Goal: Task Accomplishment & Management: Use online tool/utility

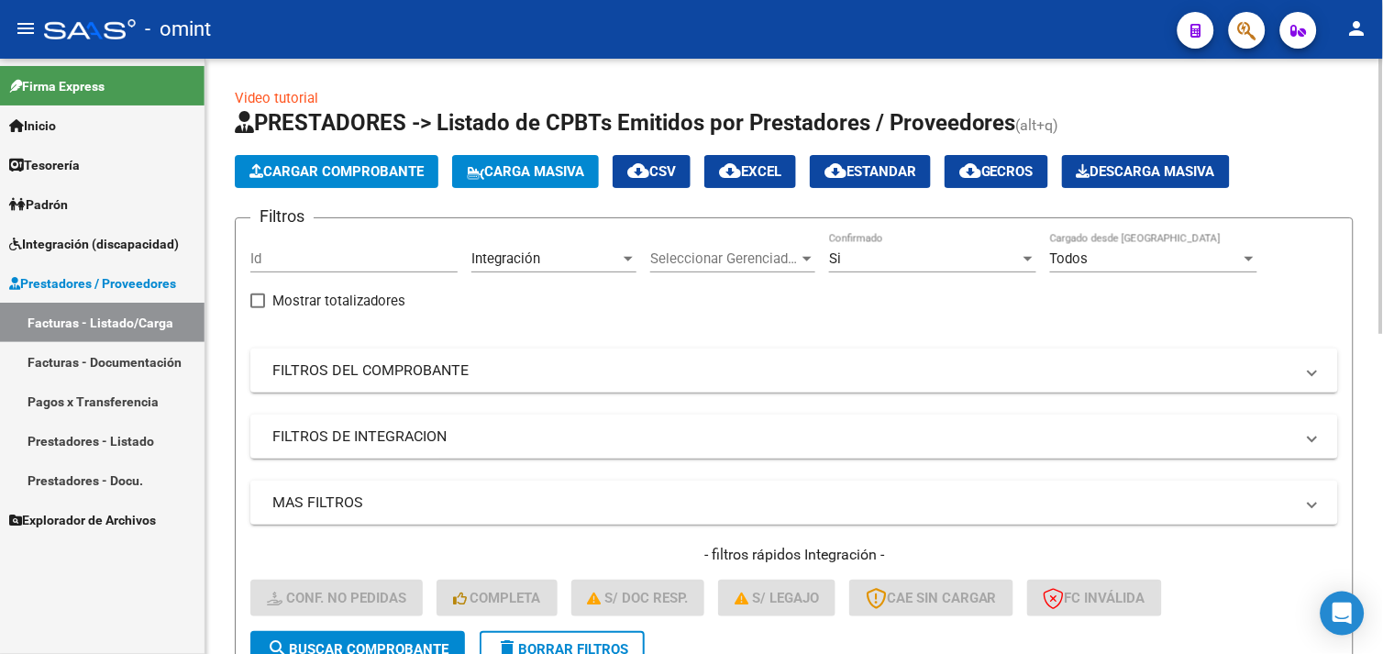
scroll to position [0, 1817]
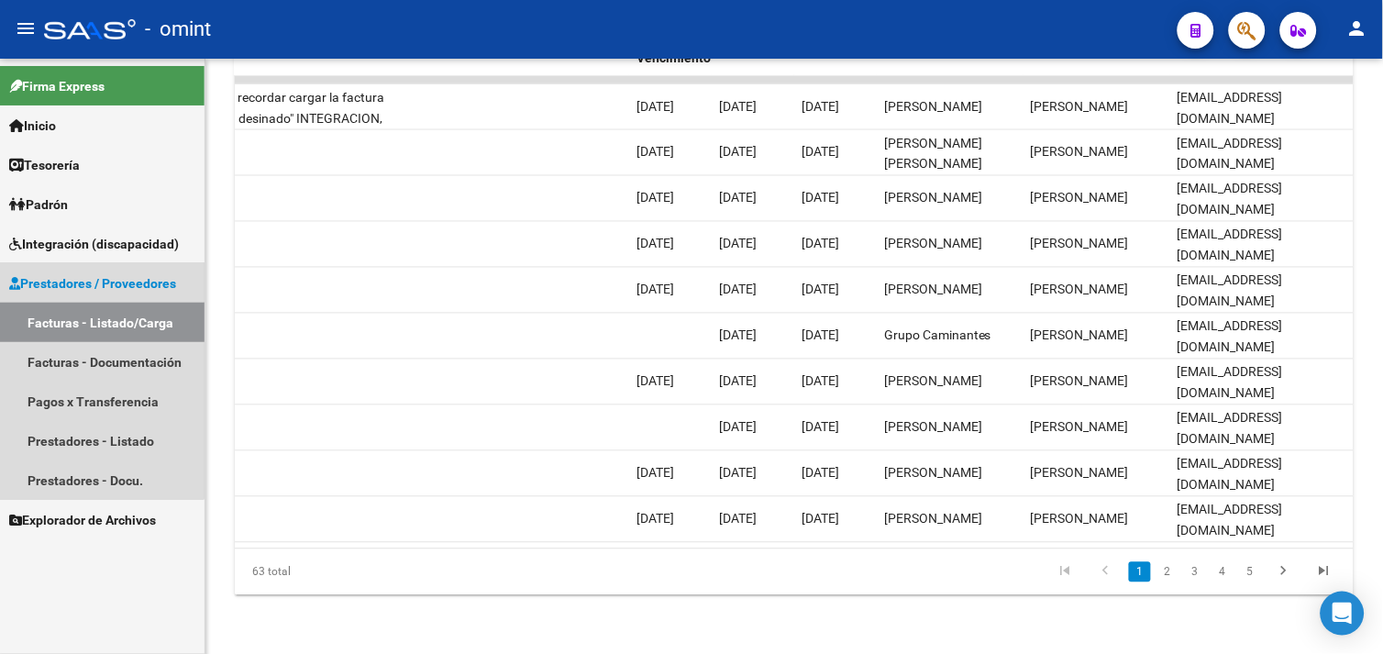
click at [47, 318] on link "Facturas - Listado/Carga" at bounding box center [102, 322] width 205 height 39
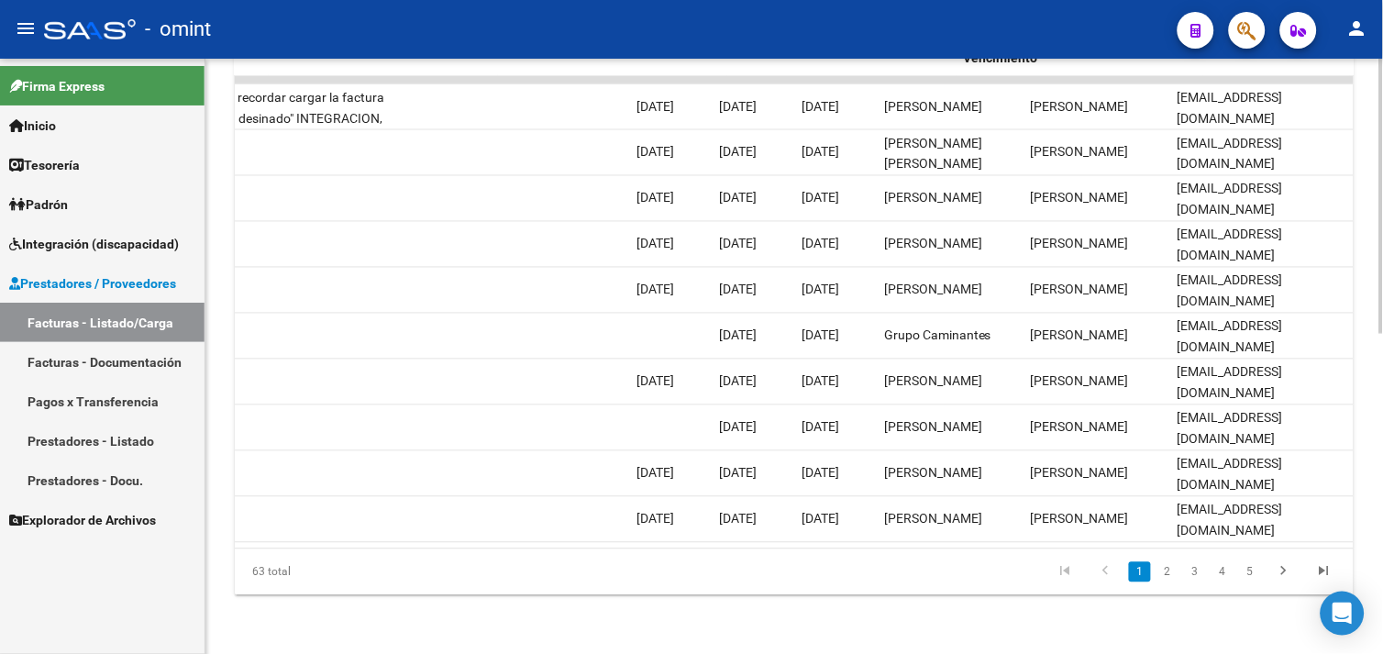
scroll to position [0, 838]
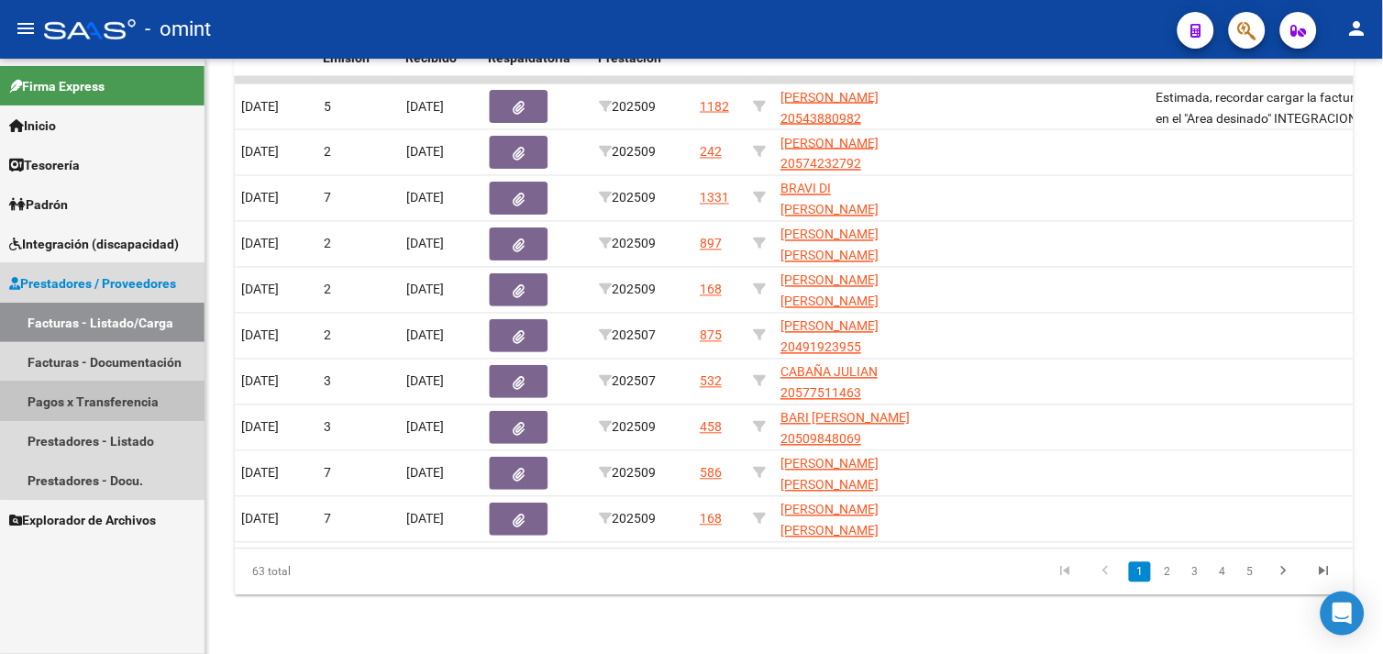
click at [125, 381] on link "Pagos x Transferencia" at bounding box center [102, 400] width 205 height 39
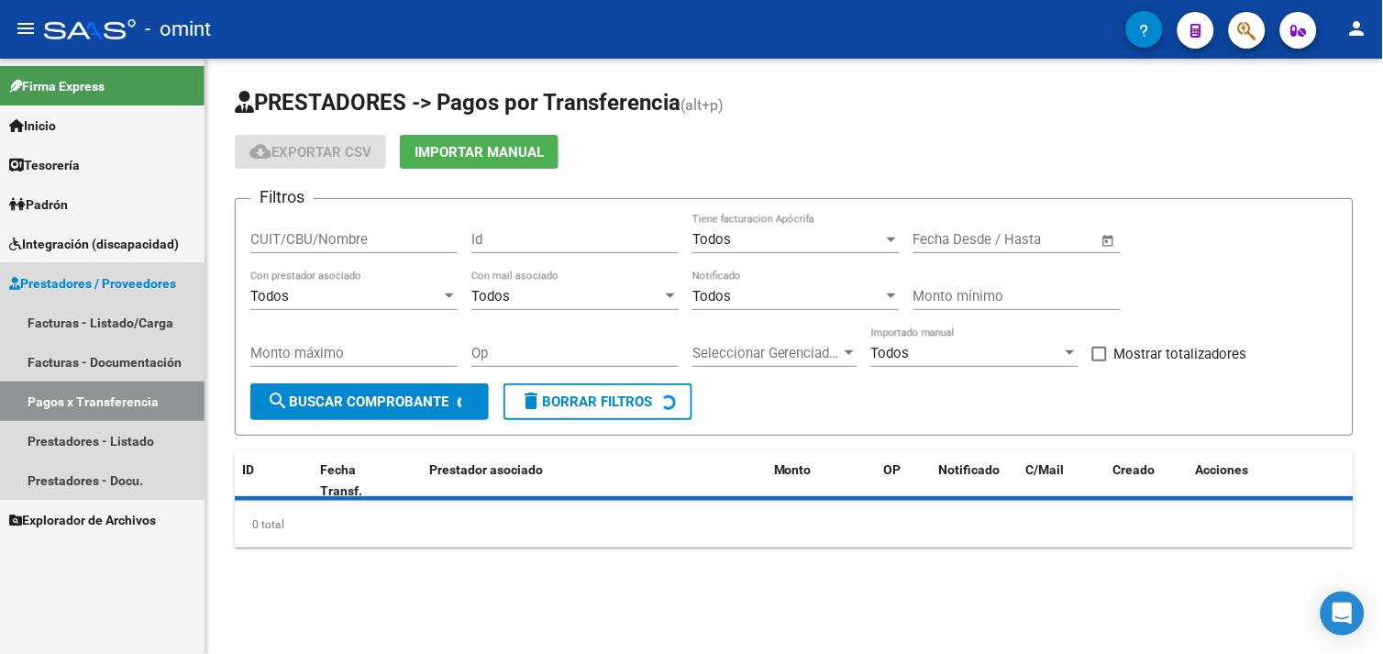
click at [125, 381] on link "Pagos x Transferencia" at bounding box center [102, 400] width 205 height 39
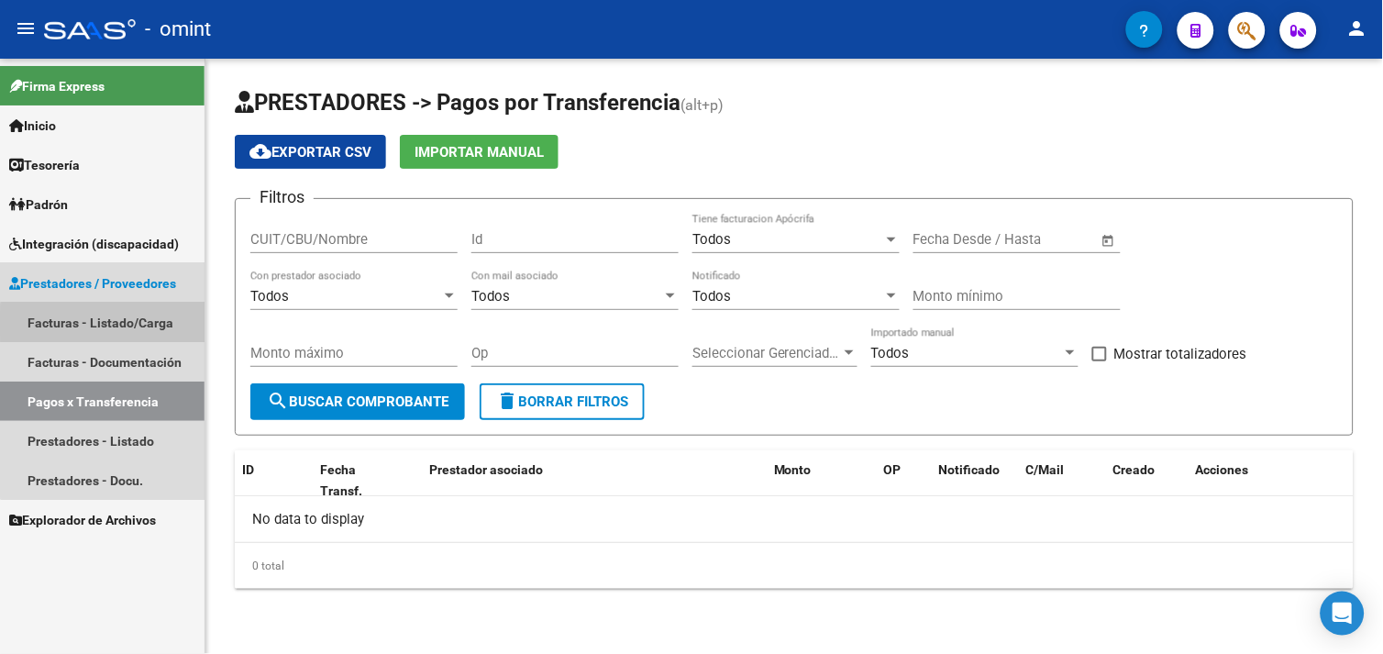
click at [110, 324] on link "Facturas - Listado/Carga" at bounding box center [102, 322] width 205 height 39
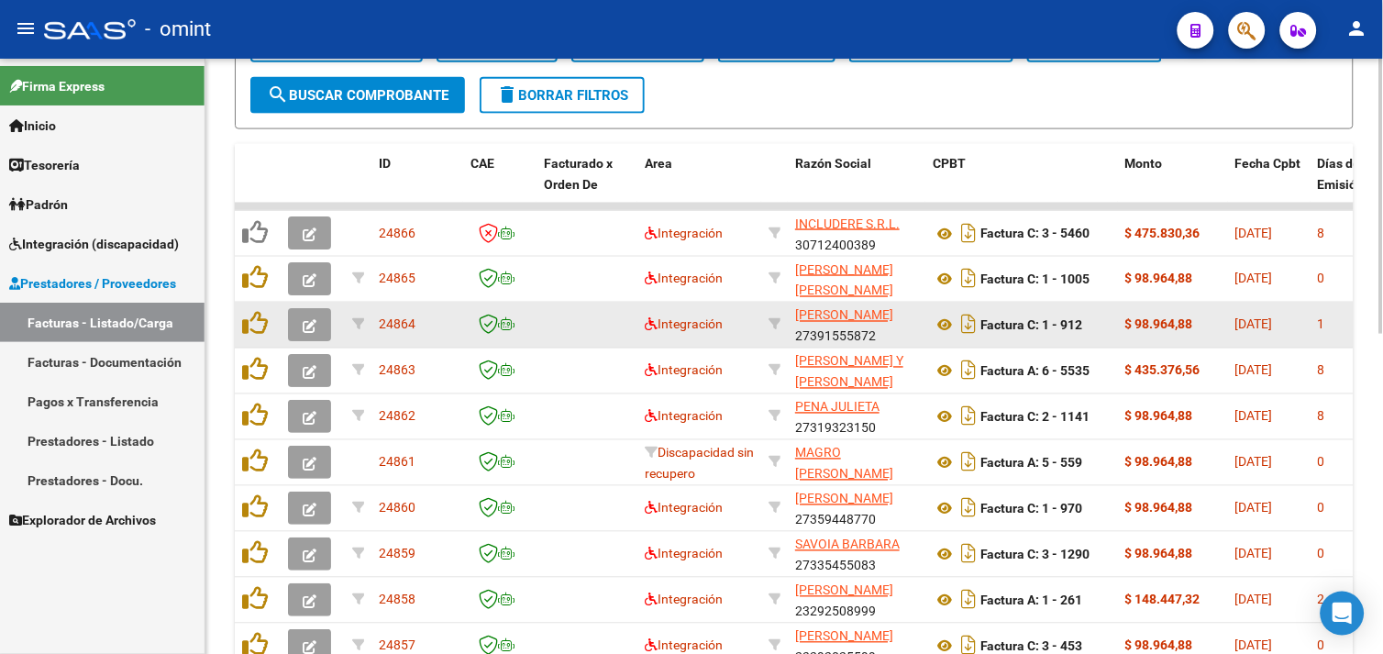
scroll to position [509, 0]
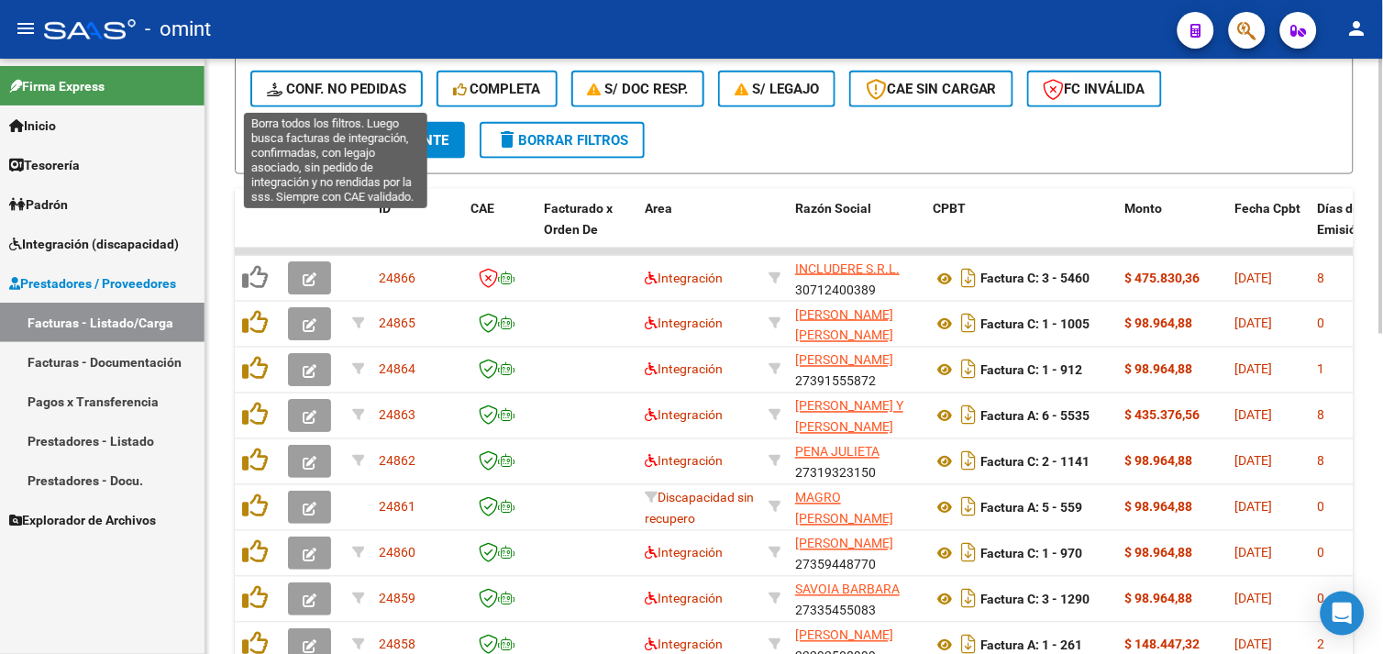
click at [371, 87] on span "Conf. no pedidas" at bounding box center [336, 89] width 139 height 17
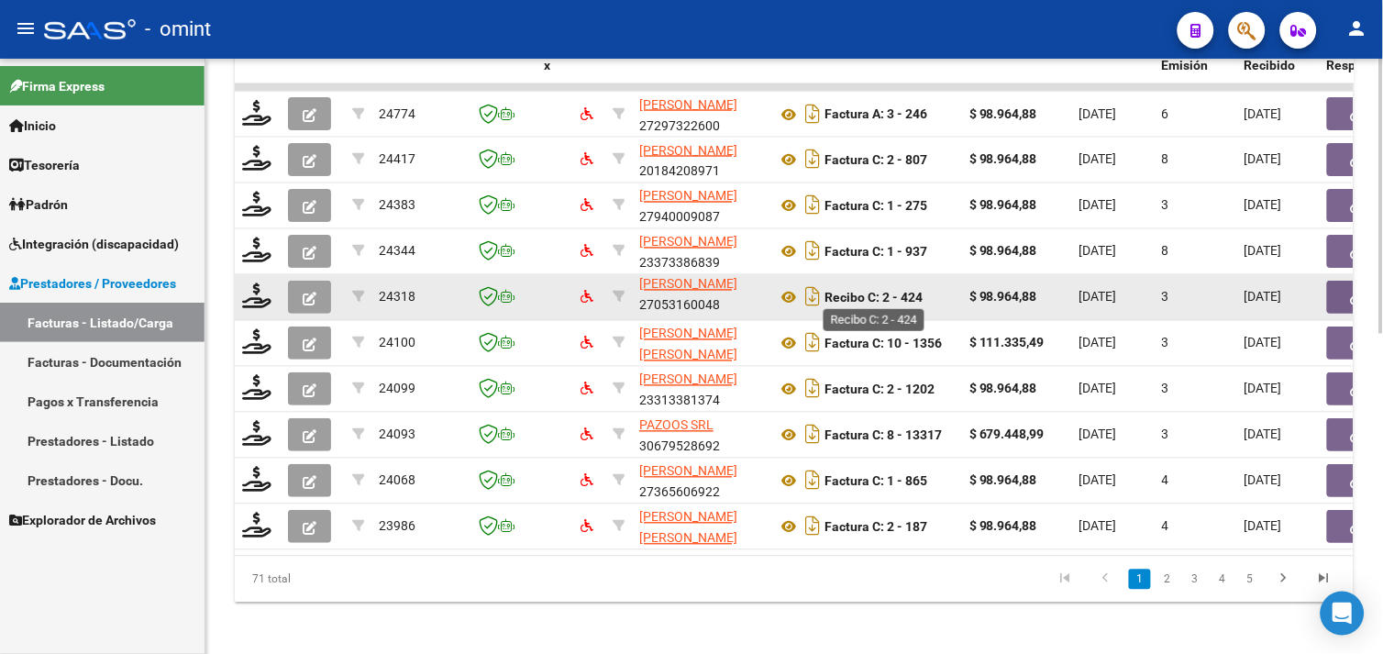
scroll to position [692, 0]
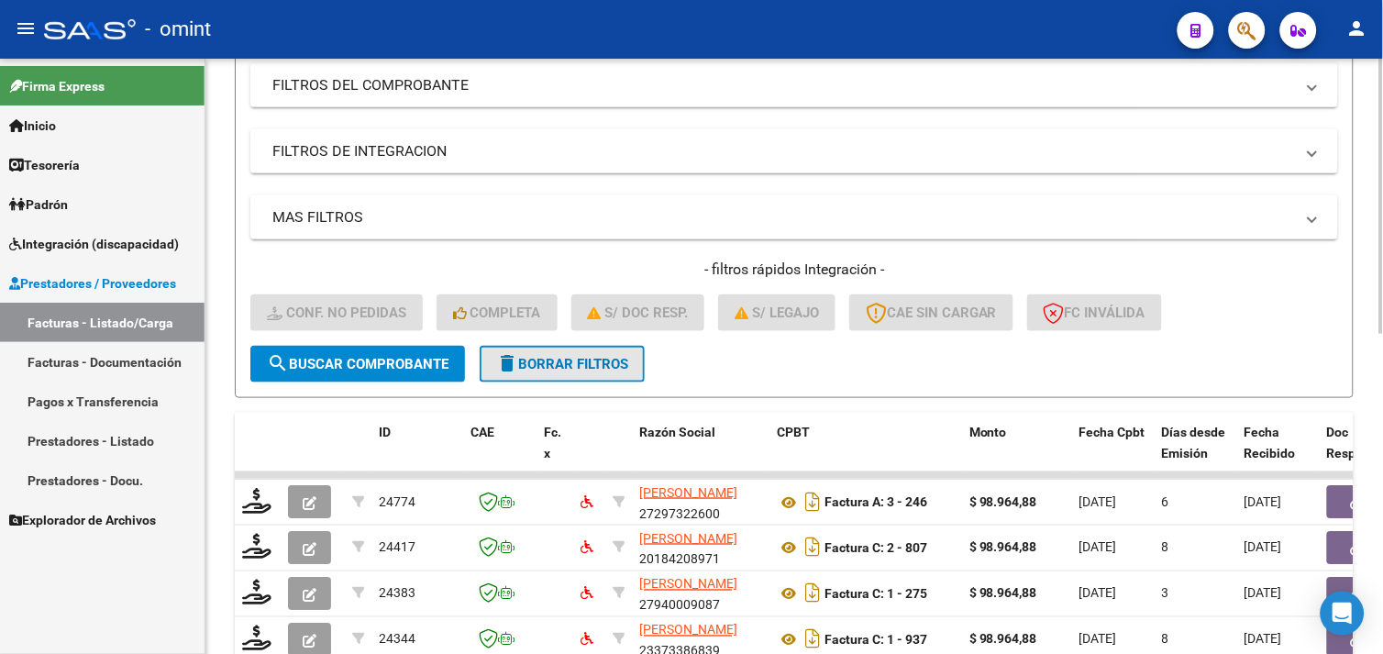
click at [564, 368] on span "delete Borrar Filtros" at bounding box center [562, 364] width 132 height 17
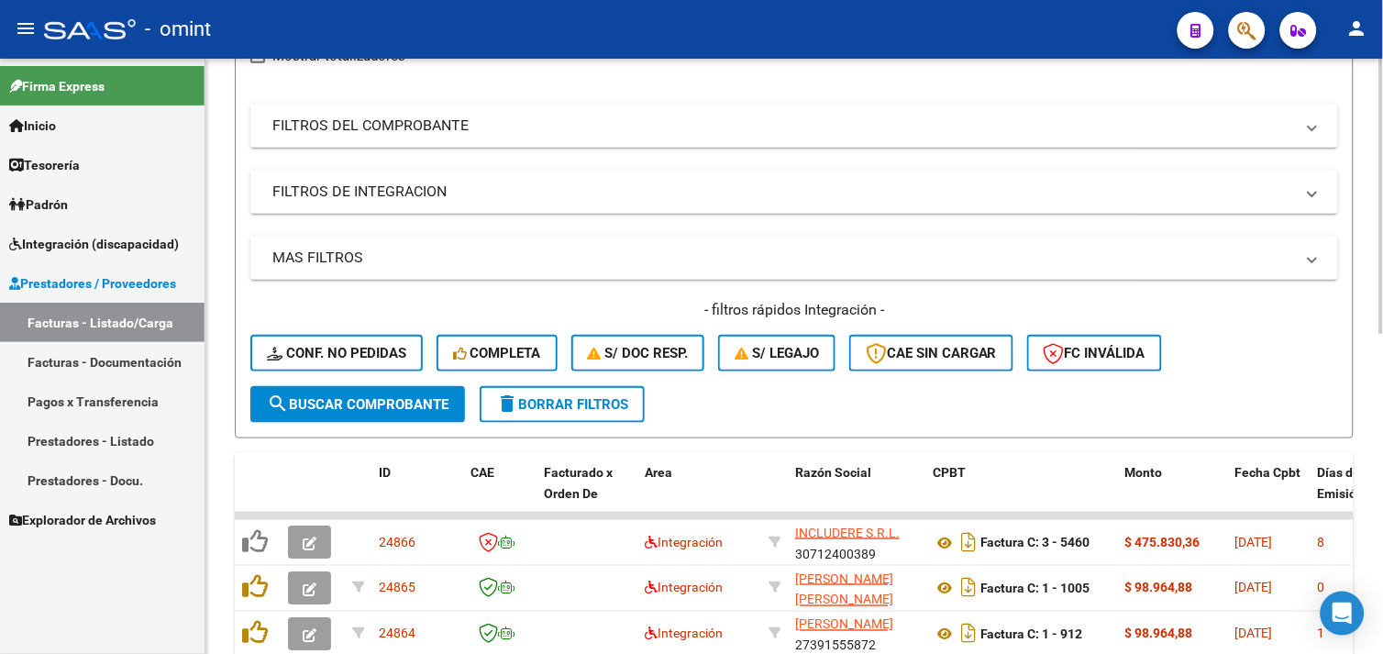
scroll to position [285, 0]
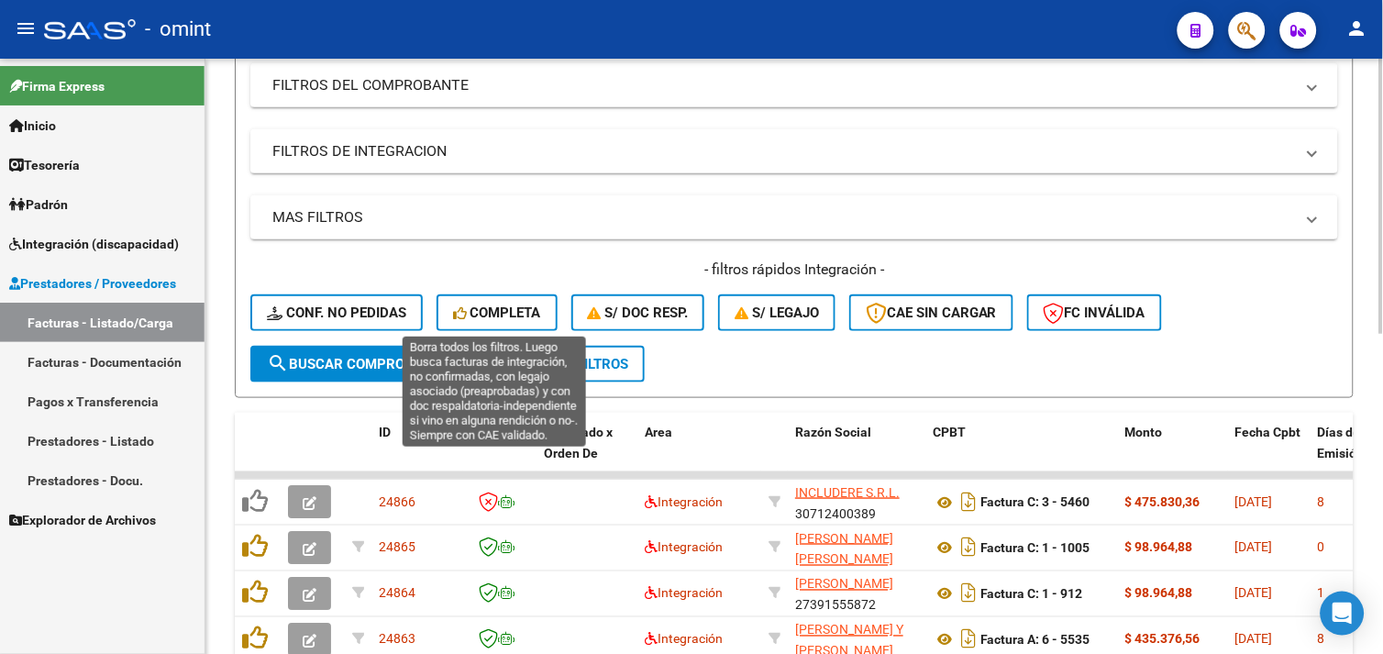
click at [518, 324] on button "Completa" at bounding box center [497, 312] width 121 height 37
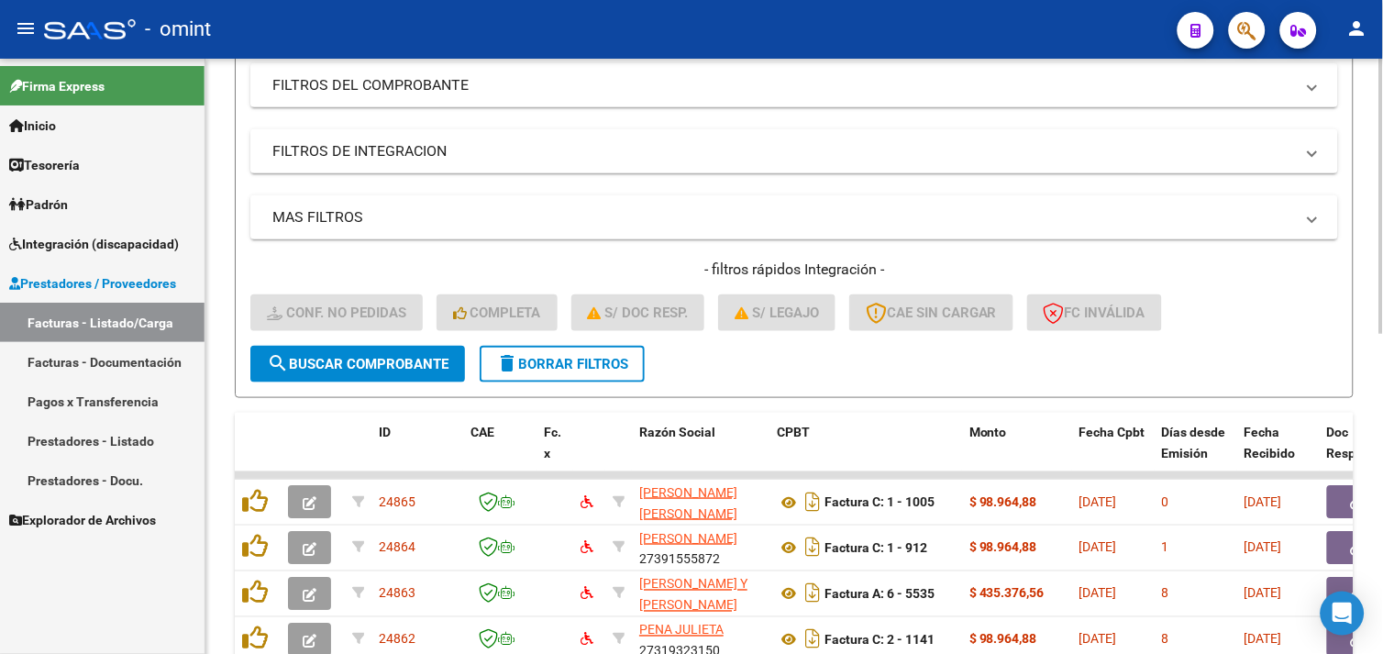
scroll to position [692, 0]
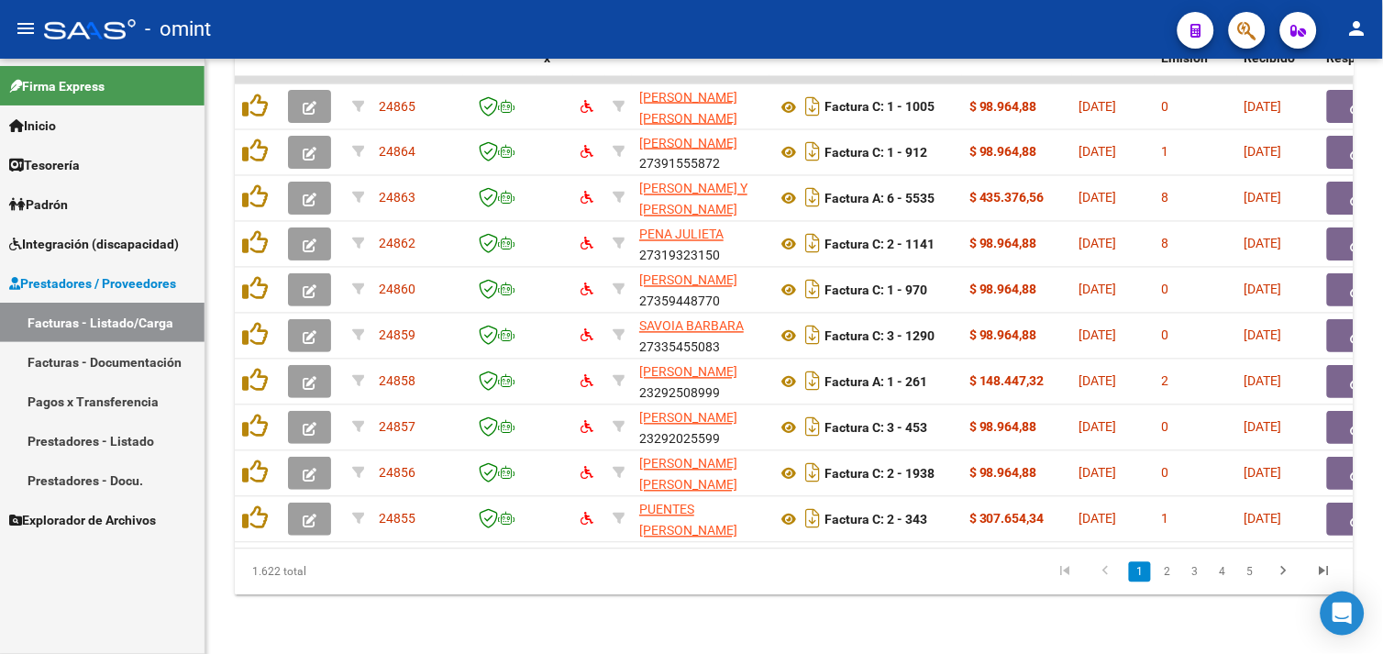
click at [114, 317] on link "Facturas - Listado/Carga" at bounding box center [102, 322] width 205 height 39
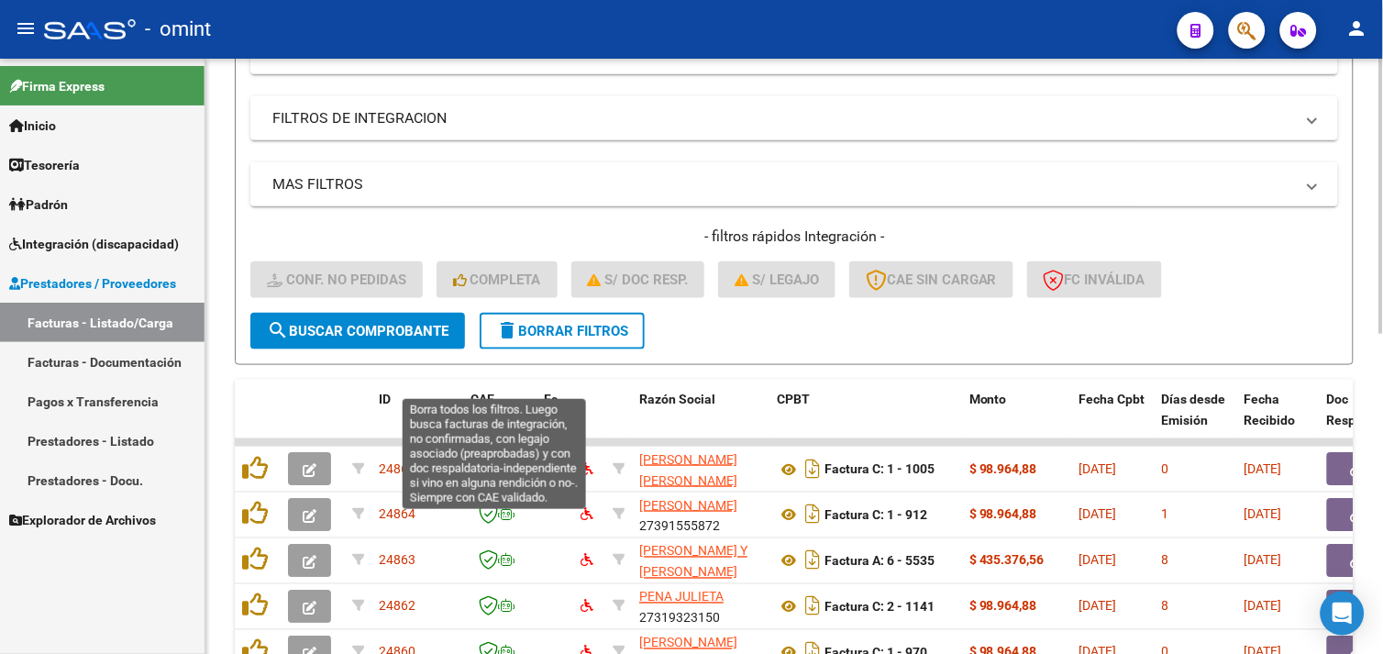
scroll to position [183, 0]
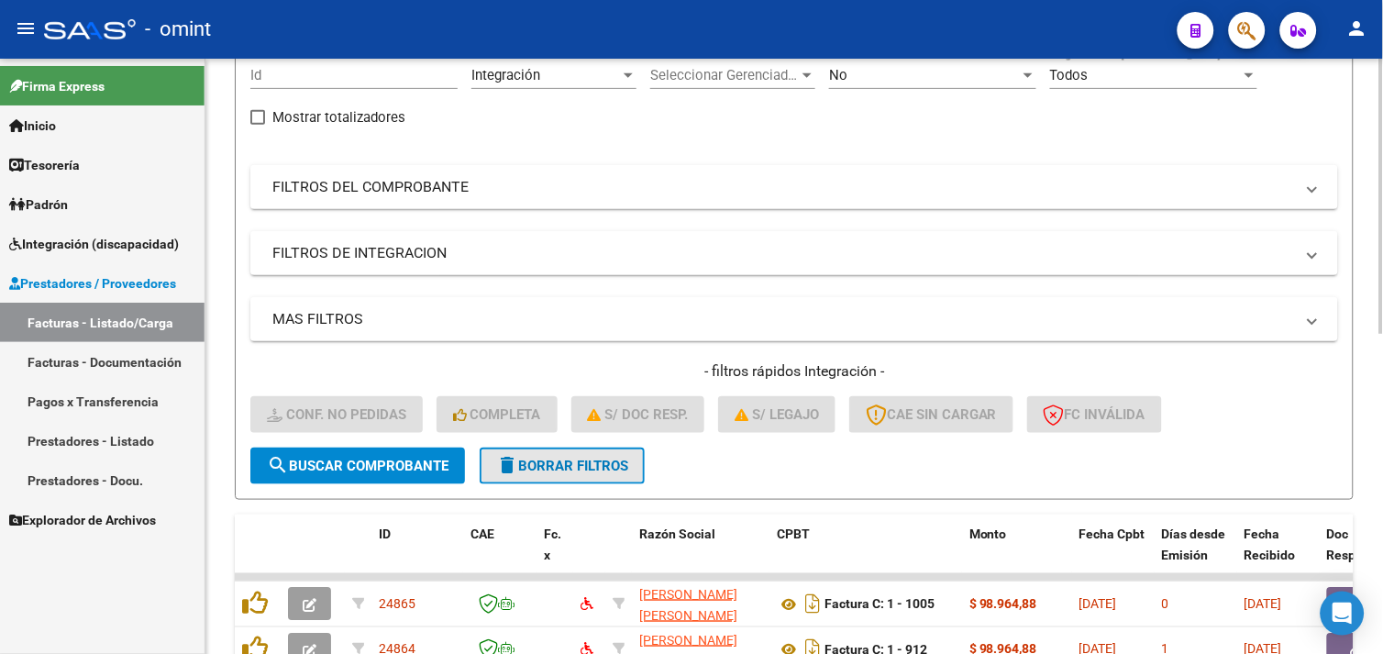
click at [560, 475] on button "delete Borrar Filtros" at bounding box center [562, 466] width 165 height 37
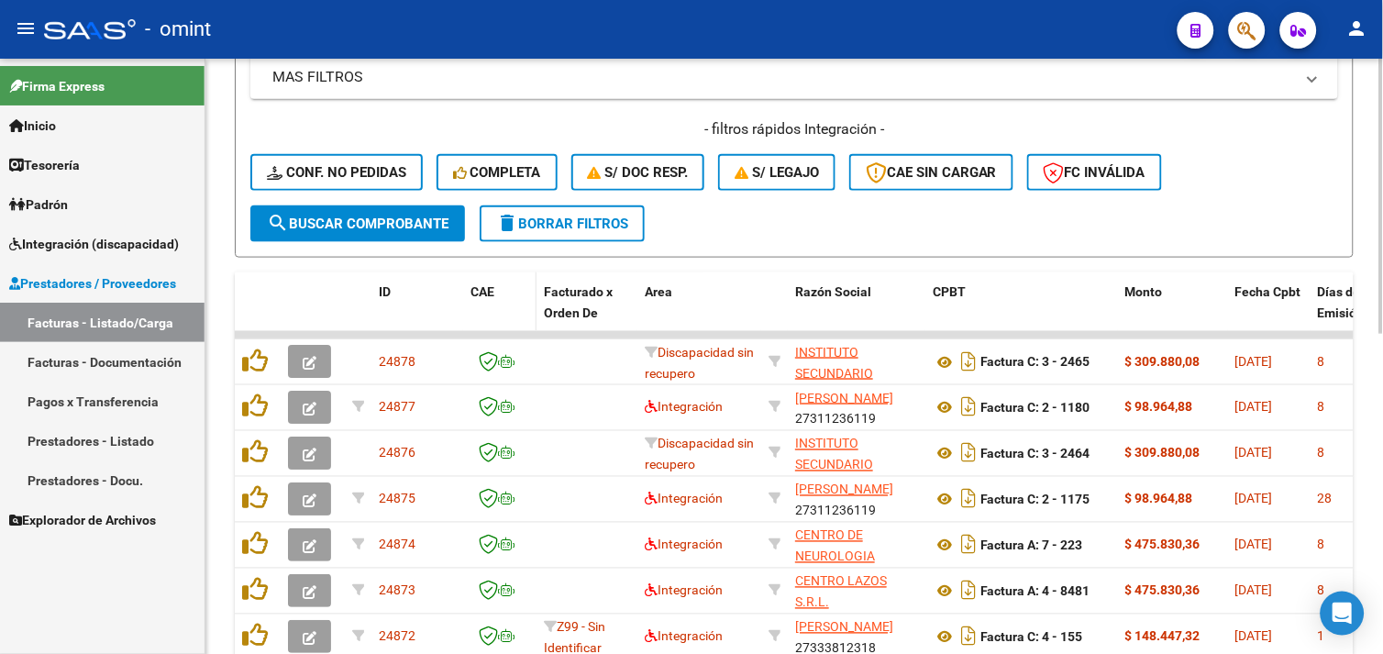
scroll to position [387, 0]
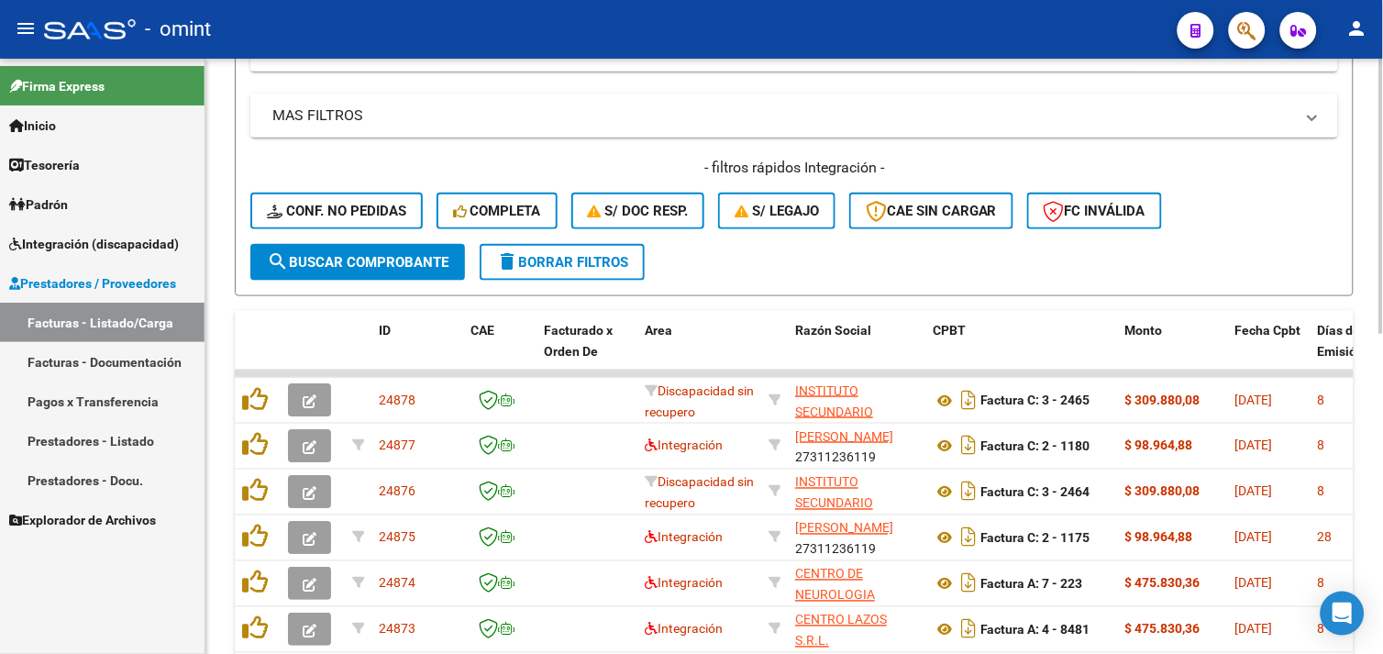
click at [516, 225] on button "Completa" at bounding box center [497, 211] width 121 height 37
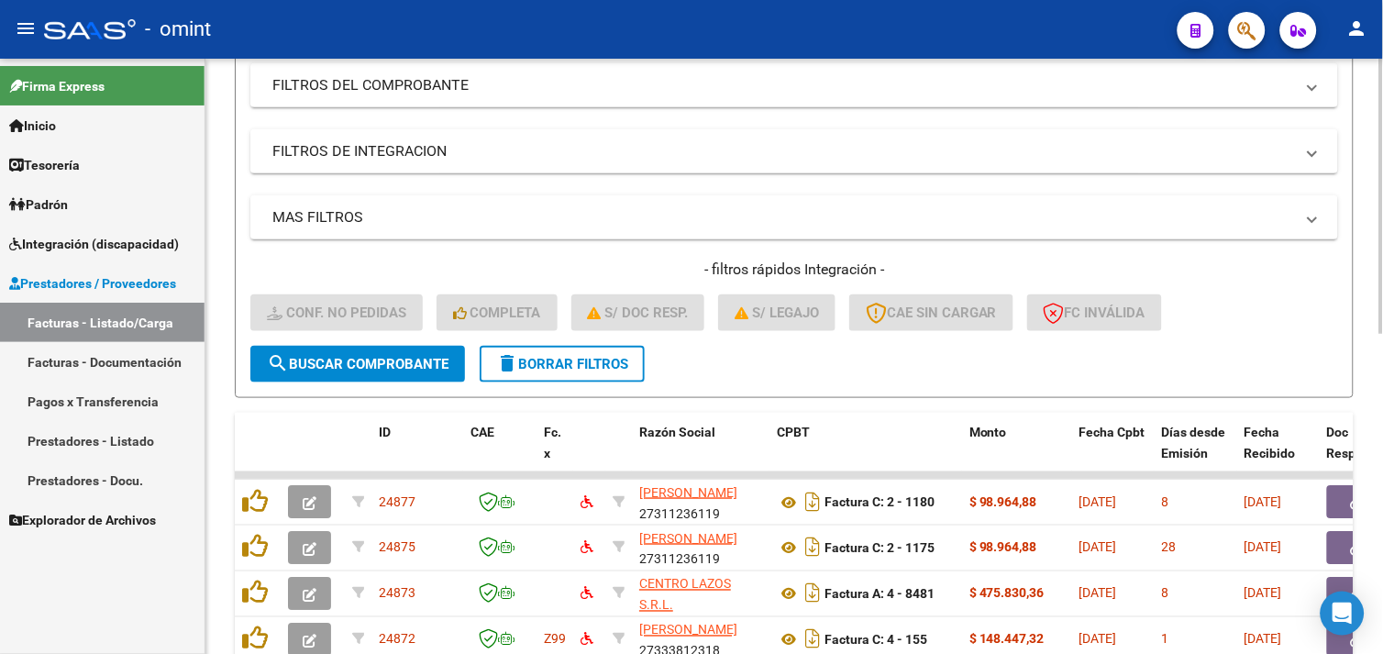
scroll to position [0, 0]
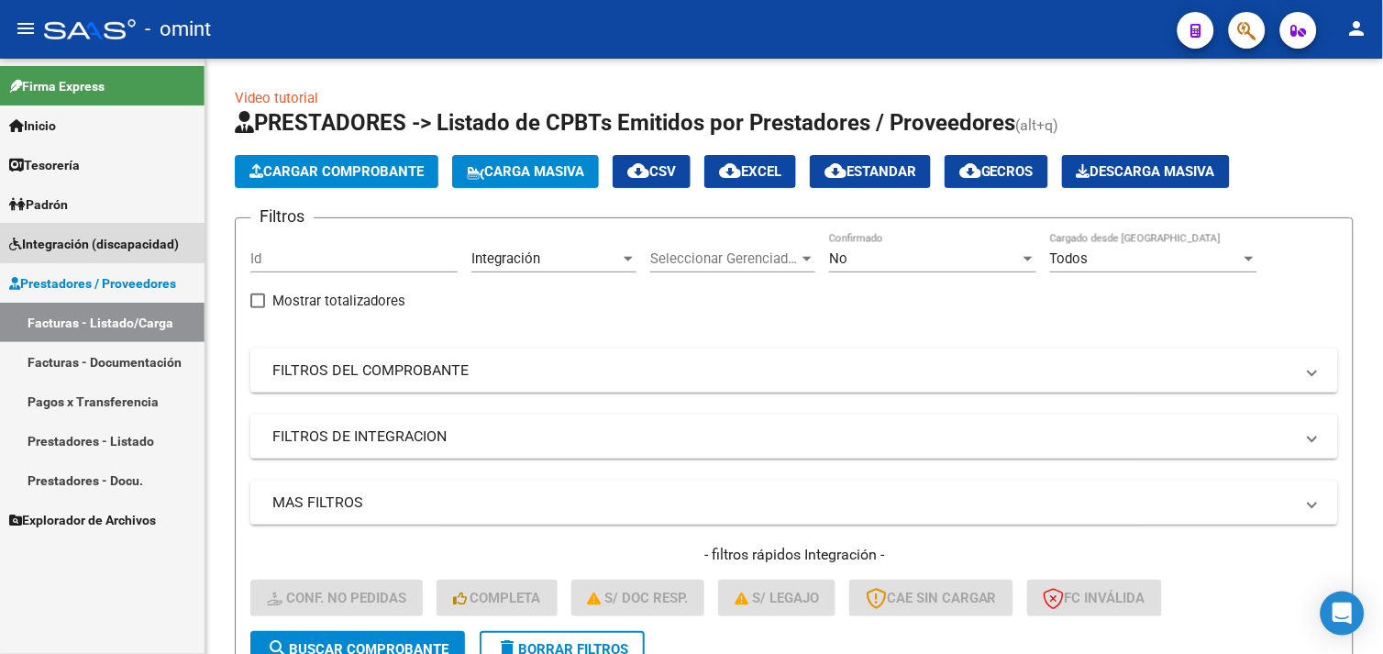
click at [96, 237] on span "Integración (discapacidad)" at bounding box center [94, 244] width 170 height 20
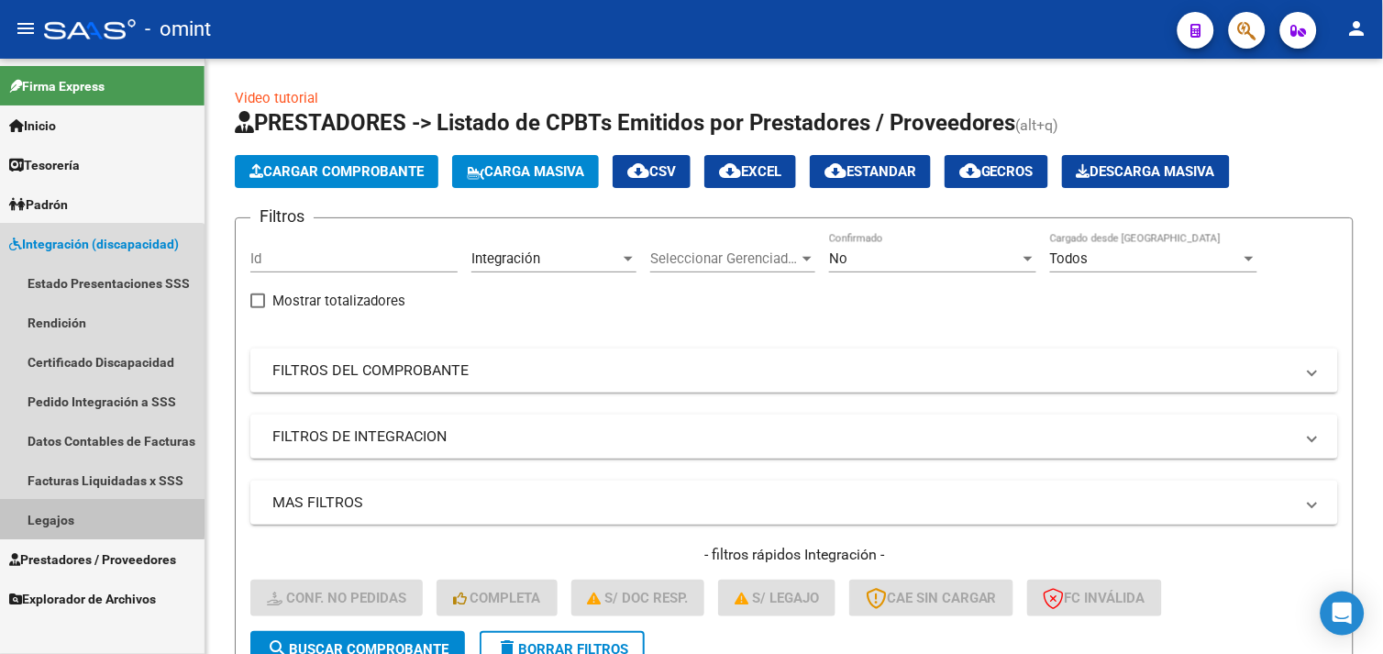
drag, startPoint x: 74, startPoint y: 516, endPoint x: 119, endPoint y: 512, distance: 45.2
click at [74, 517] on link "Legajos" at bounding box center [102, 519] width 205 height 39
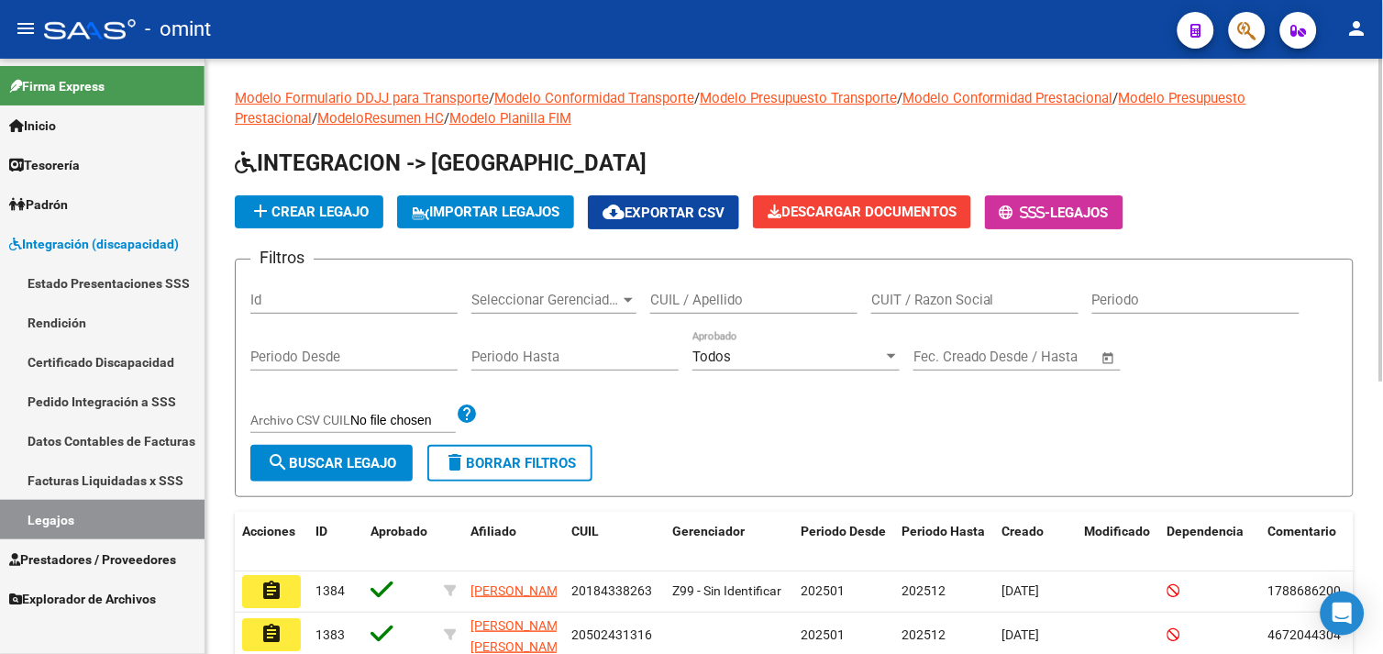
click at [768, 296] on input "CUIL / Apellido" at bounding box center [753, 300] width 207 height 17
paste input "20481039615"
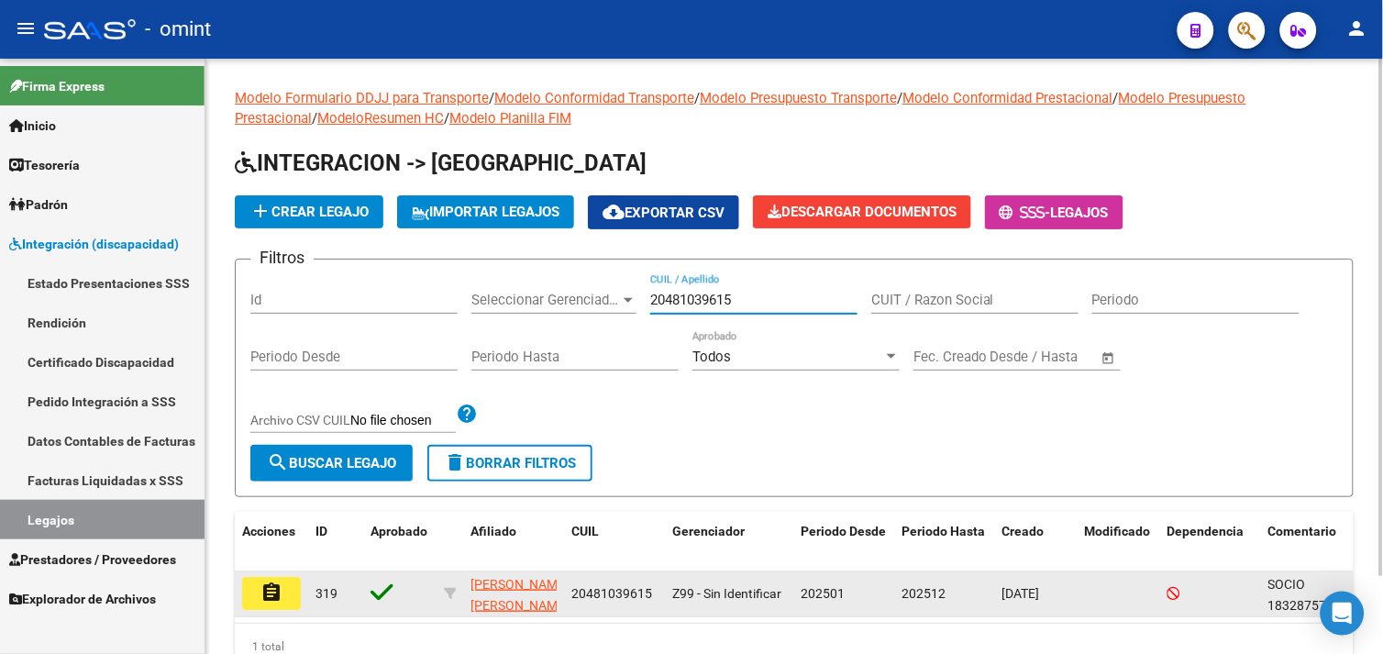
type input "20481039615"
click at [264, 591] on mat-icon "assignment" at bounding box center [271, 592] width 22 height 22
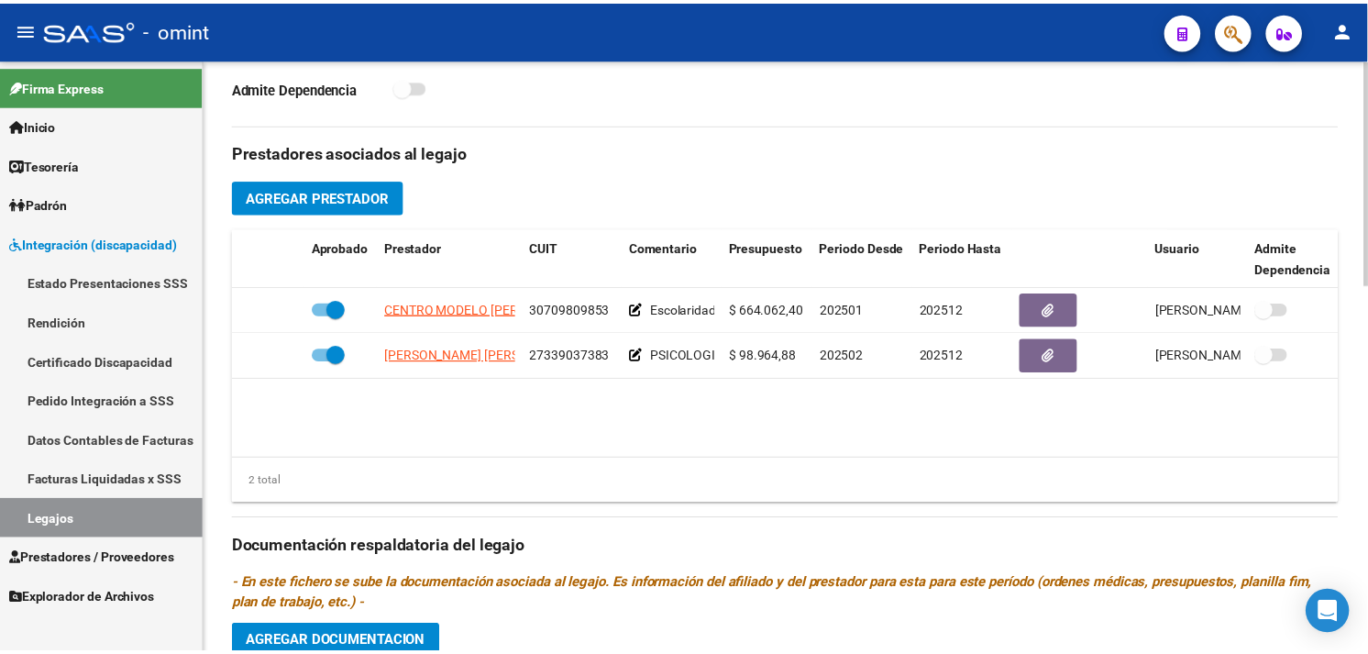
scroll to position [611, 0]
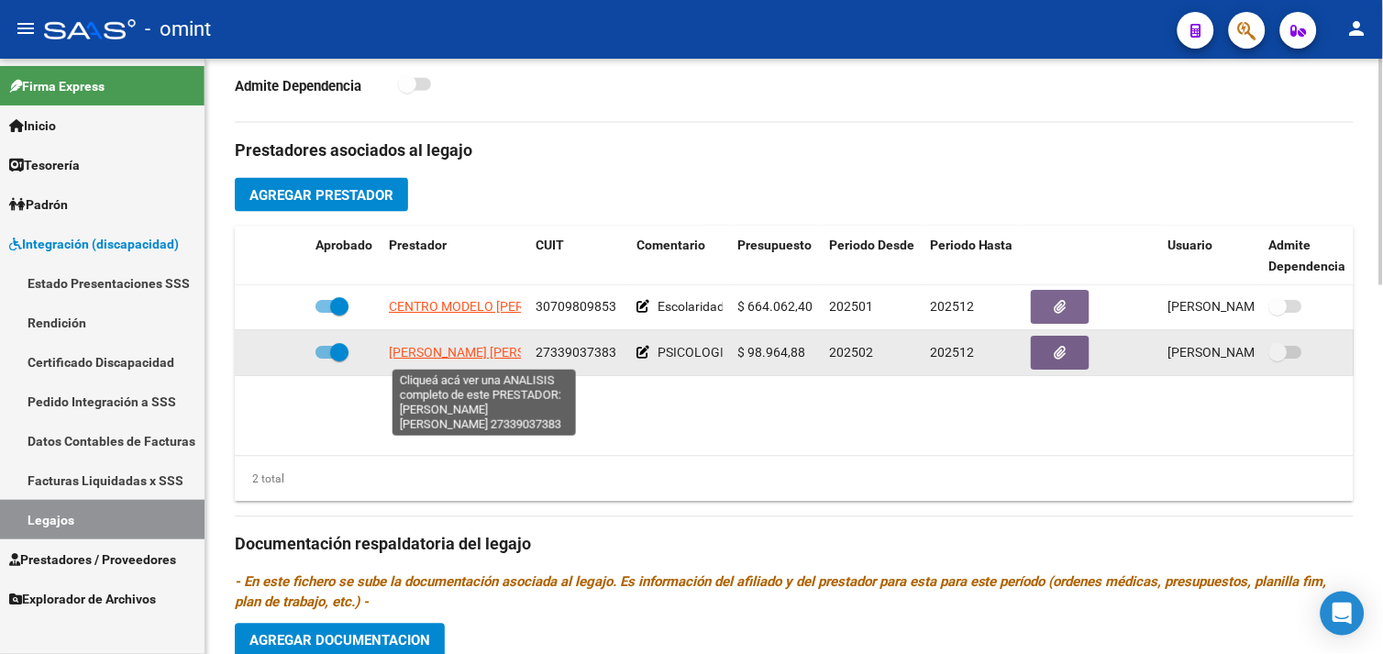
click at [438, 349] on span "[PERSON_NAME]" at bounding box center [488, 353] width 199 height 15
type textarea "27339037383"
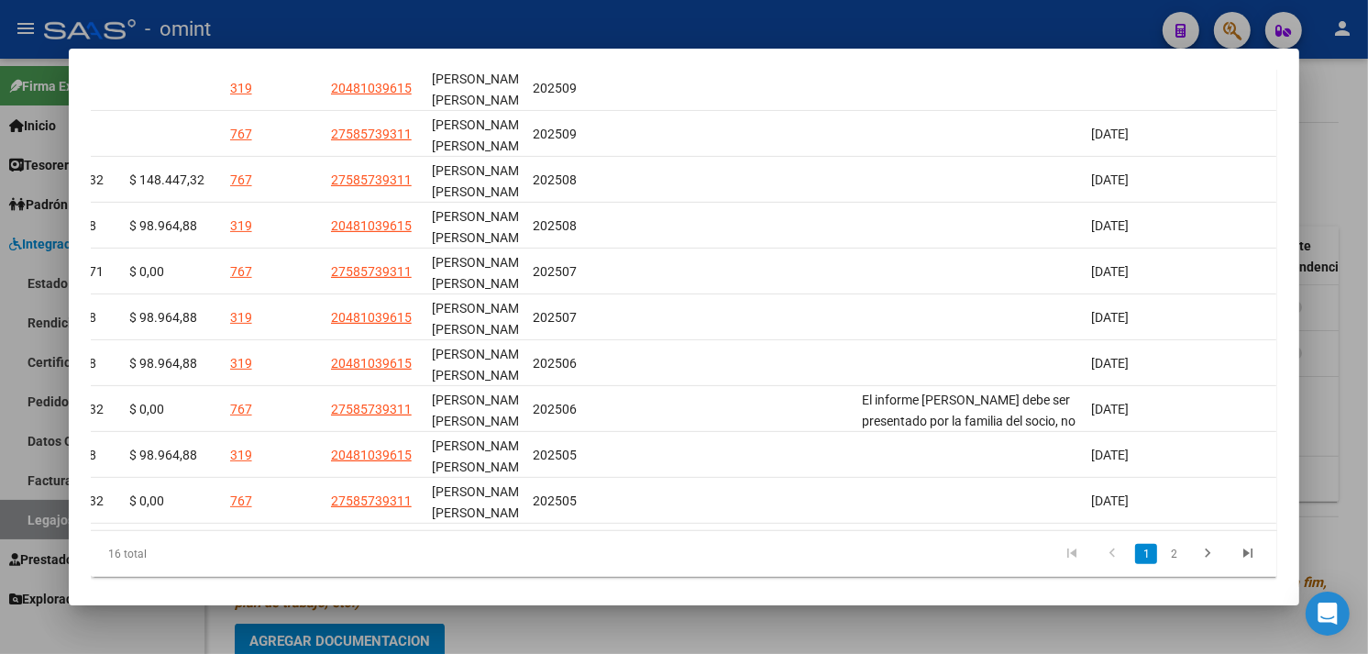
scroll to position [0, 0]
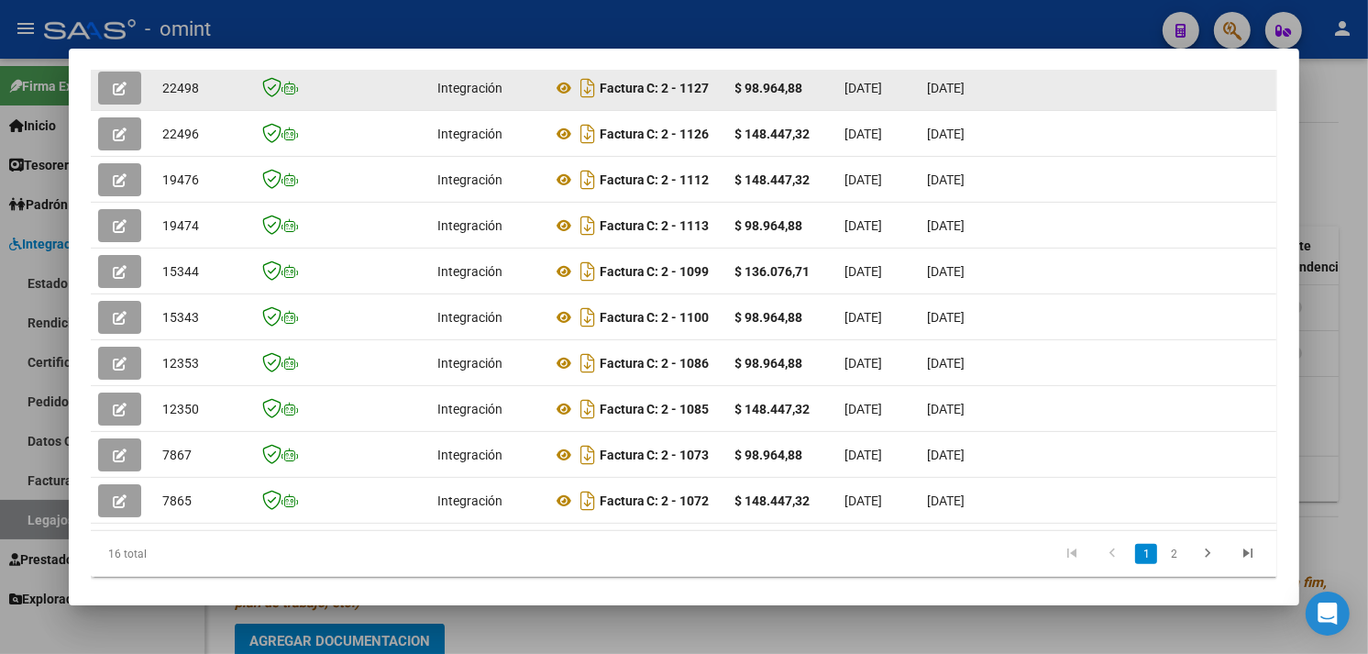
click at [103, 89] on button "button" at bounding box center [119, 88] width 43 height 33
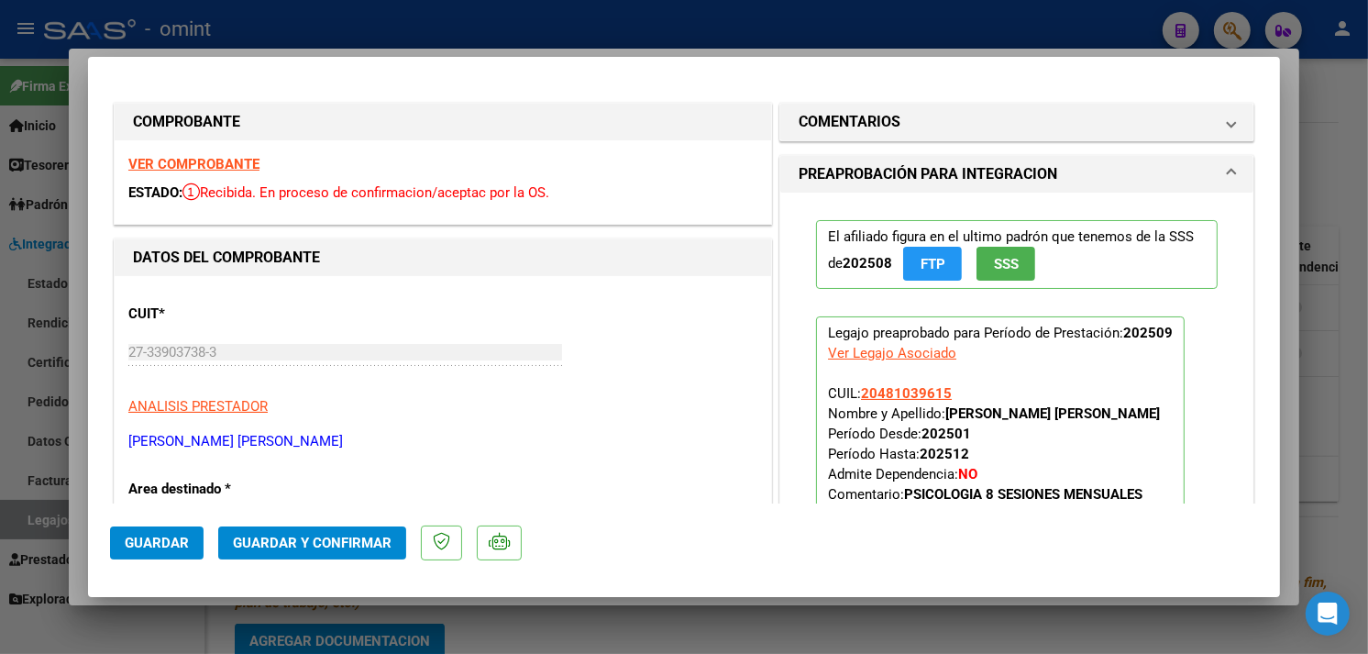
click at [217, 166] on strong "VER COMPROBANTE" at bounding box center [193, 164] width 131 height 17
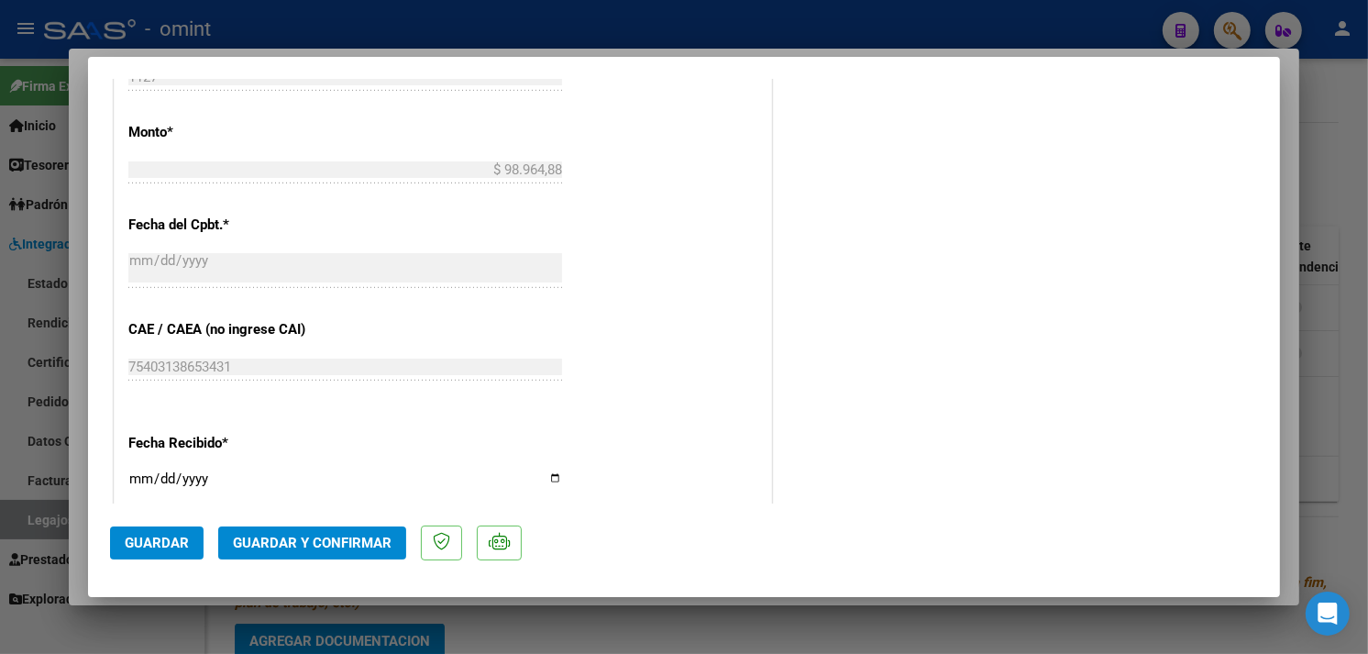
scroll to position [1019, 0]
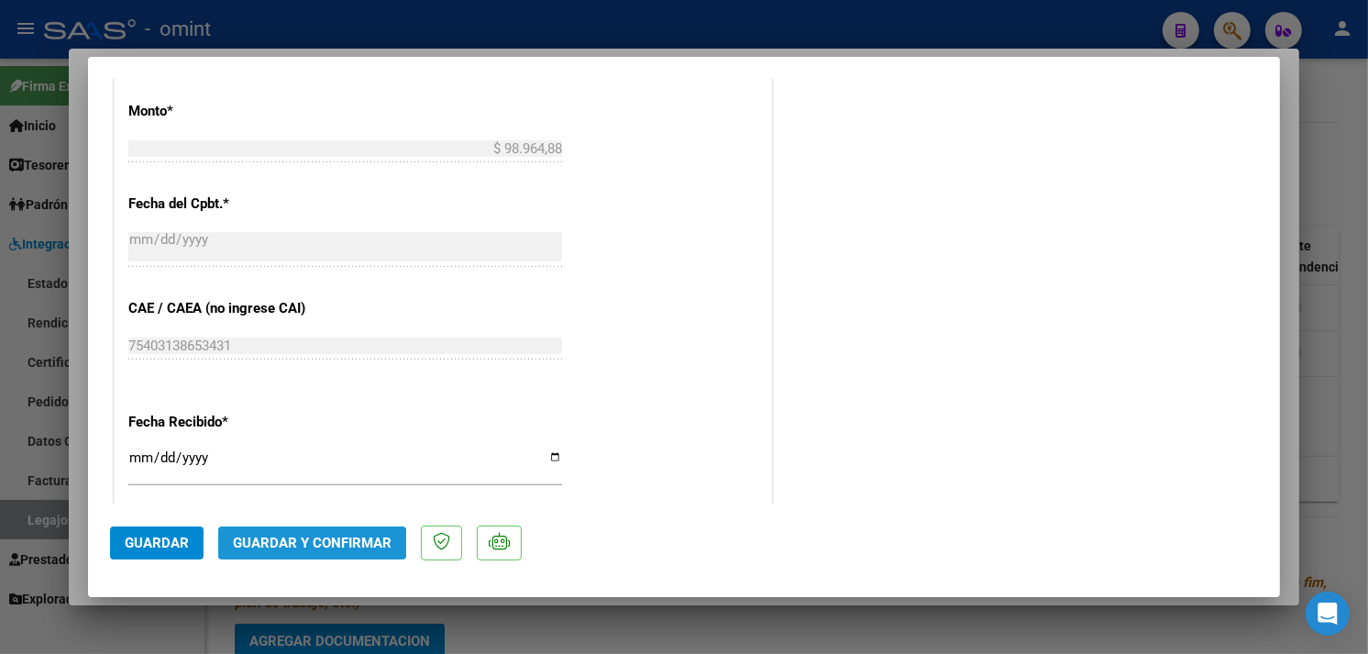
click at [310, 545] on span "Guardar y Confirmar" at bounding box center [312, 543] width 159 height 17
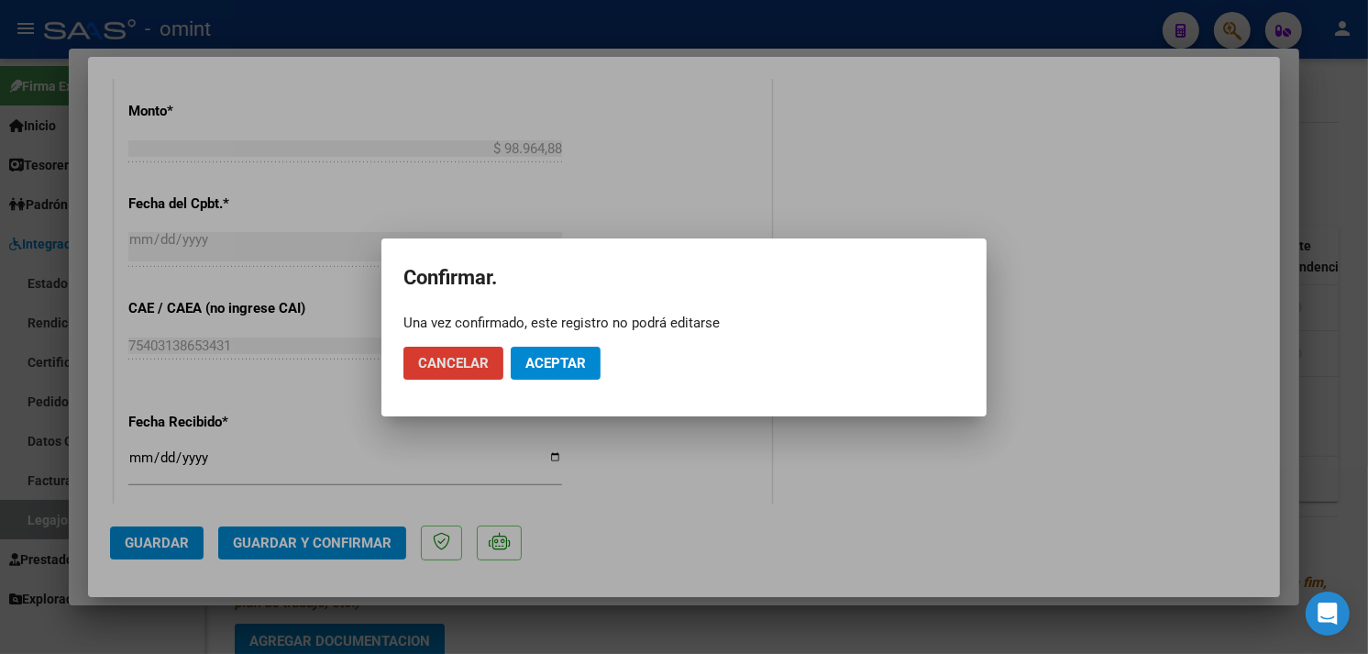
click at [546, 373] on button "Aceptar" at bounding box center [556, 363] width 90 height 33
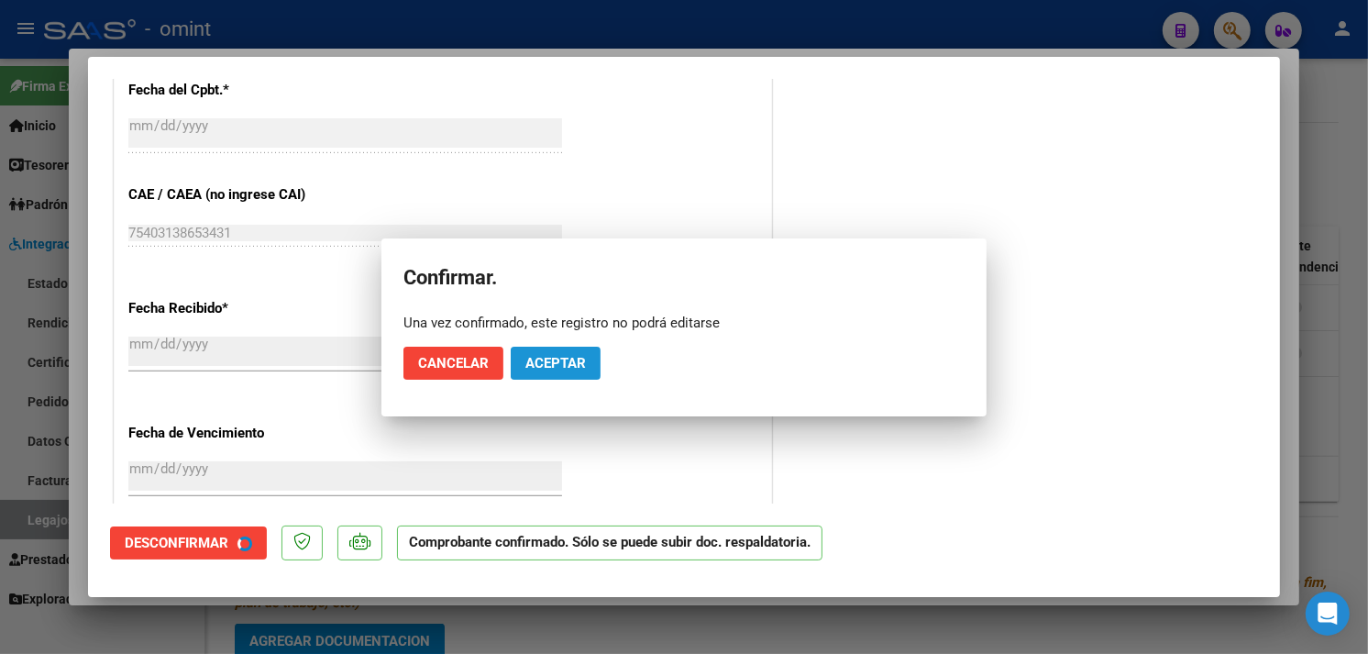
scroll to position [904, 0]
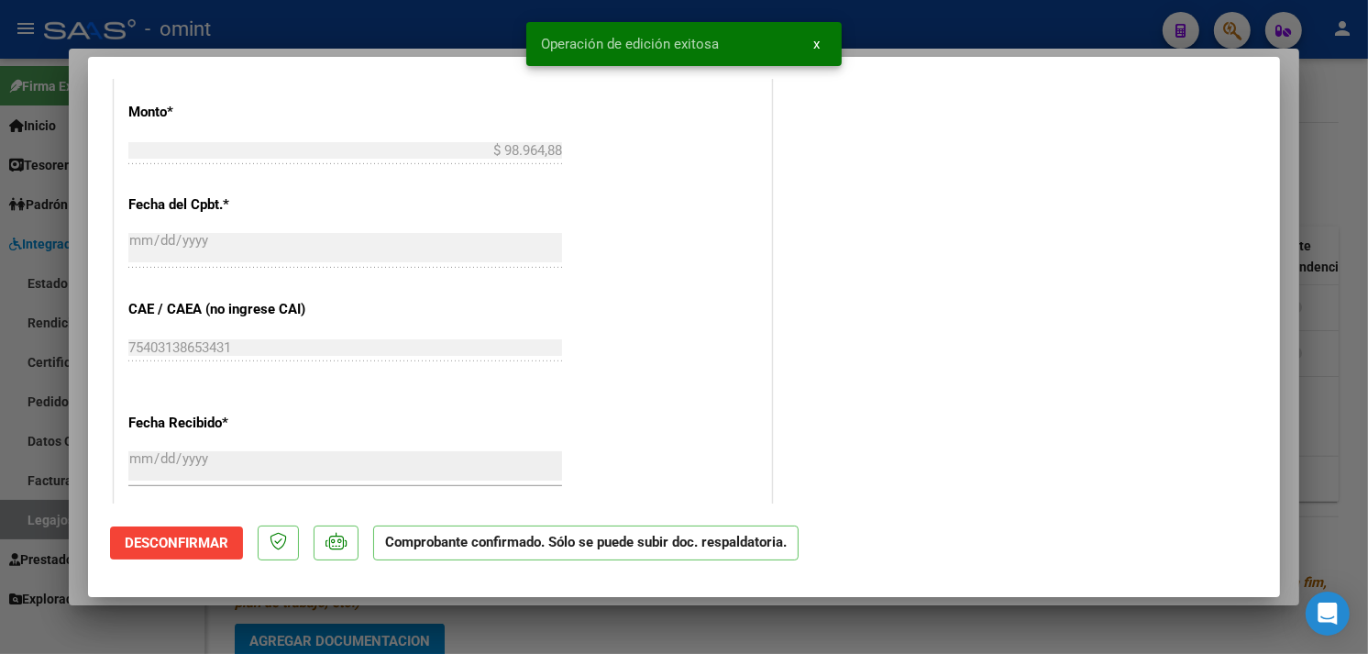
type input "$ 0,00"
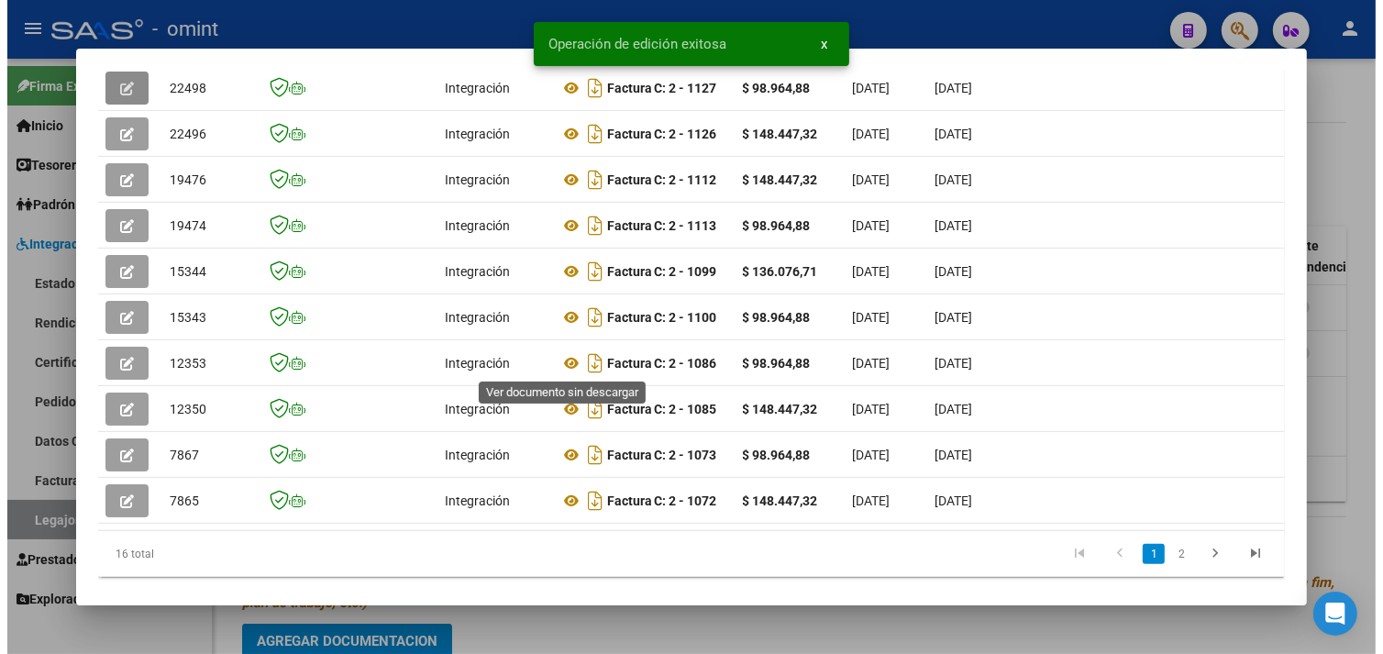
scroll to position [508, 0]
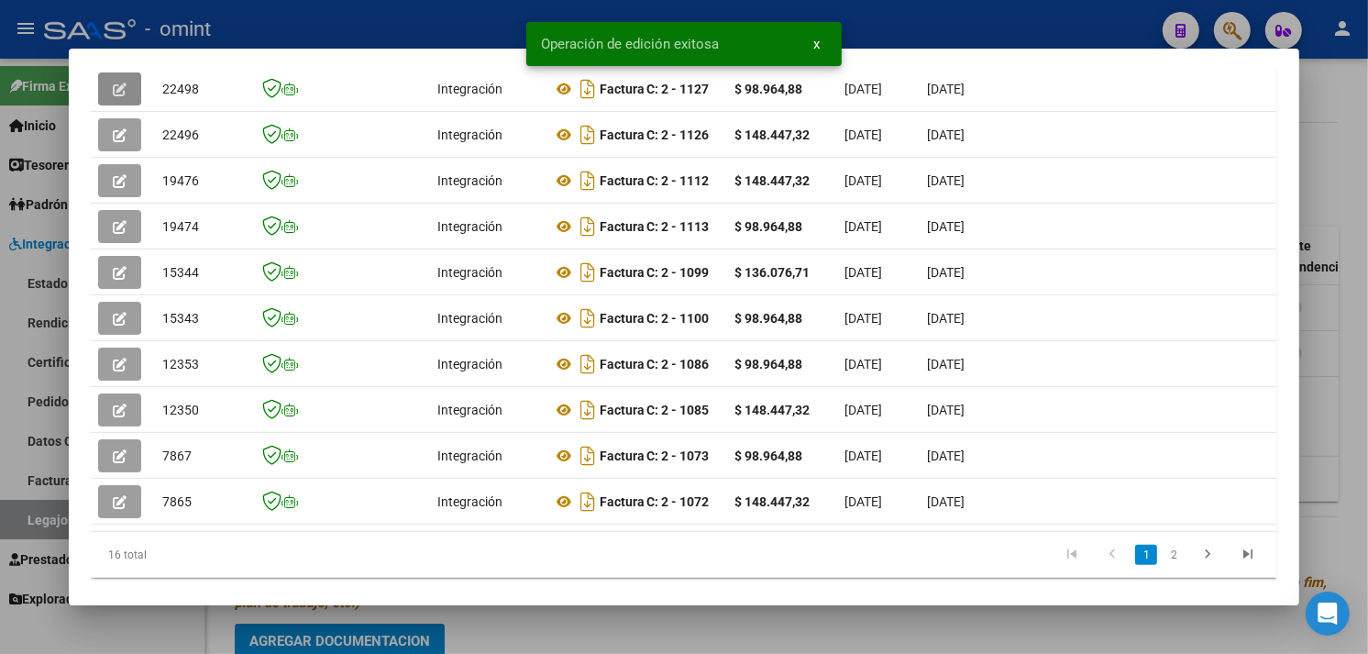
click at [1331, 294] on div at bounding box center [684, 327] width 1368 height 654
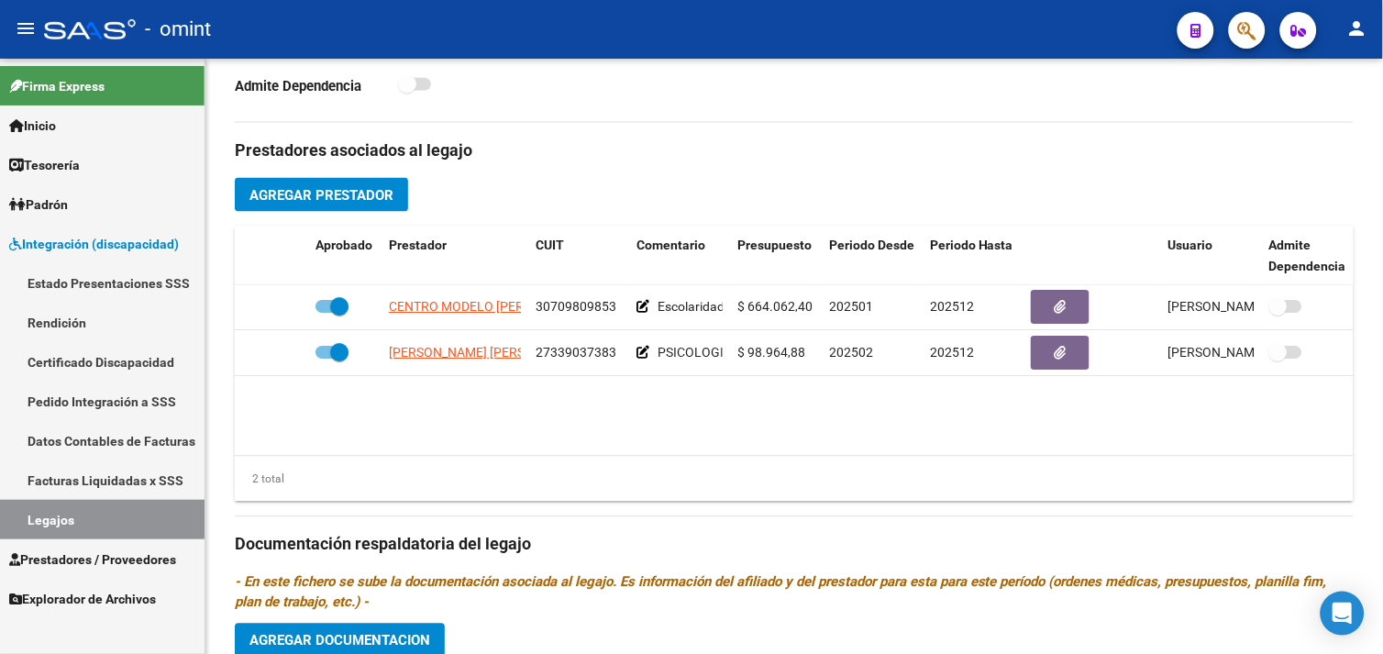
click at [138, 510] on link "Legajos" at bounding box center [102, 519] width 205 height 39
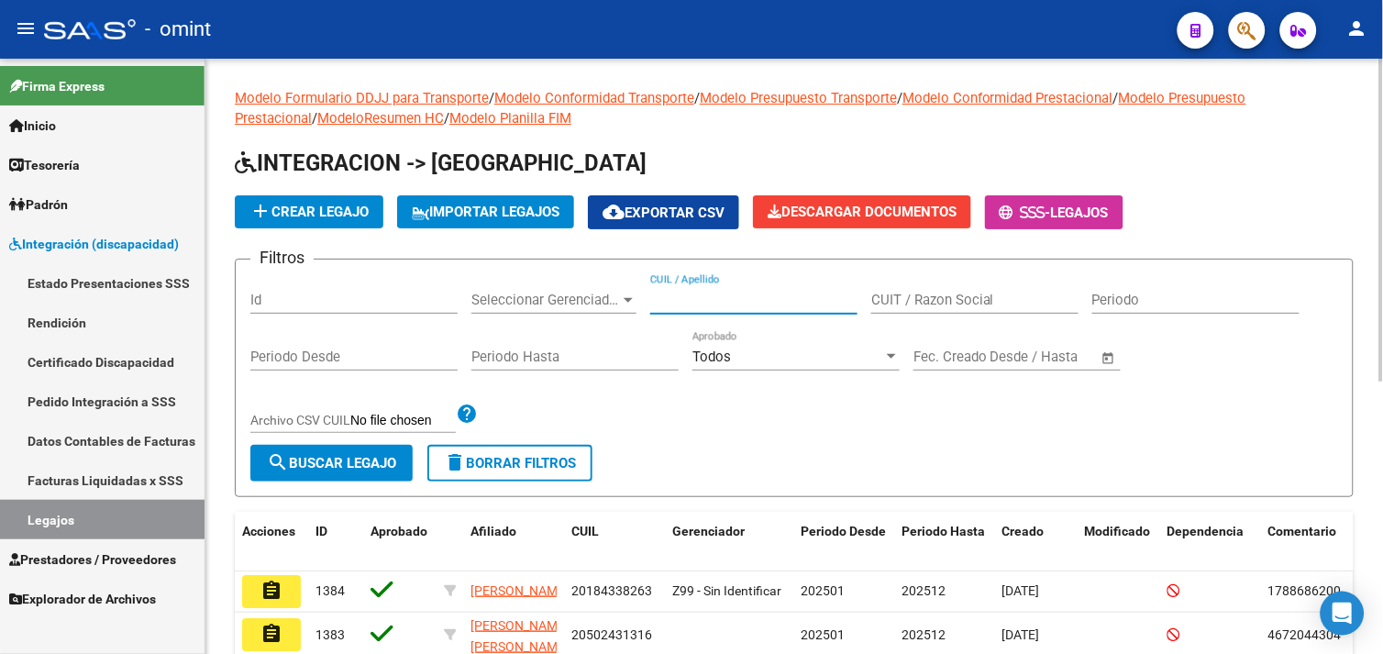
click at [706, 304] on input "CUIL / Apellido" at bounding box center [753, 300] width 207 height 17
paste input "20484363995"
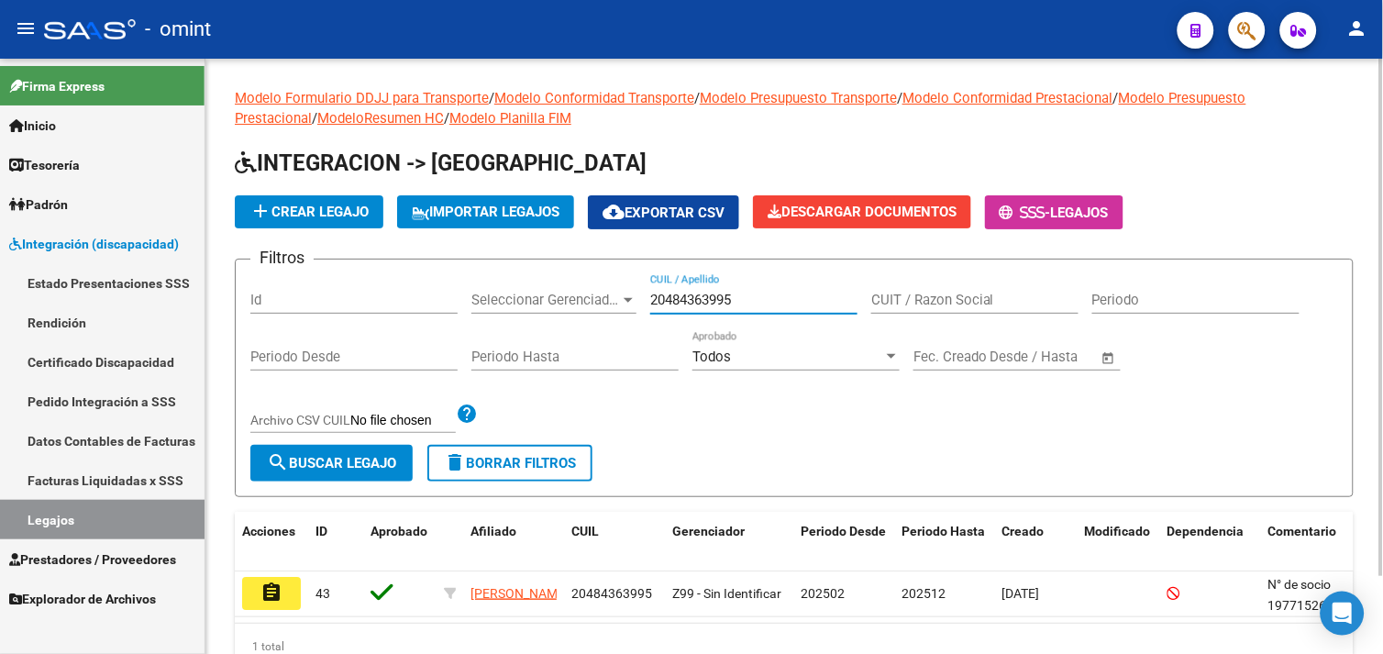
scroll to position [89, 0]
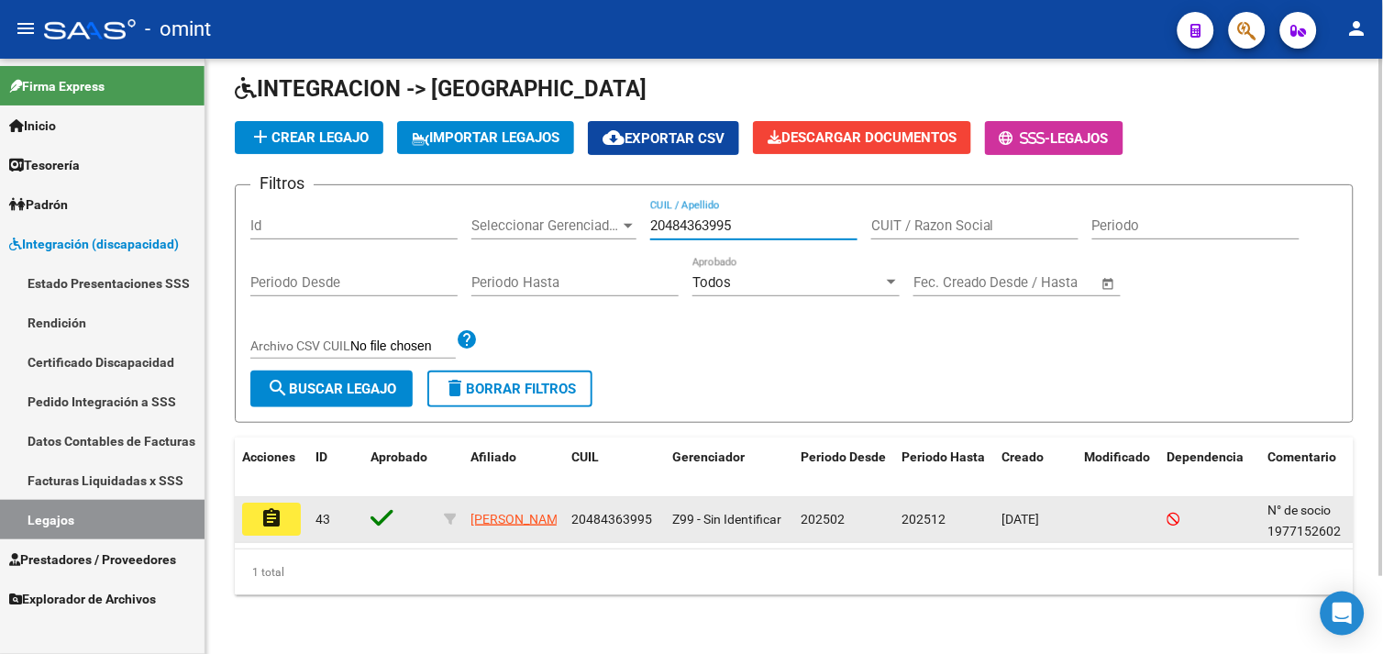
type input "20484363995"
click at [287, 503] on button "assignment" at bounding box center [271, 519] width 59 height 33
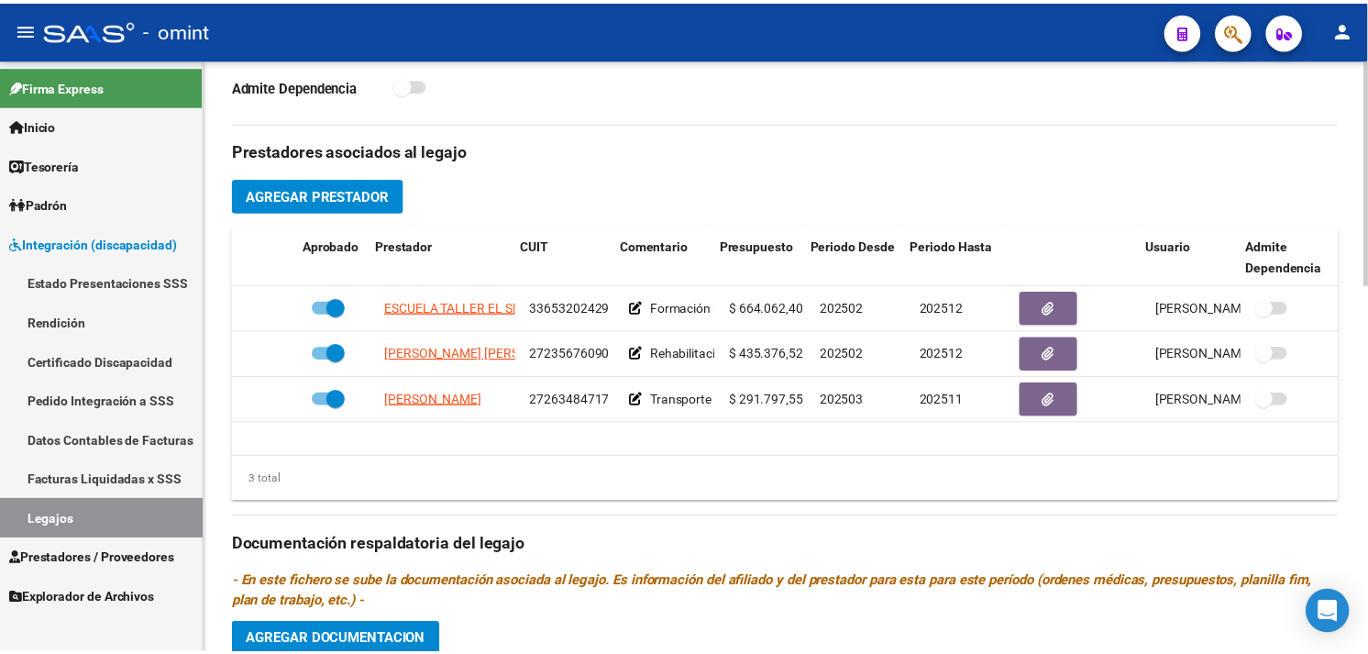
scroll to position [0, 9]
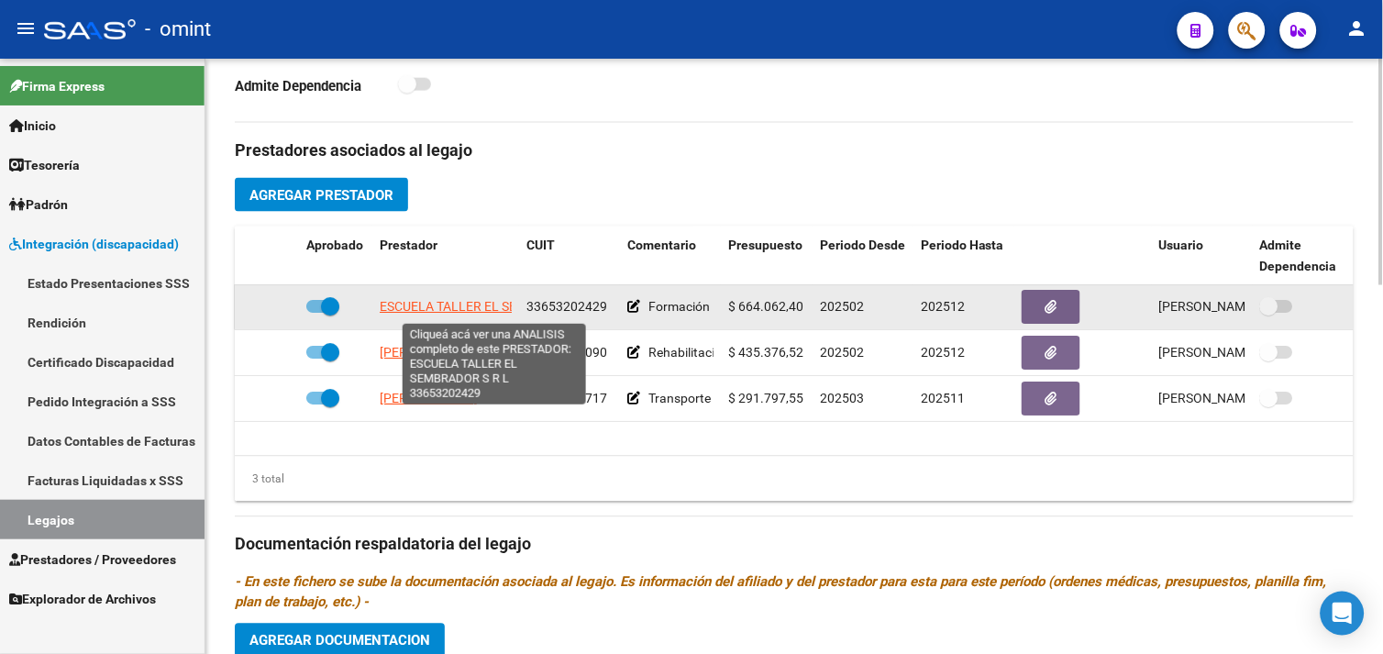
click at [438, 306] on span "ESCUELA TALLER EL SEMBRADOR S R L" at bounding box center [494, 307] width 229 height 15
type textarea "33653202429"
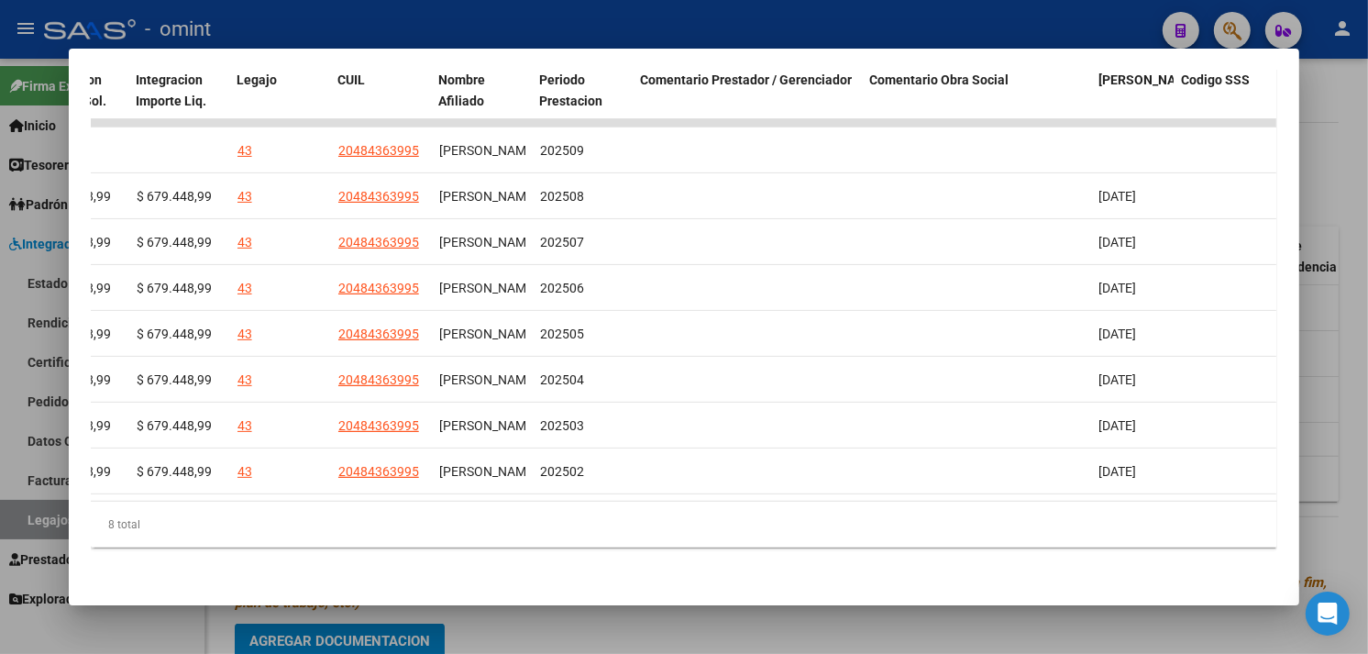
scroll to position [0, 0]
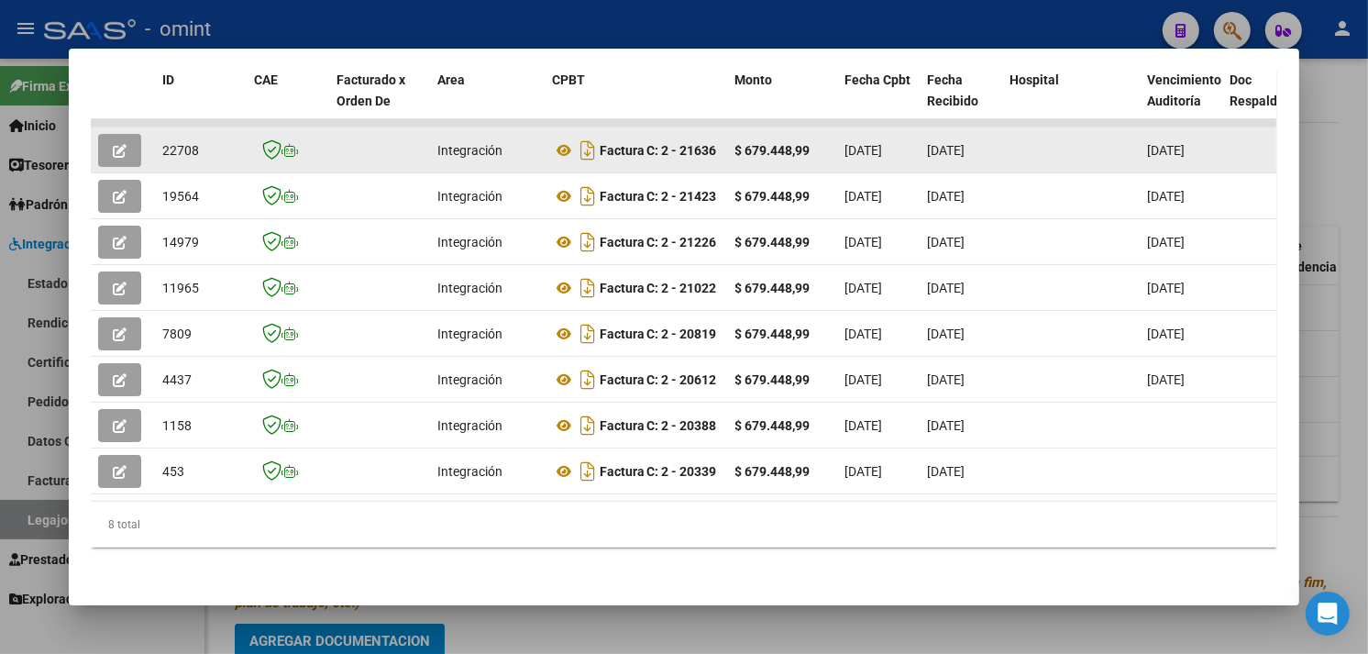
click at [124, 134] on button "button" at bounding box center [119, 150] width 43 height 33
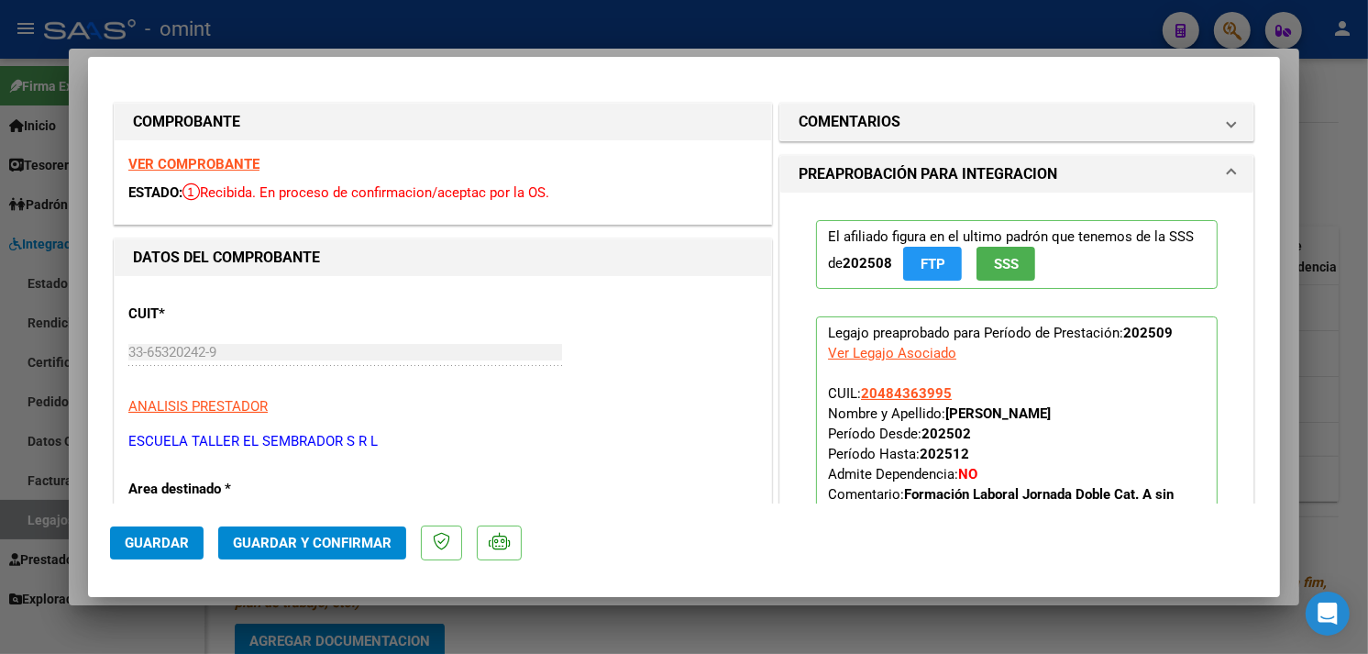
click at [229, 165] on strong "VER COMPROBANTE" at bounding box center [193, 164] width 131 height 17
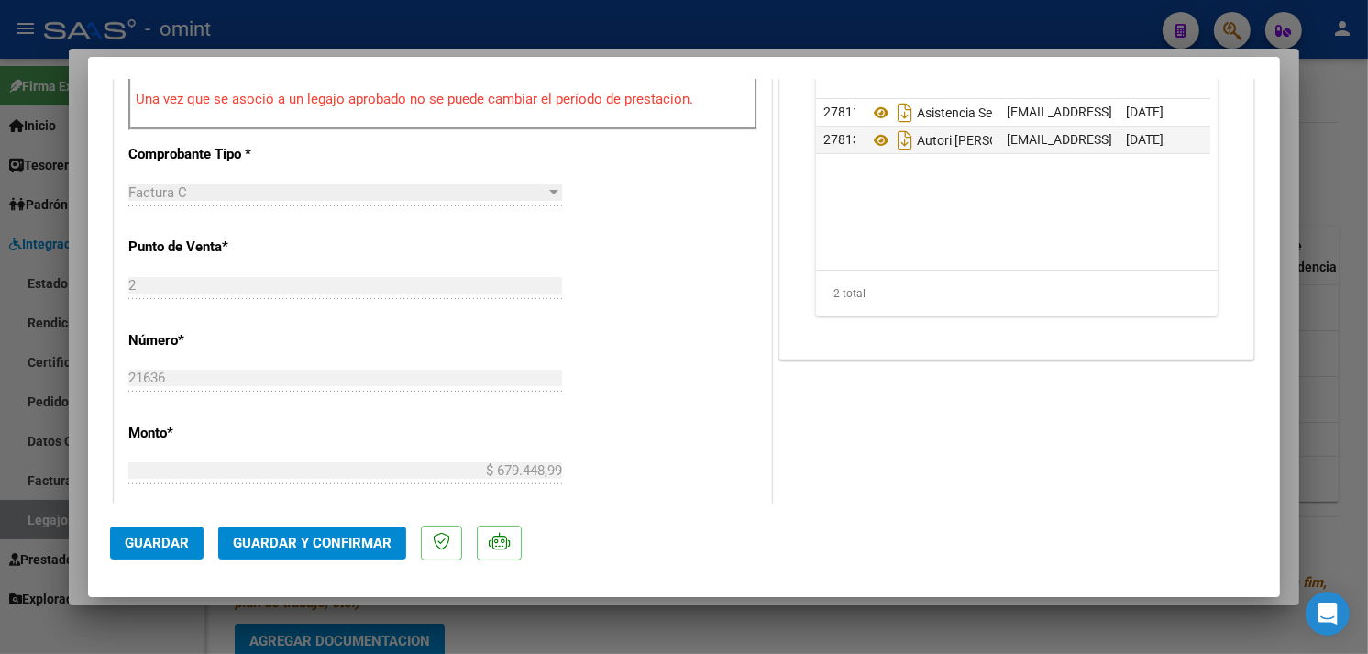
scroll to position [713, 0]
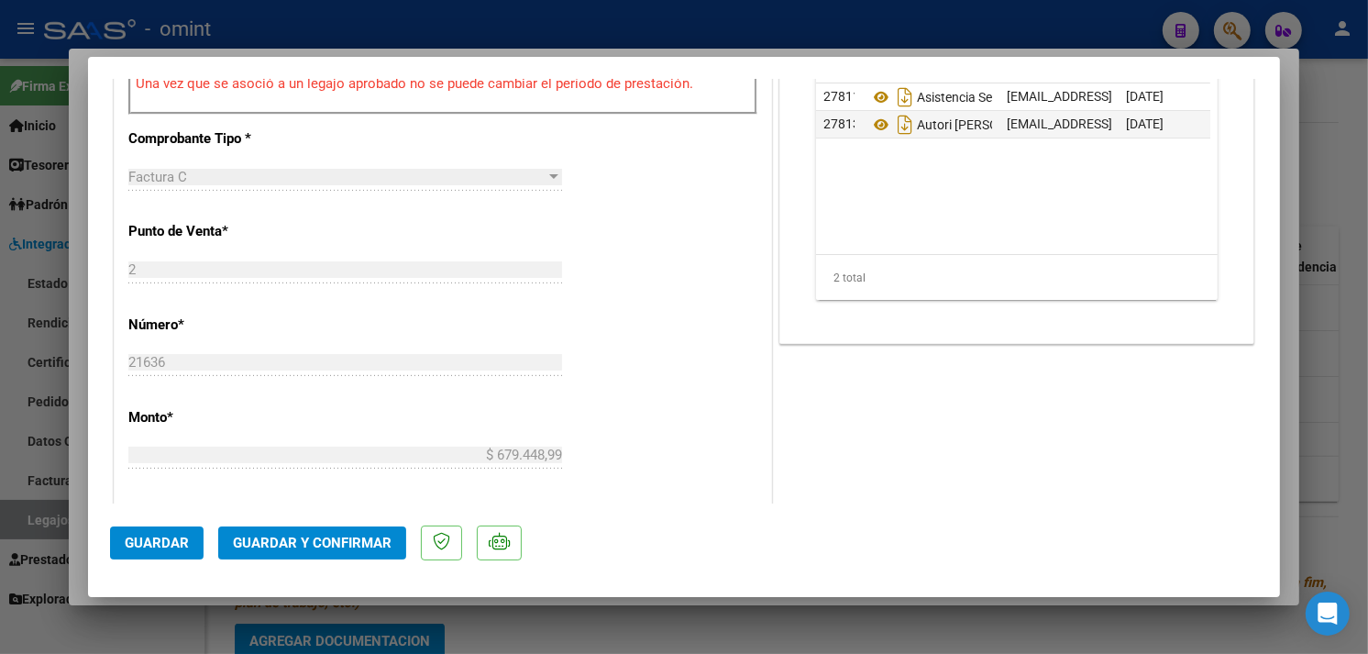
click at [315, 560] on mat-dialog-actions "Guardar Guardar y Confirmar" at bounding box center [684, 539] width 1148 height 72
click at [323, 551] on span "Guardar y Confirmar" at bounding box center [312, 543] width 159 height 17
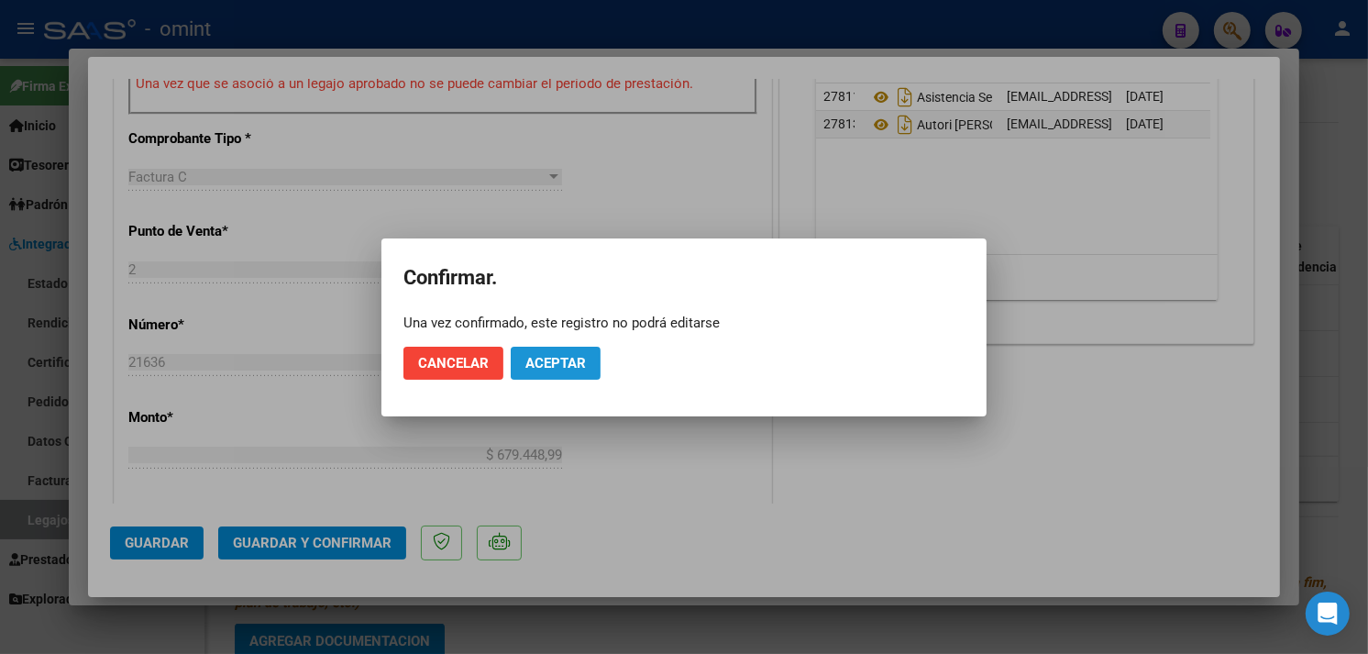
click at [580, 365] on span "Aceptar" at bounding box center [555, 363] width 61 height 17
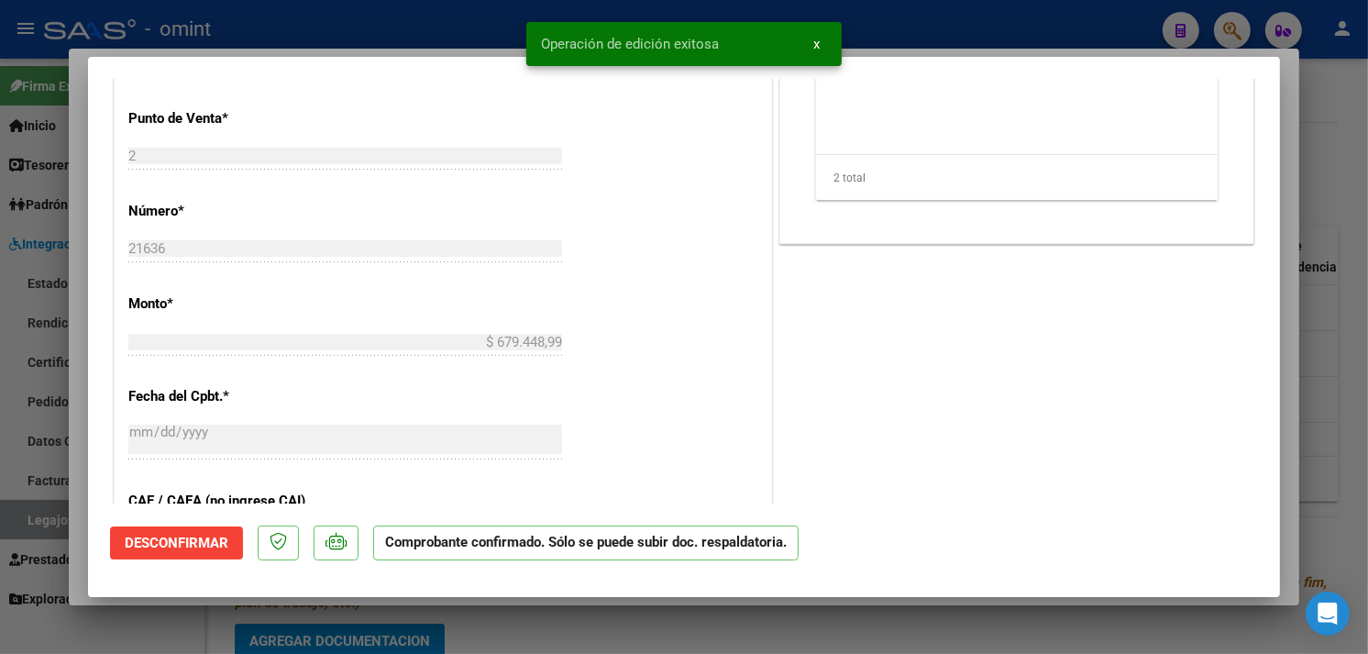
click at [1349, 304] on div at bounding box center [684, 327] width 1368 height 654
type input "$ 0,00"
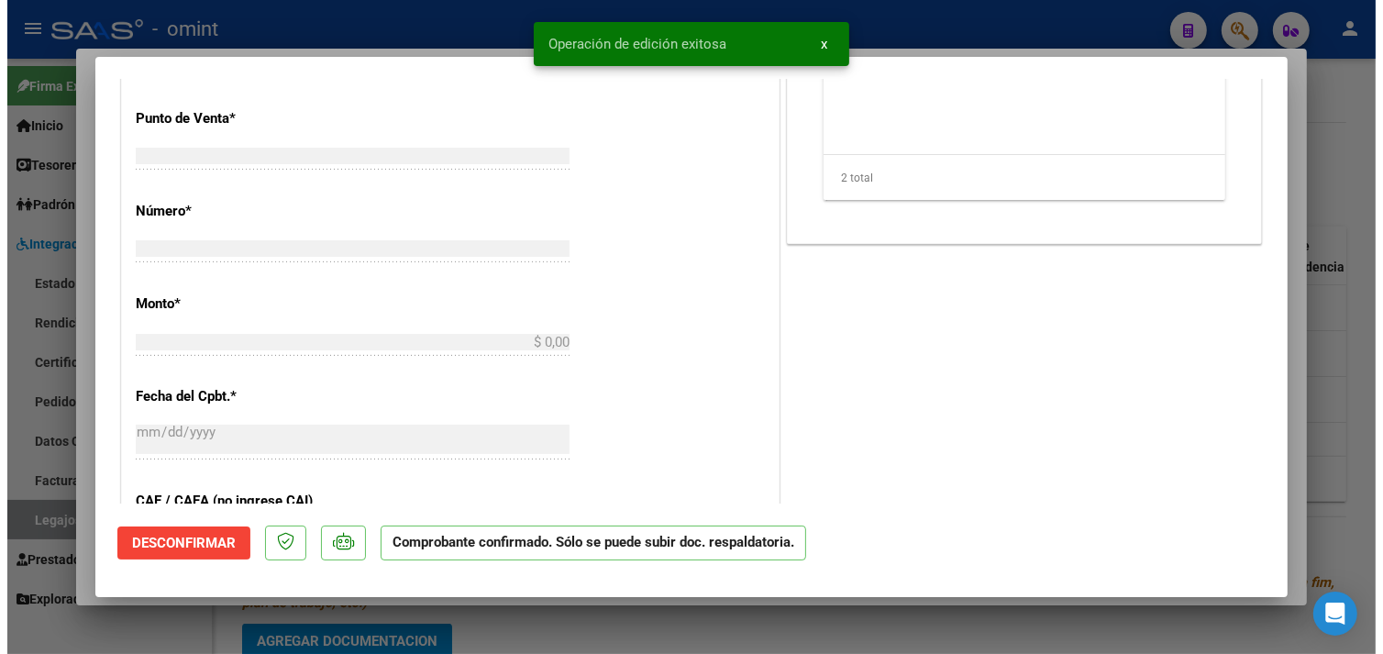
scroll to position [746, 0]
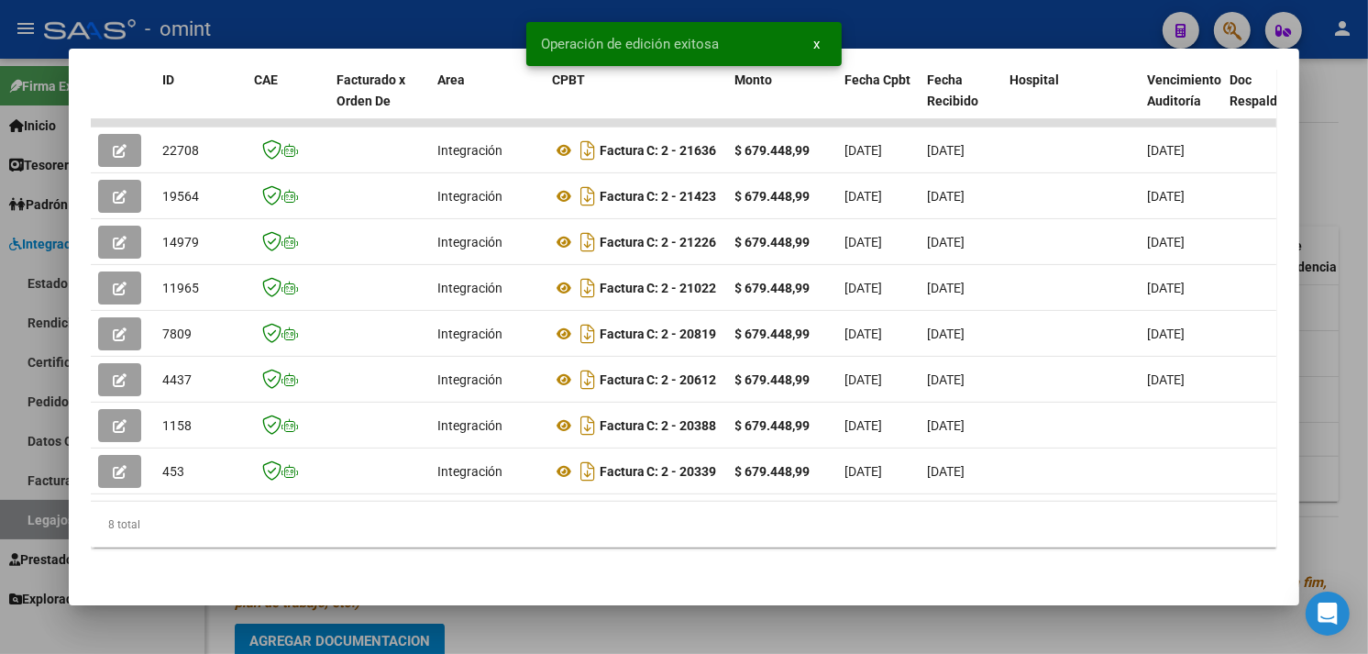
click at [1352, 301] on div at bounding box center [684, 327] width 1368 height 654
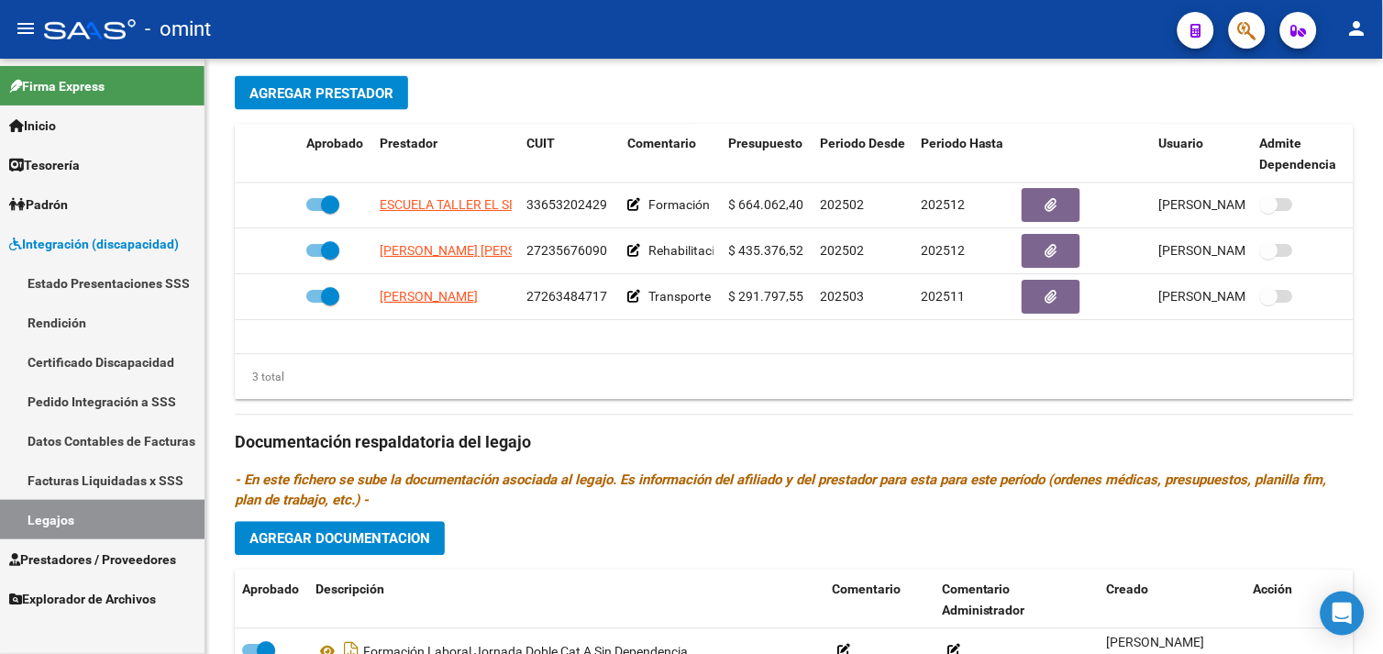
click at [107, 526] on link "Legajos" at bounding box center [102, 519] width 205 height 39
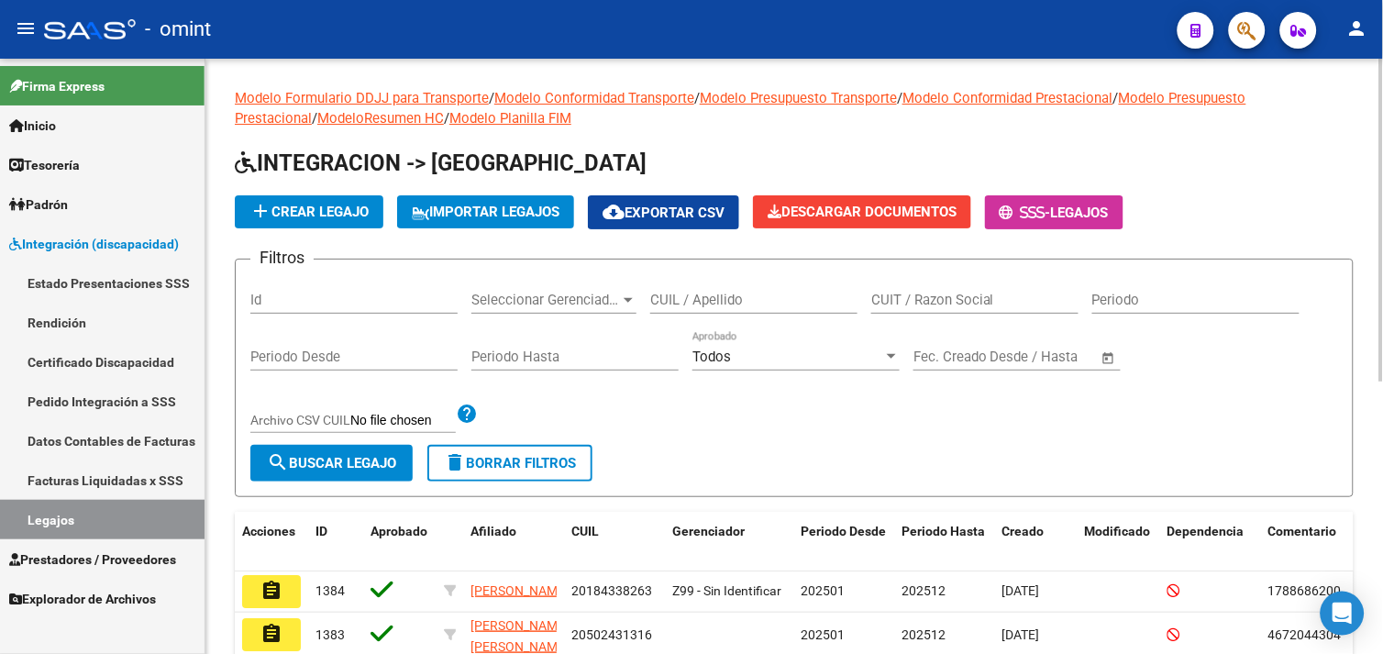
click at [919, 298] on input "CUIT / Razon Social" at bounding box center [974, 300] width 207 height 17
click at [757, 286] on div "CUIL / Apellido" at bounding box center [753, 293] width 207 height 39
paste input "20484911410"
type input "20484911410"
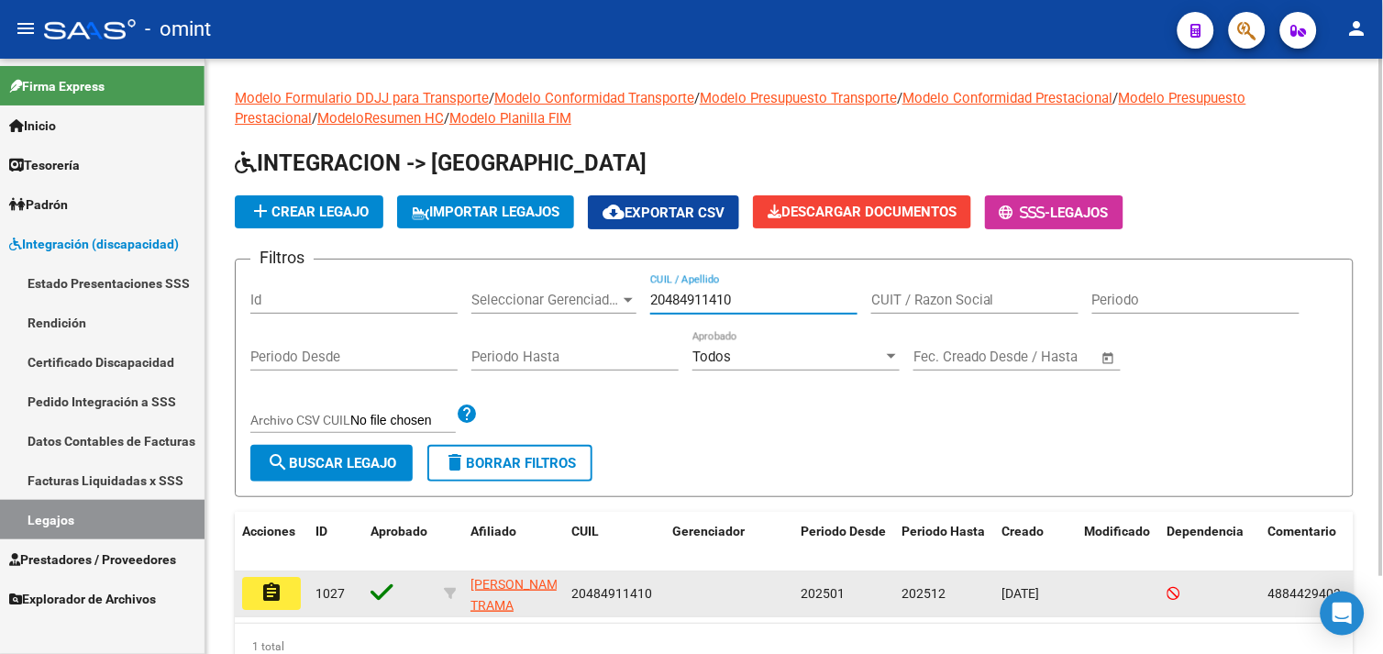
scroll to position [89, 0]
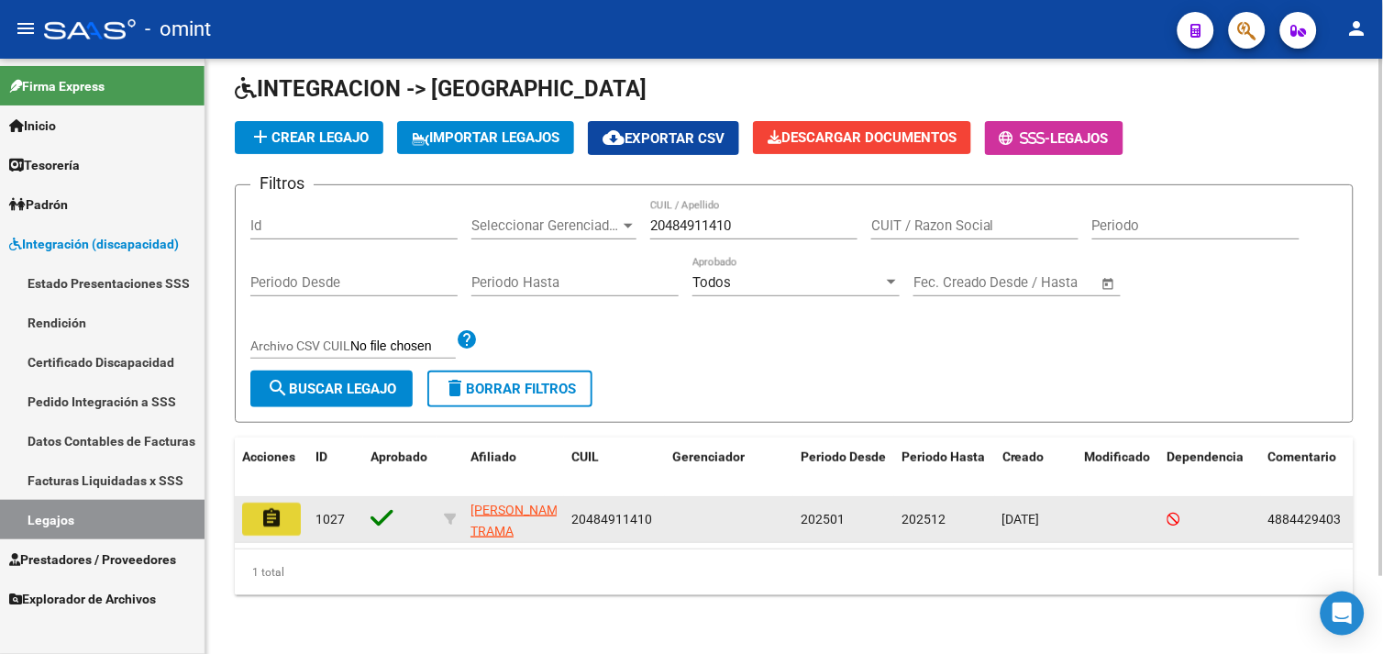
click at [260, 507] on mat-icon "assignment" at bounding box center [271, 518] width 22 height 22
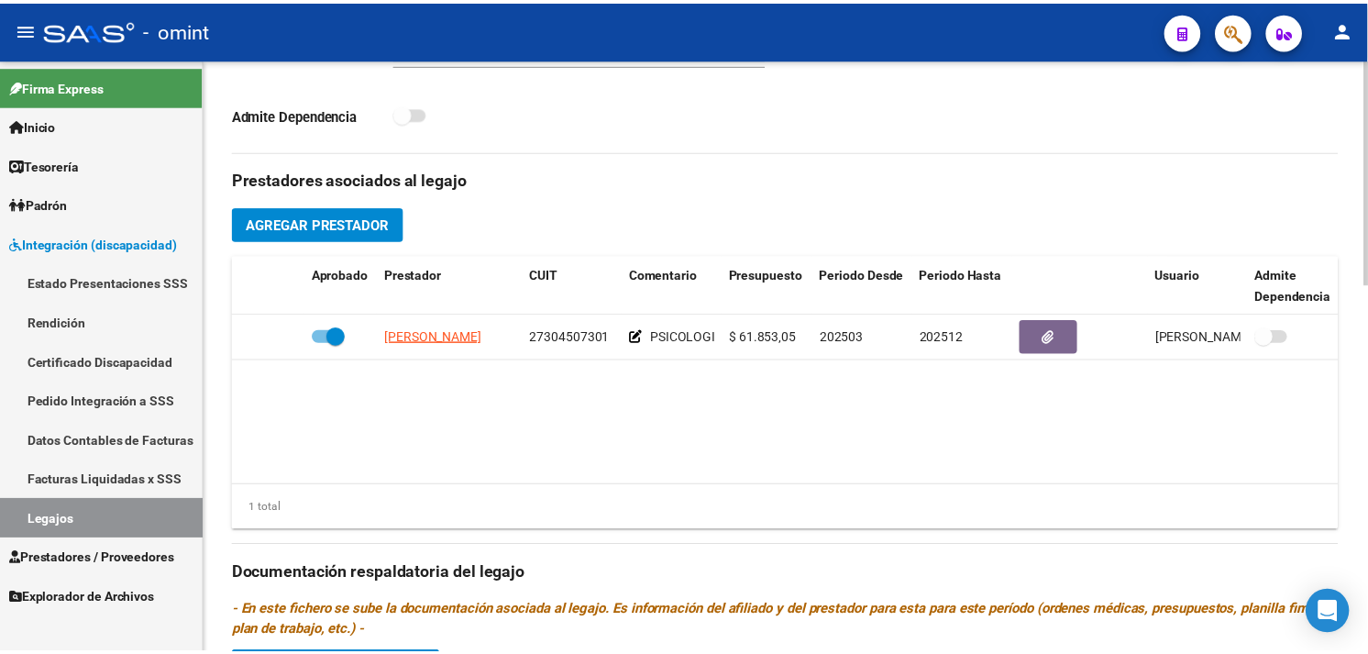
scroll to position [611, 0]
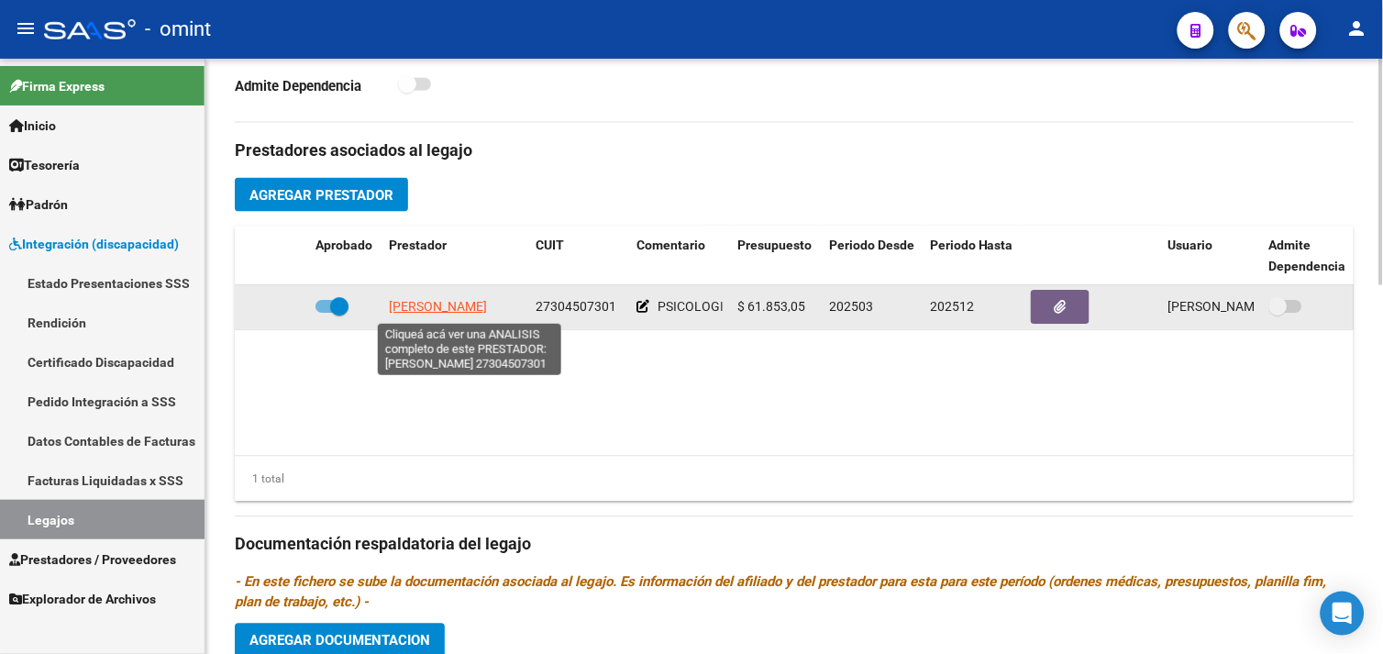
click at [457, 309] on span "MARTIN JIMENA VERONICA" at bounding box center [438, 307] width 98 height 15
type textarea "27304507301"
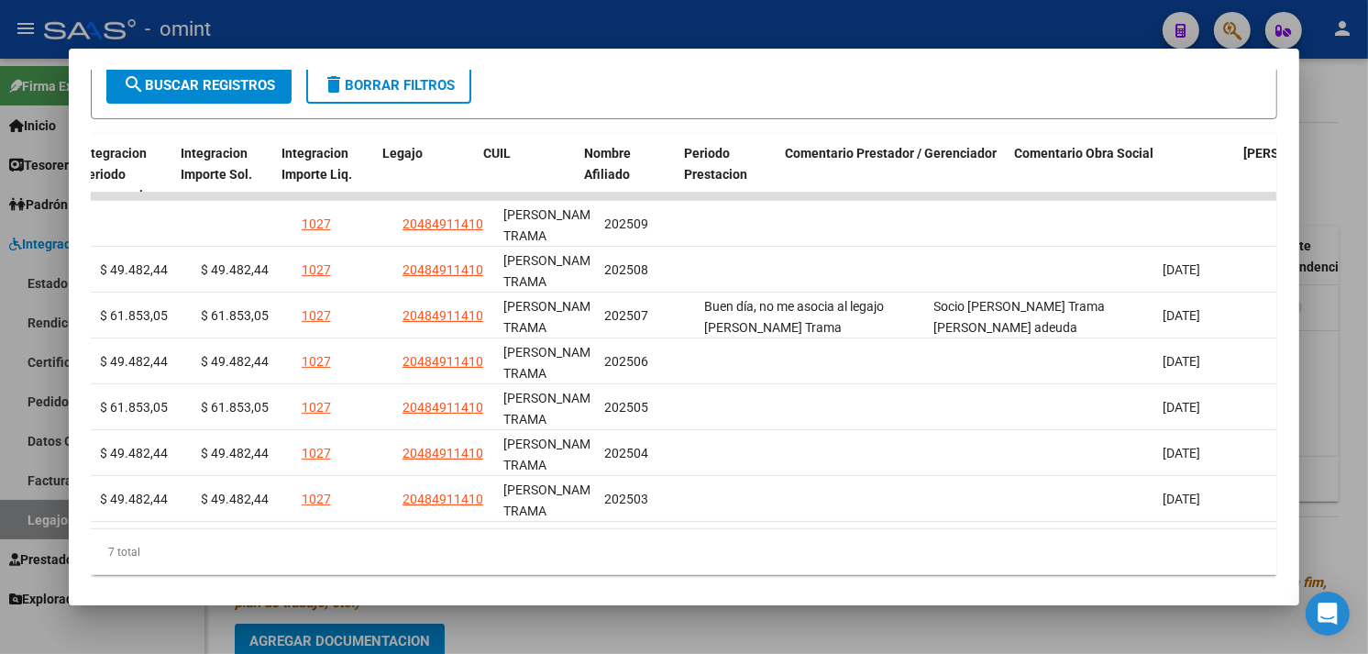
scroll to position [0, 0]
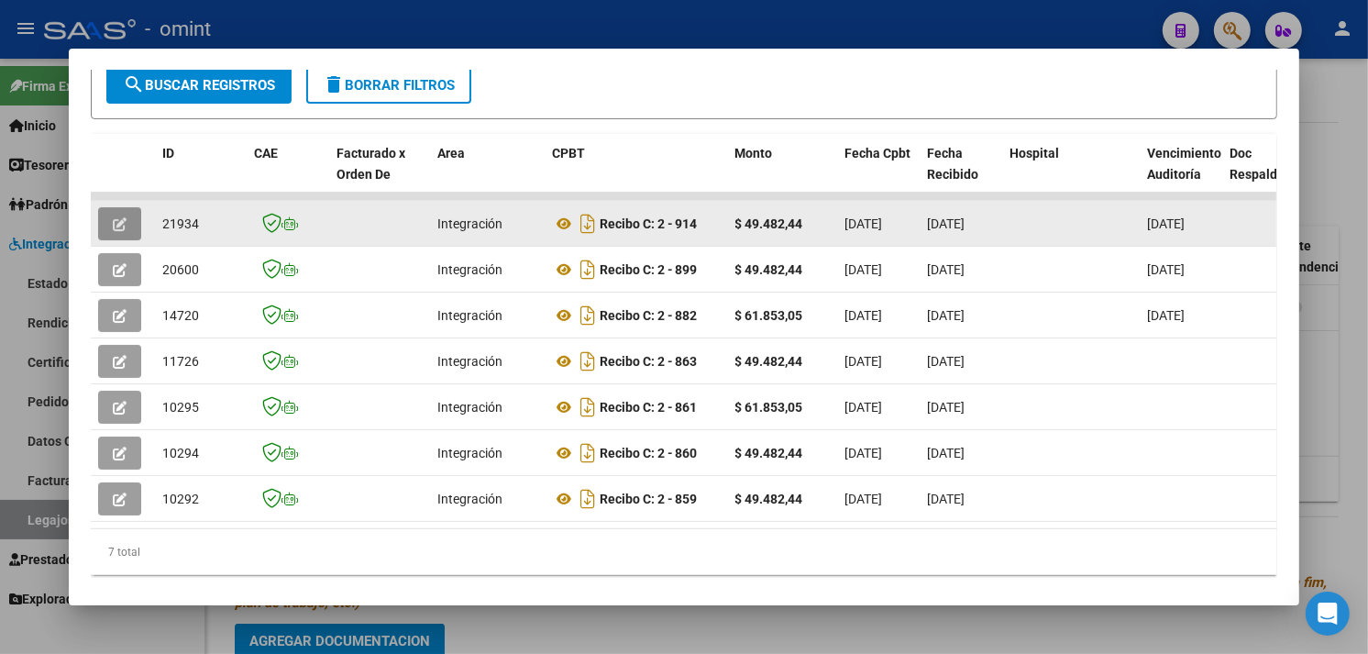
click at [113, 216] on span "button" at bounding box center [120, 224] width 14 height 17
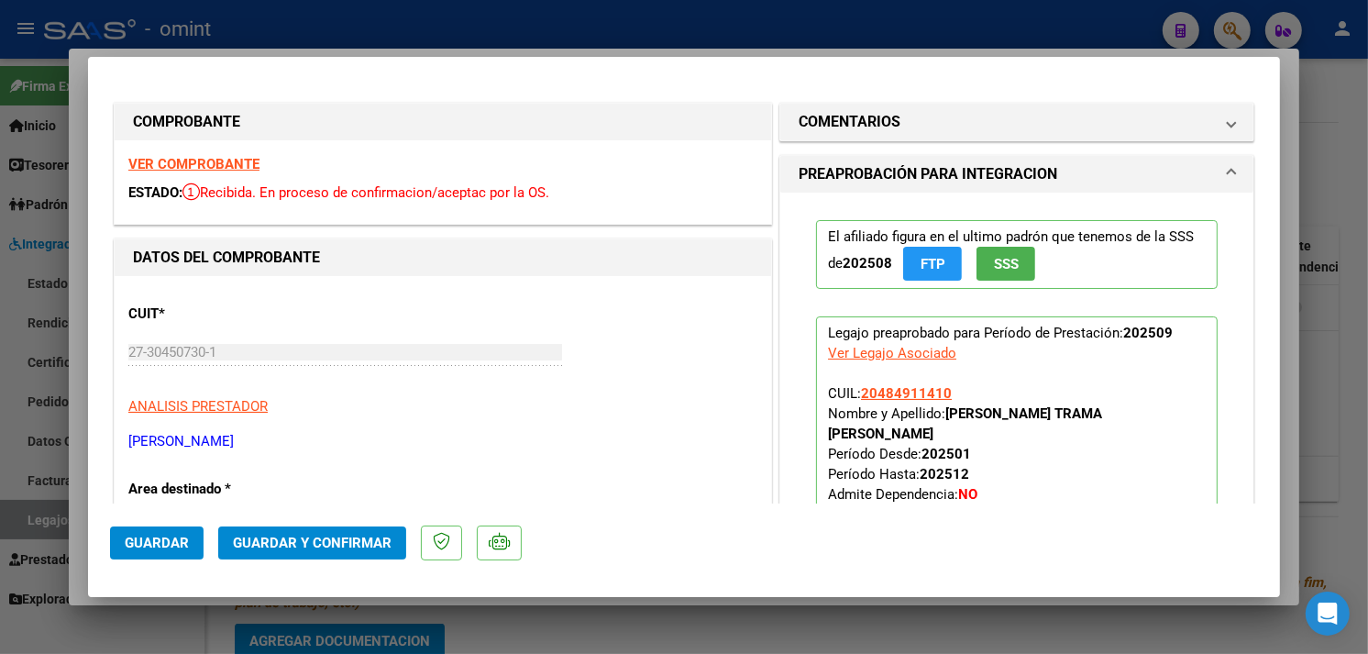
click at [226, 170] on strong "VER COMPROBANTE" at bounding box center [193, 164] width 131 height 17
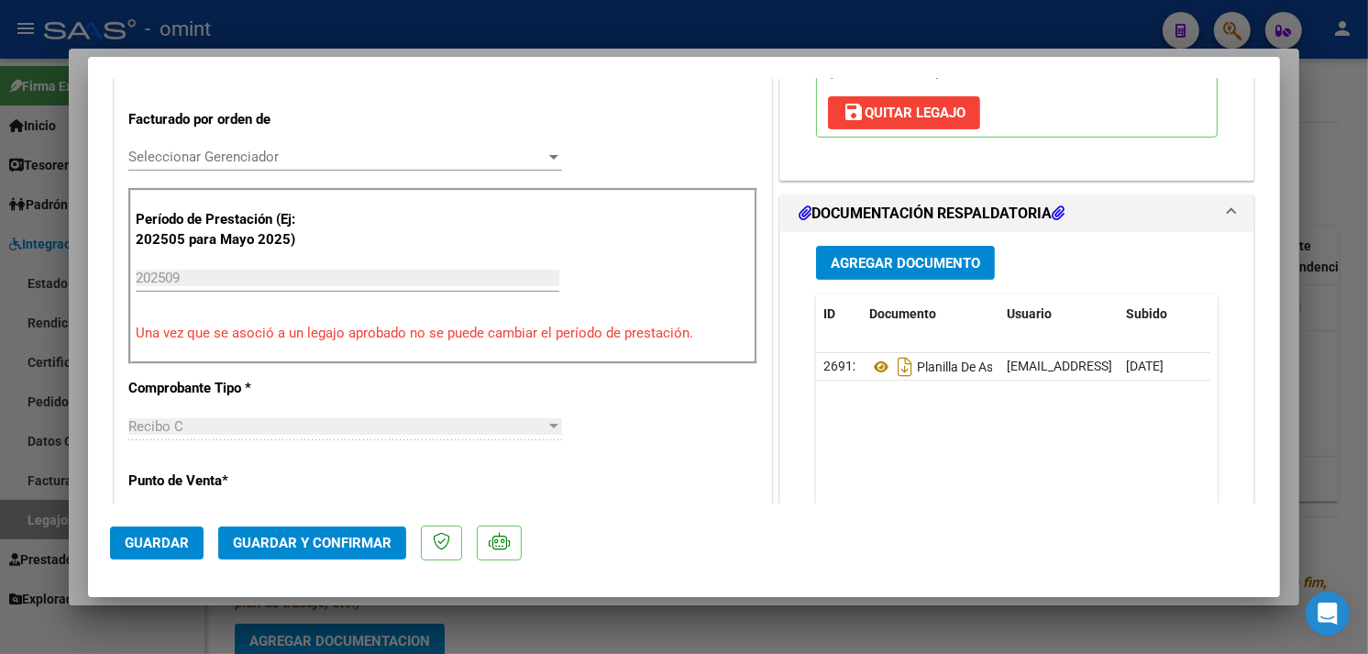
scroll to position [611, 0]
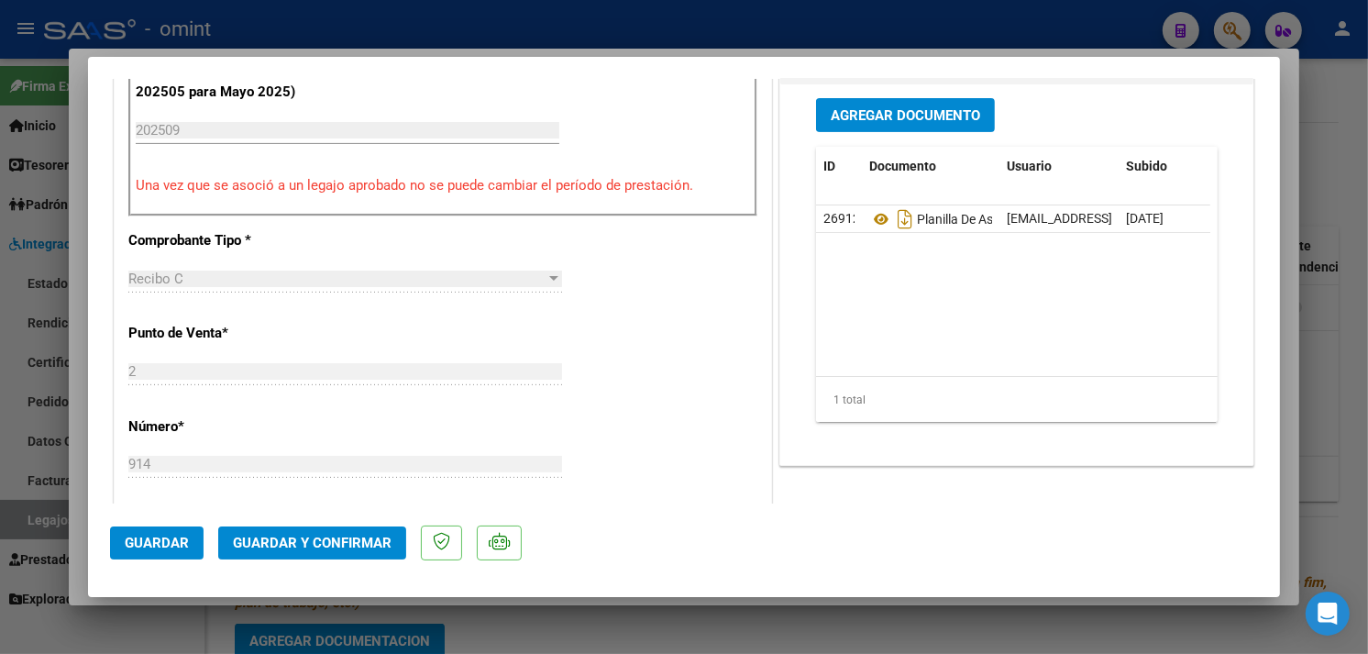
click at [325, 547] on span "Guardar y Confirmar" at bounding box center [312, 543] width 159 height 17
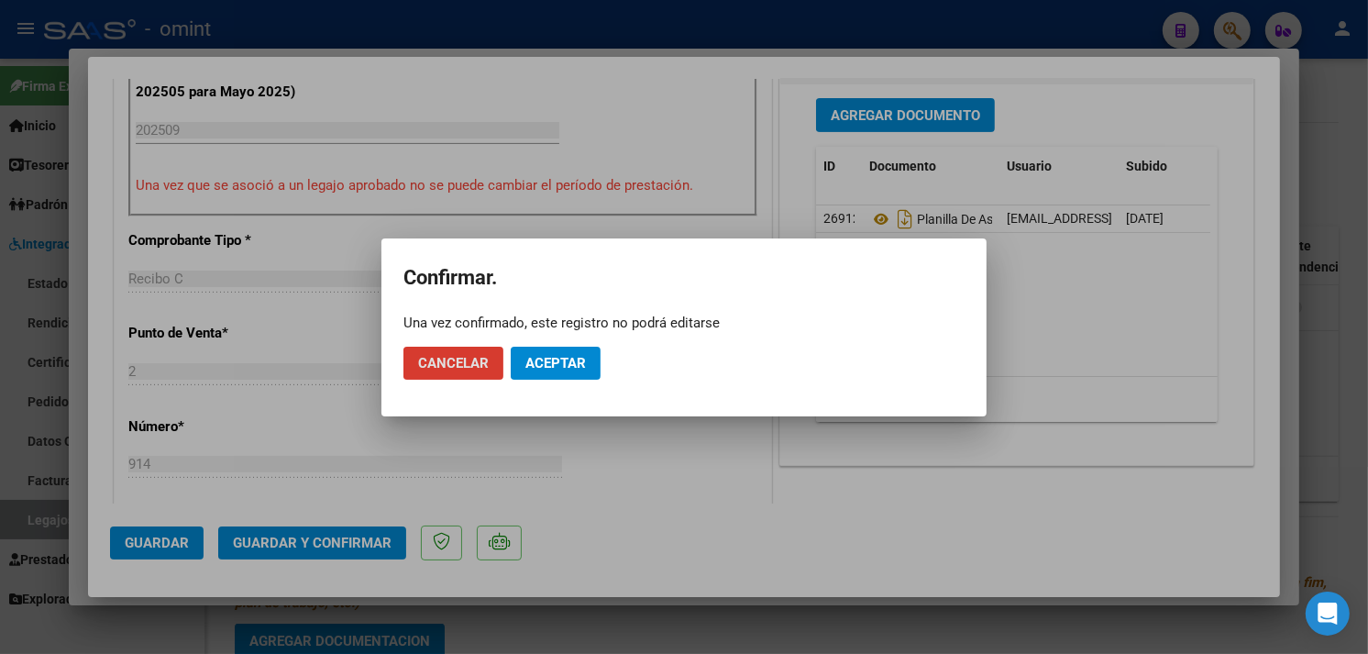
click at [572, 355] on span "Aceptar" at bounding box center [555, 363] width 61 height 17
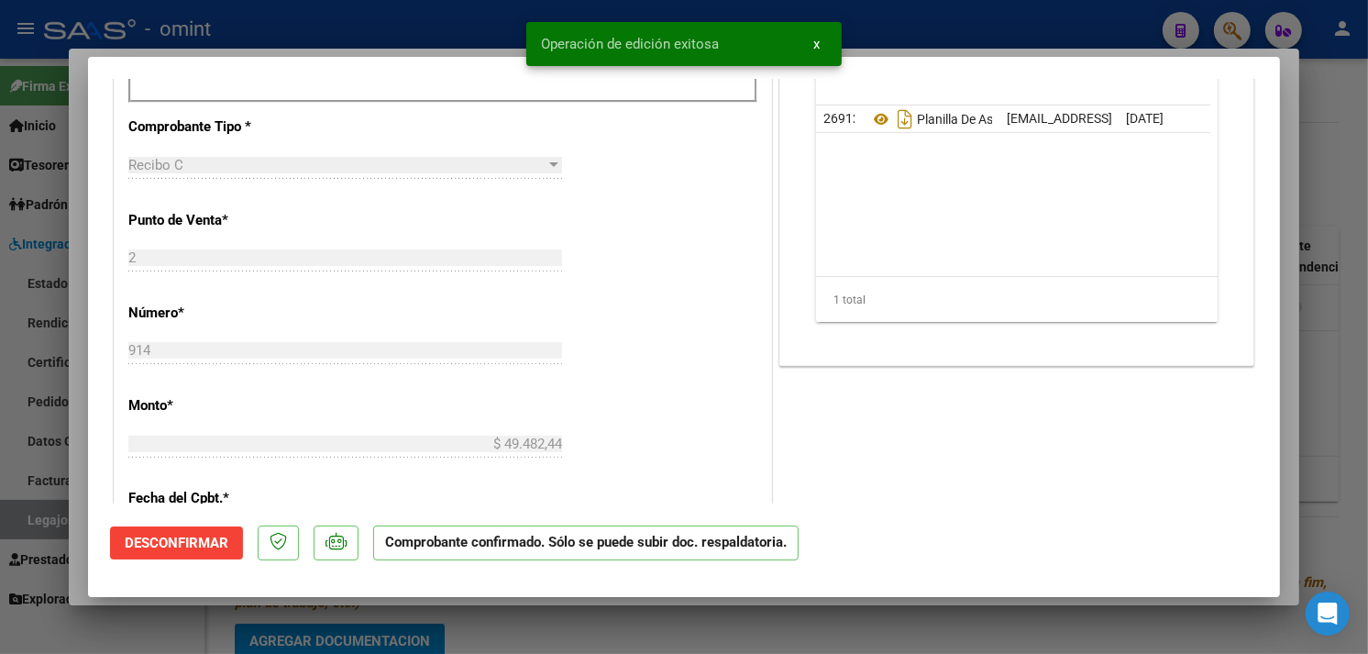
click at [1330, 315] on div at bounding box center [684, 327] width 1368 height 654
type input "$ 0,00"
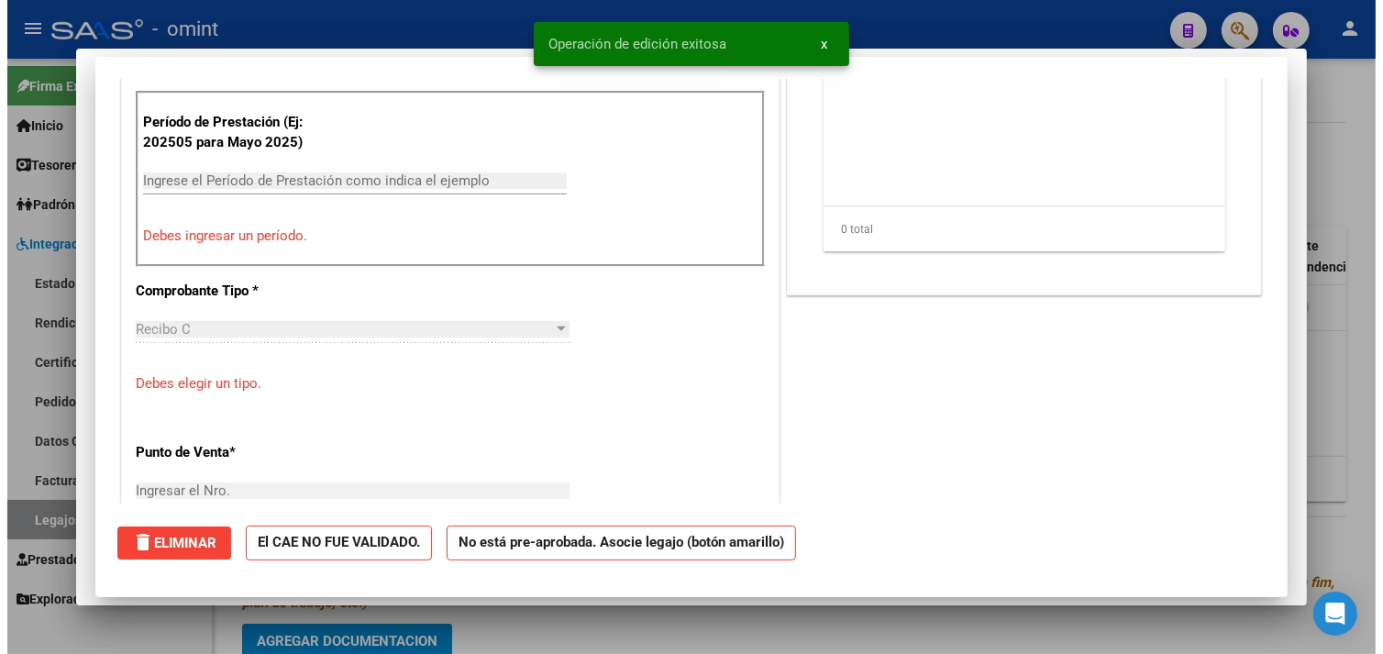
scroll to position [644, 0]
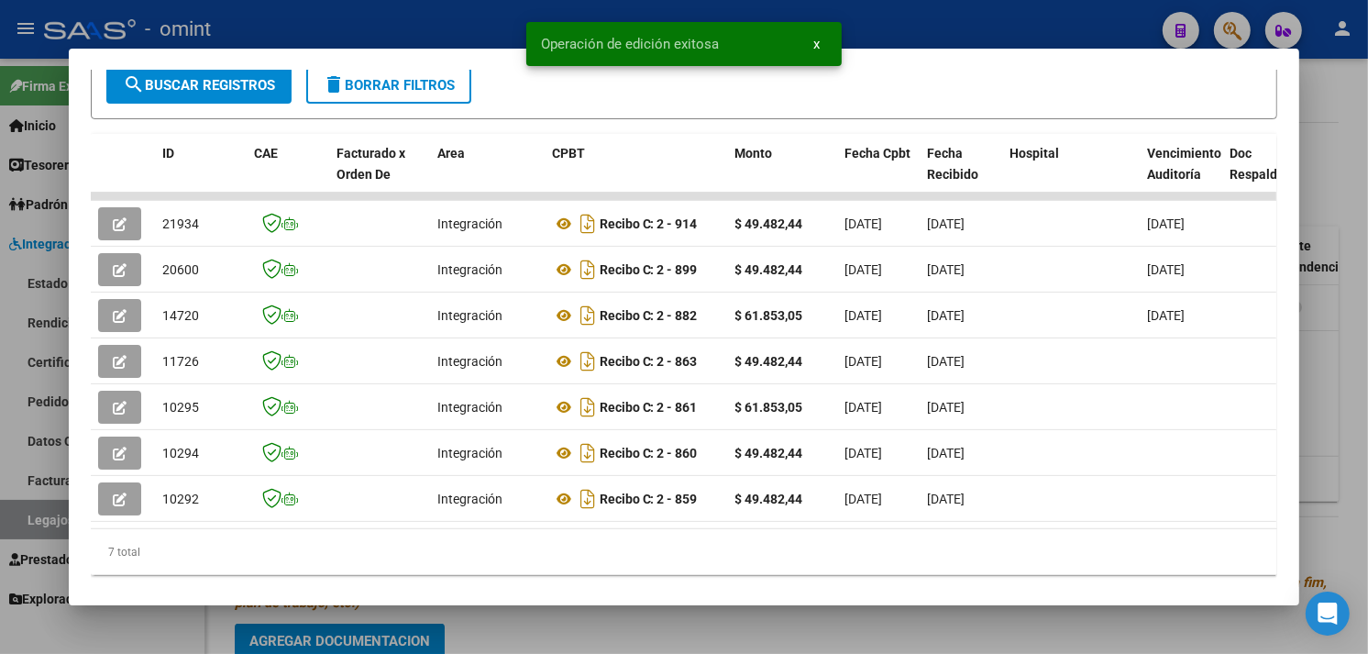
click at [1332, 285] on div at bounding box center [684, 327] width 1368 height 654
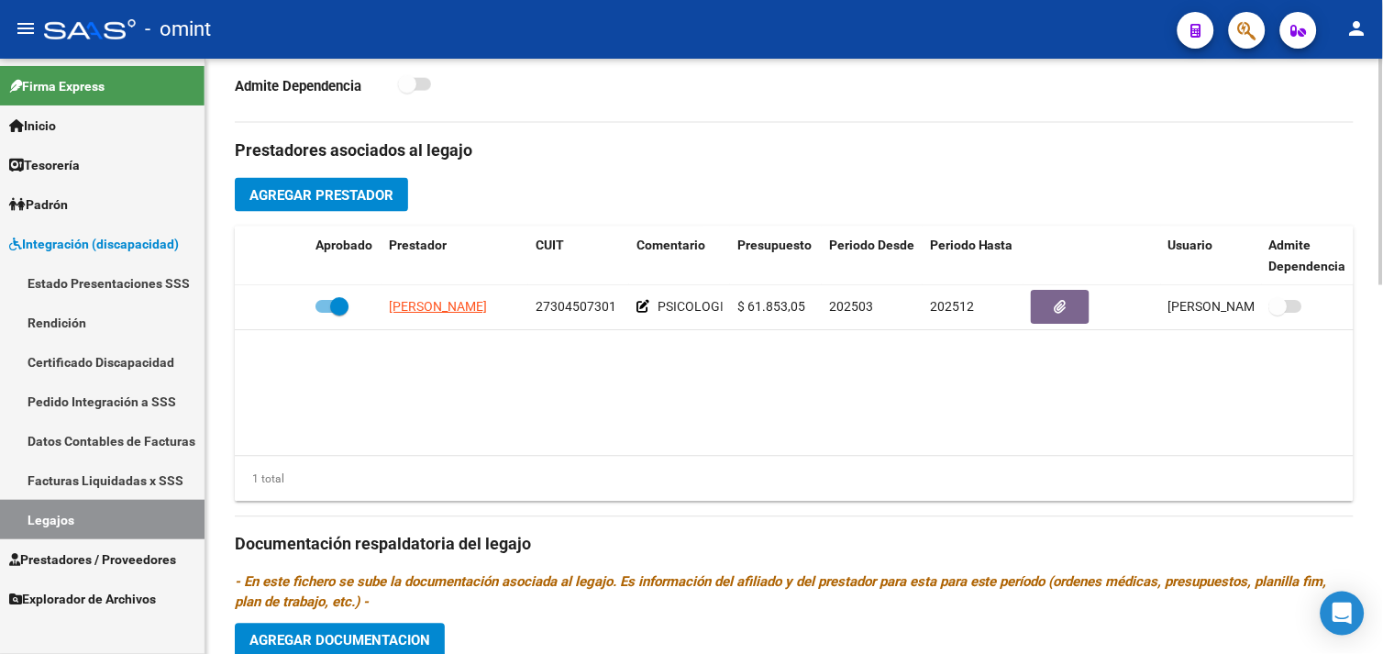
drag, startPoint x: 157, startPoint y: 514, endPoint x: 213, endPoint y: 514, distance: 55.9
click at [157, 514] on link "Legajos" at bounding box center [102, 519] width 205 height 39
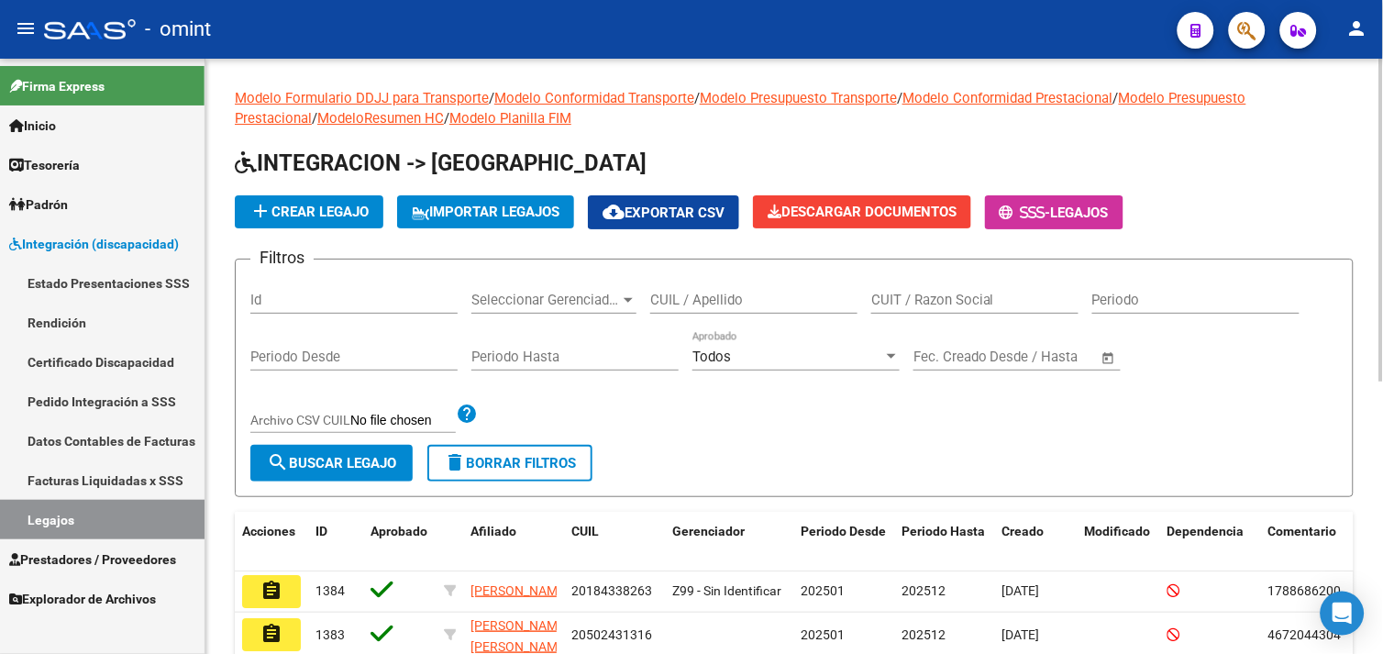
click at [793, 305] on input "CUIL / Apellido" at bounding box center [753, 300] width 207 height 17
paste input "20524424070"
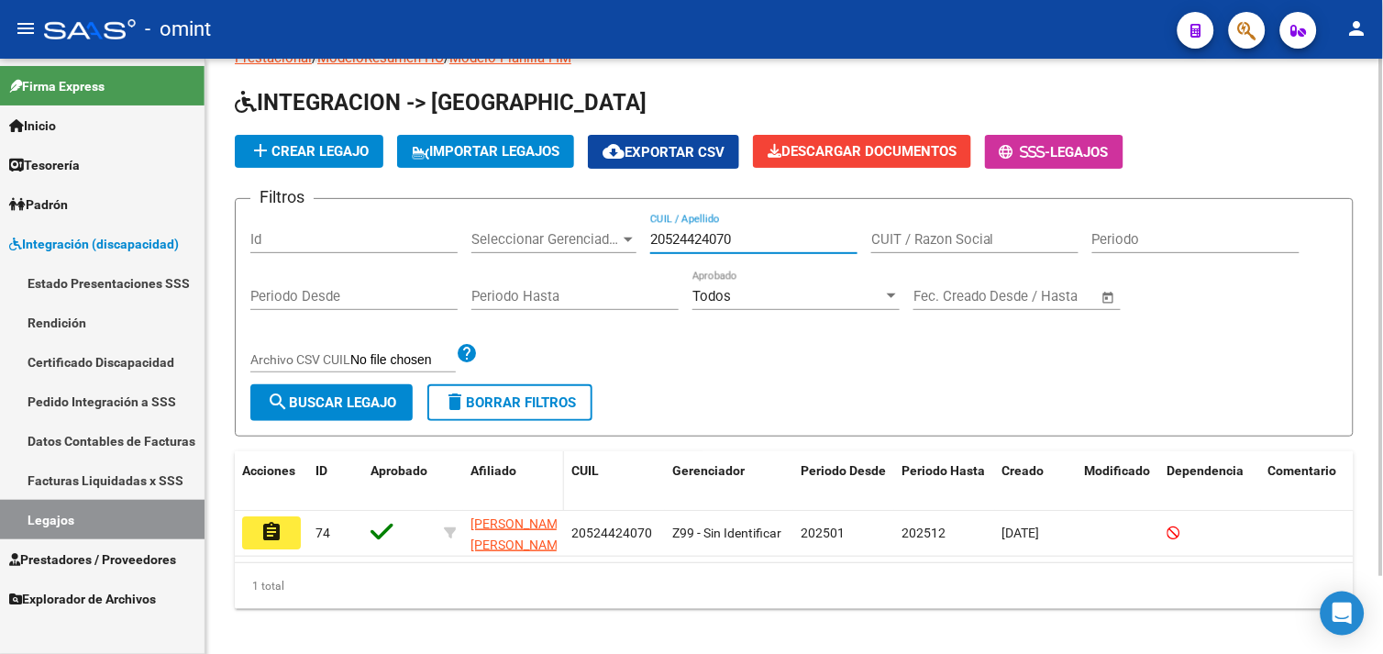
scroll to position [89, 0]
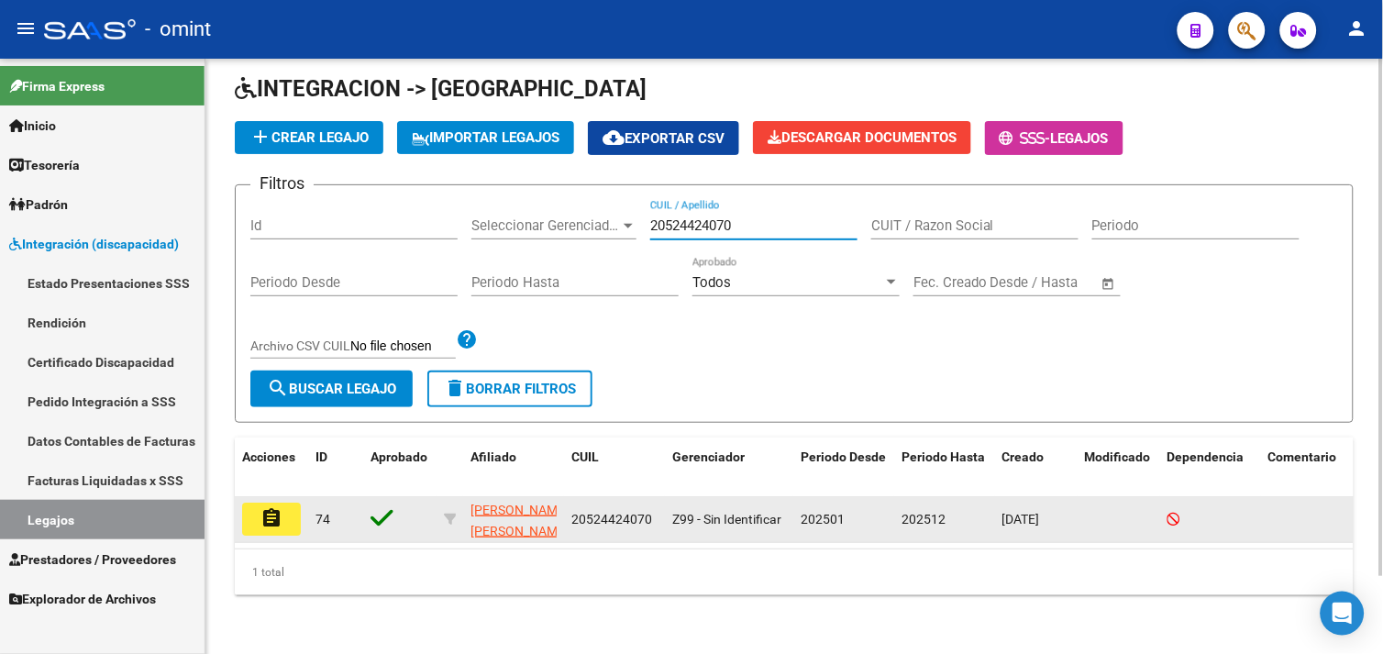
type input "20524424070"
click at [268, 507] on mat-icon "assignment" at bounding box center [271, 518] width 22 height 22
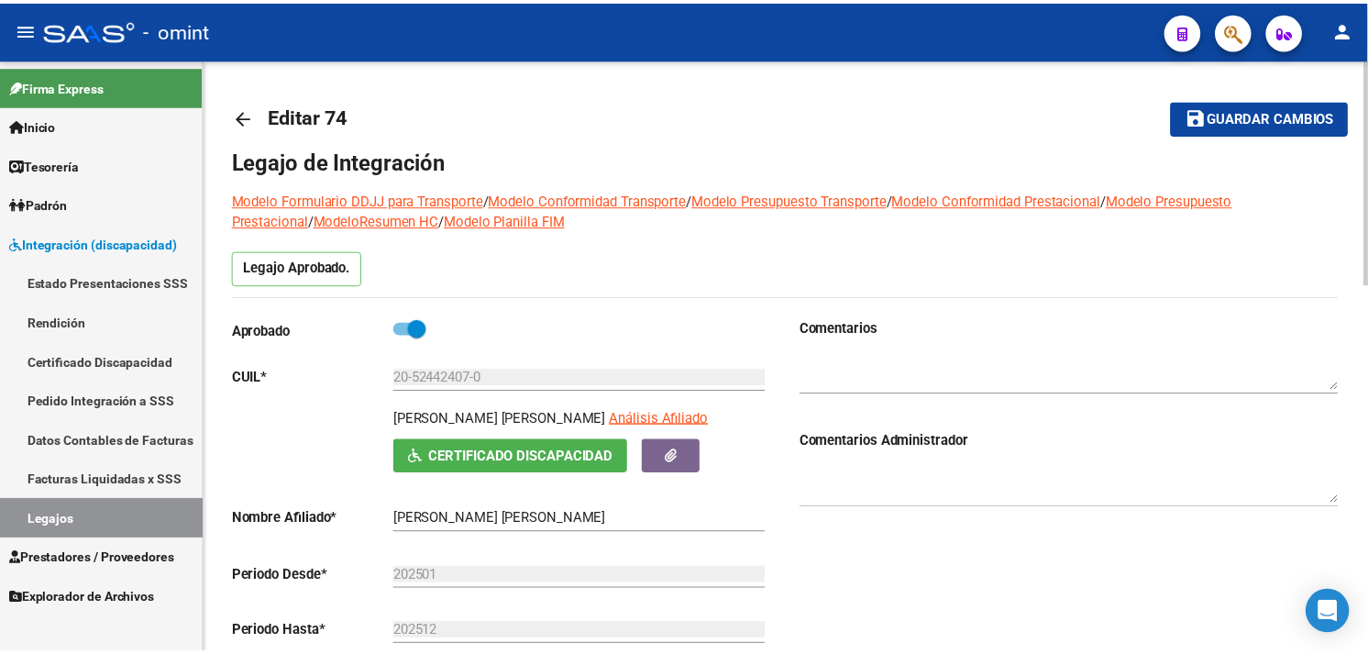
scroll to position [611, 0]
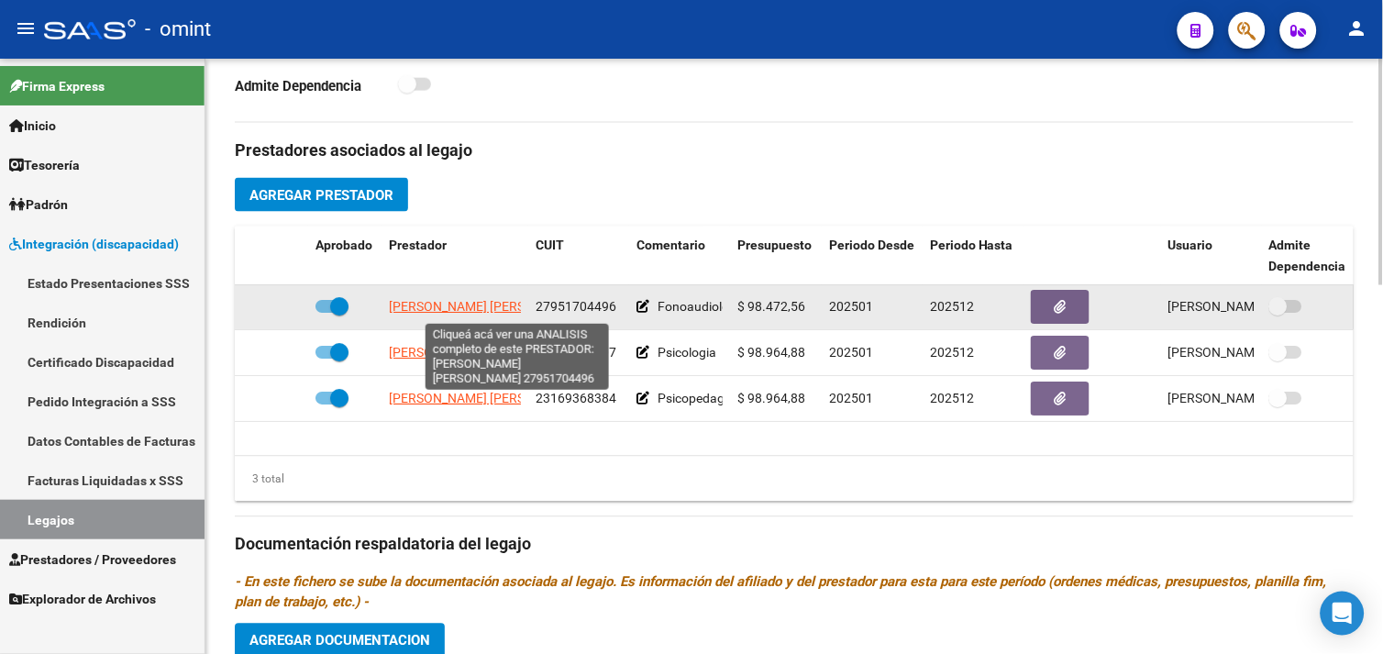
click at [438, 304] on span "[PERSON_NAME]" at bounding box center [488, 307] width 199 height 15
type textarea "27951704496"
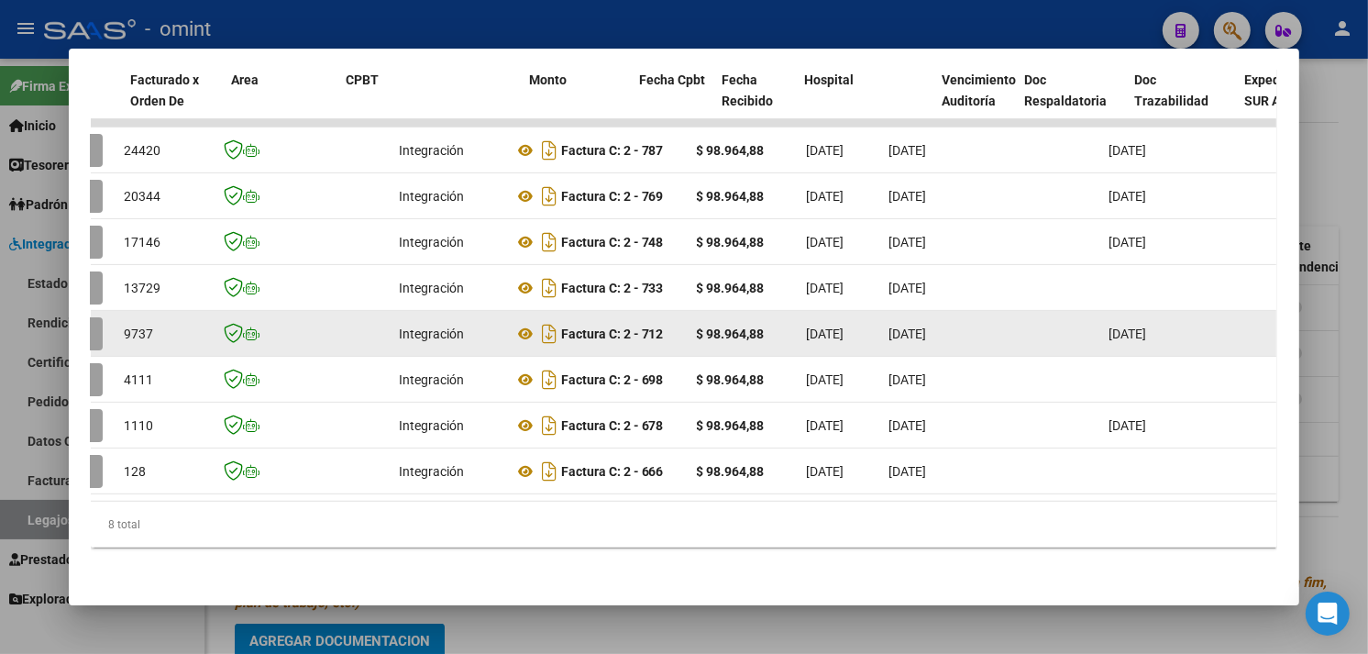
scroll to position [0, 0]
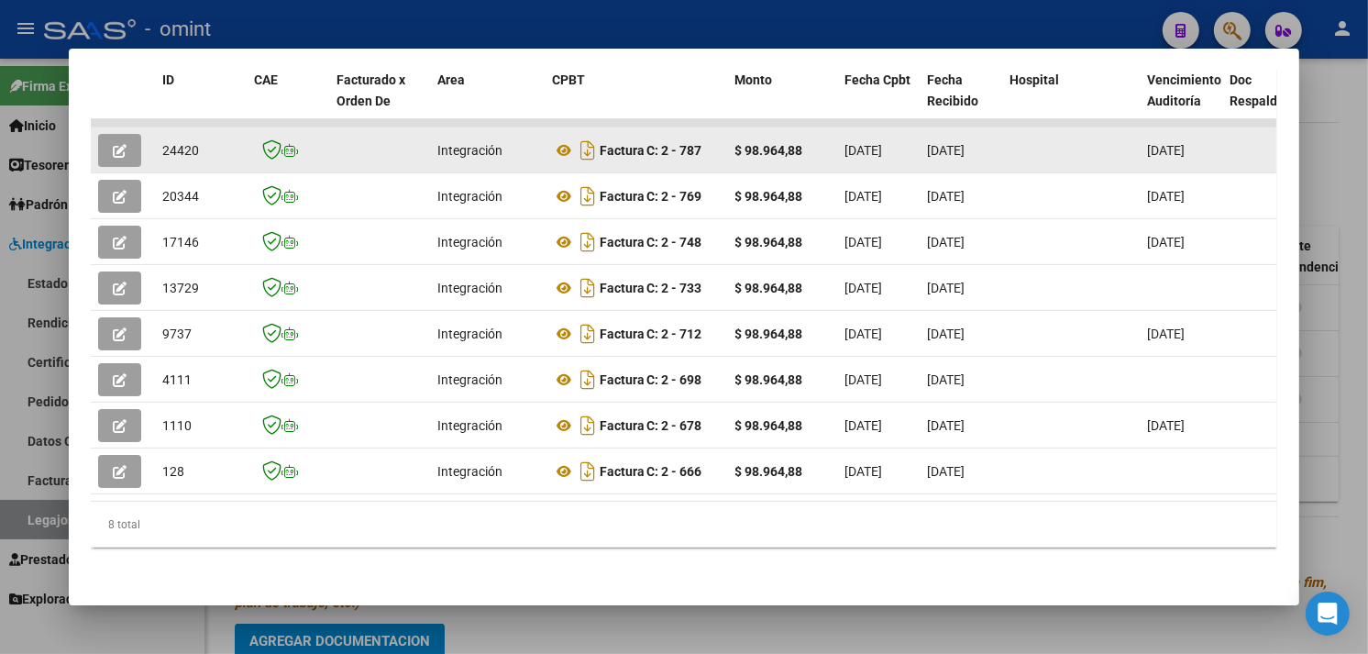
click at [105, 134] on button "button" at bounding box center [119, 150] width 43 height 33
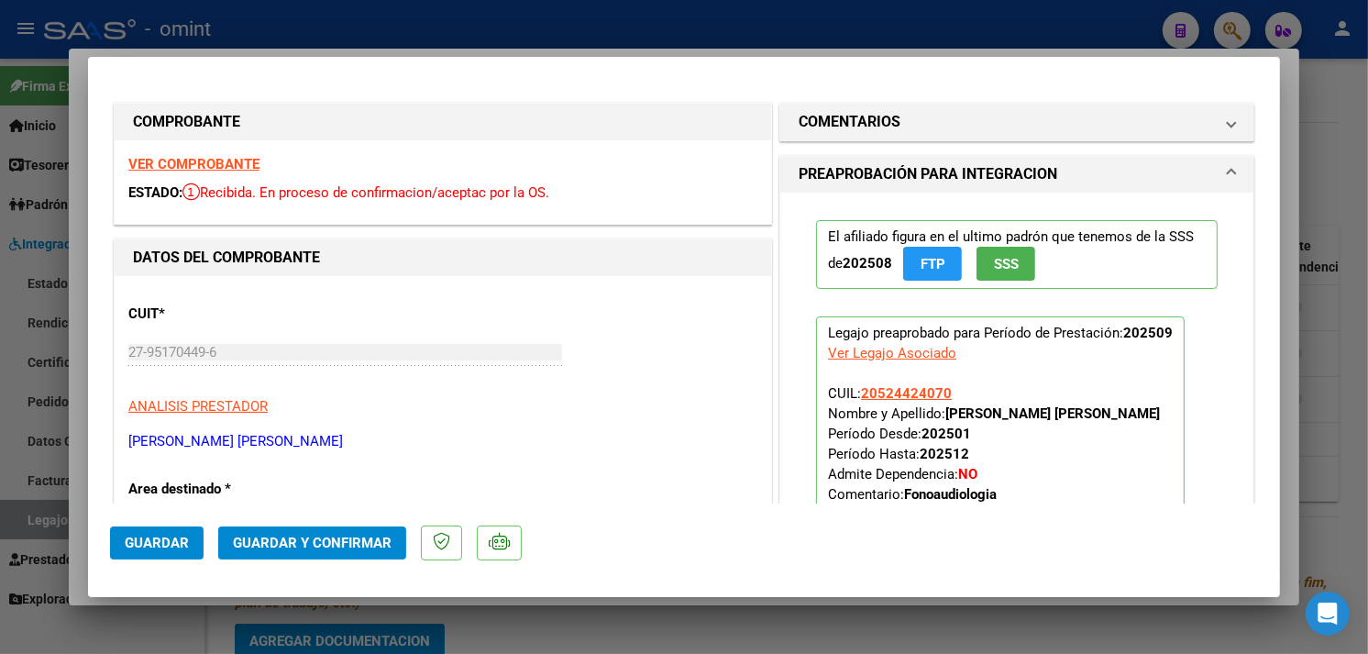
click at [208, 161] on strong "VER COMPROBANTE" at bounding box center [193, 164] width 131 height 17
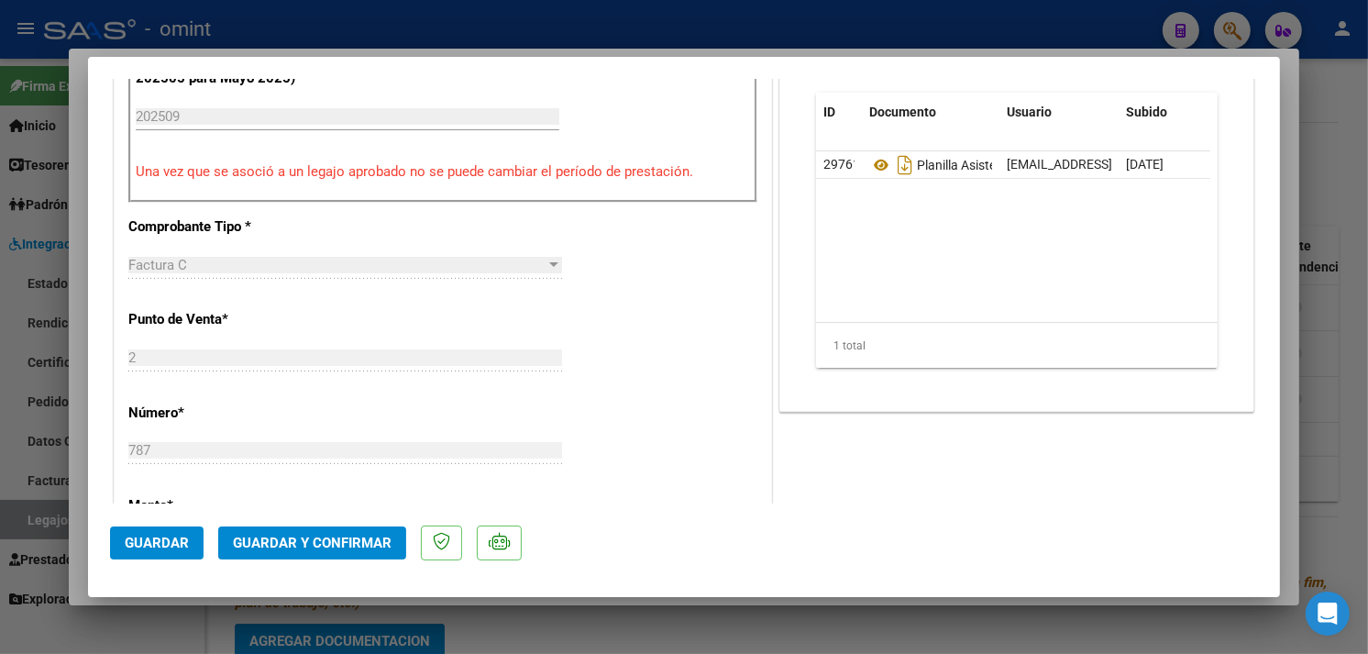
scroll to position [814, 0]
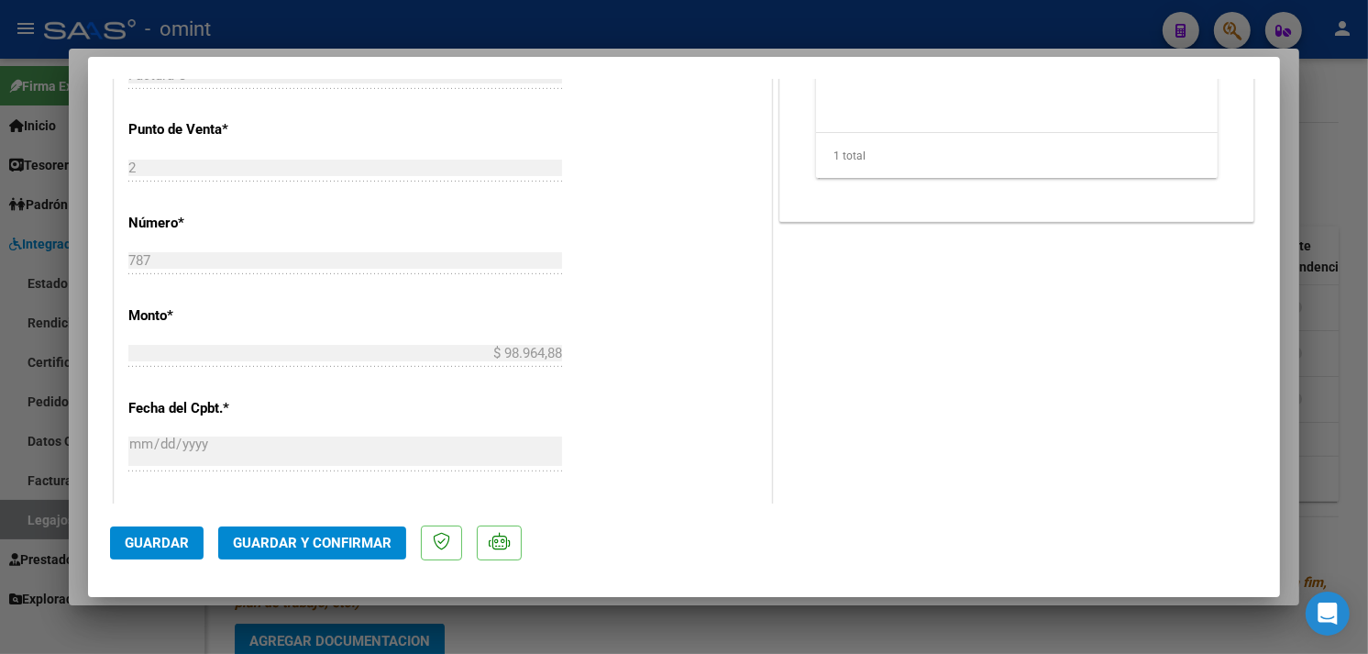
click at [354, 535] on span "Guardar y Confirmar" at bounding box center [312, 543] width 159 height 17
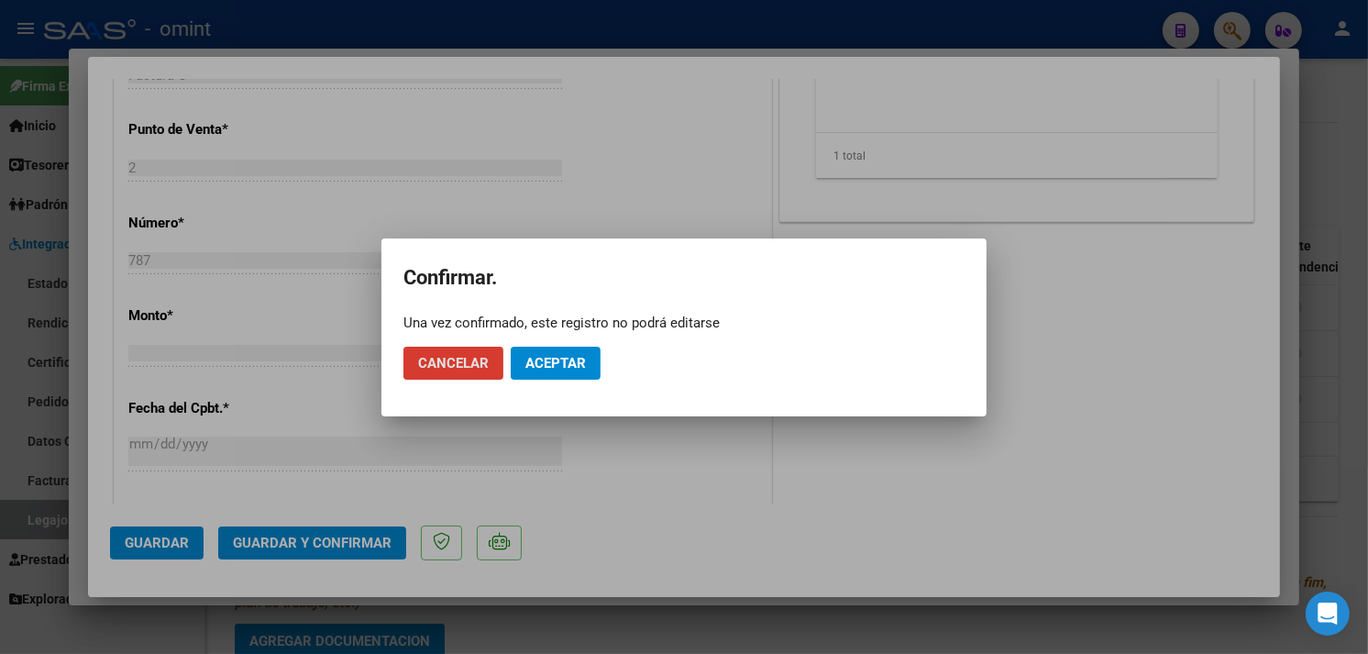
click at [552, 370] on span "Aceptar" at bounding box center [555, 363] width 61 height 17
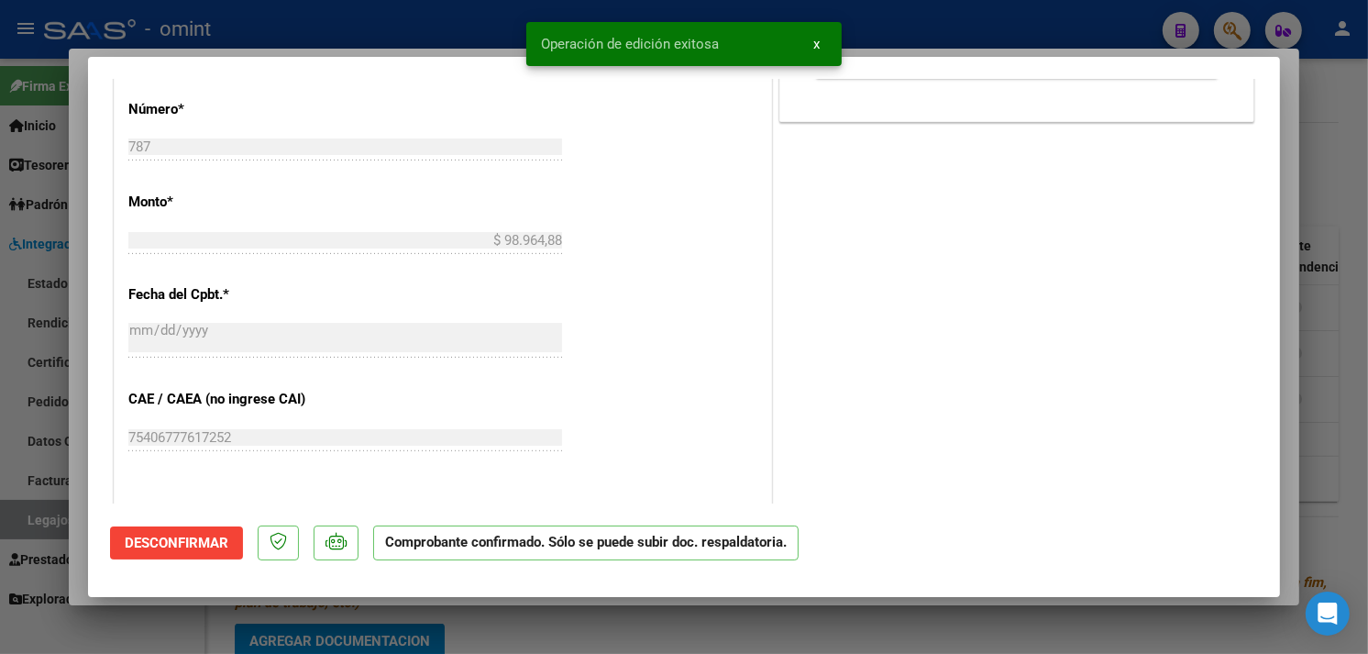
type input "$ 0,00"
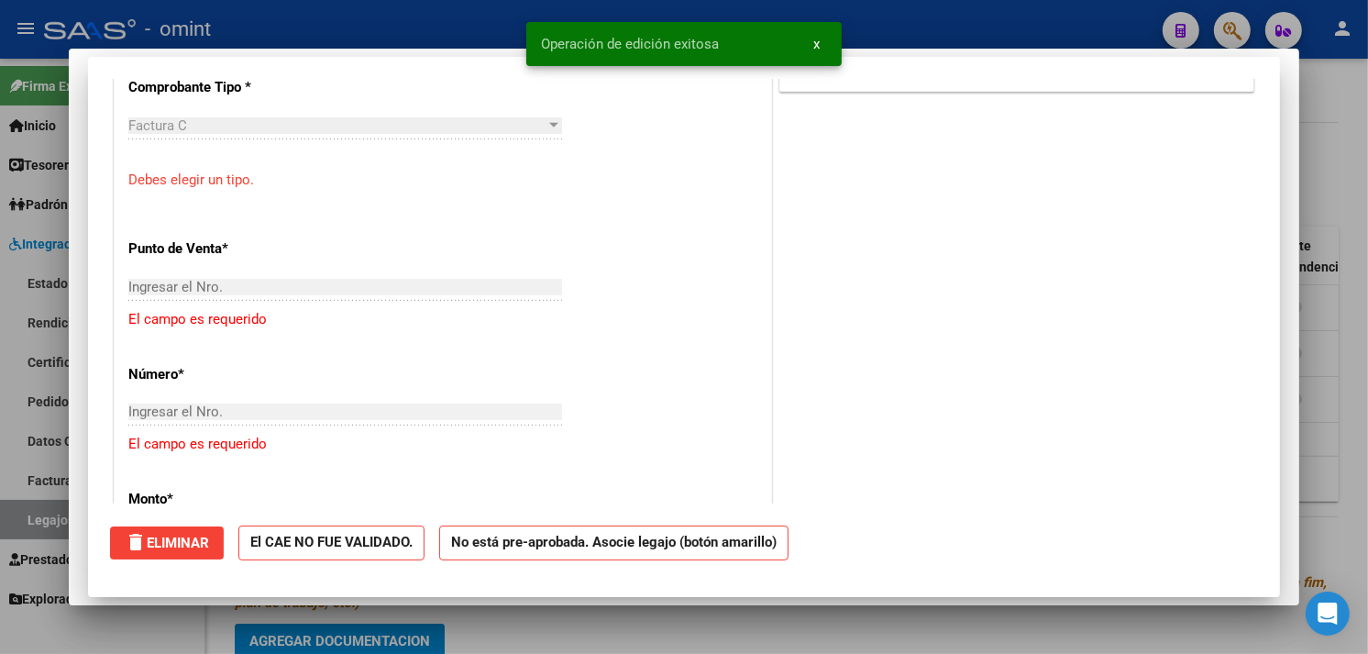
scroll to position [0, 0]
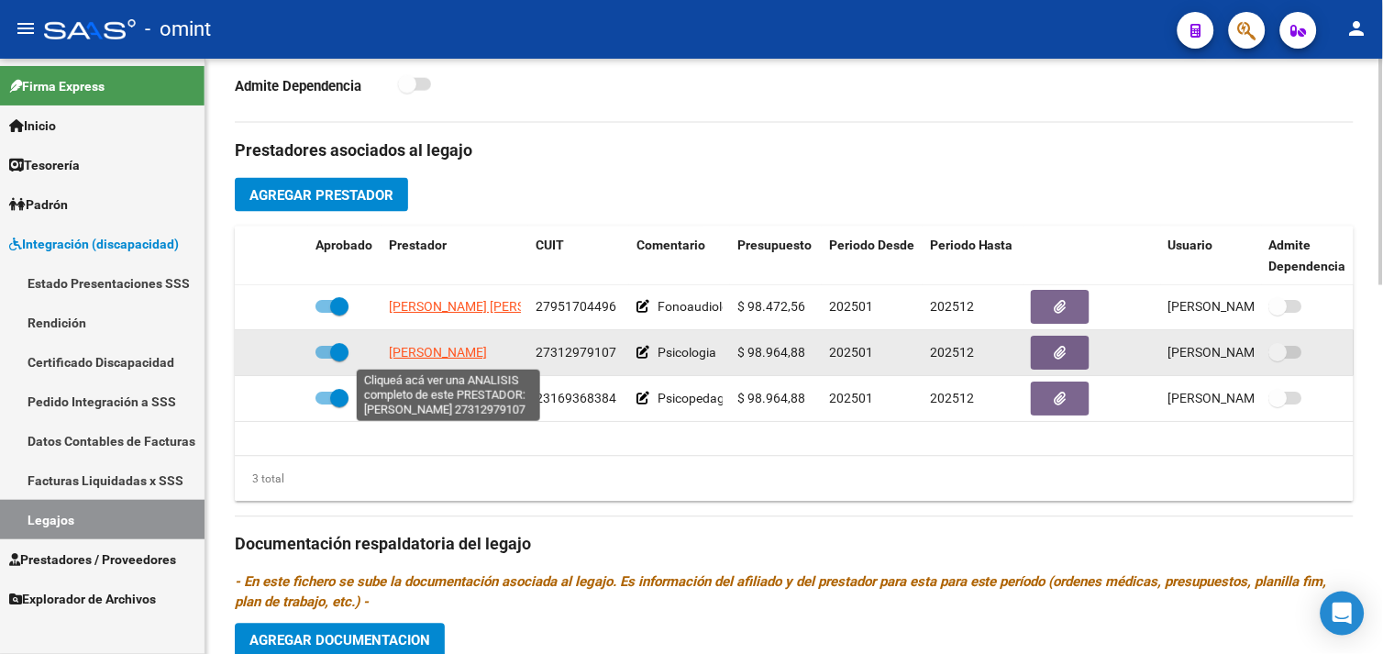
click at [457, 354] on span "[PERSON_NAME]" at bounding box center [438, 353] width 98 height 15
type textarea "27312979107"
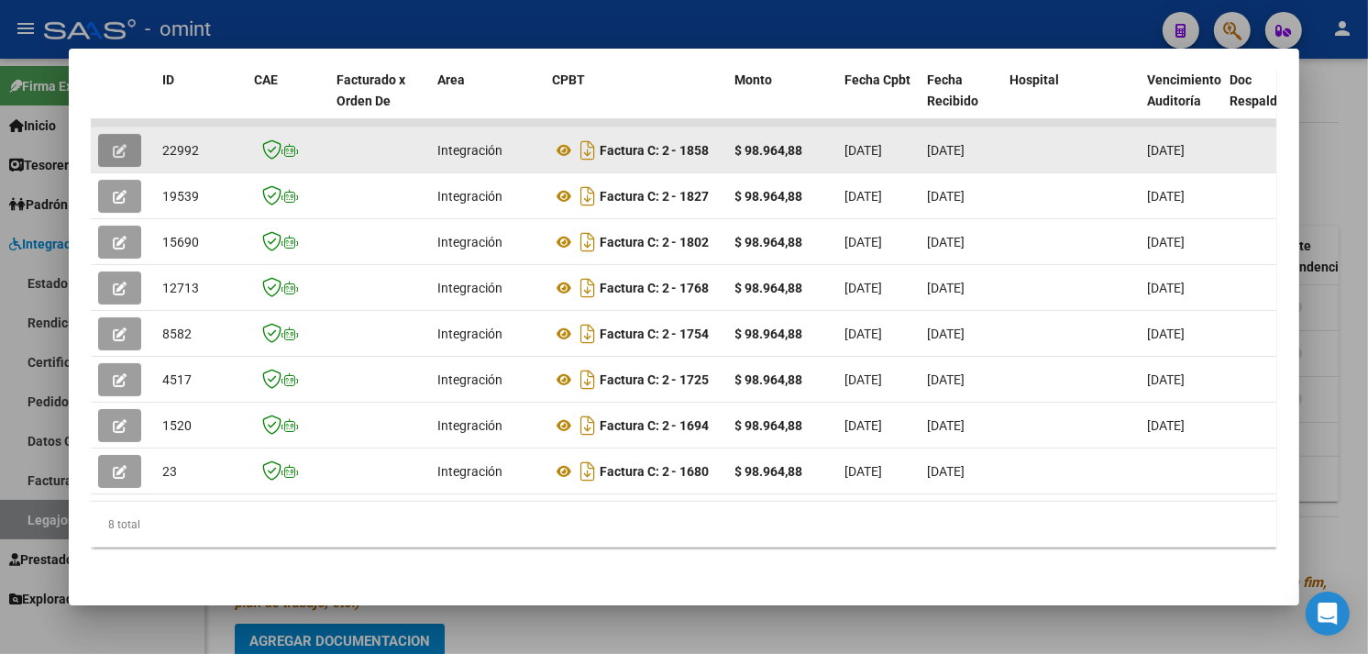
click at [127, 134] on button "button" at bounding box center [119, 150] width 43 height 33
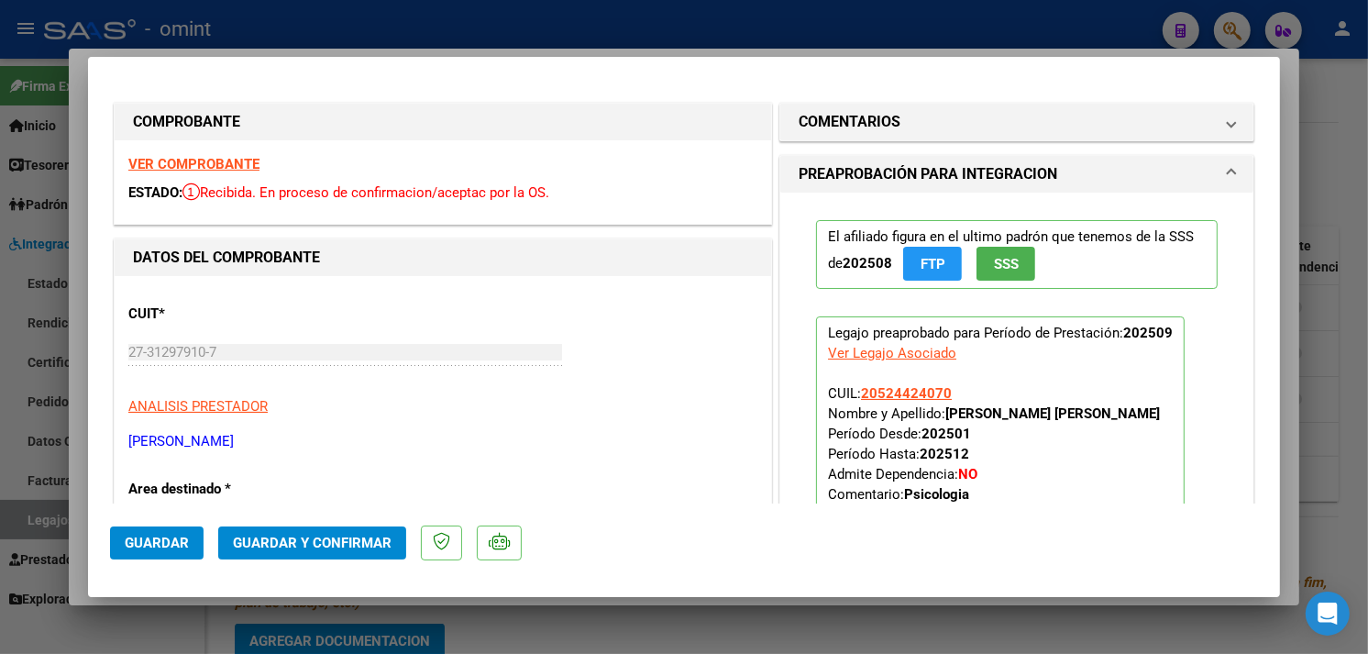
click at [177, 159] on strong "VER COMPROBANTE" at bounding box center [193, 164] width 131 height 17
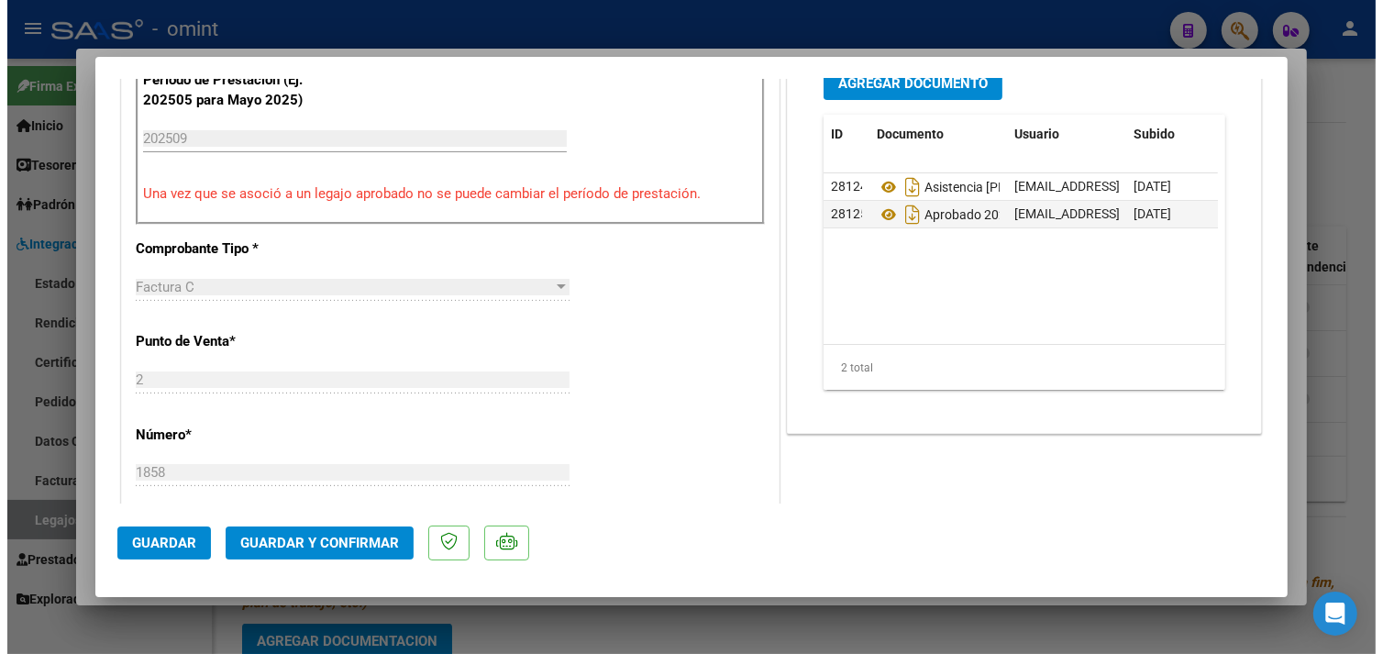
scroll to position [611, 0]
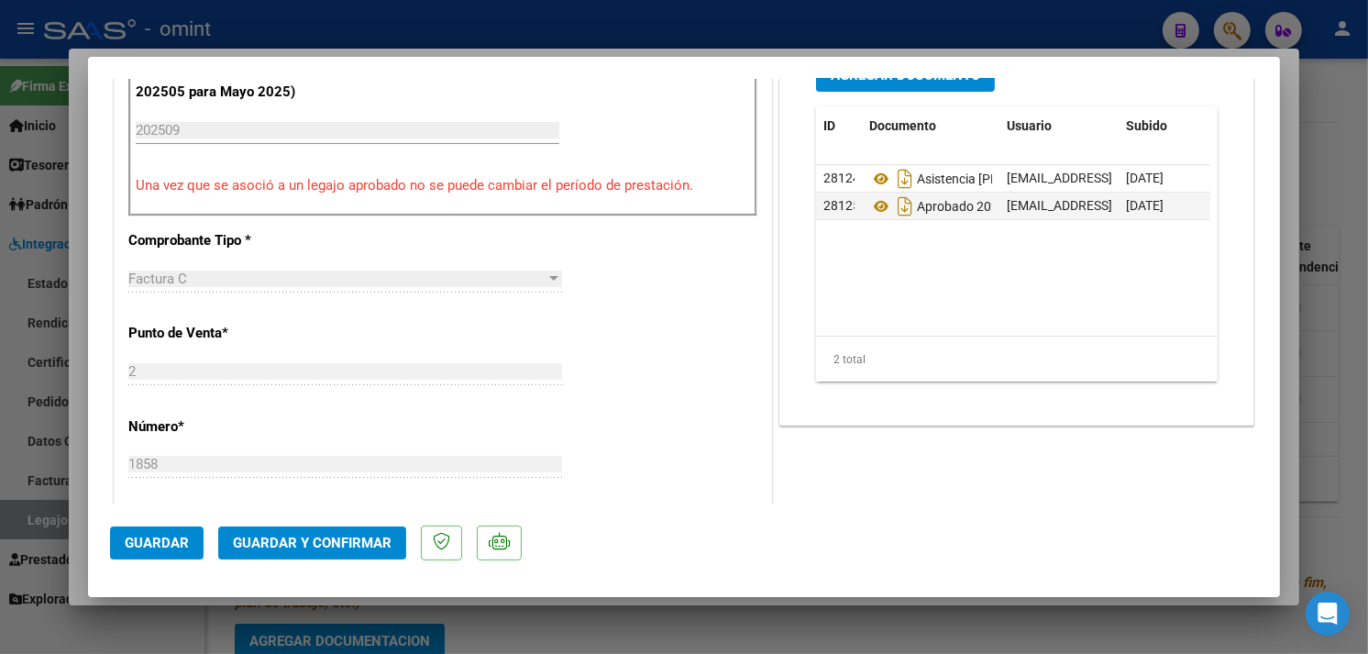
click at [345, 545] on span "Guardar y Confirmar" at bounding box center [312, 543] width 159 height 17
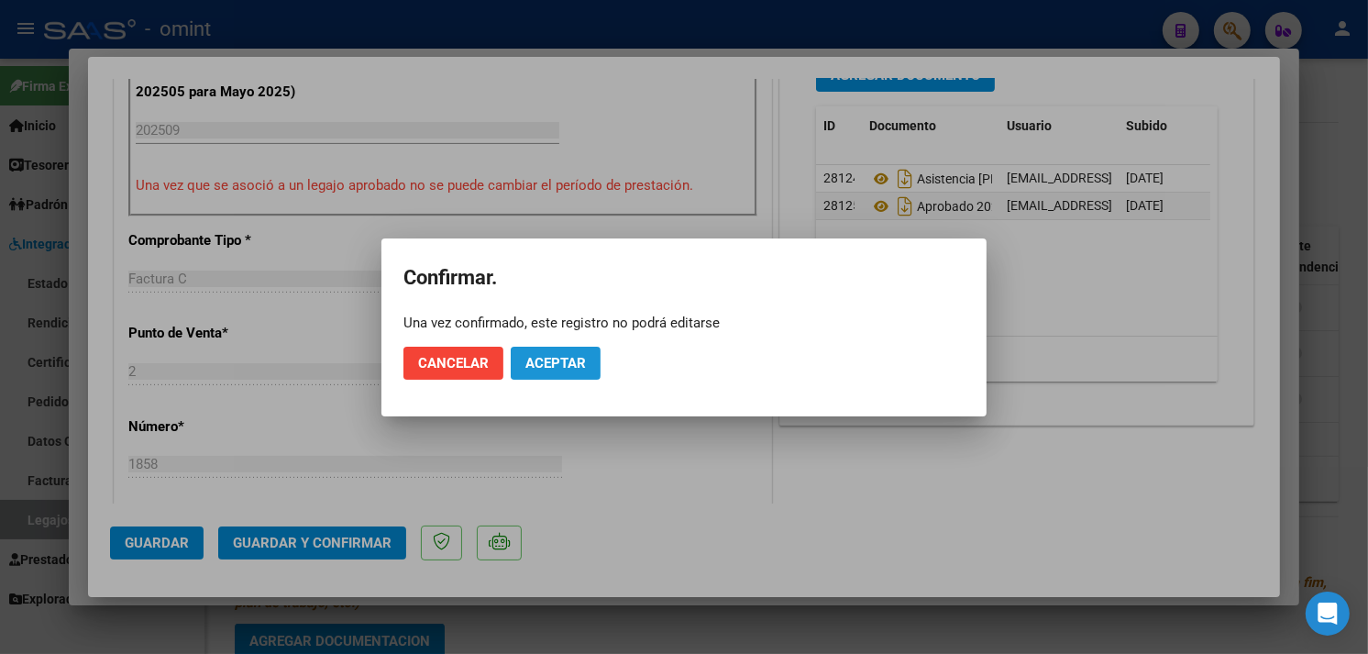
click at [564, 368] on span "Aceptar" at bounding box center [555, 363] width 61 height 17
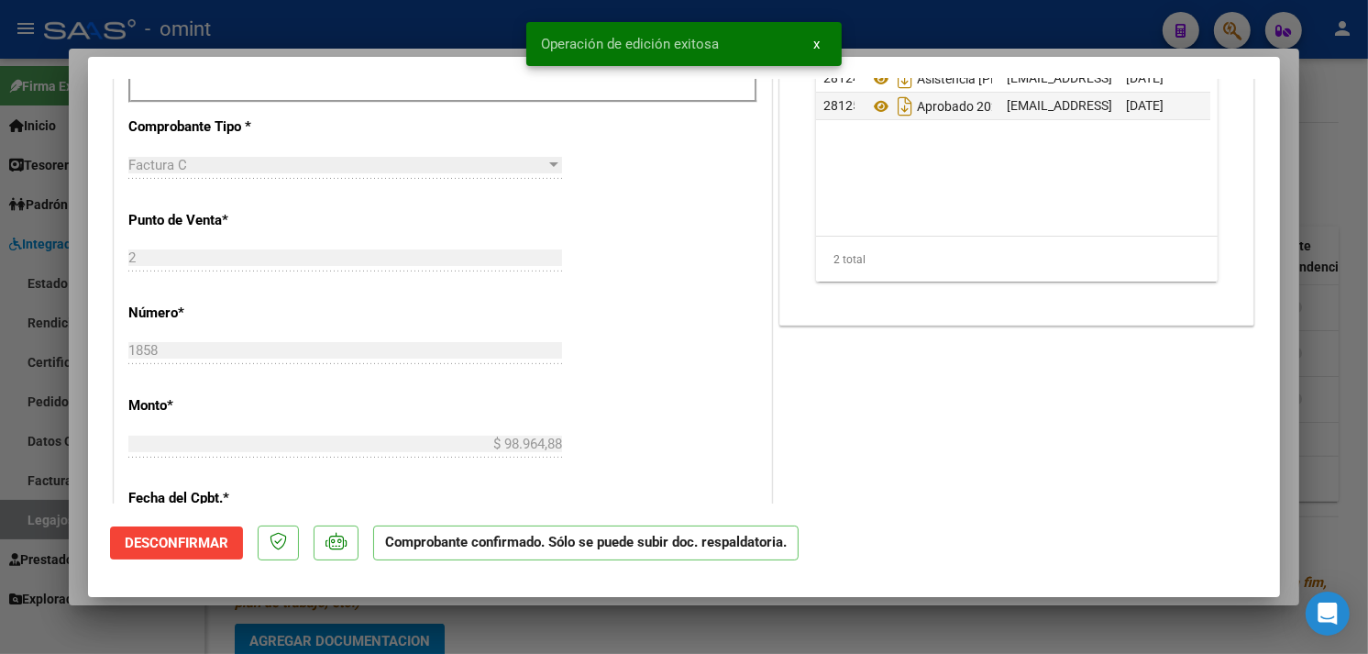
type input "$ 0,00"
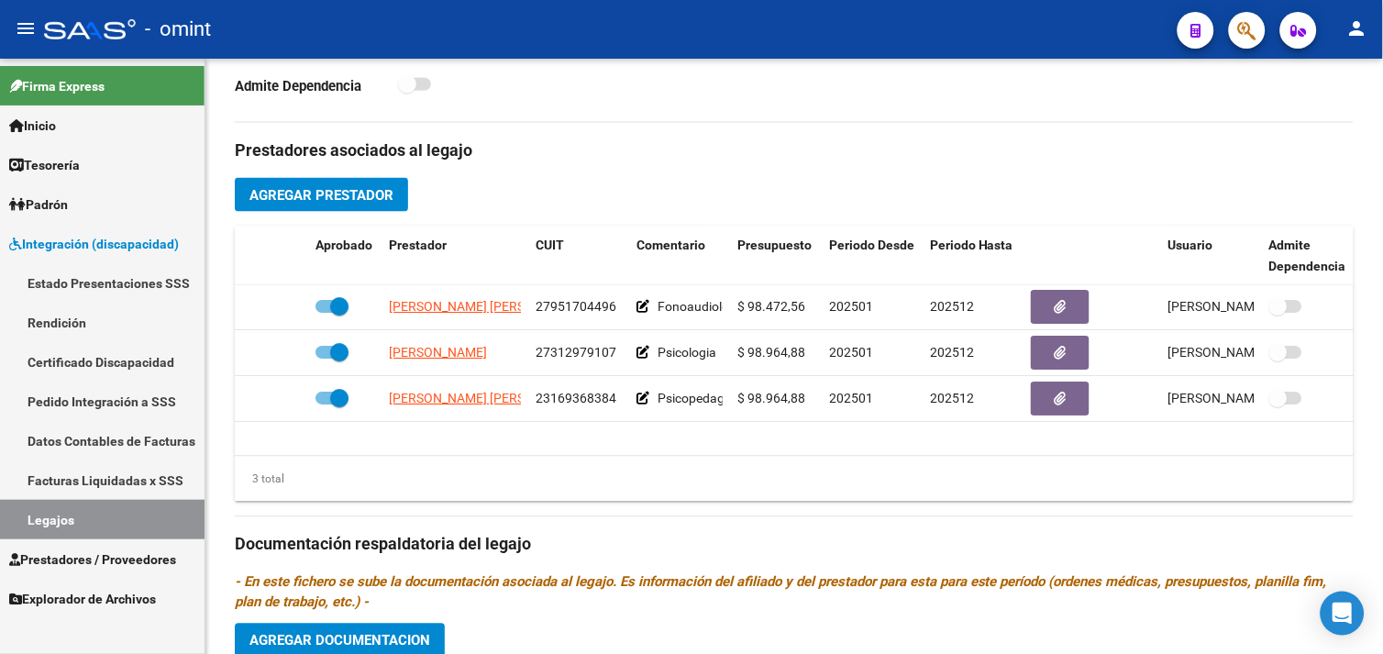
click at [130, 520] on link "Legajos" at bounding box center [102, 519] width 205 height 39
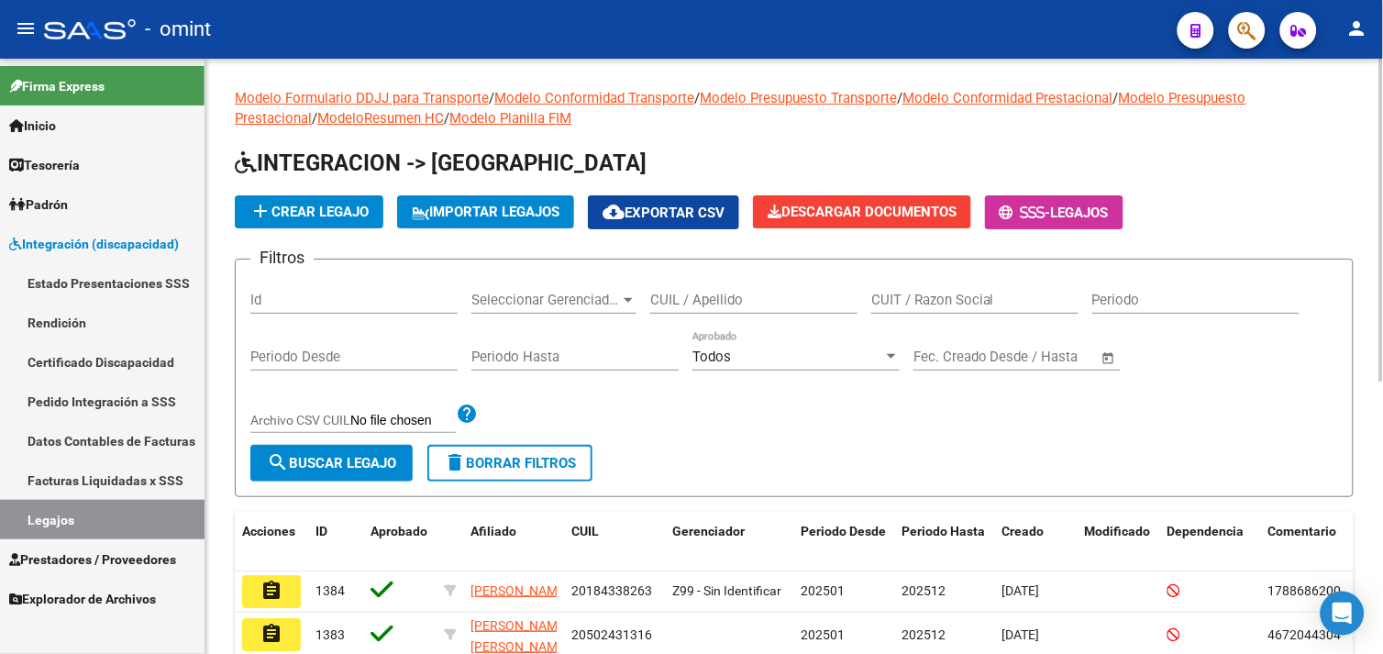
click at [787, 314] on div "CUIL / Apellido" at bounding box center [753, 293] width 207 height 39
paste input "20527090610"
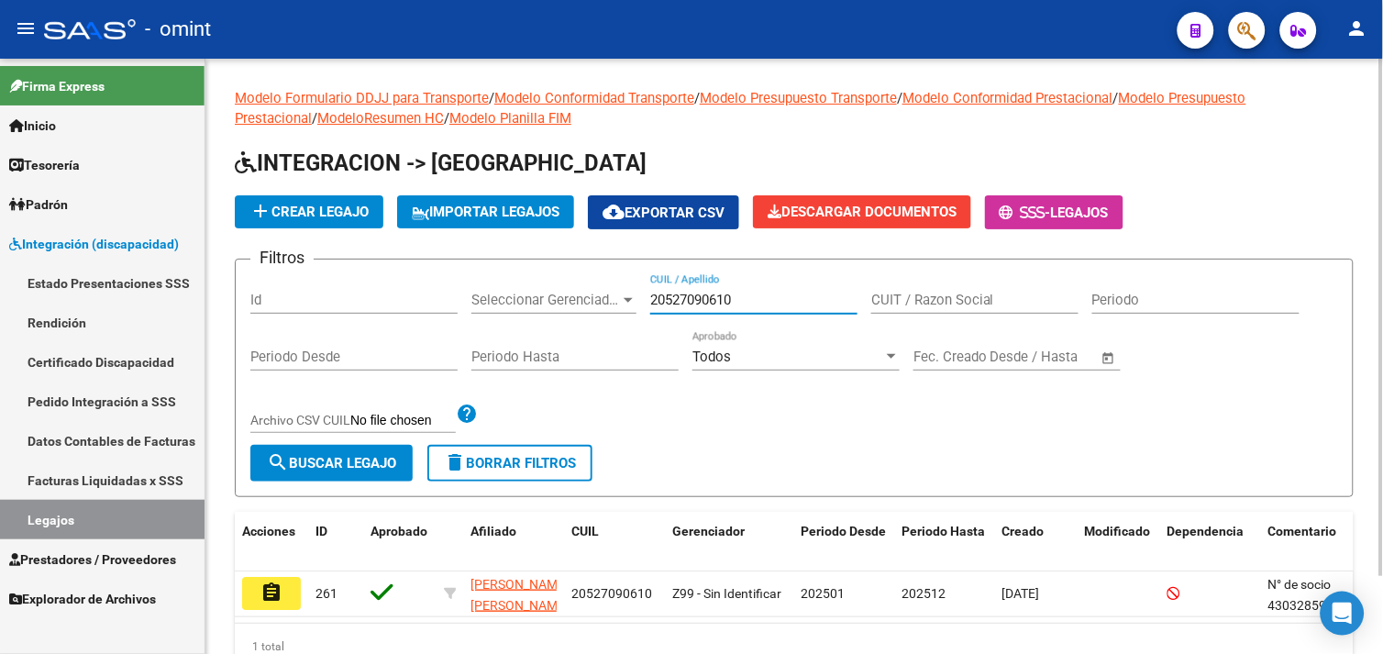
scroll to position [89, 0]
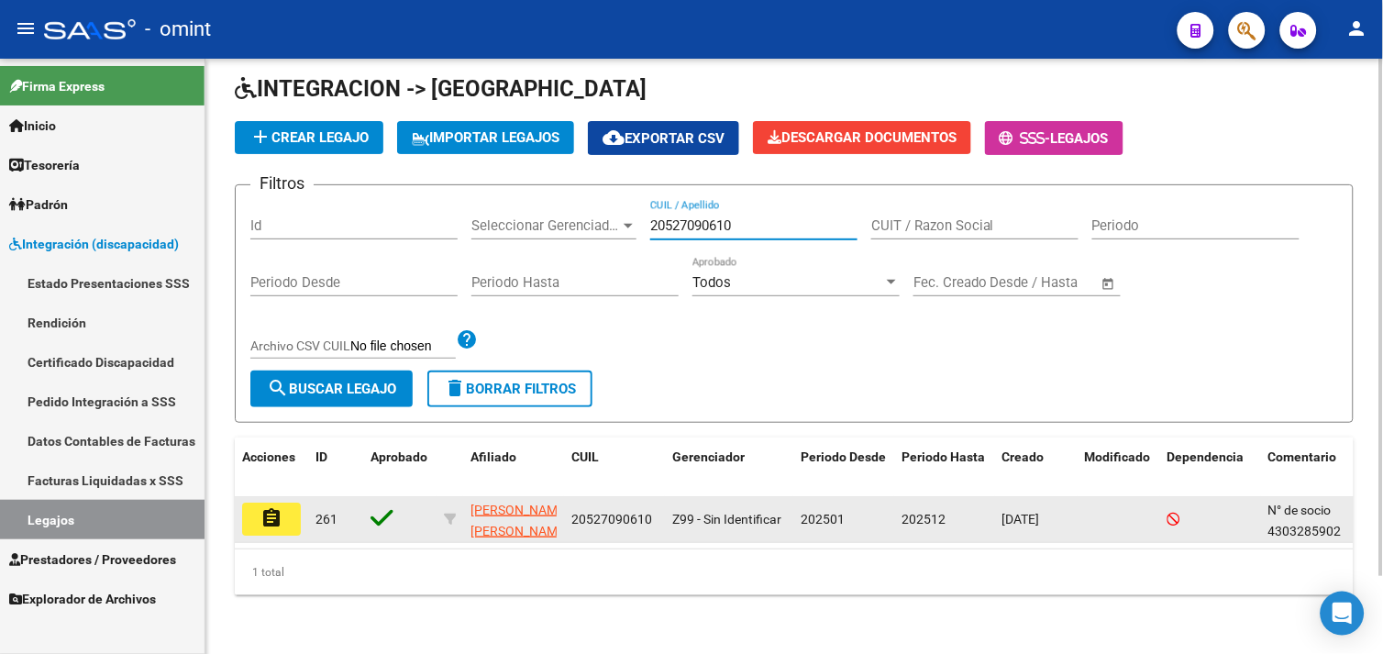
type input "20527090610"
click at [273, 507] on mat-icon "assignment" at bounding box center [271, 518] width 22 height 22
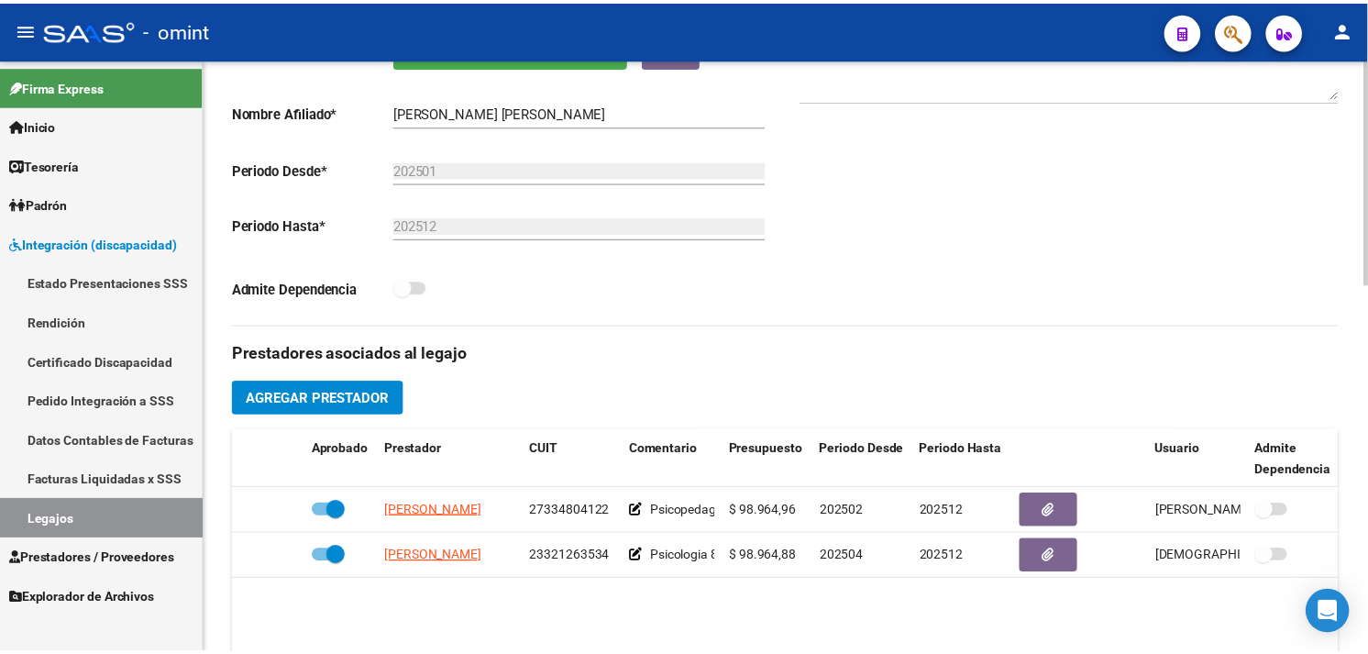
scroll to position [611, 0]
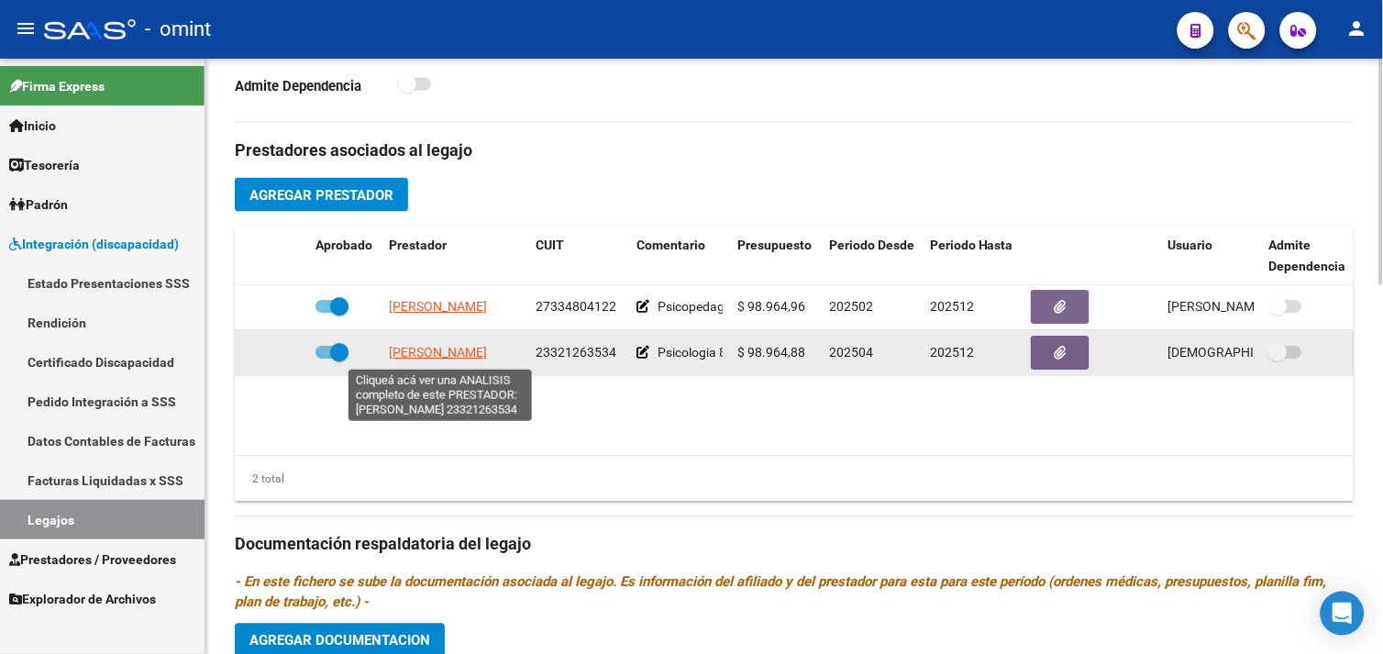
click at [470, 359] on span "[PERSON_NAME]" at bounding box center [438, 353] width 98 height 15
type textarea "23321263534"
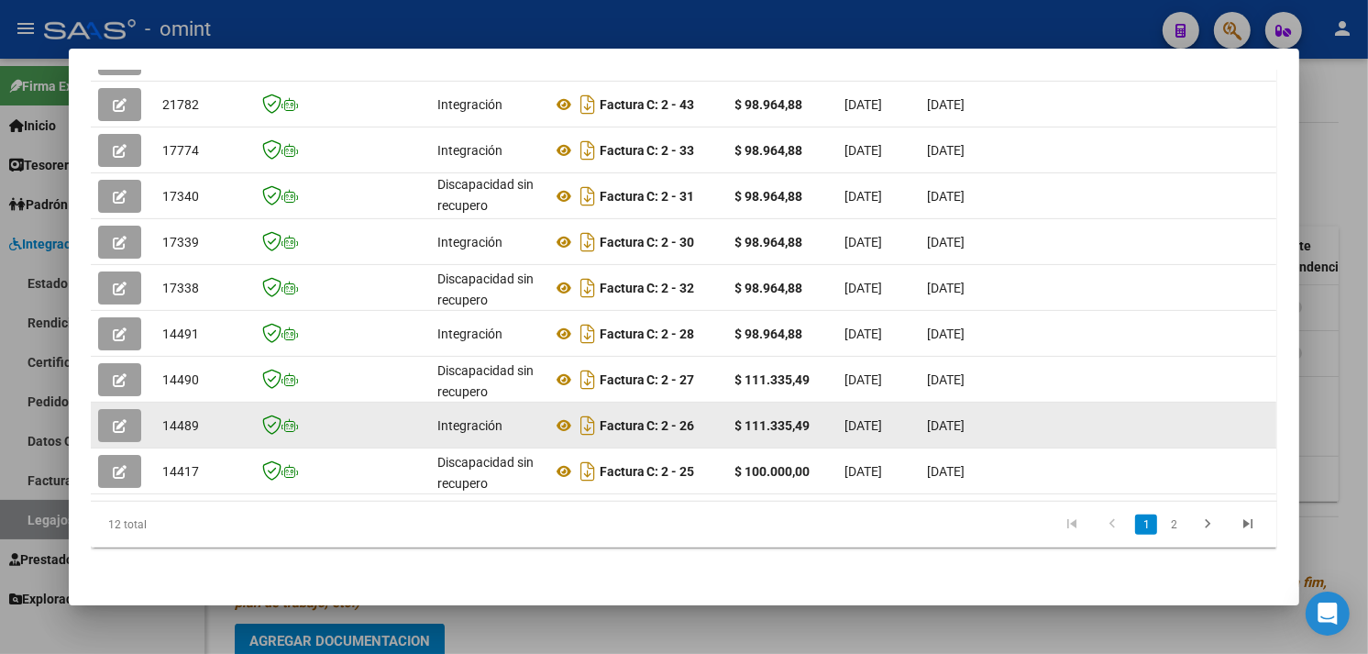
scroll to position [449, 0]
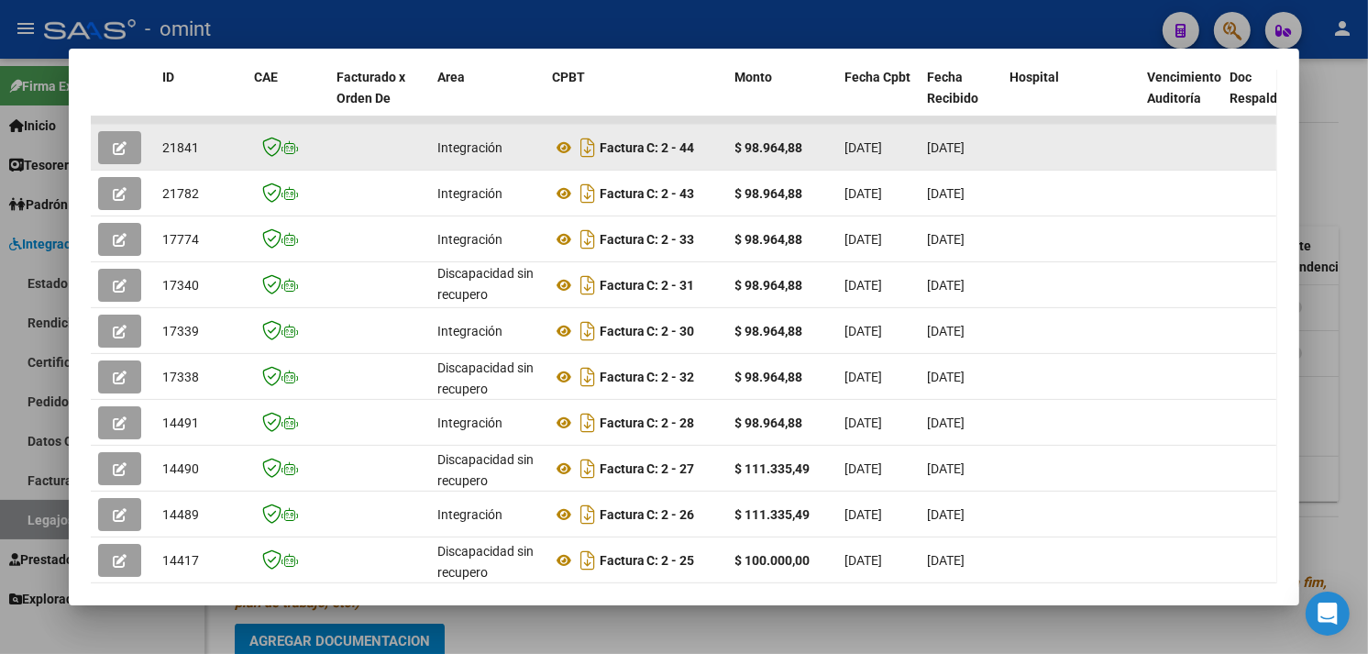
click at [116, 152] on icon "button" at bounding box center [120, 148] width 14 height 14
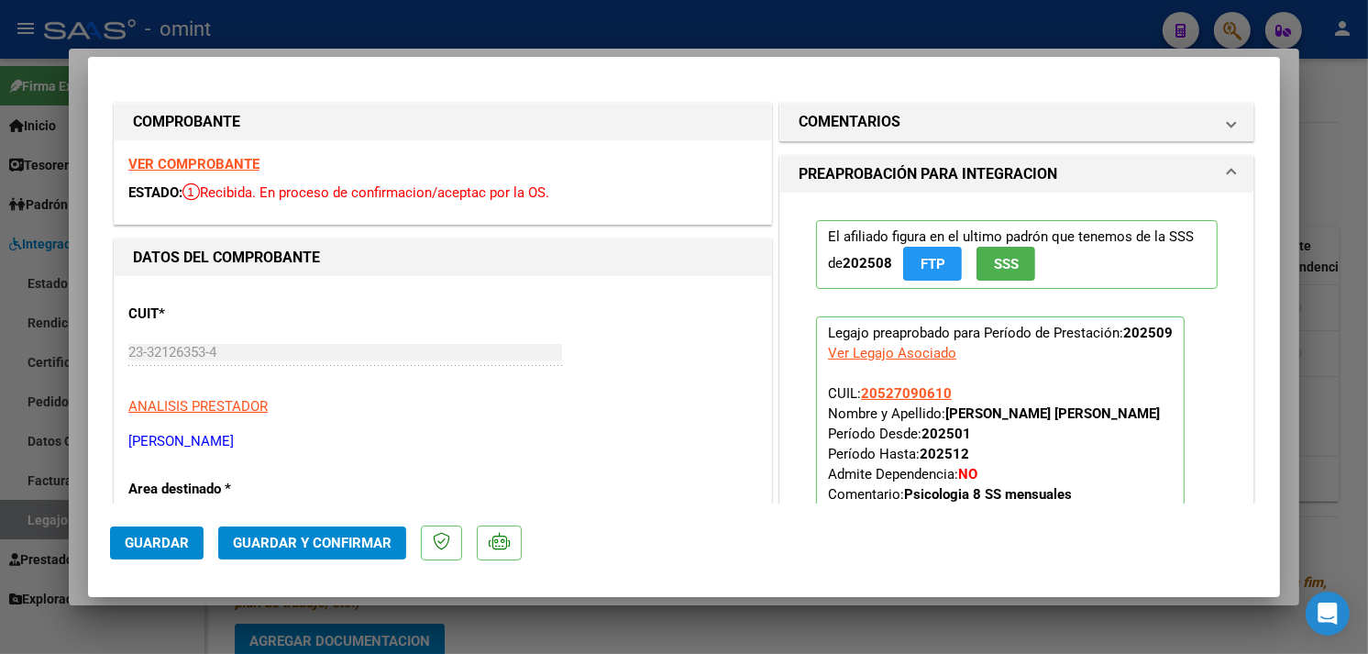
click at [180, 167] on strong "VER COMPROBANTE" at bounding box center [193, 164] width 131 height 17
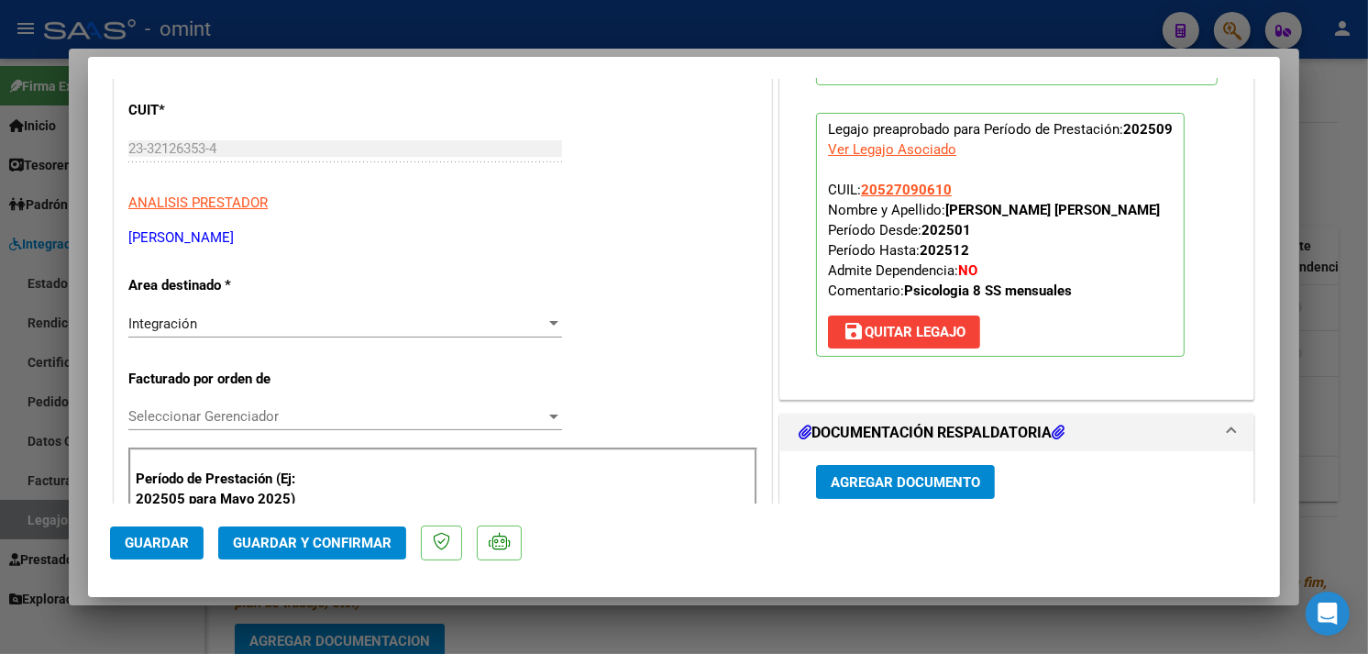
scroll to position [509, 0]
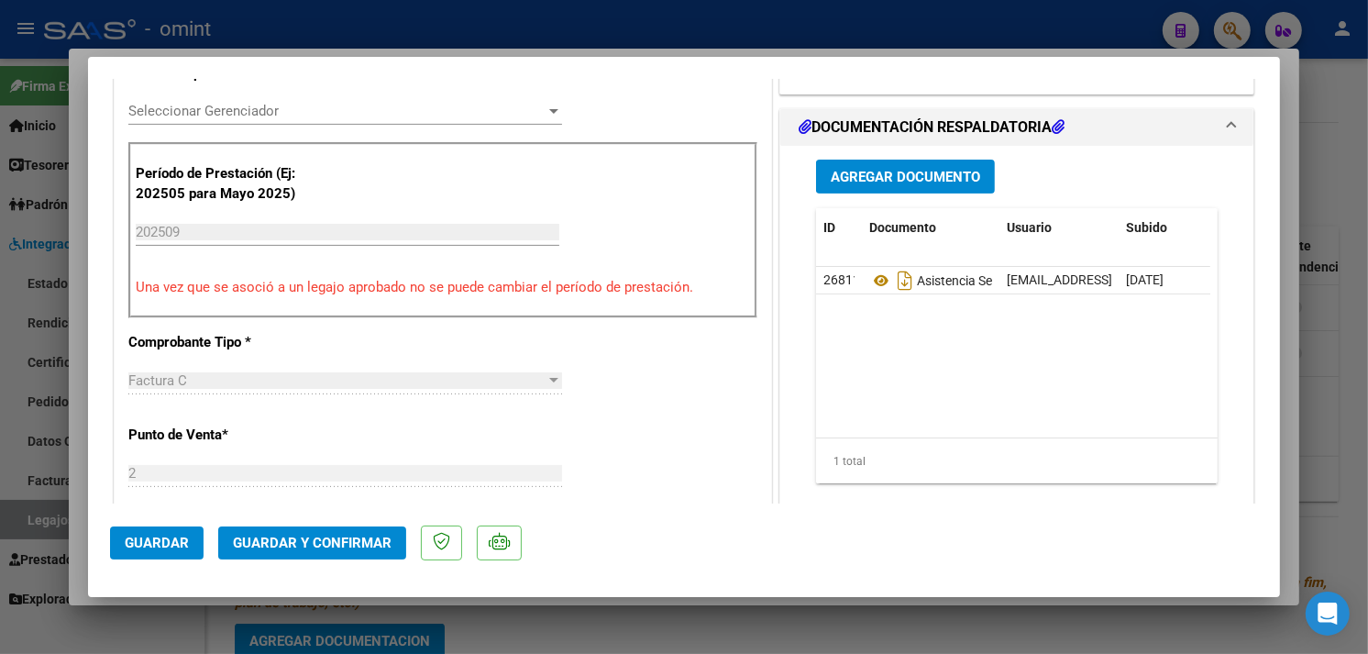
click at [315, 542] on span "Guardar y Confirmar" at bounding box center [312, 543] width 159 height 17
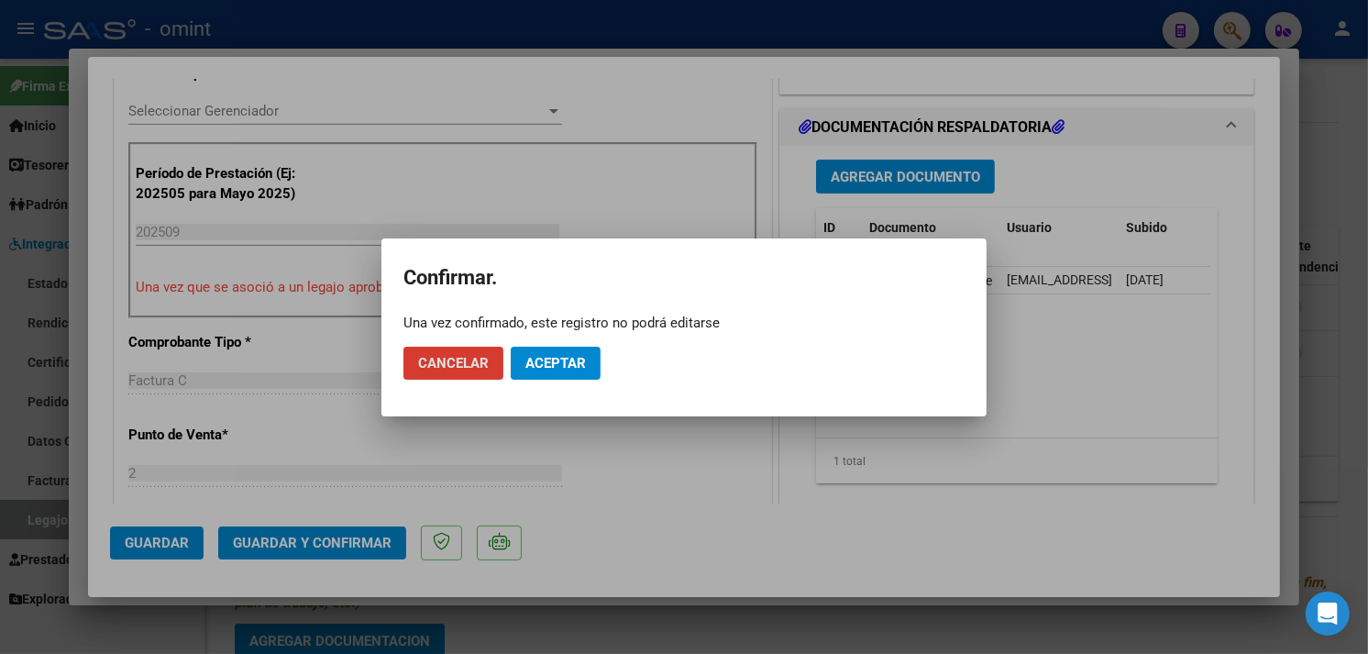
click at [559, 344] on mat-dialog-actions "Cancelar Aceptar" at bounding box center [684, 363] width 561 height 62
click at [563, 355] on span "Aceptar" at bounding box center [555, 363] width 61 height 17
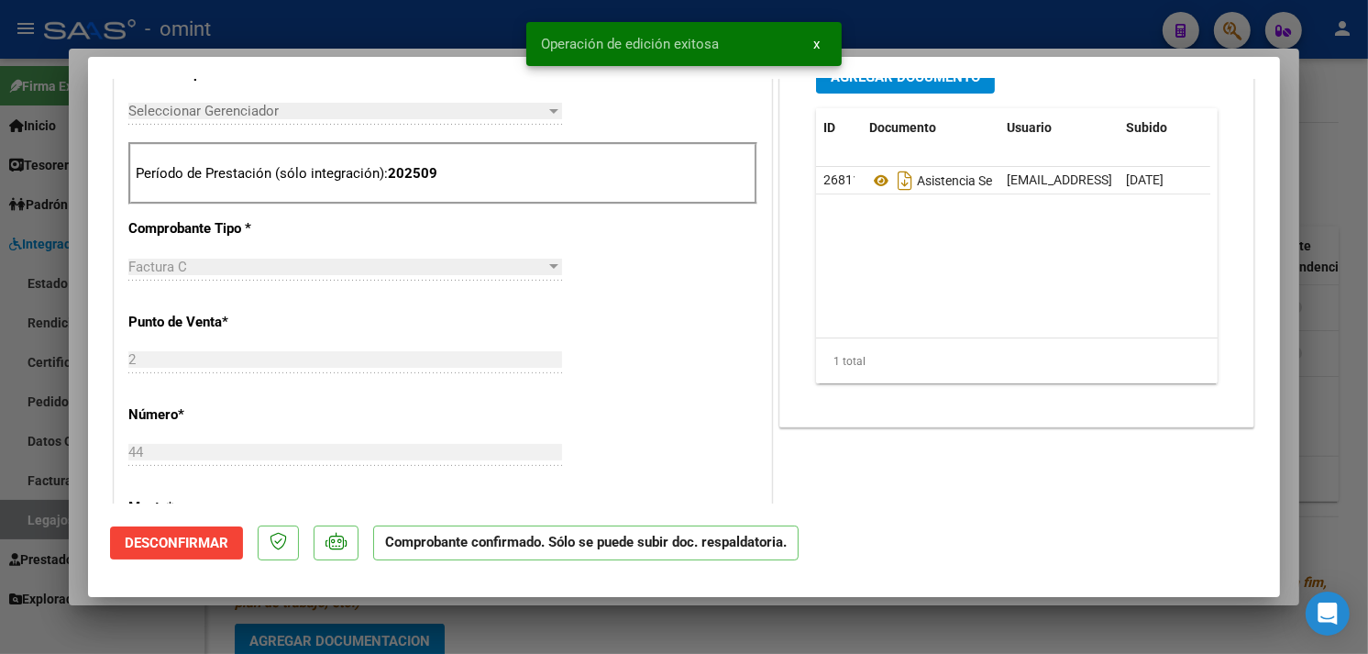
type input "$ 0,00"
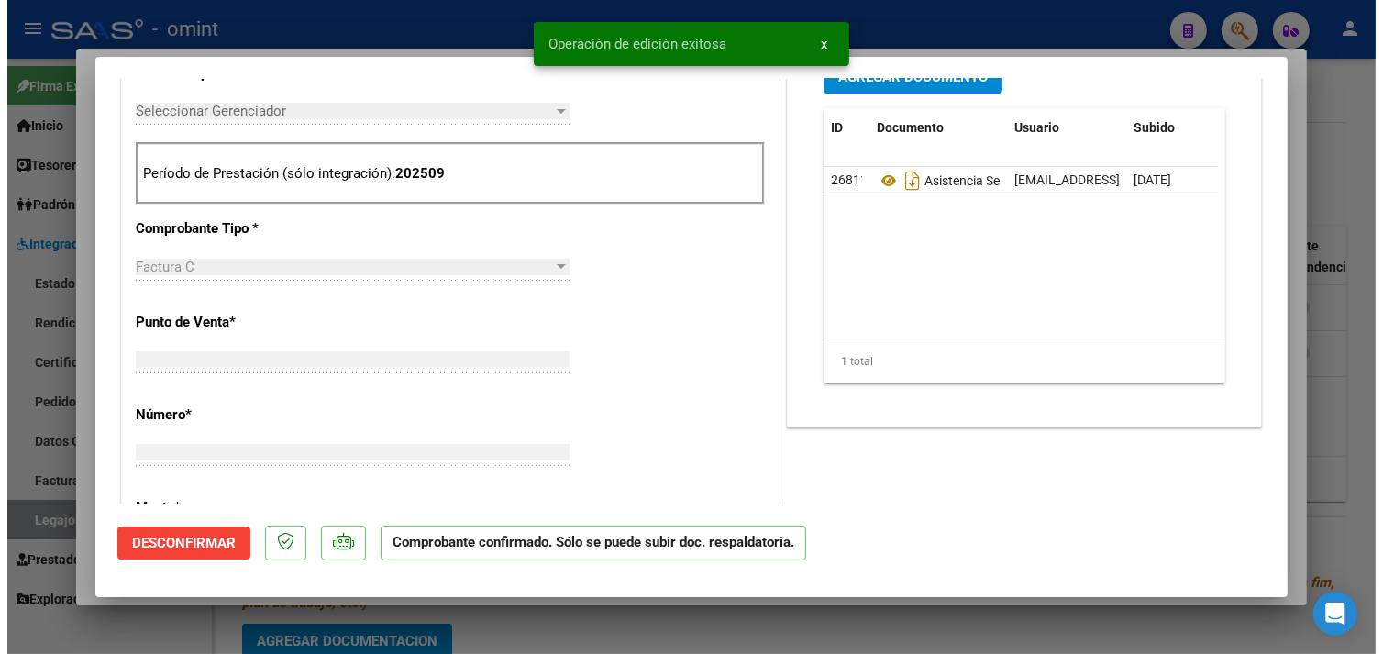
scroll to position [0, 0]
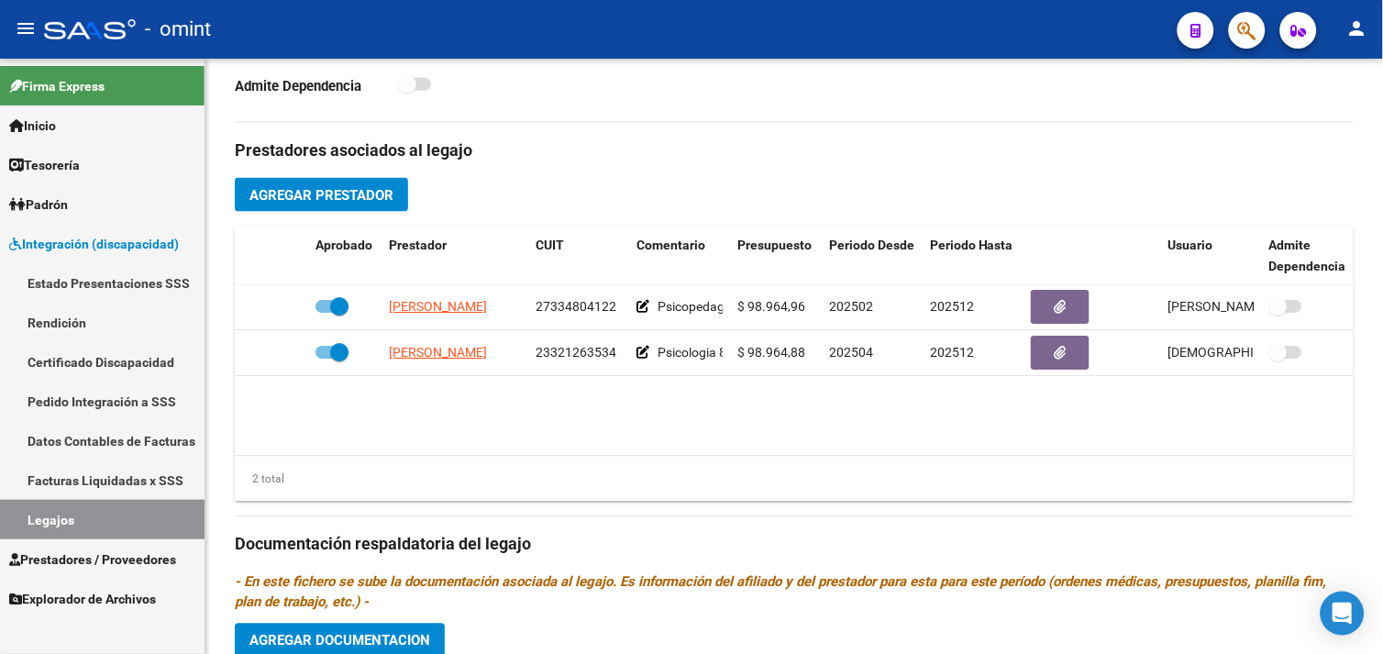
click at [108, 552] on span "Prestadores / Proveedores" at bounding box center [92, 559] width 167 height 20
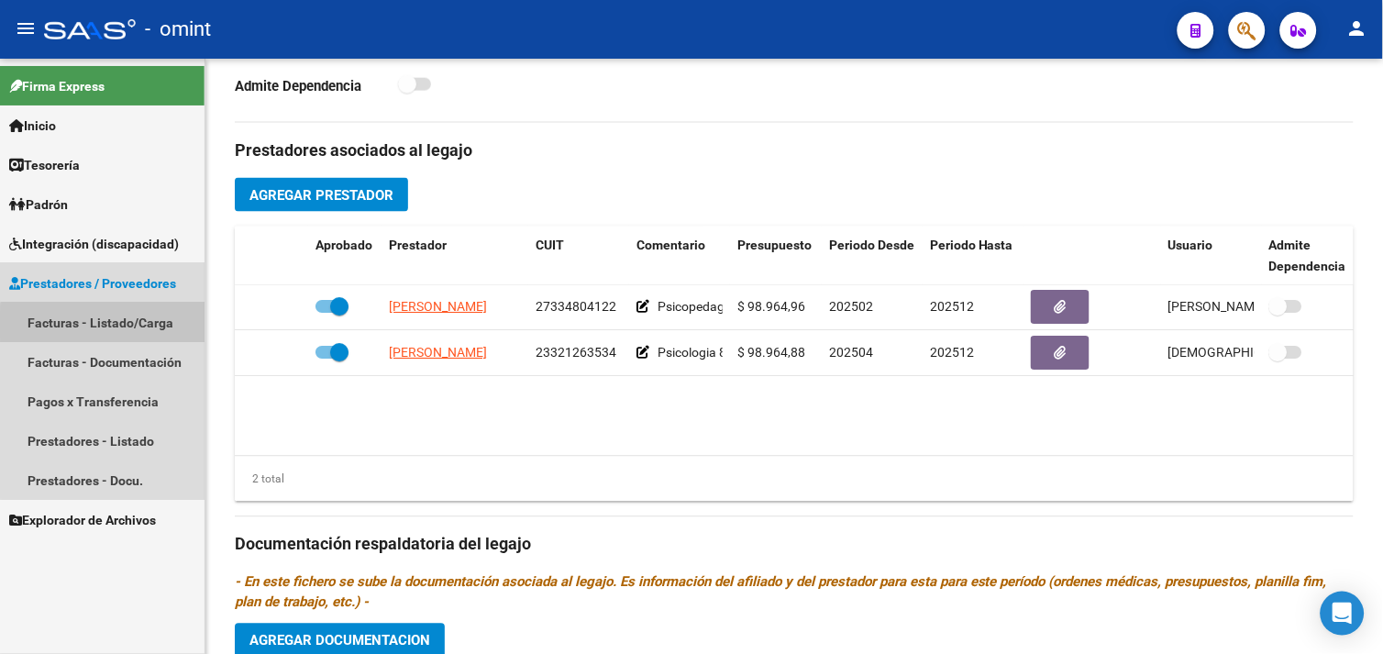
click at [120, 325] on link "Facturas - Listado/Carga" at bounding box center [102, 322] width 205 height 39
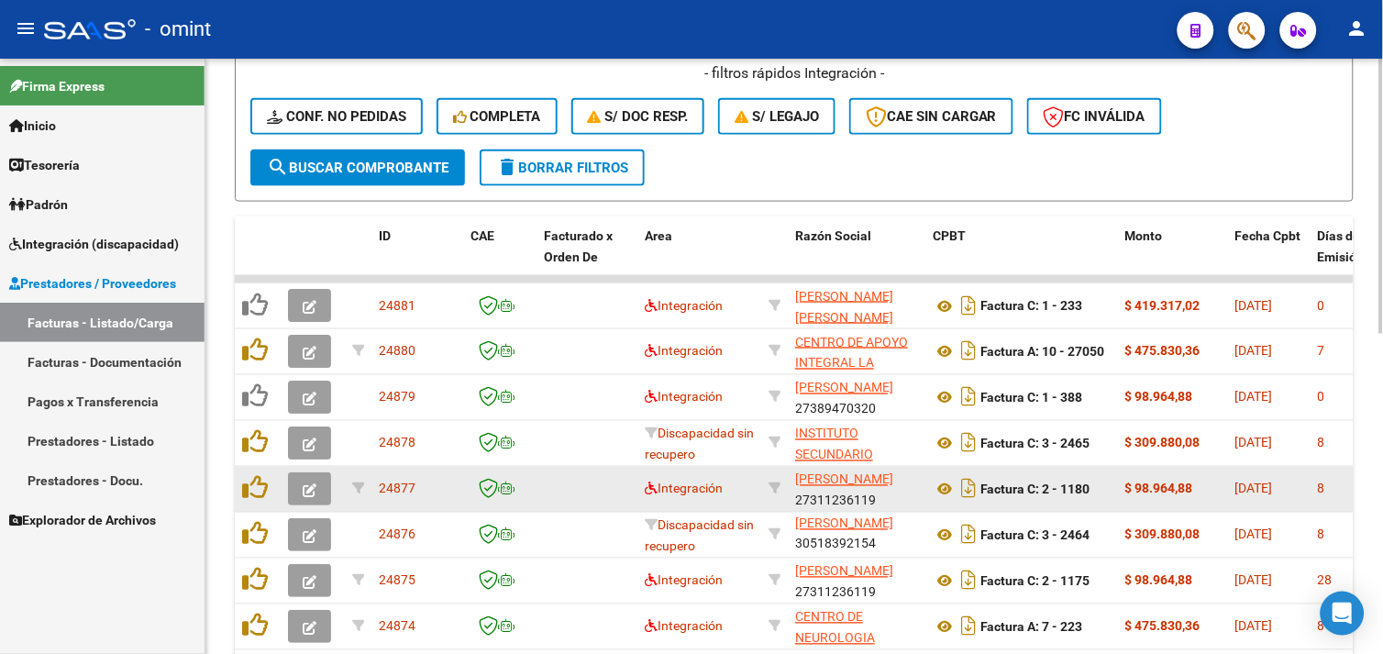
scroll to position [305, 0]
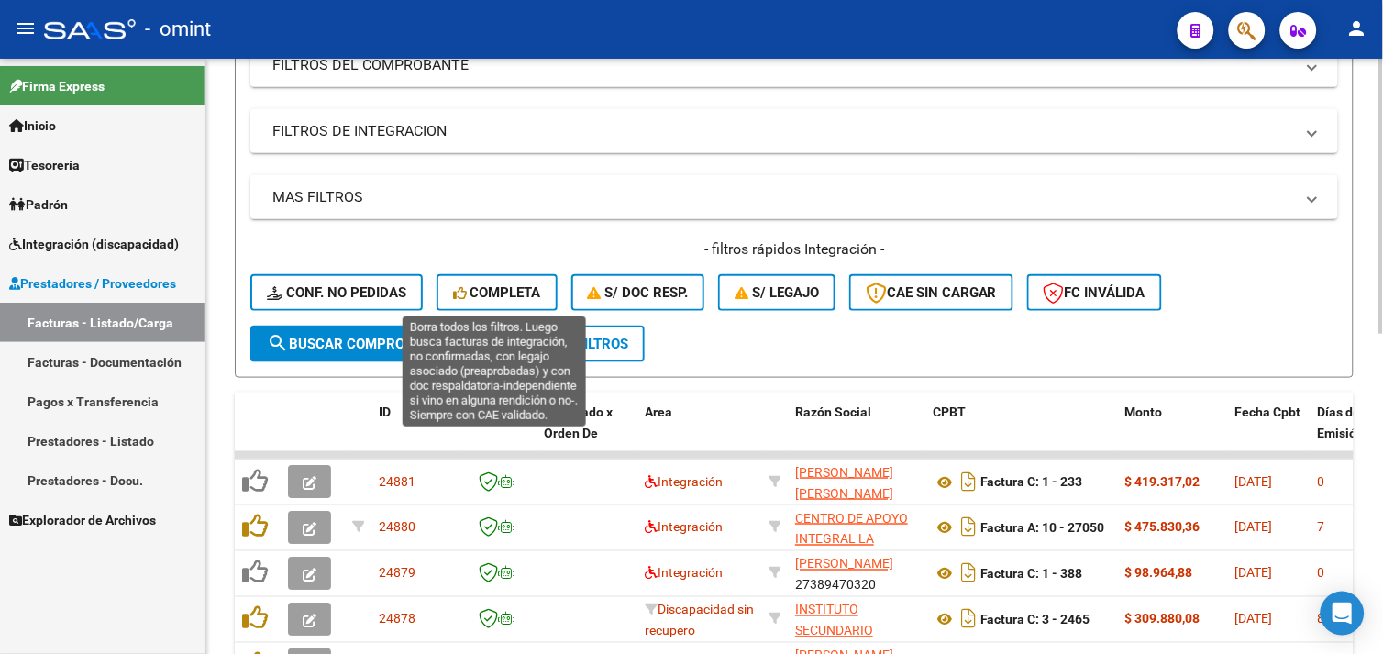
click at [487, 301] on button "Completa" at bounding box center [497, 292] width 121 height 37
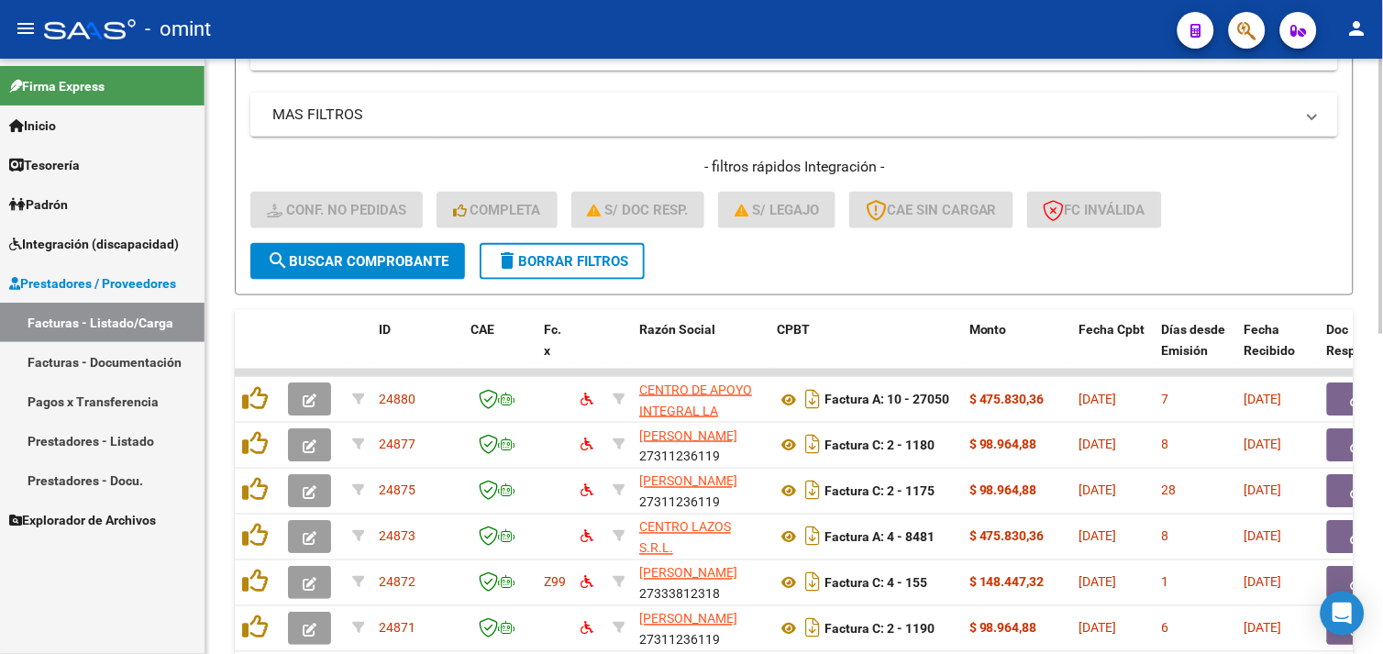
click at [538, 268] on button "delete Borrar Filtros" at bounding box center [562, 261] width 165 height 37
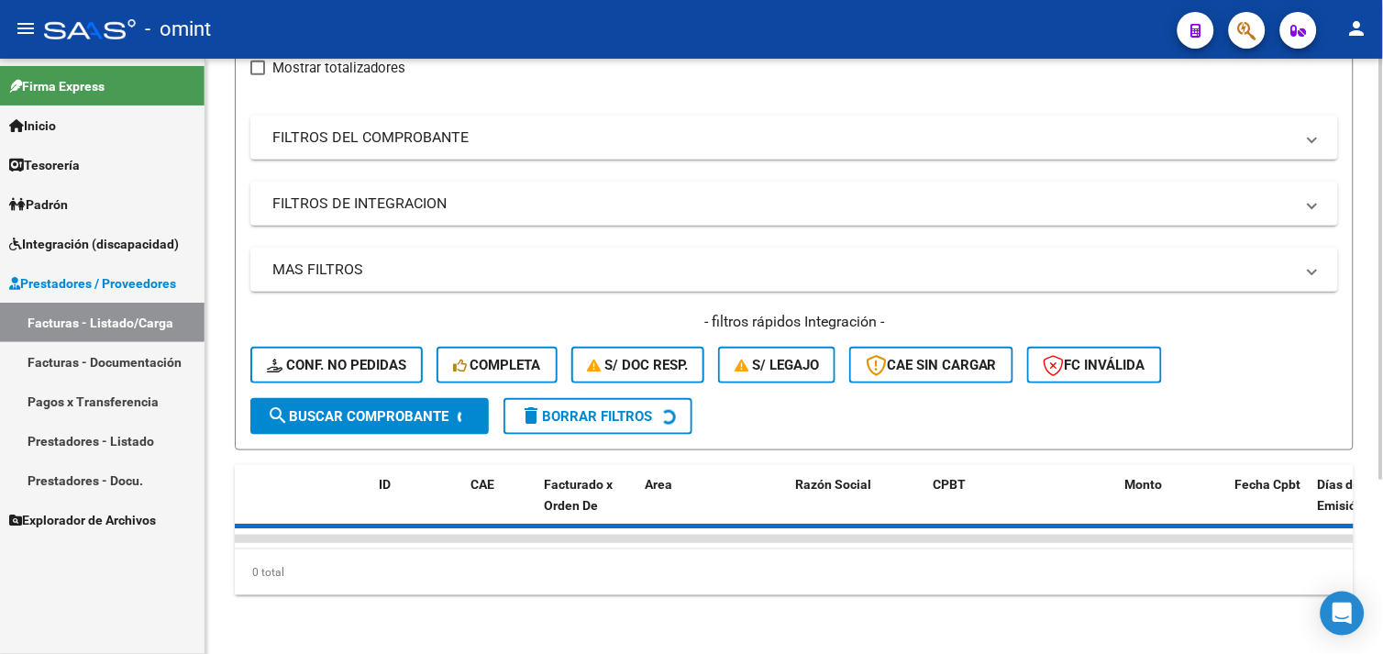
scroll to position [388, 0]
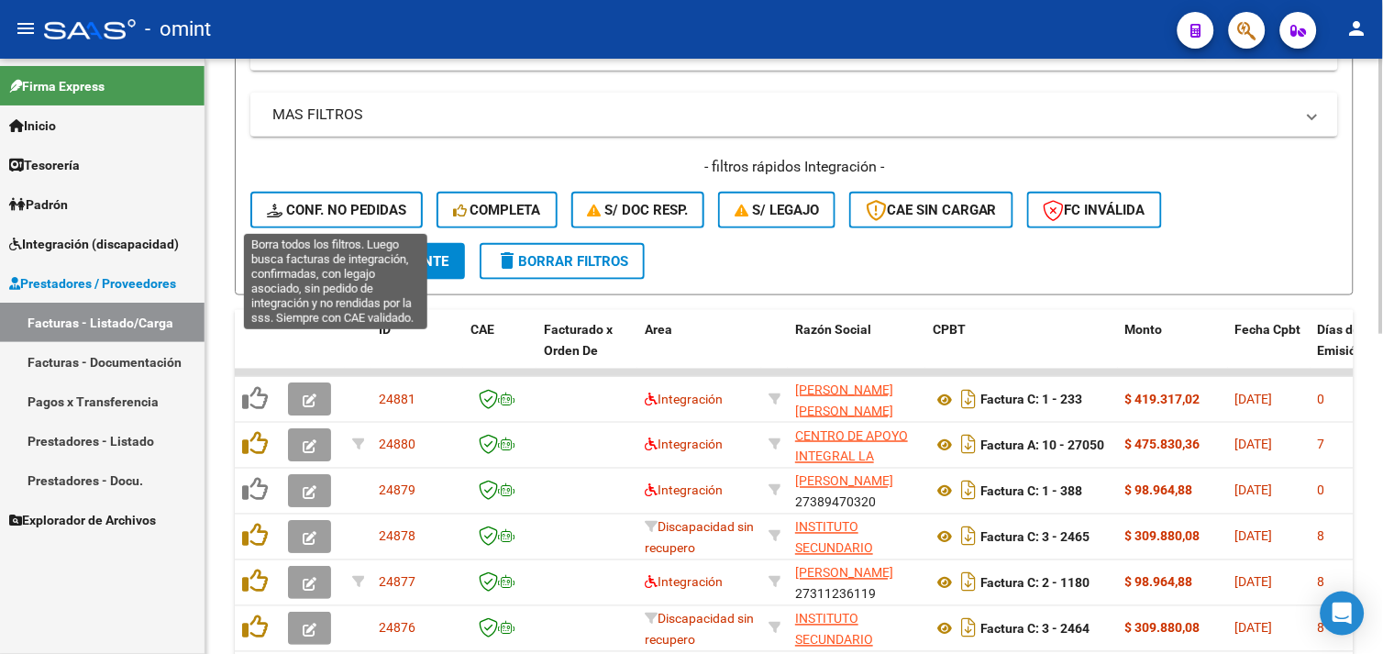
click at [369, 194] on button "Conf. no pedidas" at bounding box center [336, 210] width 172 height 37
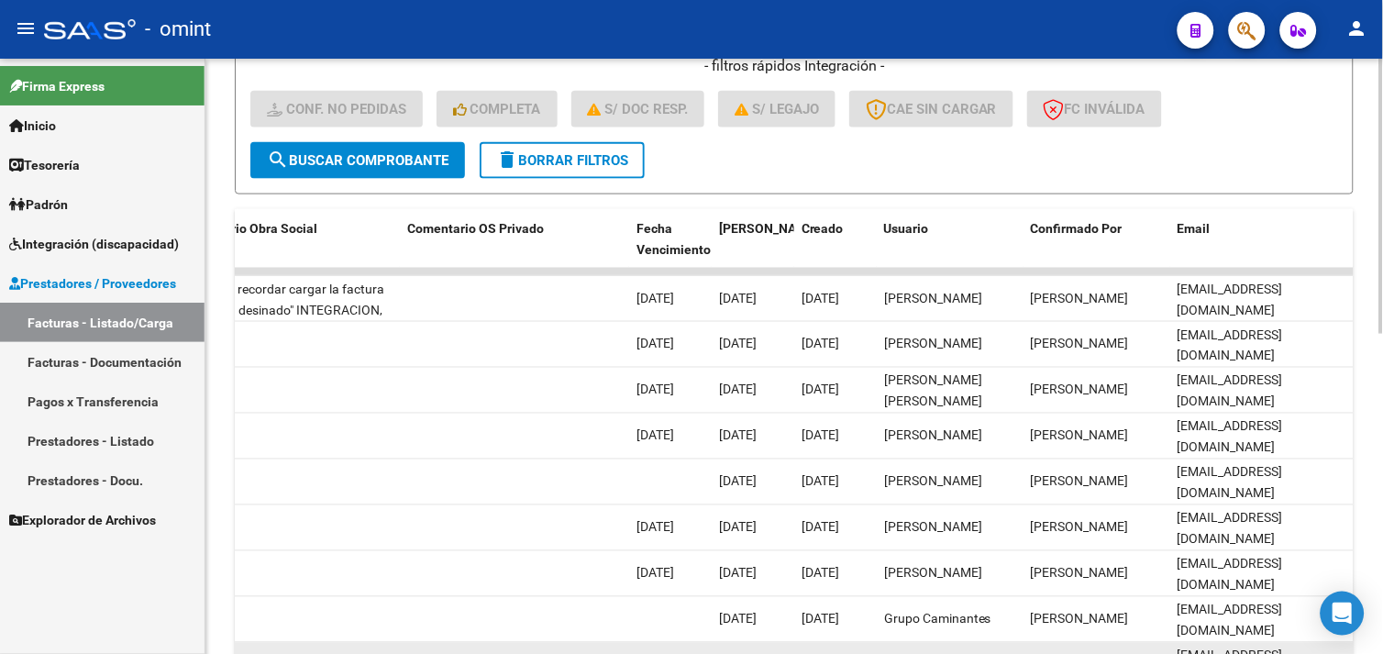
scroll to position [692, 0]
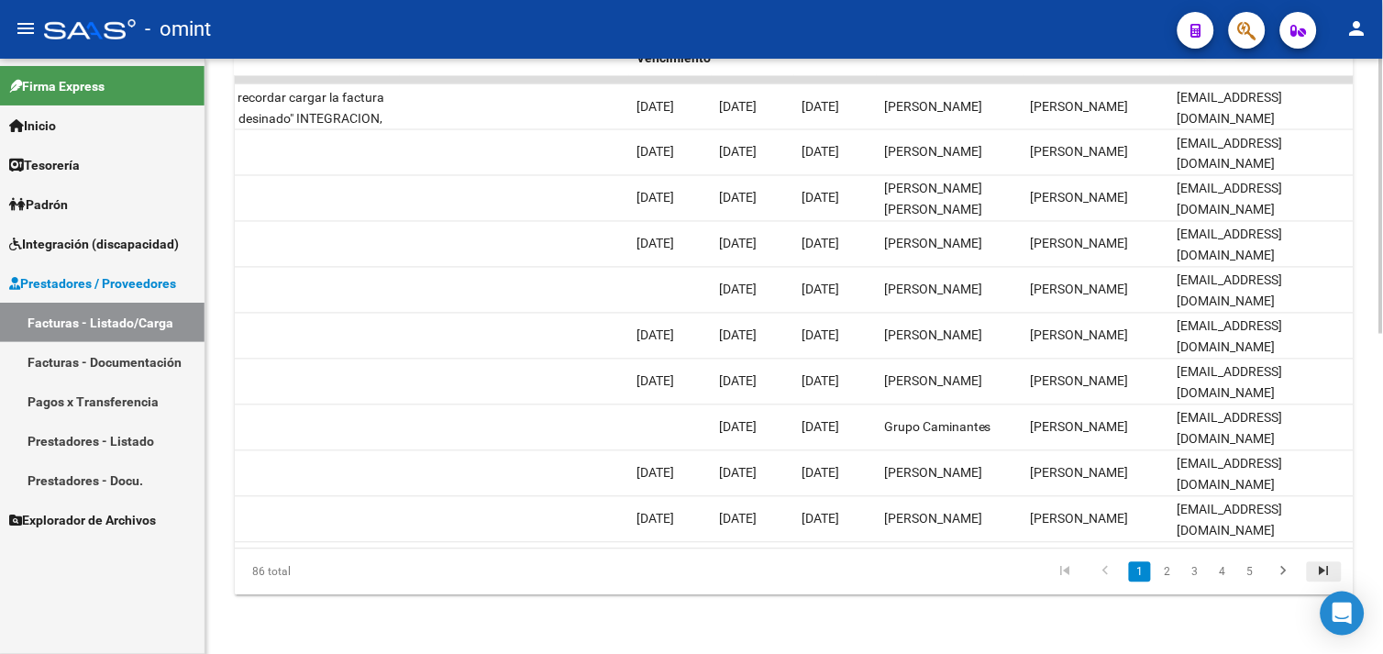
click at [1318, 579] on icon "go to last page" at bounding box center [1324, 574] width 24 height 22
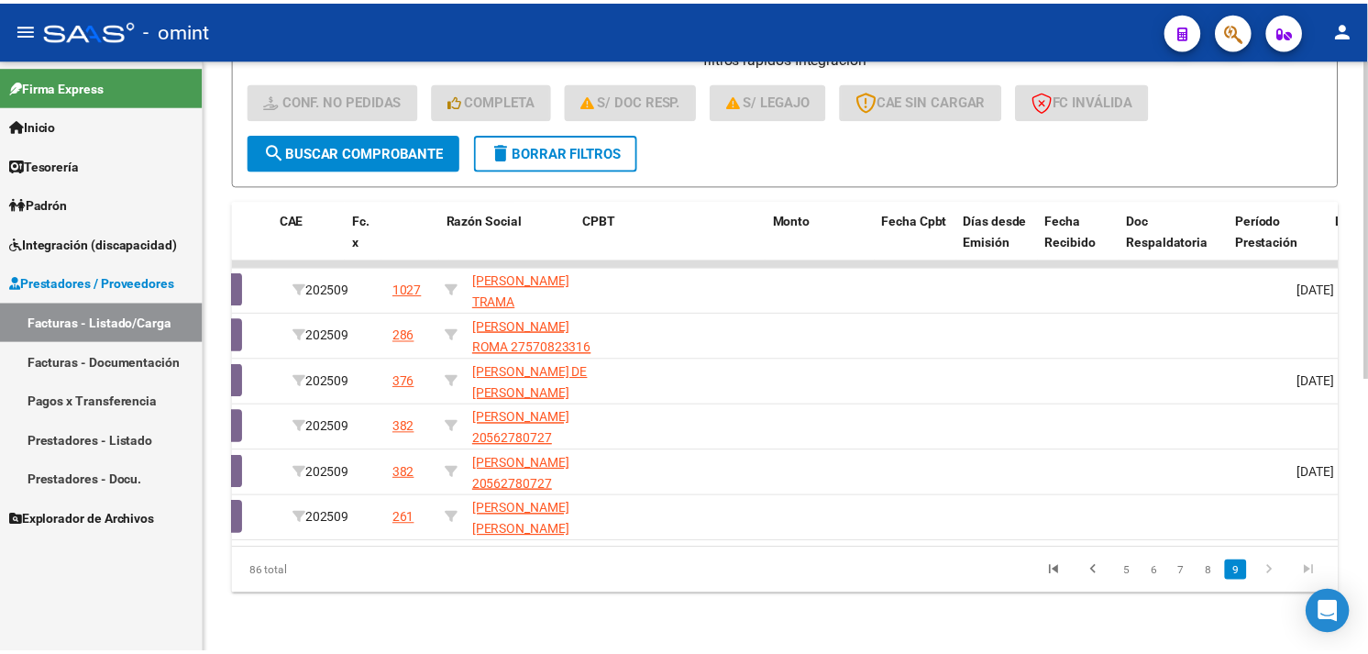
scroll to position [0, 0]
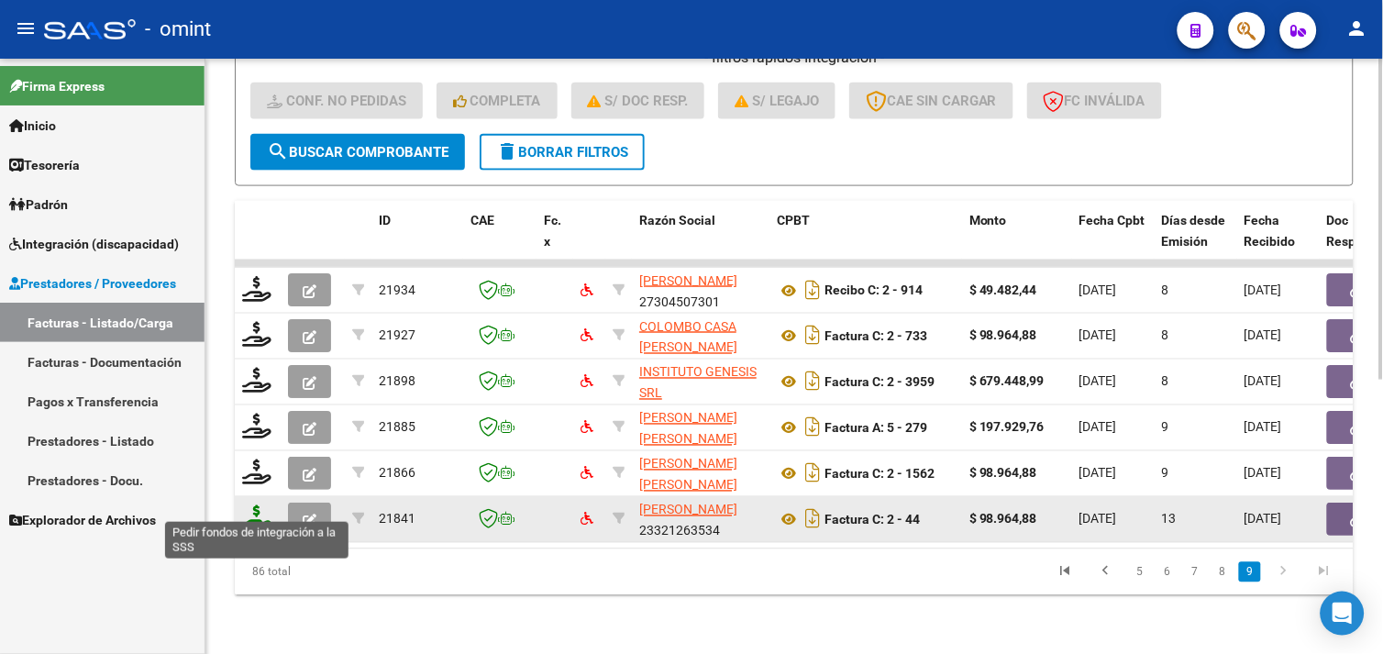
click at [245, 505] on icon at bounding box center [256, 518] width 29 height 26
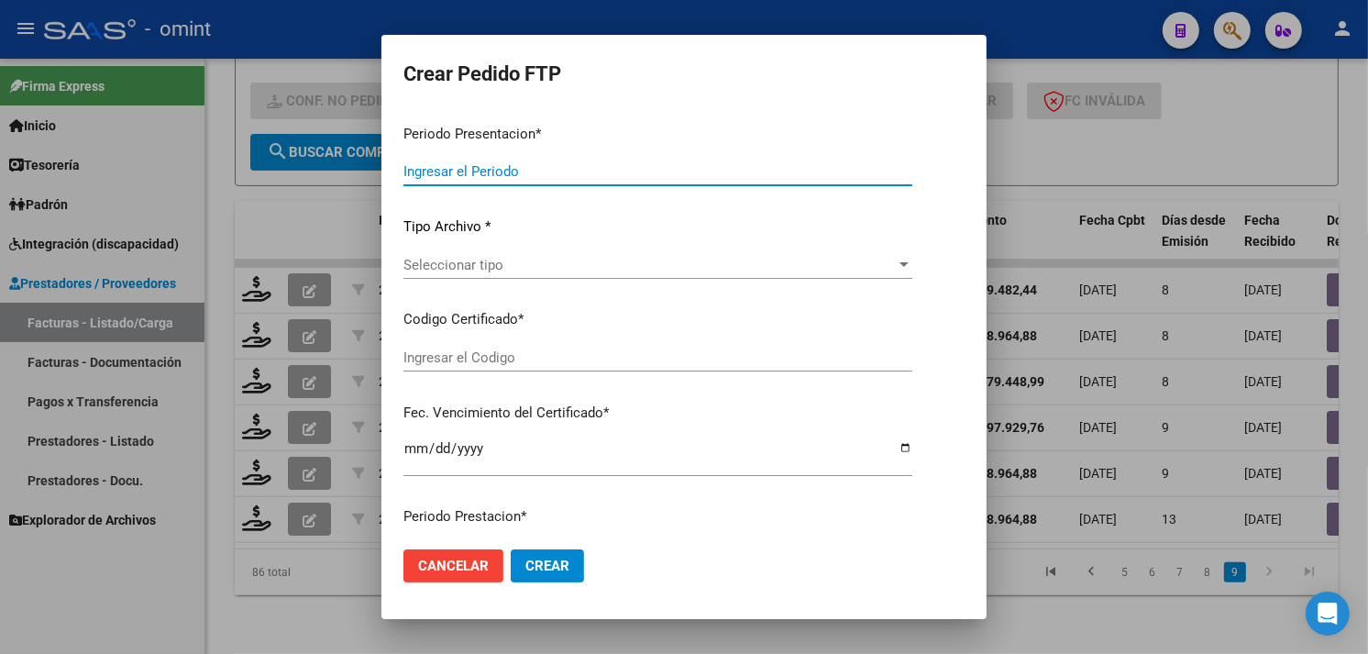
type input "202509"
type input "$ 98.964,88"
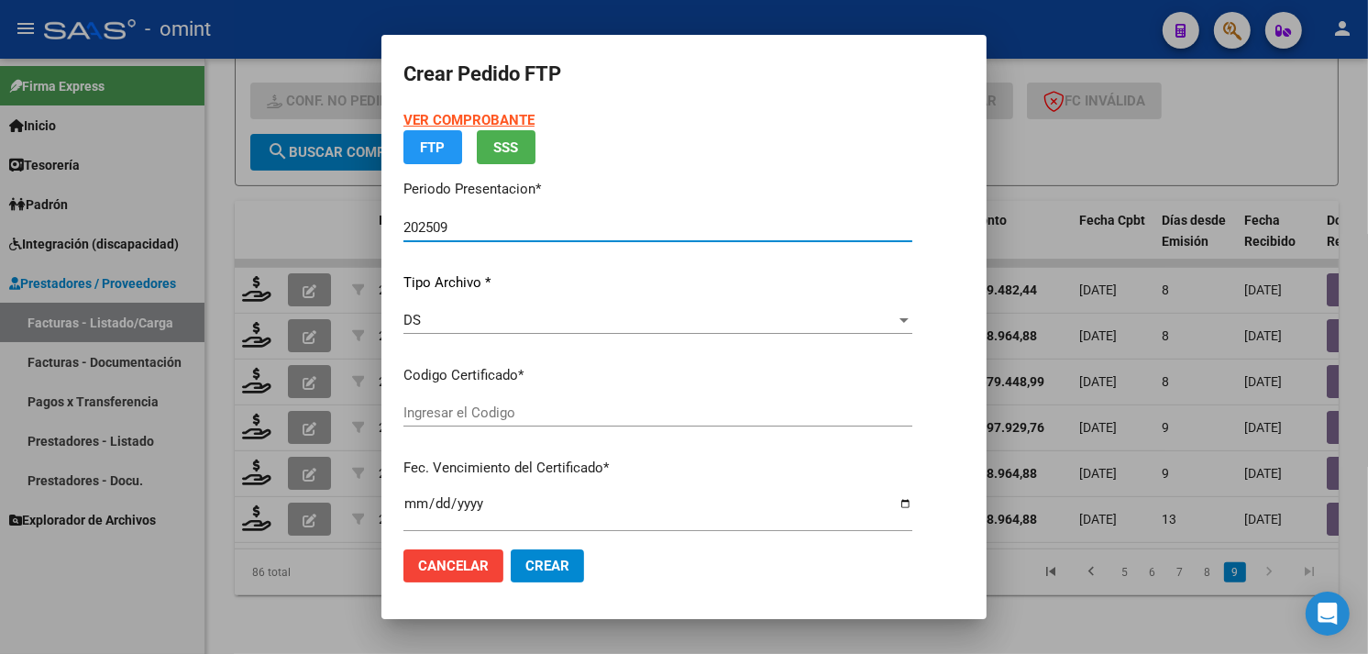
type input "6240930110"
type input "[DATE]"
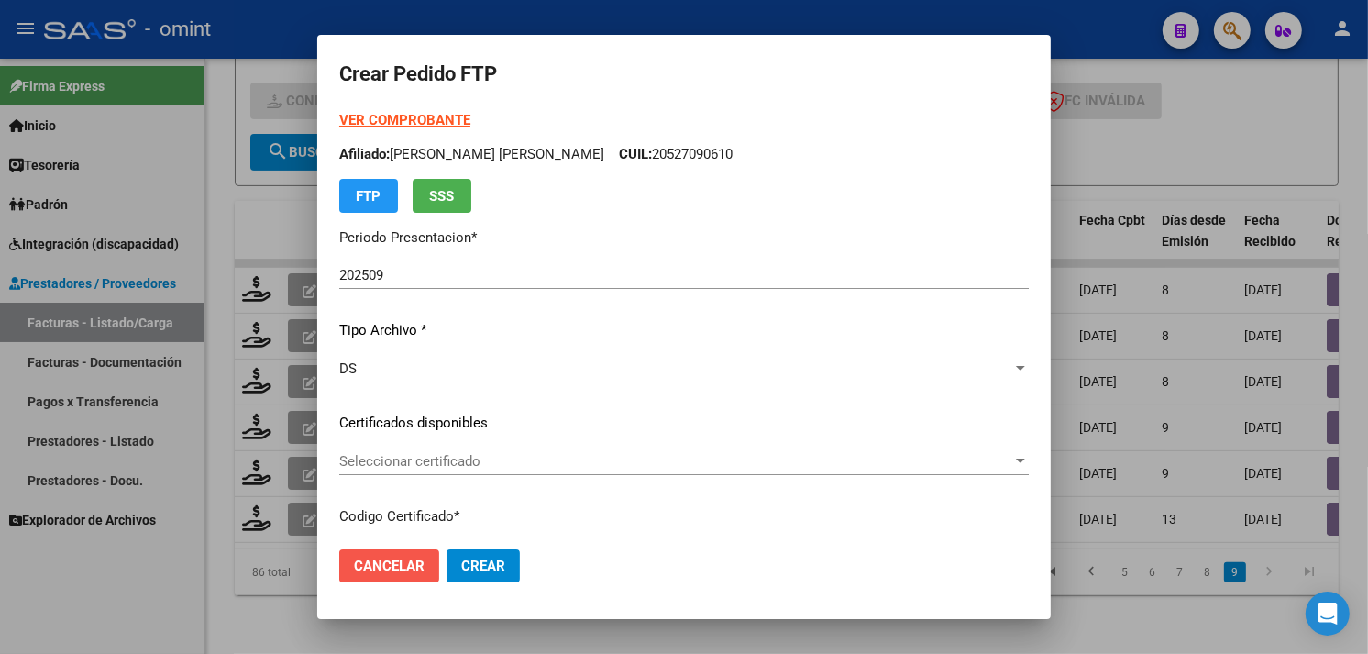
click at [402, 569] on span "Cancelar" at bounding box center [389, 566] width 71 height 17
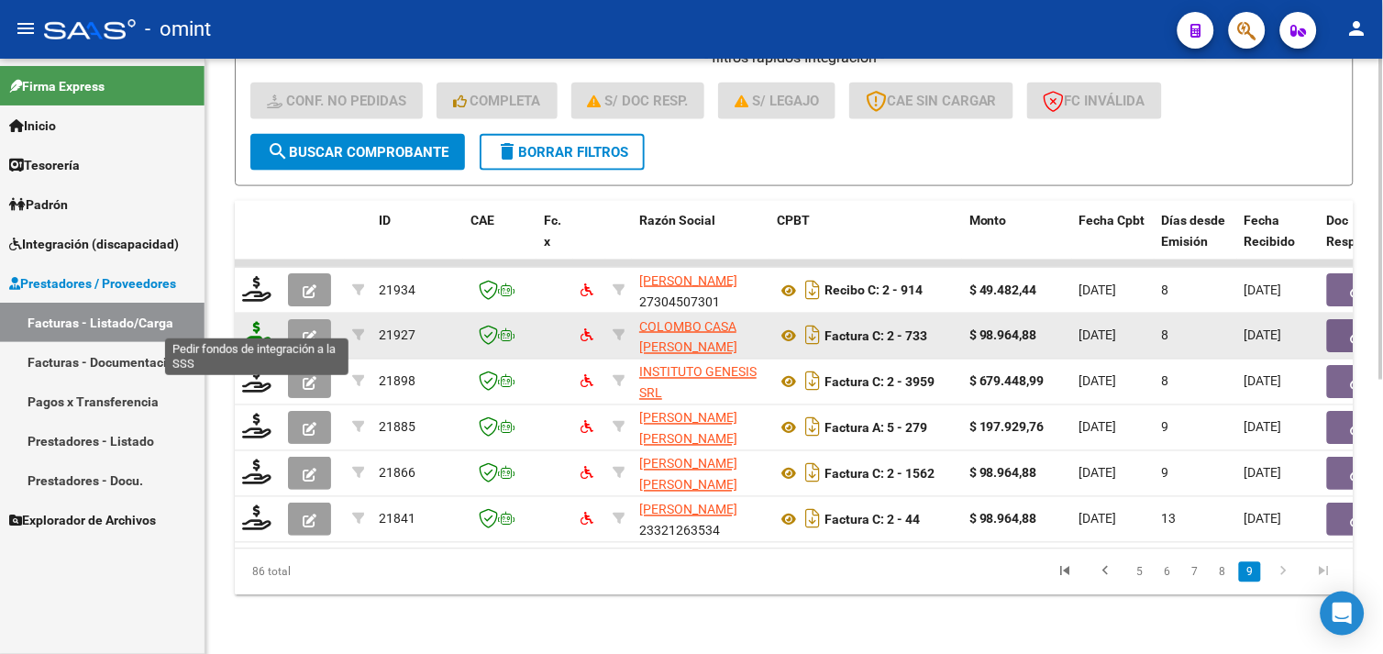
click at [266, 322] on icon at bounding box center [256, 335] width 29 height 26
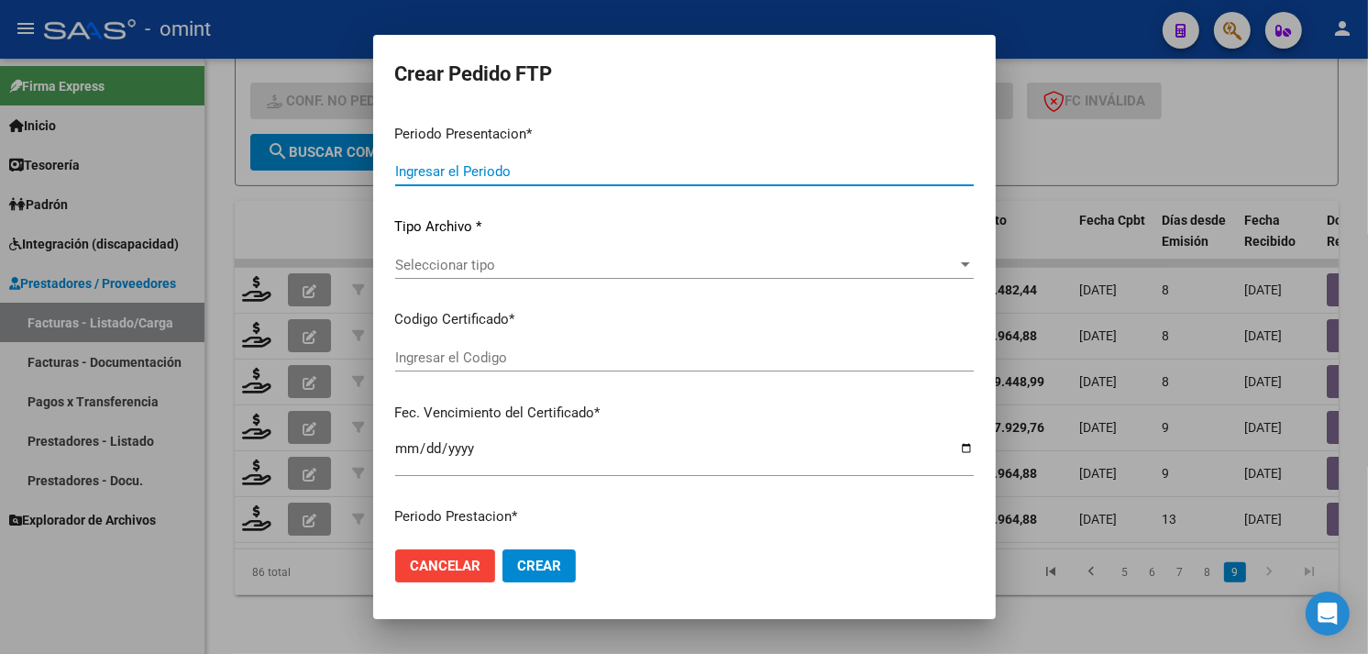
type input "202509"
type input "$ 98.964,88"
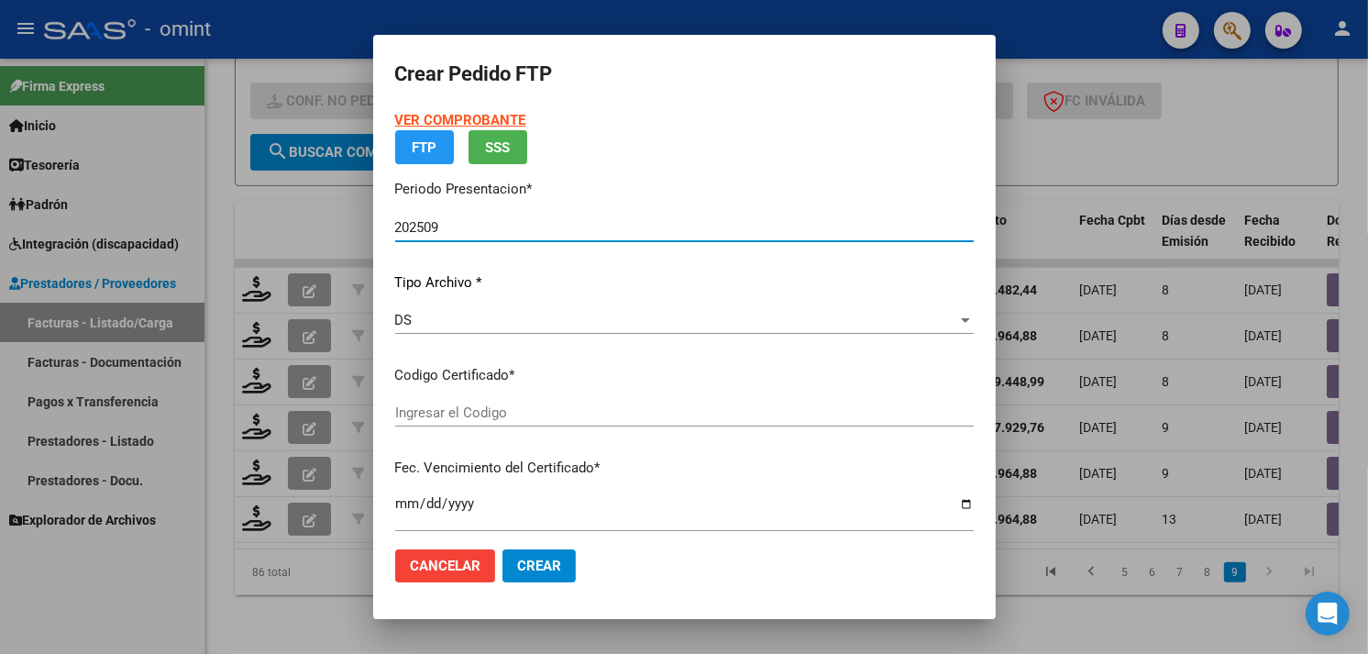
type input "6335048221"
type input "[DATE]"
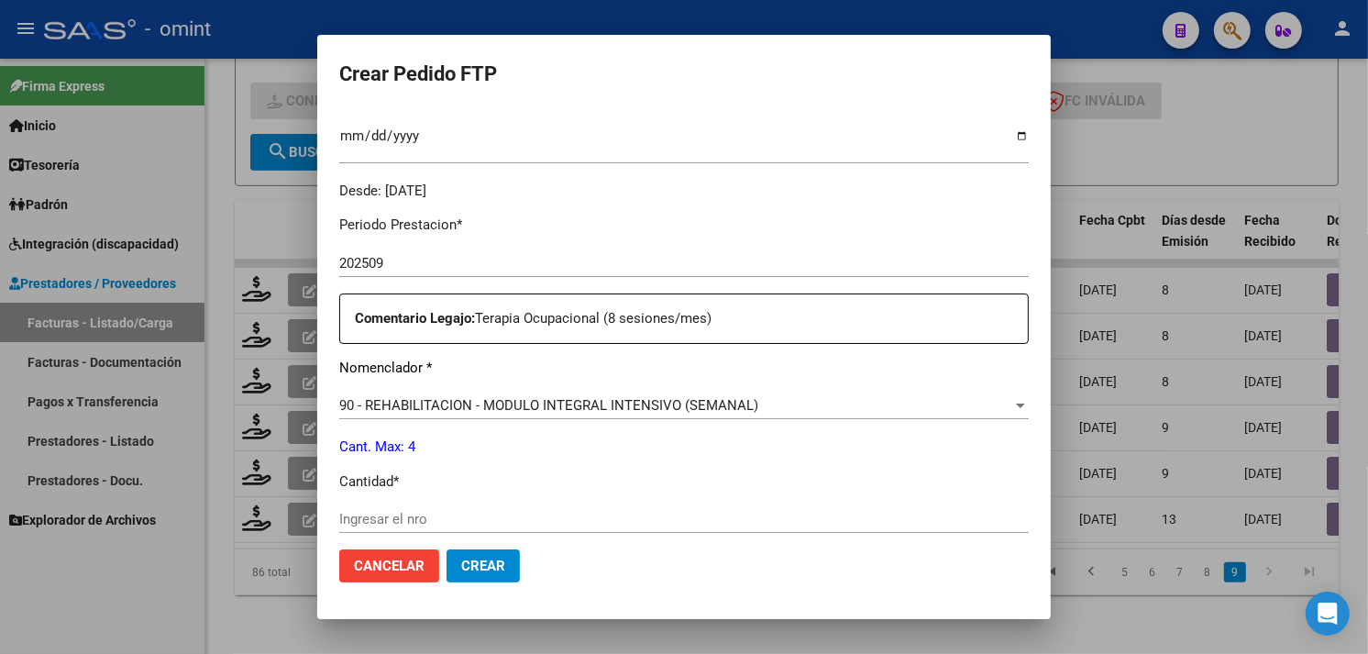
click at [468, 511] on input "Ingresar el nro" at bounding box center [684, 519] width 690 height 17
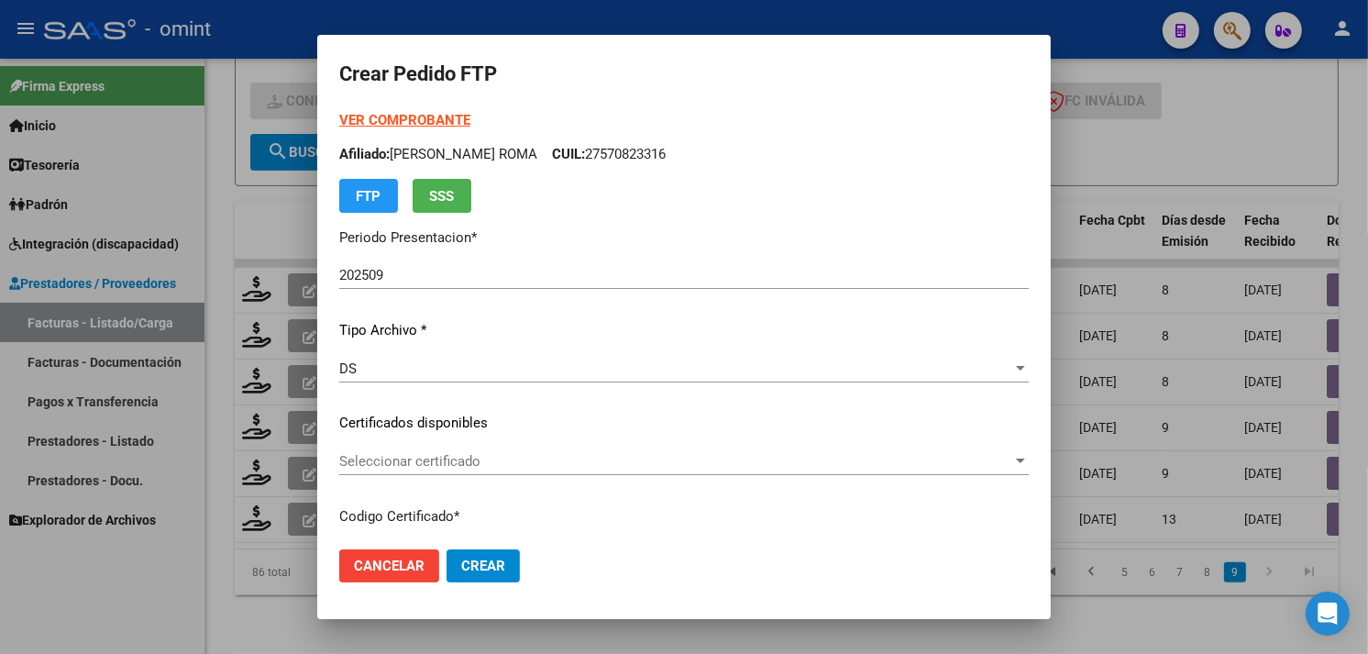
type input "4"
click at [514, 453] on span "Seleccionar certificado" at bounding box center [675, 461] width 673 height 17
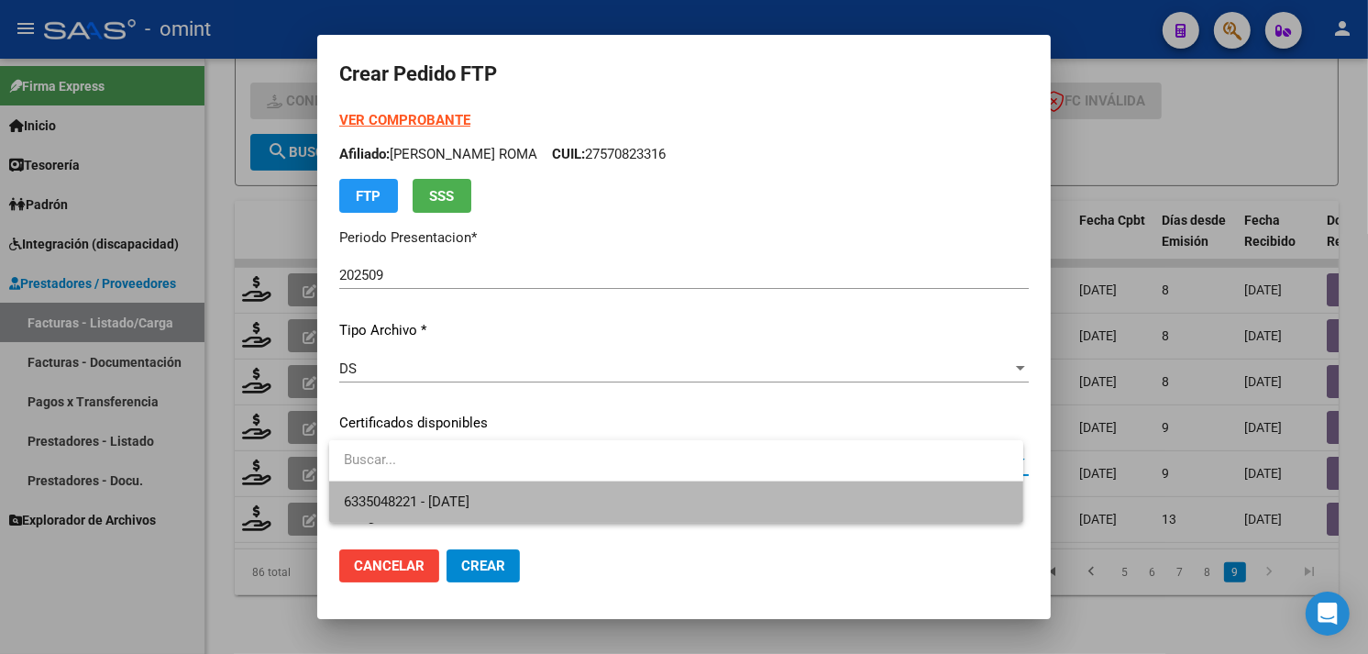
click at [502, 497] on span "6335048221 - [DATE]" at bounding box center [676, 501] width 665 height 41
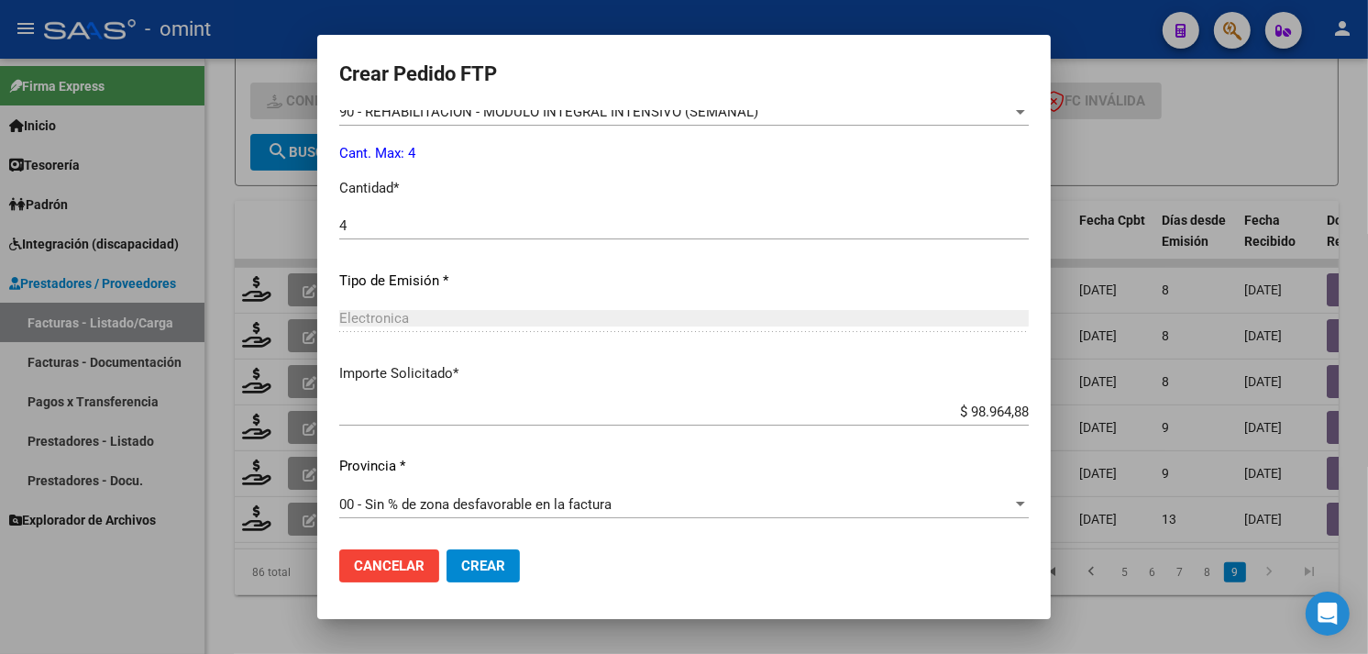
click at [468, 589] on mat-dialog-actions "Cancelar Crear" at bounding box center [684, 566] width 690 height 62
click at [505, 564] on span "Crear" at bounding box center [483, 566] width 44 height 17
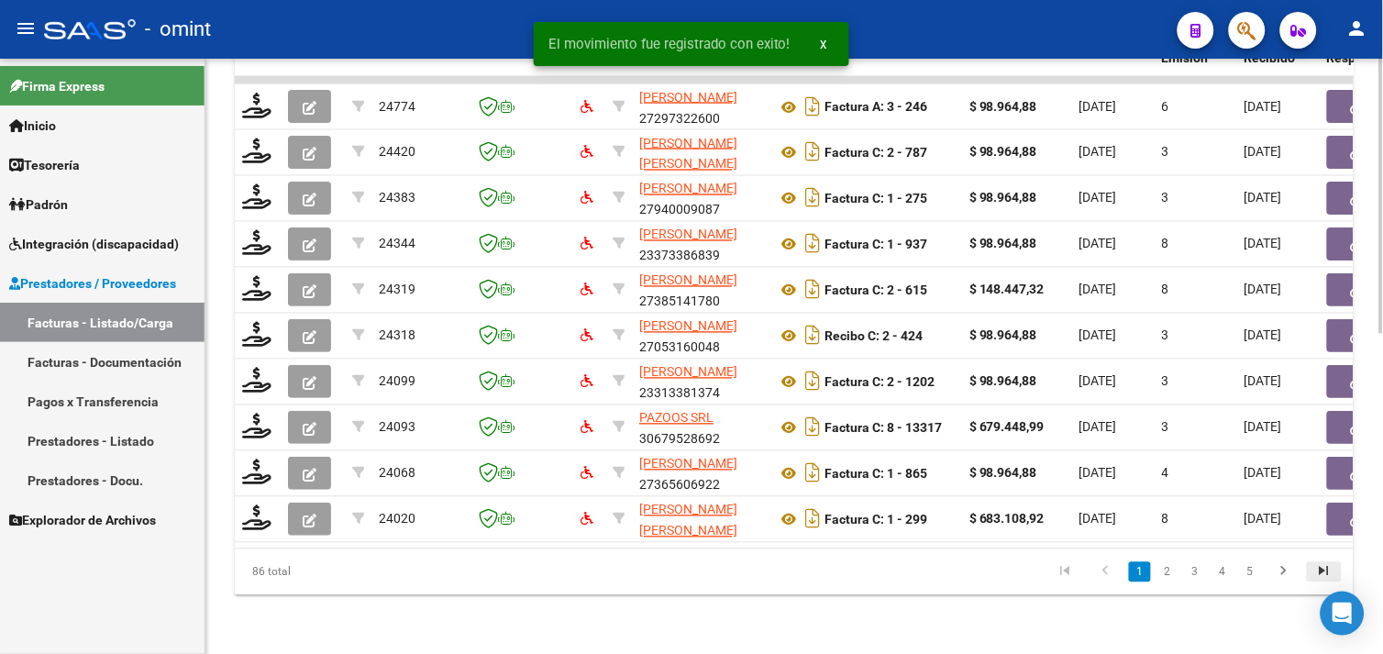
click at [1319, 571] on icon "go to last page" at bounding box center [1324, 574] width 24 height 22
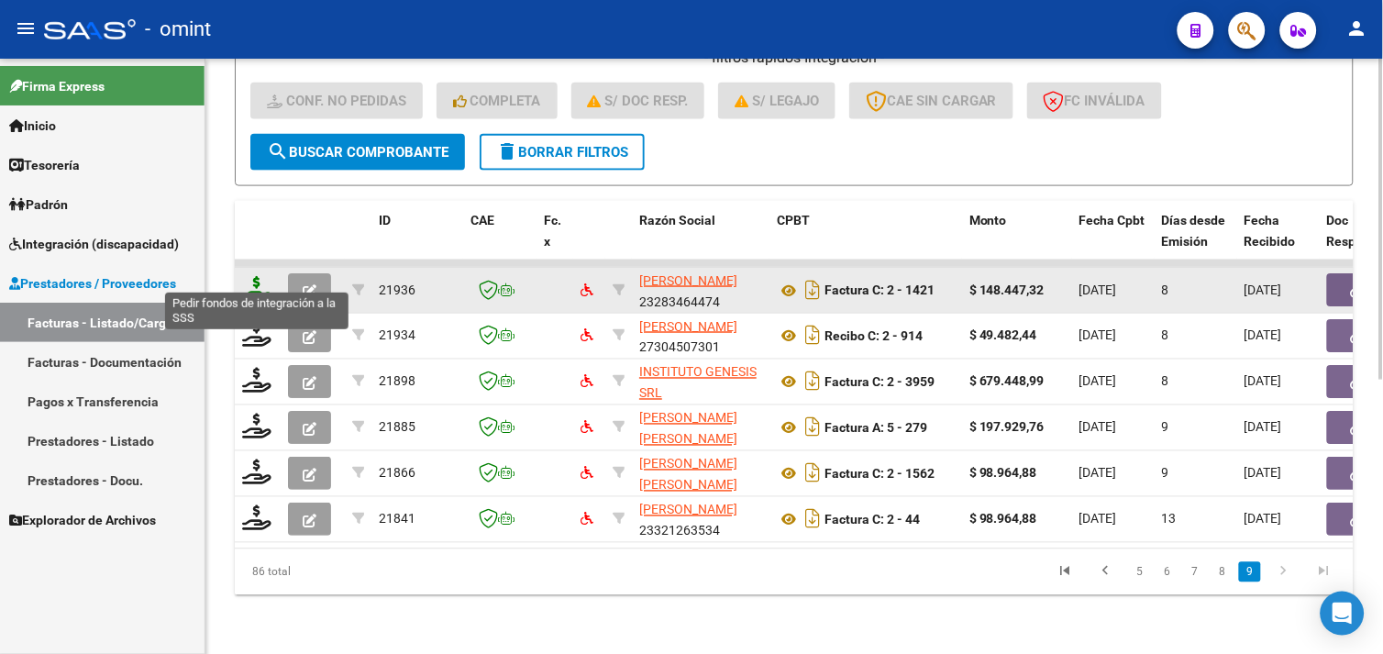
click at [260, 276] on icon at bounding box center [256, 289] width 29 height 26
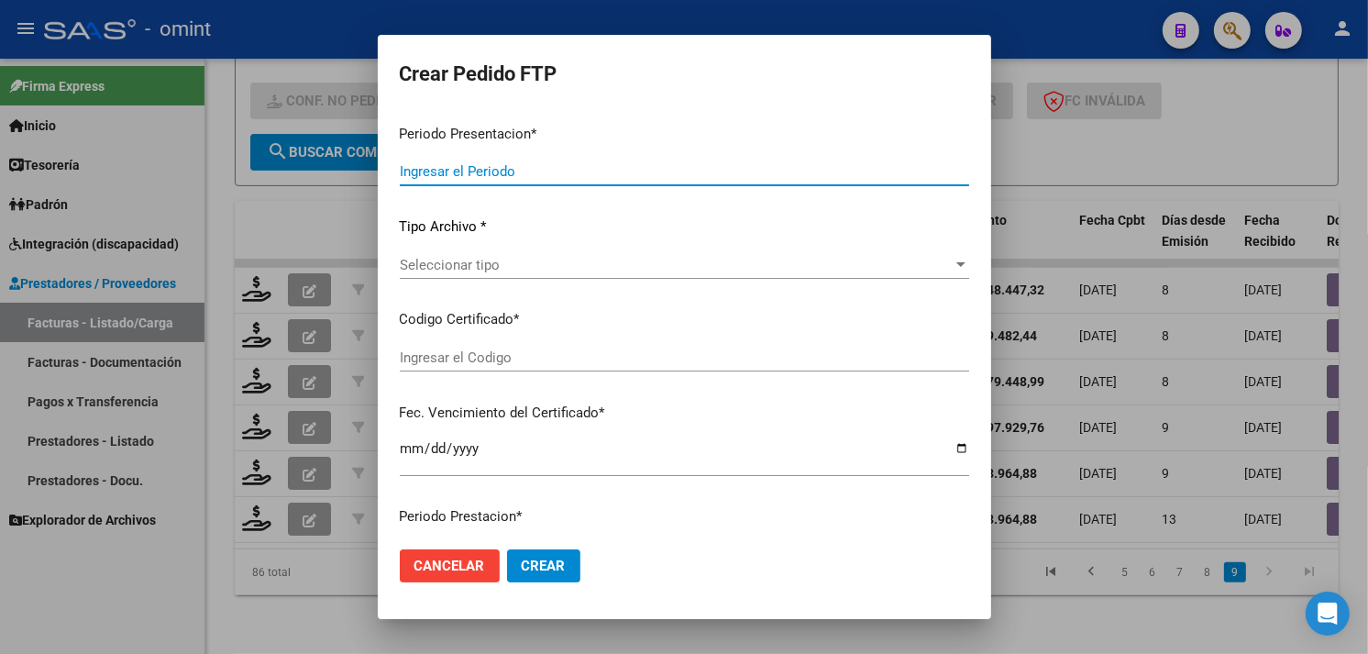
type input "202509"
type input "$ 148.447,32"
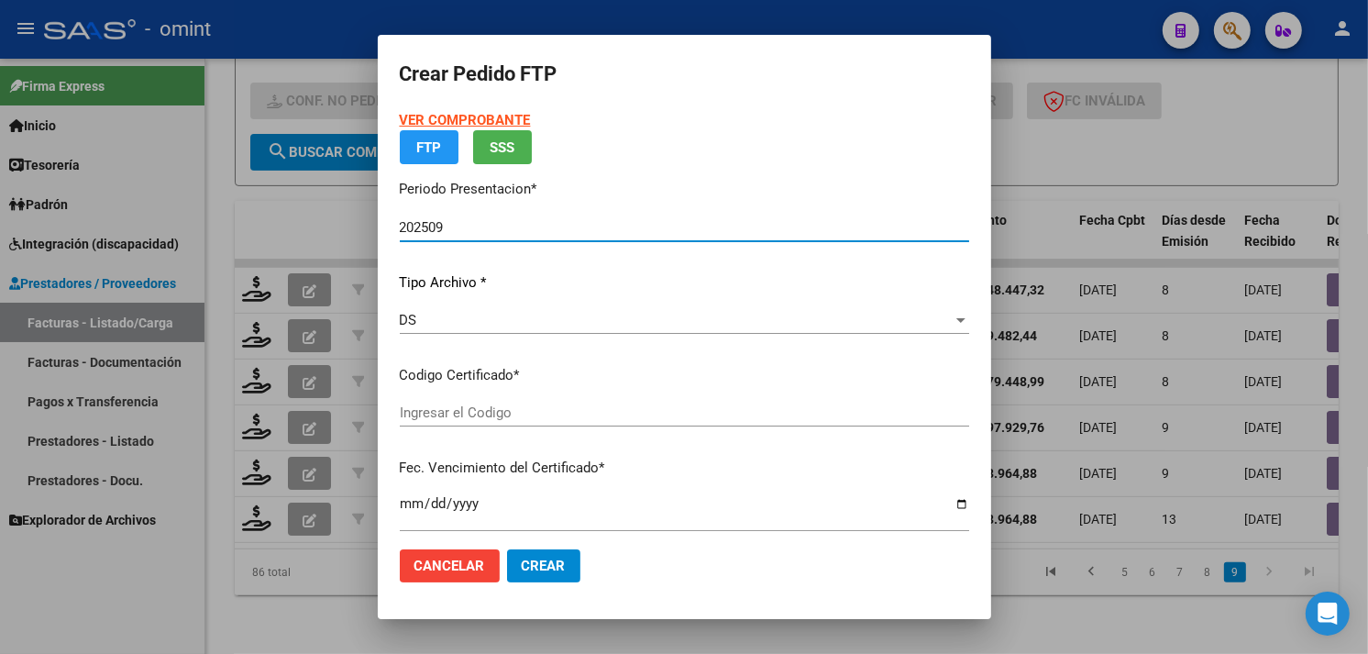
type input "6113651469"
type input "[DATE]"
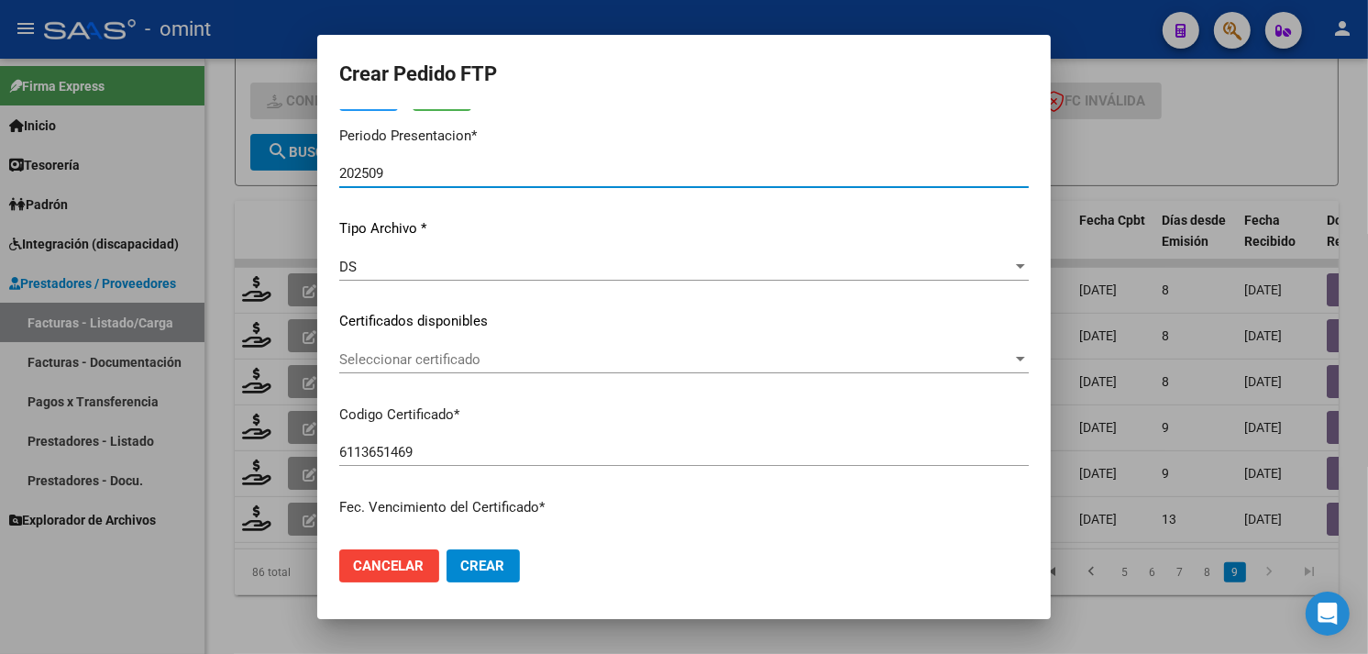
click at [473, 363] on span "Seleccionar certificado" at bounding box center [675, 359] width 673 height 17
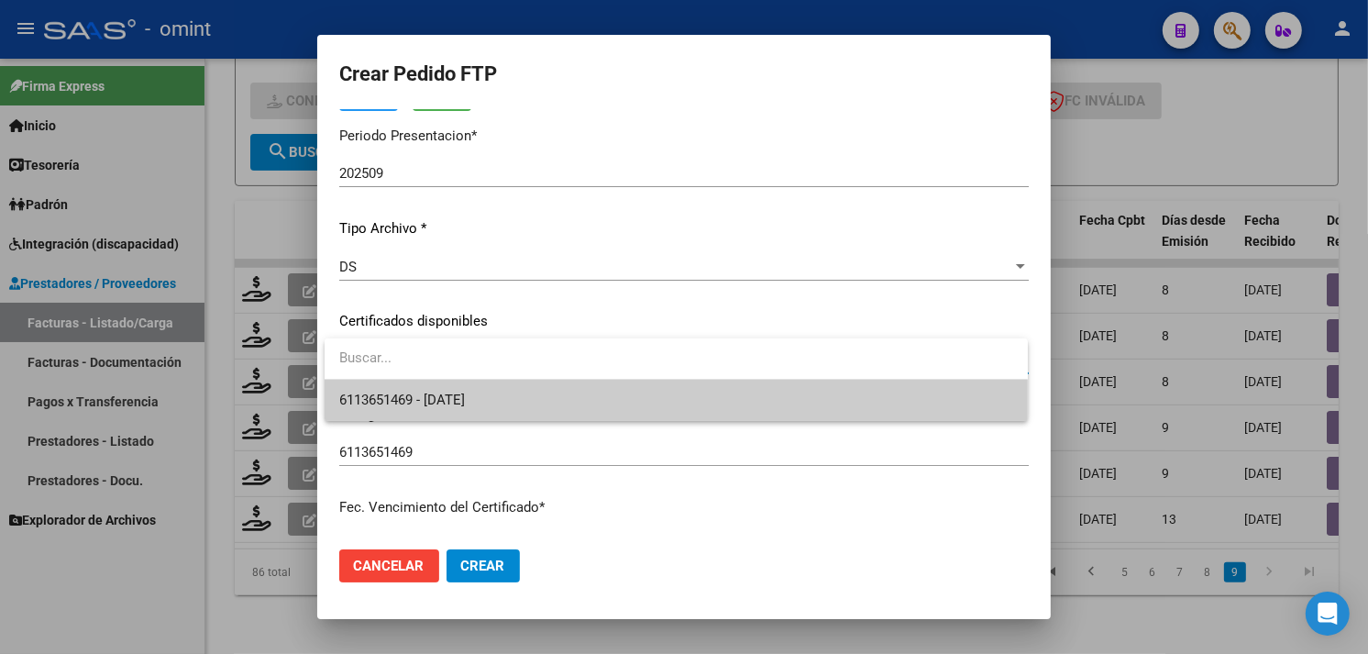
click at [498, 392] on span "6113651469 - [DATE]" at bounding box center [676, 400] width 674 height 41
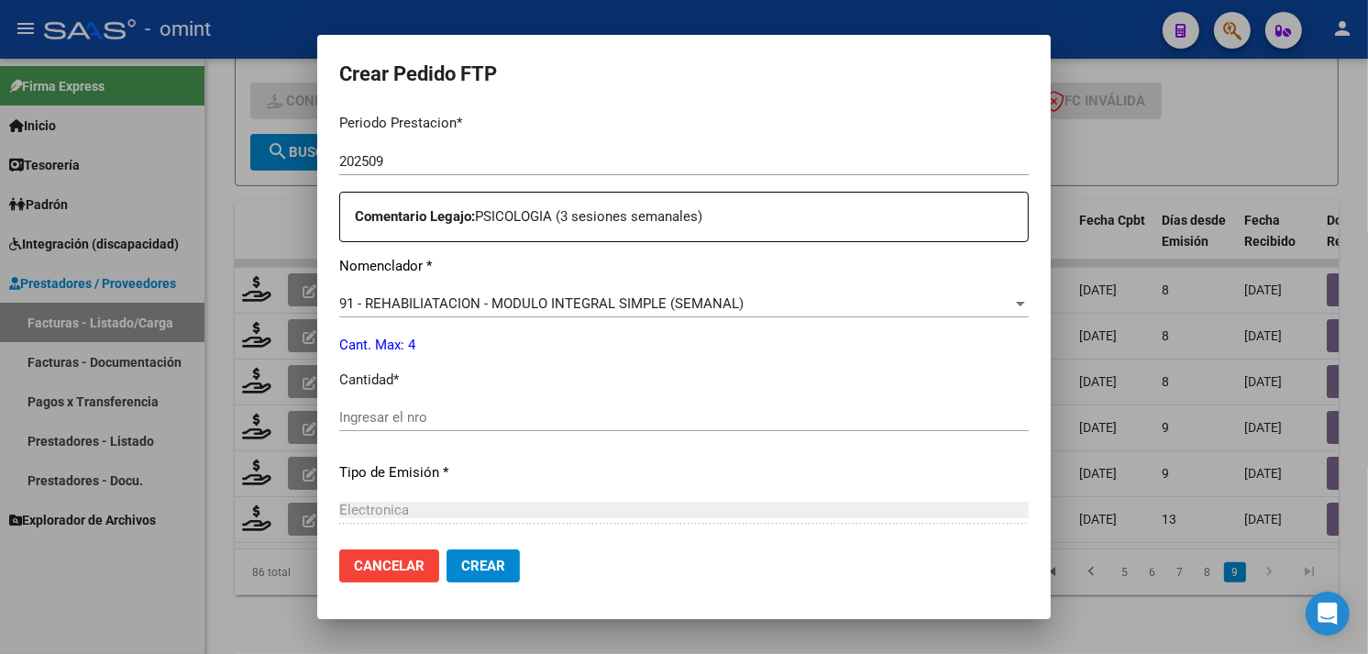
click at [423, 559] on span "Cancelar" at bounding box center [389, 566] width 71 height 17
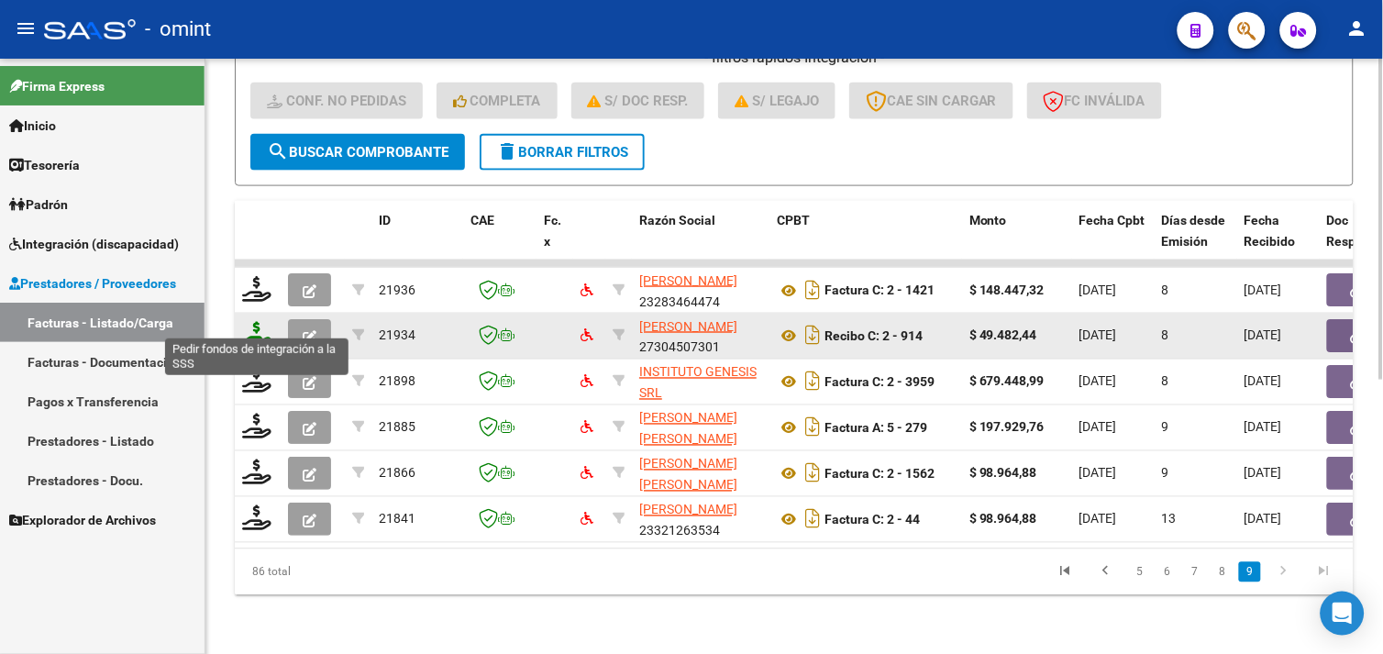
click at [260, 322] on icon at bounding box center [256, 335] width 29 height 26
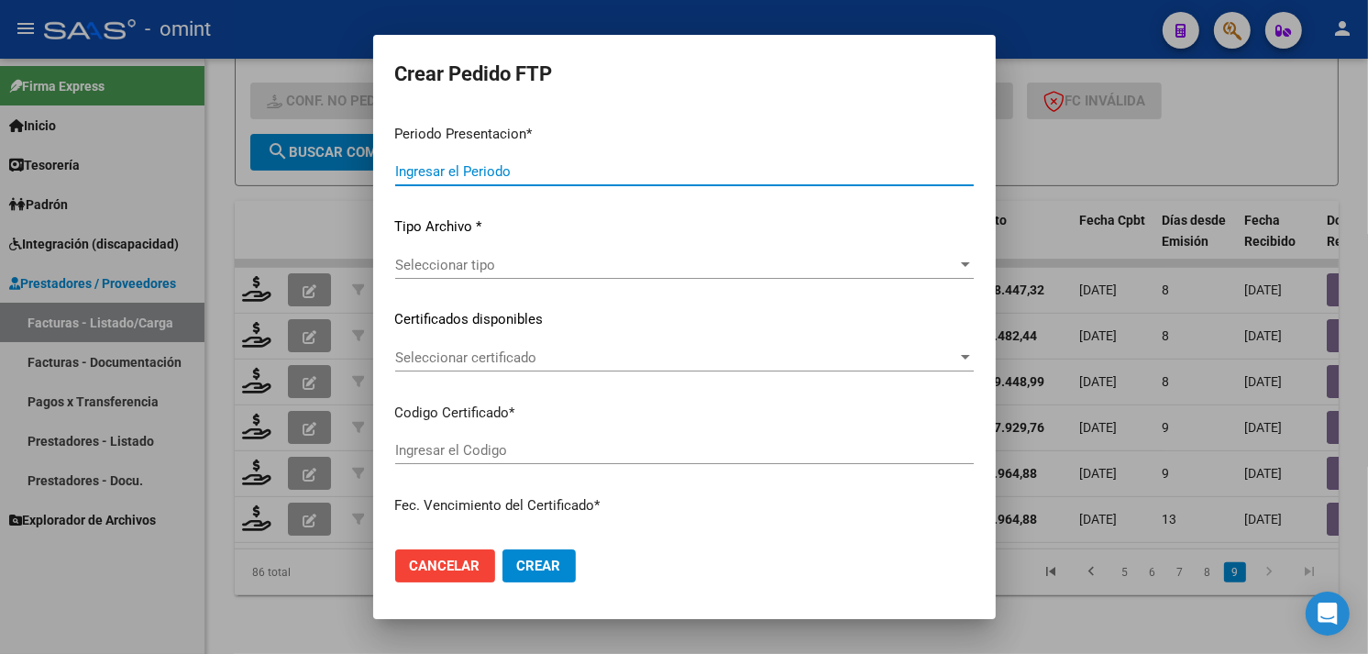
type input "202509"
type input "$ 49.482,44"
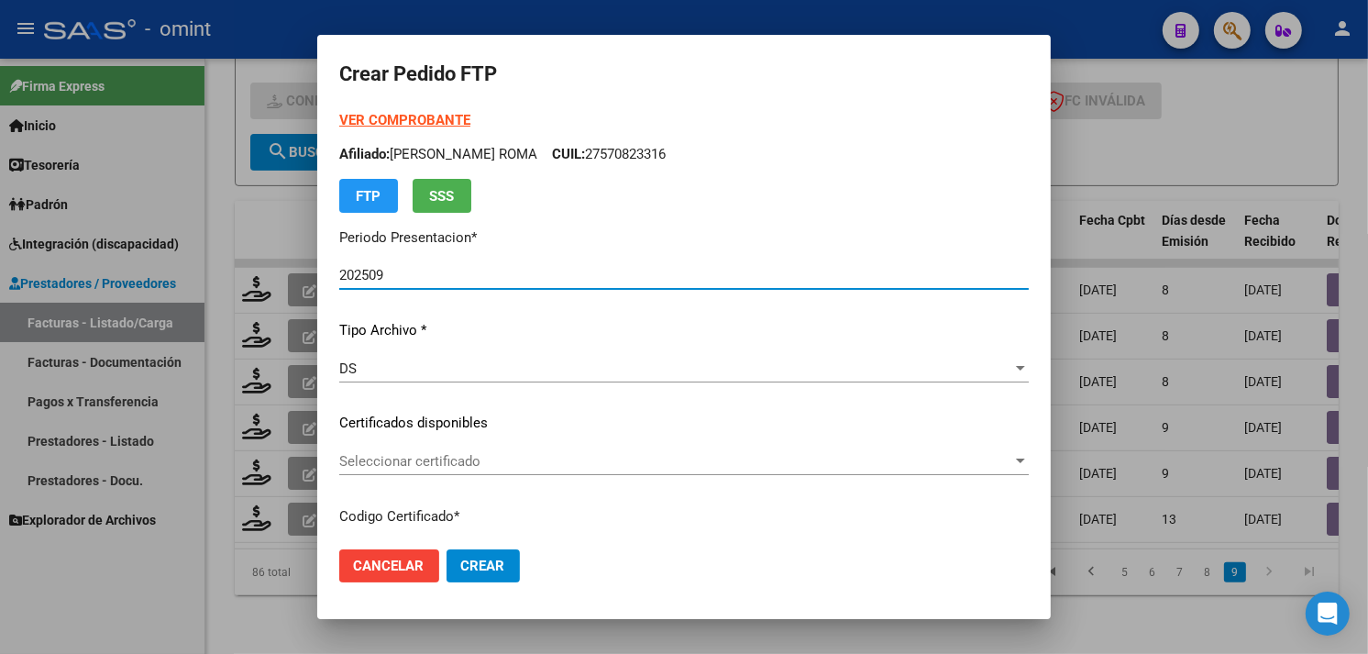
type input "7407626455"
type input "2027-04-30"
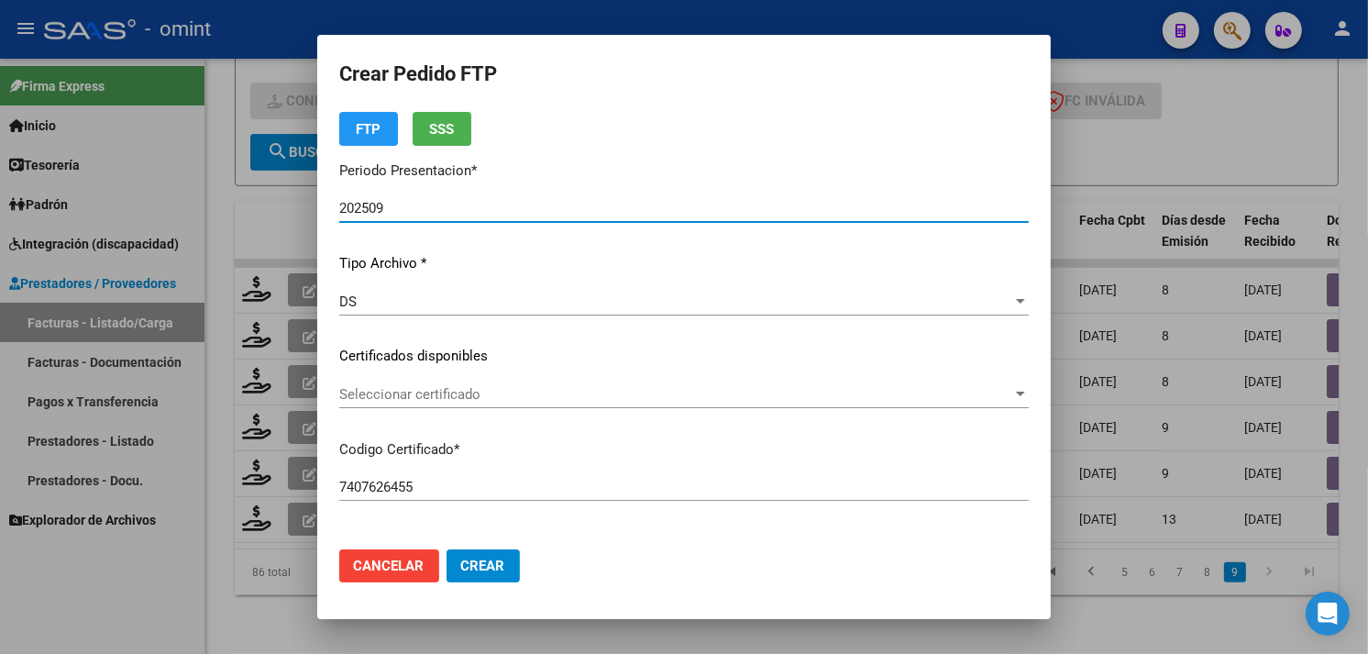
scroll to position [204, 0]
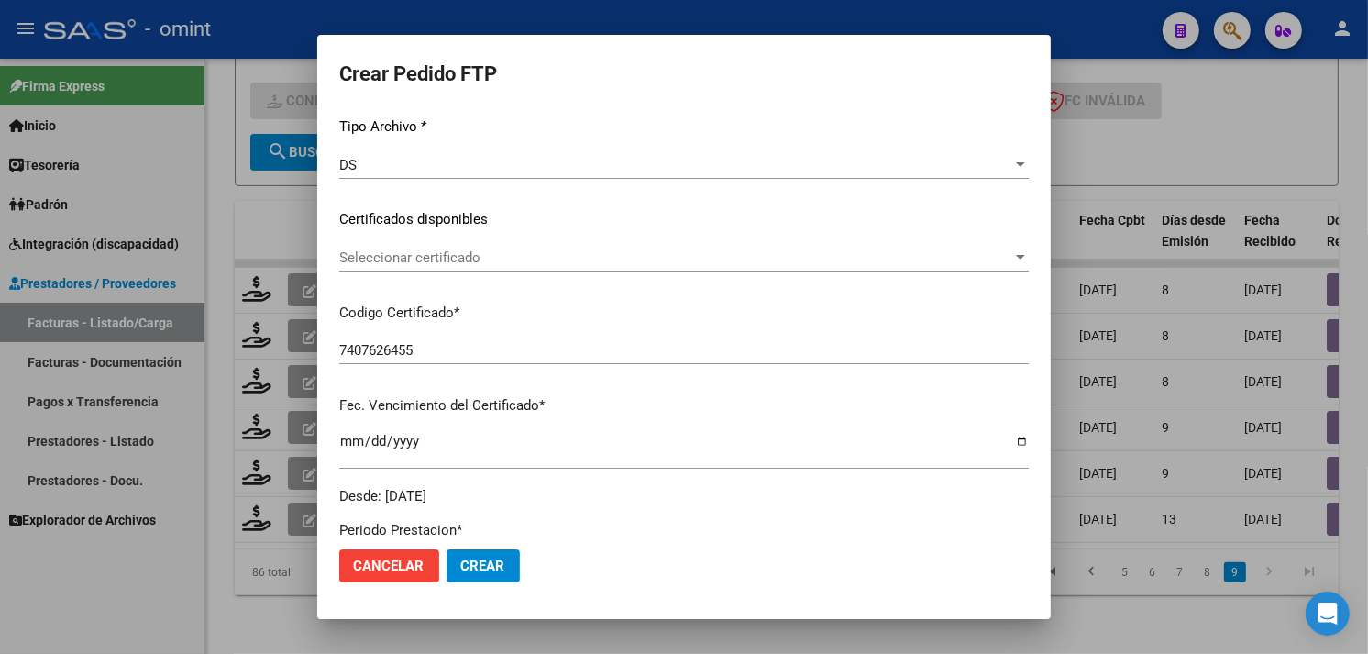
click at [483, 264] on span "Seleccionar certificado" at bounding box center [675, 257] width 673 height 17
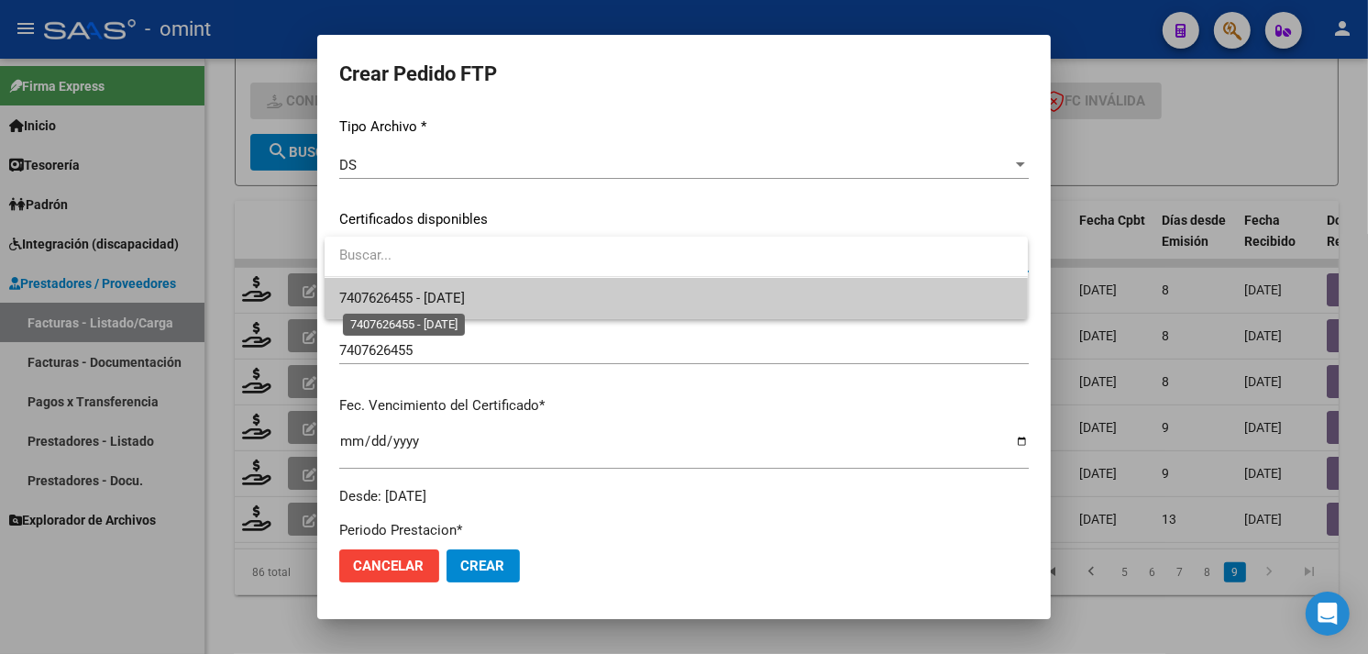
click at [465, 304] on span "7407626455 - 2027-04-30" at bounding box center [402, 298] width 126 height 17
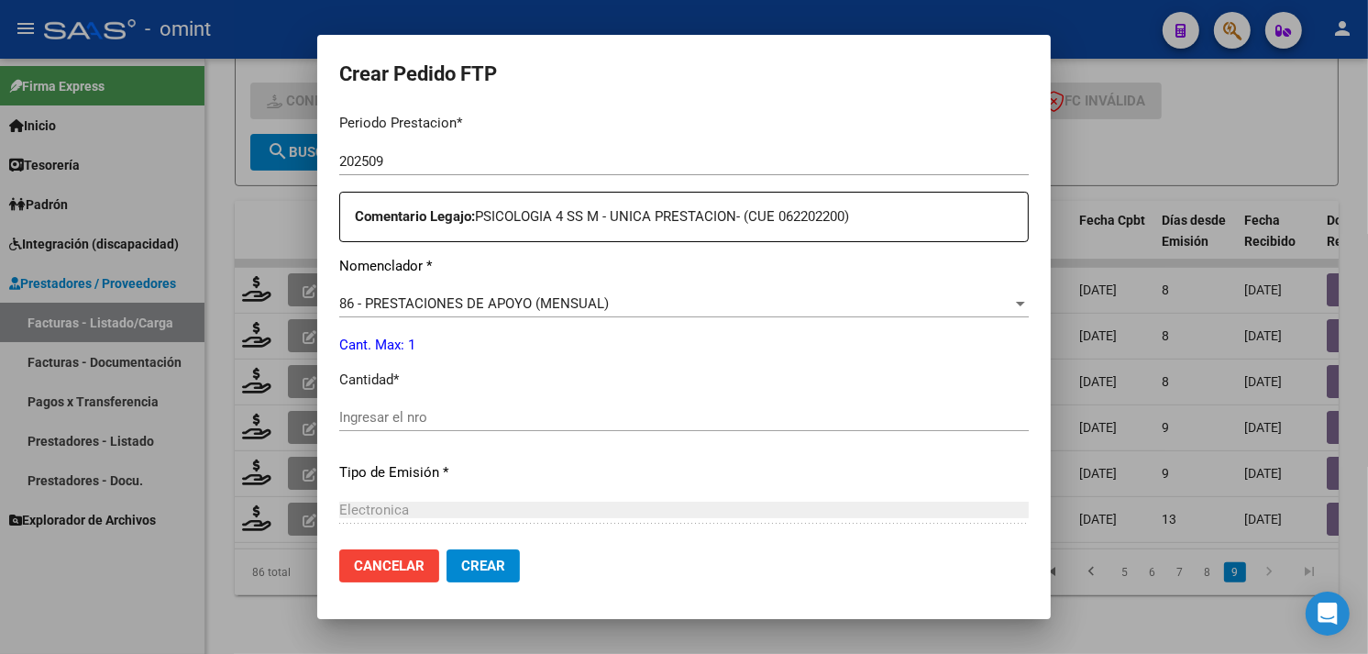
click at [437, 423] on input "Ingresar el nro" at bounding box center [684, 417] width 690 height 17
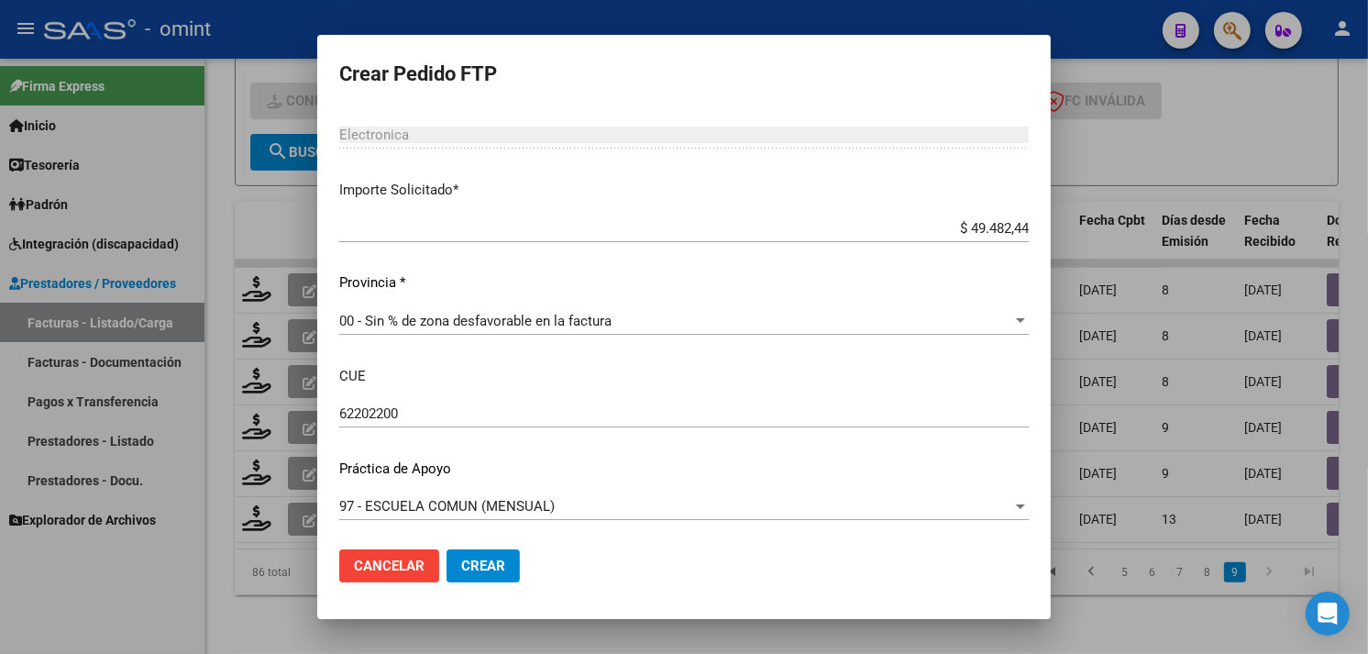
scroll to position [988, 0]
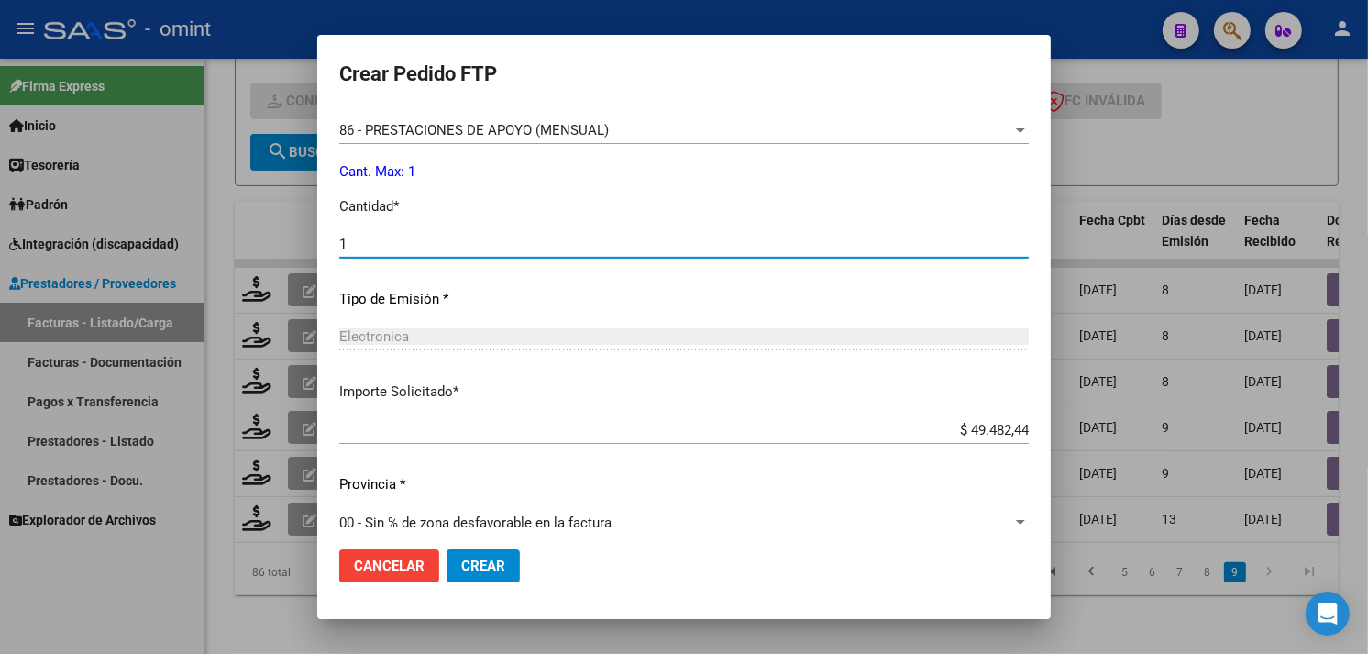
type input "1"
click at [510, 554] on button "Crear" at bounding box center [483, 565] width 73 height 33
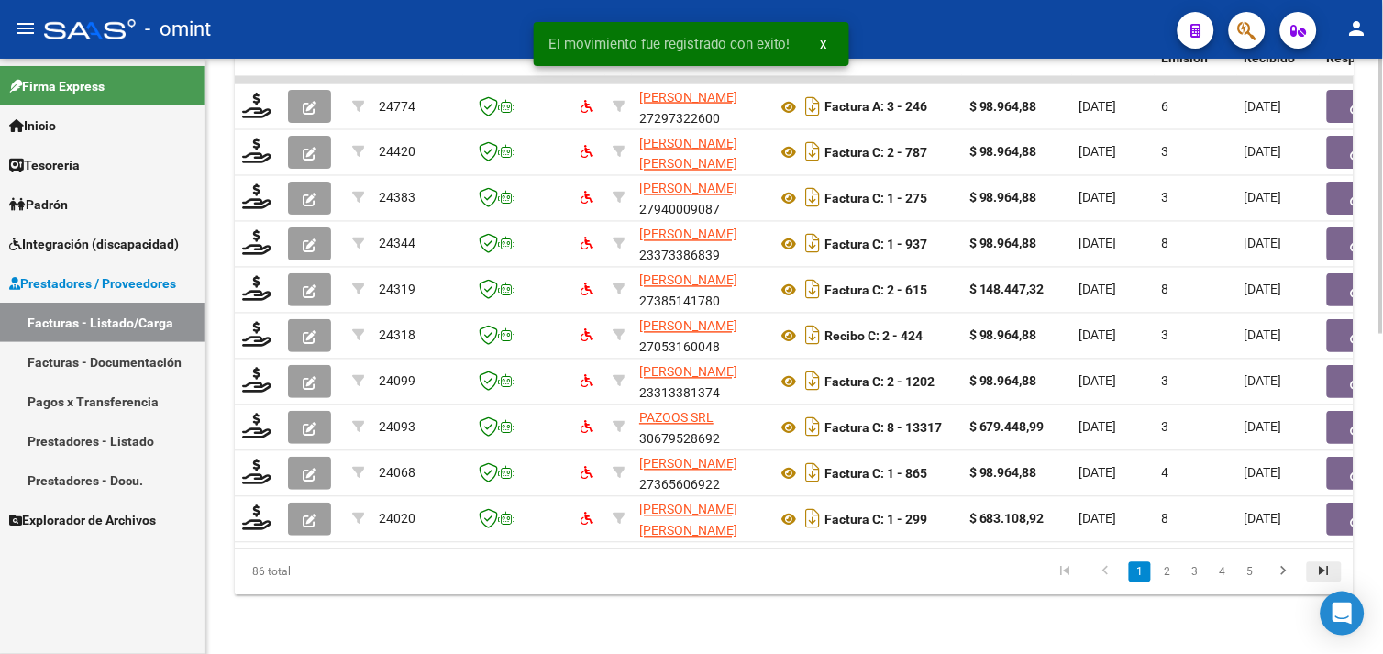
click at [1327, 569] on icon "go to last page" at bounding box center [1324, 574] width 24 height 22
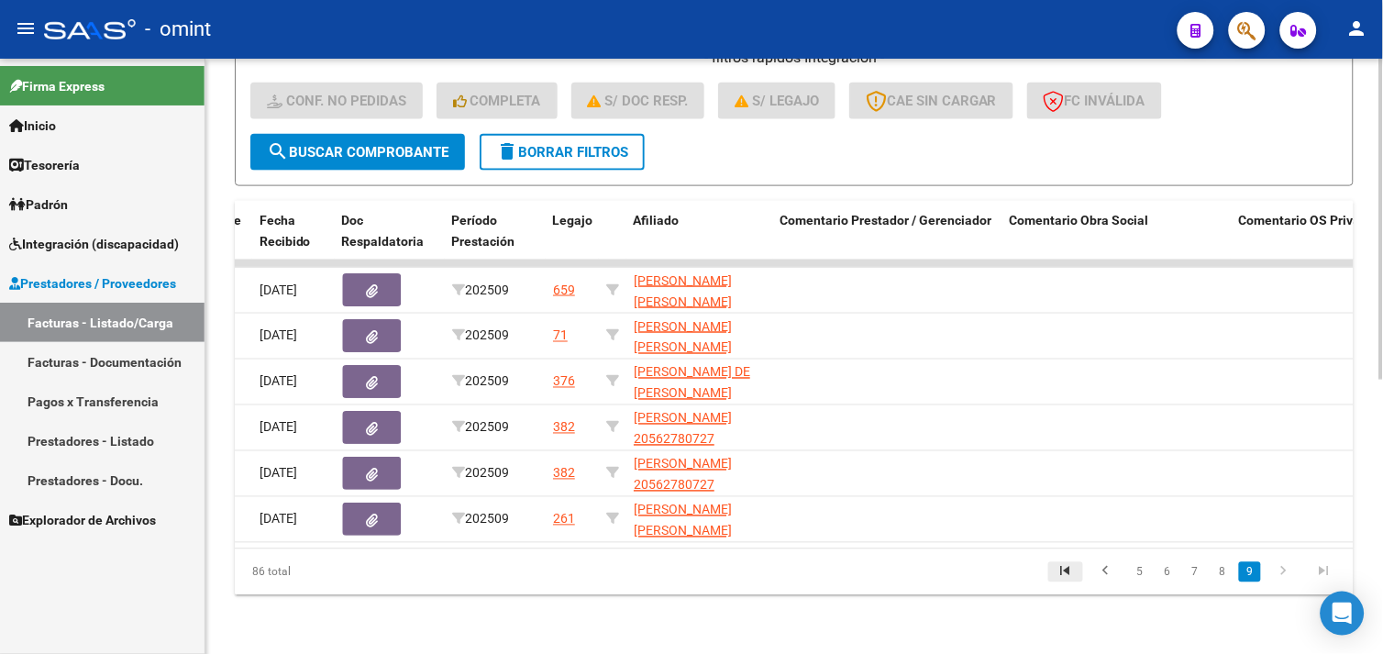
click at [1075, 570] on icon "go to first page" at bounding box center [1066, 574] width 24 height 22
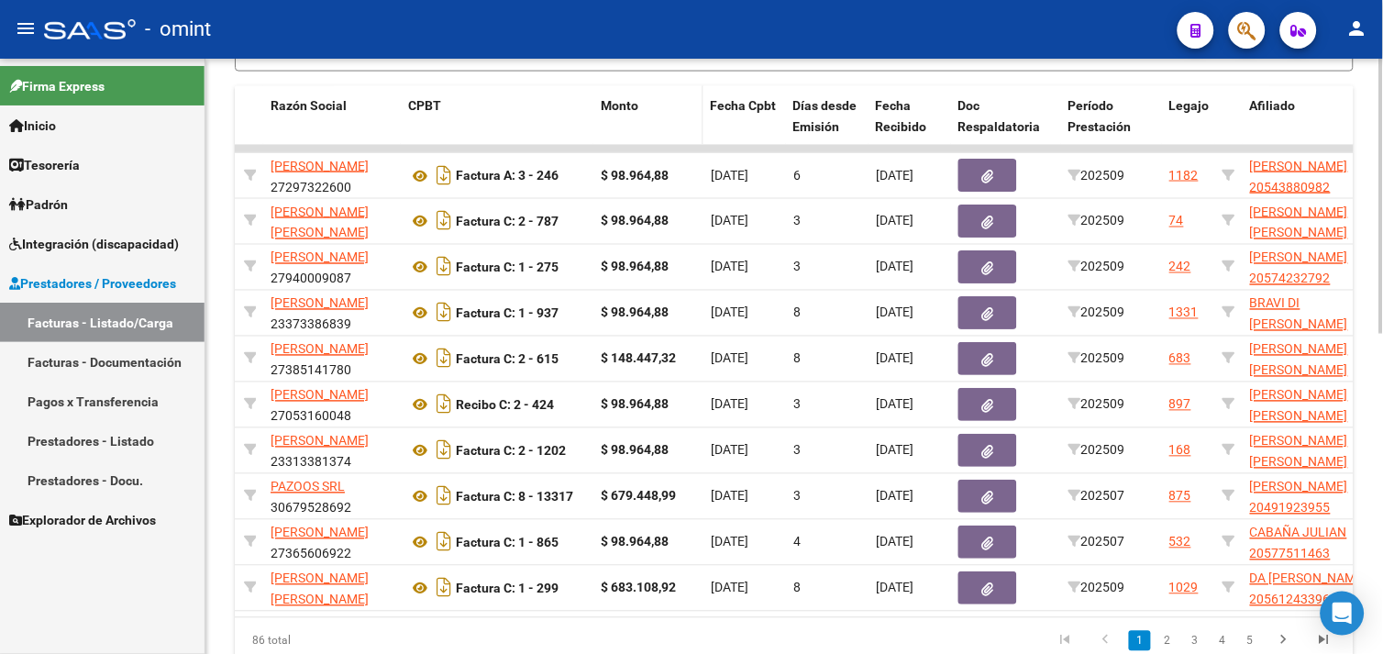
click at [627, 104] on span "Monto" at bounding box center [620, 105] width 38 height 15
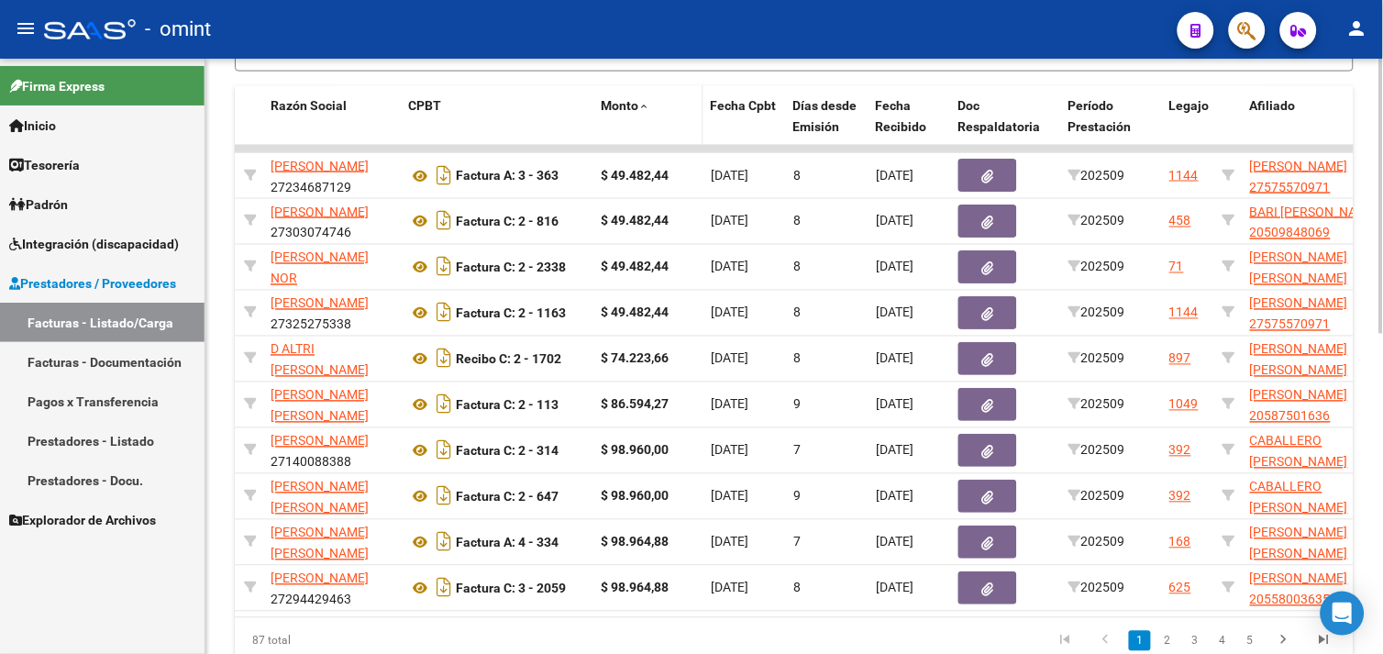
click at [612, 105] on span "Monto" at bounding box center [620, 105] width 38 height 15
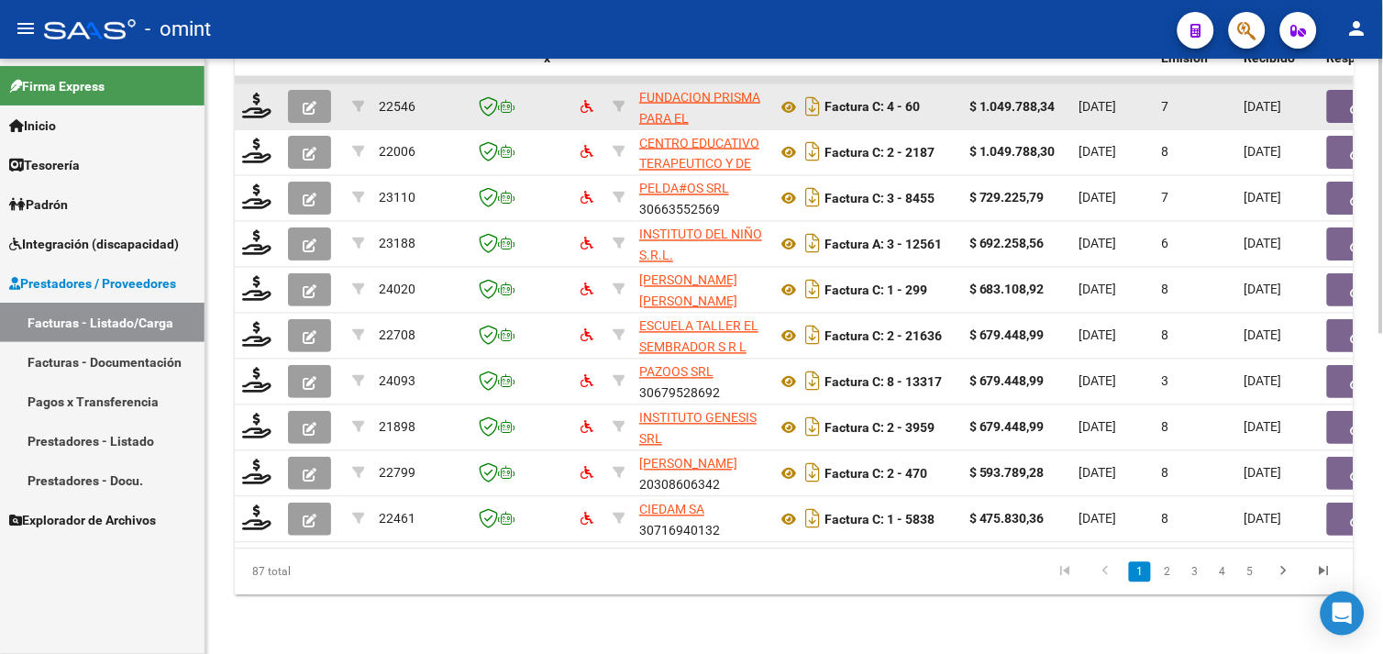
click at [249, 84] on datatable-body-cell at bounding box center [258, 106] width 46 height 45
click at [255, 93] on icon at bounding box center [256, 106] width 29 height 26
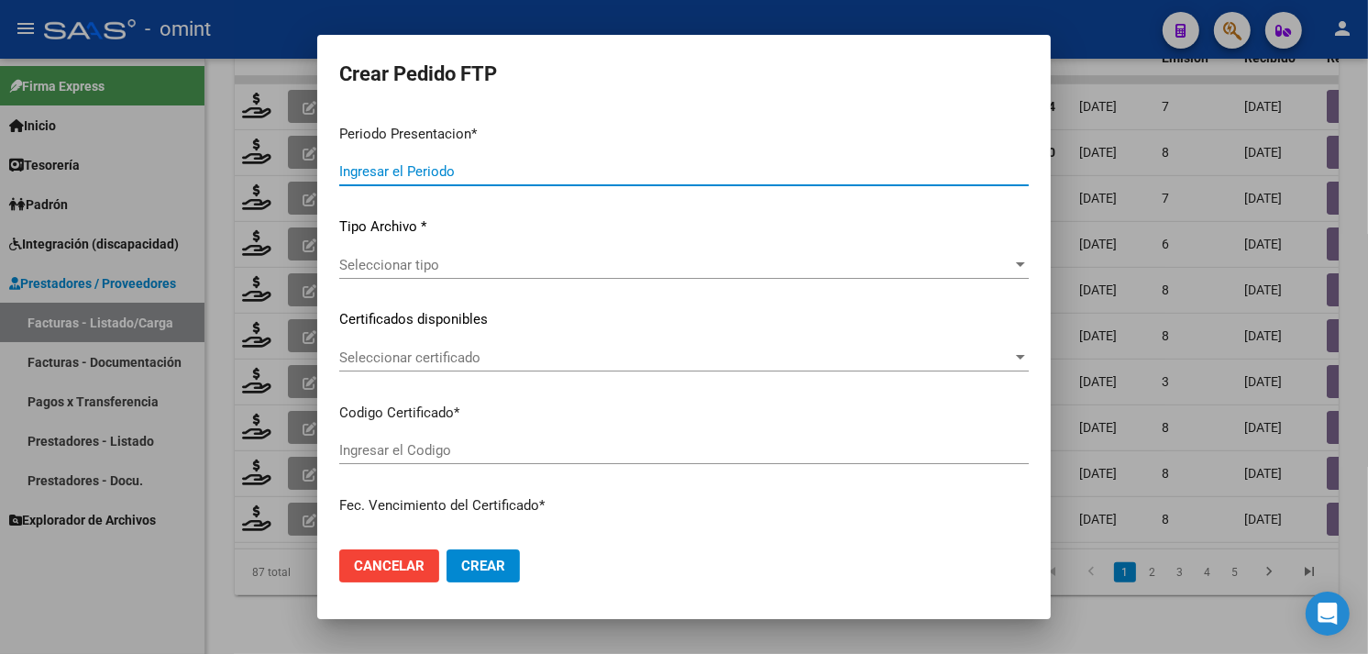
type input "202509"
type input "$ 1.049.788,34"
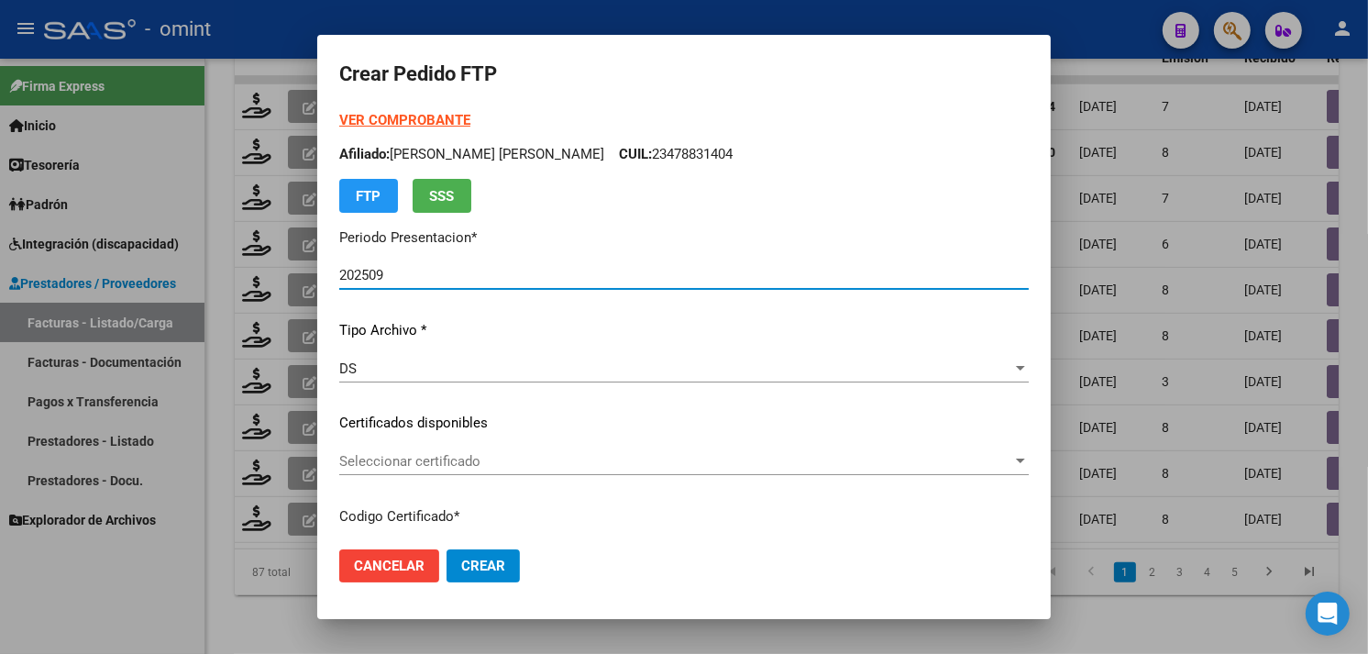
type input "5377193929"
type input "[DATE]"
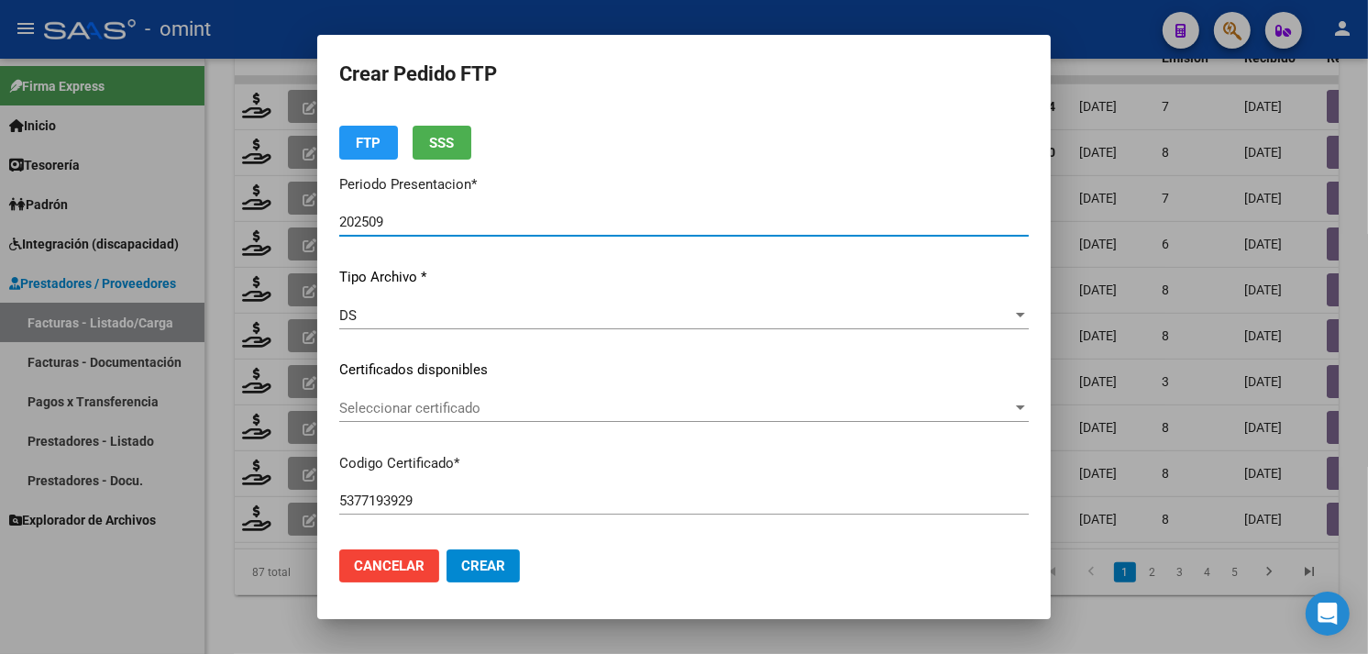
scroll to position [102, 0]
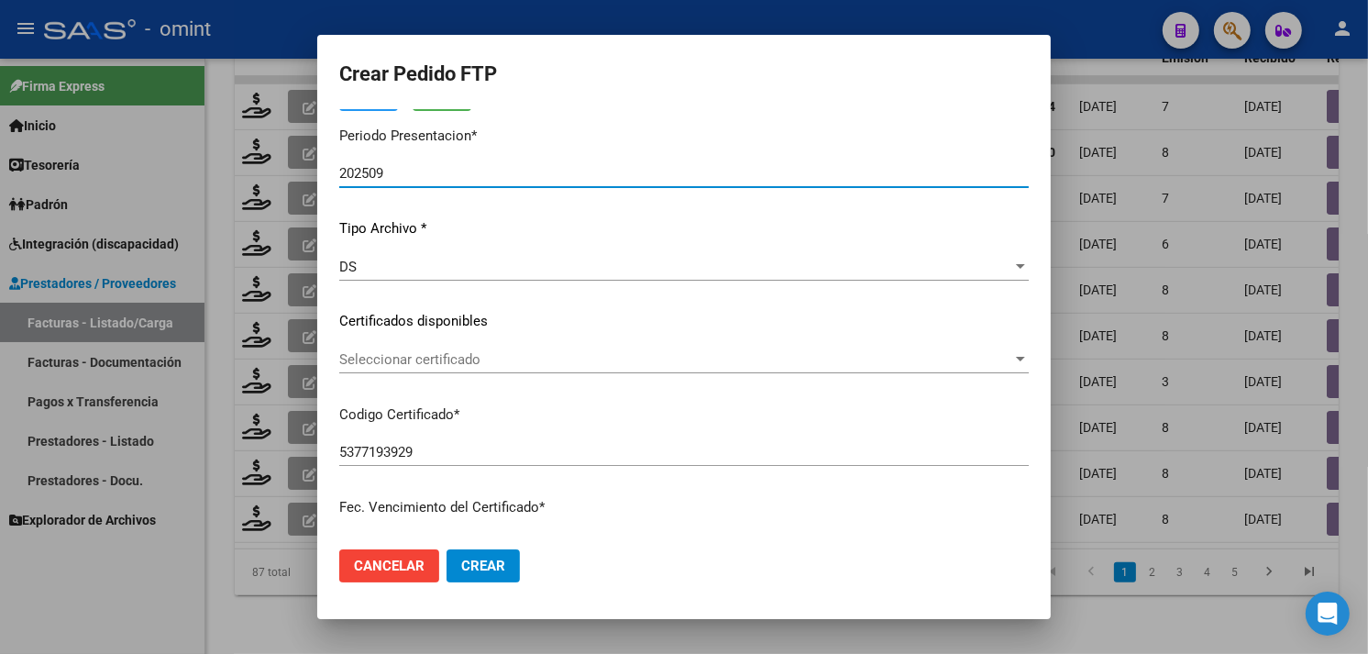
click at [490, 358] on span "Seleccionar certificado" at bounding box center [675, 359] width 673 height 17
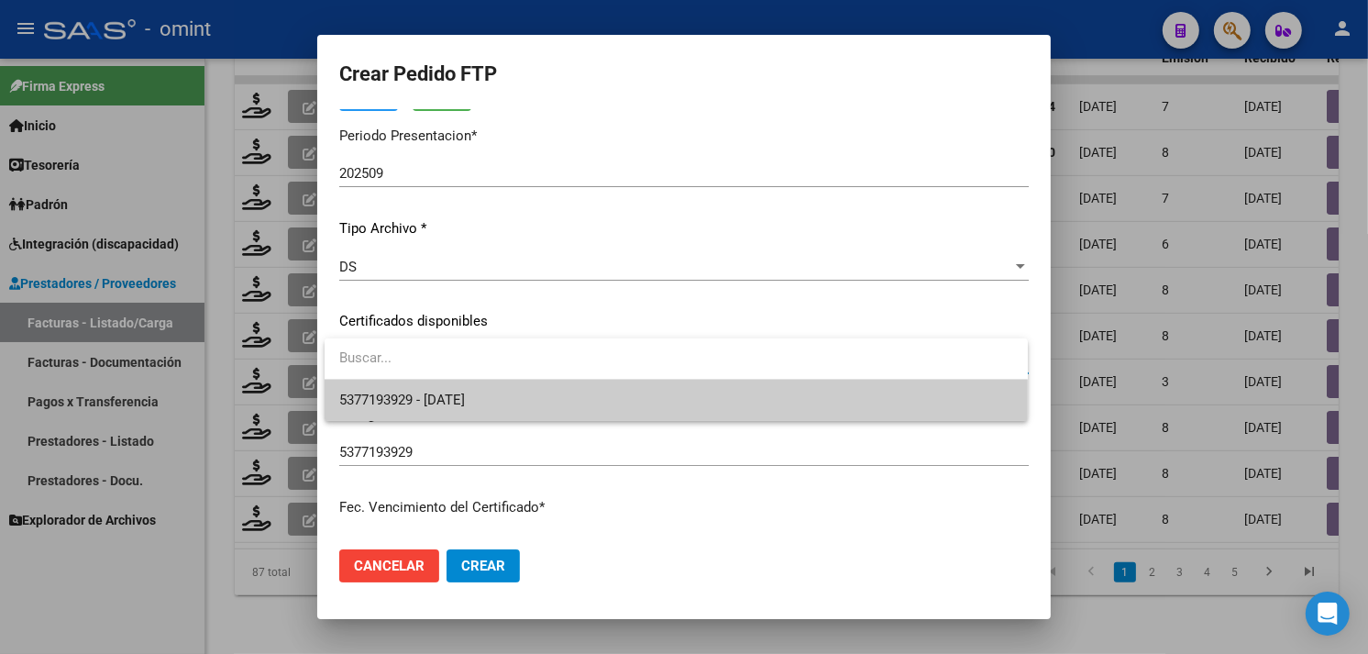
click at [489, 389] on span "5377193929 - [DATE]" at bounding box center [676, 400] width 674 height 41
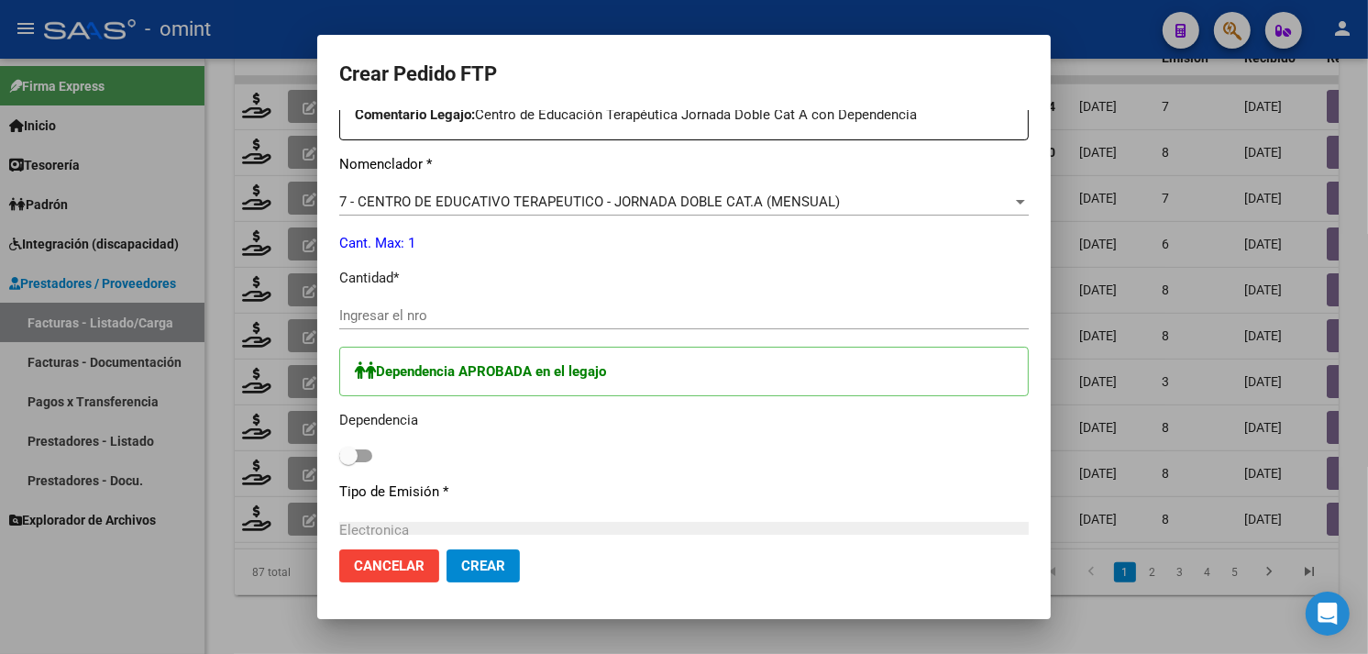
click at [436, 321] on input "Ingresar el nro" at bounding box center [684, 315] width 690 height 17
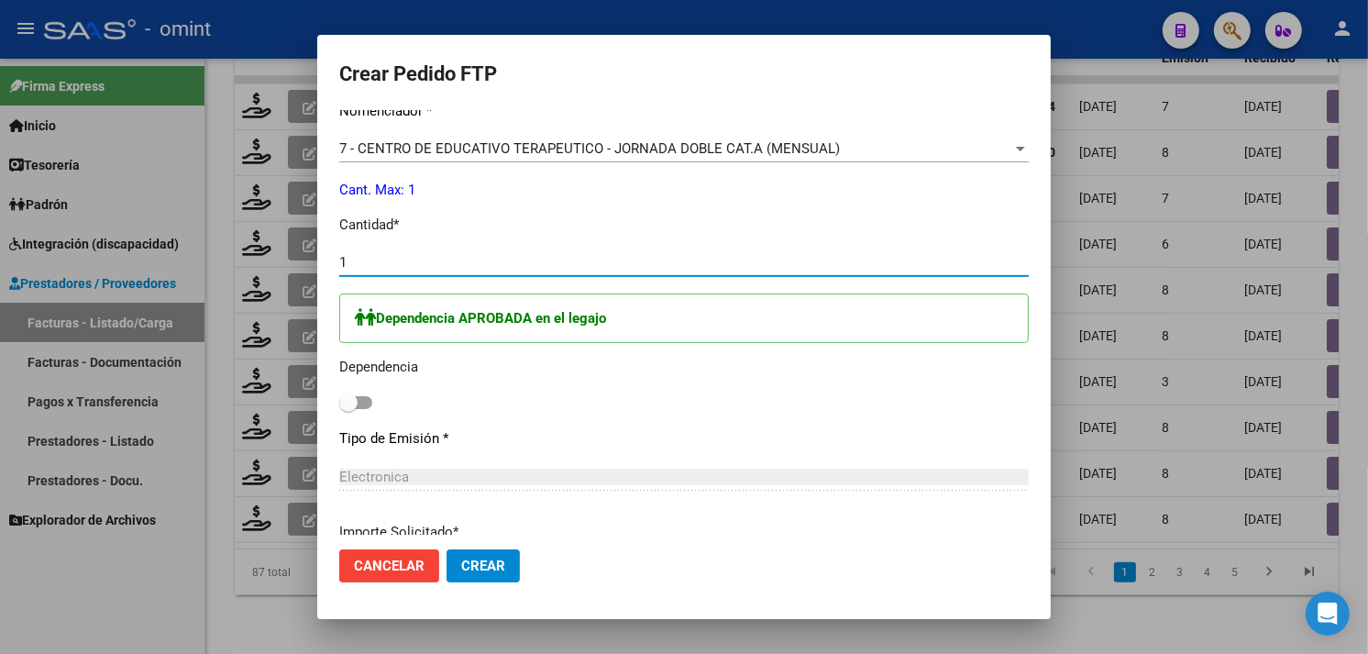
scroll to position [814, 0]
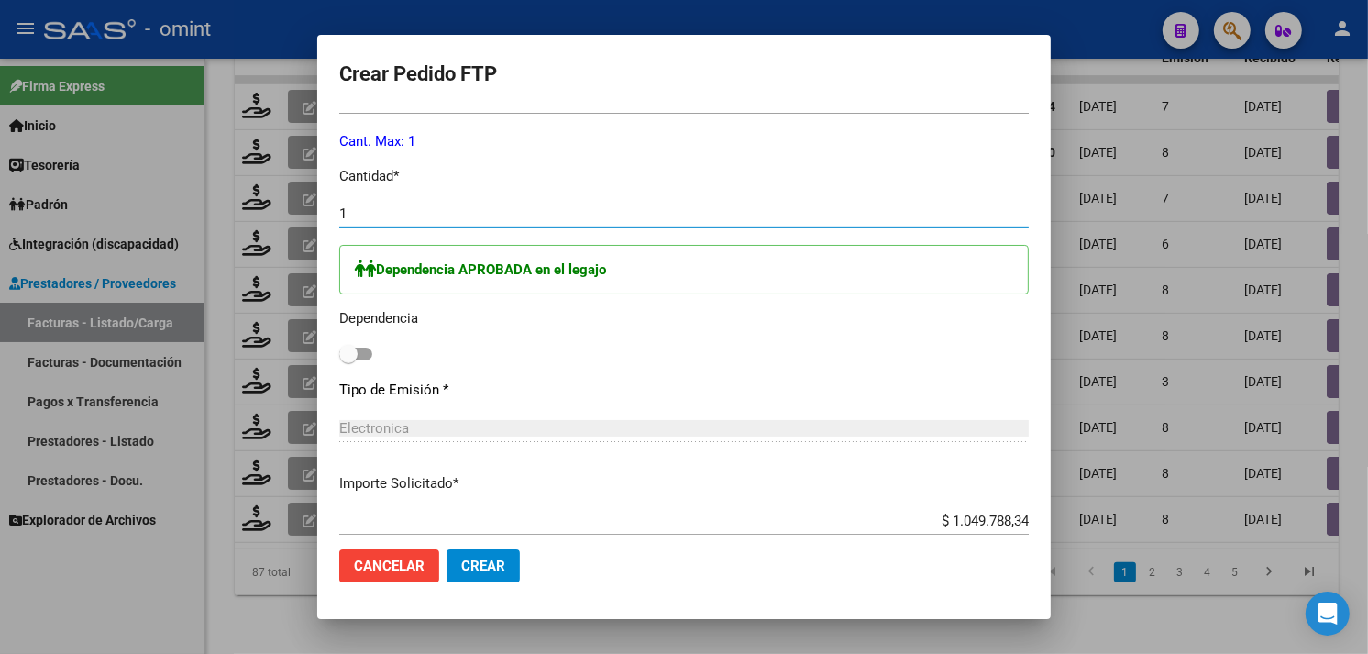
type input "1"
click at [352, 354] on span at bounding box center [348, 354] width 18 height 18
click at [348, 360] on input "checkbox" at bounding box center [348, 360] width 1 height 1
checkbox input "true"
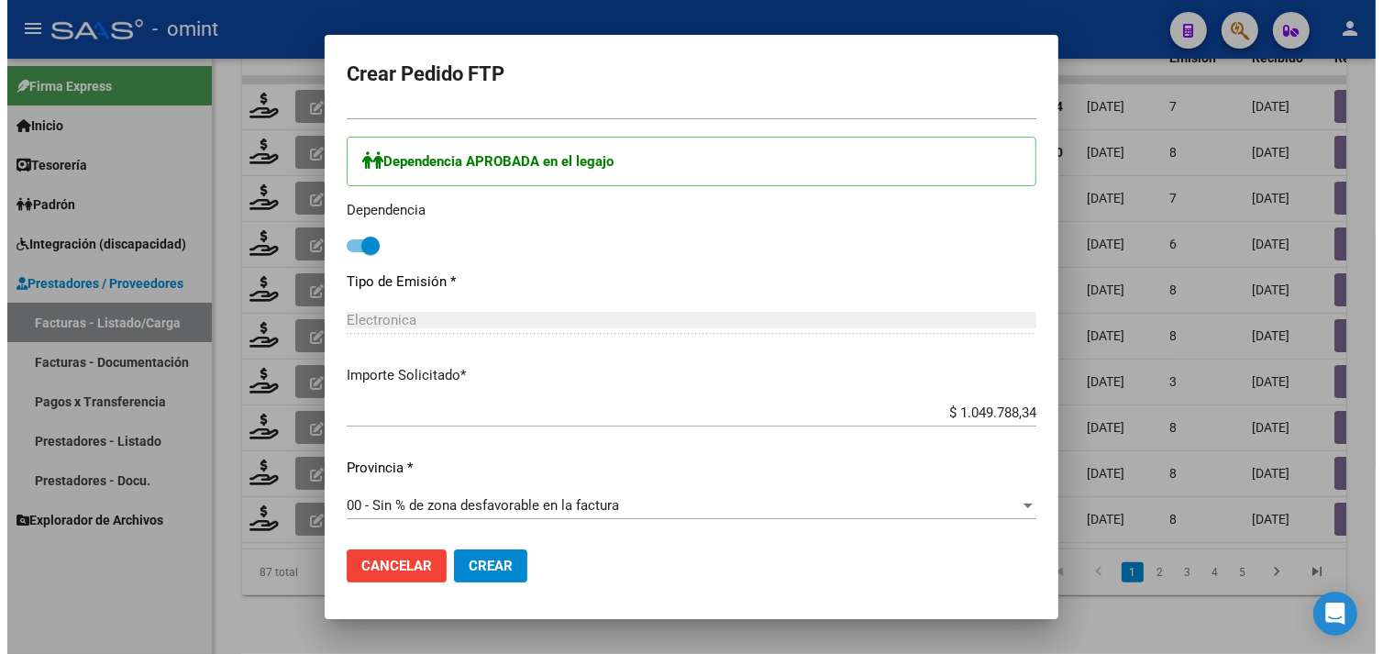
scroll to position [923, 0]
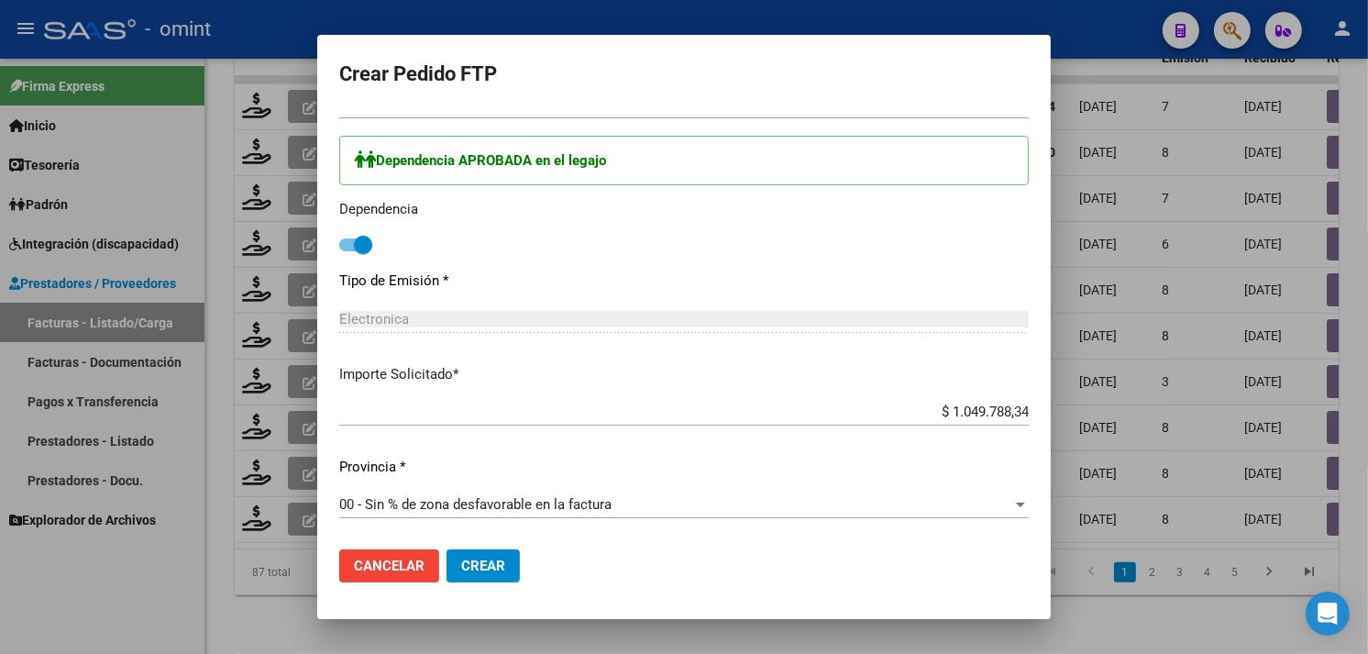
click at [498, 569] on span "Crear" at bounding box center [483, 566] width 44 height 17
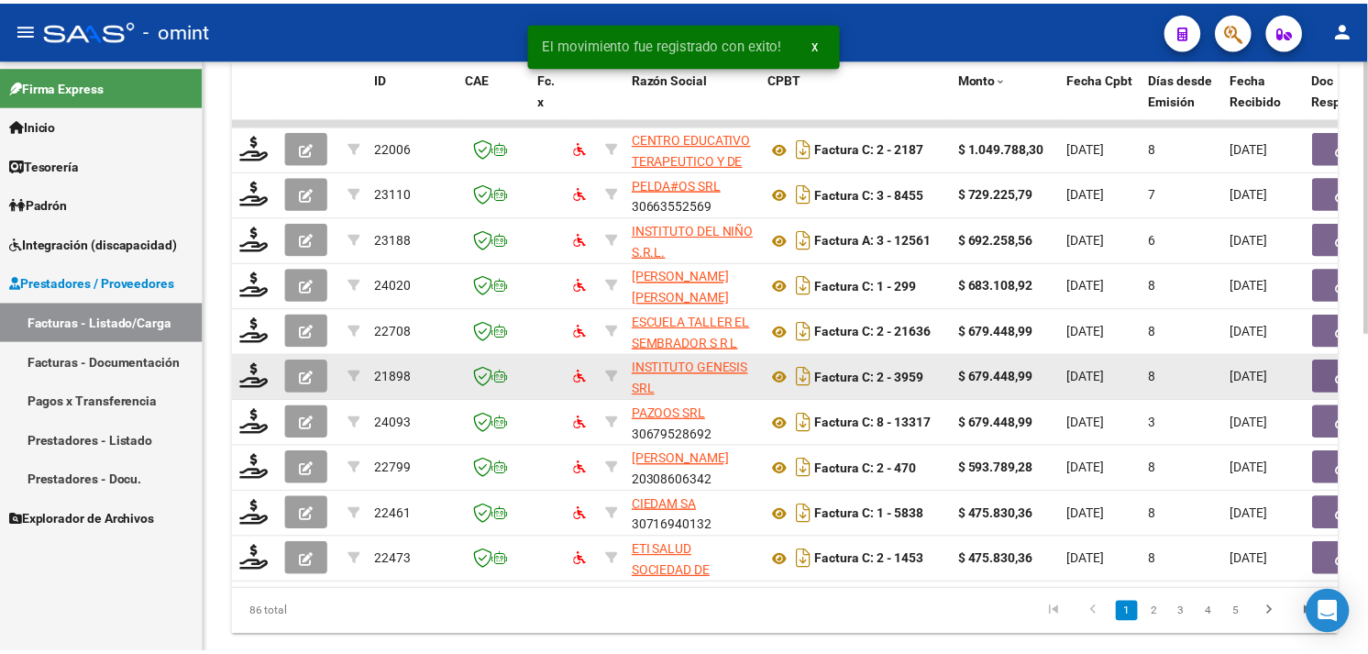
scroll to position [591, 0]
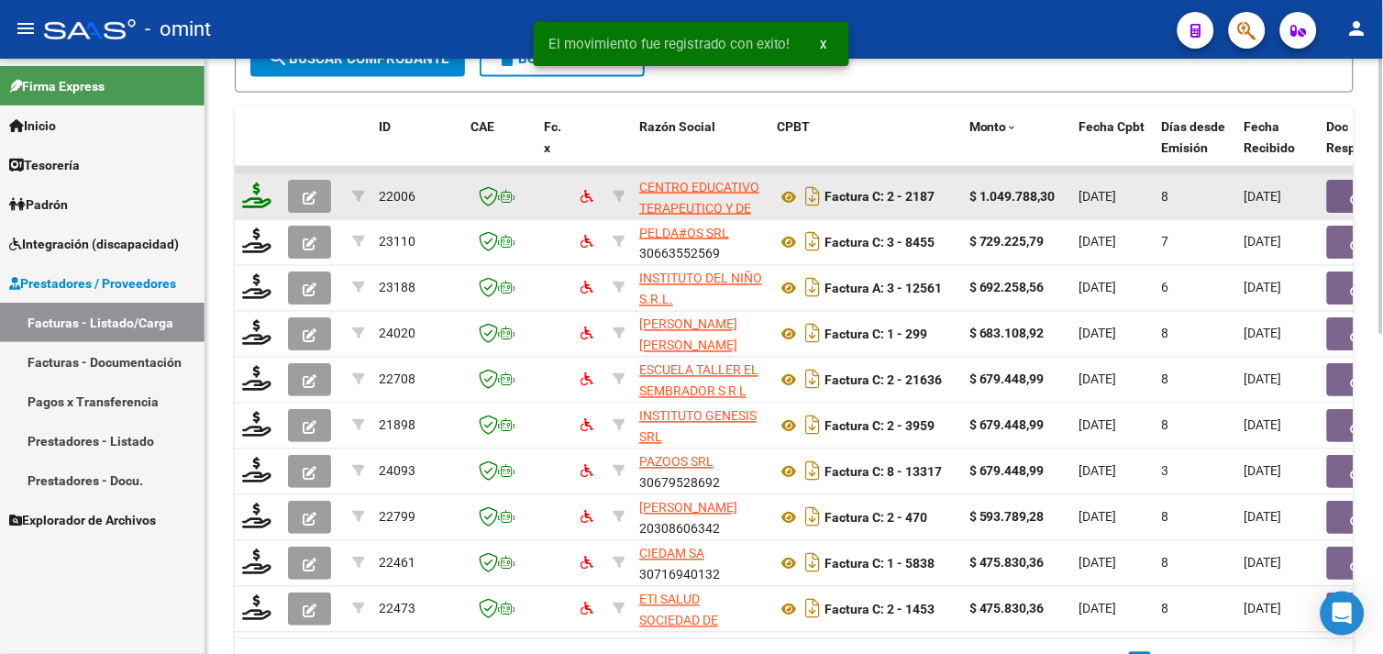
click at [257, 198] on icon at bounding box center [256, 195] width 29 height 26
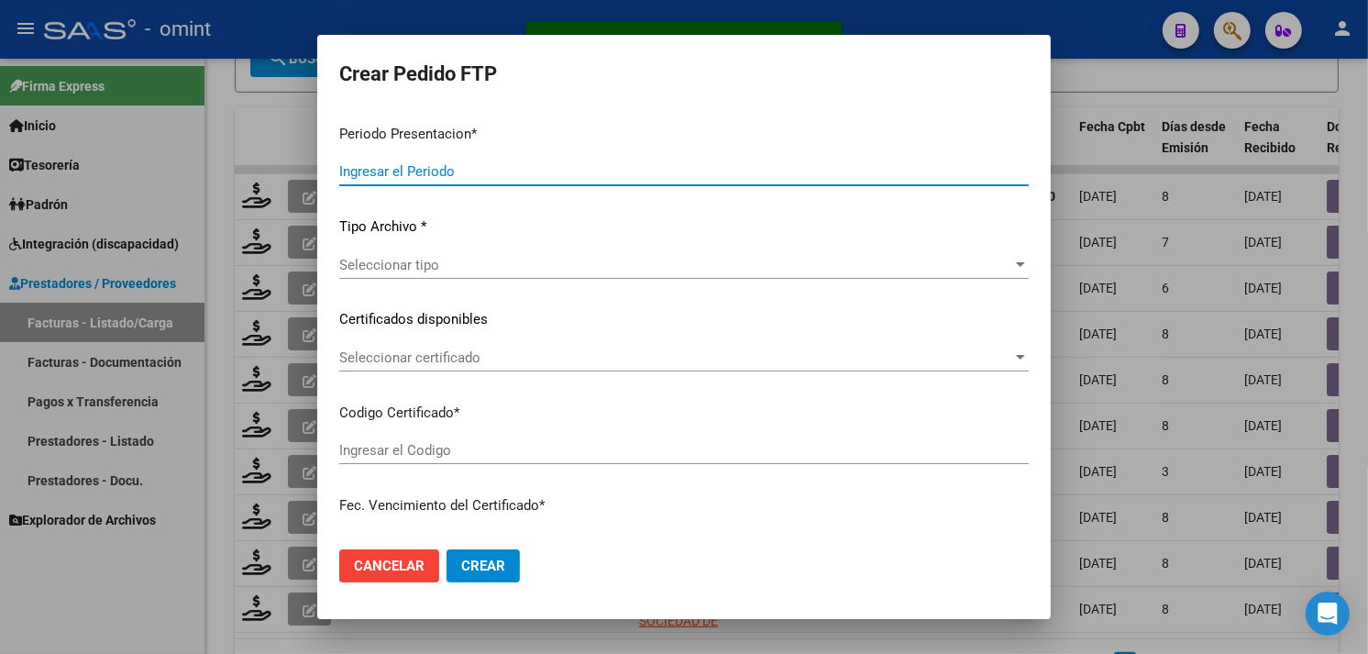
type input "202509"
type input "$ 1.049.788,30"
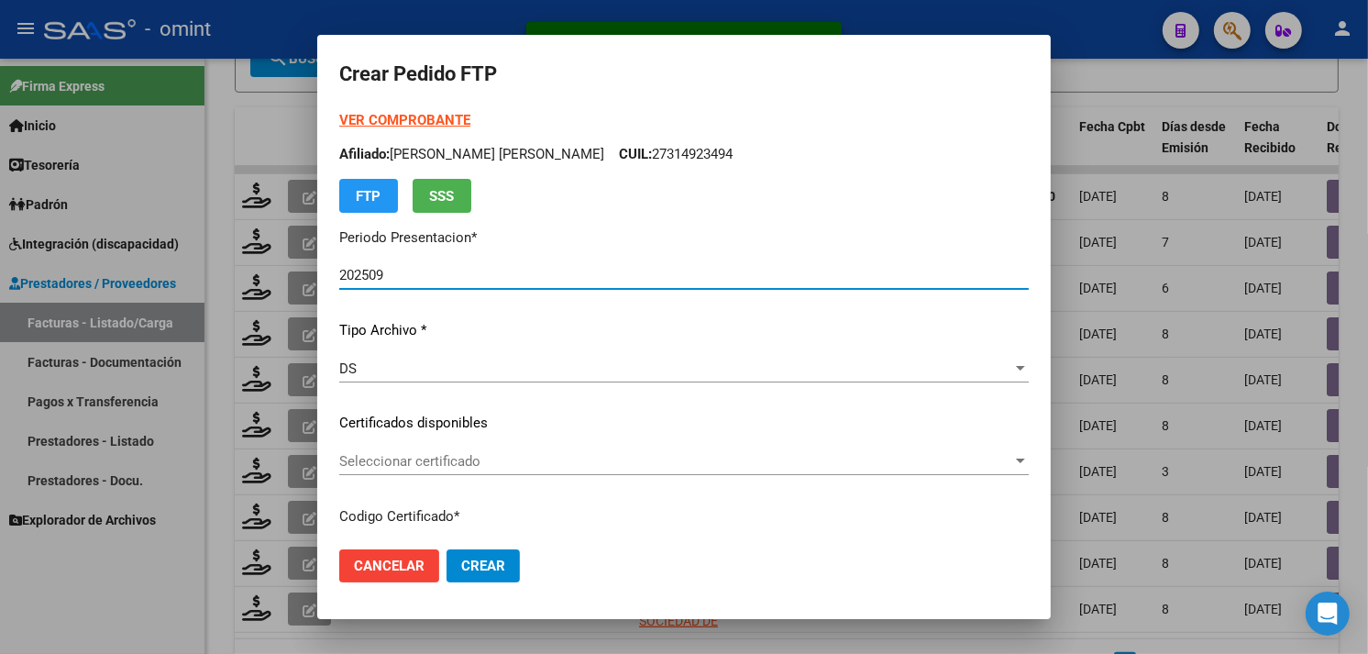
type input "7452439978"
type input "2027-06-15"
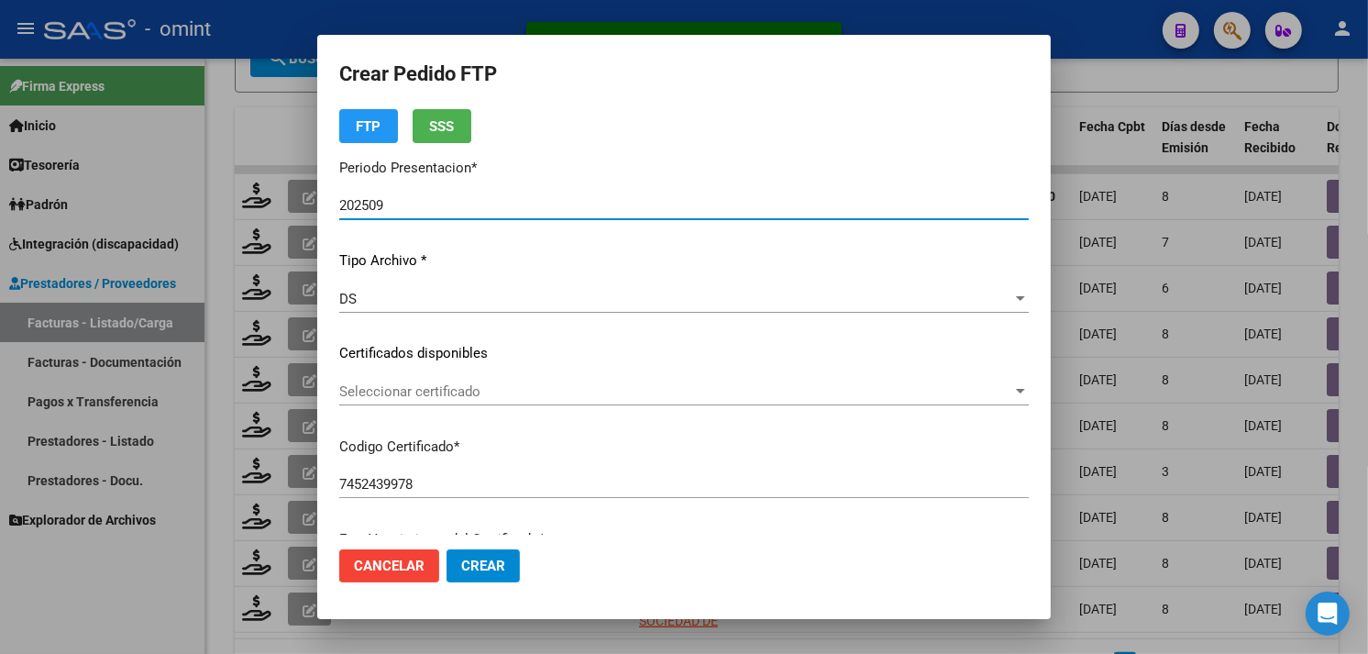
scroll to position [102, 0]
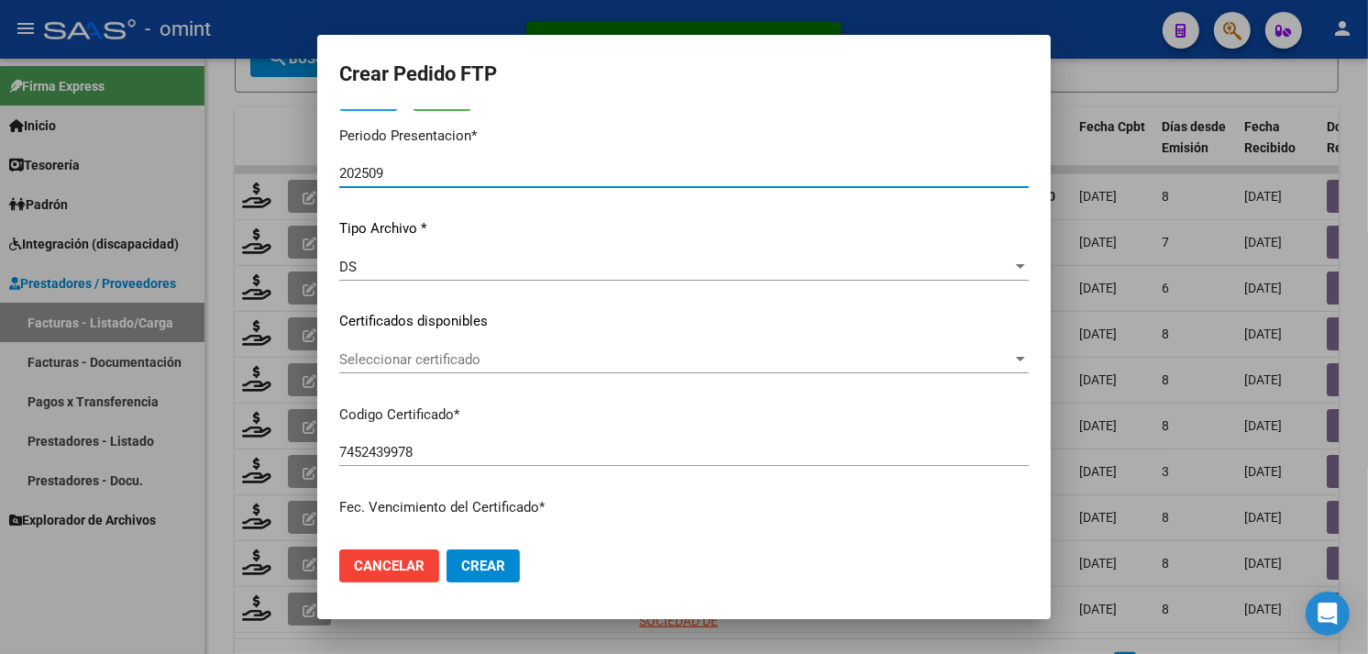
click at [495, 353] on span "Seleccionar certificado" at bounding box center [675, 359] width 673 height 17
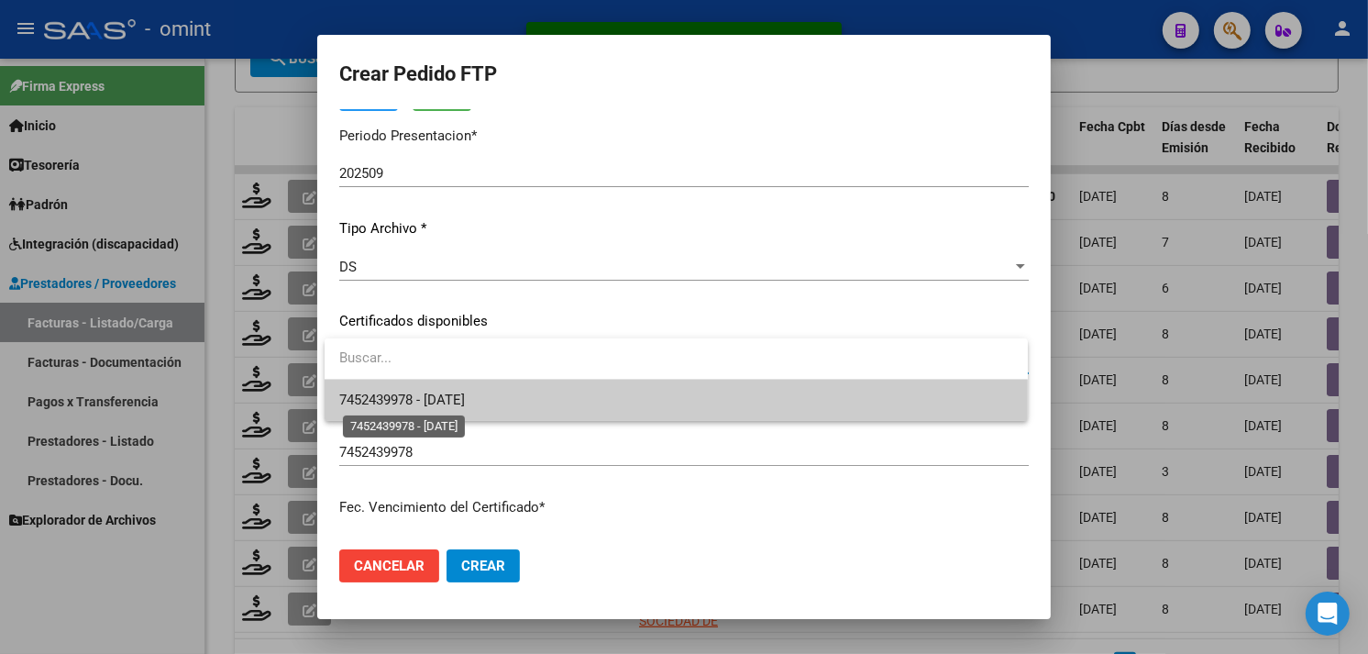
click at [465, 397] on span "7452439978 - 2027-06-15" at bounding box center [402, 400] width 126 height 17
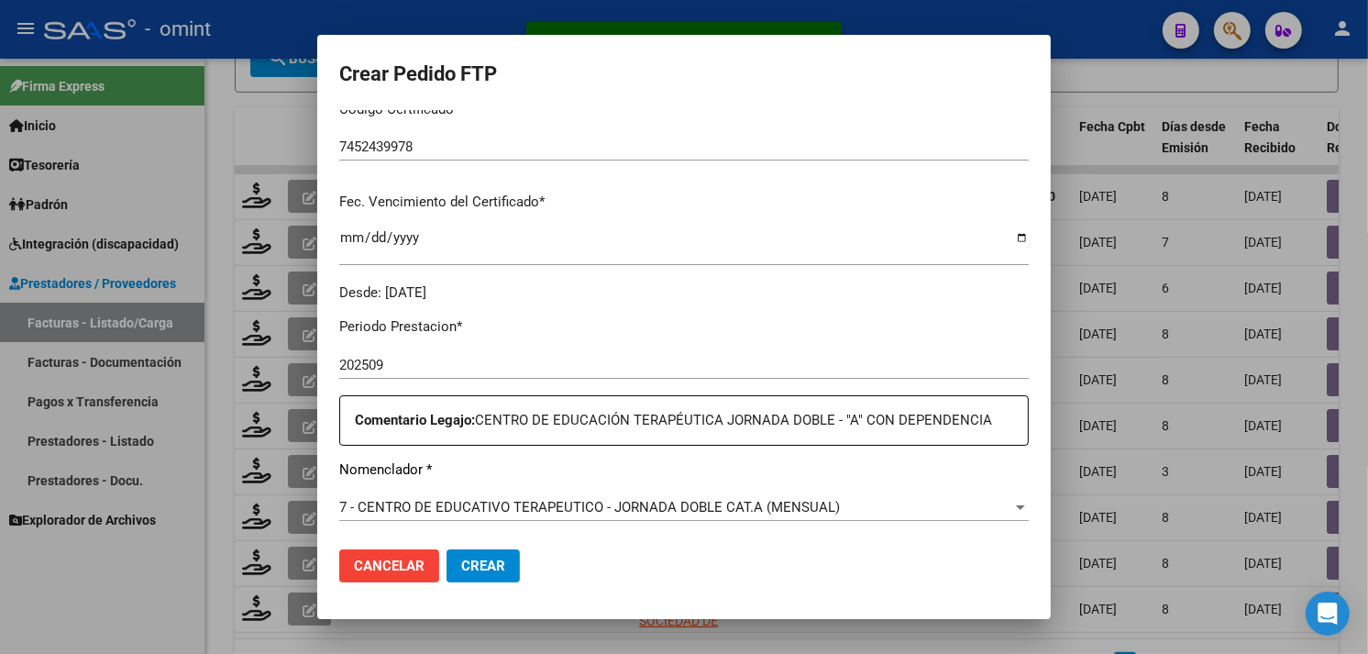
scroll to position [611, 0]
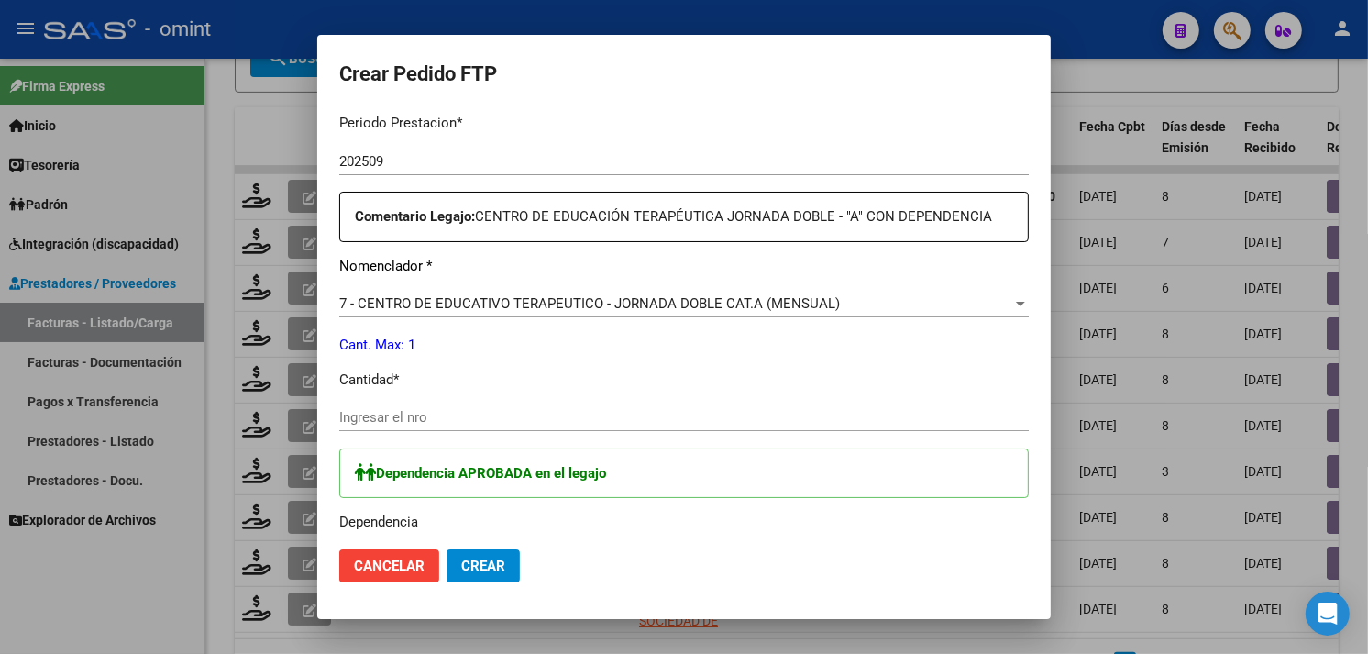
click at [464, 405] on div "Ingresar el nro" at bounding box center [684, 418] width 690 height 28
type input "1"
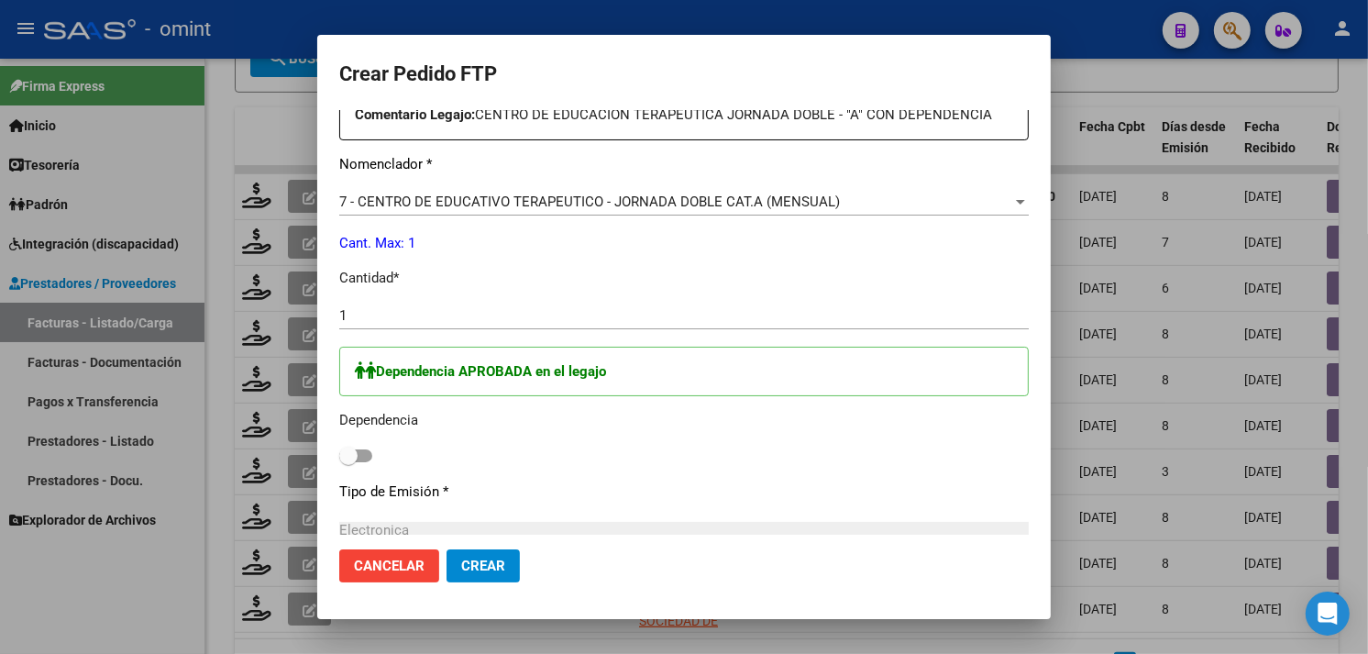
click at [355, 468] on div "Periodo Prestacion * 202509 Ingresar el Periodo Prestacion Comentario Legajo: C…" at bounding box center [684, 371] width 690 height 749
click at [360, 454] on span at bounding box center [355, 455] width 33 height 13
click at [348, 462] on input "checkbox" at bounding box center [348, 462] width 1 height 1
checkbox input "true"
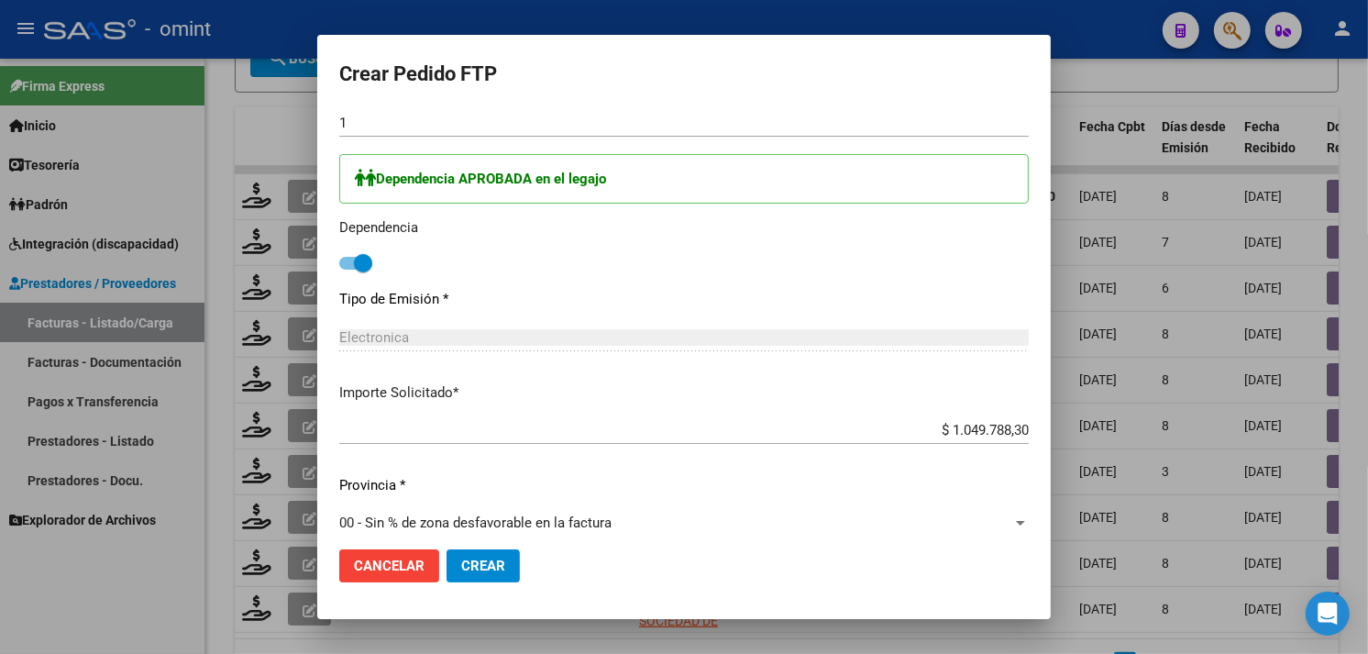
scroll to position [923, 0]
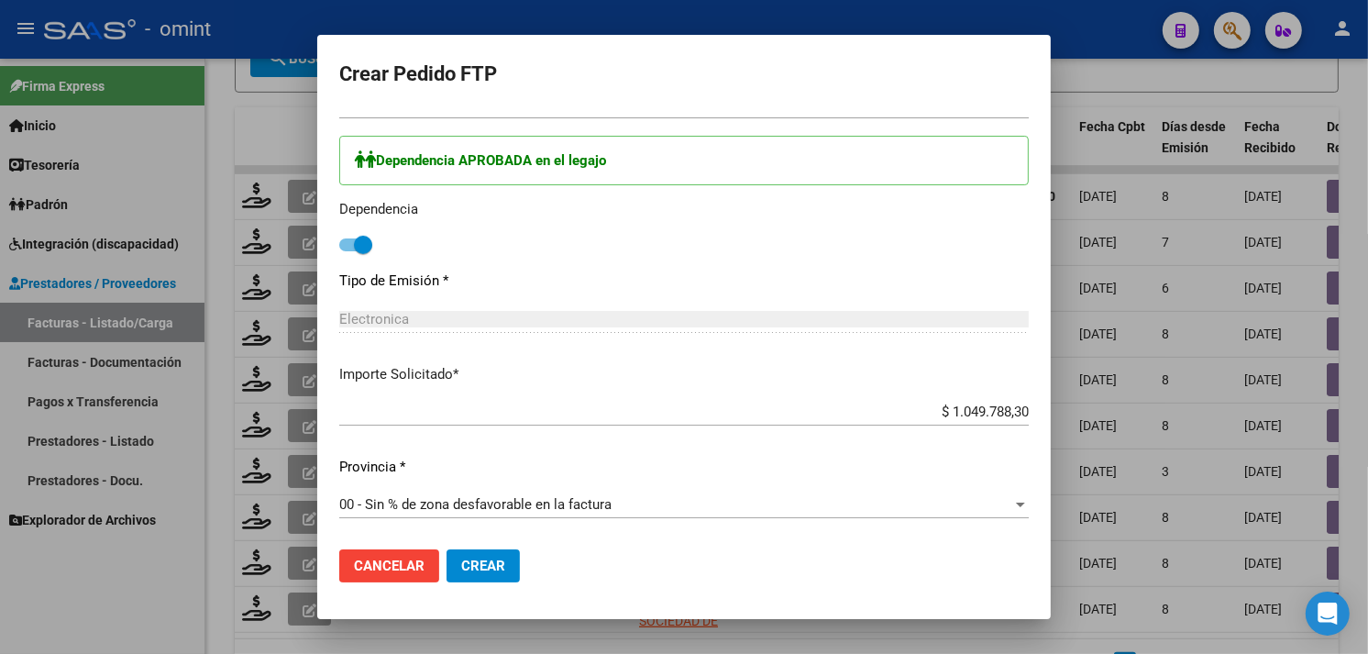
click at [503, 555] on button "Crear" at bounding box center [483, 565] width 73 height 33
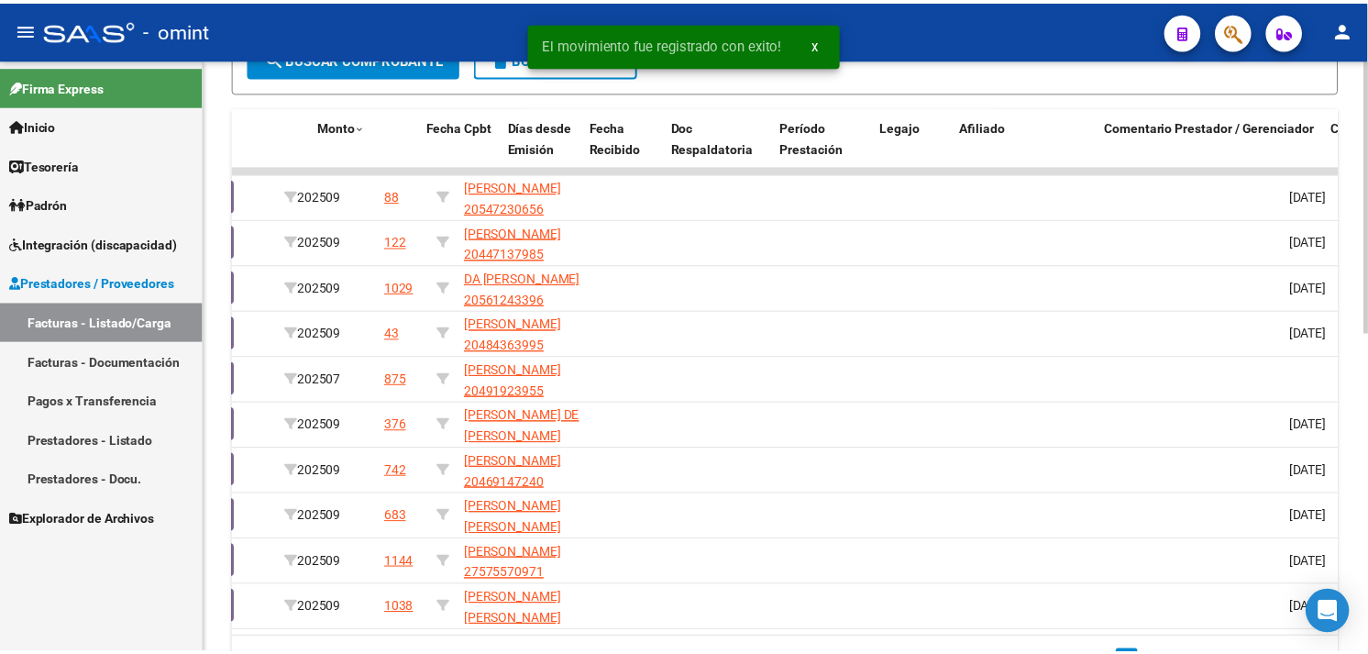
scroll to position [0, 0]
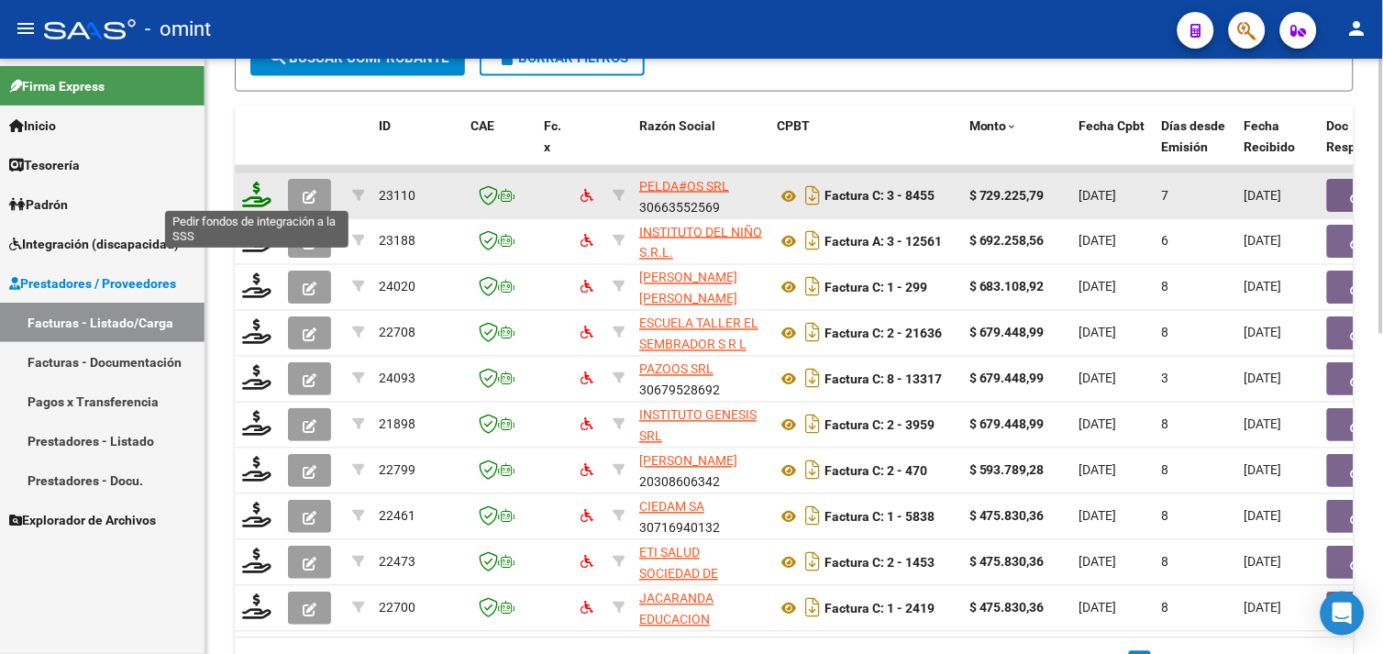
click at [263, 199] on icon at bounding box center [256, 195] width 29 height 26
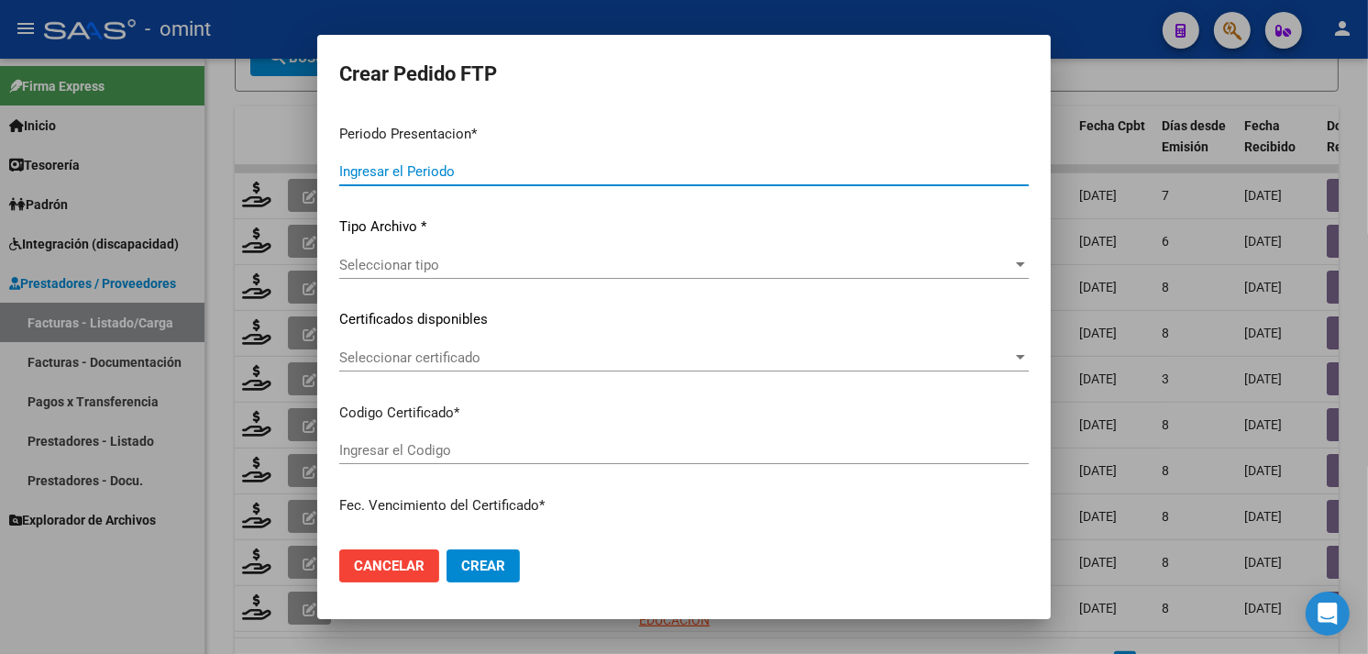
type input "202509"
type input "$ 729.225,79"
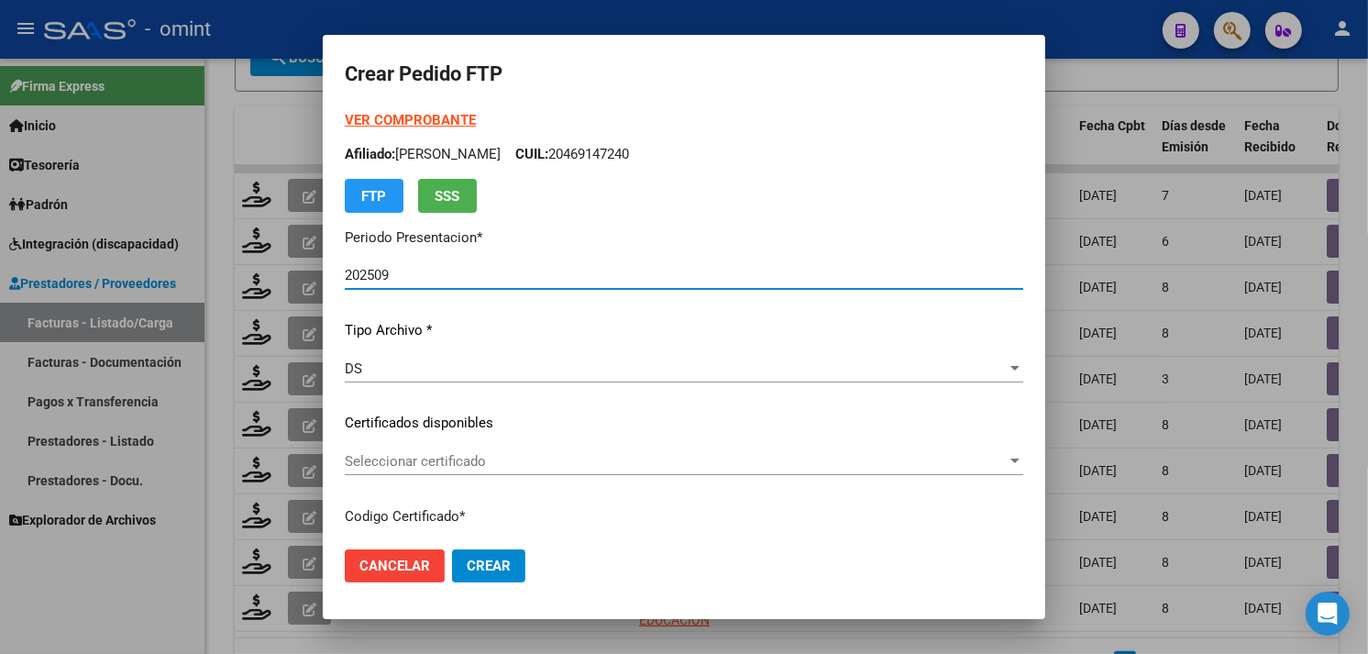
type input "5482543798"
type input "[DATE]"
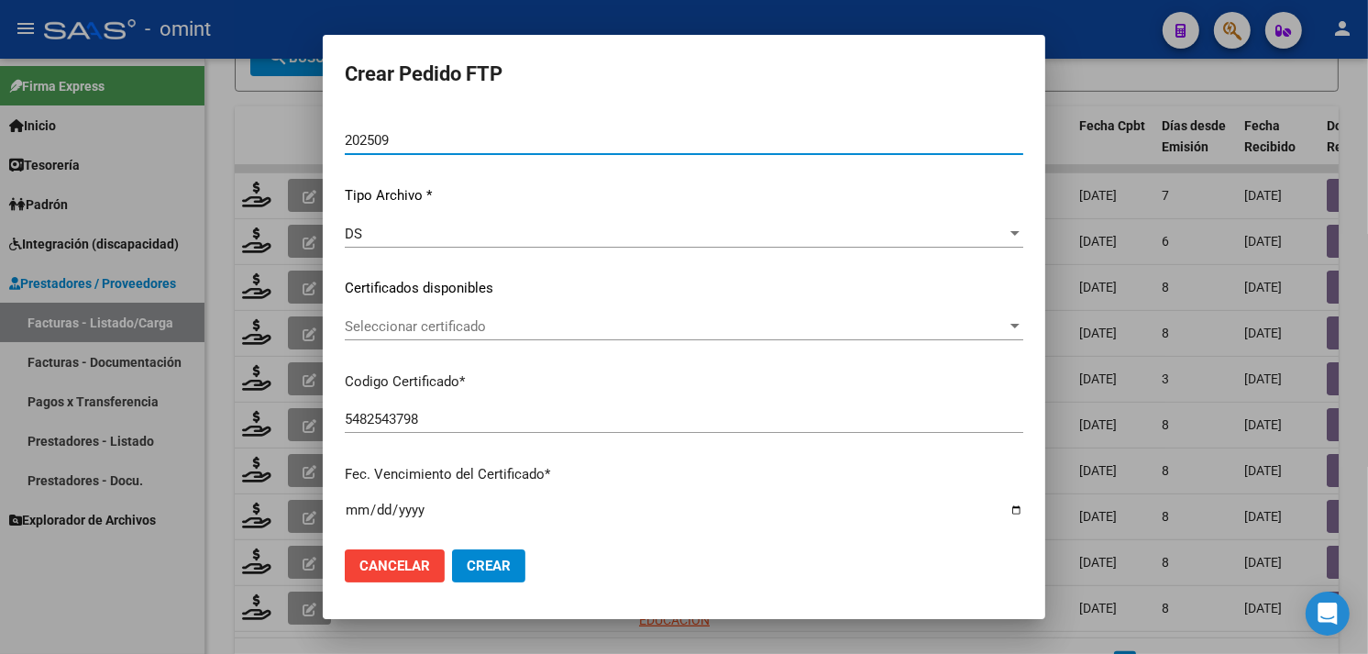
scroll to position [204, 0]
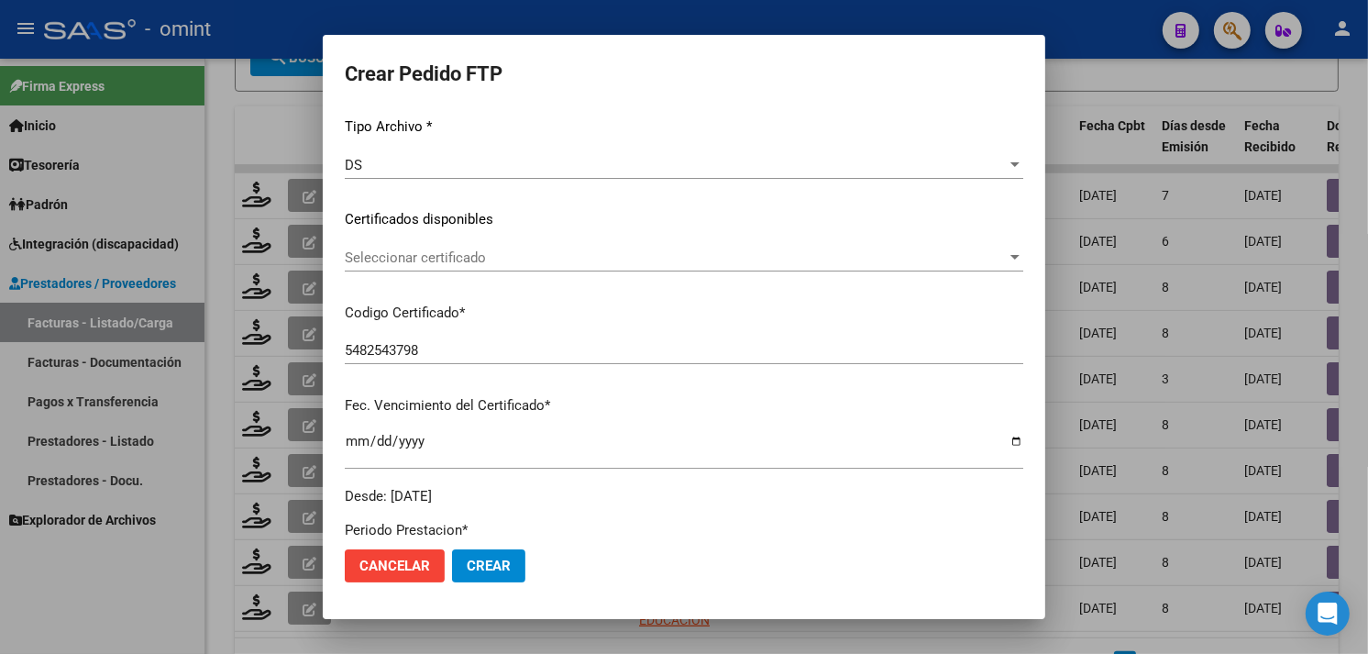
click at [481, 263] on span "Seleccionar certificado" at bounding box center [676, 257] width 662 height 17
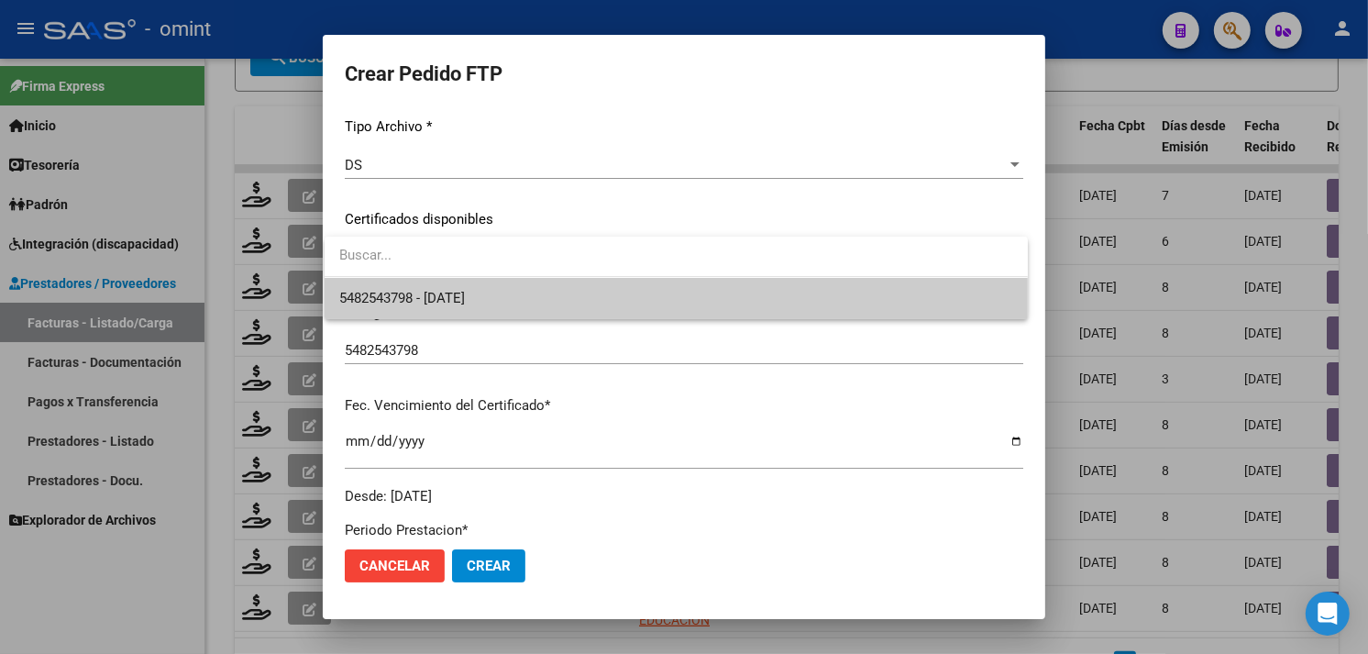
click at [479, 288] on span "5482543798 - [DATE]" at bounding box center [676, 298] width 674 height 41
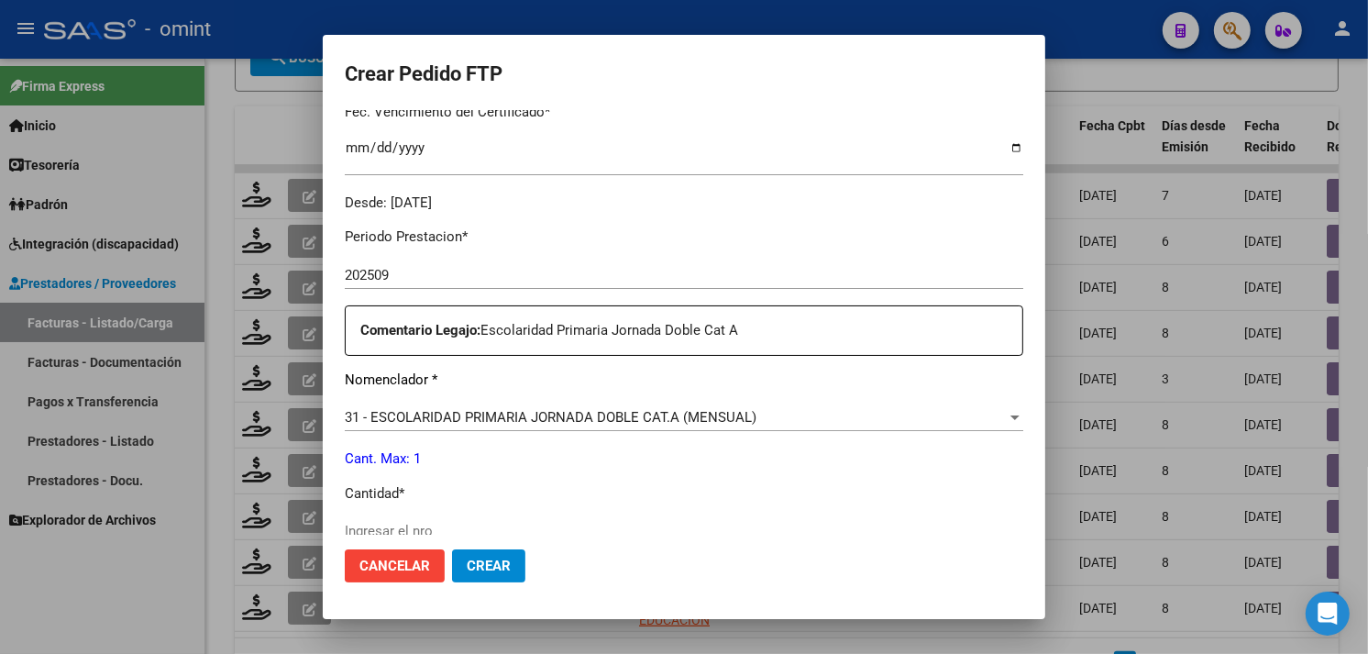
scroll to position [611, 0]
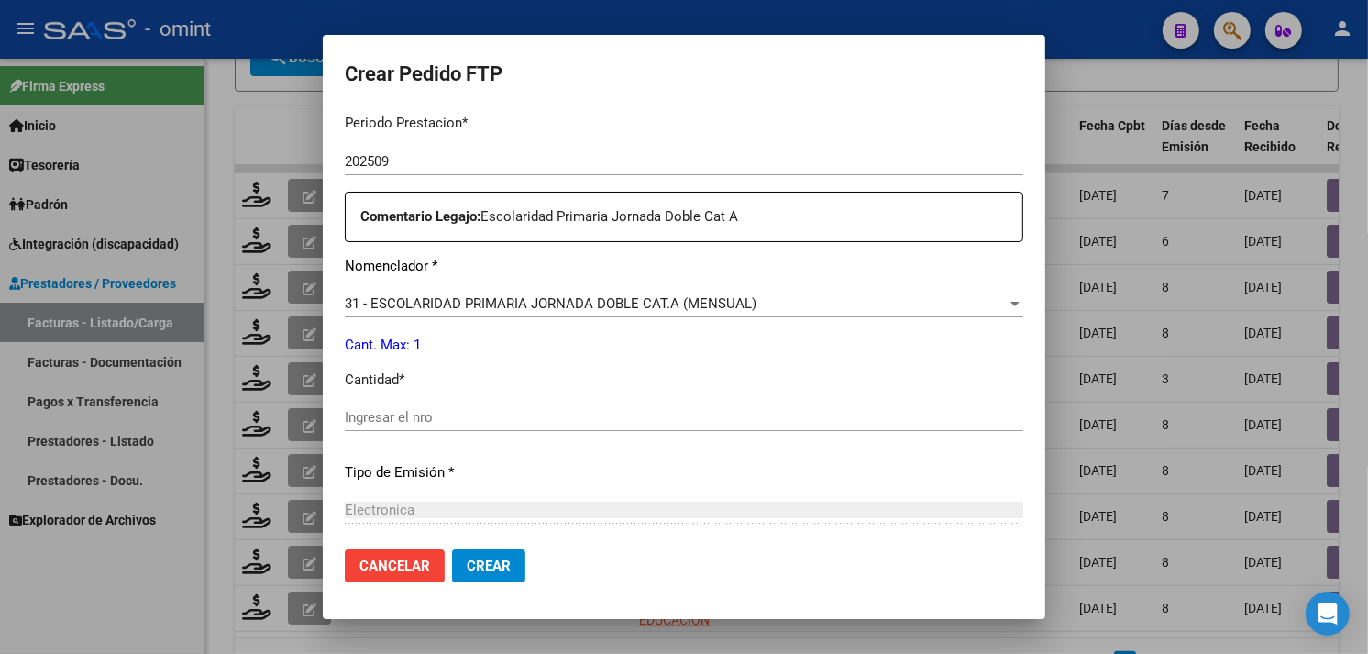
click at [414, 419] on input "Ingresar el nro" at bounding box center [684, 417] width 679 height 17
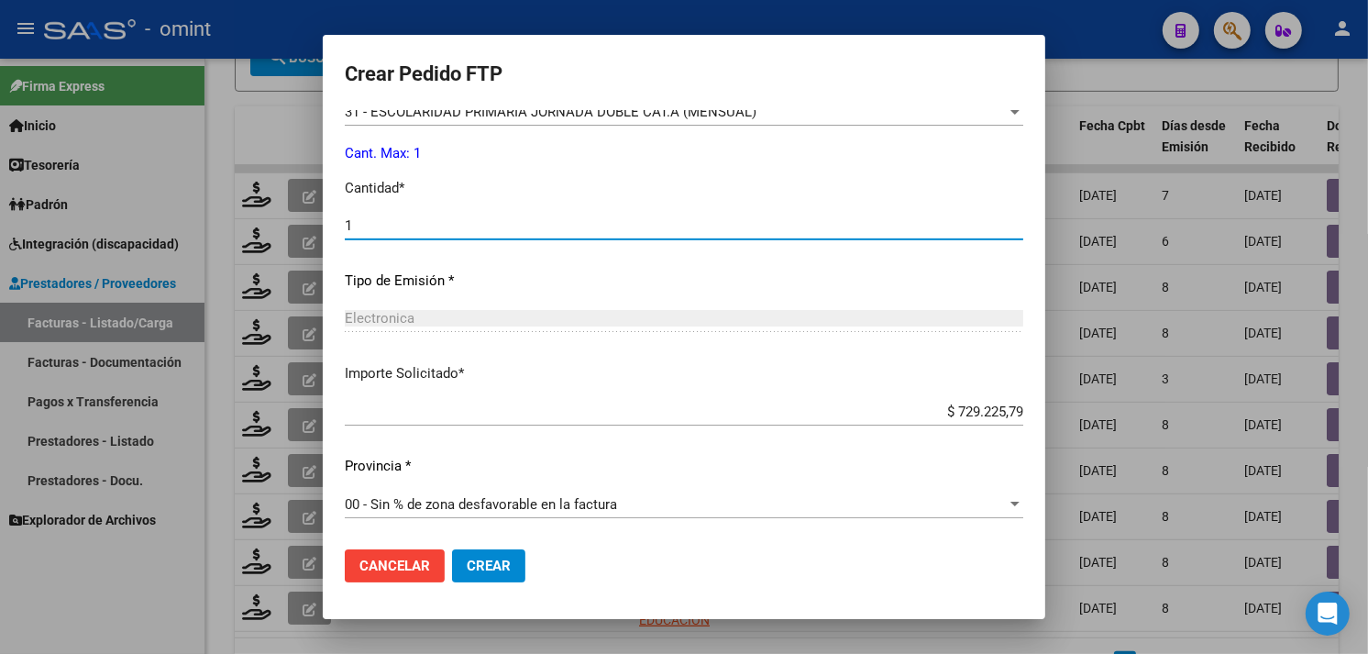
type input "1"
click at [505, 556] on button "Crear" at bounding box center [488, 565] width 73 height 33
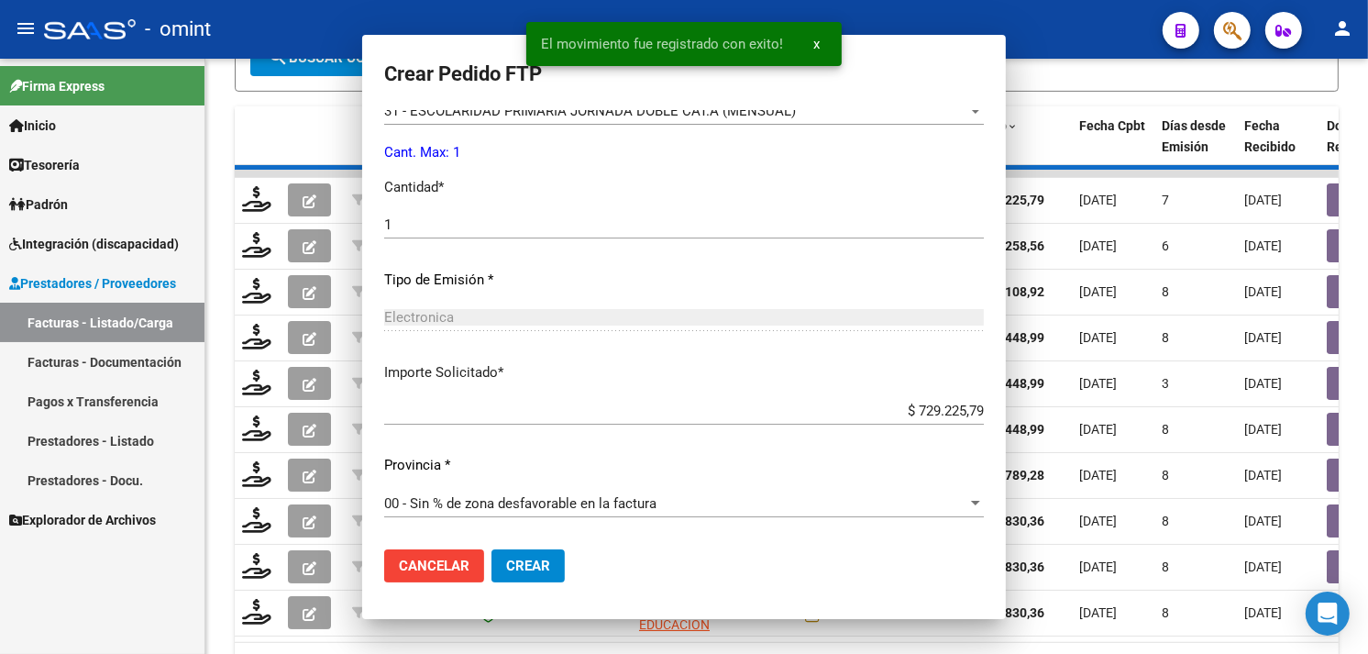
scroll to position [592, 0]
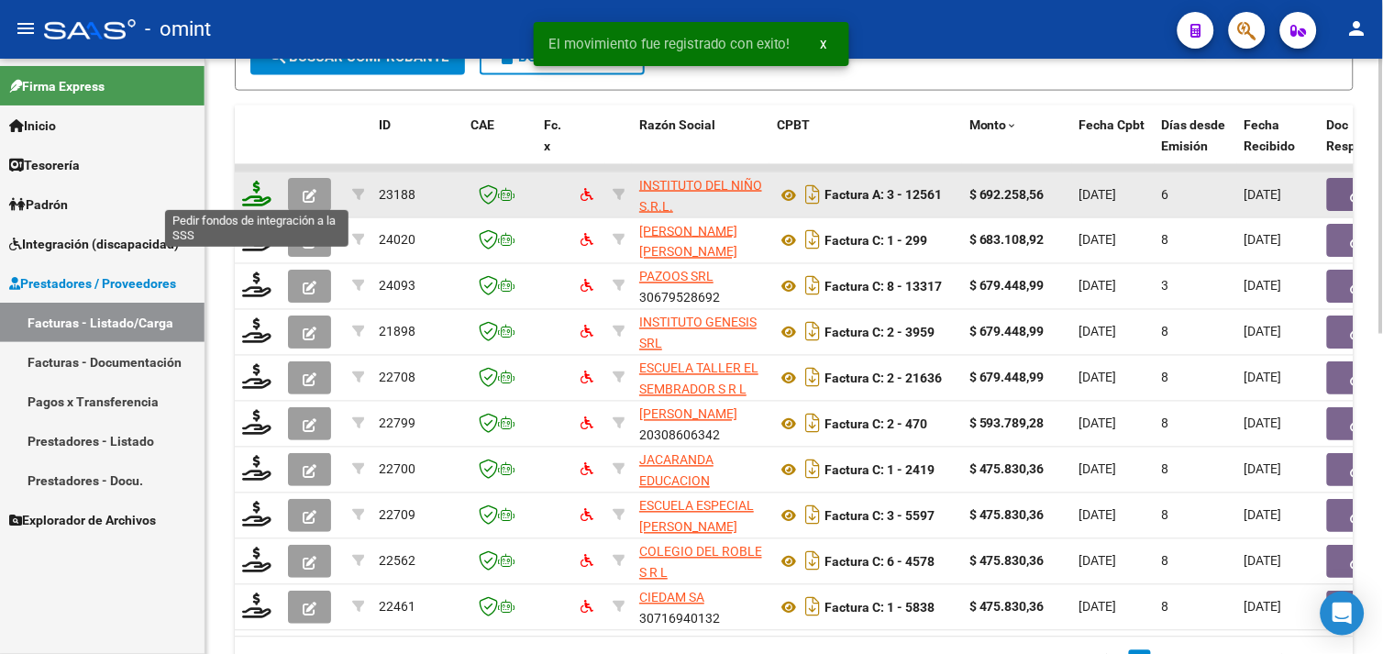
click at [249, 187] on icon at bounding box center [256, 194] width 29 height 26
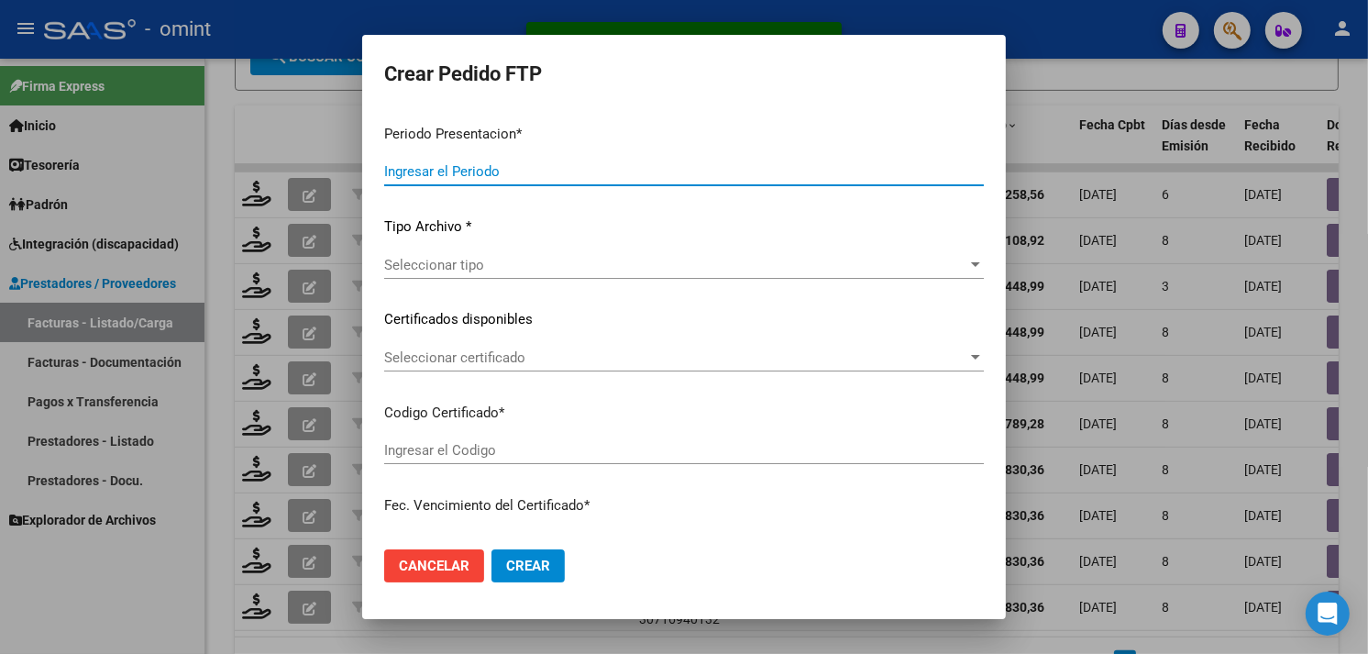
type input "202509"
type input "$ 692.258,56"
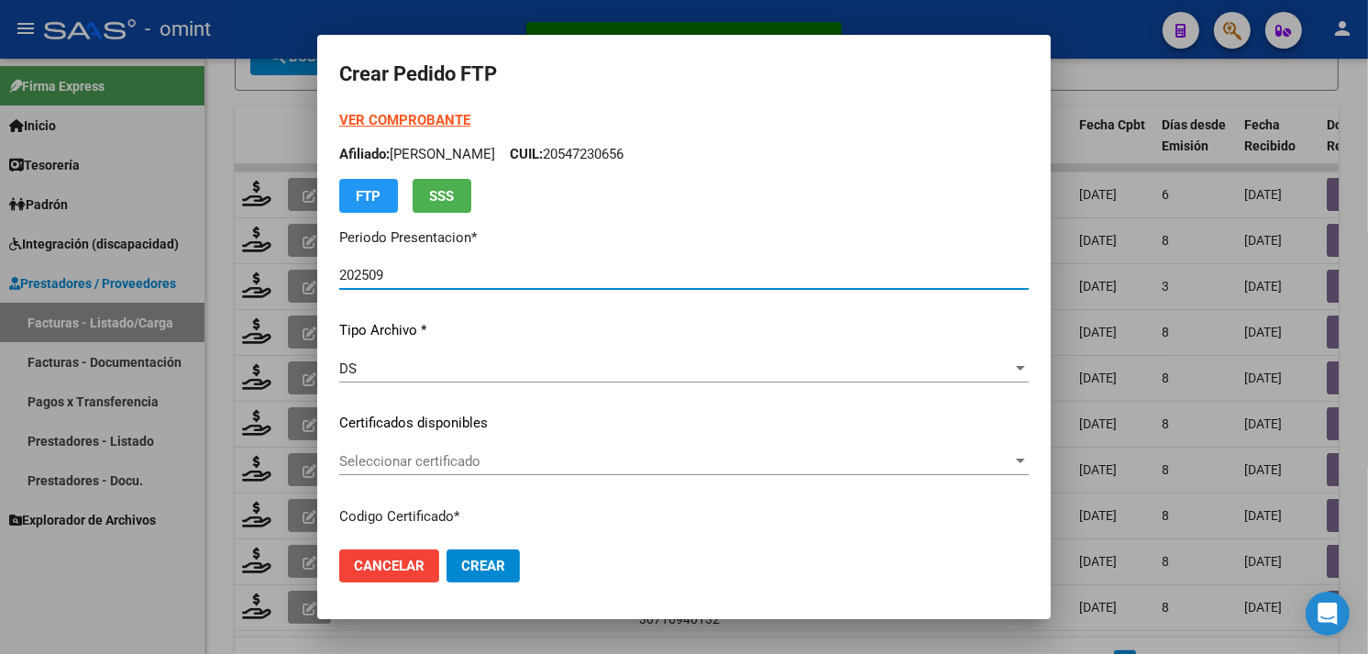
type input "7035134869"
type input "[DATE]"
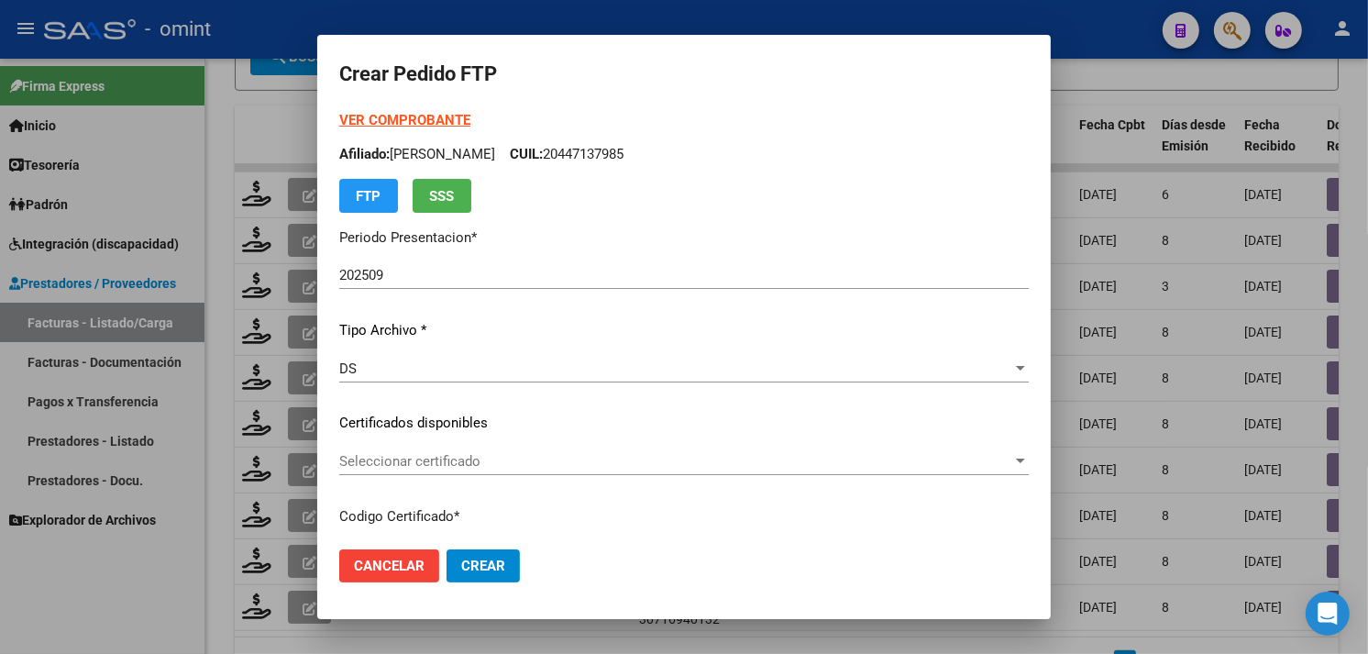
click at [401, 128] on div "VER COMPROBANTE ARCA Padrón Afiliado: BARRIENTOS TOMAS CUIL: 20447137985 FTP SSS" at bounding box center [684, 161] width 690 height 103
click at [404, 123] on strong "VER COMPROBANTE" at bounding box center [404, 120] width 131 height 17
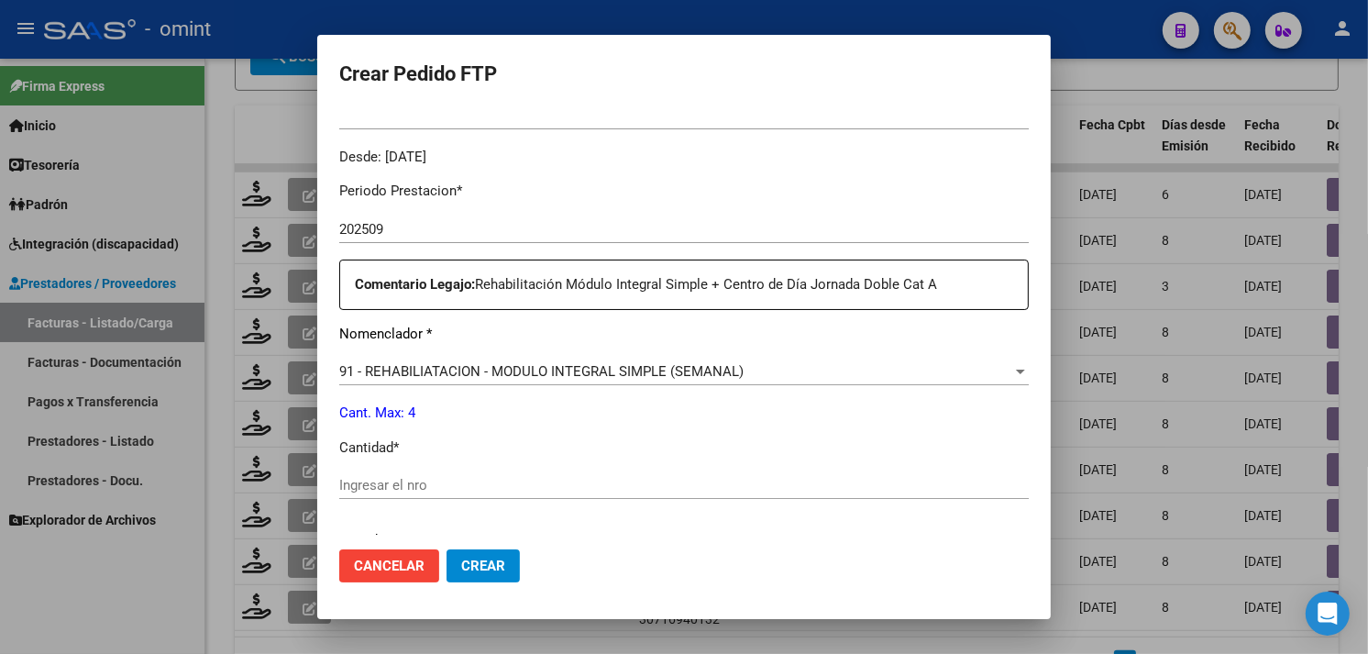
scroll to position [713, 0]
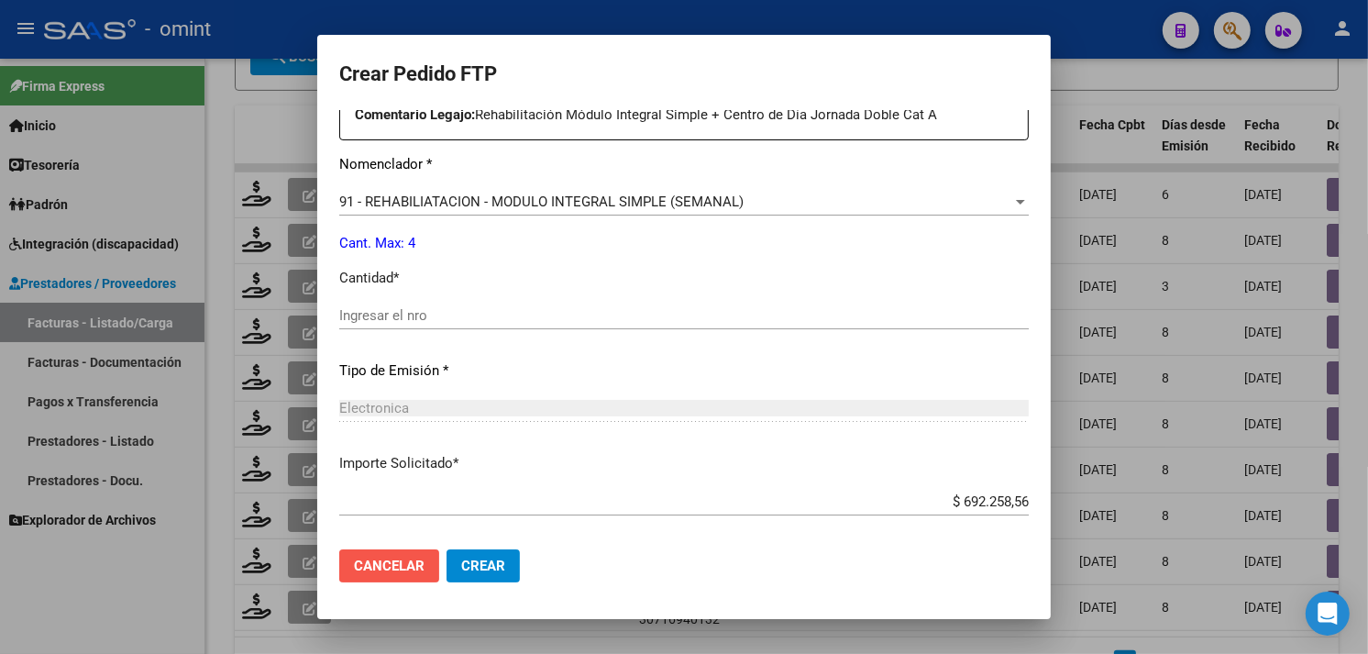
click at [410, 558] on span "Cancelar" at bounding box center [389, 566] width 71 height 17
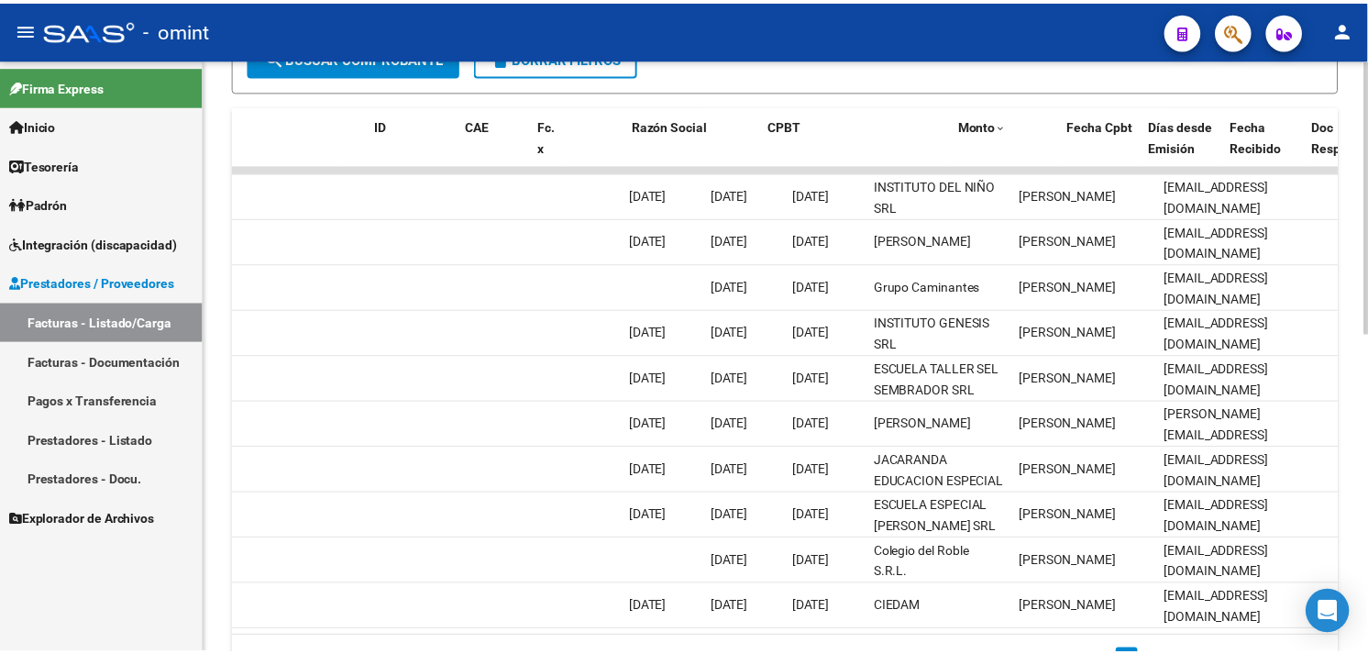
scroll to position [0, 0]
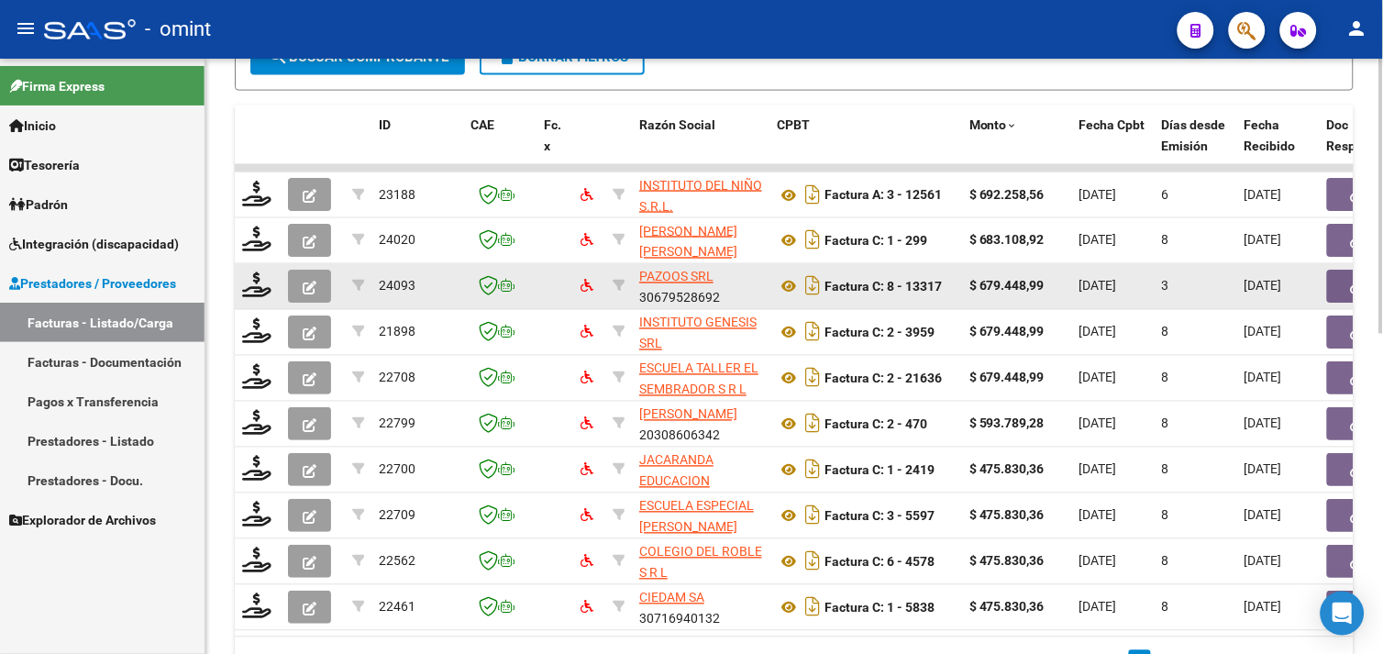
click at [271, 285] on div at bounding box center [257, 286] width 31 height 28
click at [270, 284] on icon at bounding box center [256, 285] width 29 height 26
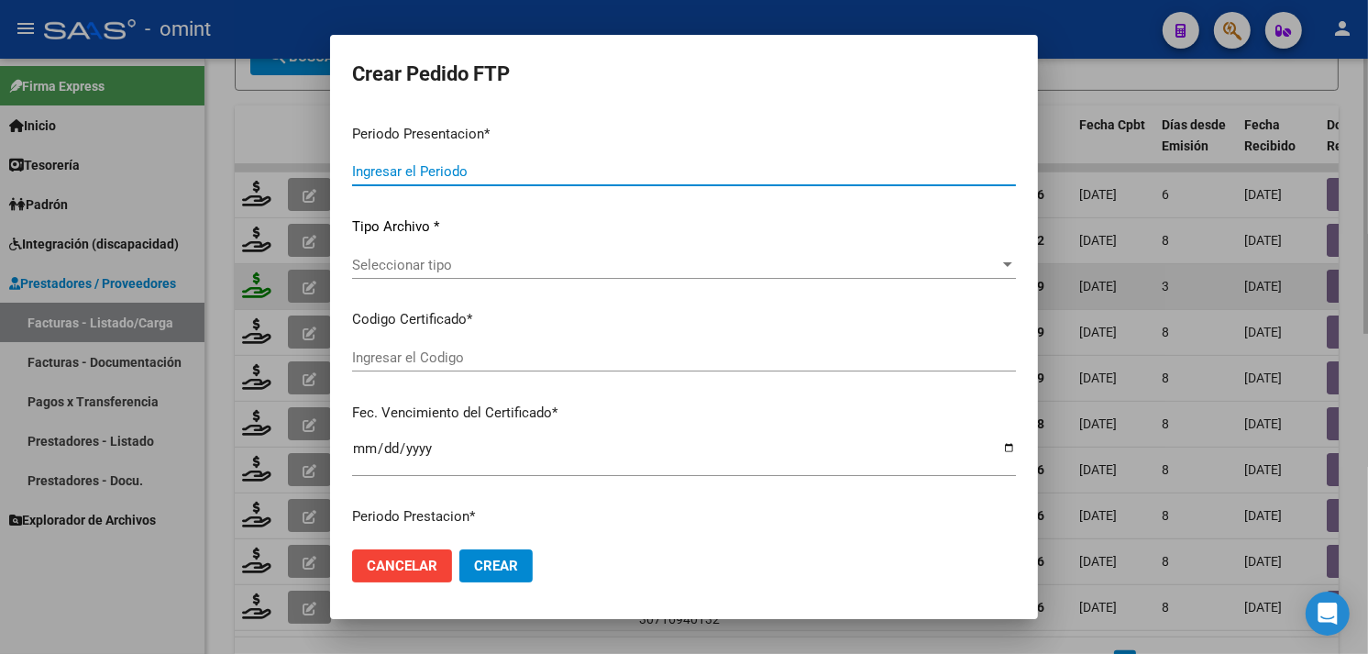
type input "202509"
type input "202507"
type input "$ 679.448,99"
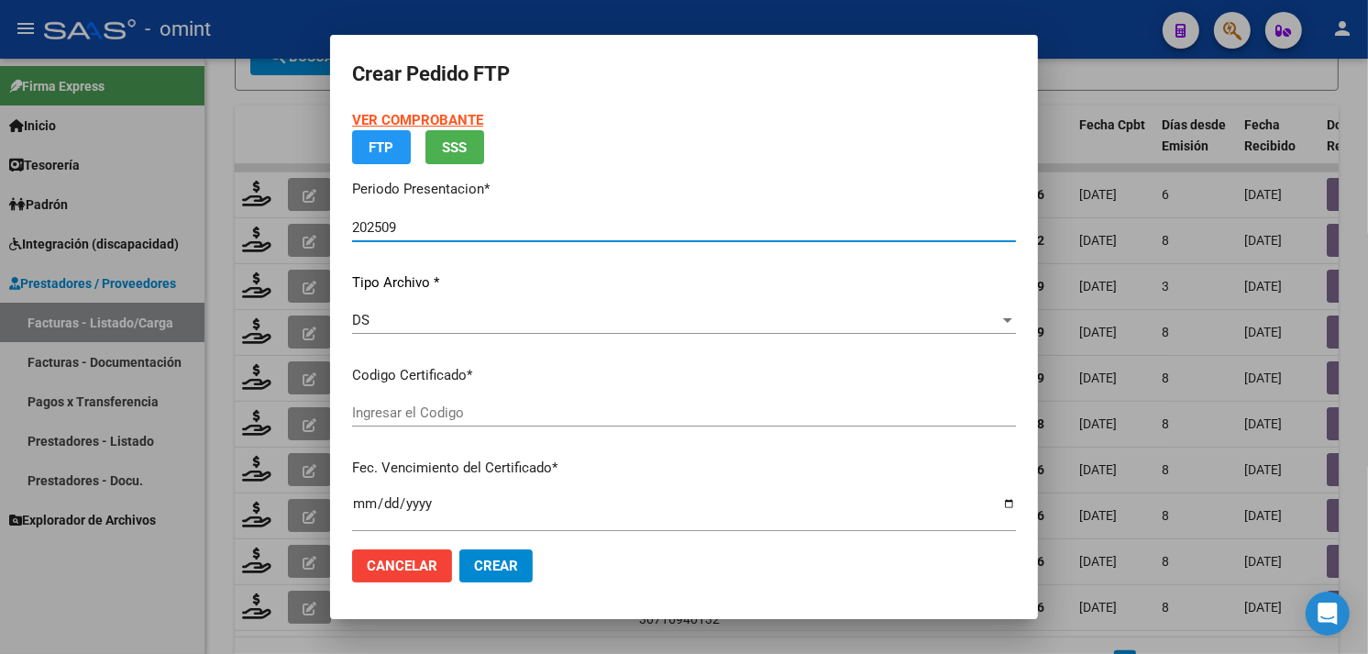
type input "6852266625"
type input "2026-12-23"
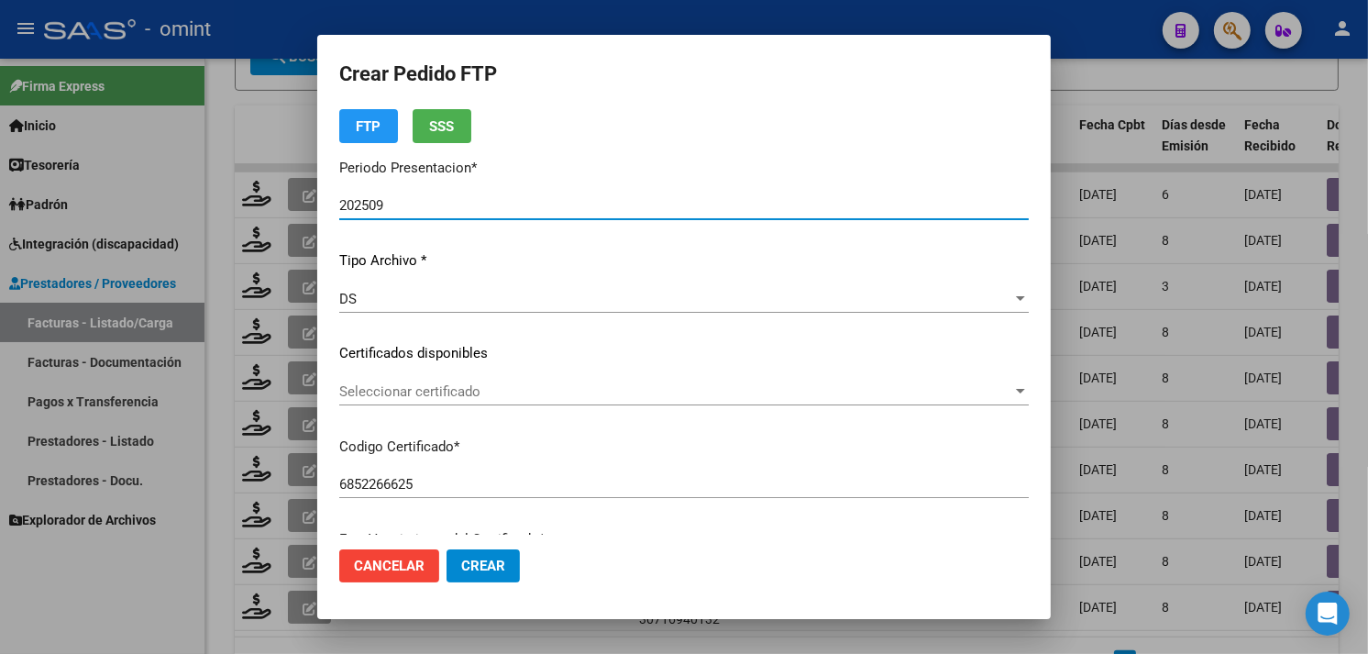
scroll to position [150, 0]
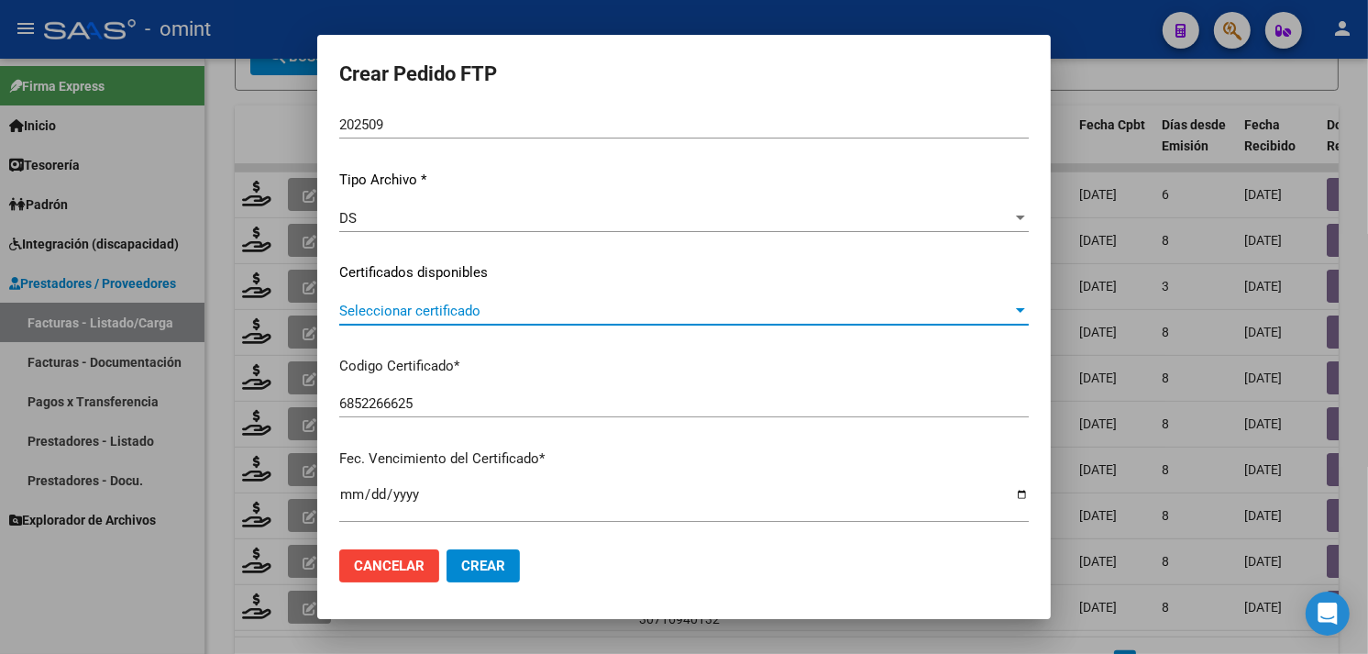
click at [525, 316] on span "Seleccionar certificado" at bounding box center [675, 311] width 673 height 17
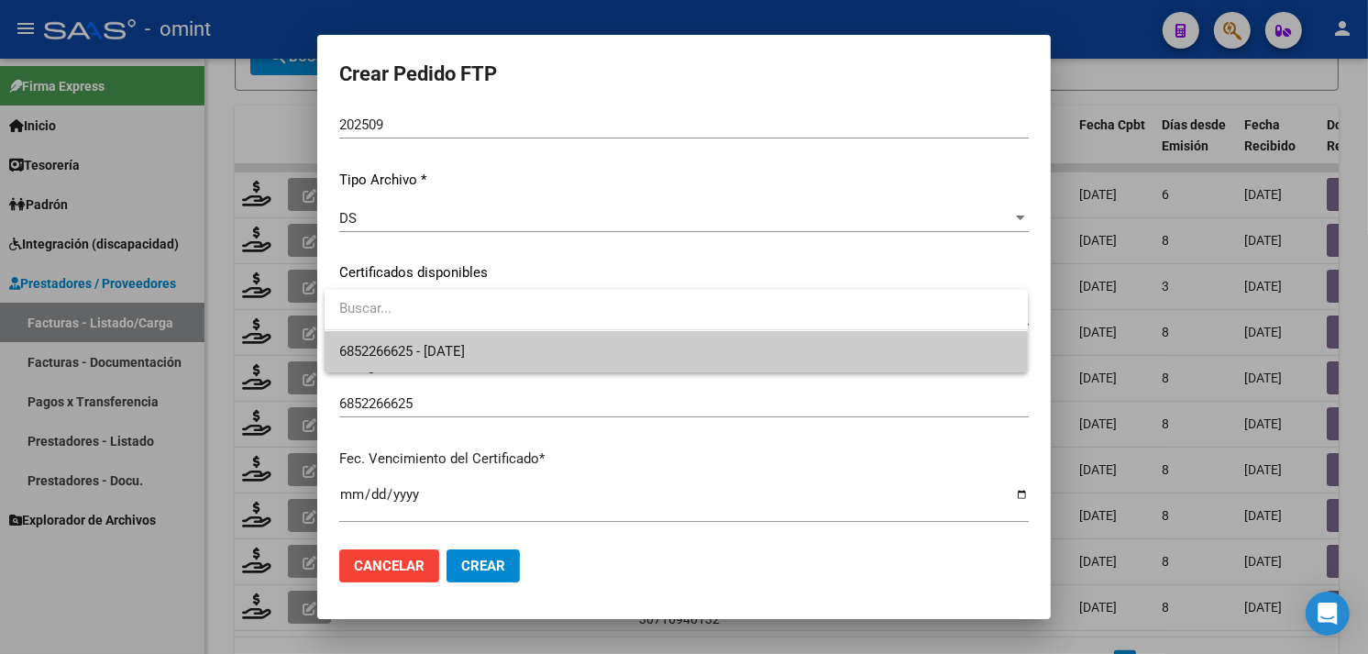
click at [512, 343] on span "6852266625 - 2026-12-23" at bounding box center [676, 351] width 674 height 41
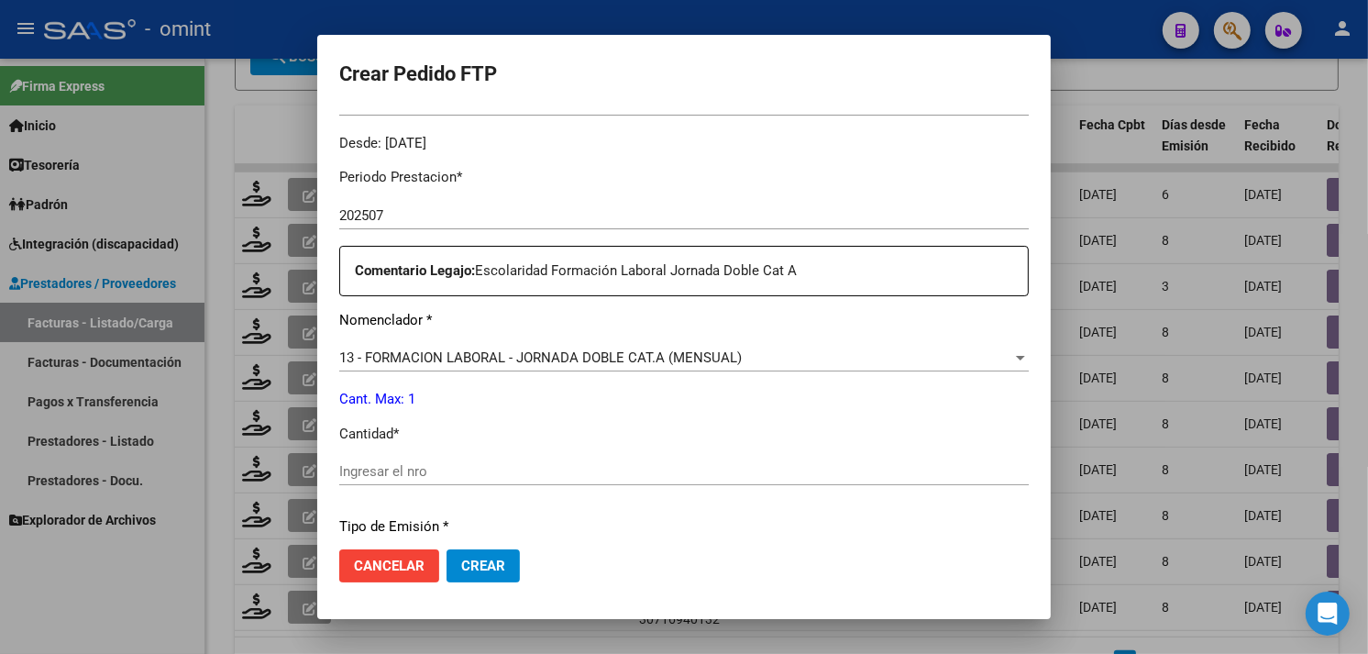
scroll to position [558, 0]
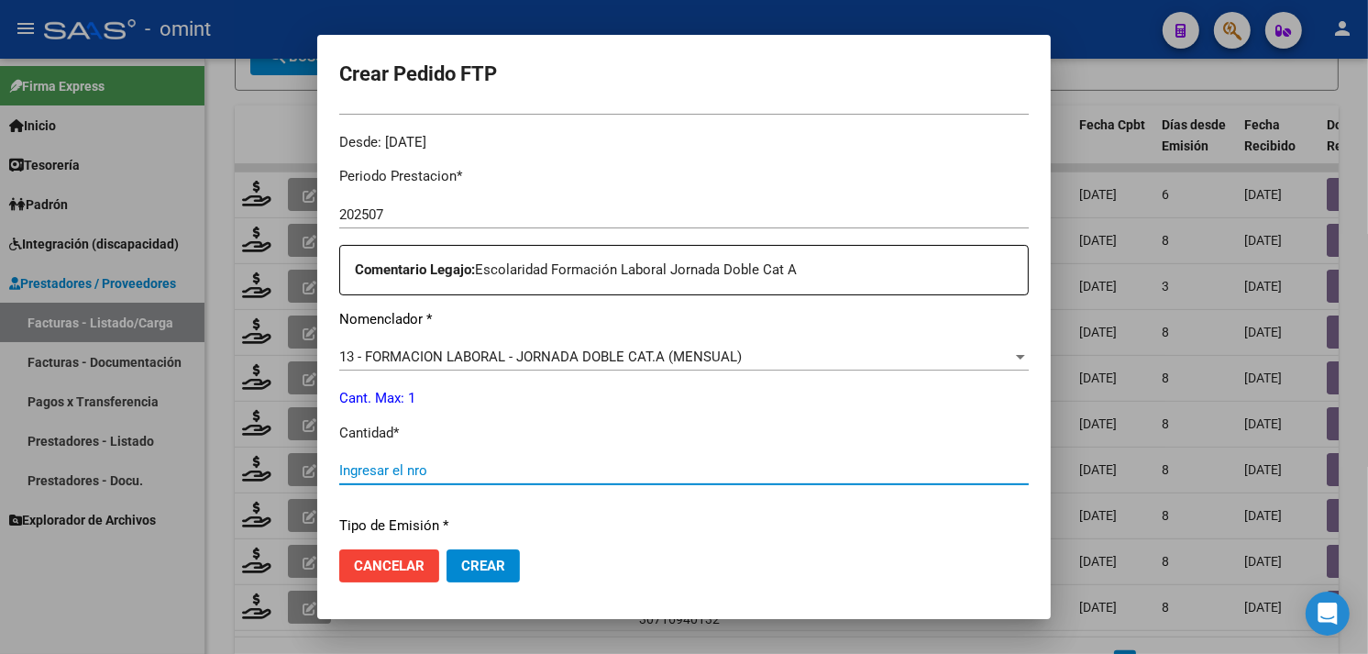
click at [466, 466] on input "Ingresar el nro" at bounding box center [684, 470] width 690 height 17
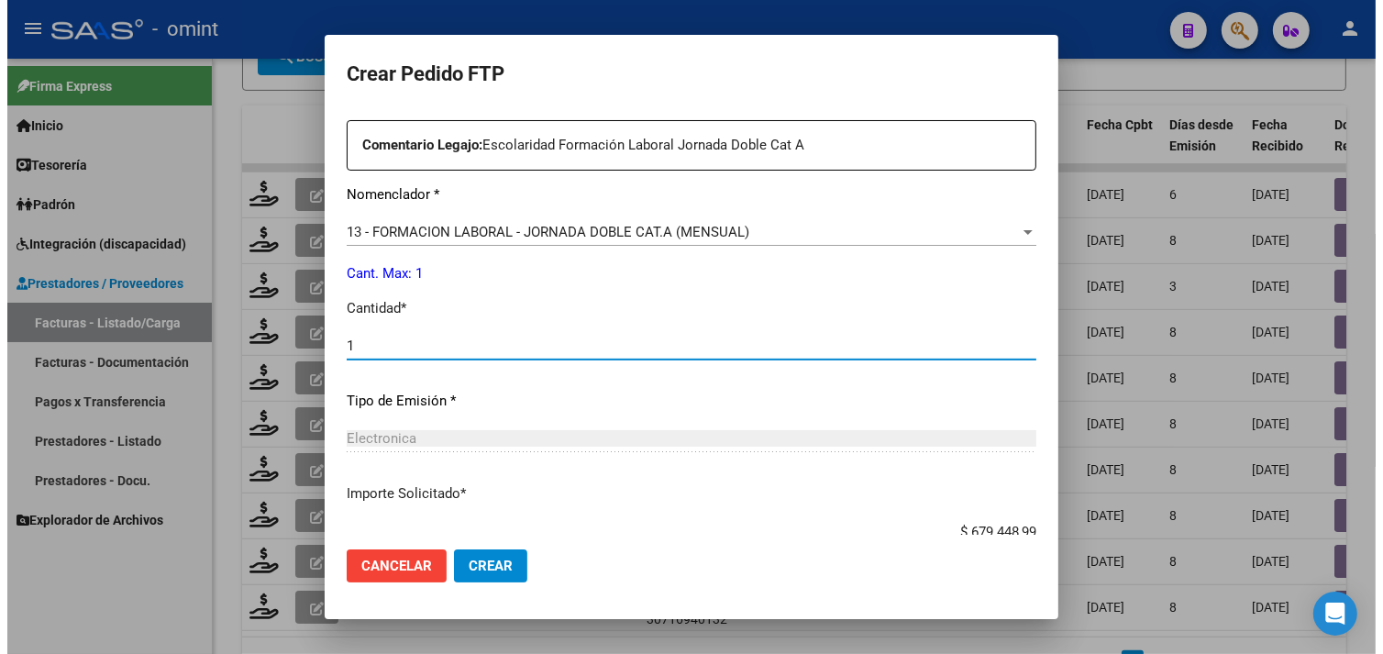
scroll to position [802, 0]
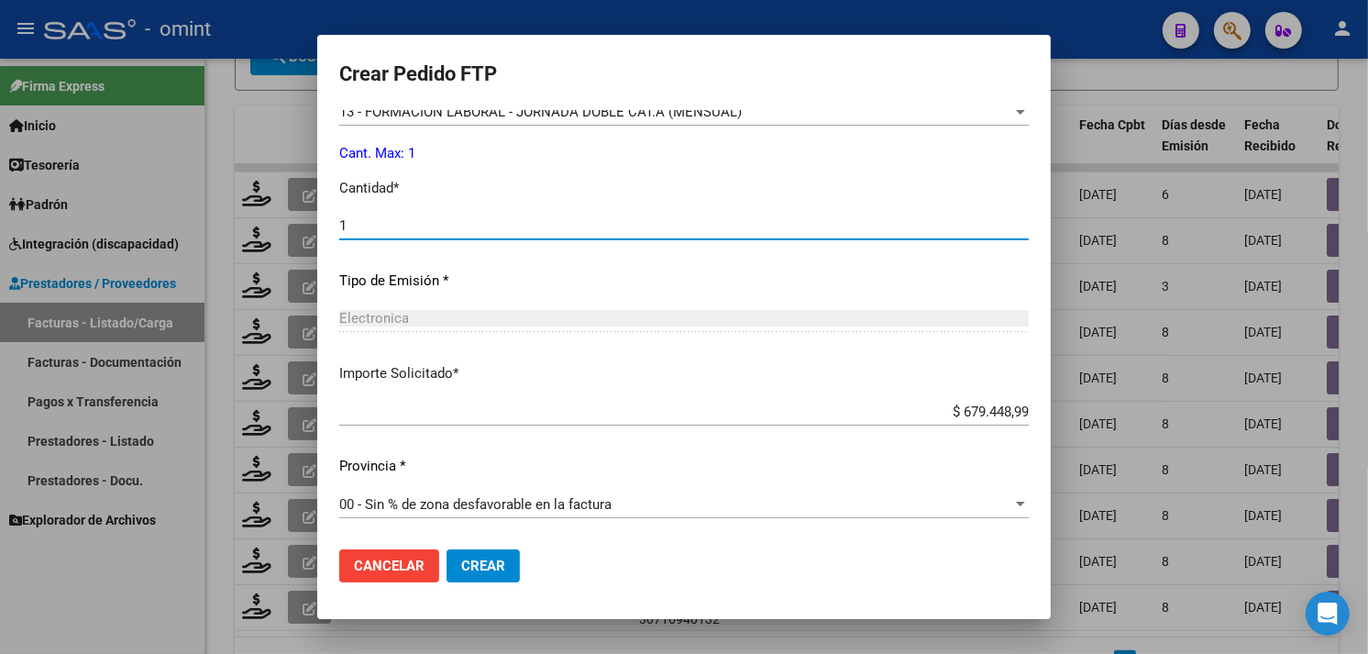
type input "1"
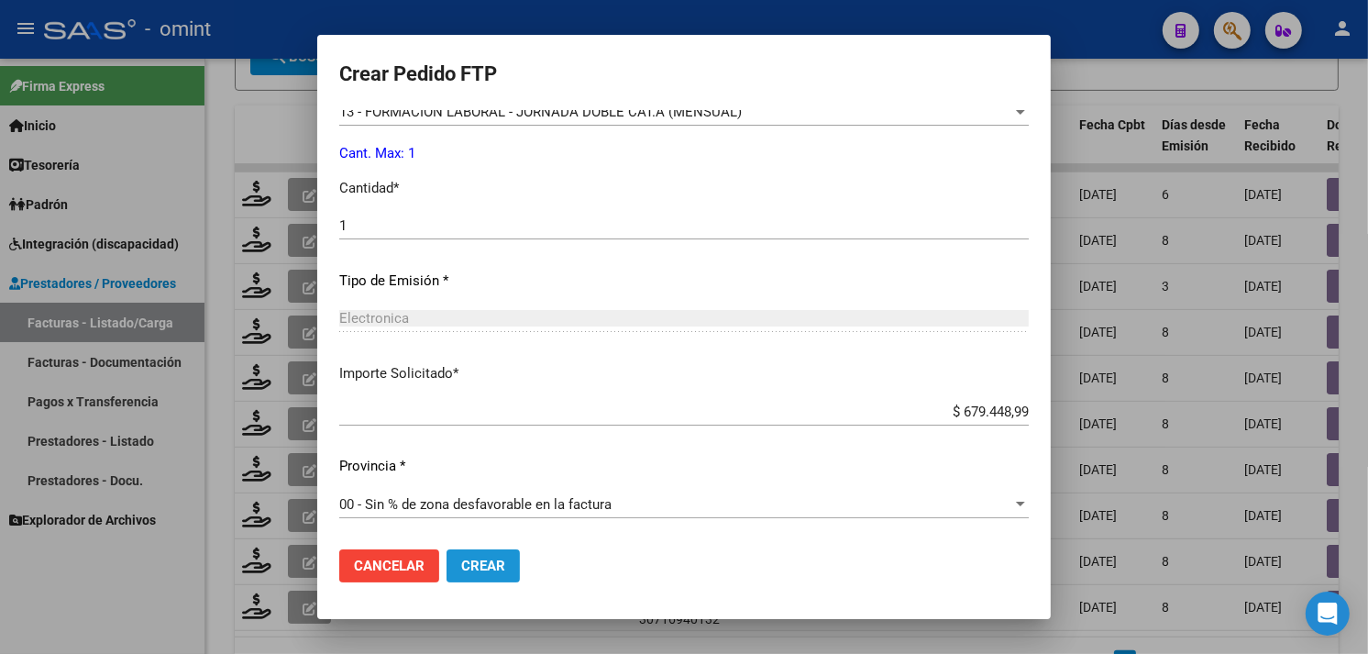
click at [504, 561] on span "Crear" at bounding box center [483, 566] width 44 height 17
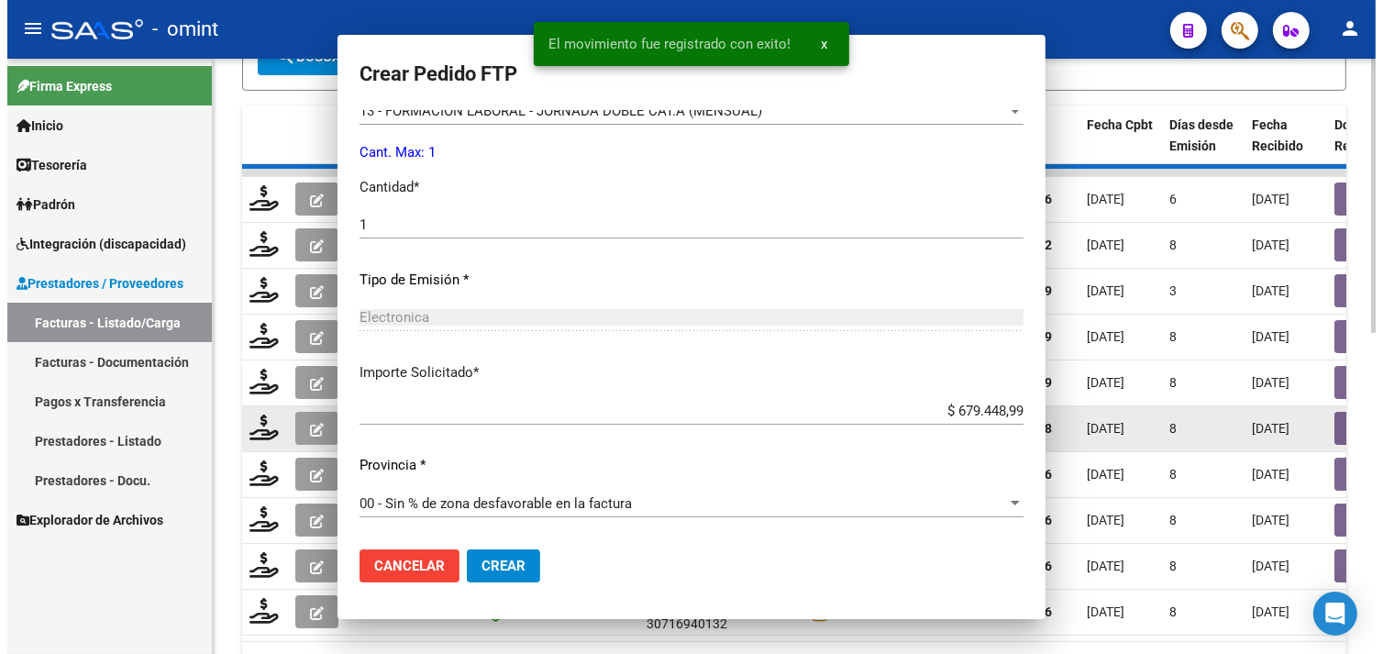
scroll to position [0, 0]
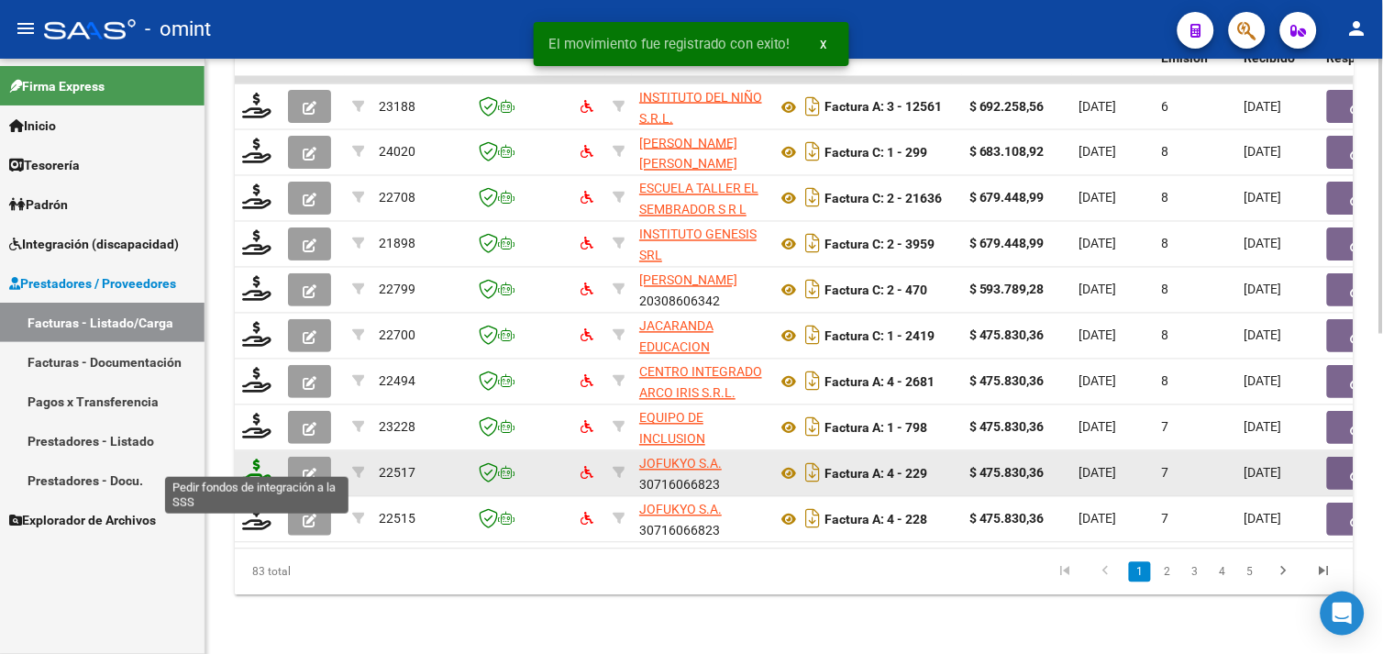
click at [268, 470] on icon at bounding box center [256, 472] width 29 height 26
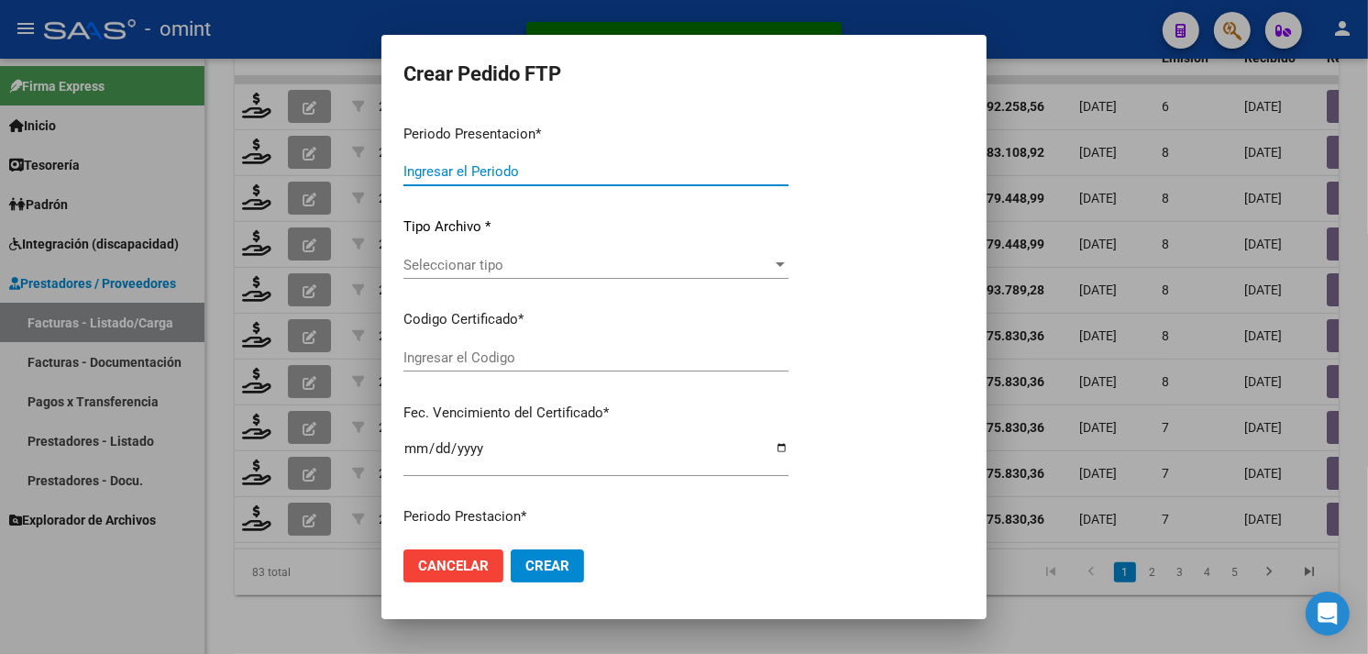
type input "202509"
type input "$ 475.830,36"
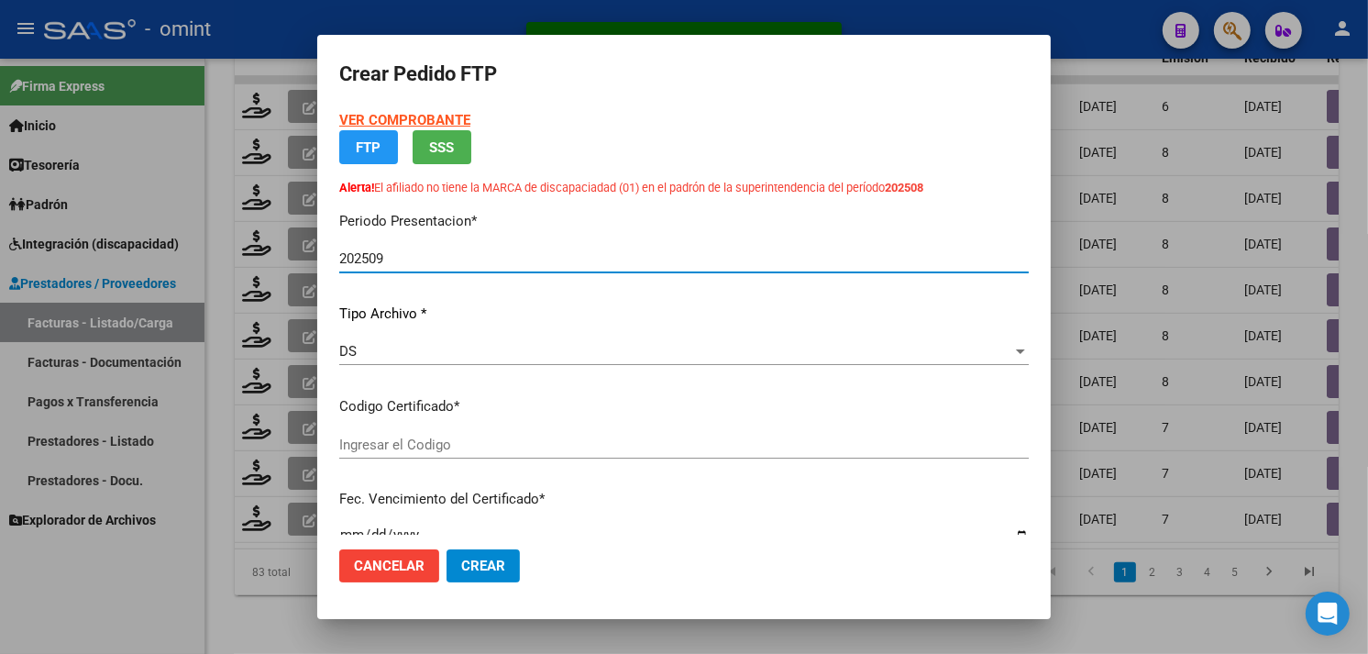
type input "6904365641"
type input "[DATE]"
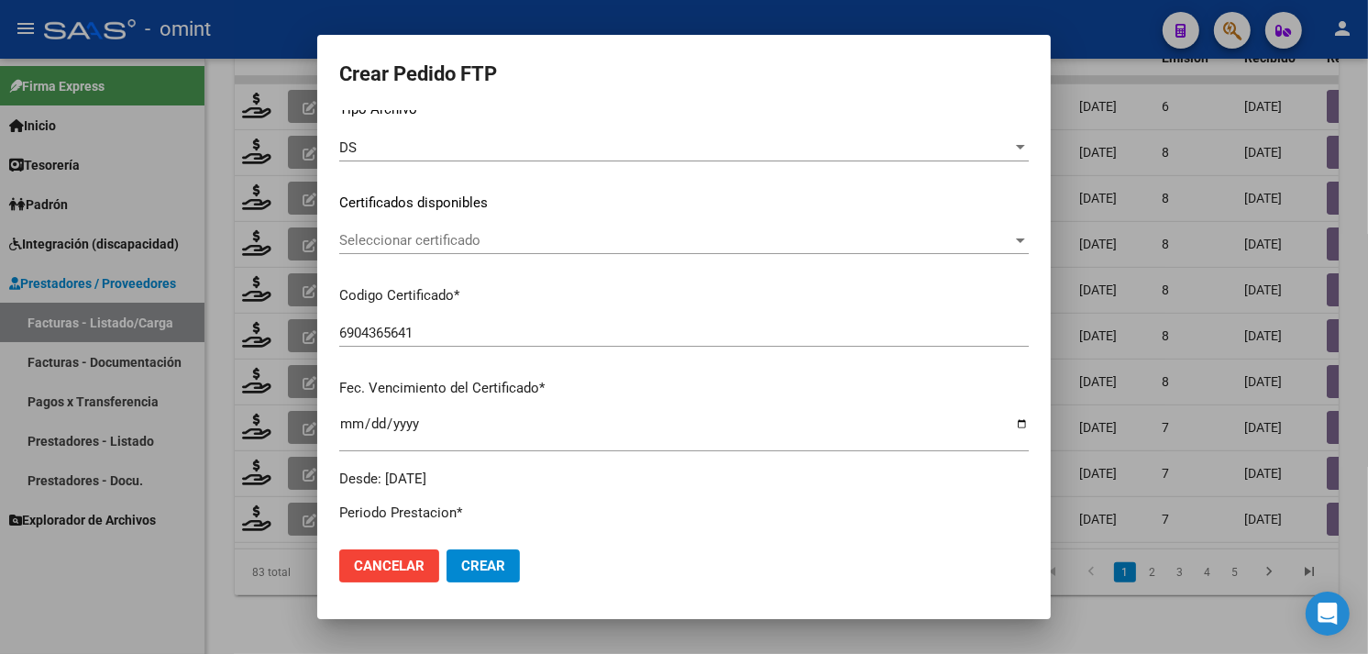
click at [500, 242] on span "Seleccionar certificado" at bounding box center [675, 240] width 673 height 17
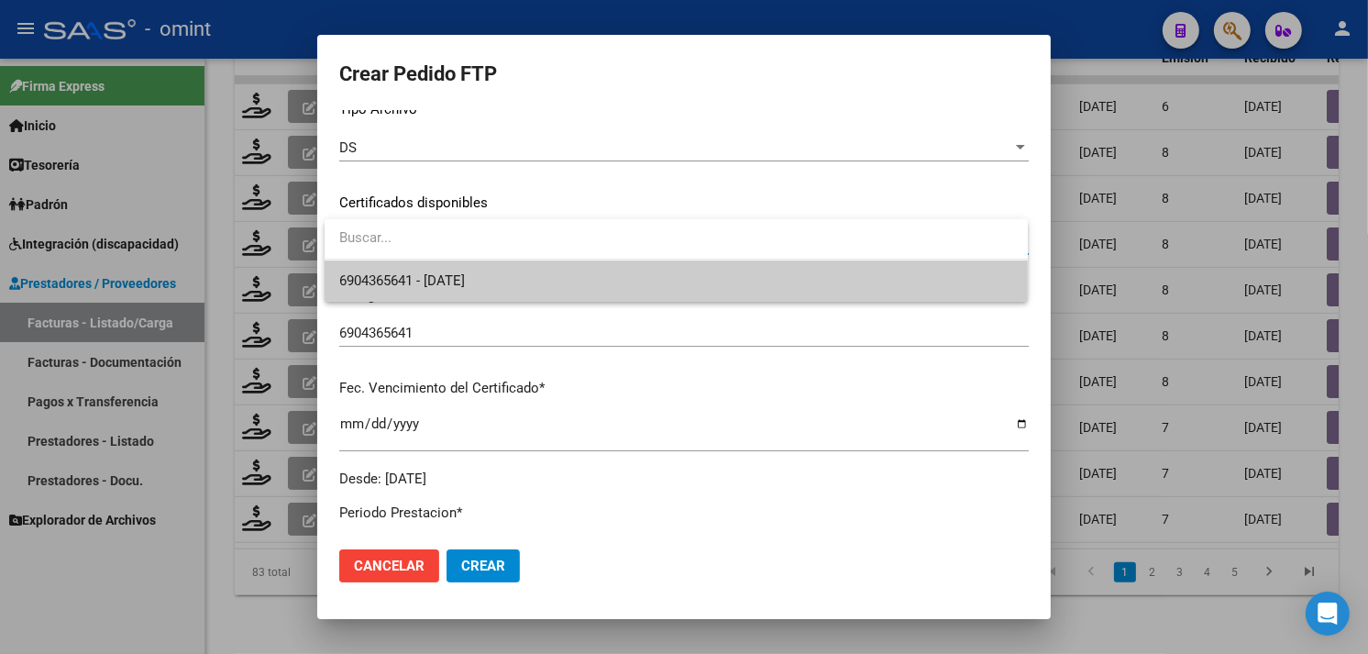
click at [497, 281] on span "6904365641 - [DATE]" at bounding box center [676, 280] width 674 height 41
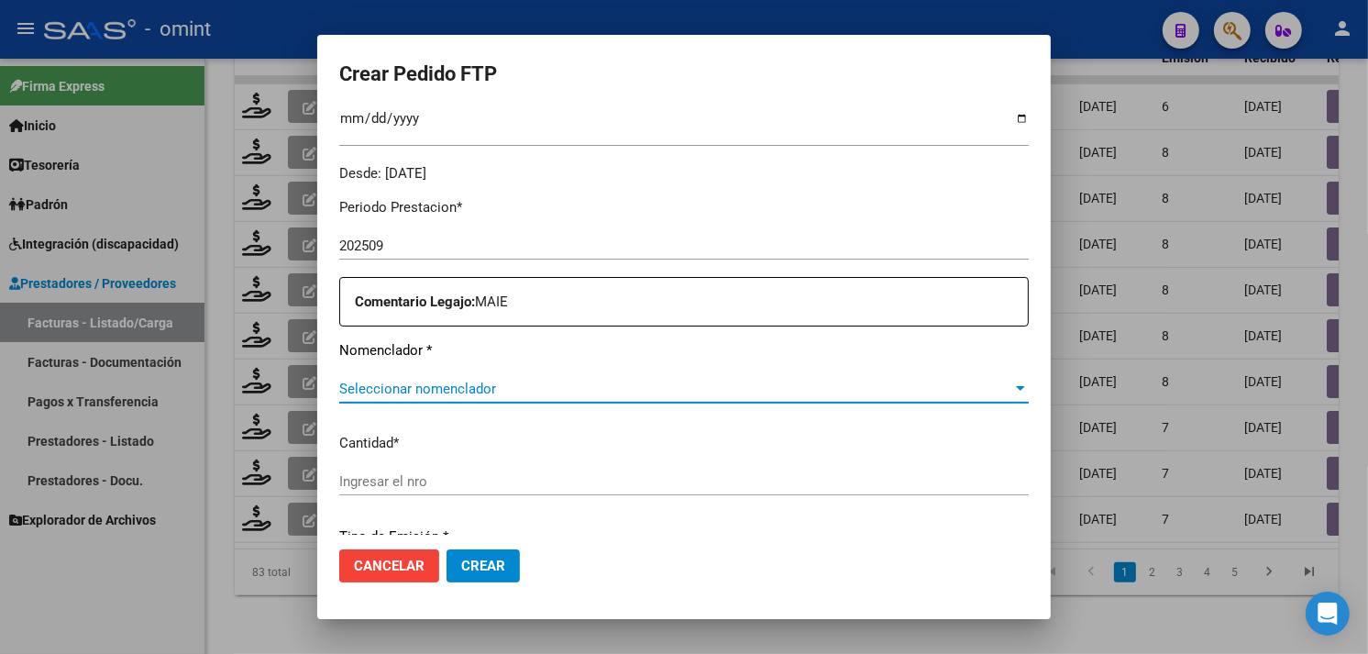
click at [454, 386] on span "Seleccionar nomenclador" at bounding box center [675, 389] width 673 height 17
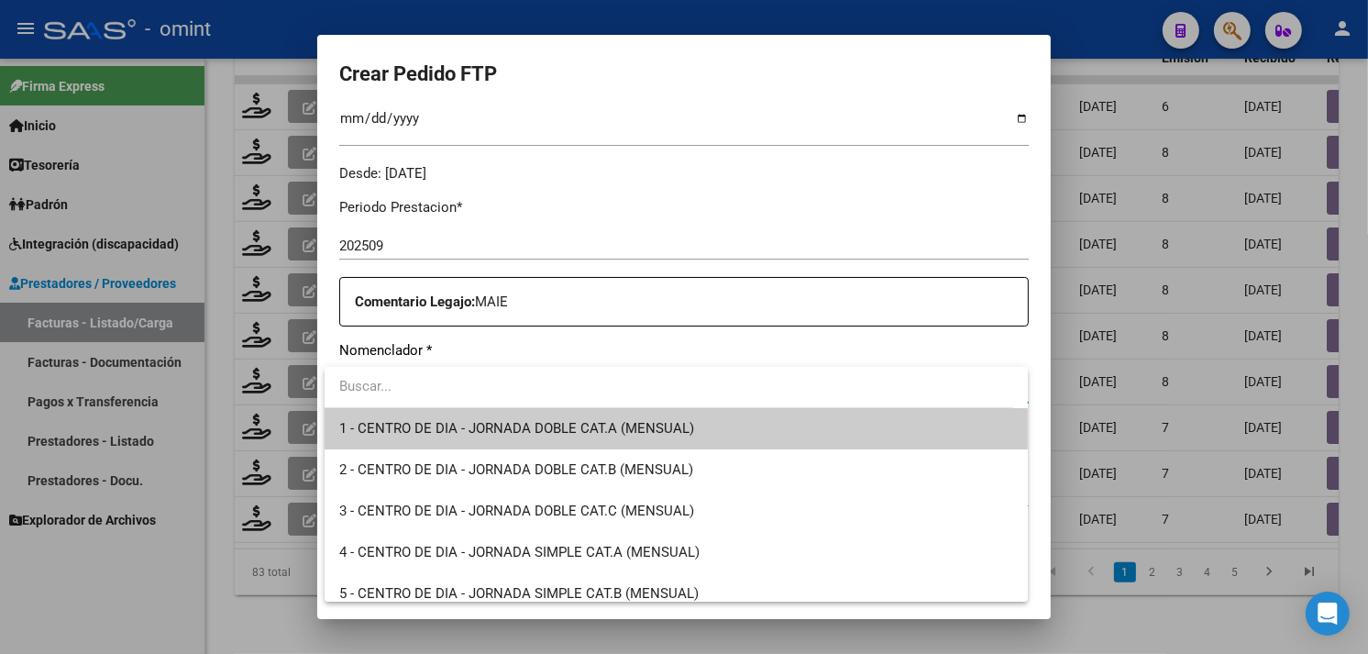
click at [1119, 346] on div at bounding box center [684, 327] width 1368 height 654
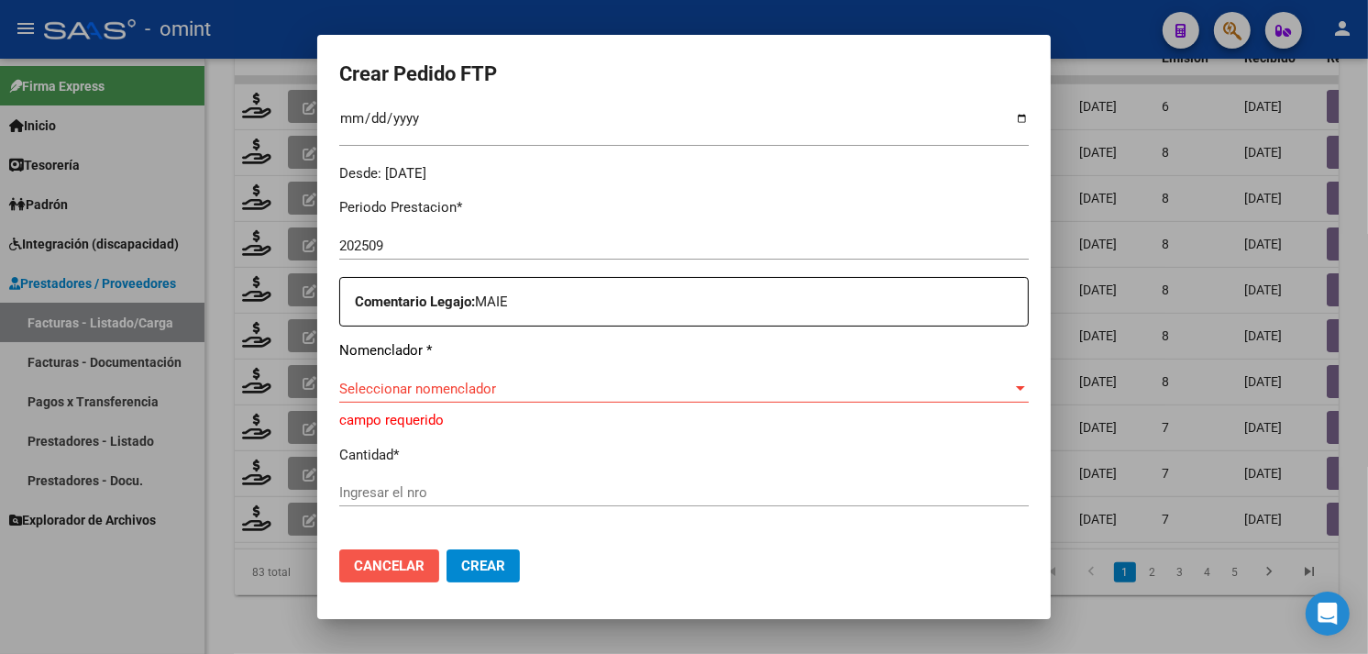
click at [413, 565] on span "Cancelar" at bounding box center [389, 566] width 71 height 17
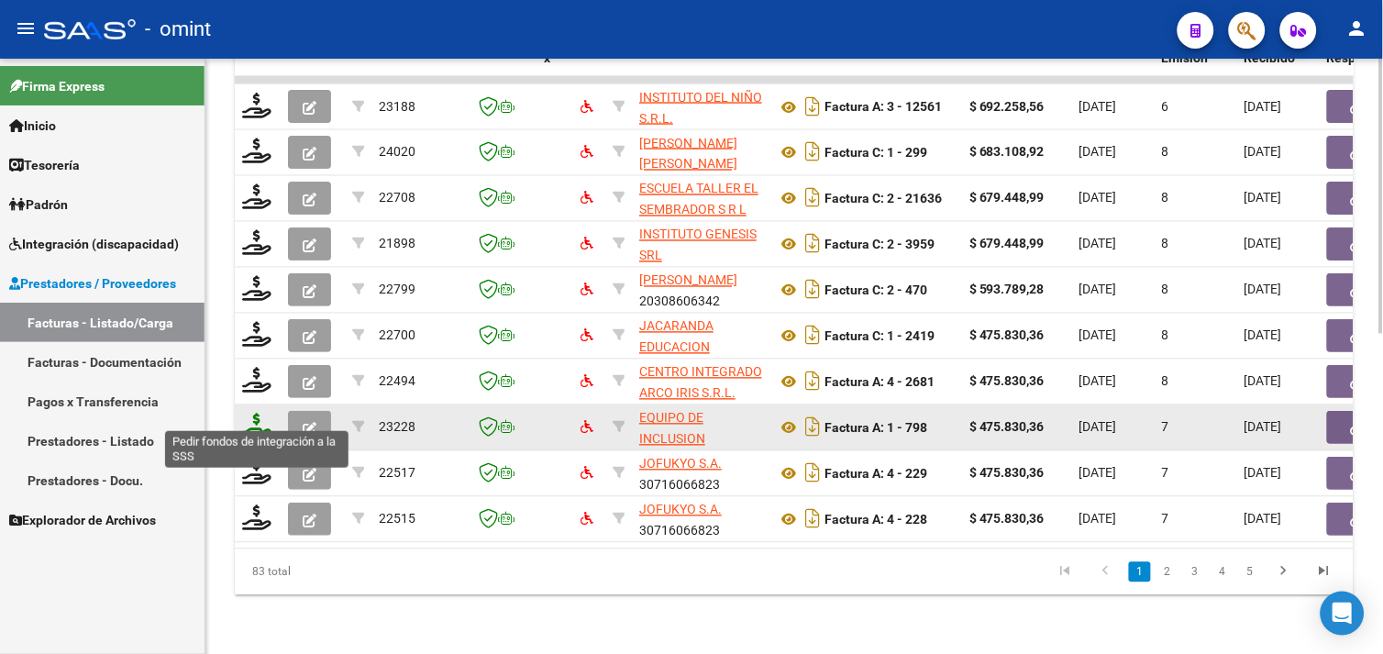
click at [260, 415] on icon at bounding box center [256, 427] width 29 height 26
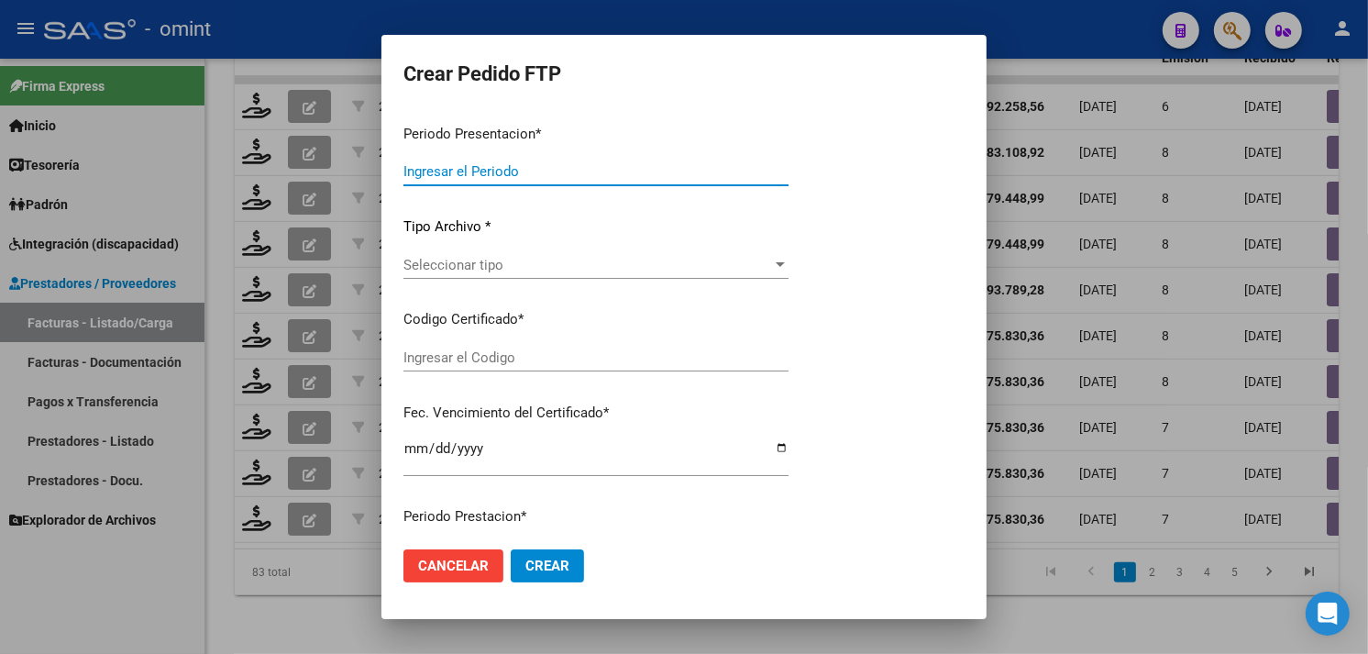
type input "202509"
type input "$ 475.830,36"
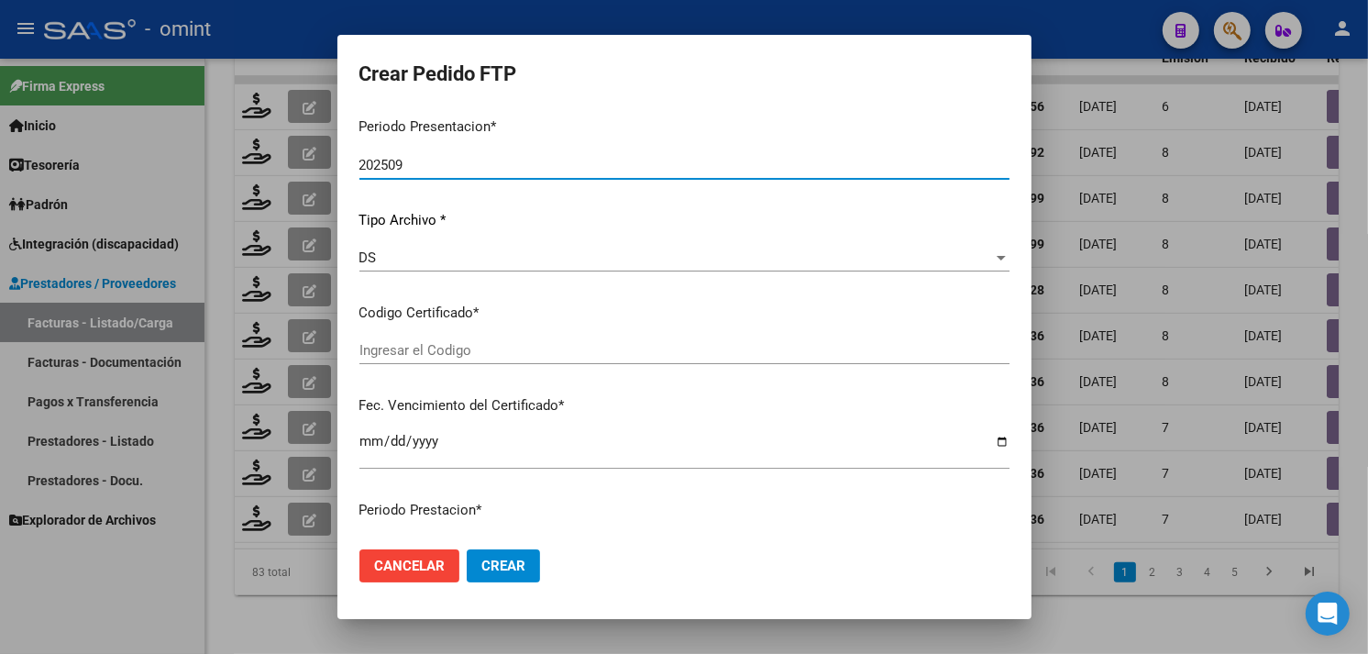
type input "6315278758"
type input "2026-12-10"
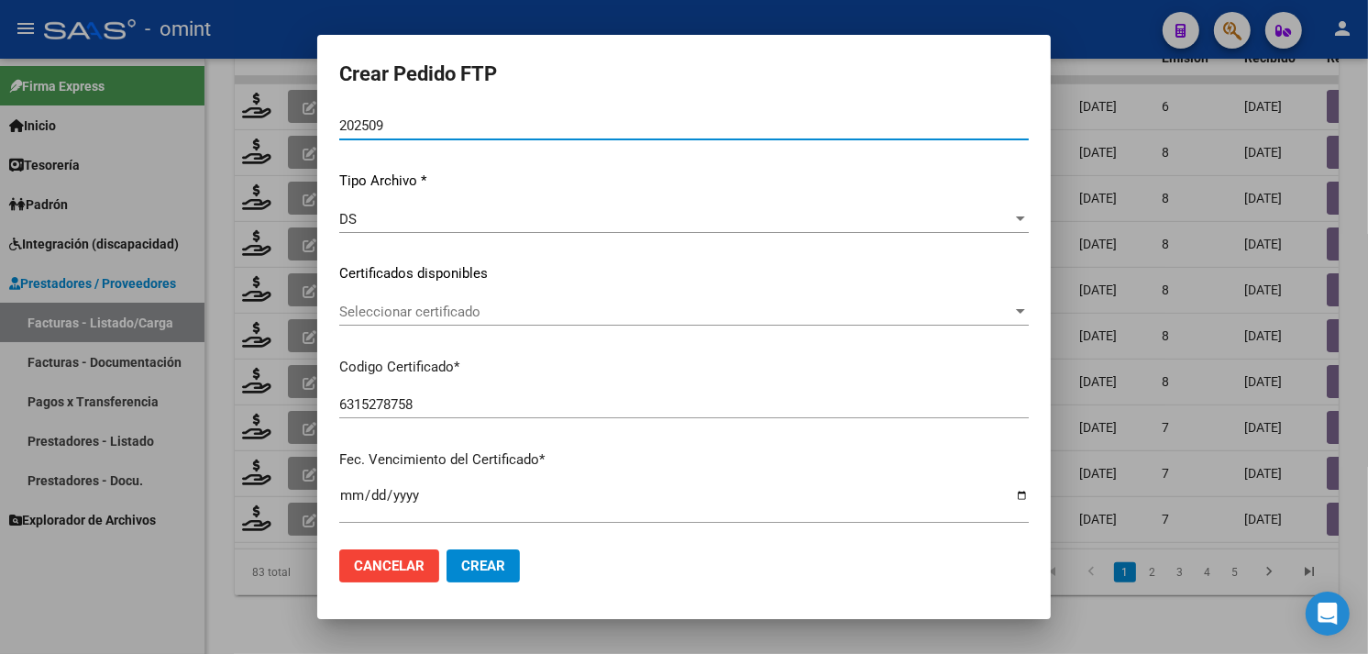
click at [483, 304] on span "Seleccionar certificado" at bounding box center [675, 312] width 673 height 17
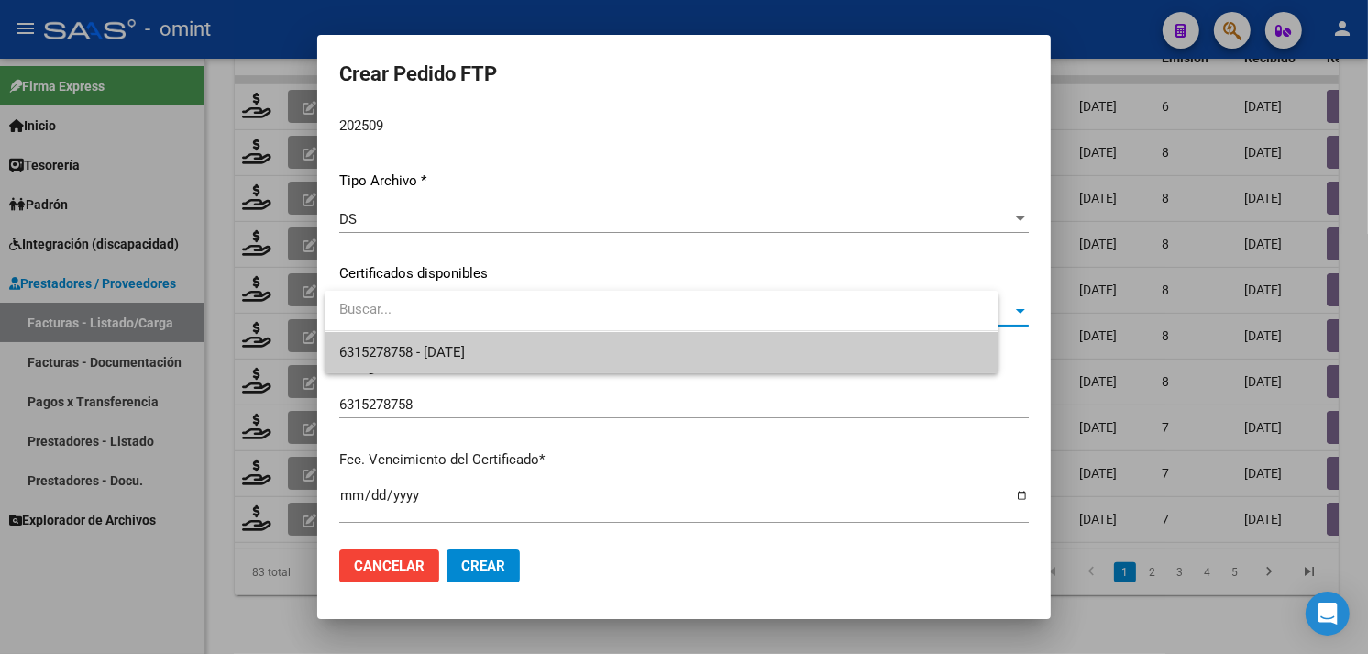
click at [479, 341] on span "6315278758 - 2026-12-10" at bounding box center [661, 352] width 645 height 41
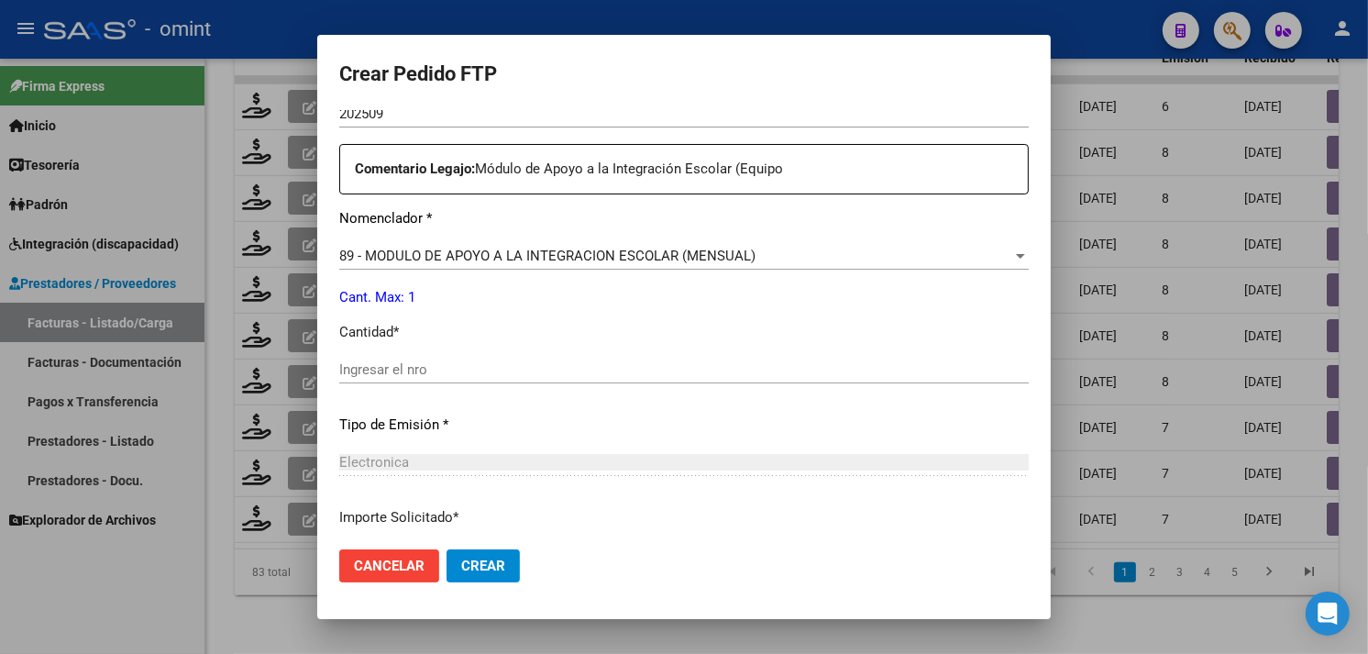
click at [492, 371] on input "Ingresar el nro" at bounding box center [684, 369] width 690 height 17
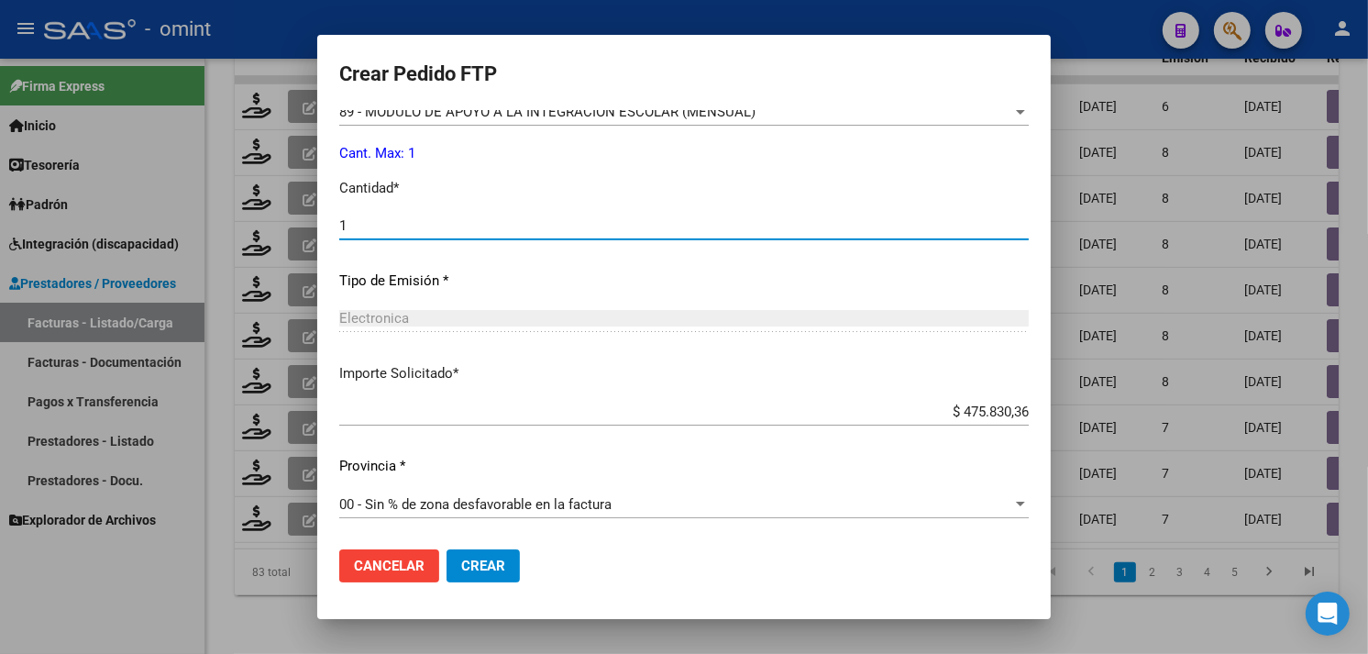
type input "1"
click at [500, 558] on span "Crear" at bounding box center [483, 566] width 44 height 17
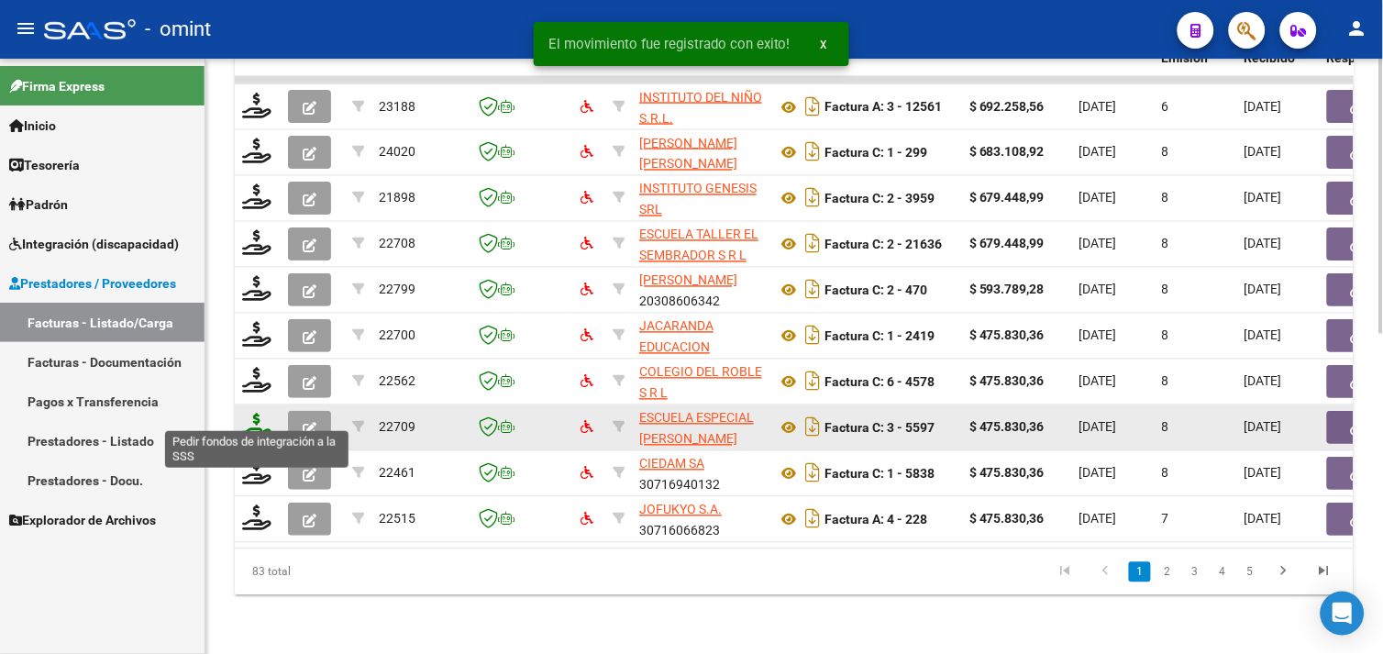
click at [261, 414] on icon at bounding box center [256, 427] width 29 height 26
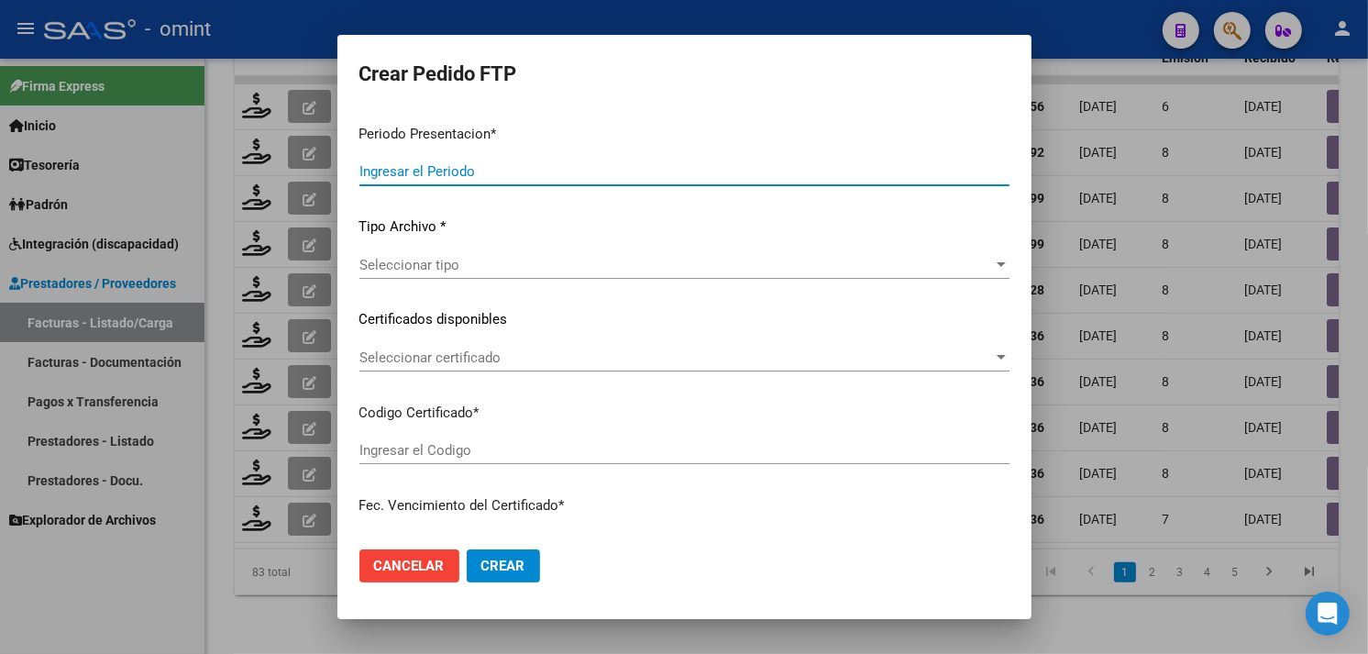
type input "202509"
type input "$ 475.830,36"
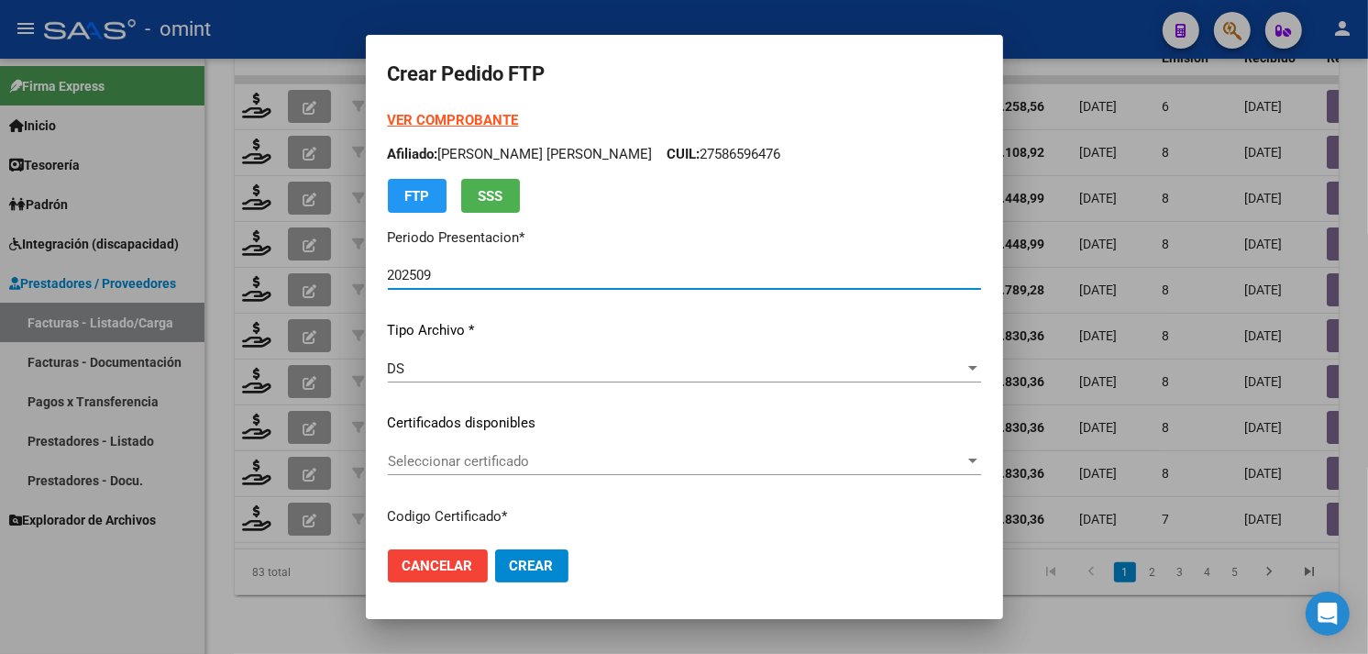
type input "6504196592"
type input "[DATE]"
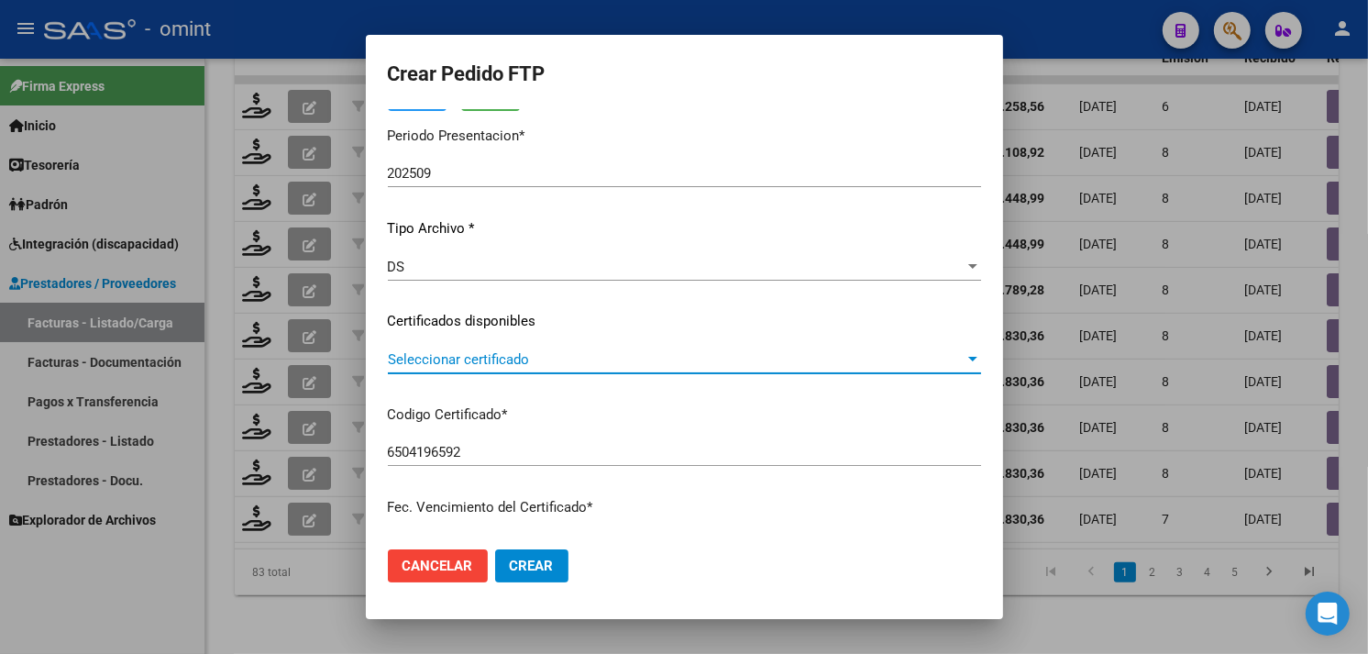
click at [542, 361] on span "Seleccionar certificado" at bounding box center [676, 359] width 577 height 17
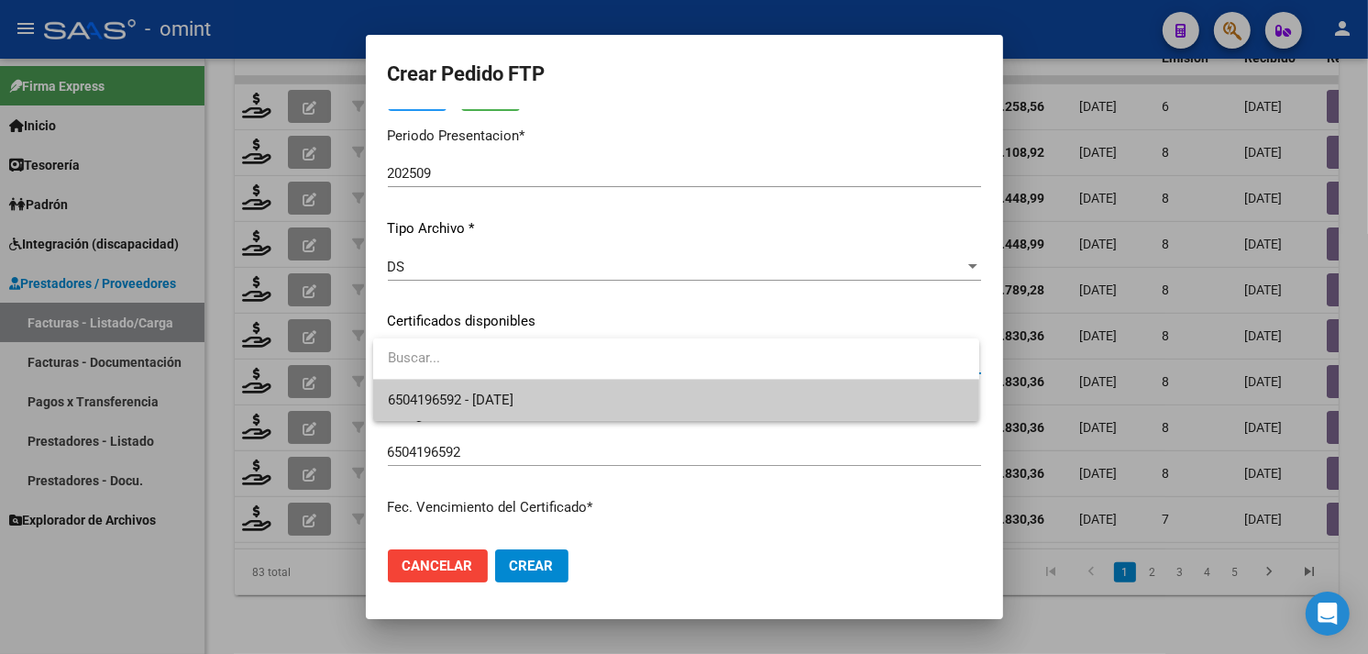
click at [530, 390] on span "6504196592 - [DATE]" at bounding box center [676, 400] width 577 height 41
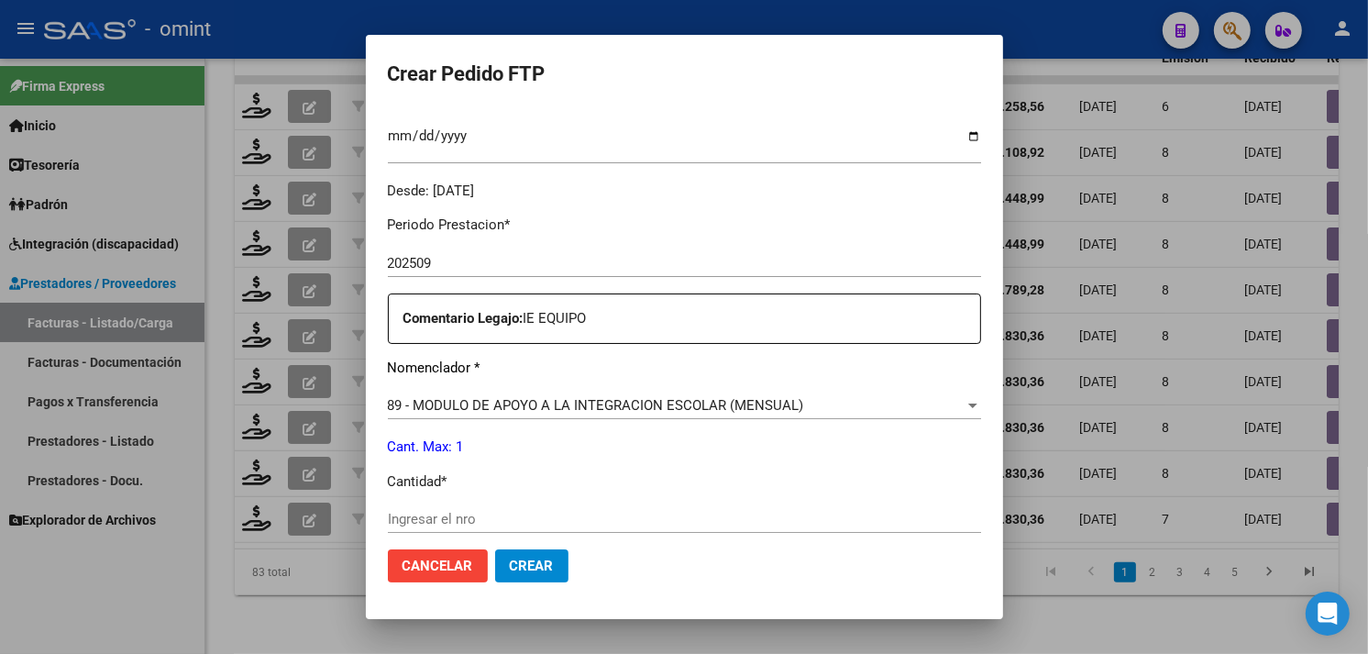
click at [473, 514] on input "Ingresar el nro" at bounding box center [684, 519] width 593 height 17
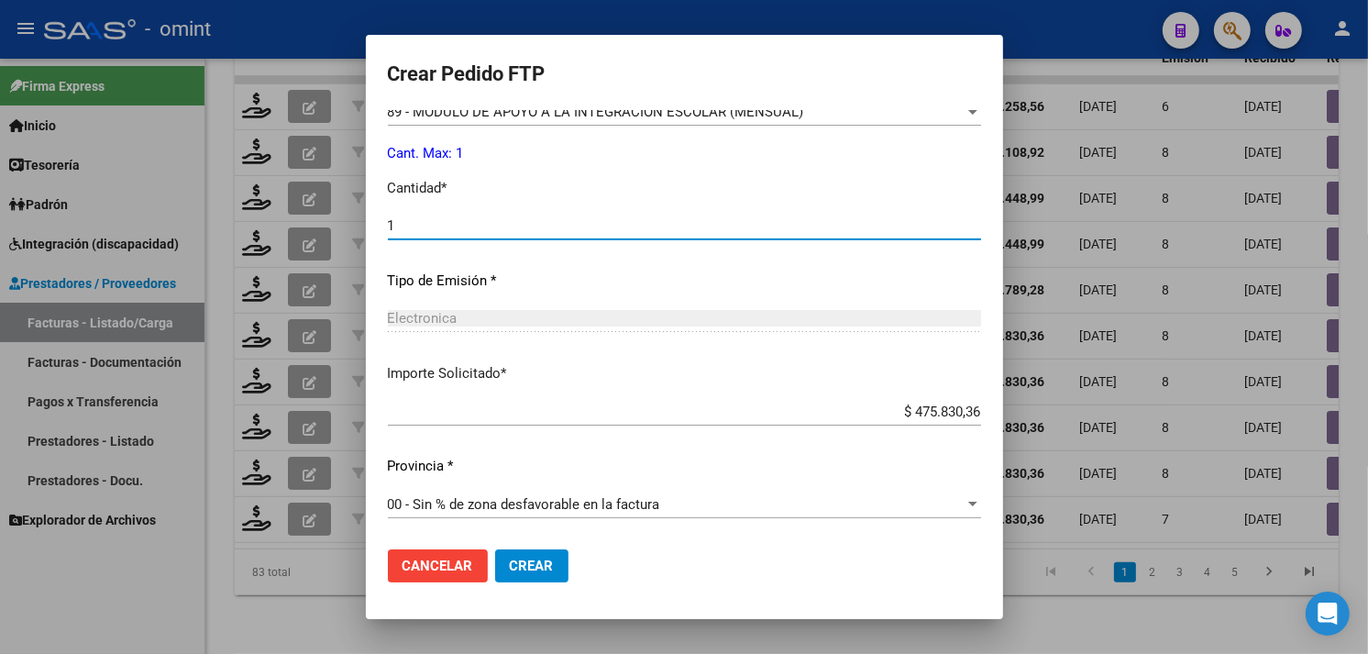
type input "1"
click at [538, 575] on button "Crear" at bounding box center [531, 565] width 73 height 33
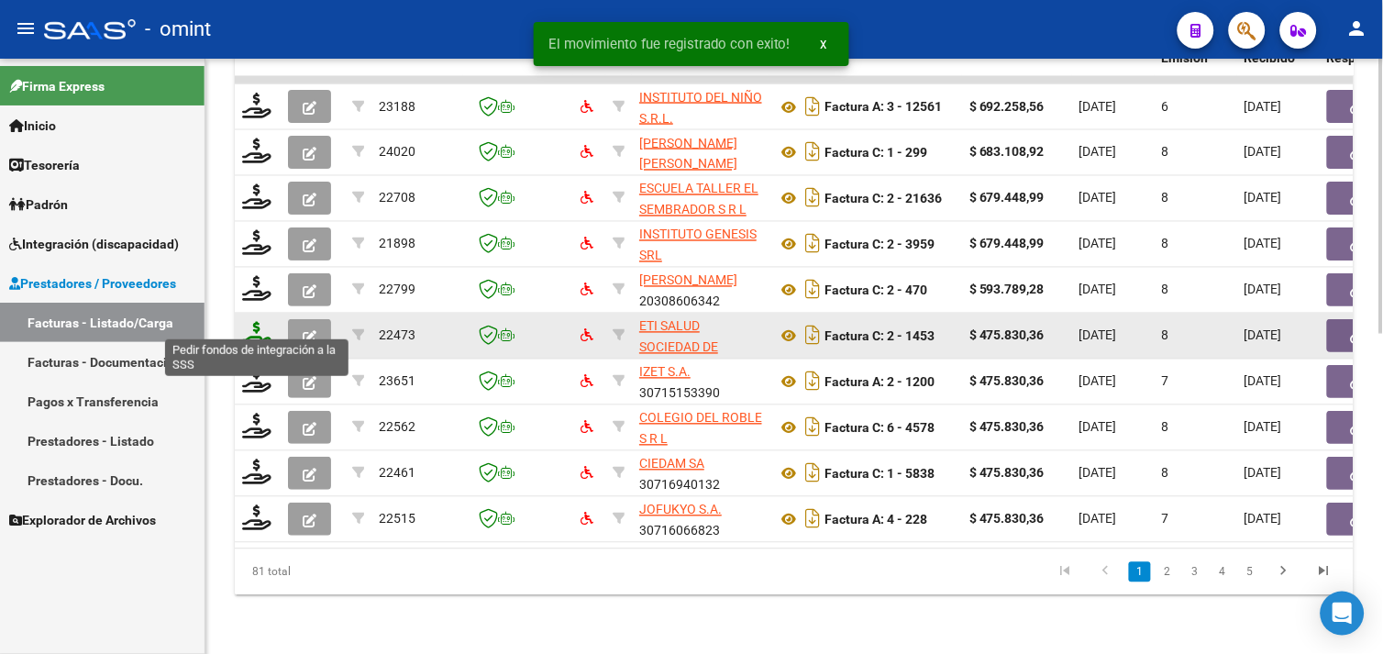
click at [270, 326] on icon at bounding box center [256, 335] width 29 height 26
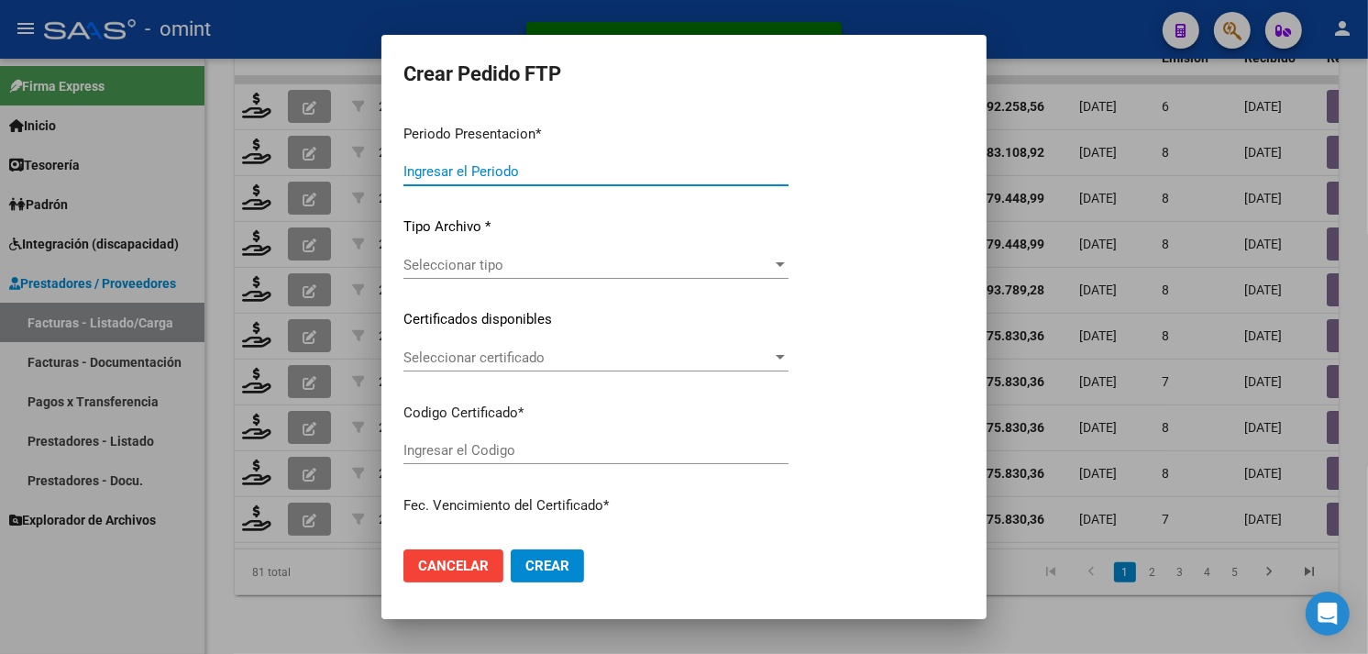
type input "202509"
type input "$ 475.830,36"
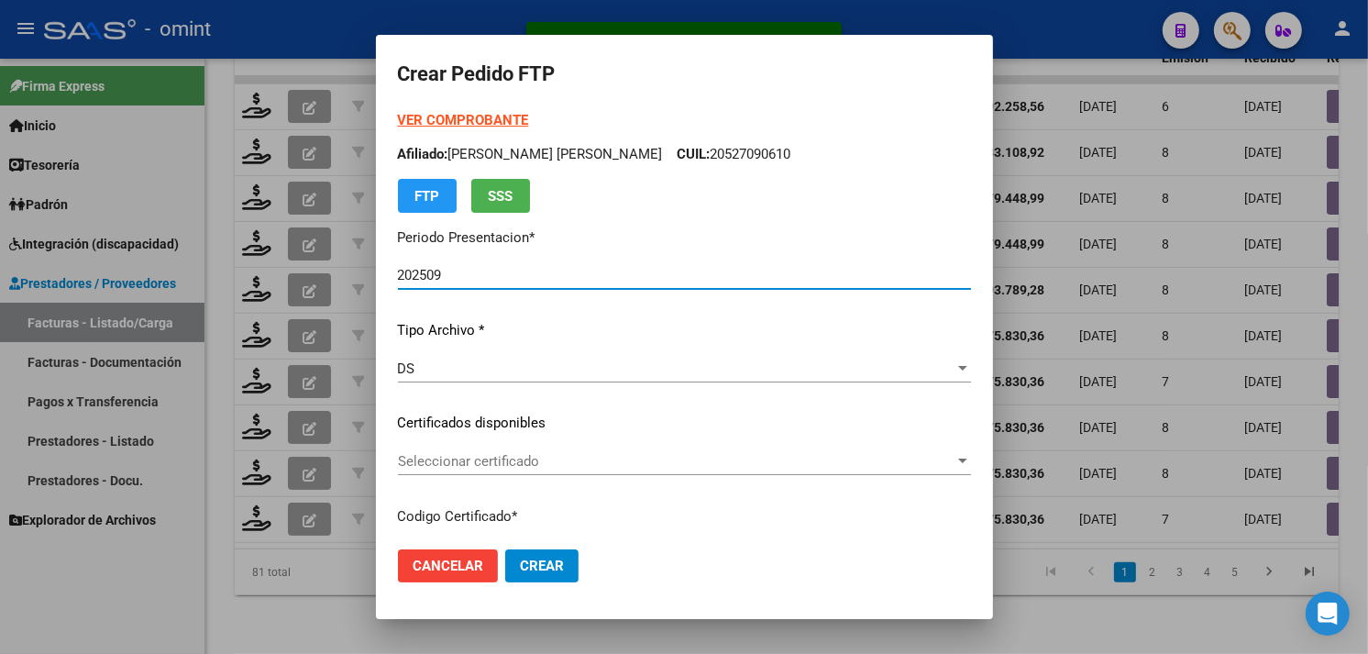
type input "119134082"
type input "2026-10-04"
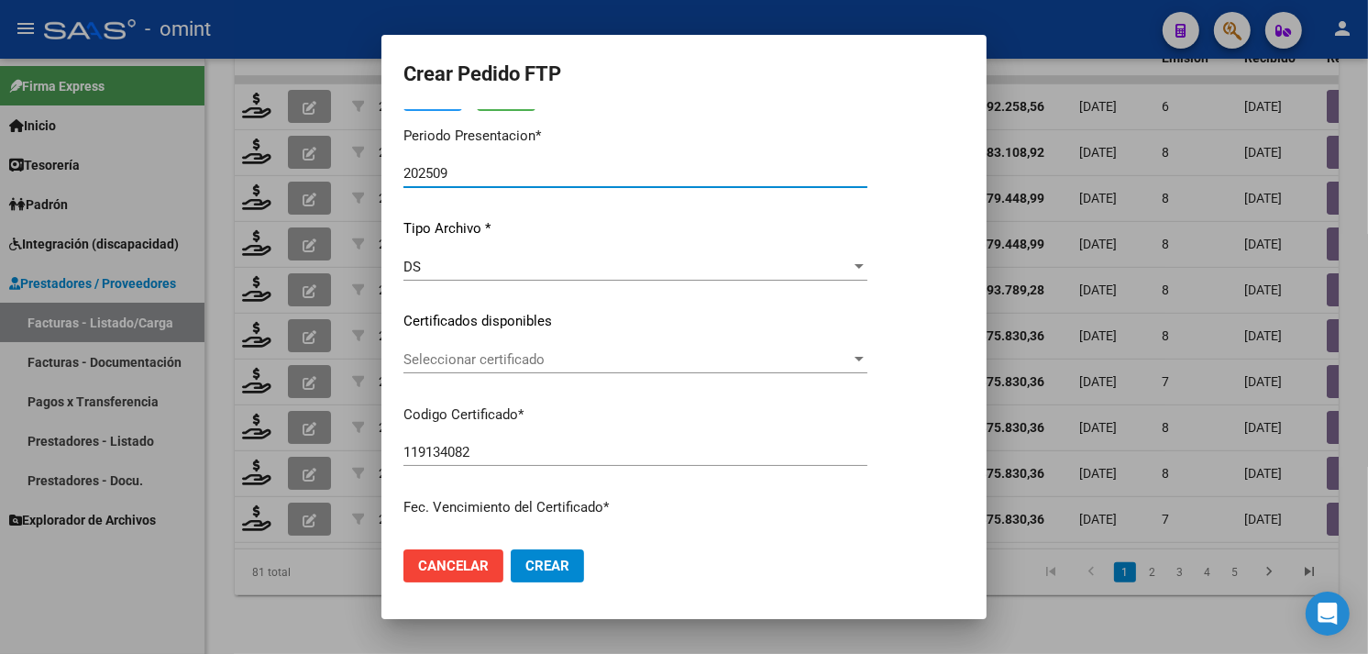
click at [547, 360] on span "Seleccionar certificado" at bounding box center [628, 359] width 448 height 17
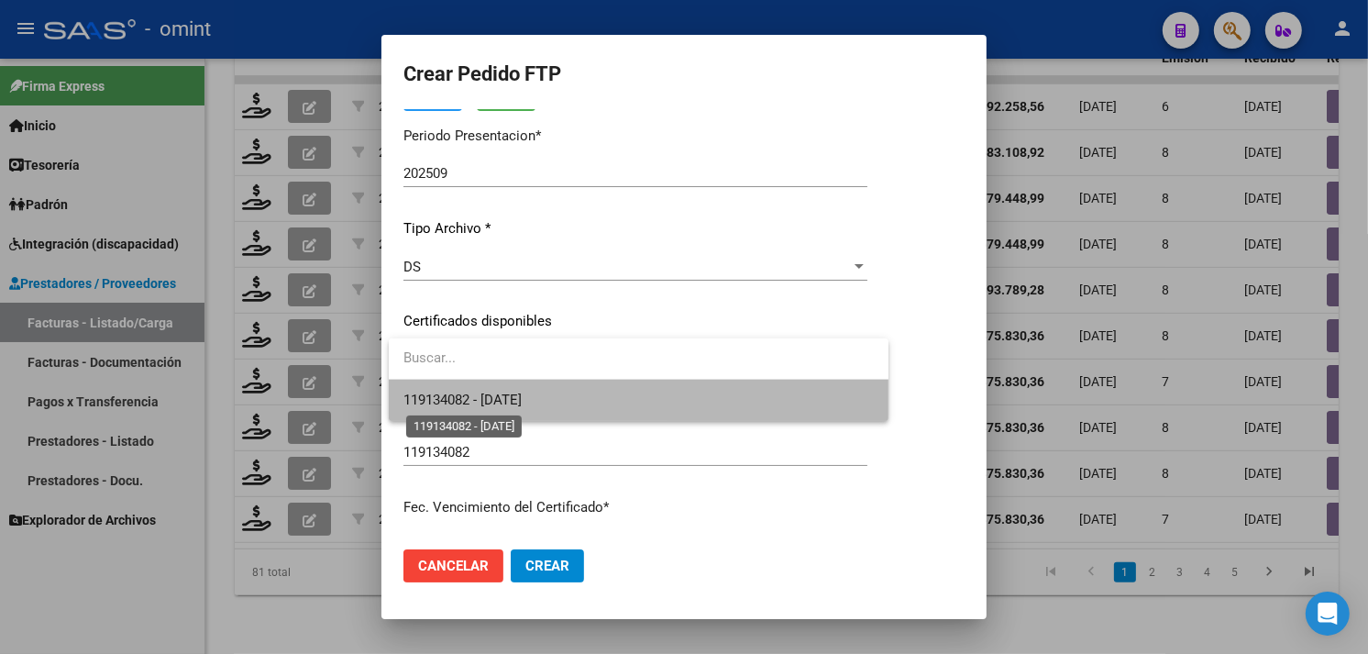
click at [522, 396] on span "119134082 - 2026-10-04" at bounding box center [463, 400] width 118 height 17
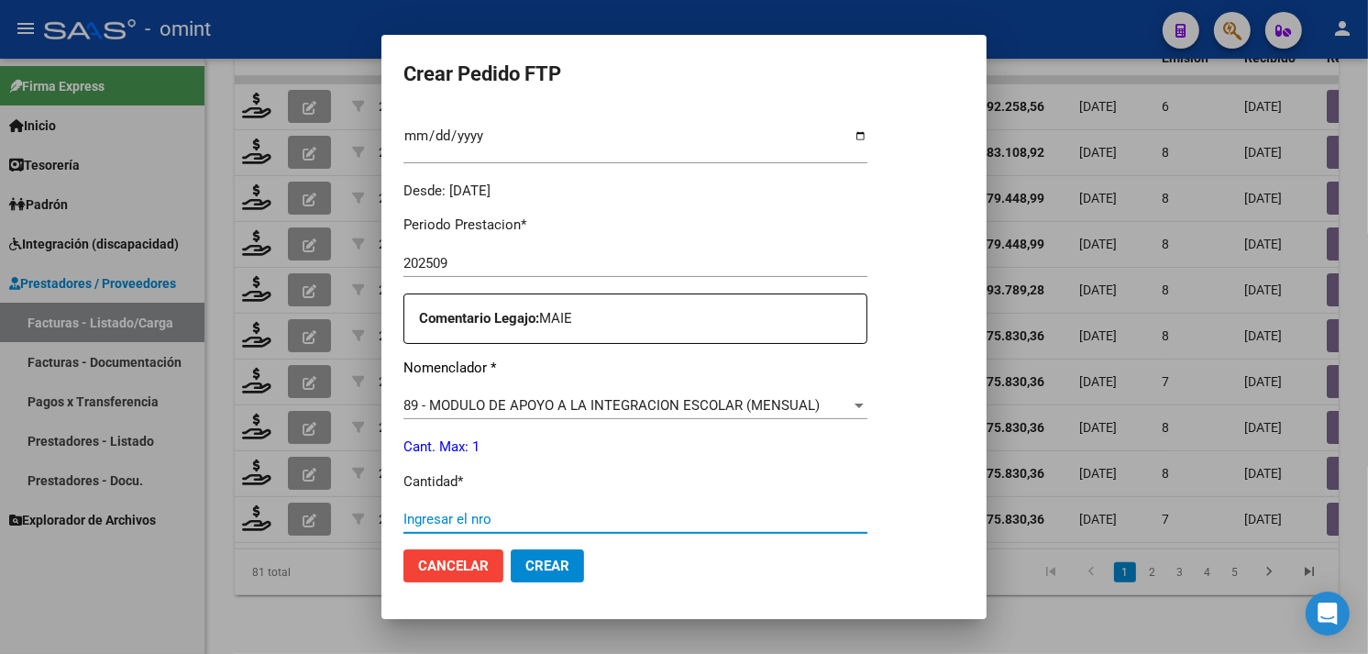
click at [483, 511] on input "Ingresar el nro" at bounding box center [636, 519] width 464 height 17
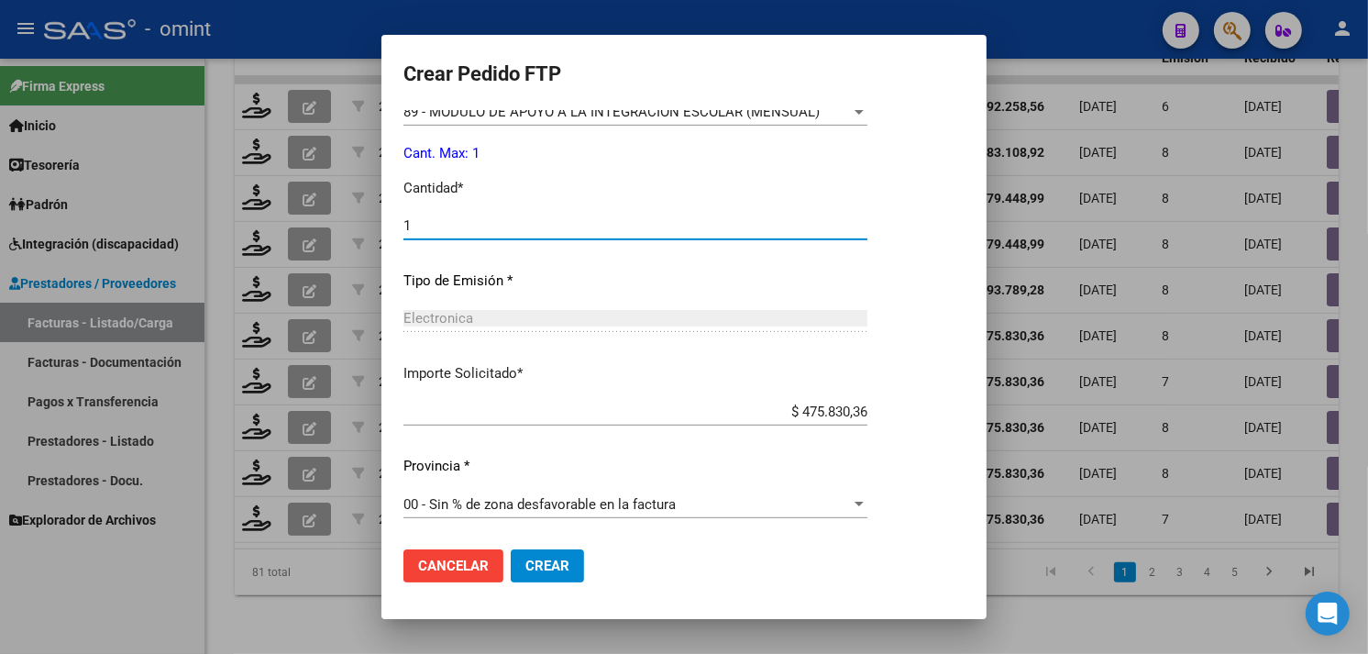
type input "1"
click at [566, 544] on mat-dialog-actions "Cancelar Crear" at bounding box center [684, 566] width 561 height 62
click at [566, 551] on button "Crear" at bounding box center [547, 565] width 73 height 33
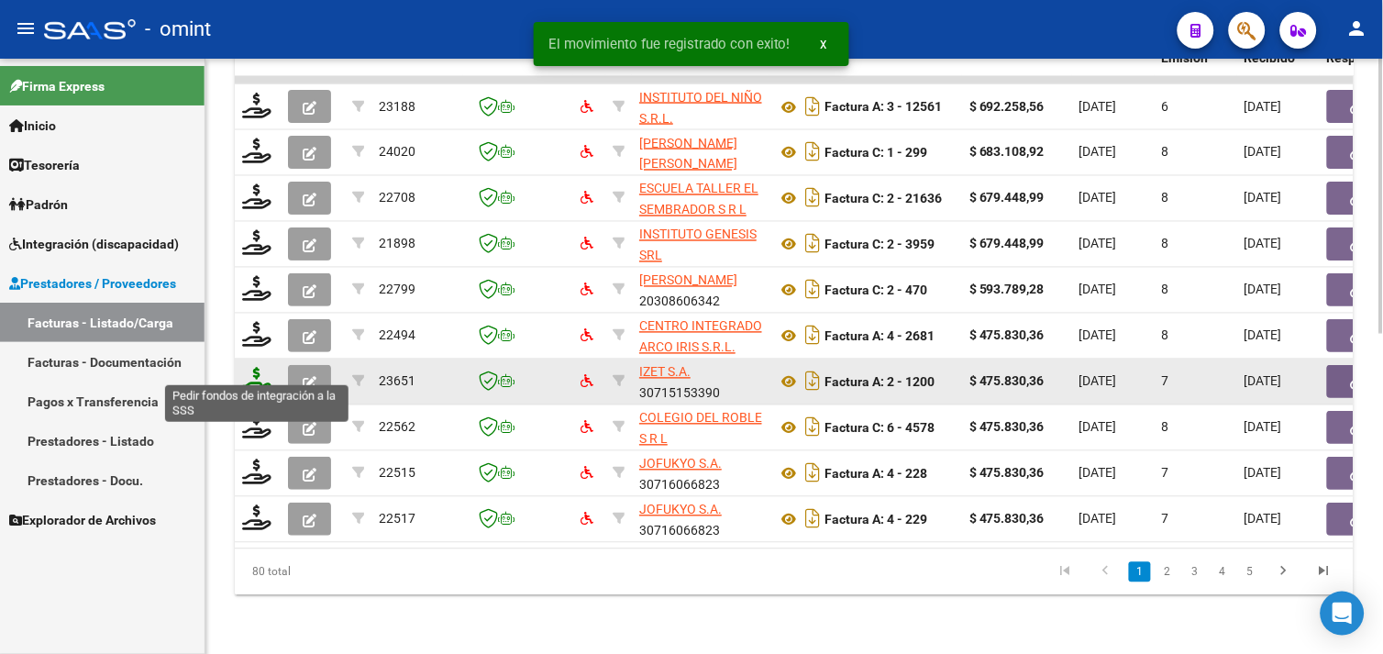
click at [257, 368] on icon at bounding box center [256, 381] width 29 height 26
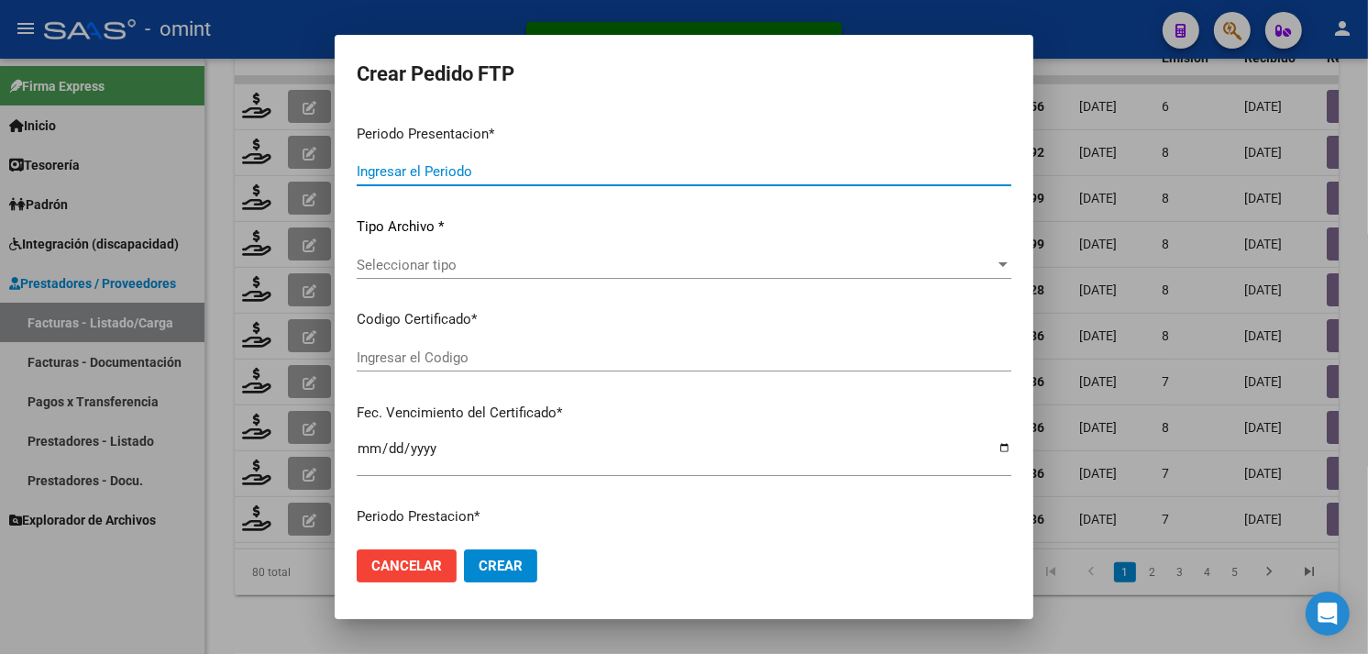
type input "202509"
type input "$ 475.830,36"
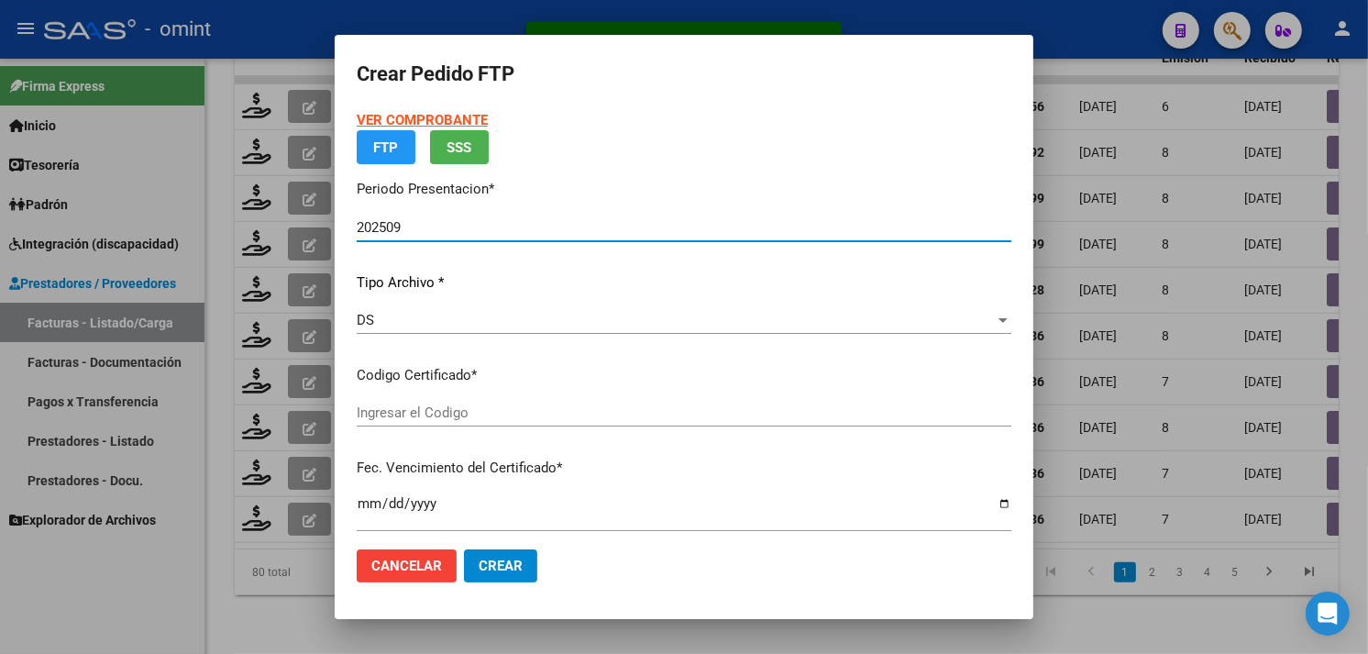
type input "638755541"
type input "2027-11-01"
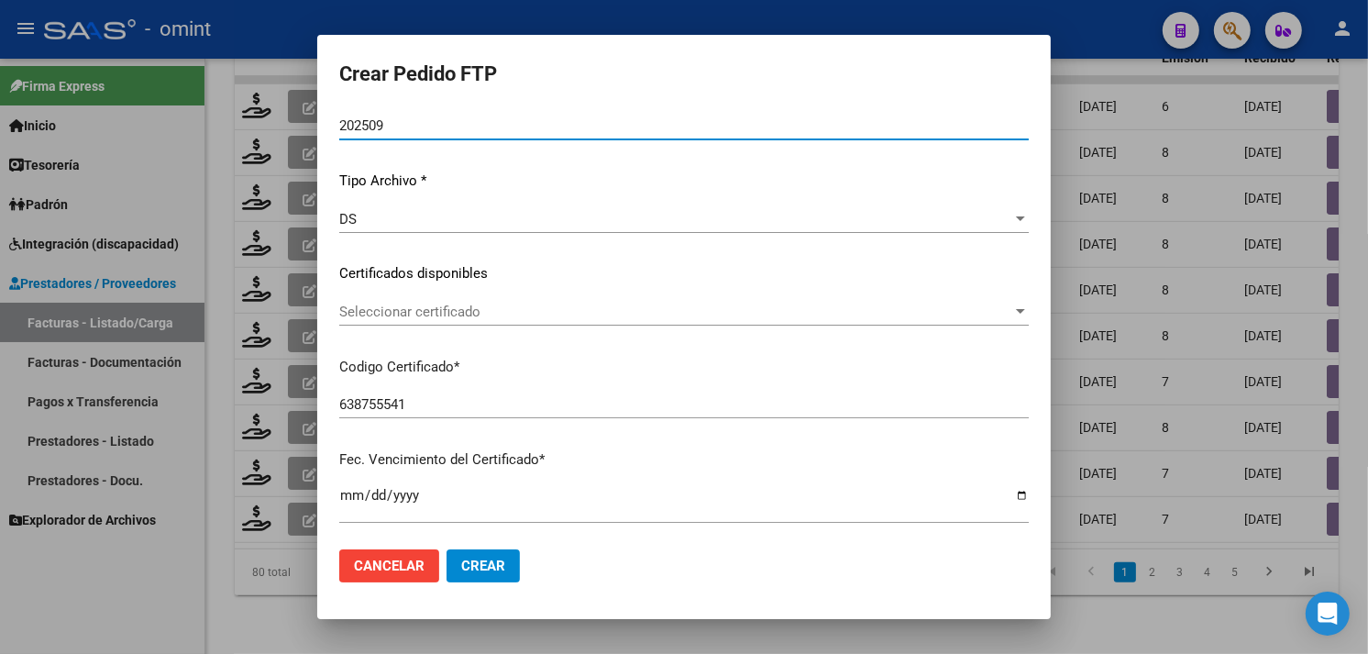
click at [506, 319] on div "Seleccionar certificado Seleccionar certificado" at bounding box center [684, 312] width 690 height 28
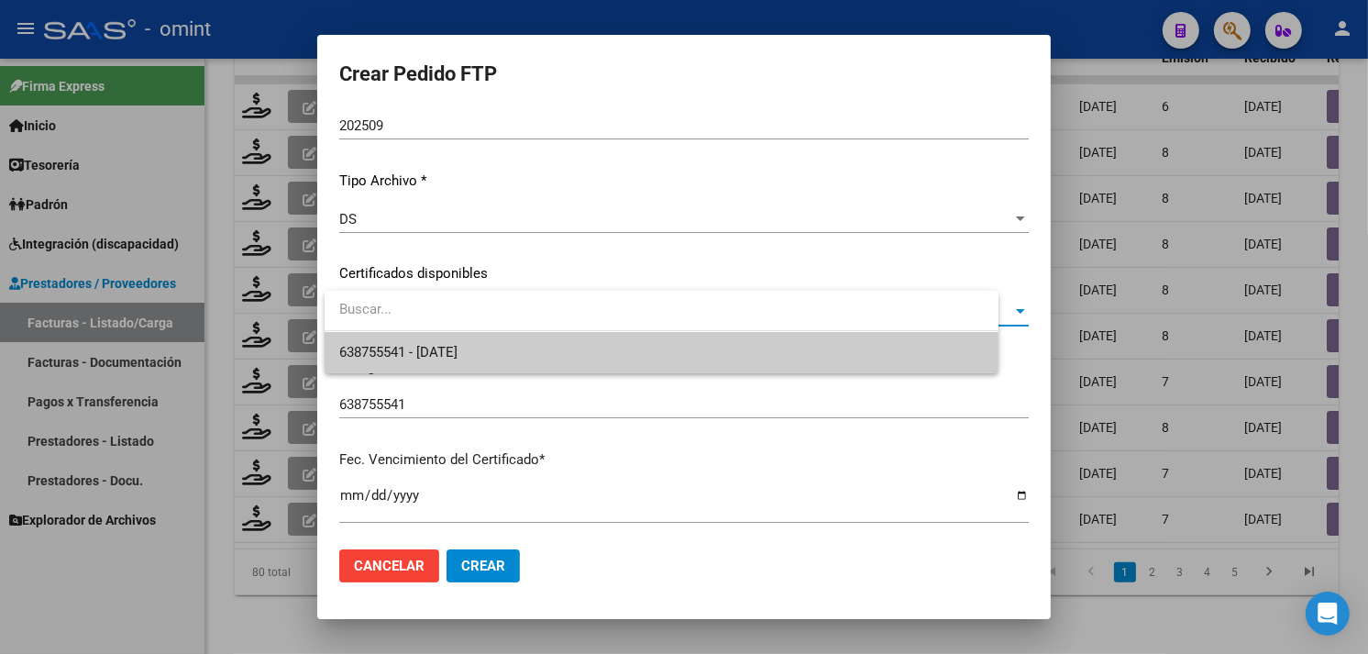
click at [501, 334] on span "638755541 - 2027-11-01" at bounding box center [661, 352] width 645 height 41
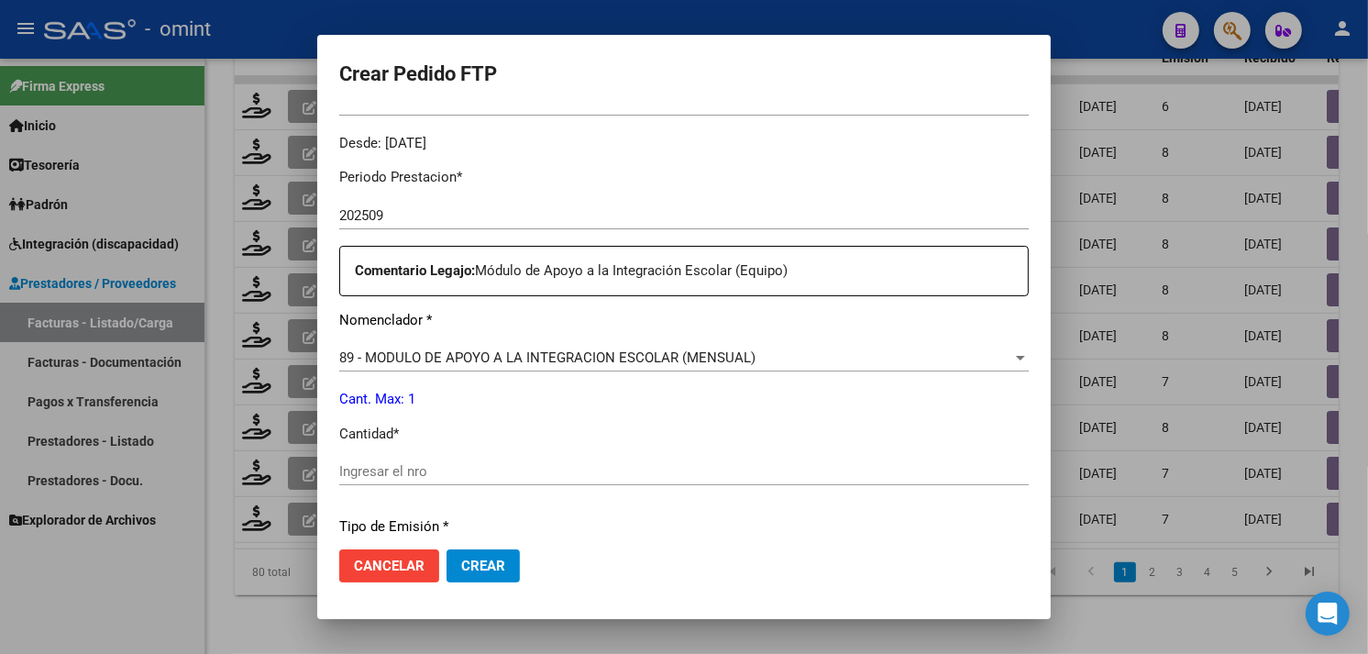
click at [423, 459] on div "Ingresar el nro" at bounding box center [684, 472] width 690 height 28
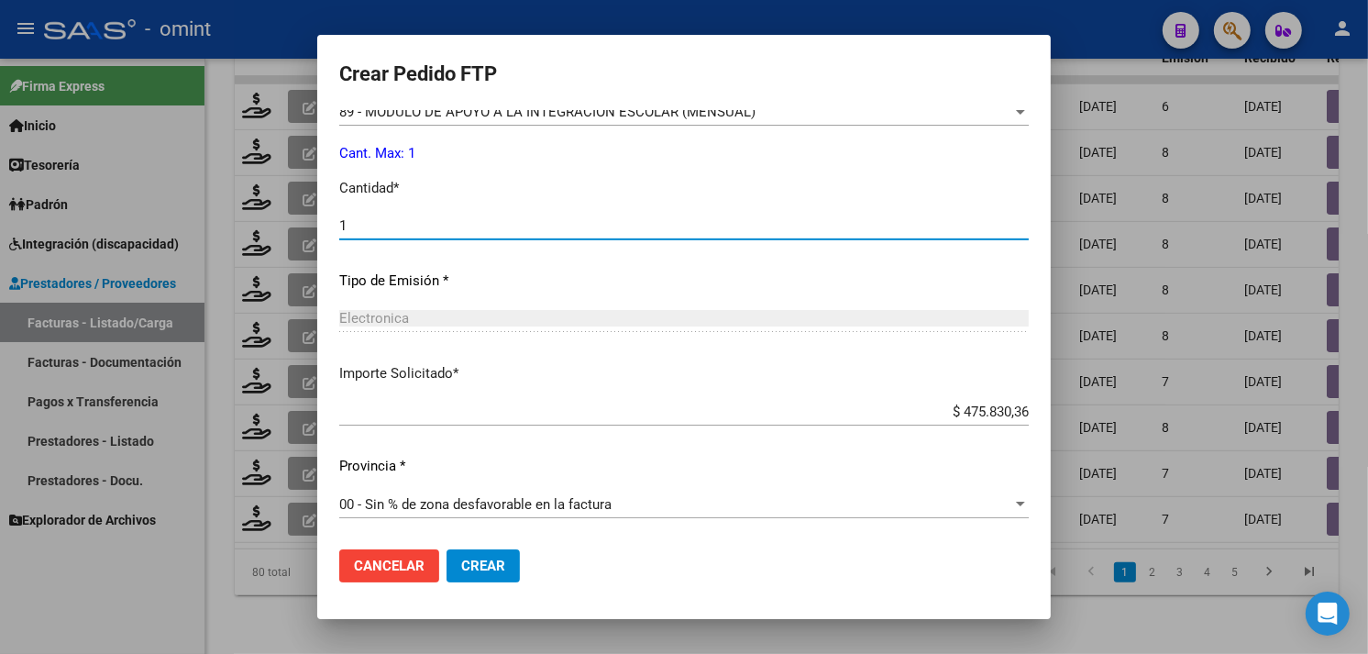
type input "1"
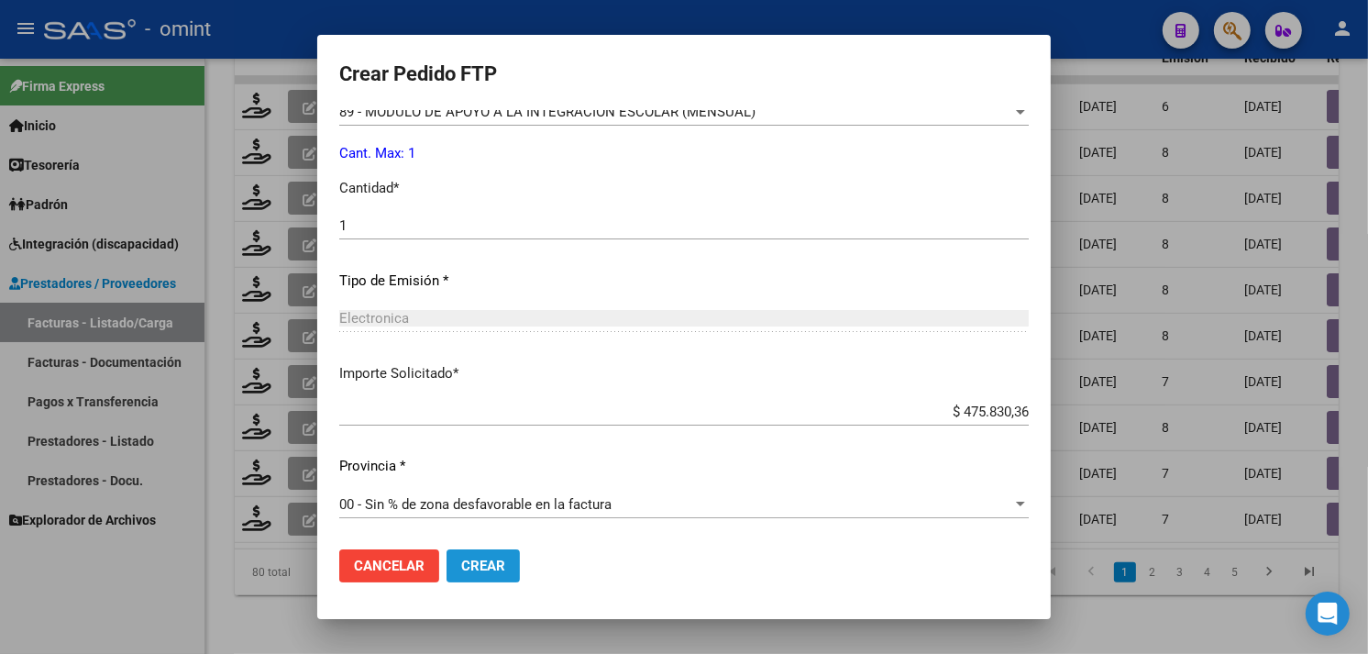
click at [499, 574] on button "Crear" at bounding box center [483, 565] width 73 height 33
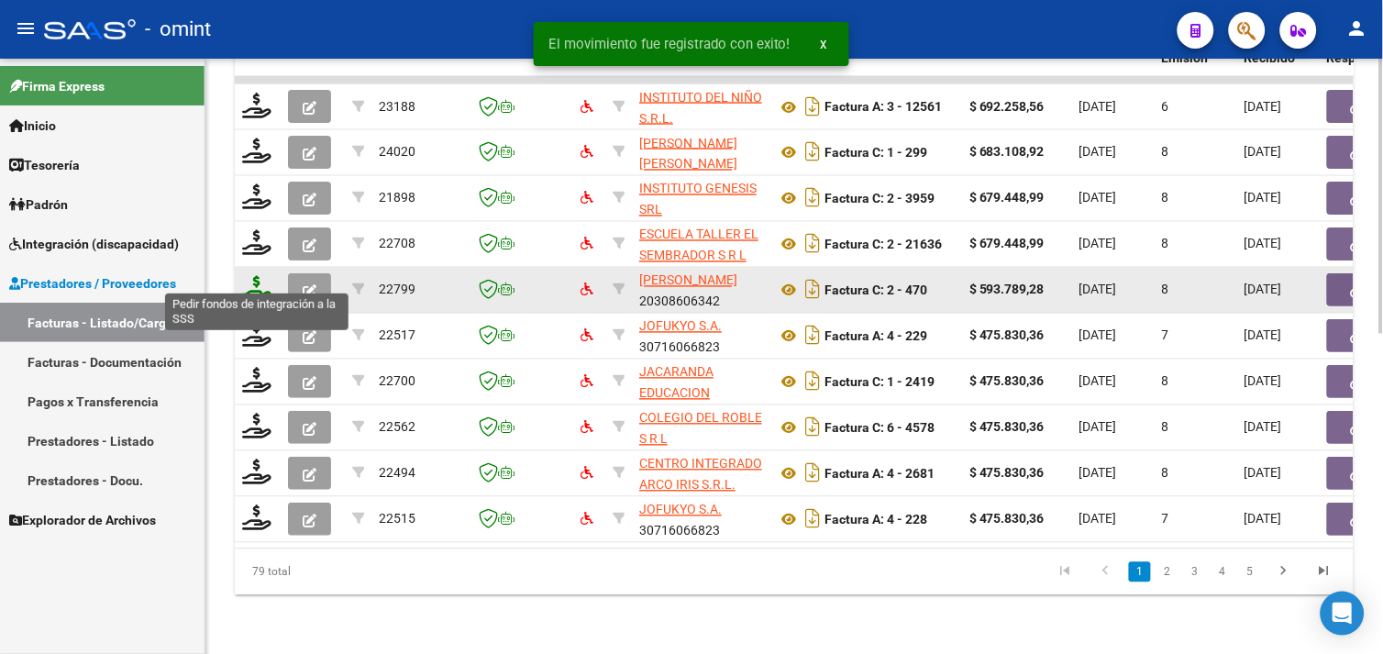
click at [260, 276] on icon at bounding box center [256, 289] width 29 height 26
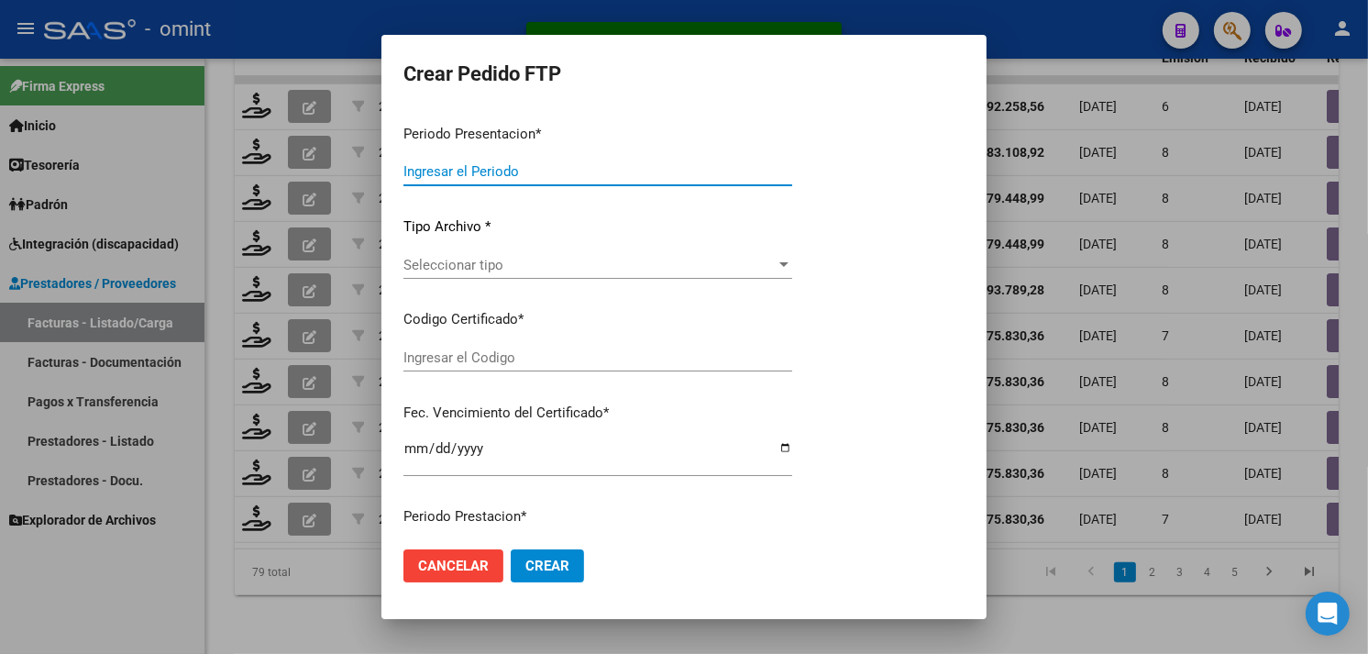
type input "202509"
type input "$ 593.789,28"
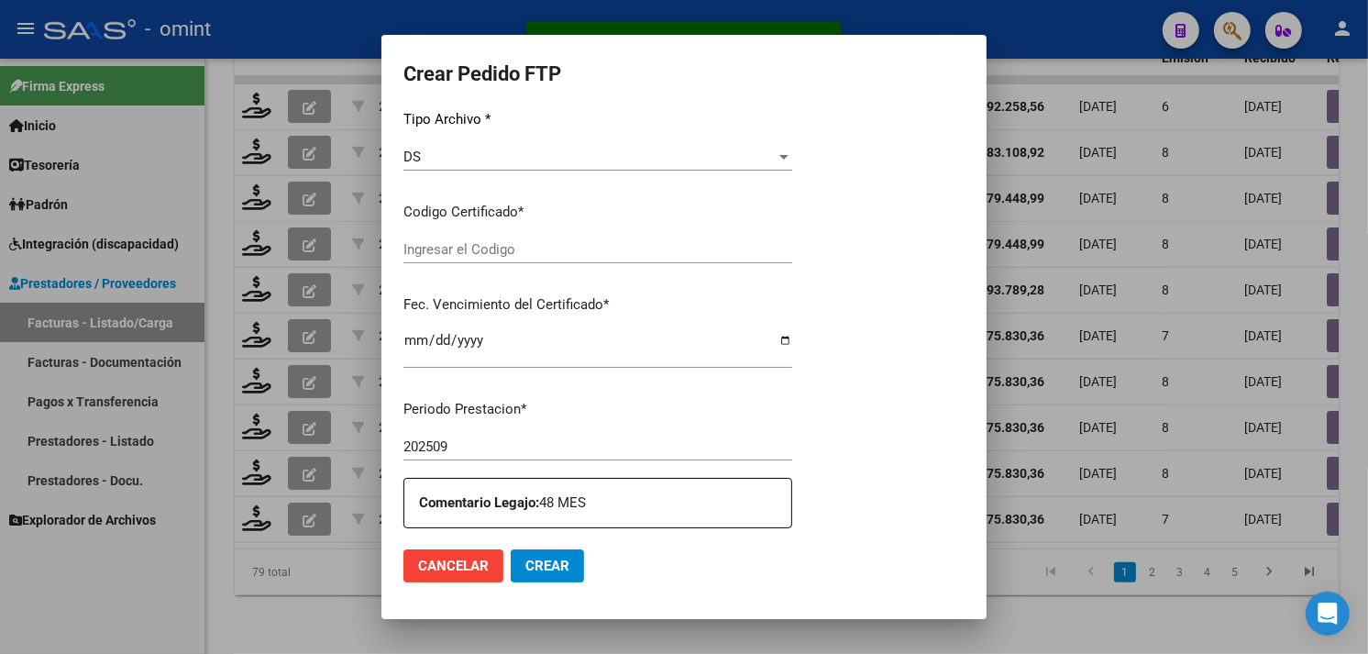
type input "7452439978"
type input "2027-06-15"
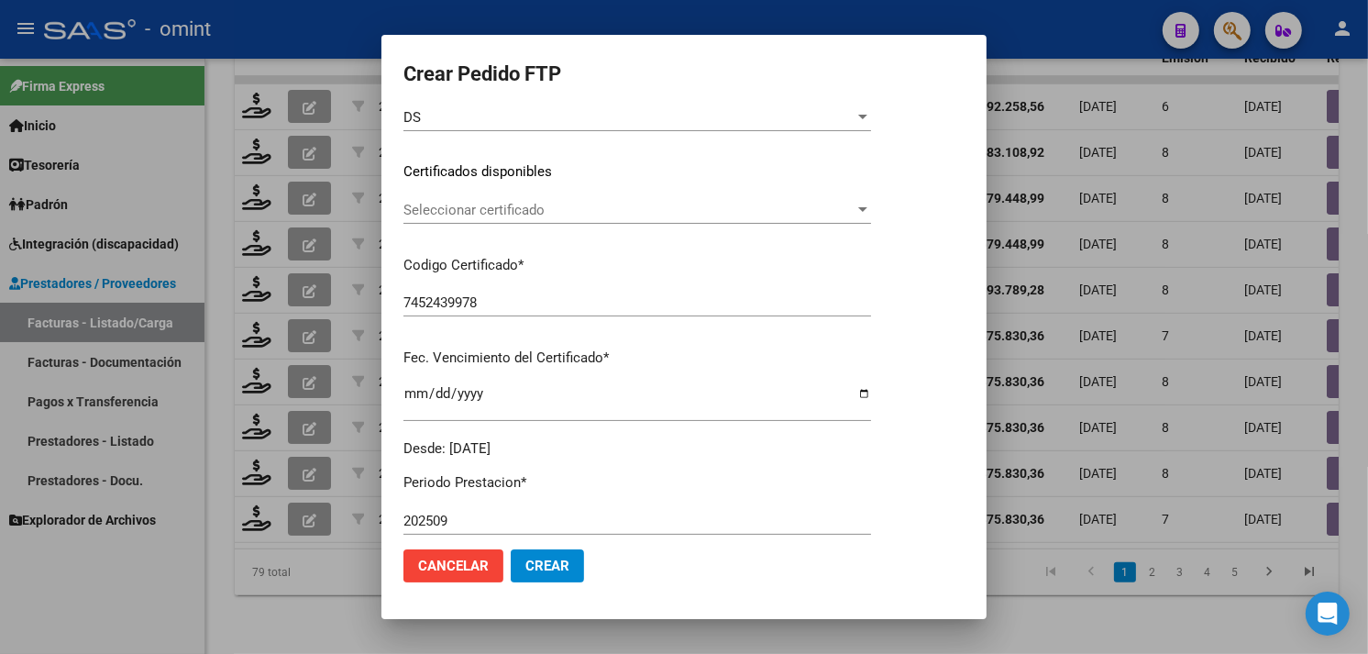
click at [515, 226] on div "Seleccionar certificado Seleccionar certificado" at bounding box center [638, 218] width 468 height 45
click at [526, 212] on span "Seleccionar certificado" at bounding box center [629, 210] width 451 height 17
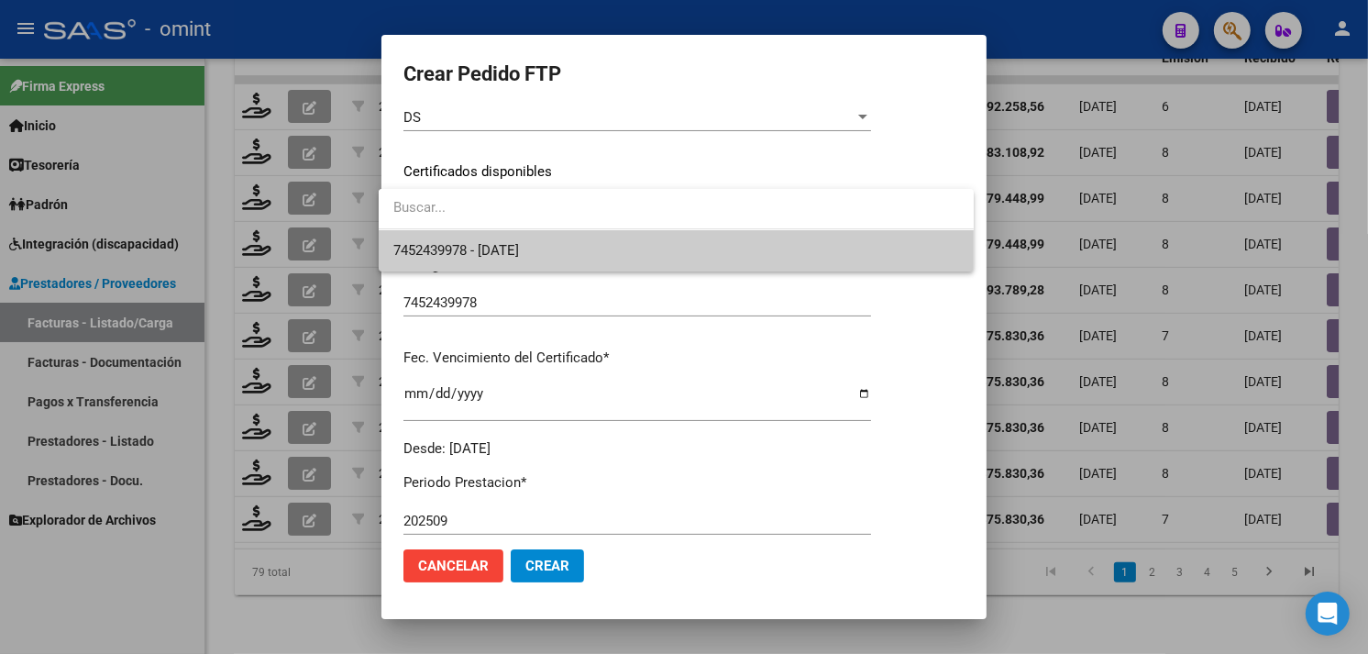
click at [526, 237] on span "7452439978 - 2027-06-15" at bounding box center [676, 250] width 566 height 41
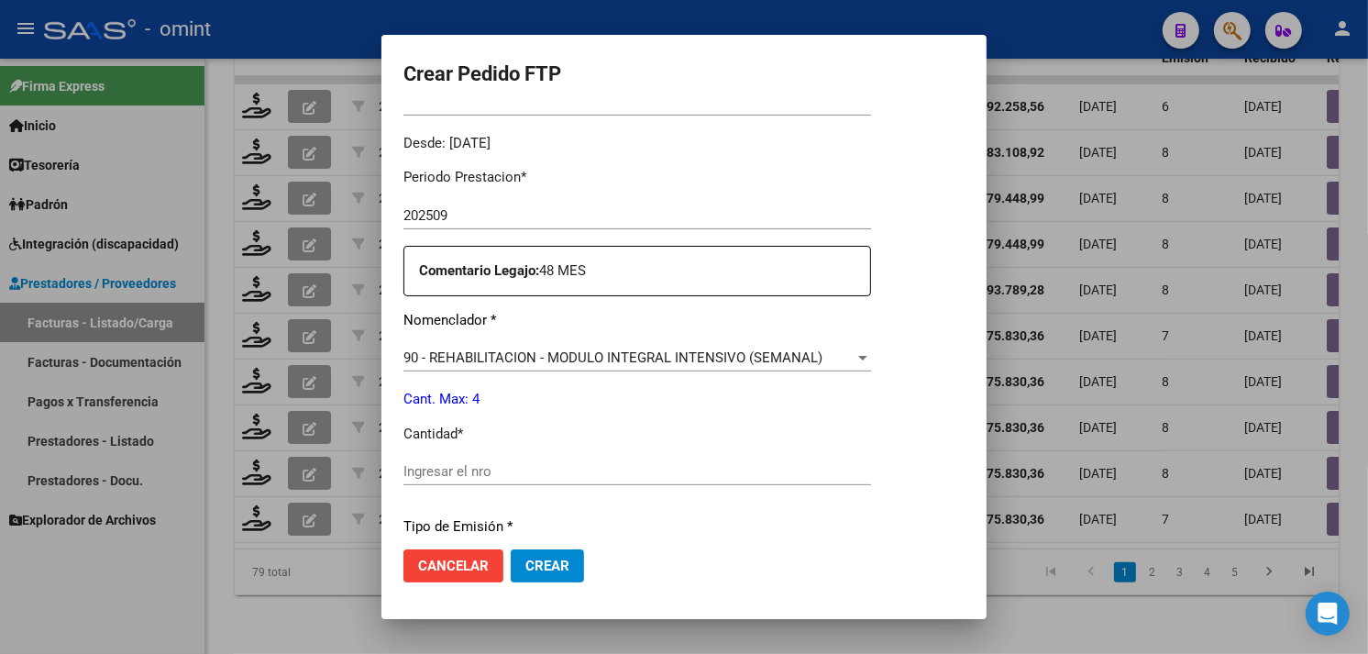
click at [515, 463] on input "Ingresar el nro" at bounding box center [638, 471] width 468 height 17
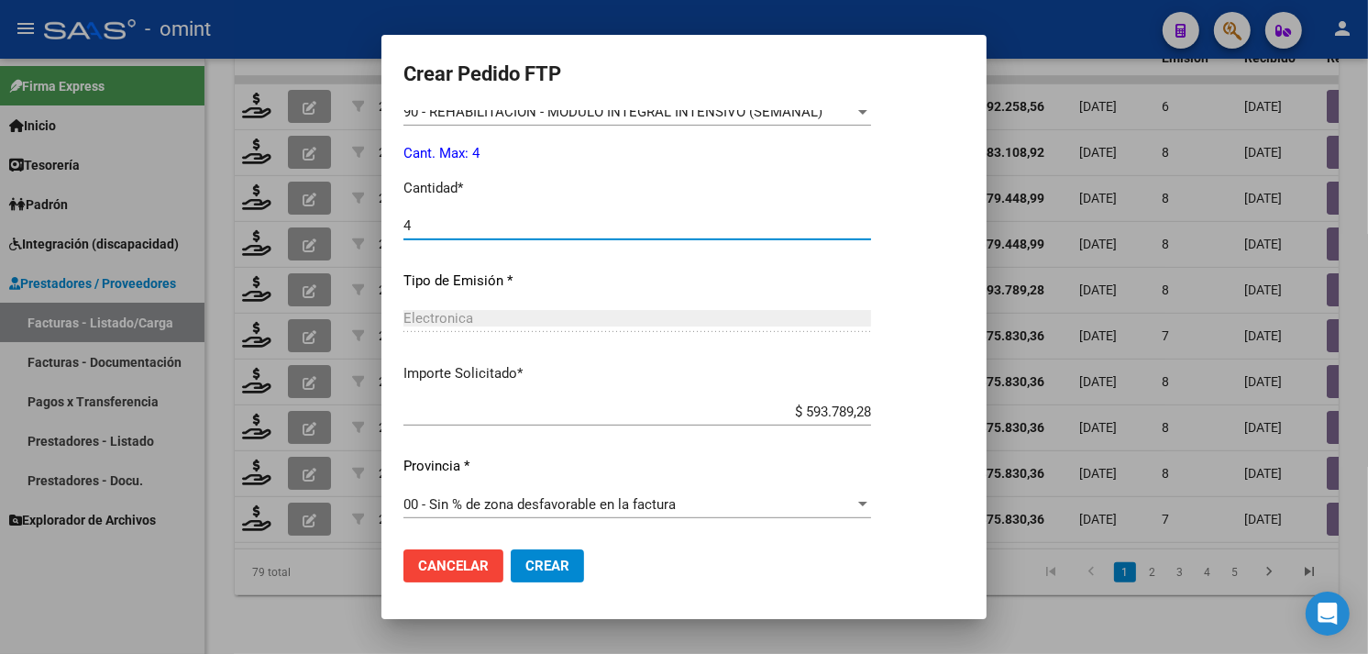
type input "4"
click at [557, 558] on span "Crear" at bounding box center [547, 566] width 44 height 17
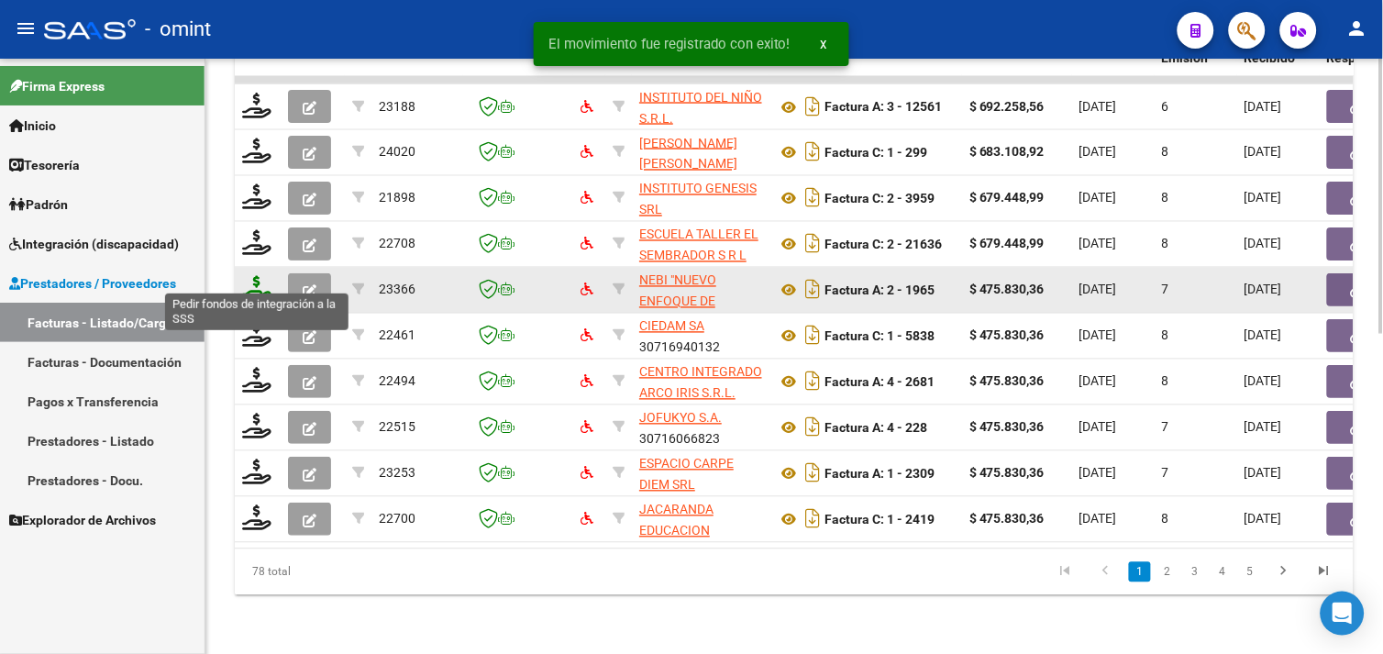
click at [266, 280] on icon at bounding box center [256, 289] width 29 height 26
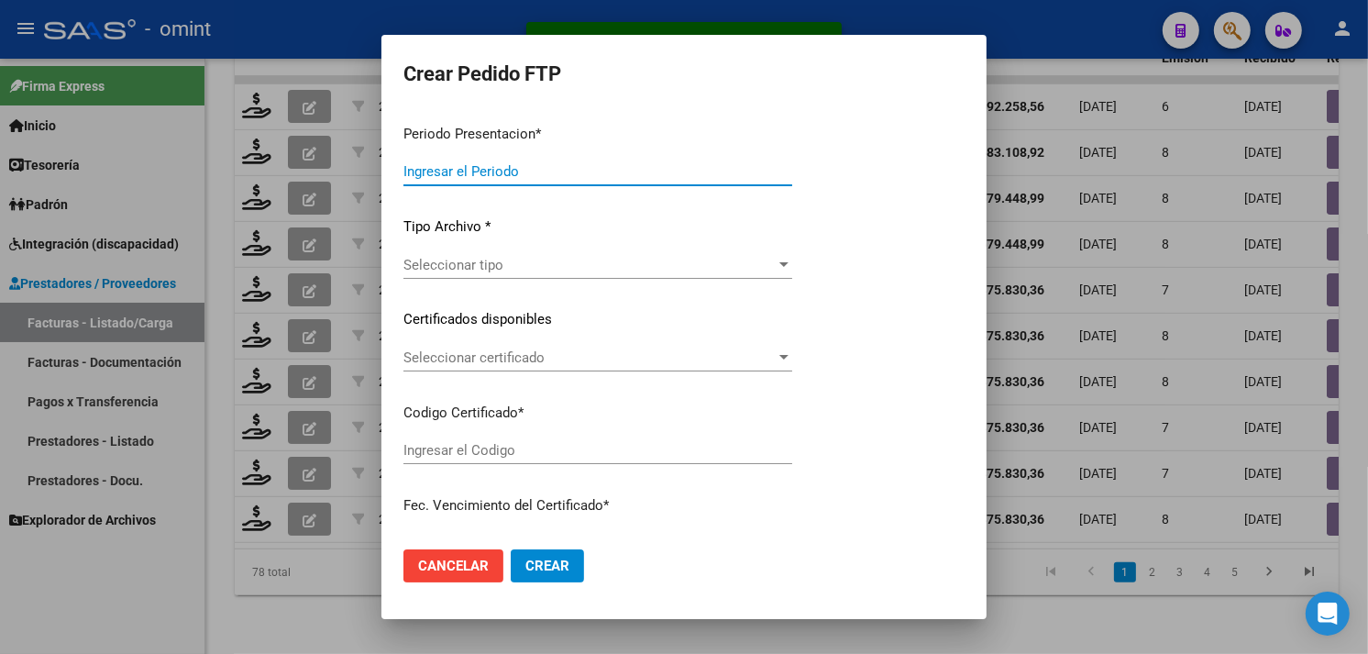
type input "202509"
type input "$ 475.830,36"
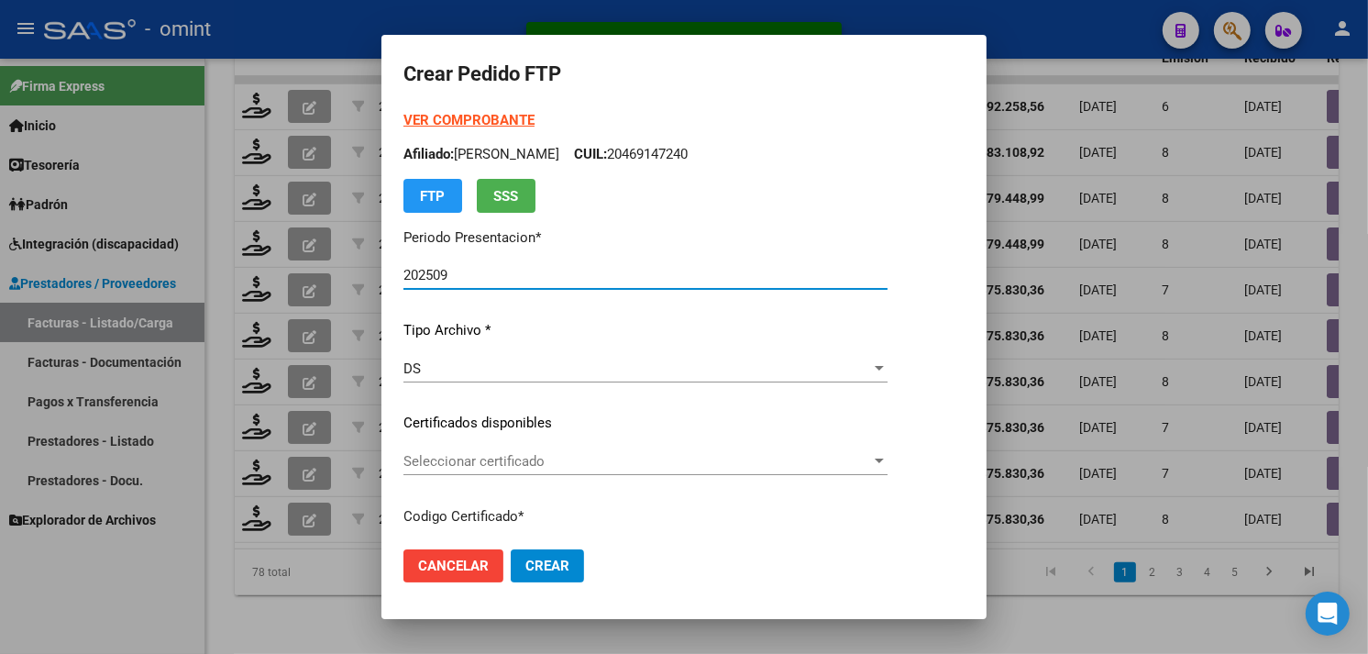
type input "5077092237"
type input "2028-03-28"
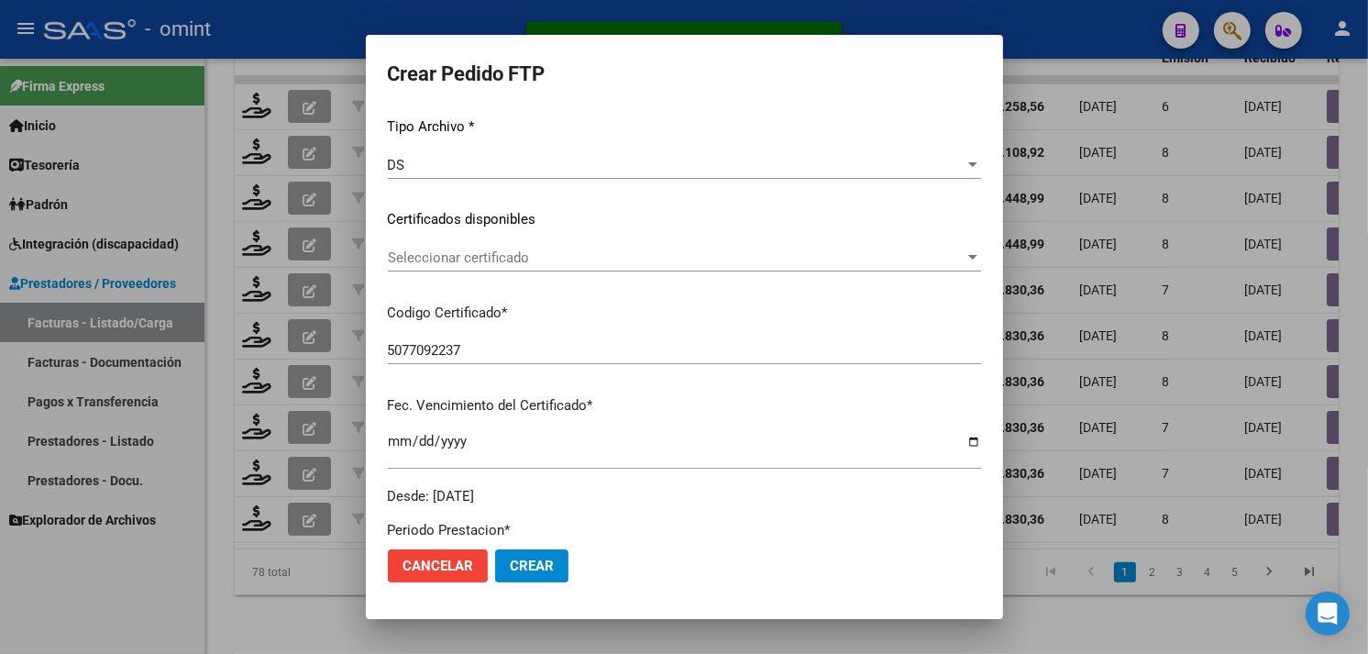
click at [512, 258] on span "Seleccionar certificado" at bounding box center [676, 257] width 577 height 17
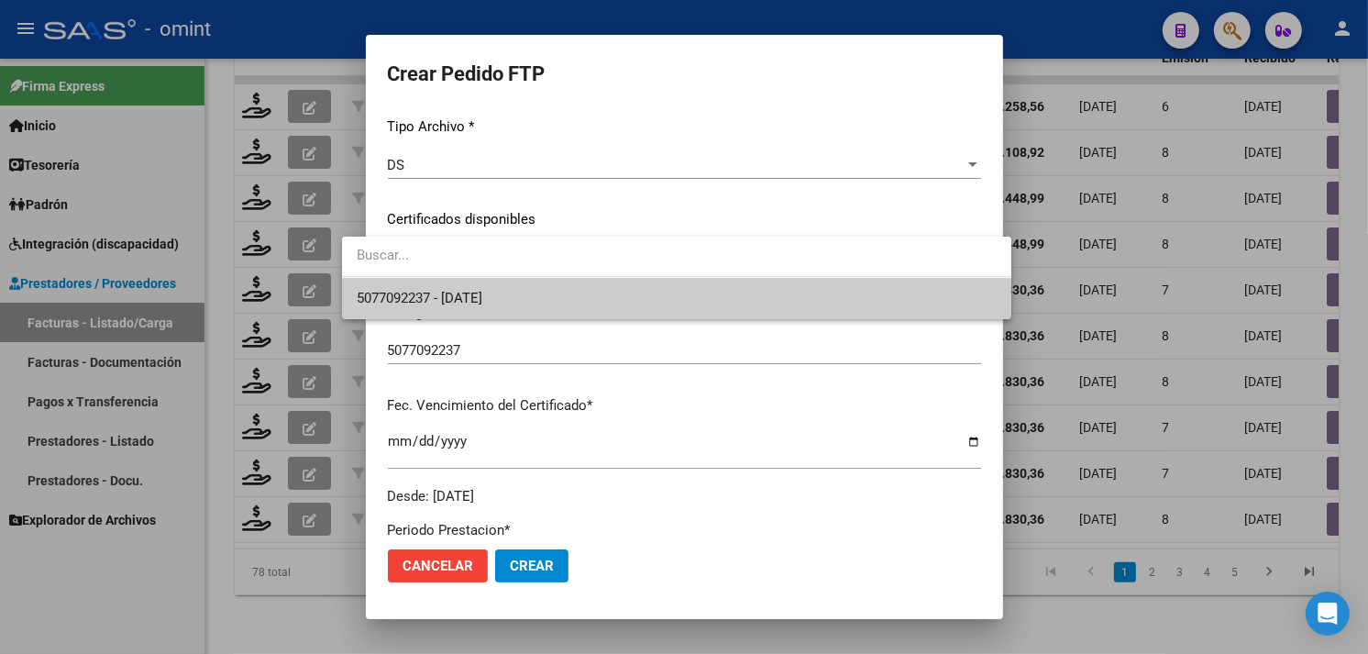
click at [509, 282] on span "5077092237 - 2028-03-28" at bounding box center [677, 298] width 640 height 41
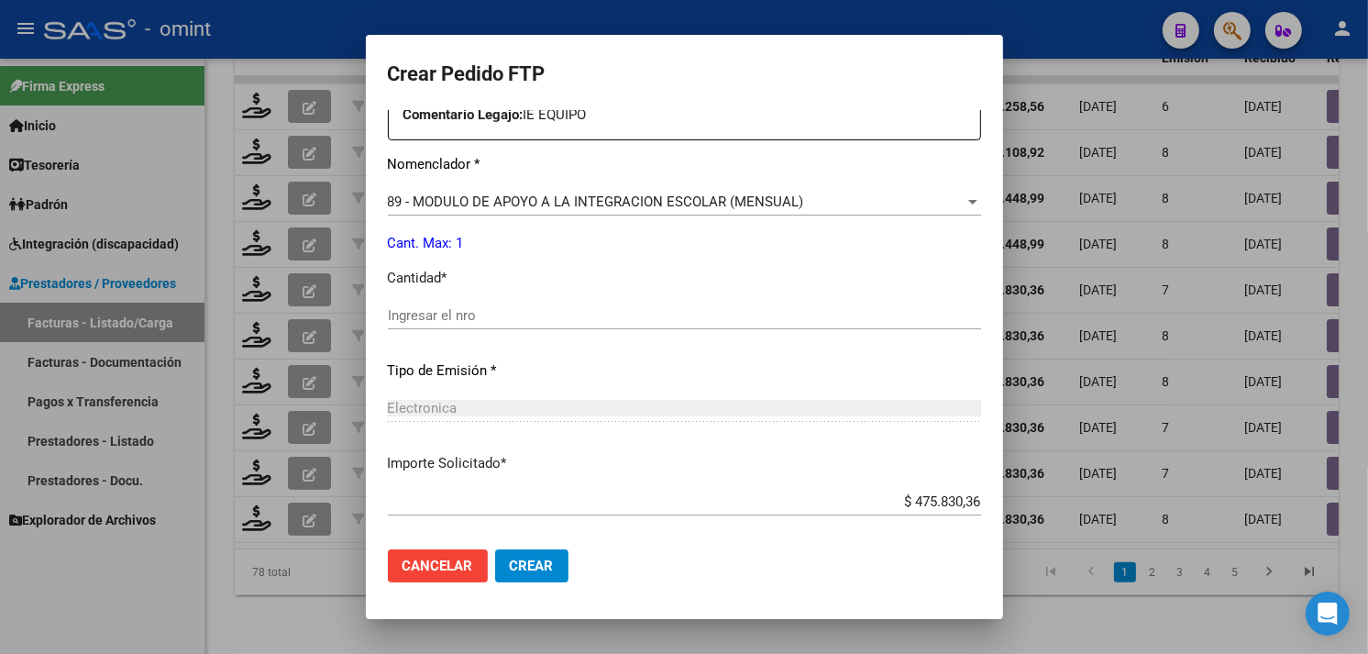
click at [481, 313] on input "Ingresar el nro" at bounding box center [684, 315] width 593 height 17
type input "1"
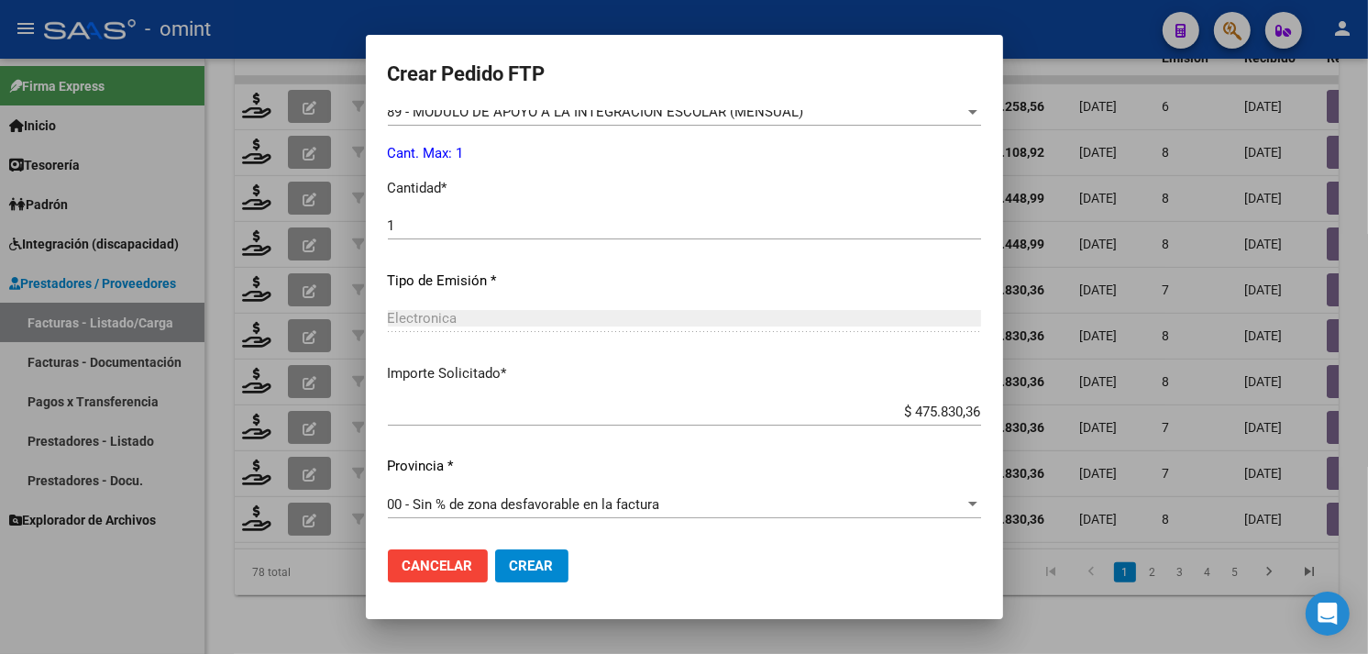
click at [510, 561] on span "Crear" at bounding box center [532, 566] width 44 height 17
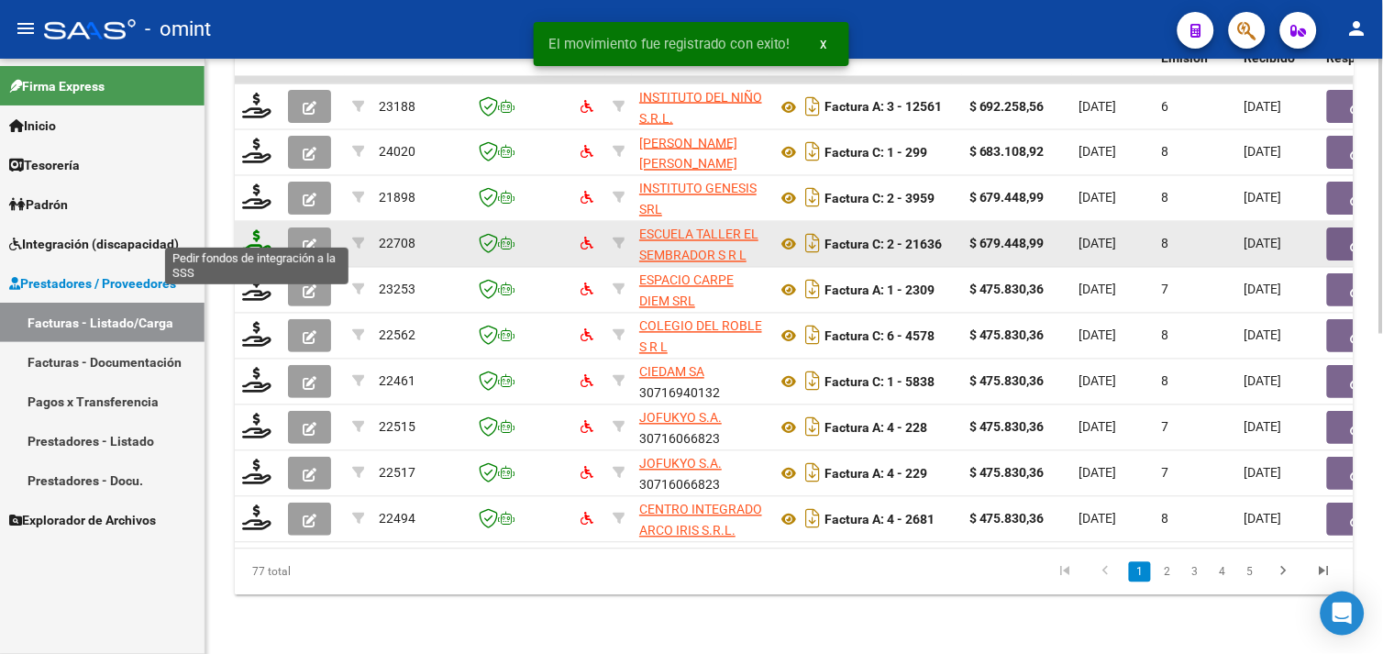
click at [262, 233] on icon at bounding box center [256, 243] width 29 height 26
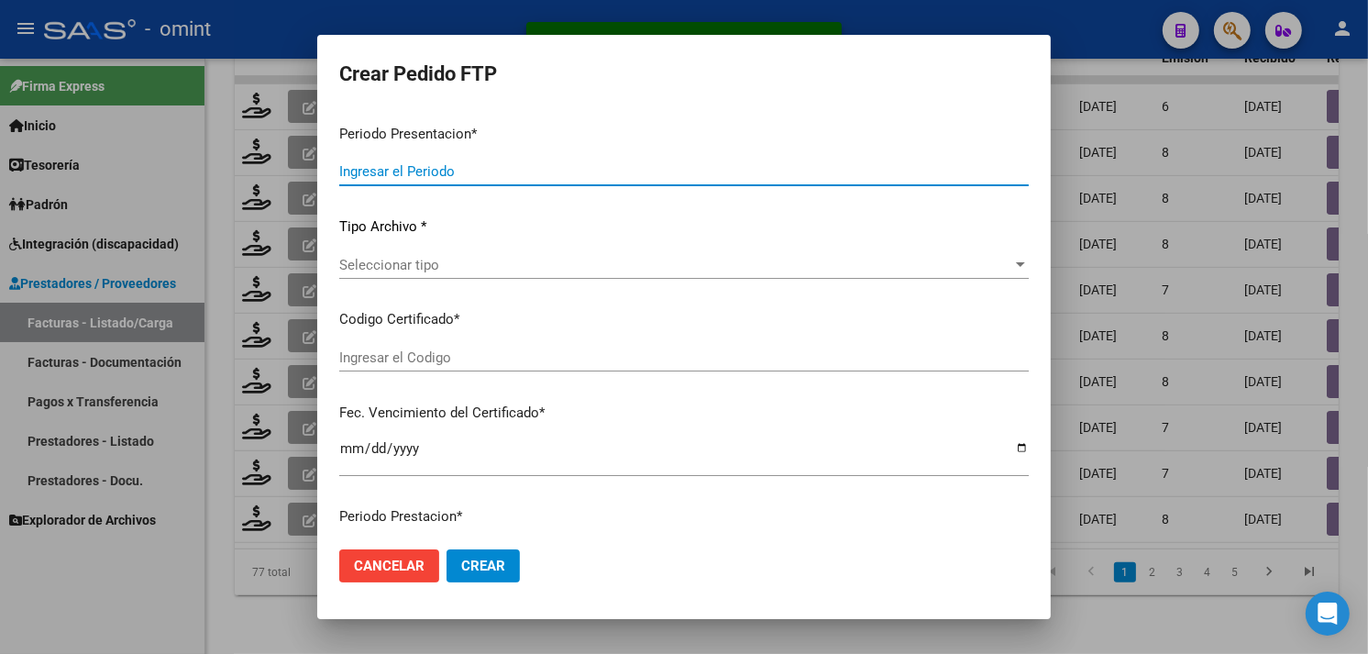
type input "202509"
type input "$ 679.448,99"
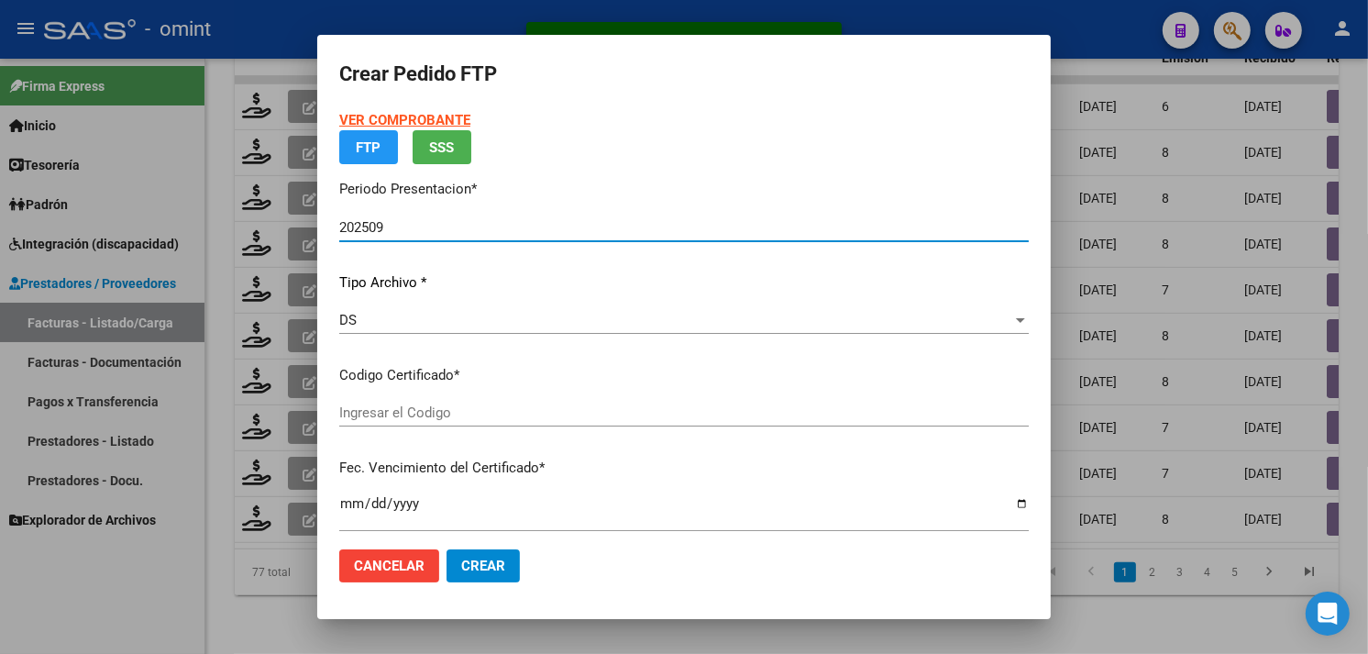
type input "2208916184"
type input "2034-09-30"
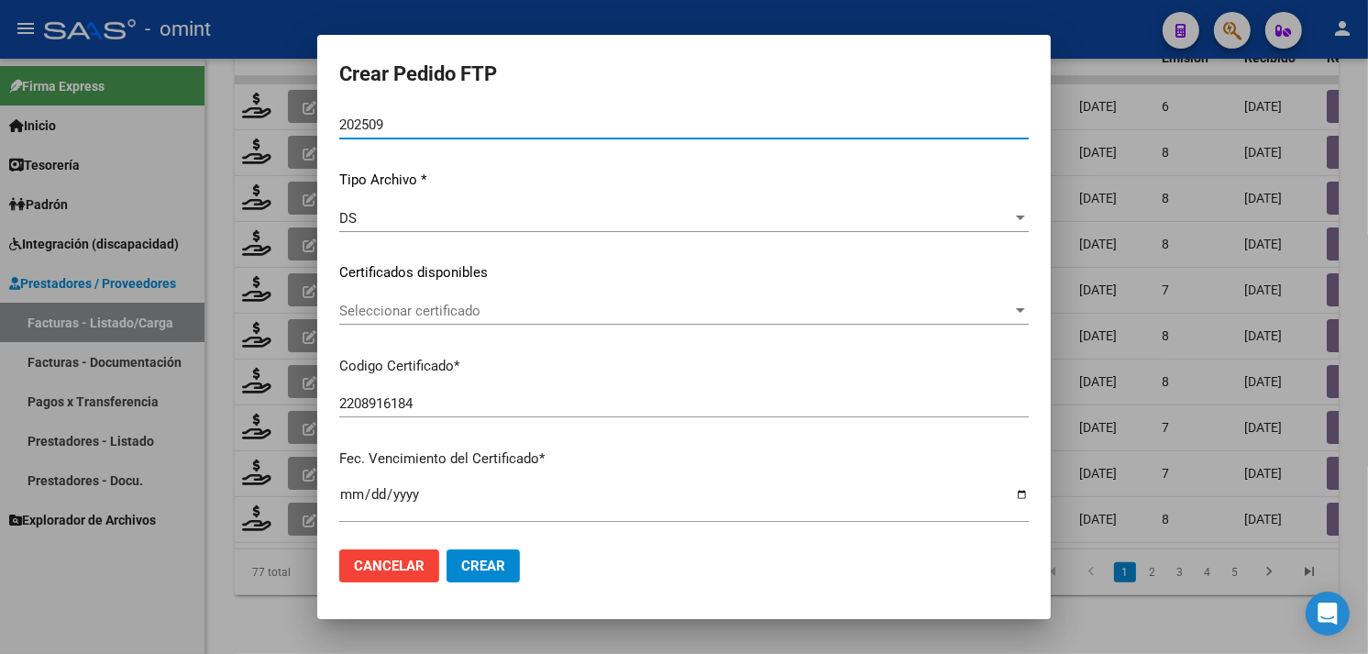
click at [508, 312] on span "Seleccionar certificado" at bounding box center [675, 311] width 673 height 17
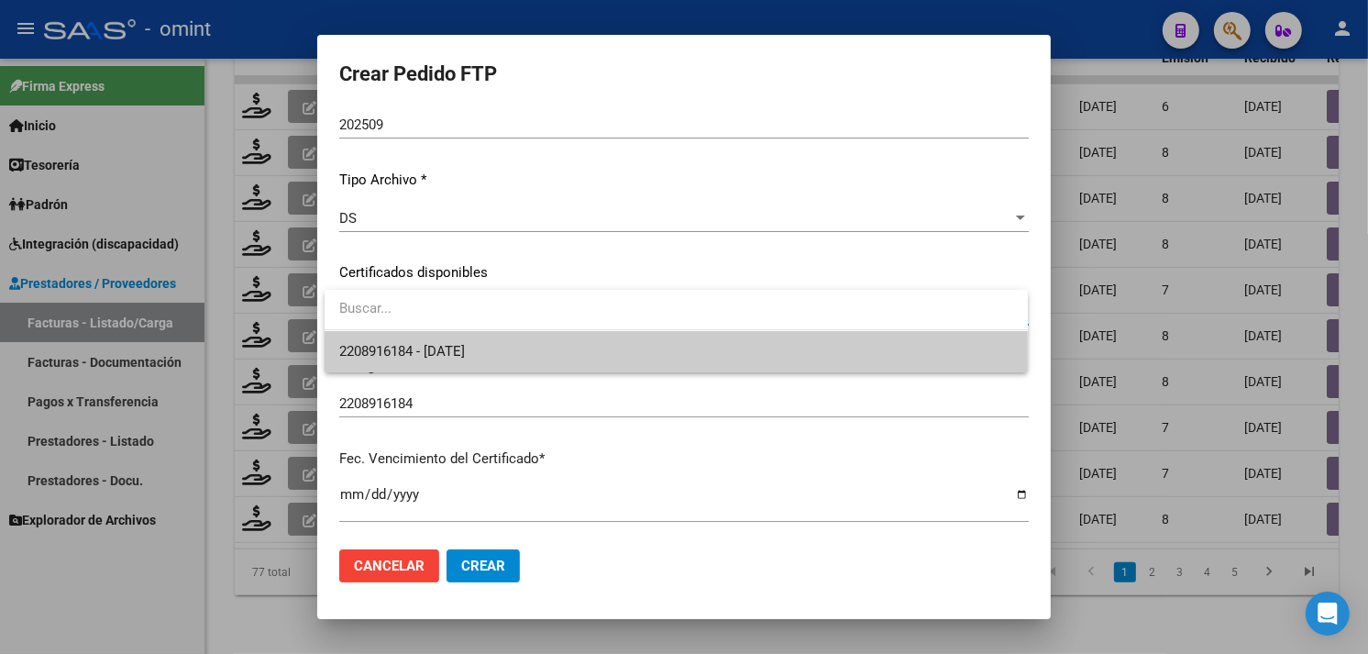
click at [495, 341] on span "2208916184 - 2034-09-30" at bounding box center [676, 351] width 674 height 41
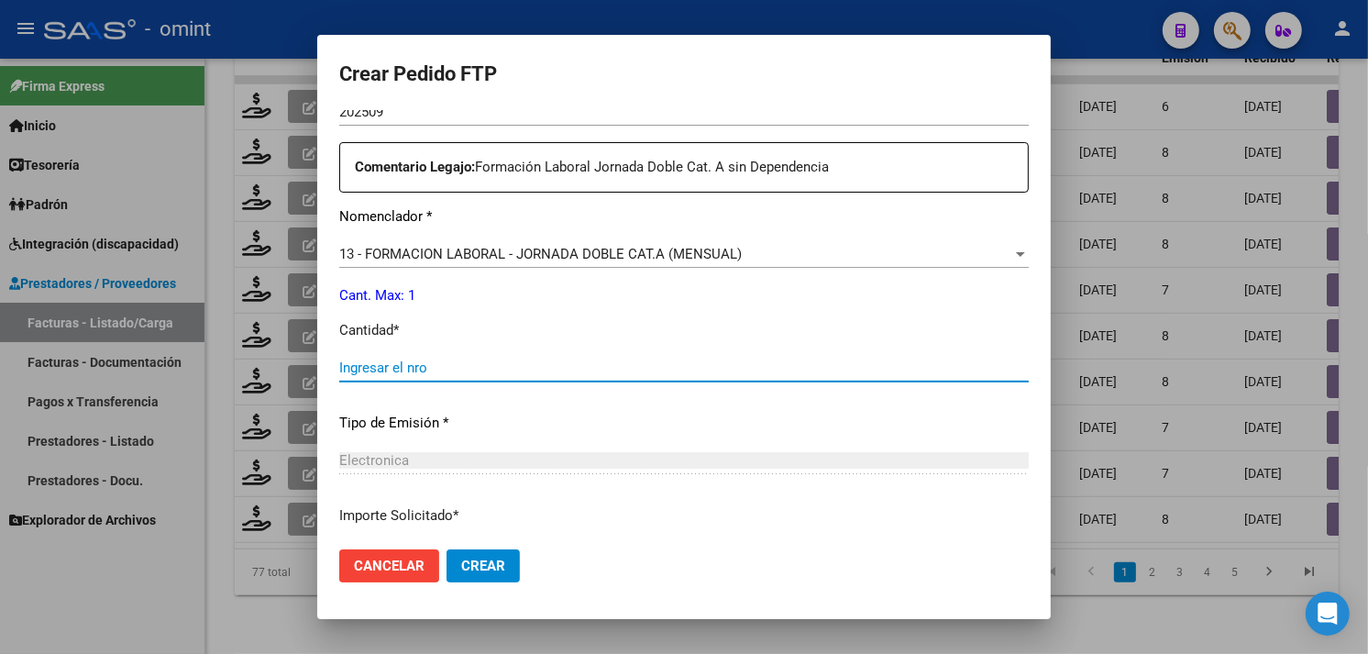
click at [514, 374] on input "Ingresar el nro" at bounding box center [684, 367] width 690 height 17
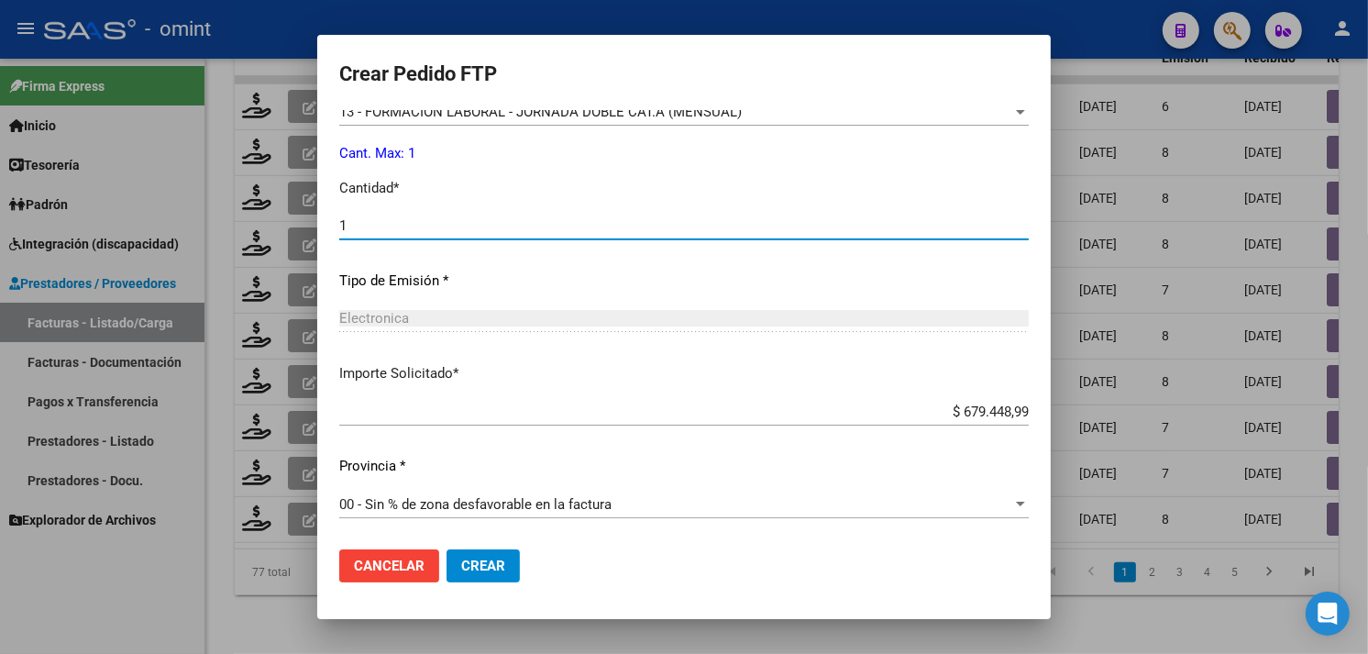
type input "1"
click at [486, 567] on span "Crear" at bounding box center [483, 566] width 44 height 17
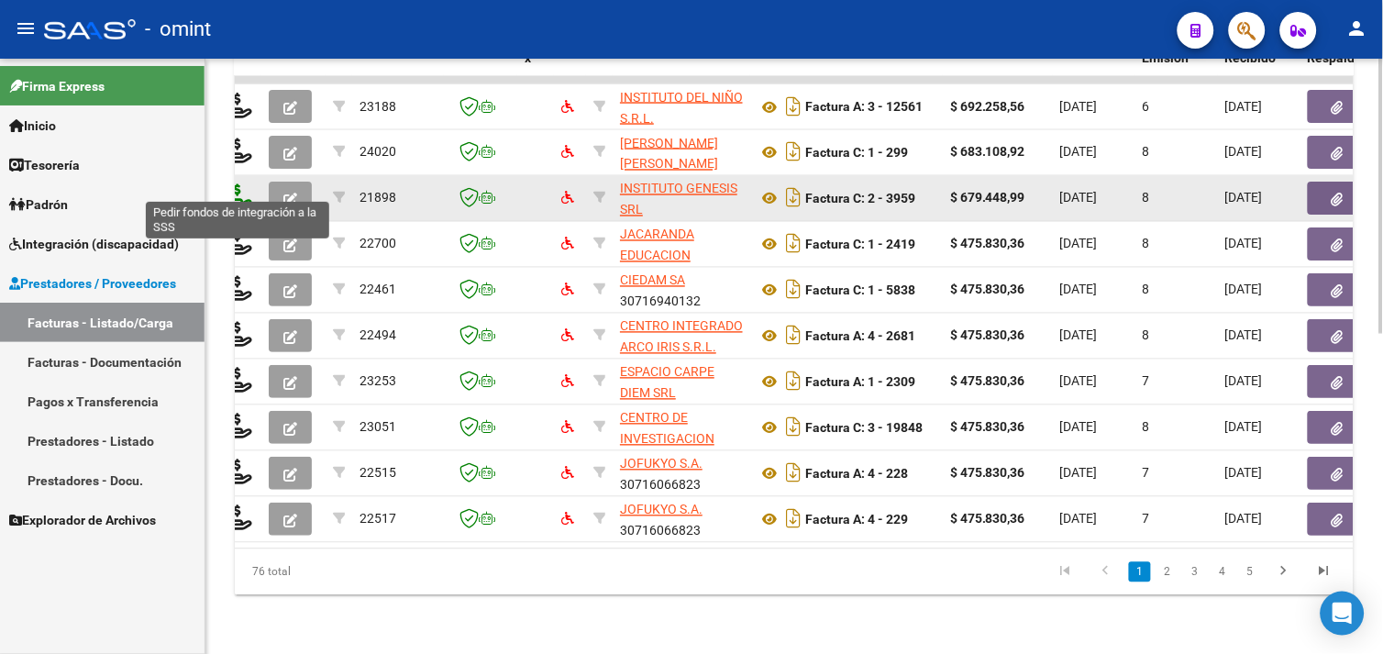
click at [246, 187] on icon at bounding box center [237, 197] width 29 height 26
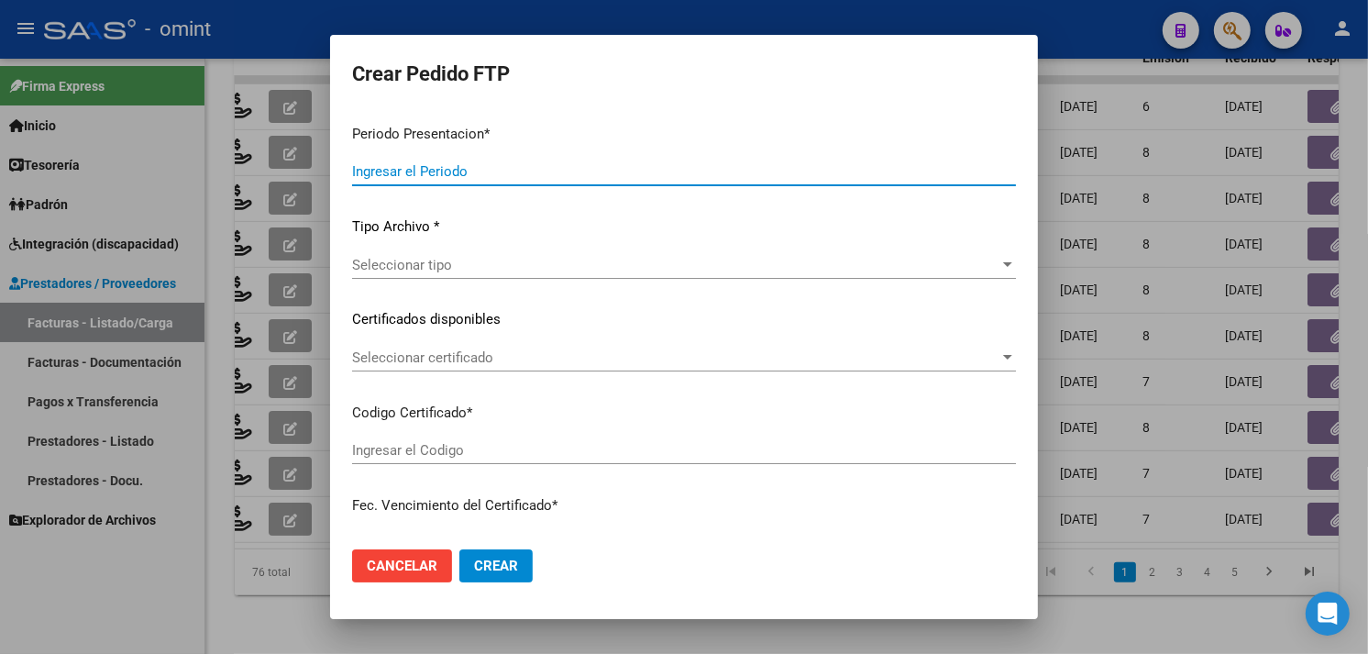
type input "202509"
type input "$ 679.448,99"
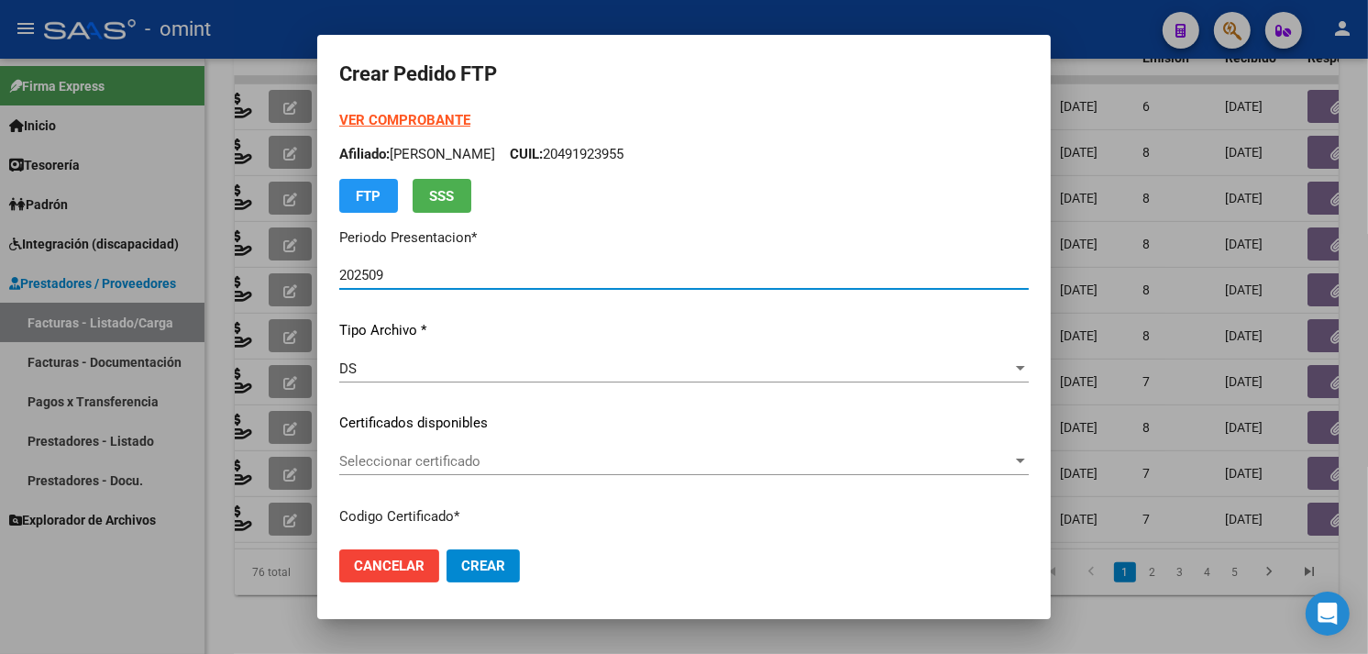
type input "9808589837"
type input "2027-10-21"
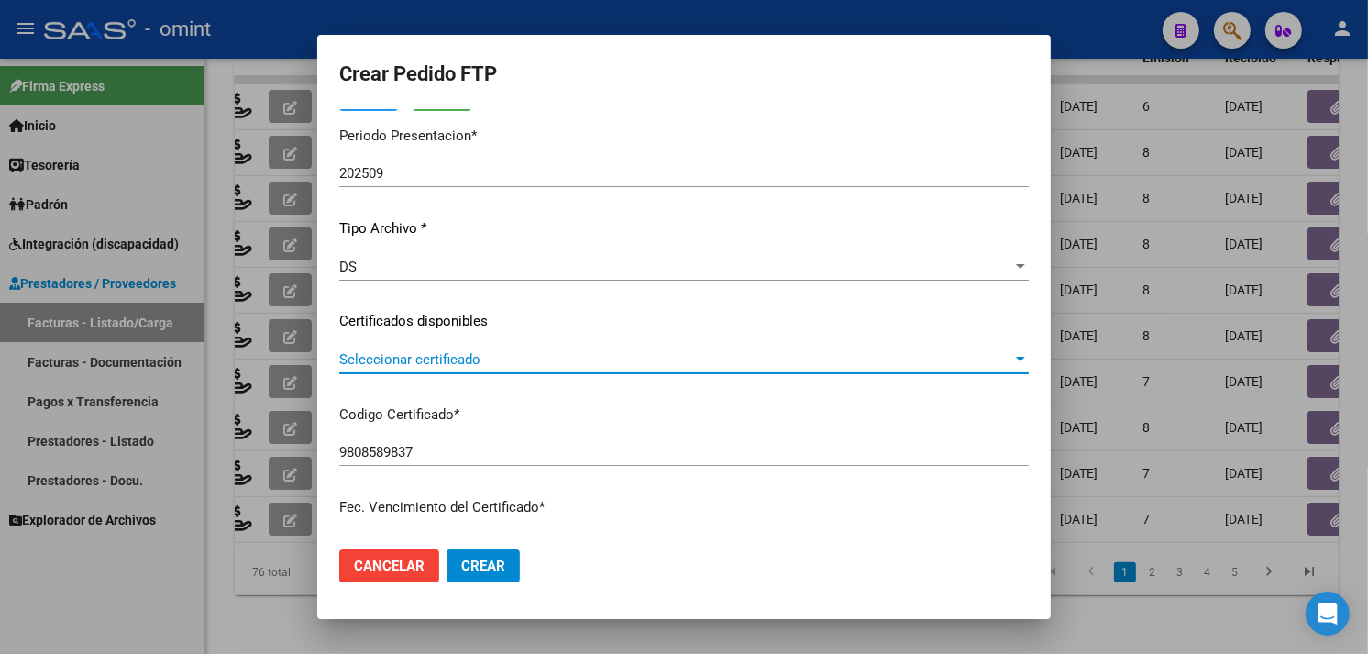
click at [510, 360] on span "Seleccionar certificado" at bounding box center [675, 359] width 673 height 17
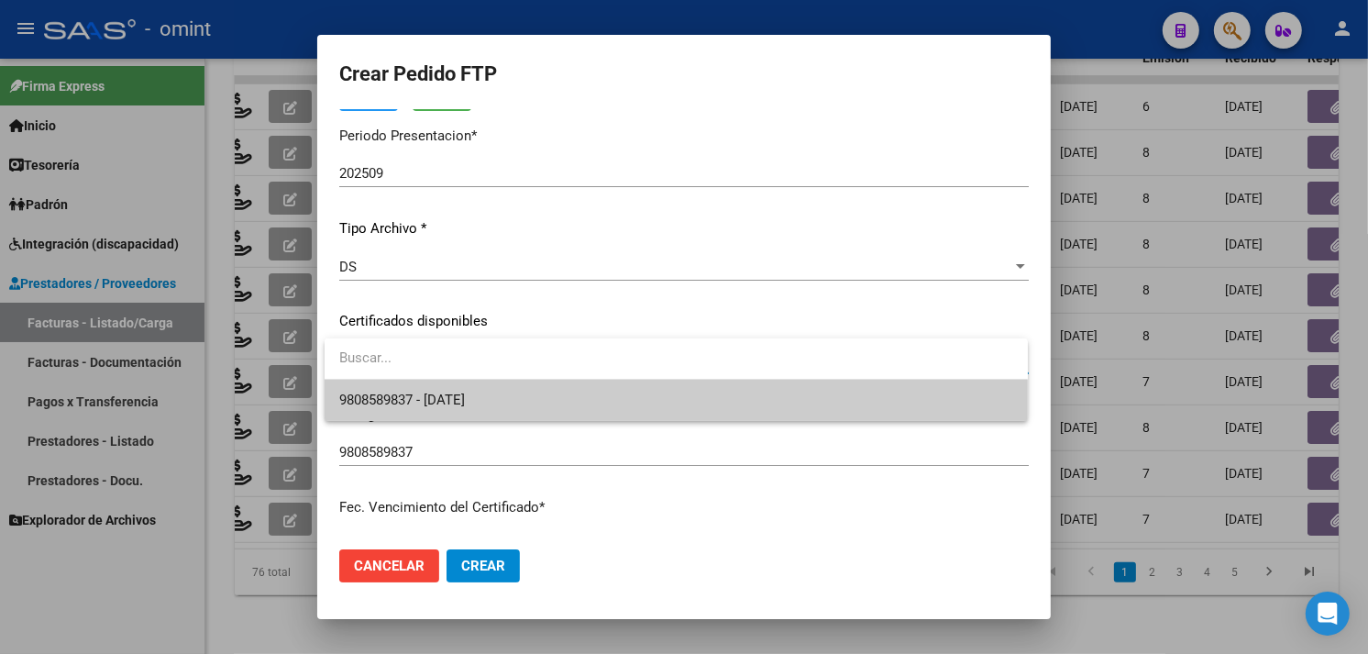
click at [465, 392] on span "9808589837 - 2027-10-21" at bounding box center [402, 400] width 126 height 17
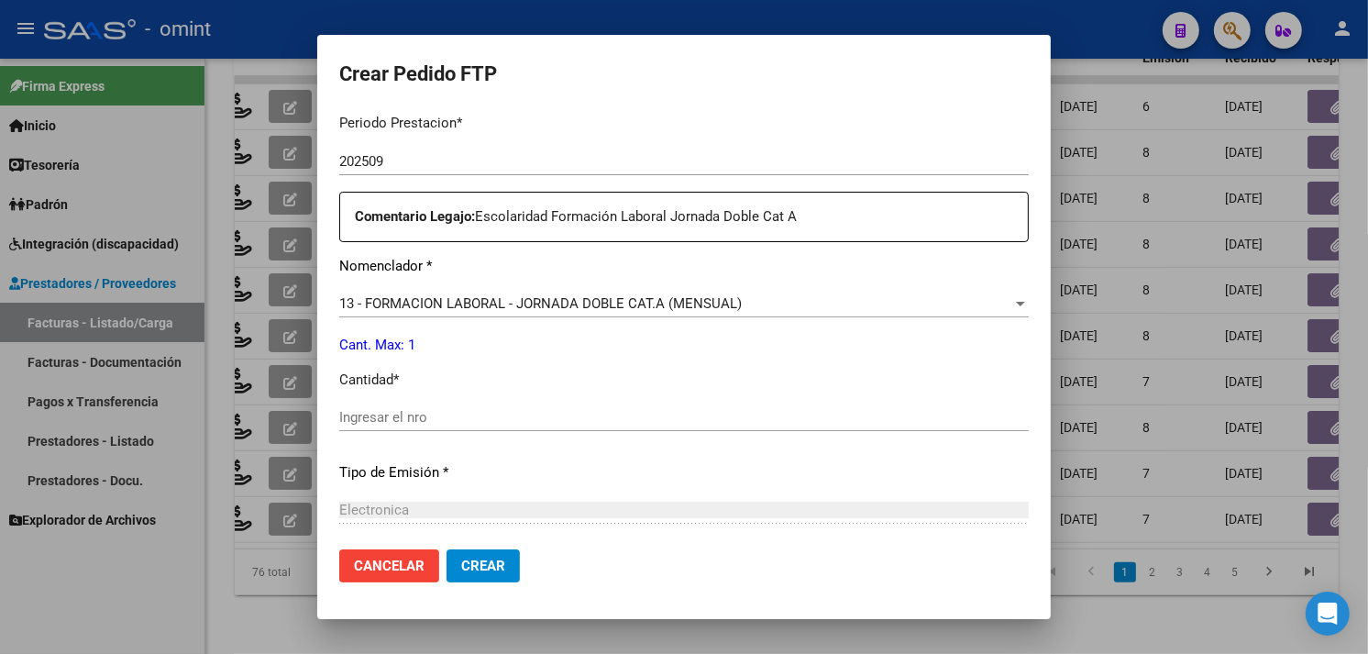
click at [455, 416] on input "Ingresar el nro" at bounding box center [684, 417] width 690 height 17
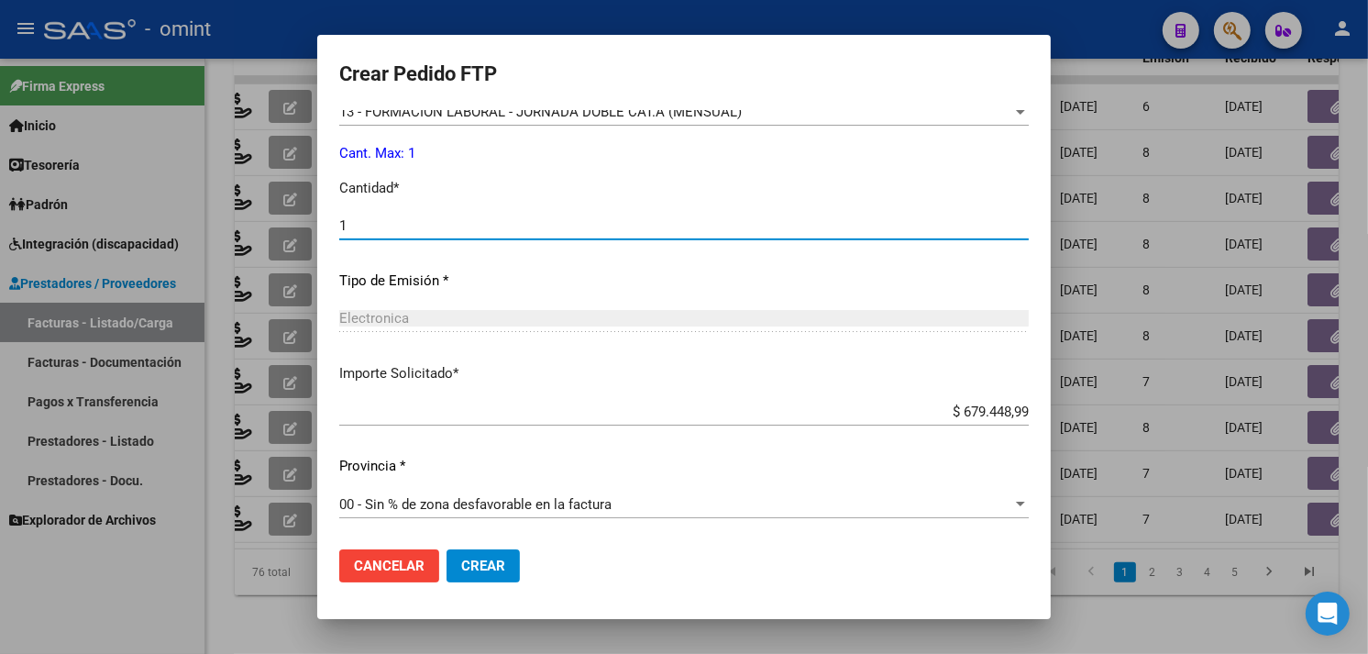
type input "1"
click at [515, 564] on button "Crear" at bounding box center [483, 565] width 73 height 33
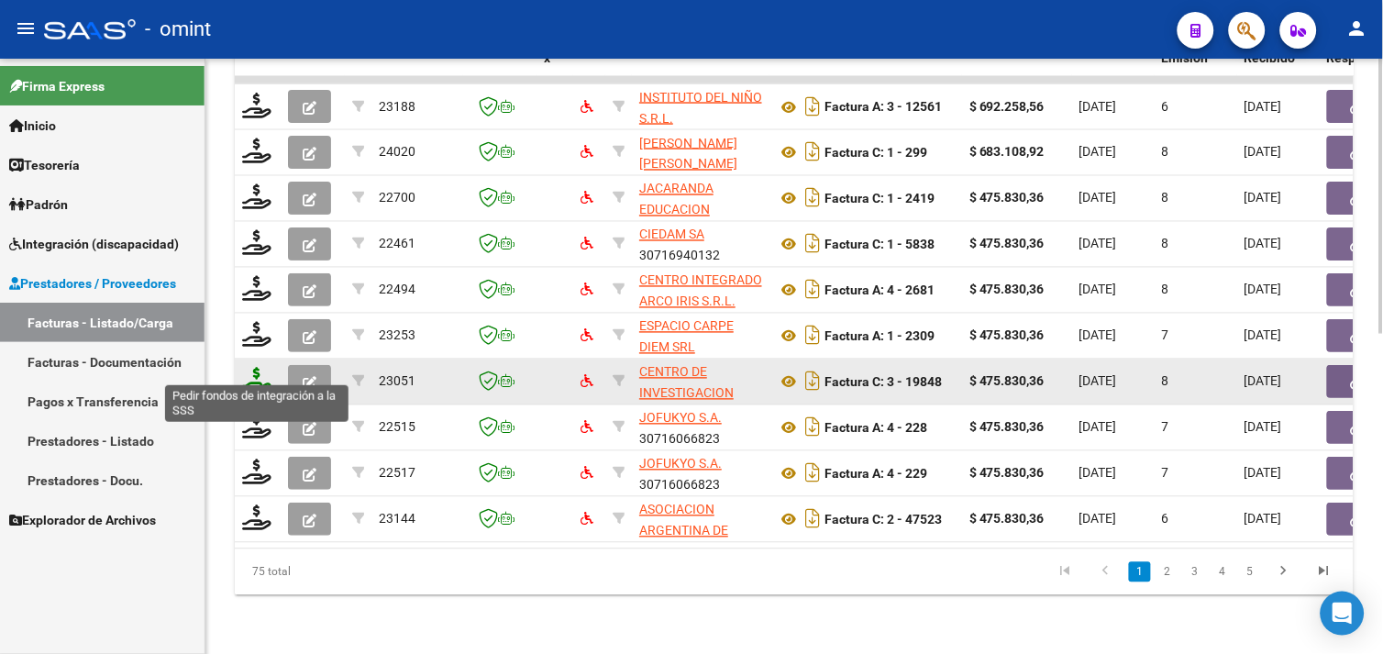
click at [266, 372] on icon at bounding box center [256, 381] width 29 height 26
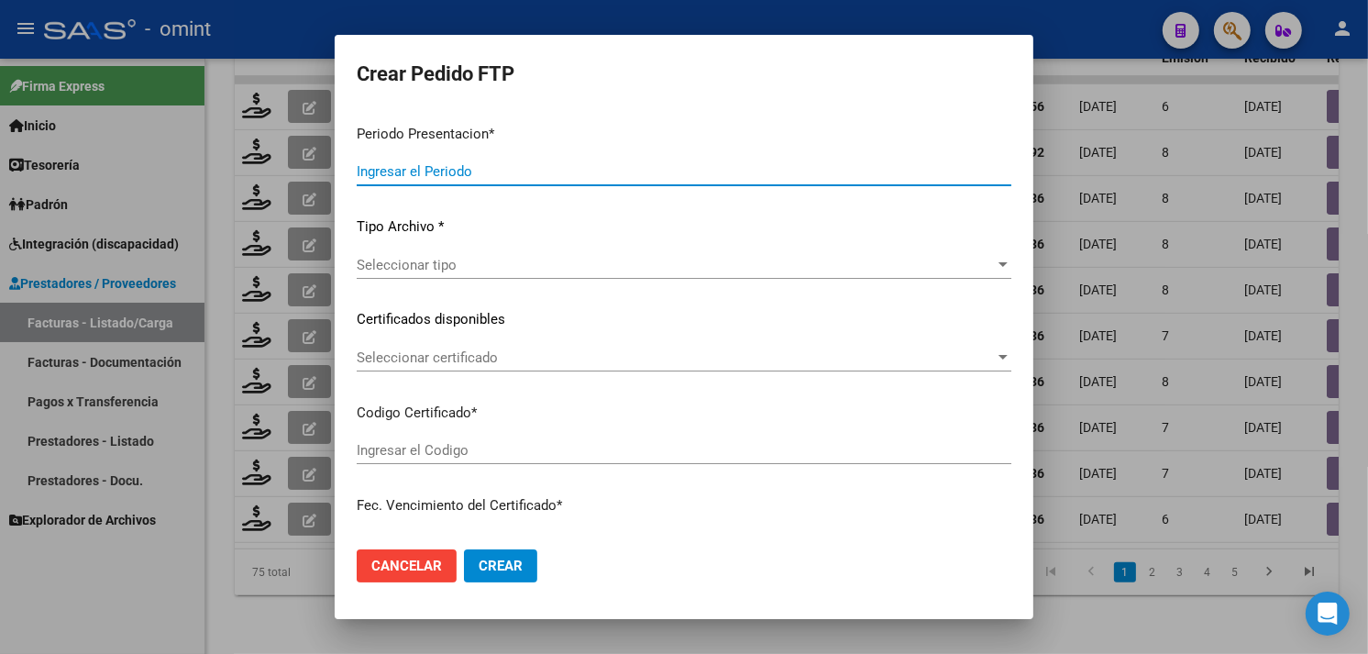
type input "202509"
type input "$ 475.830,36"
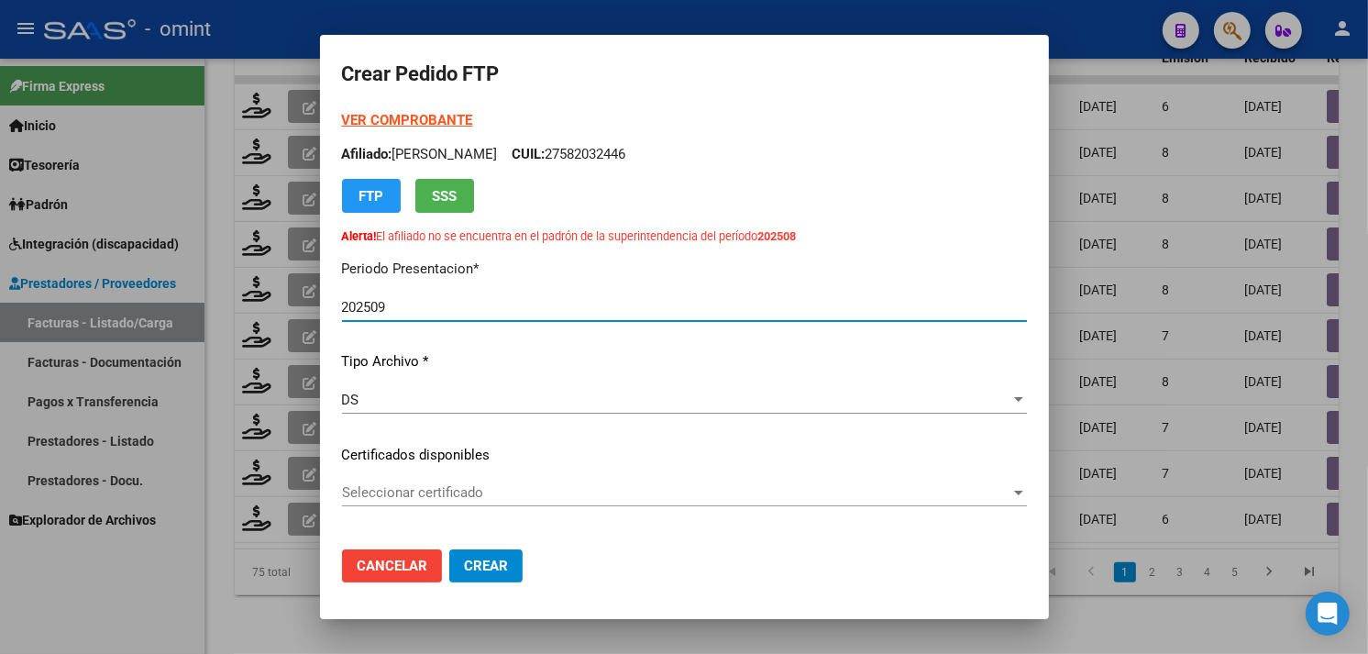
type input "4813075055"
type input "2025-09-30"
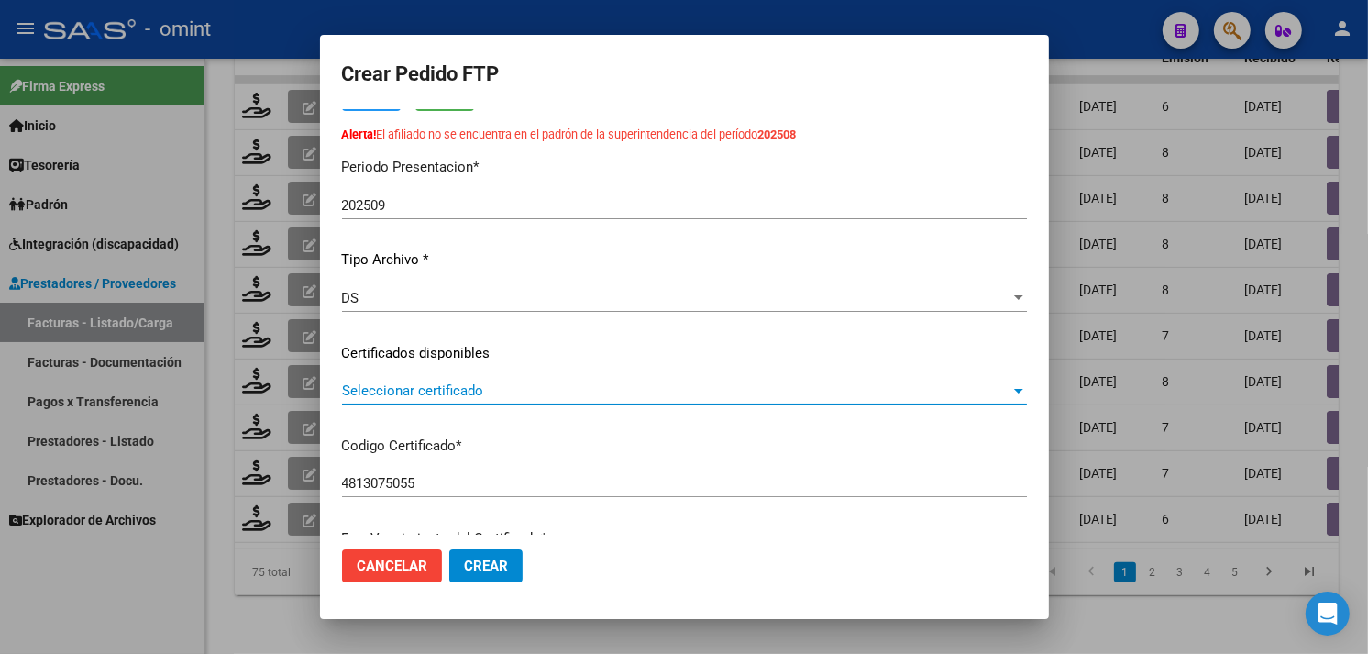
click at [525, 391] on span "Seleccionar certificado" at bounding box center [676, 390] width 669 height 17
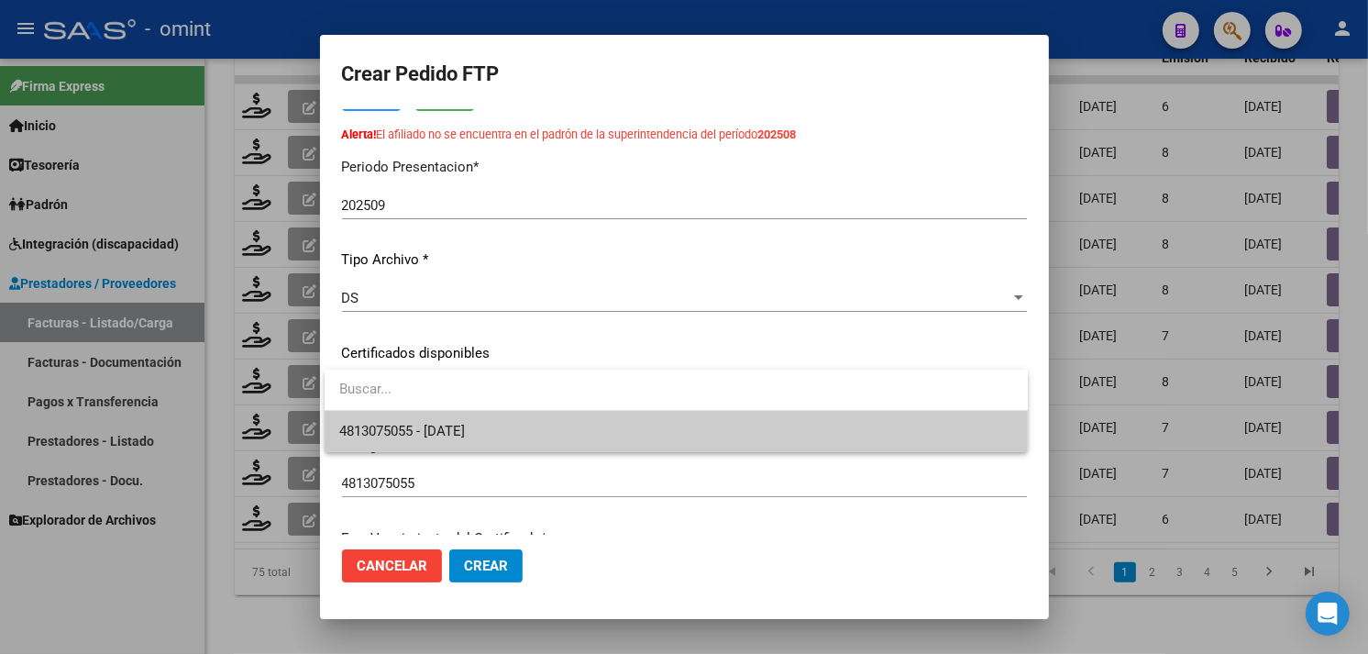
click at [505, 431] on span "4813075055 - 2025-09-30" at bounding box center [676, 431] width 674 height 41
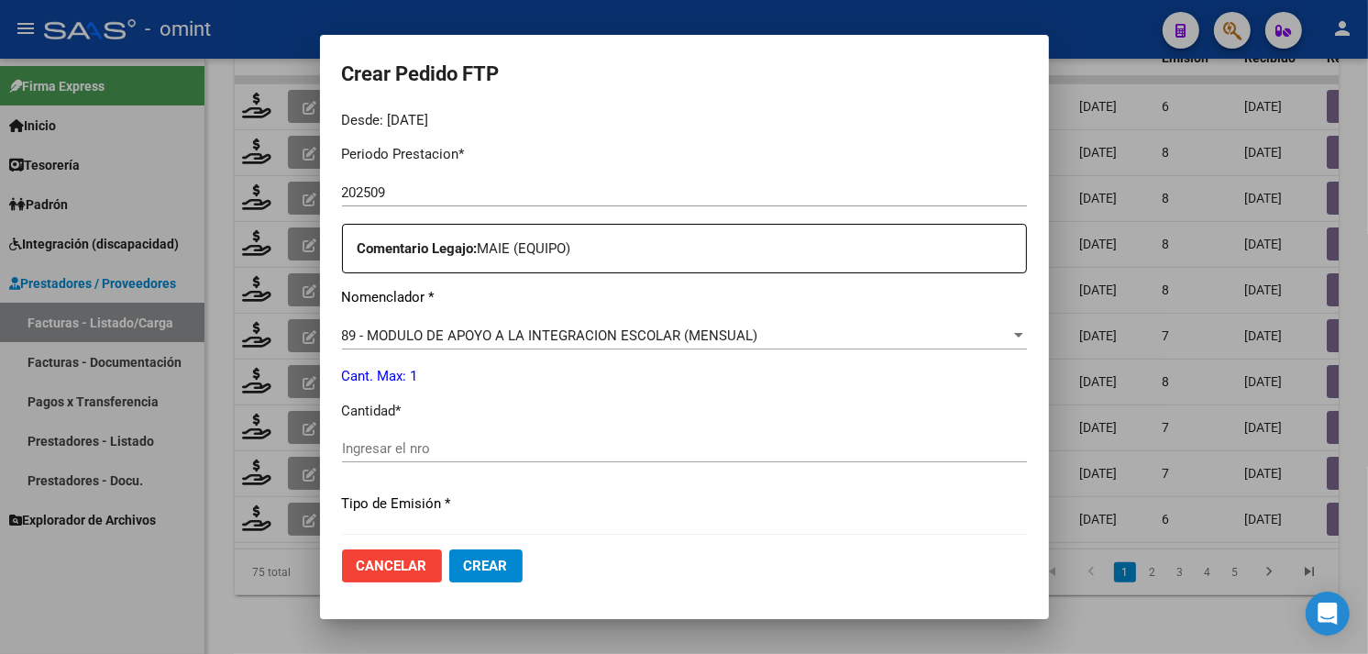
click at [454, 437] on div "Ingresar el nro" at bounding box center [684, 449] width 685 height 28
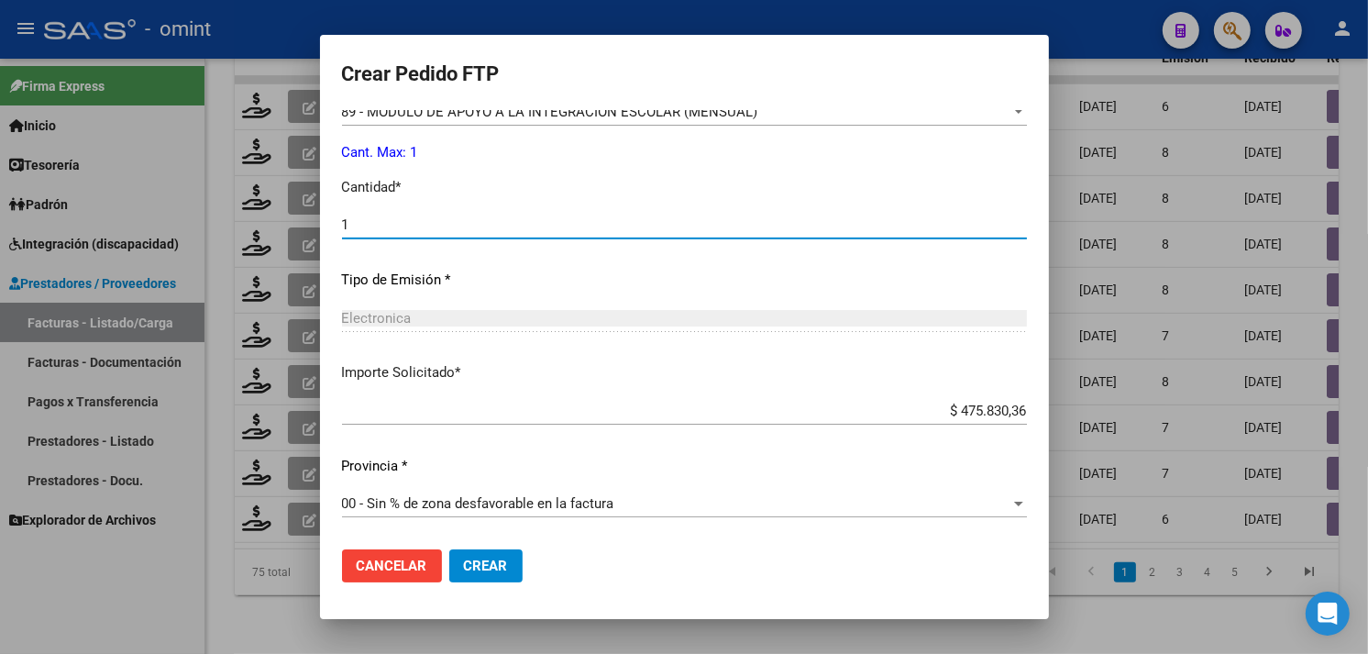
type input "1"
click at [491, 561] on span "Crear" at bounding box center [486, 566] width 44 height 17
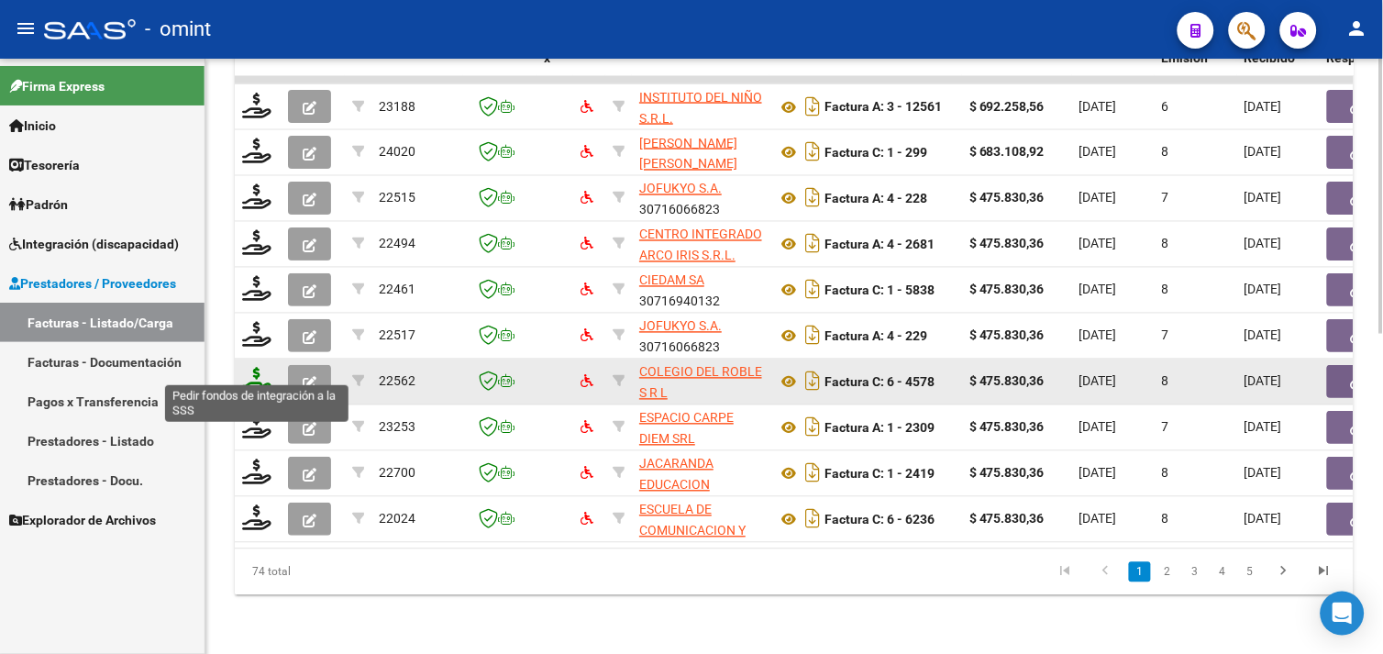
click at [263, 371] on icon at bounding box center [256, 381] width 29 height 26
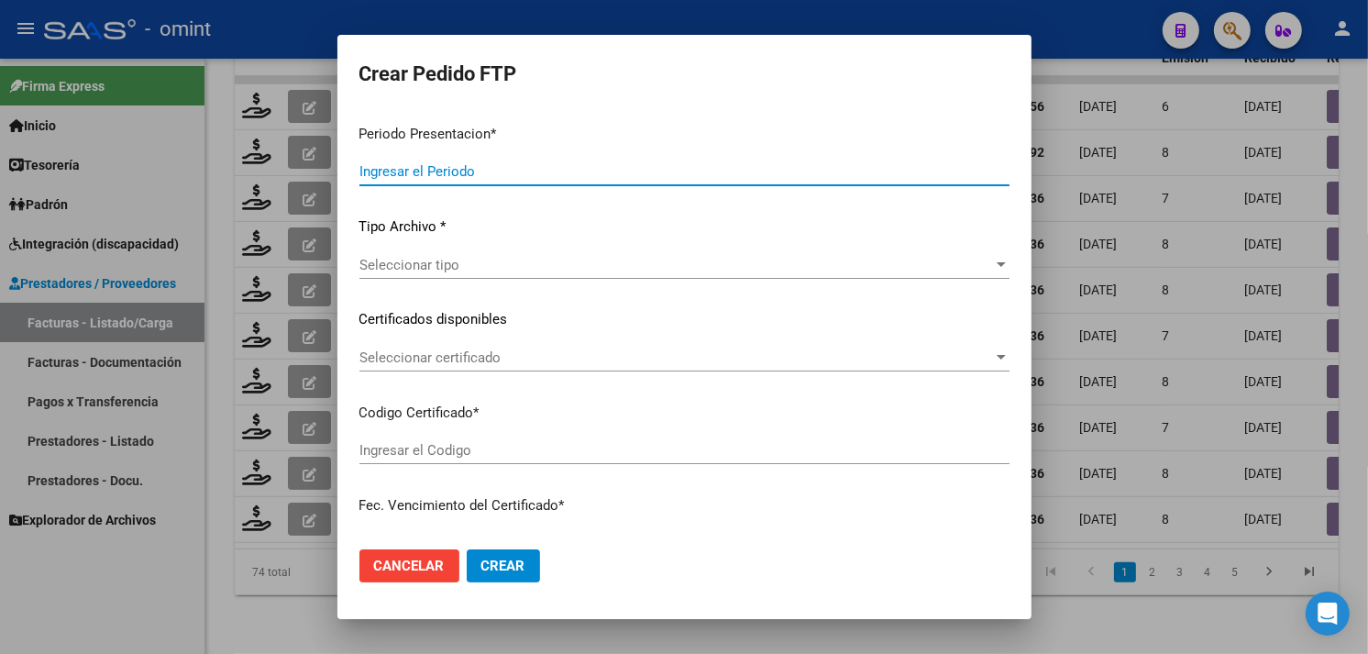
type input "202509"
type input "$ 475.830,36"
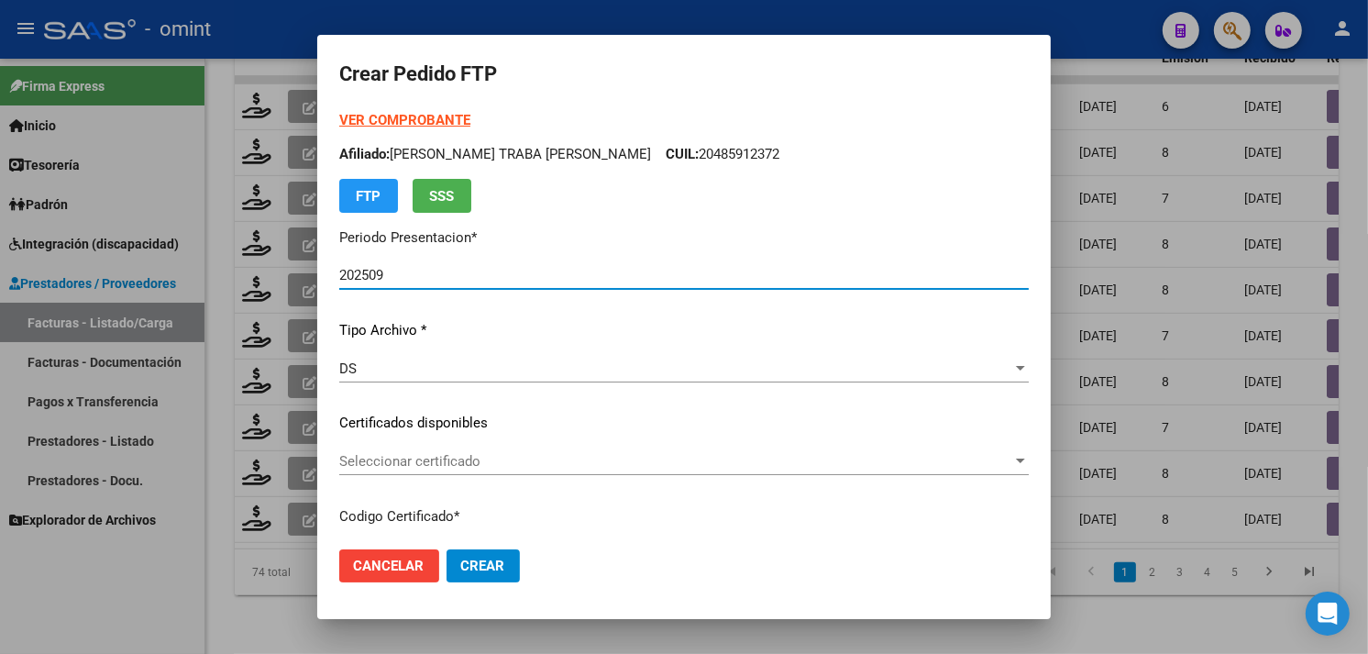
type input "8644344633"
type input "[DATE]"
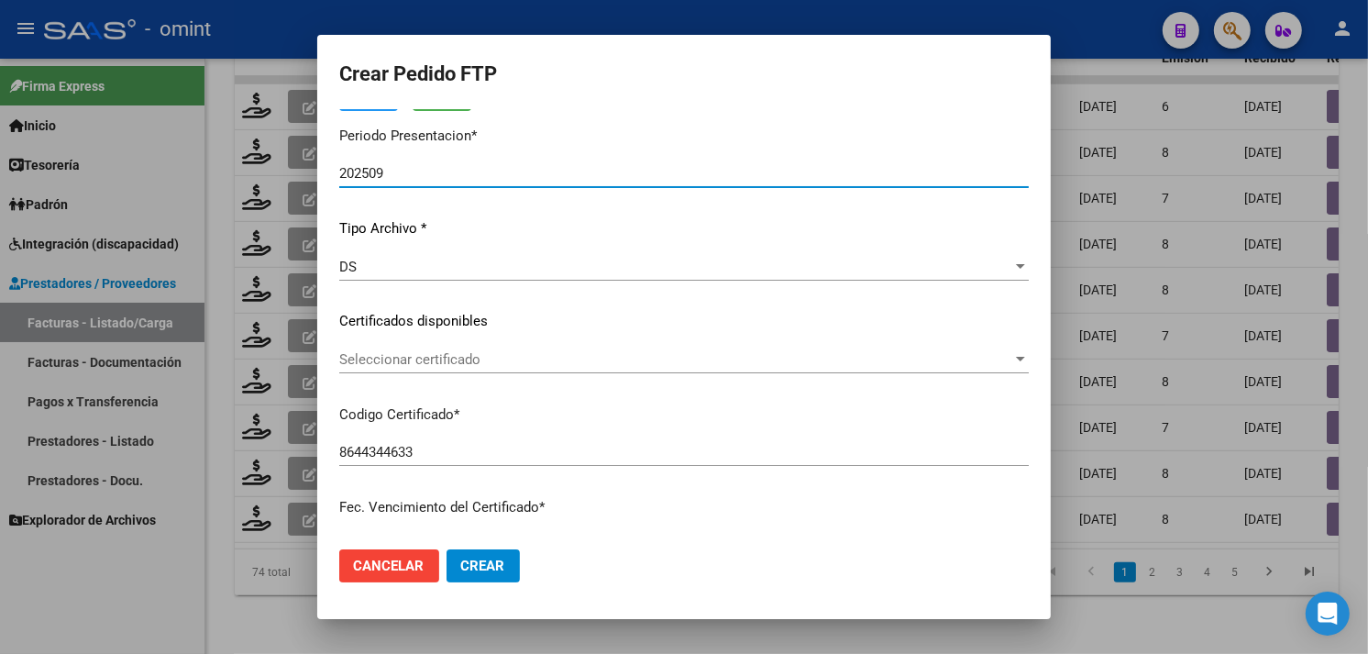
click at [483, 370] on div "Seleccionar certificado Seleccionar certificado" at bounding box center [684, 360] width 690 height 28
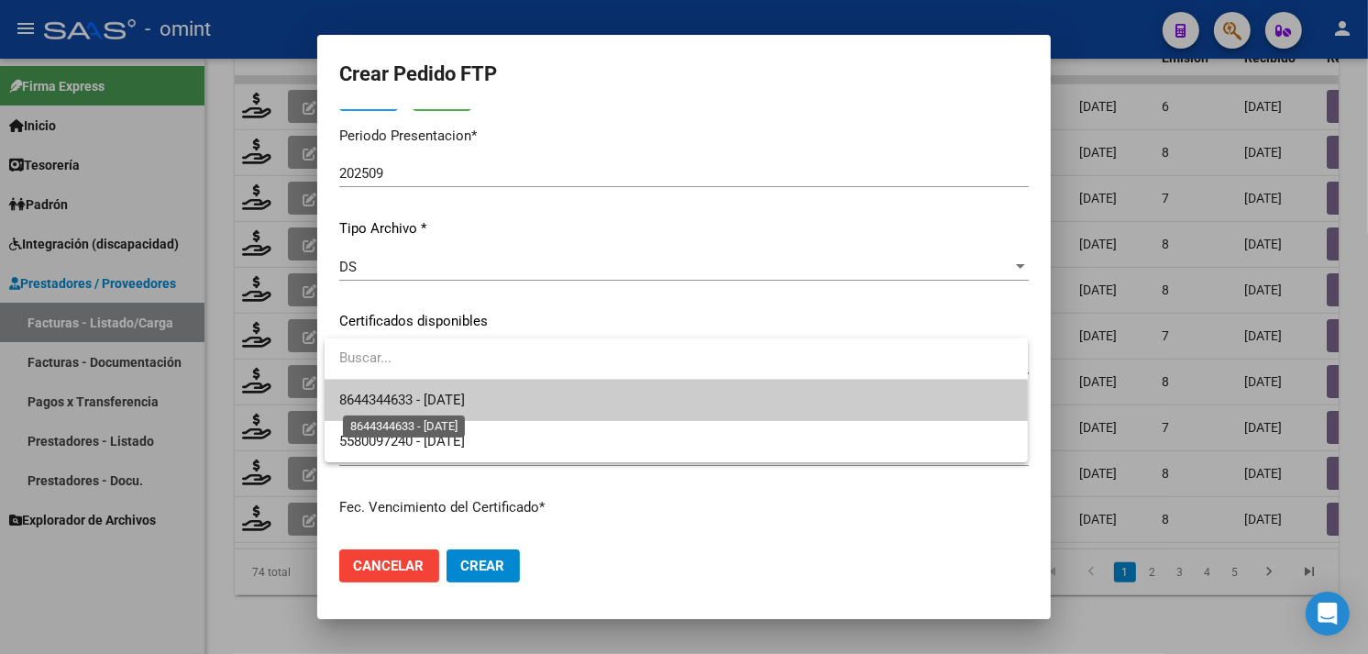
click at [465, 392] on span "8644344633 - [DATE]" at bounding box center [402, 400] width 126 height 17
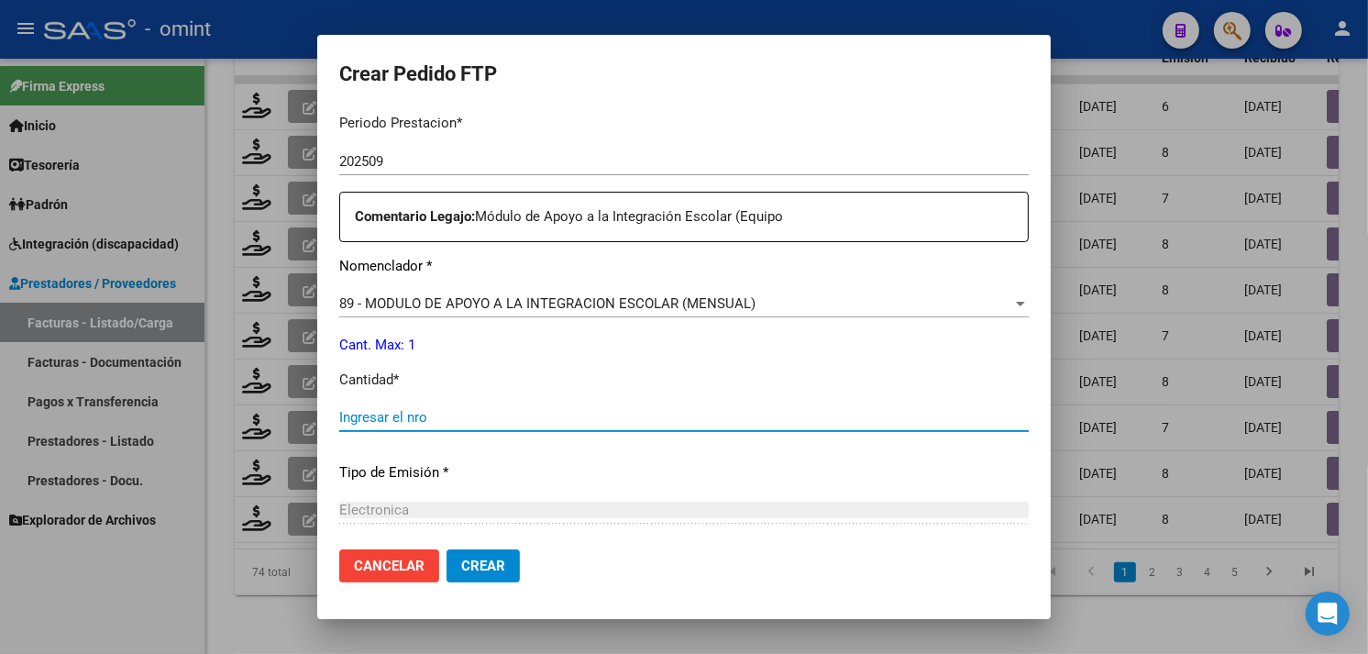
click at [469, 423] on input "Ingresar el nro" at bounding box center [684, 417] width 690 height 17
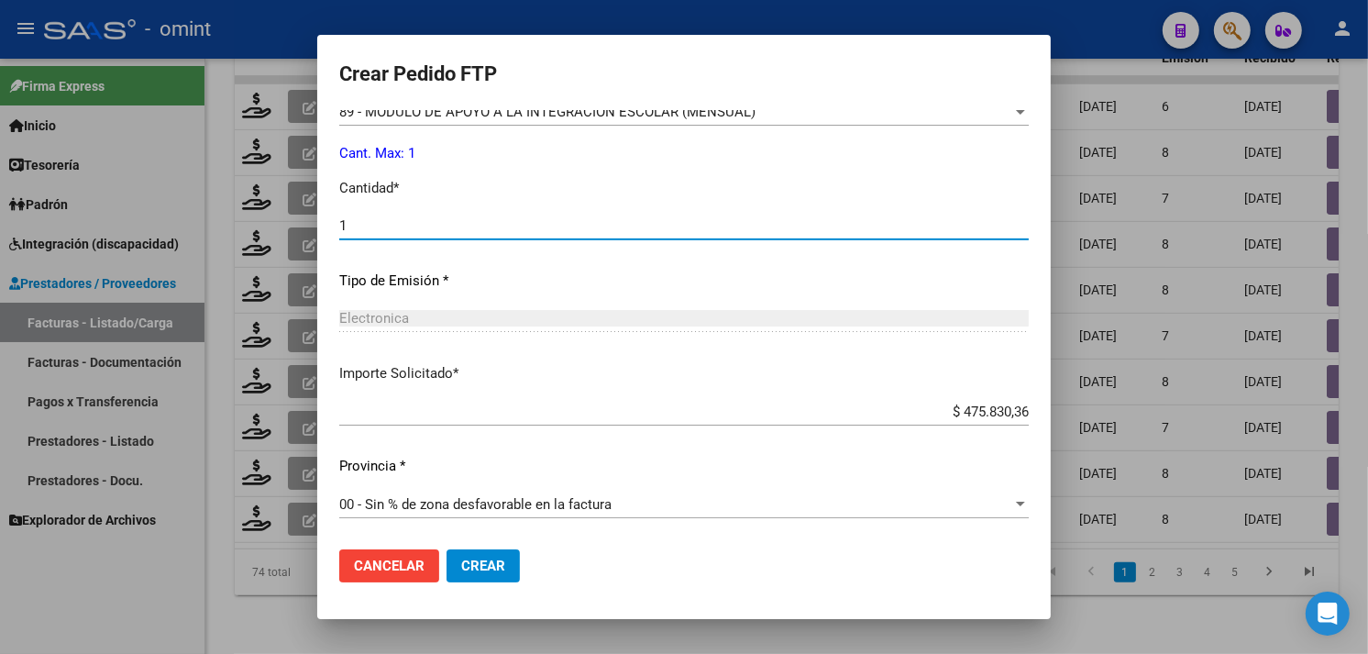
type input "1"
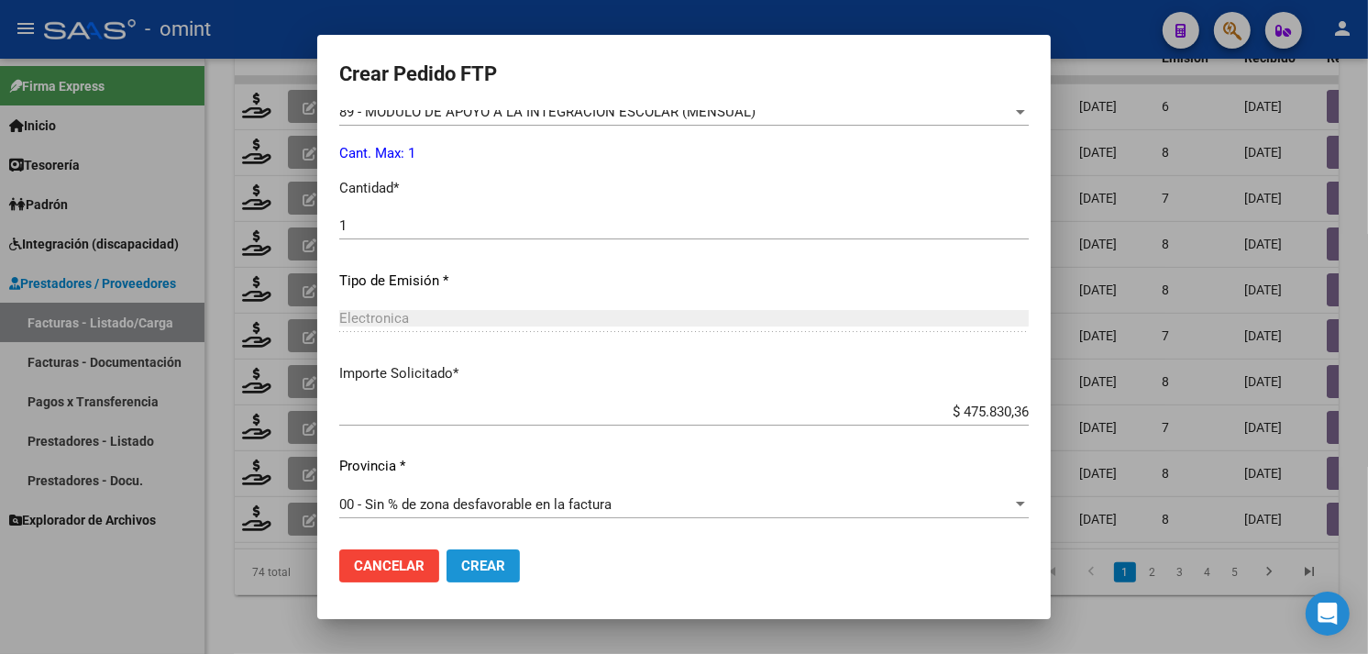
click at [496, 561] on span "Crear" at bounding box center [483, 566] width 44 height 17
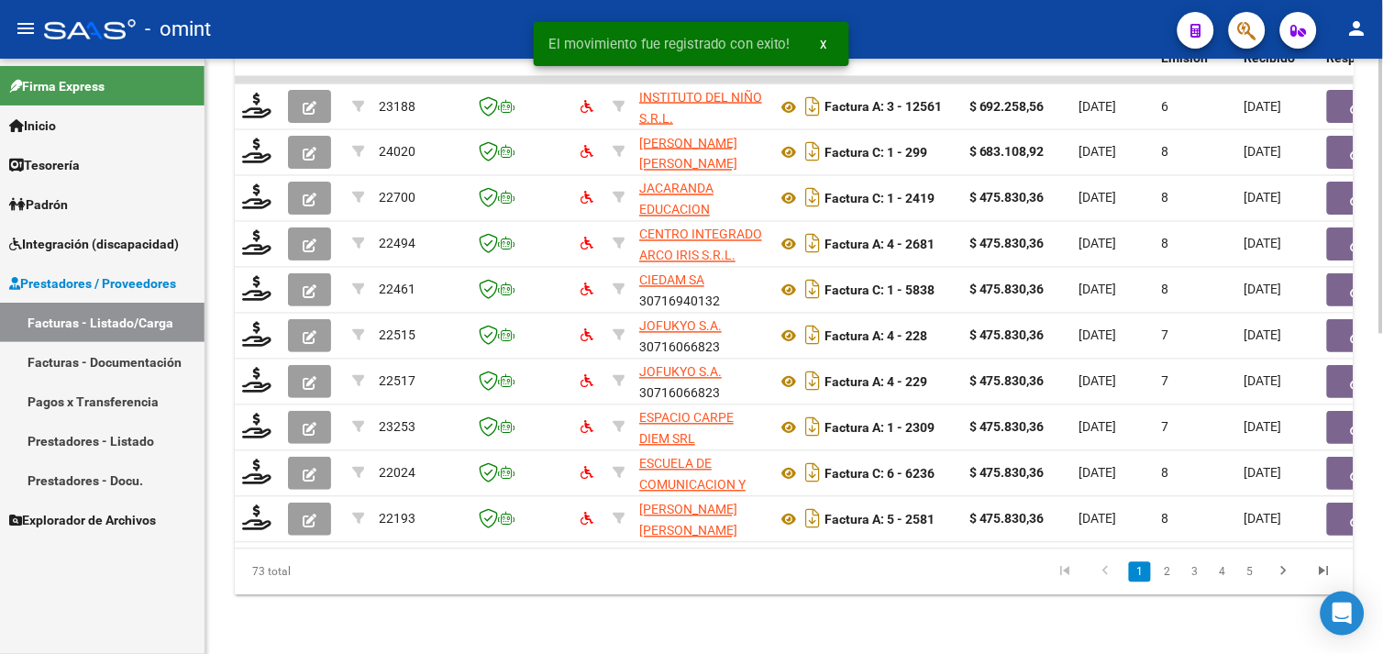
click at [1172, 574] on link "2" at bounding box center [1167, 572] width 22 height 20
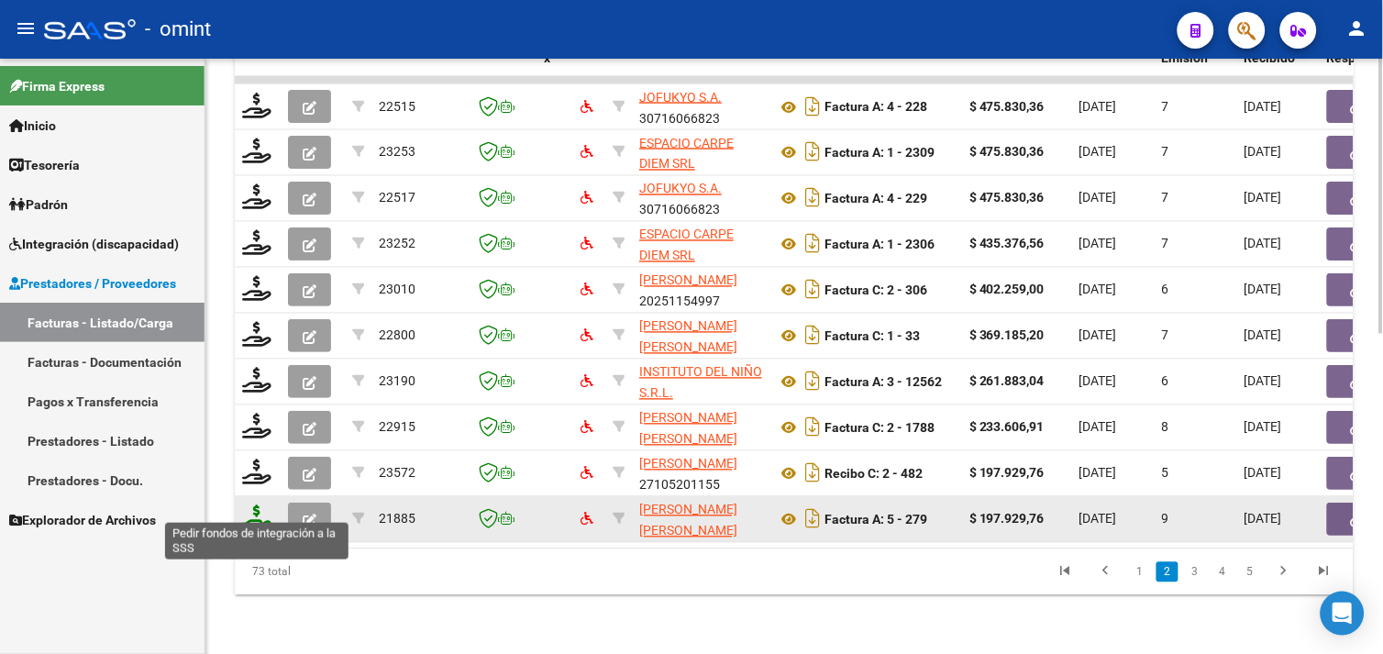
click at [267, 506] on icon at bounding box center [256, 518] width 29 height 26
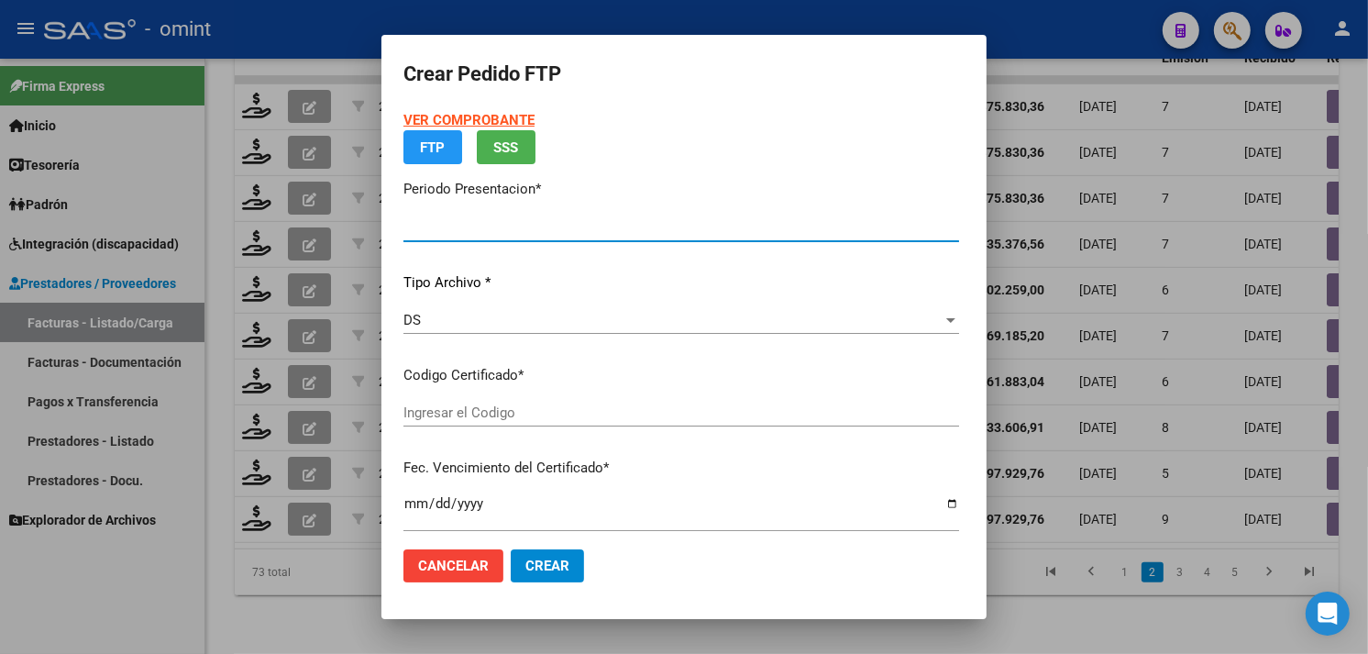
type input "202509"
type input "$ 197.929,76"
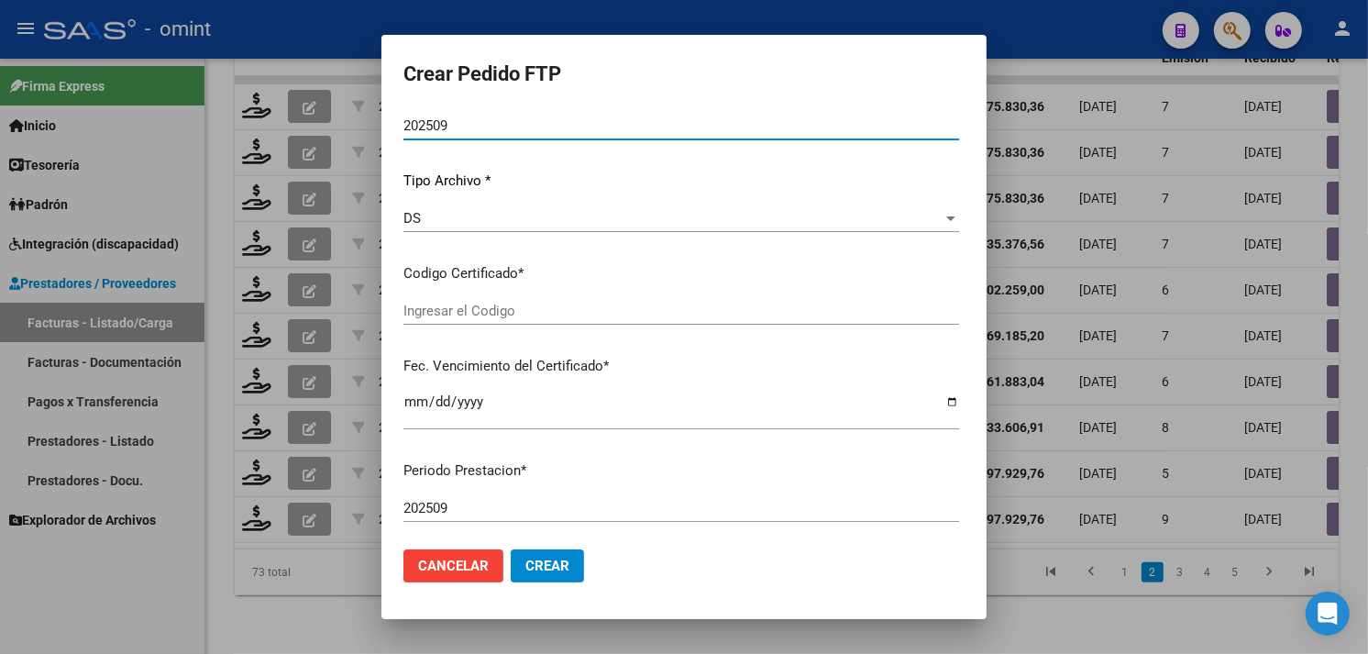
type input "5406756576"
type input "[DATE]"
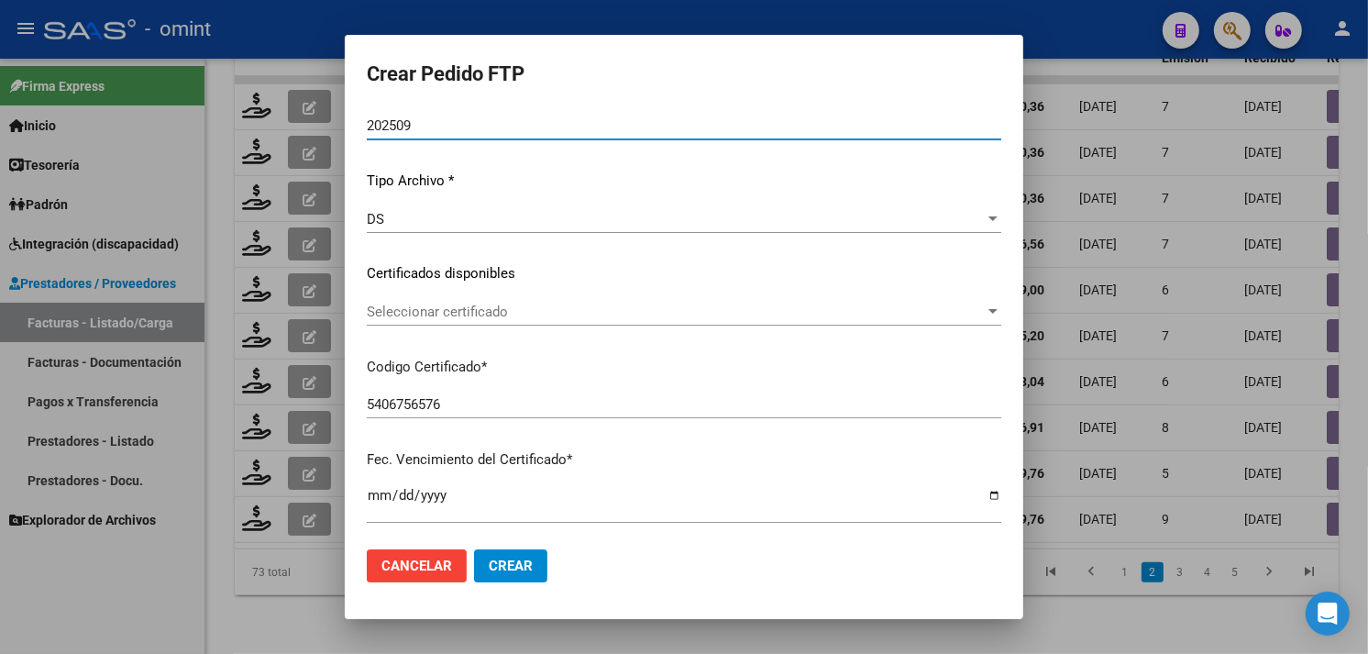
click at [515, 314] on span "Seleccionar certificado" at bounding box center [676, 312] width 618 height 17
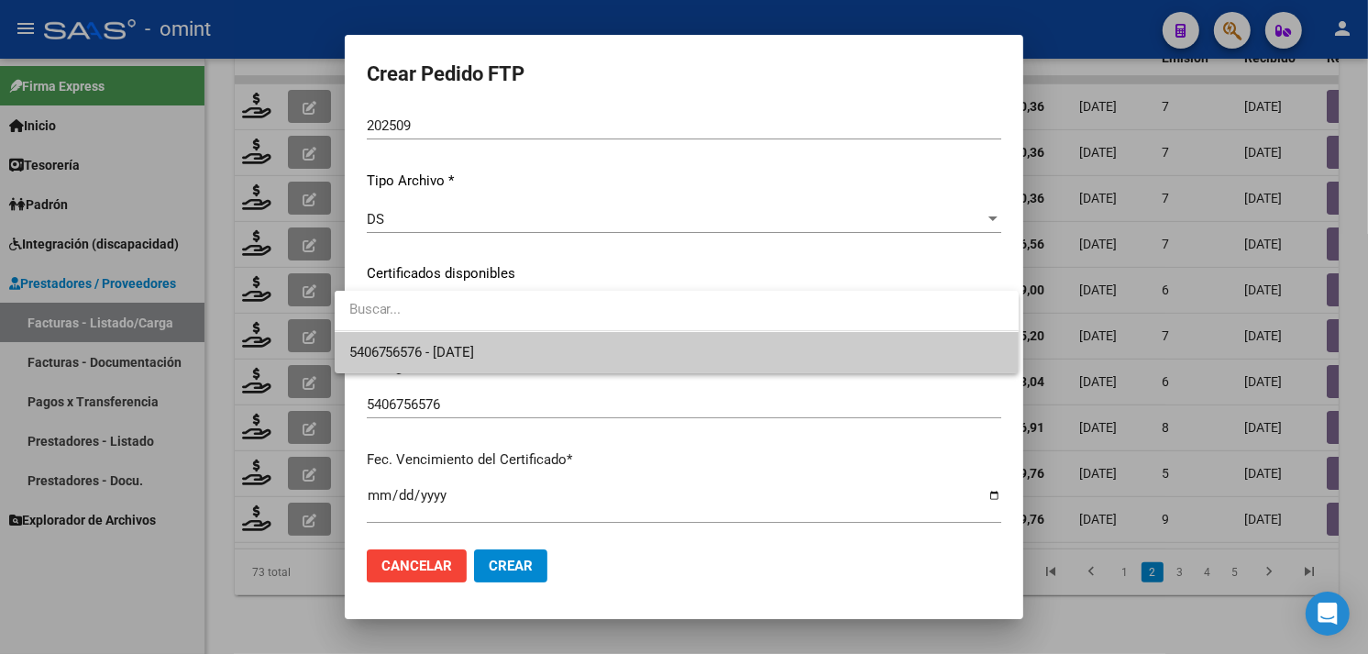
click at [510, 343] on span "5406756576 - [DATE]" at bounding box center [676, 352] width 655 height 41
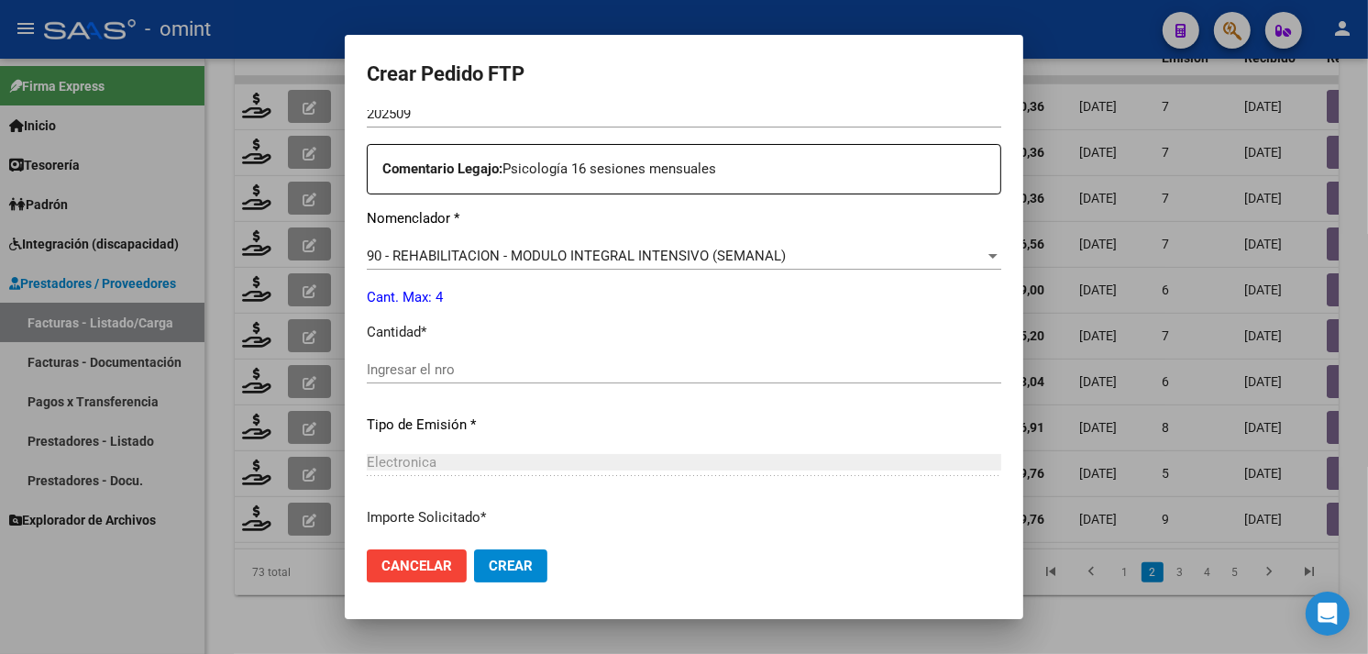
click at [455, 373] on input "Ingresar el nro" at bounding box center [684, 369] width 635 height 17
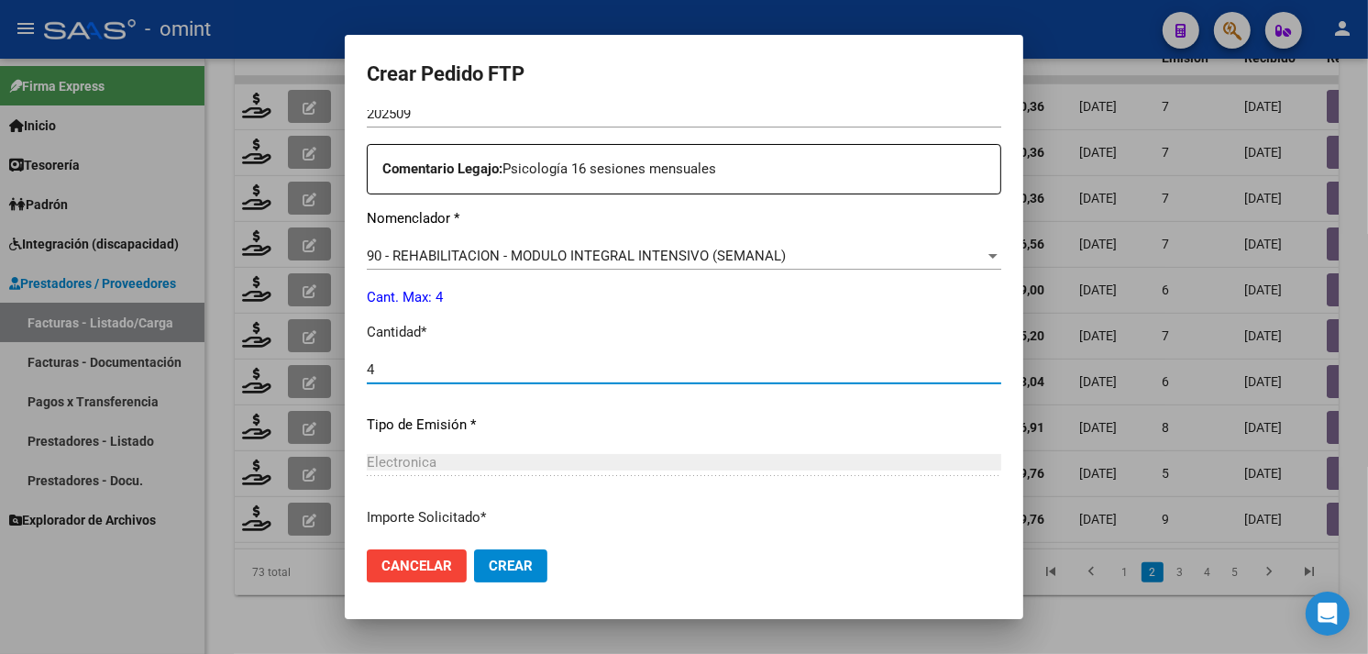
type input "4"
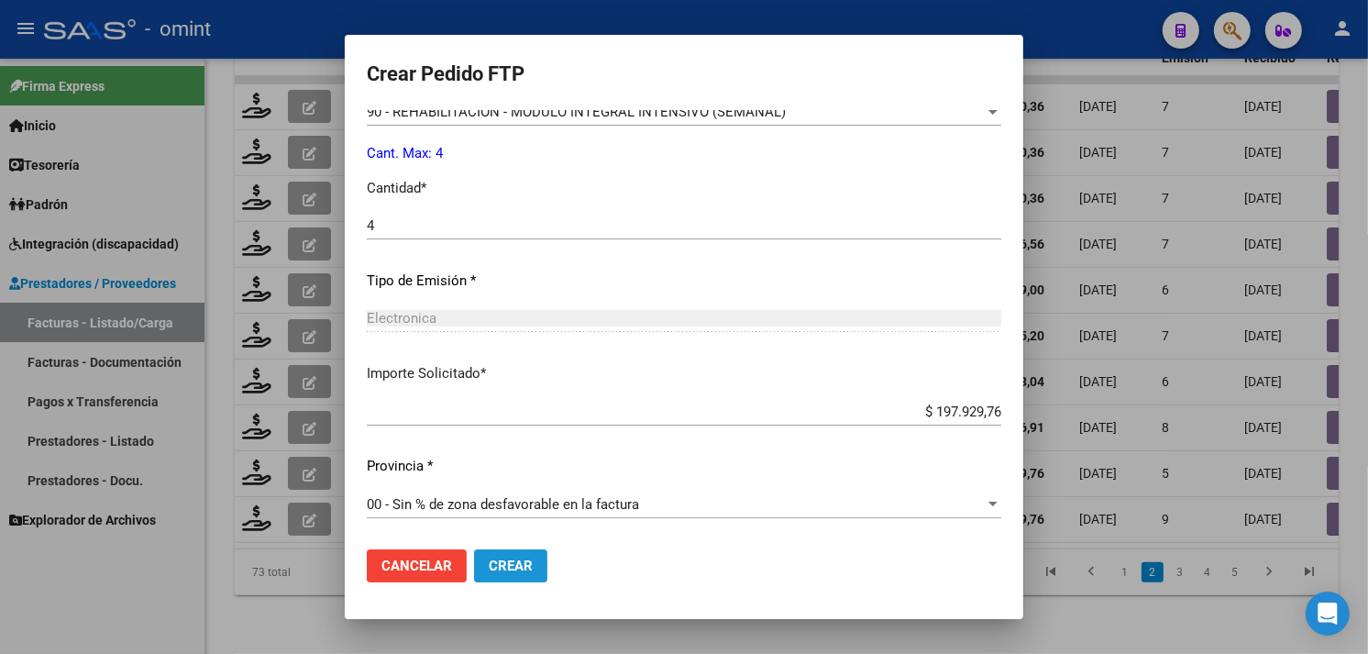
click at [509, 558] on span "Crear" at bounding box center [511, 566] width 44 height 17
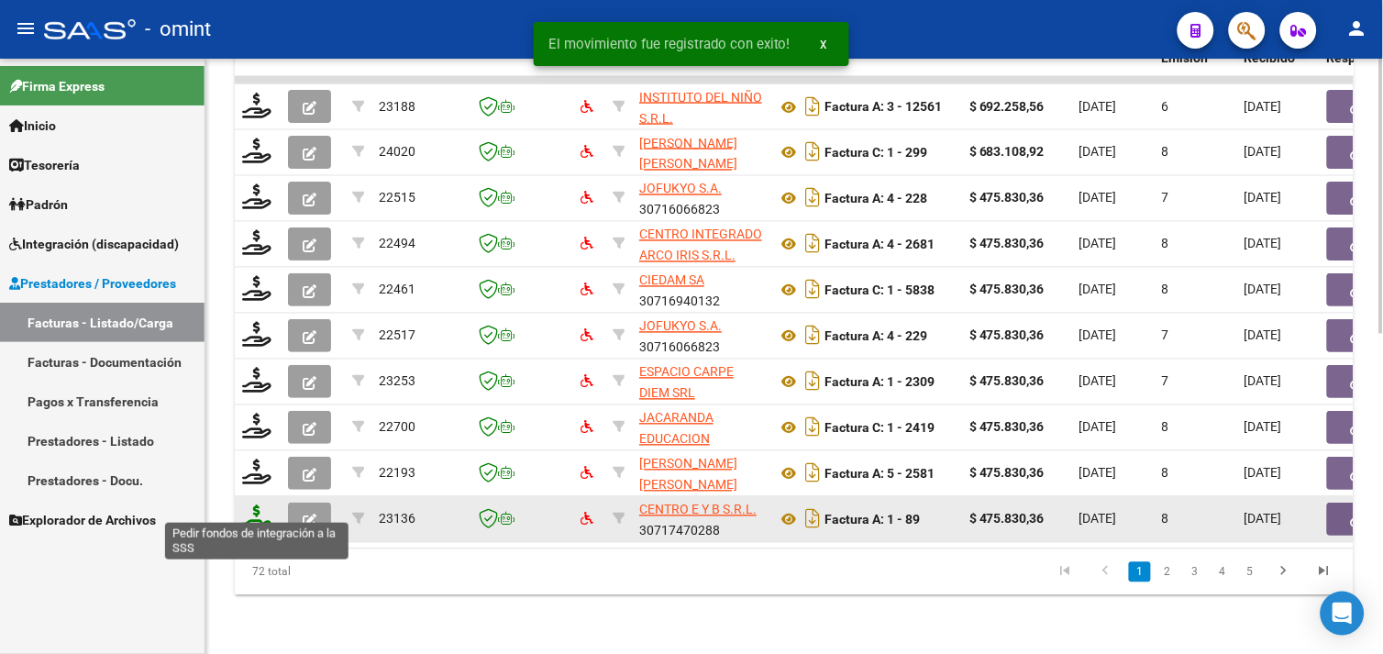
click at [248, 507] on icon at bounding box center [256, 518] width 29 height 26
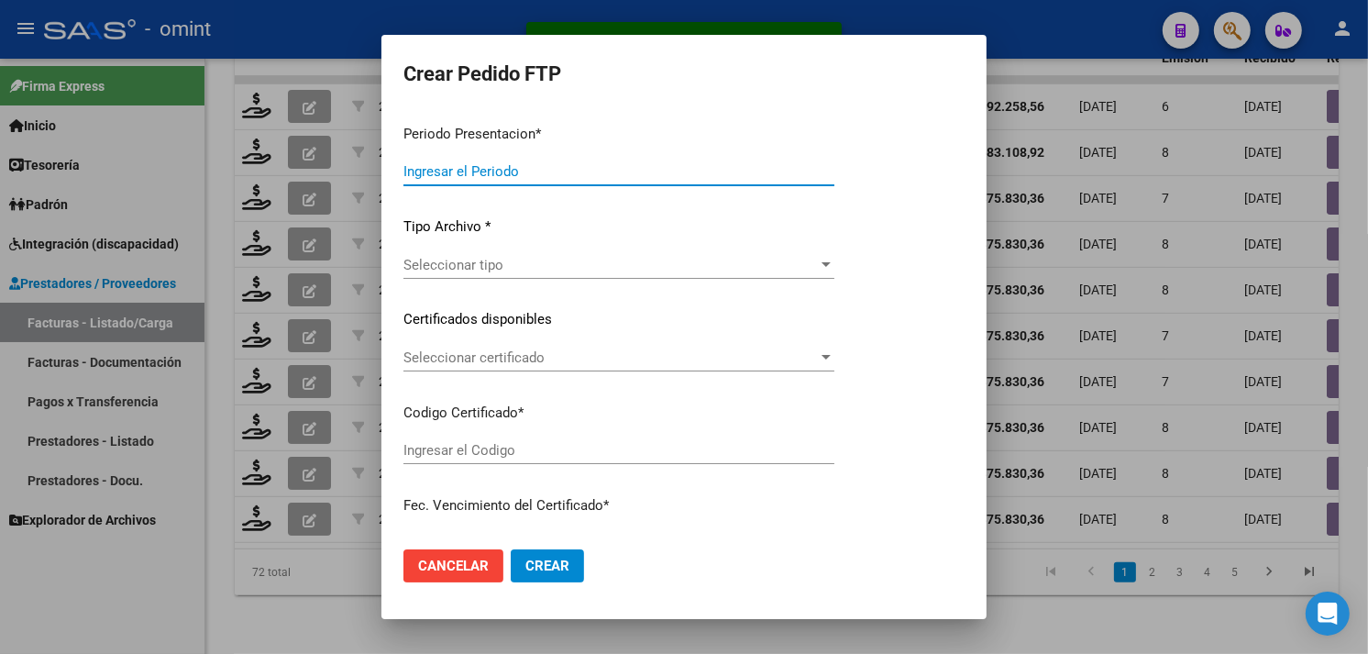
type input "202509"
type input "$ 475.830,36"
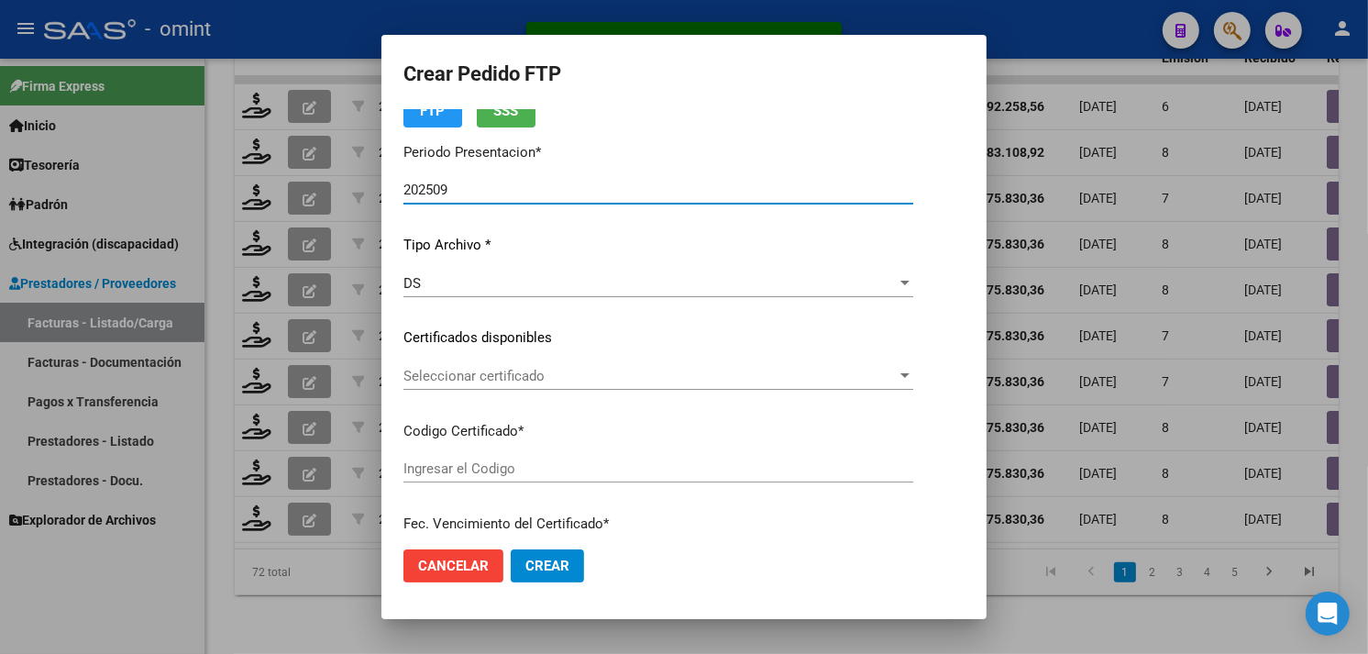
type input "5406756576"
type input "[DATE]"
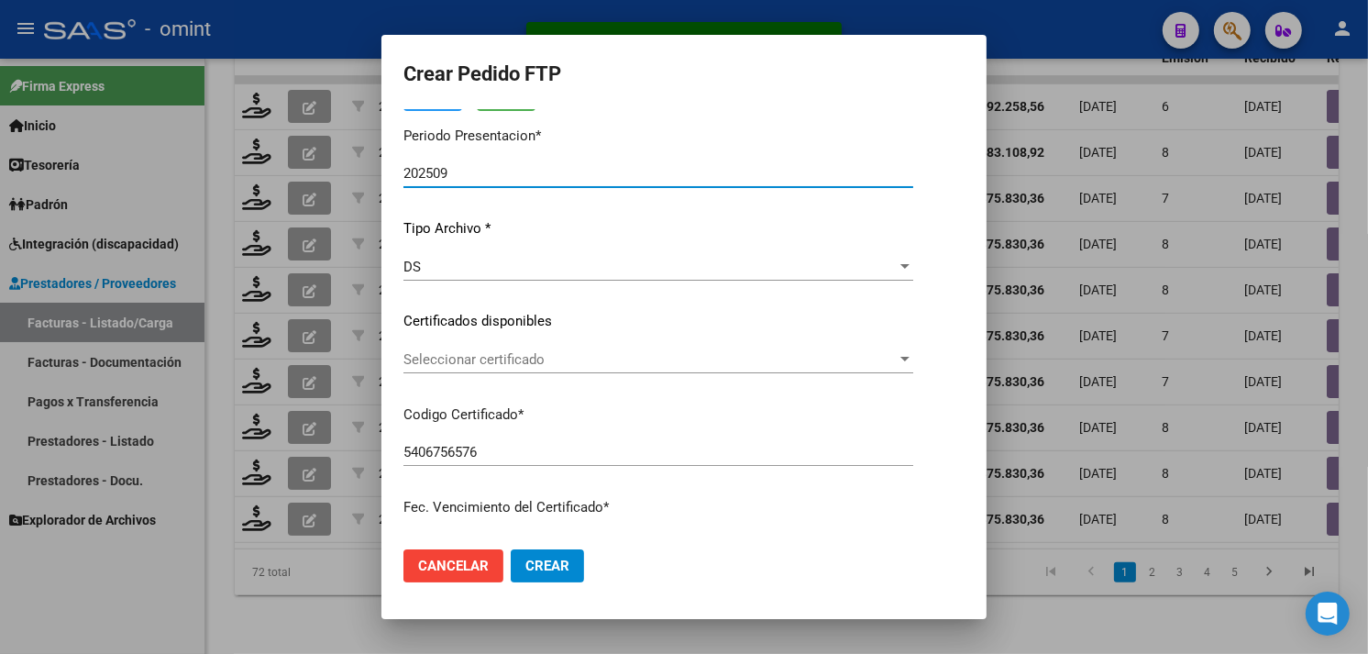
click at [551, 360] on span "Seleccionar certificado" at bounding box center [650, 359] width 493 height 17
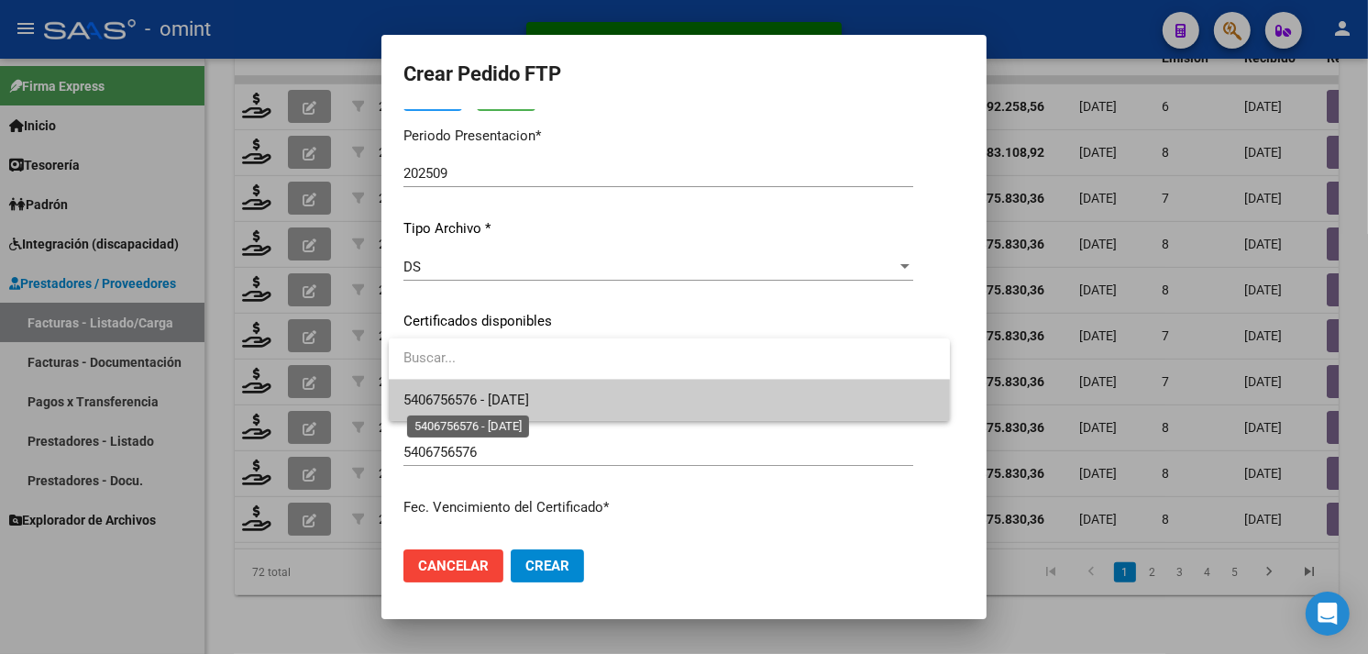
click at [529, 392] on span "5406756576 - [DATE]" at bounding box center [467, 400] width 126 height 17
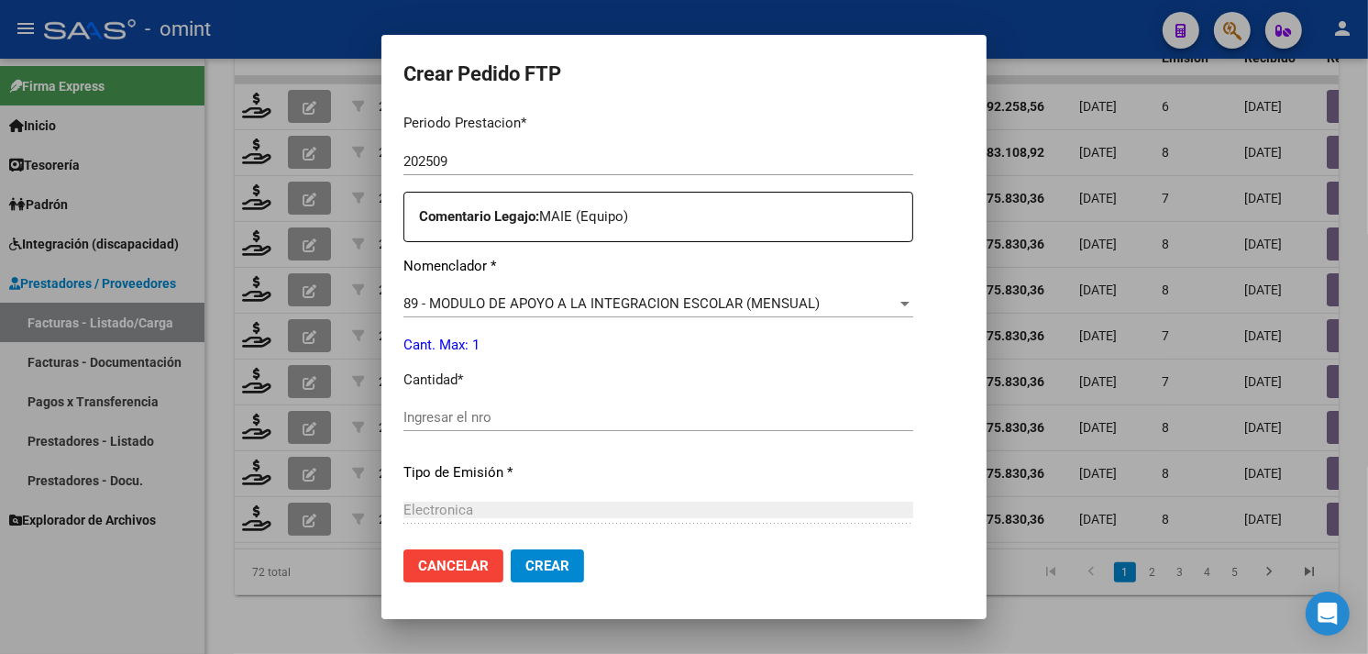
click at [530, 415] on input "Ingresar el nro" at bounding box center [659, 417] width 510 height 17
type input "1"
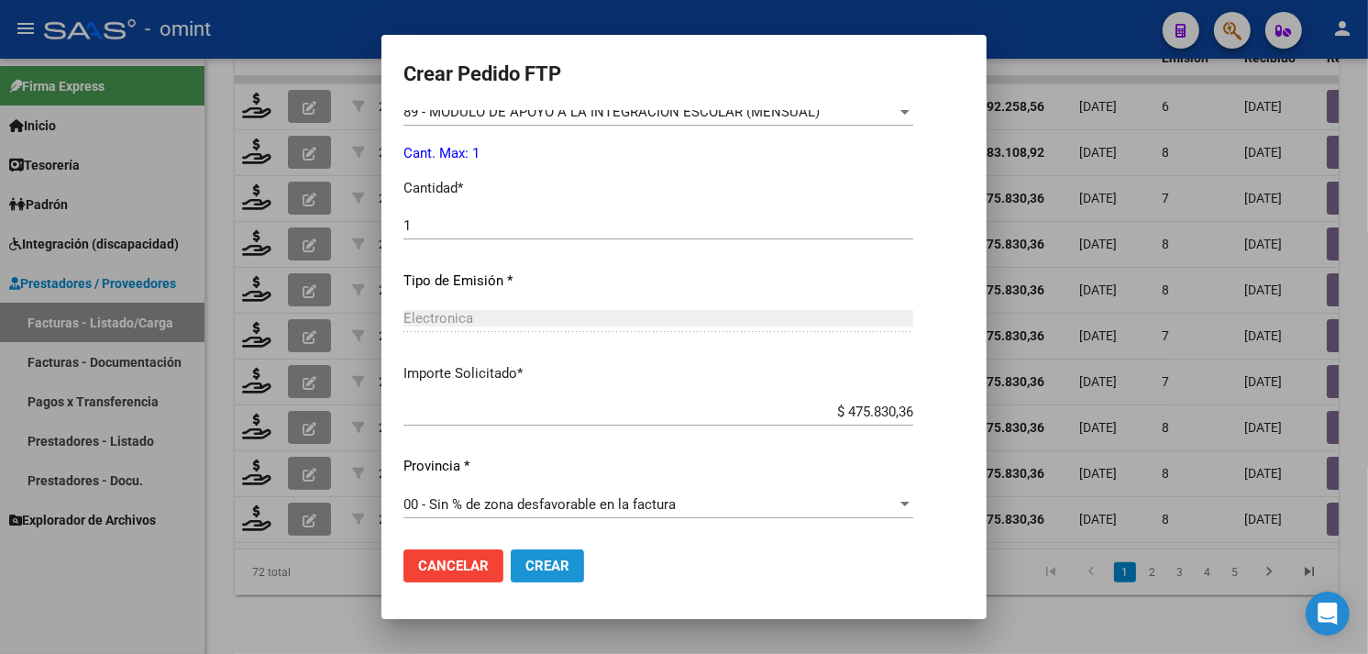
click at [555, 560] on span "Crear" at bounding box center [547, 566] width 44 height 17
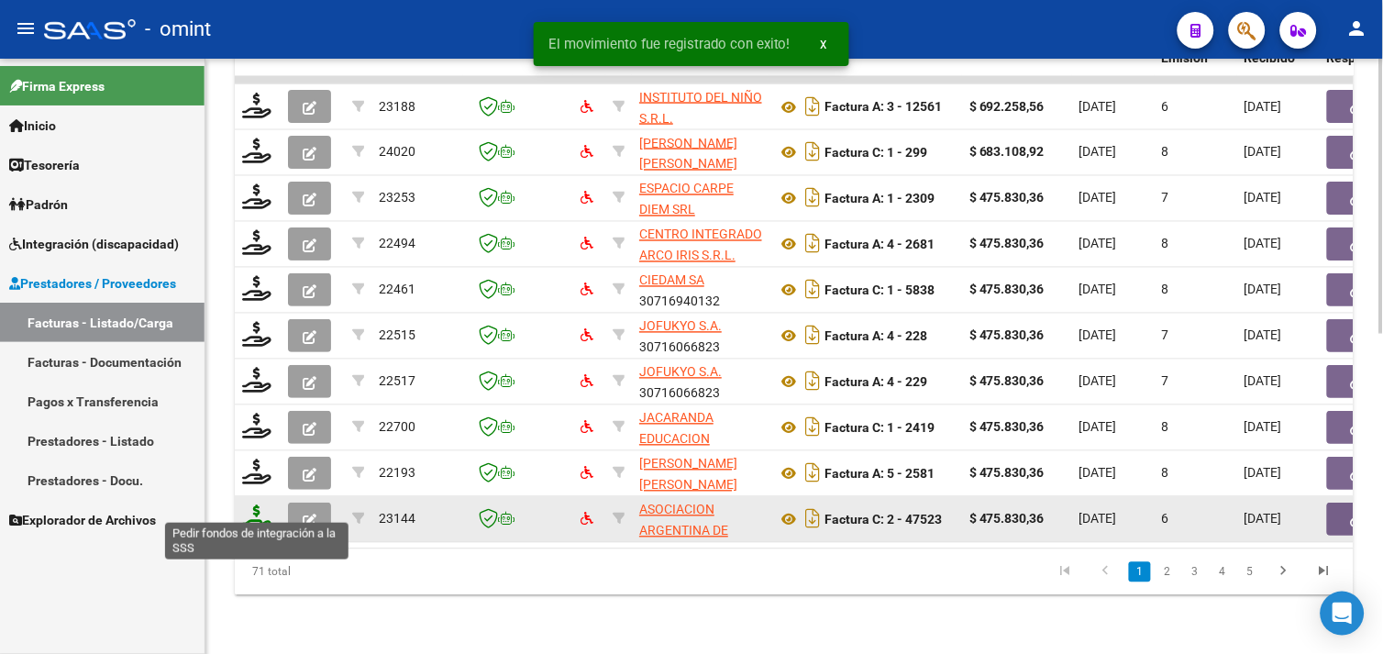
click at [254, 505] on icon at bounding box center [256, 518] width 29 height 26
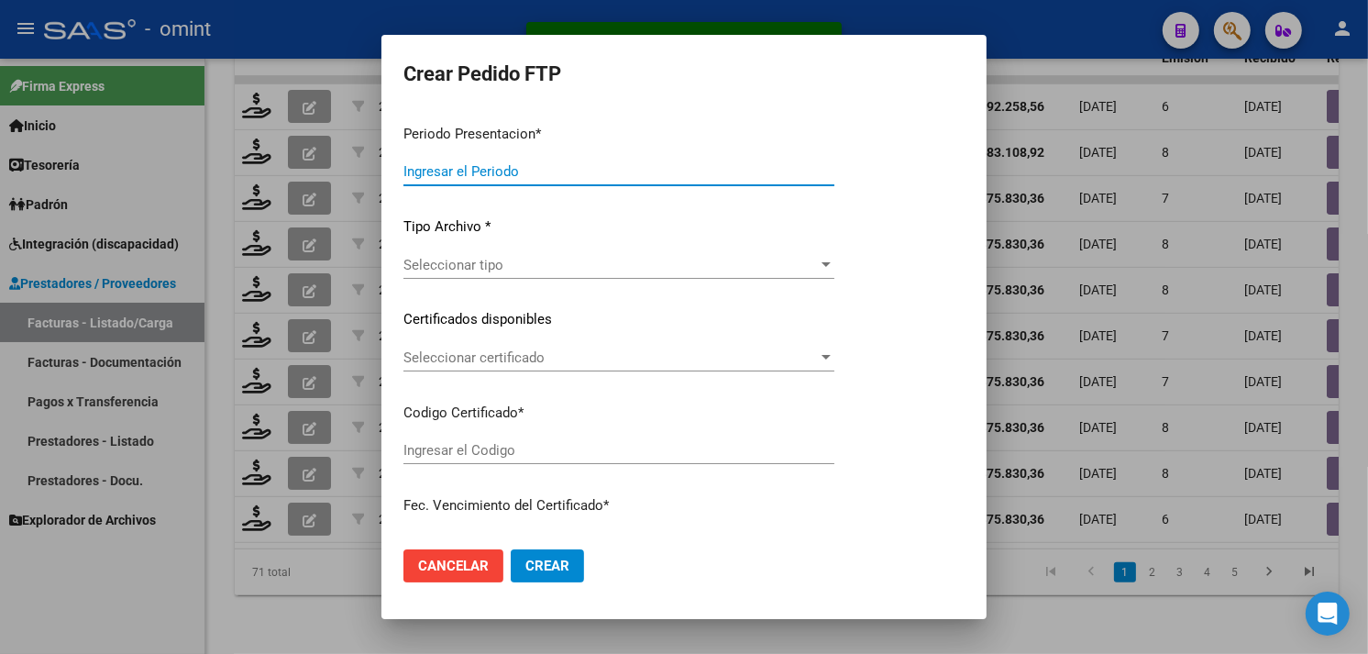
type input "202509"
type input "$ 475.830,36"
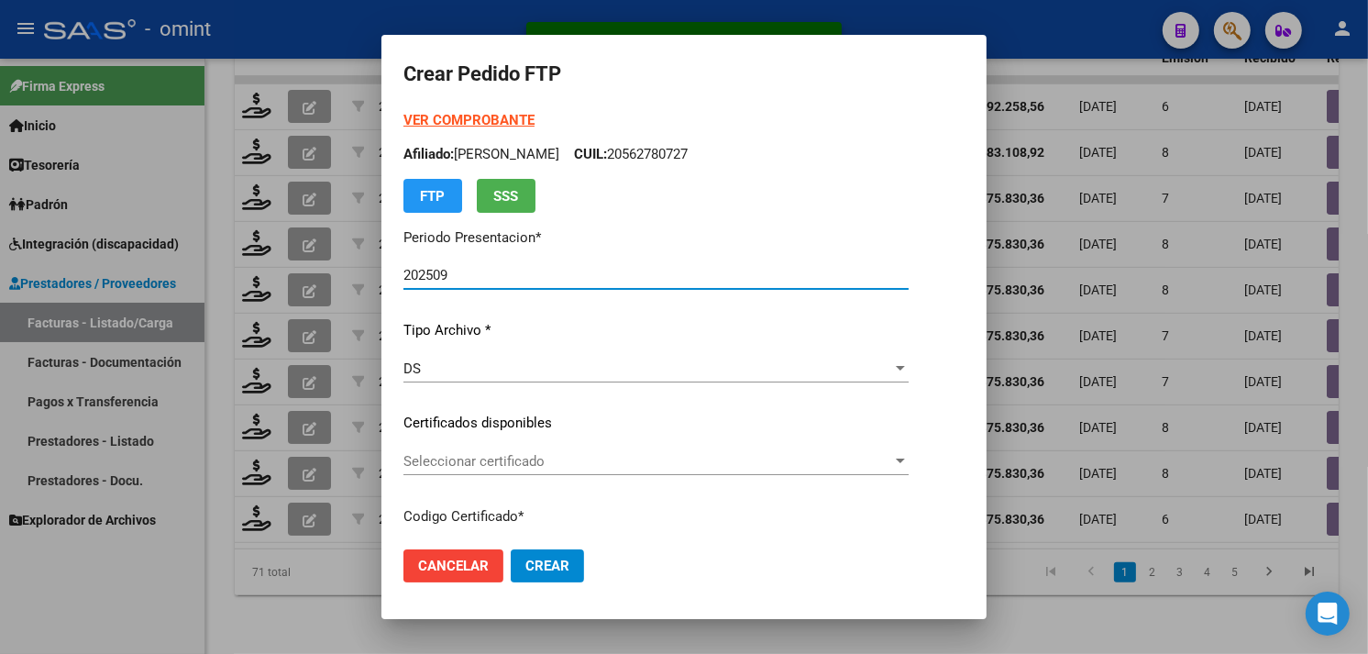
type input "1124538965"
type input "2025-06-02"
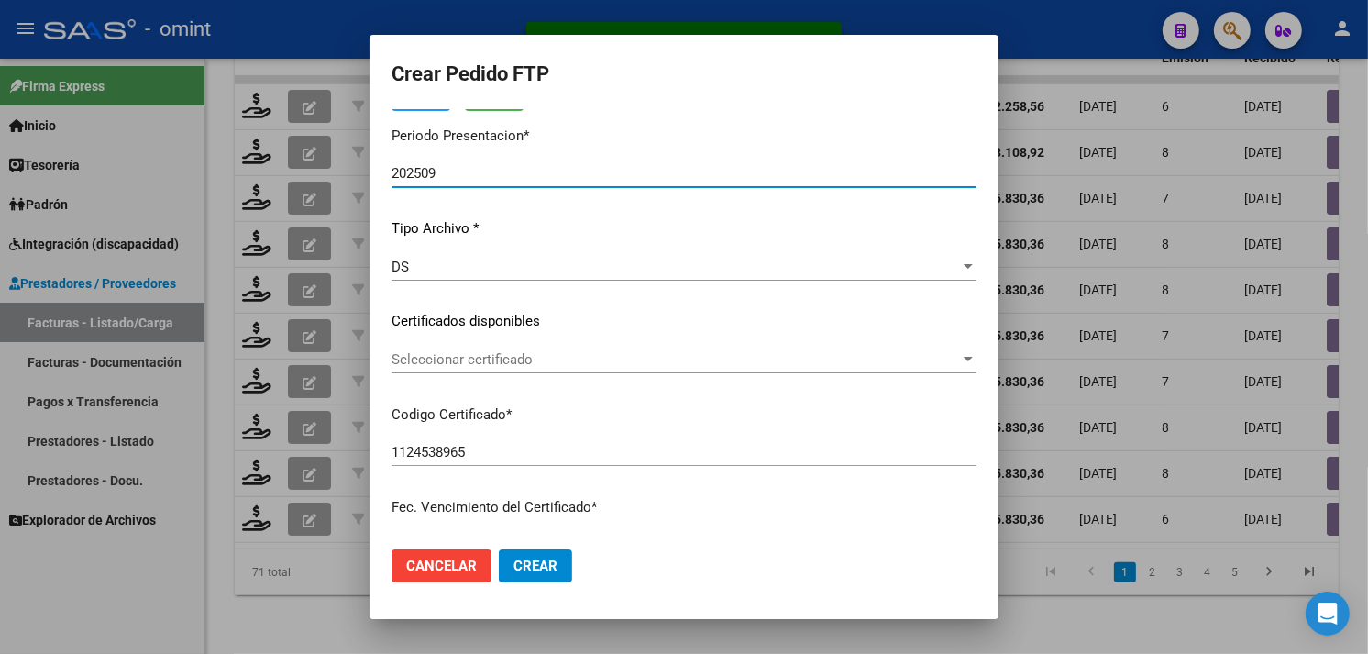
click at [537, 364] on span "Seleccionar certificado" at bounding box center [676, 359] width 569 height 17
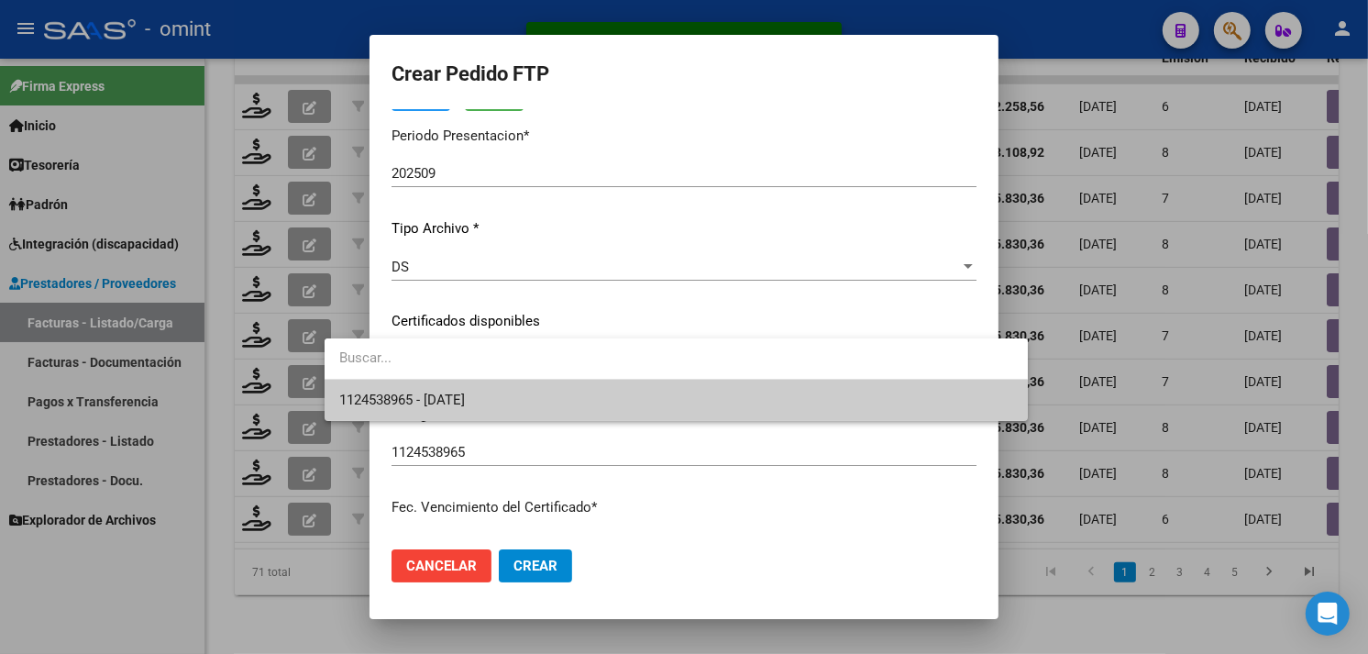
click at [514, 385] on span "1124538965 - 2025-06-02" at bounding box center [676, 400] width 674 height 41
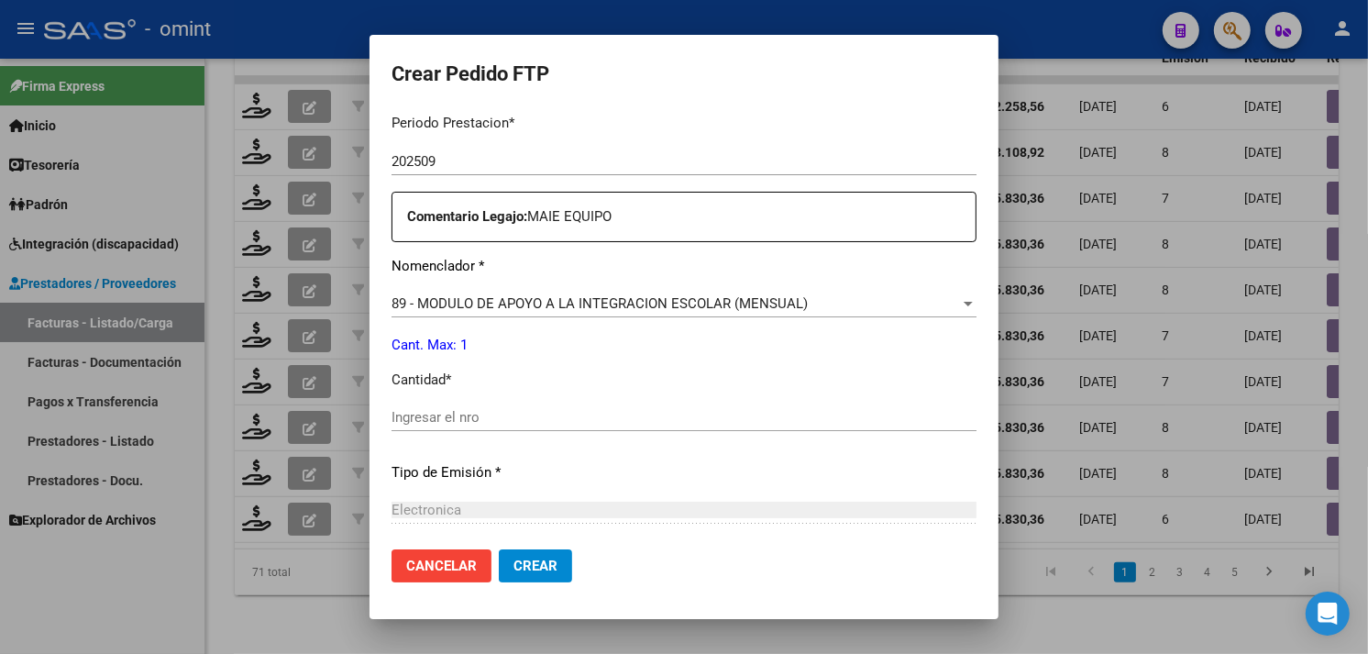
click at [541, 404] on div "Ingresar el nro" at bounding box center [684, 418] width 585 height 28
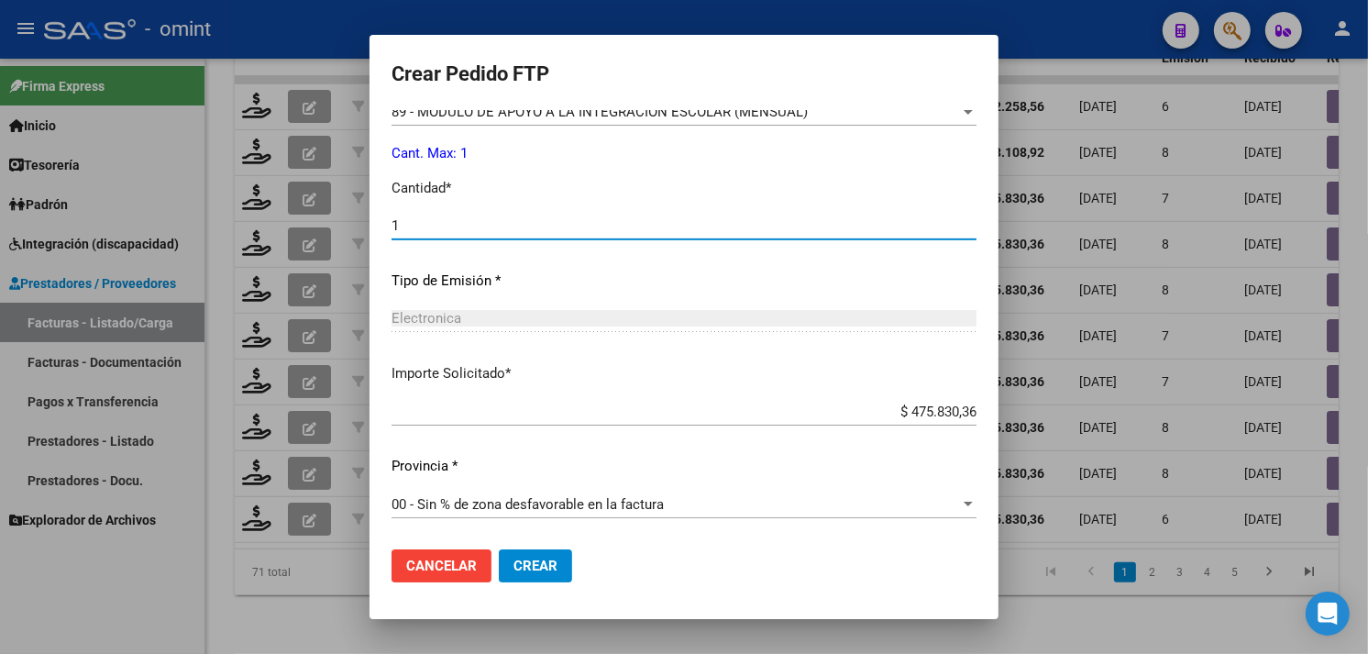
type input "1"
click at [514, 560] on span "Crear" at bounding box center [536, 566] width 44 height 17
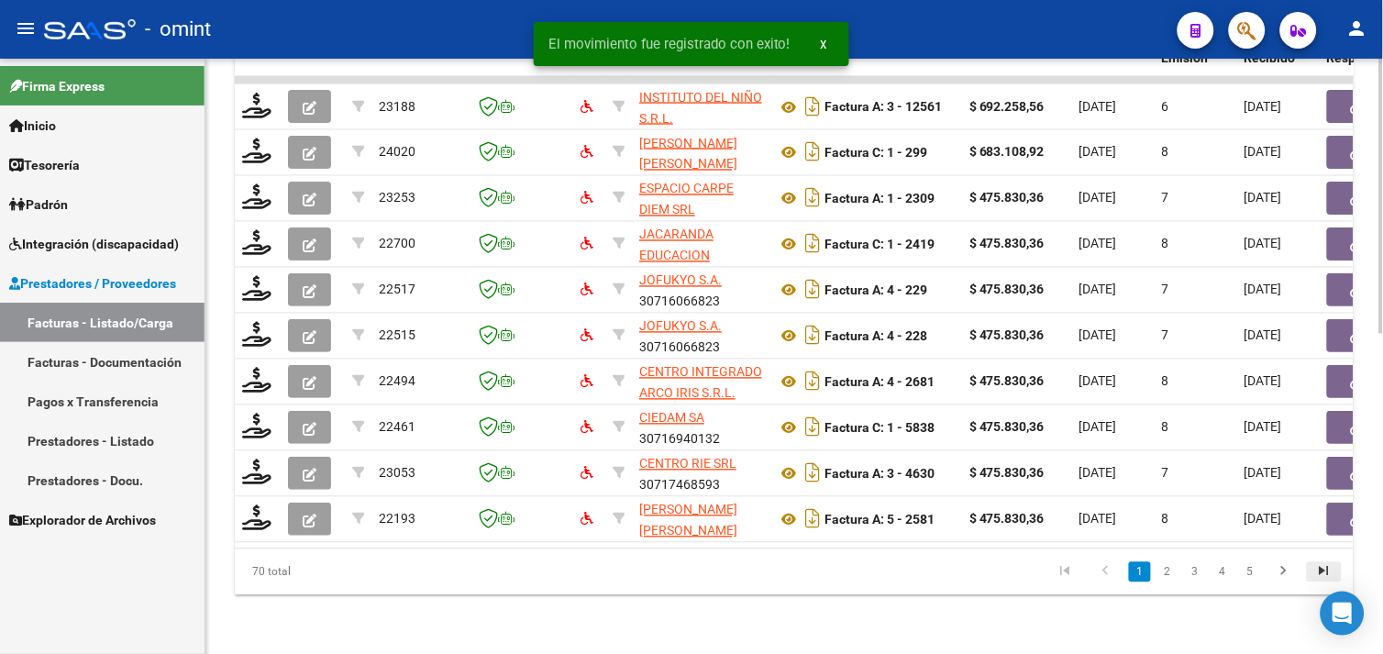
click at [1308, 569] on link "go to last page" at bounding box center [1324, 572] width 35 height 20
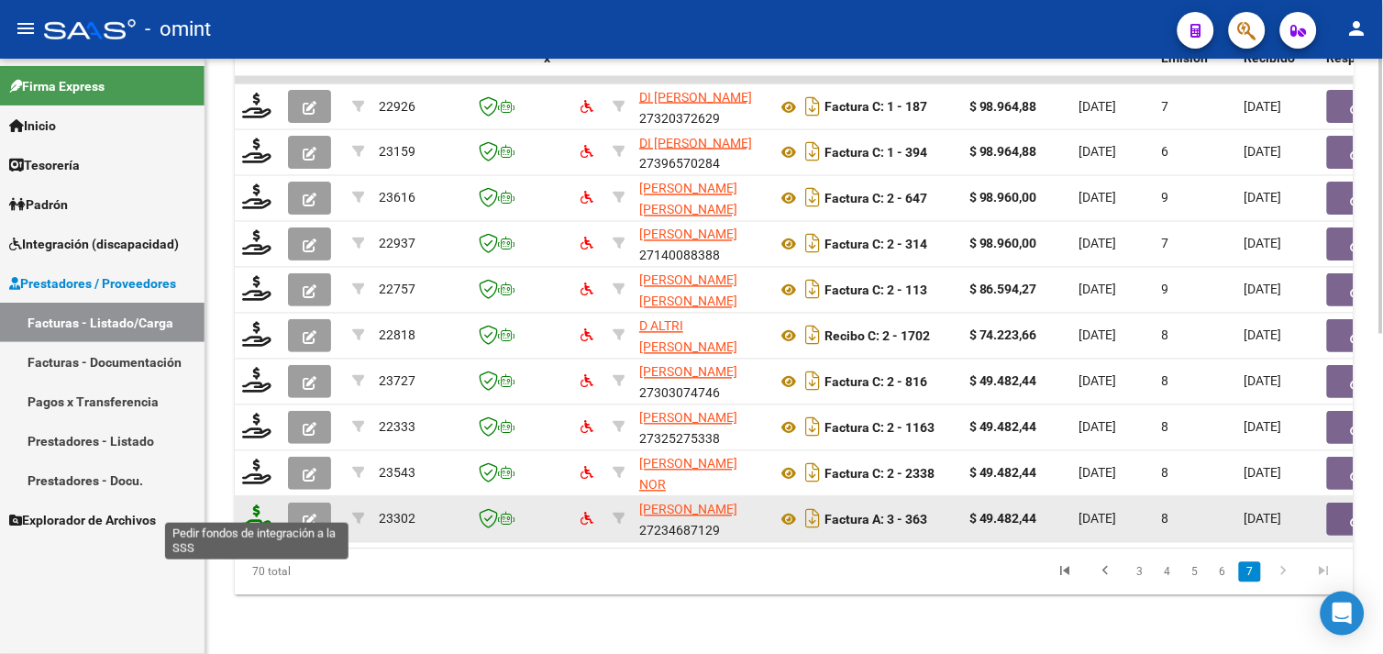
click at [255, 505] on icon at bounding box center [256, 518] width 29 height 26
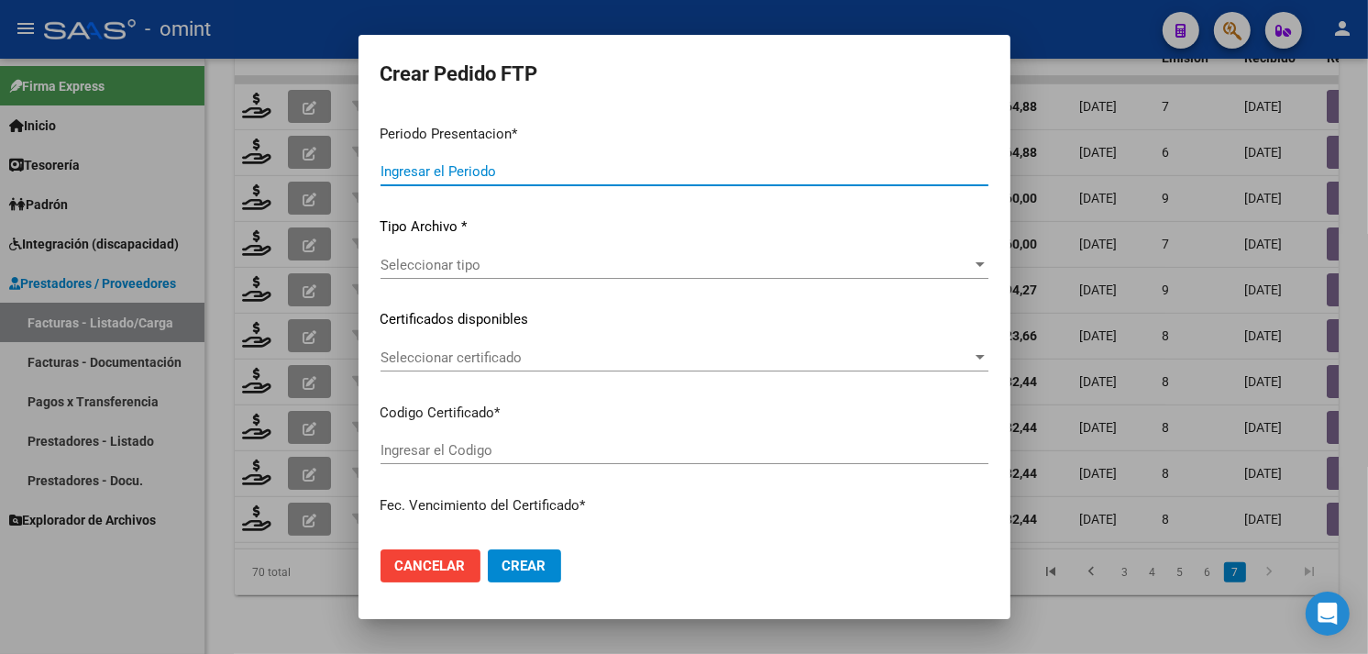
type input "202509"
type input "$ 49.482,44"
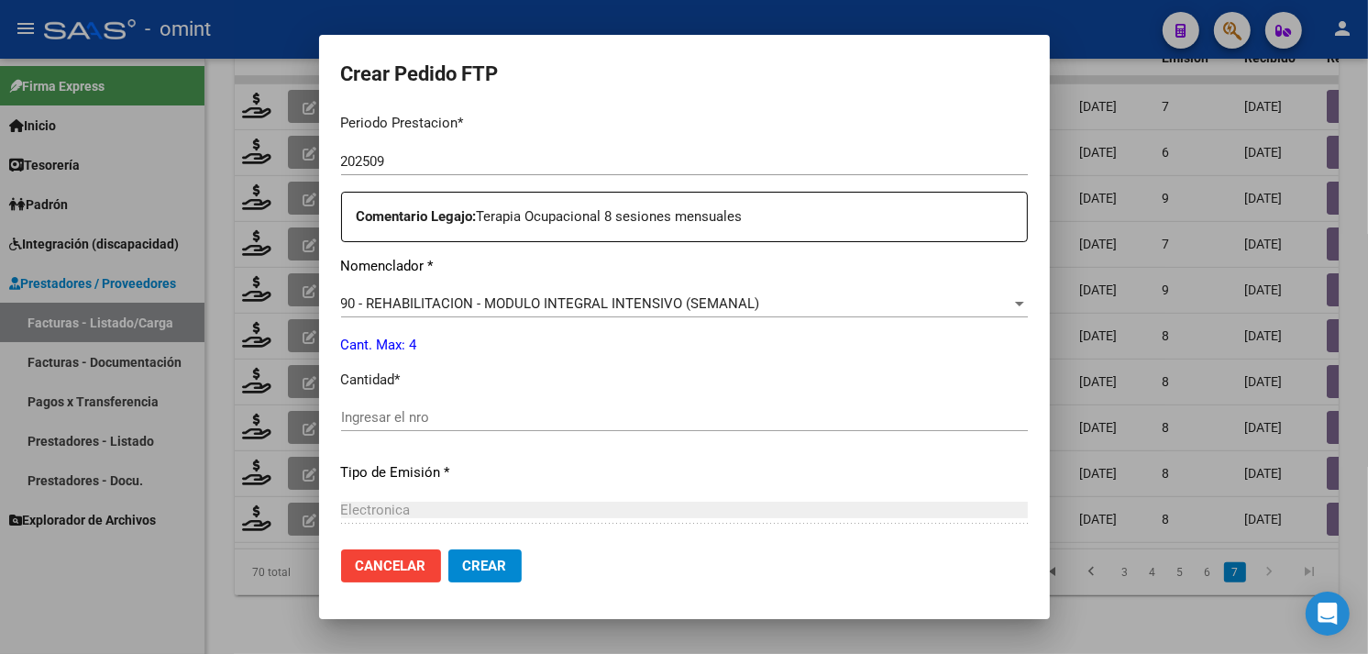
click at [431, 404] on div "Ingresar el nro" at bounding box center [684, 418] width 687 height 28
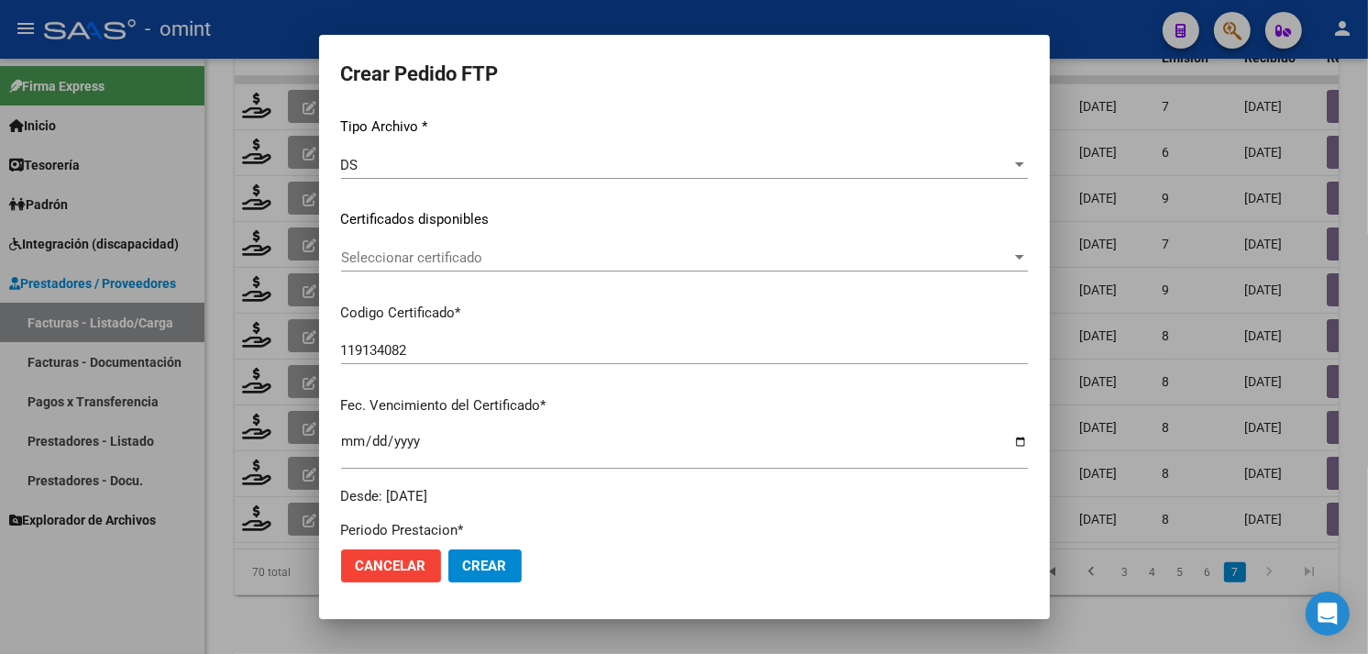
click at [483, 254] on span "Seleccionar certificado" at bounding box center [676, 257] width 670 height 17
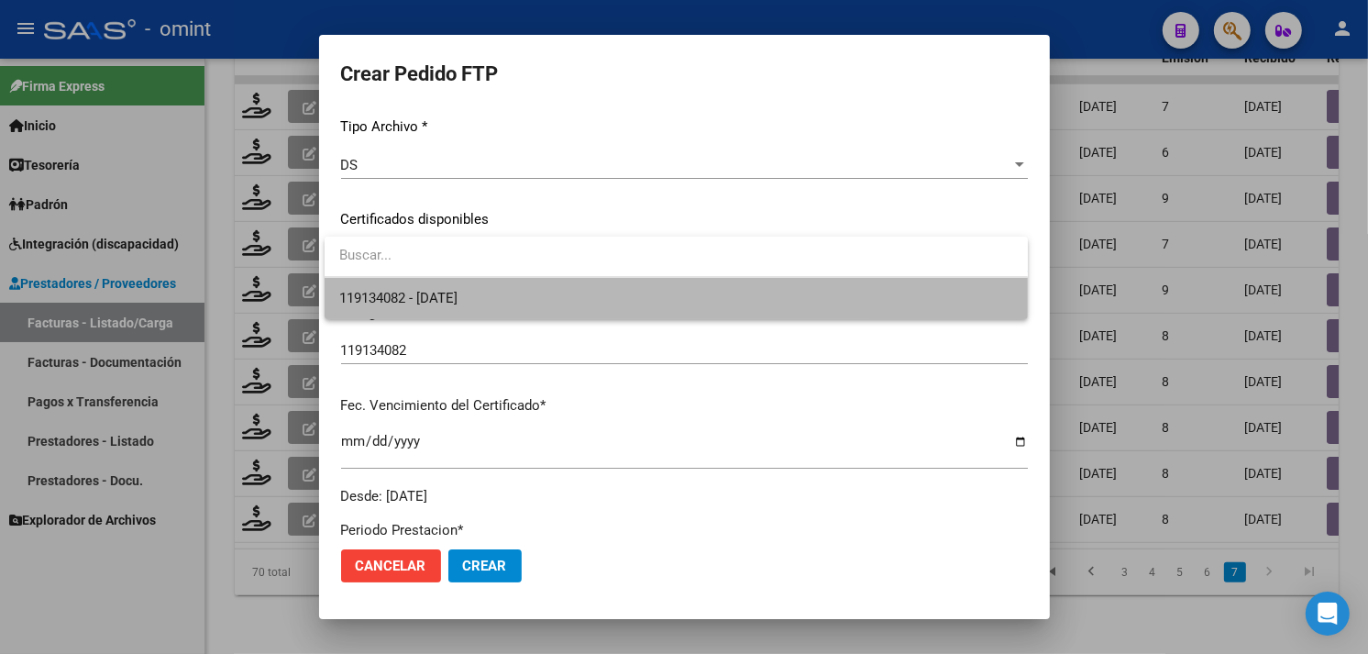
click at [483, 279] on span "119134082 - 2026-10-04" at bounding box center [676, 298] width 674 height 41
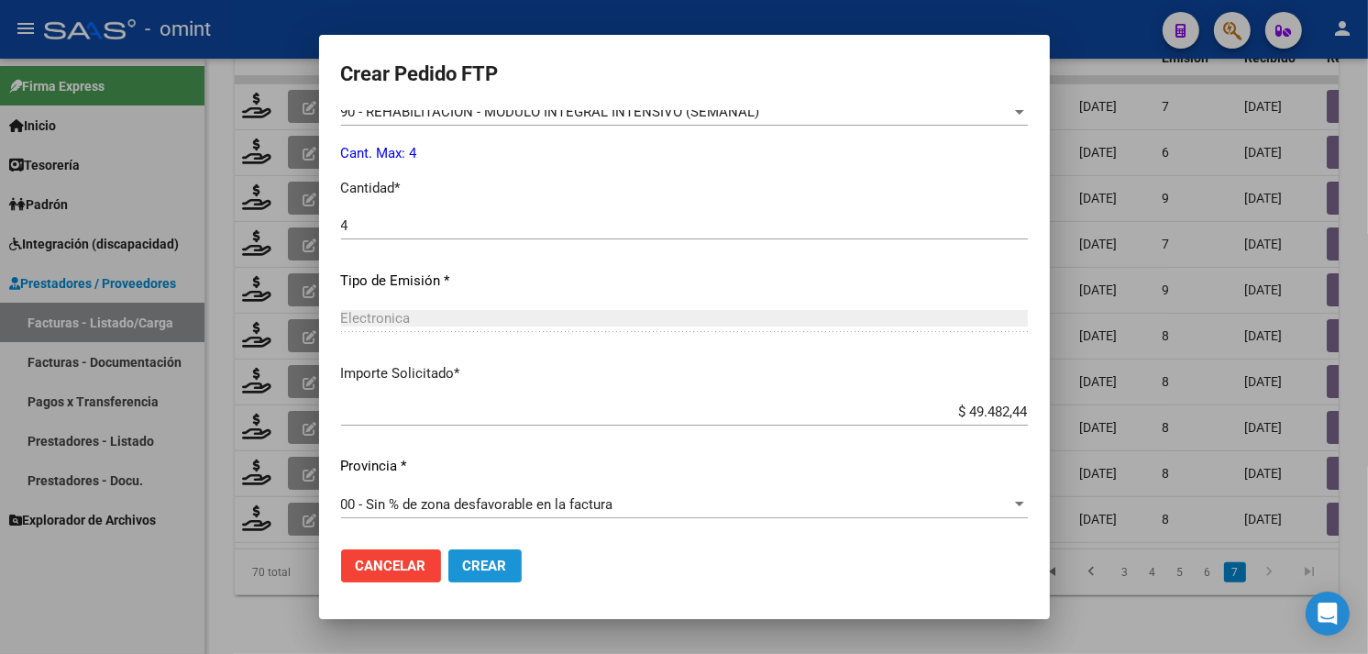
click at [488, 565] on span "Crear" at bounding box center [485, 566] width 44 height 17
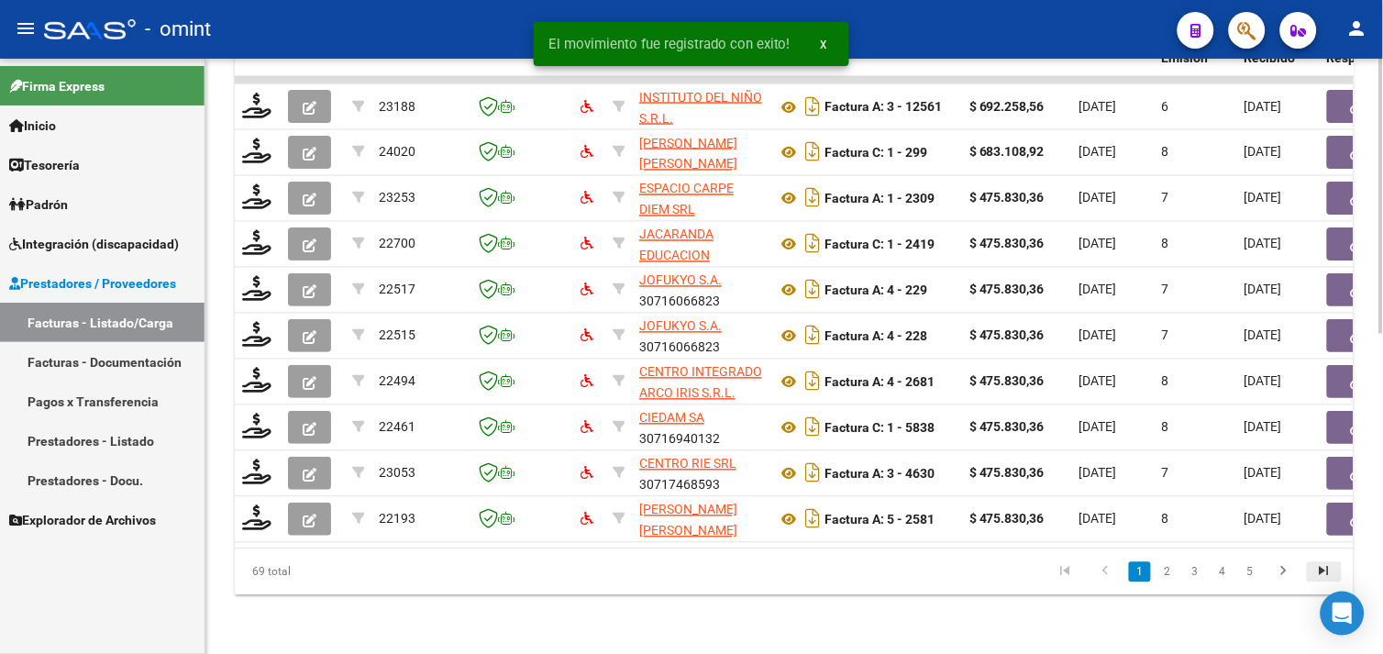
click at [1327, 569] on icon "go to last page" at bounding box center [1324, 574] width 24 height 22
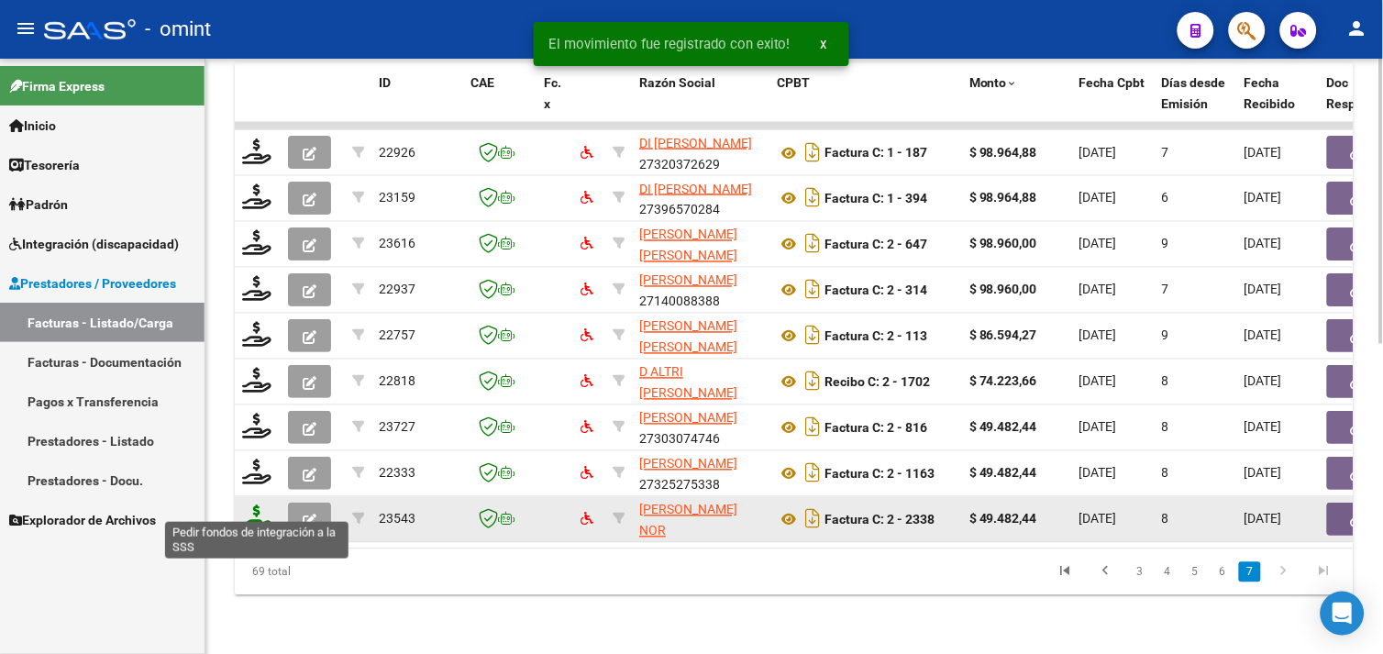
click at [244, 506] on icon at bounding box center [256, 518] width 29 height 26
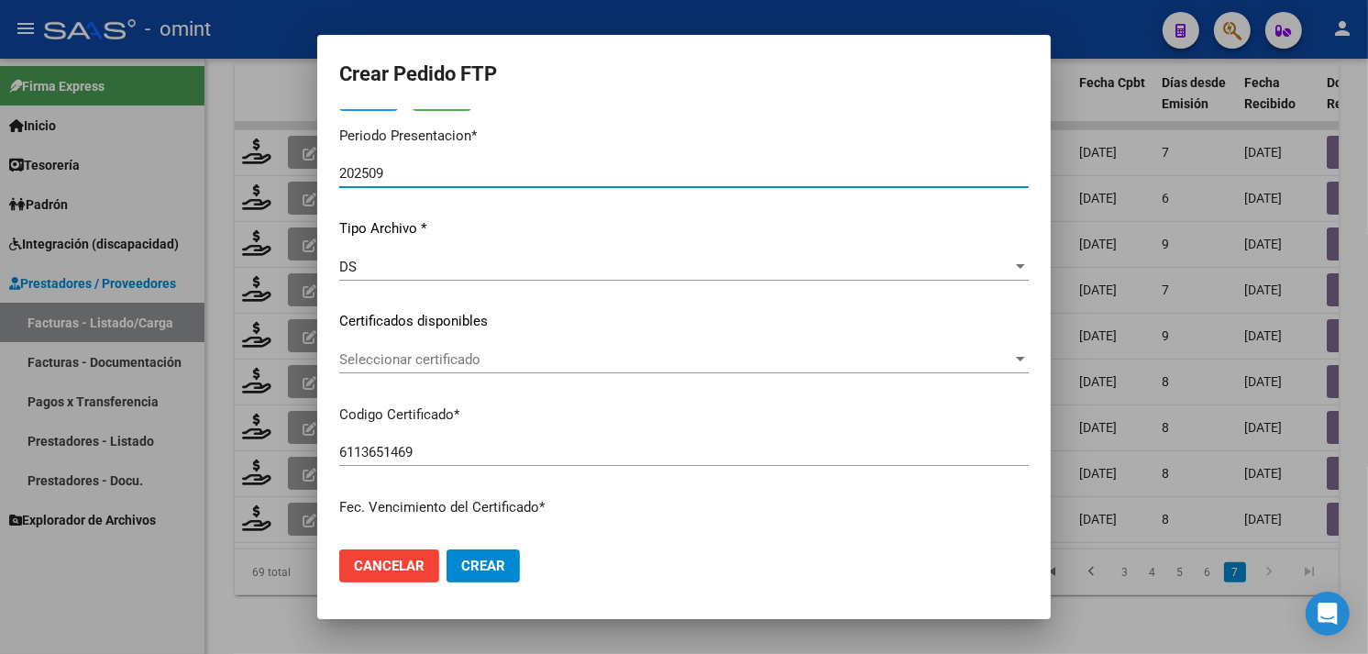
click at [523, 370] on div "Seleccionar certificado Seleccionar certificado" at bounding box center [684, 360] width 690 height 28
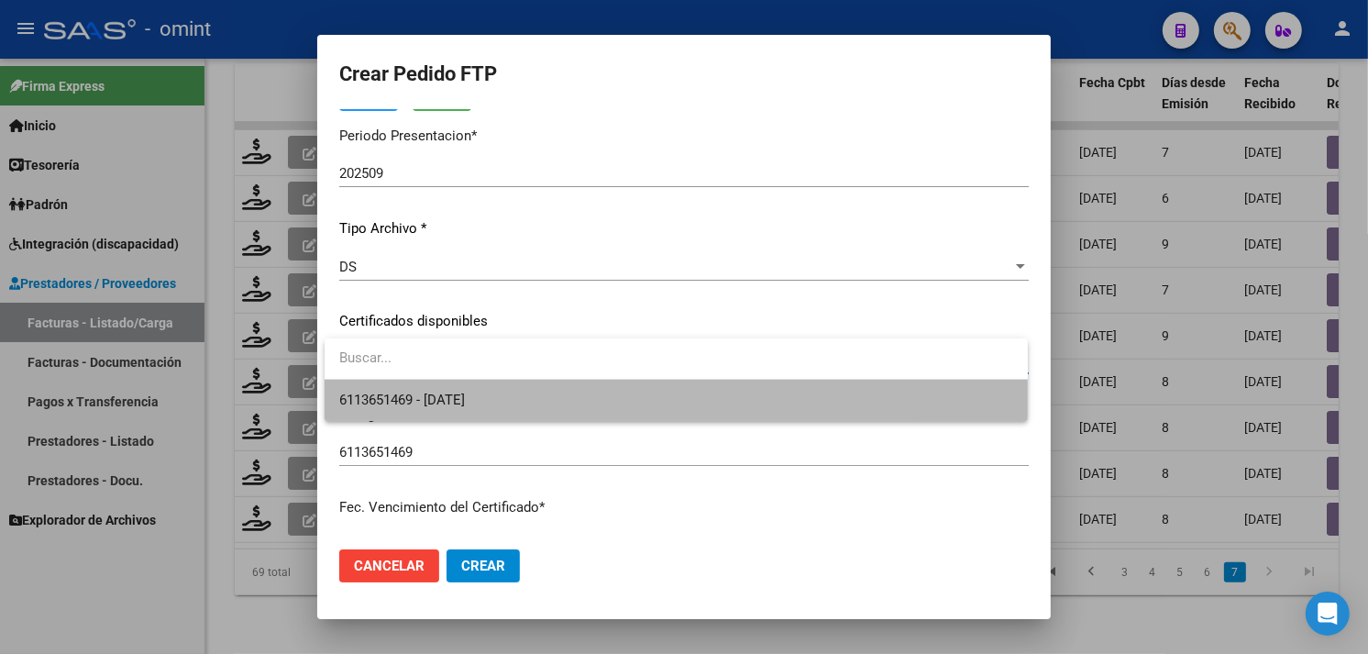
click at [507, 391] on span "6113651469 - [DATE]" at bounding box center [676, 400] width 674 height 41
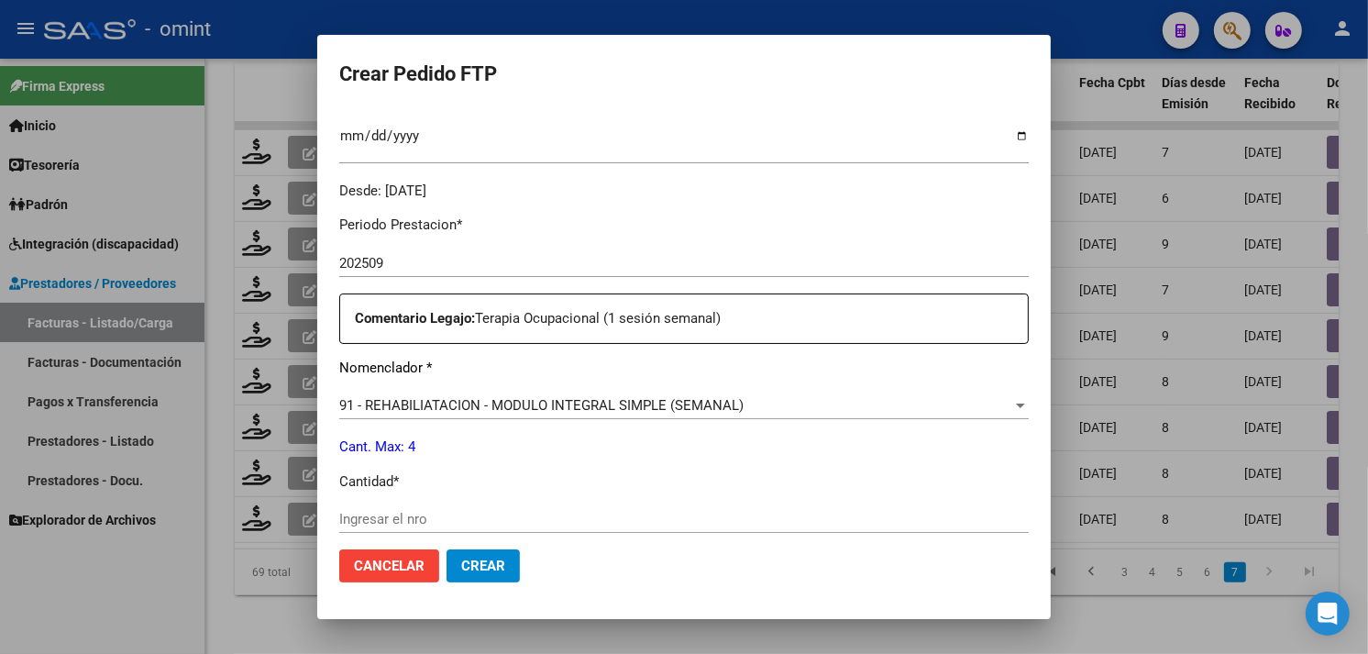
click at [400, 571] on span "Cancelar" at bounding box center [389, 566] width 71 height 17
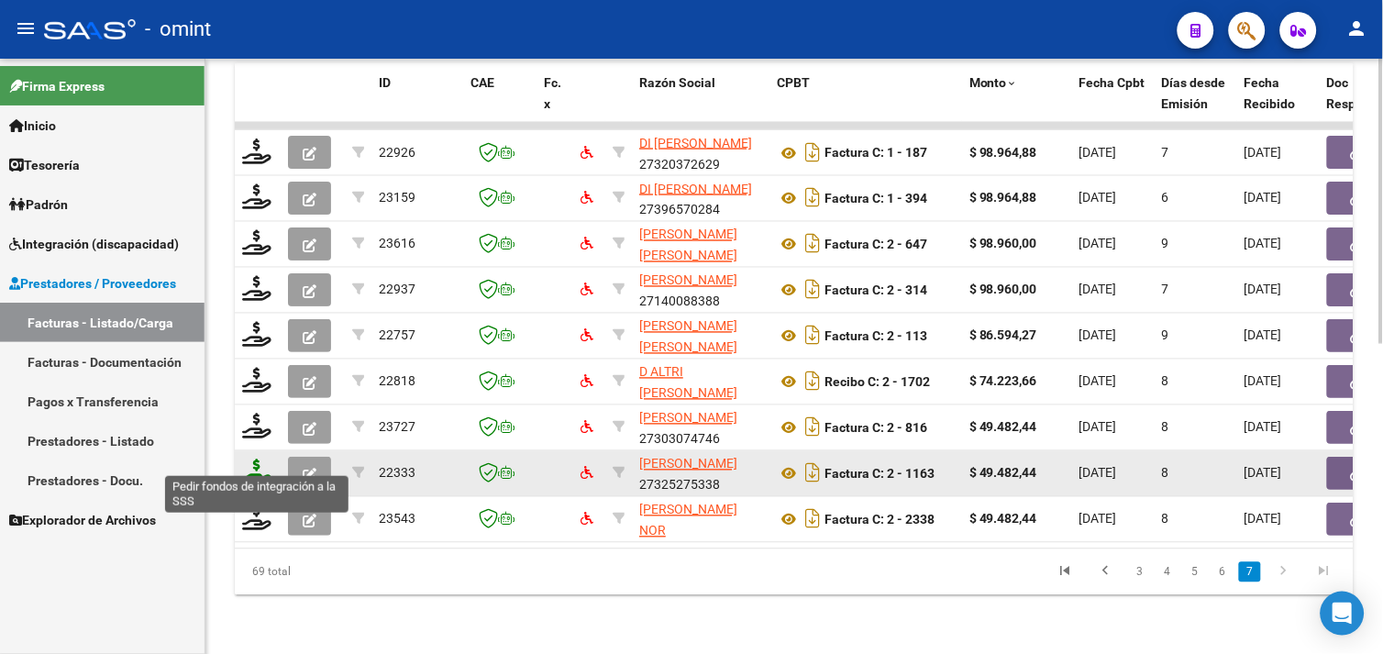
click at [263, 463] on icon at bounding box center [256, 472] width 29 height 26
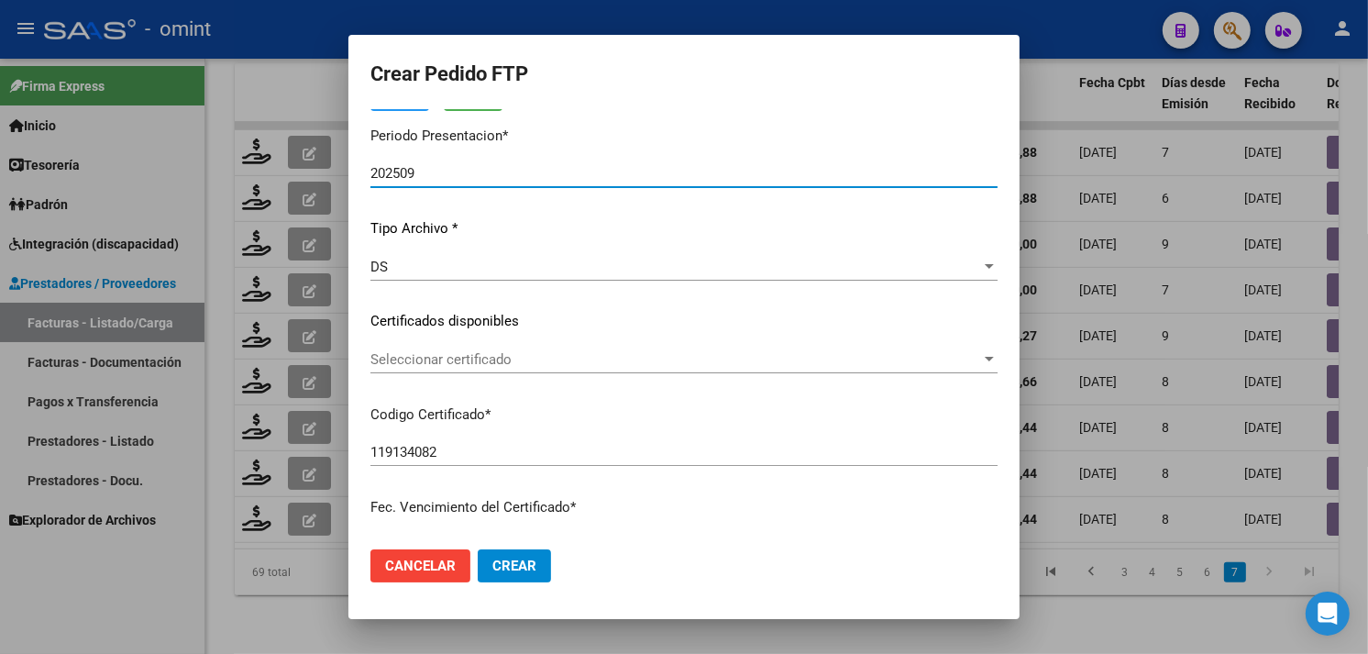
click at [536, 371] on div "Seleccionar certificado Seleccionar certificado" at bounding box center [683, 360] width 627 height 28
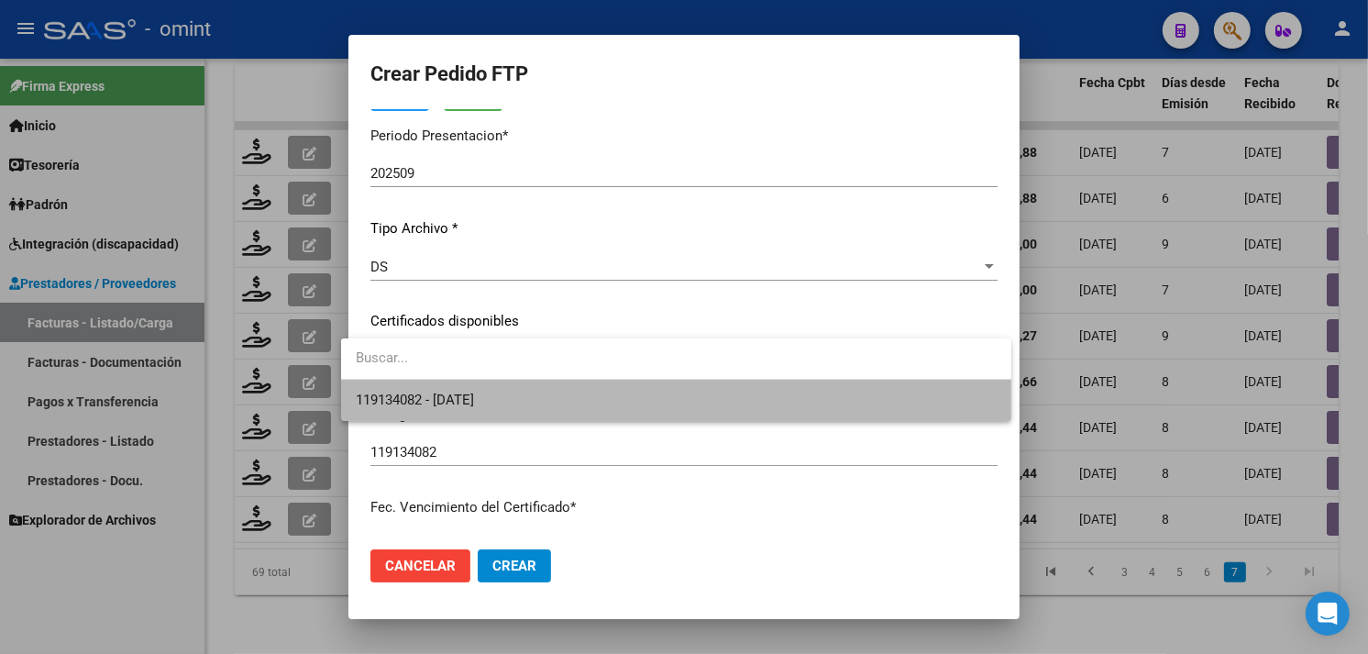
click at [521, 398] on span "119134082 - 2026-10-04" at bounding box center [676, 400] width 641 height 41
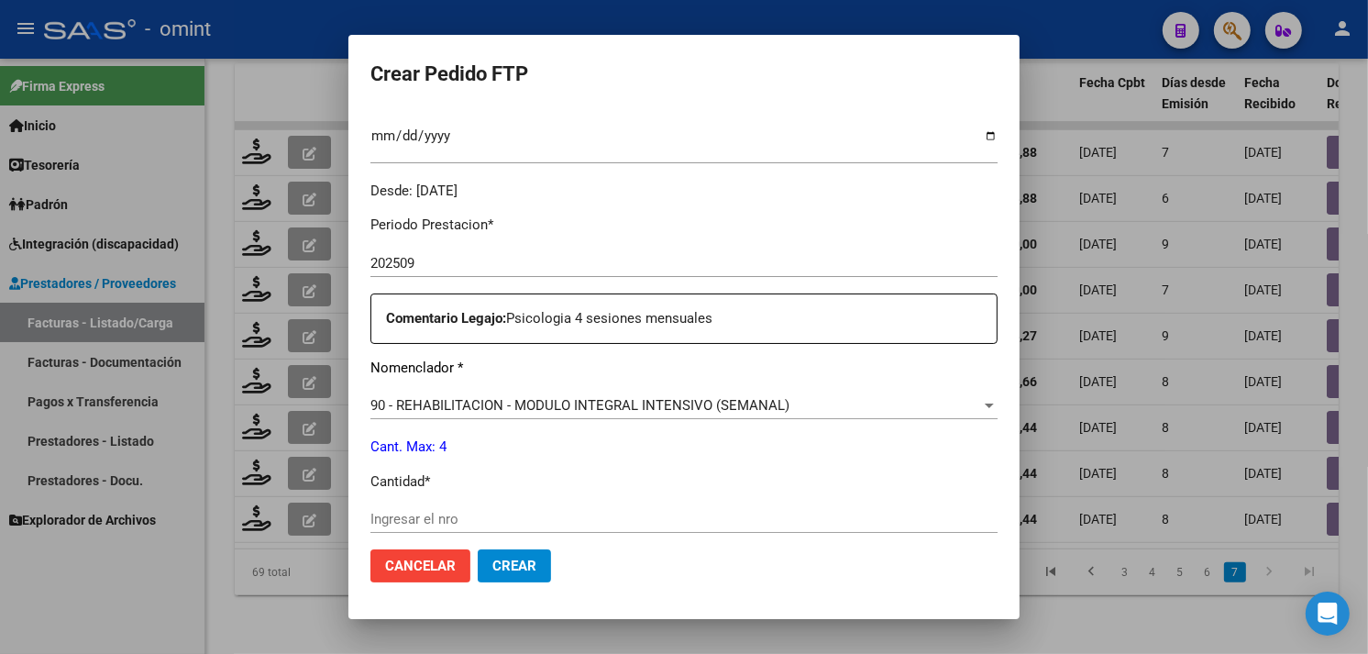
click at [470, 507] on div "Ingresar el nro" at bounding box center [683, 519] width 627 height 28
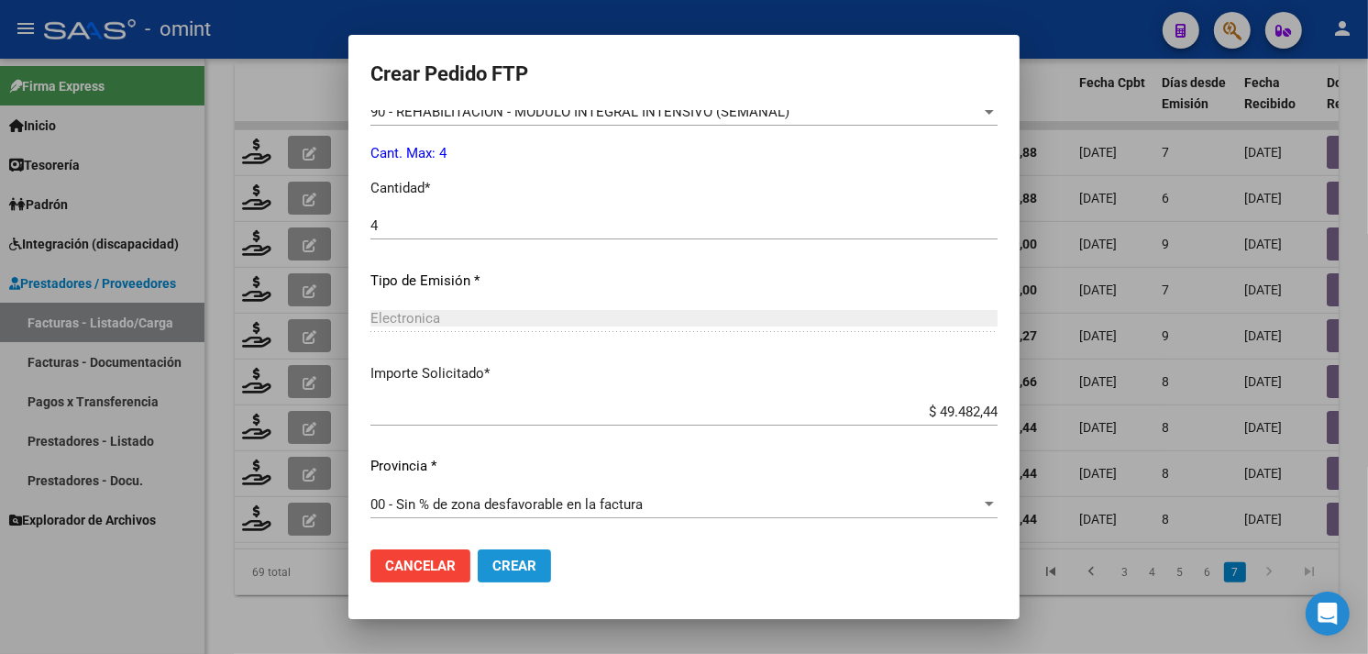
click at [507, 556] on button "Crear" at bounding box center [514, 565] width 73 height 33
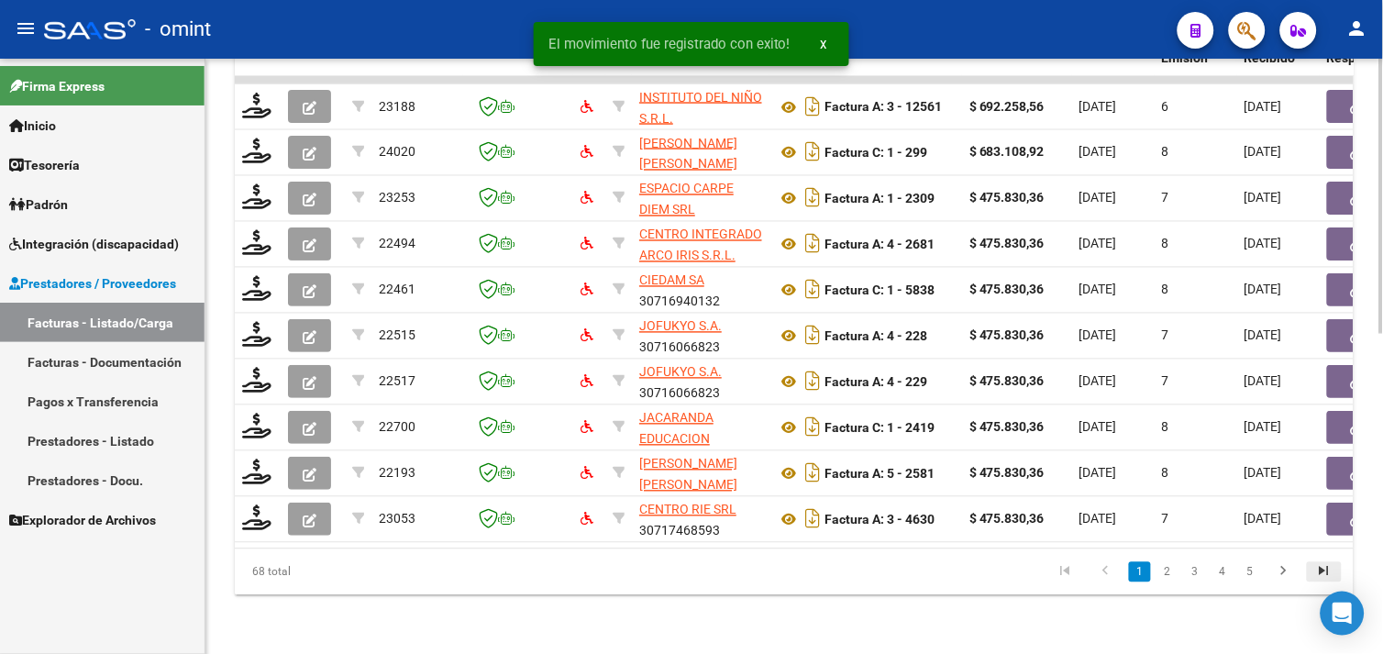
click at [1315, 567] on icon "go to last page" at bounding box center [1324, 574] width 24 height 22
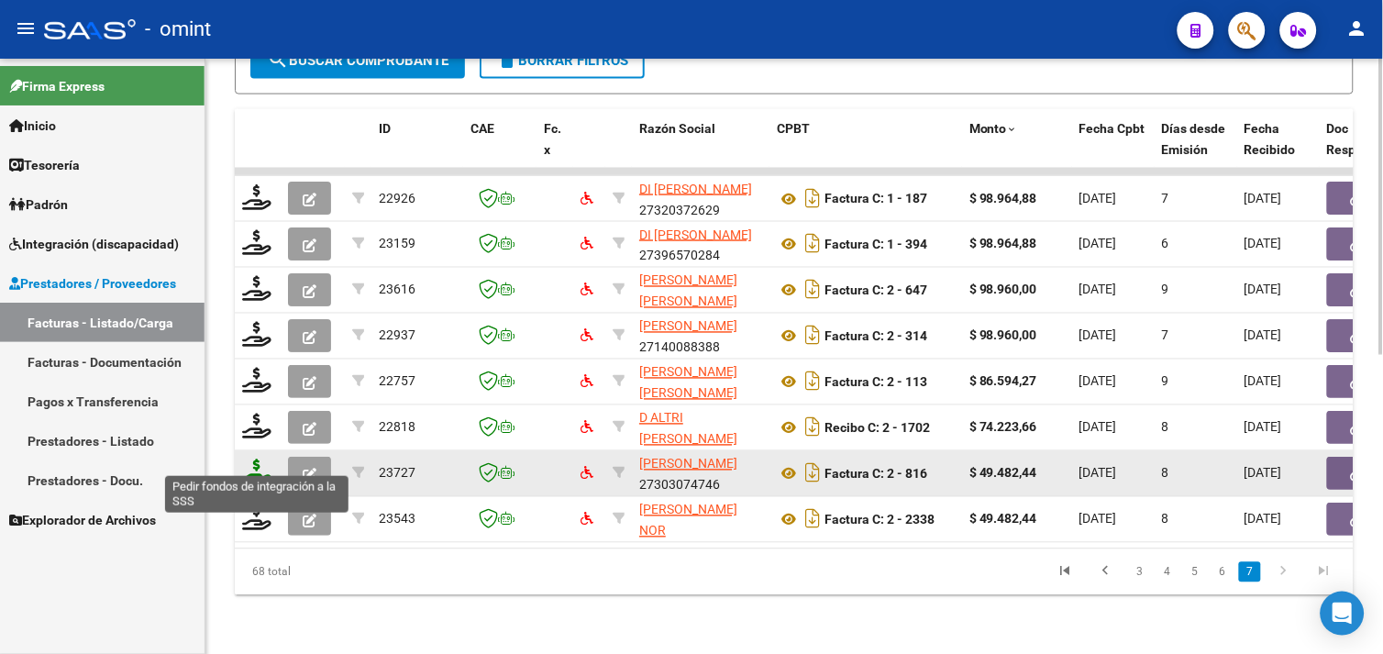
click at [249, 459] on icon at bounding box center [256, 472] width 29 height 26
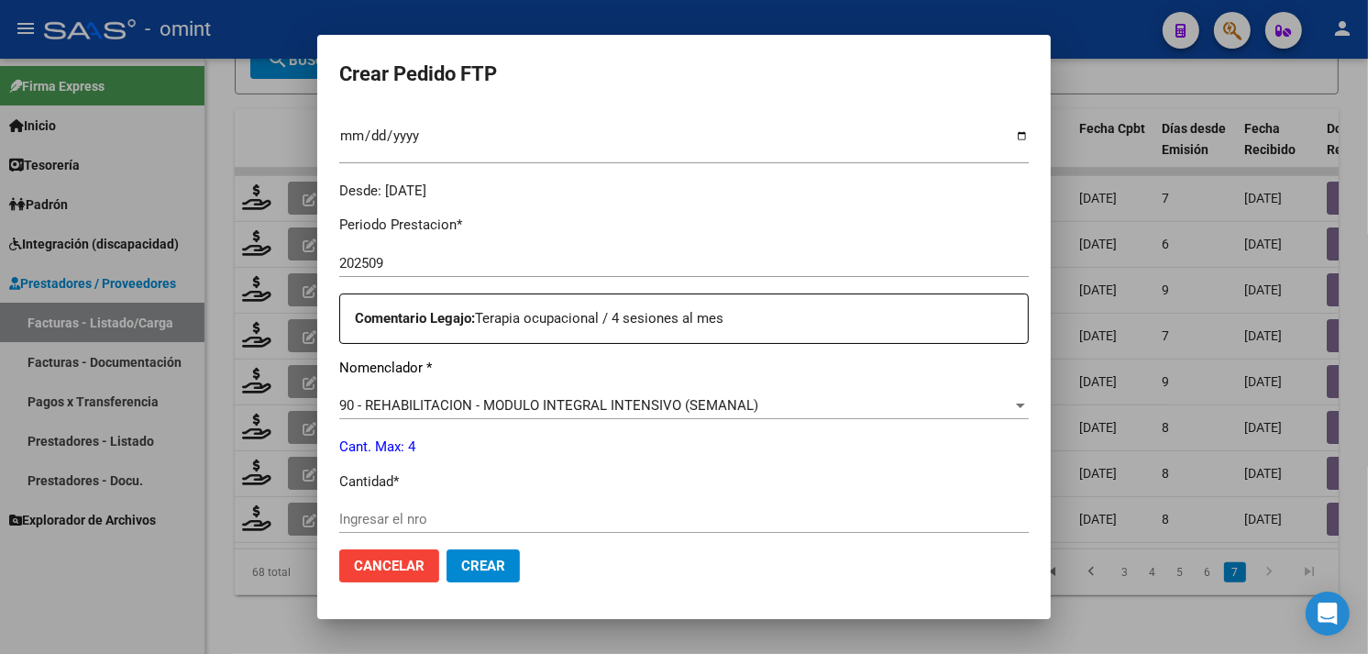
click at [452, 509] on div "Ingresar el nro" at bounding box center [684, 519] width 690 height 28
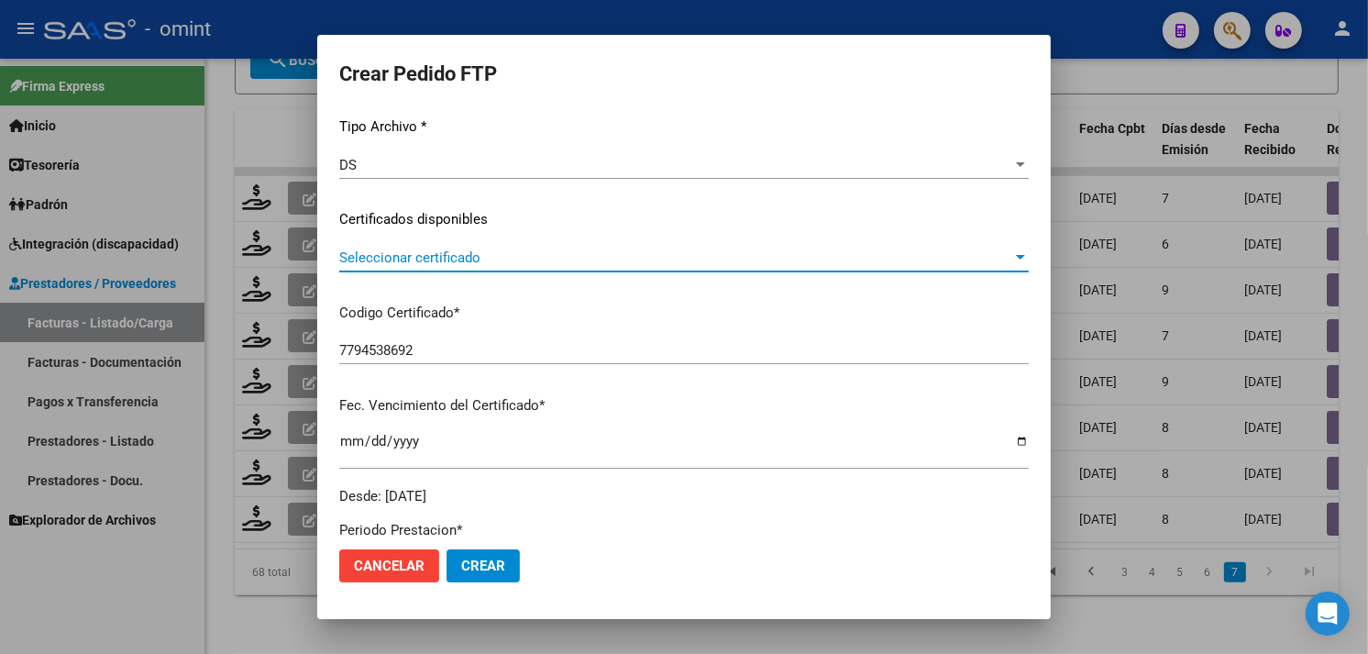
click at [470, 257] on span "Seleccionar certificado" at bounding box center [675, 257] width 673 height 17
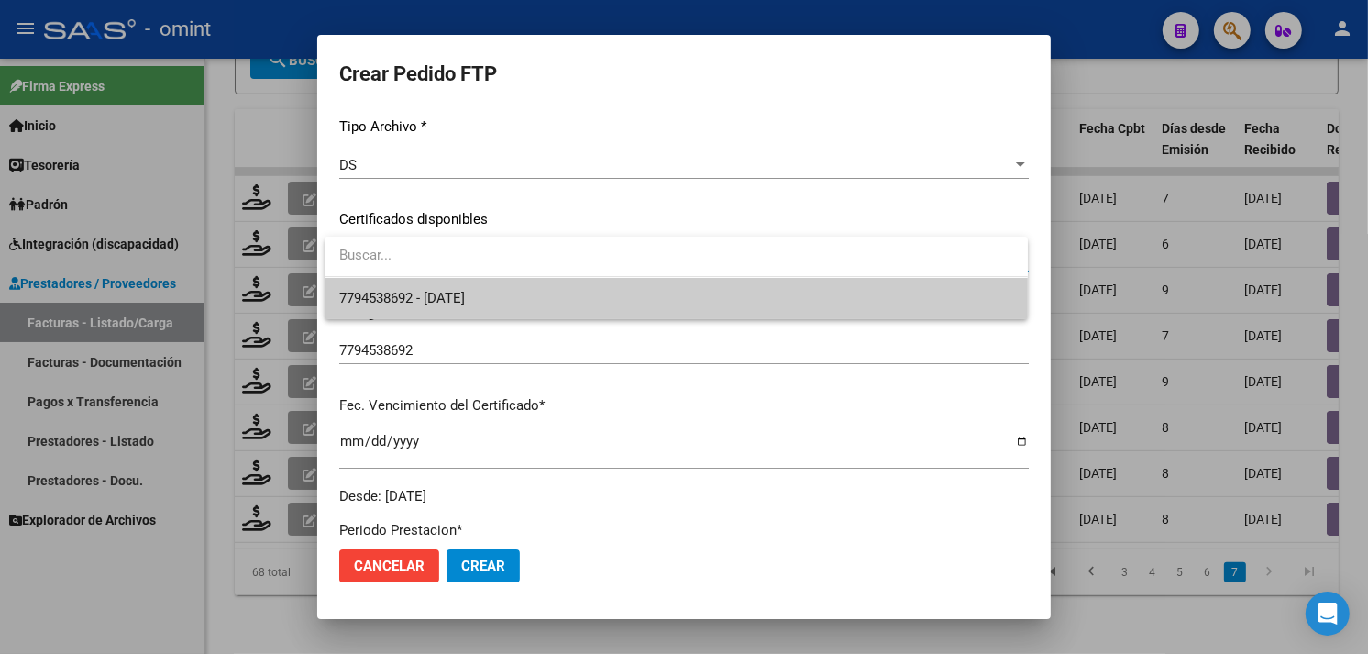
click at [470, 288] on span "7794538692 - [DATE]" at bounding box center [676, 298] width 674 height 41
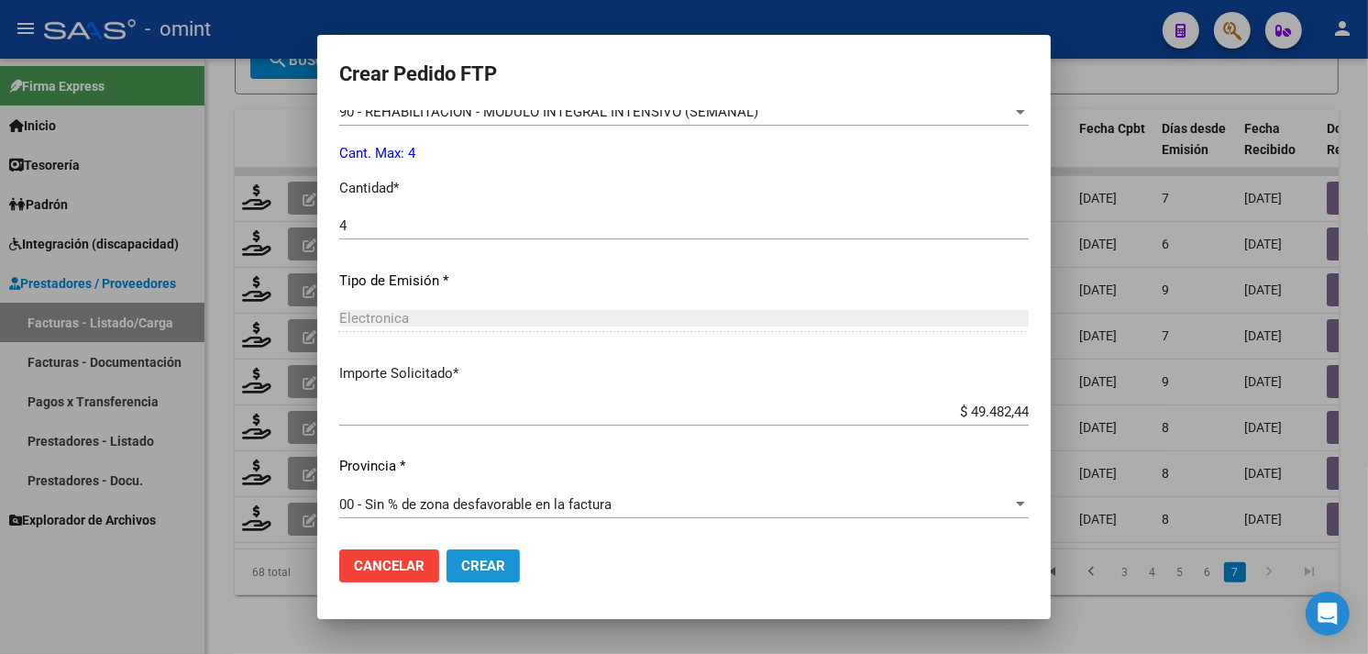
click at [492, 564] on span "Crear" at bounding box center [483, 566] width 44 height 17
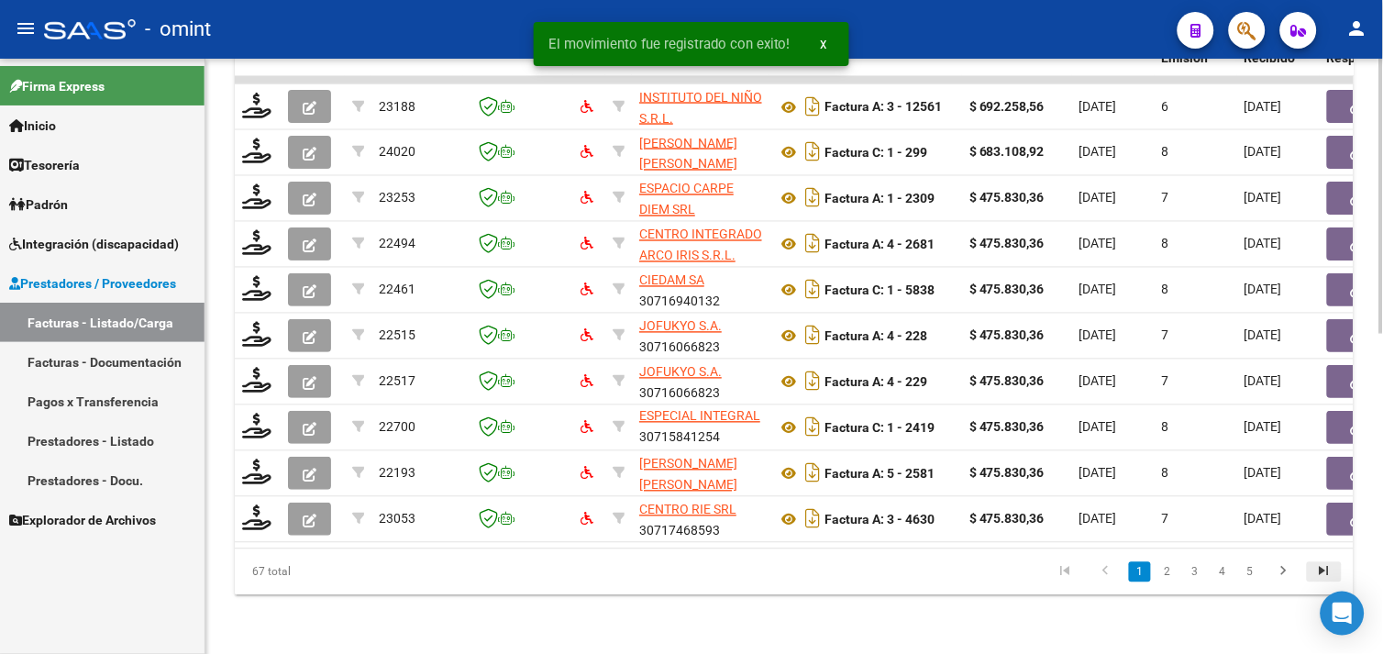
click at [1330, 571] on icon "go to last page" at bounding box center [1324, 574] width 24 height 22
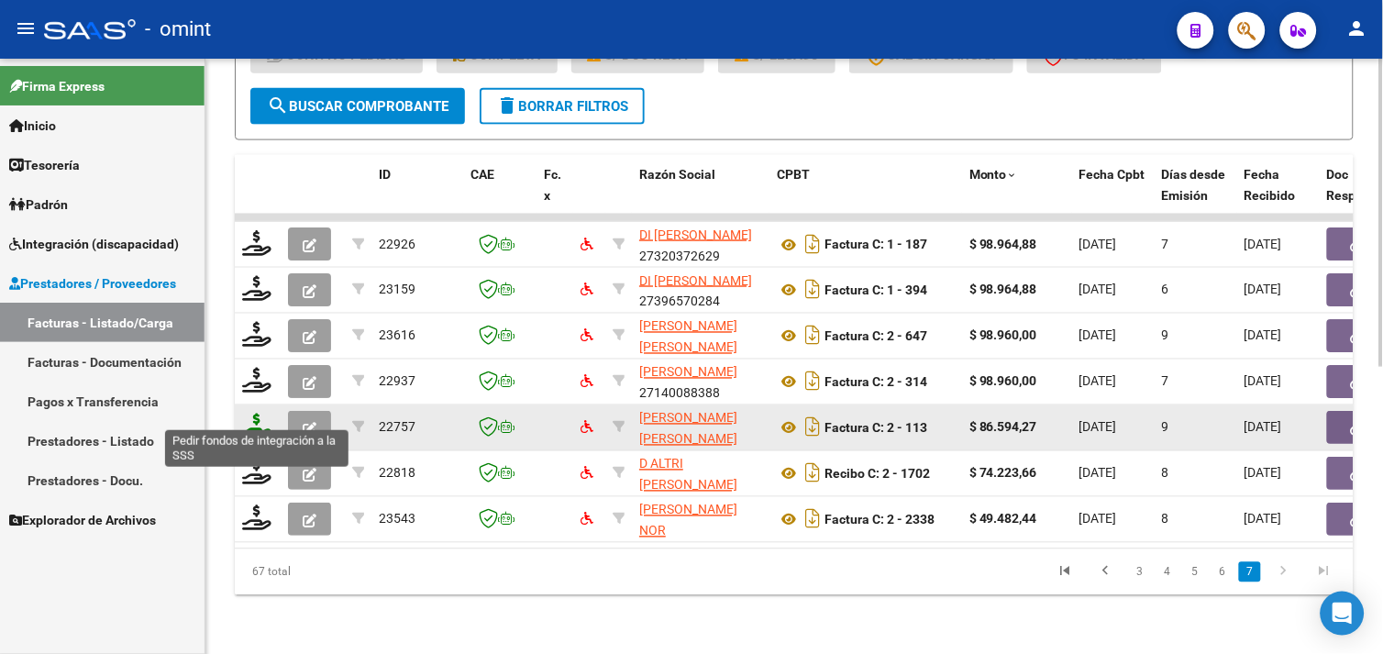
click at [253, 420] on icon at bounding box center [256, 427] width 29 height 26
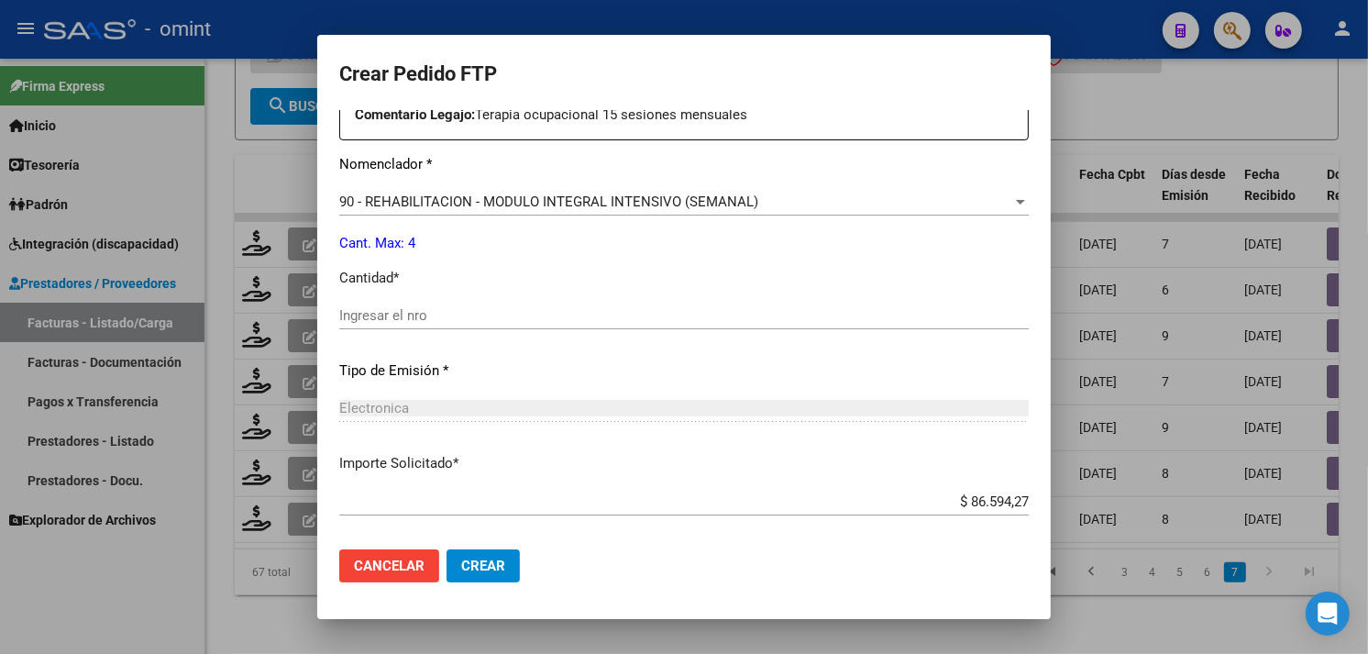
click at [490, 321] on input "Ingresar el nro" at bounding box center [684, 315] width 690 height 17
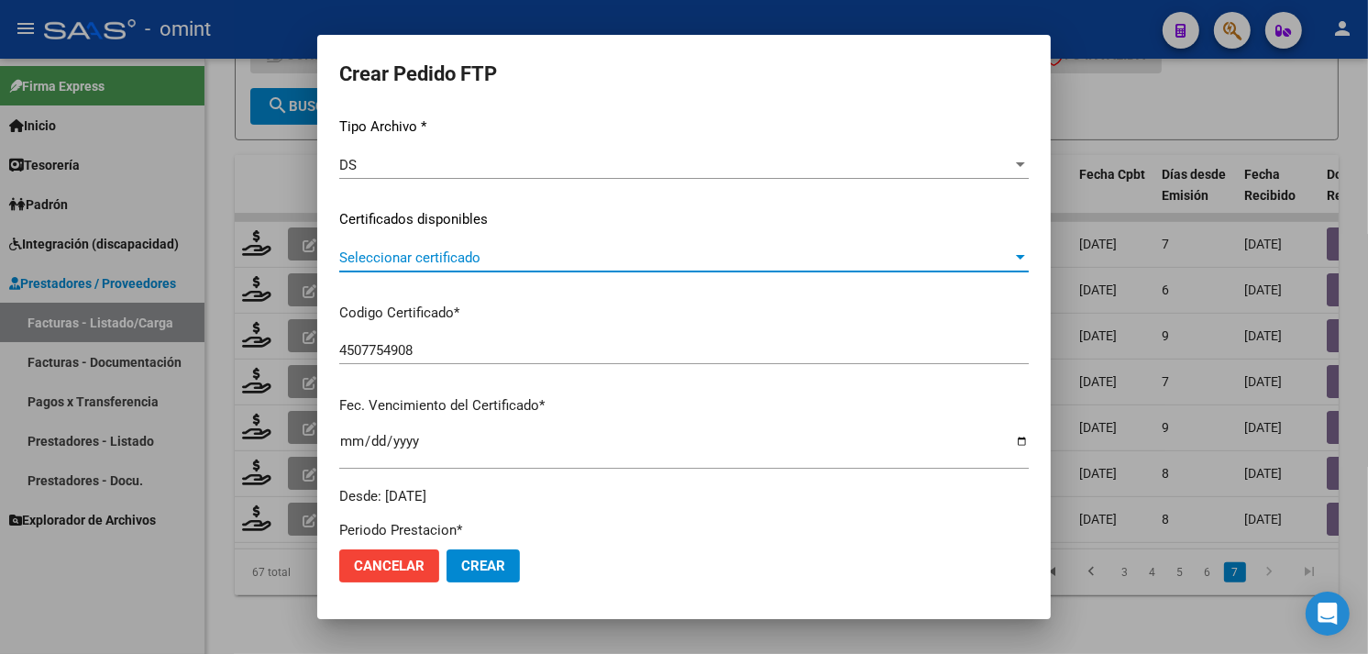
click at [474, 263] on span "Seleccionar certificado" at bounding box center [675, 257] width 673 height 17
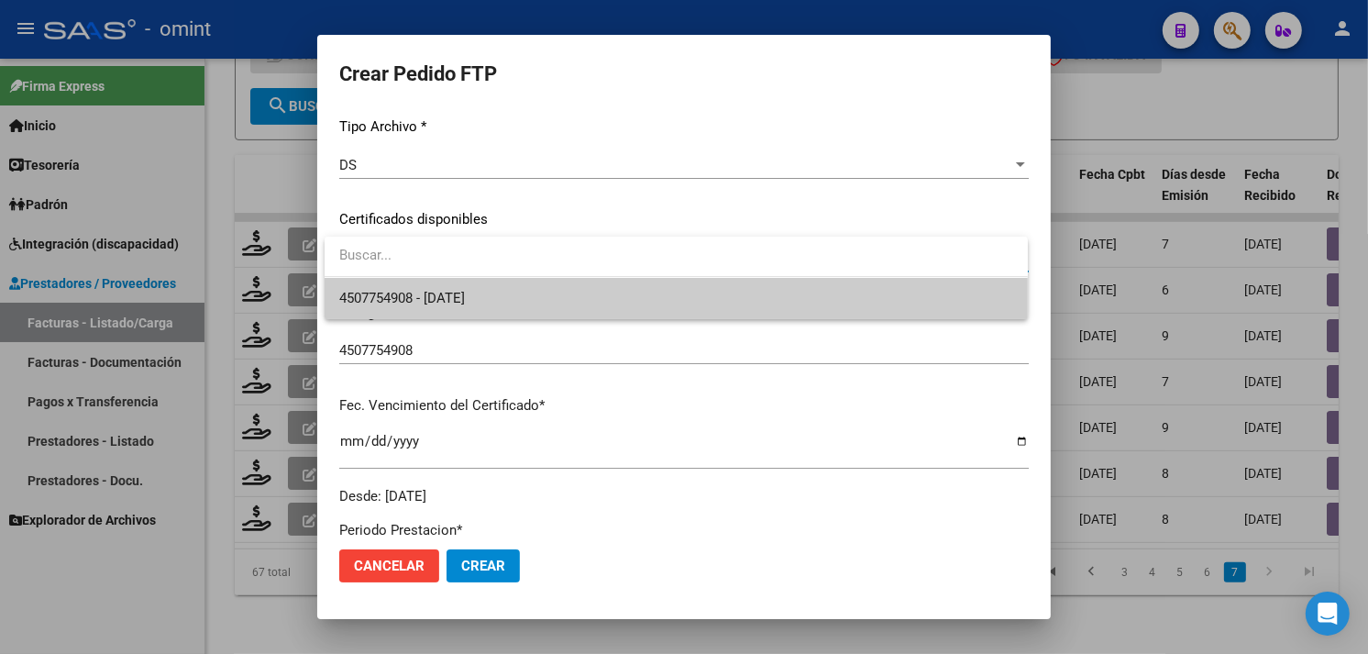
click at [465, 290] on span "4507754908 - 2026-03-28" at bounding box center [402, 298] width 126 height 17
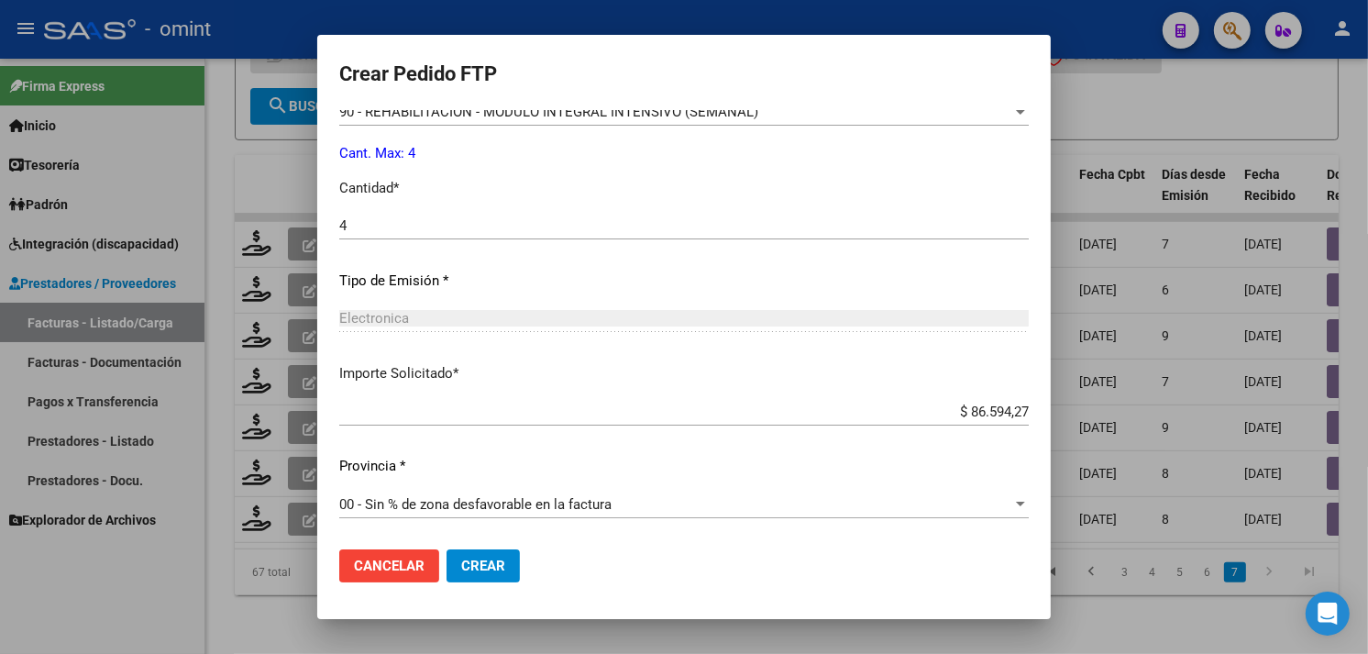
click at [506, 567] on button "Crear" at bounding box center [483, 565] width 73 height 33
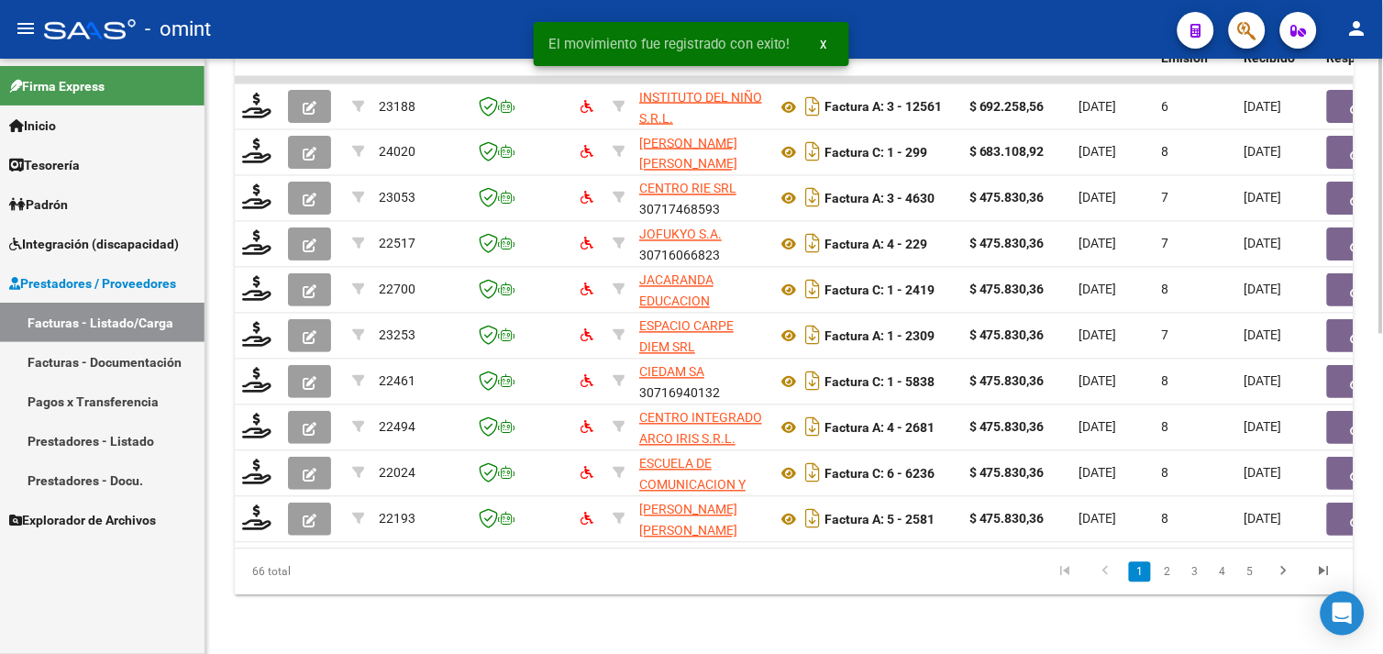
click at [1332, 566] on icon "go to last page" at bounding box center [1324, 574] width 24 height 22
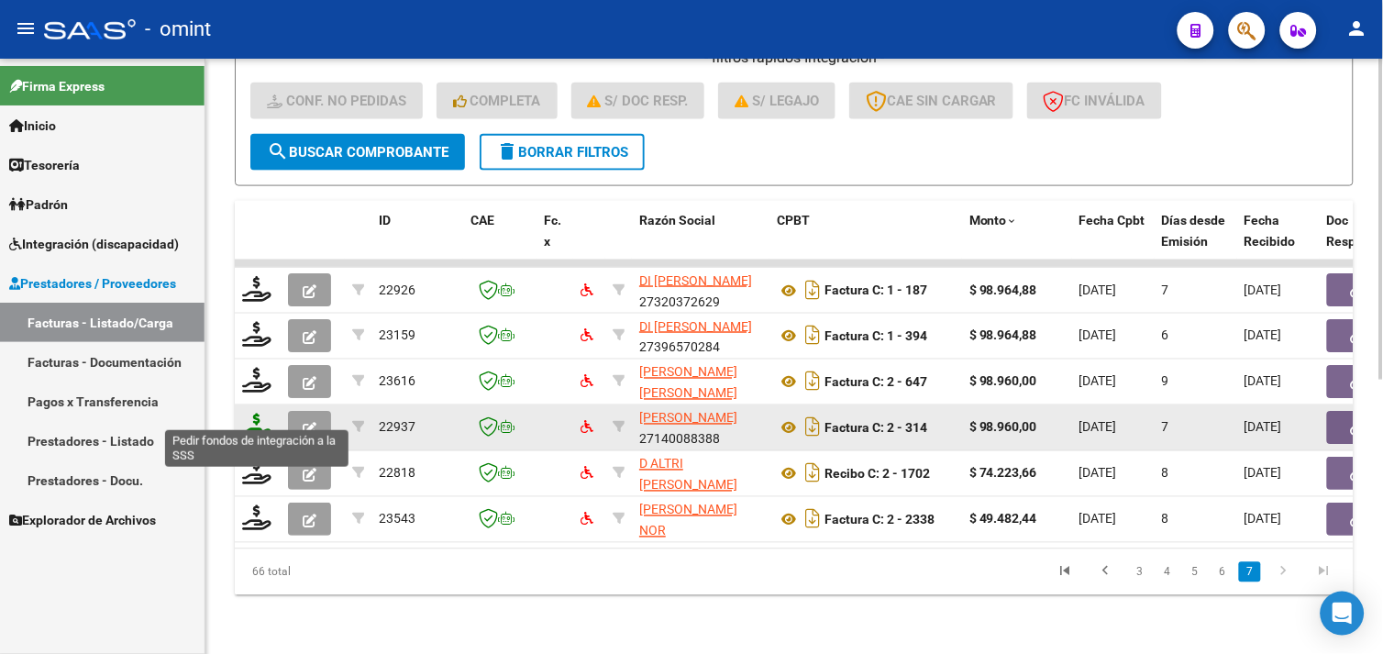
click at [259, 415] on icon at bounding box center [256, 427] width 29 height 26
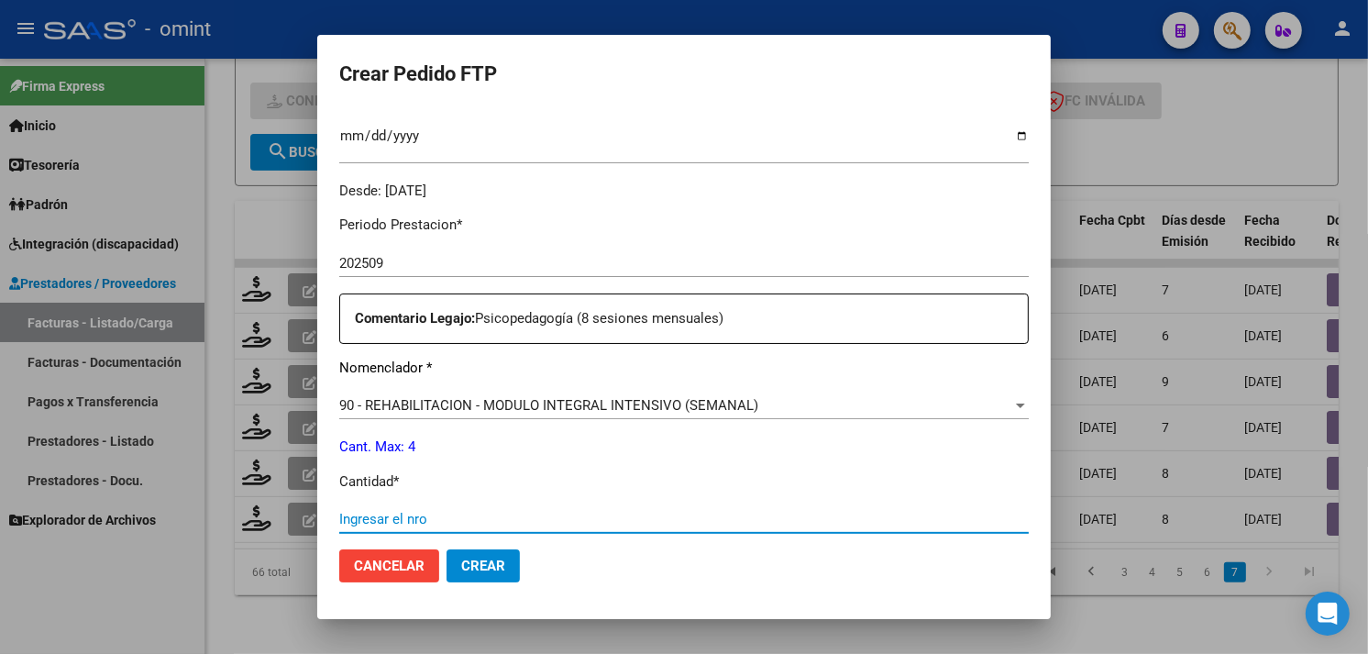
click at [435, 515] on input "Ingresar el nro" at bounding box center [684, 519] width 690 height 17
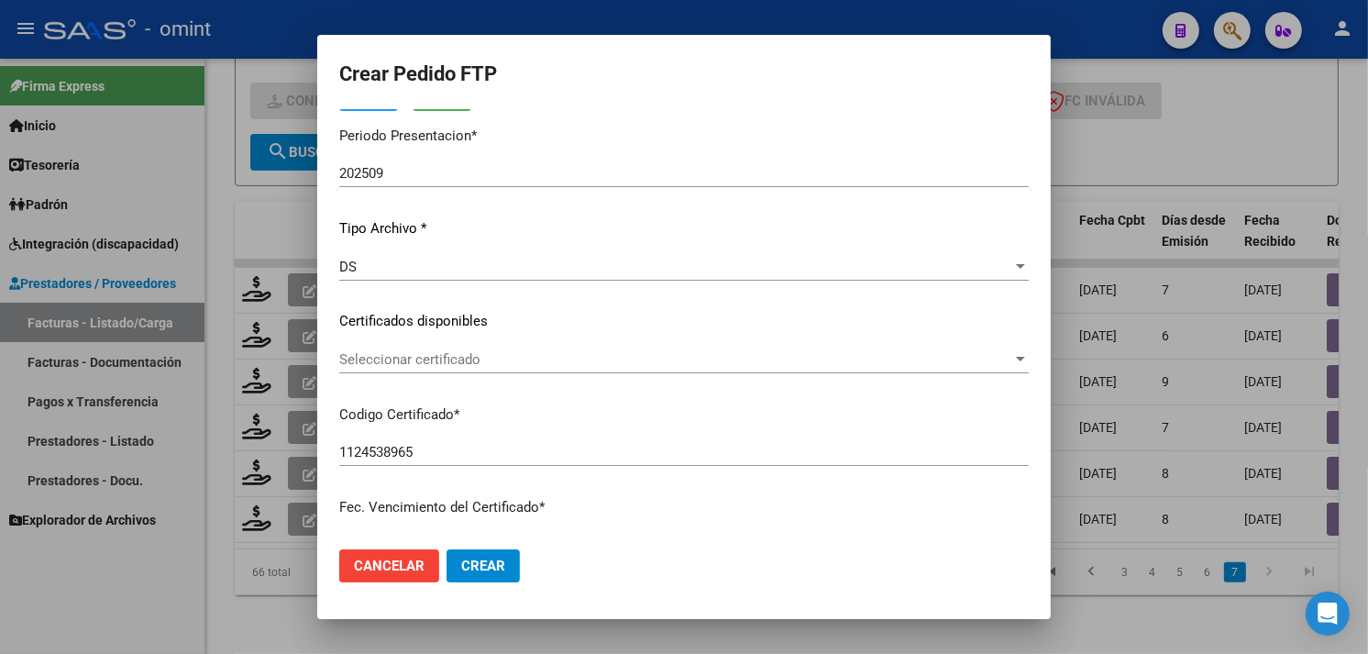
click at [456, 365] on span "Seleccionar certificado" at bounding box center [675, 359] width 673 height 17
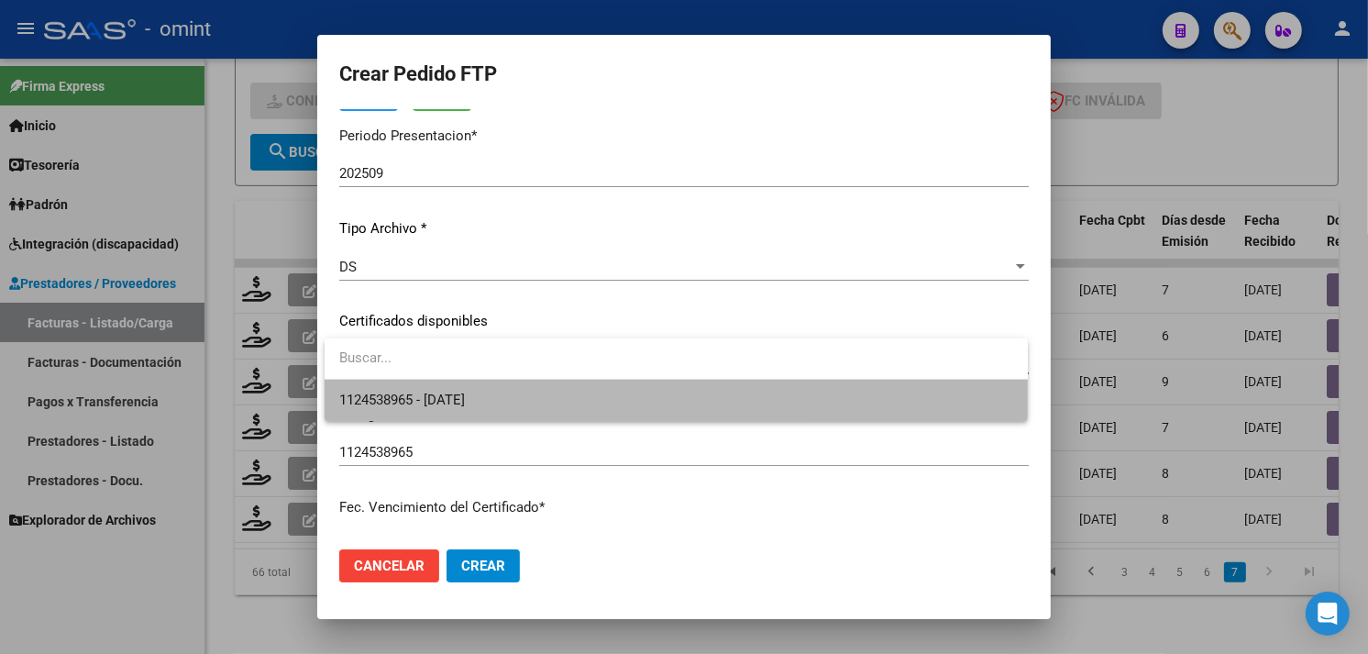
click at [455, 389] on span "1124538965 - 2025-06-02" at bounding box center [676, 400] width 674 height 41
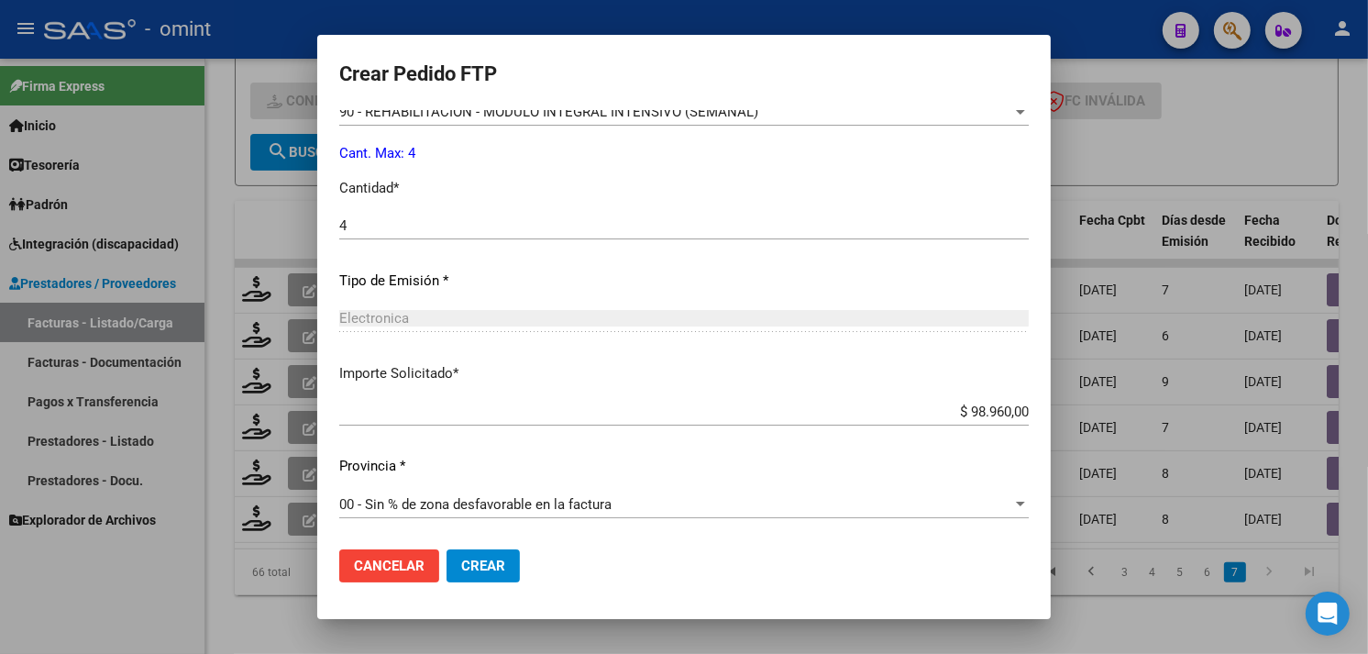
click at [501, 560] on span "Crear" at bounding box center [483, 566] width 44 height 17
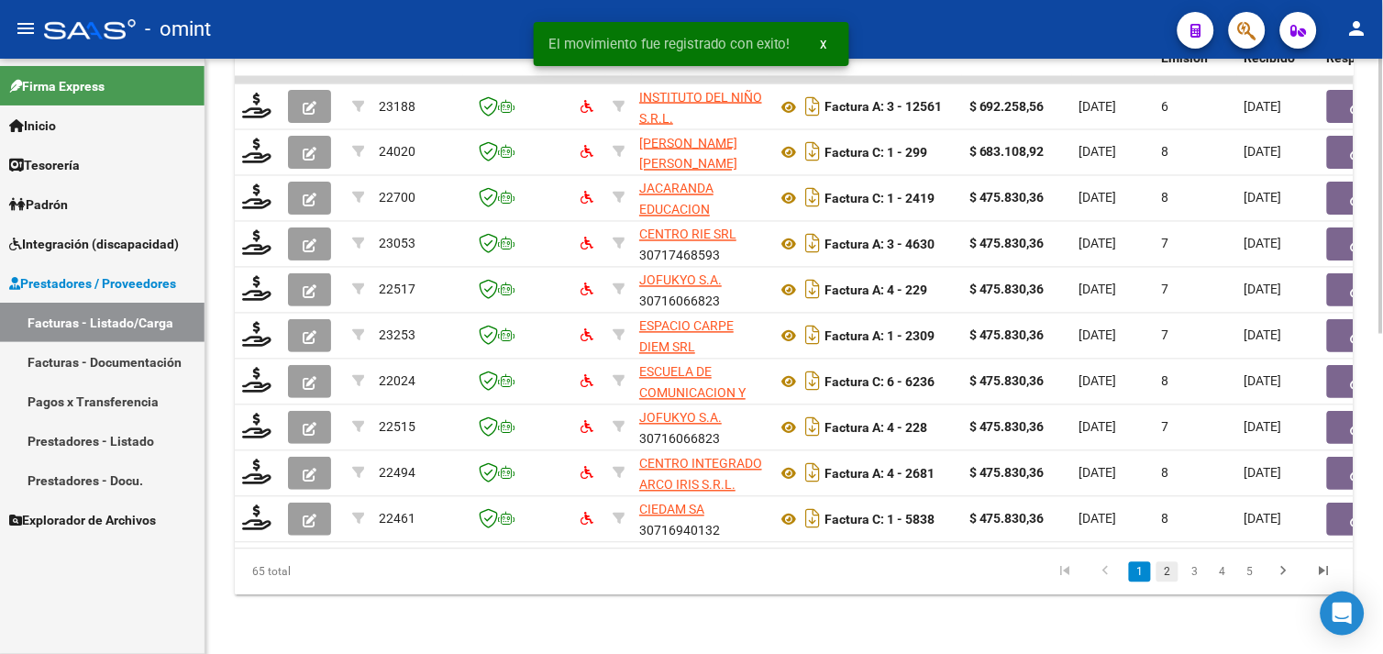
click at [1168, 576] on link "2" at bounding box center [1167, 572] width 22 height 20
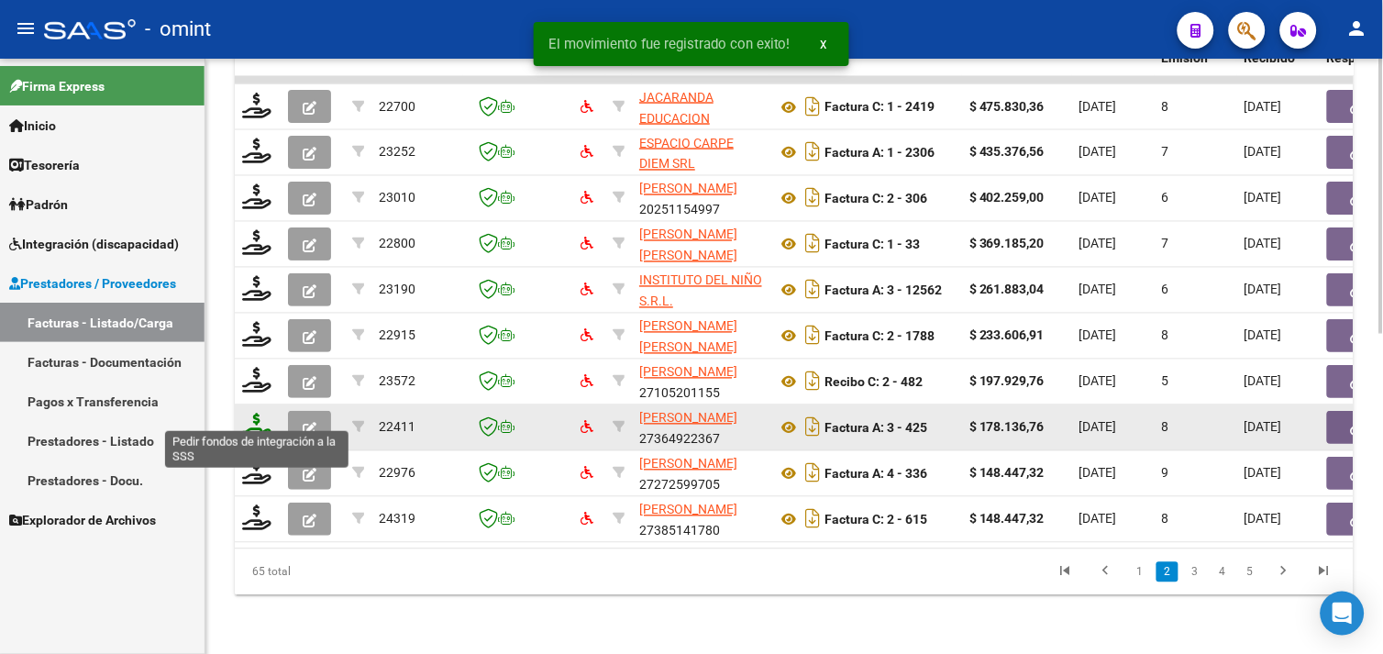
click at [257, 417] on icon at bounding box center [256, 427] width 29 height 26
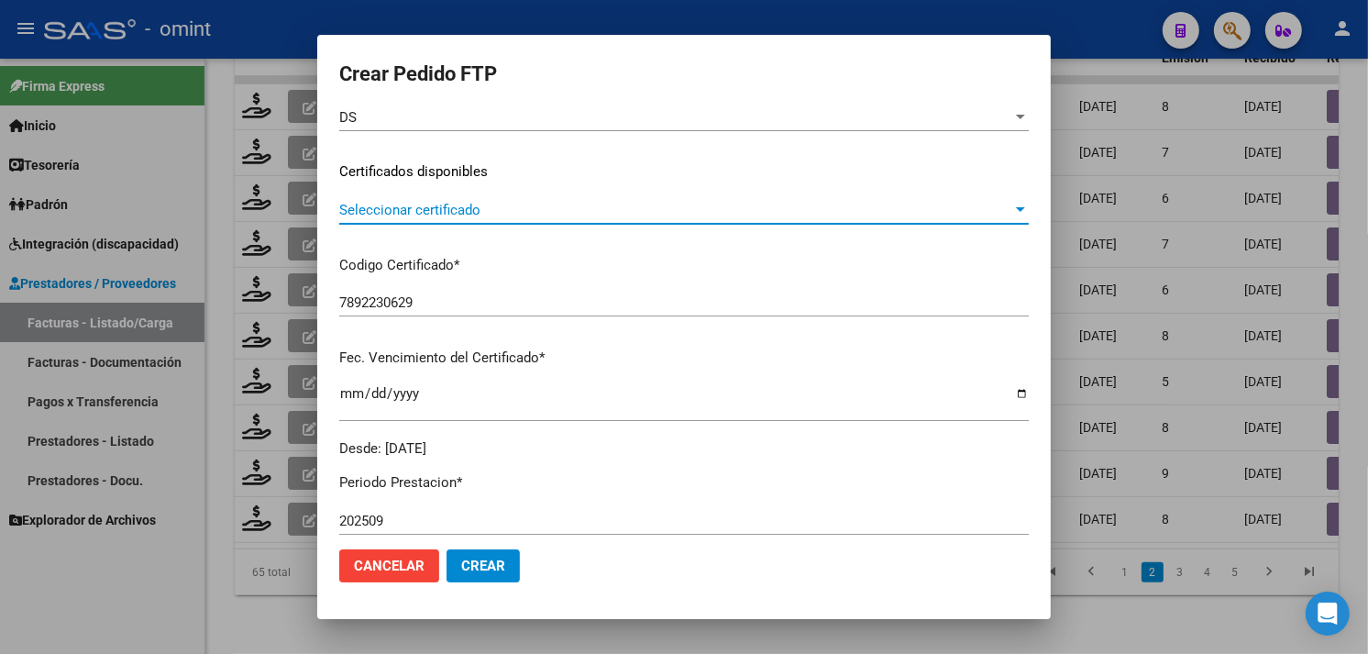
click at [481, 214] on span "Seleccionar certificado" at bounding box center [675, 210] width 673 height 17
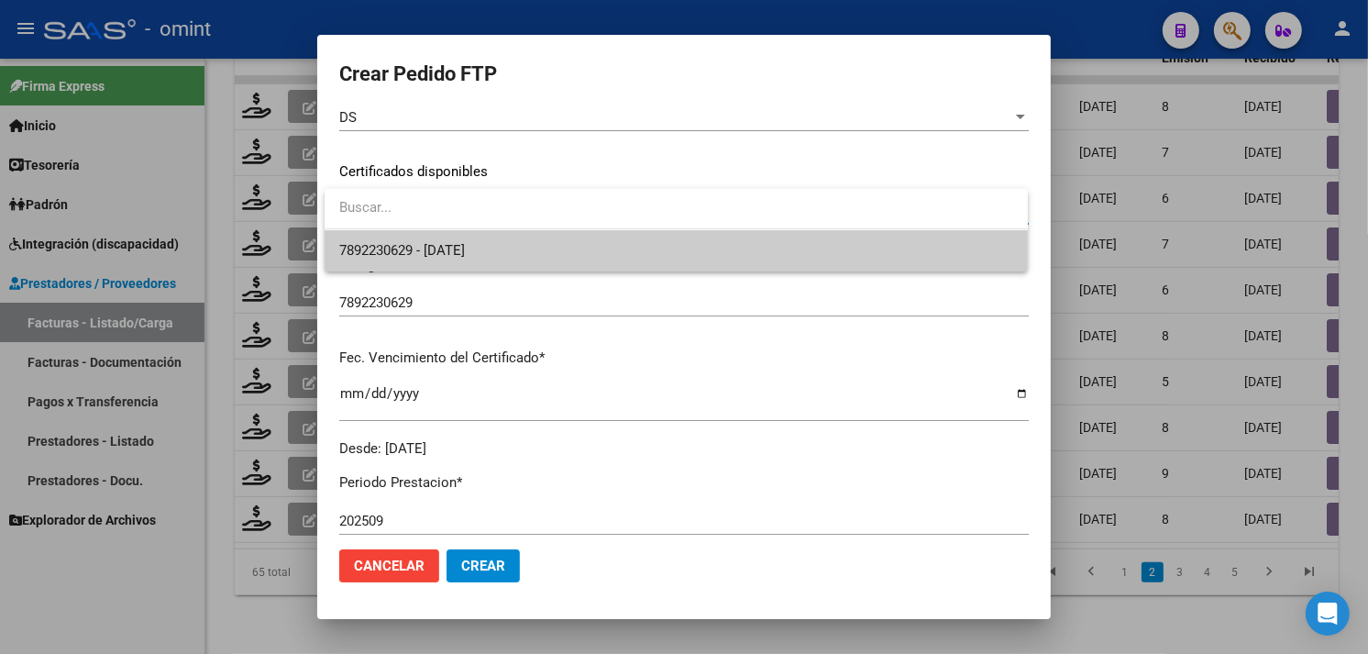
click at [481, 240] on span "7892230629 - [DATE]" at bounding box center [676, 250] width 674 height 41
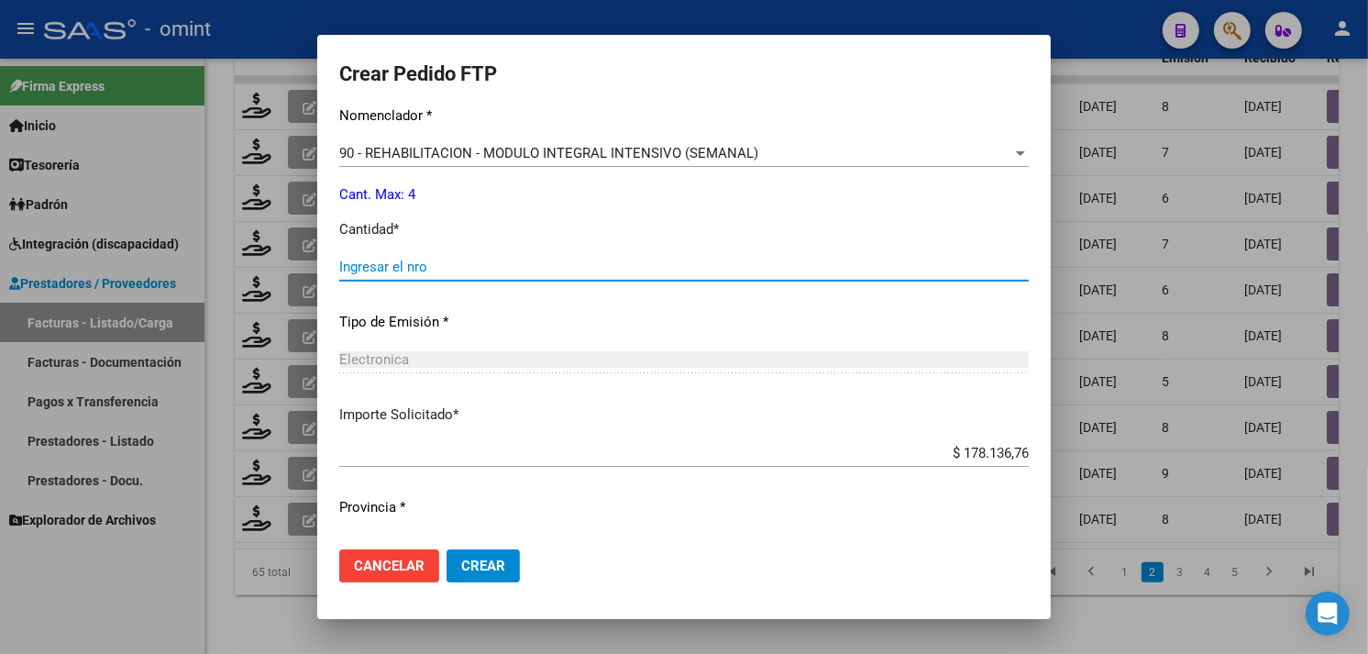
click at [461, 271] on input "Ingresar el nro" at bounding box center [684, 267] width 690 height 17
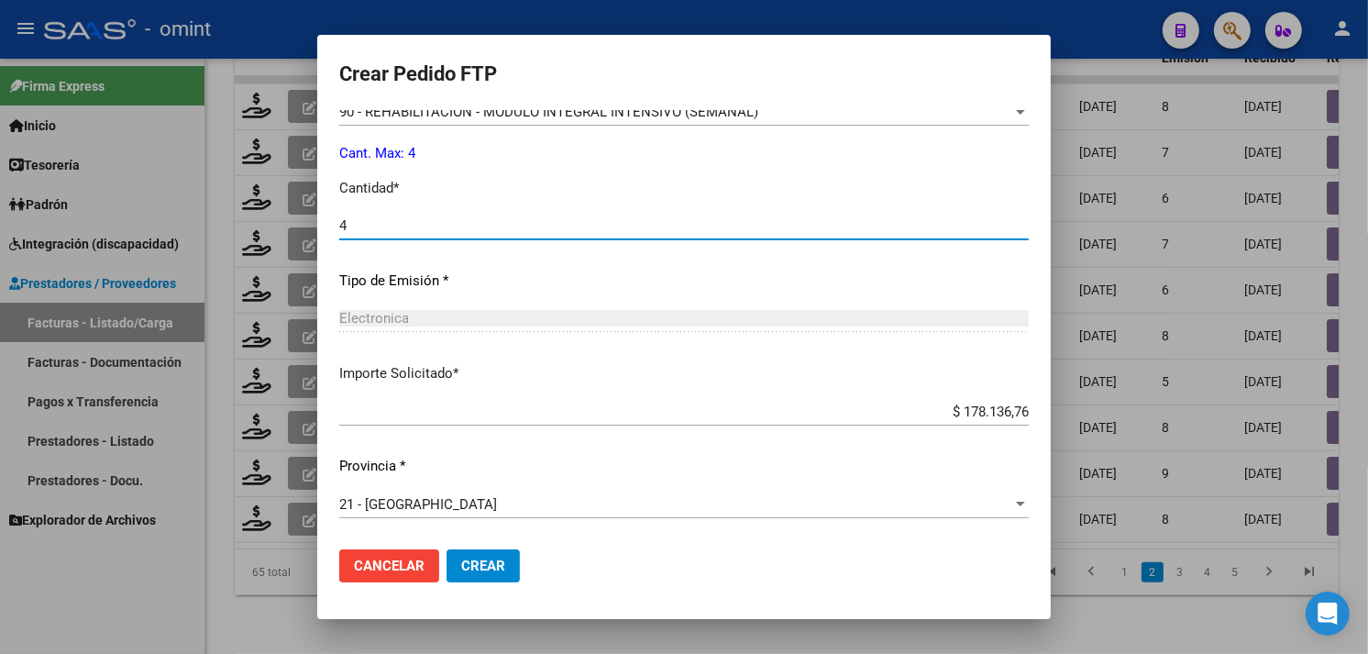
click at [497, 576] on button "Crear" at bounding box center [483, 565] width 73 height 33
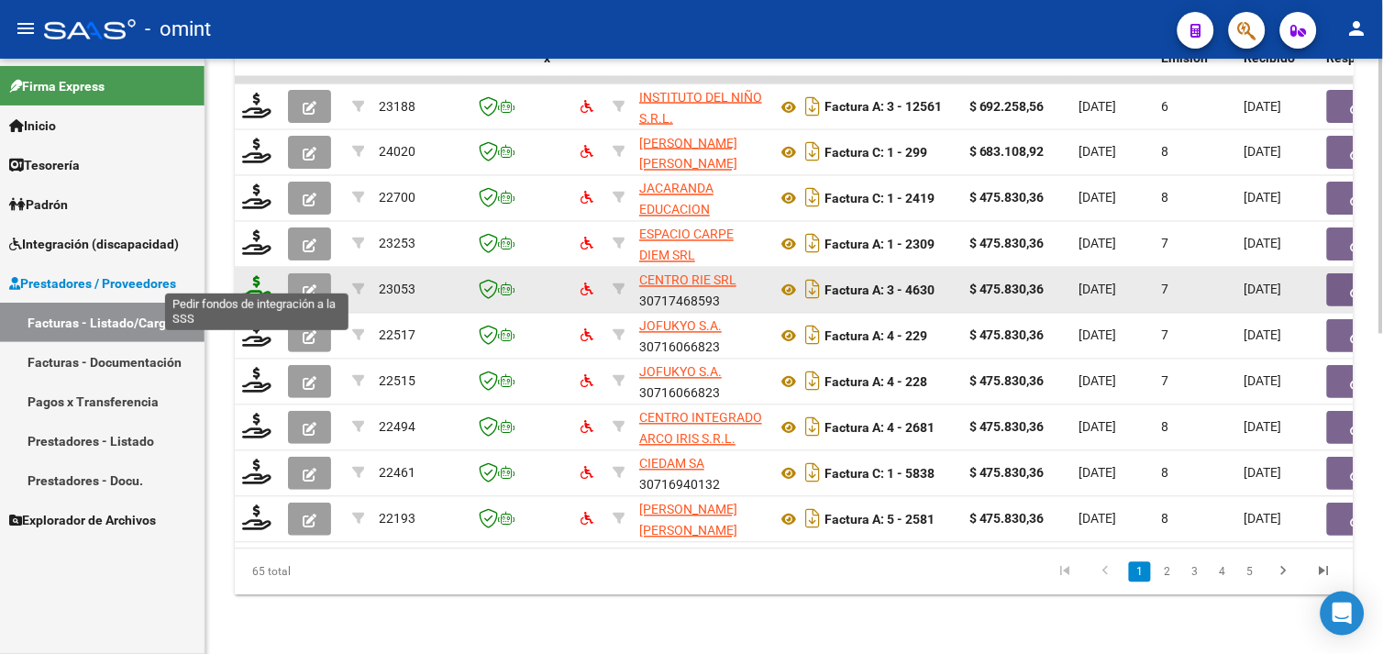
click at [242, 276] on icon at bounding box center [256, 289] width 29 height 26
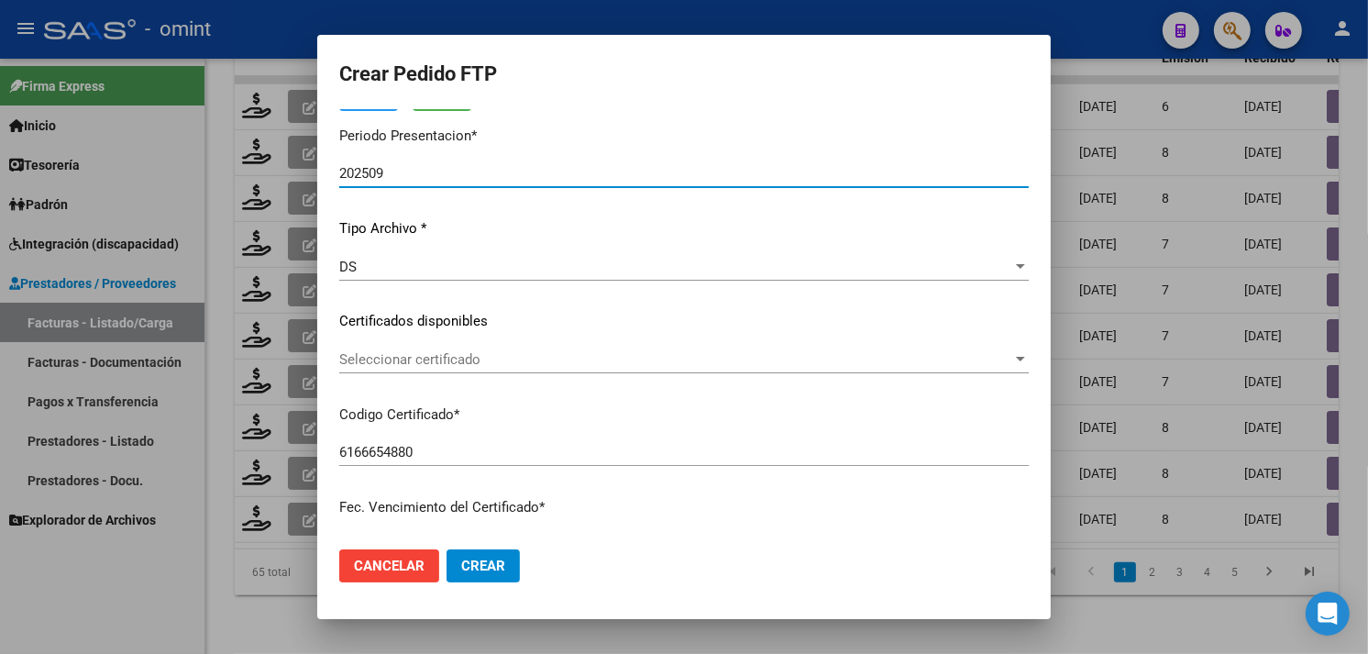
click at [483, 362] on span "Seleccionar certificado" at bounding box center [675, 359] width 673 height 17
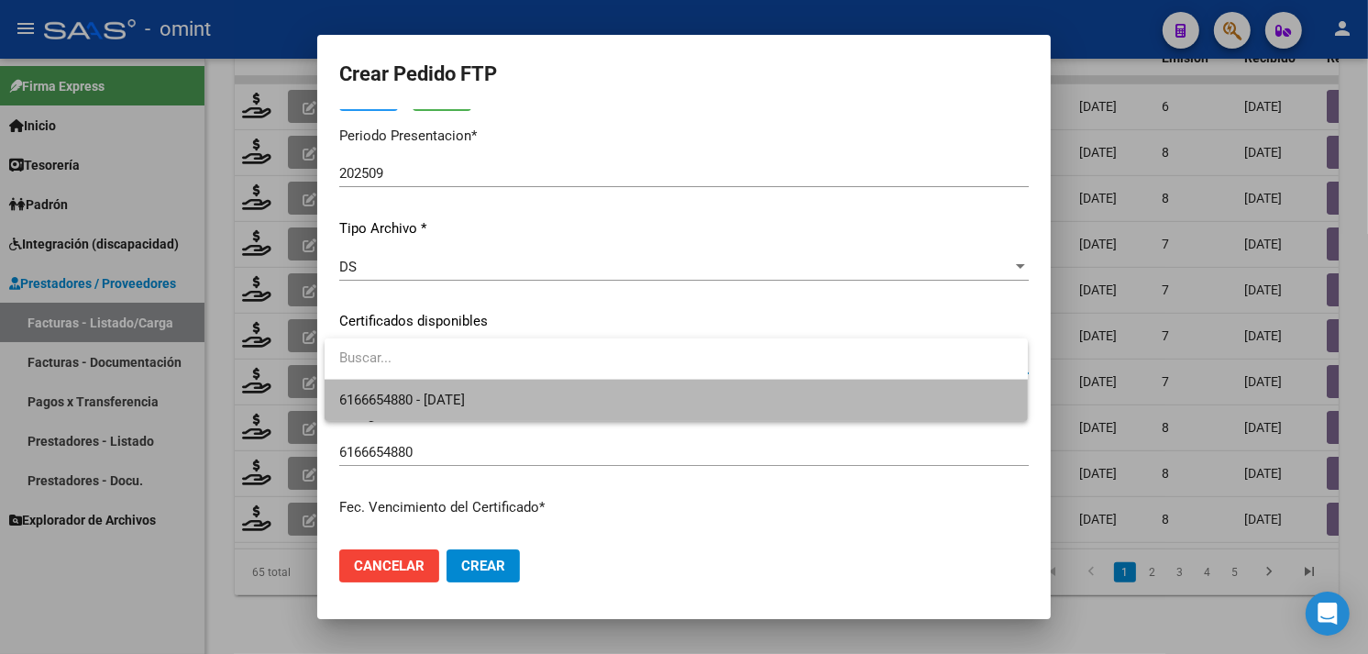
drag, startPoint x: 491, startPoint y: 390, endPoint x: 606, endPoint y: 406, distance: 116.7
click at [492, 390] on span "6166654880 - 2027-06-30" at bounding box center [676, 400] width 674 height 41
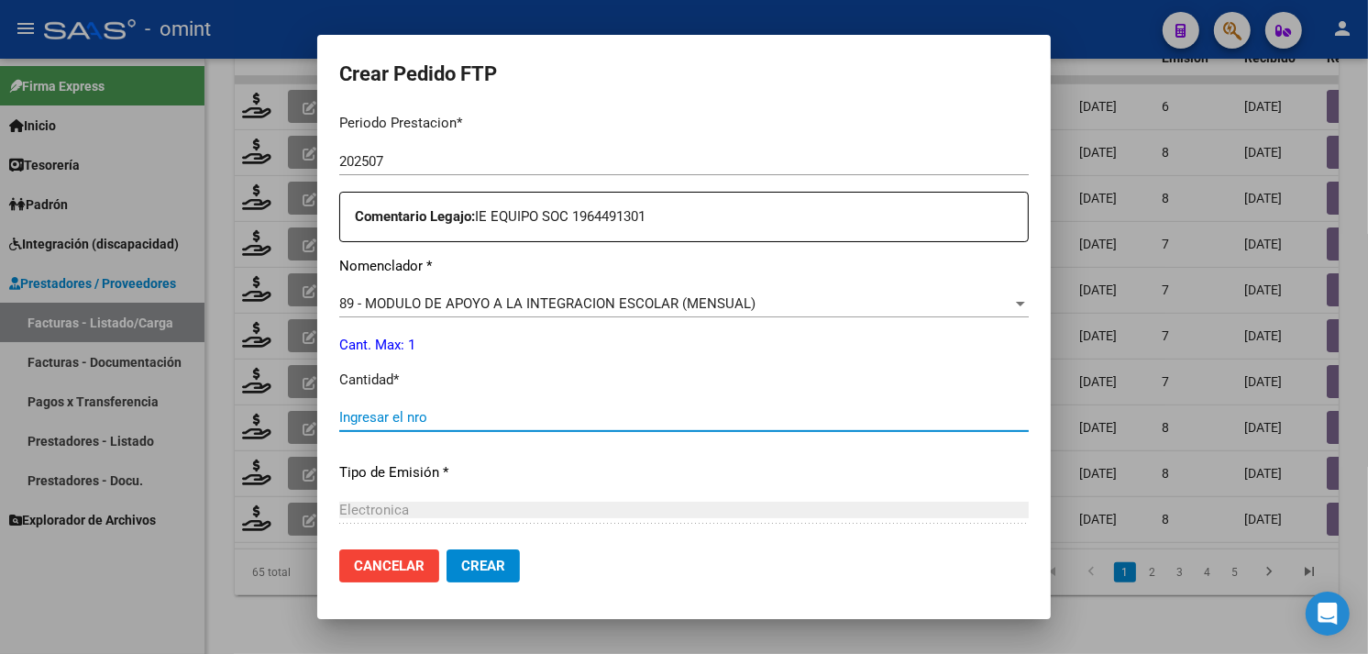
click at [519, 415] on input "Ingresar el nro" at bounding box center [684, 417] width 690 height 17
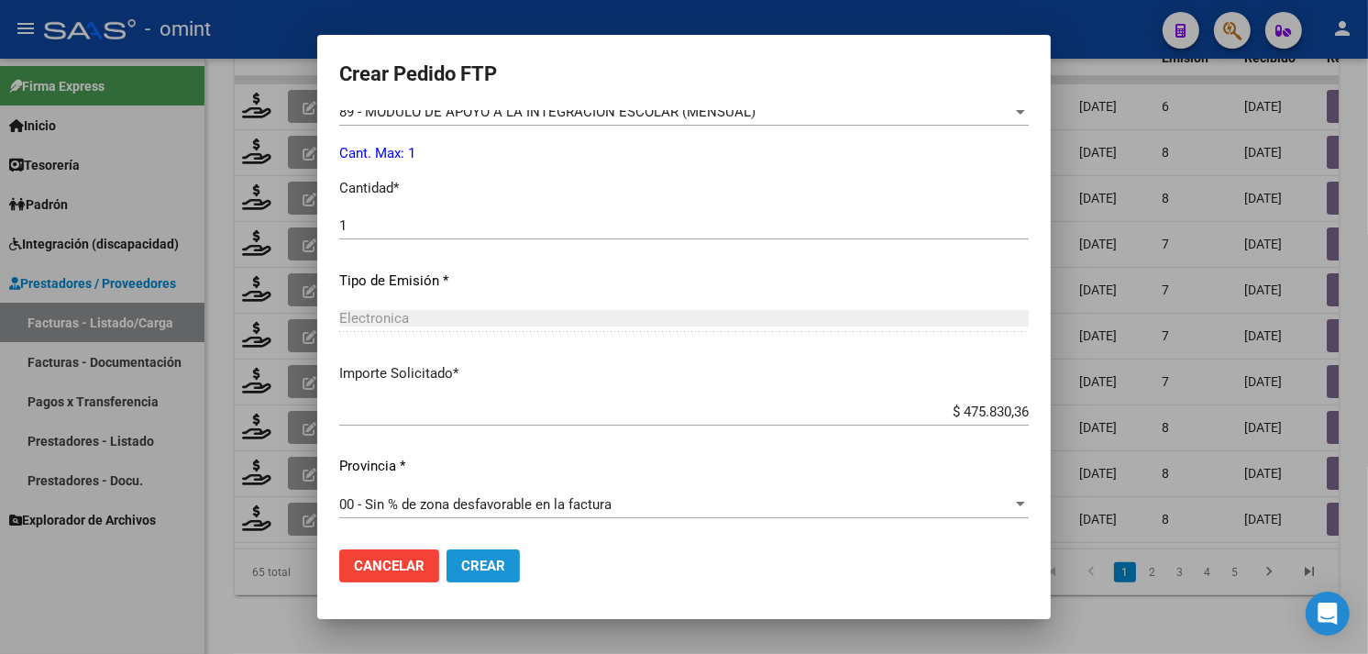
click at [498, 562] on span "Crear" at bounding box center [483, 566] width 44 height 17
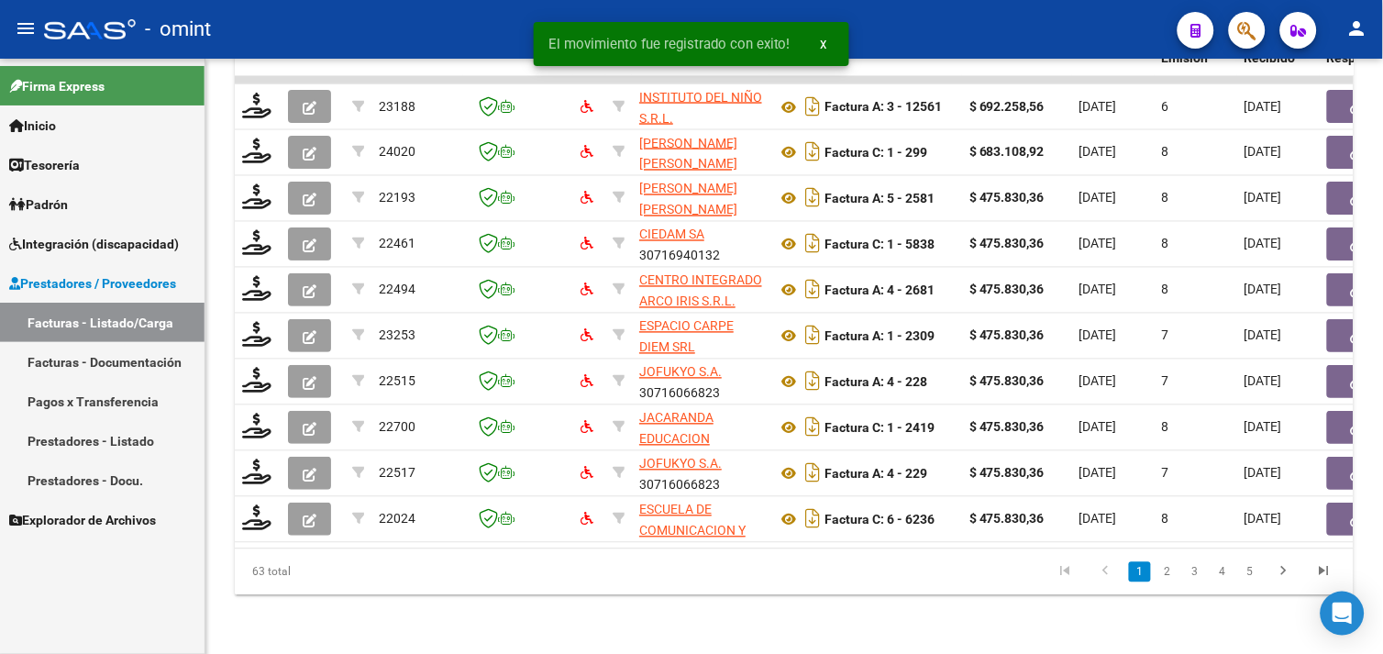
click at [1328, 572] on icon "go to last page" at bounding box center [1324, 574] width 24 height 22
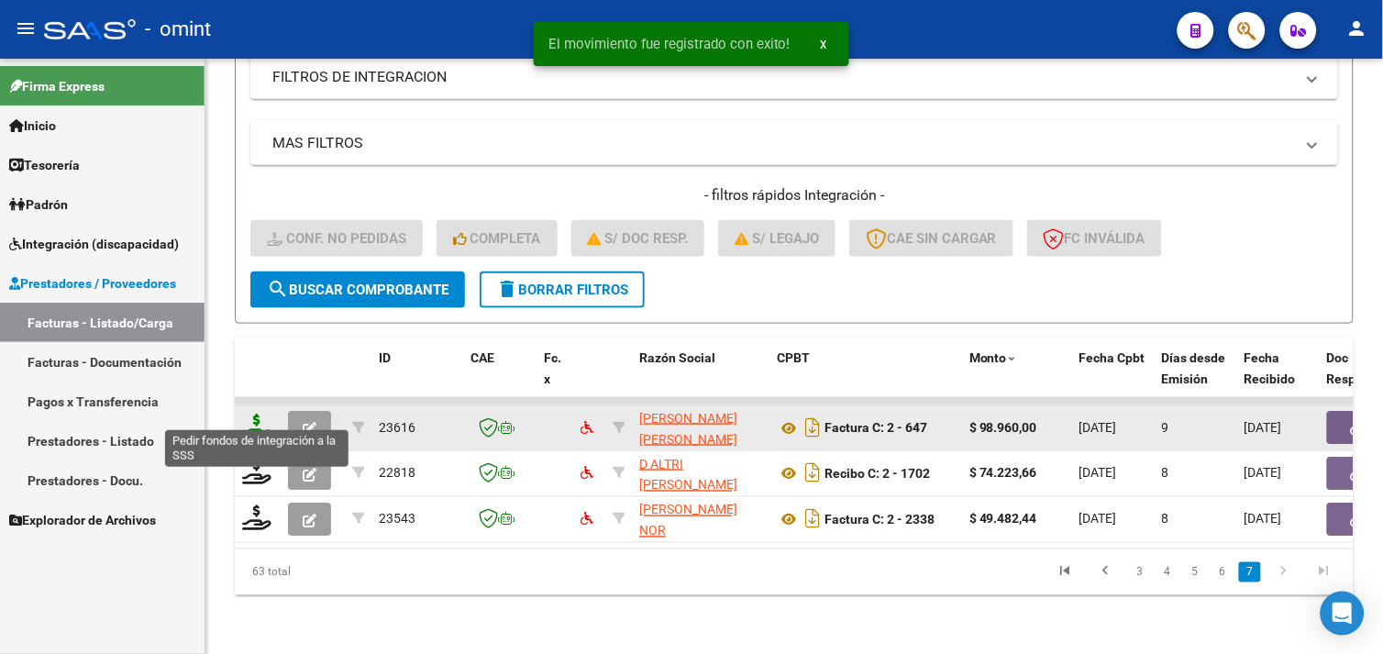
click at [263, 414] on icon at bounding box center [256, 427] width 29 height 26
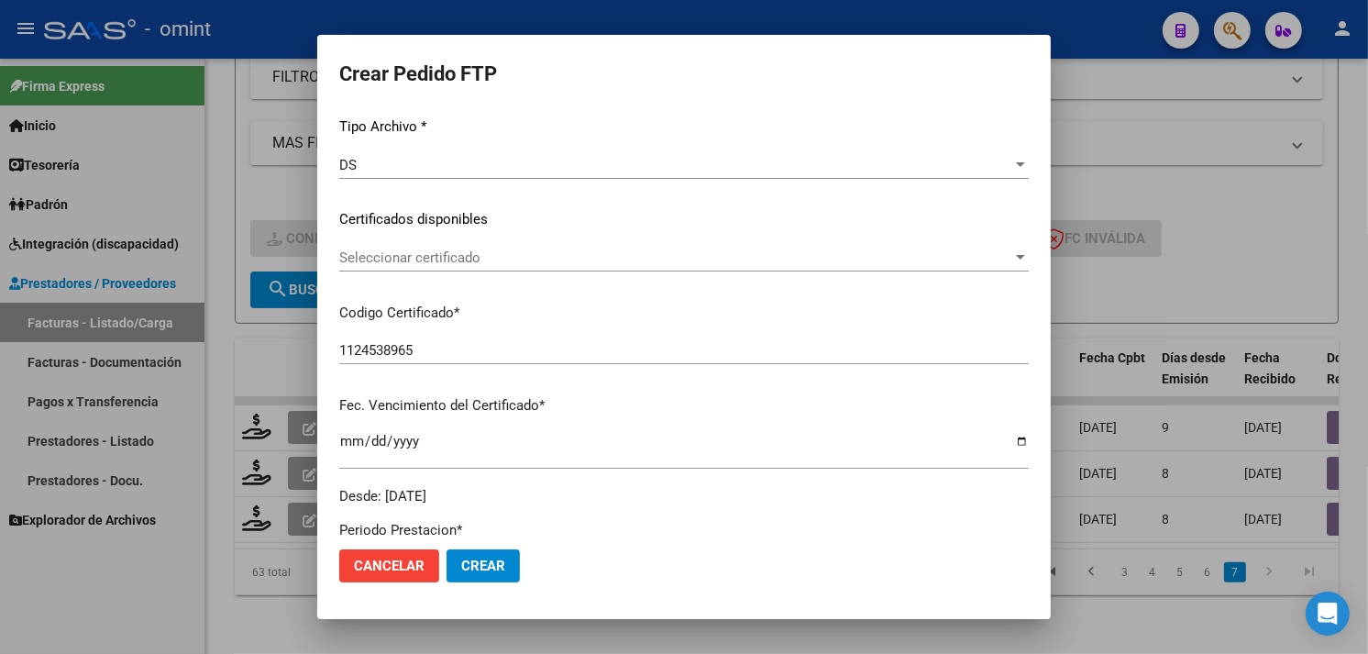
click at [498, 257] on span "Seleccionar certificado" at bounding box center [675, 257] width 673 height 17
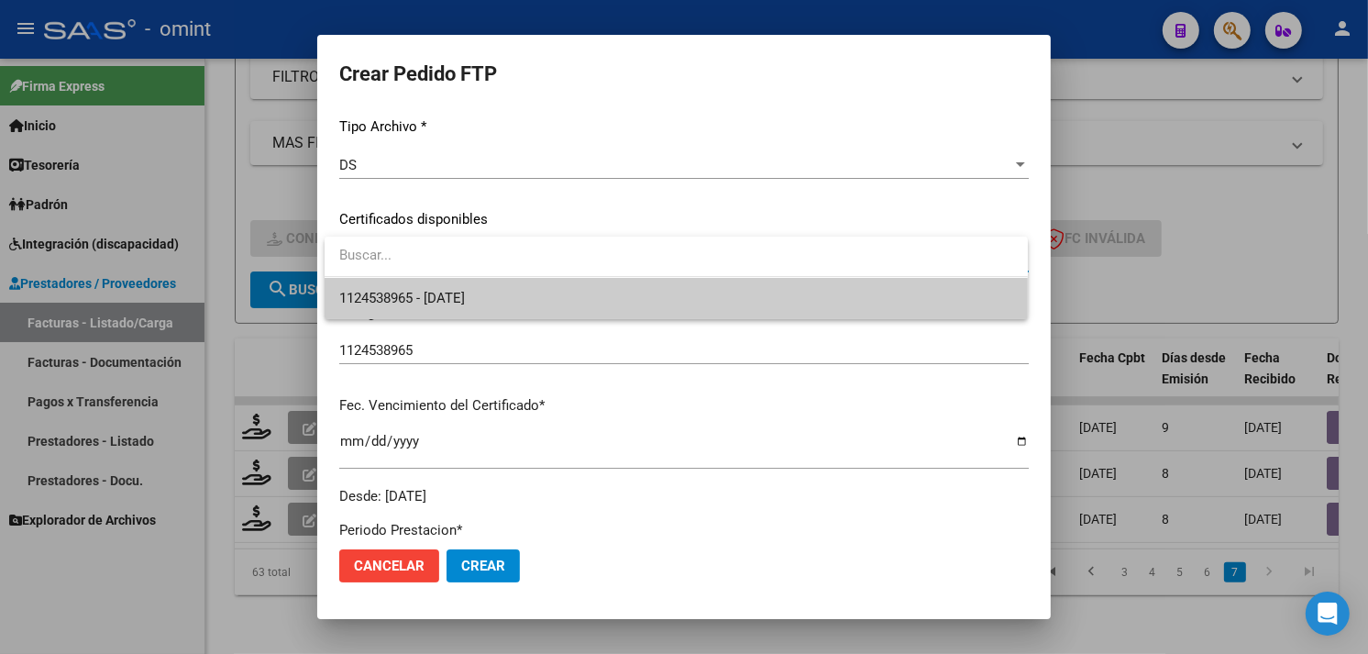
click at [488, 288] on span "1124538965 - 2025-06-02" at bounding box center [676, 298] width 674 height 41
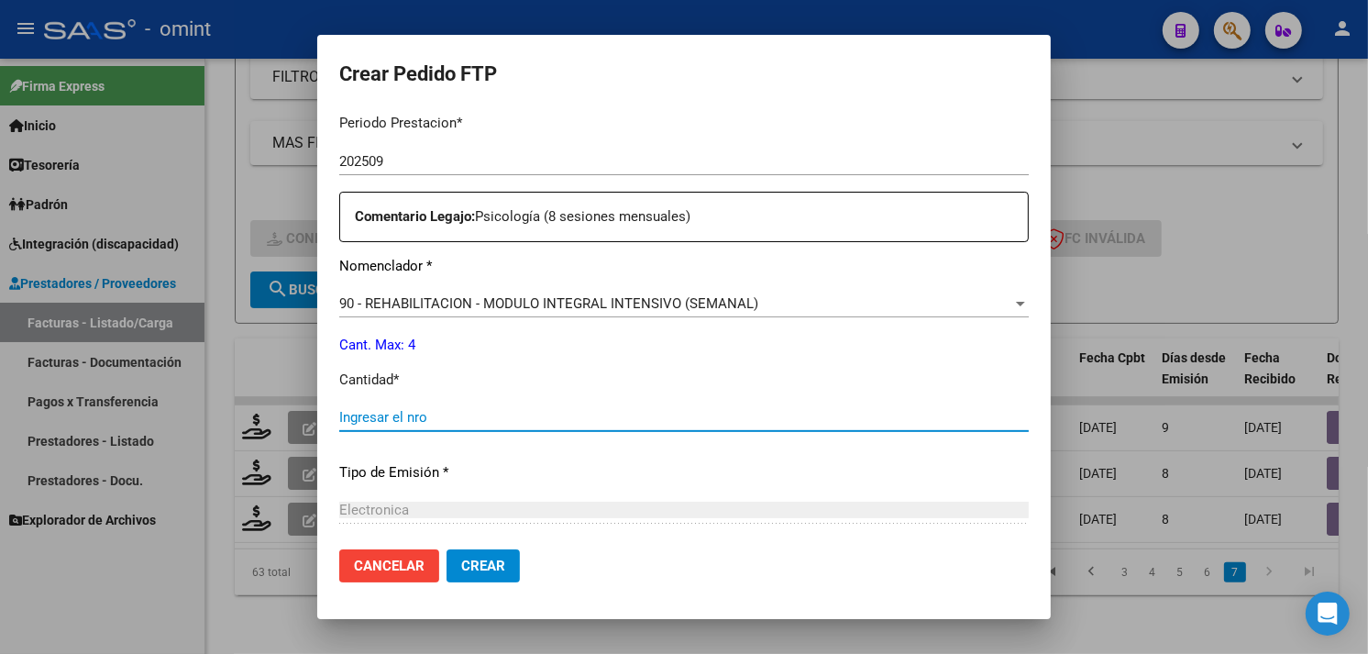
click at [460, 416] on input "Ingresar el nro" at bounding box center [684, 417] width 690 height 17
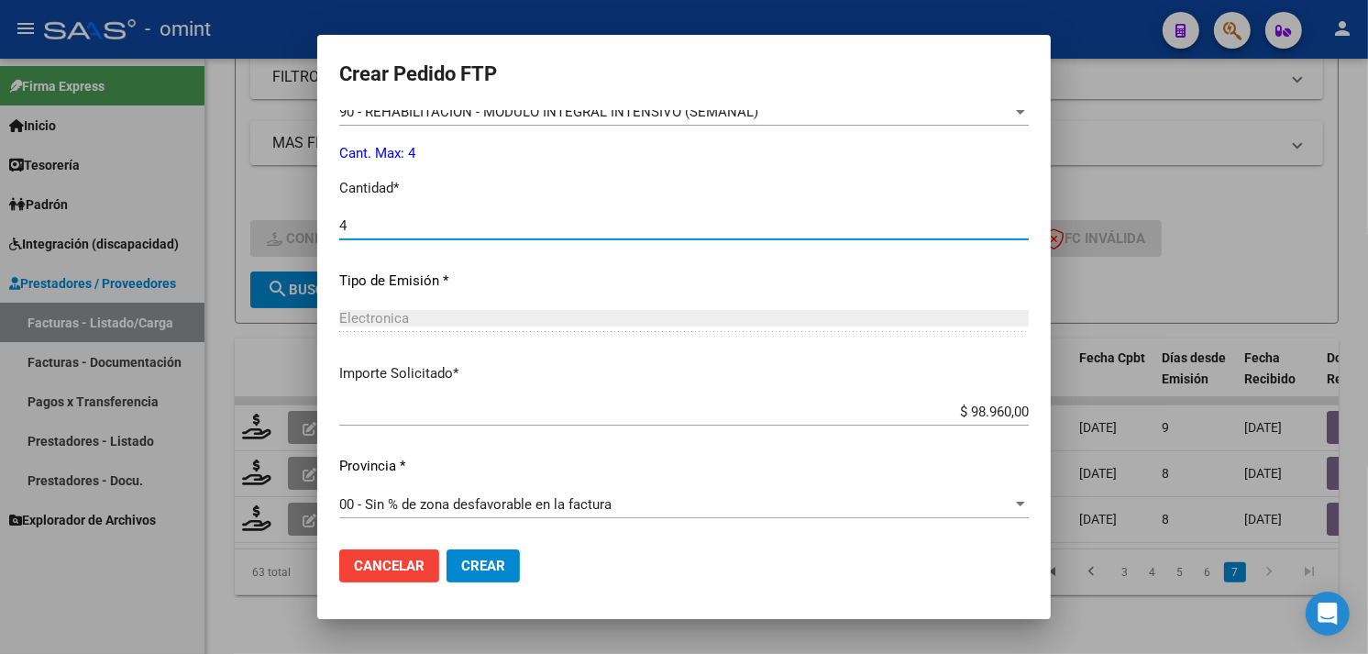
click at [487, 556] on button "Crear" at bounding box center [483, 565] width 73 height 33
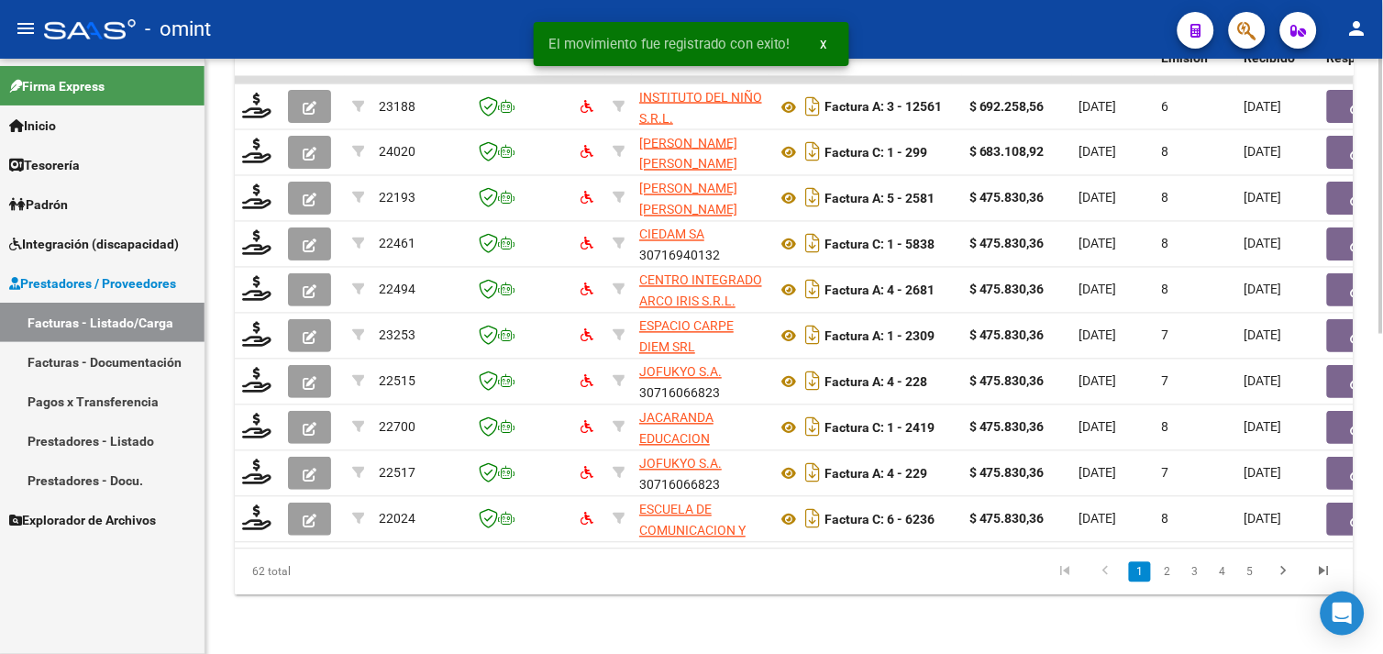
click at [1317, 573] on icon "go to last page" at bounding box center [1324, 574] width 24 height 22
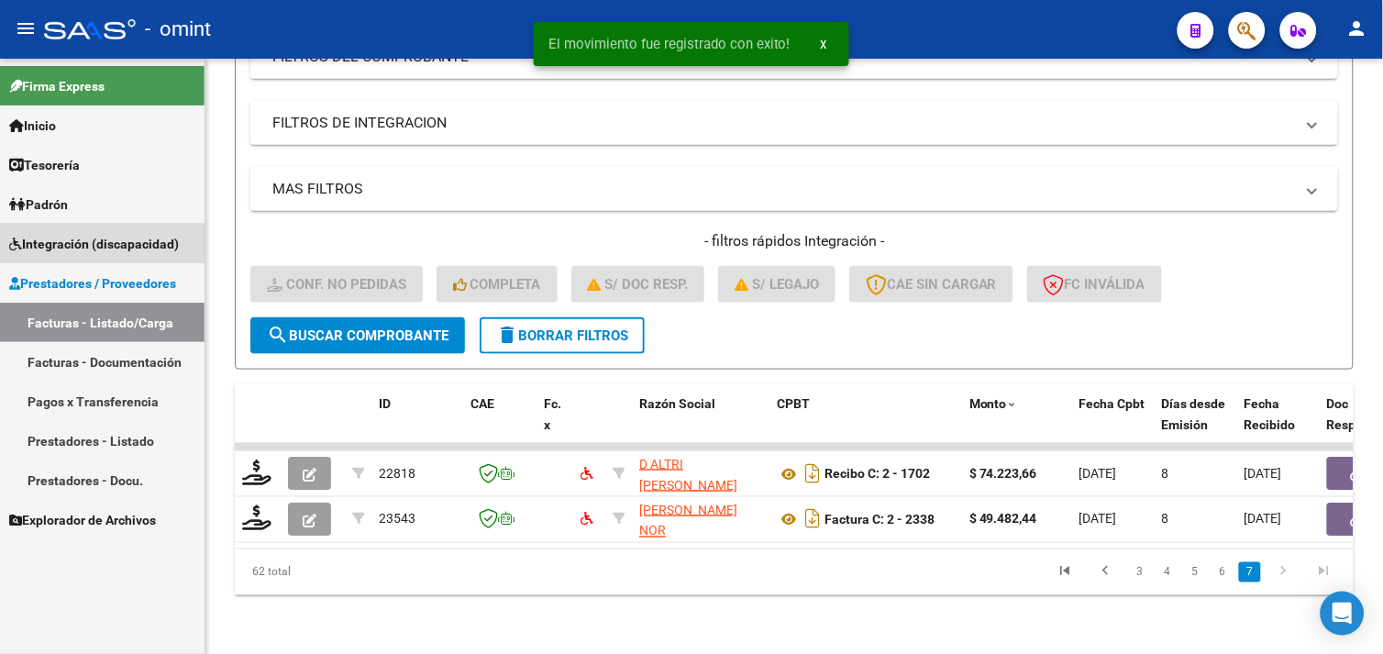
click at [83, 238] on span "Integración (discapacidad)" at bounding box center [94, 244] width 170 height 20
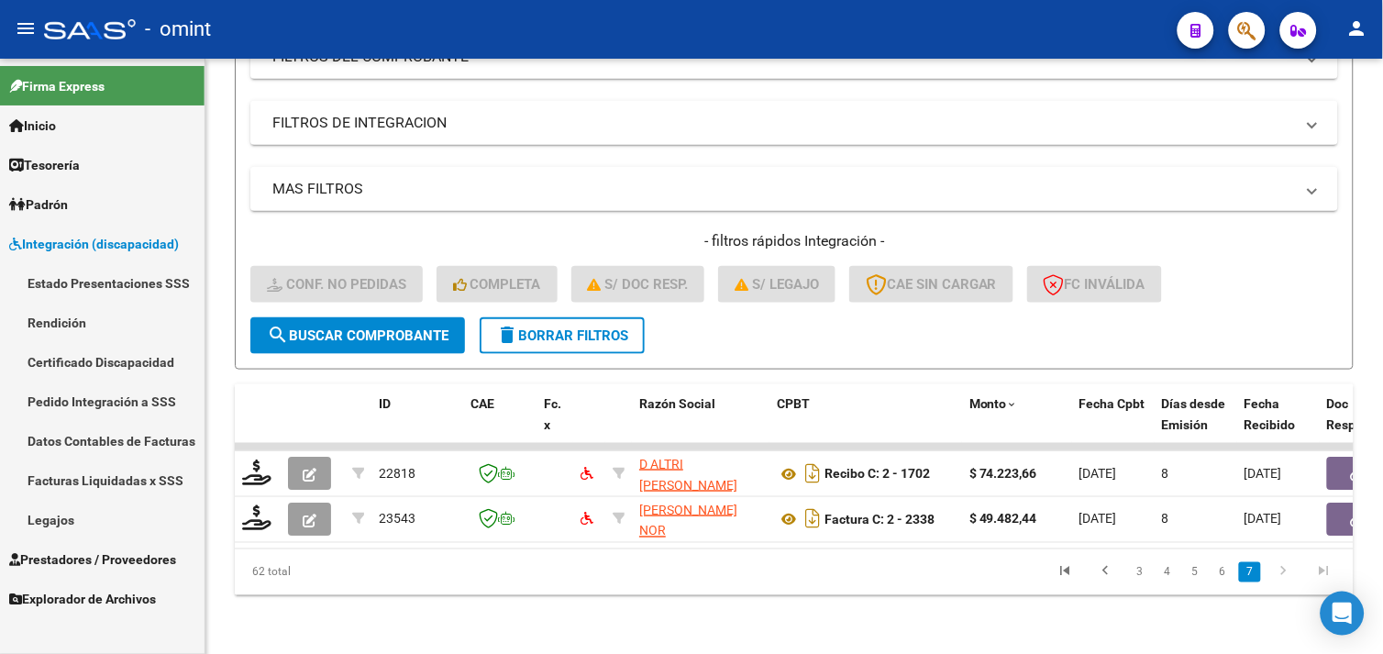
click at [97, 410] on link "Pedido Integración a SSS" at bounding box center [102, 400] width 205 height 39
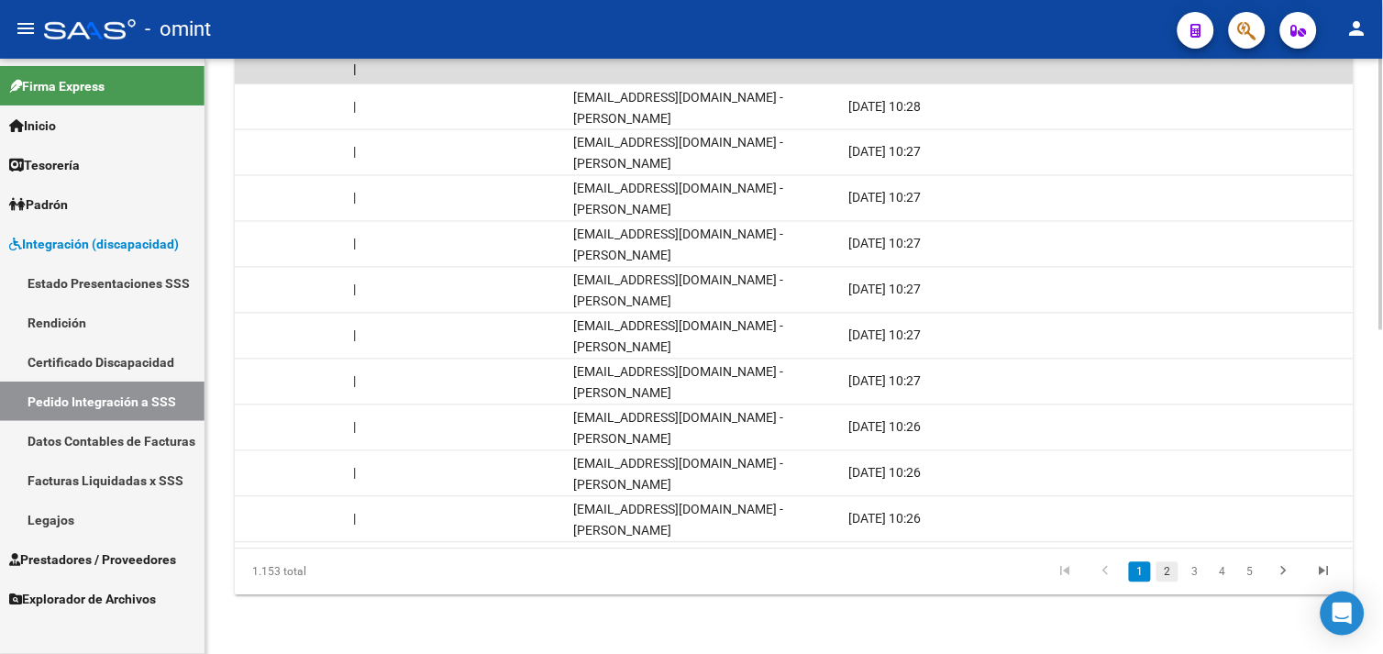
click at [1169, 572] on link "2" at bounding box center [1167, 572] width 22 height 20
click at [1189, 569] on link "3" at bounding box center [1195, 572] width 22 height 20
click at [1221, 574] on link "4" at bounding box center [1222, 572] width 22 height 20
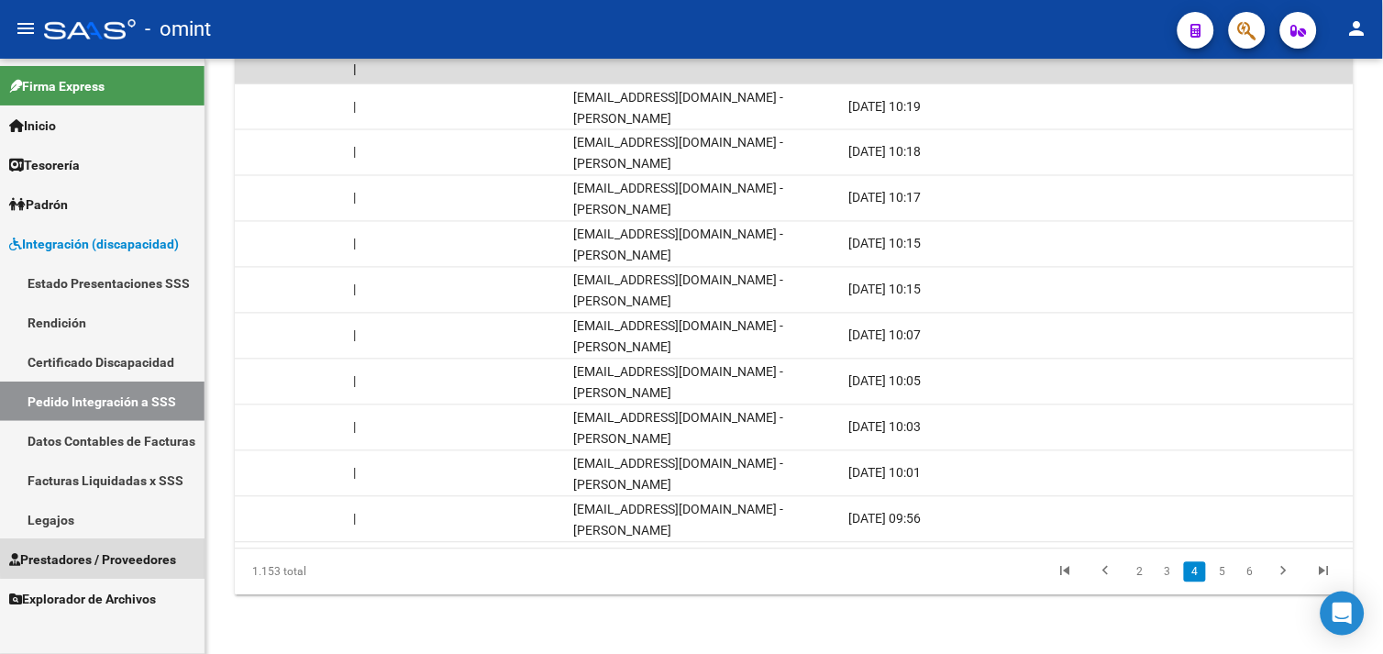
click at [123, 549] on span "Prestadores / Proveedores" at bounding box center [92, 559] width 167 height 20
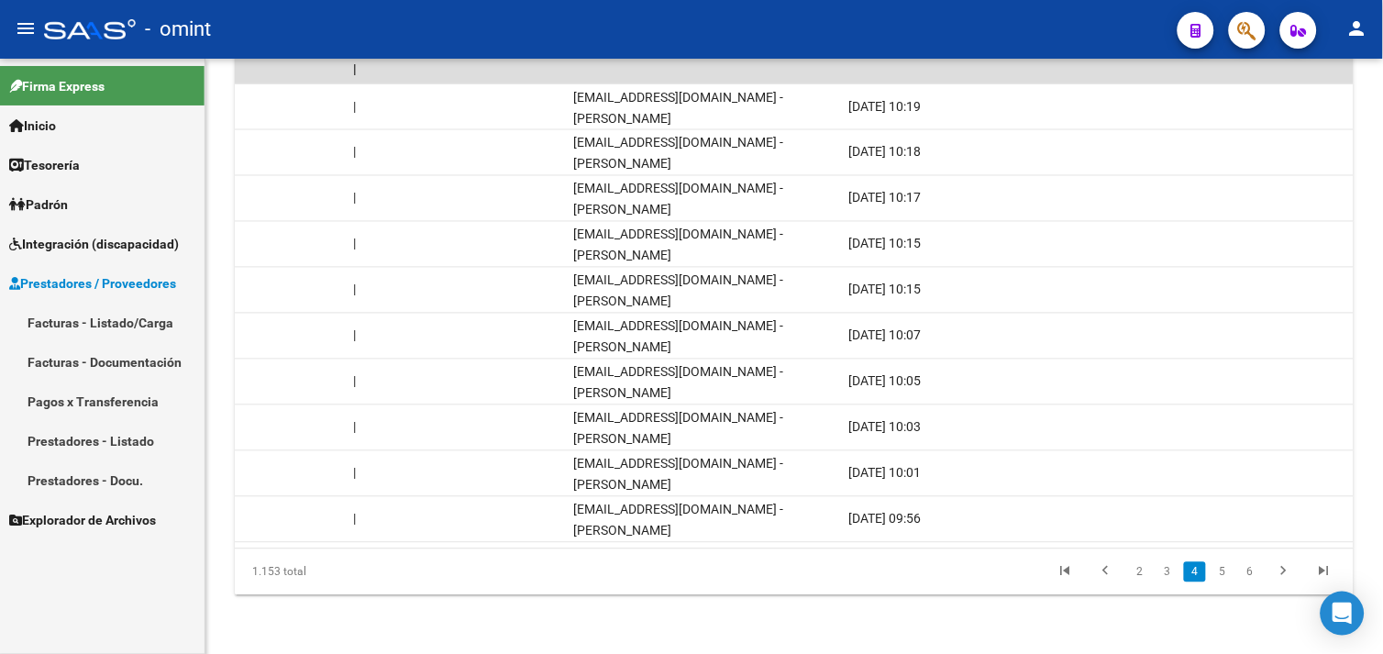
click at [105, 249] on span "Integración (discapacidad)" at bounding box center [94, 244] width 170 height 20
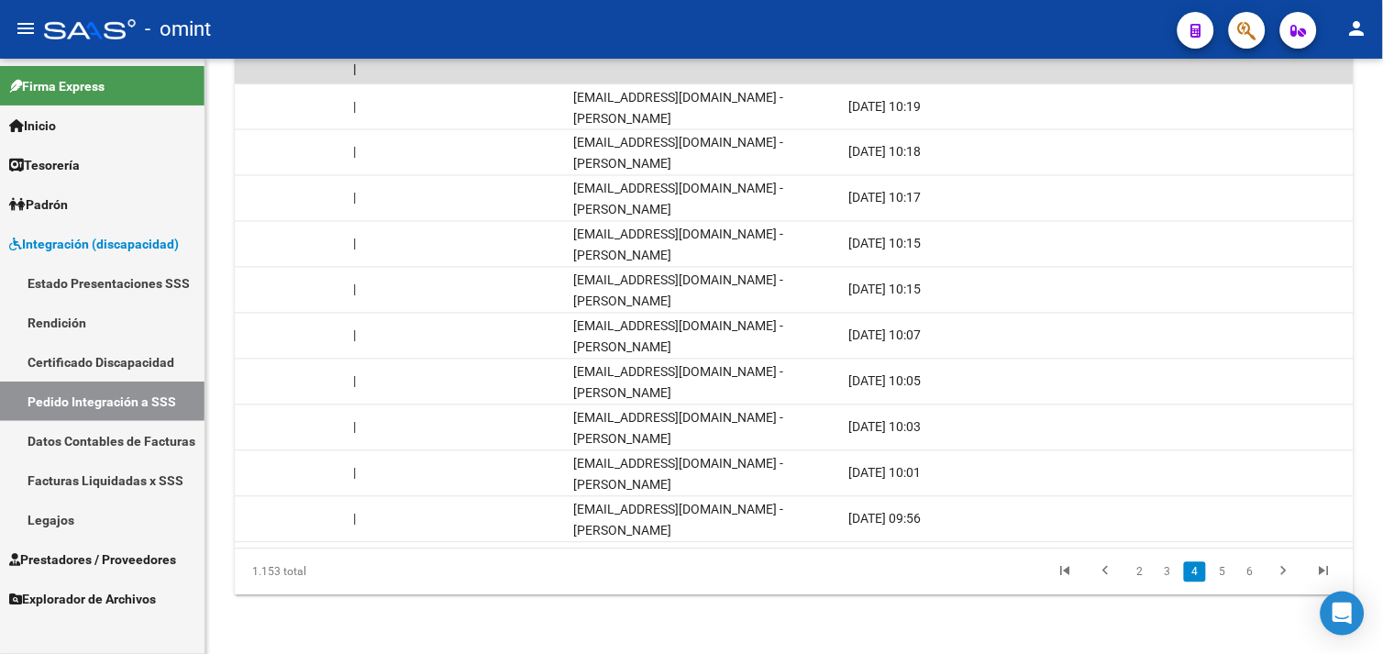
click at [101, 554] on span "Prestadores / Proveedores" at bounding box center [92, 559] width 167 height 20
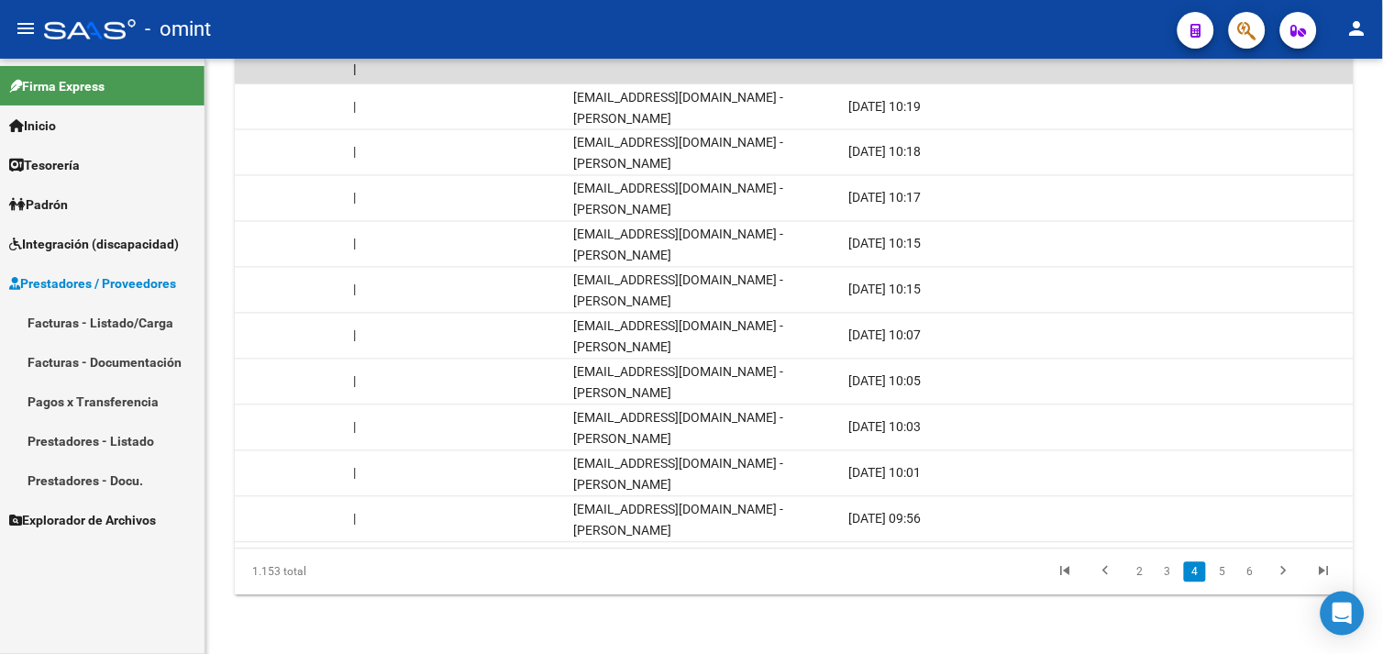
click at [90, 316] on link "Facturas - Listado/Carga" at bounding box center [102, 322] width 205 height 39
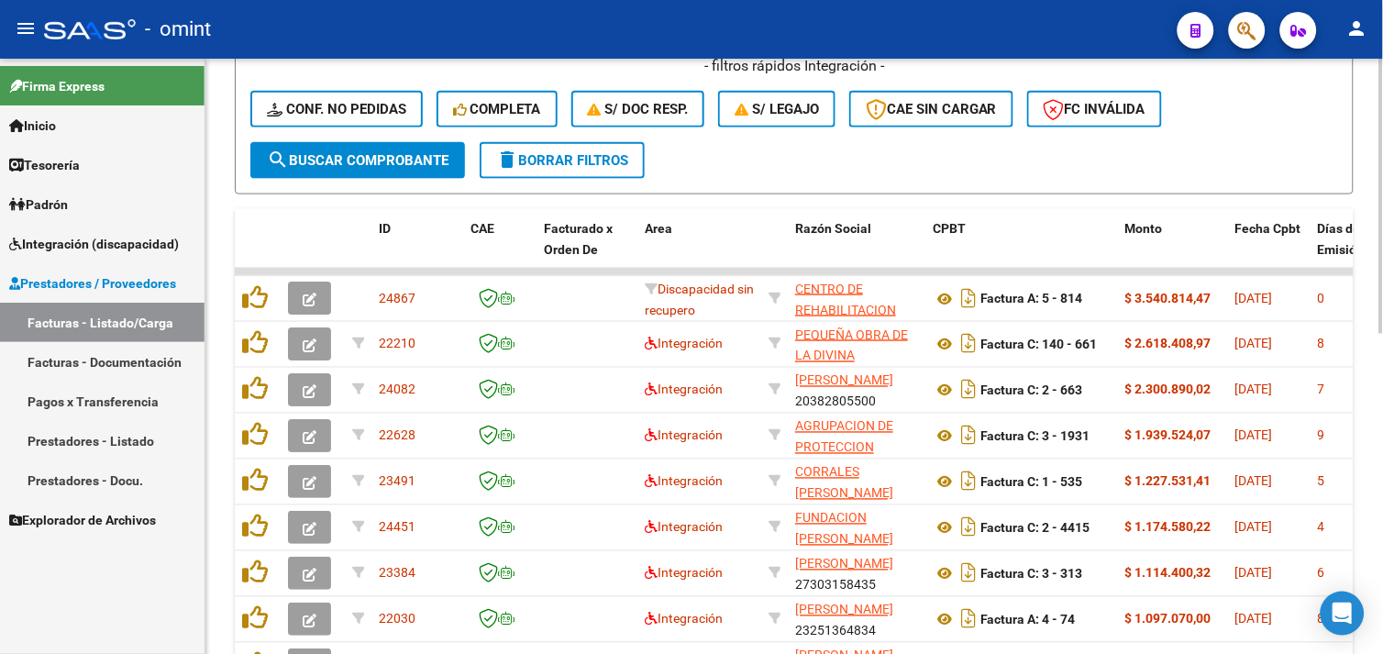
click at [524, 165] on span "delete Borrar Filtros" at bounding box center [562, 160] width 132 height 17
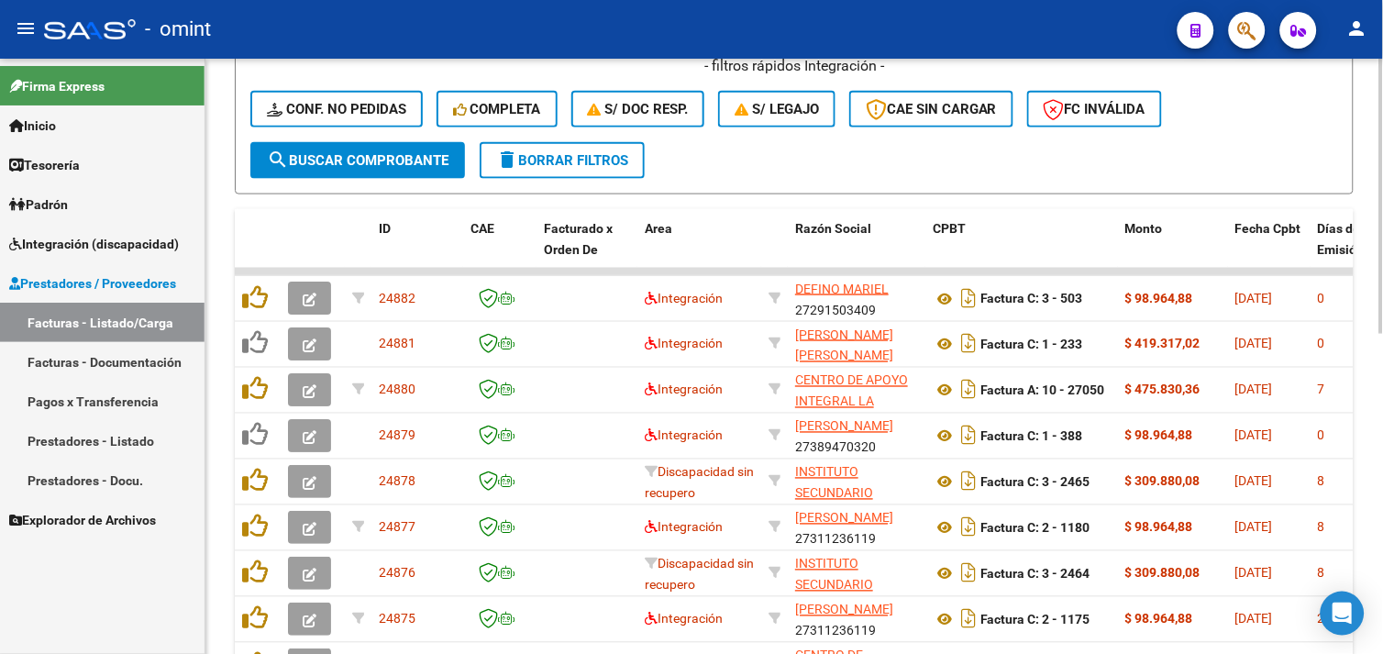
click at [496, 114] on span "Completa" at bounding box center [497, 109] width 88 height 17
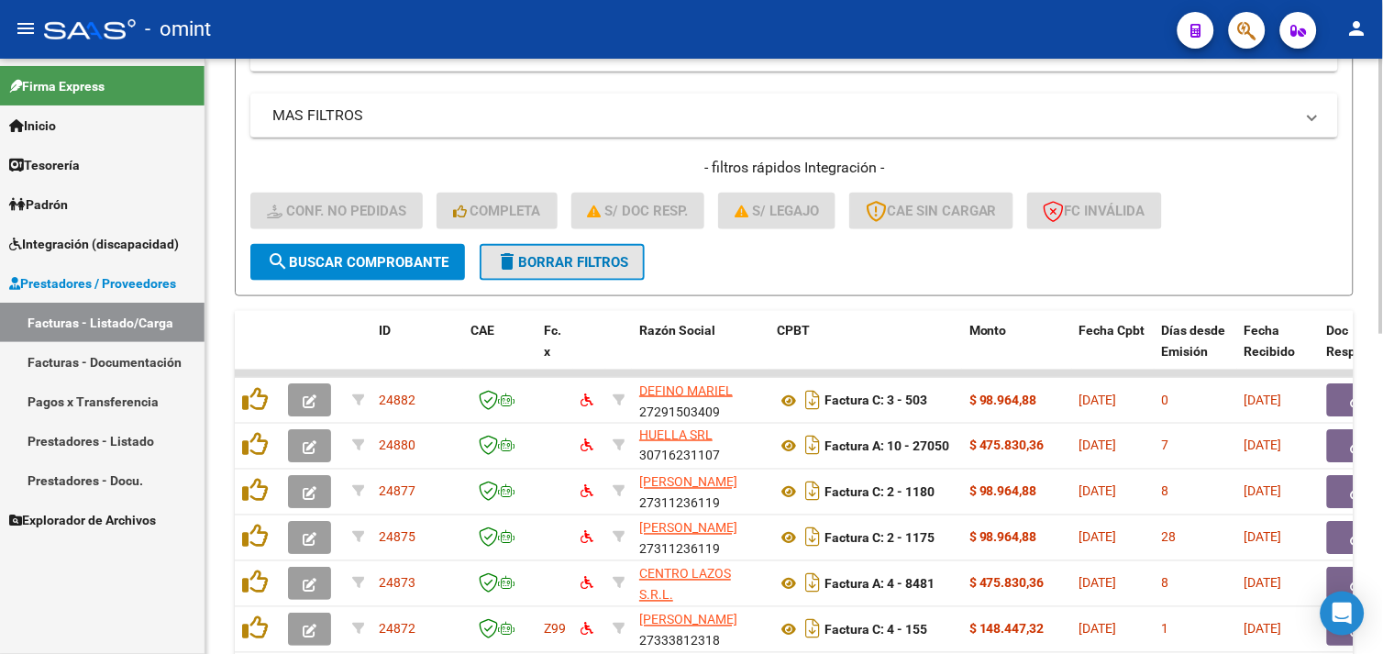
click at [535, 260] on span "delete Borrar Filtros" at bounding box center [562, 262] width 132 height 17
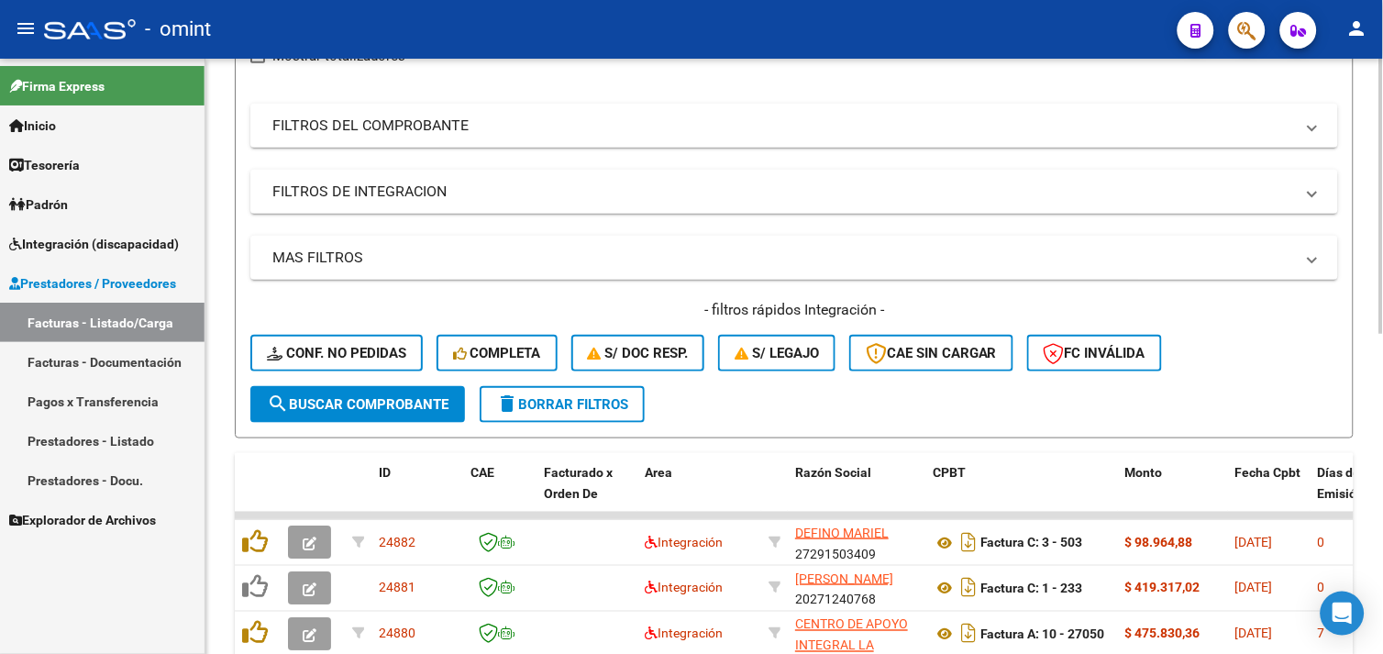
scroll to position [387, 0]
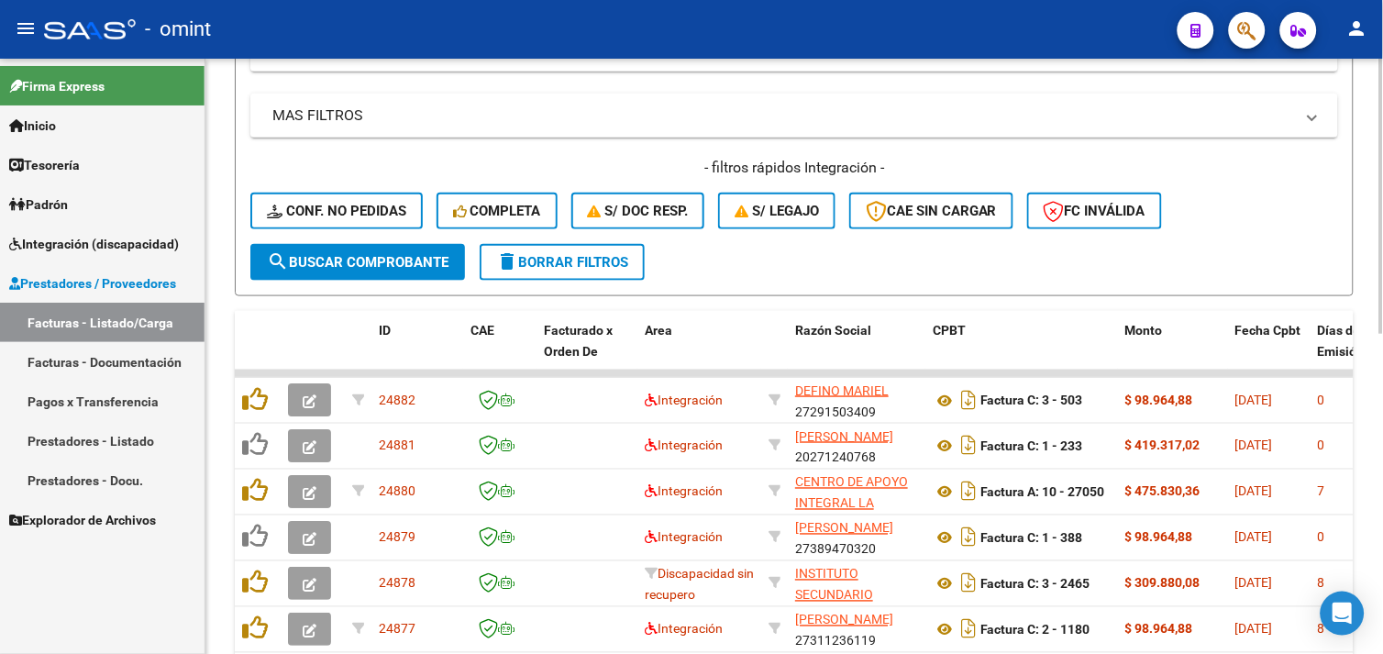
click at [359, 214] on span "Conf. no pedidas" at bounding box center [336, 211] width 139 height 17
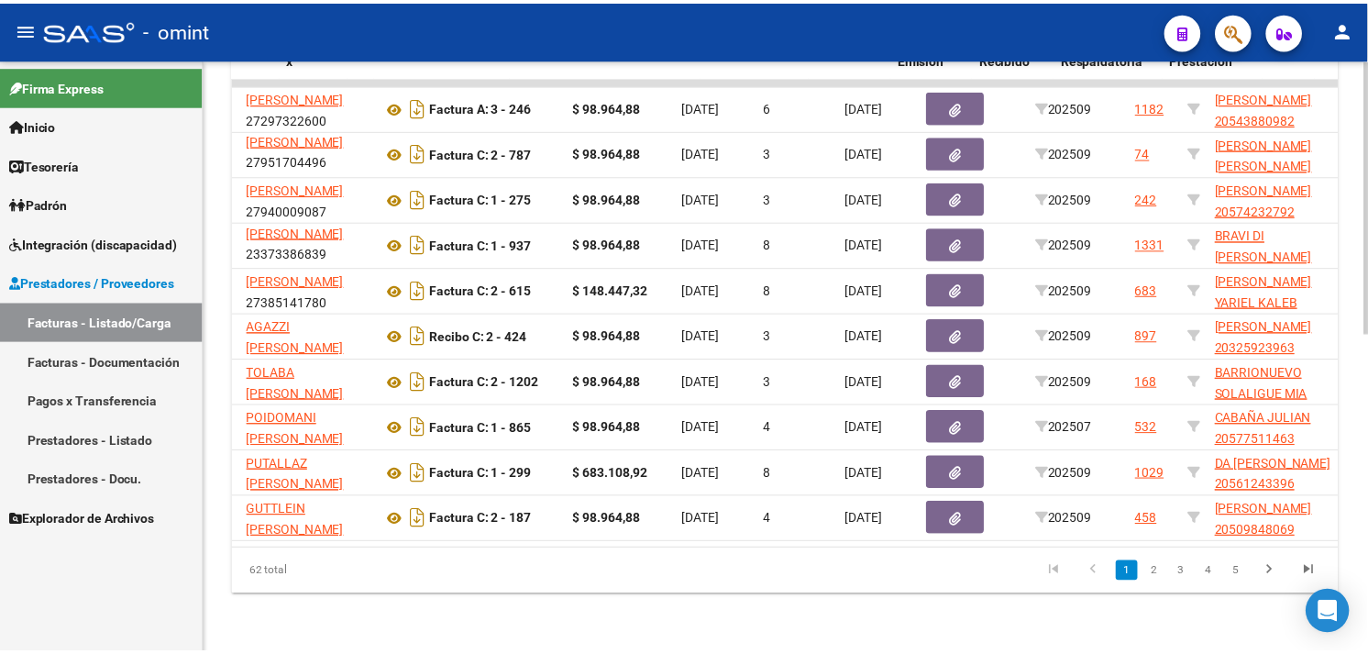
scroll to position [0, 0]
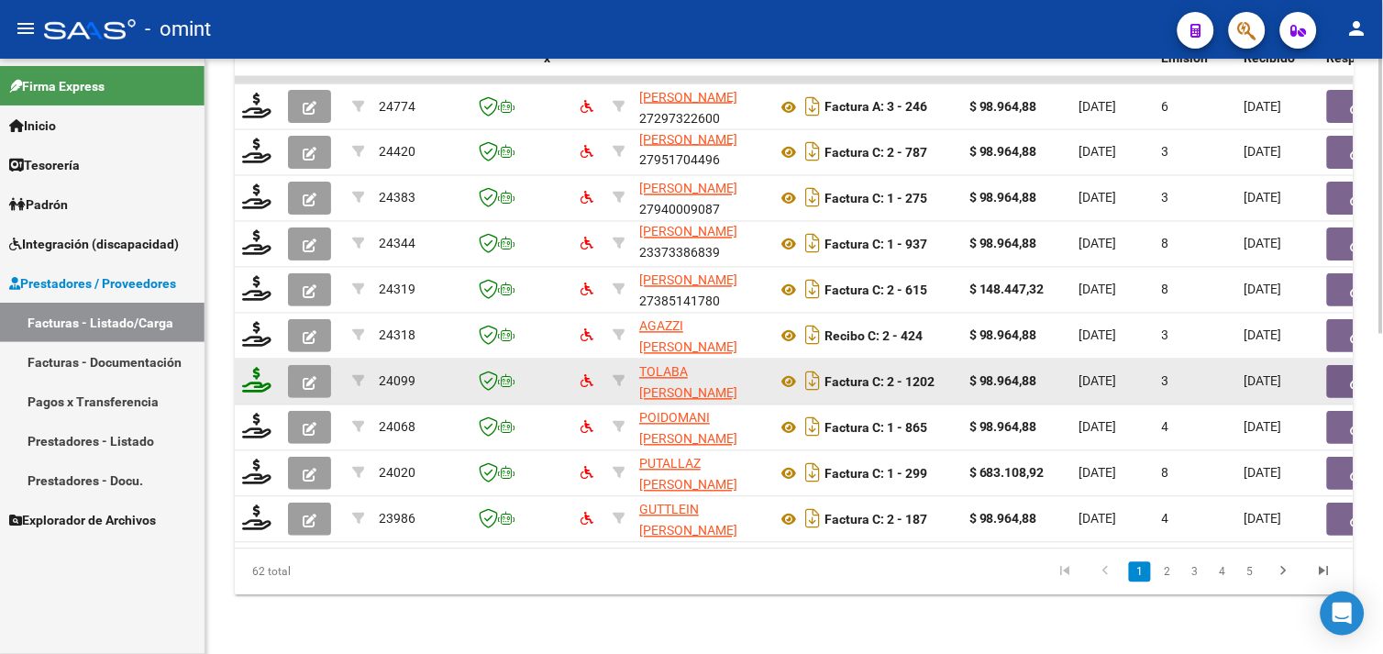
click at [257, 370] on icon at bounding box center [256, 381] width 29 height 26
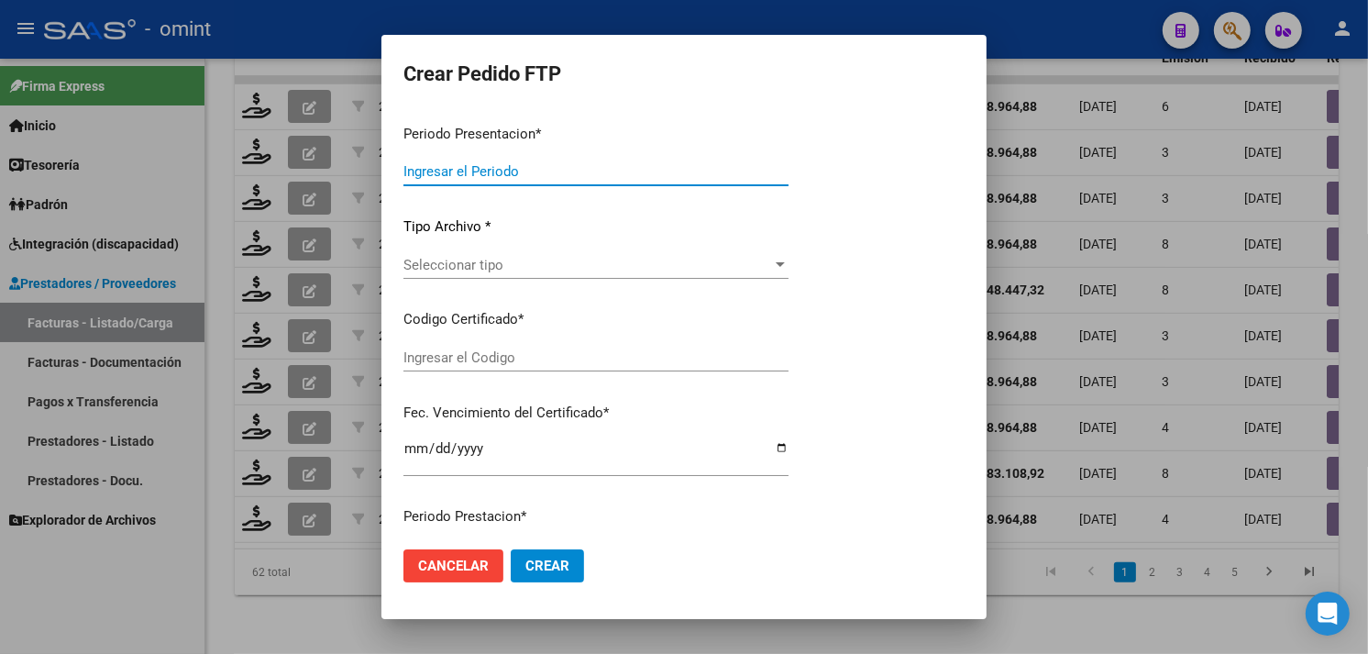
type input "202509"
type input "$ 98.964,88"
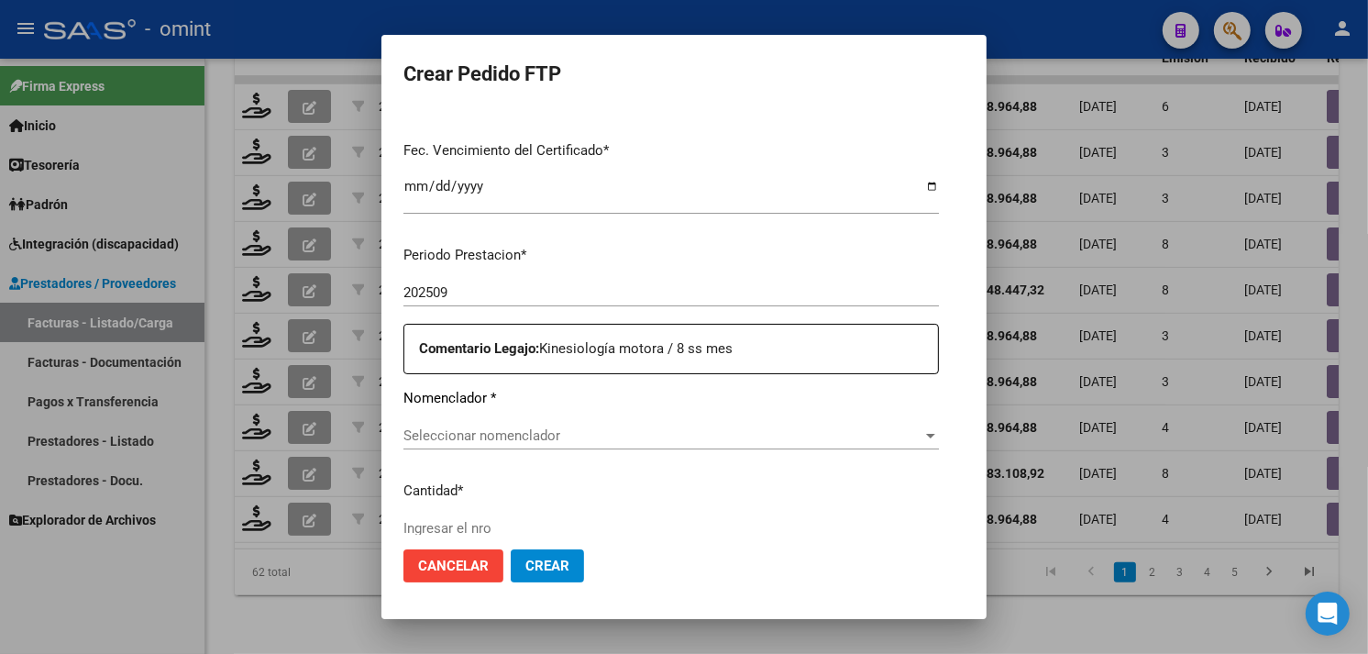
type input "4945281378"
type input "[DATE]"
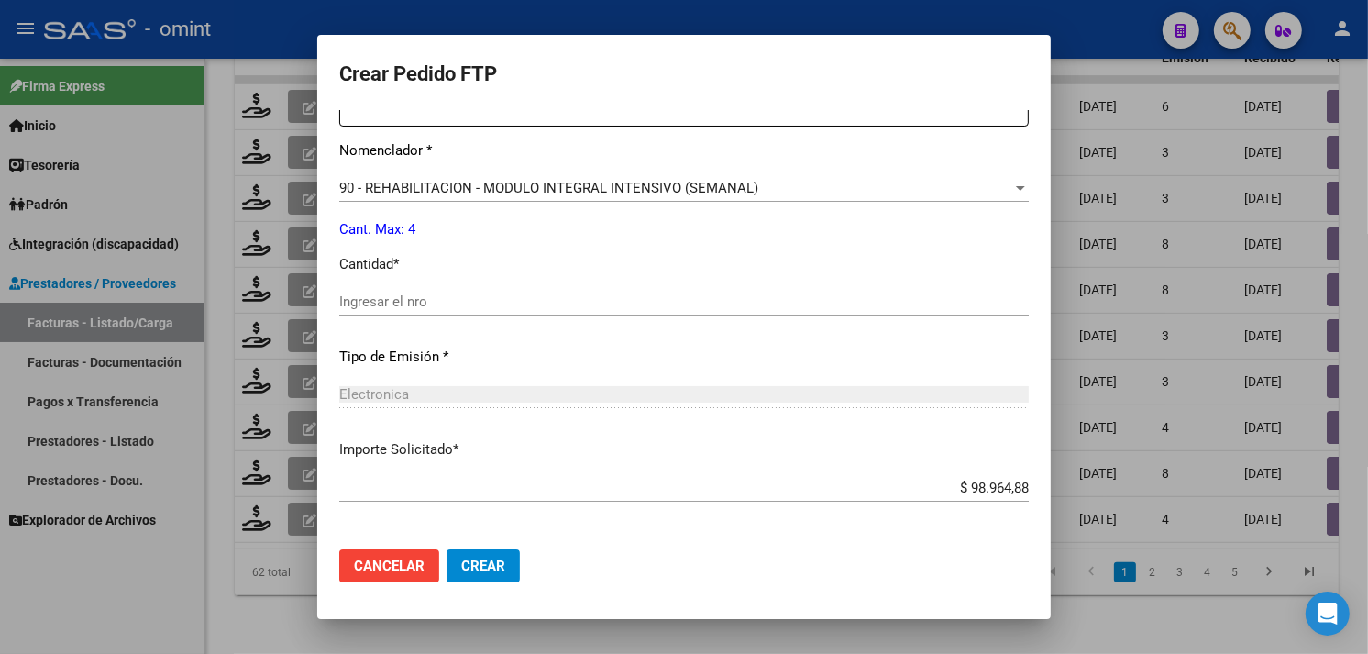
scroll to position [599, 0]
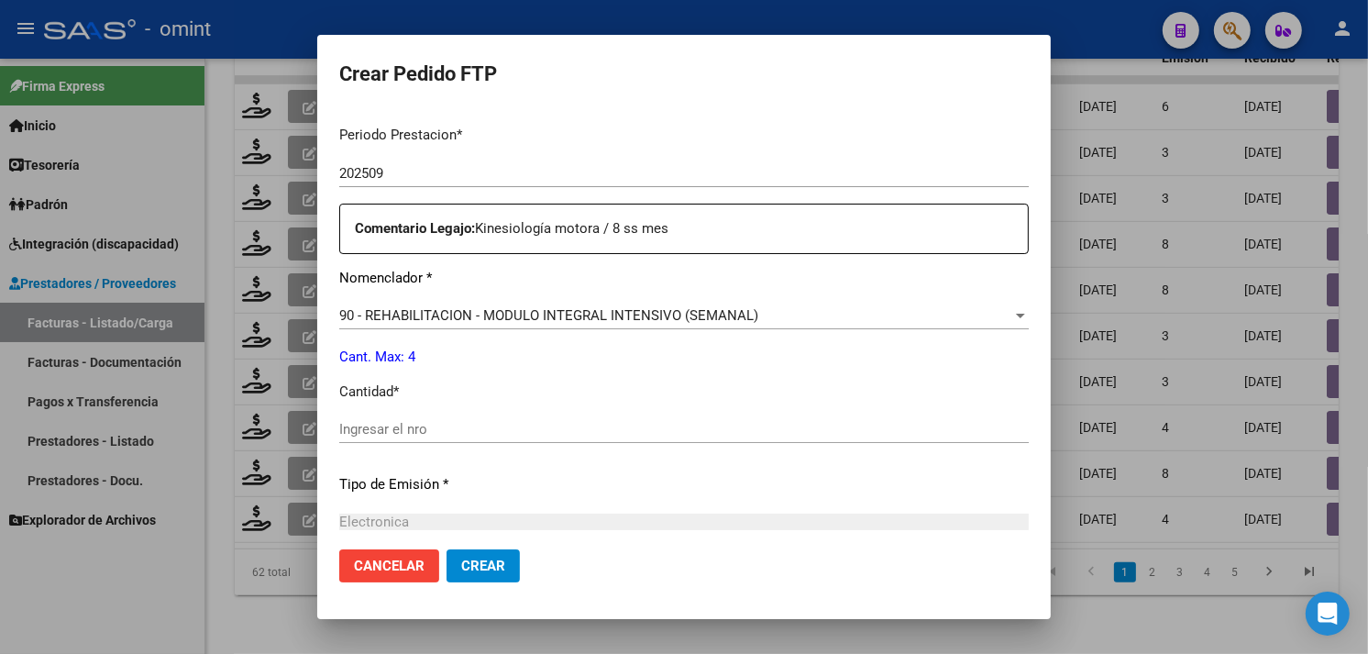
click at [455, 427] on input "Ingresar el nro" at bounding box center [684, 429] width 690 height 17
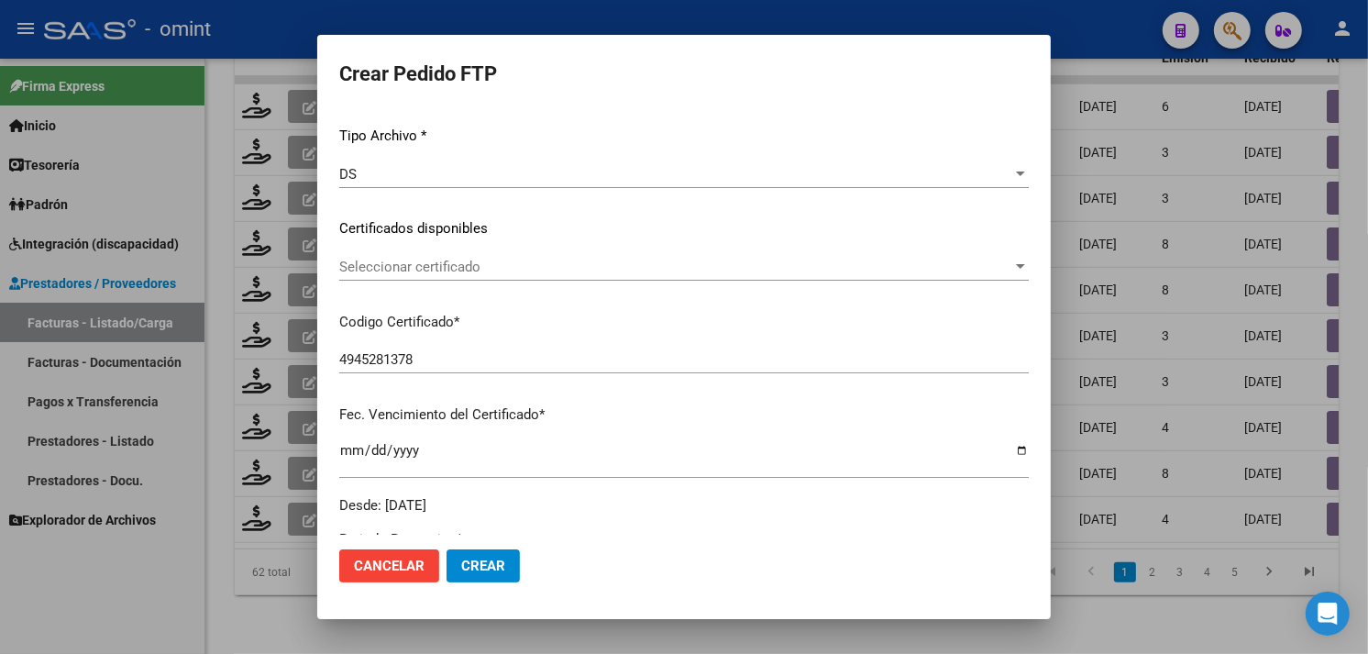
scroll to position [191, 0]
type input "4"
click at [472, 273] on span "Seleccionar certificado" at bounding box center [675, 270] width 673 height 17
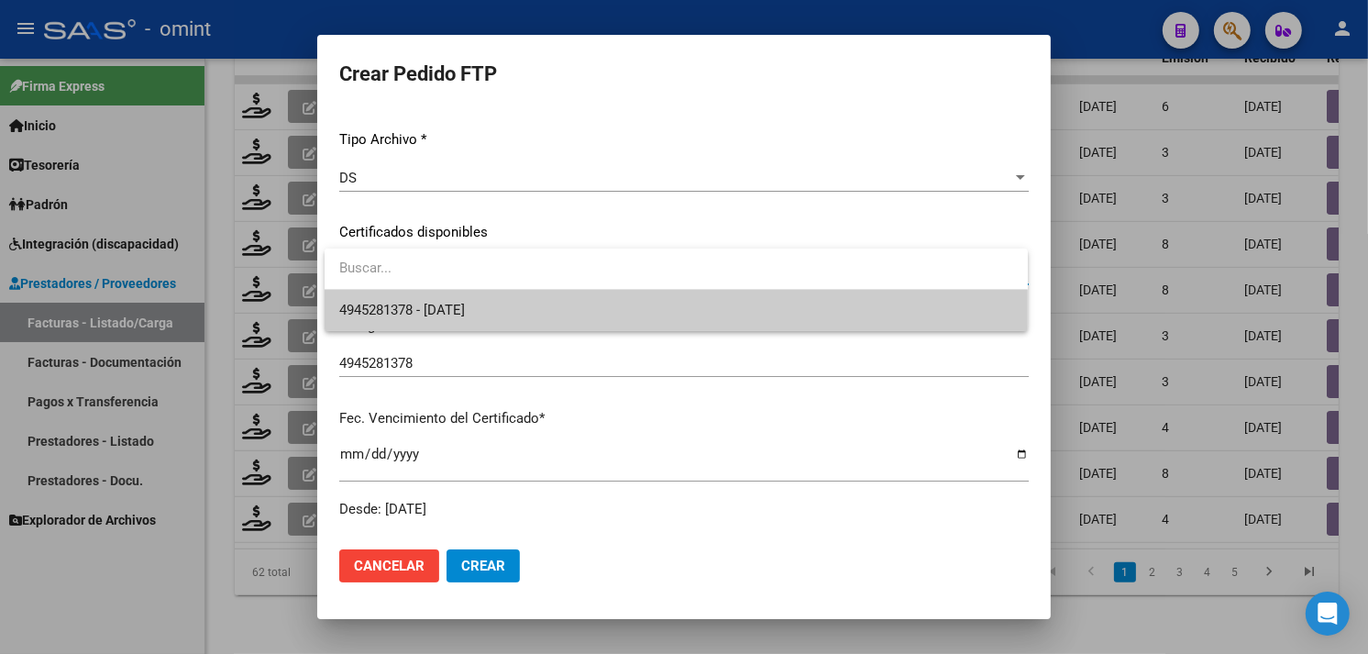
click at [478, 294] on span "4945281378 - [DATE]" at bounding box center [676, 310] width 674 height 41
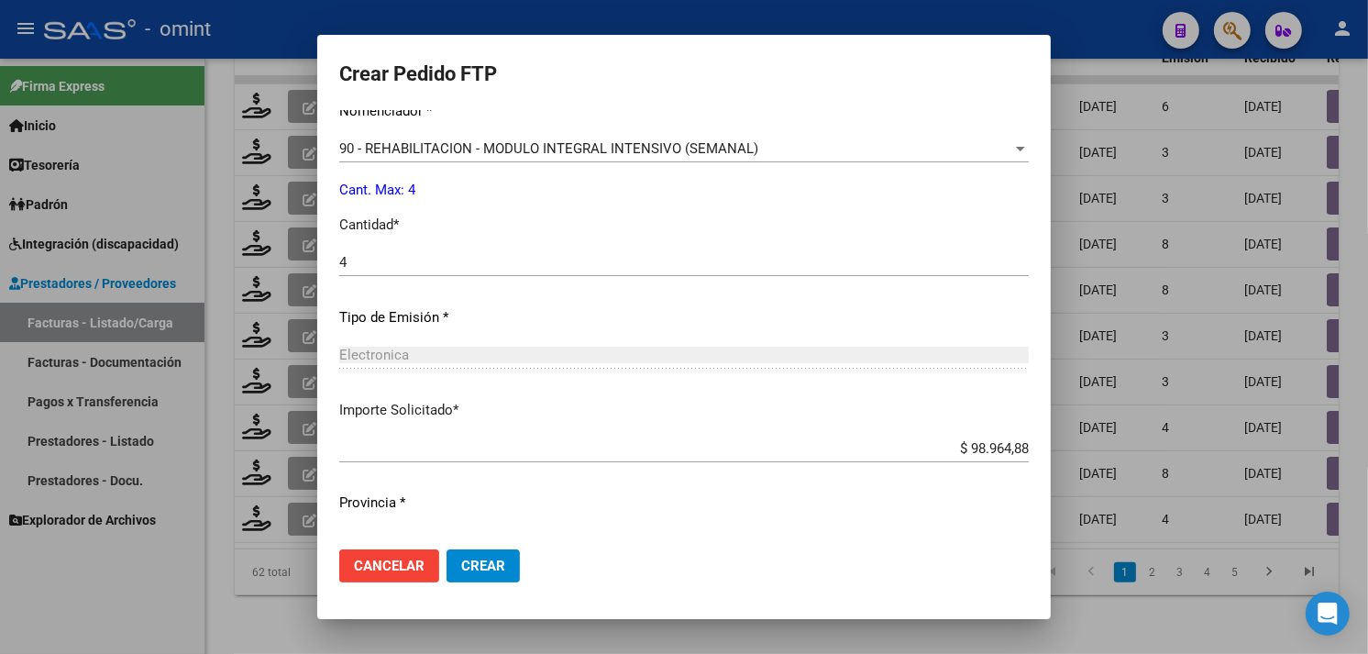
scroll to position [802, 0]
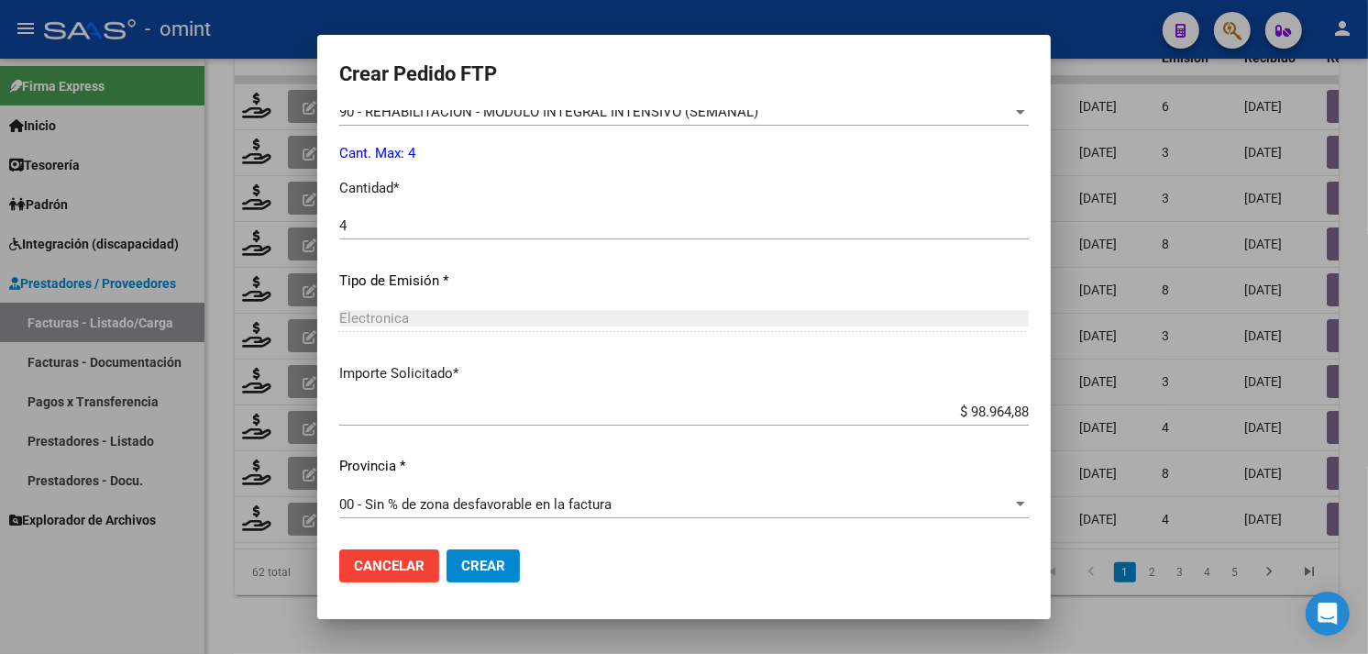
click at [486, 569] on span "Crear" at bounding box center [483, 566] width 44 height 17
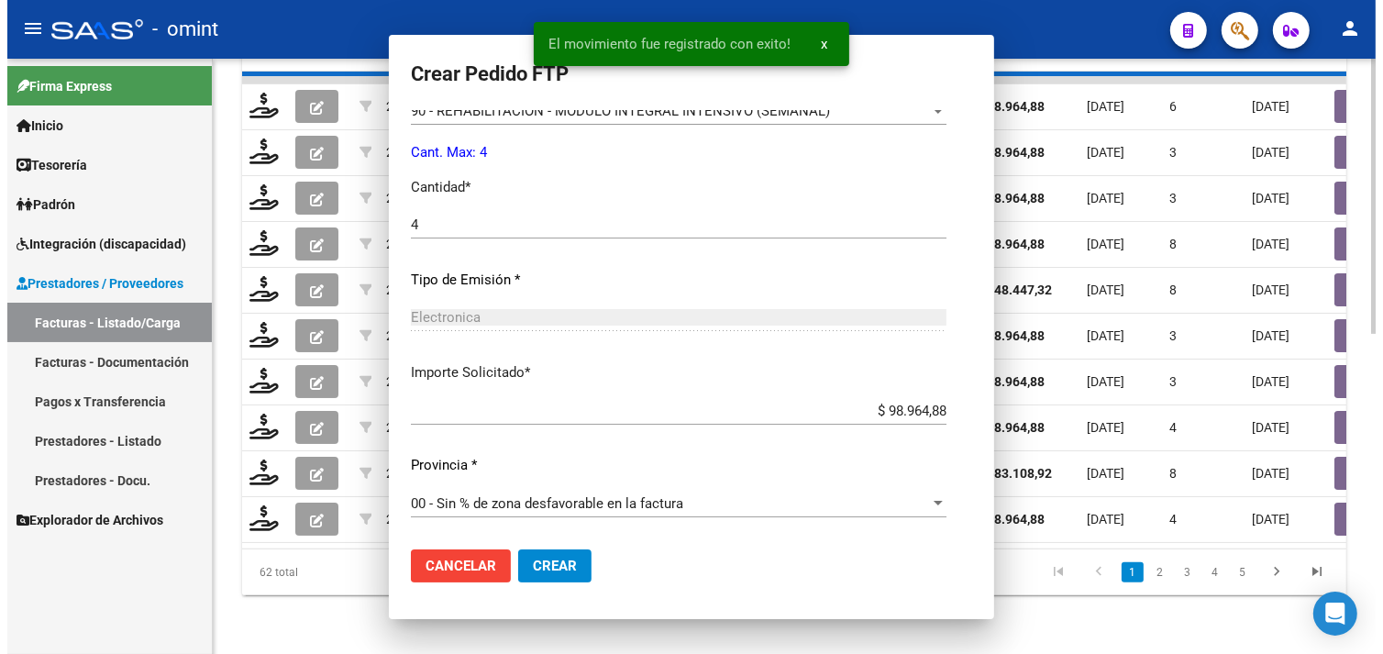
scroll to position [699, 0]
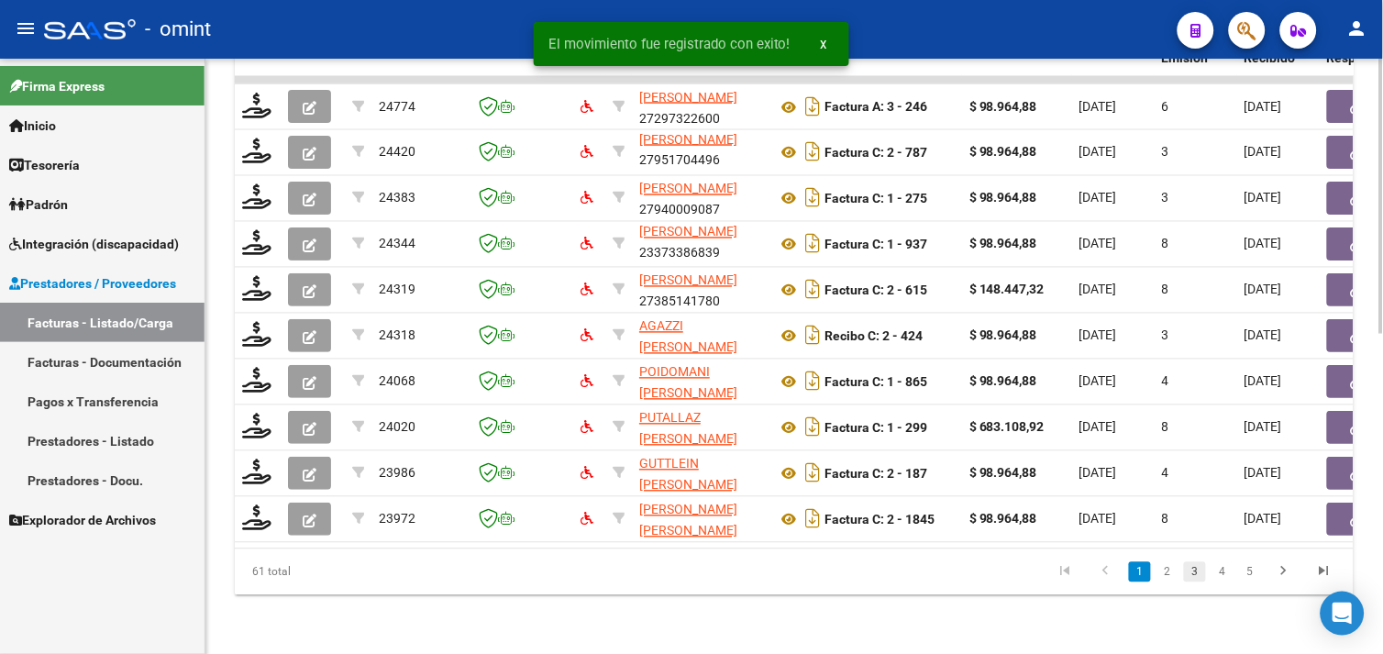
click at [1186, 572] on link "3" at bounding box center [1195, 572] width 22 height 20
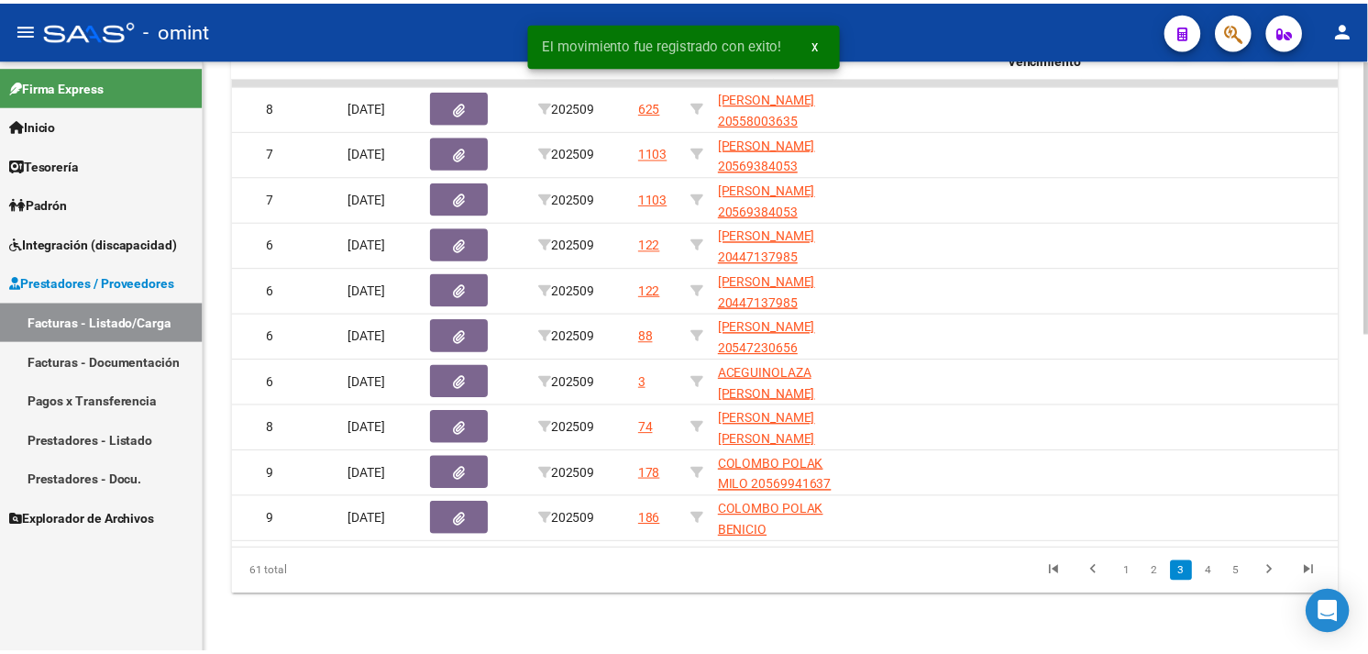
scroll to position [0, 0]
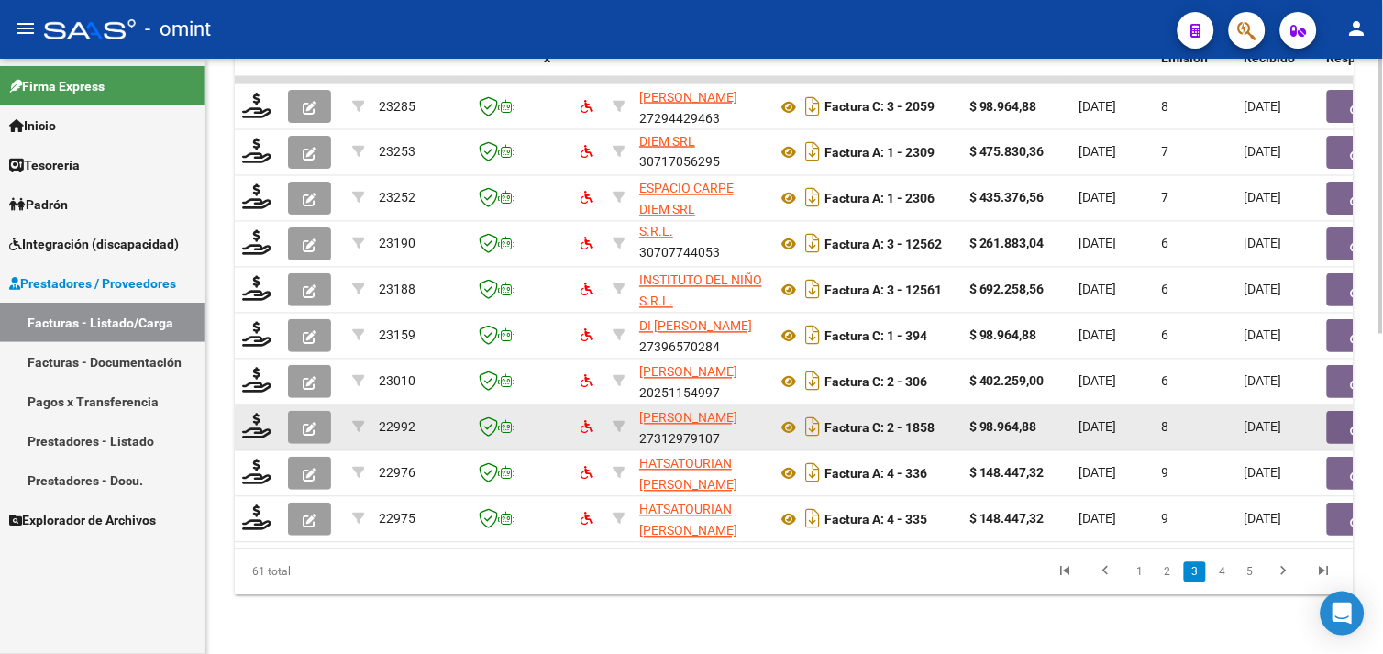
click at [275, 413] on datatable-body-cell at bounding box center [258, 427] width 46 height 45
click at [248, 414] on icon at bounding box center [256, 427] width 29 height 26
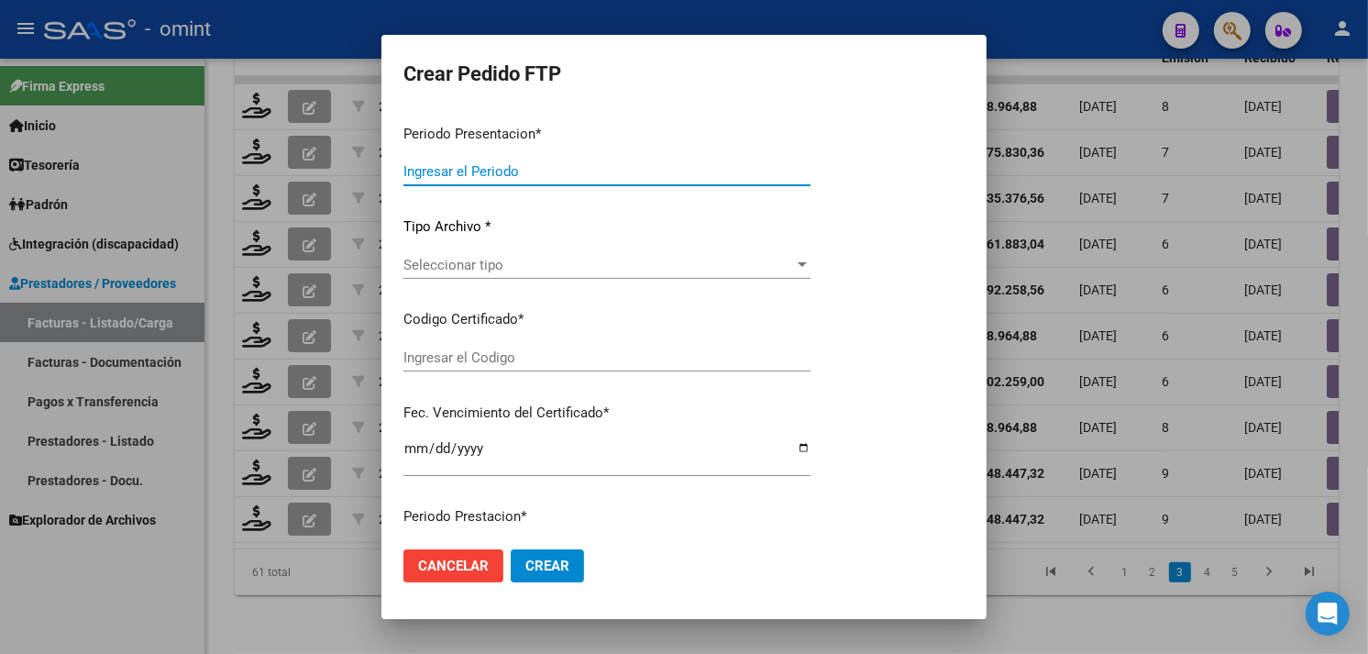
type input "202509"
type input "$ 98.964,88"
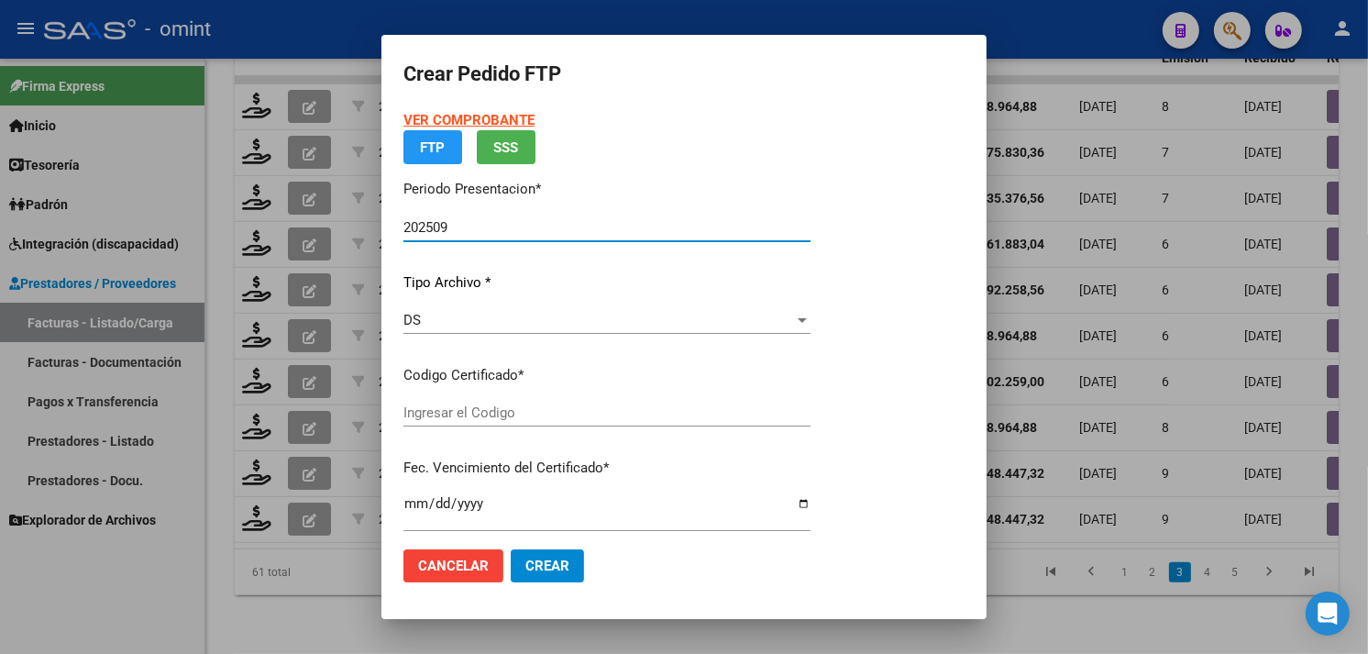
type input "7349187695"
type input "[DATE]"
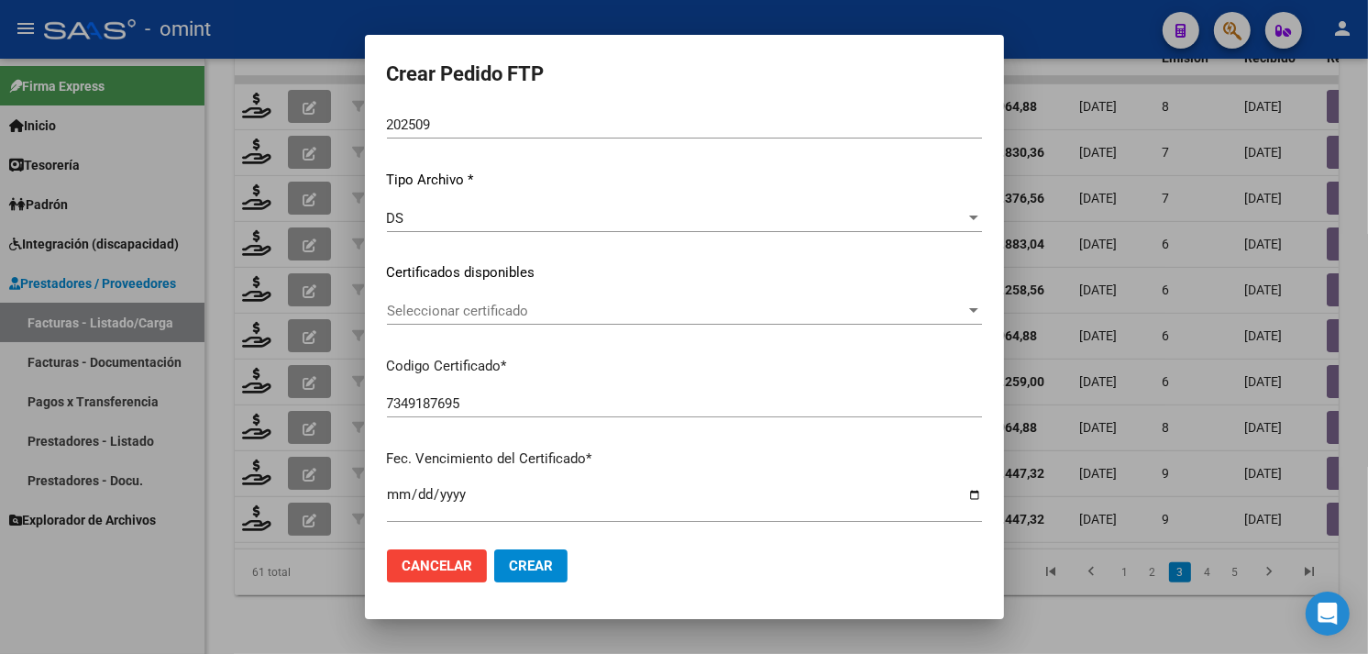
click at [484, 321] on div "Seleccionar certificado Seleccionar certificado" at bounding box center [684, 311] width 595 height 28
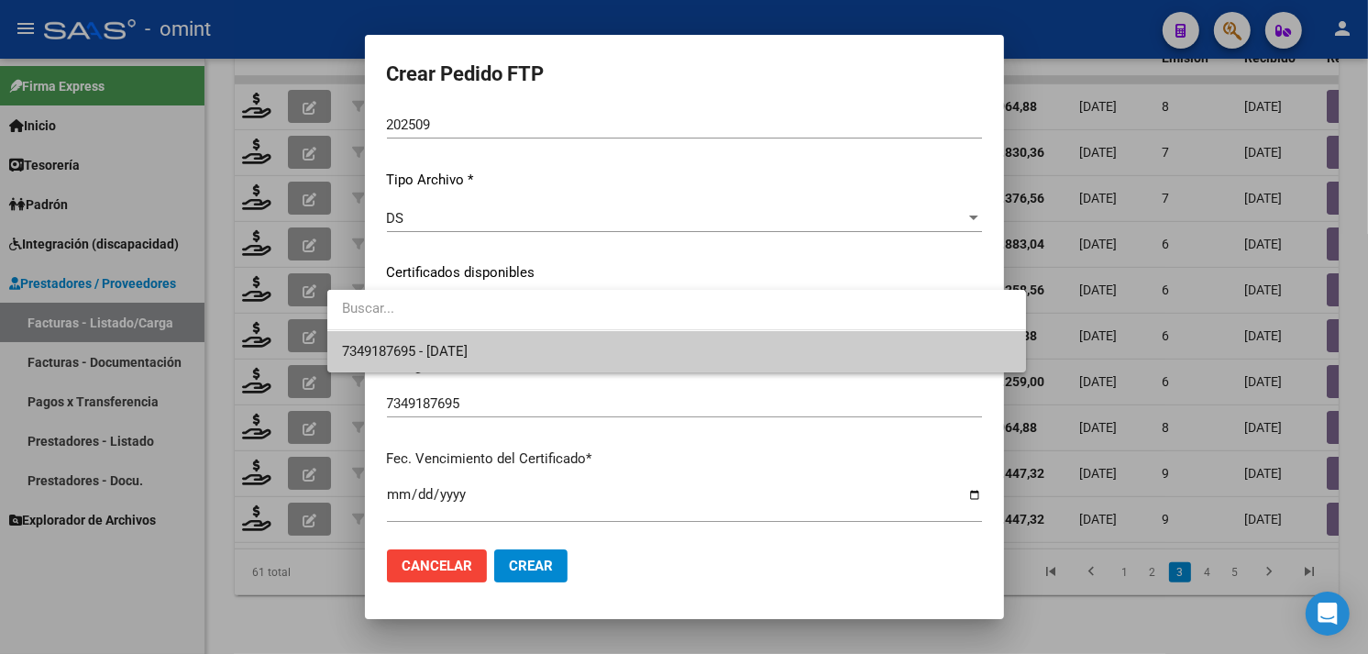
click at [468, 343] on span "7349187695 - [DATE]" at bounding box center [405, 351] width 126 height 17
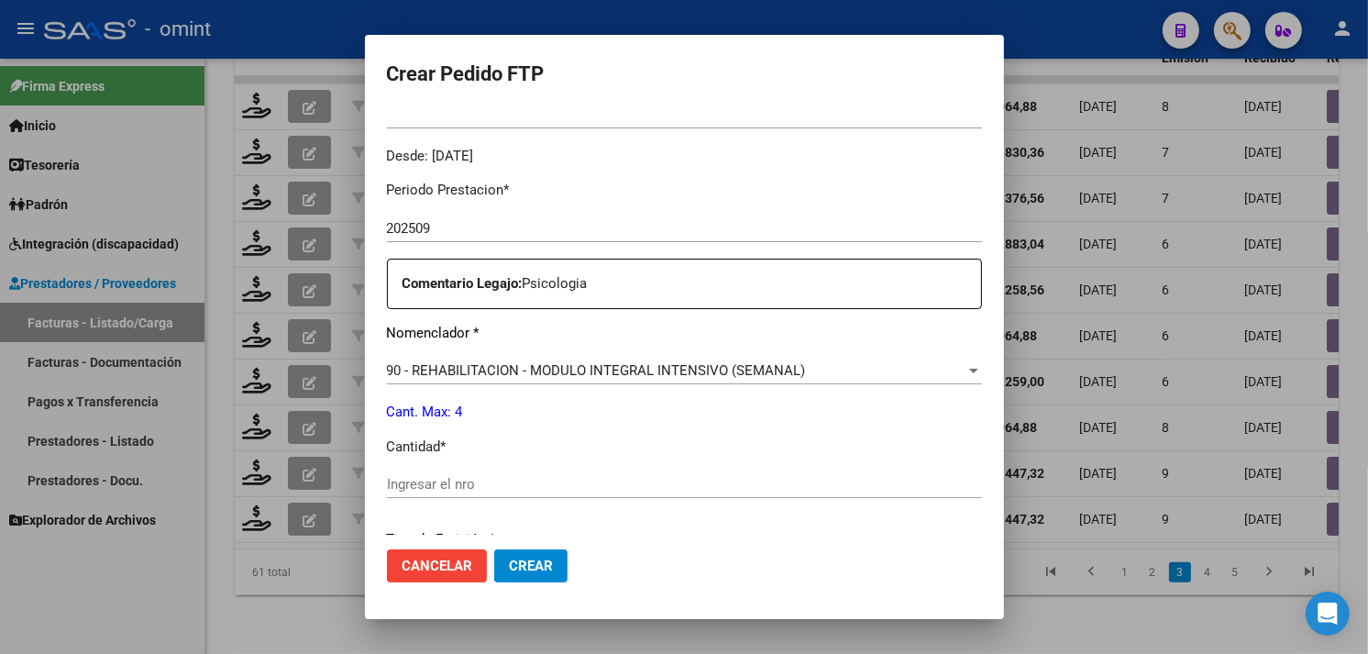
scroll to position [660, 0]
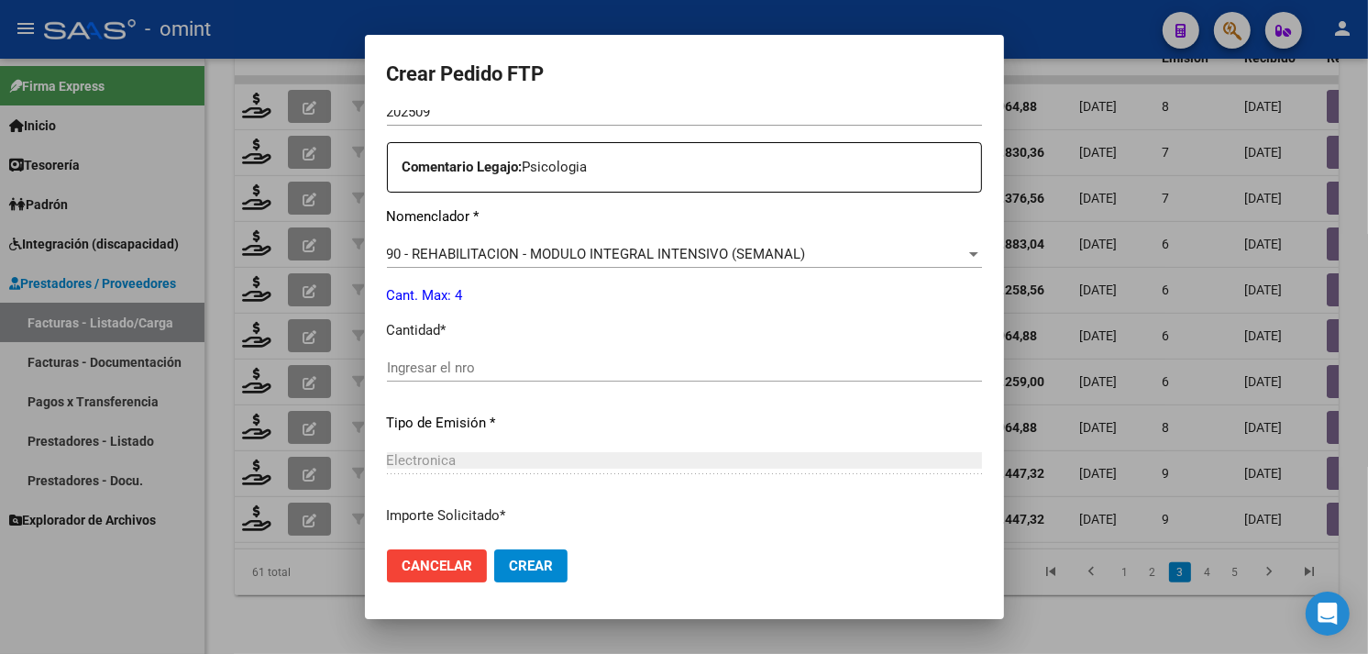
click at [470, 376] on input "Ingresar el nro" at bounding box center [684, 367] width 595 height 17
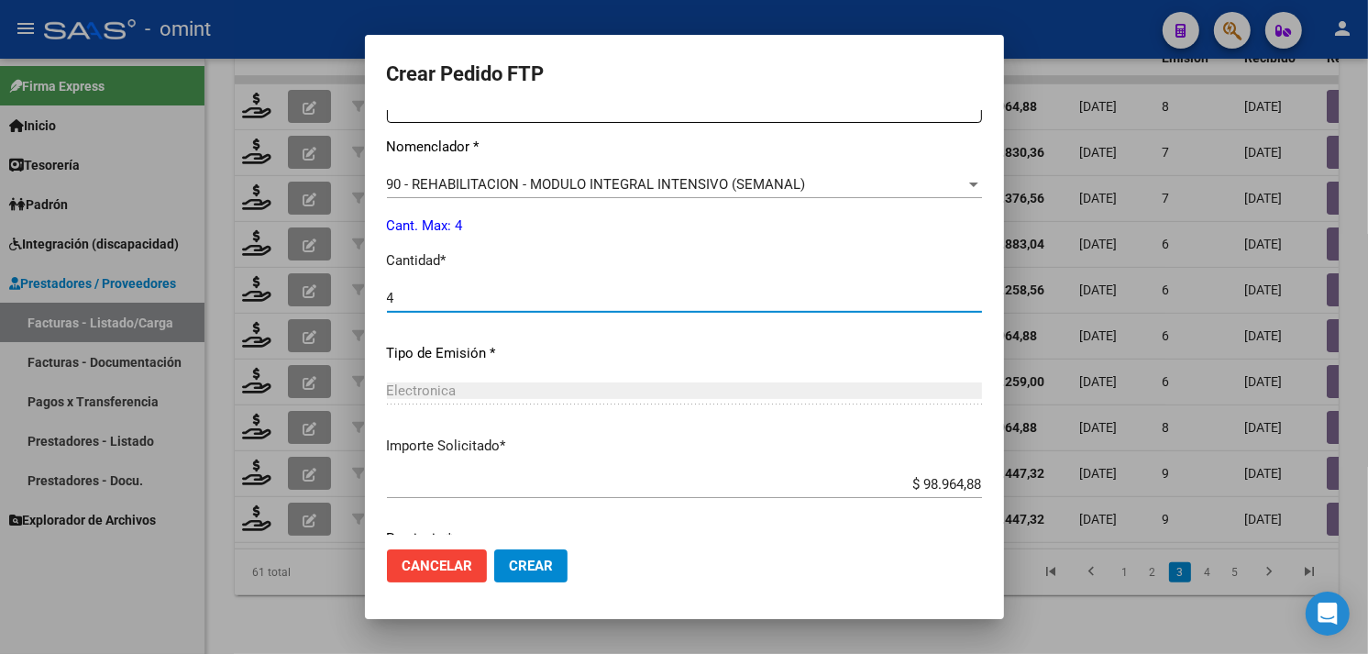
scroll to position [802, 0]
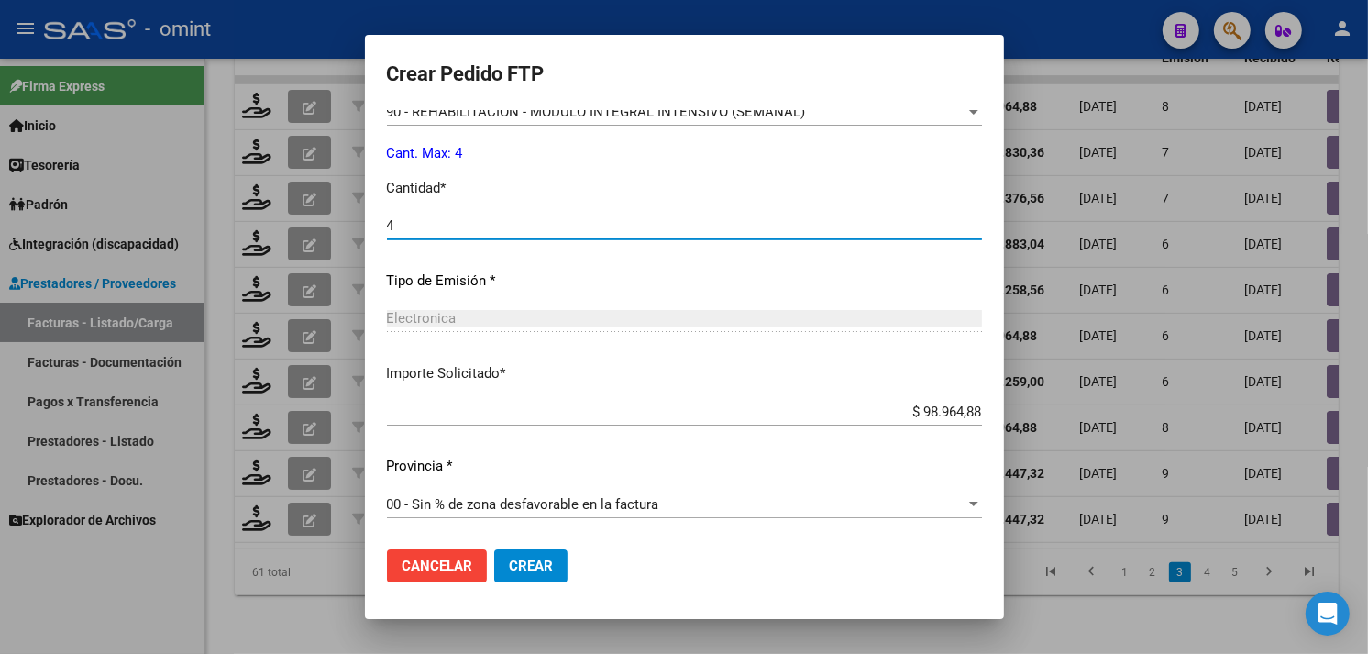
type input "4"
click at [508, 554] on button "Crear" at bounding box center [530, 565] width 73 height 33
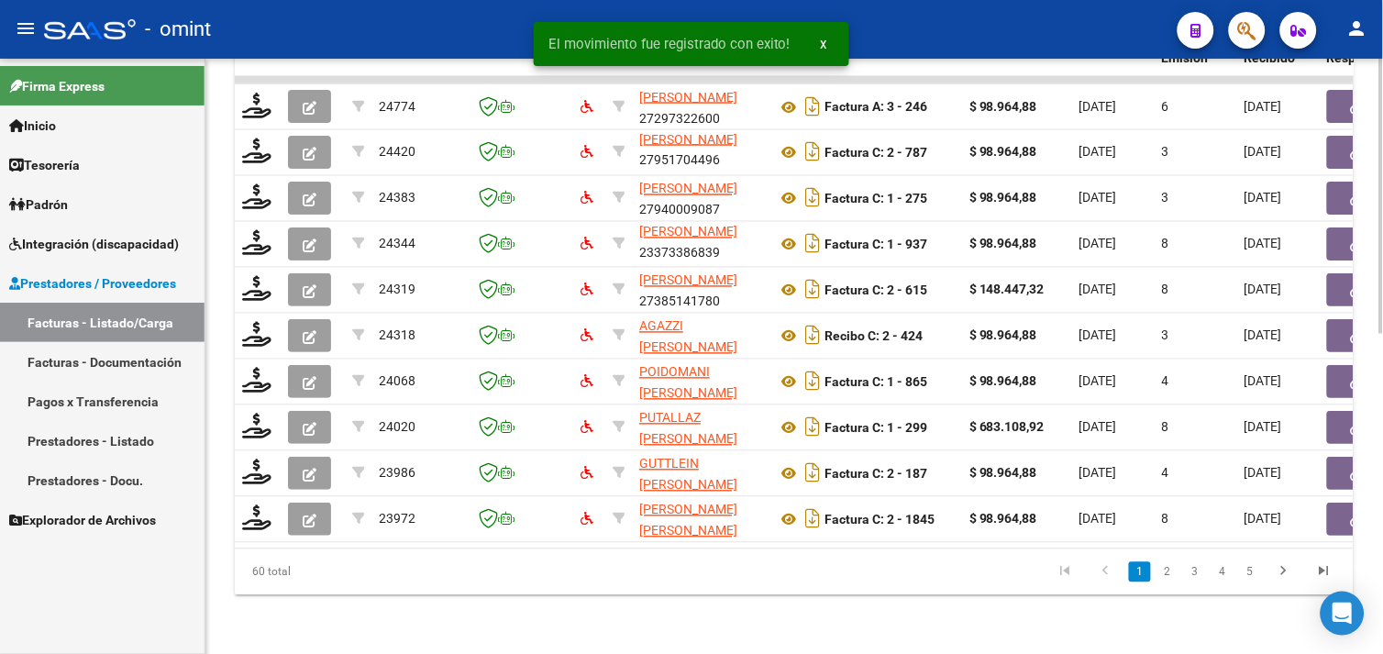
scroll to position [44, 0]
click at [1166, 569] on link "2" at bounding box center [1167, 572] width 22 height 20
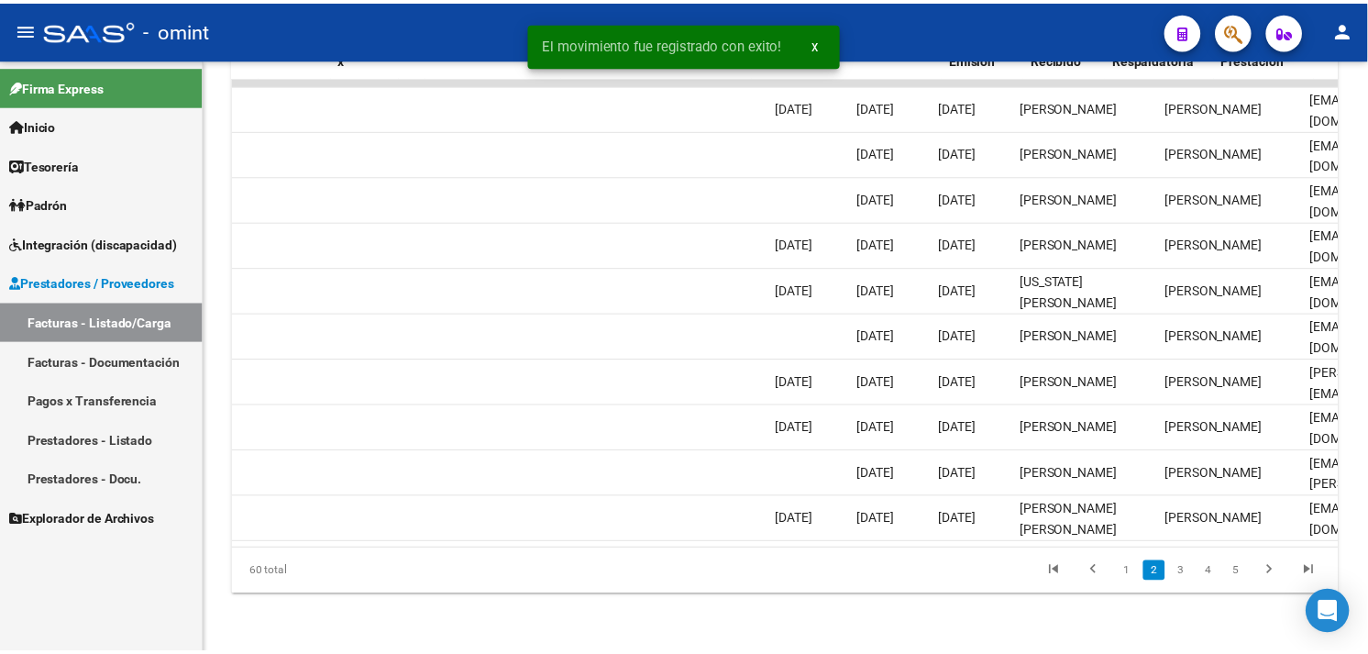
scroll to position [0, 0]
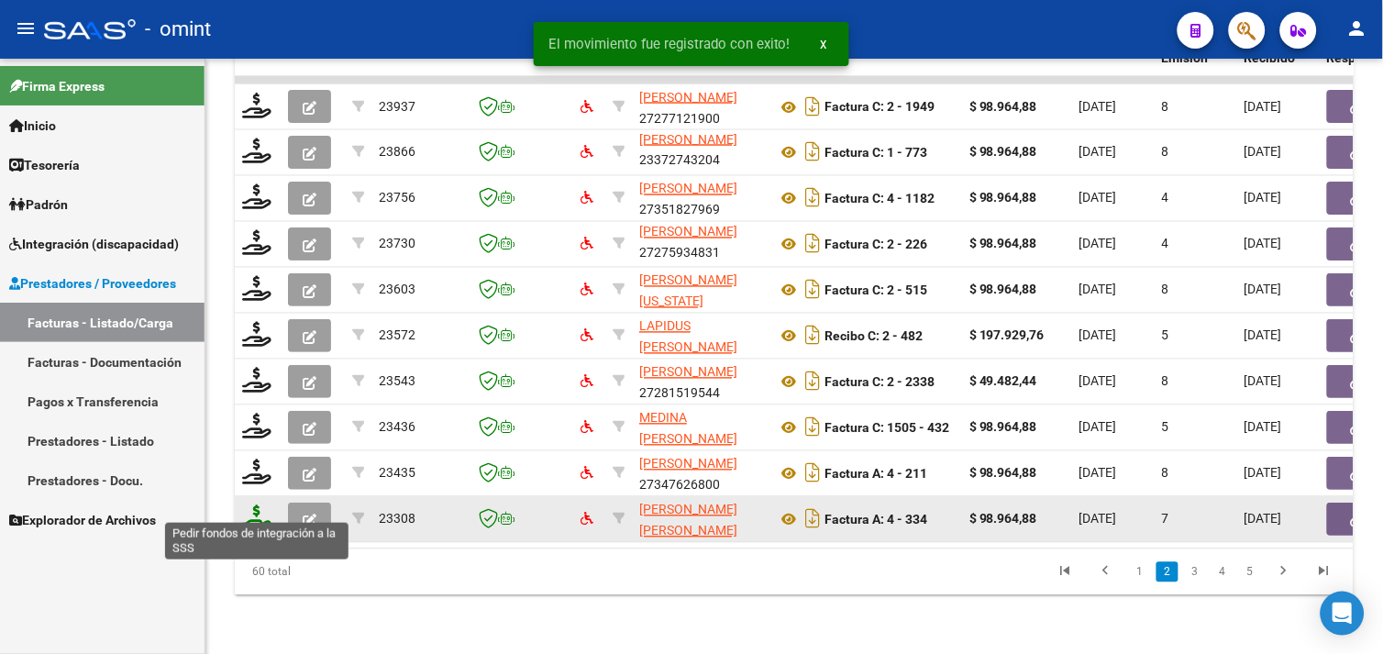
click at [242, 511] on icon at bounding box center [256, 518] width 29 height 26
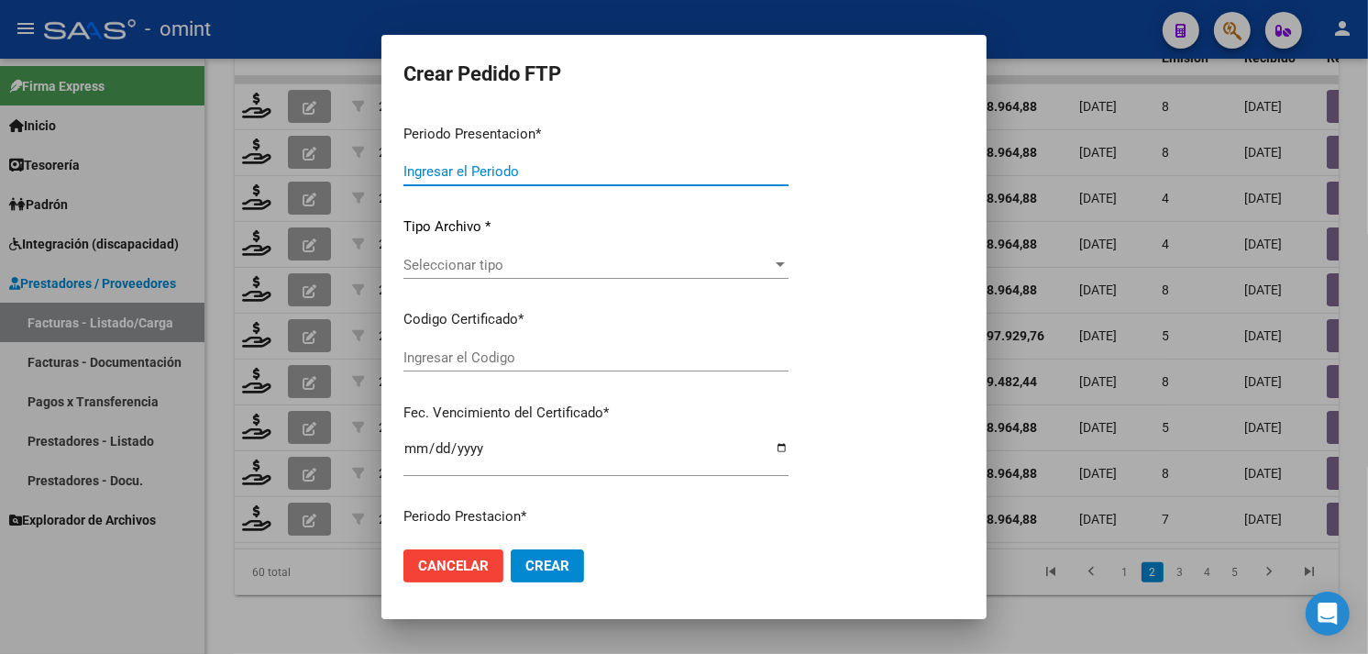
type input "202509"
type input "$ 98.964,88"
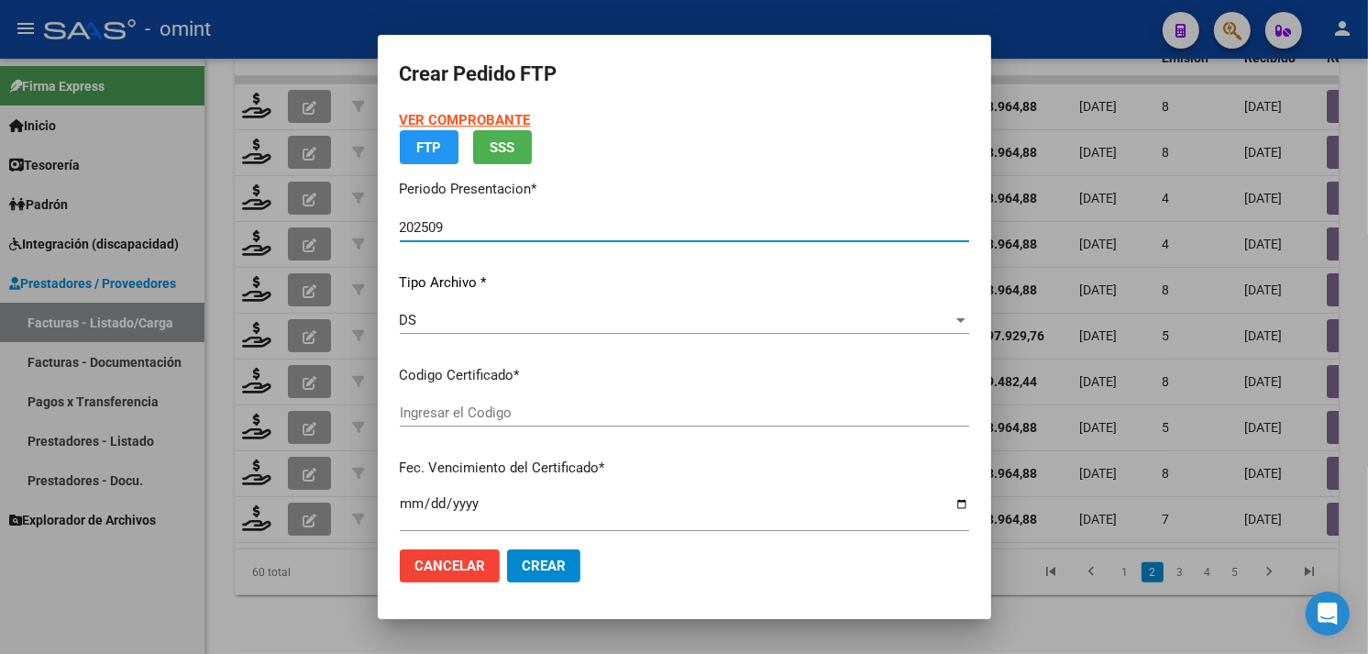
type input "4945281378"
type input "[DATE]"
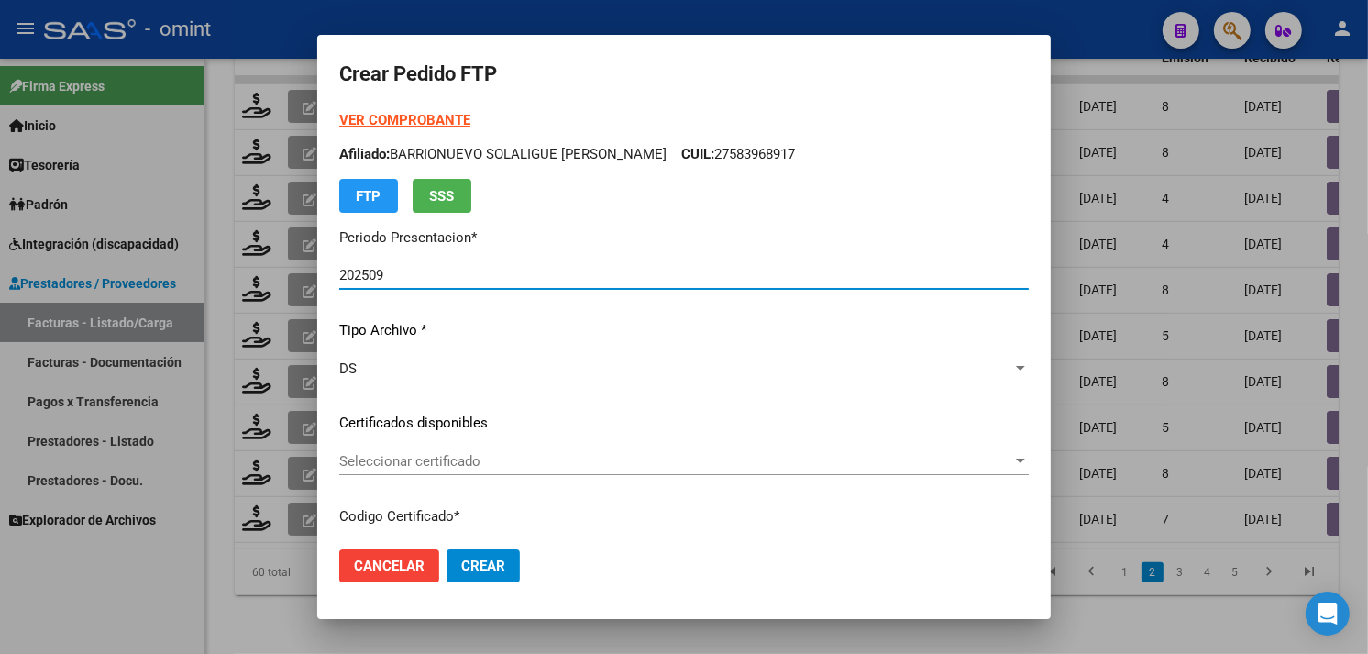
click at [495, 456] on span "Seleccionar certificado" at bounding box center [675, 461] width 673 height 17
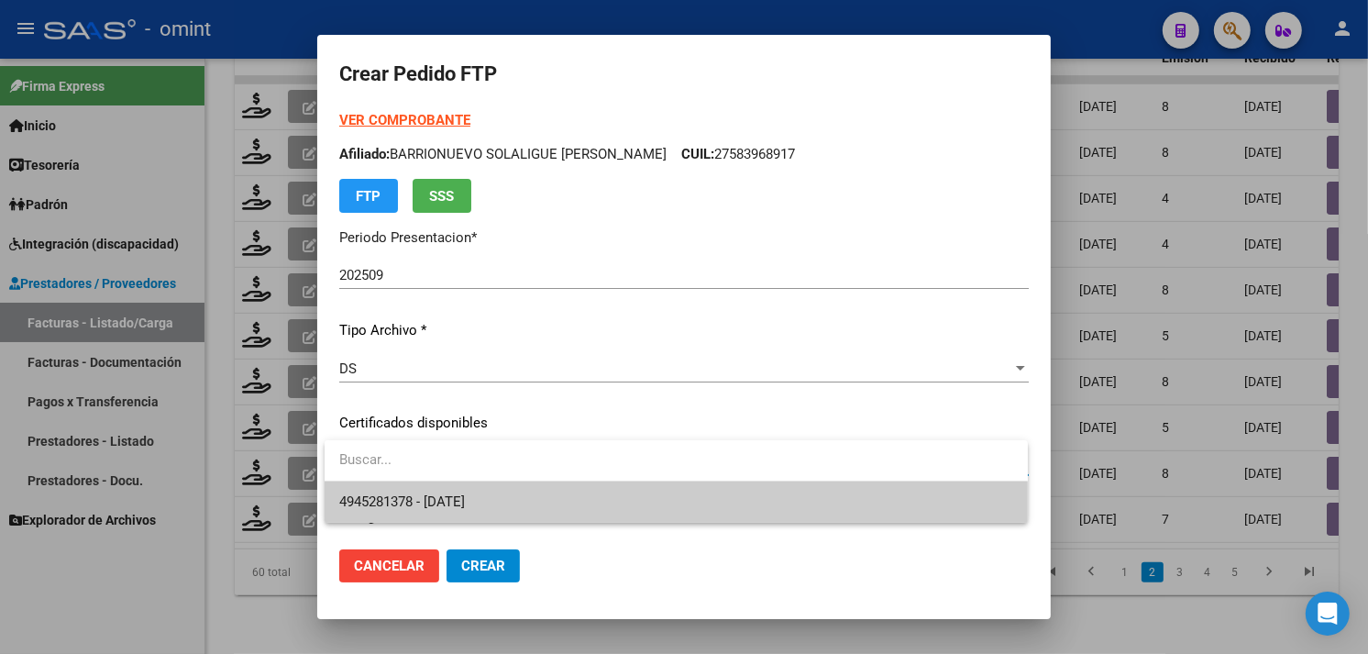
click at [497, 493] on span "4945281378 - [DATE]" at bounding box center [676, 501] width 674 height 41
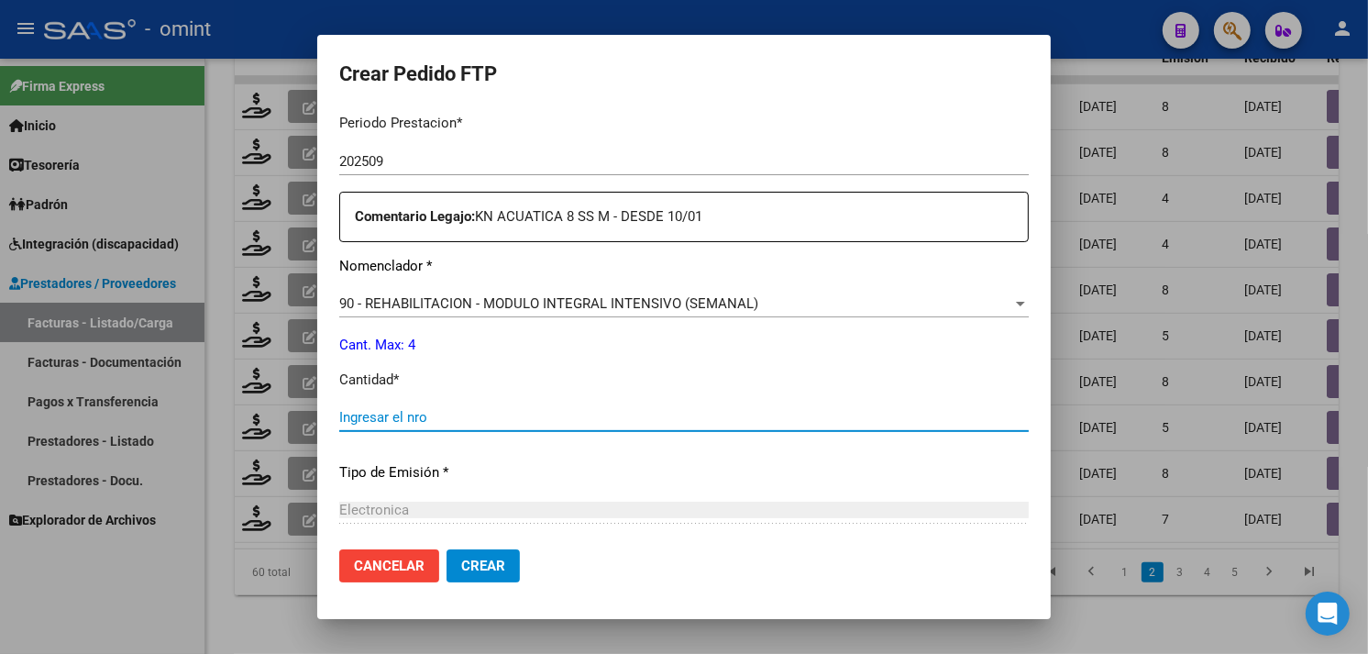
click at [409, 410] on input "Ingresar el nro" at bounding box center [684, 417] width 690 height 17
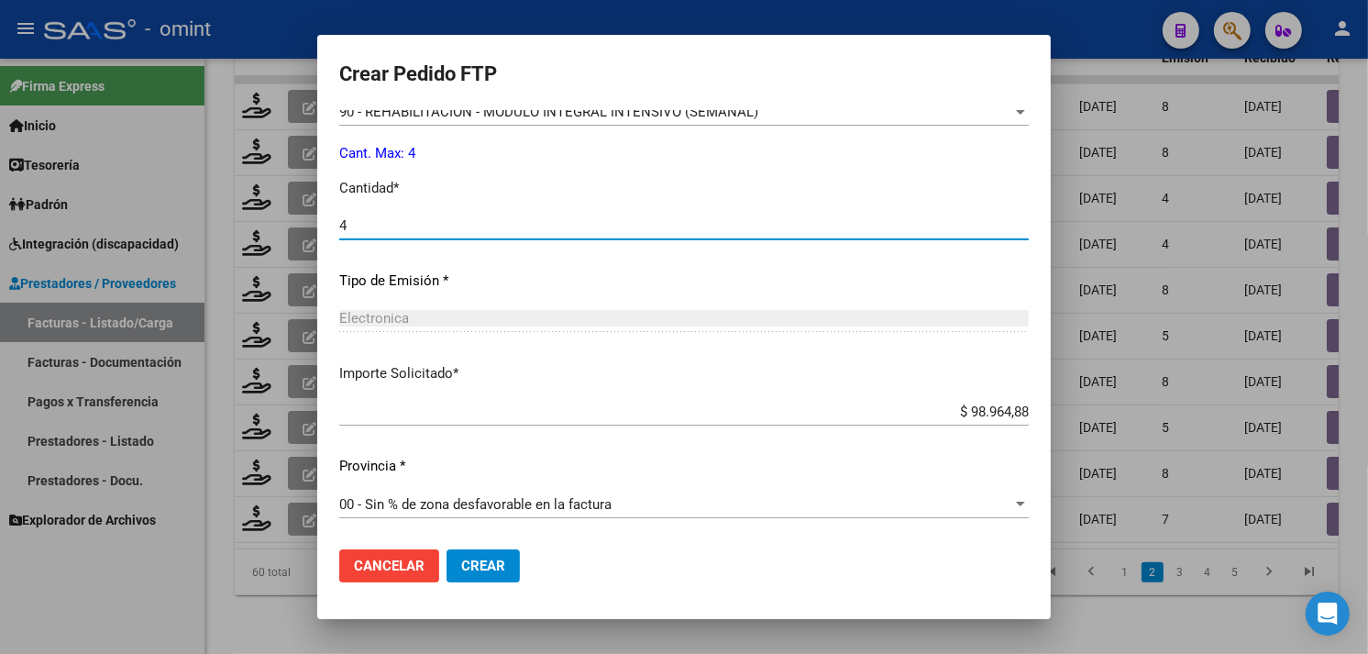
type input "4"
click at [492, 567] on span "Crear" at bounding box center [483, 566] width 44 height 17
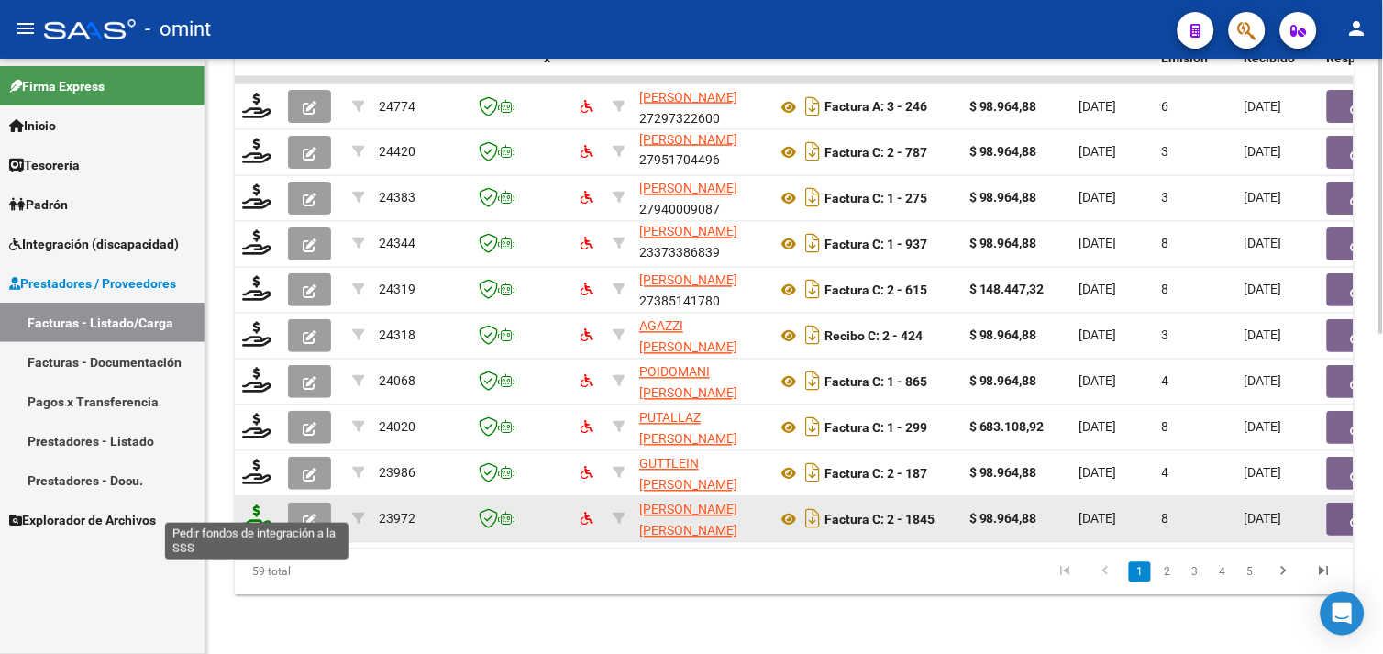
click at [250, 509] on icon at bounding box center [256, 518] width 29 height 26
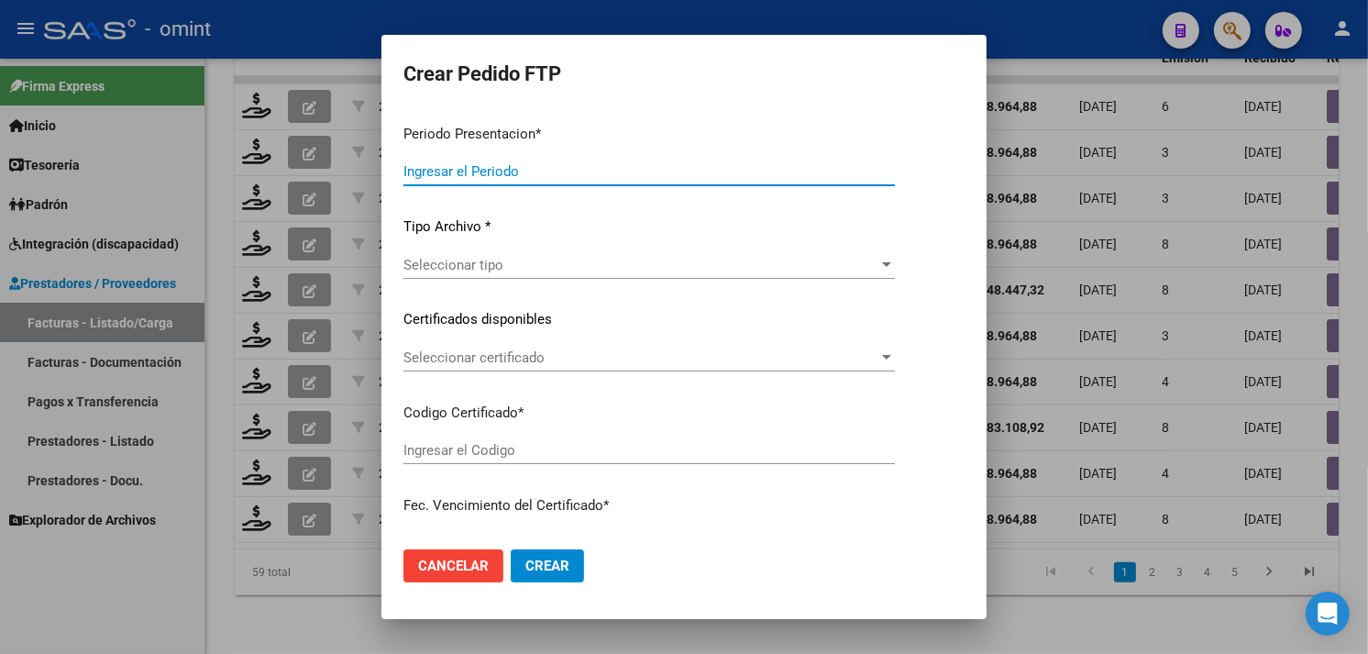
type input "202509"
type input "$ 98.964,88"
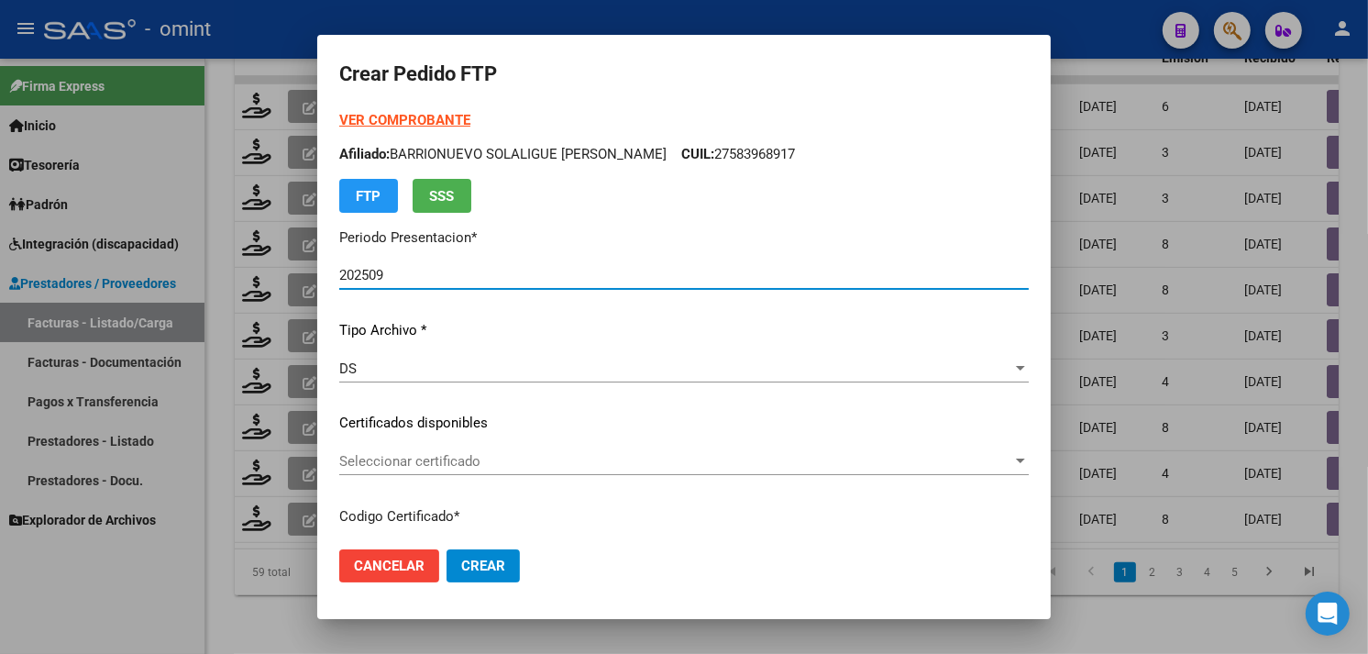
type input "8644344633"
type input "[DATE]"
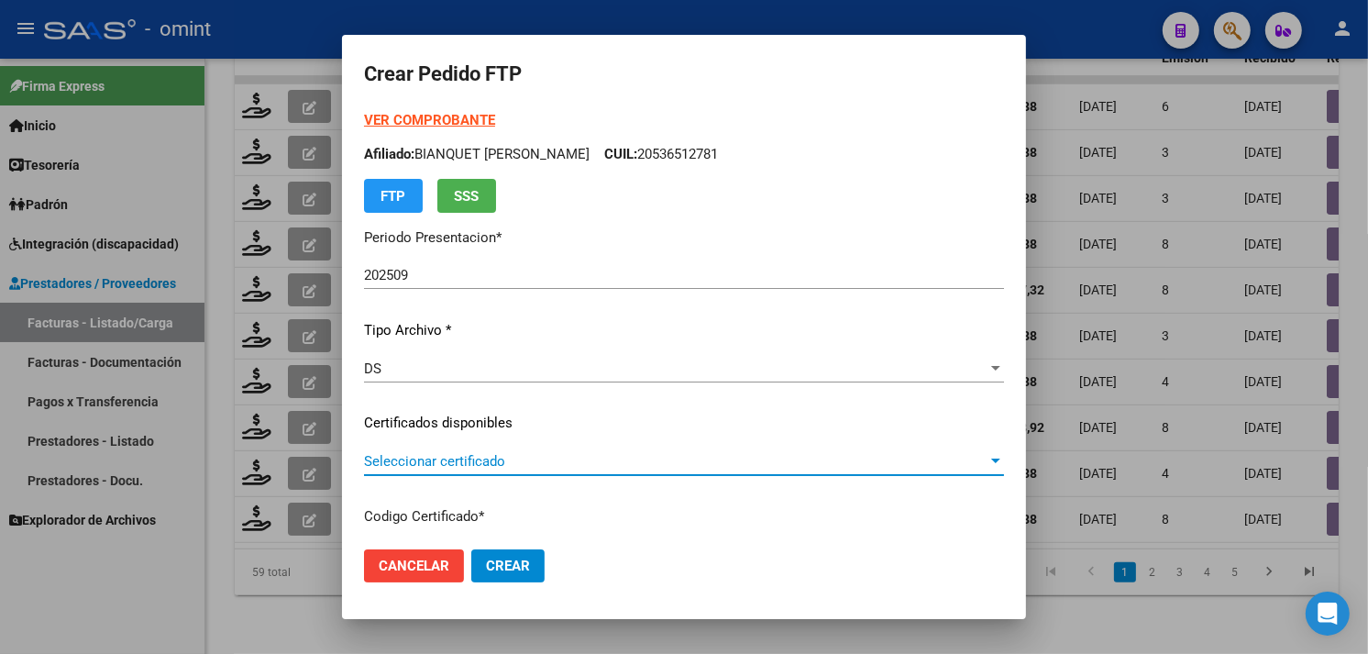
click at [469, 459] on span "Seleccionar certificado" at bounding box center [676, 461] width 624 height 17
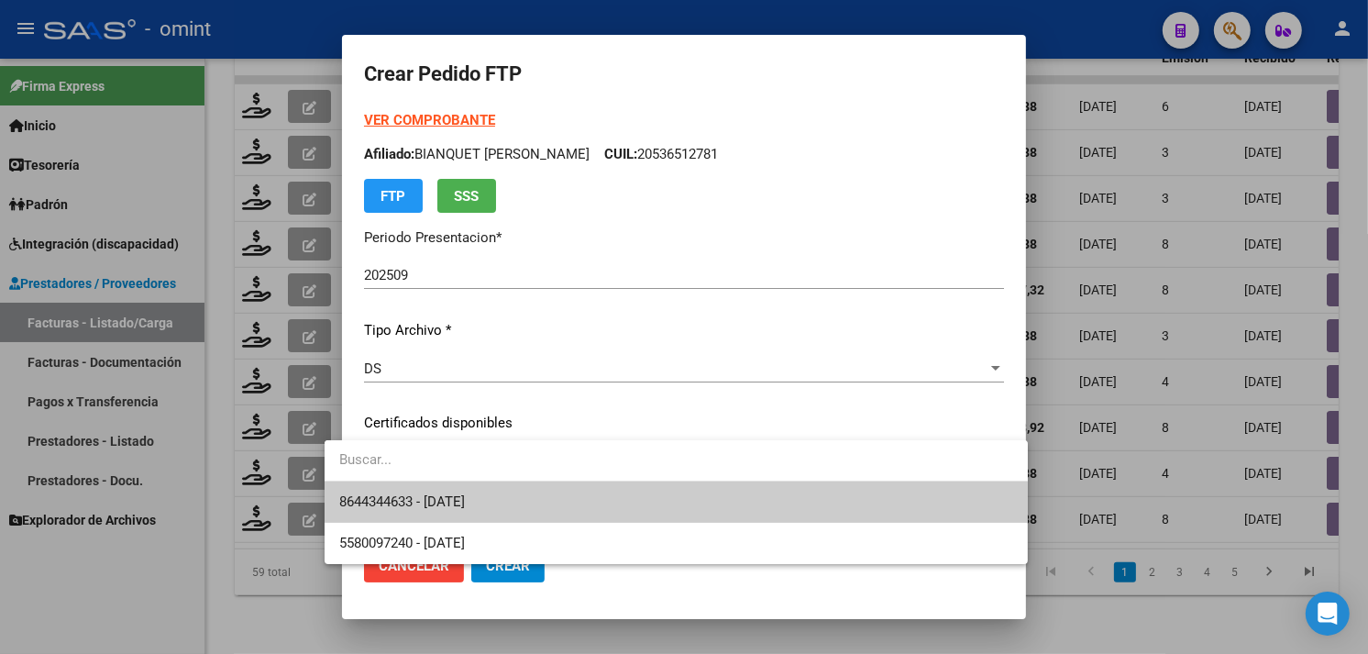
click at [465, 497] on span "8644344633 - [DATE]" at bounding box center [402, 501] width 126 height 17
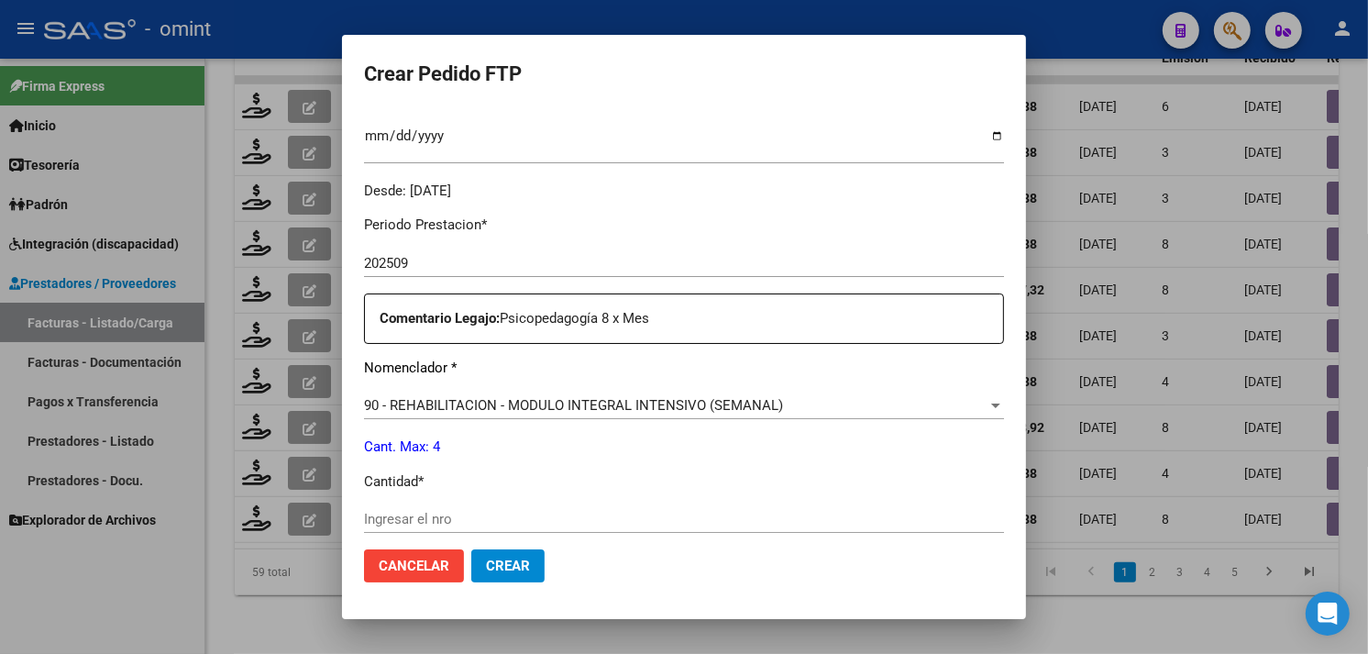
click at [437, 511] on input "Ingresar el nro" at bounding box center [684, 519] width 640 height 17
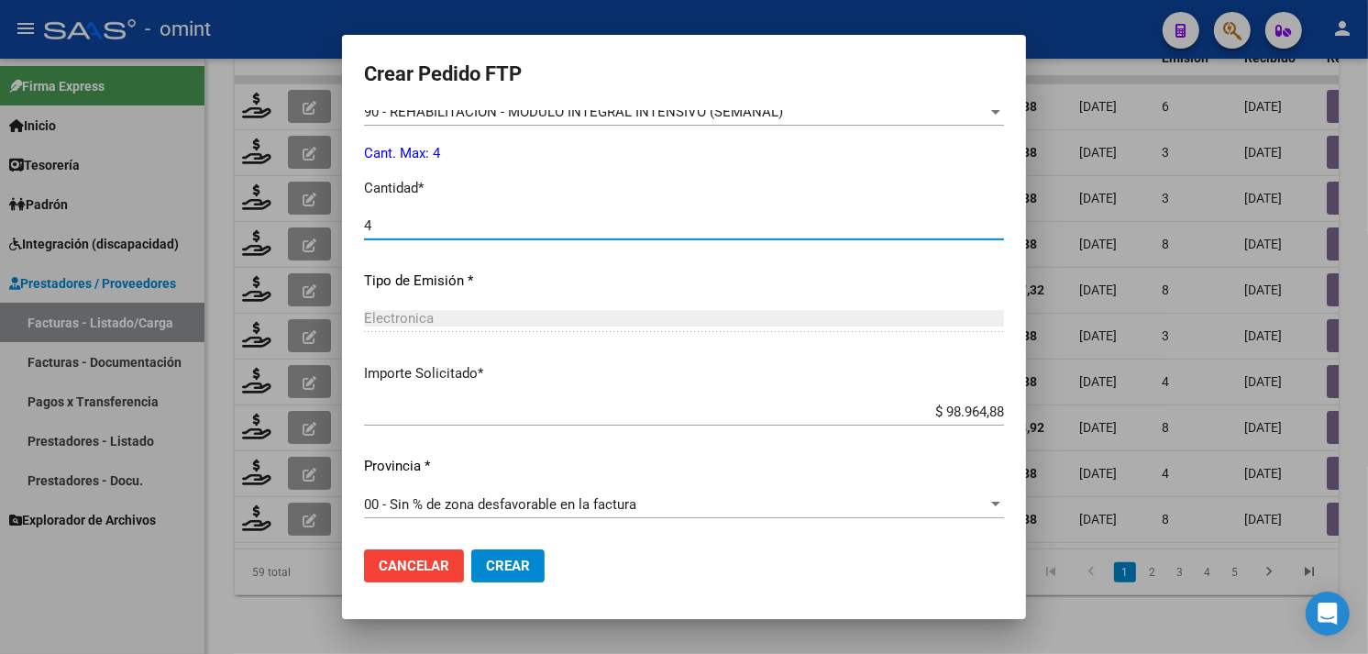
type input "4"
click at [492, 564] on span "Crear" at bounding box center [508, 566] width 44 height 17
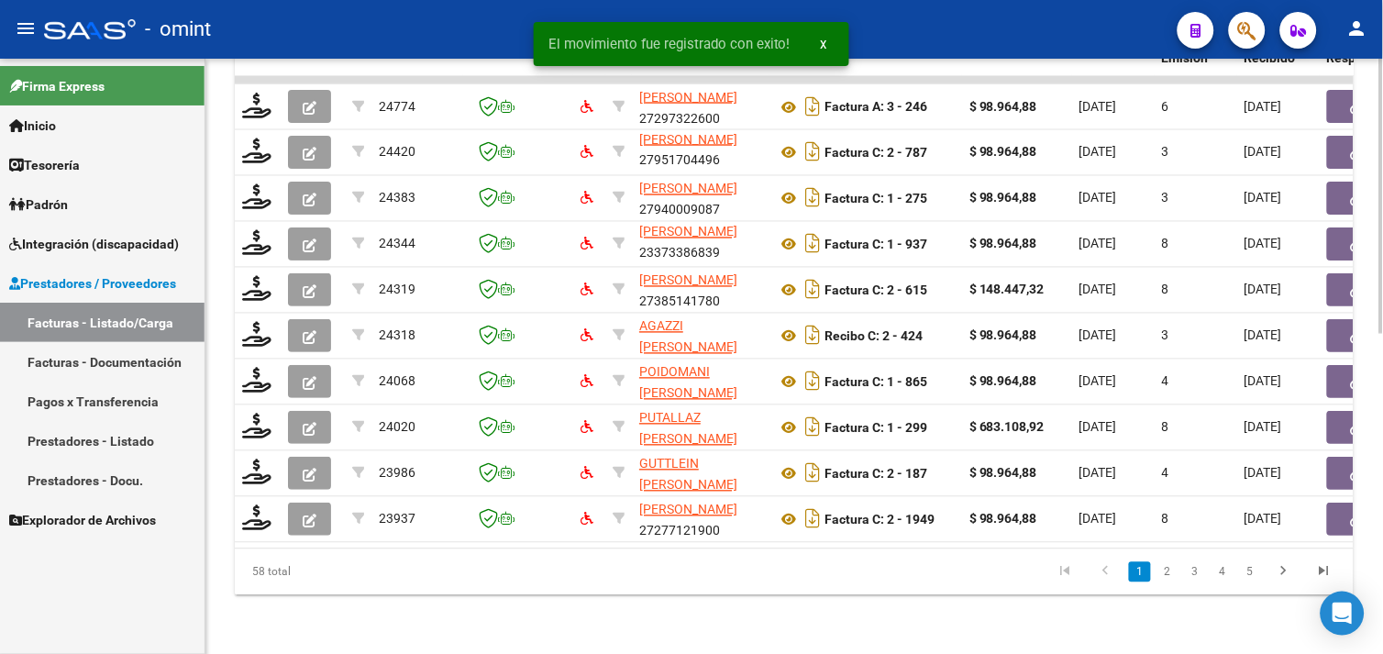
drag, startPoint x: 1170, startPoint y: 574, endPoint x: 1155, endPoint y: 574, distance: 14.7
click at [1170, 574] on link "2" at bounding box center [1167, 572] width 22 height 20
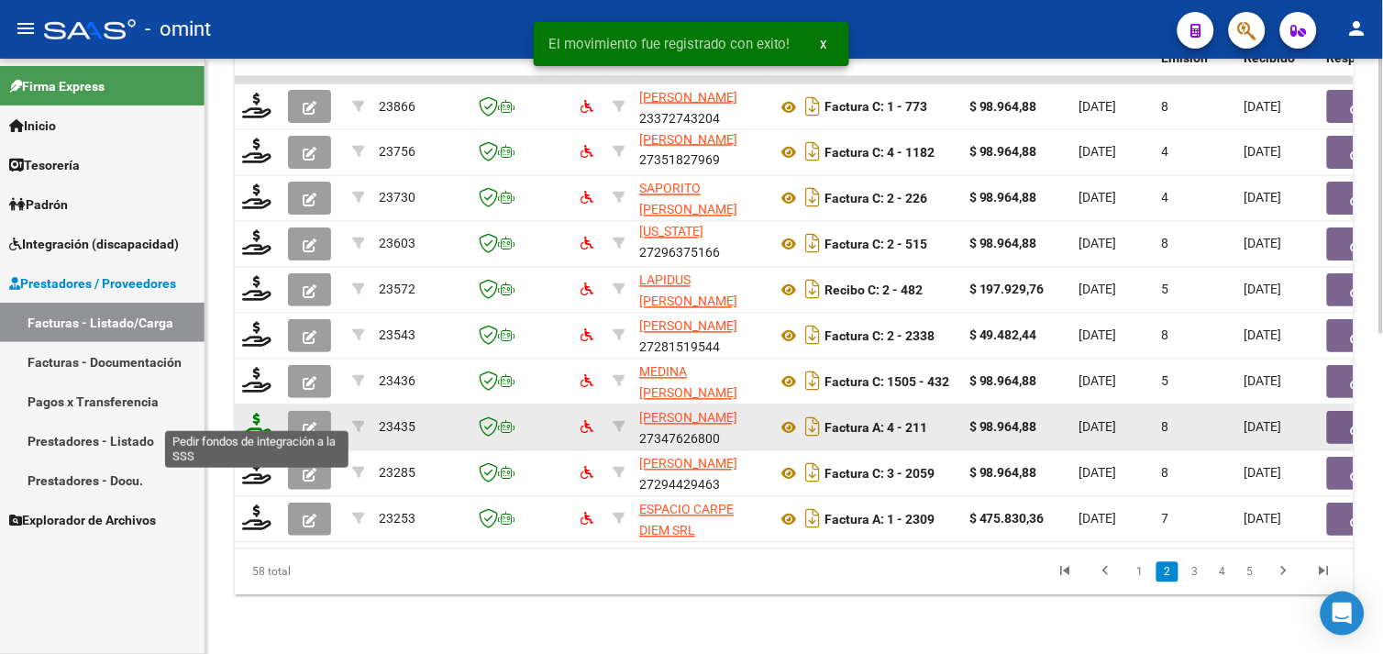
click at [262, 419] on icon at bounding box center [256, 427] width 29 height 26
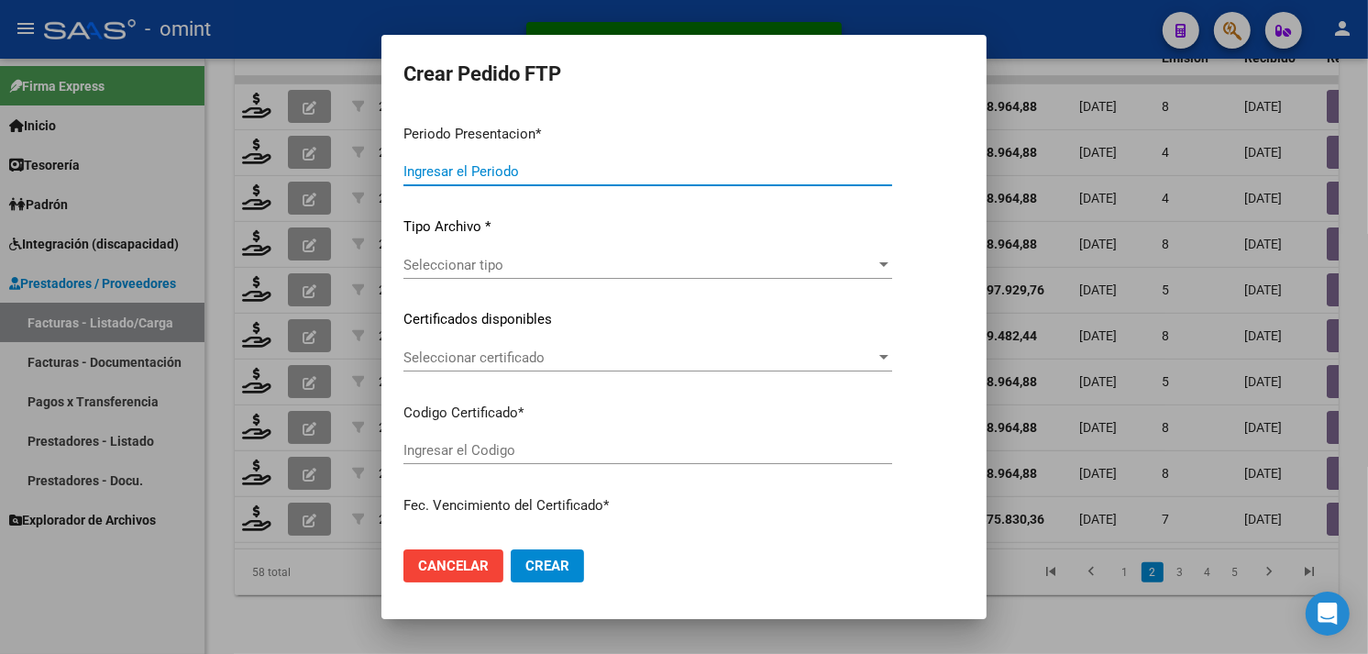
type input "202509"
type input "$ 98.964,88"
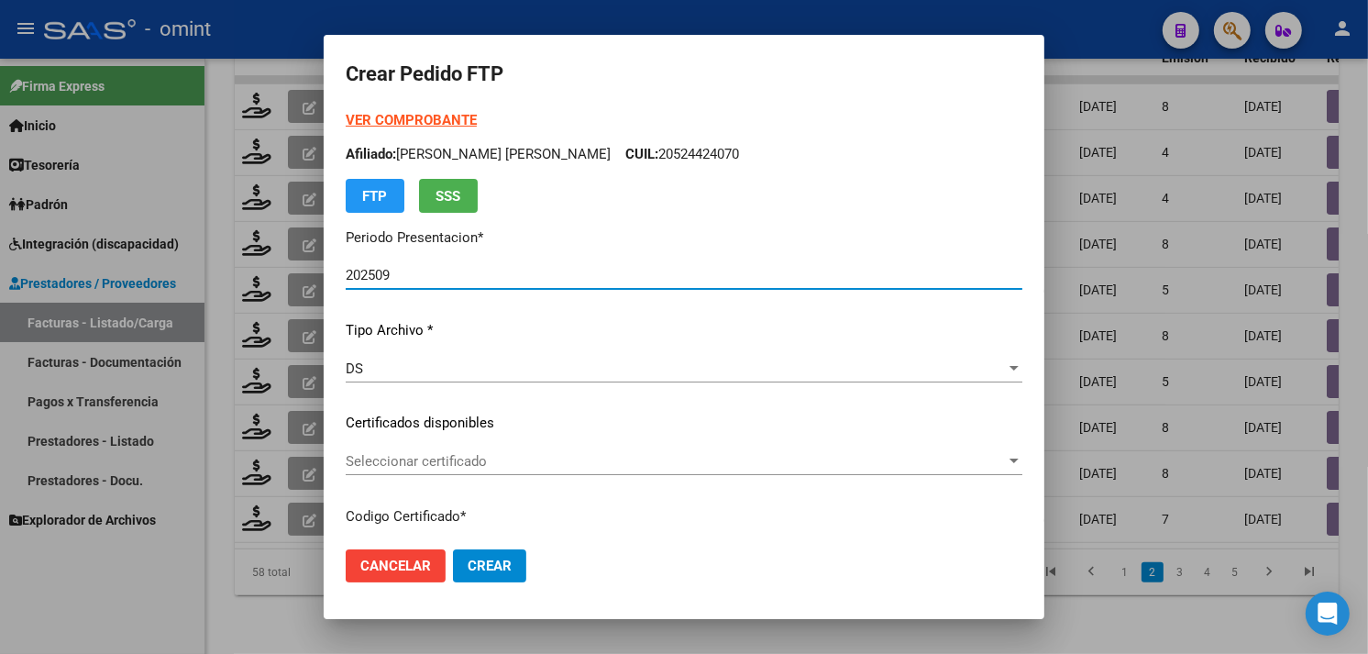
type input "8644344633"
type input "[DATE]"
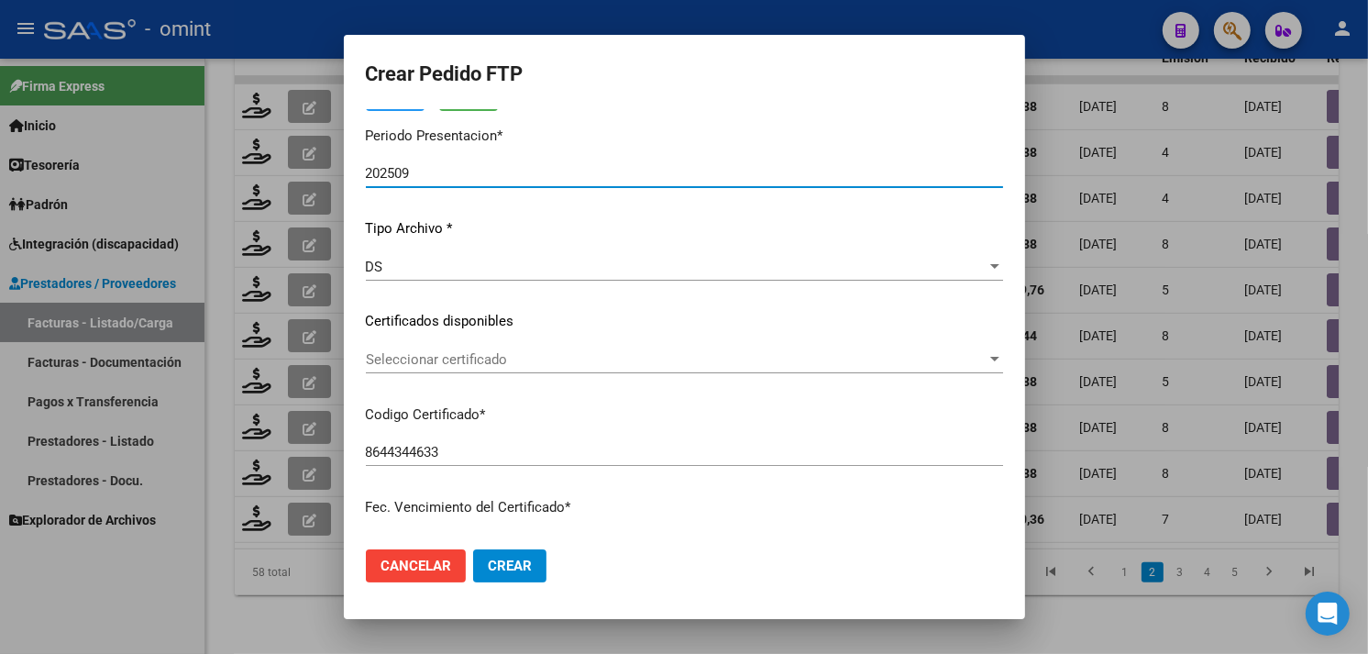
click at [504, 354] on span "Seleccionar certificado" at bounding box center [676, 359] width 621 height 17
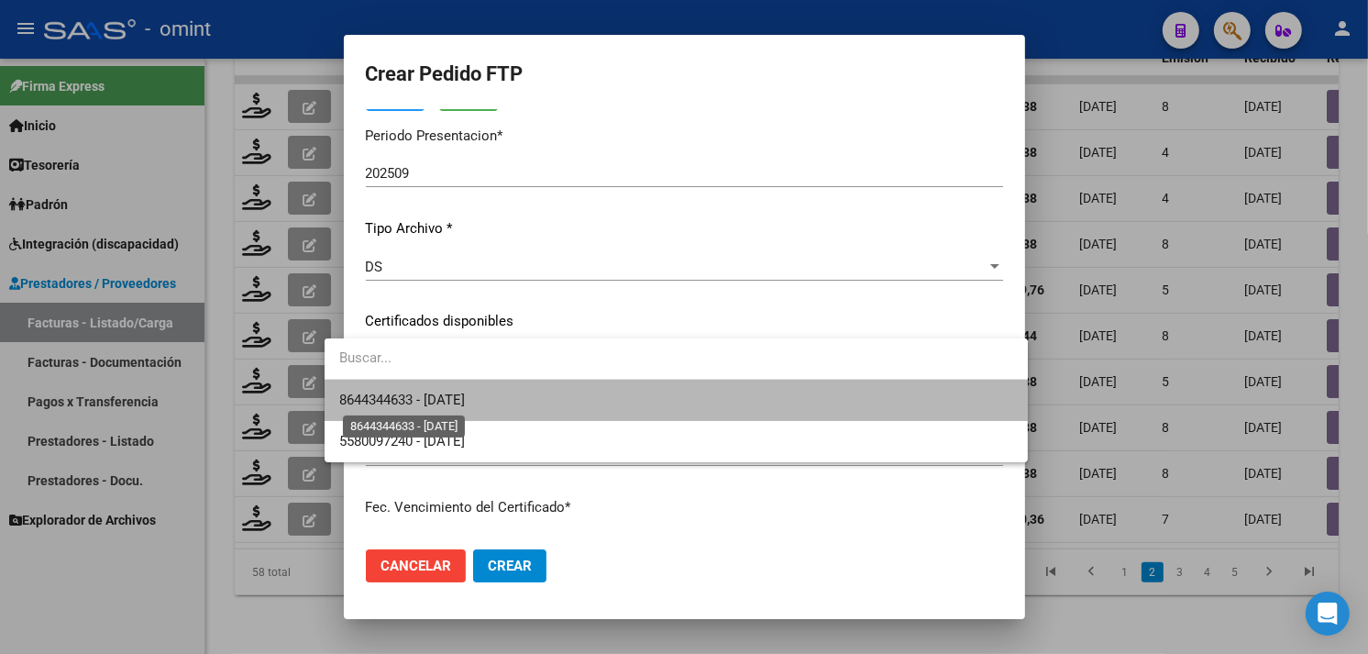
click at [465, 392] on span "8644344633 - [DATE]" at bounding box center [402, 400] width 126 height 17
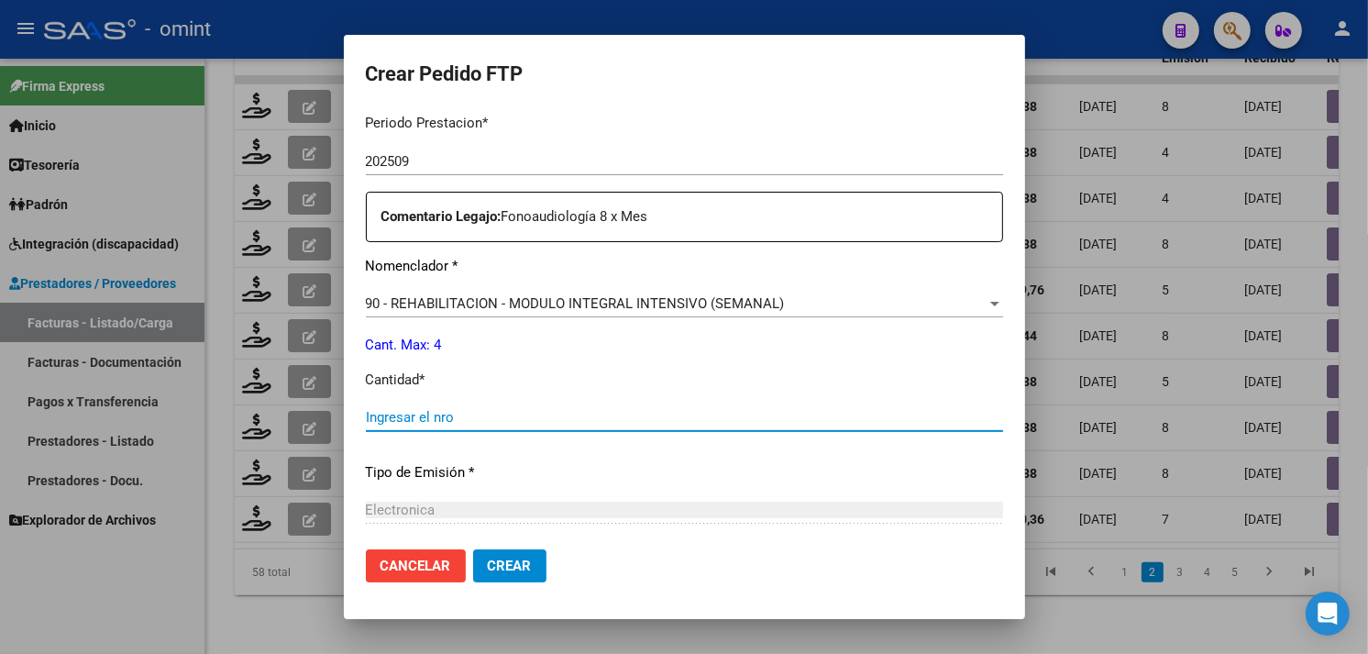
click at [482, 423] on input "Ingresar el nro" at bounding box center [684, 417] width 637 height 17
type input "4"
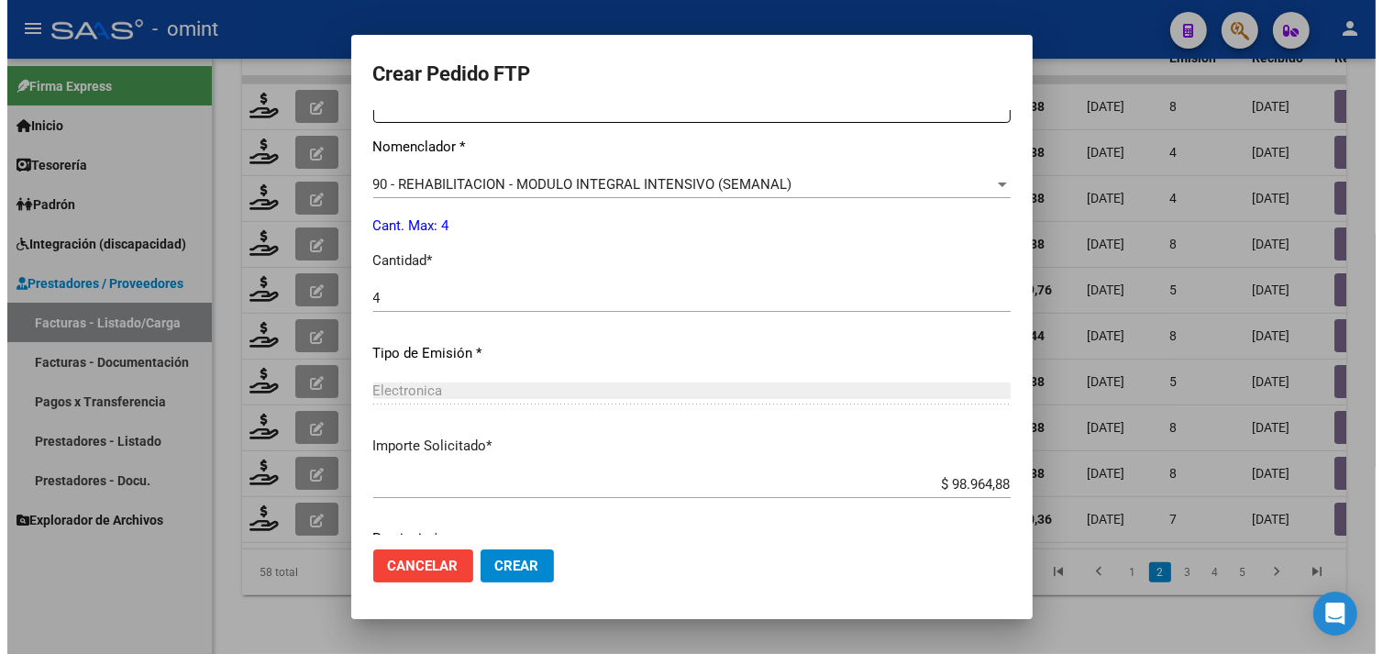
scroll to position [802, 0]
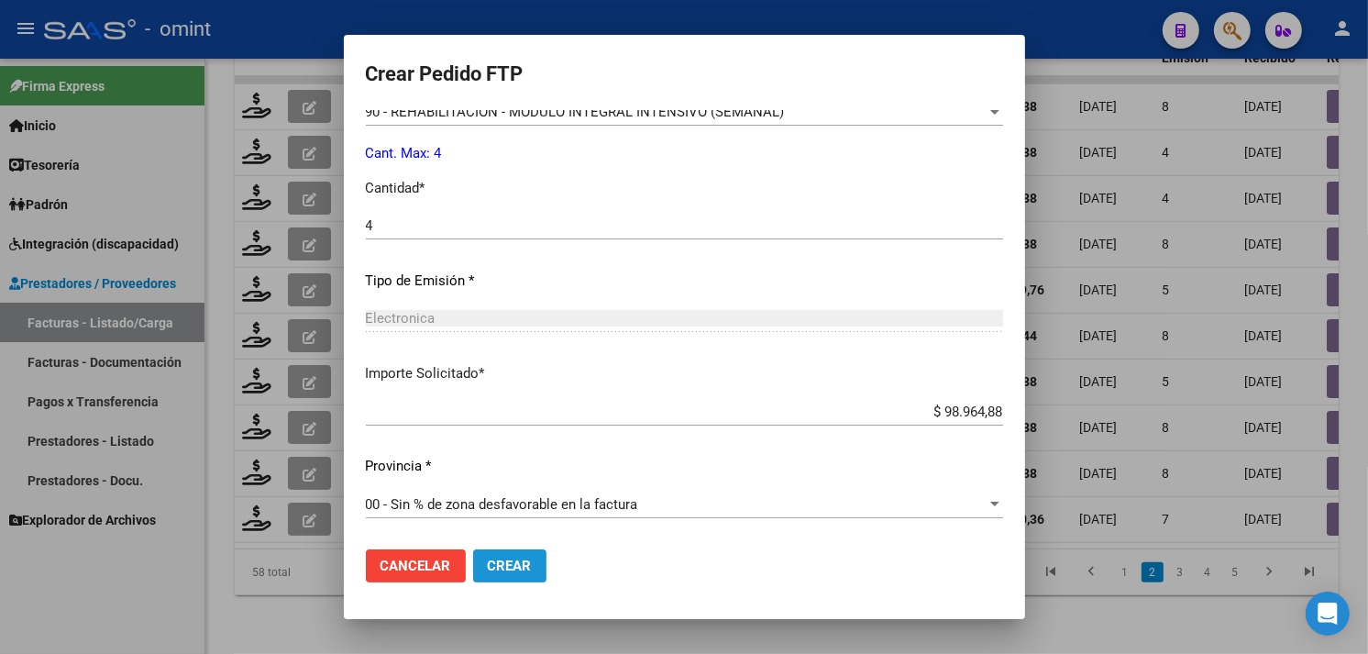
click at [488, 558] on span "Crear" at bounding box center [510, 566] width 44 height 17
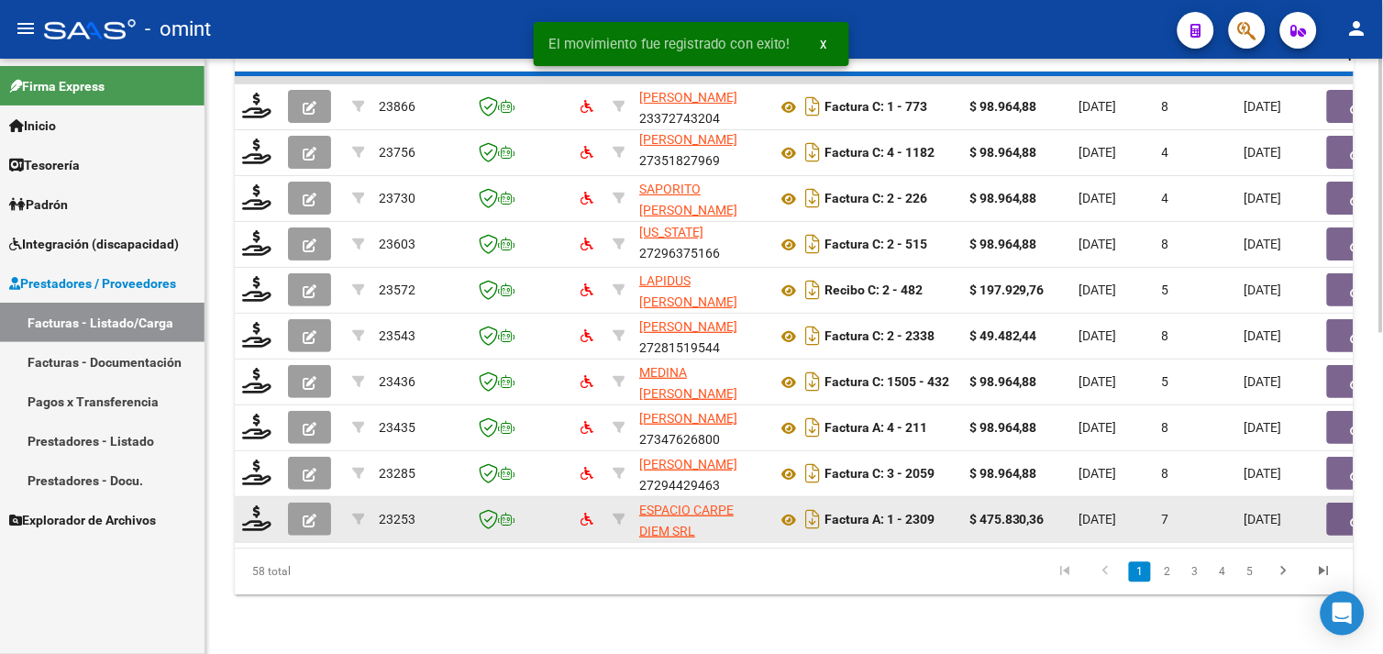
scroll to position [44, 0]
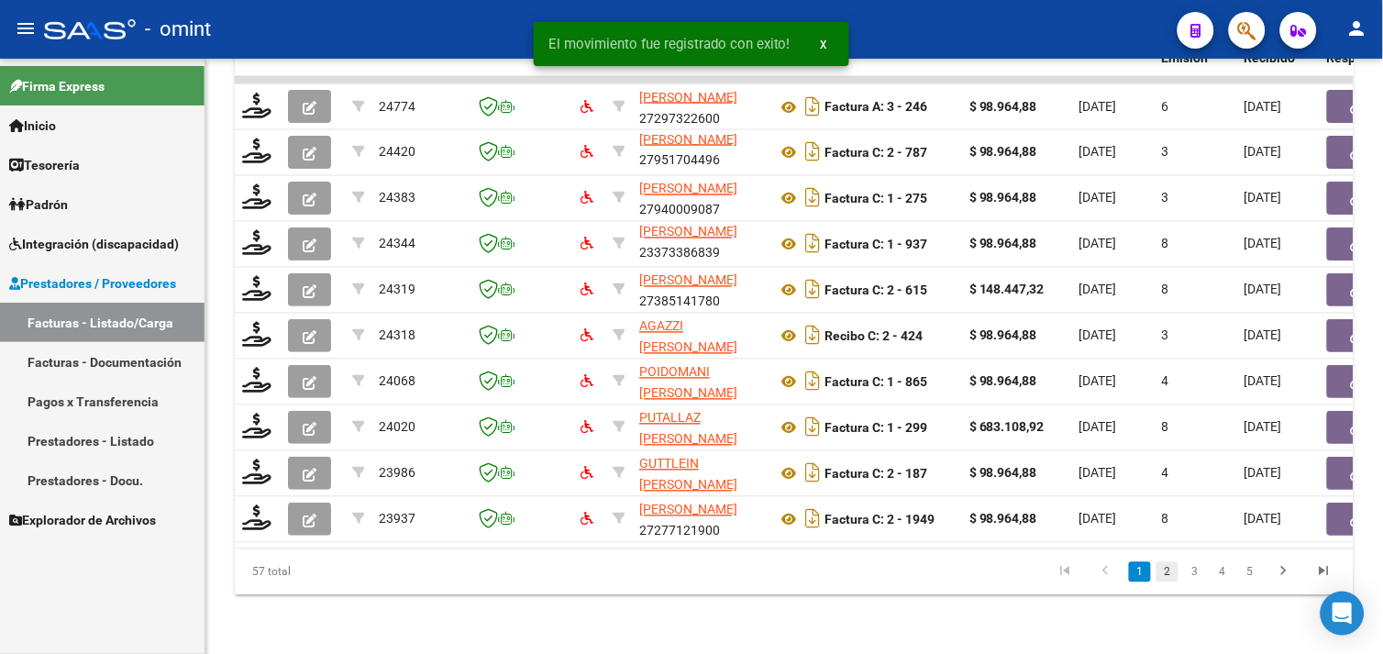
drag, startPoint x: 1181, startPoint y: 570, endPoint x: 1168, endPoint y: 572, distance: 13.0
click at [1181, 570] on li "3" at bounding box center [1195, 572] width 28 height 31
click at [1167, 572] on link "2" at bounding box center [1167, 572] width 22 height 20
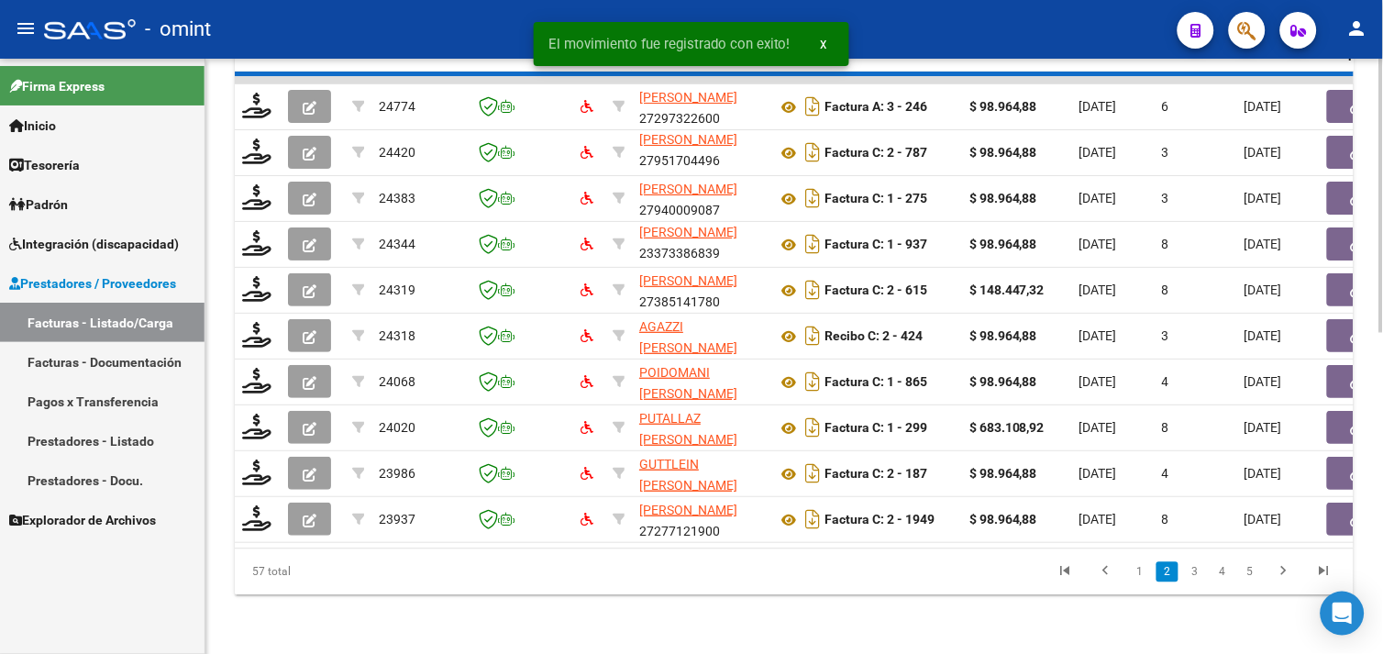
scroll to position [23, 0]
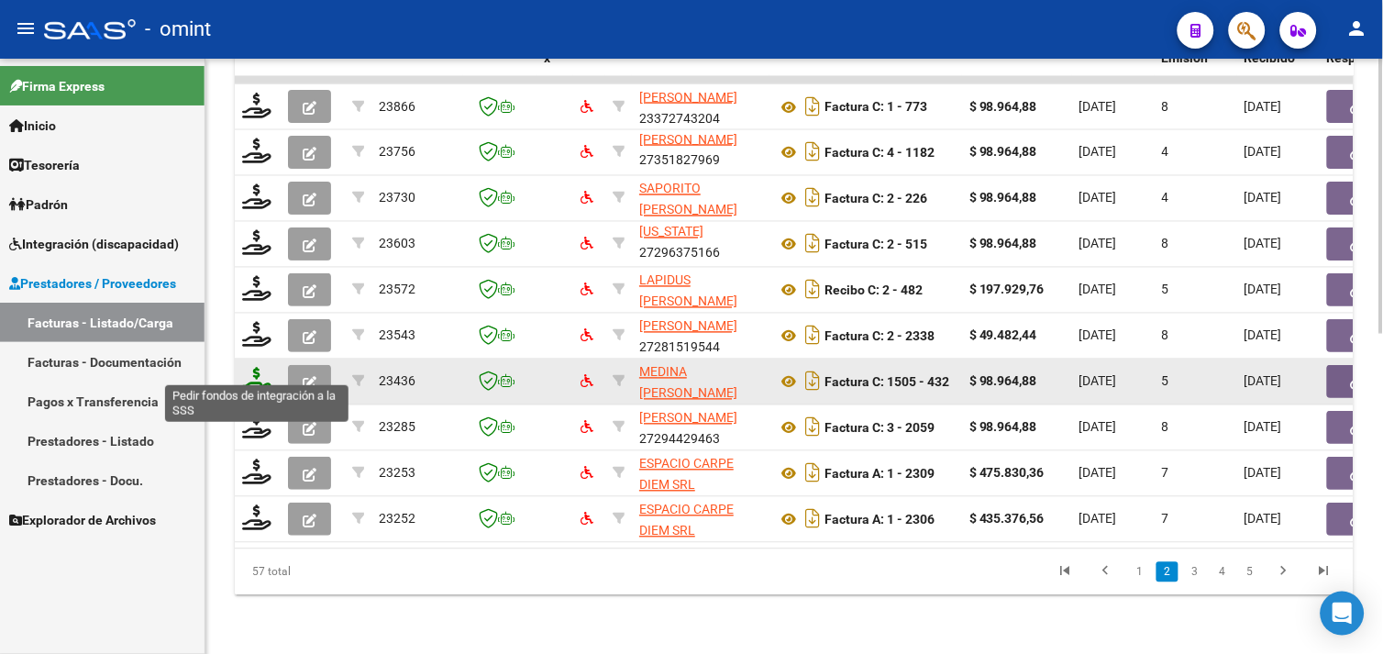
click at [259, 368] on icon at bounding box center [256, 381] width 29 height 26
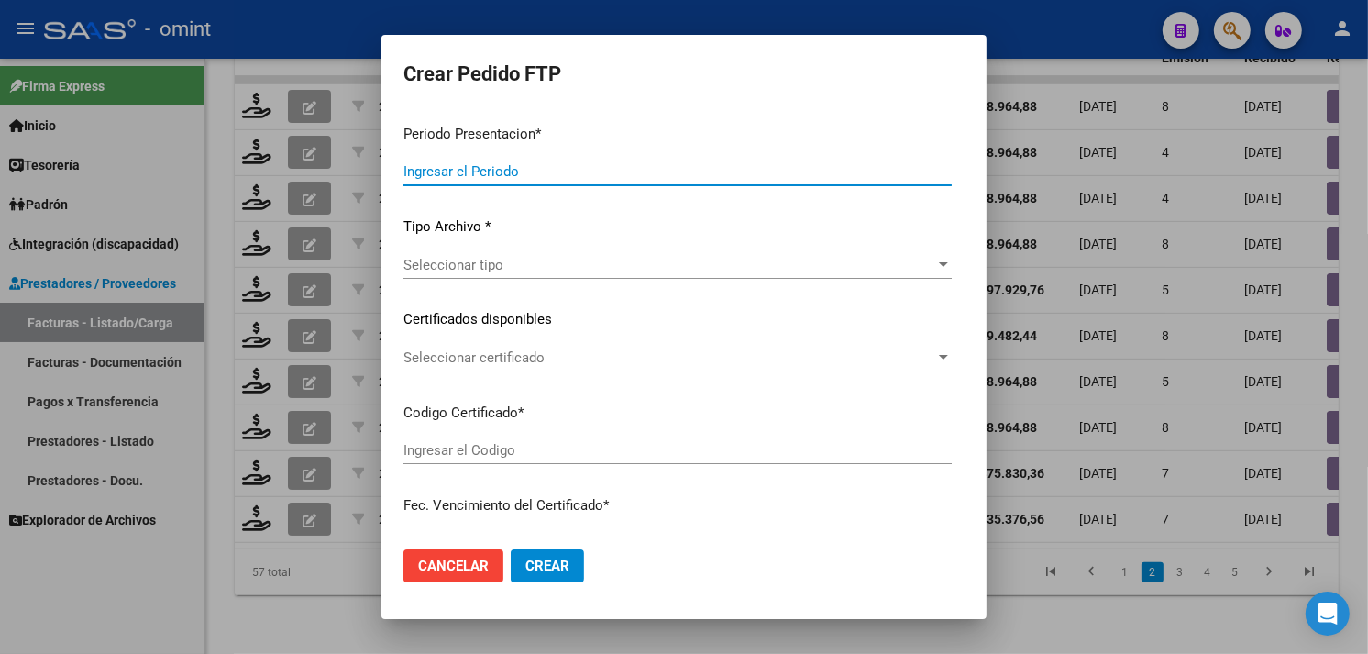
type input "202509"
type input "$ 98.964,88"
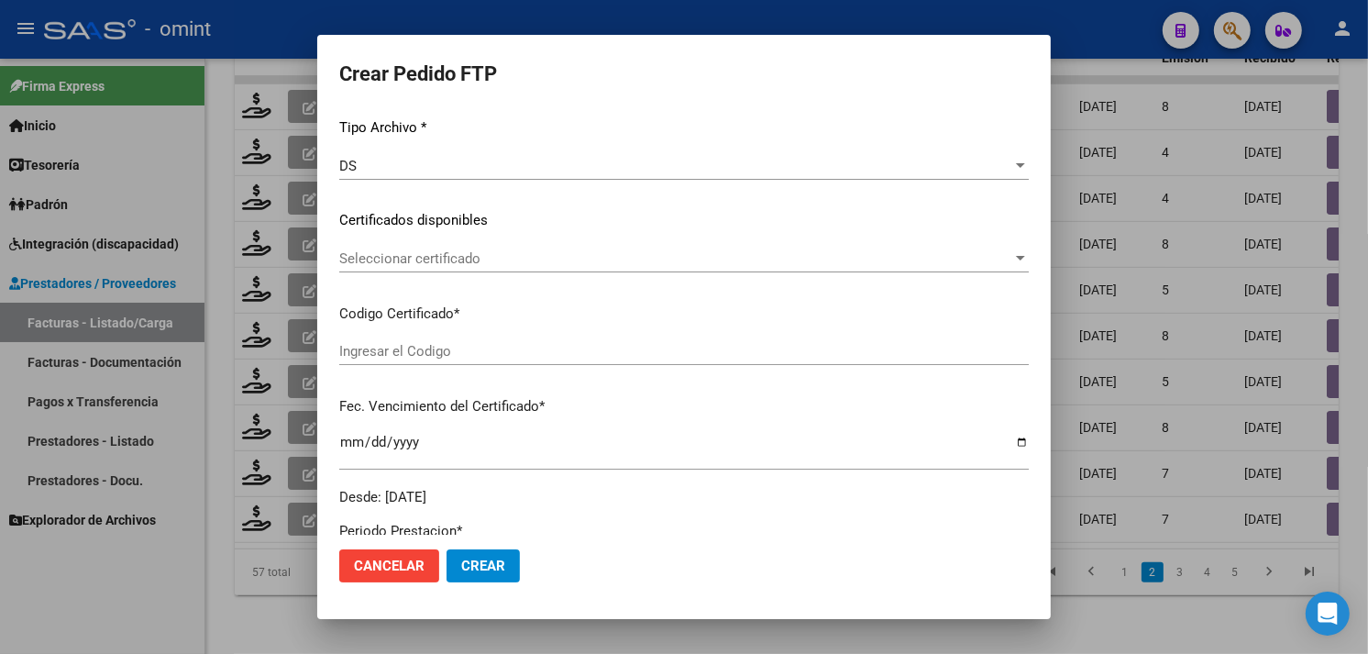
type input "627958718"
type input "[DATE]"
click at [492, 251] on span "Seleccionar certificado" at bounding box center [675, 257] width 673 height 17
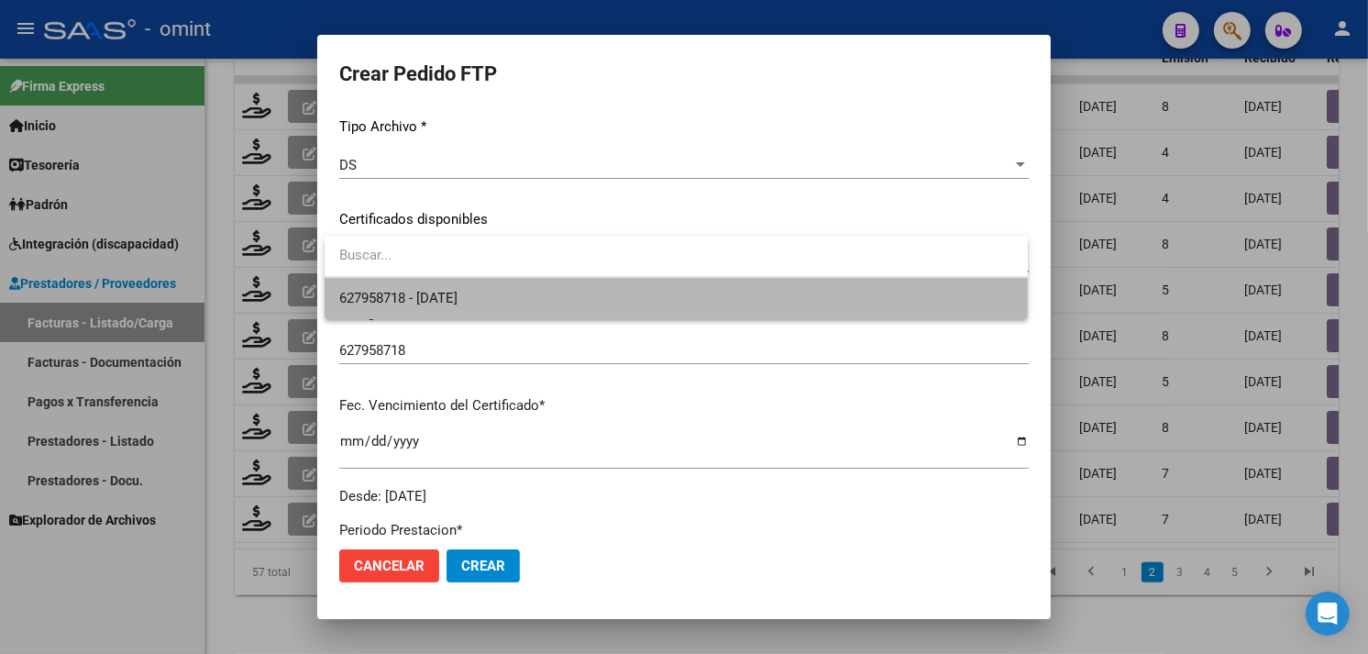
click at [489, 292] on span "627958718 - [DATE]" at bounding box center [676, 298] width 674 height 41
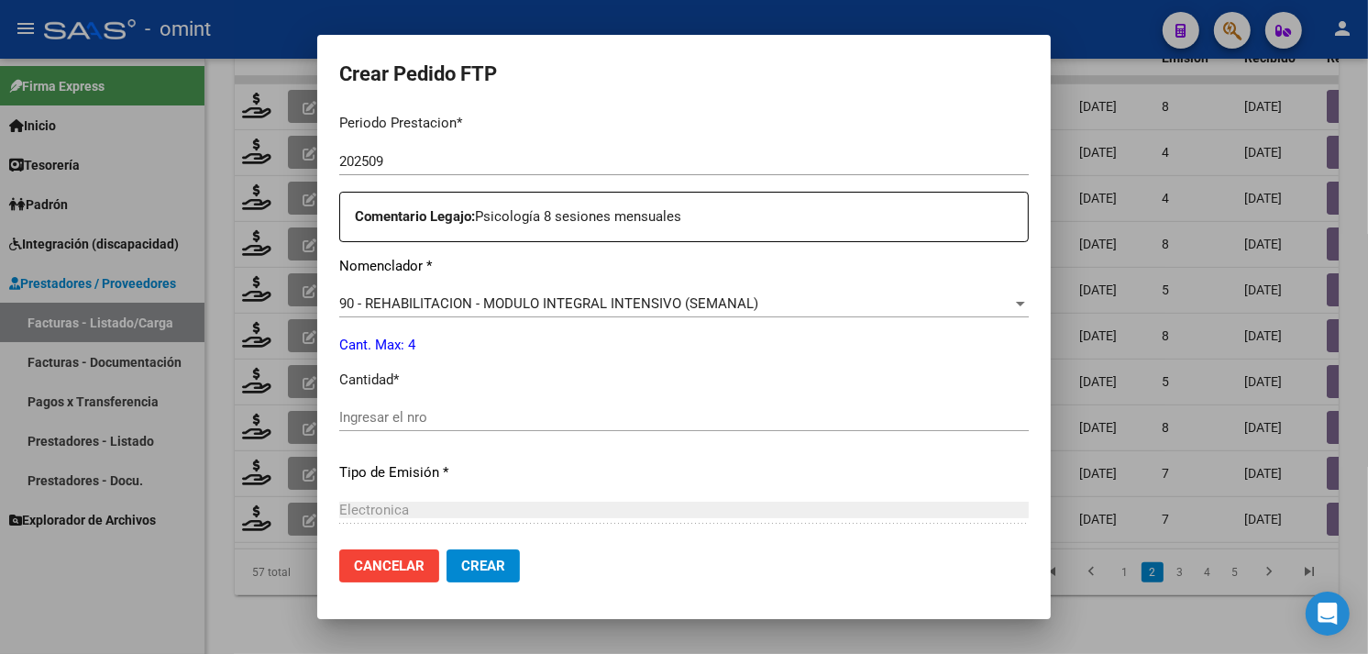
click at [482, 413] on input "Ingresar el nro" at bounding box center [684, 417] width 690 height 17
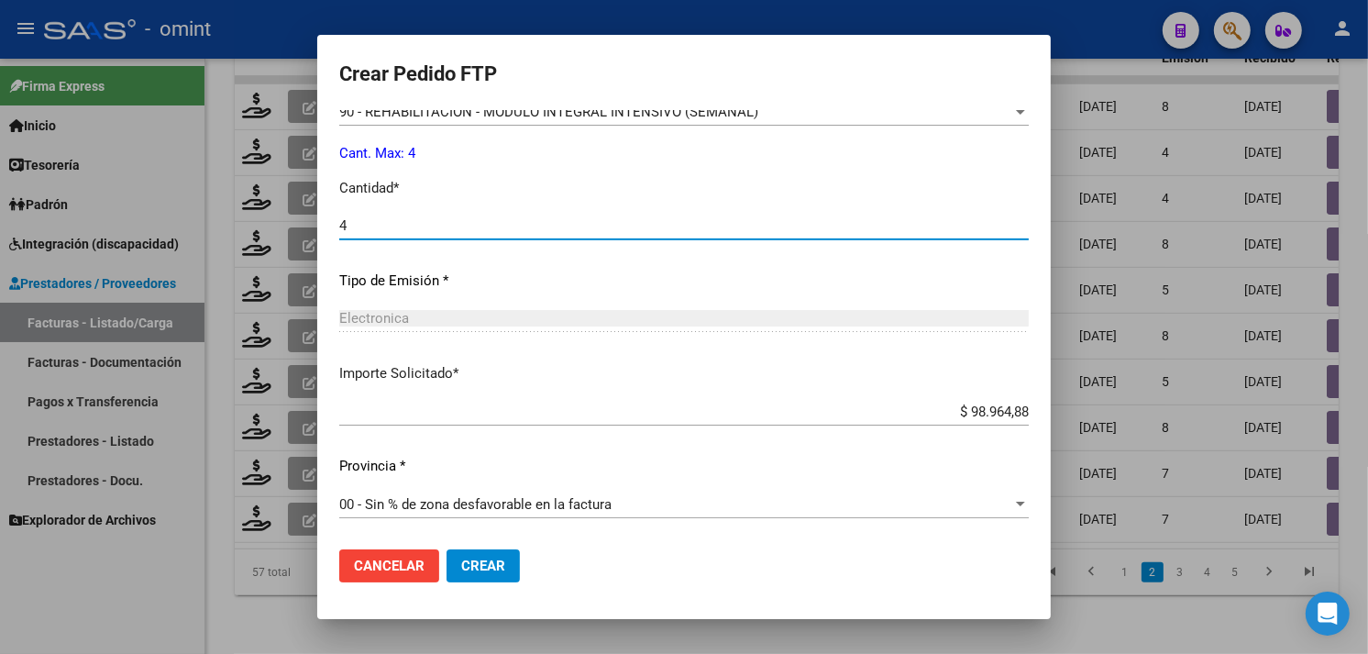
type input "4"
click at [486, 559] on span "Crear" at bounding box center [483, 566] width 44 height 17
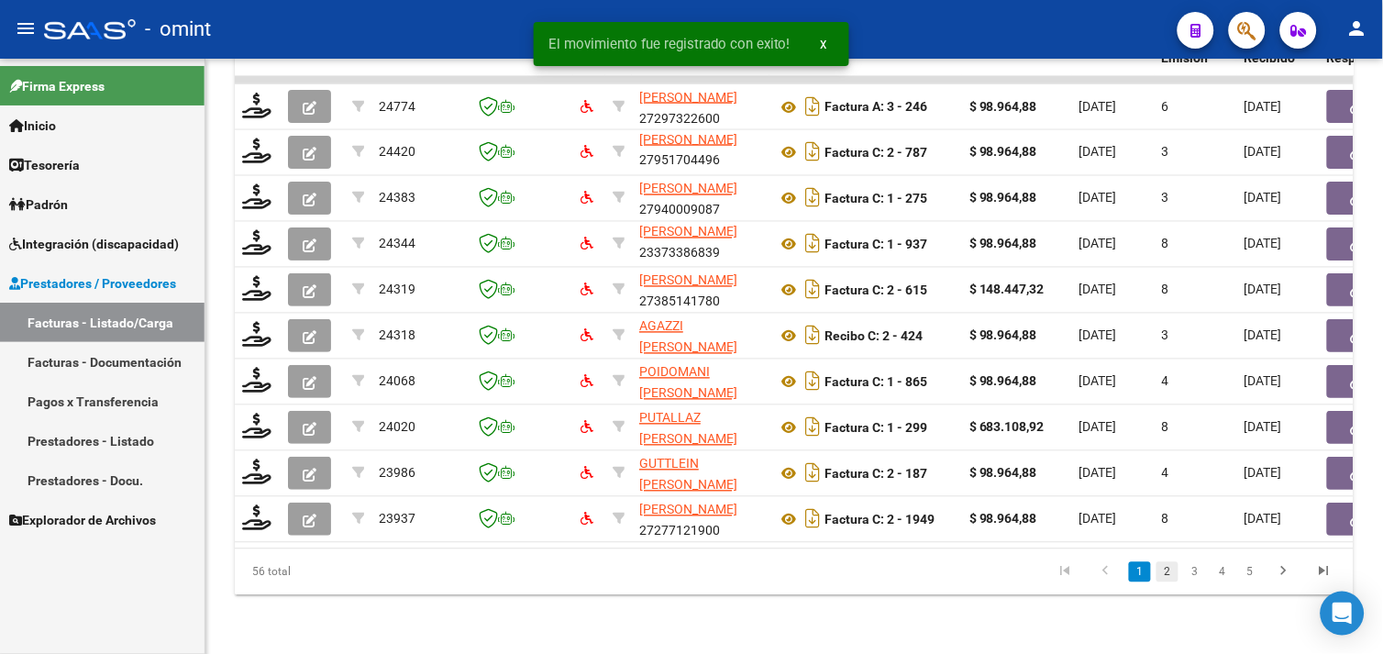
click at [1167, 580] on link "2" at bounding box center [1167, 572] width 22 height 20
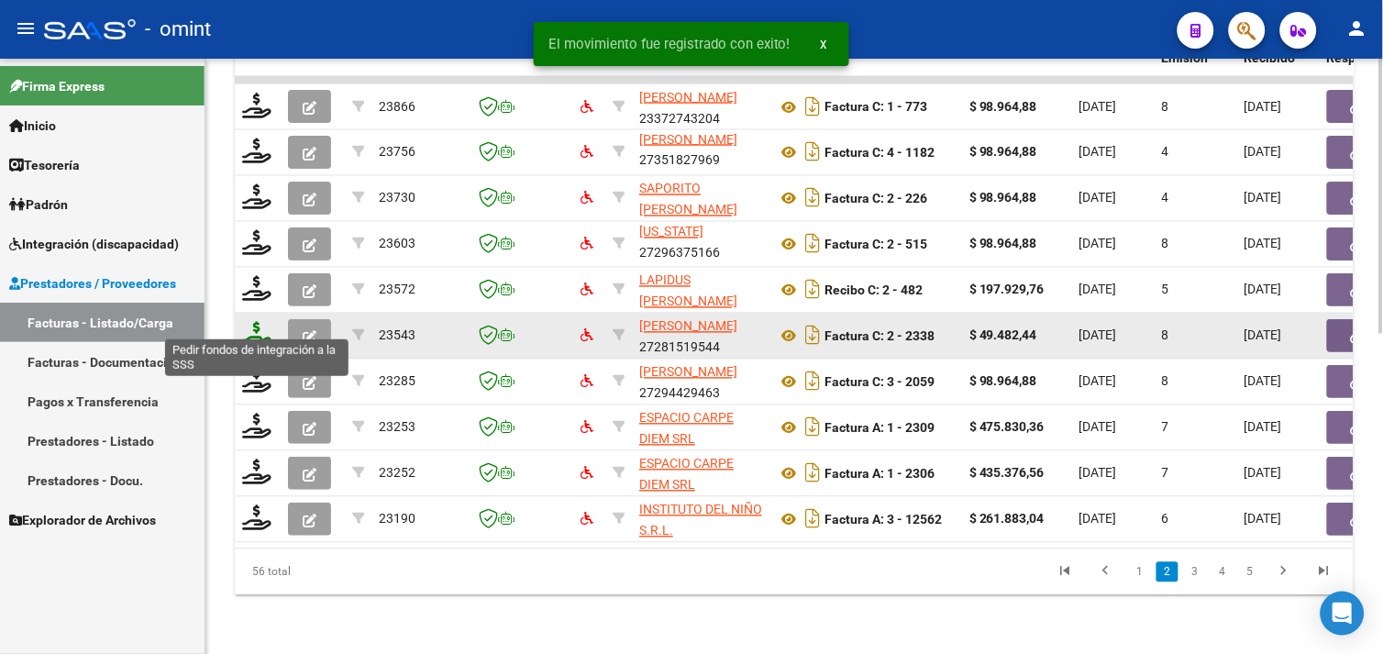
click at [255, 322] on icon at bounding box center [256, 335] width 29 height 26
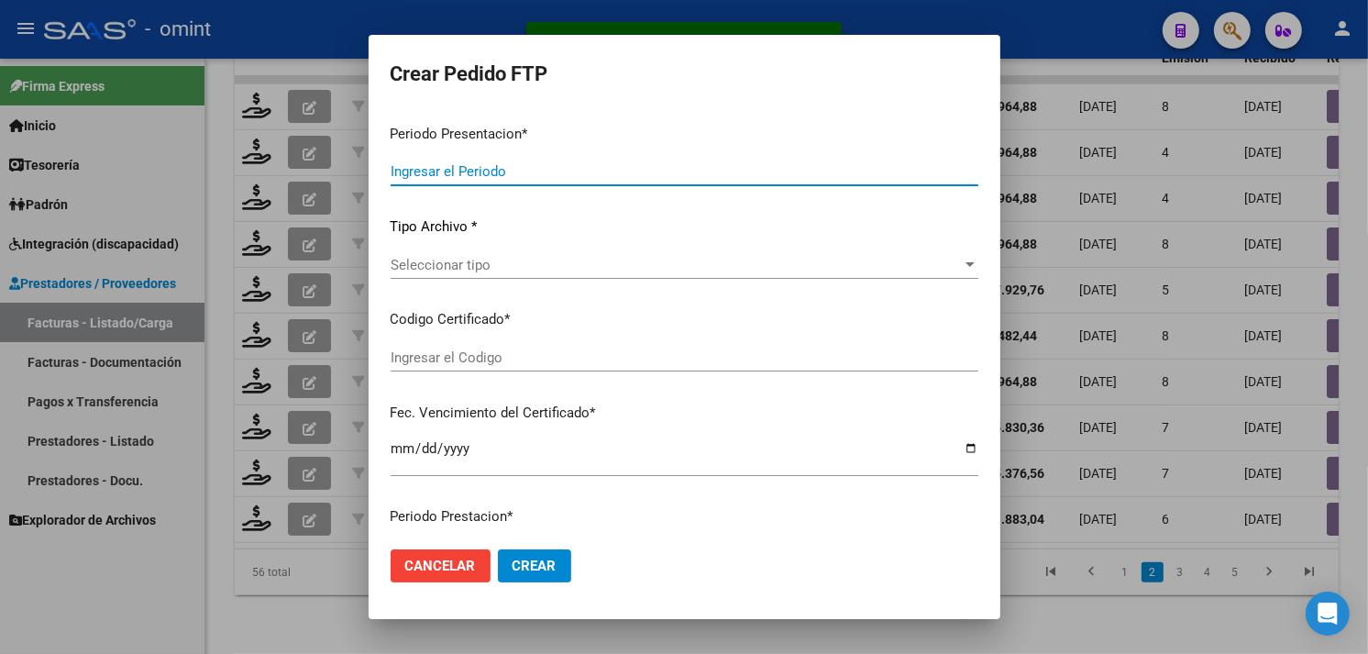
type input "202509"
type input "$ 49.482,44"
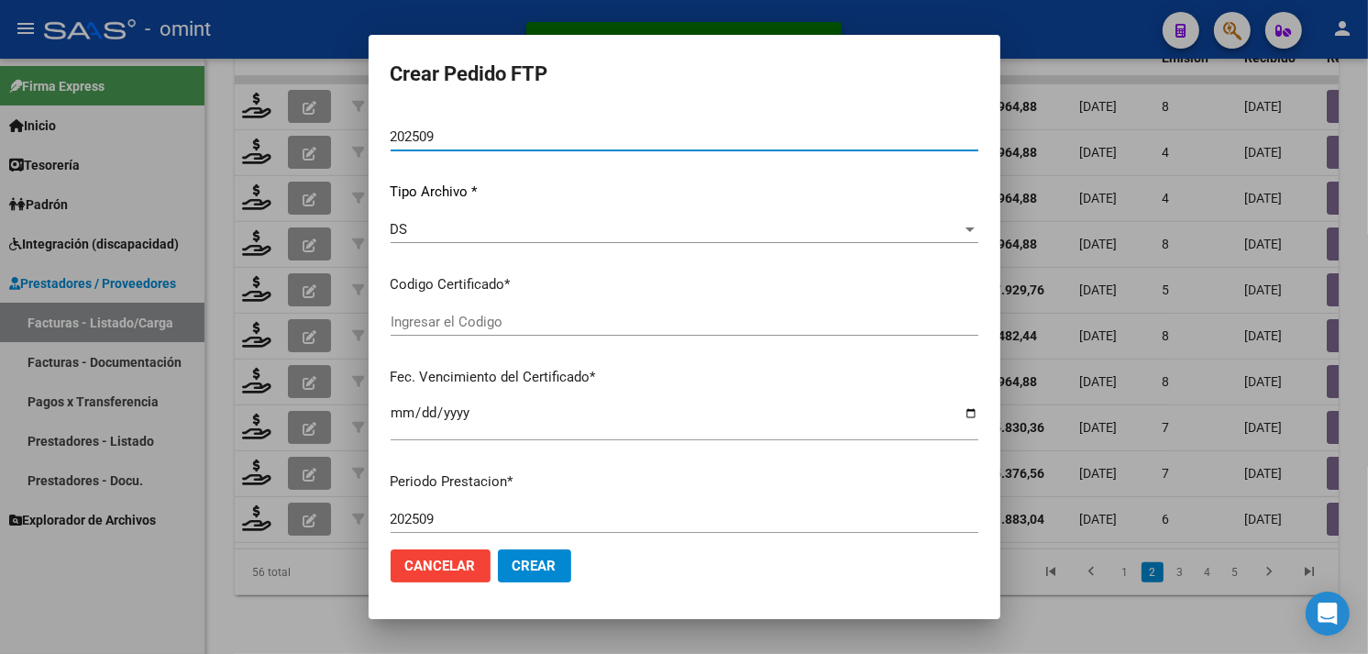
type input "6113651469"
type input "[DATE]"
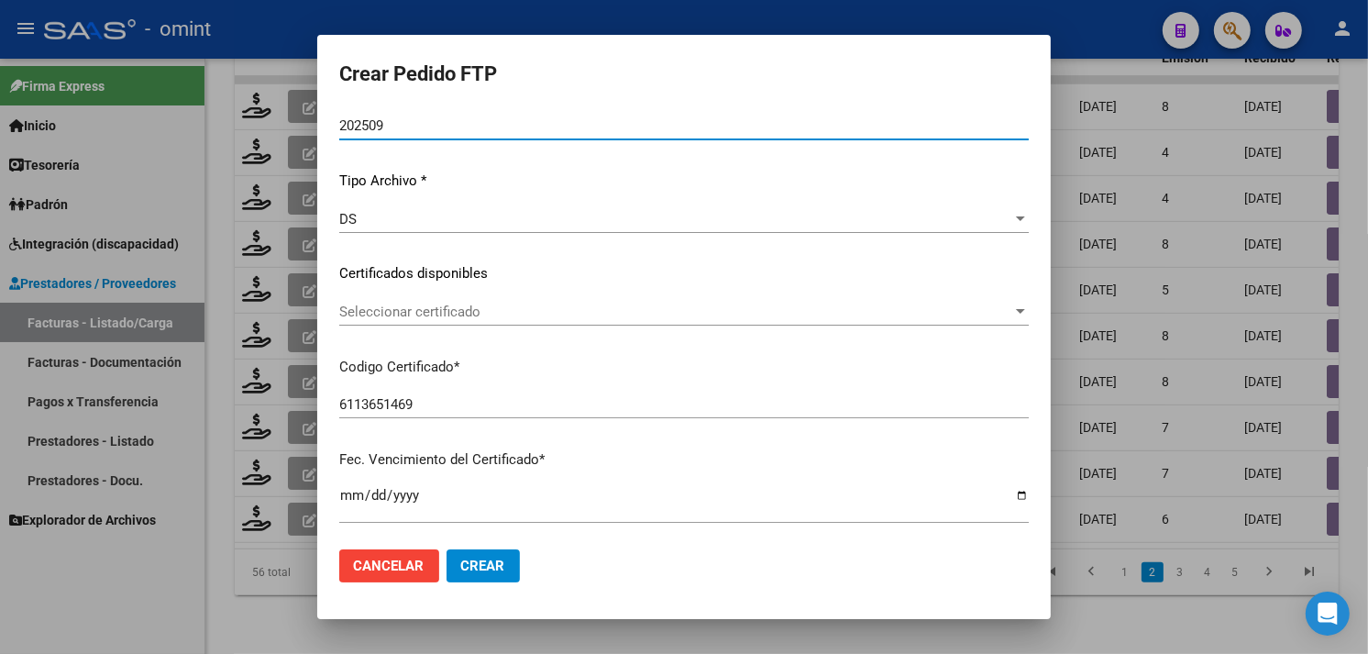
click at [517, 319] on div "Seleccionar certificado Seleccionar certificado" at bounding box center [684, 312] width 690 height 28
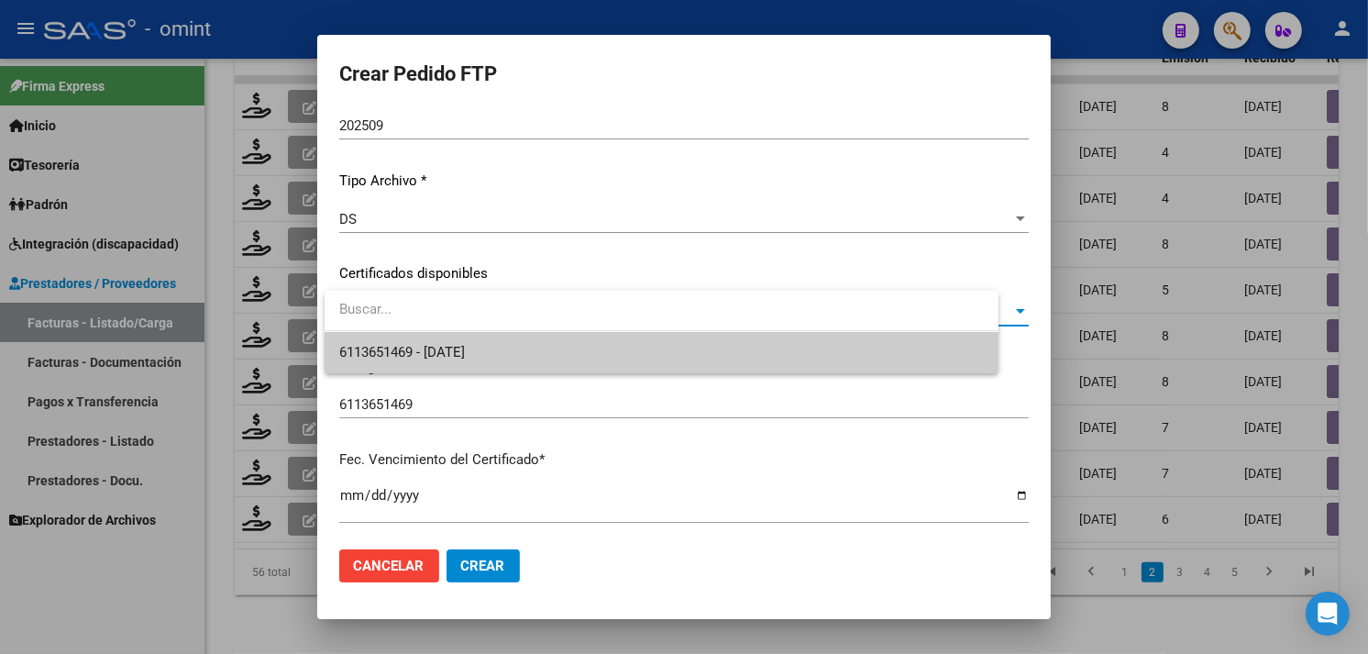
click at [502, 348] on span "6113651469 - [DATE]" at bounding box center [661, 352] width 645 height 41
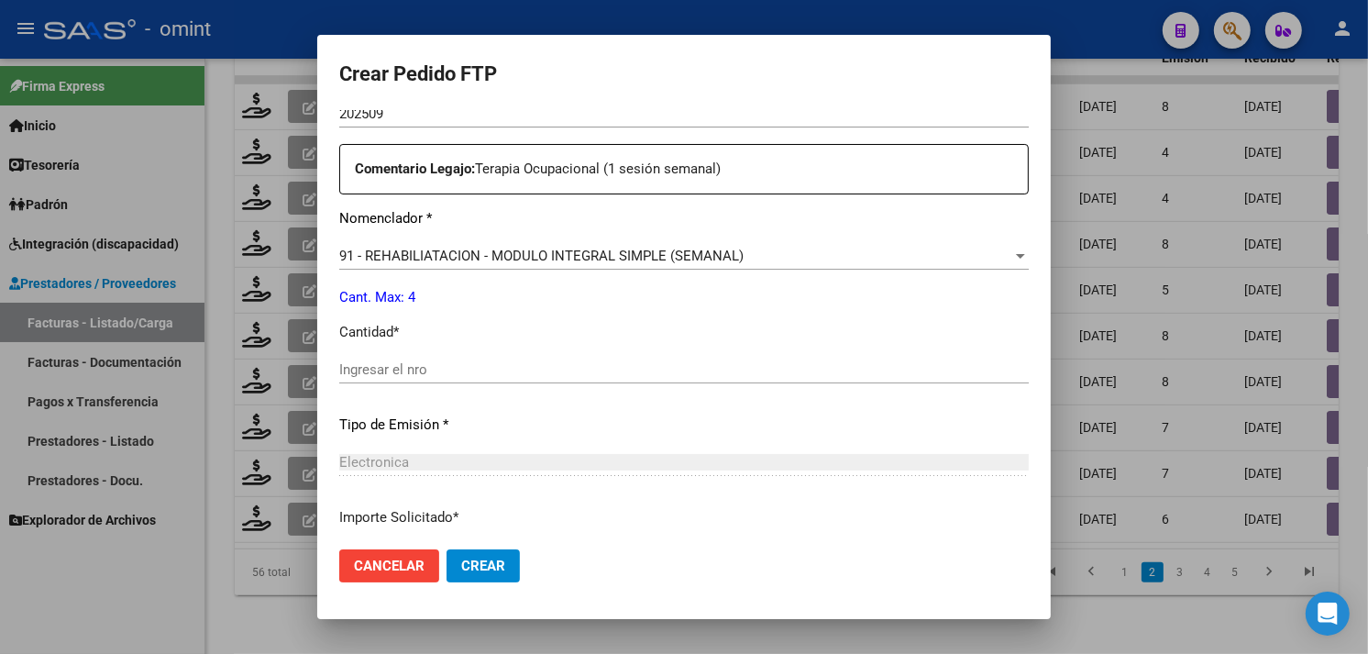
click at [416, 571] on span "Cancelar" at bounding box center [389, 566] width 71 height 17
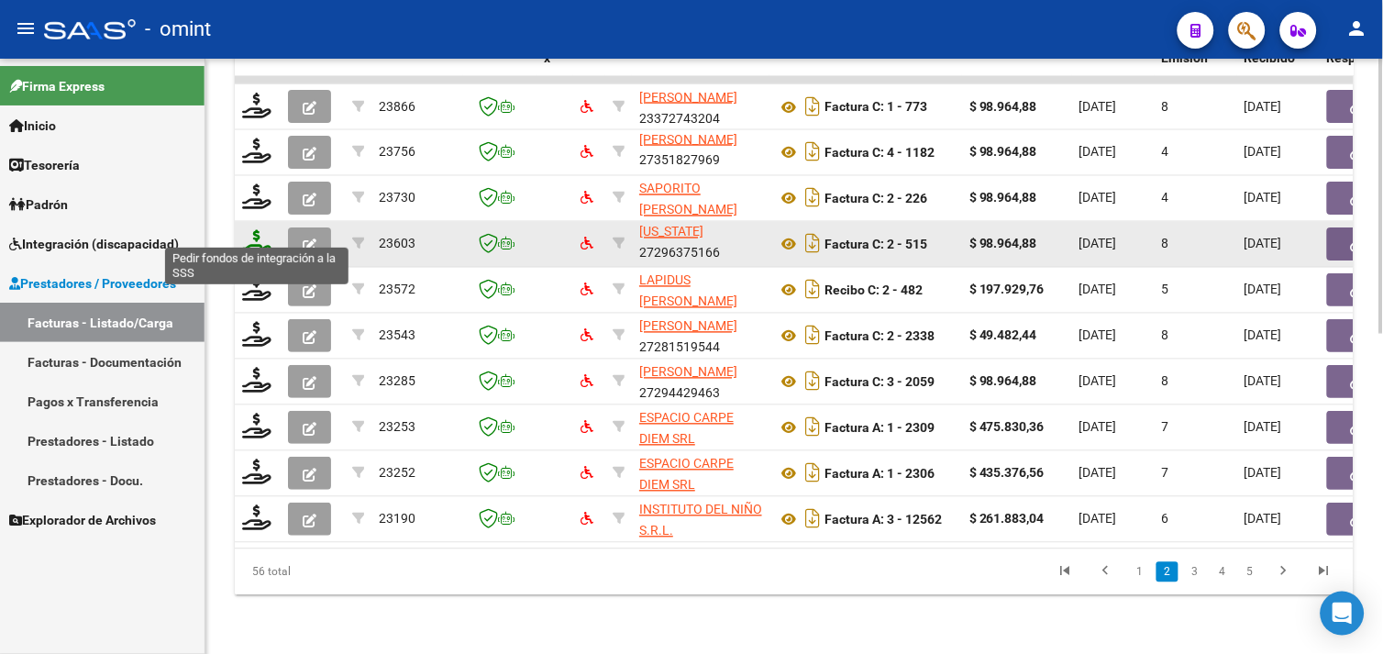
click at [243, 230] on icon at bounding box center [256, 243] width 29 height 26
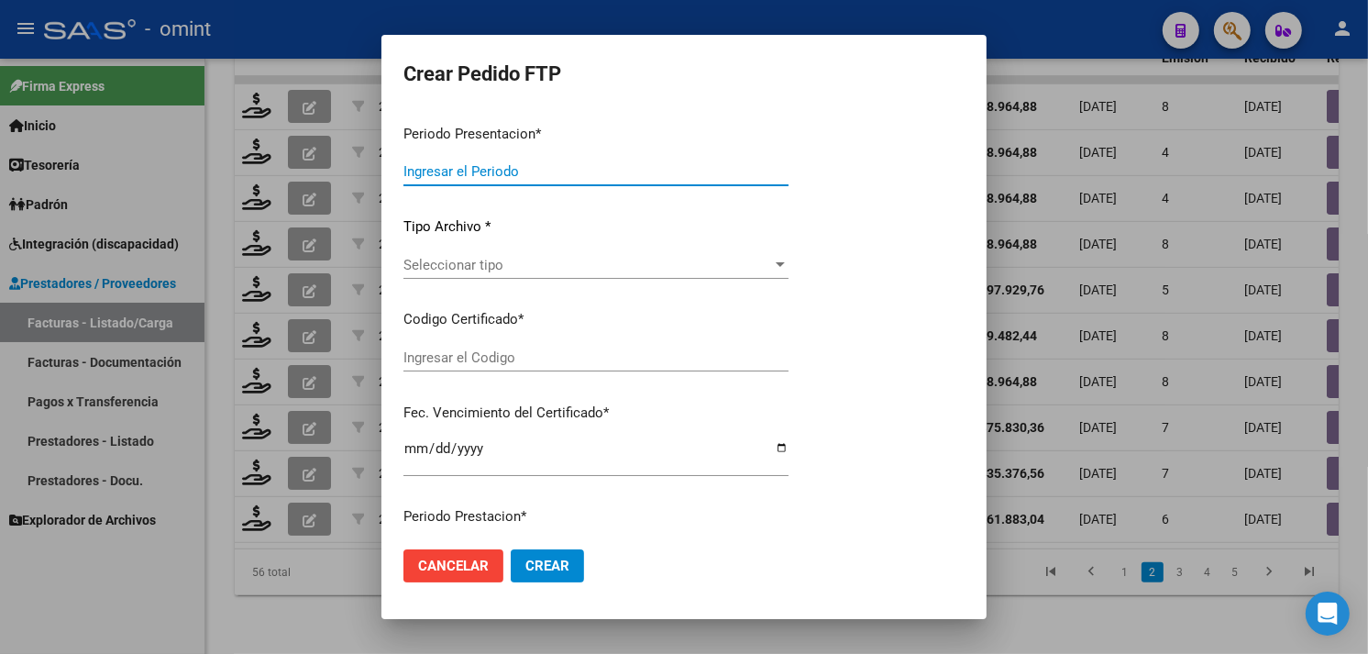
type input "202509"
type input "$ 98.964,88"
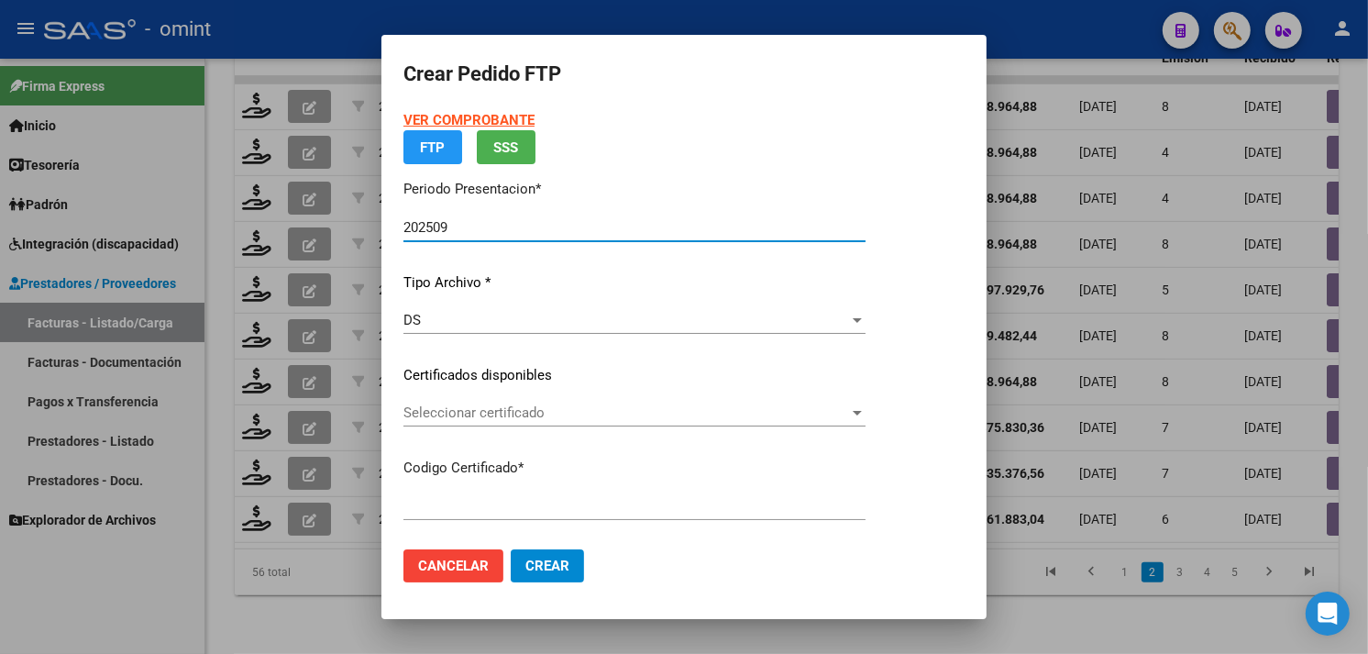
type input "4928809280"
type input "[DATE]"
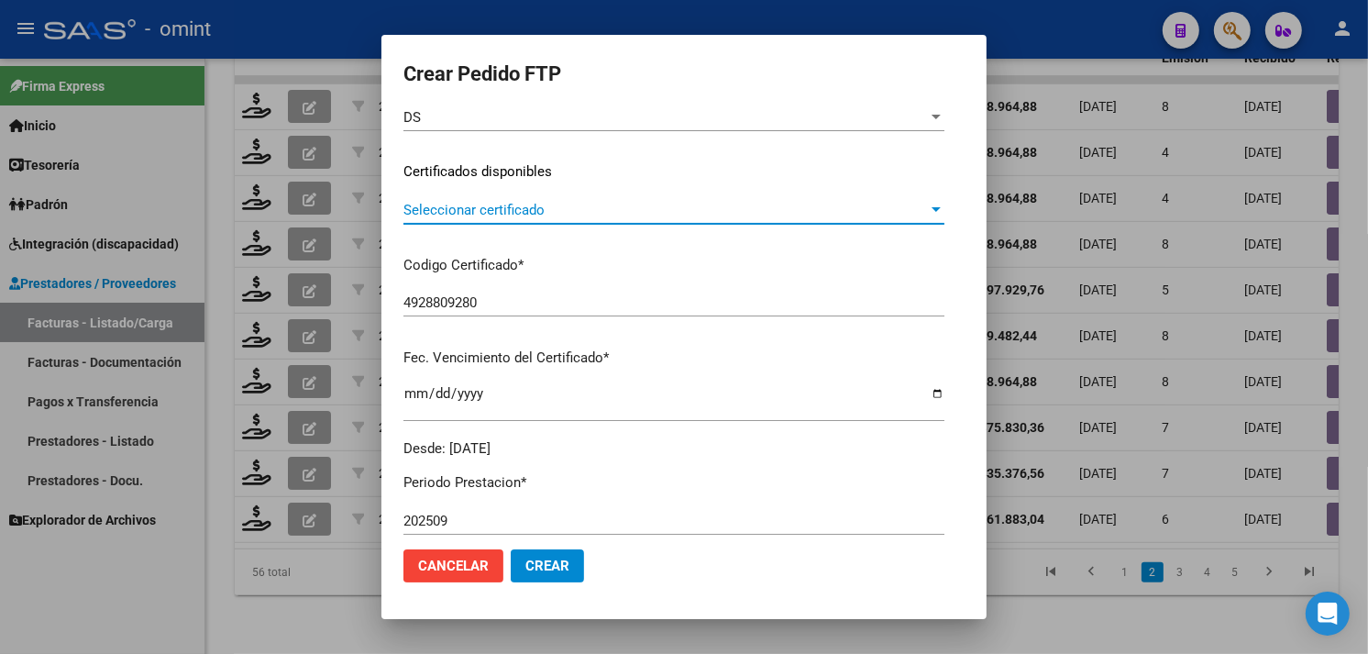
click at [481, 211] on span "Seleccionar certificado" at bounding box center [666, 210] width 525 height 17
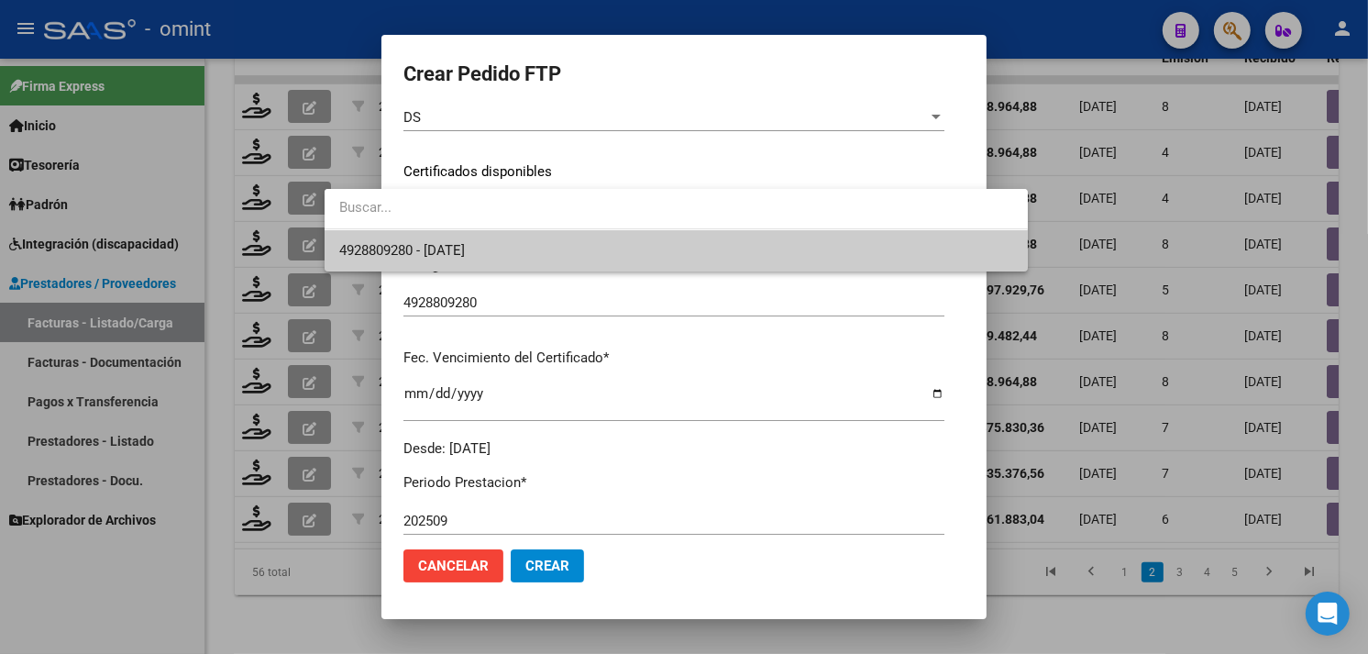
click at [465, 242] on span "4928809280 - [DATE]" at bounding box center [402, 250] width 126 height 17
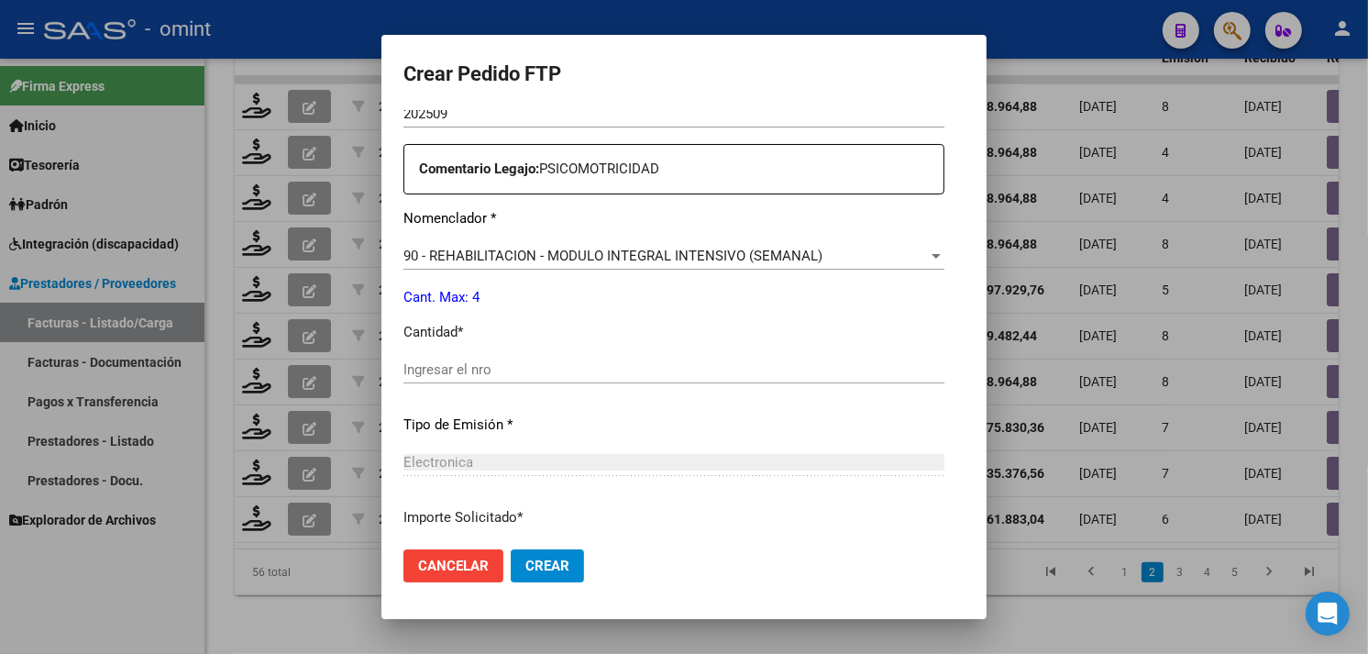
click at [438, 372] on input "Ingresar el nro" at bounding box center [674, 369] width 541 height 17
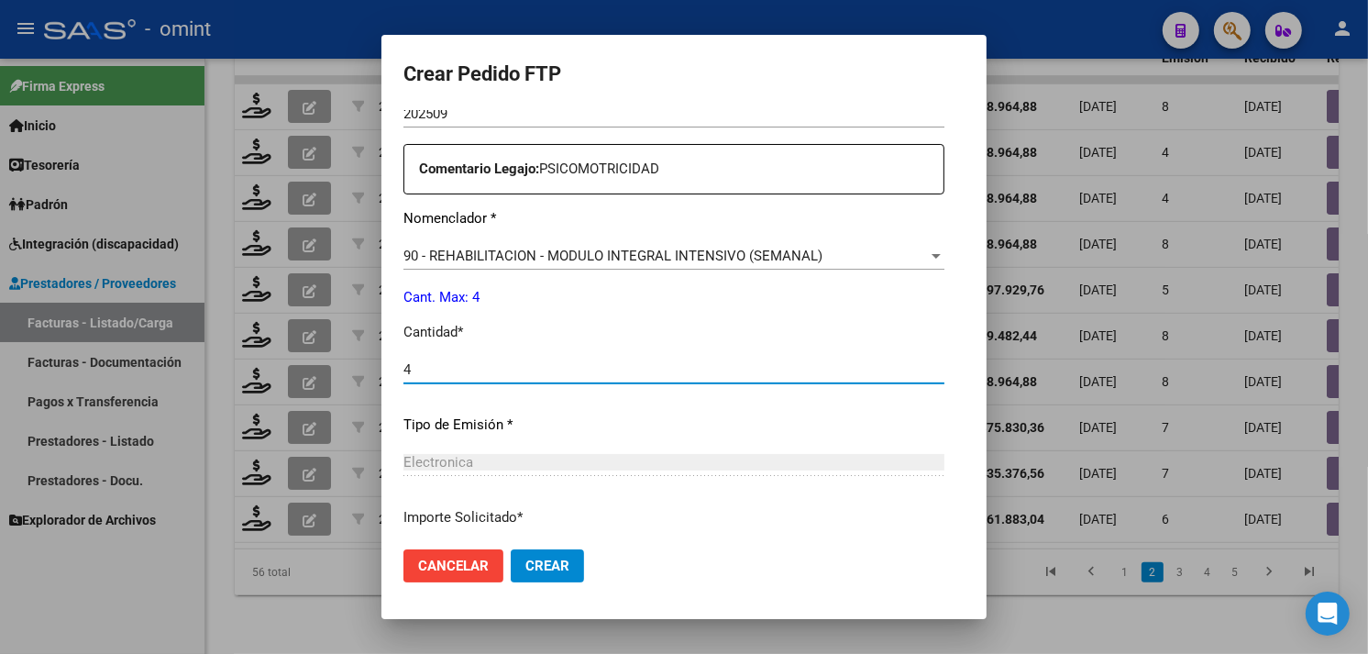
type input "4"
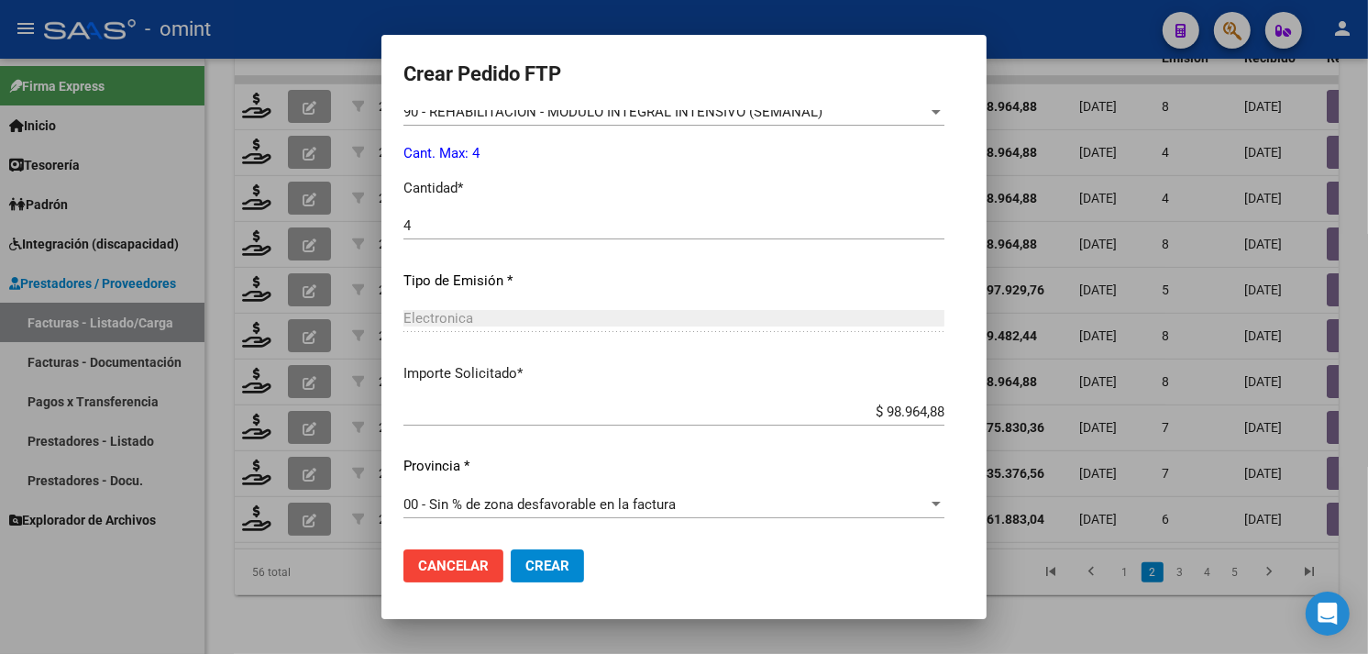
click at [525, 565] on span "Crear" at bounding box center [547, 566] width 44 height 17
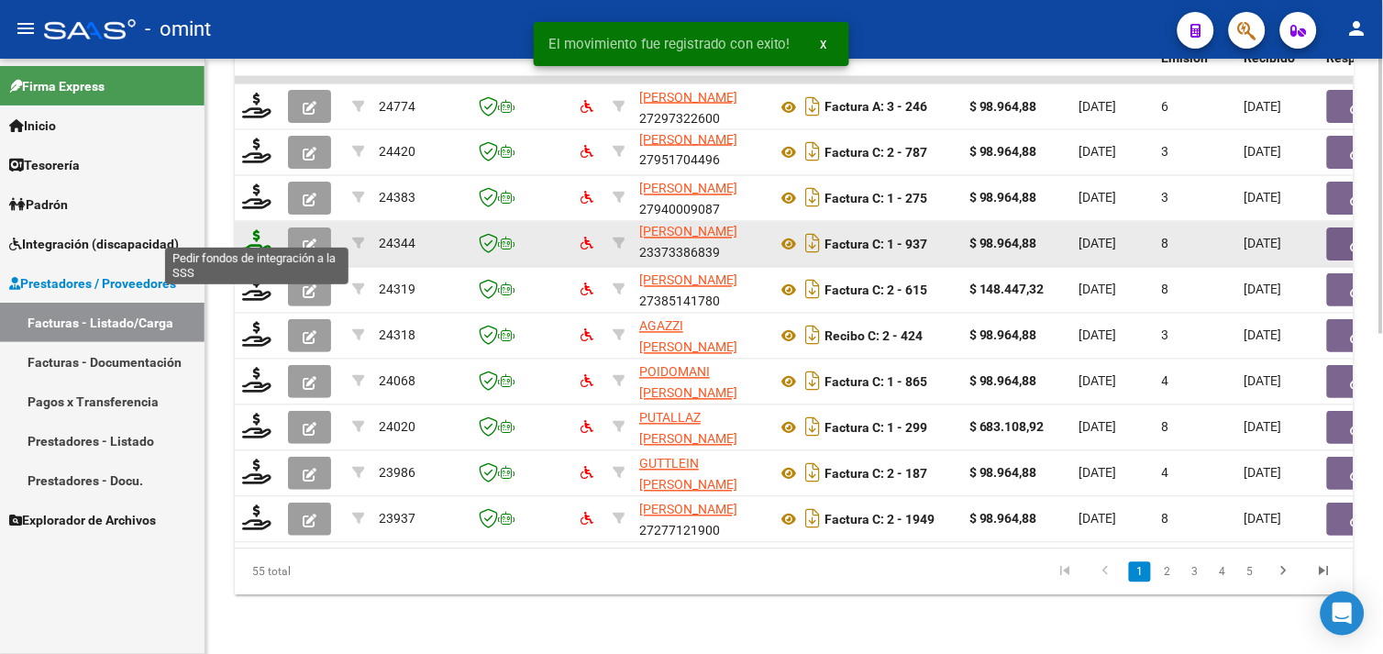
click at [263, 230] on icon at bounding box center [256, 243] width 29 height 26
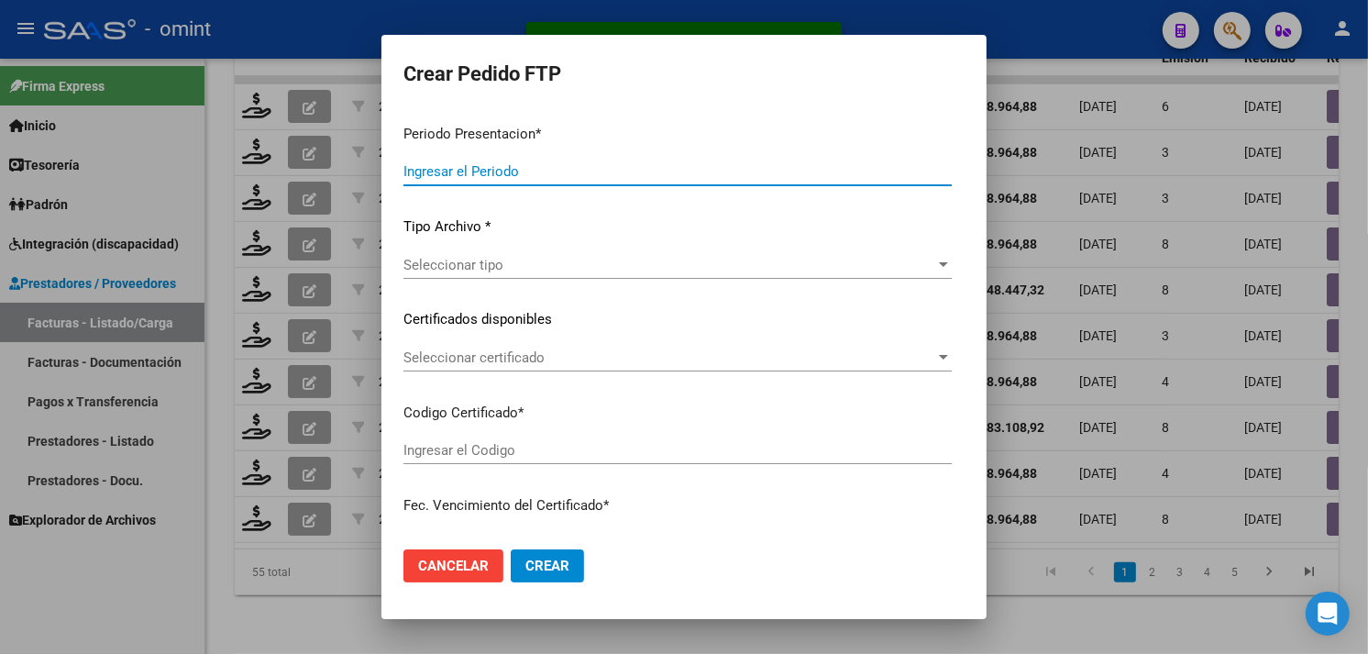
type input "202509"
type input "$ 98.964,88"
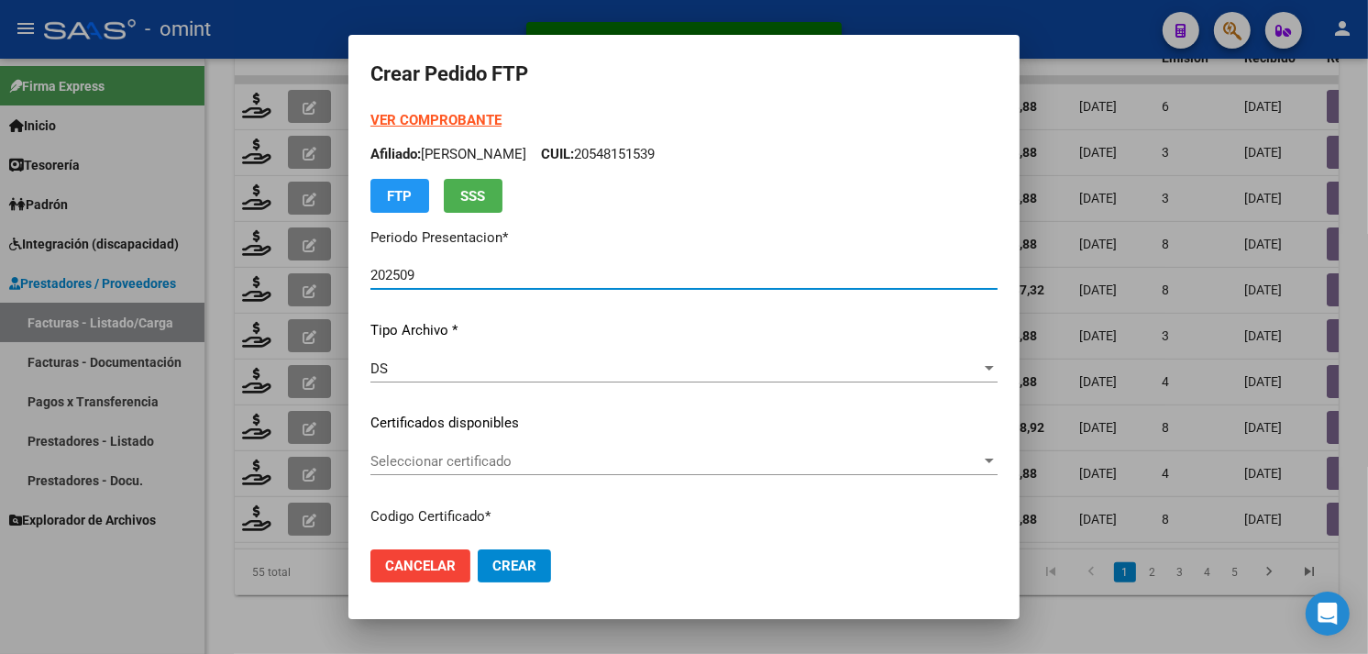
type input "7890743189"
type input "[DATE]"
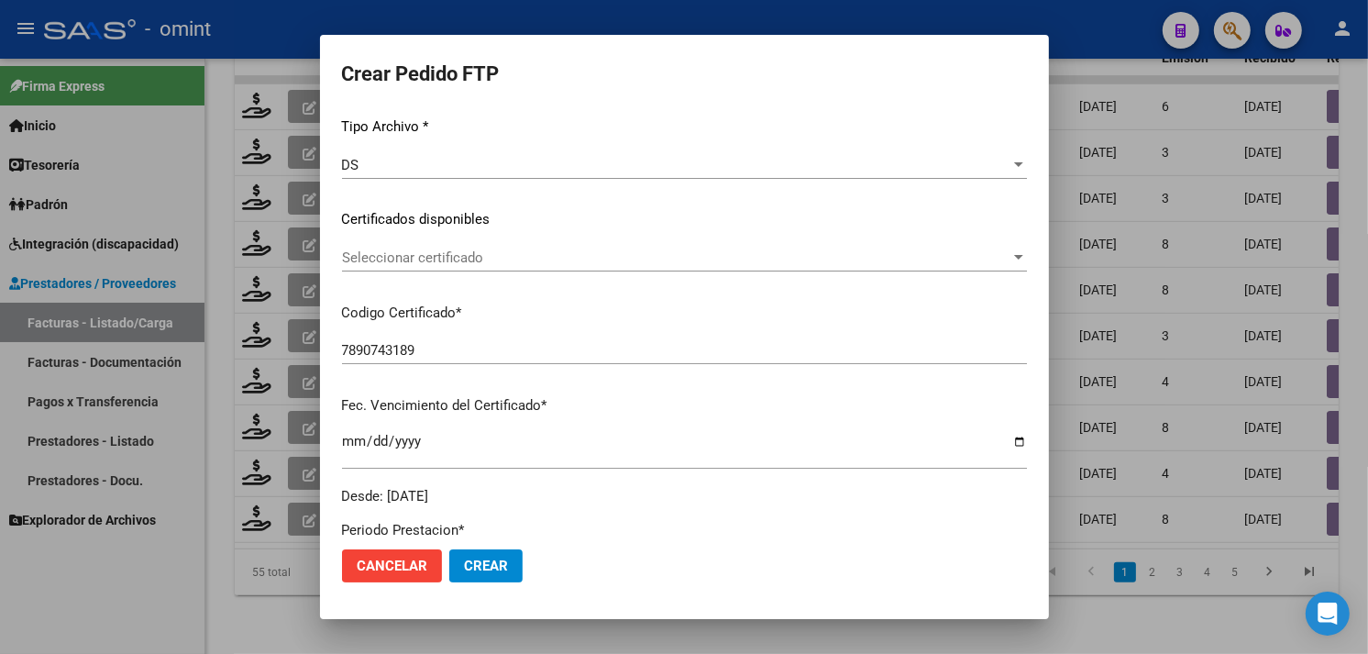
click at [475, 255] on span "Seleccionar certificado" at bounding box center [676, 257] width 669 height 17
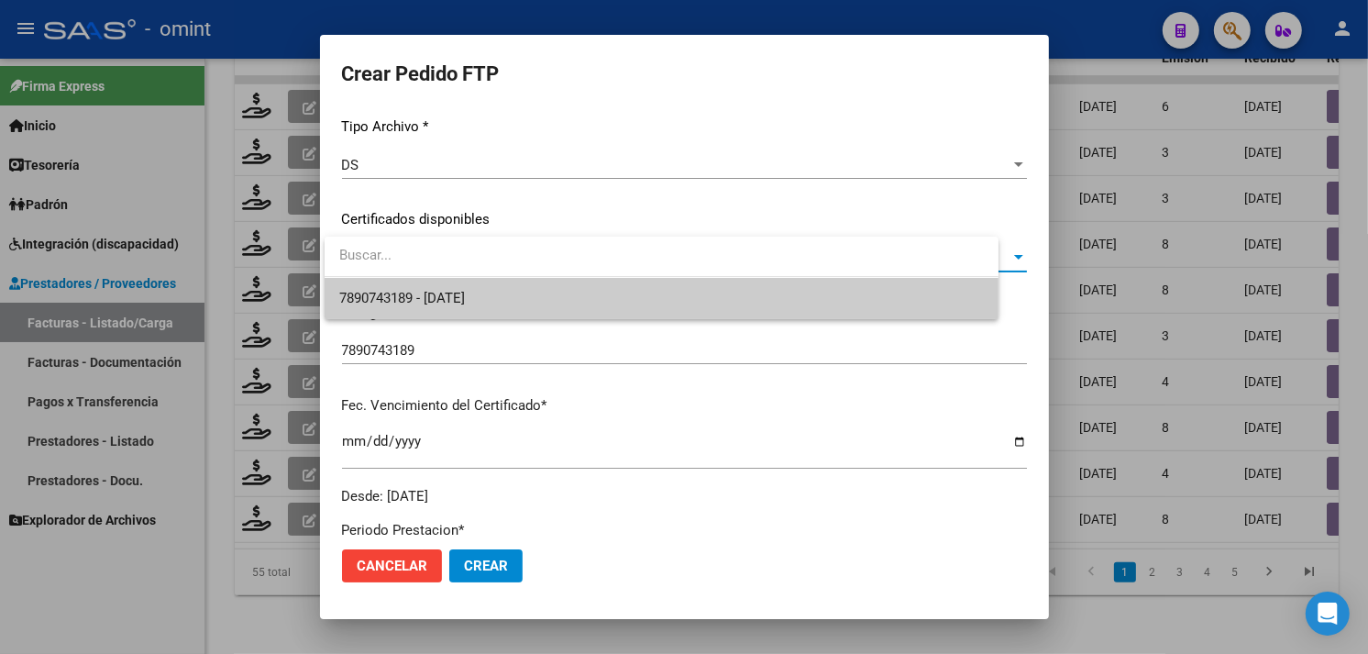
click at [529, 286] on span "7890743189 - [DATE]" at bounding box center [661, 298] width 645 height 41
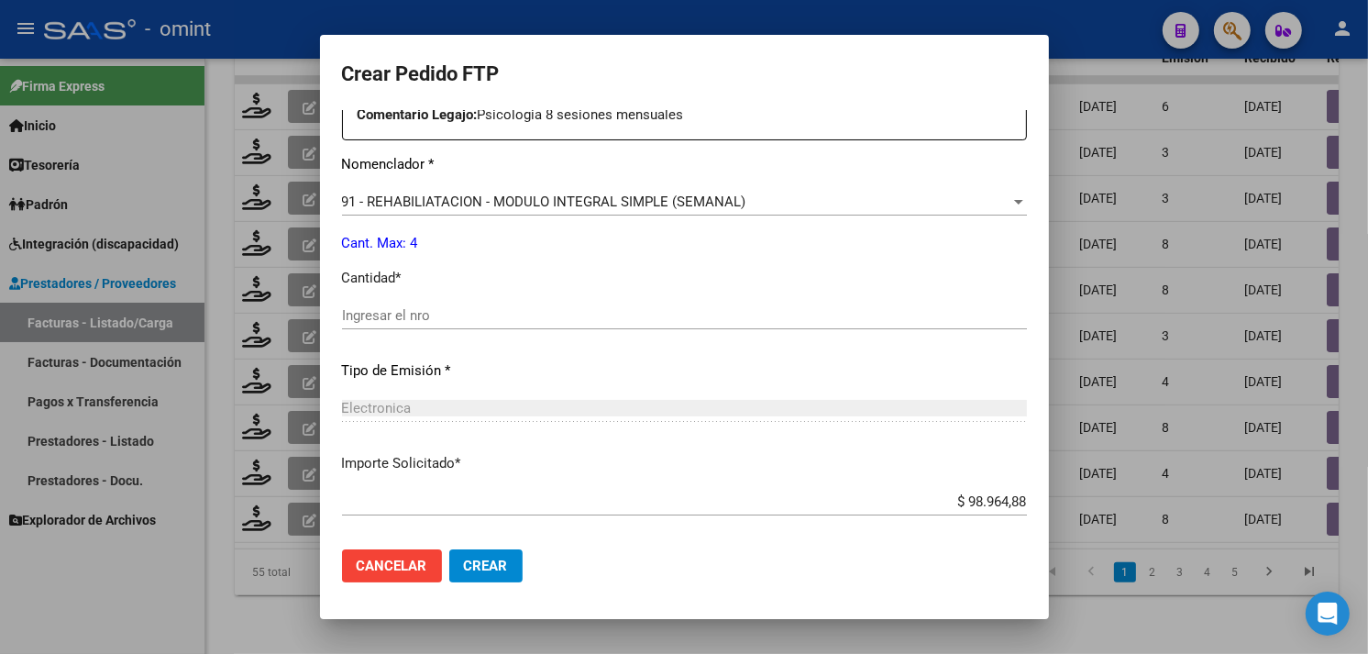
click at [414, 571] on span "Cancelar" at bounding box center [392, 566] width 71 height 17
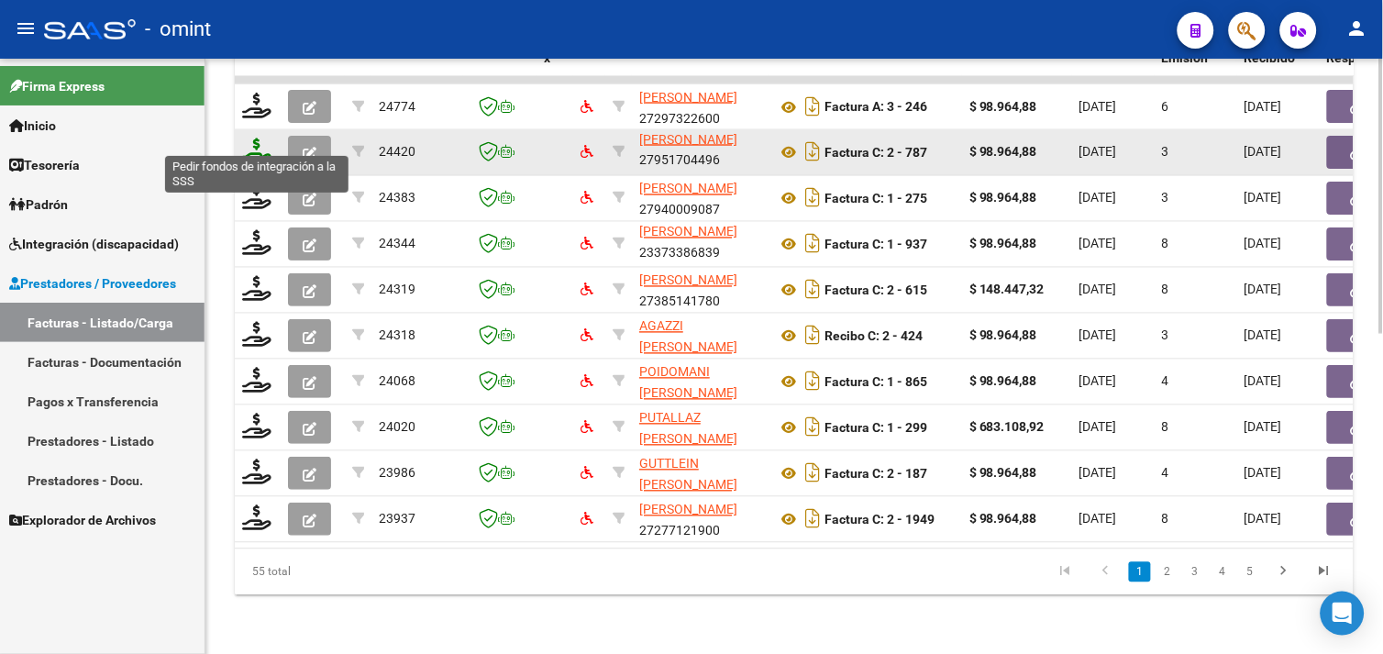
click at [258, 138] on icon at bounding box center [256, 151] width 29 height 26
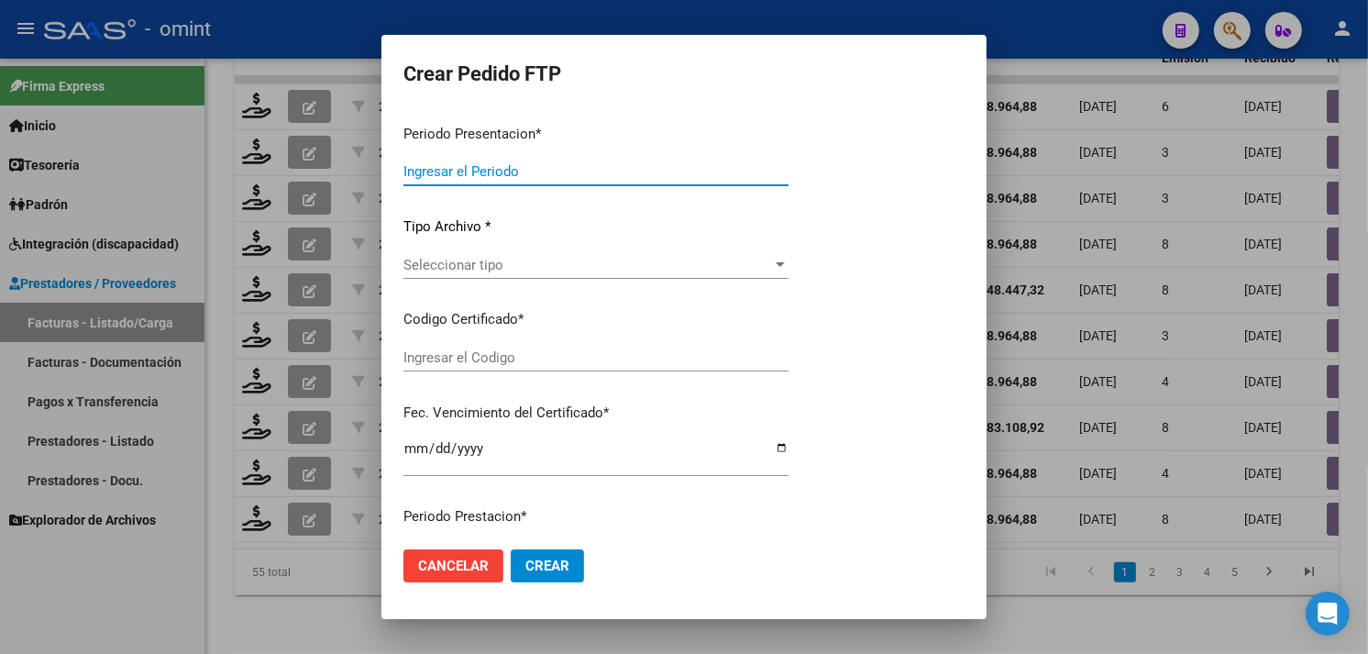
type input "202509"
type input "$ 98.964,88"
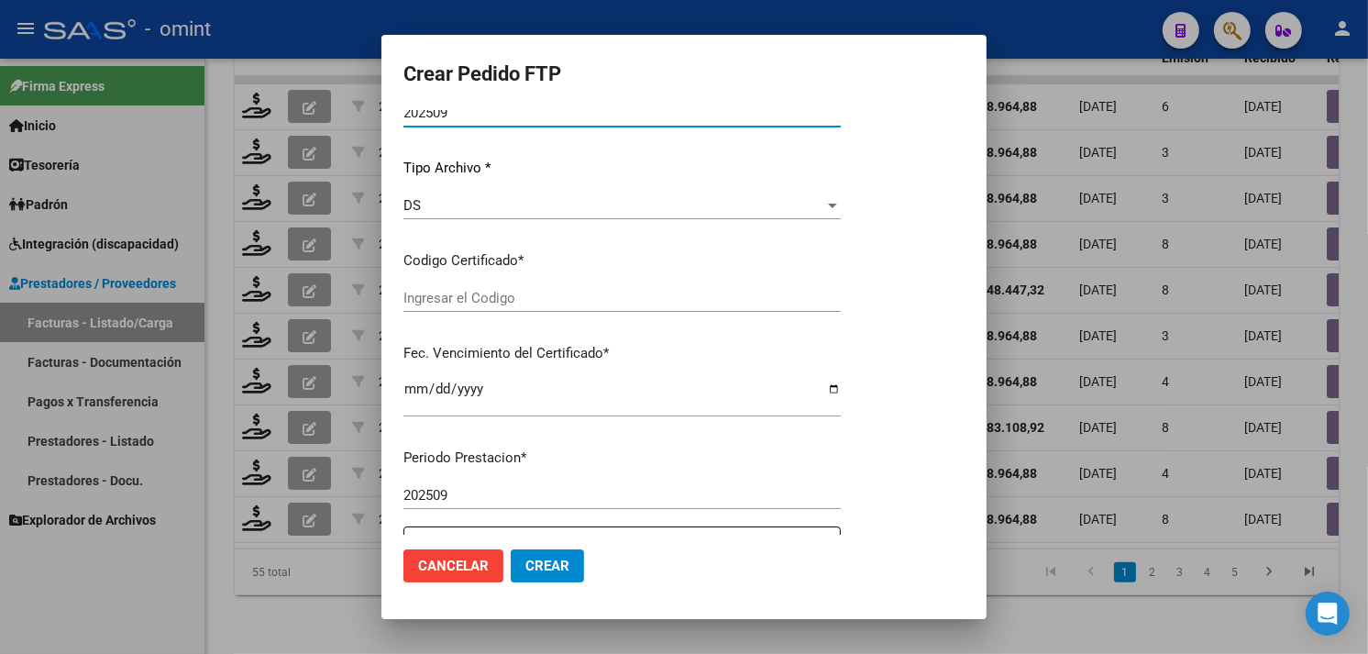
type input "7349187695"
type input "[DATE]"
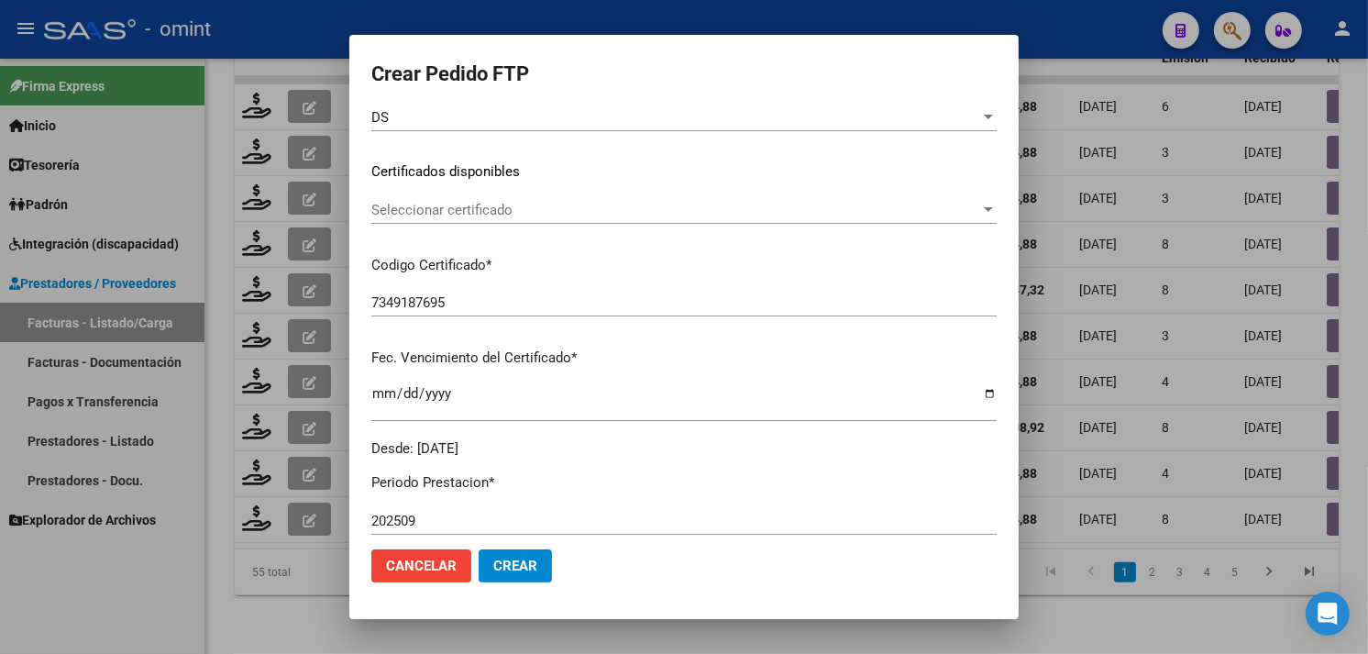
click at [528, 216] on span "Seleccionar certificado" at bounding box center [675, 210] width 609 height 17
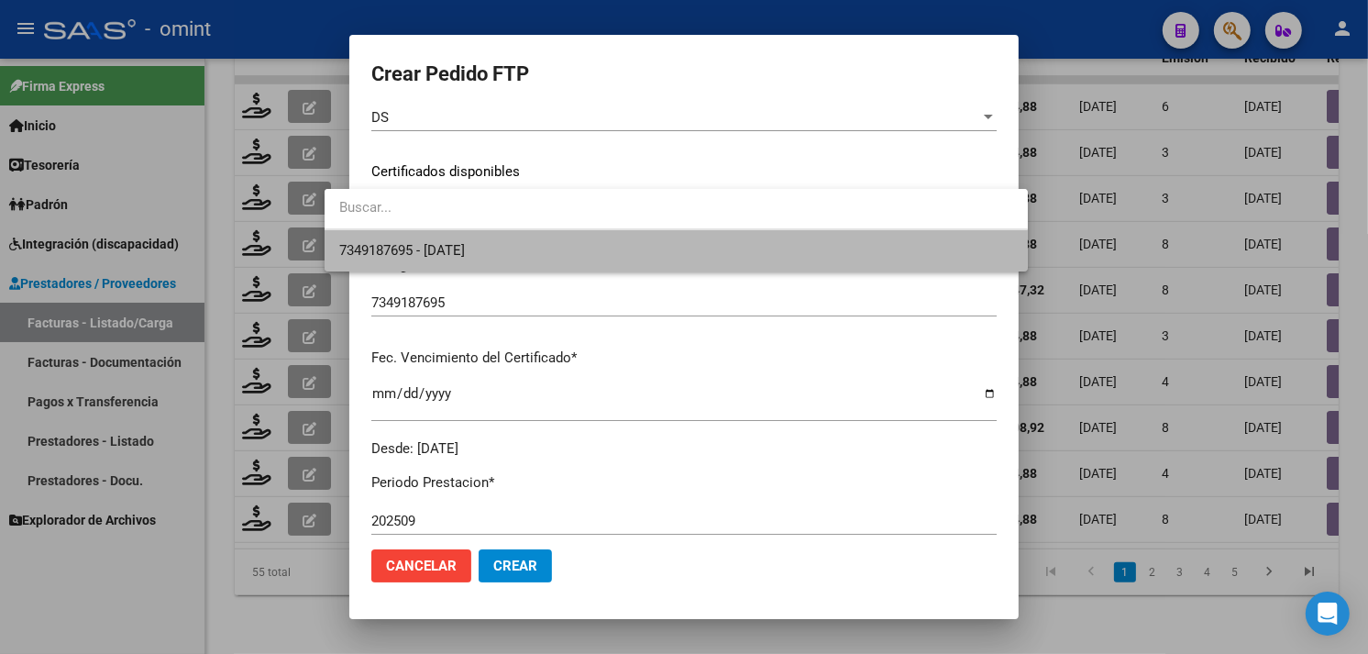
click at [514, 239] on span "7349187695 - [DATE]" at bounding box center [676, 250] width 674 height 41
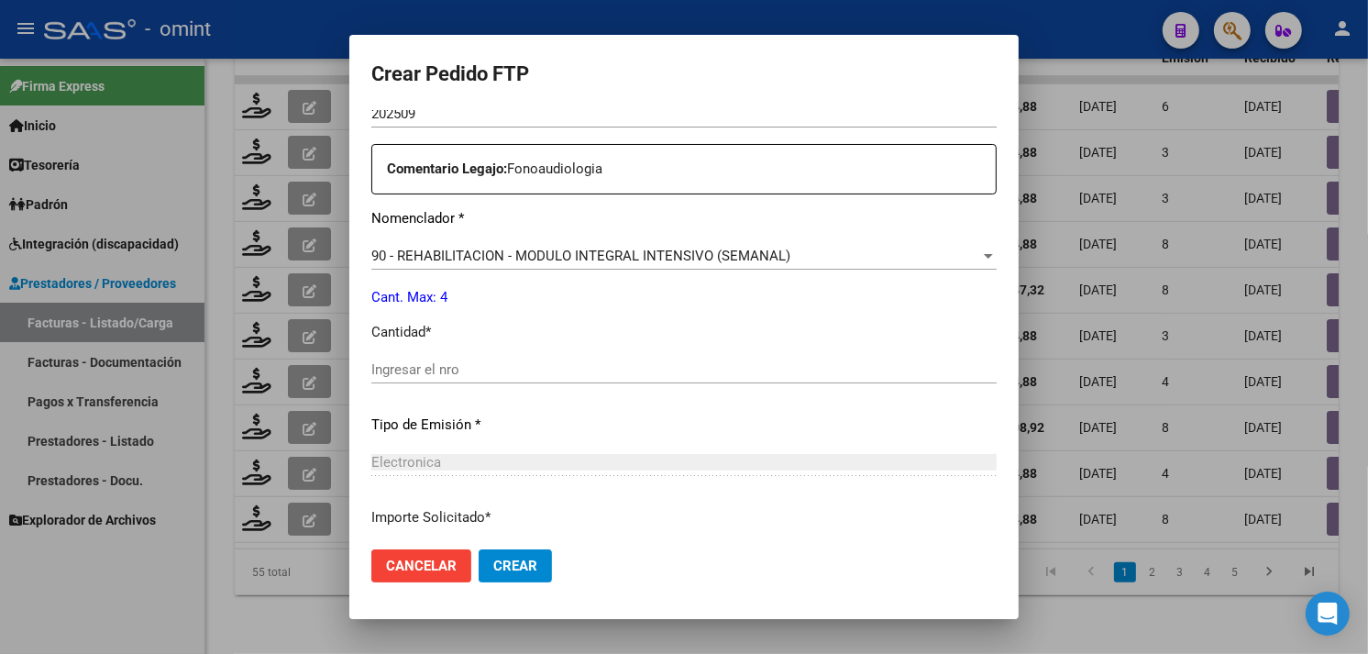
click at [437, 353] on div "Periodo Prestacion * 202509 Ingresar el Periodo Prestacion Comentario Legajo: F…" at bounding box center [683, 365] width 625 height 628
click at [510, 381] on div "Ingresar el nro" at bounding box center [683, 370] width 625 height 28
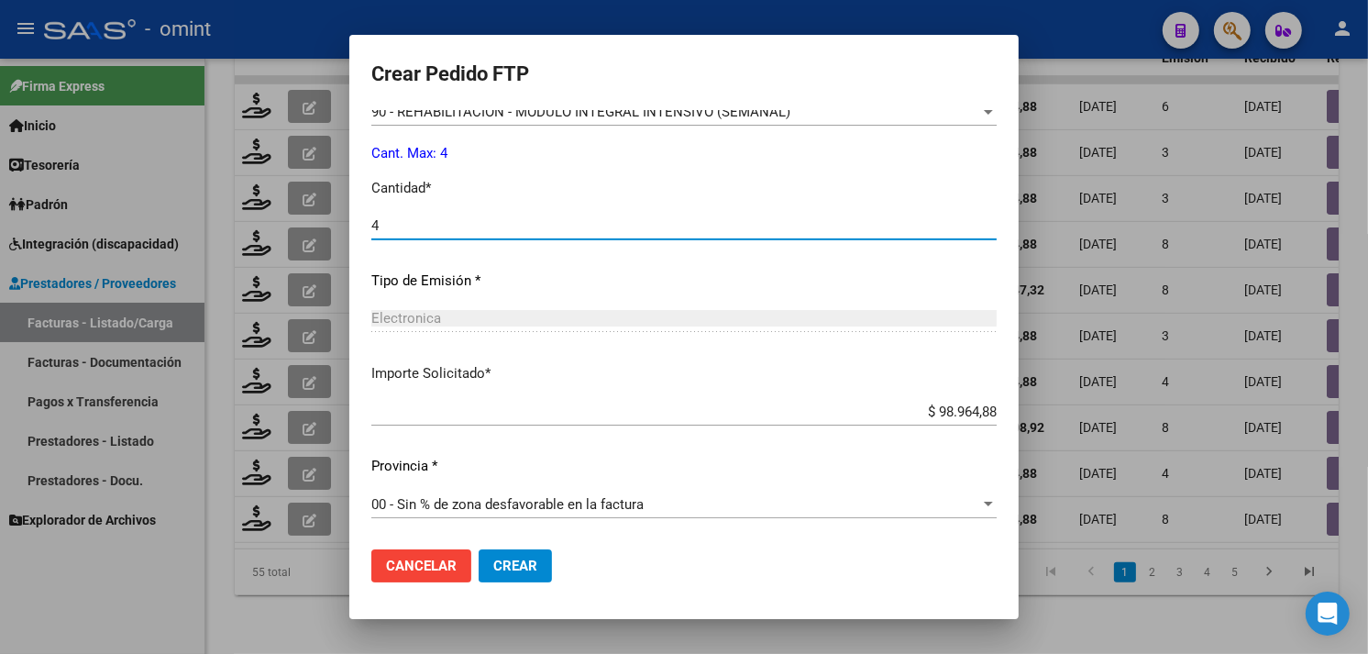
type input "4"
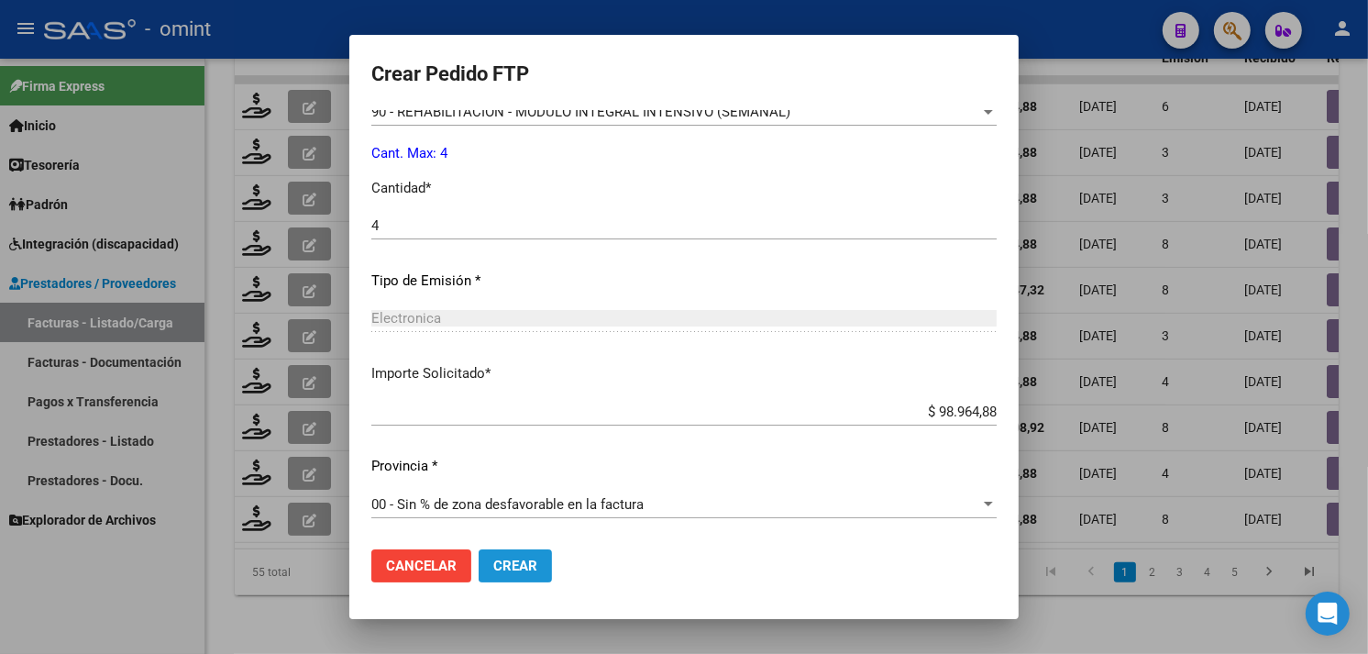
click at [505, 555] on button "Crear" at bounding box center [515, 565] width 73 height 33
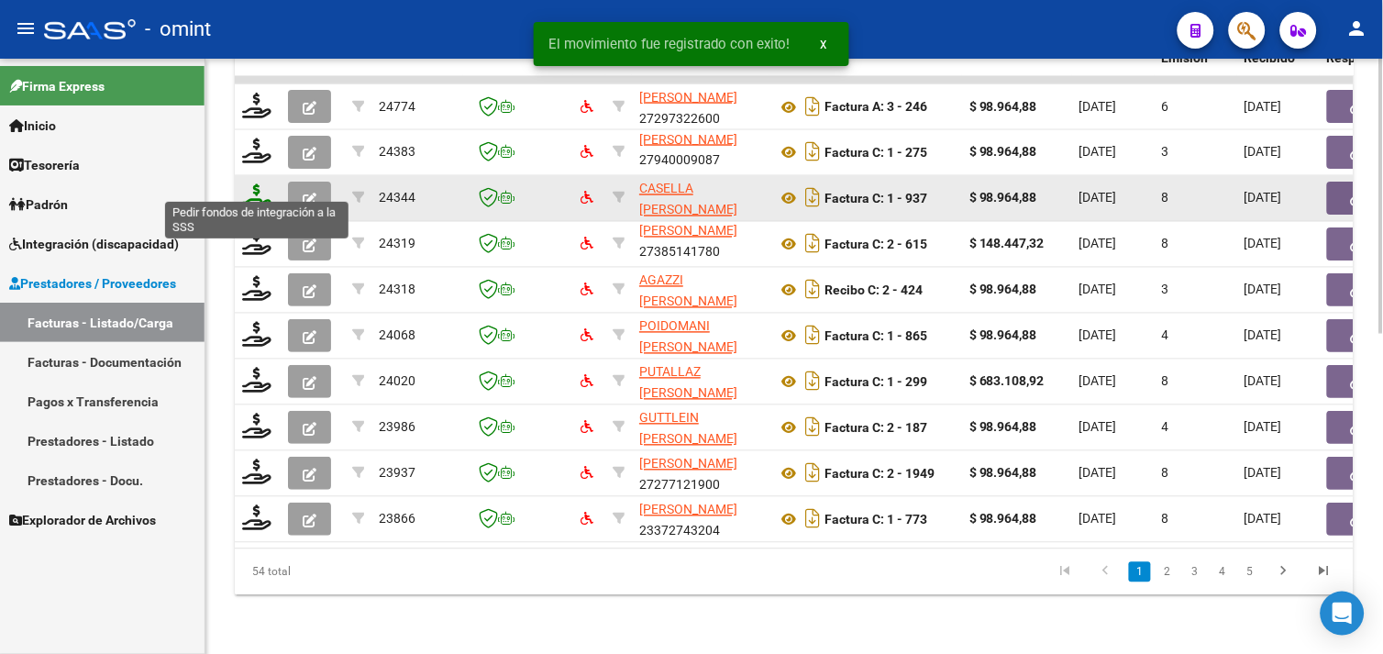
click at [254, 184] on icon at bounding box center [256, 197] width 29 height 26
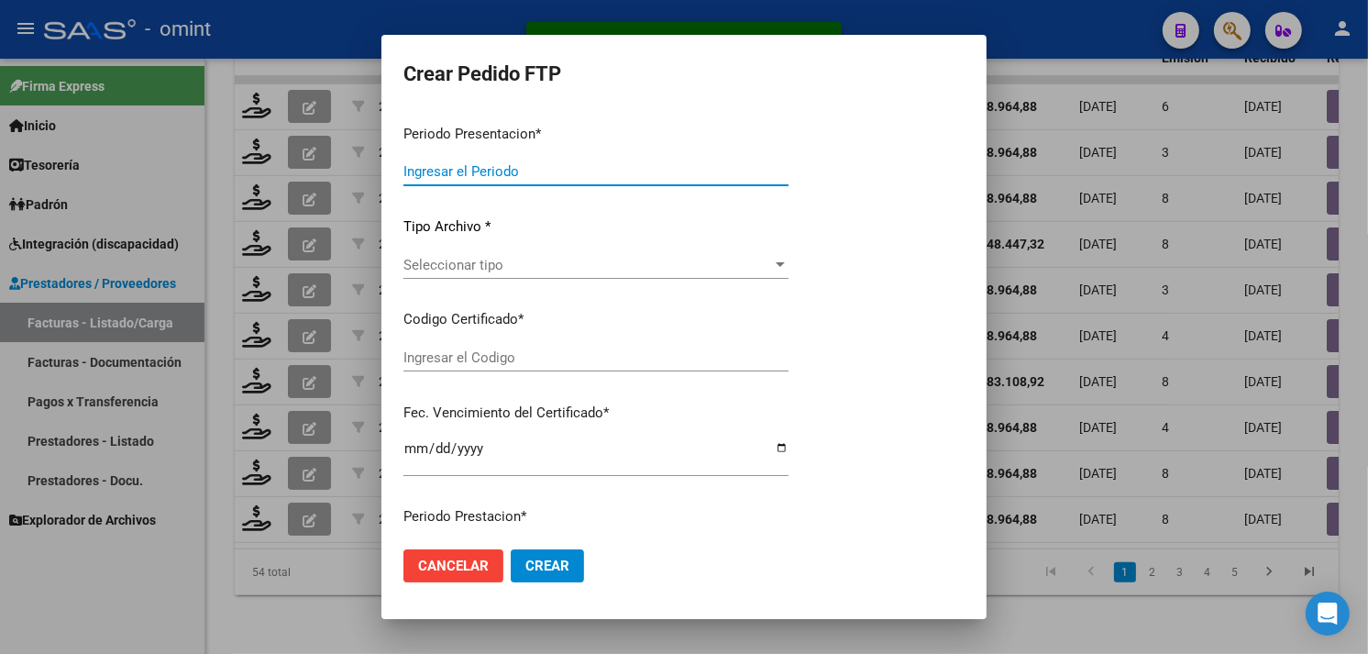
type input "202509"
type input "$ 98.964,88"
type input "7890743189"
type input "[DATE]"
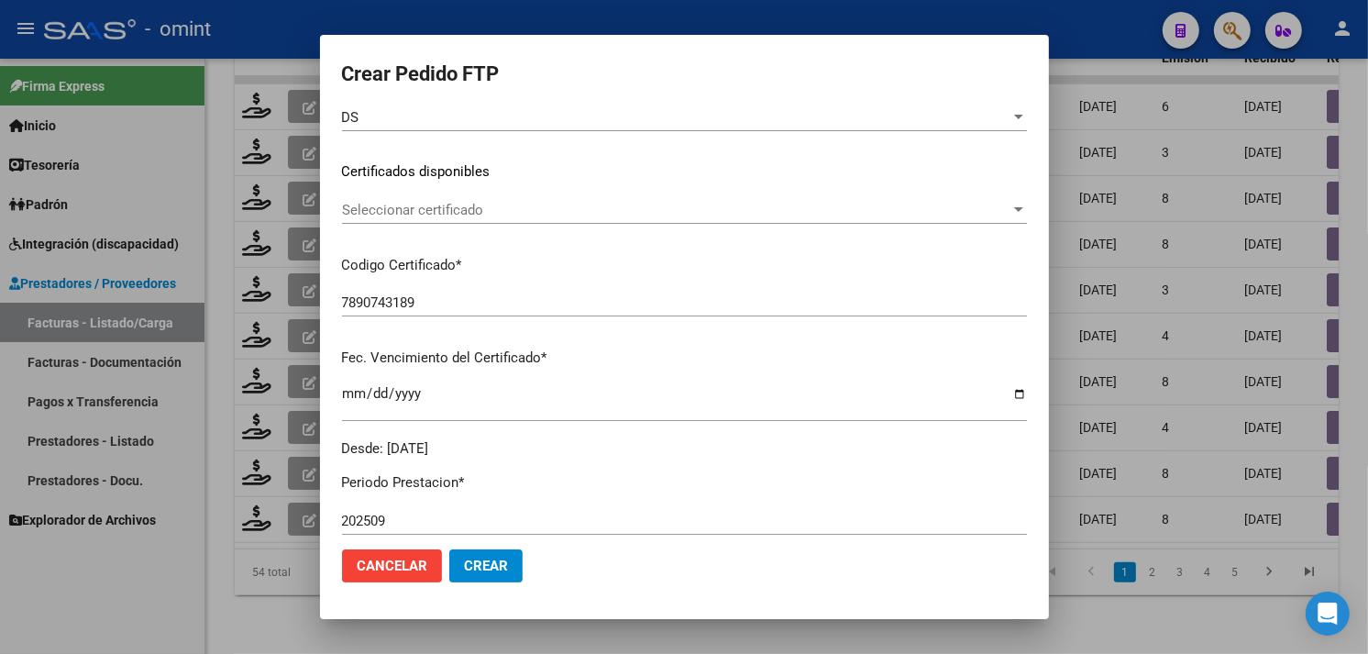
click at [484, 213] on span "Seleccionar certificado" at bounding box center [676, 210] width 669 height 17
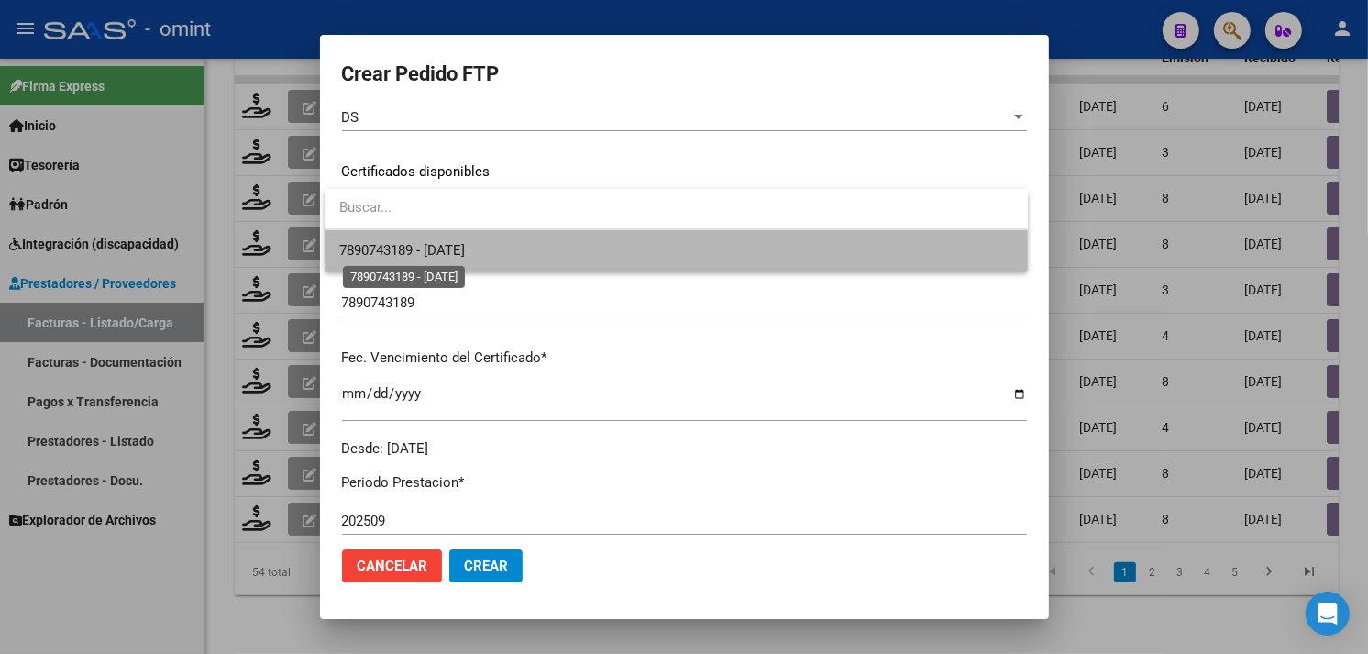
click at [465, 242] on span "7890743189 - [DATE]" at bounding box center [402, 250] width 126 height 17
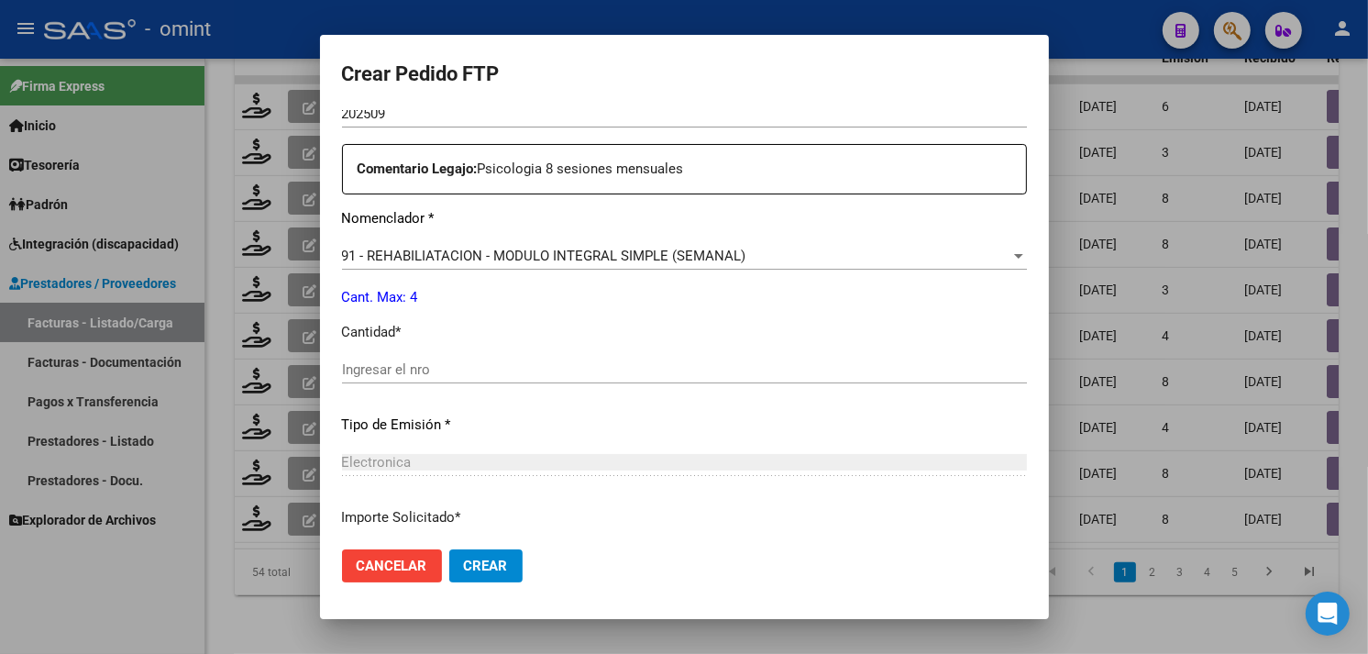
click at [400, 587] on mat-dialog-actions "Cancelar Crear" at bounding box center [684, 566] width 685 height 62
click at [404, 571] on span "Cancelar" at bounding box center [392, 566] width 71 height 17
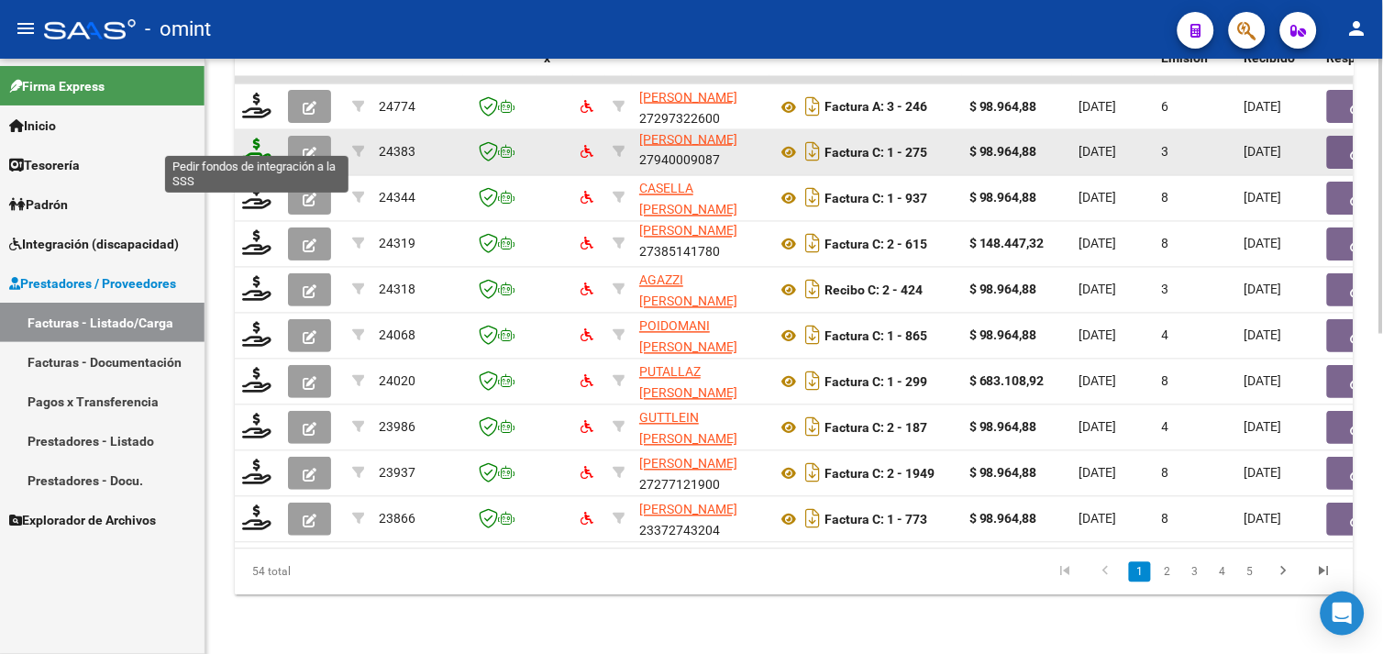
click at [267, 138] on icon at bounding box center [256, 151] width 29 height 26
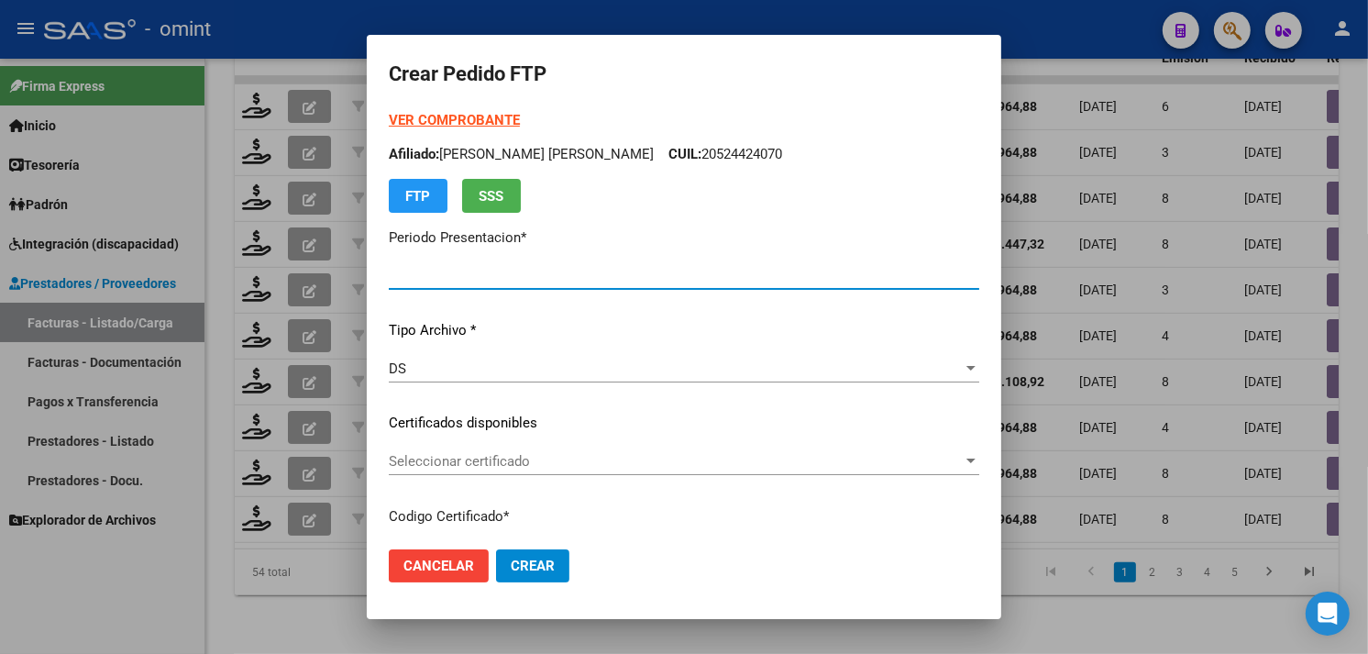
type input "202509"
type input "$ 98.964,88"
type input "9372199947"
type input "[DATE]"
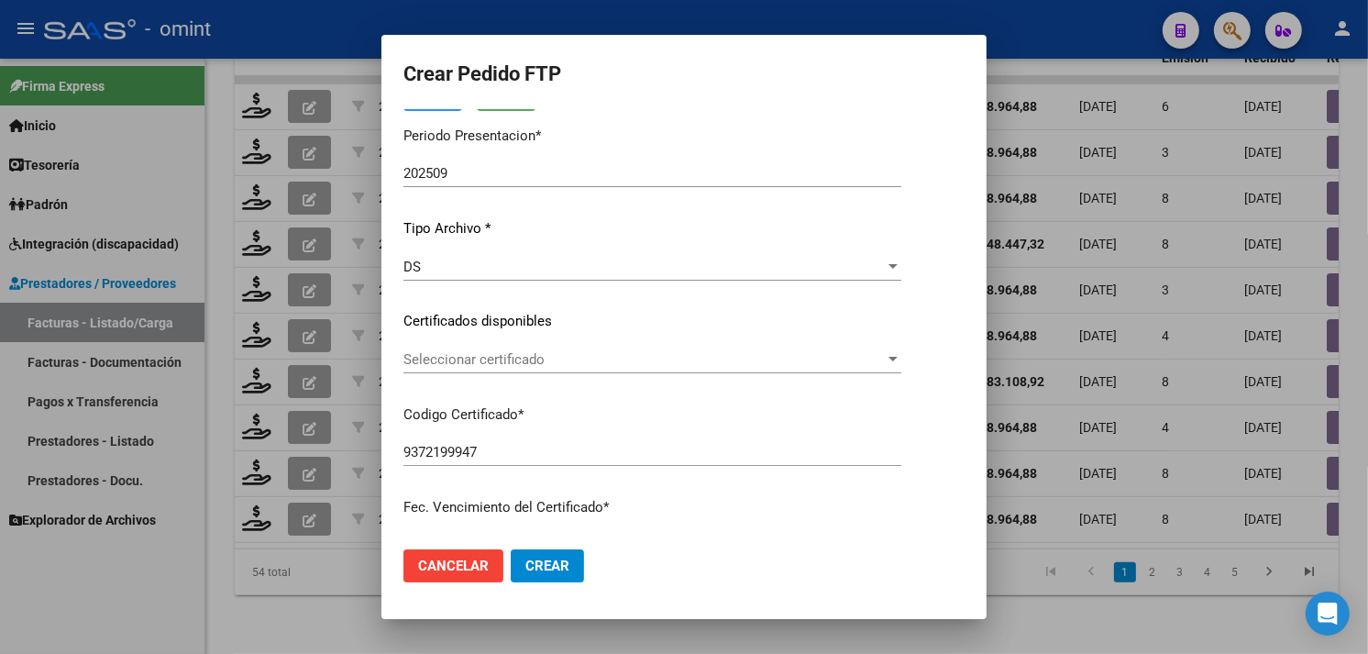
click at [539, 352] on span "Seleccionar certificado" at bounding box center [644, 359] width 481 height 17
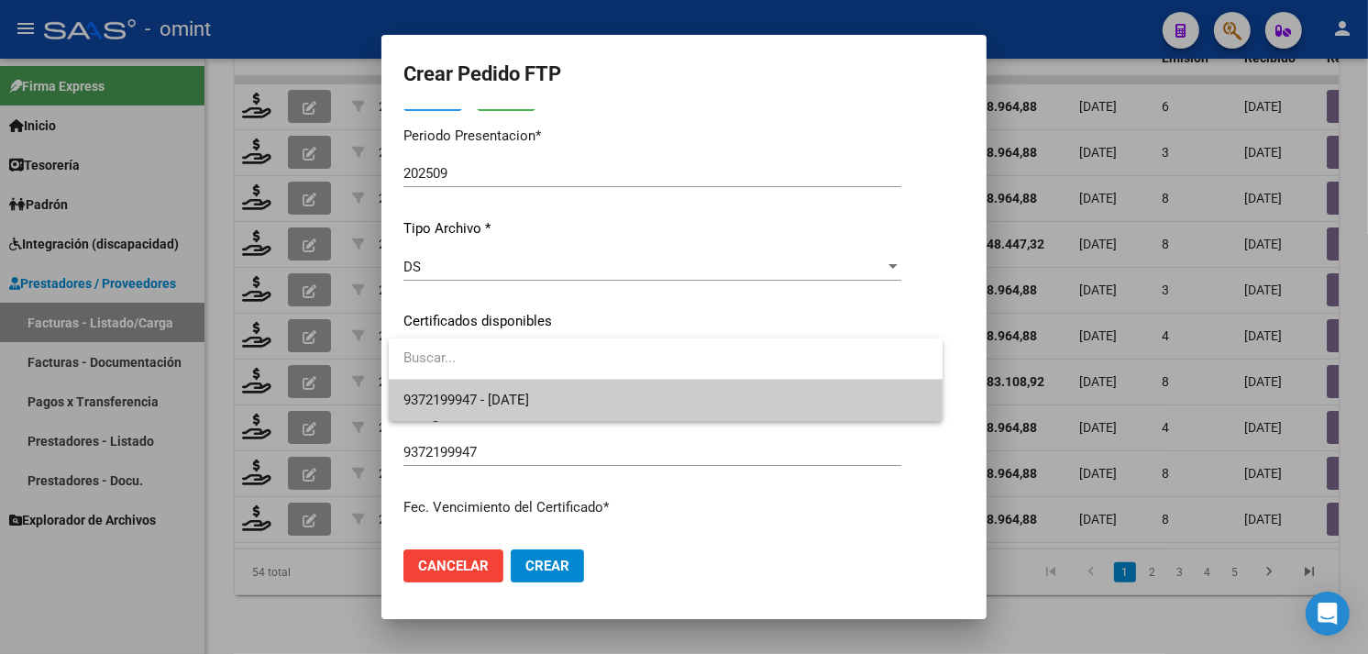
click at [547, 387] on span "9372199947 - [DATE]" at bounding box center [666, 400] width 525 height 41
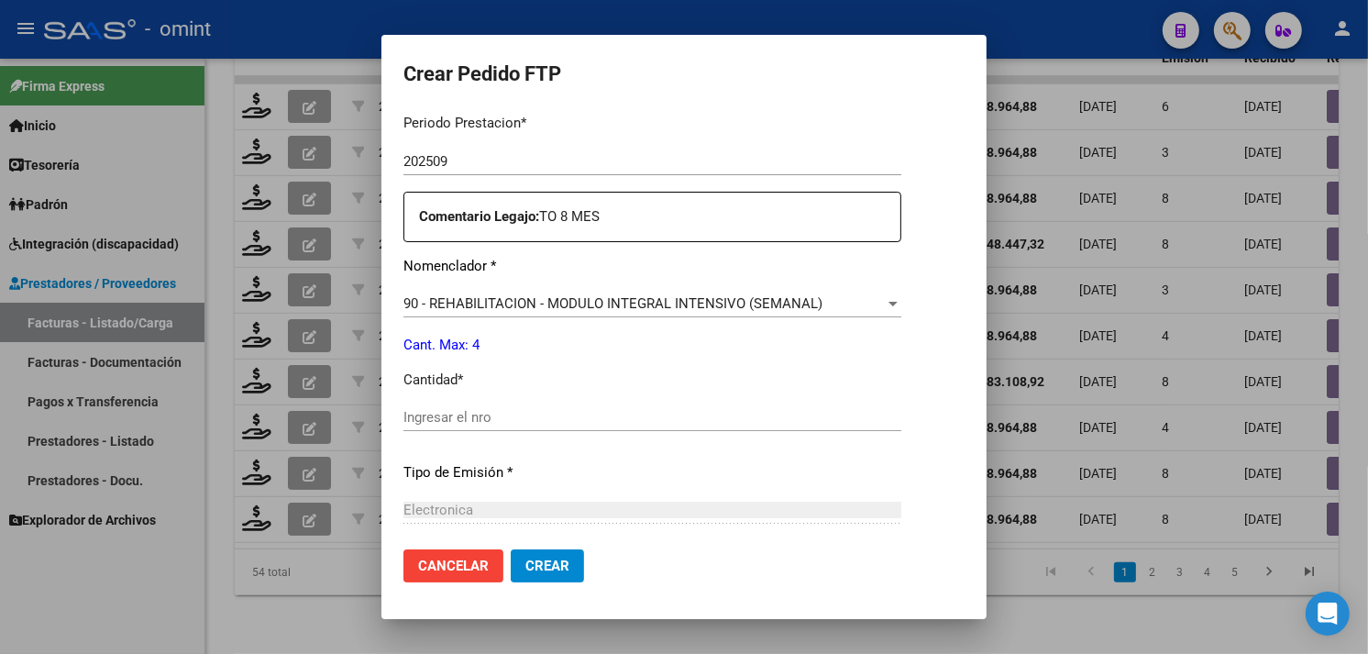
click at [514, 407] on div "Ingresar el nro" at bounding box center [653, 418] width 498 height 28
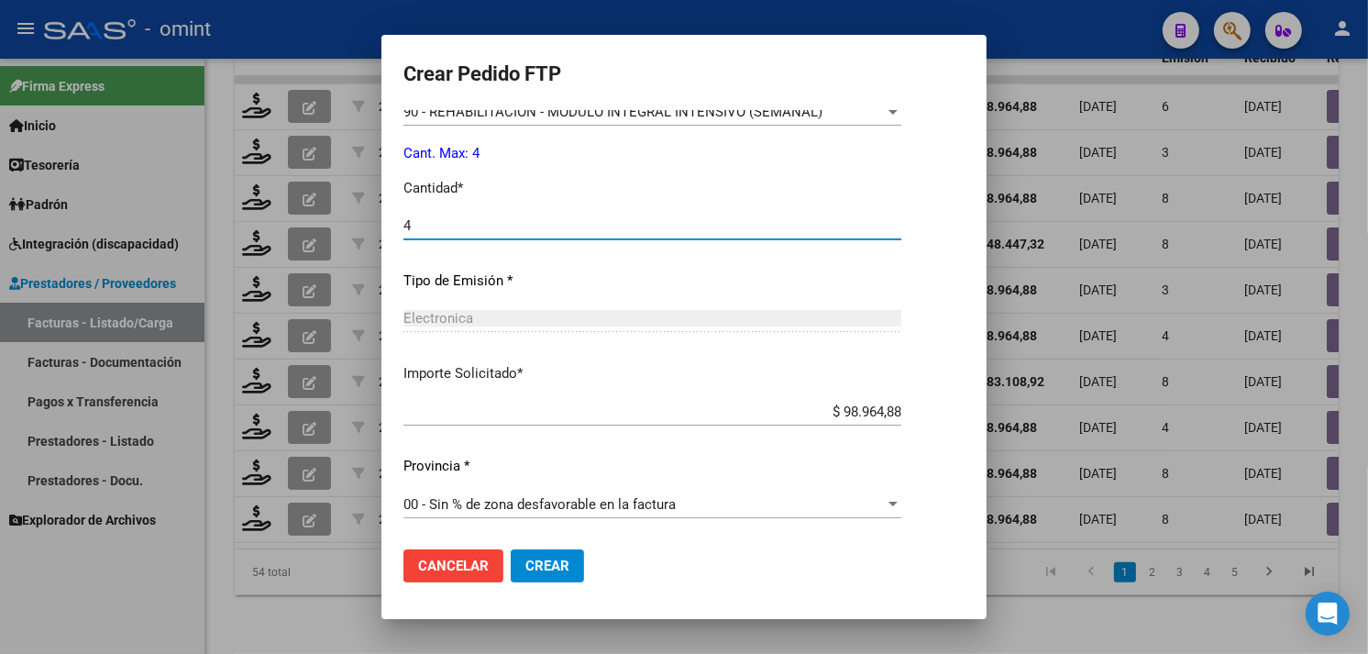
type input "4"
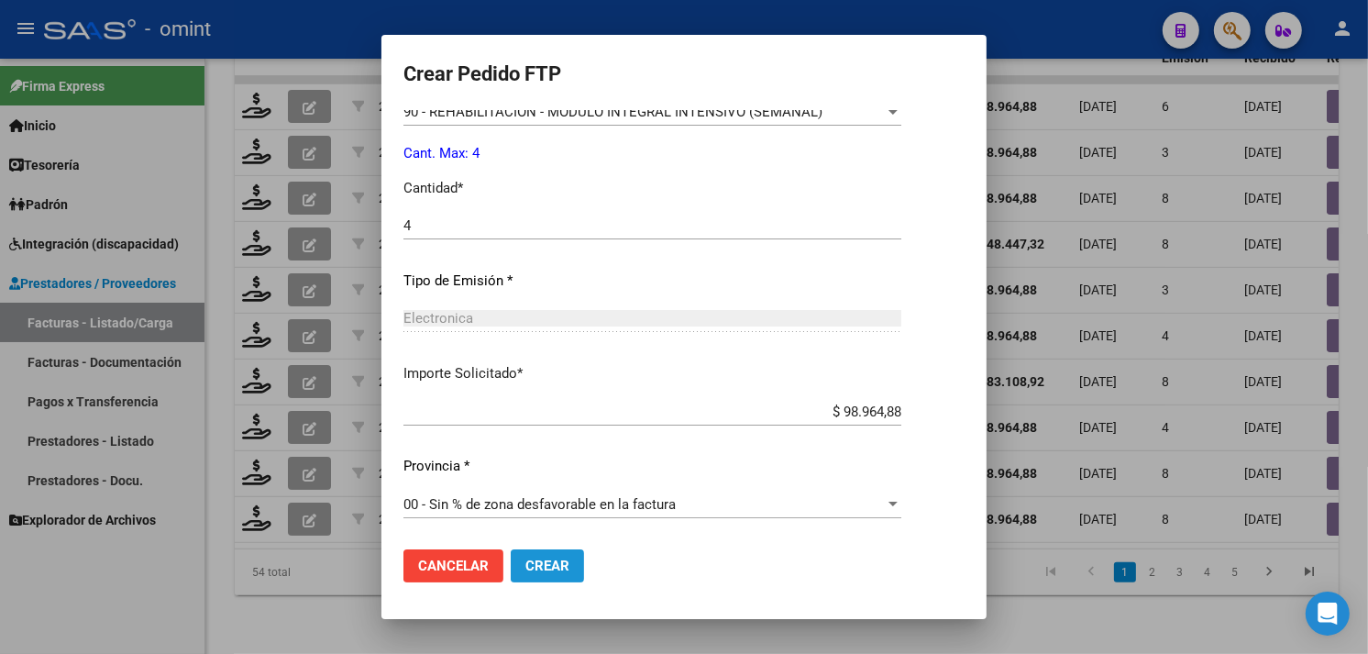
click at [552, 564] on span "Crear" at bounding box center [547, 566] width 44 height 17
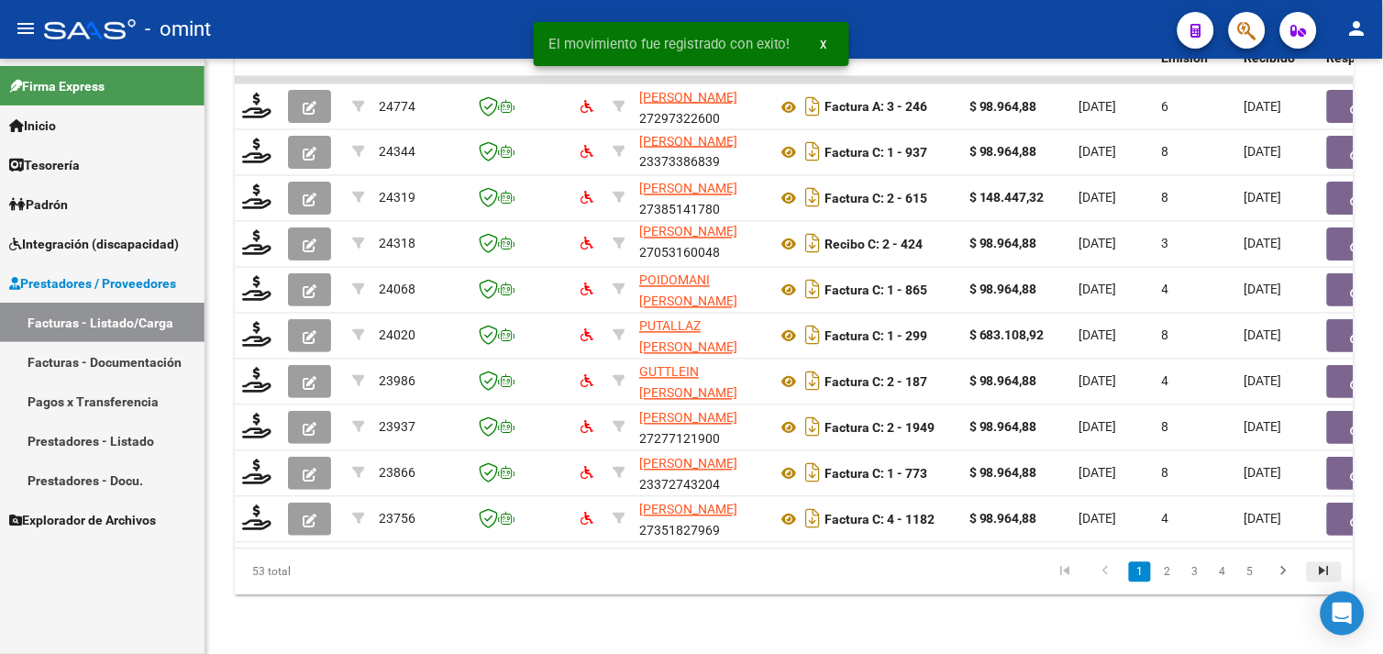
click at [1321, 569] on icon "go to last page" at bounding box center [1324, 574] width 24 height 22
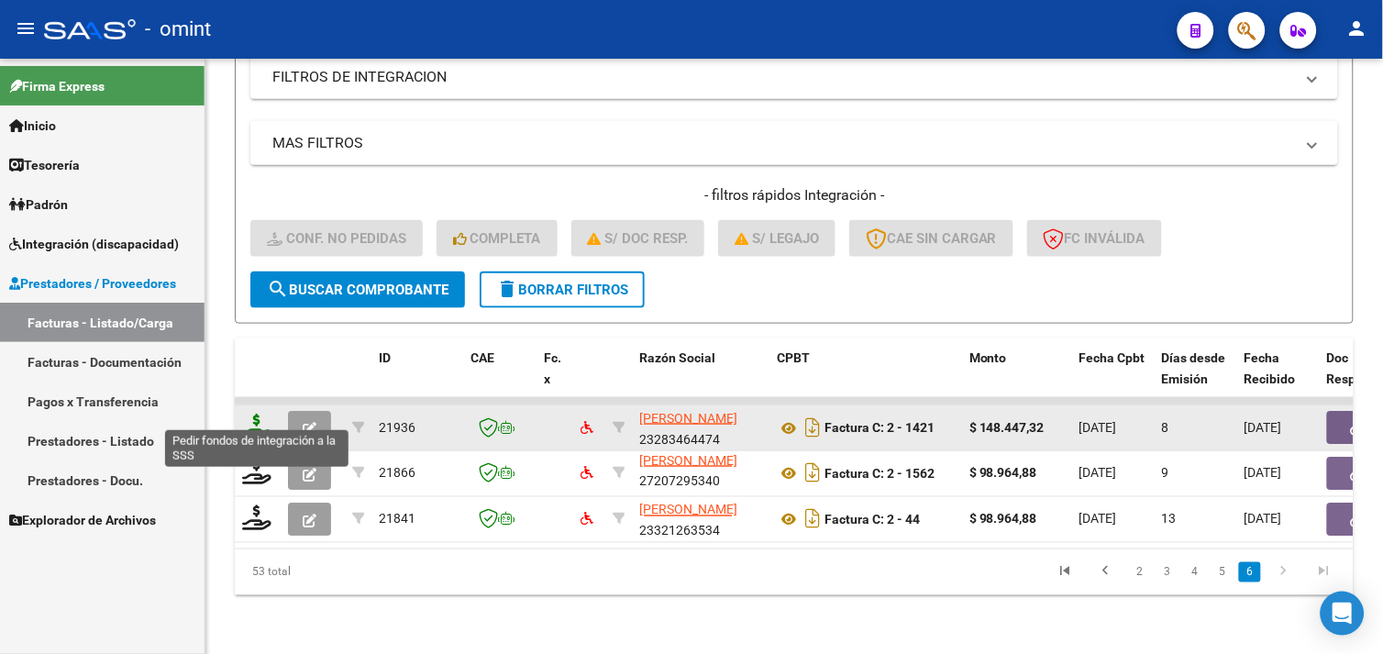
click at [253, 419] on icon at bounding box center [256, 427] width 29 height 26
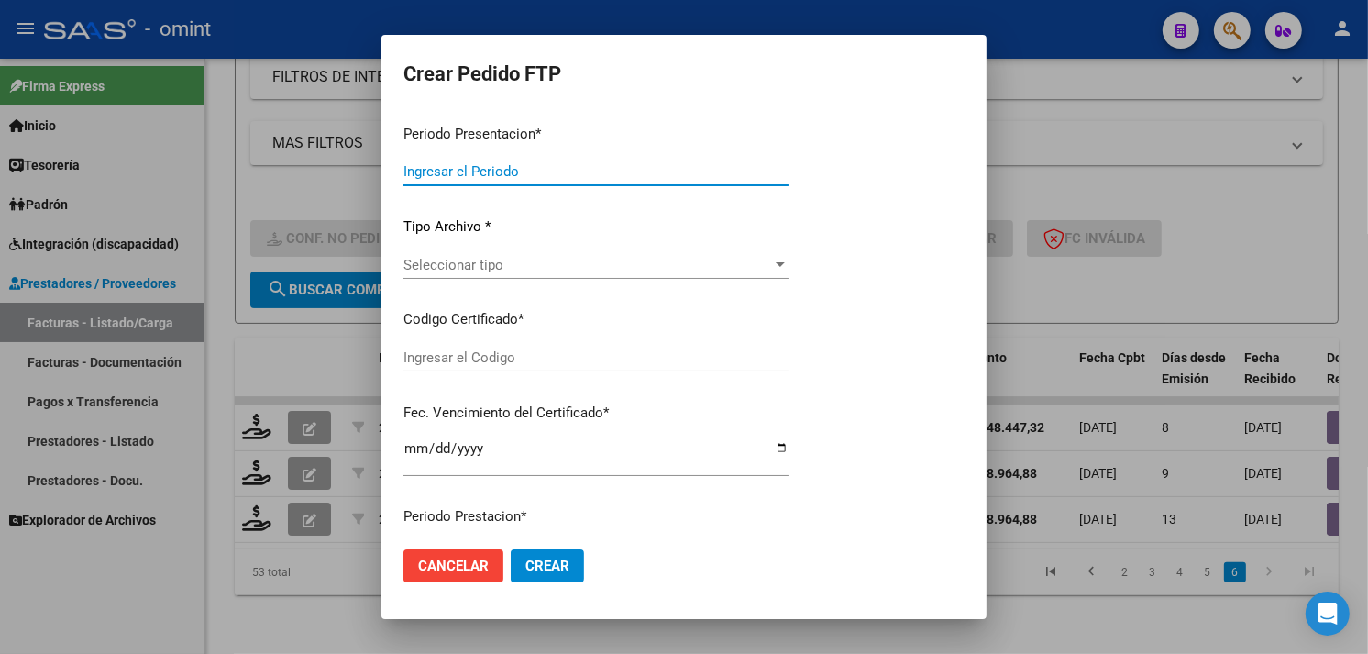
type input "202509"
type input "$ 148.447,32"
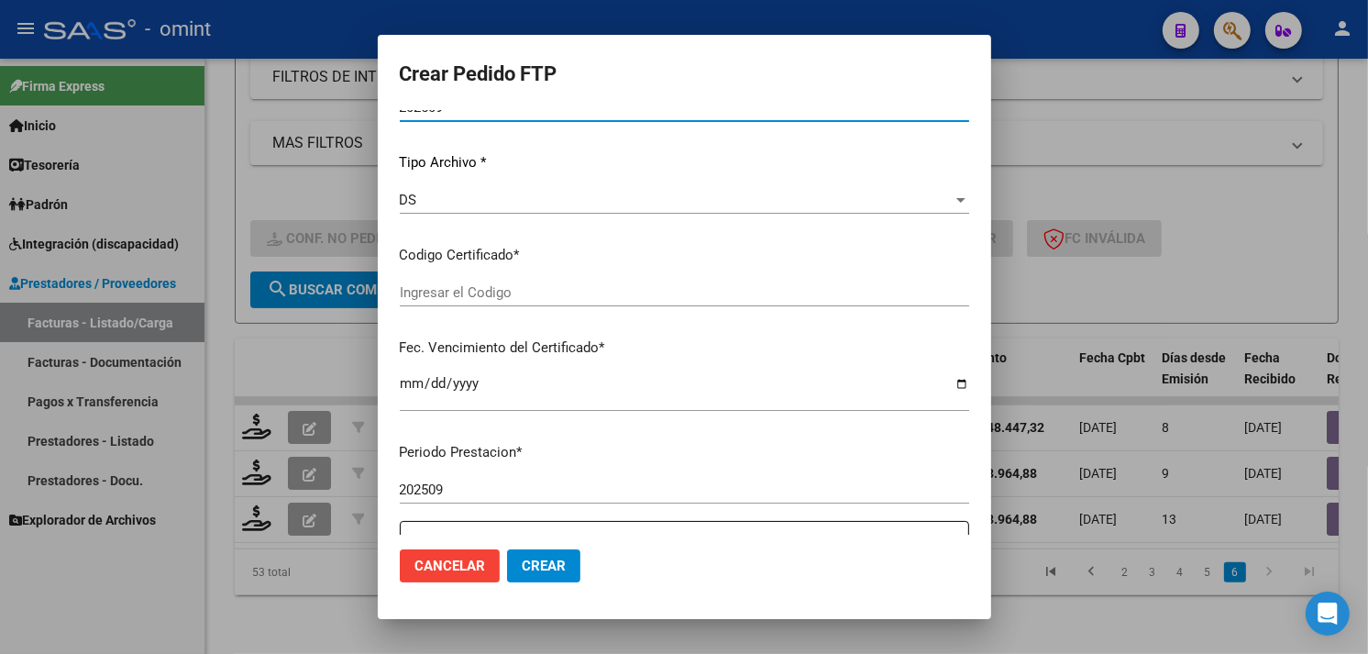
type input "6113651469"
type input "[DATE]"
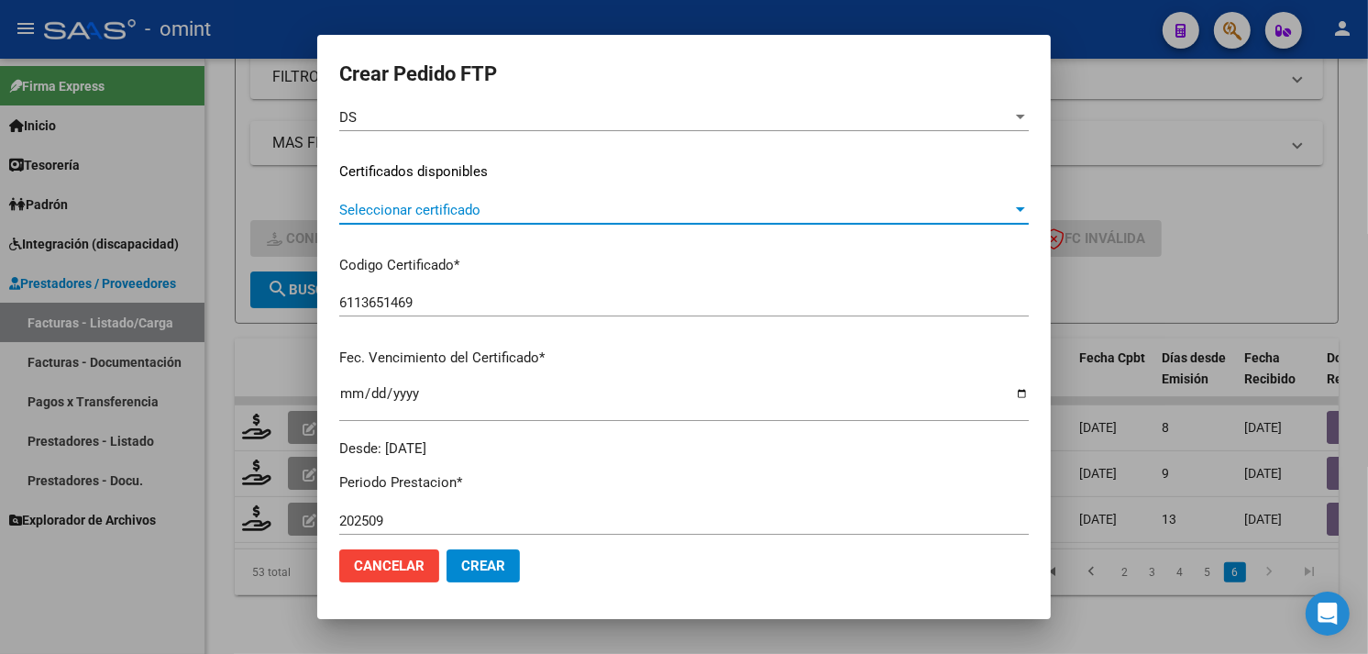
click at [495, 213] on span "Seleccionar certificado" at bounding box center [675, 210] width 673 height 17
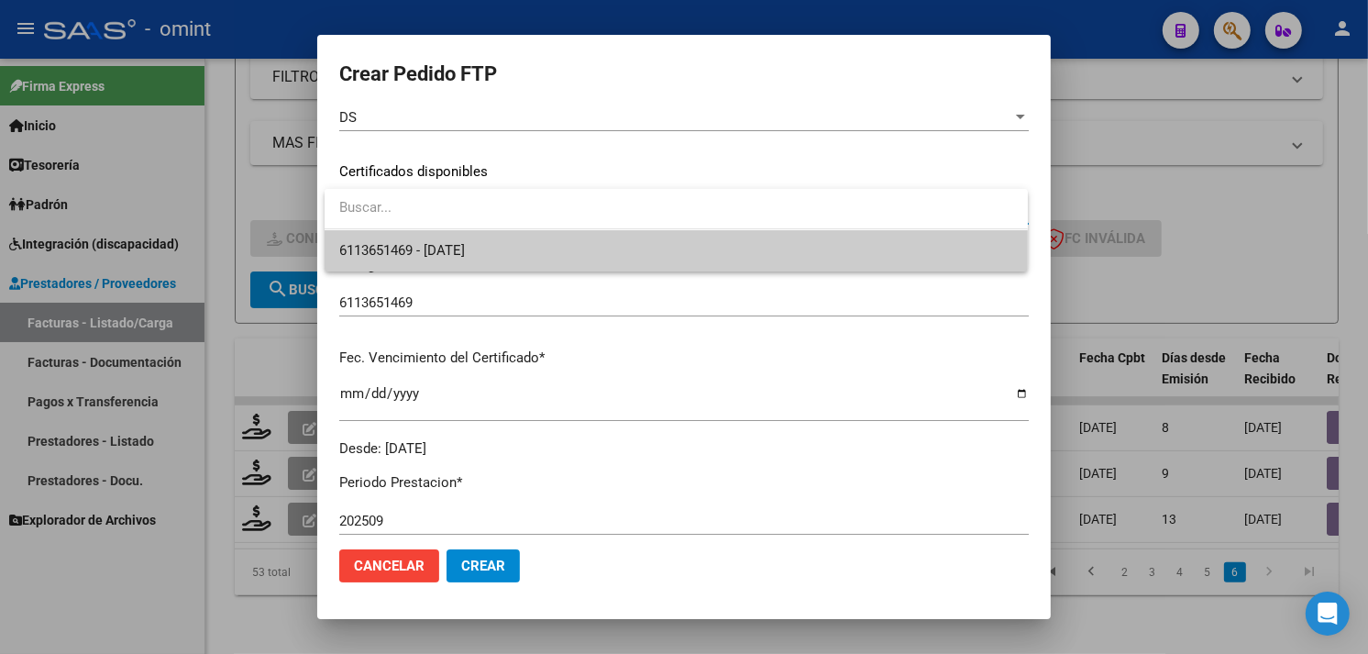
click at [489, 236] on span "6113651469 - [DATE]" at bounding box center [676, 250] width 674 height 41
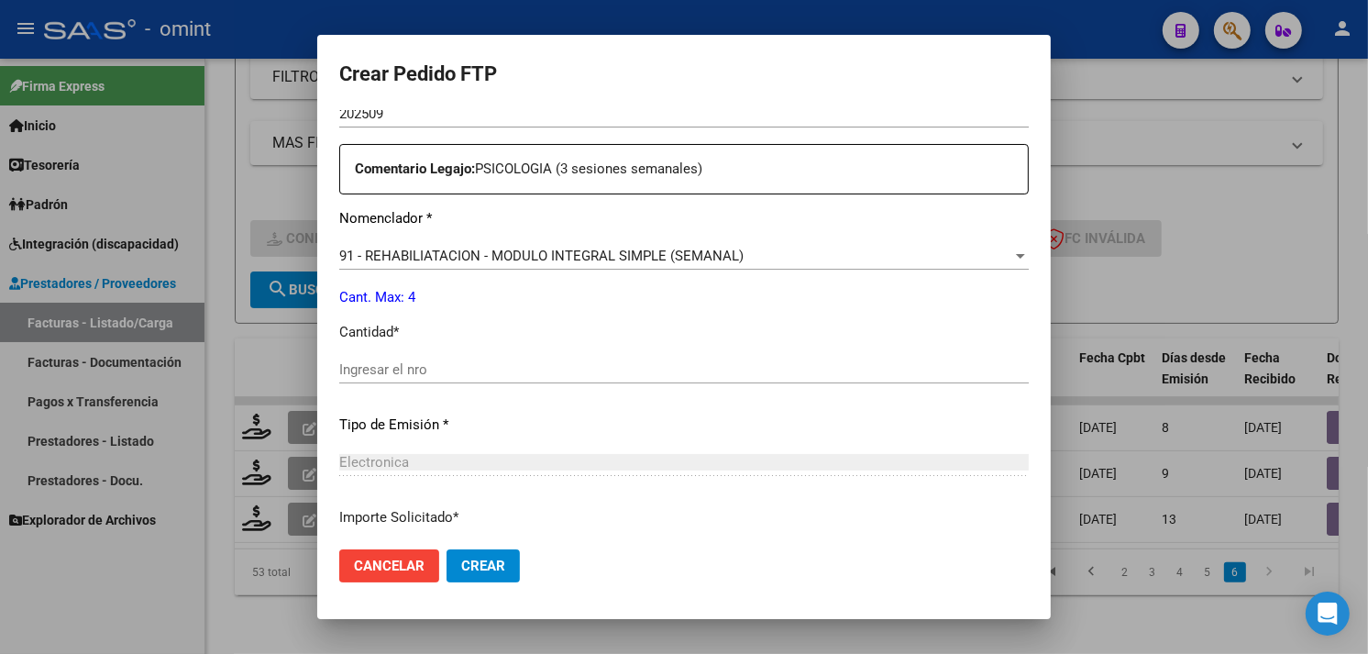
click at [413, 574] on button "Cancelar" at bounding box center [389, 565] width 100 height 33
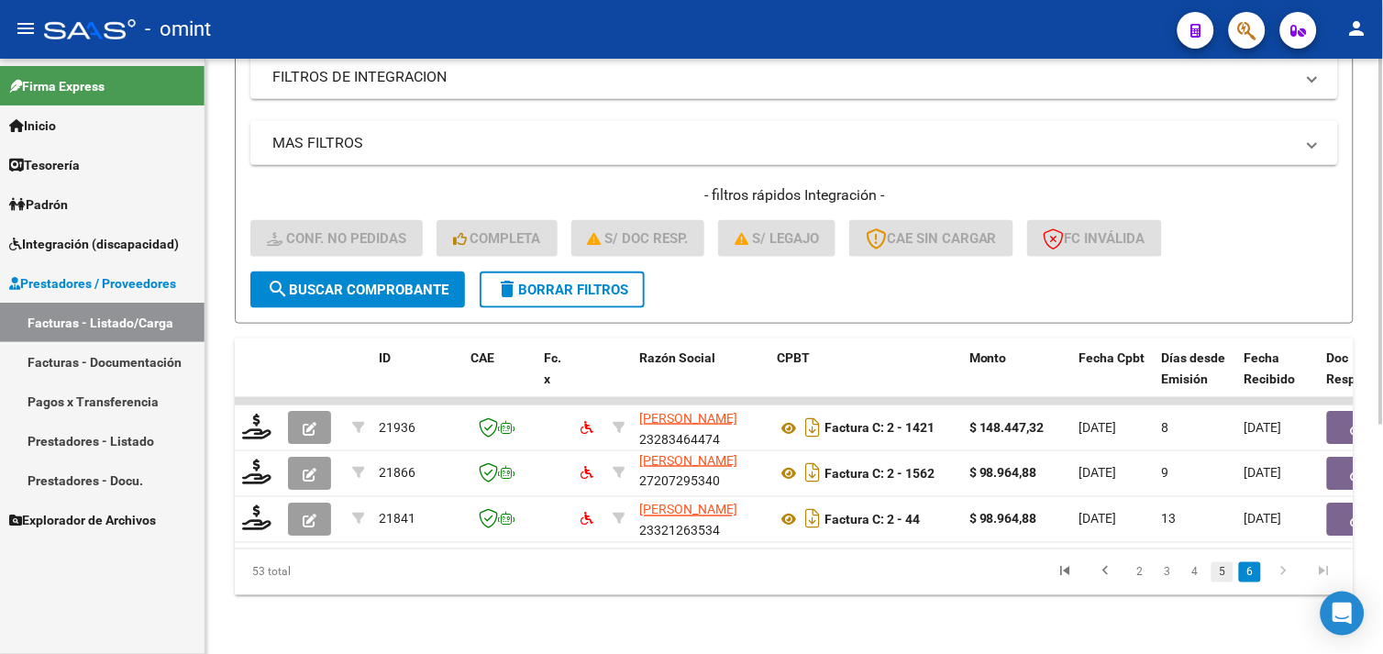
click at [1224, 569] on link "5" at bounding box center [1222, 572] width 22 height 20
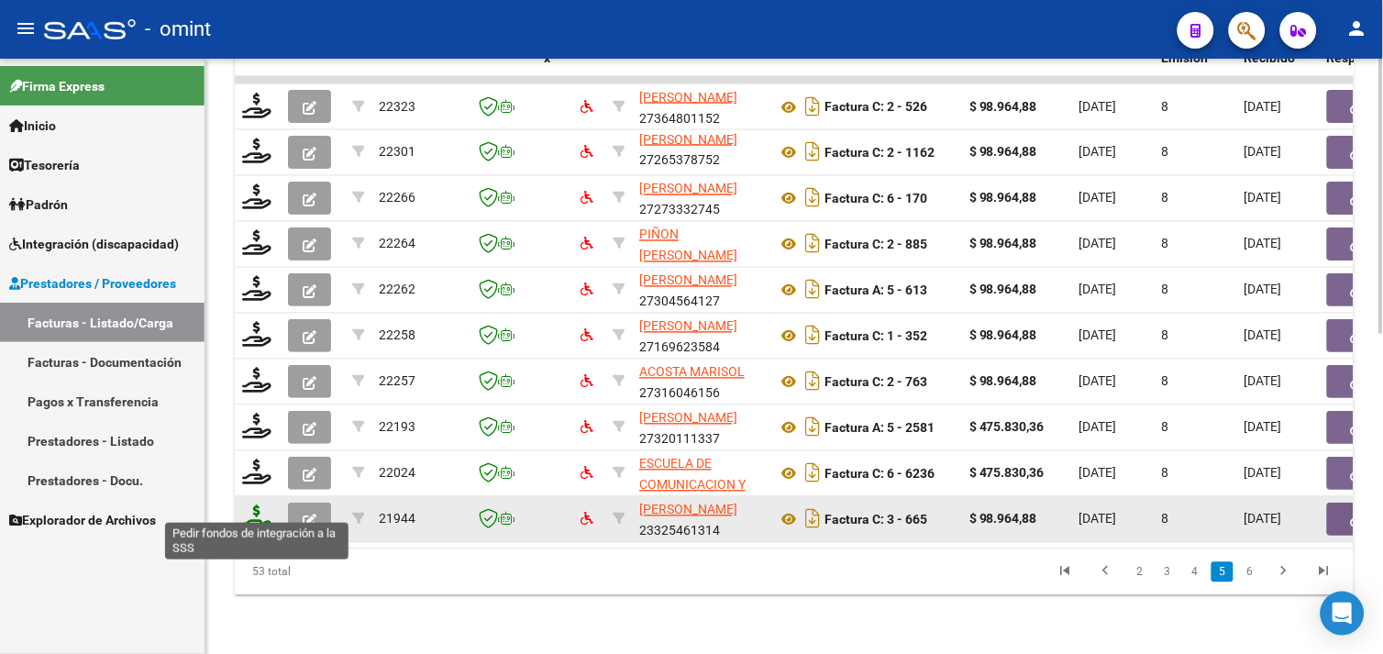
click at [249, 505] on icon at bounding box center [256, 518] width 29 height 26
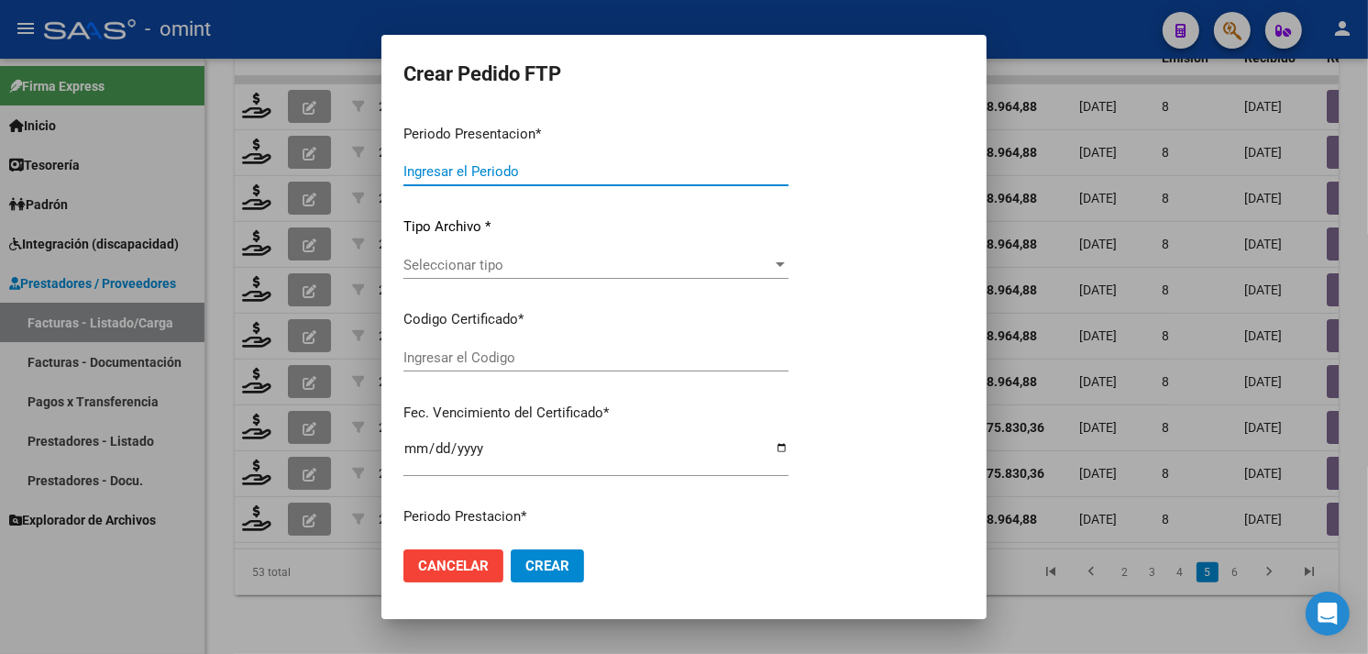
type input "202509"
type input "$ 98.964,88"
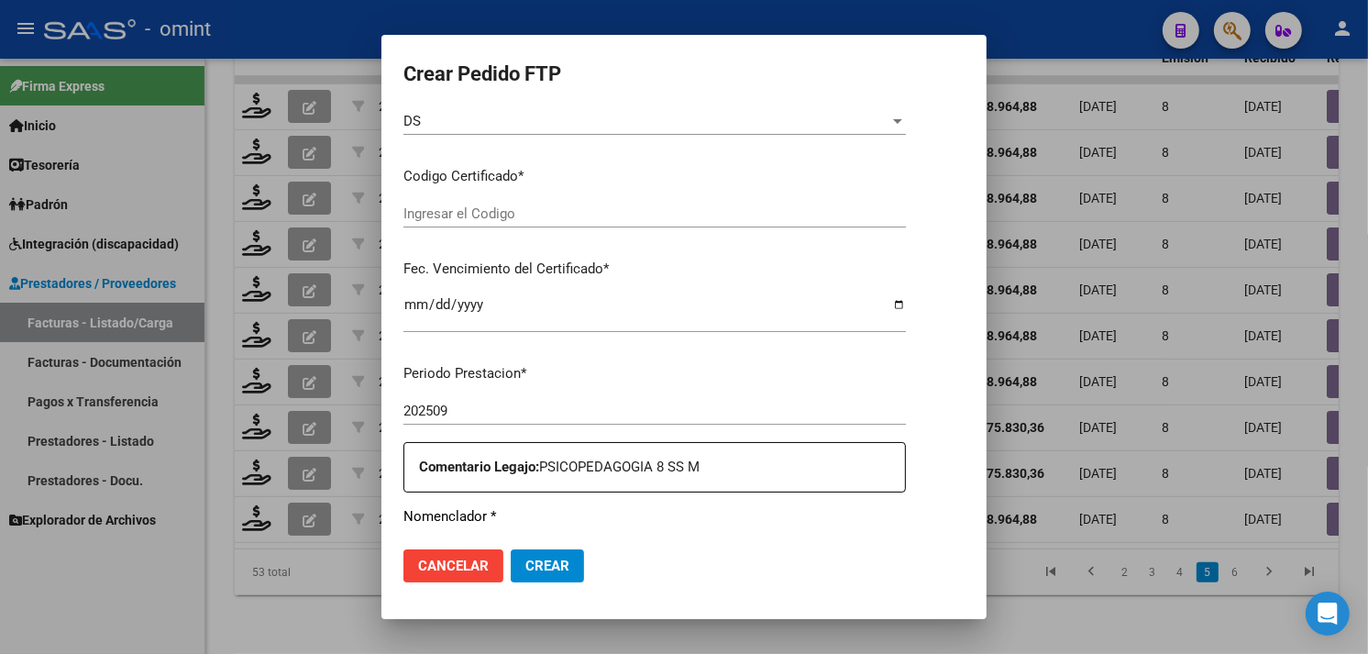
type input "6504196592"
type input "[DATE]"
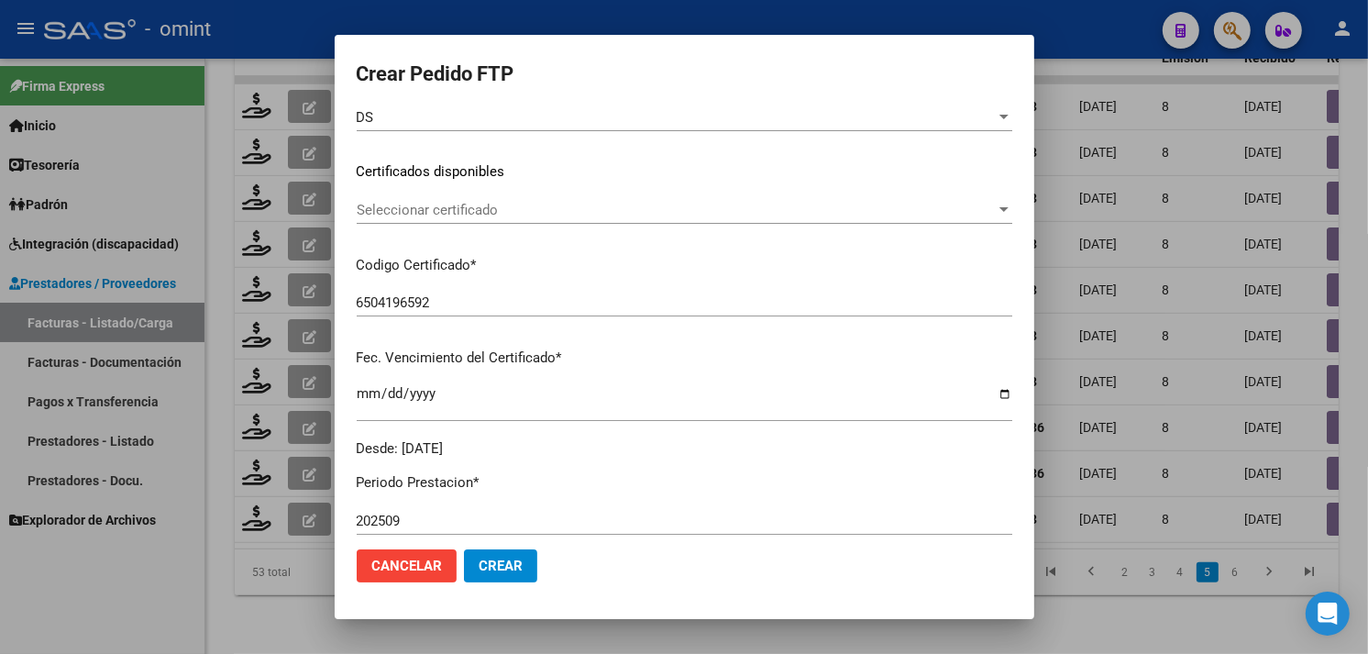
click at [499, 217] on div "Seleccionar certificado Seleccionar certificado" at bounding box center [685, 210] width 656 height 28
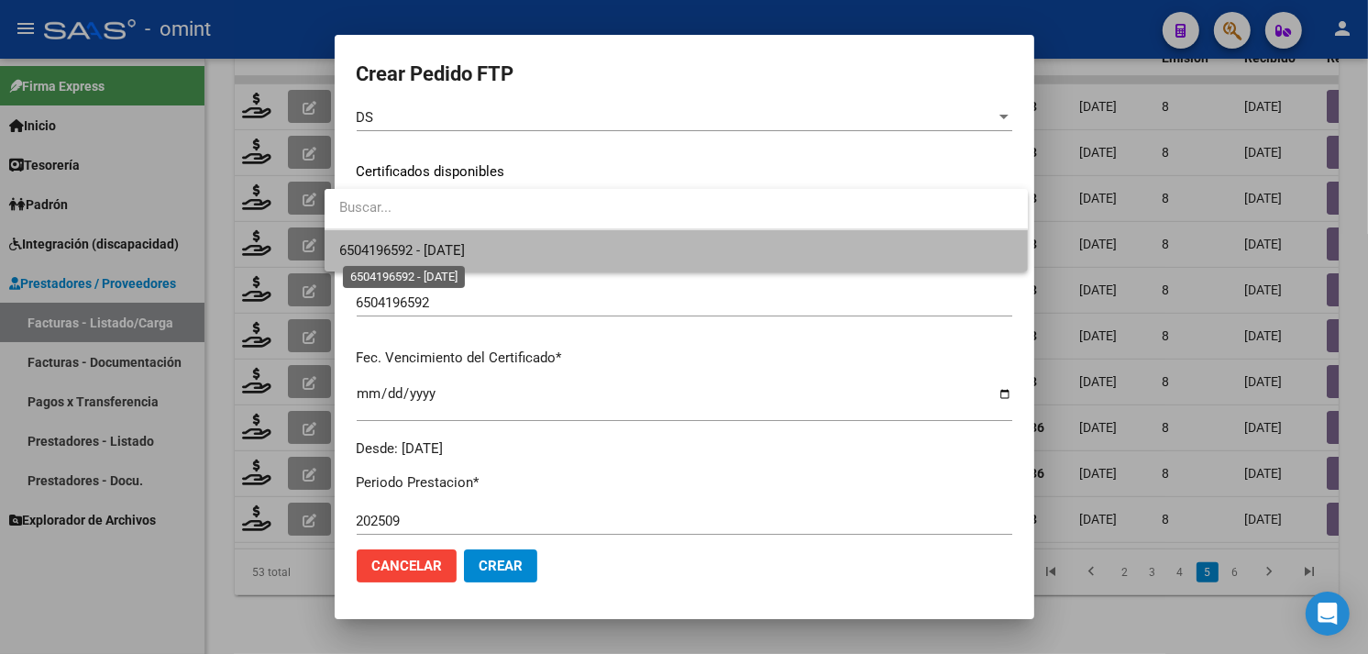
click at [465, 243] on span "6504196592 - [DATE]" at bounding box center [402, 250] width 126 height 17
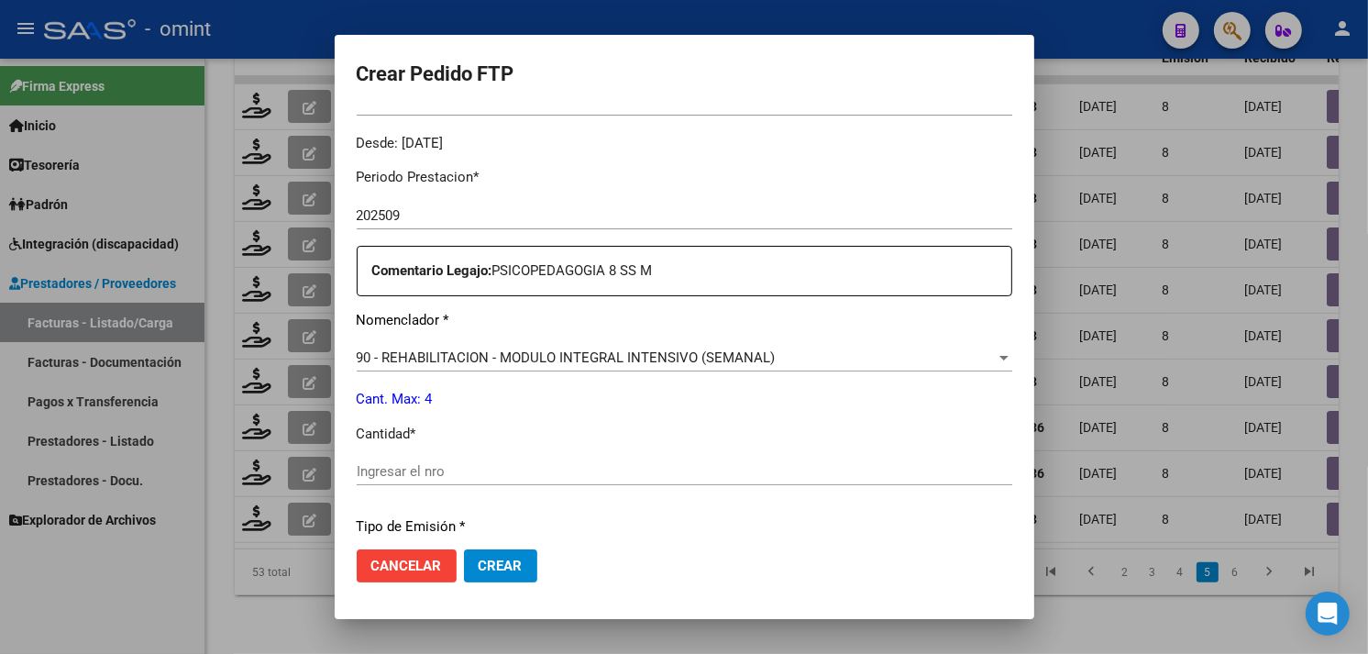
click at [433, 464] on input "Ingresar el nro" at bounding box center [685, 471] width 656 height 17
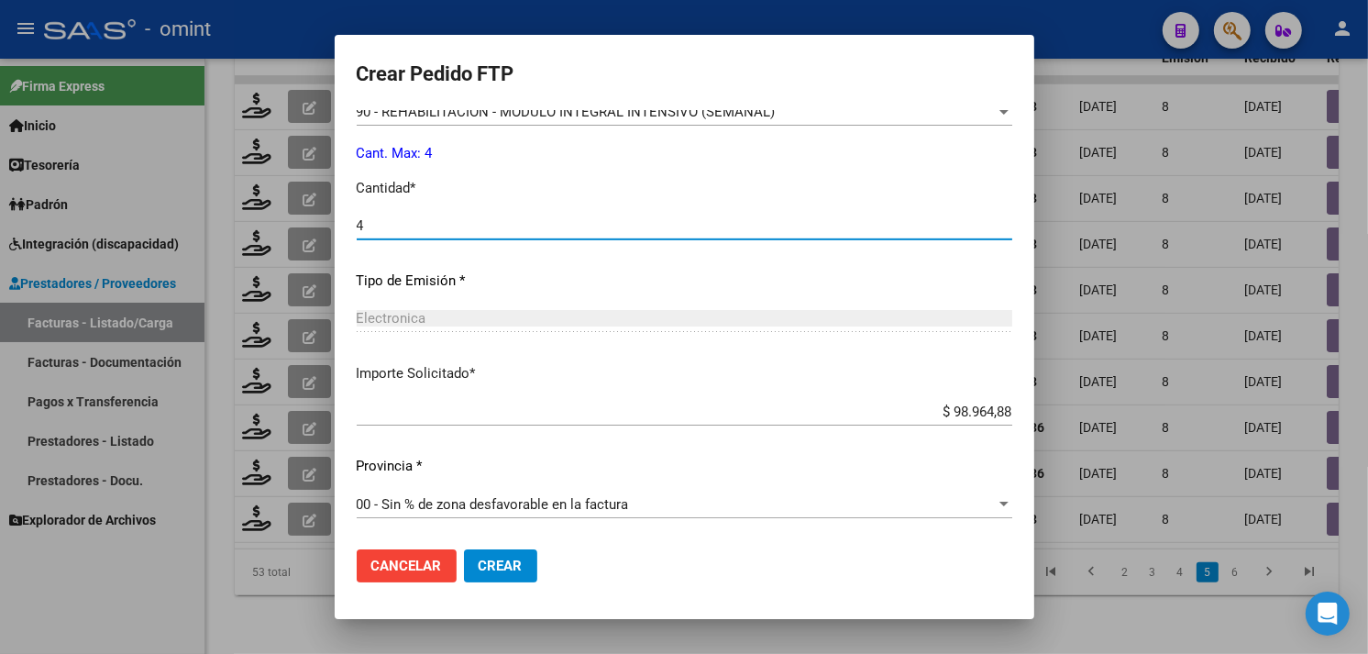
type input "4"
click at [493, 567] on span "Crear" at bounding box center [501, 566] width 44 height 17
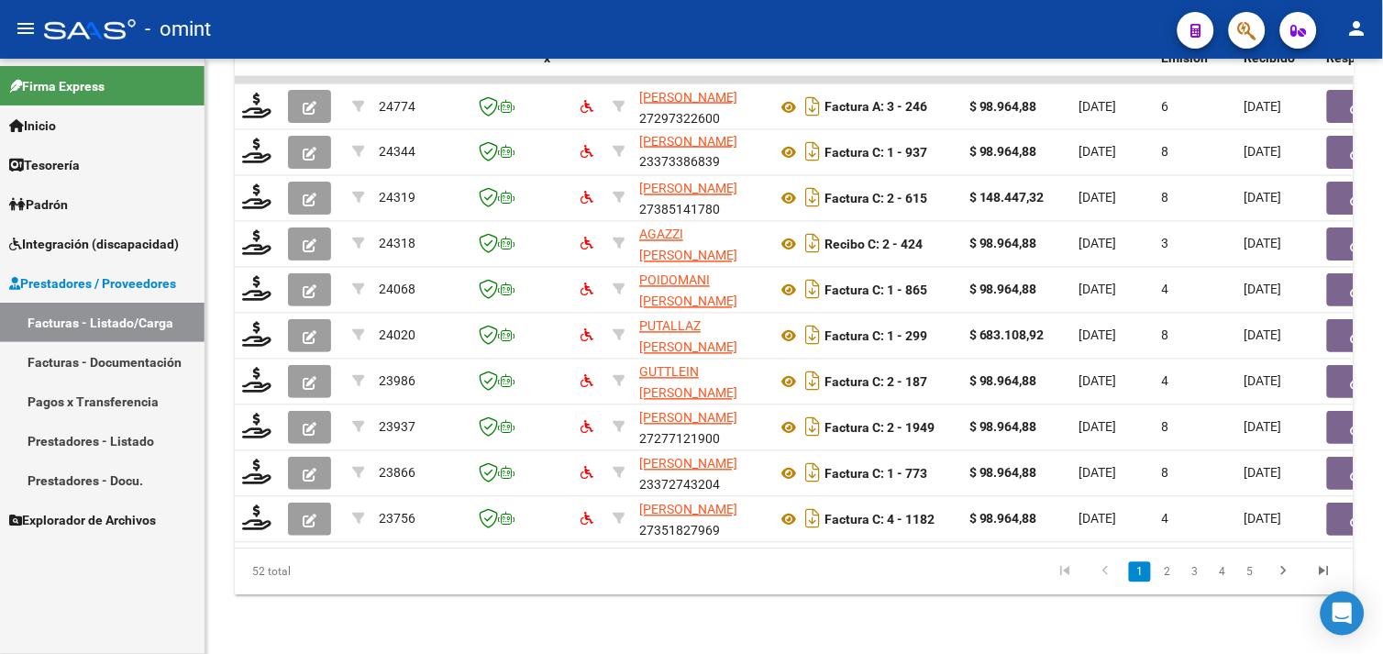
drag, startPoint x: 1334, startPoint y: 575, endPoint x: 1277, endPoint y: 569, distance: 58.1
click at [1334, 575] on icon "go to last page" at bounding box center [1324, 574] width 24 height 22
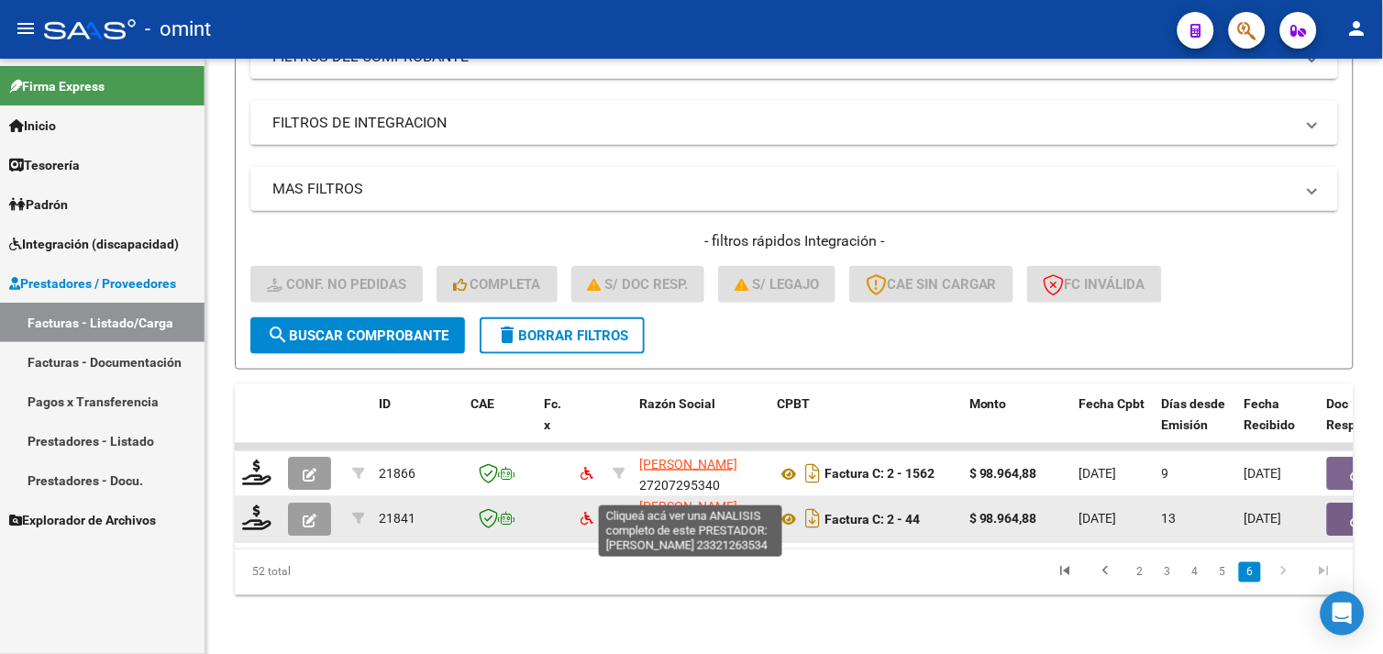
scroll to position [326, 0]
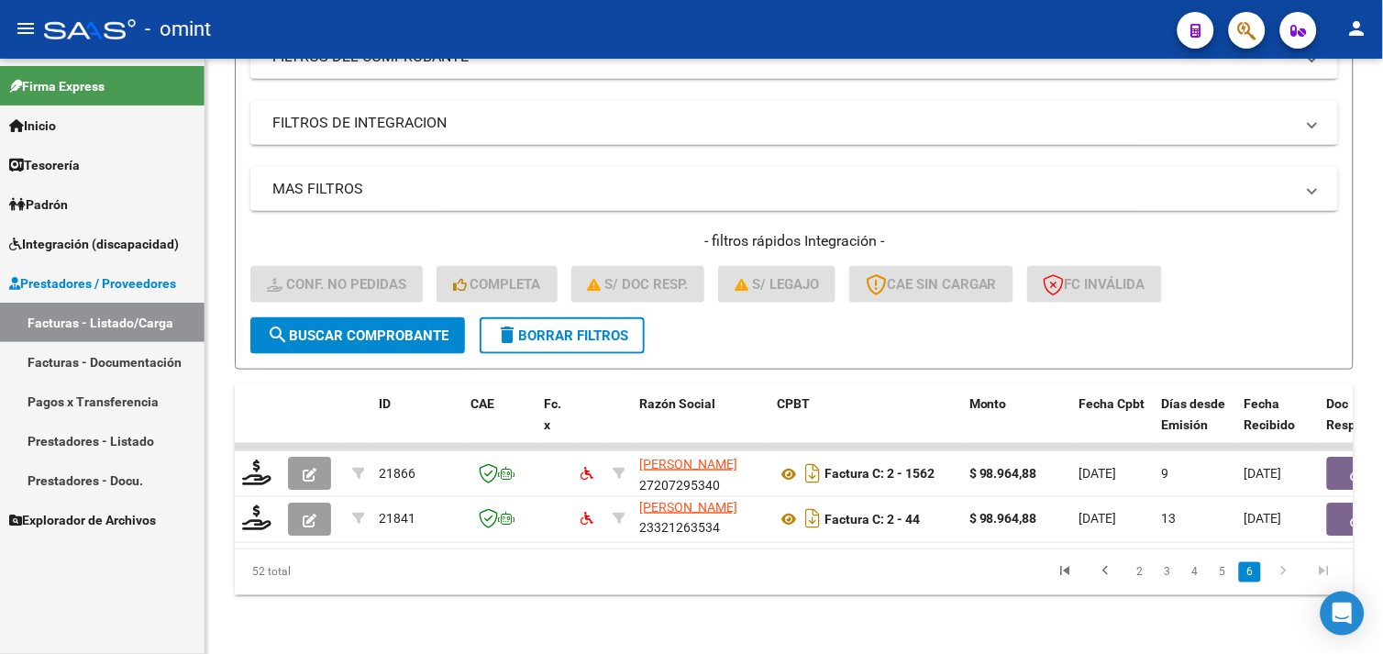
click at [1239, 573] on li "6" at bounding box center [1250, 572] width 28 height 31
click at [1226, 573] on link "5" at bounding box center [1222, 572] width 22 height 20
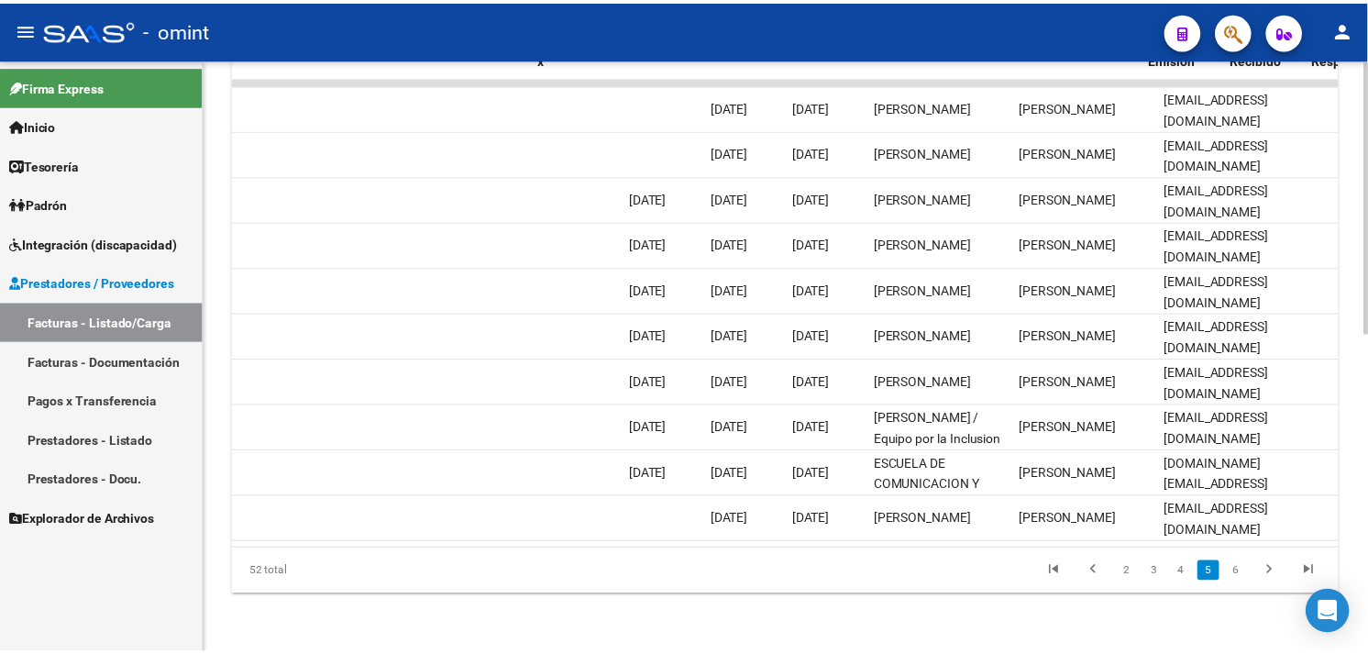
scroll to position [0, 0]
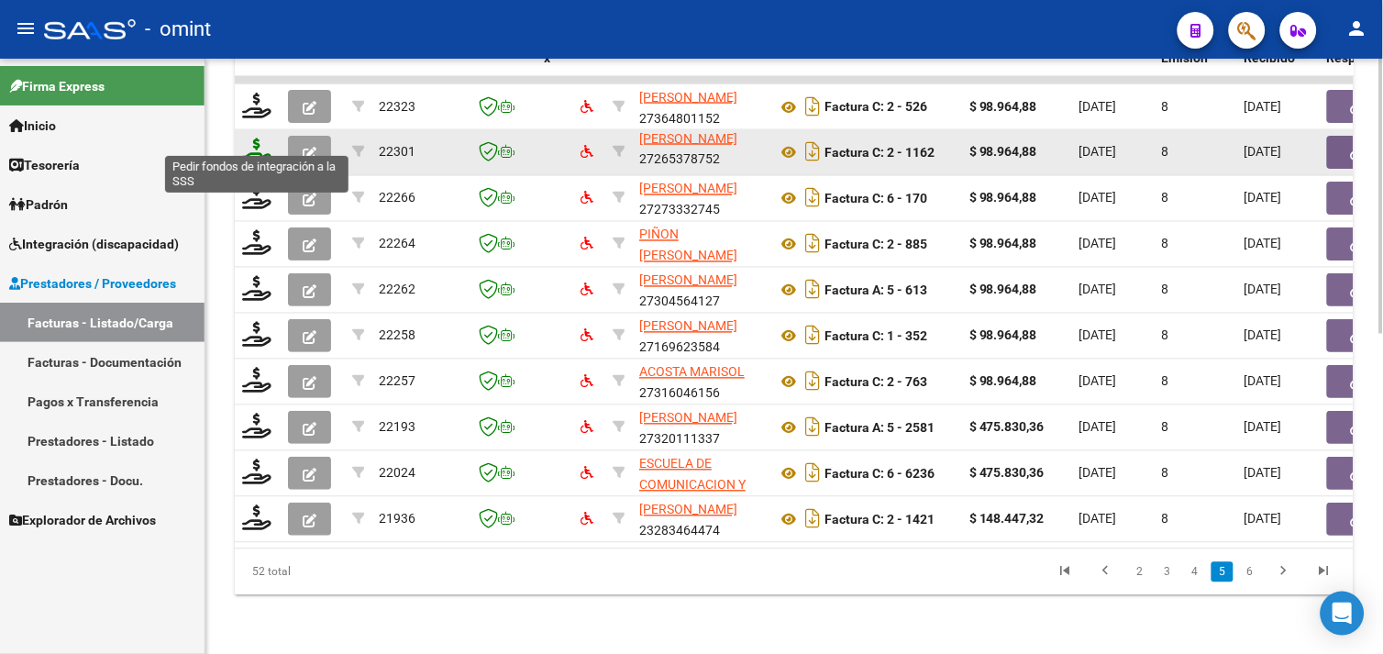
click at [250, 138] on icon at bounding box center [256, 151] width 29 height 26
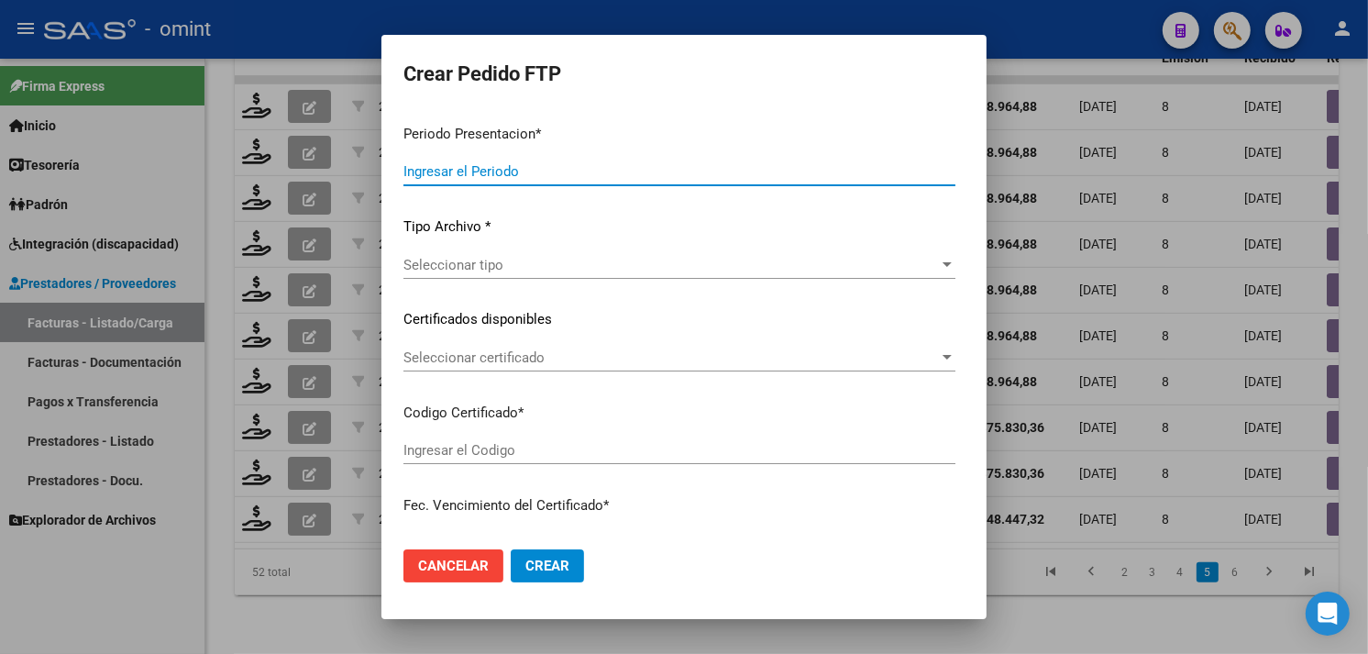
type input "202509"
type input "$ 98.964,88"
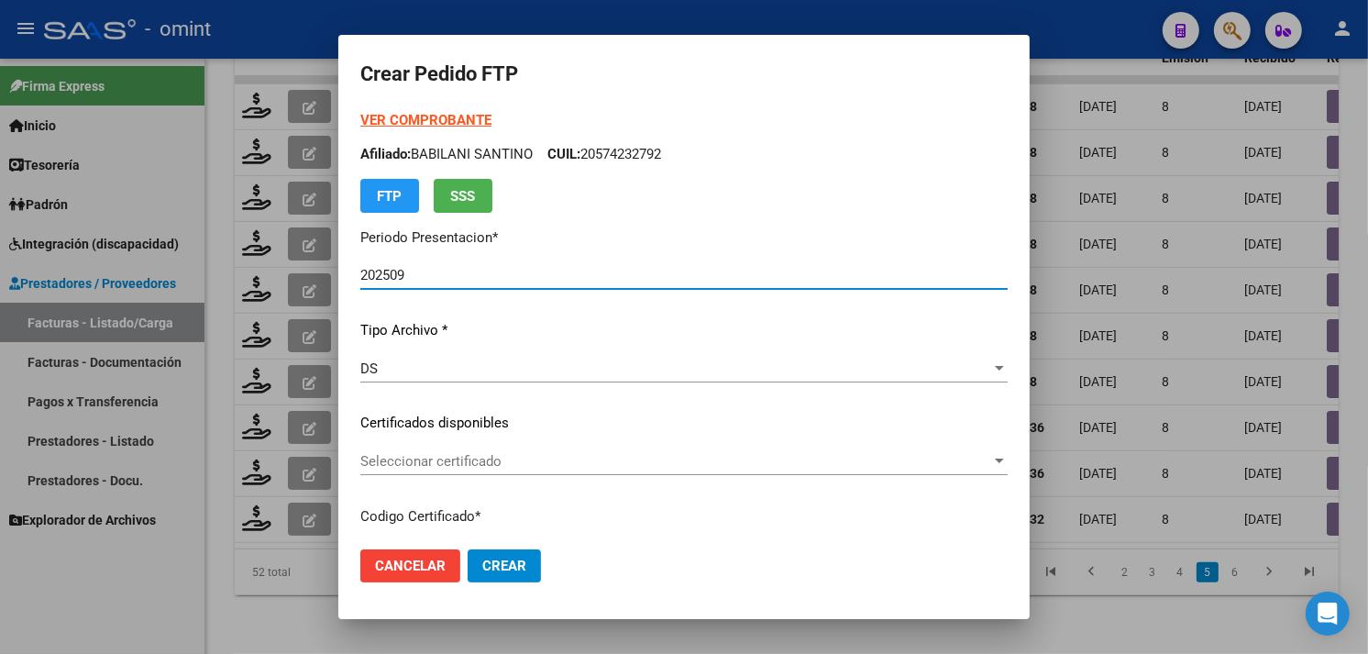
type input "6335048221"
type input "[DATE]"
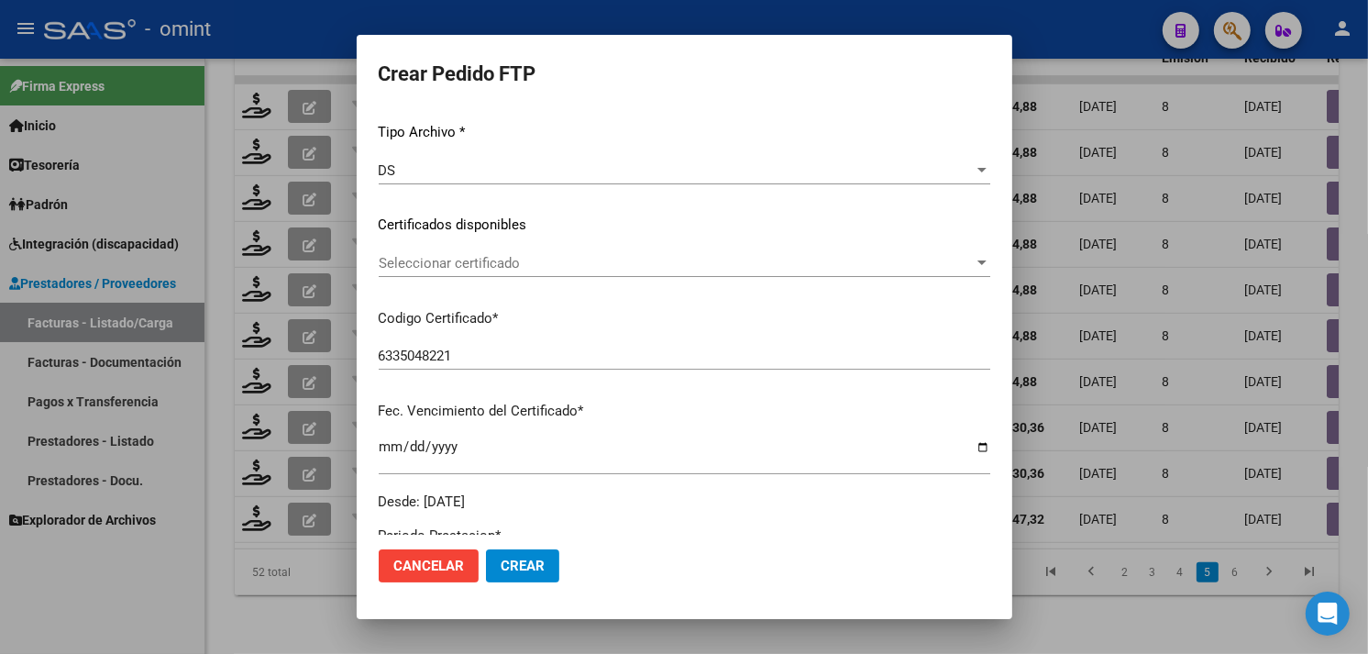
scroll to position [204, 0]
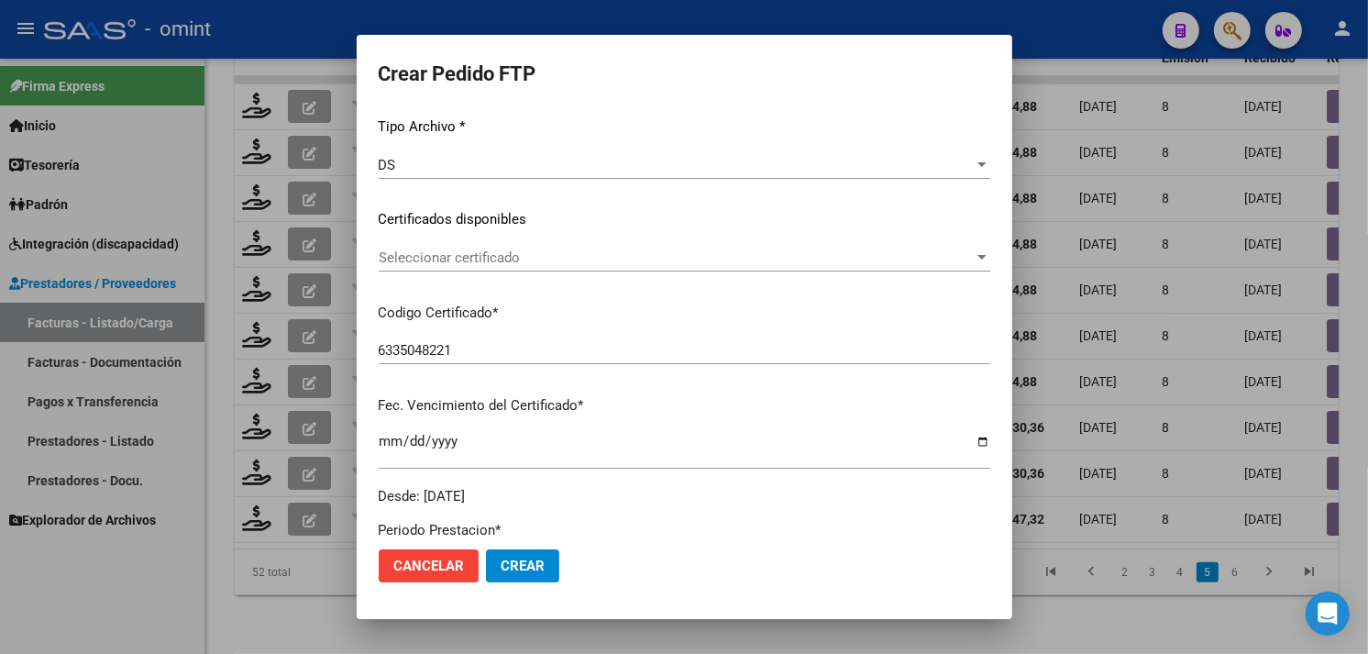
click at [515, 255] on span "Seleccionar certificado" at bounding box center [676, 257] width 595 height 17
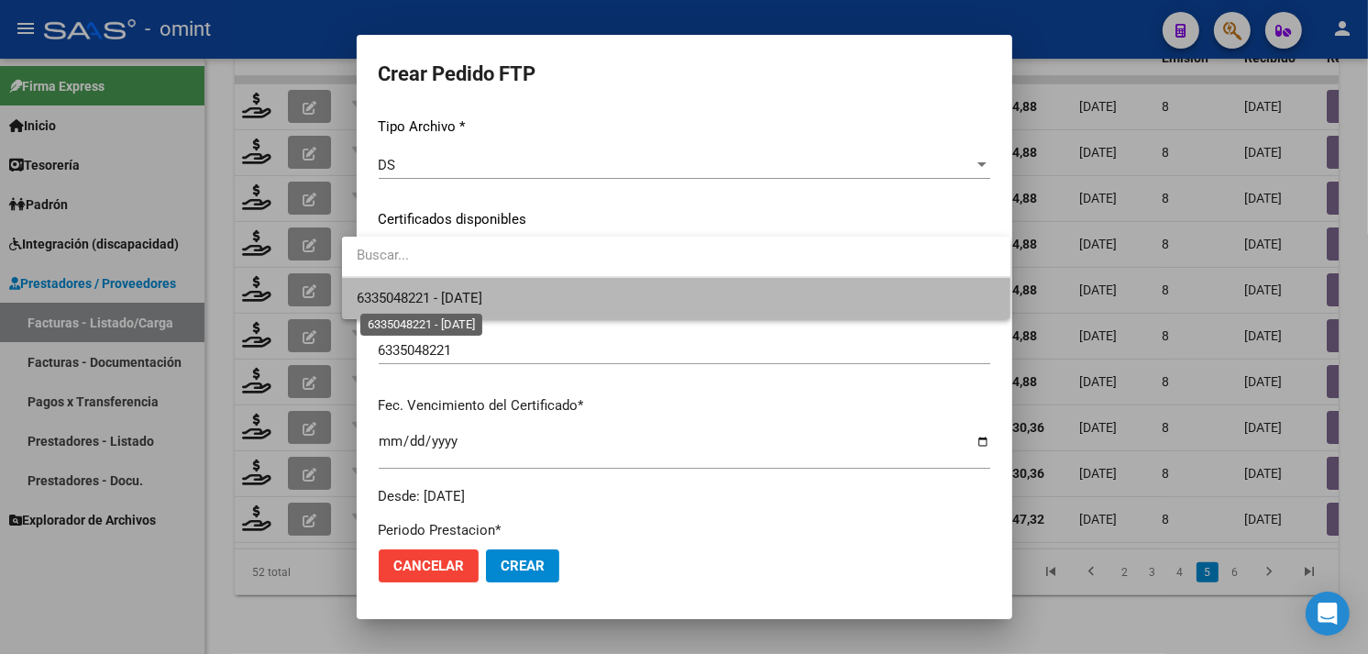
click at [482, 290] on span "6335048221 - [DATE]" at bounding box center [420, 298] width 126 height 17
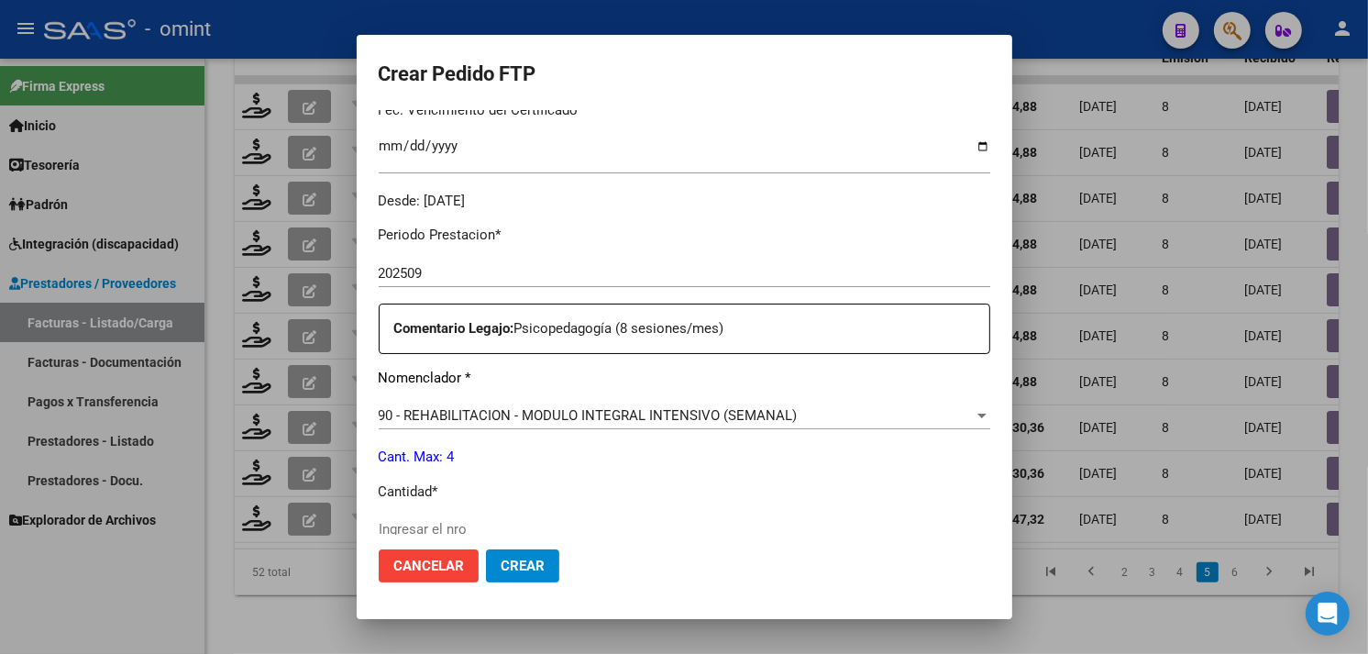
scroll to position [509, 0]
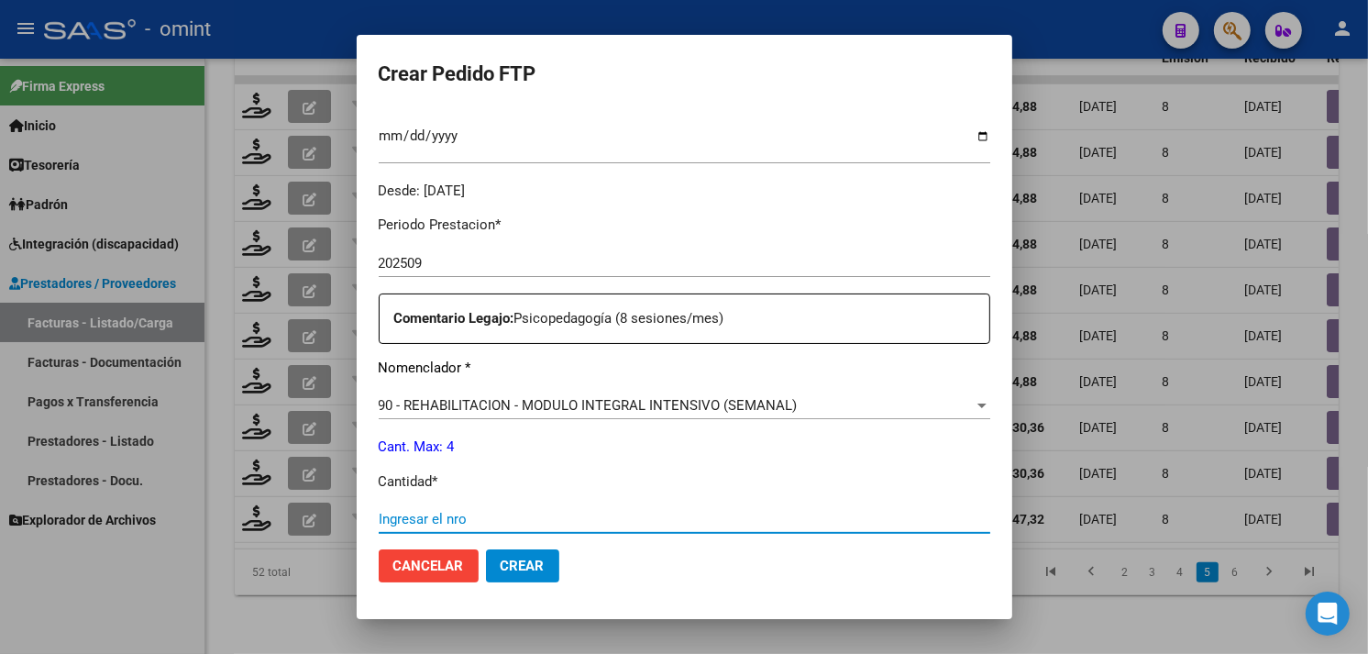
click at [479, 514] on input "Ingresar el nro" at bounding box center [685, 519] width 612 height 17
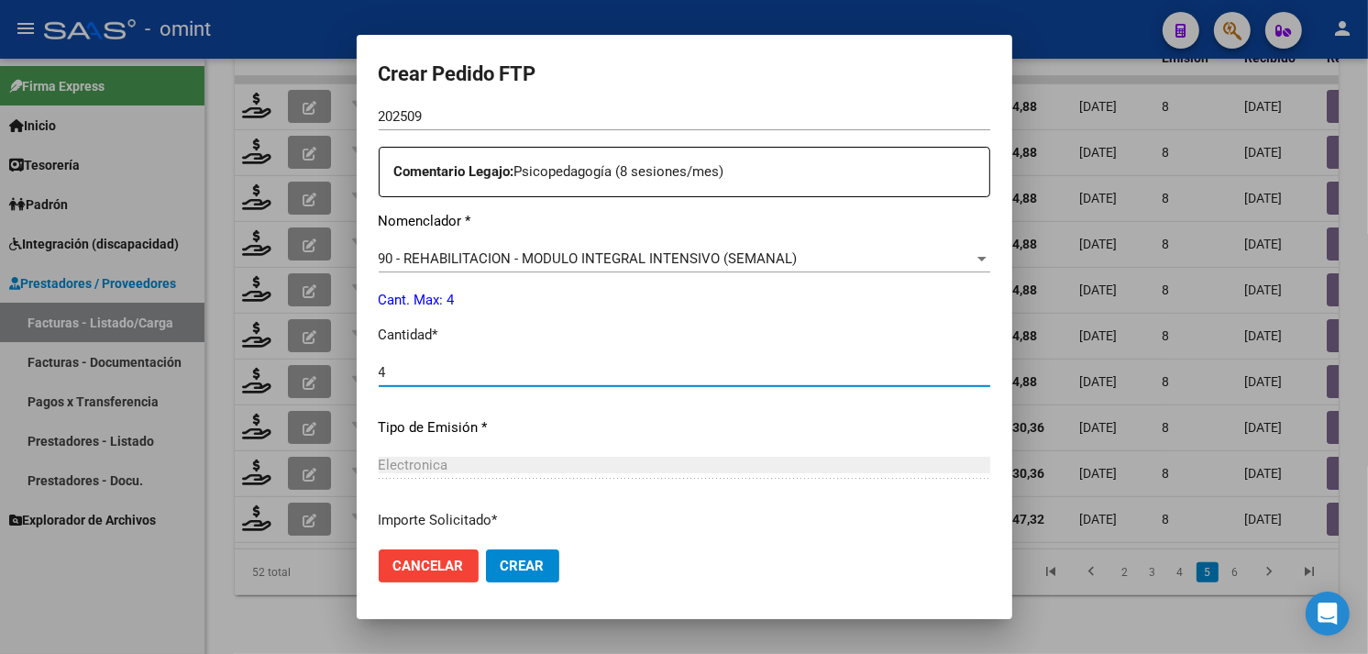
scroll to position [802, 0]
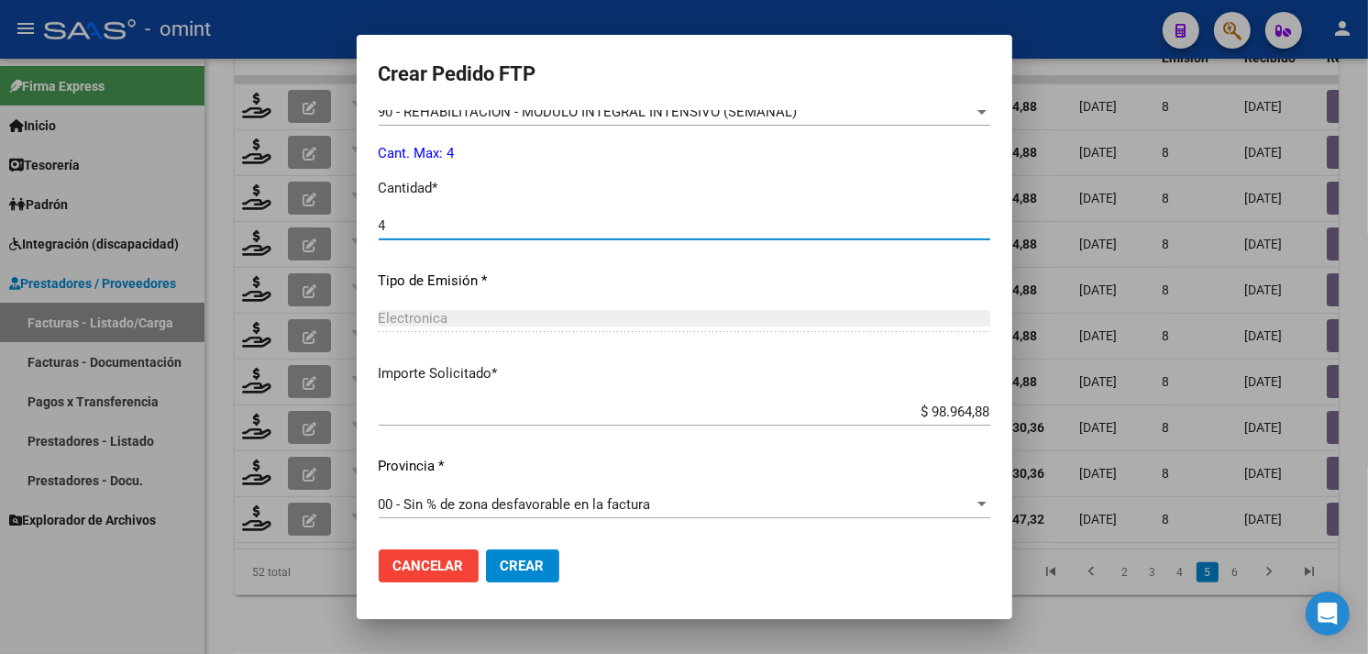
type input "4"
click at [516, 558] on span "Crear" at bounding box center [523, 566] width 44 height 17
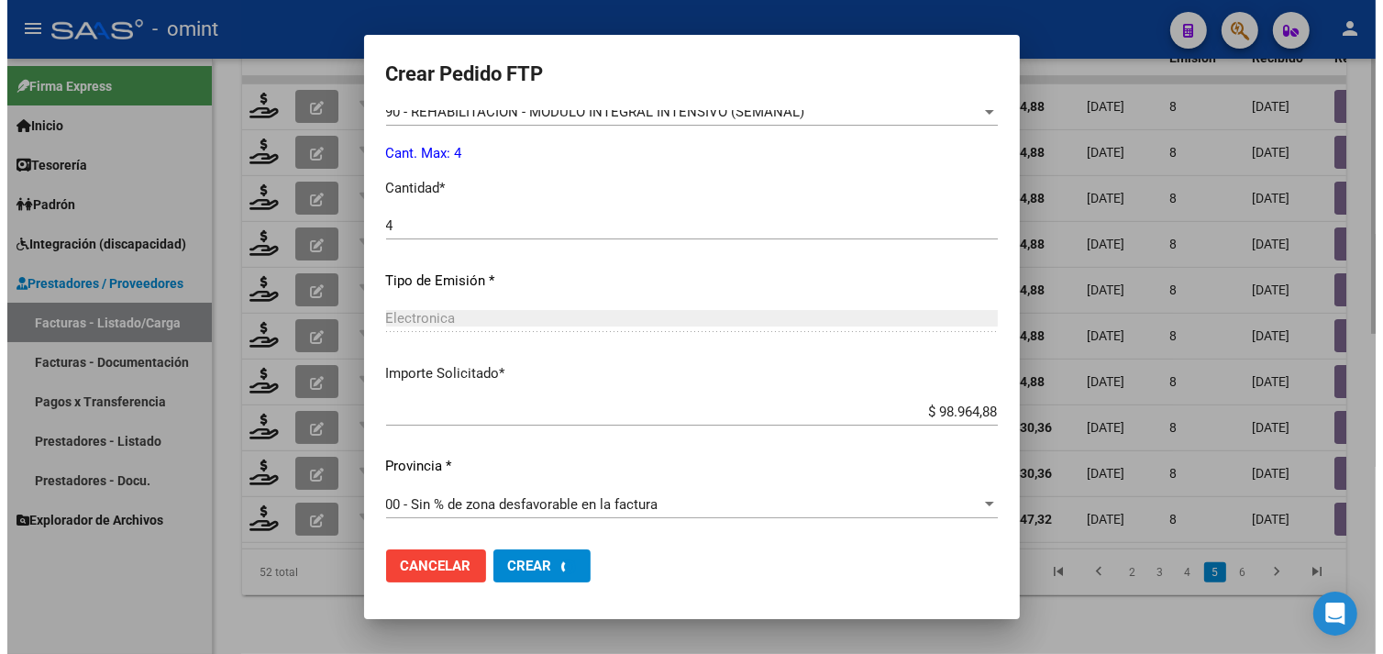
scroll to position [0, 0]
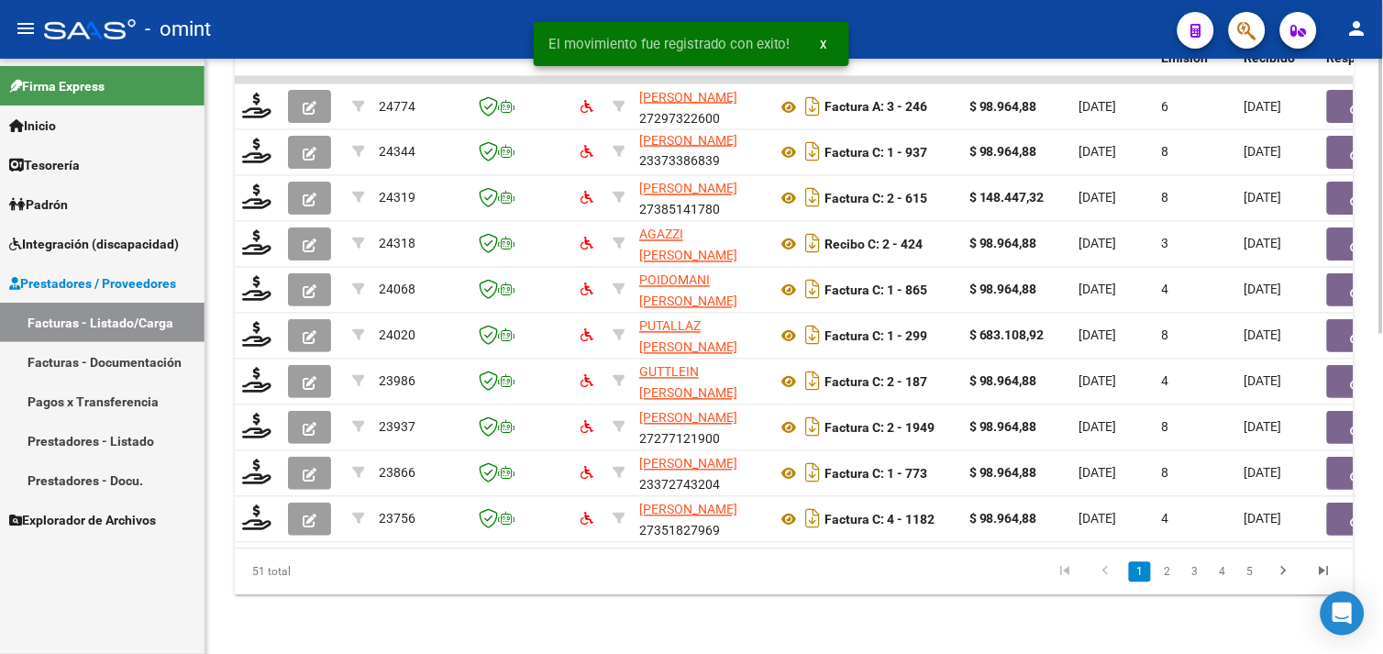
click at [1199, 572] on link "3" at bounding box center [1195, 572] width 22 height 20
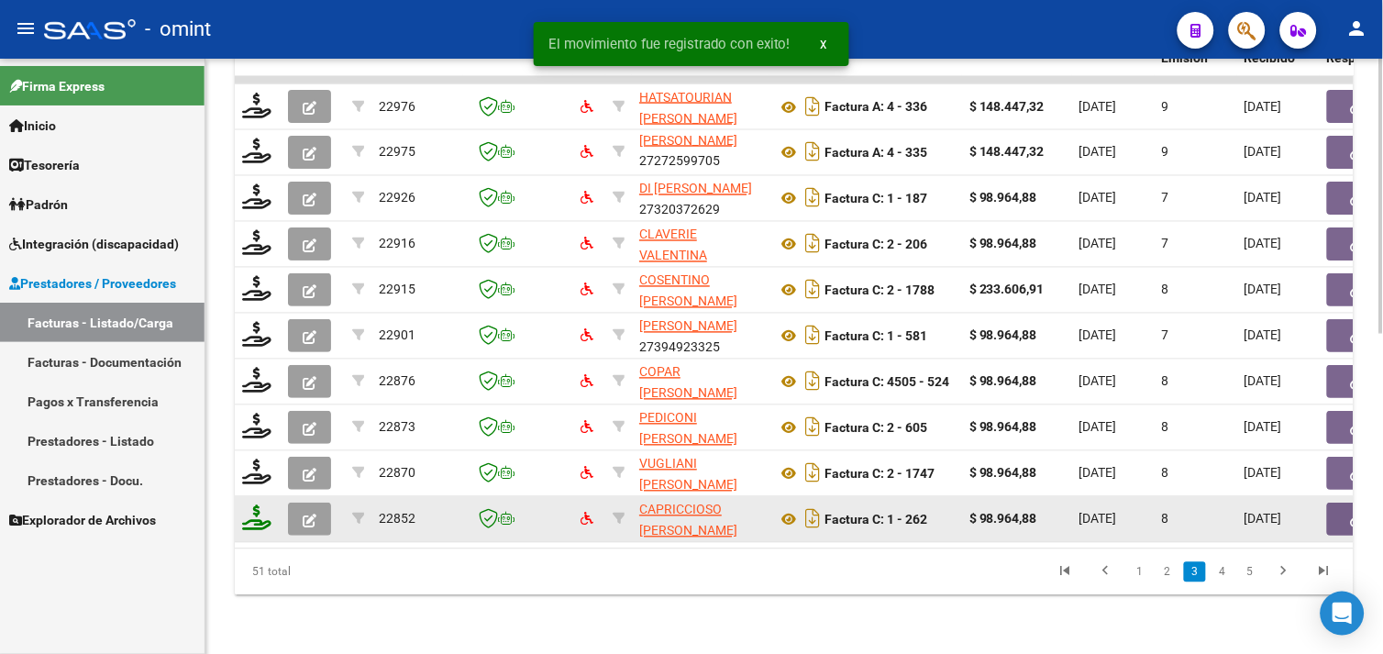
click at [270, 508] on icon at bounding box center [256, 518] width 29 height 26
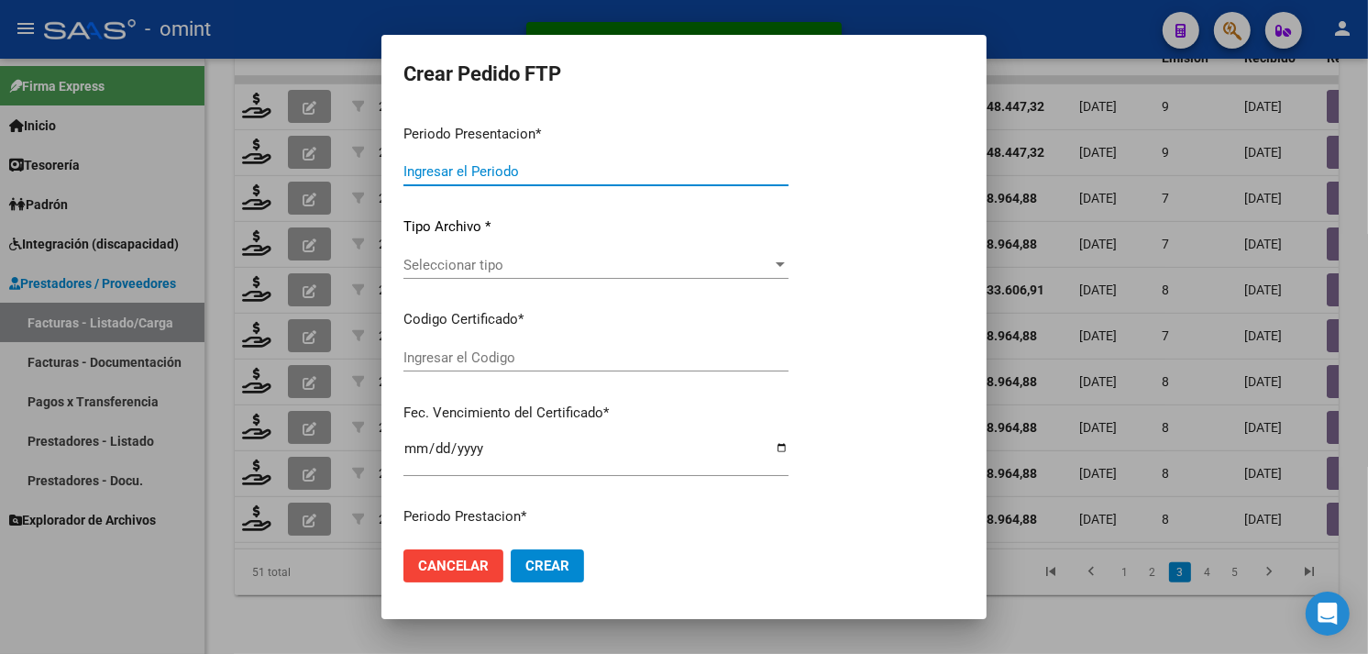
type input "202509"
type input "$ 98.964,88"
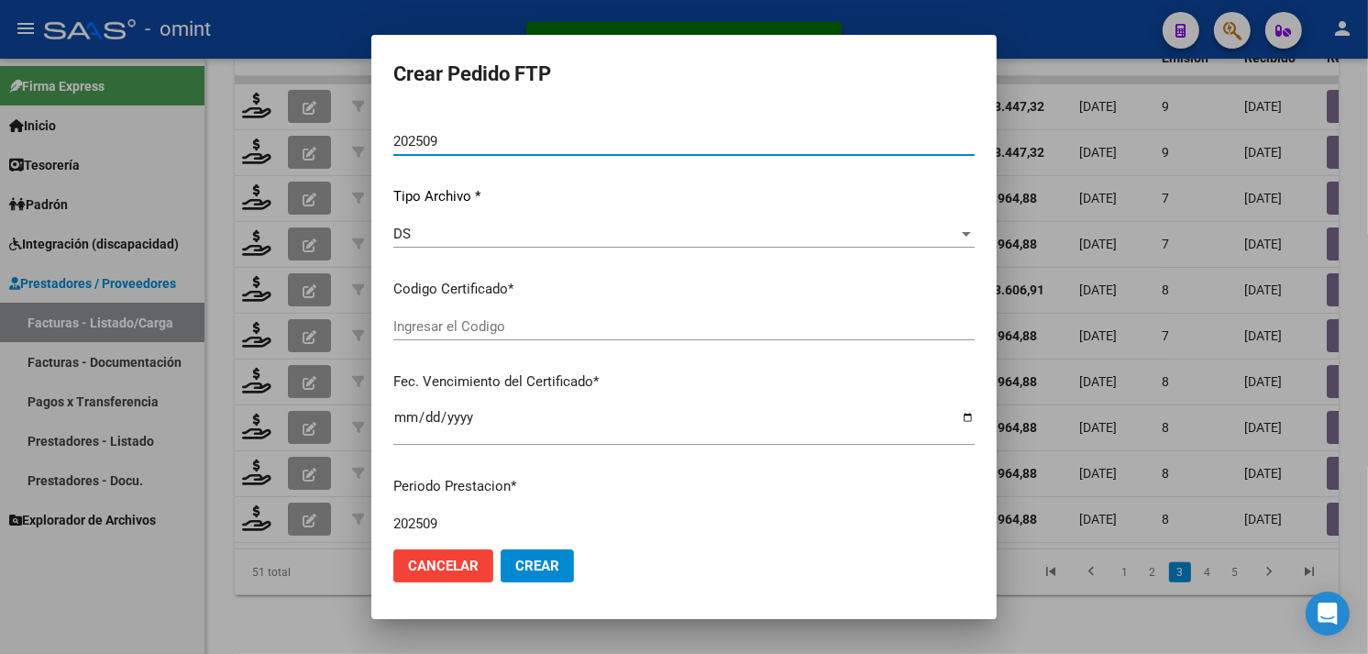
type input "627958718"
type input "[DATE]"
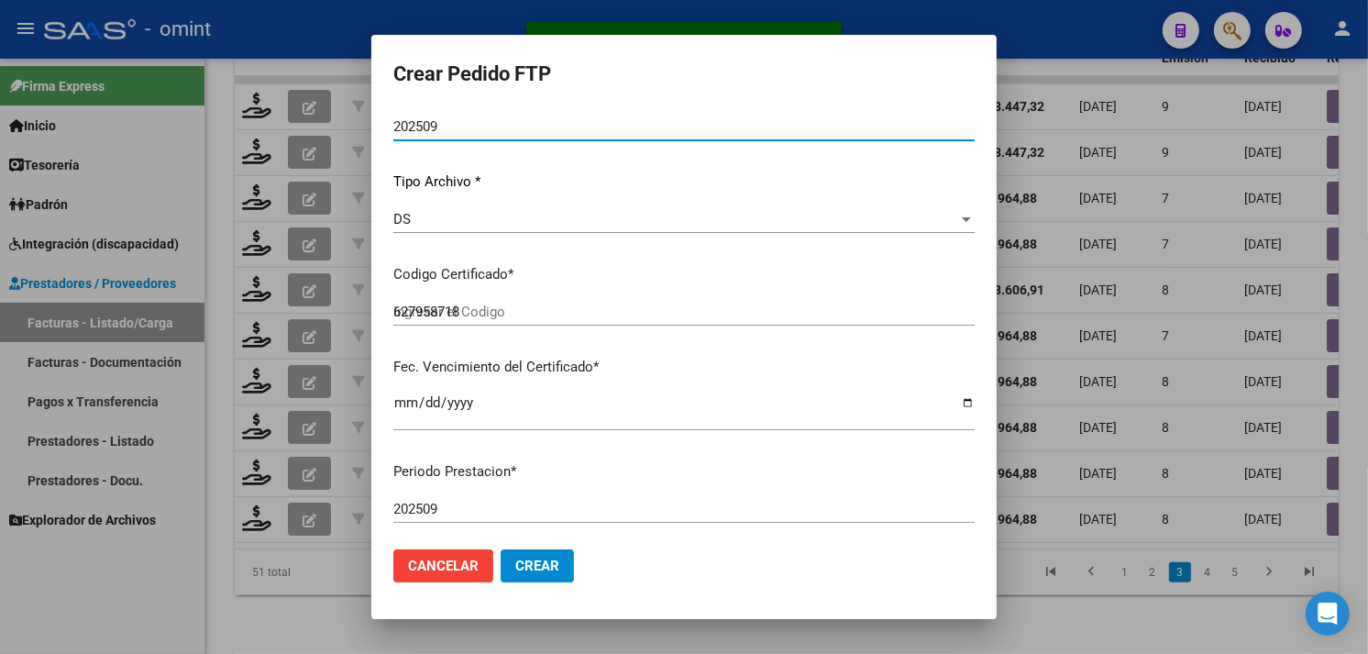
scroll to position [149, 0]
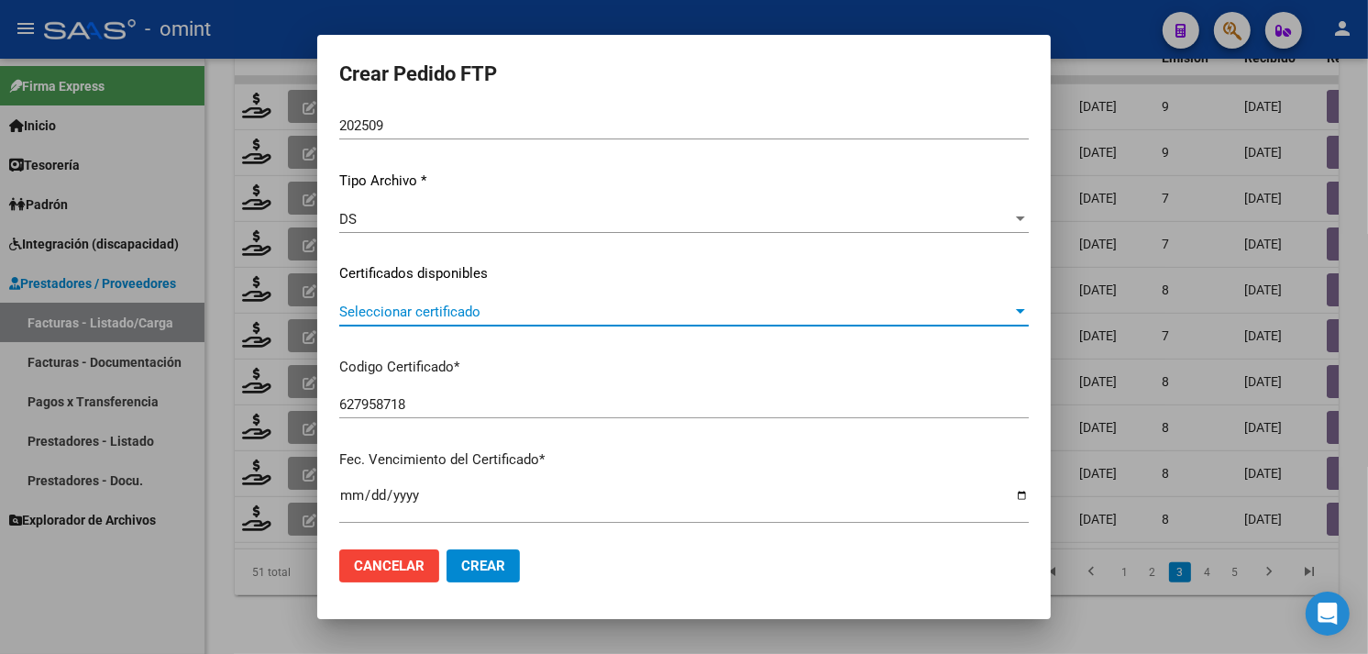
click at [492, 318] on span "Seleccionar certificado" at bounding box center [675, 312] width 673 height 17
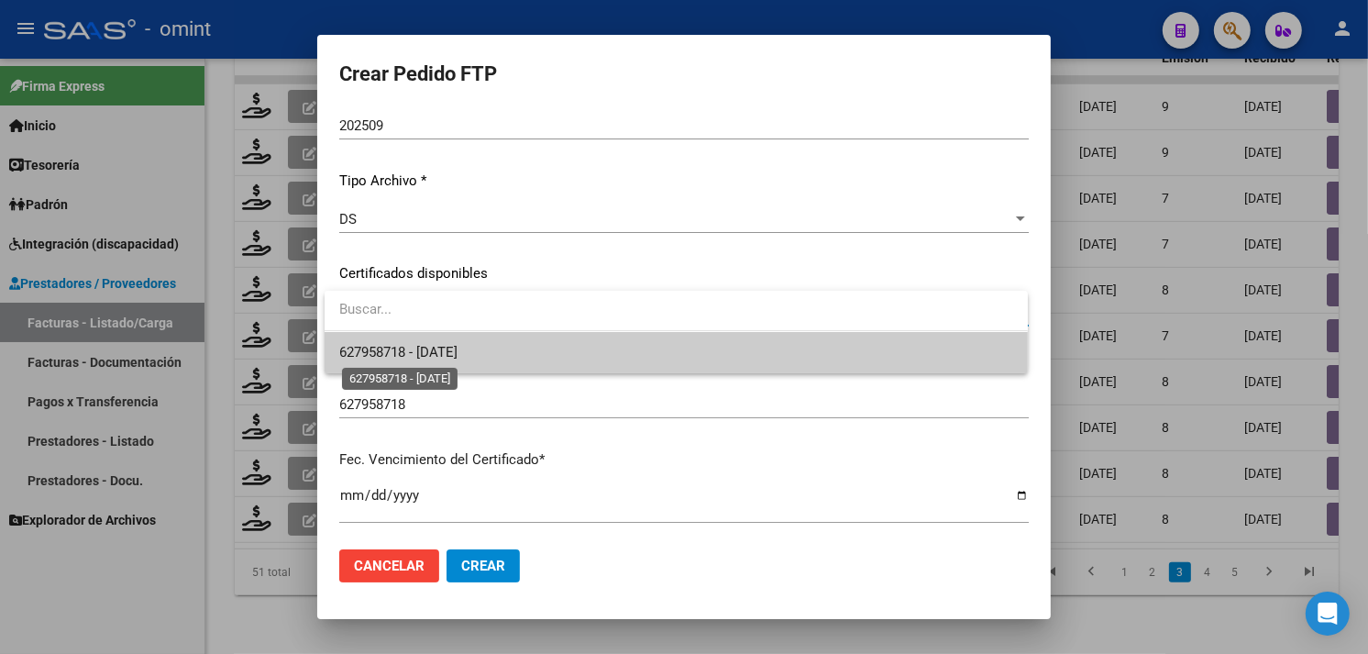
click at [458, 347] on span "627958718 - [DATE]" at bounding box center [398, 352] width 118 height 17
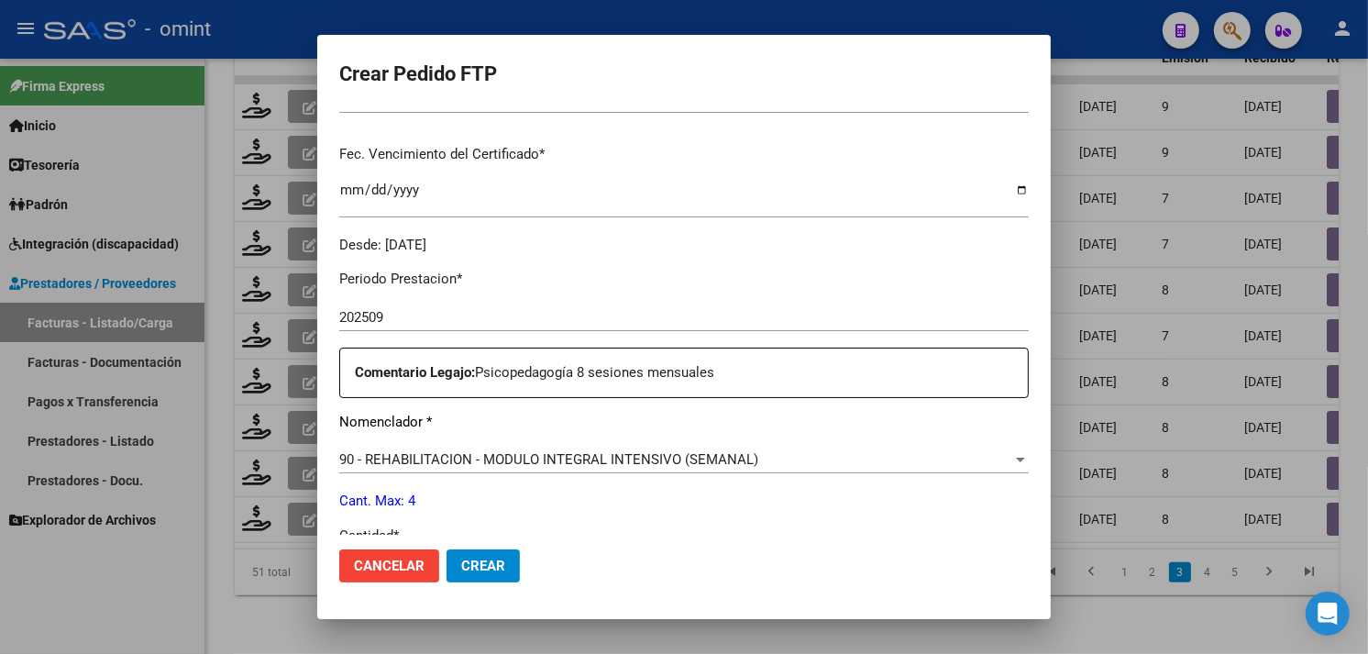
scroll to position [557, 0]
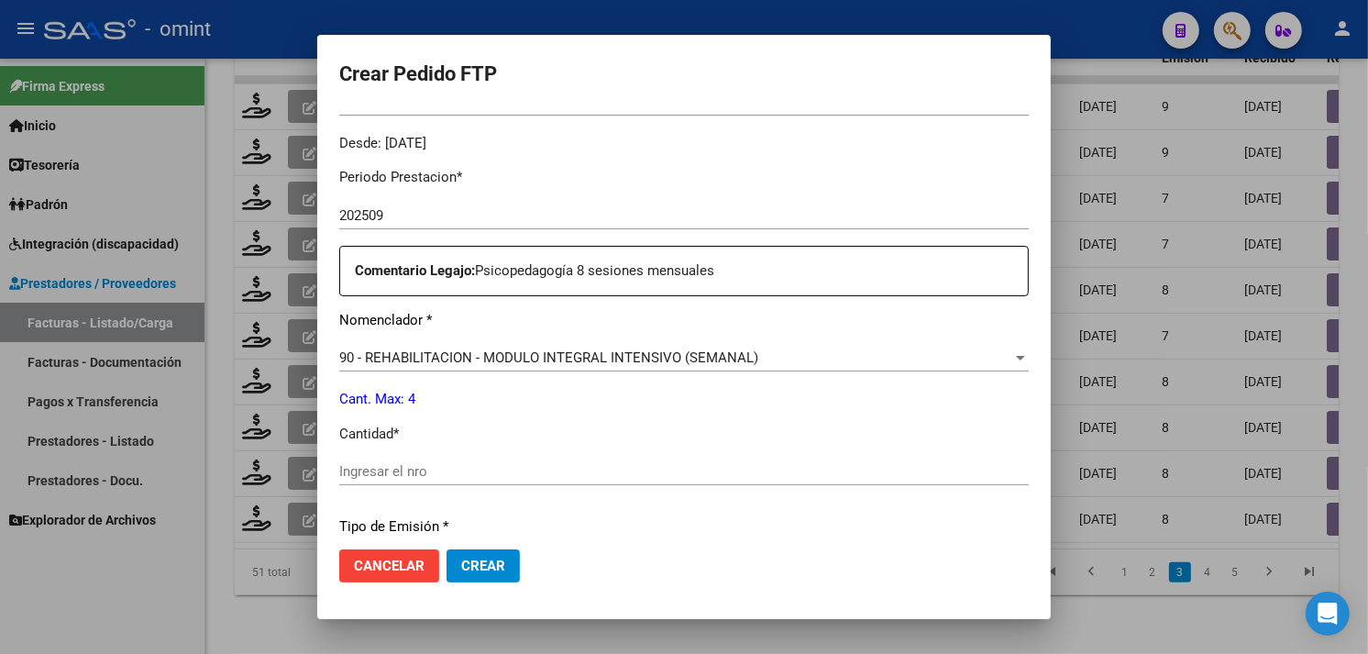
click at [451, 475] on input "Ingresar el nro" at bounding box center [684, 471] width 690 height 17
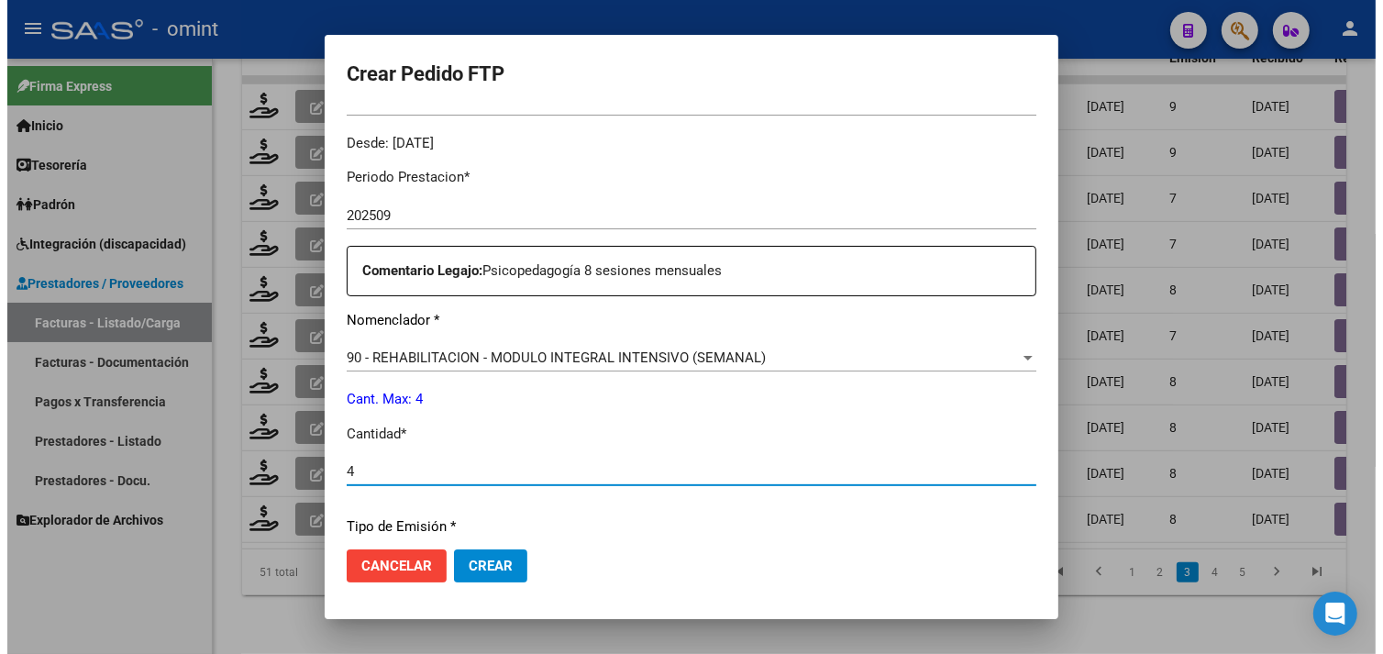
scroll to position [802, 0]
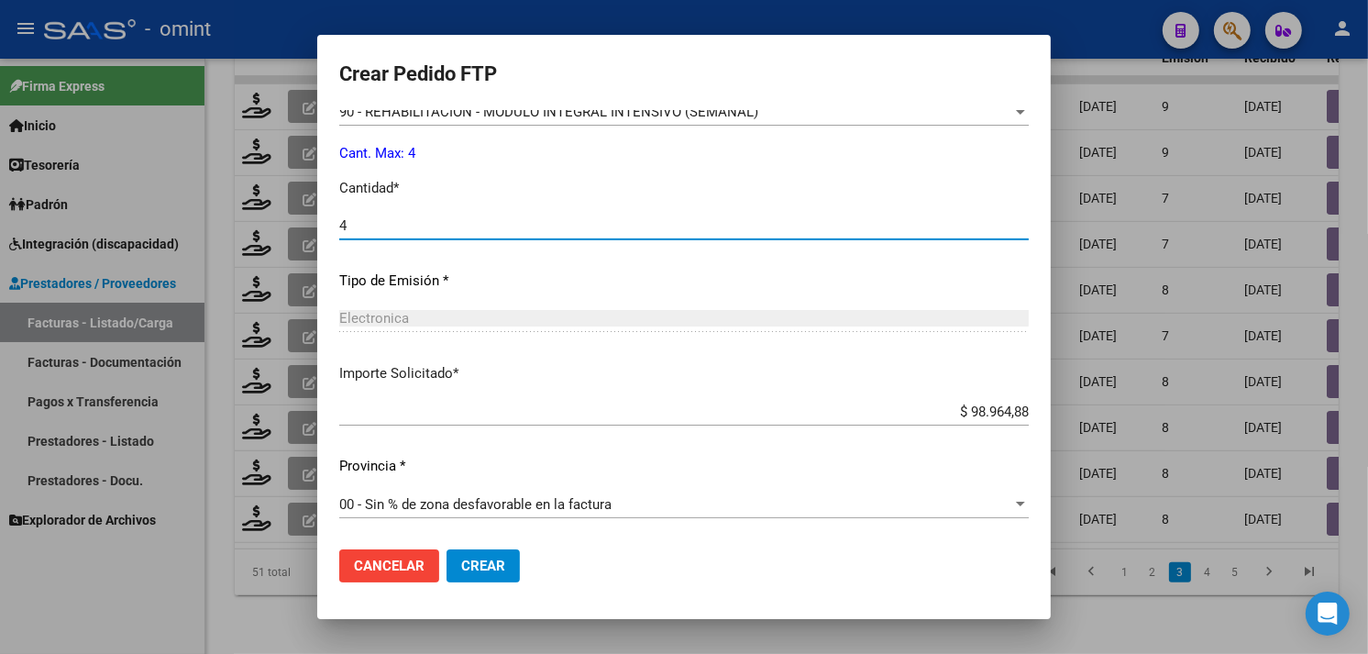
type input "4"
click at [498, 558] on span "Crear" at bounding box center [483, 566] width 44 height 17
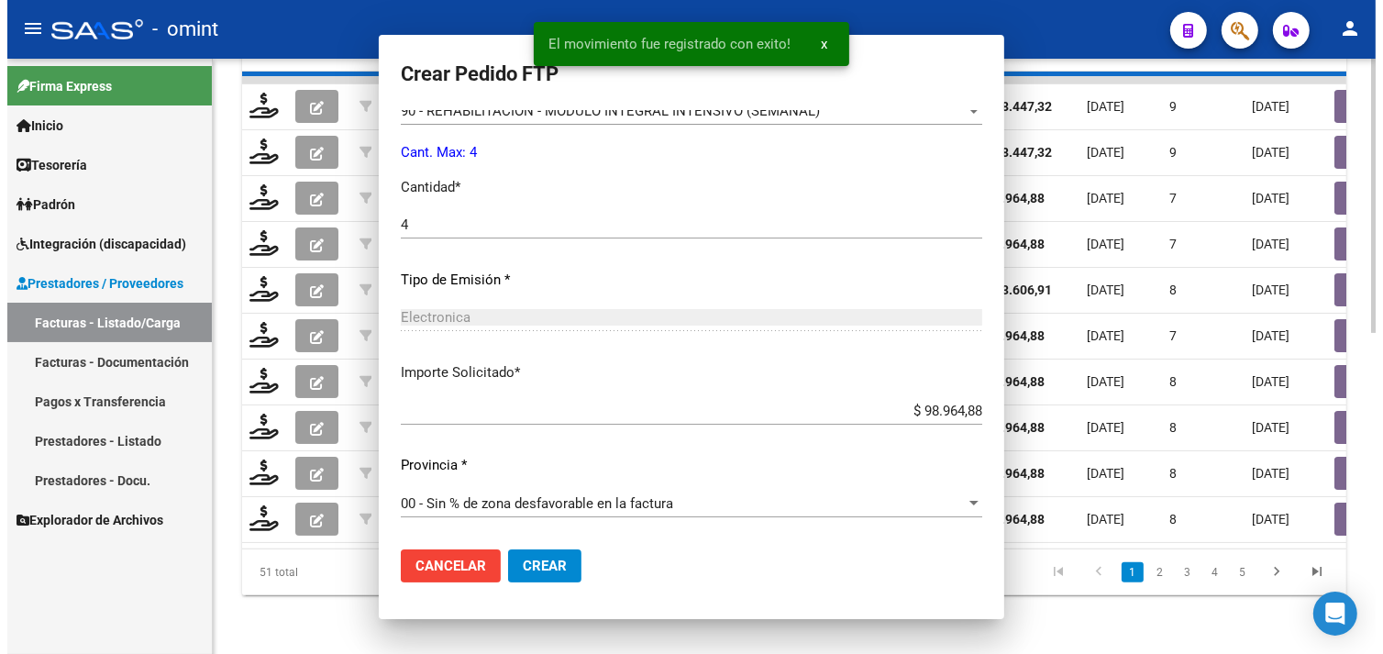
scroll to position [0, 0]
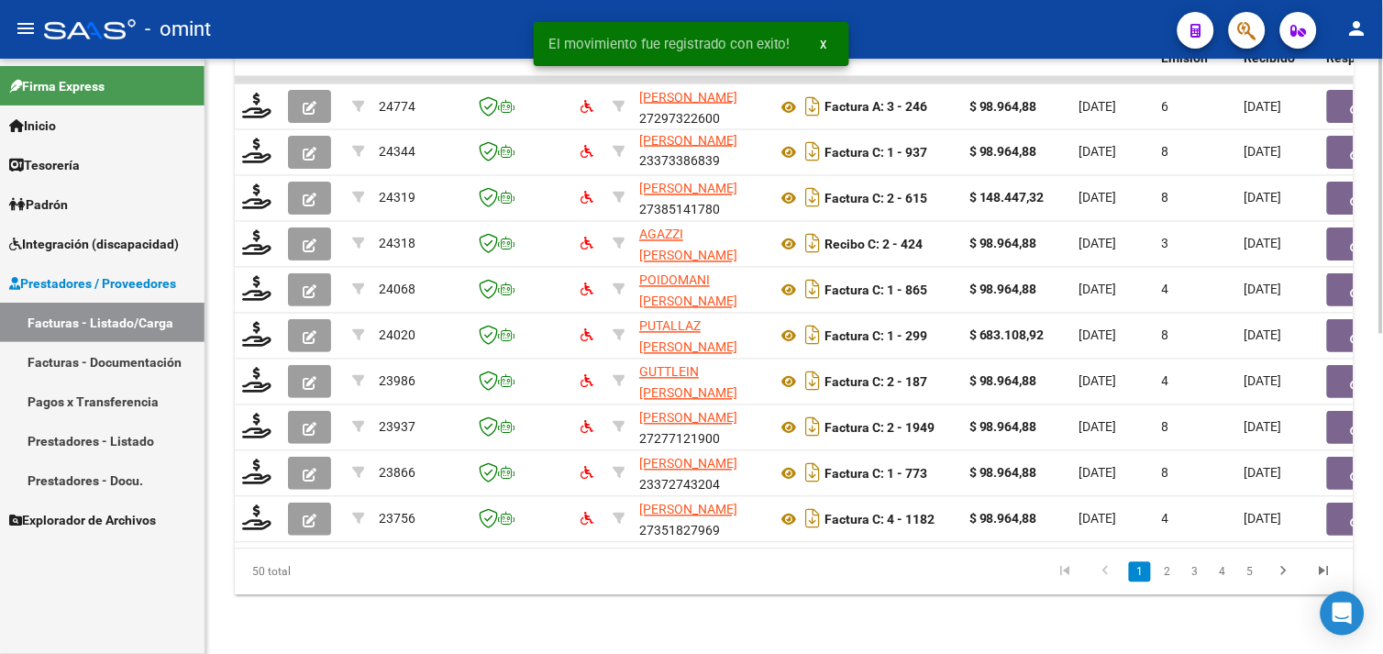
click at [1184, 575] on li "3" at bounding box center [1195, 572] width 28 height 31
click at [1189, 578] on link "3" at bounding box center [1195, 572] width 22 height 20
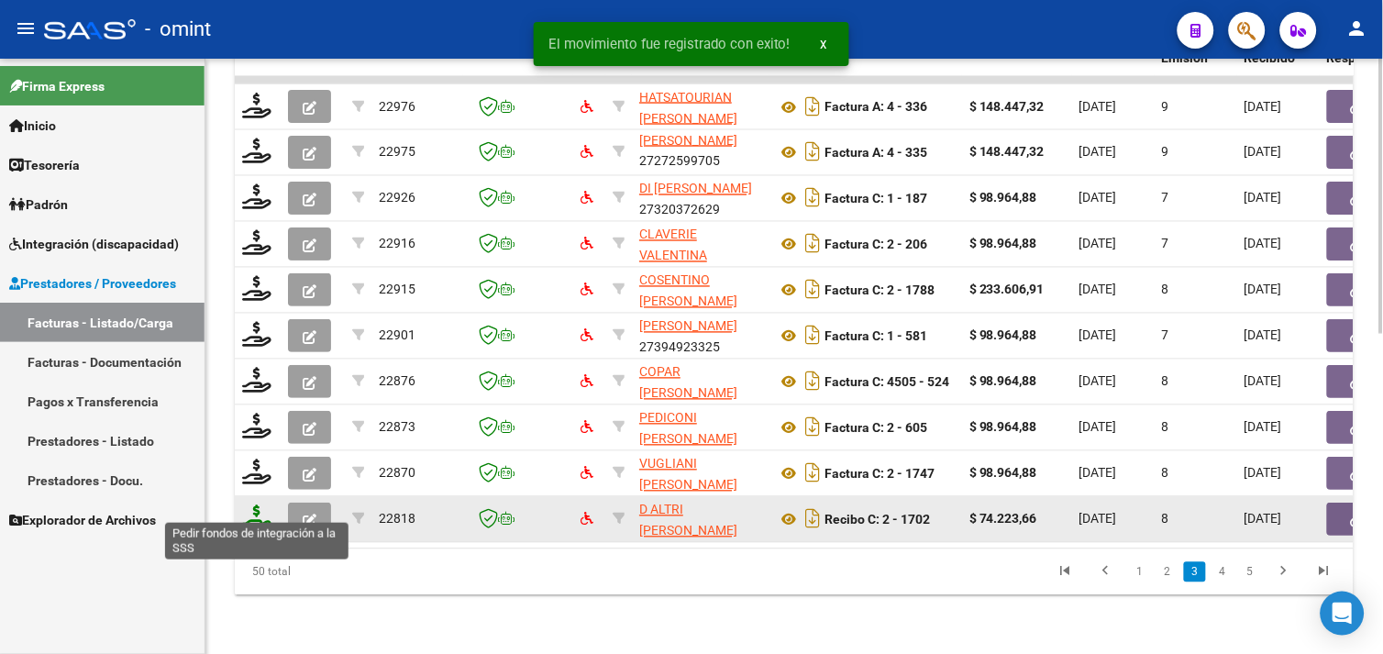
click at [250, 509] on icon at bounding box center [256, 518] width 29 height 26
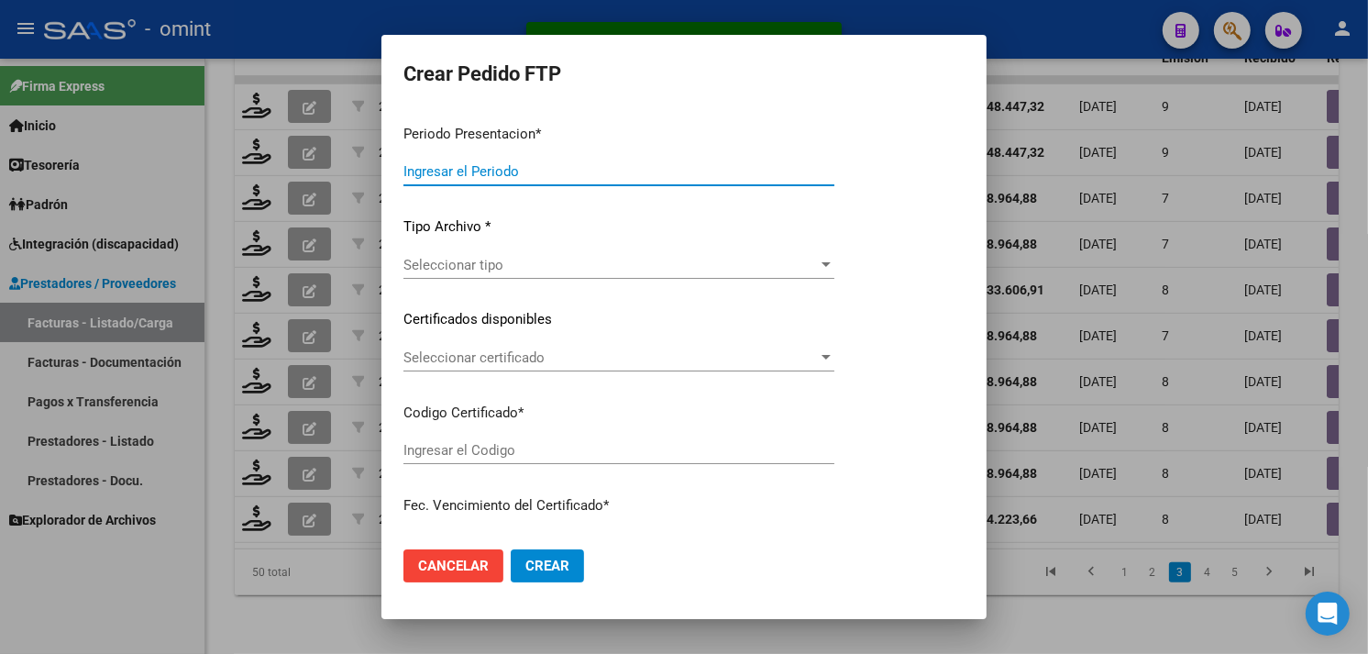
type input "202509"
type input "$ 74.223,66"
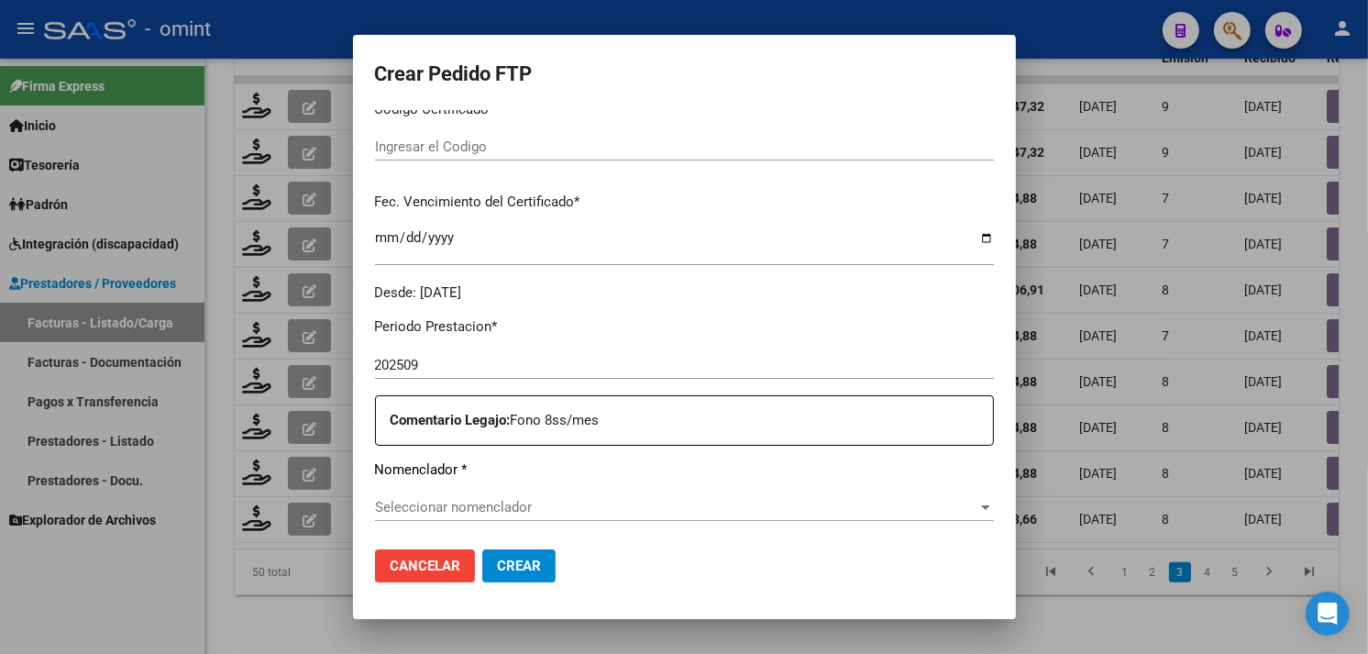
type input "764843347"
type input "[DATE]"
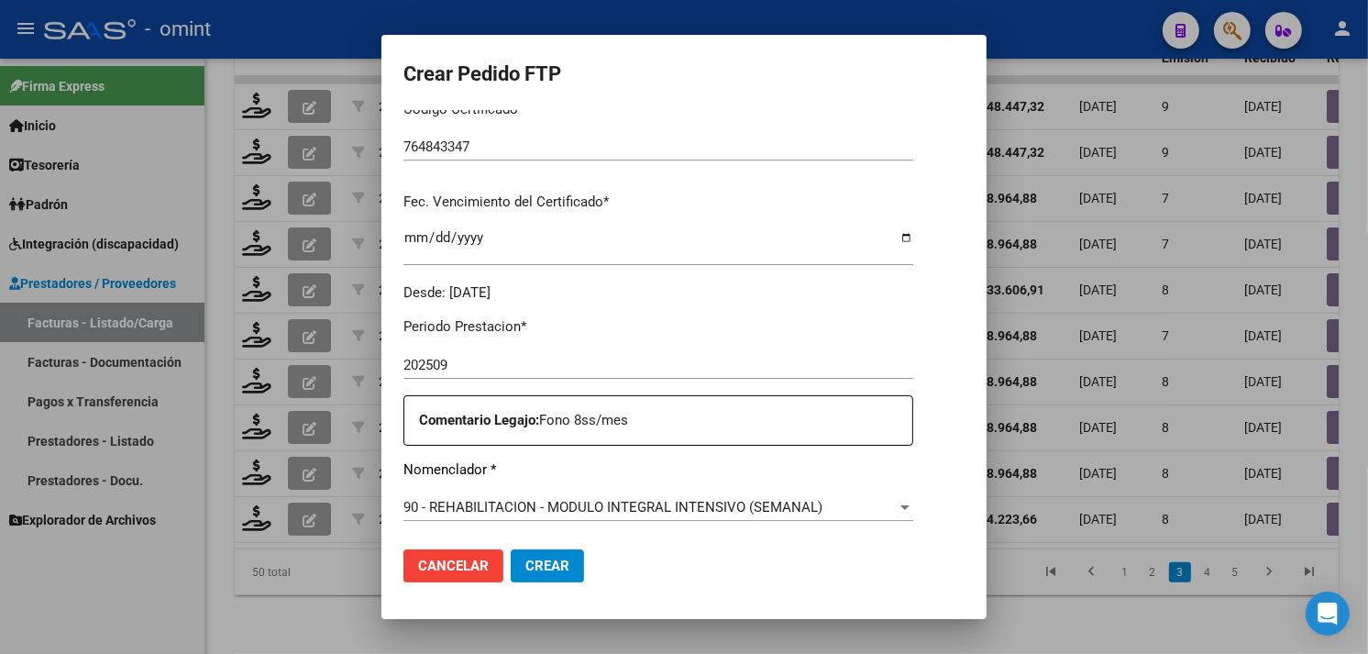
scroll to position [509, 0]
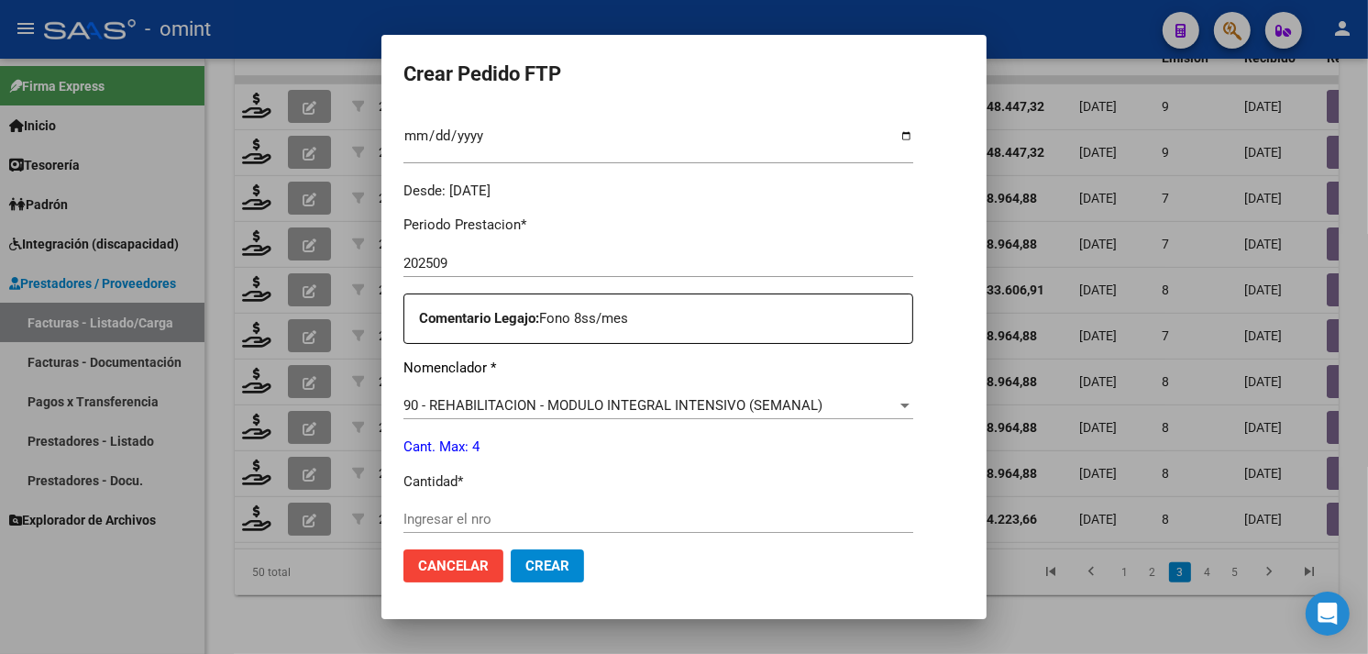
click at [431, 515] on input "Ingresar el nro" at bounding box center [659, 519] width 510 height 17
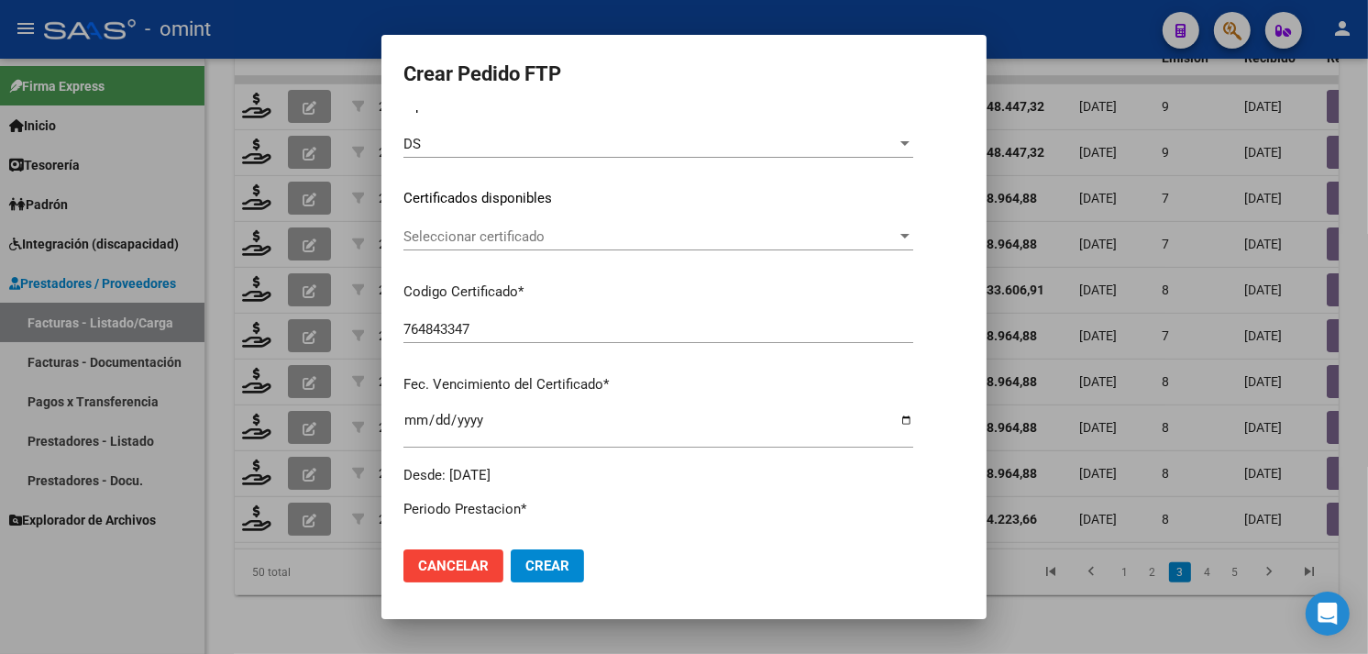
scroll to position [204, 0]
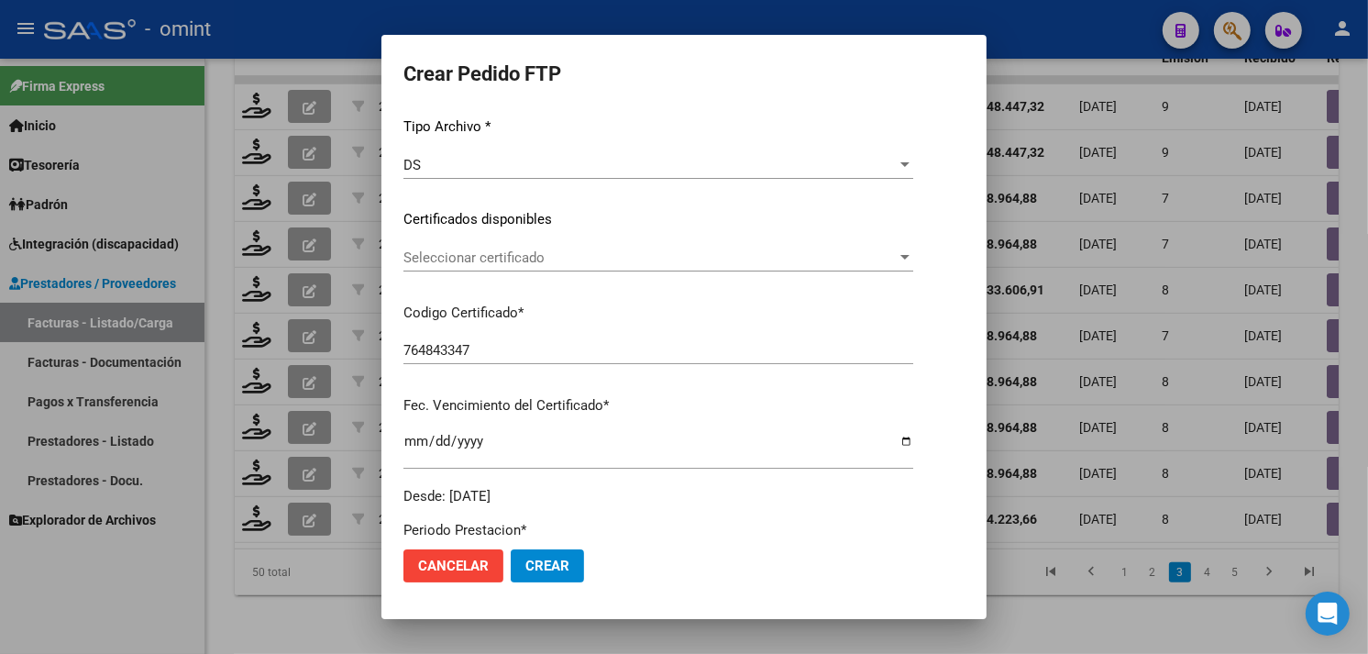
type input "4"
click at [483, 266] on div "Seleccionar certificado Seleccionar certificado" at bounding box center [659, 258] width 510 height 28
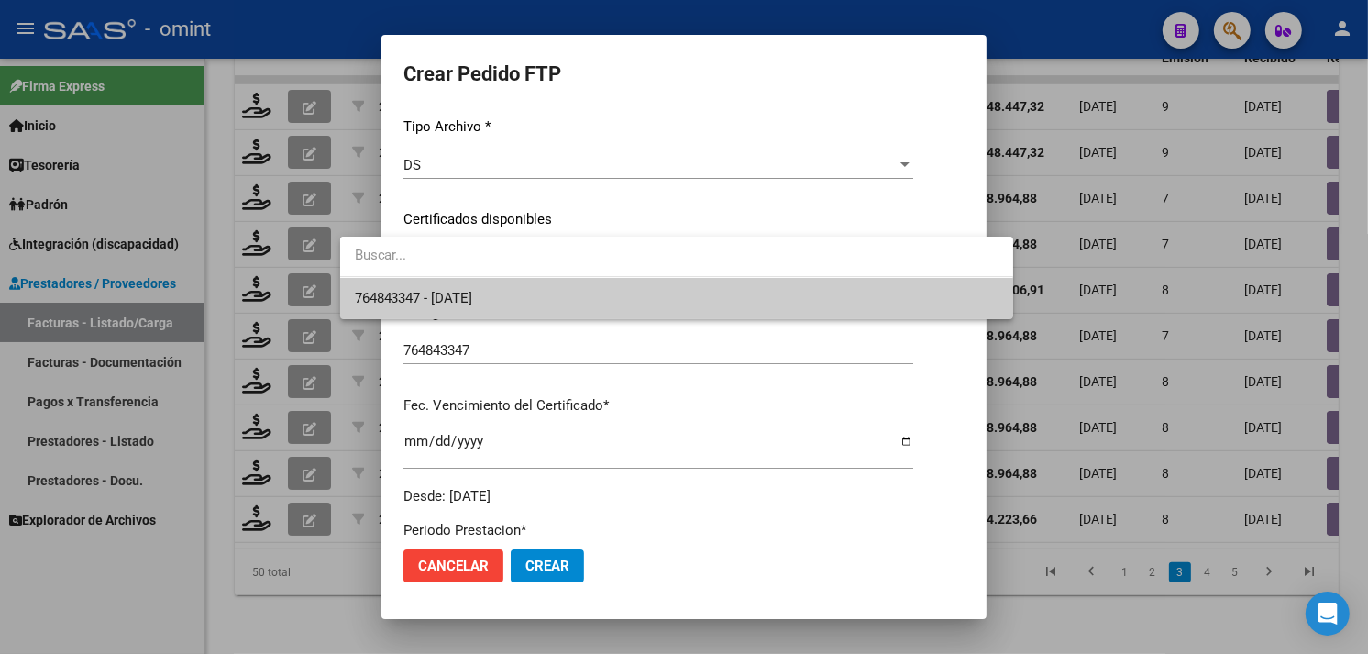
click at [481, 282] on span "764843347 - [DATE]" at bounding box center [677, 298] width 644 height 41
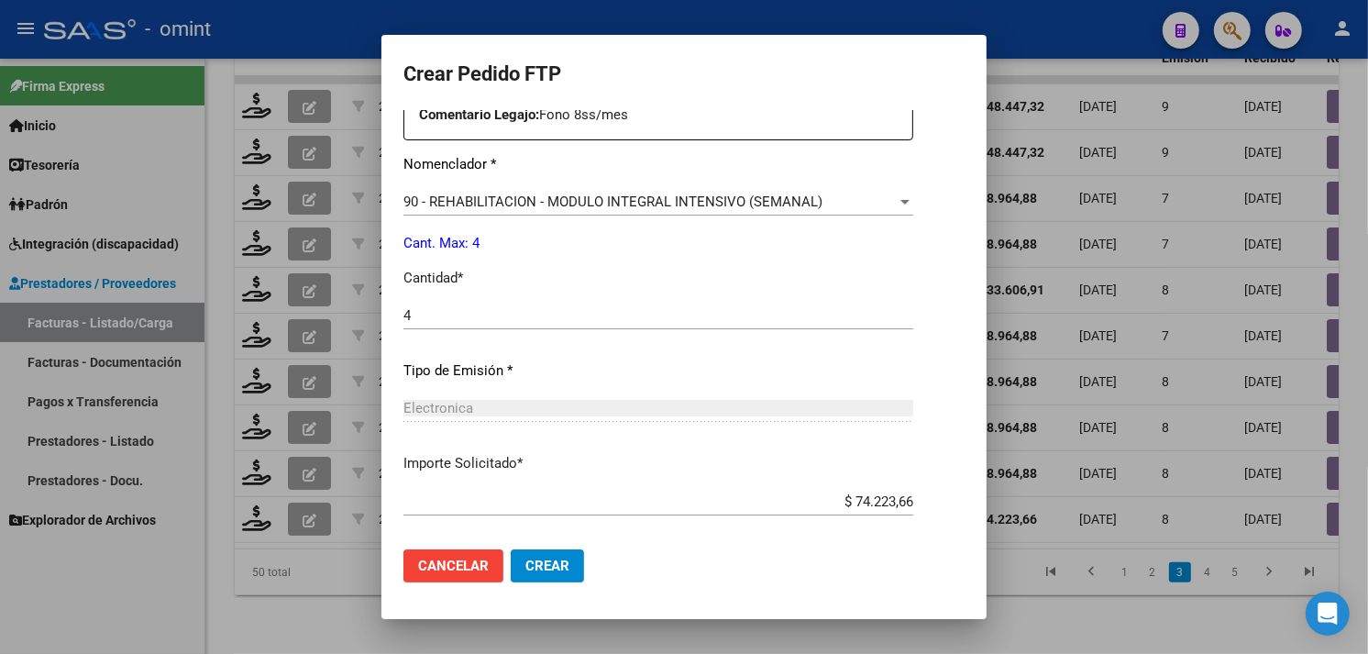
scroll to position [802, 0]
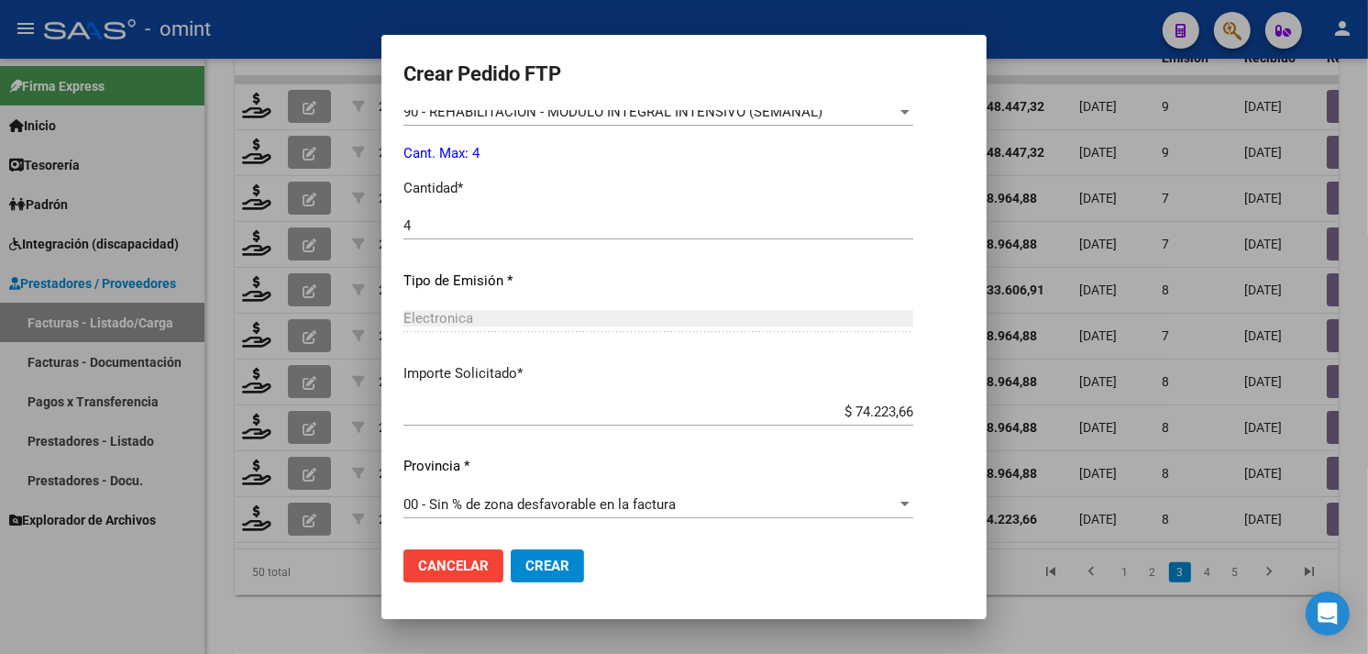
click at [525, 569] on span "Crear" at bounding box center [547, 566] width 44 height 17
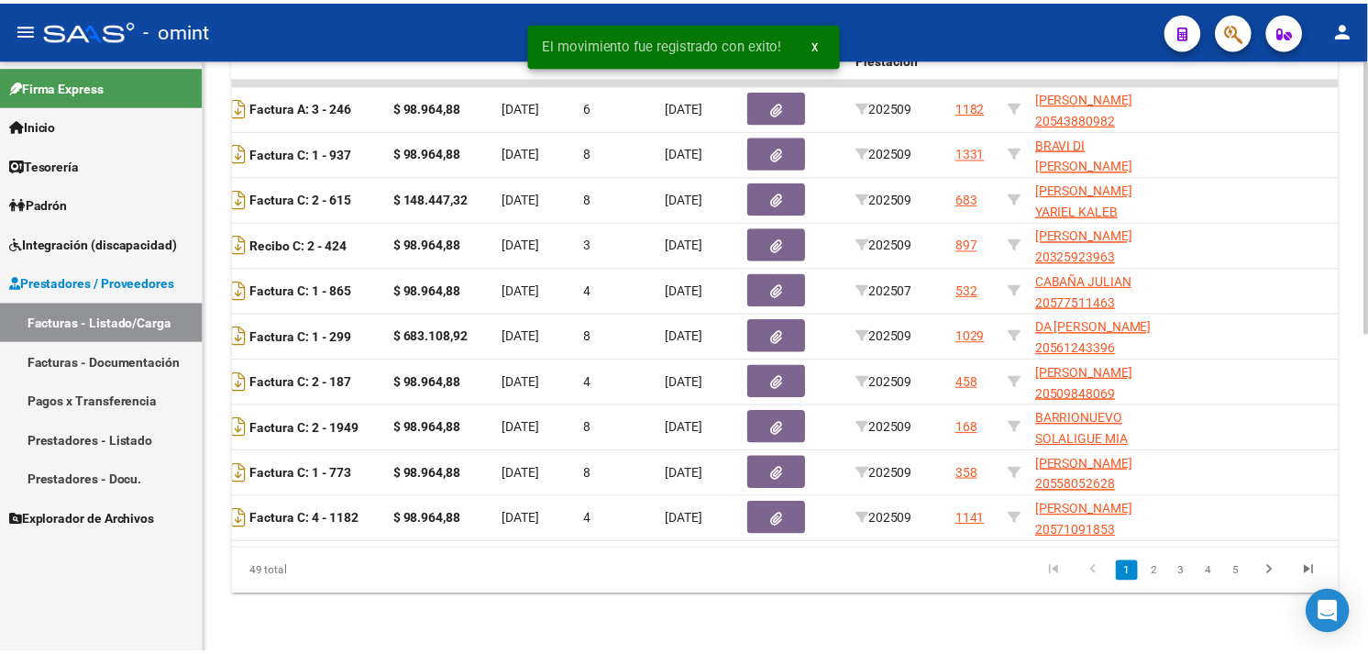
scroll to position [0, 0]
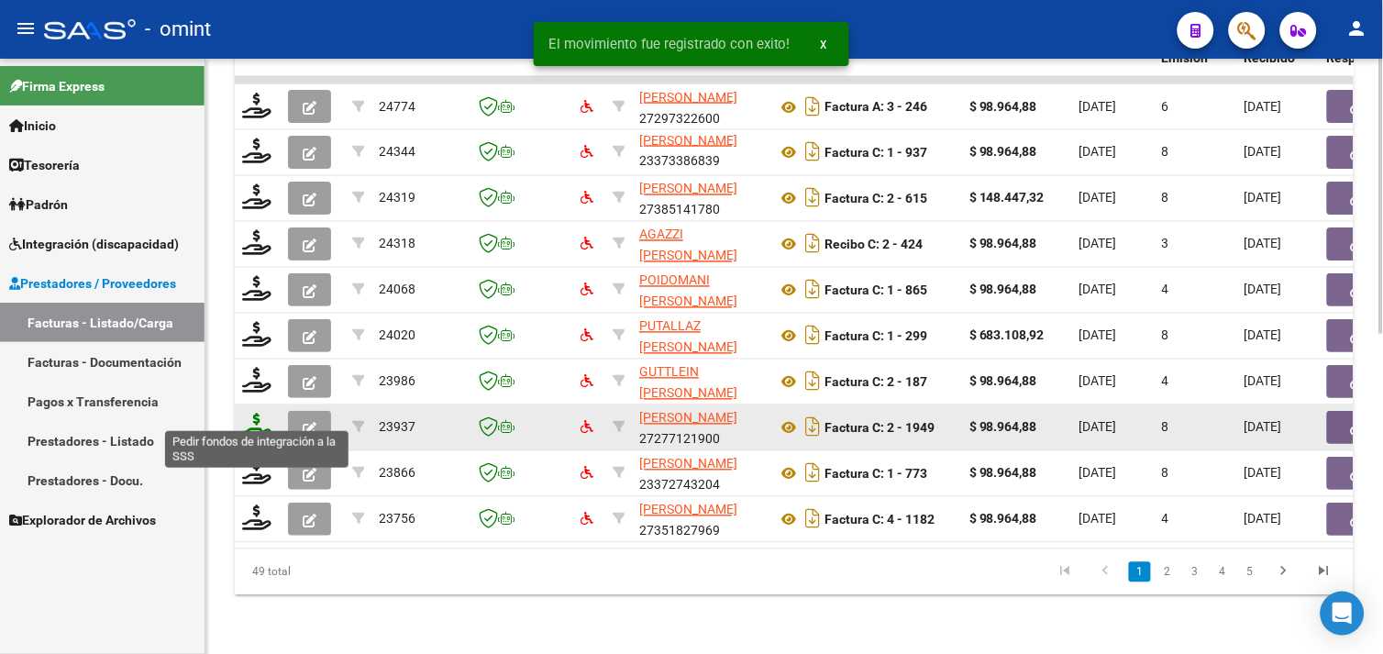
click at [246, 416] on icon at bounding box center [256, 427] width 29 height 26
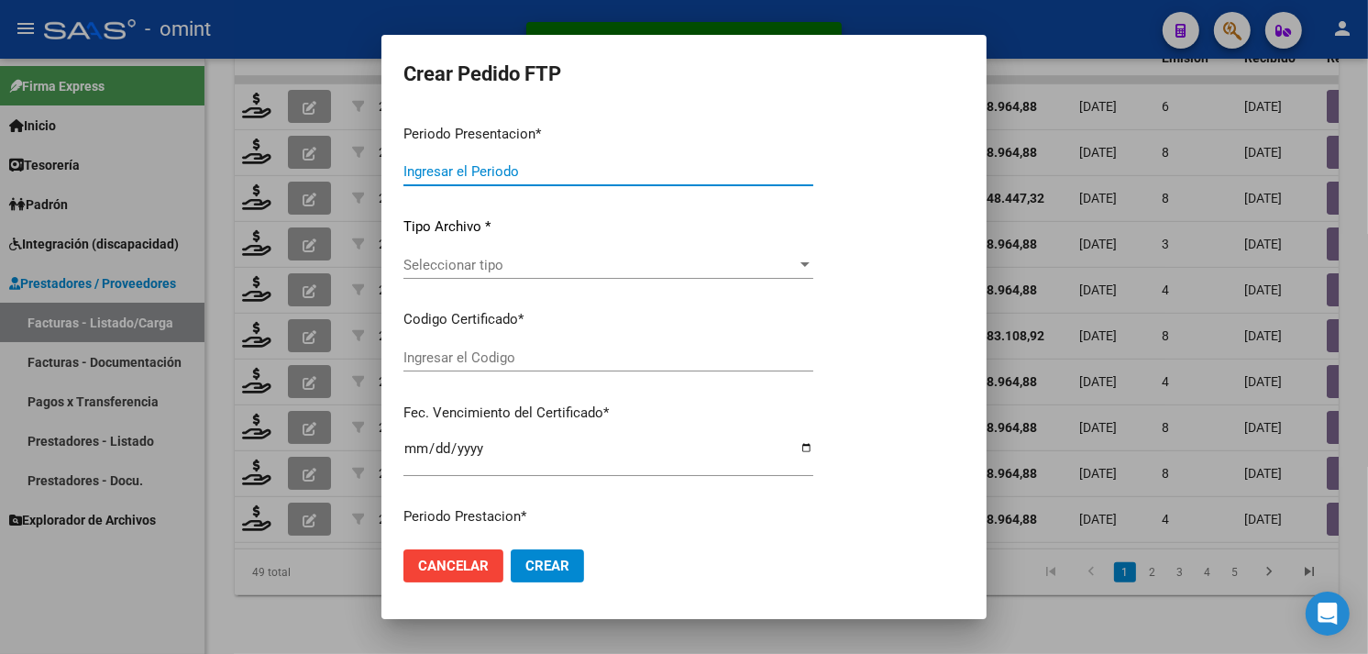
type input "202509"
type input "$ 98.964,88"
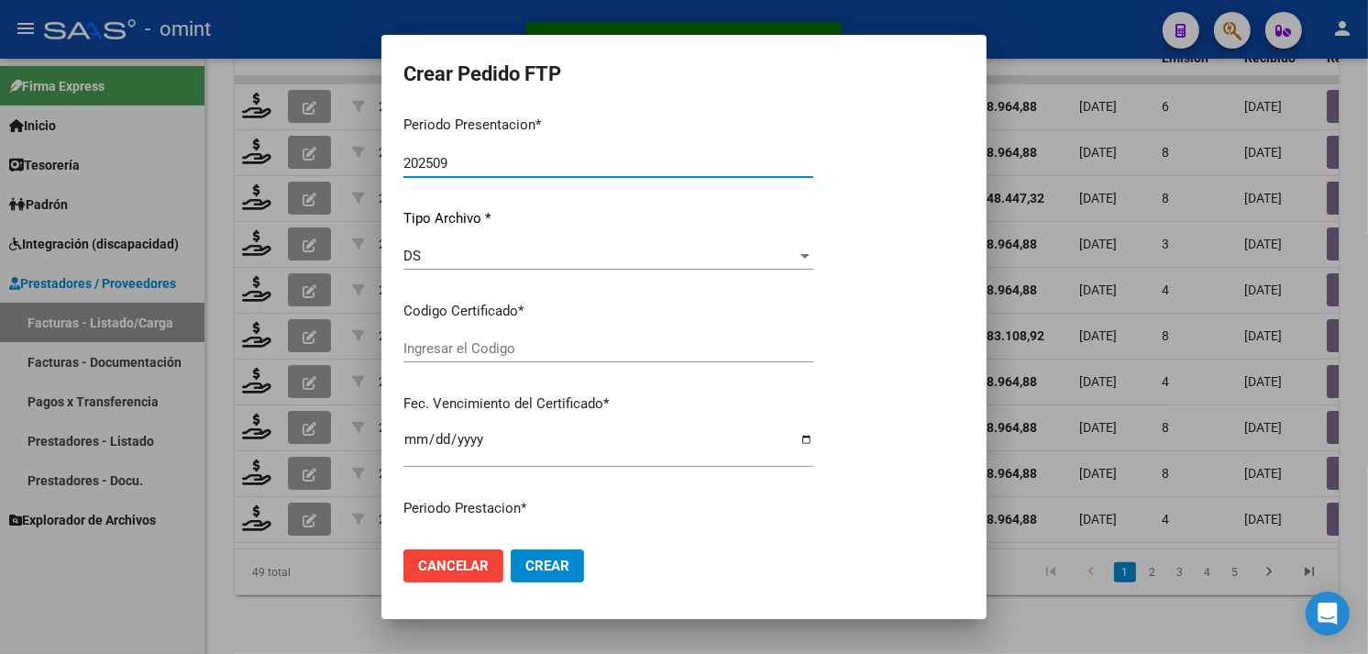
type input "4945281378"
type input "[DATE]"
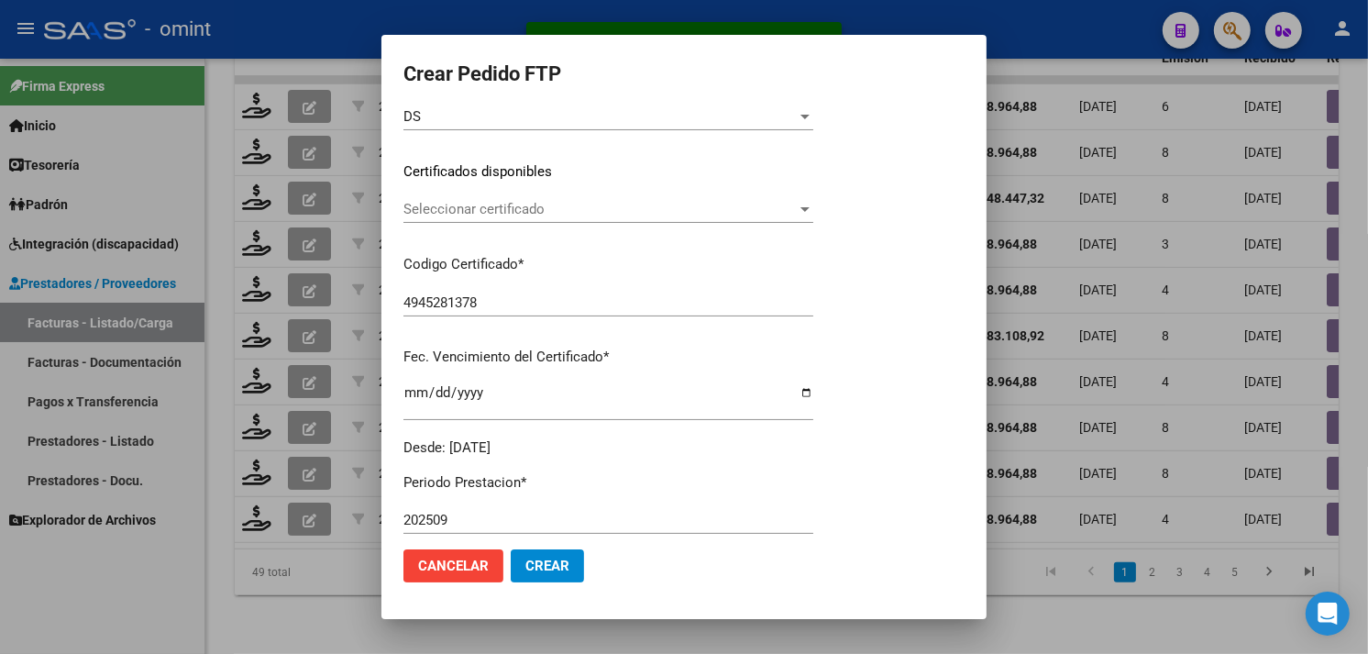
scroll to position [251, 0]
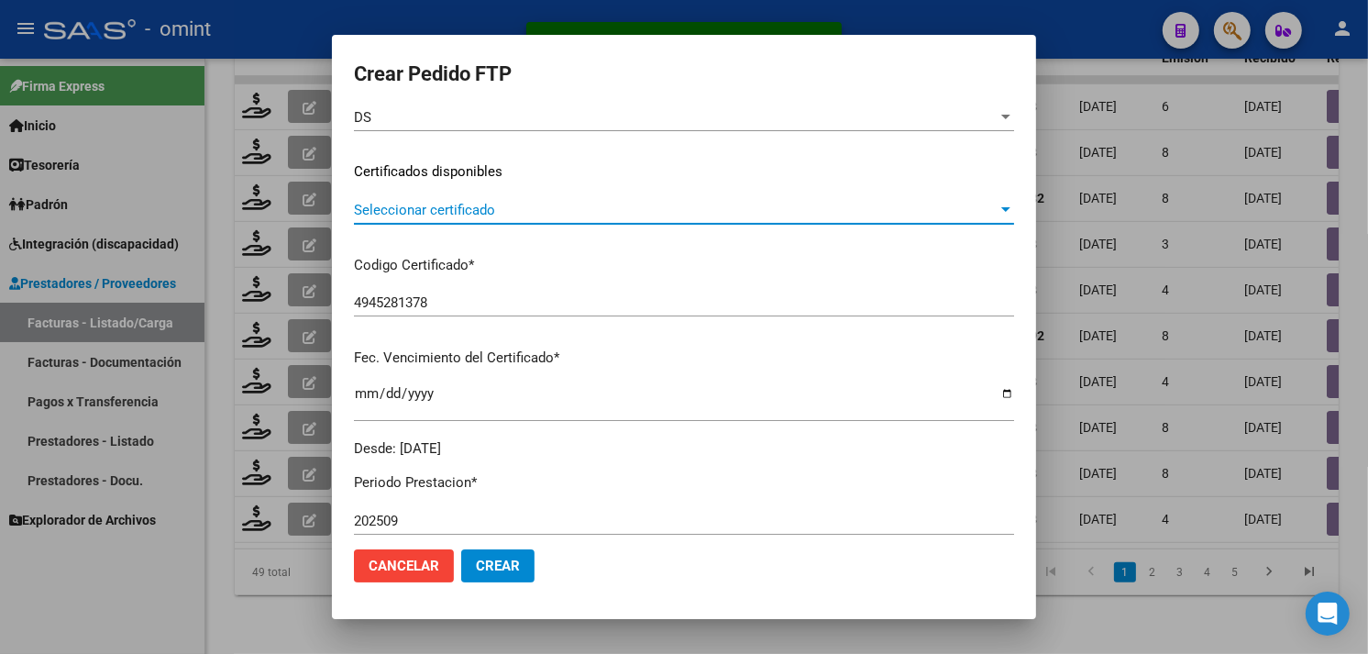
click at [498, 214] on span "Seleccionar certificado" at bounding box center [676, 210] width 644 height 17
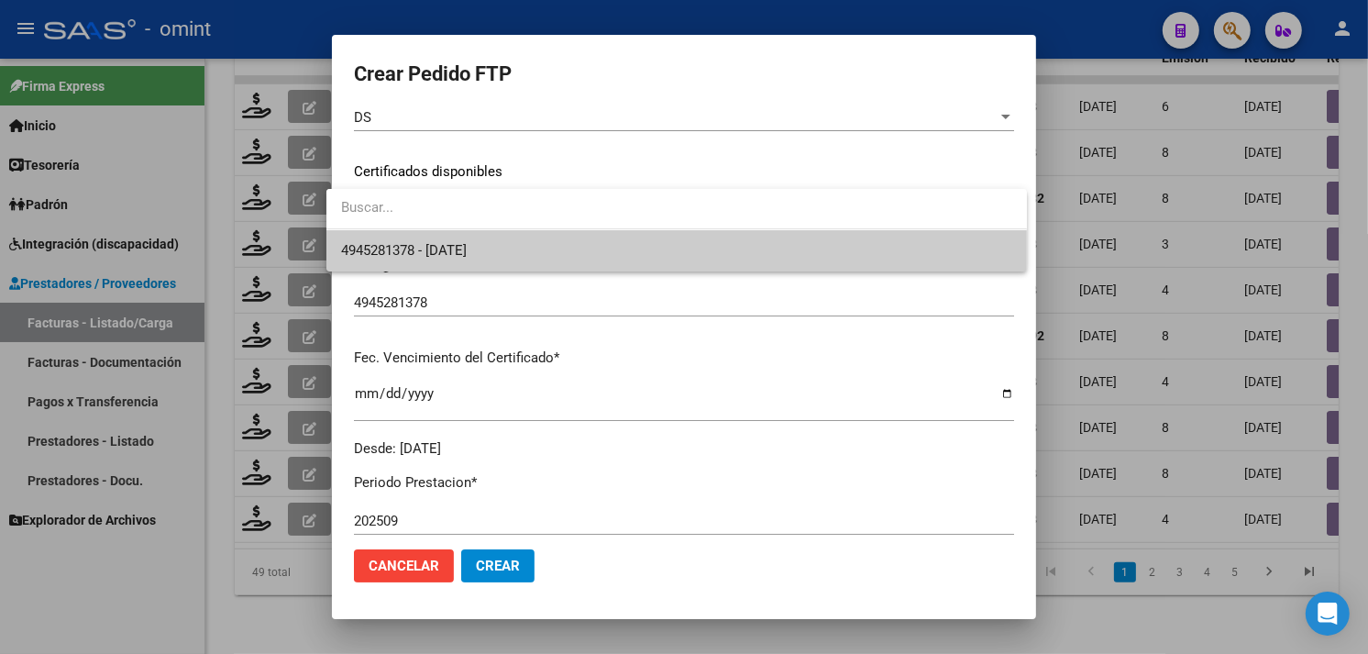
click at [491, 236] on span "4945281378 - [DATE]" at bounding box center [676, 250] width 671 height 41
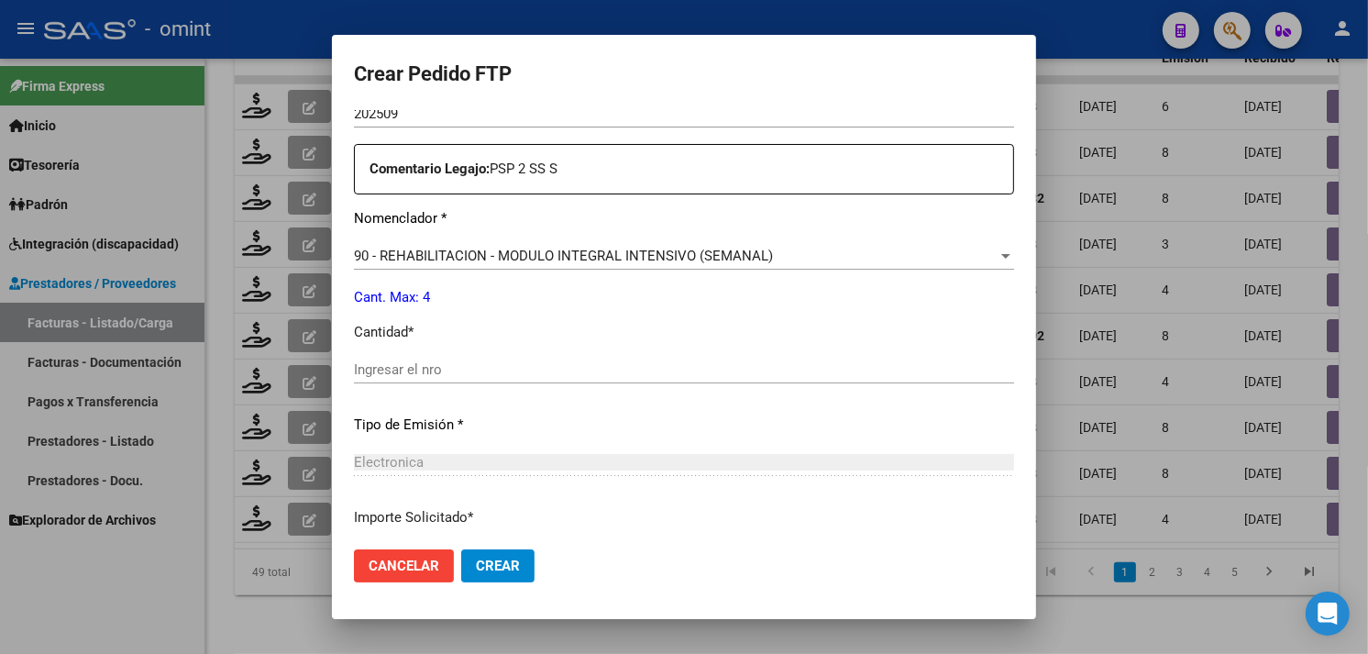
click at [447, 379] on div "Ingresar el nro" at bounding box center [684, 370] width 660 height 28
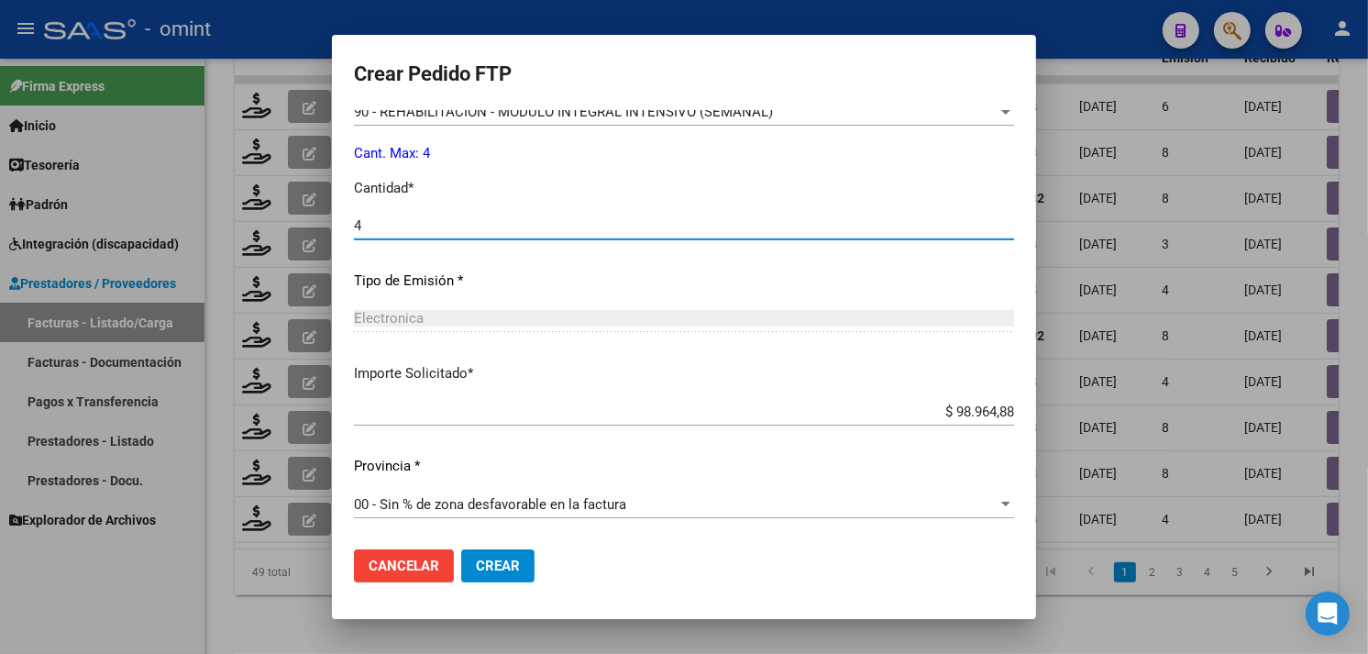
type input "4"
click at [501, 572] on span "Crear" at bounding box center [498, 566] width 44 height 17
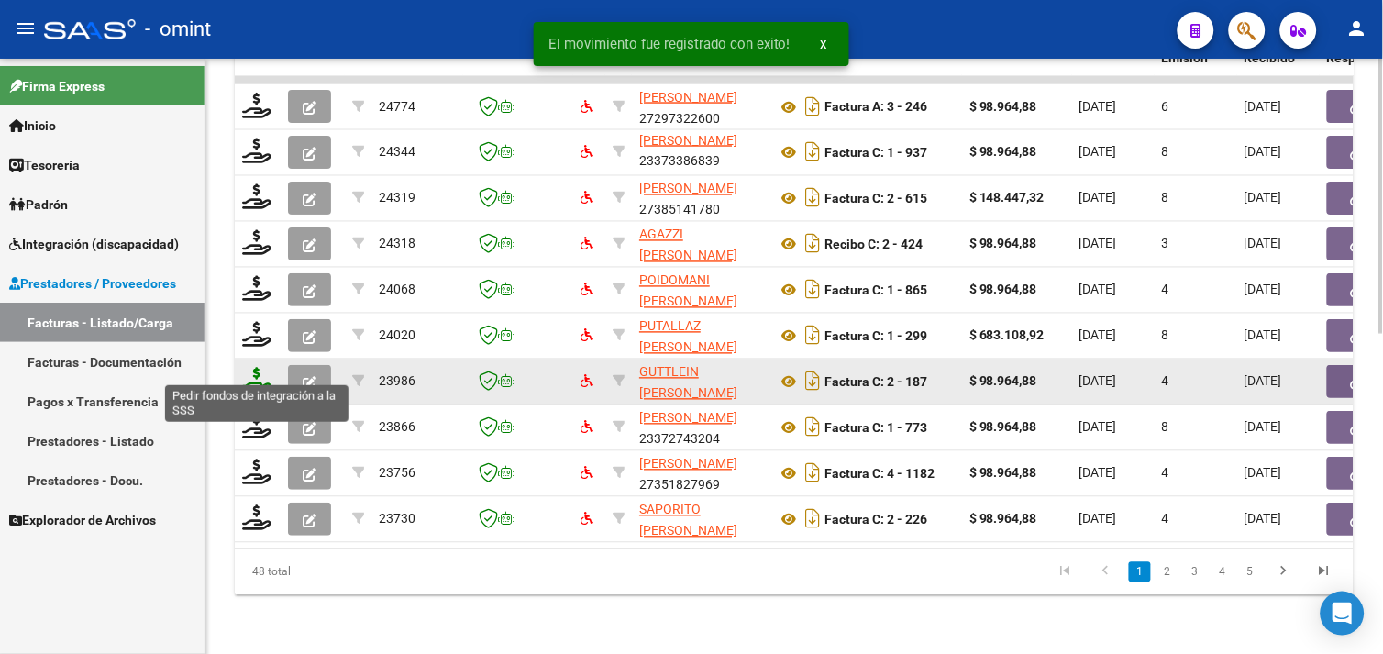
click at [261, 368] on icon at bounding box center [256, 381] width 29 height 26
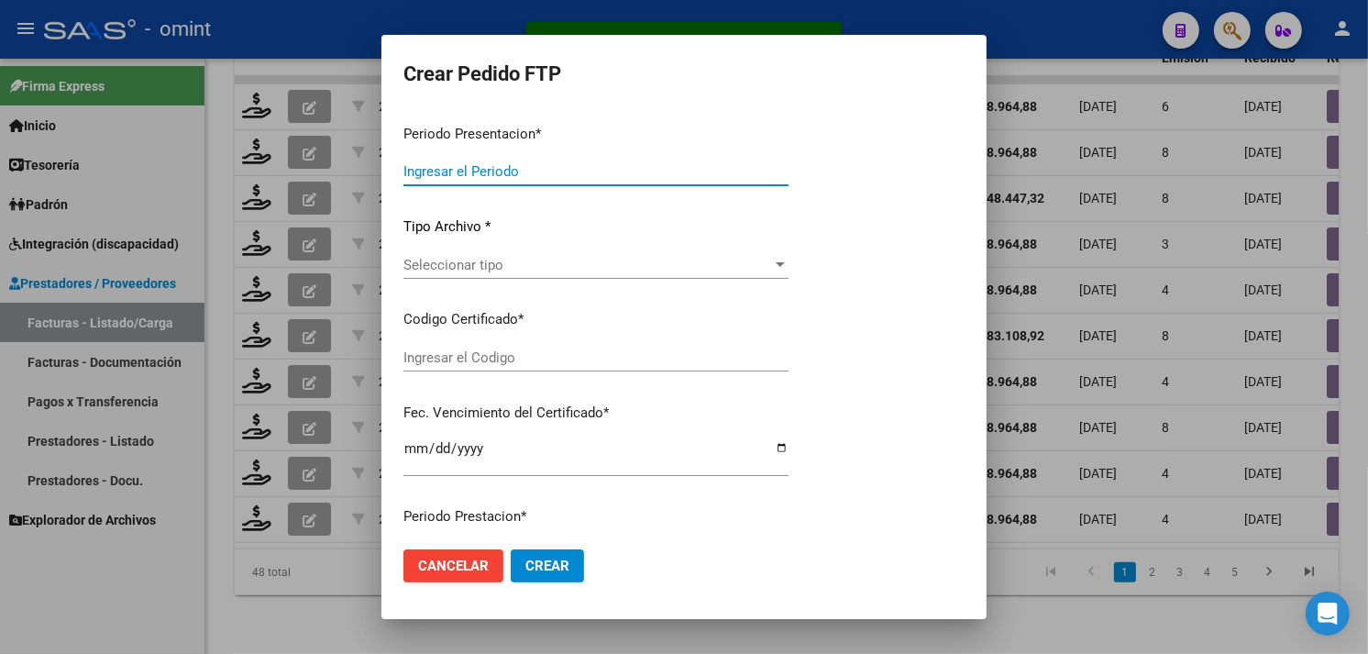
type input "202509"
type input "$ 98.964,88"
type input "7794538692"
type input "[DATE]"
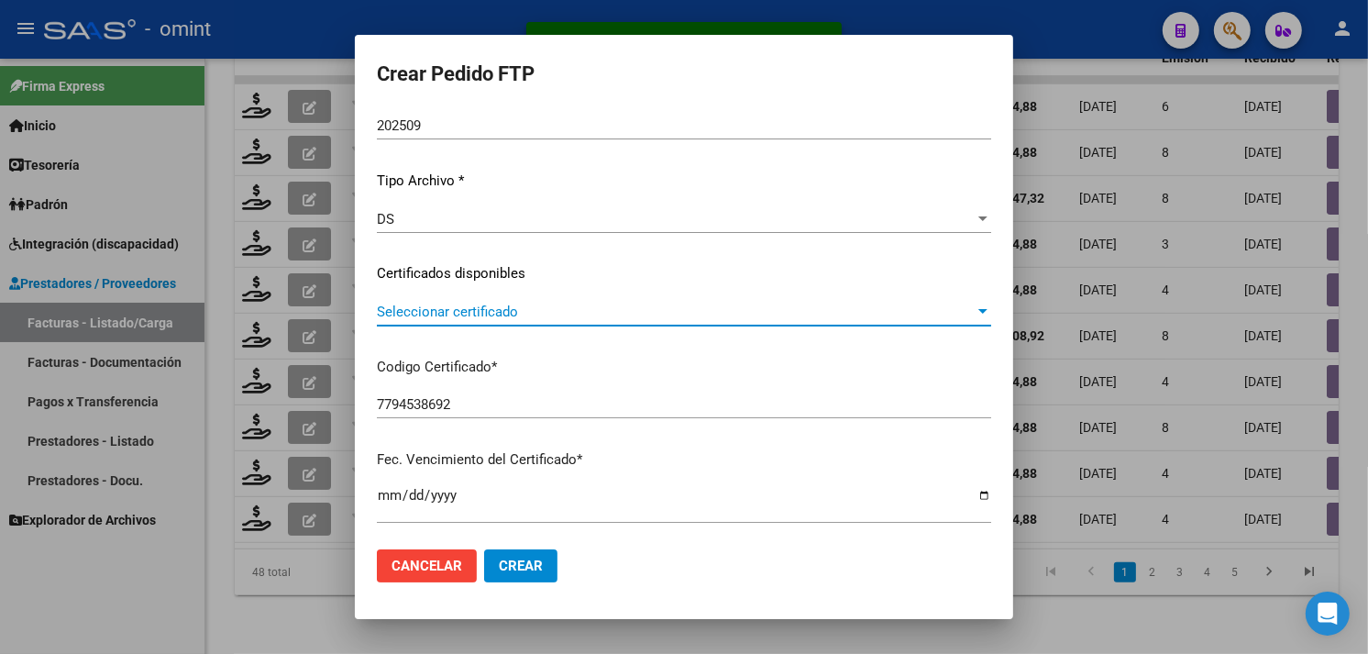
click at [502, 313] on span "Seleccionar certificado" at bounding box center [676, 312] width 598 height 17
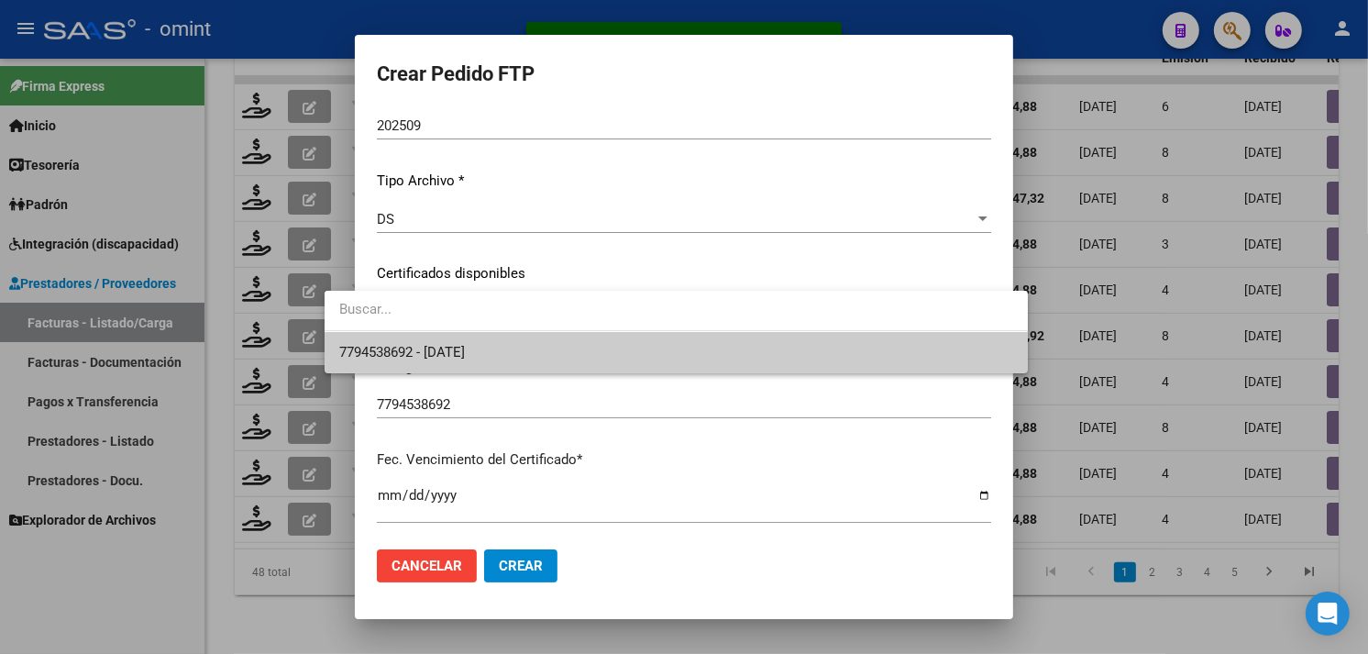
click at [490, 342] on span "7794538692 - [DATE]" at bounding box center [676, 352] width 674 height 41
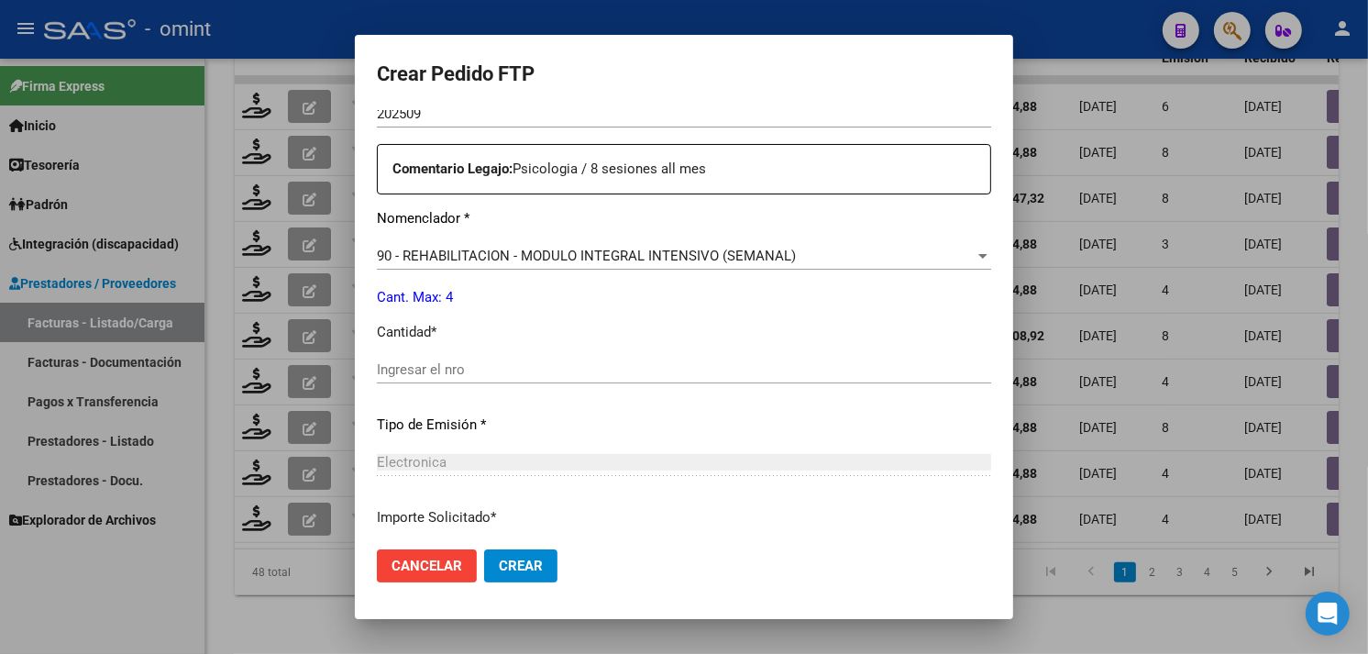
click at [461, 373] on input "Ingresar el nro" at bounding box center [684, 369] width 614 height 17
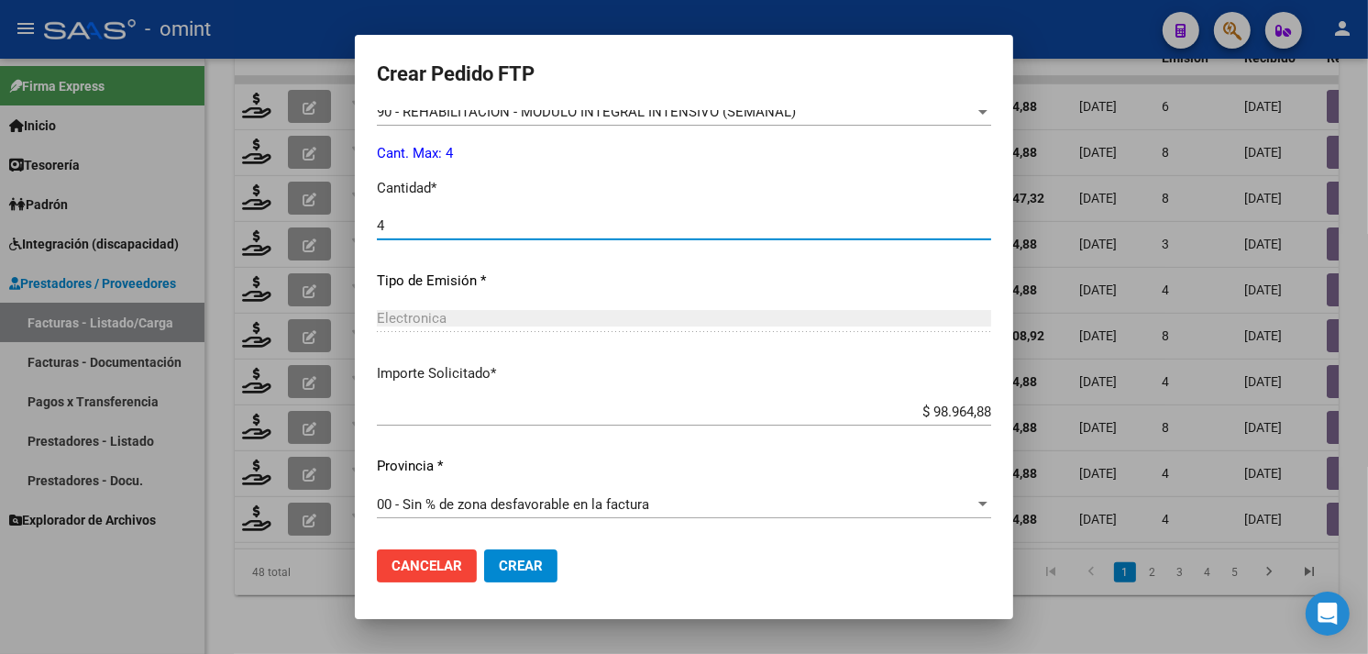
type input "4"
click at [499, 562] on span "Crear" at bounding box center [521, 566] width 44 height 17
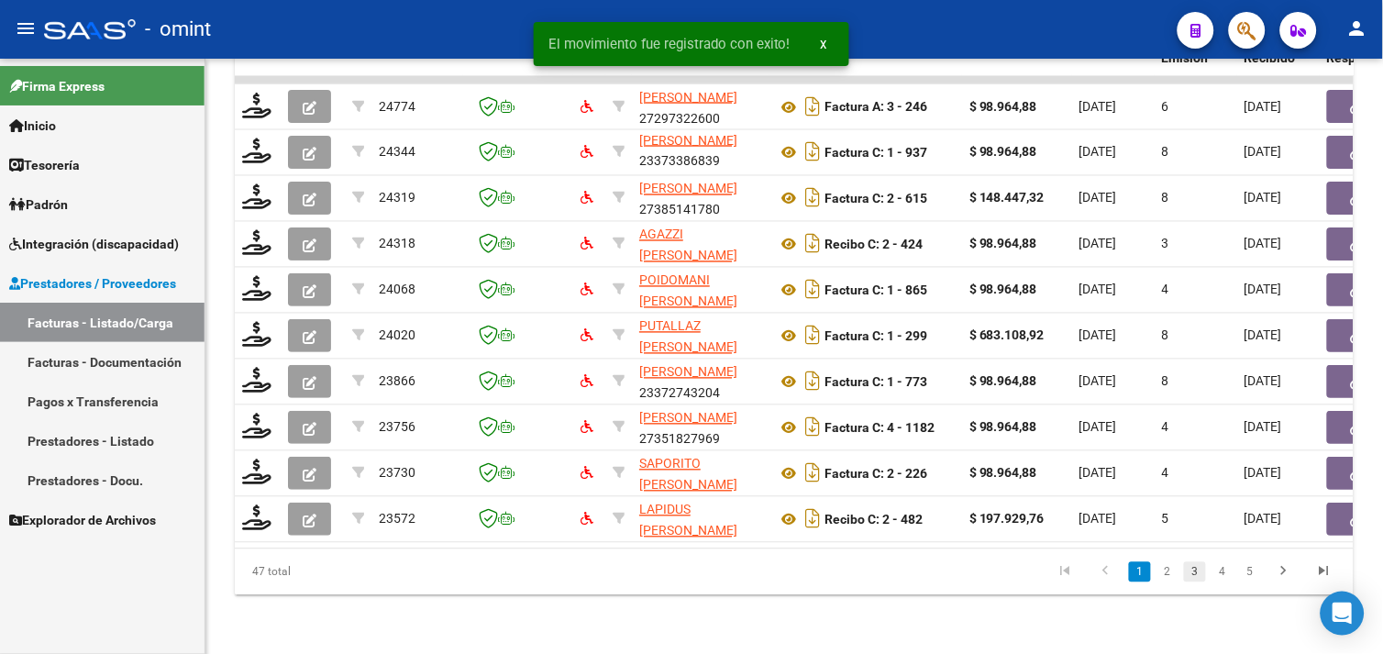
click at [1199, 572] on link "3" at bounding box center [1195, 572] width 22 height 20
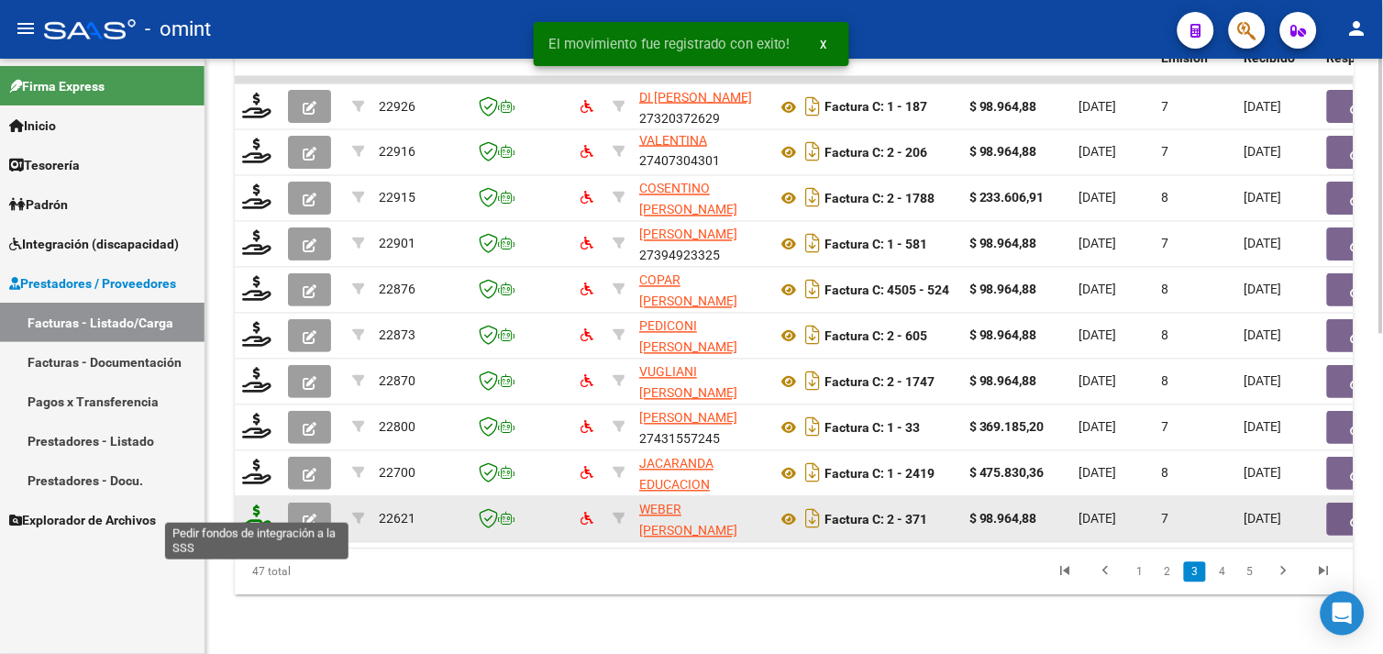
click at [259, 505] on icon at bounding box center [256, 518] width 29 height 26
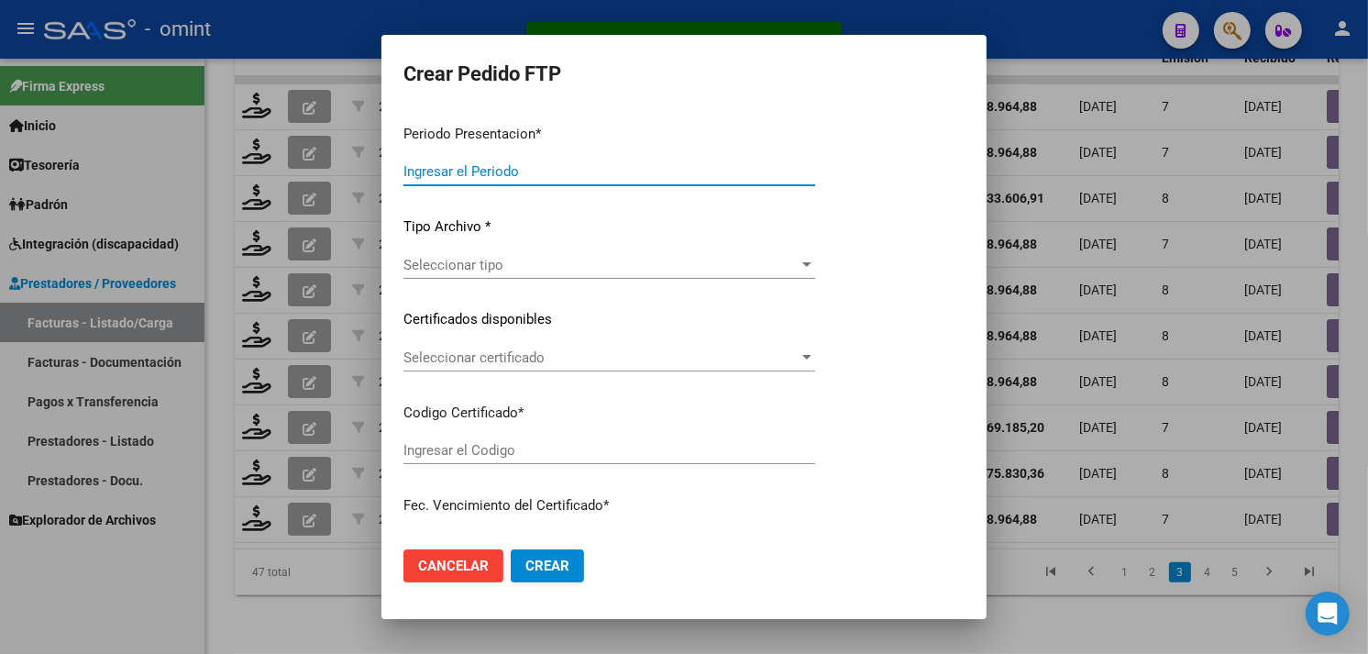
type input "202509"
type input "$ 98.964,88"
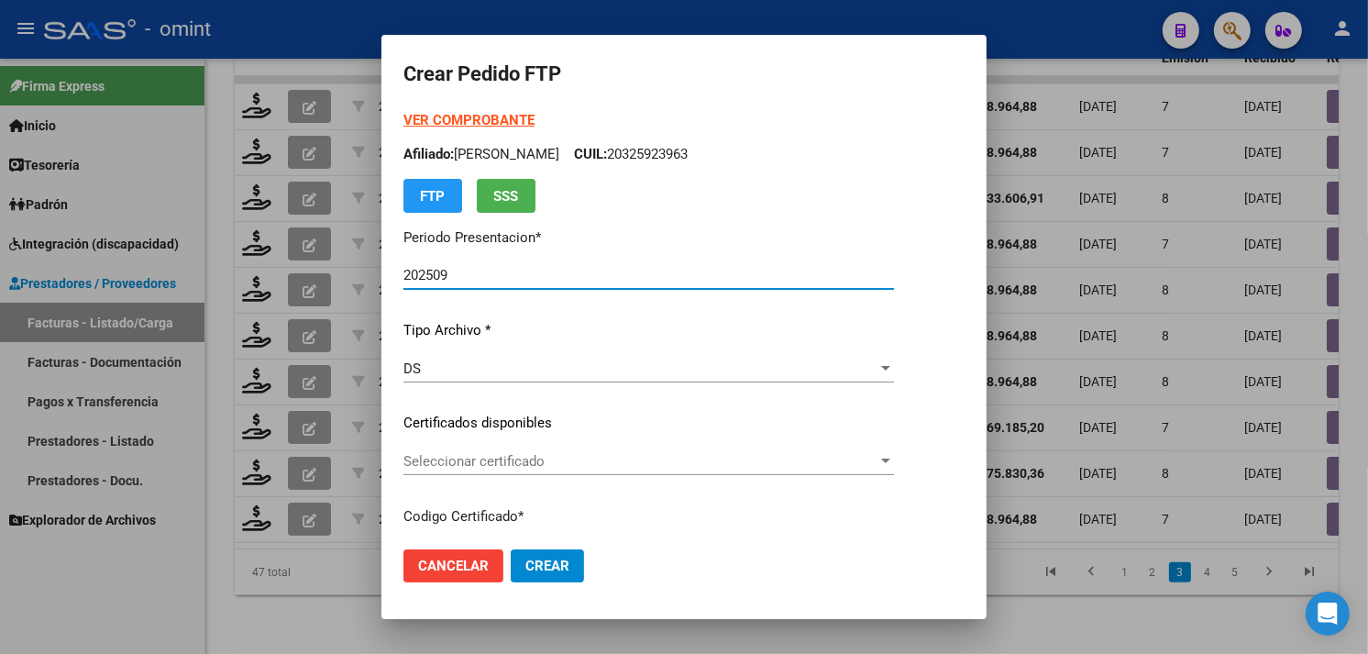
type input "9282776035"
type input "[DATE]"
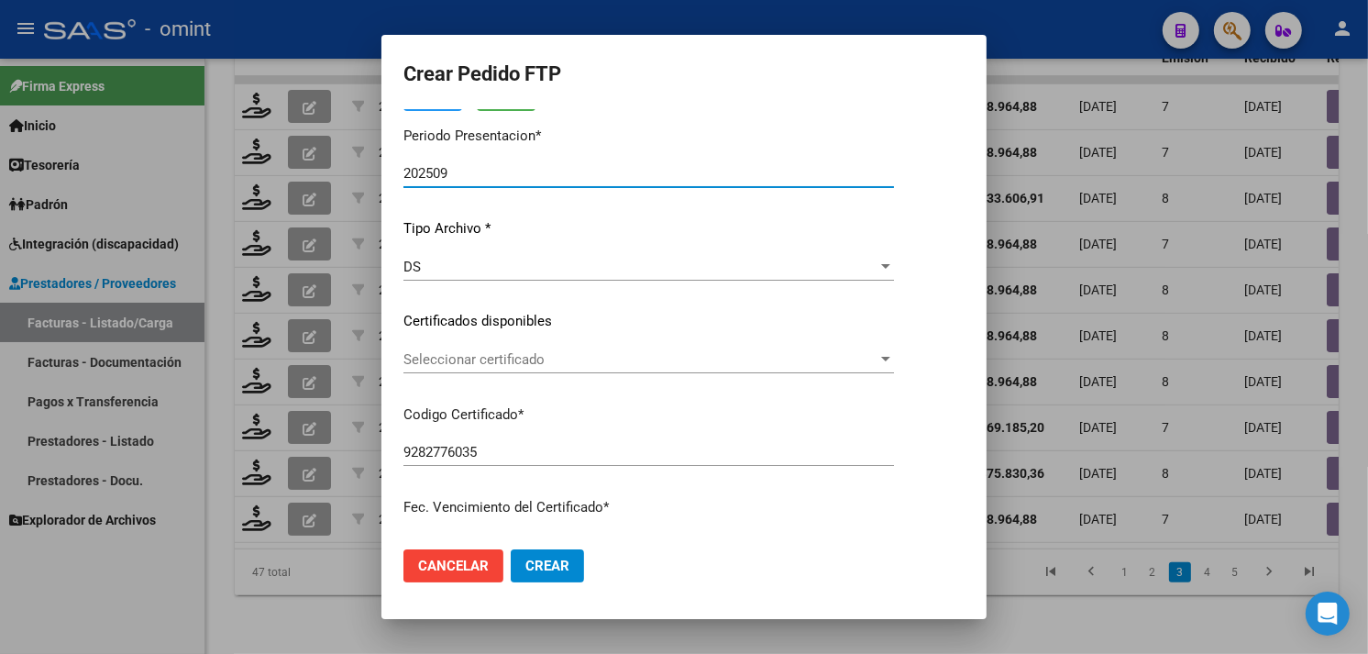
click at [514, 368] on div "Seleccionar certificado Seleccionar certificado" at bounding box center [649, 360] width 491 height 28
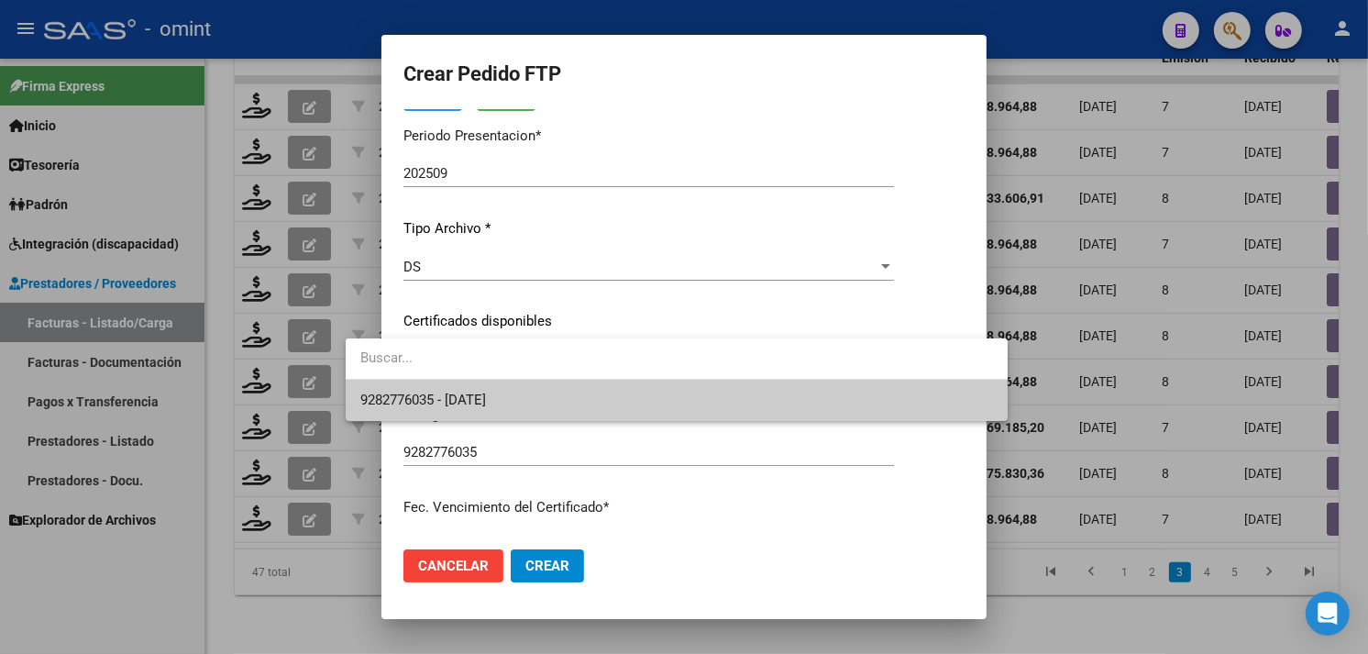
click at [486, 392] on span "9282776035 - [DATE]" at bounding box center [423, 400] width 126 height 17
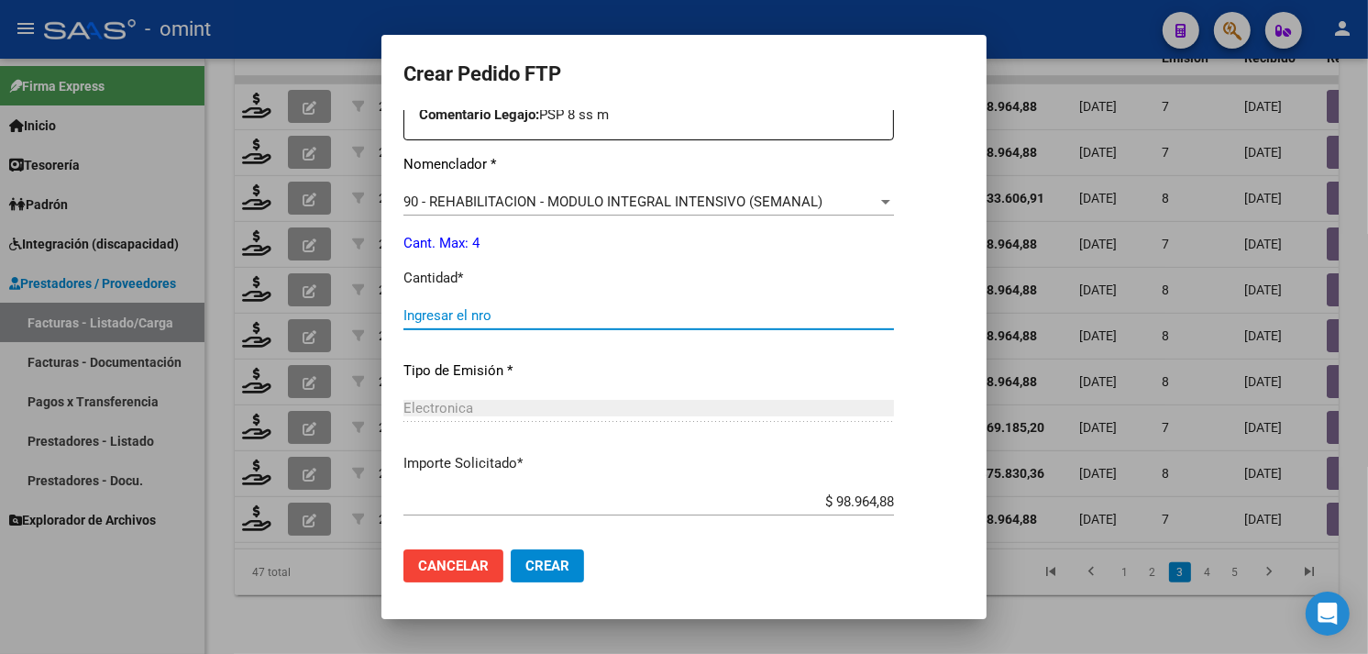
click at [472, 321] on input "Ingresar el nro" at bounding box center [649, 315] width 491 height 17
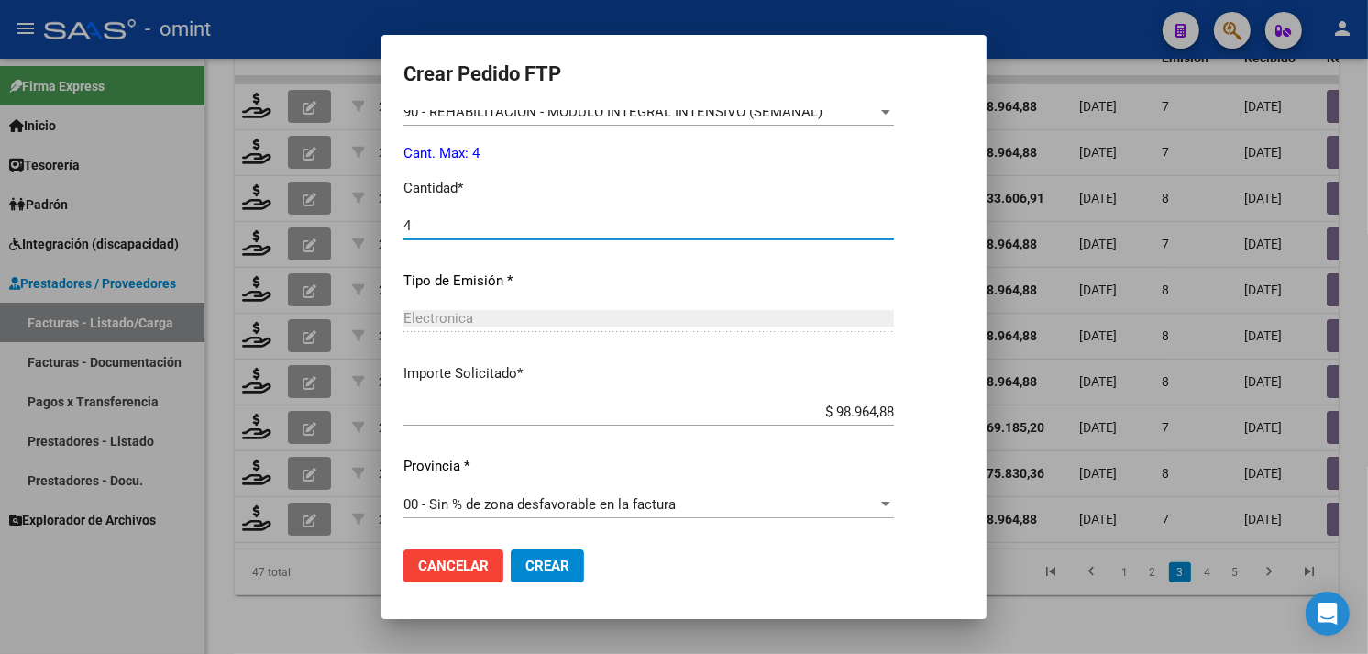
type input "4"
click at [526, 560] on button "Crear" at bounding box center [547, 565] width 73 height 33
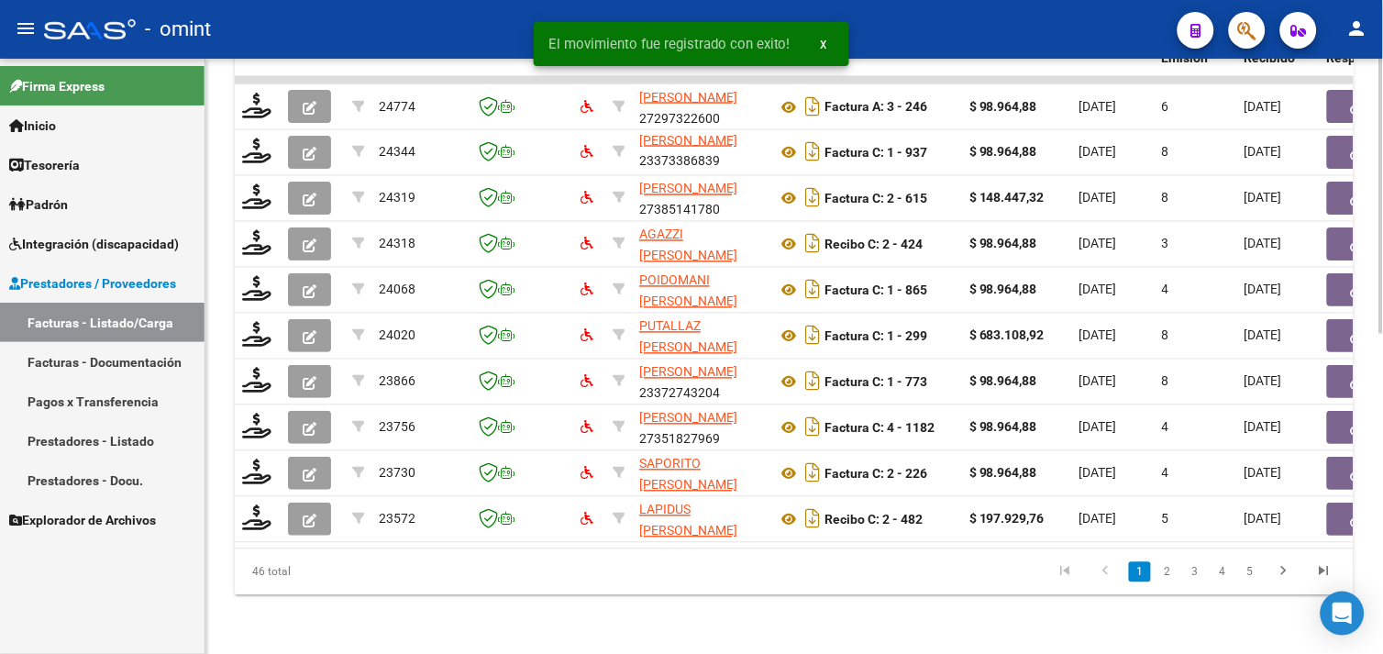
click at [1199, 569] on link "3" at bounding box center [1195, 572] width 22 height 20
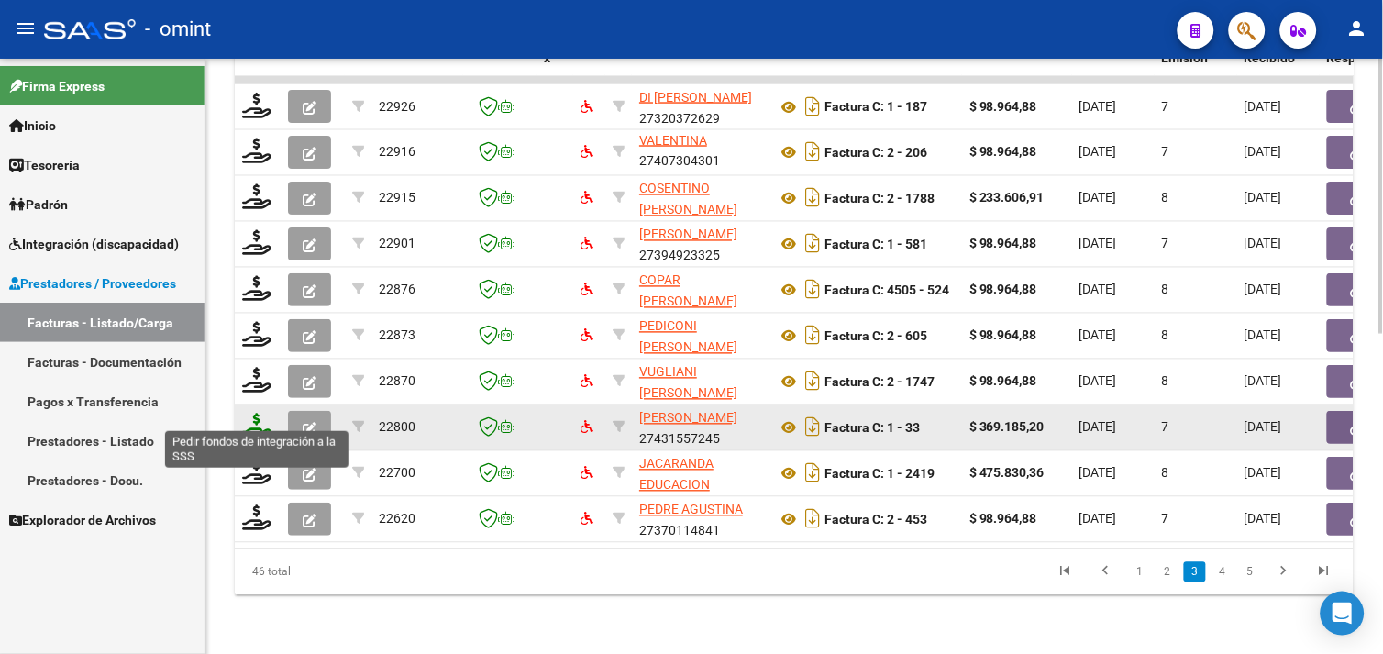
click at [258, 414] on icon at bounding box center [256, 427] width 29 height 26
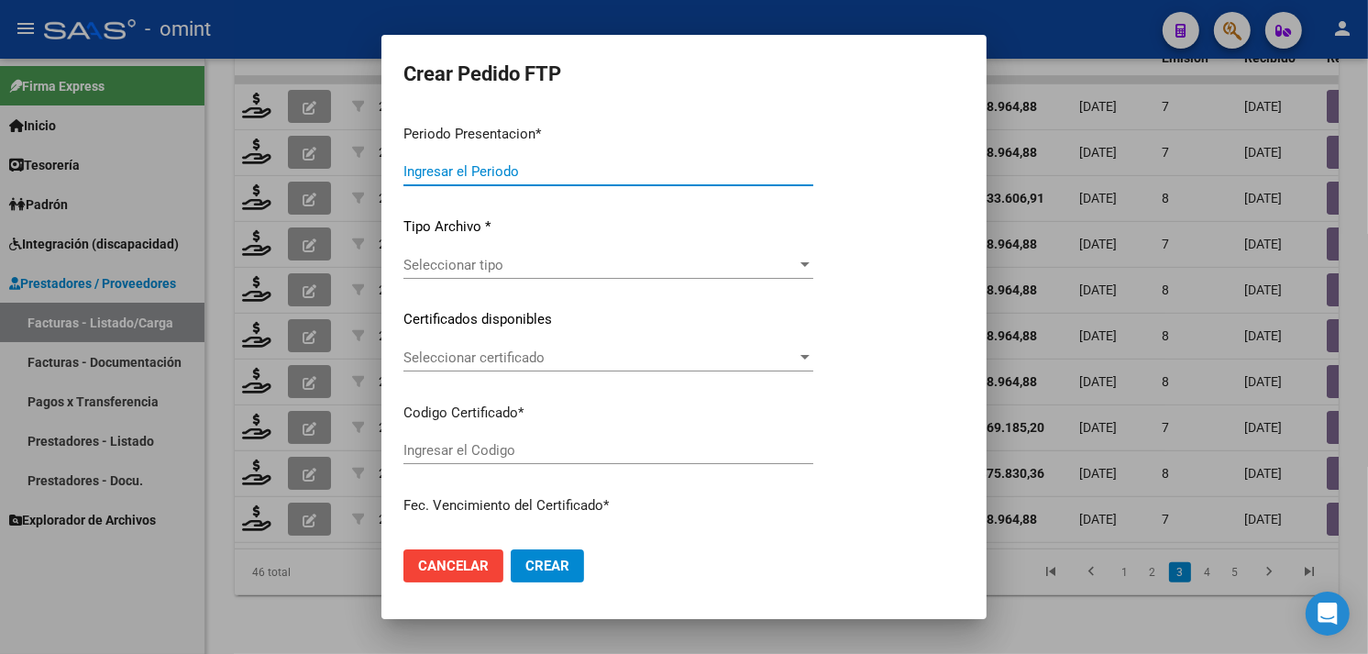
type input "202509"
type input "$ 369.185,20"
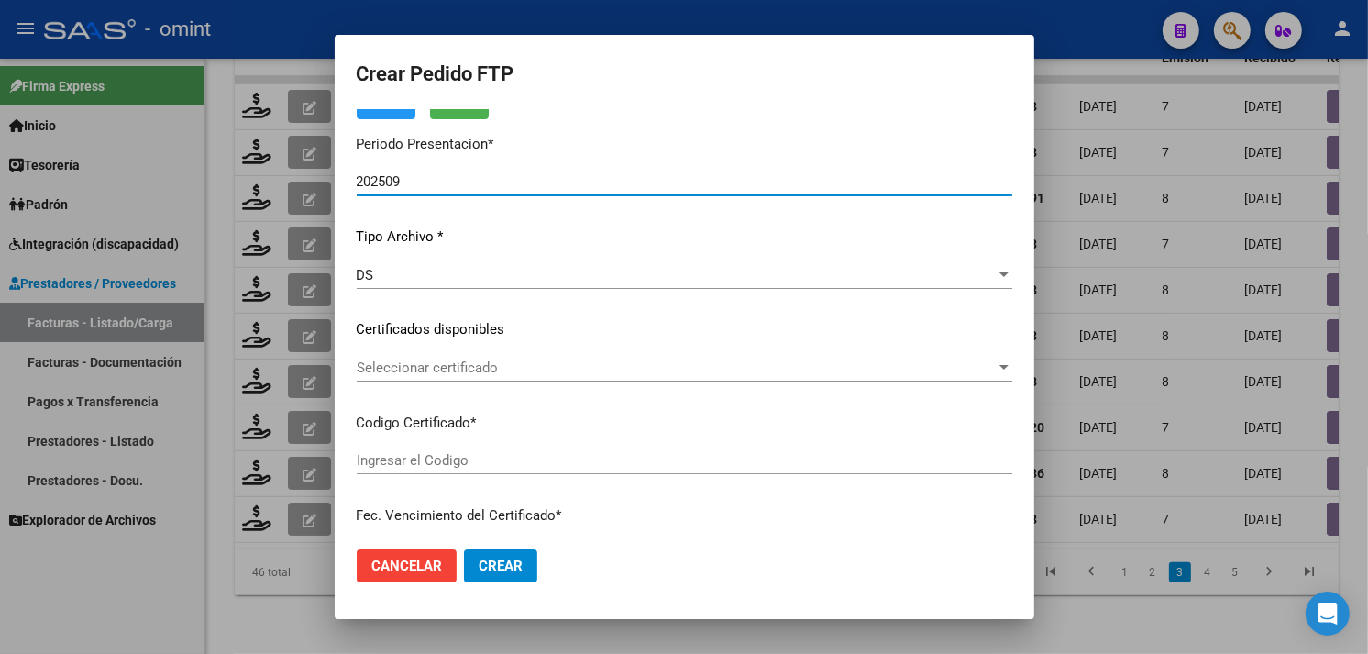
type input "7892230629"
type input "[DATE]"
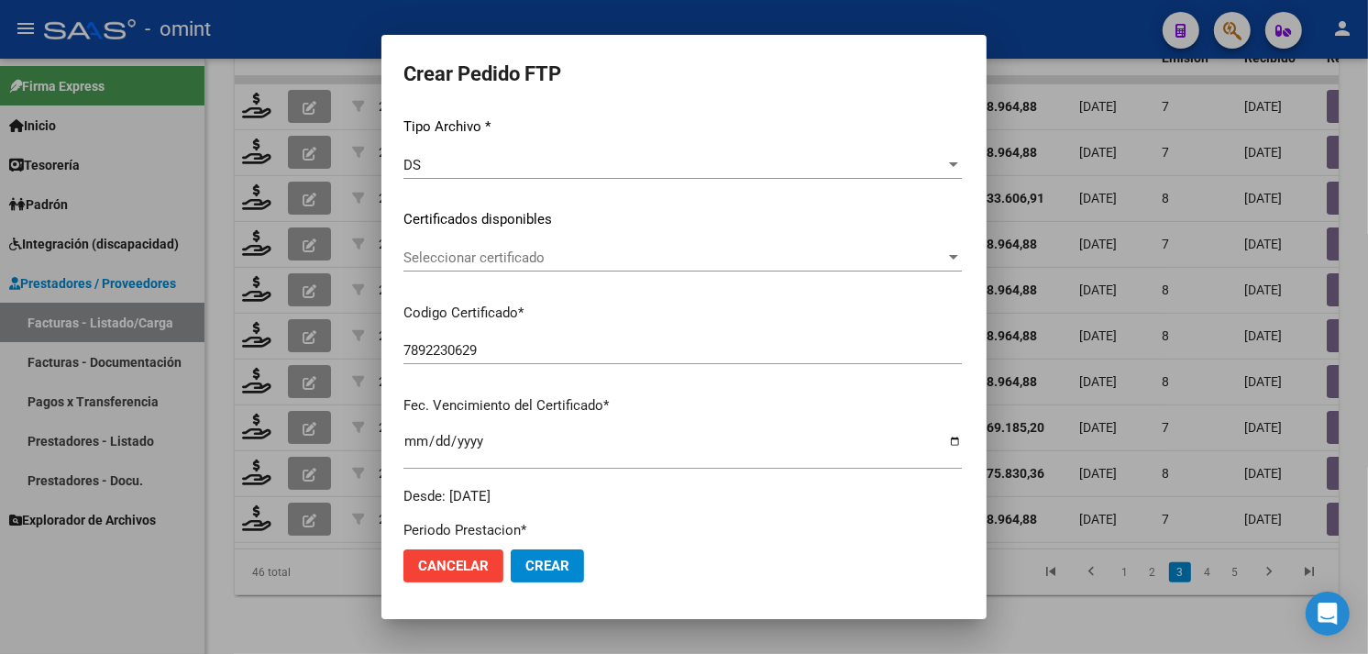
click at [472, 260] on span "Seleccionar certificado" at bounding box center [675, 257] width 542 height 17
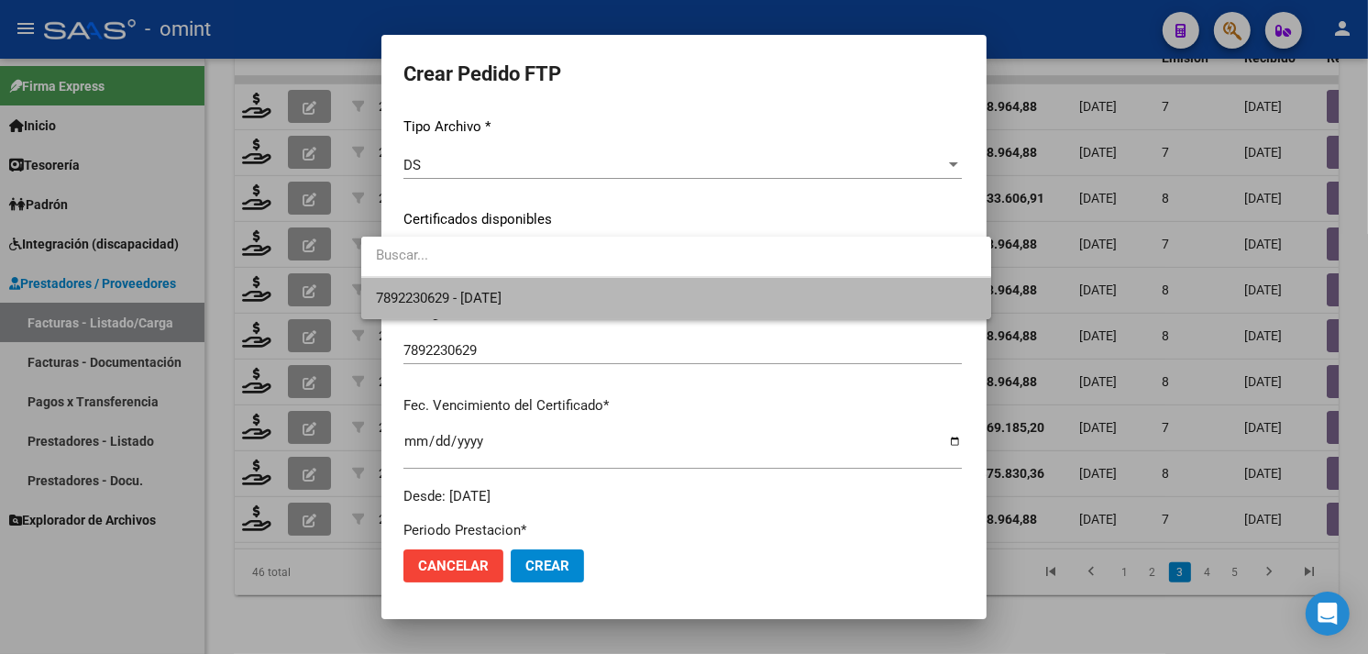
click at [498, 287] on span "7892230629 - [DATE]" at bounding box center [676, 298] width 601 height 41
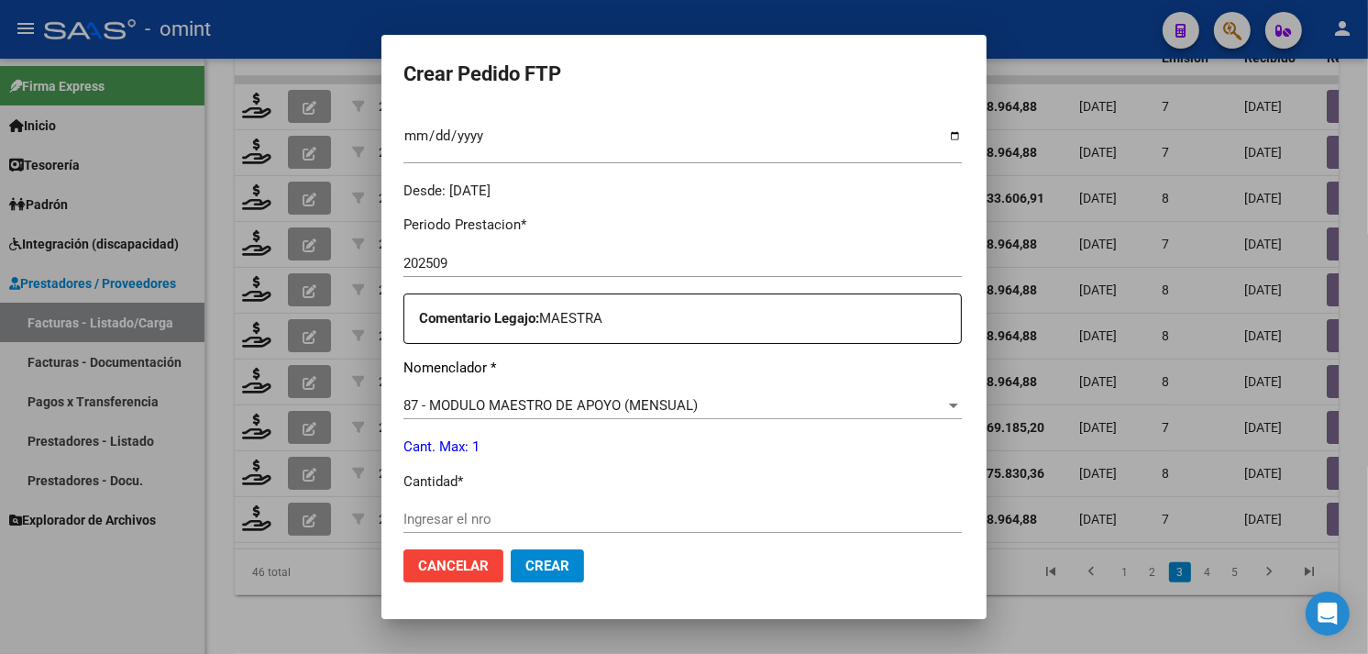
click at [472, 514] on input "Ingresar el nro" at bounding box center [683, 519] width 558 height 17
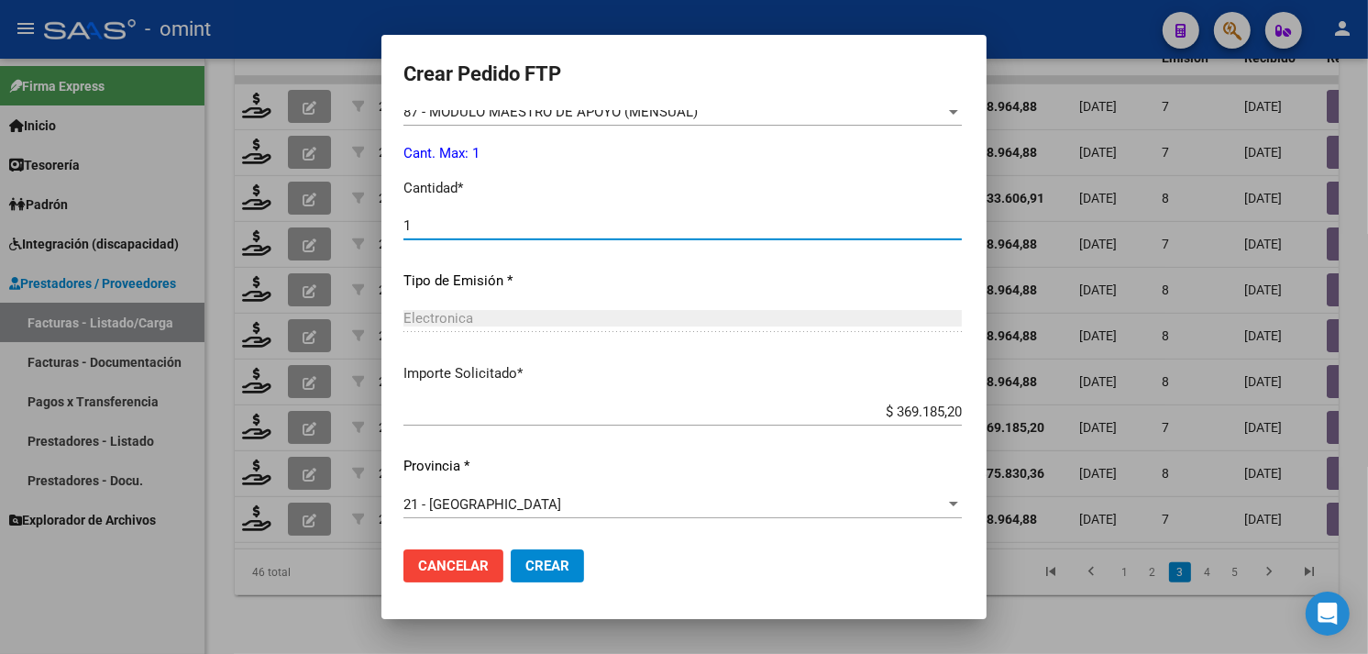
type input "1"
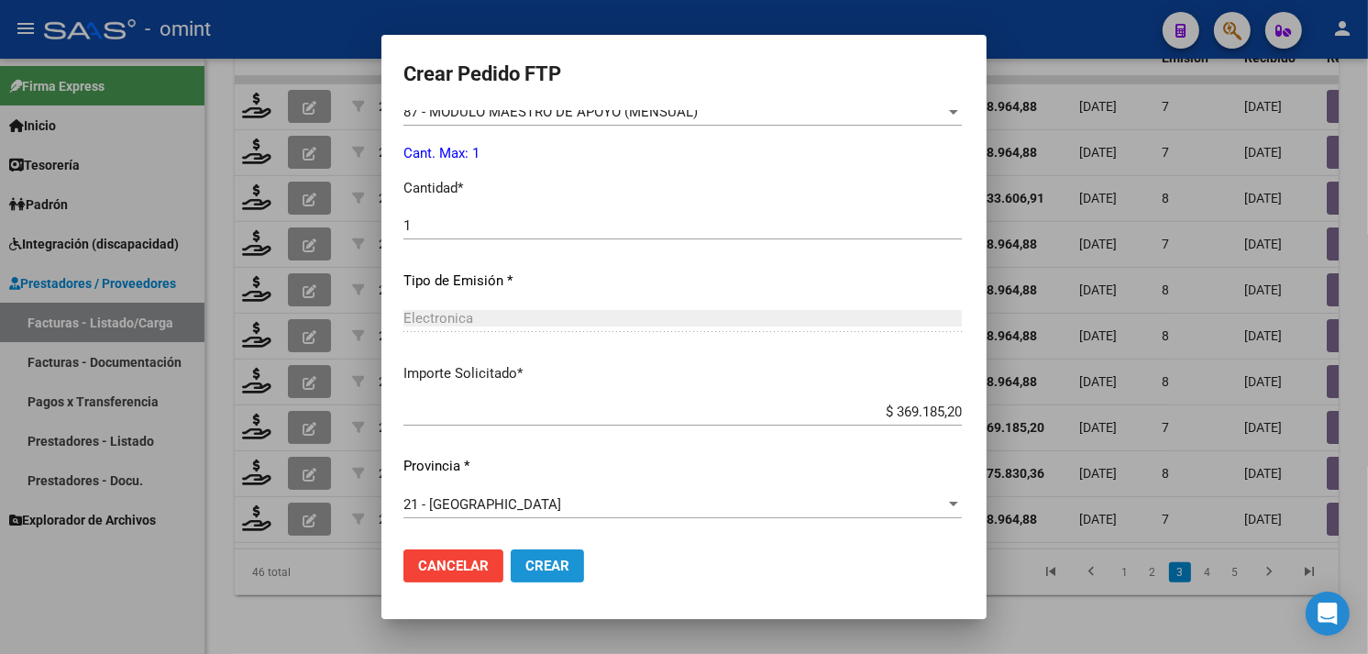
click at [538, 559] on span "Crear" at bounding box center [547, 566] width 44 height 17
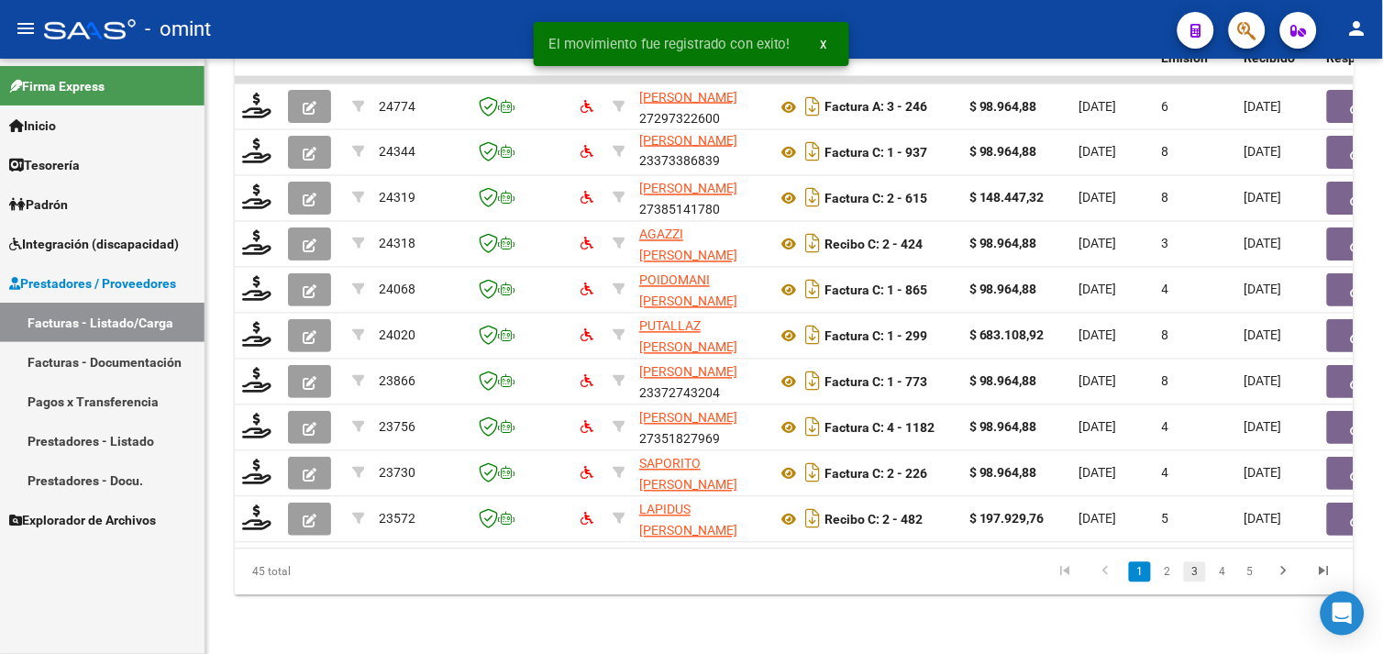
click at [1187, 569] on link "3" at bounding box center [1195, 572] width 22 height 20
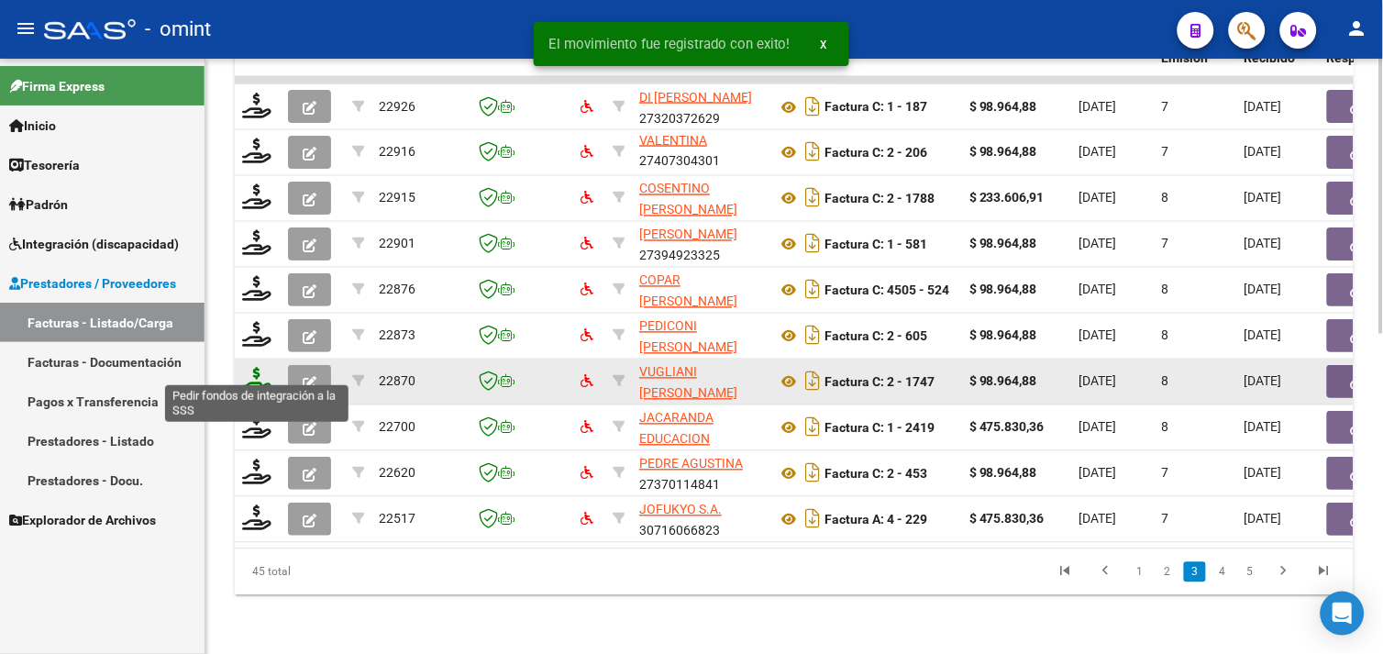
click at [255, 371] on icon at bounding box center [256, 381] width 29 height 26
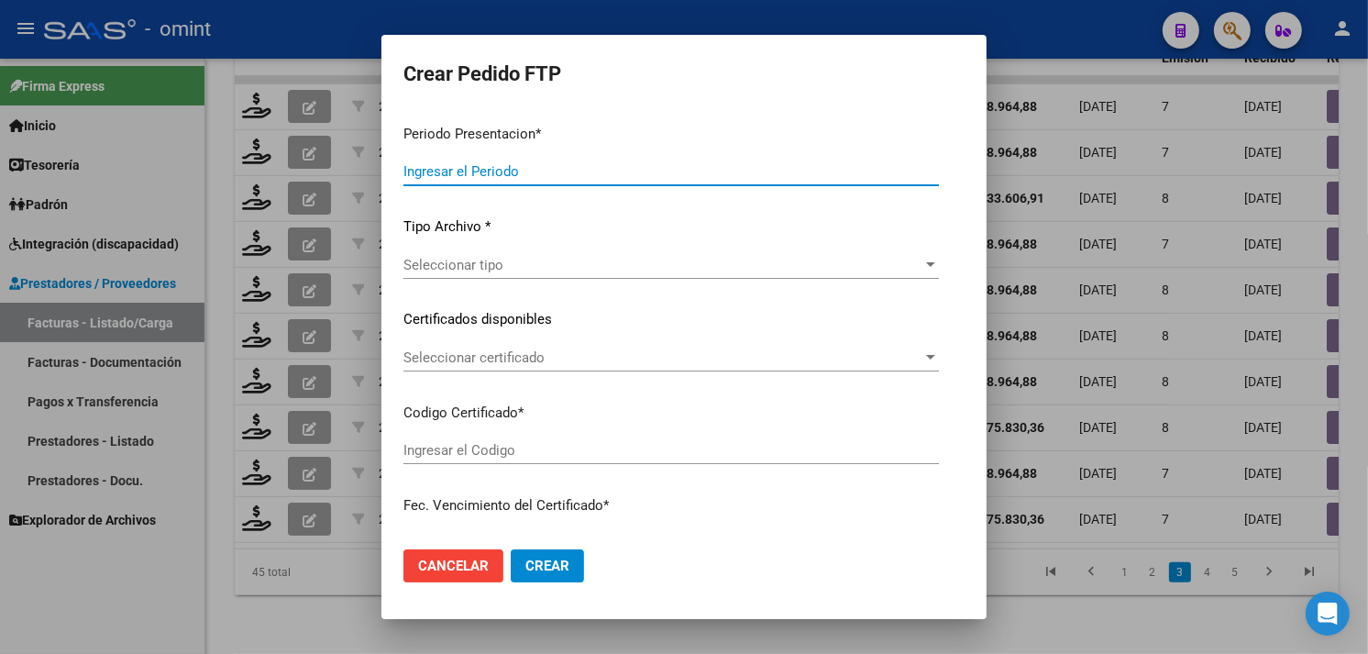
type input "202509"
type input "$ 98.964,88"
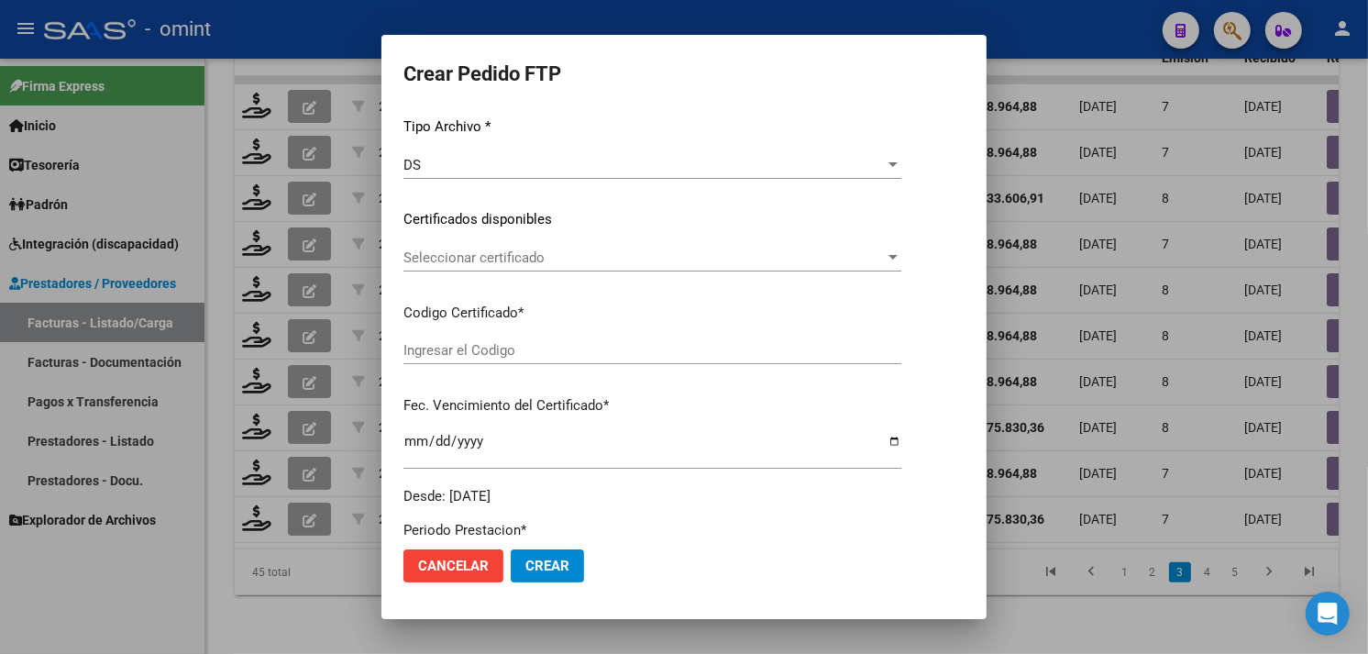
type input "4928809280"
type input "[DATE]"
click at [507, 264] on span "Seleccionar certificado" at bounding box center [644, 257] width 481 height 17
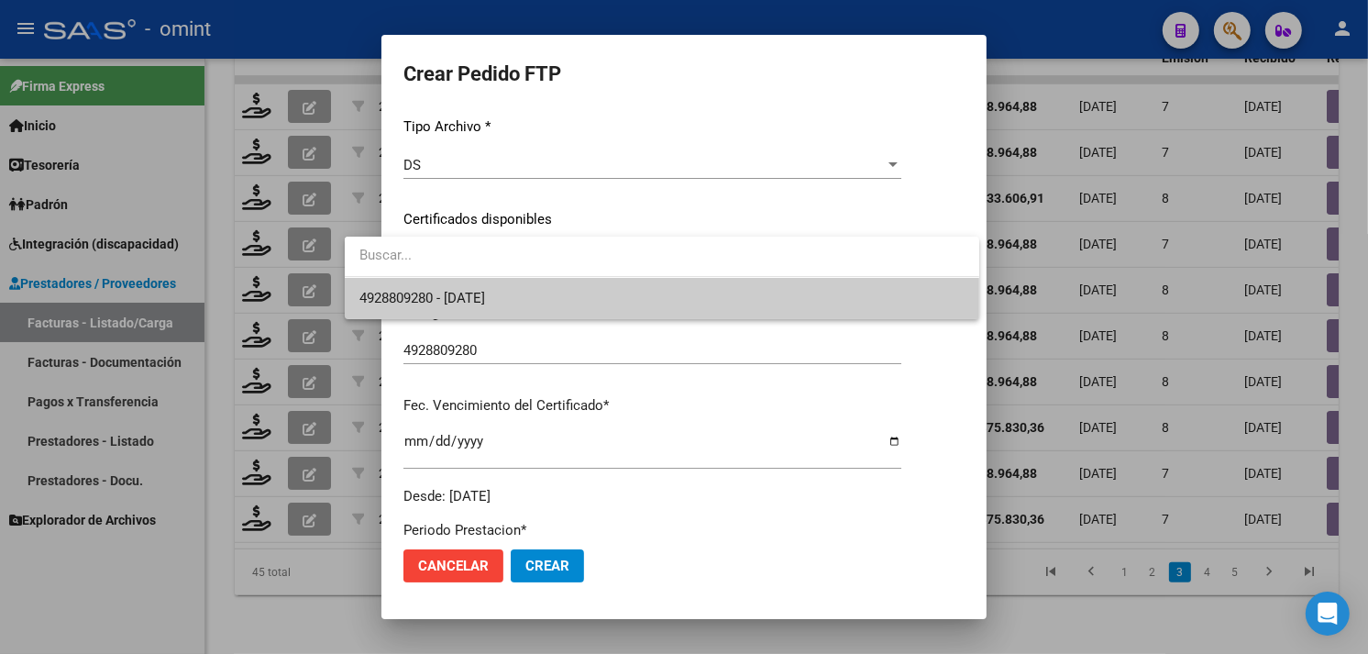
click at [485, 294] on span "4928809280 - [DATE]" at bounding box center [422, 298] width 126 height 17
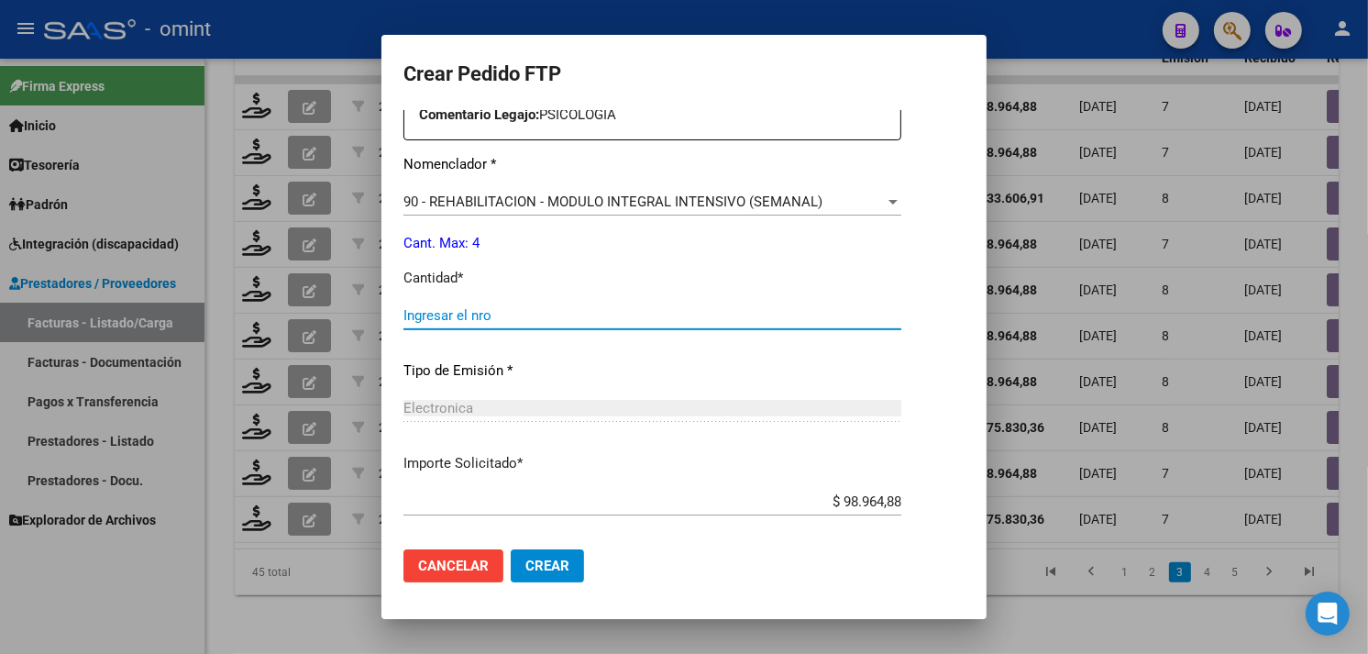
click at [518, 316] on input "Ingresar el nro" at bounding box center [653, 315] width 498 height 17
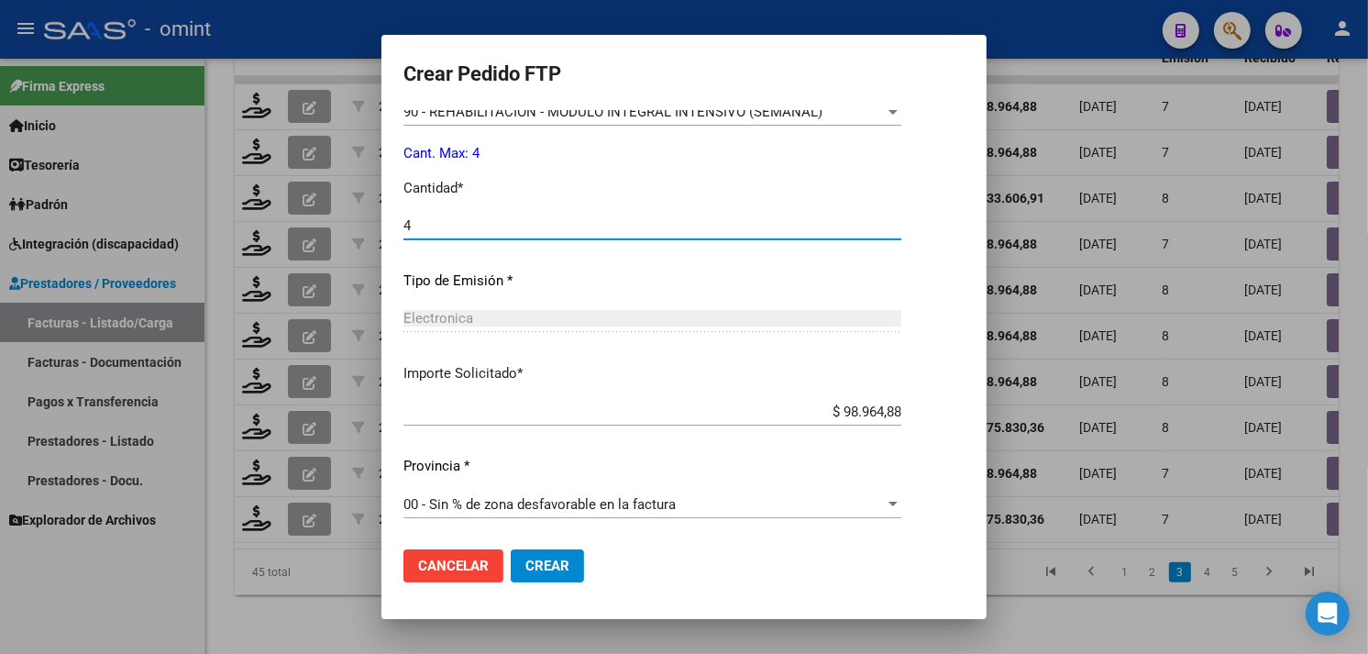
type input "4"
click at [525, 565] on span "Crear" at bounding box center [547, 566] width 44 height 17
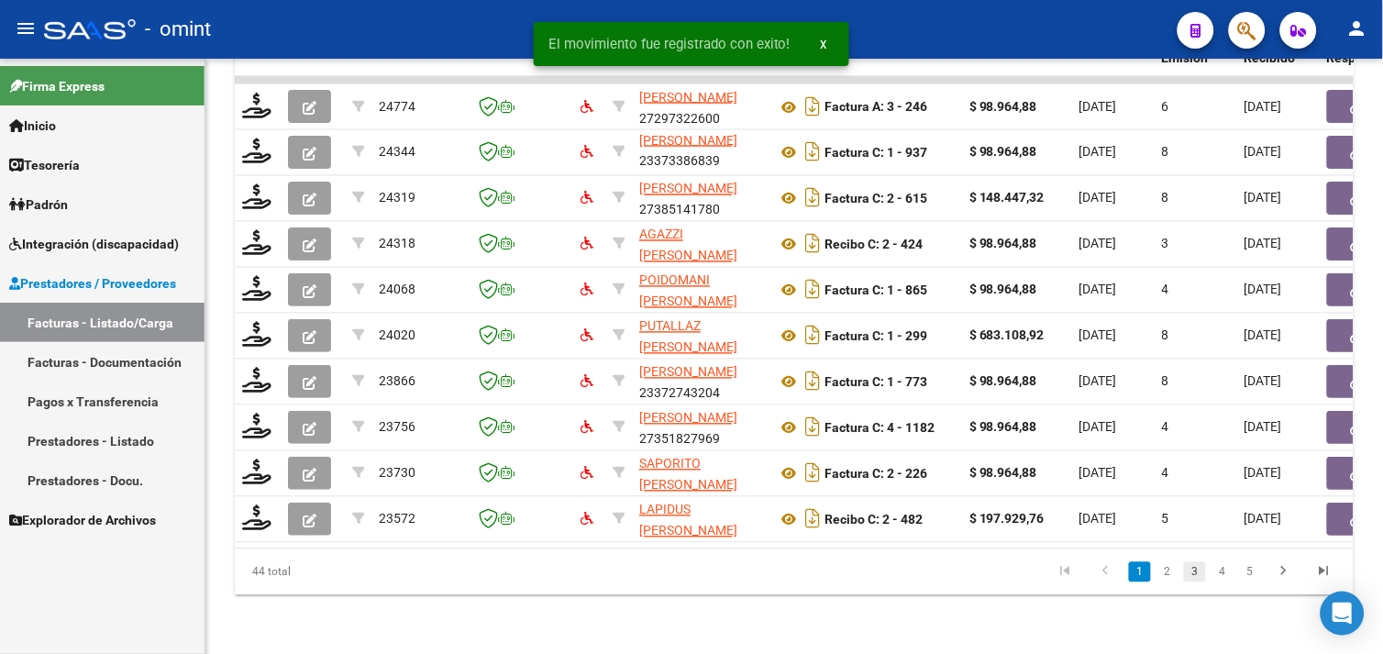
click at [1192, 578] on link "3" at bounding box center [1195, 572] width 22 height 20
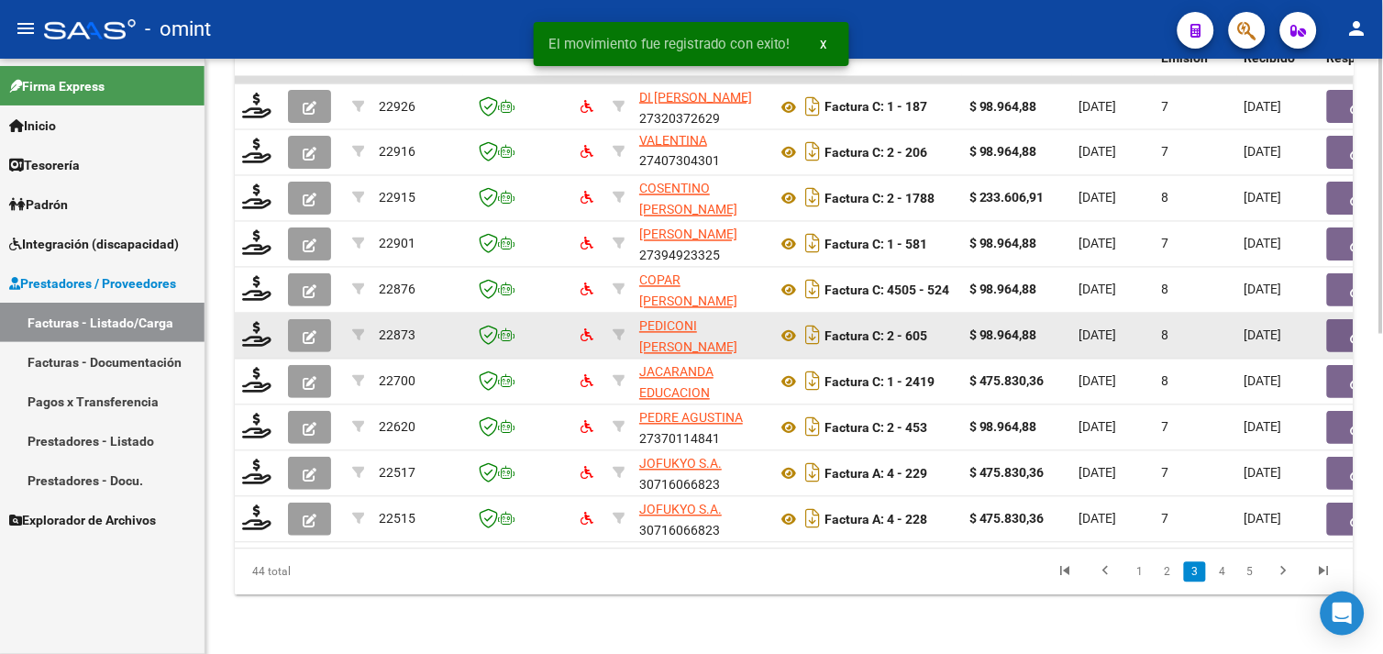
click at [276, 327] on datatable-body-cell at bounding box center [258, 336] width 46 height 45
click at [263, 326] on icon at bounding box center [256, 335] width 29 height 26
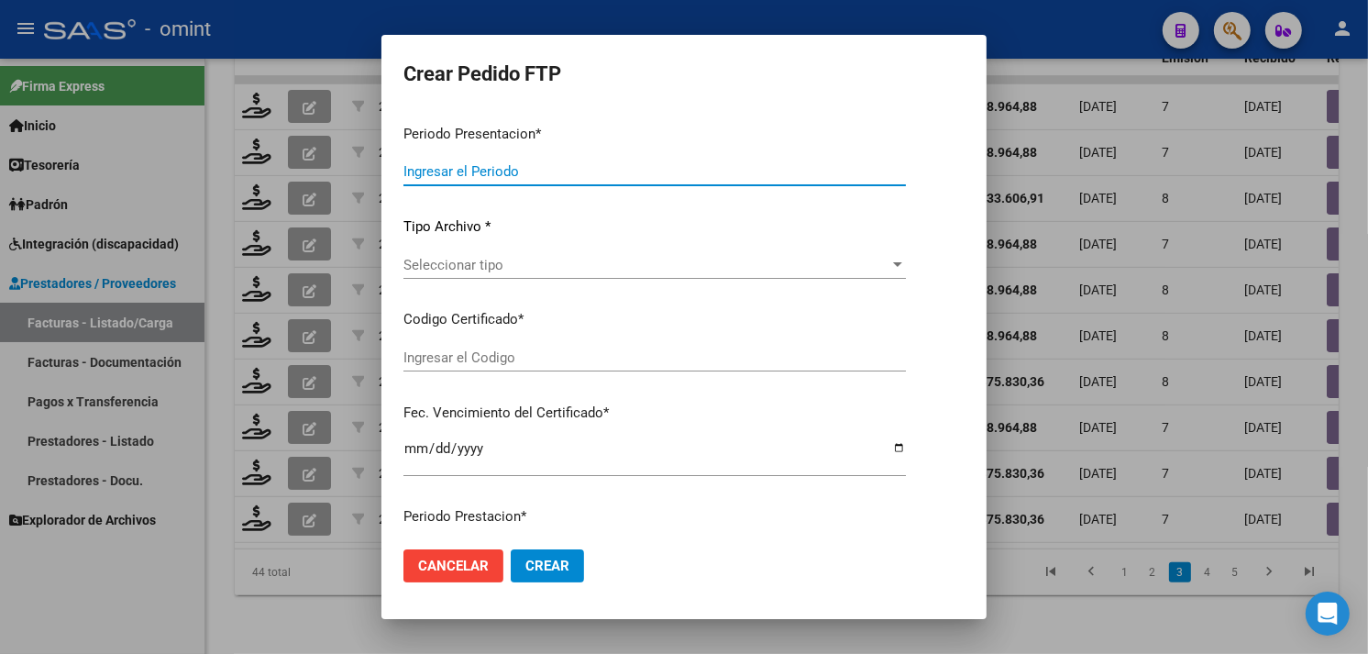
type input "202509"
type input "$ 98.964,88"
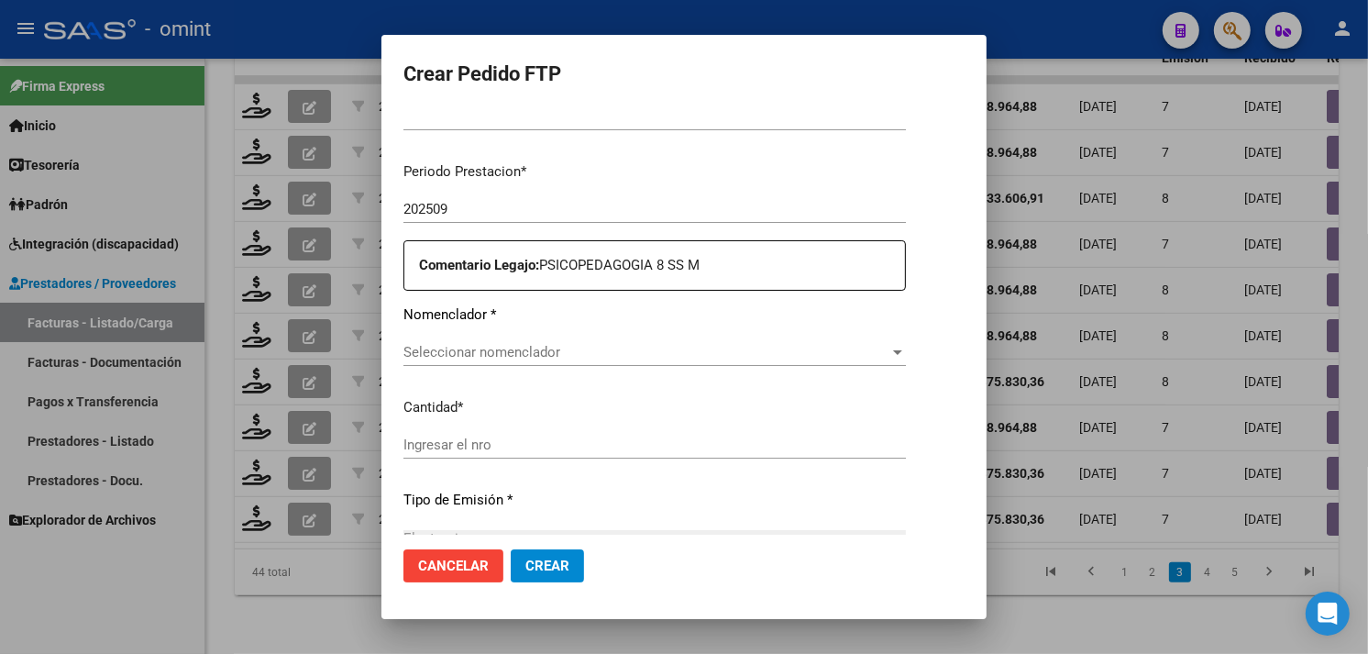
type input "9439515371"
type input "[DATE]"
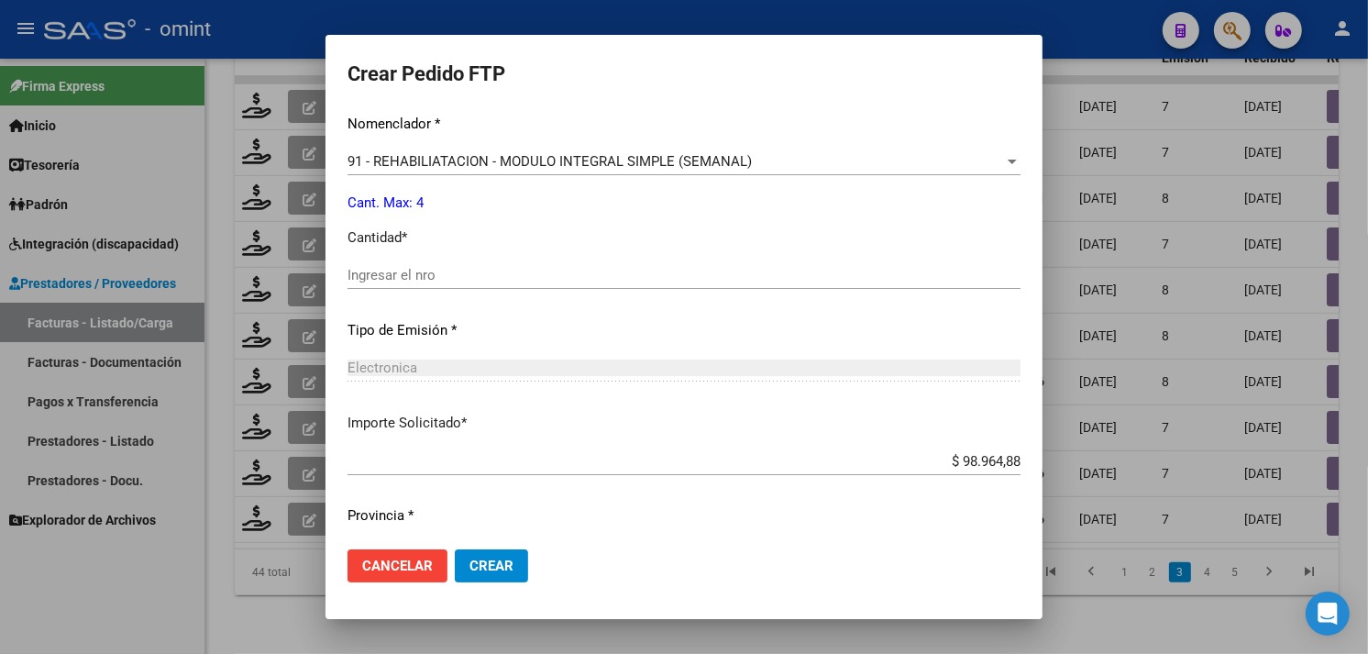
click at [453, 263] on div "Ingresar el nro" at bounding box center [684, 275] width 673 height 28
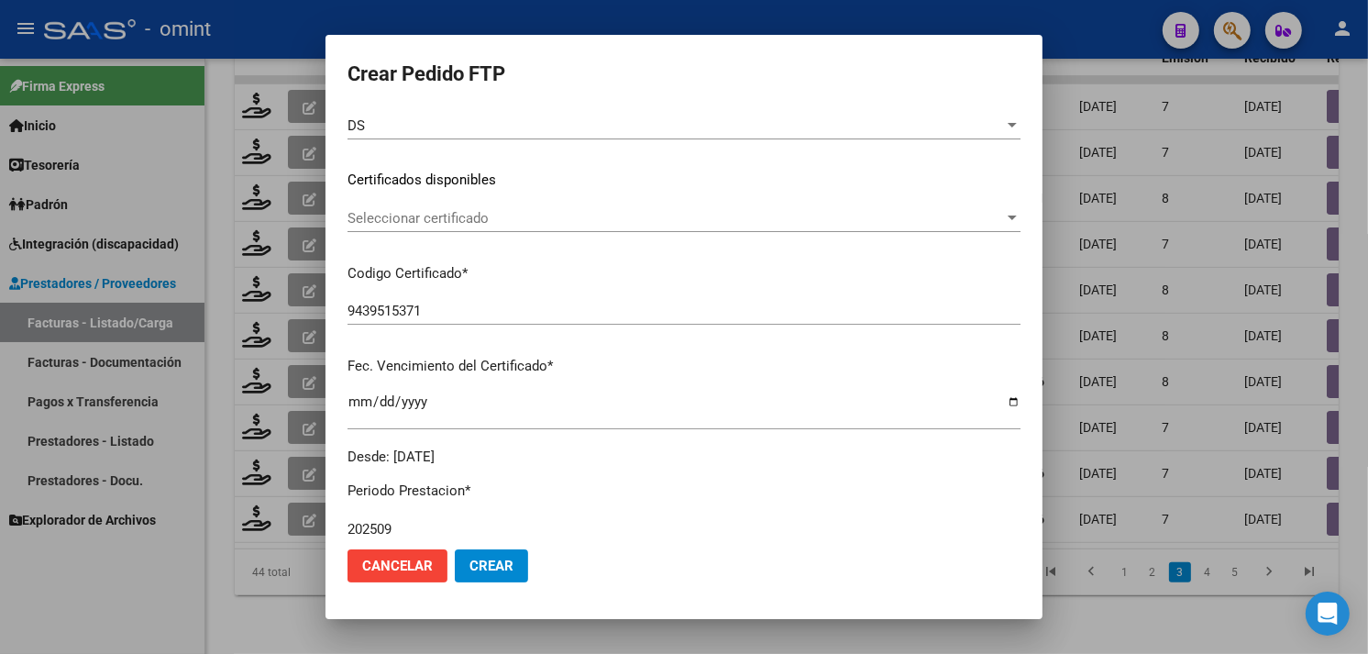
type input "4"
click at [484, 223] on span "Seleccionar certificado" at bounding box center [676, 218] width 657 height 17
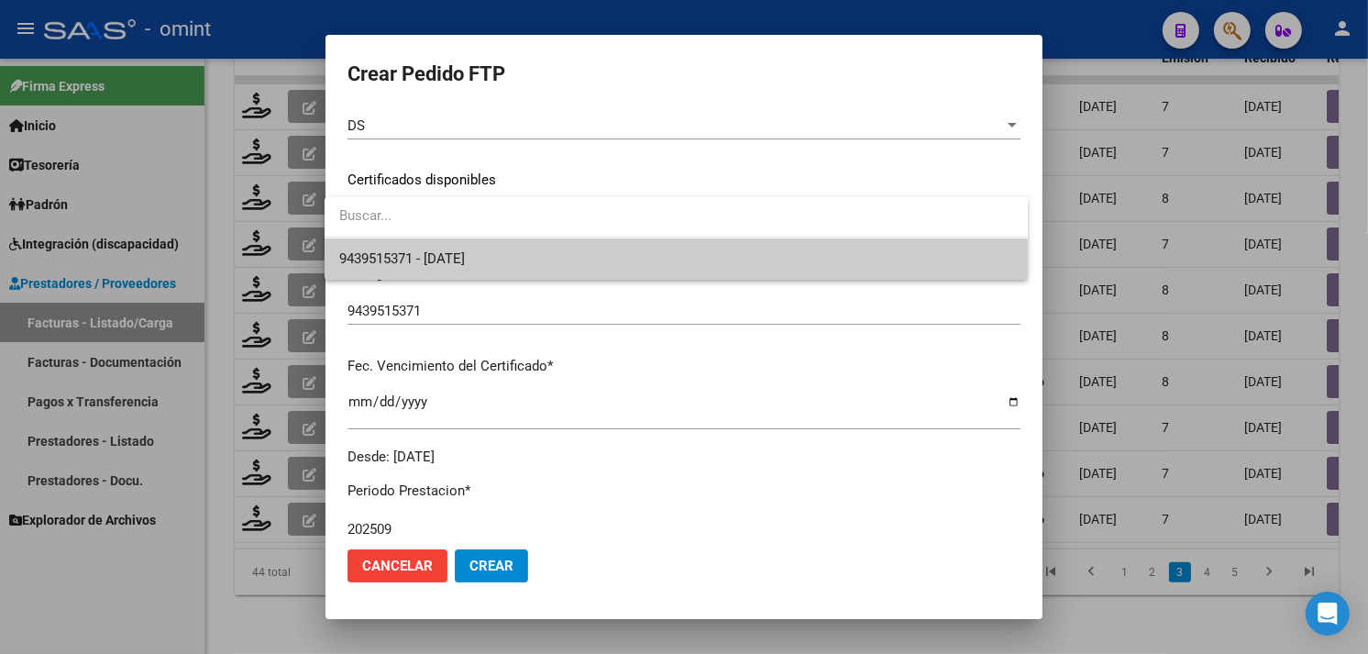
click at [482, 248] on span "9439515371 - [DATE]" at bounding box center [676, 258] width 674 height 41
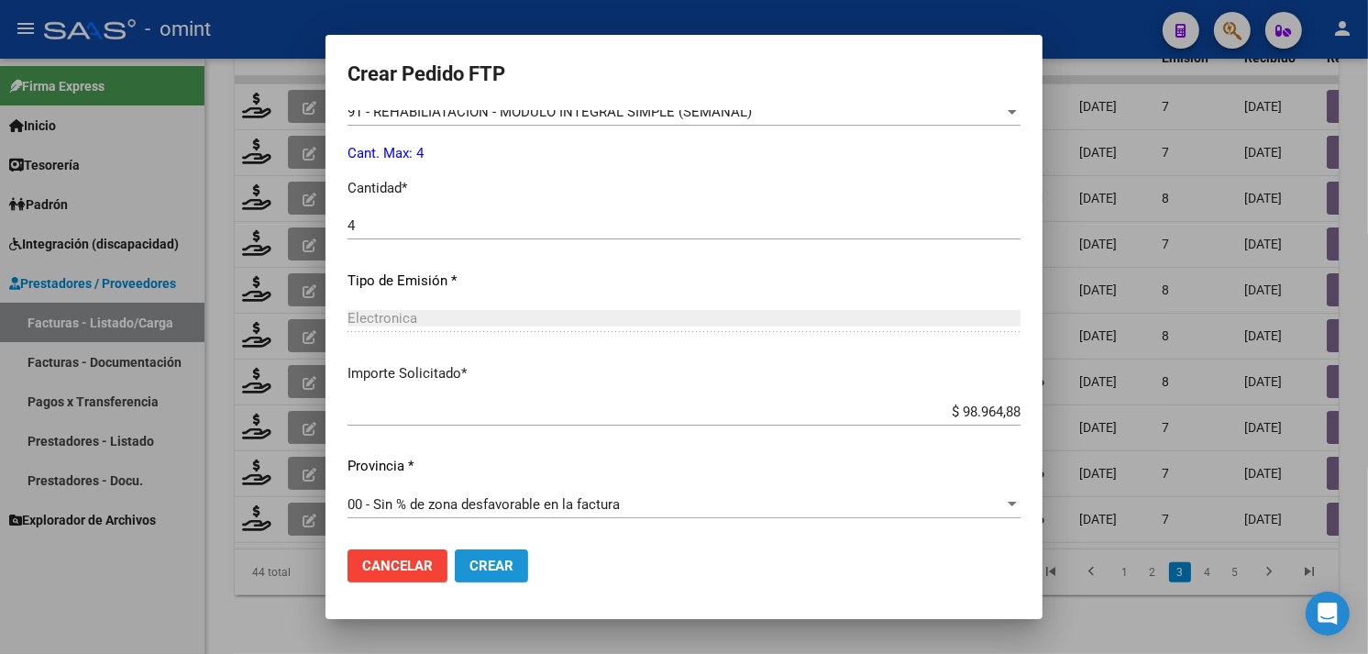
click at [493, 571] on span "Crear" at bounding box center [492, 566] width 44 height 17
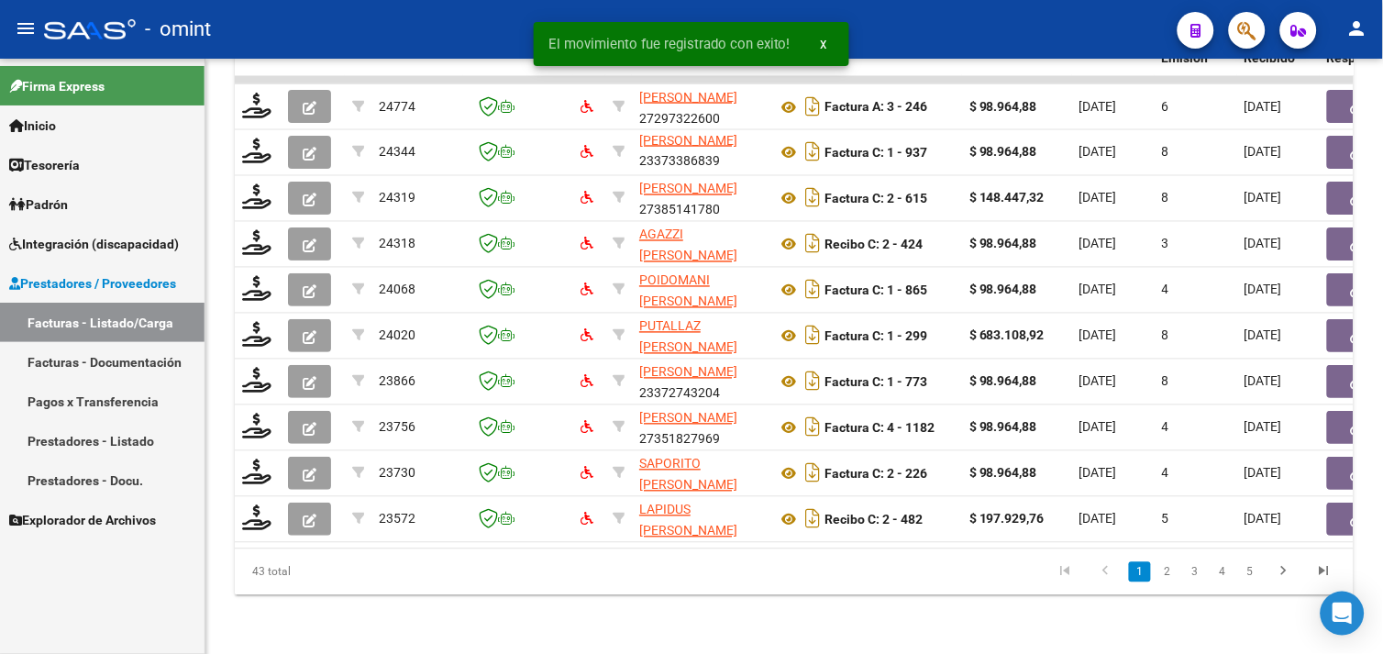
click at [1209, 576] on li "4" at bounding box center [1223, 572] width 28 height 31
click at [1208, 576] on li "3" at bounding box center [1195, 572] width 28 height 31
drag, startPoint x: 1208, startPoint y: 576, endPoint x: 1194, endPoint y: 576, distance: 13.8
click at [1194, 576] on link "3" at bounding box center [1195, 572] width 22 height 20
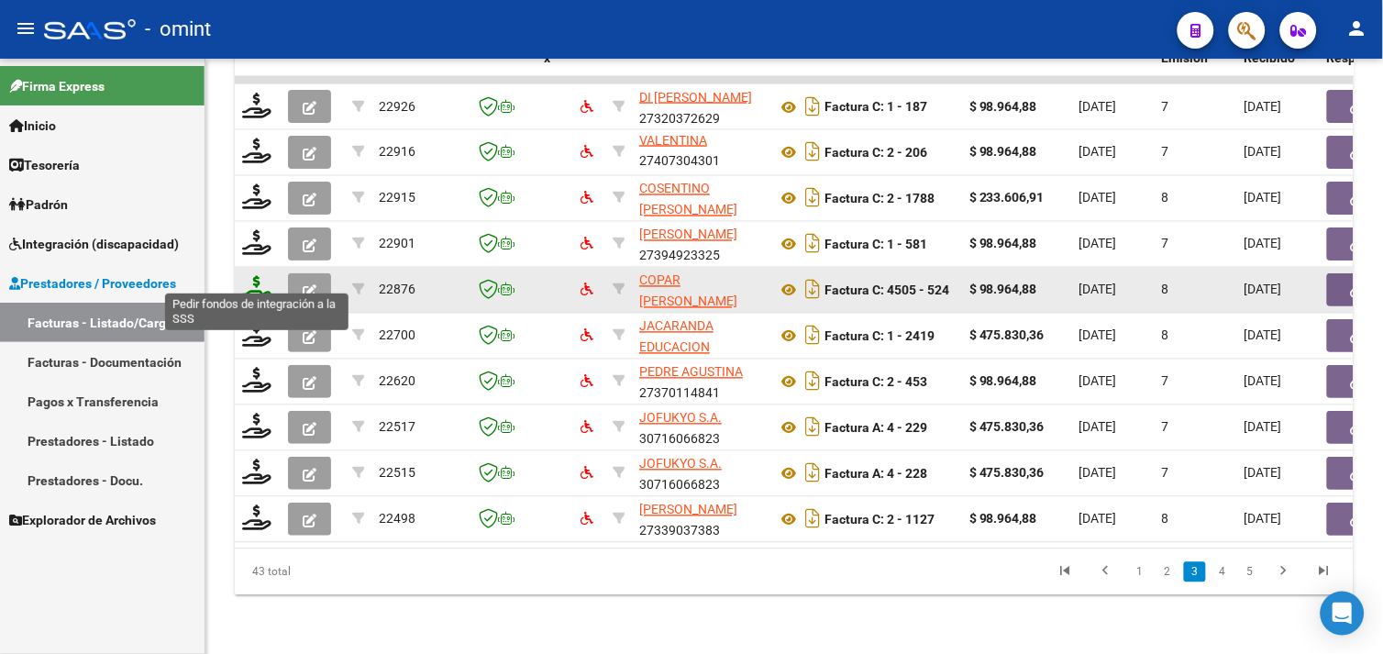
click at [260, 277] on icon at bounding box center [256, 289] width 29 height 26
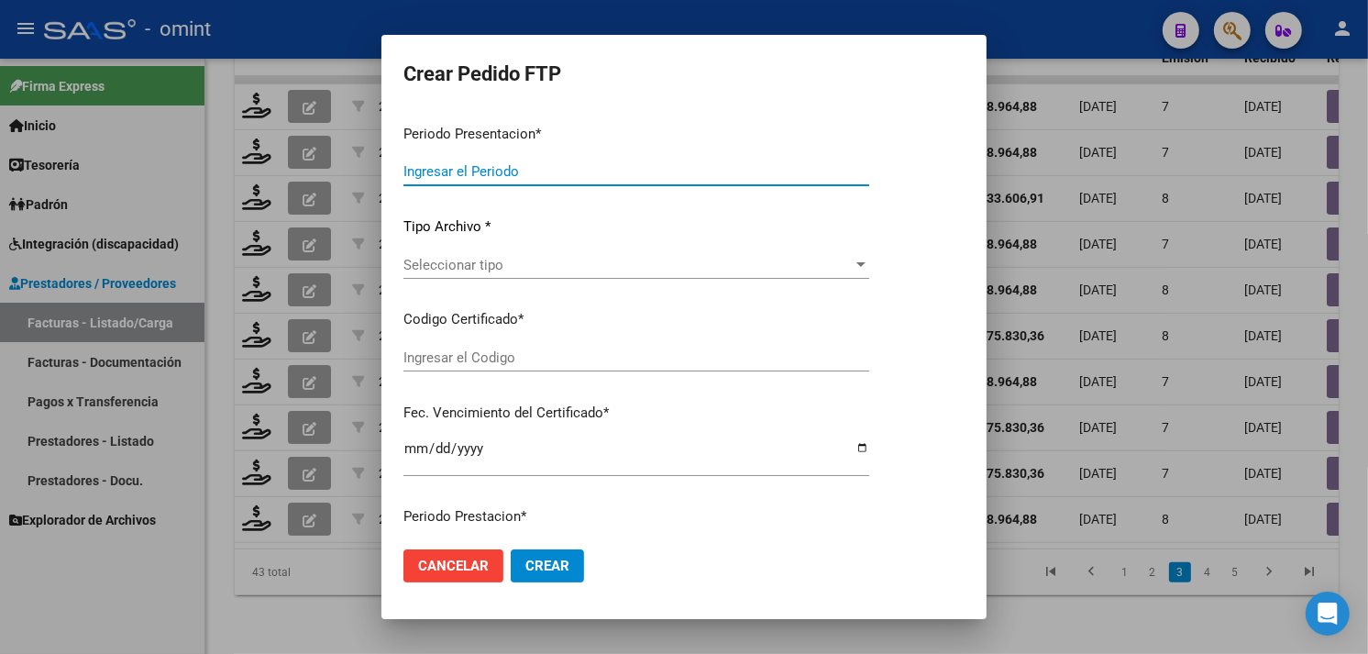
type input "202509"
type input "$ 98.964,88"
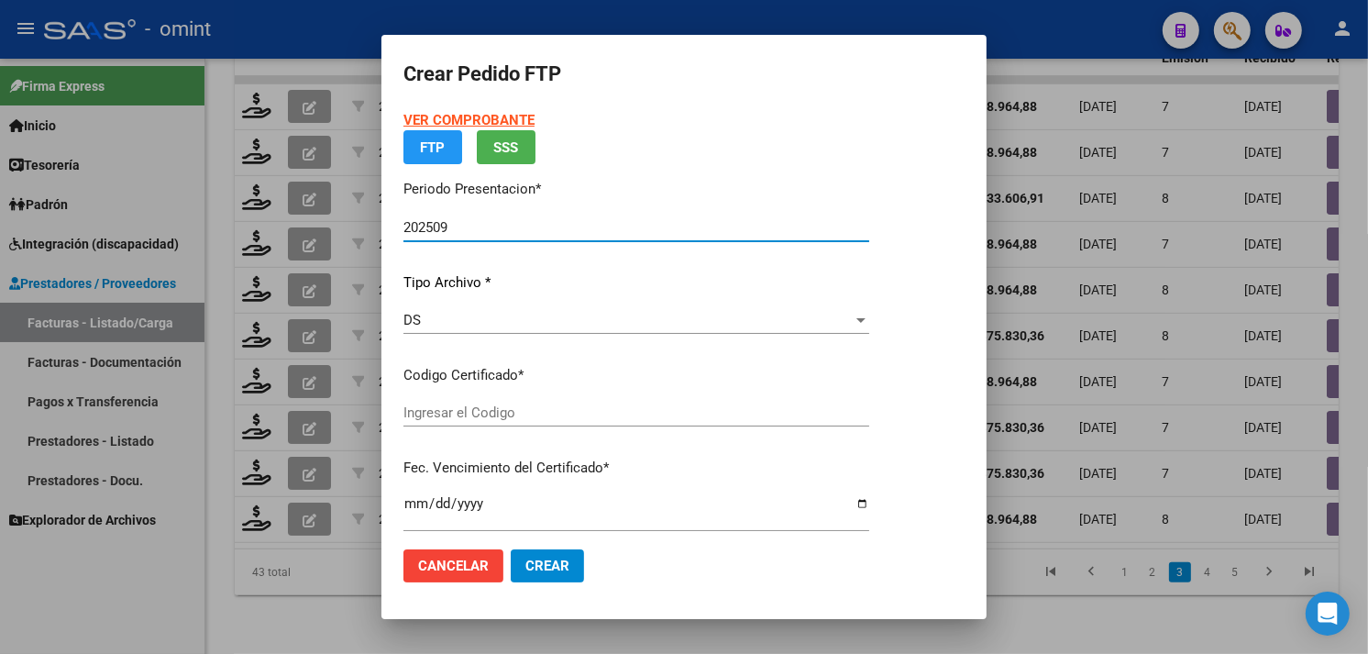
type input "9439515371"
type input "[DATE]"
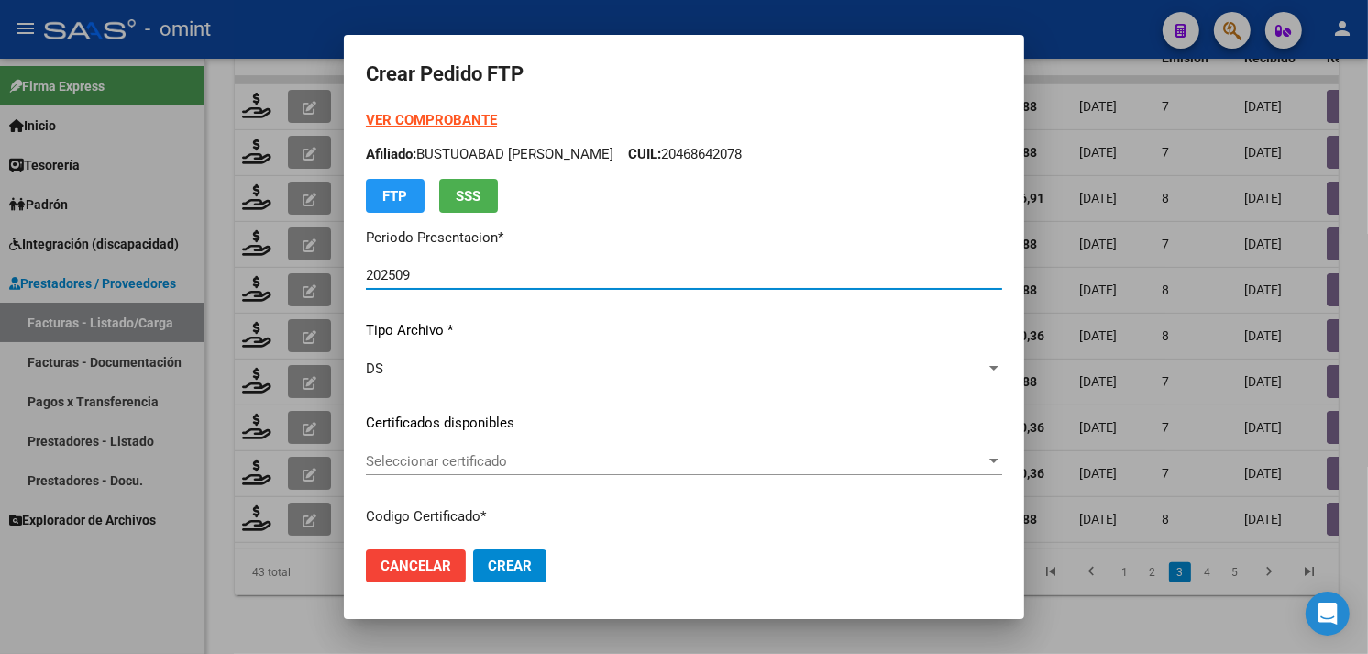
click at [492, 451] on div "Seleccionar certificado Seleccionar certificado" at bounding box center [684, 462] width 636 height 28
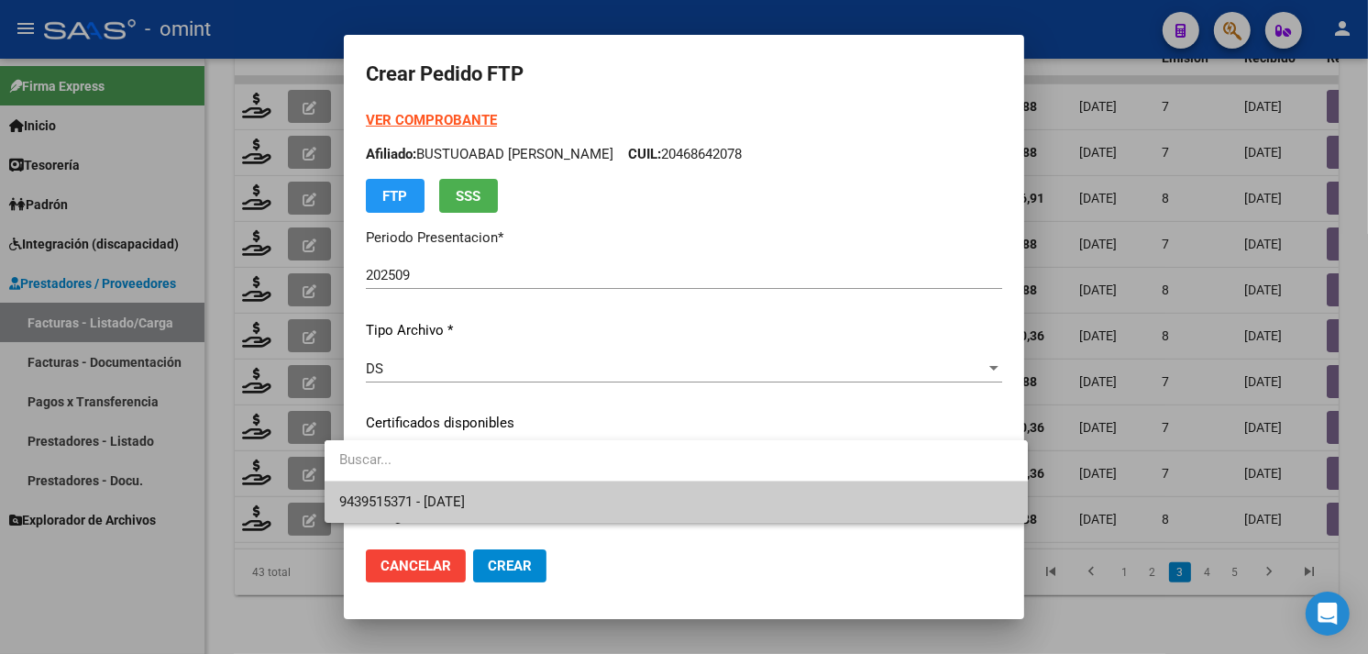
click at [500, 493] on span "9439515371 - [DATE]" at bounding box center [676, 501] width 674 height 41
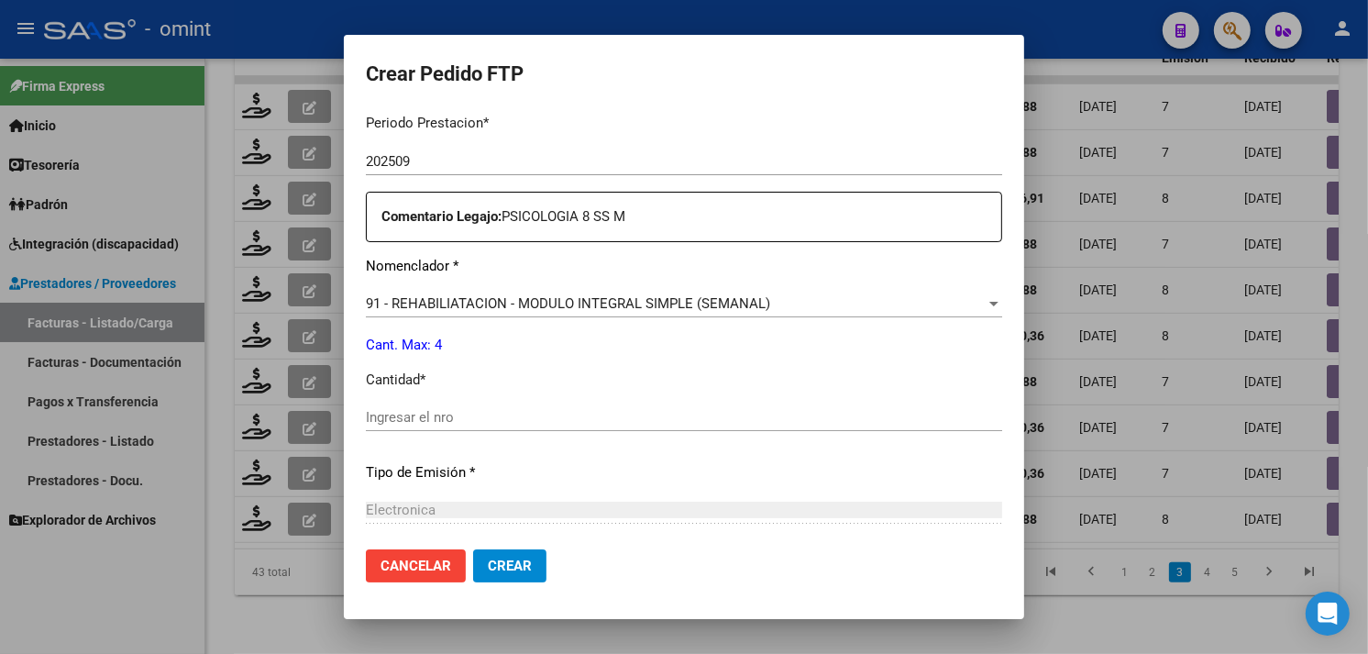
click at [500, 410] on input "Ingresar el nro" at bounding box center [684, 417] width 636 height 17
type input "4"
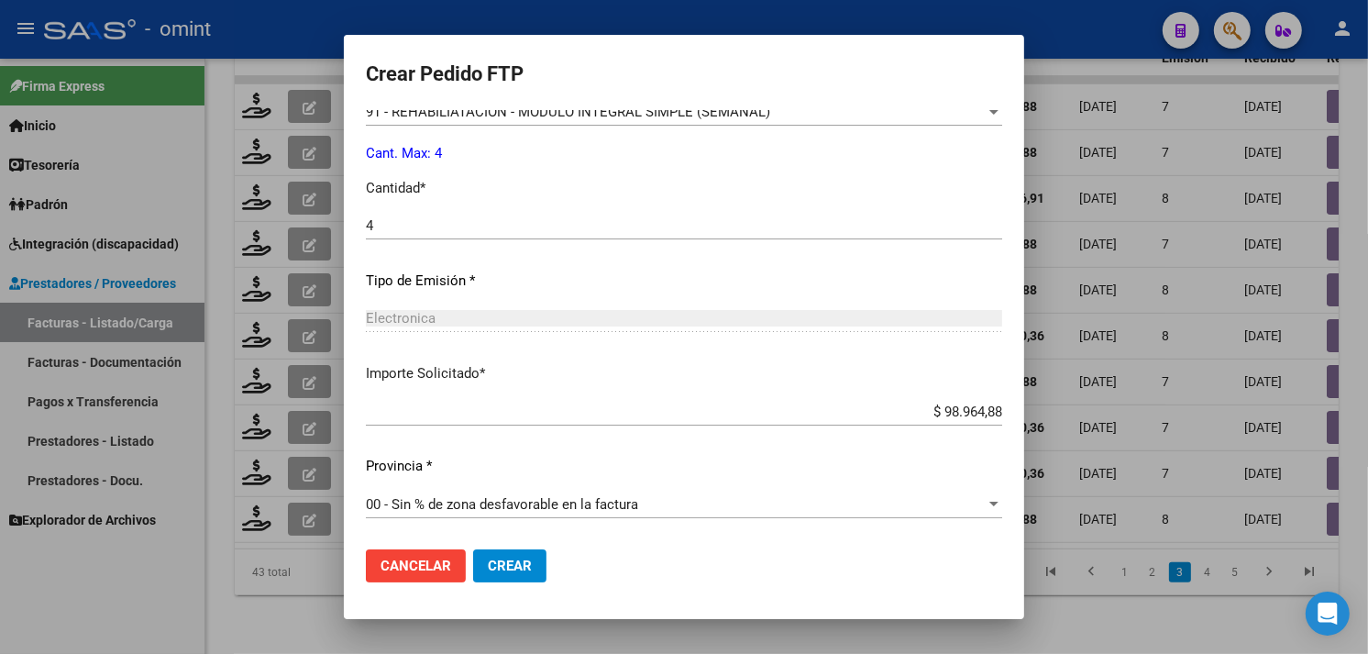
click at [488, 559] on span "Crear" at bounding box center [510, 566] width 44 height 17
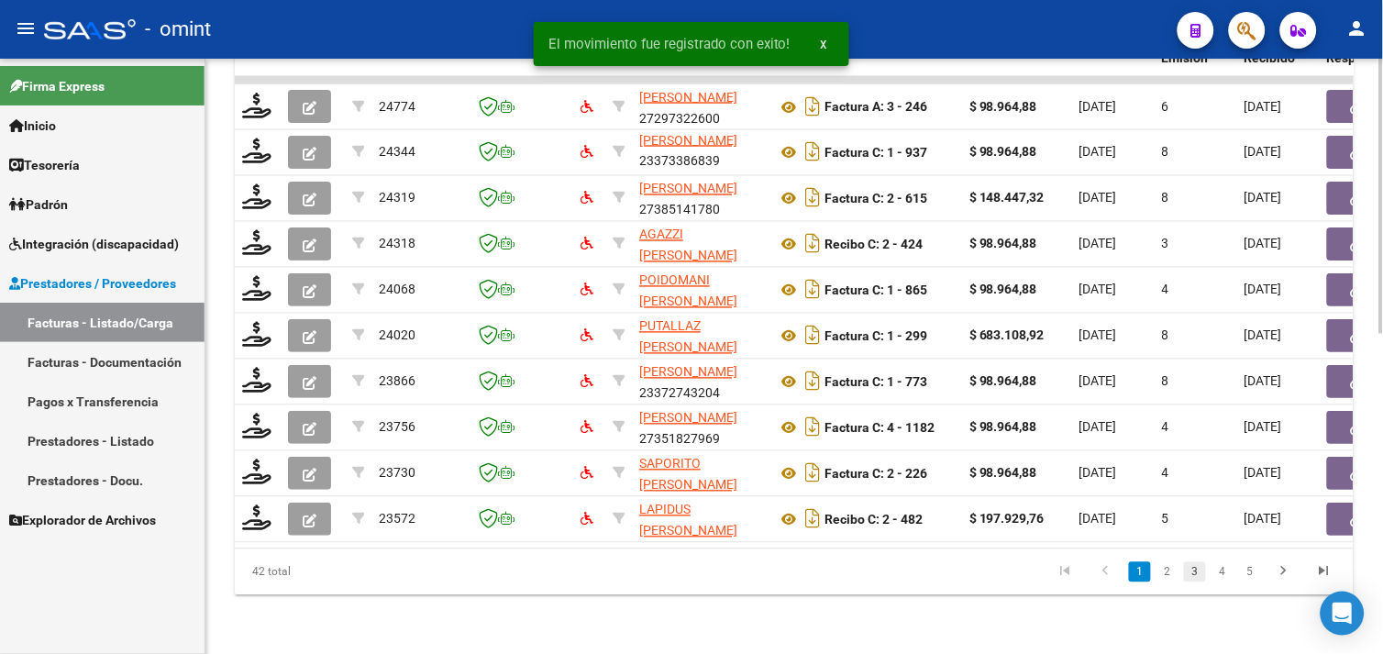
click at [1201, 572] on link "3" at bounding box center [1195, 572] width 22 height 20
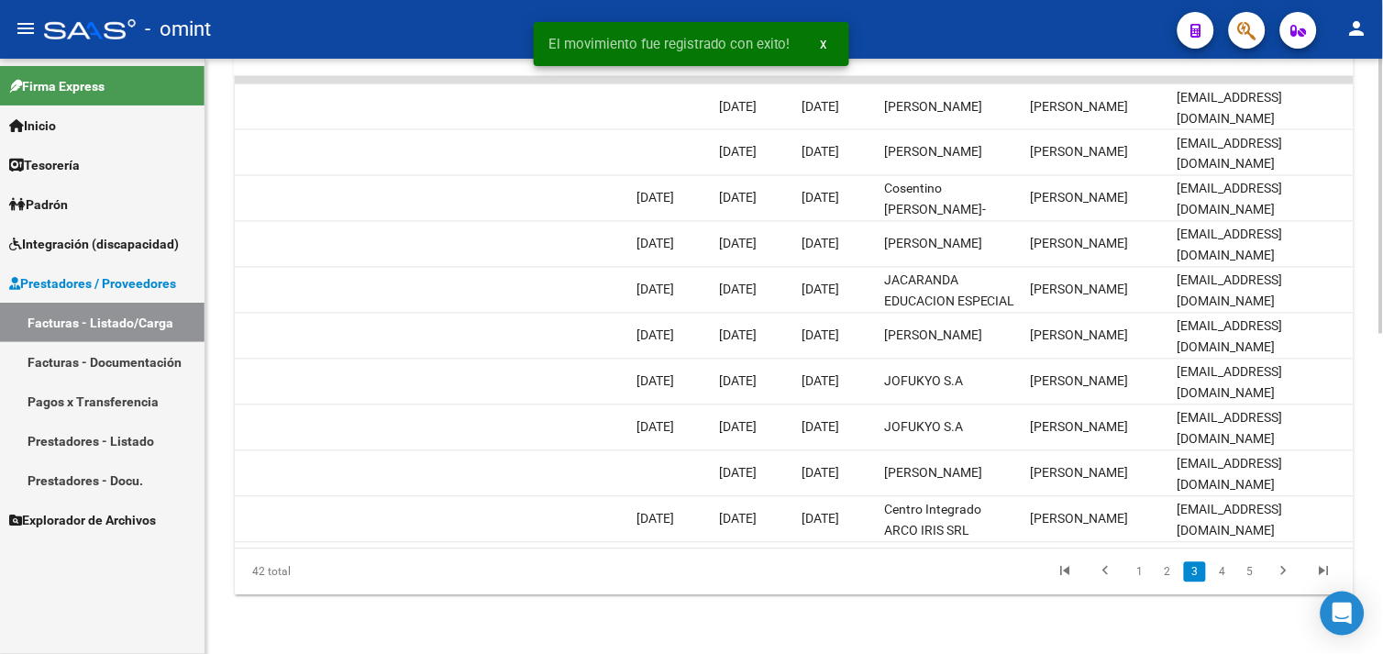
scroll to position [0, 1763]
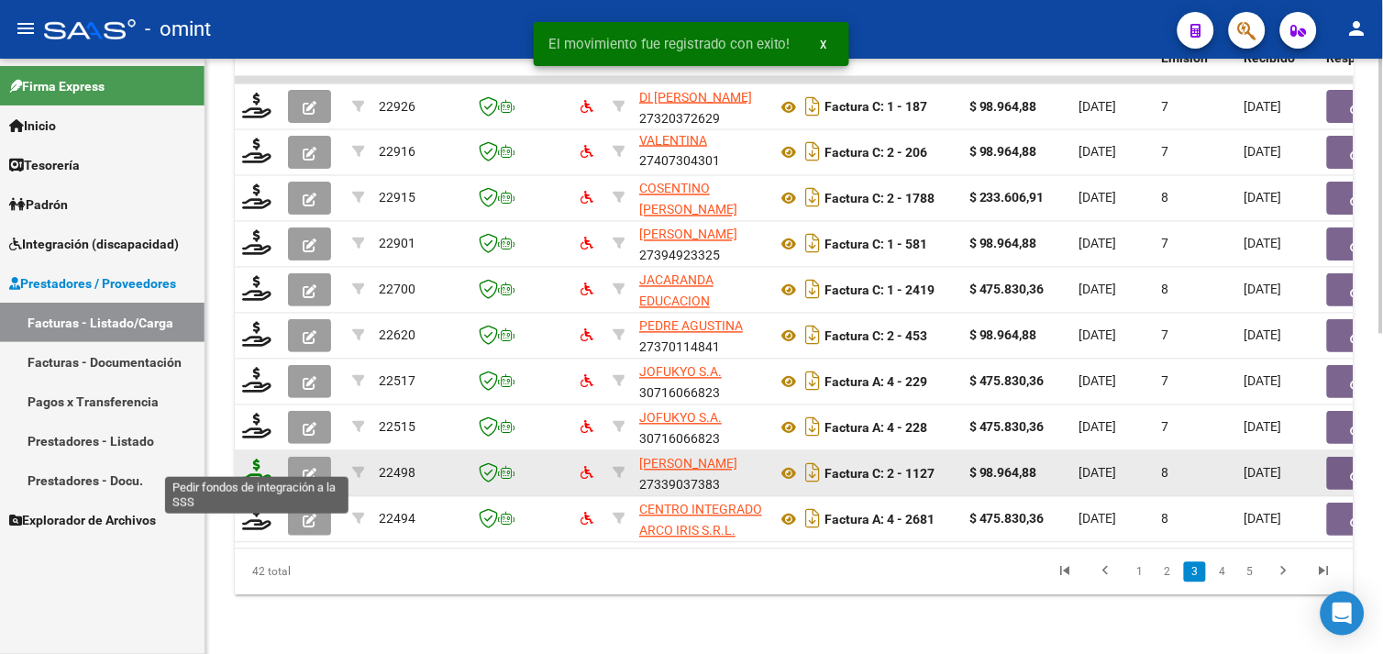
click at [260, 459] on icon at bounding box center [256, 472] width 29 height 26
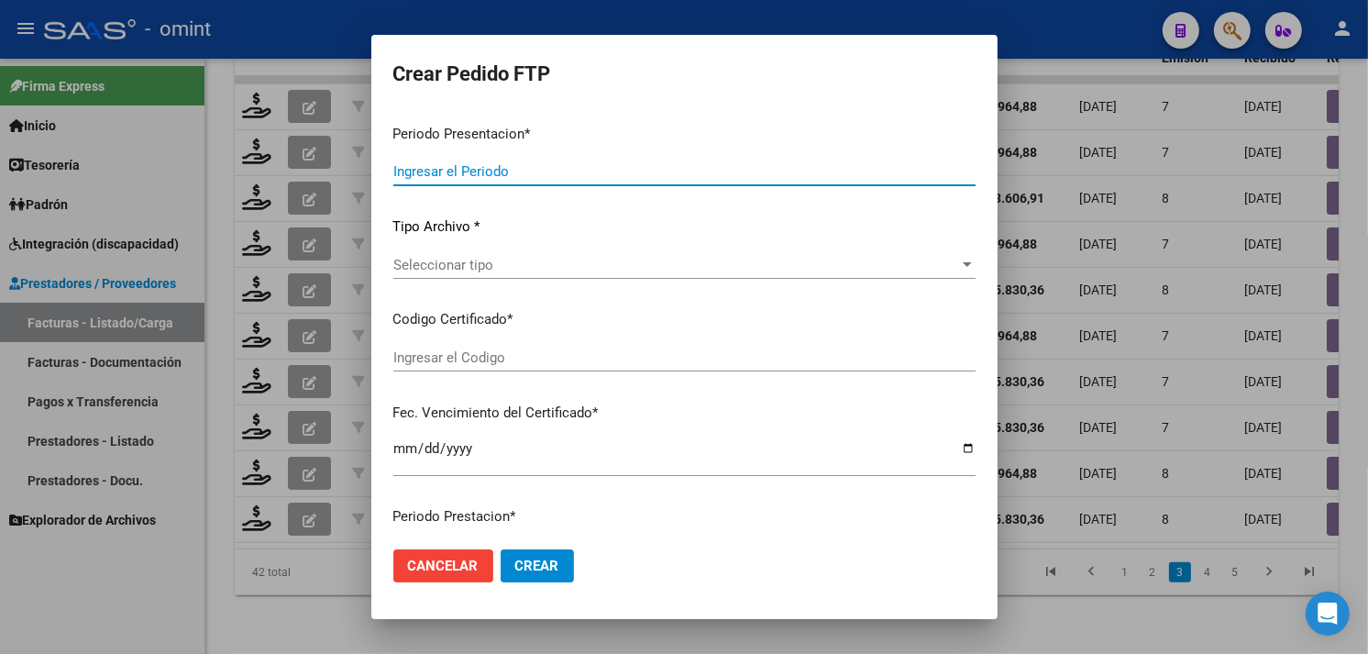
type input "202509"
type input "$ 98.964,88"
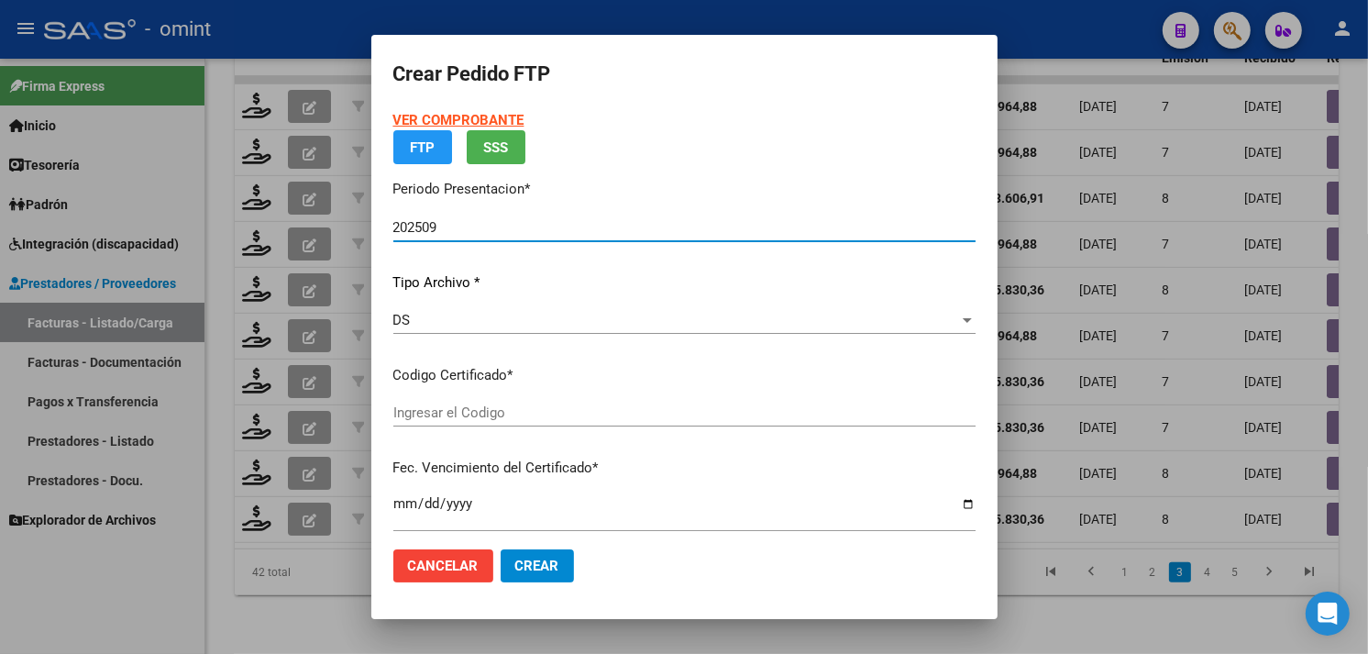
type input "2460468095"
type input "[DATE]"
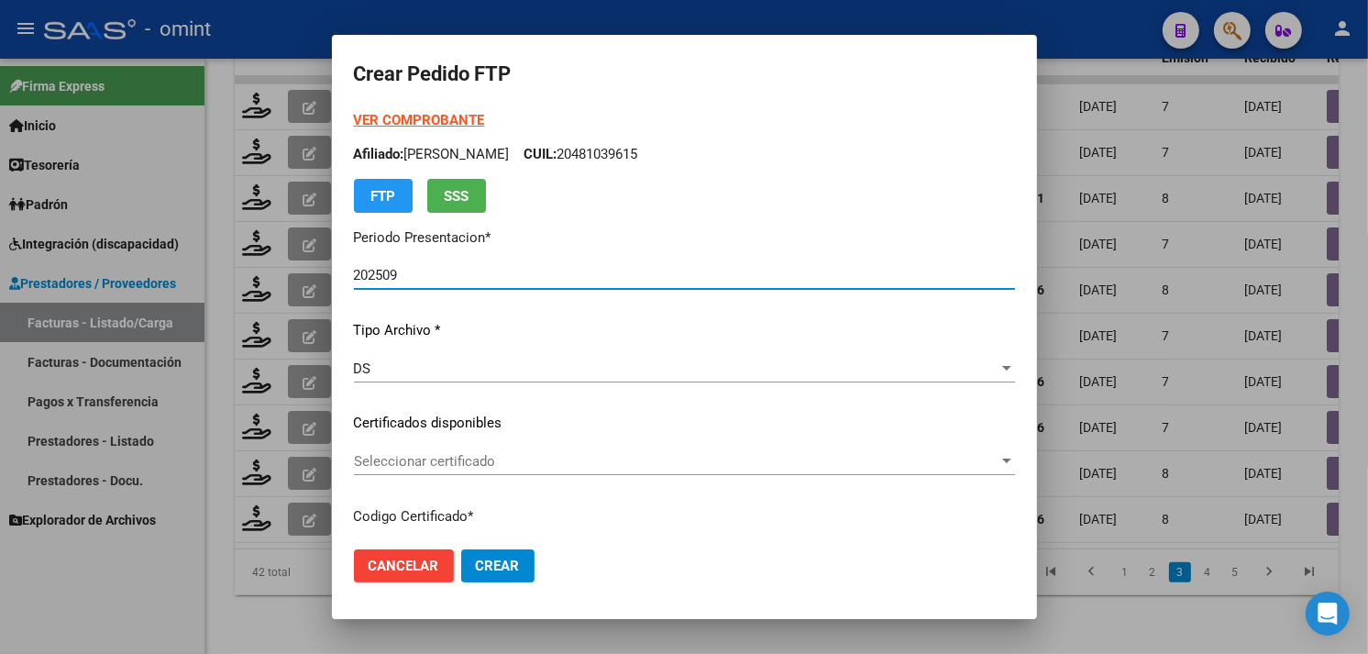
click at [478, 451] on div "Seleccionar certificado Seleccionar certificado" at bounding box center [684, 462] width 661 height 28
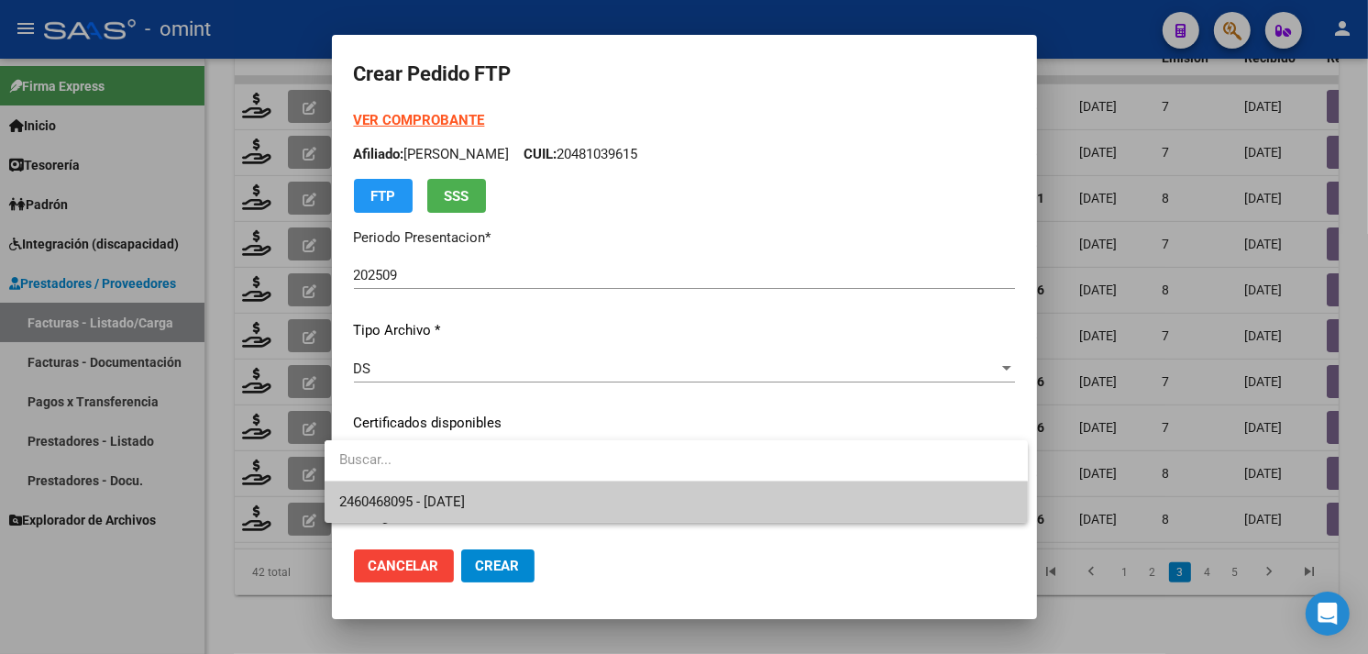
drag, startPoint x: 497, startPoint y: 492, endPoint x: 561, endPoint y: 473, distance: 66.8
click at [497, 492] on span "2460468095 - [DATE]" at bounding box center [676, 501] width 674 height 41
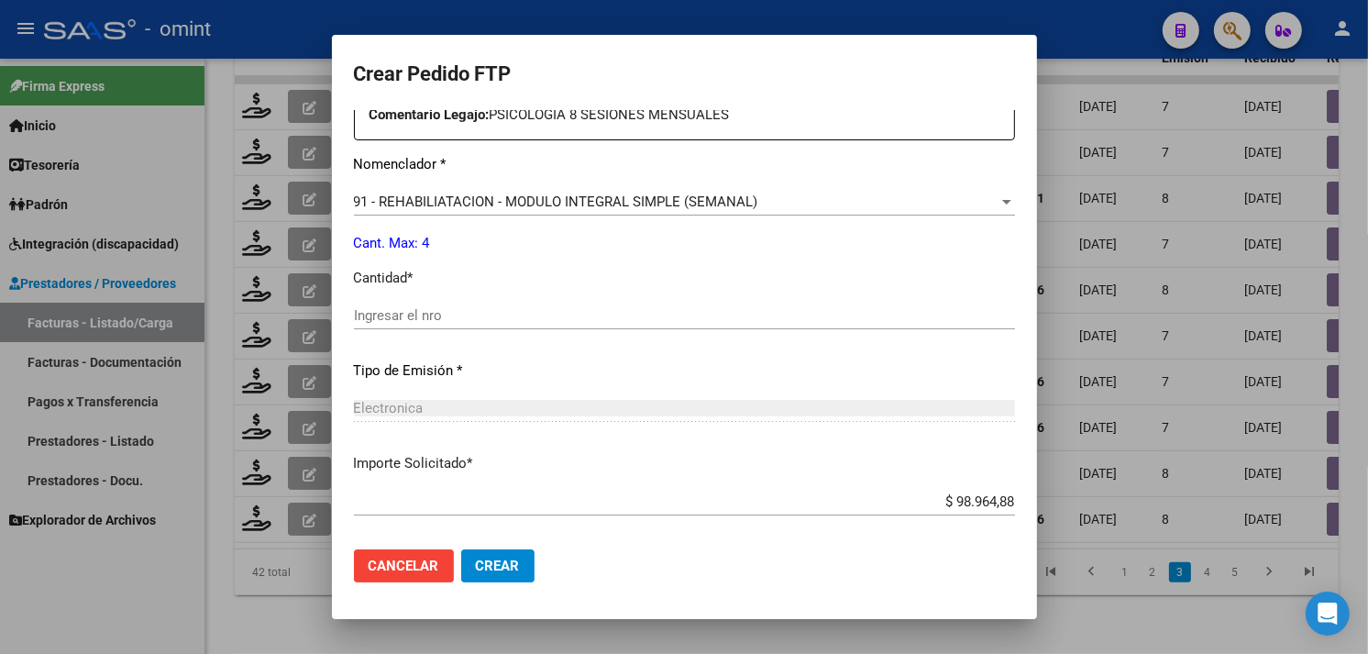
click at [408, 564] on span "Cancelar" at bounding box center [404, 566] width 71 height 17
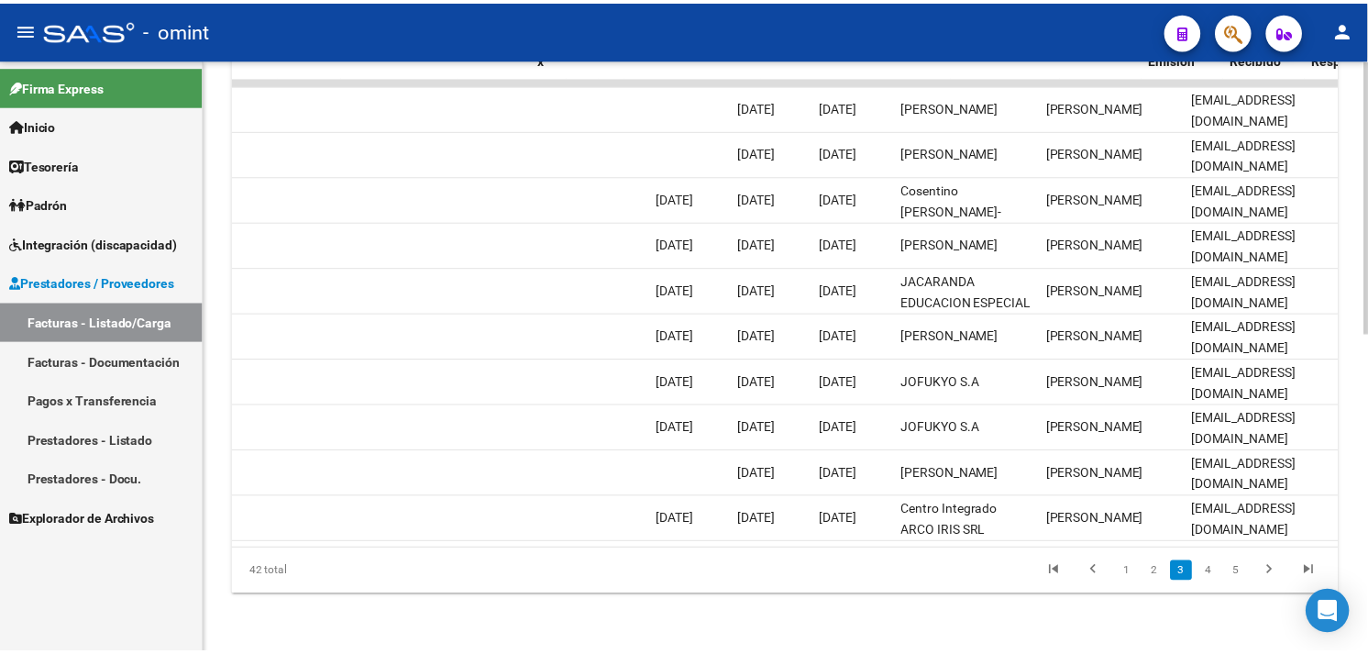
scroll to position [0, 0]
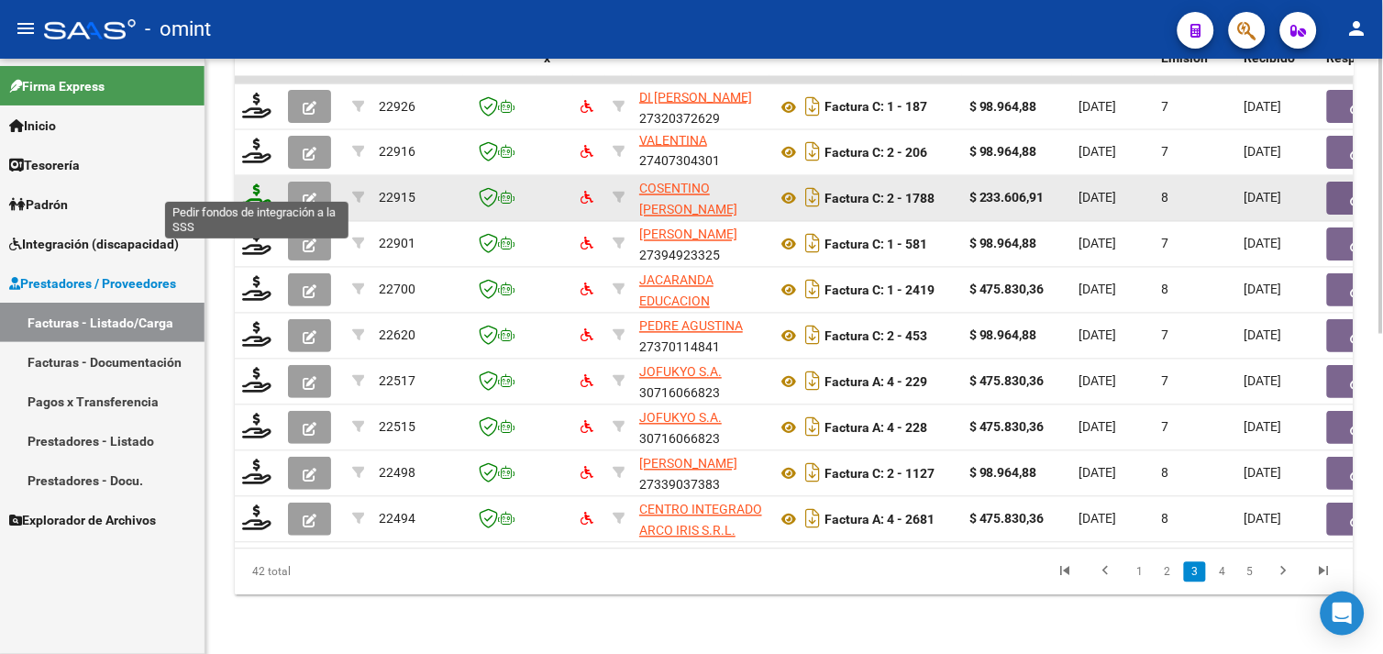
click at [258, 184] on icon at bounding box center [256, 197] width 29 height 26
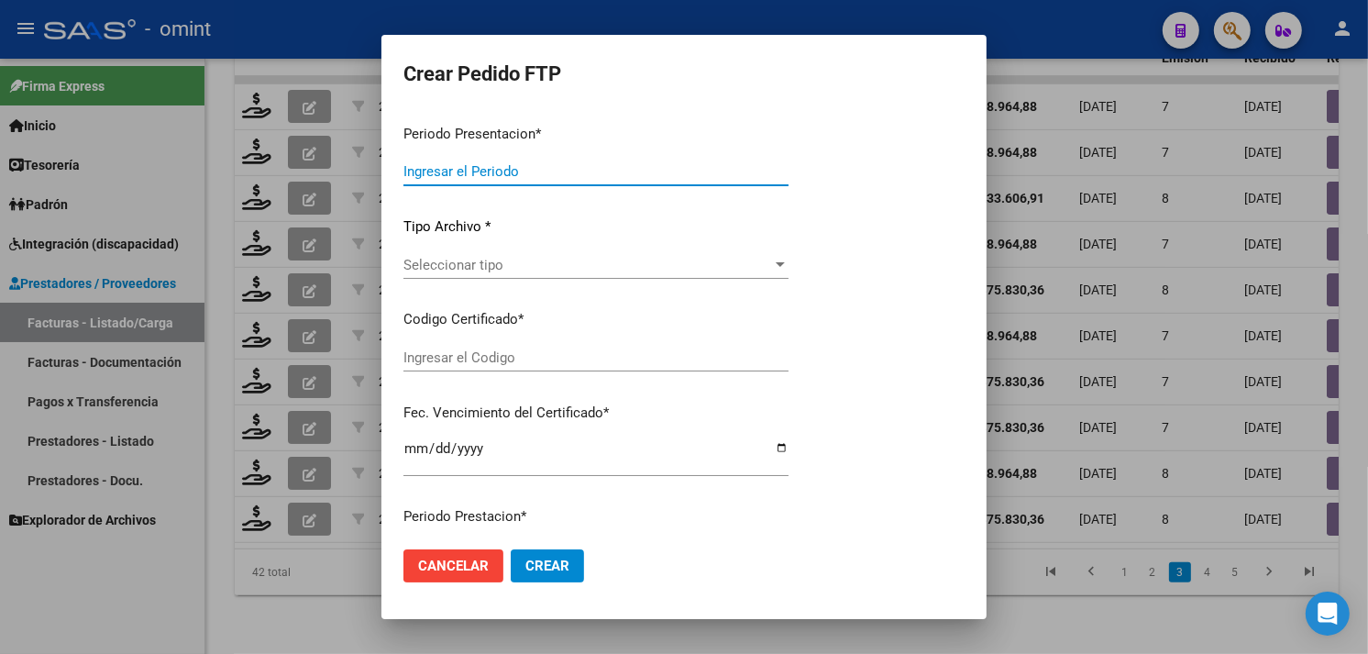
type input "202509"
type input "$ 233.606,91"
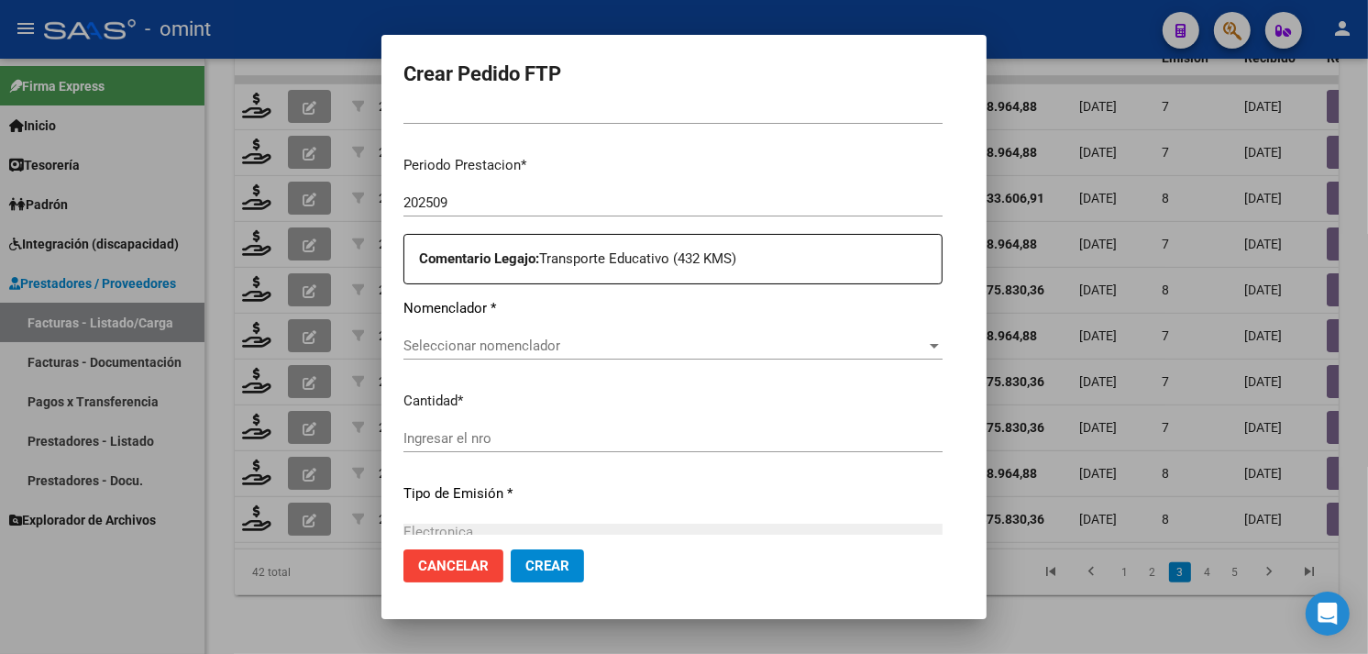
type input "5482543798"
type input "[DATE]"
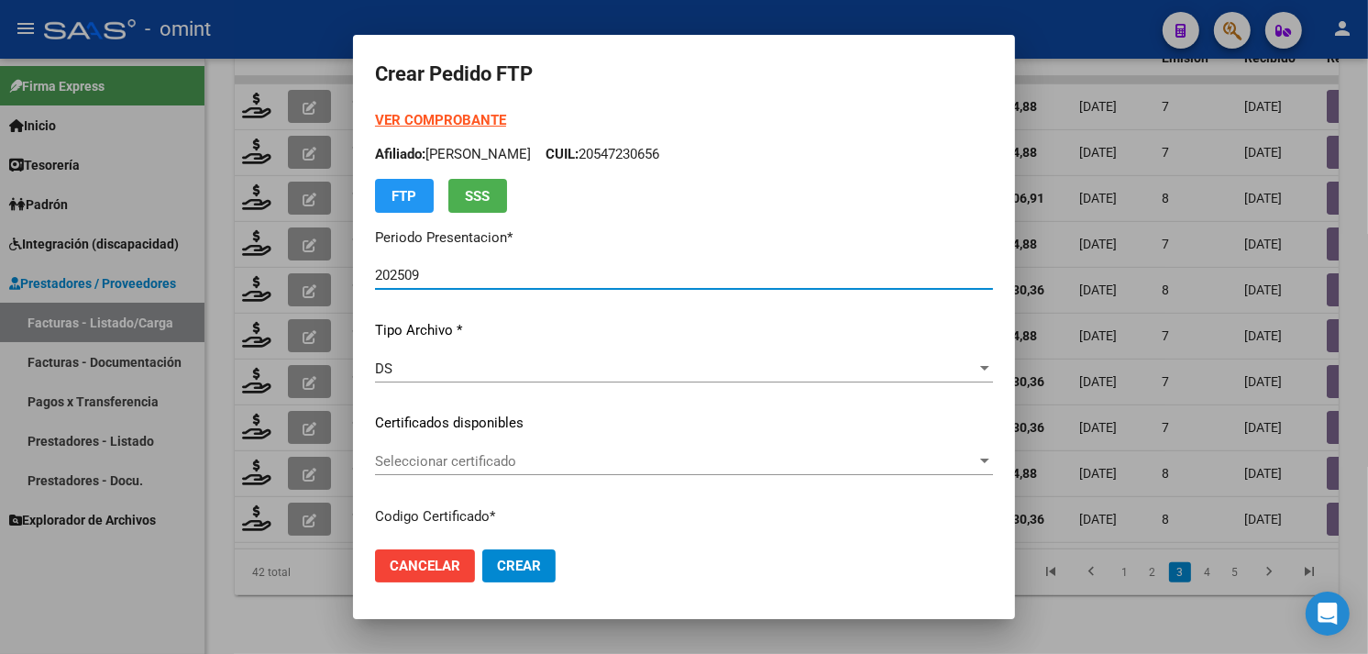
click at [375, 114] on strong "VER COMPROBANTE" at bounding box center [440, 120] width 131 height 17
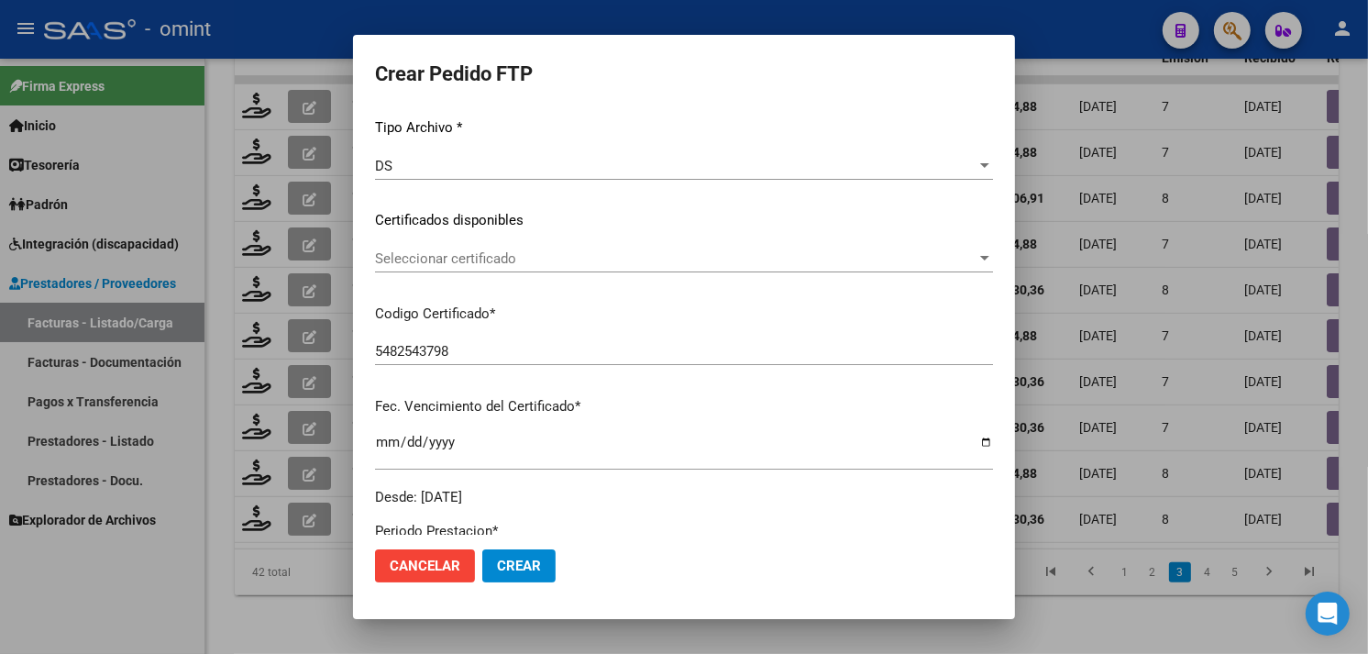
scroll to position [204, 0]
click at [498, 260] on span "Seleccionar certificado" at bounding box center [676, 257] width 602 height 17
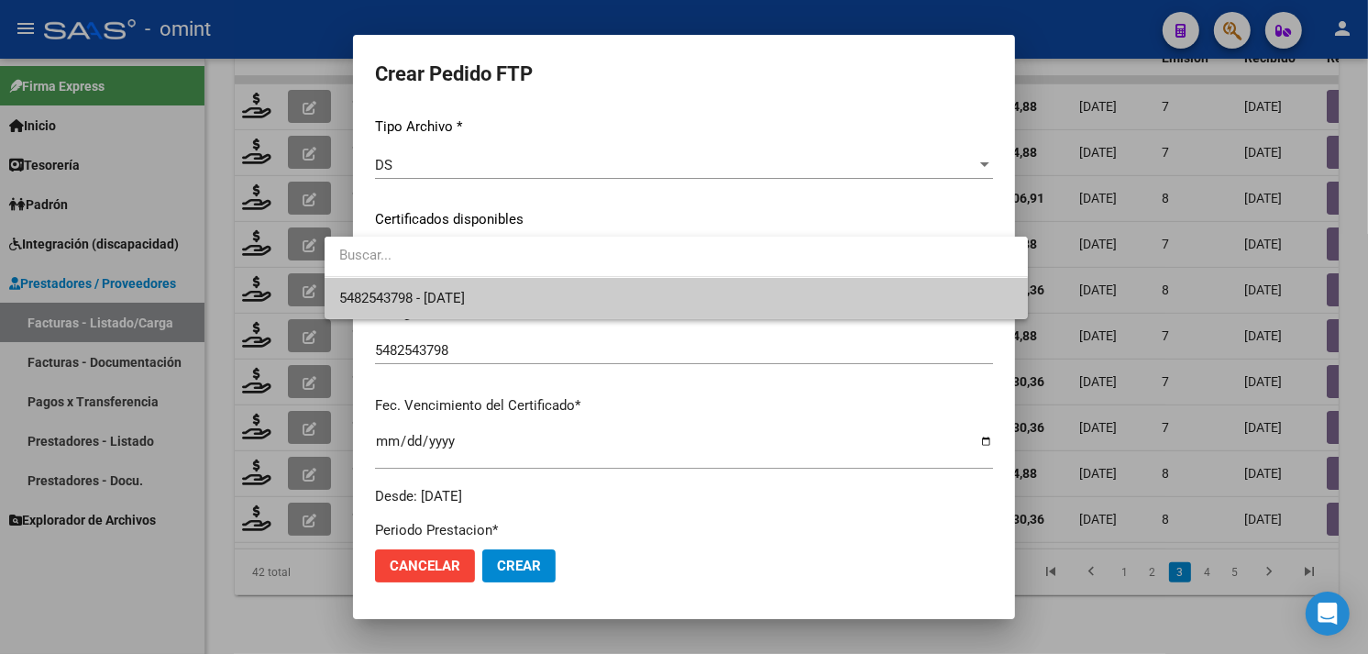
click at [492, 288] on span "5482543798 - [DATE]" at bounding box center [676, 298] width 674 height 41
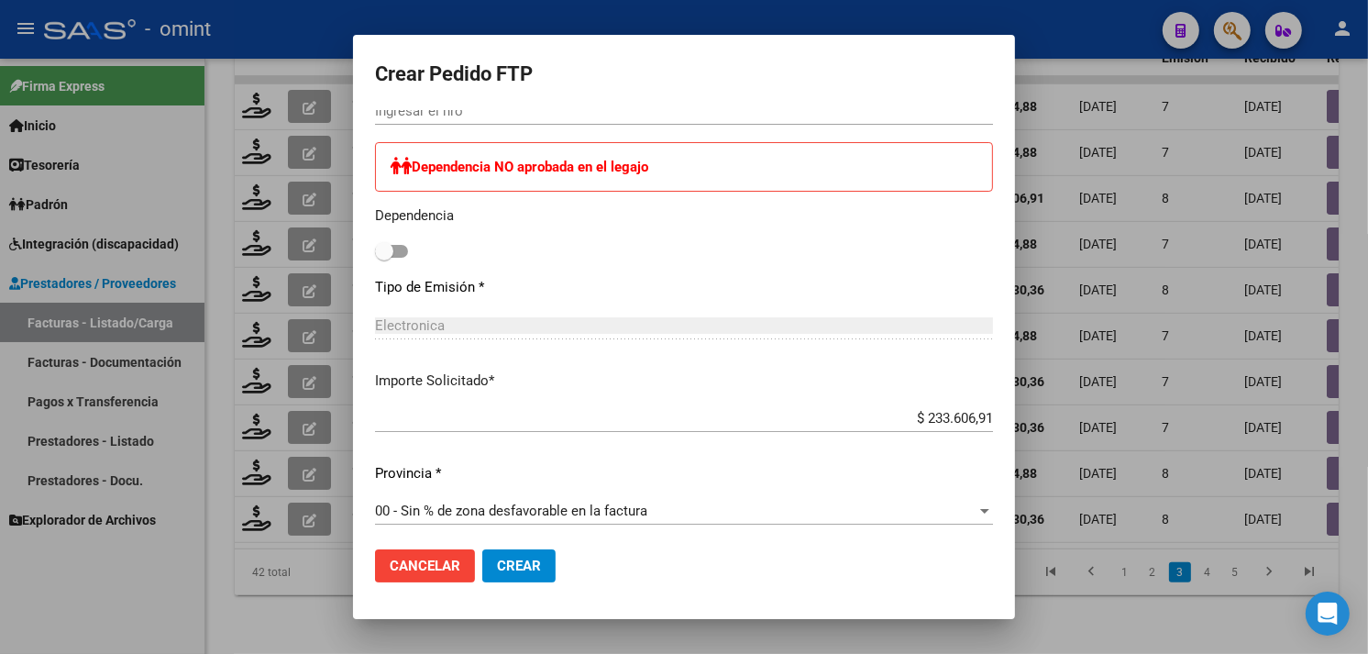
scroll to position [814, 0]
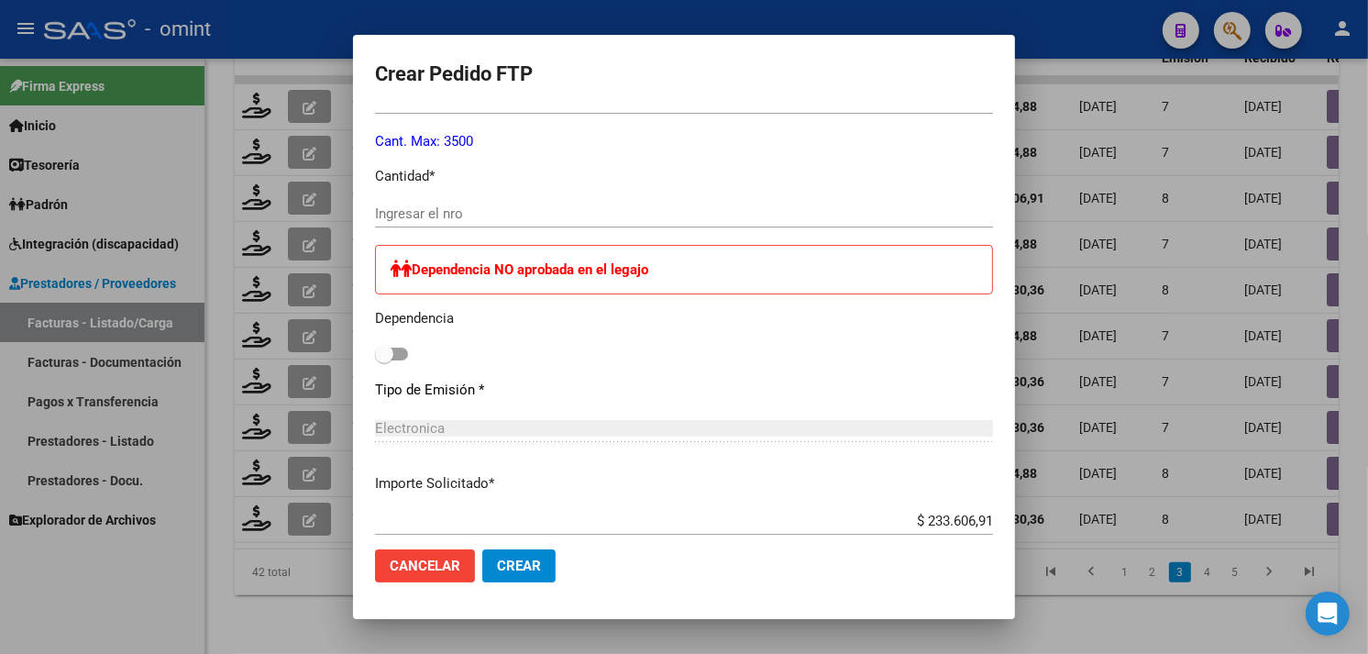
click at [418, 214] on input "Ingresar el nro" at bounding box center [684, 213] width 618 height 17
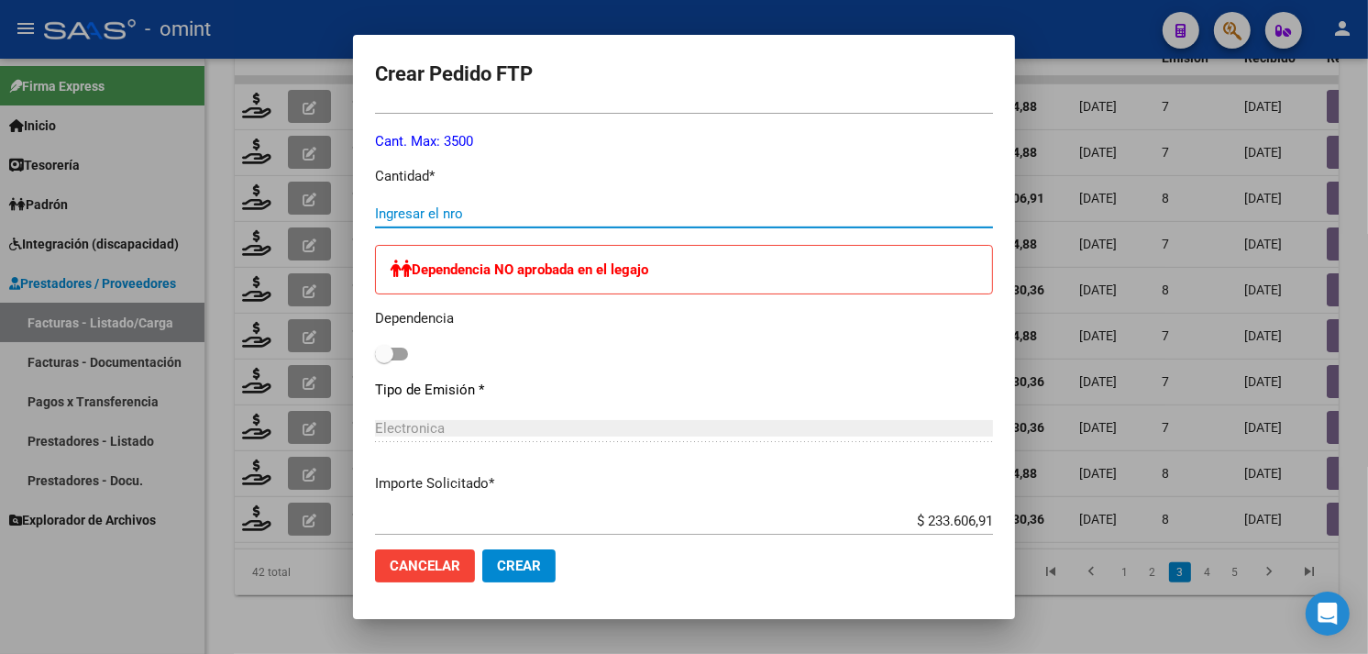
type input "5"
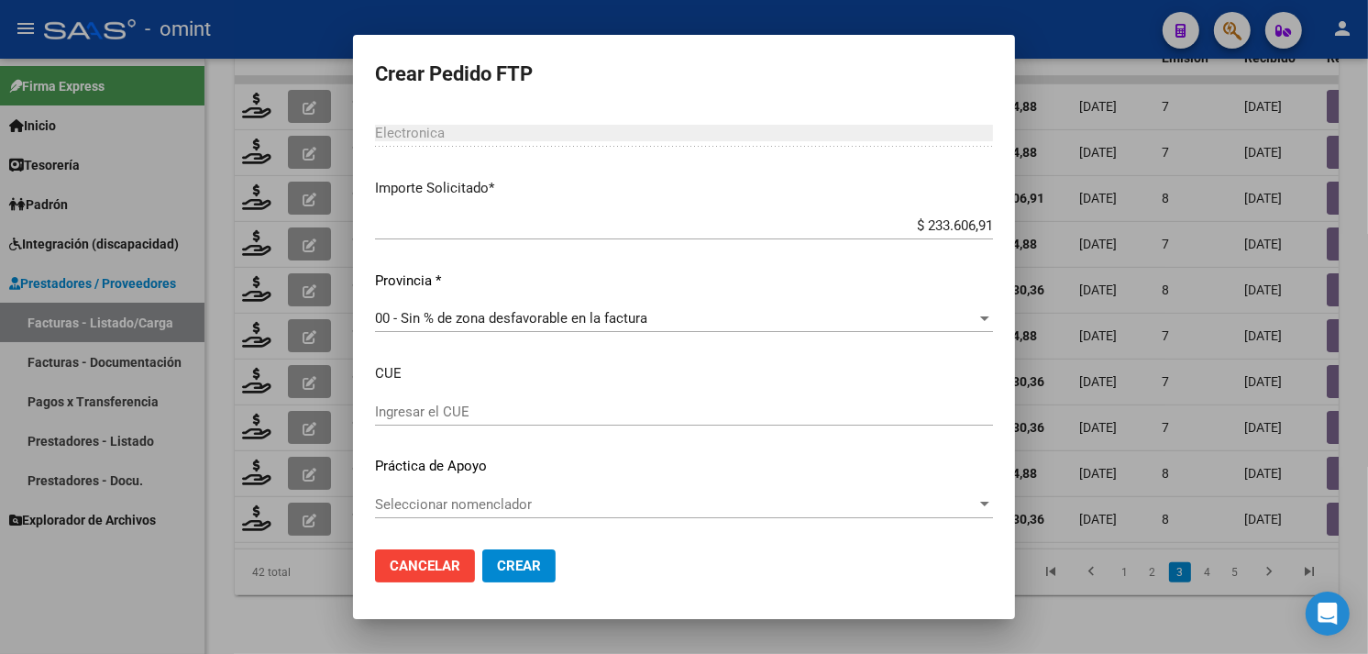
type input "432"
click at [497, 565] on span "Crear" at bounding box center [519, 566] width 44 height 17
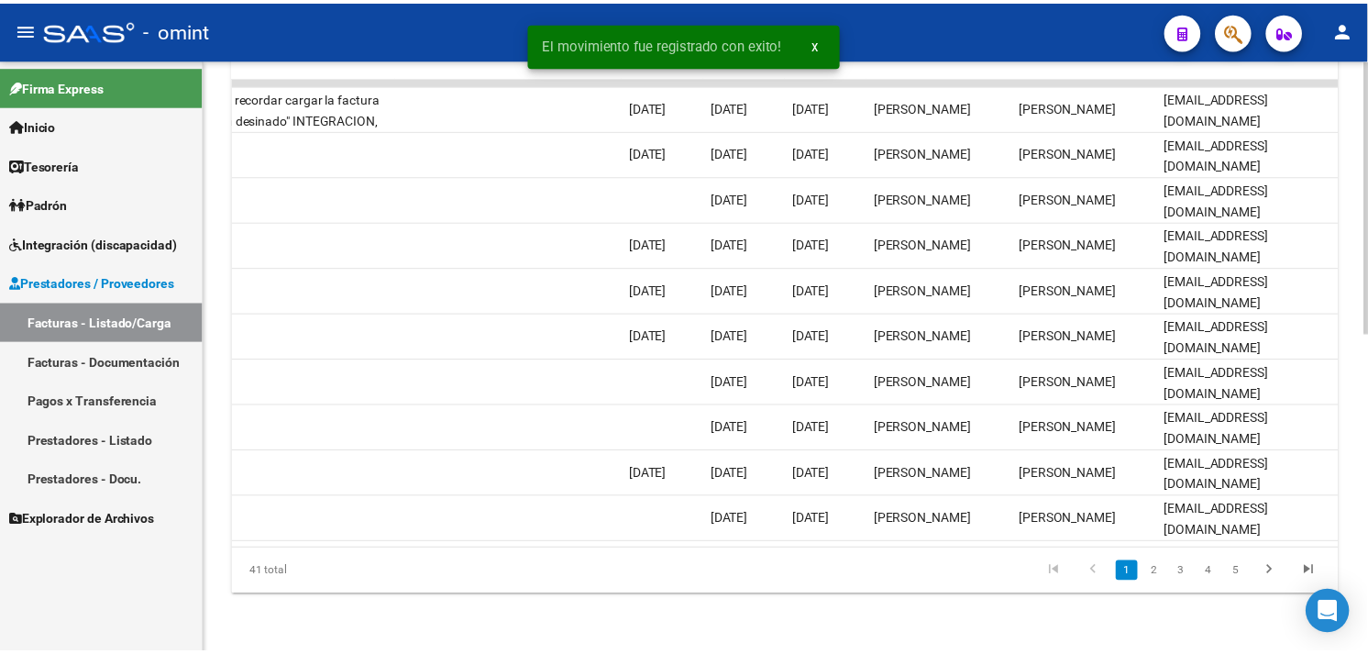
scroll to position [0, 0]
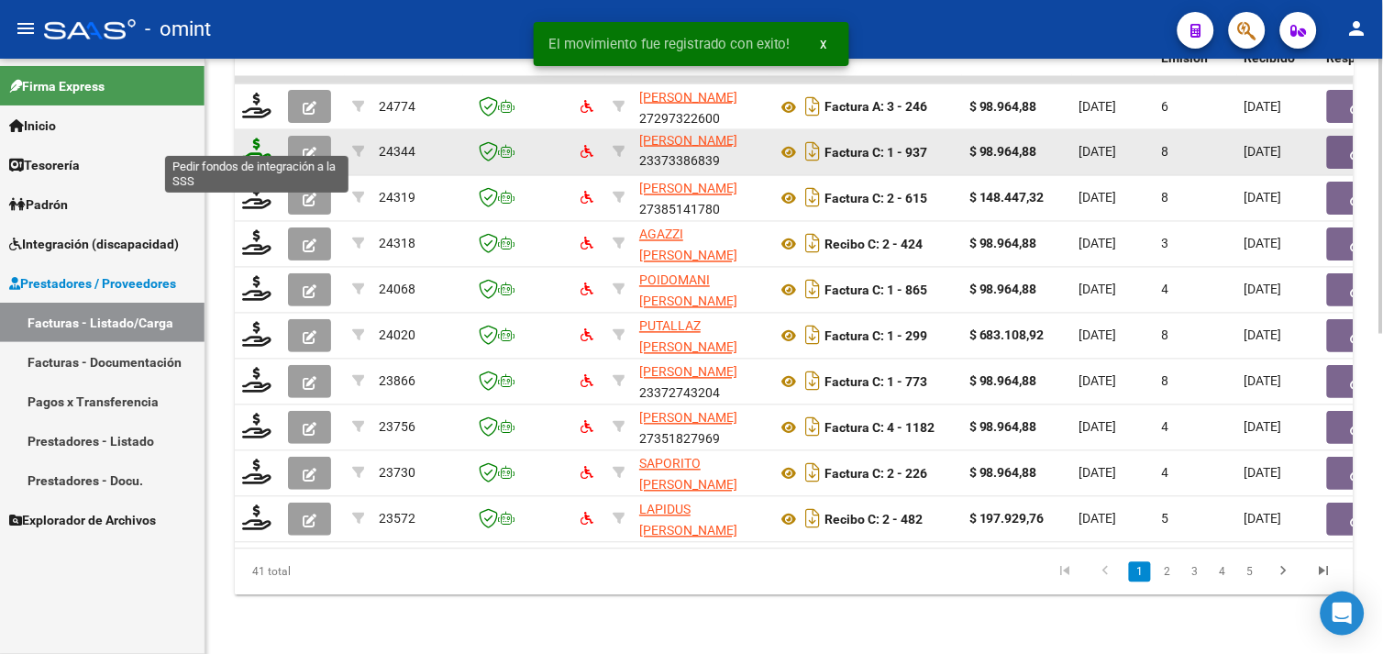
click at [249, 138] on icon at bounding box center [256, 151] width 29 height 26
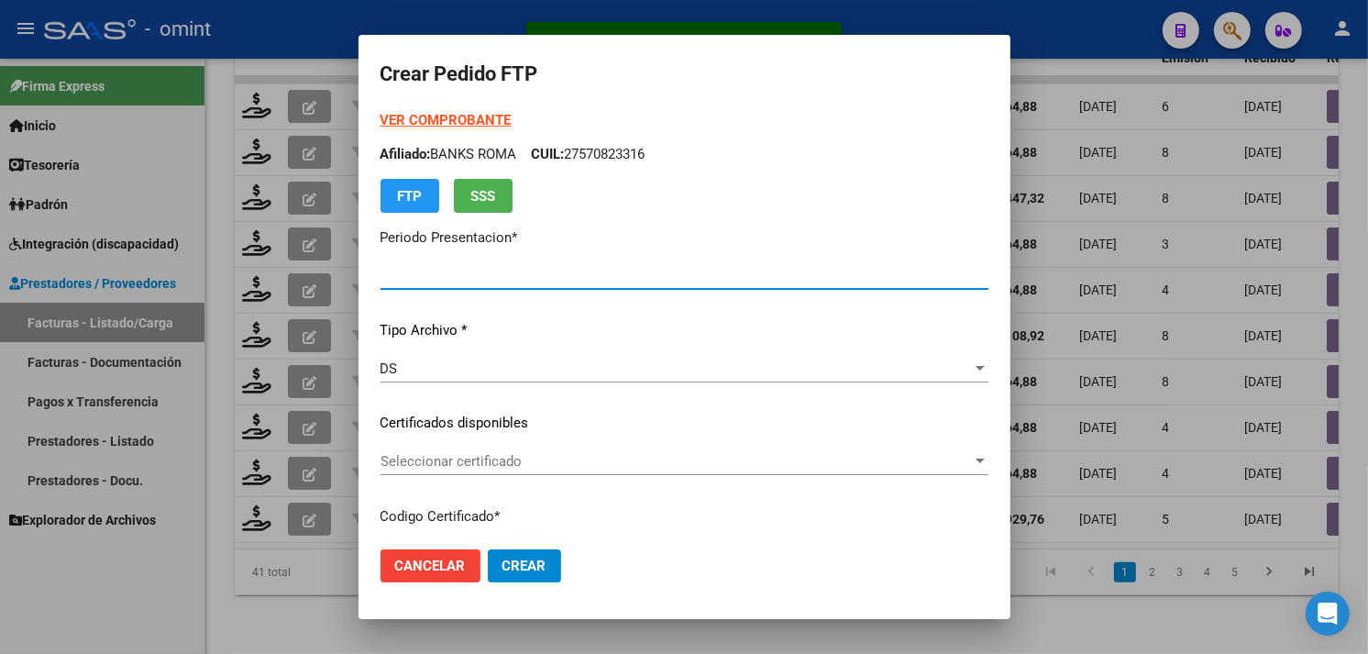
type input "202509"
type input "$ 98.964,88"
type input "7890743189"
type input "[DATE]"
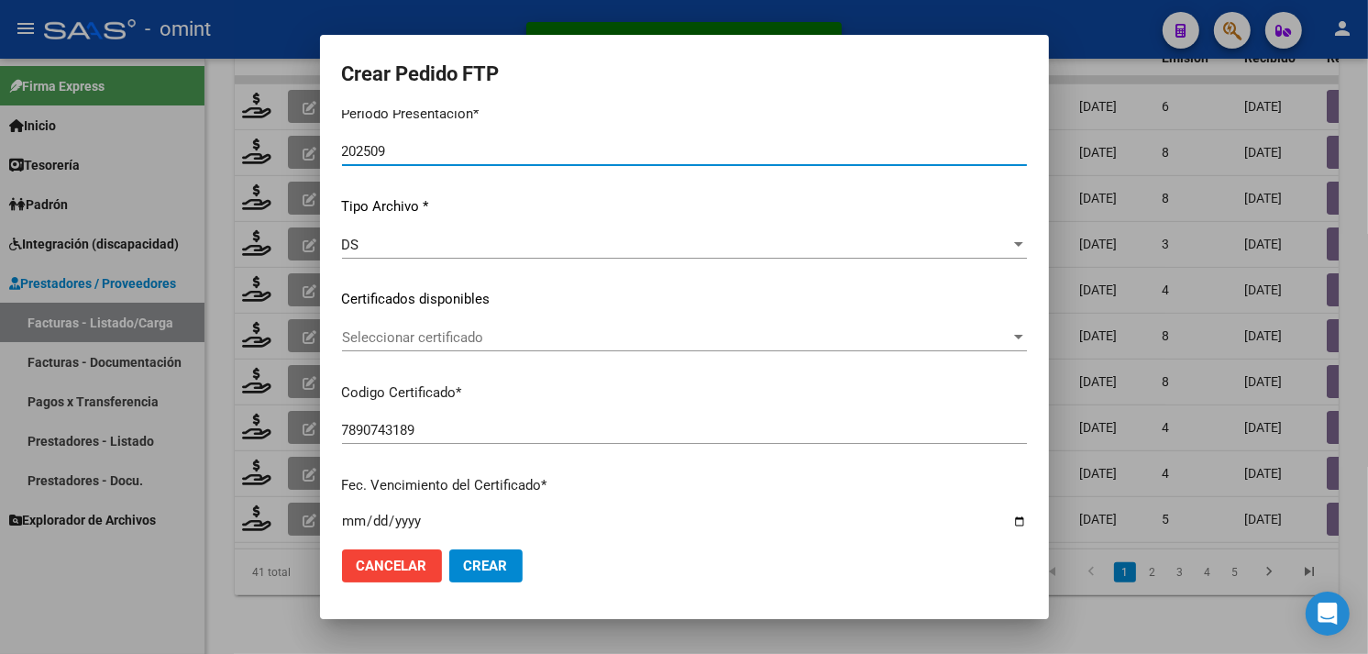
scroll to position [204, 0]
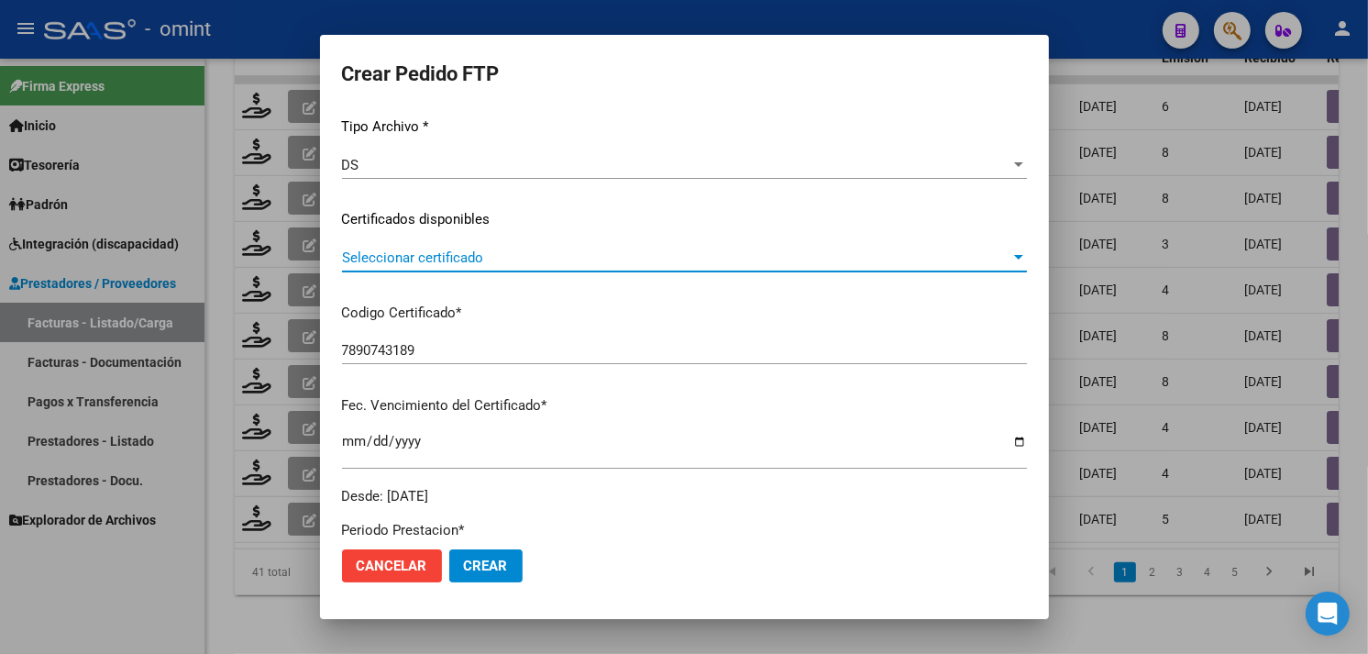
click at [492, 258] on span "Seleccionar certificado" at bounding box center [676, 257] width 669 height 17
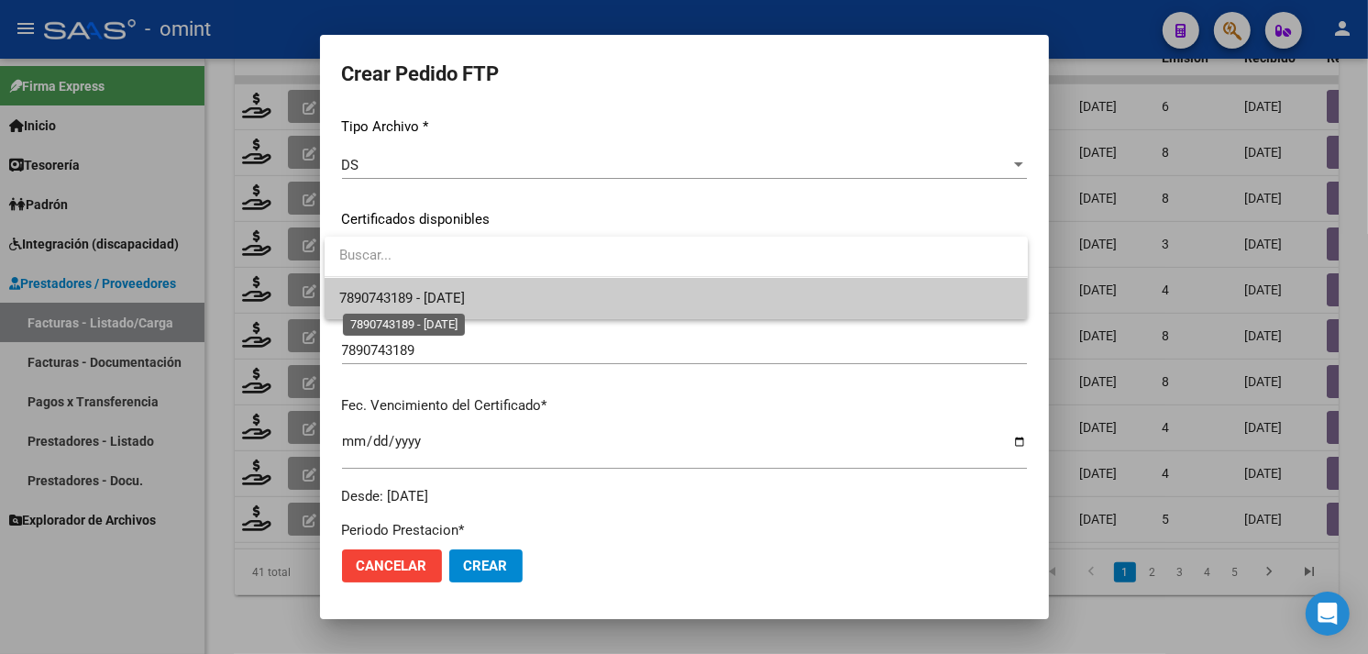
click at [465, 290] on span "7890743189 - [DATE]" at bounding box center [402, 298] width 126 height 17
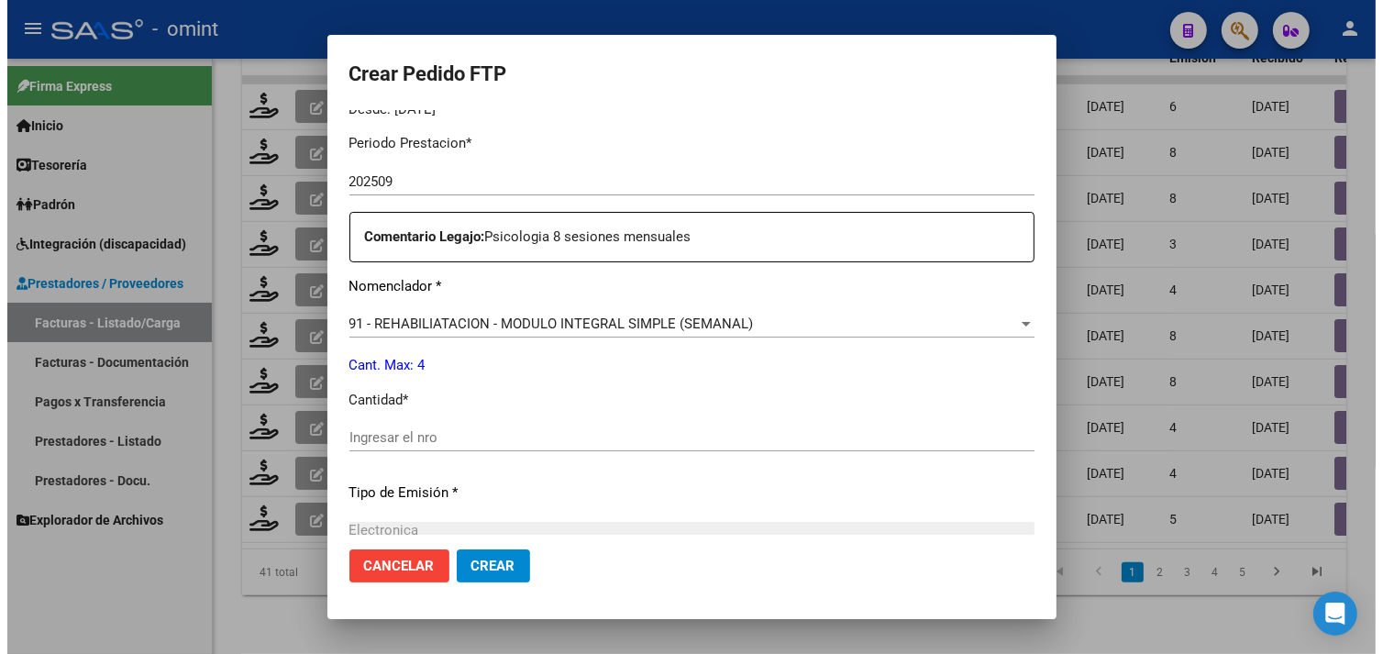
scroll to position [611, 0]
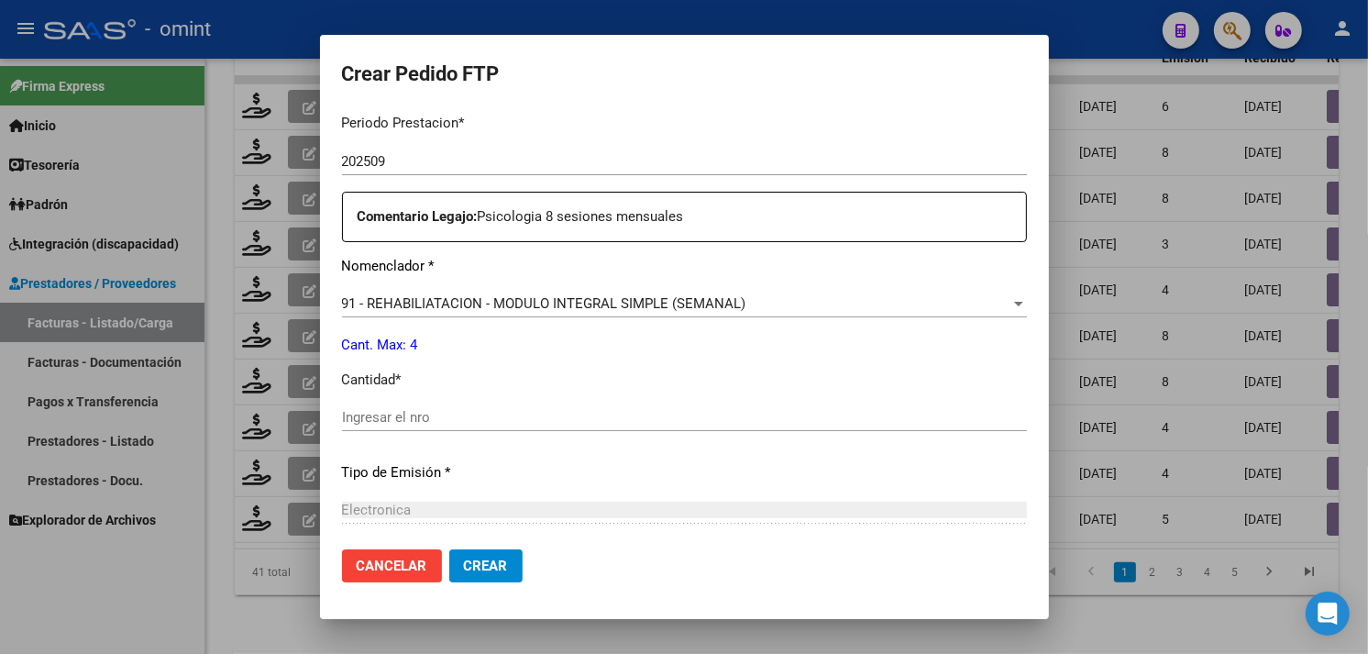
click at [409, 560] on span "Cancelar" at bounding box center [392, 566] width 71 height 17
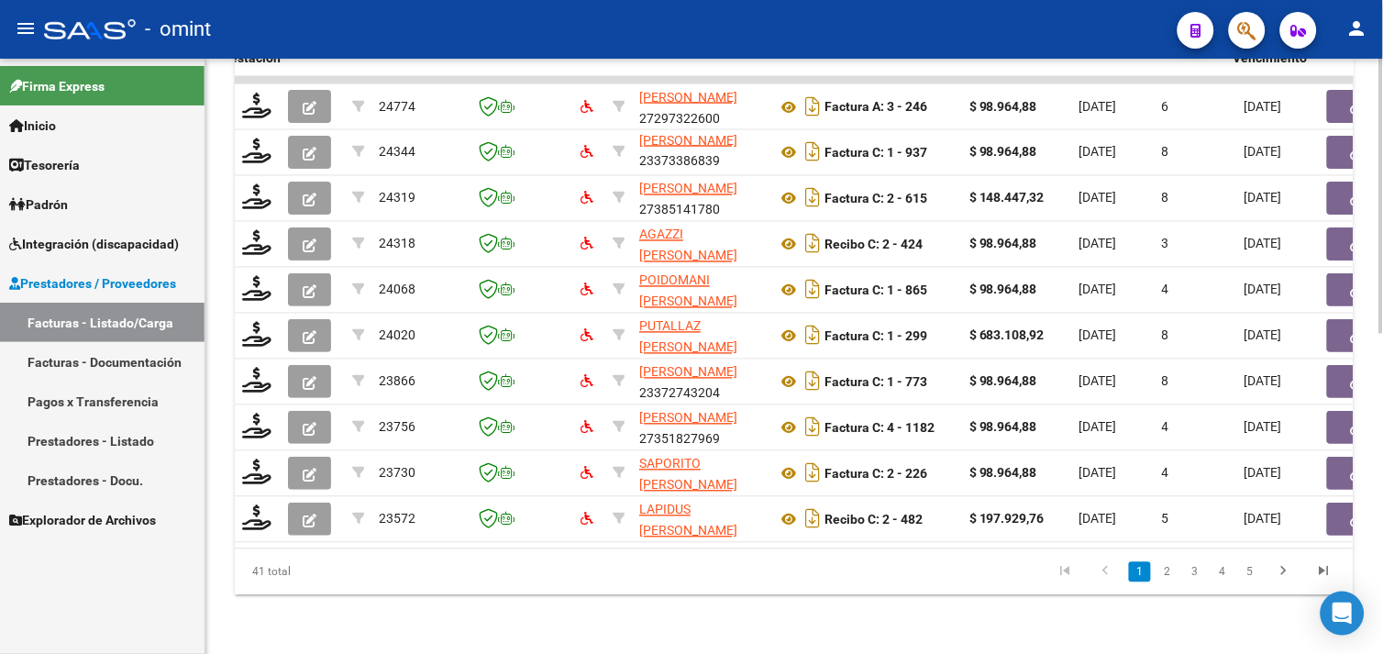
scroll to position [0, 1239]
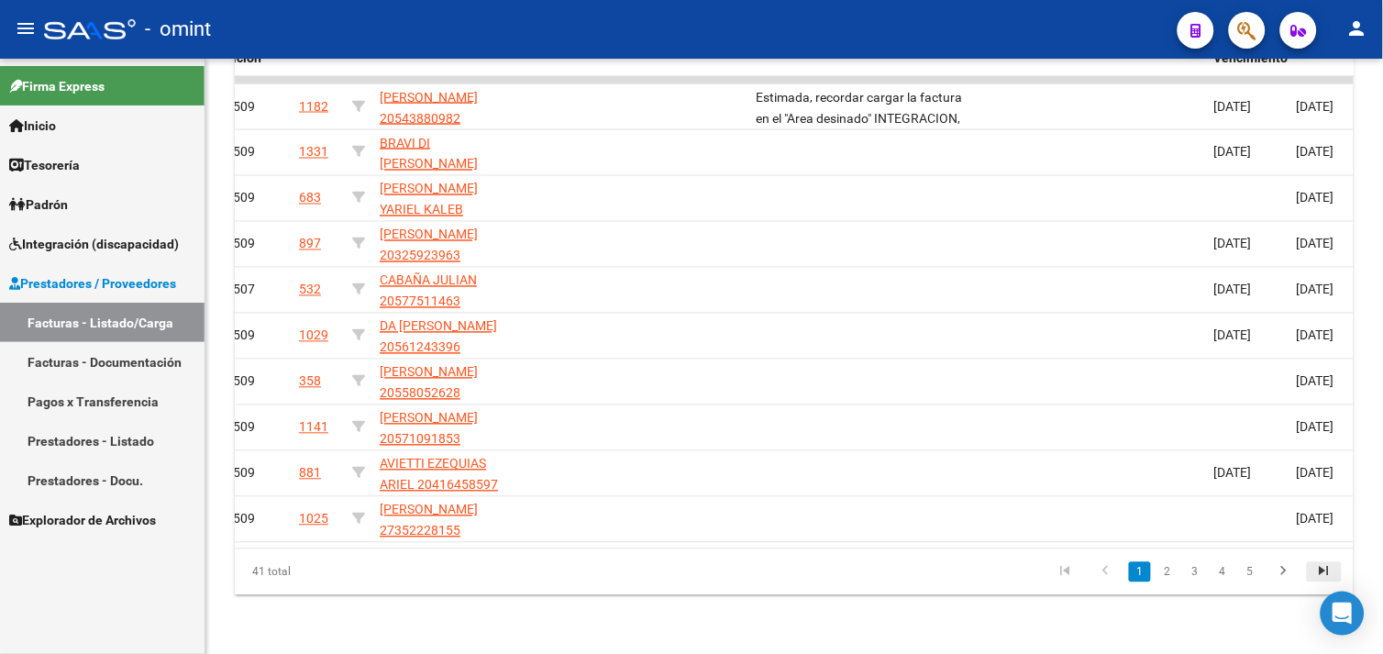
click at [1322, 573] on icon "go to last page" at bounding box center [1324, 574] width 24 height 22
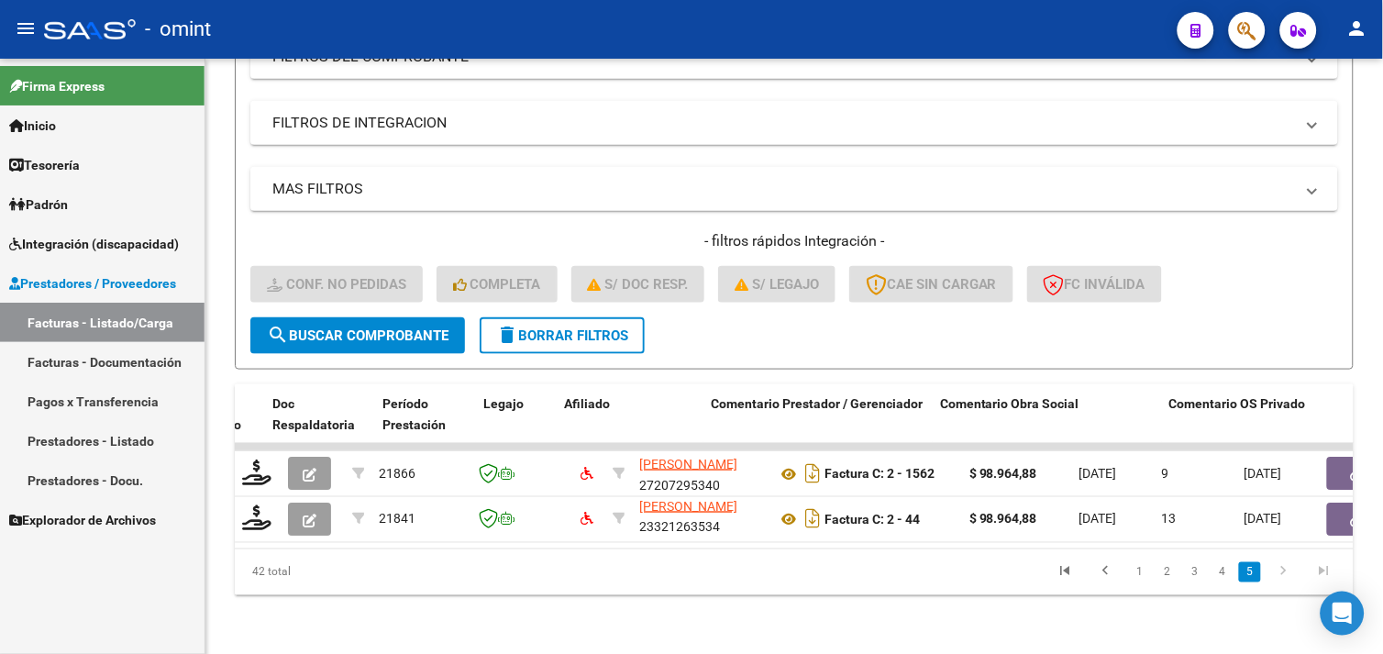
scroll to position [0, 1817]
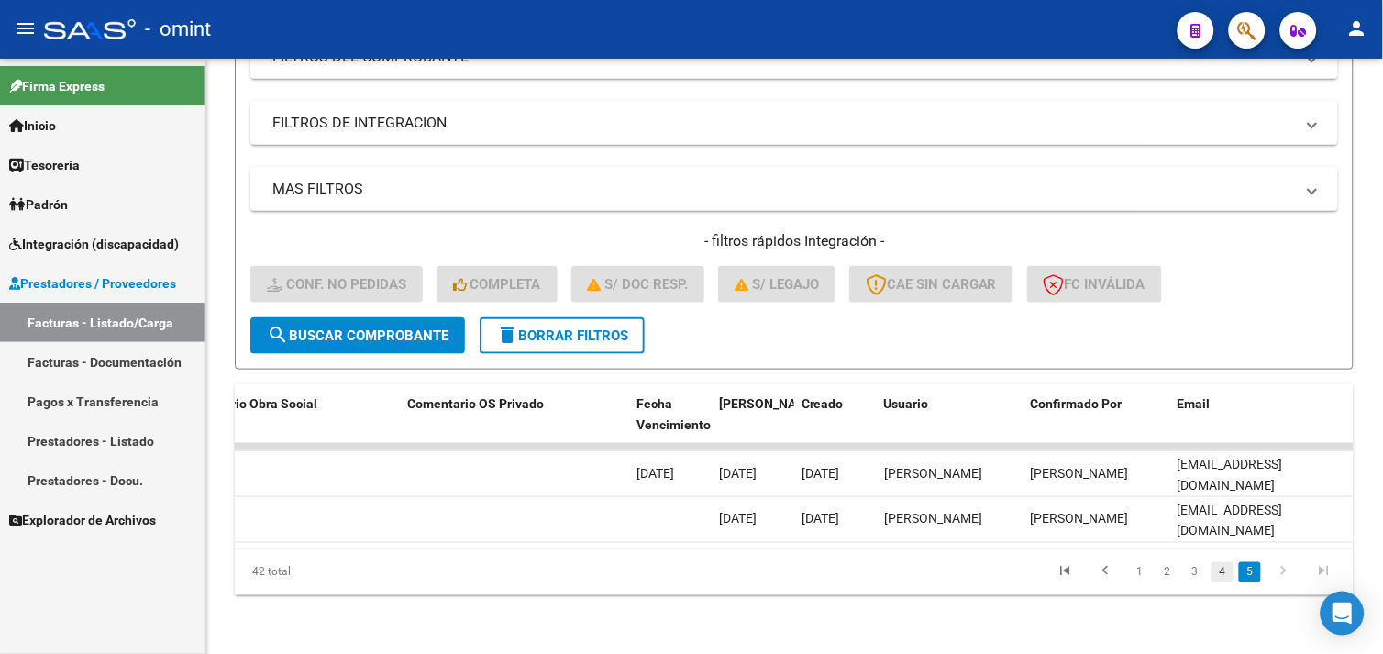
click at [1223, 569] on link "4" at bounding box center [1222, 572] width 22 height 20
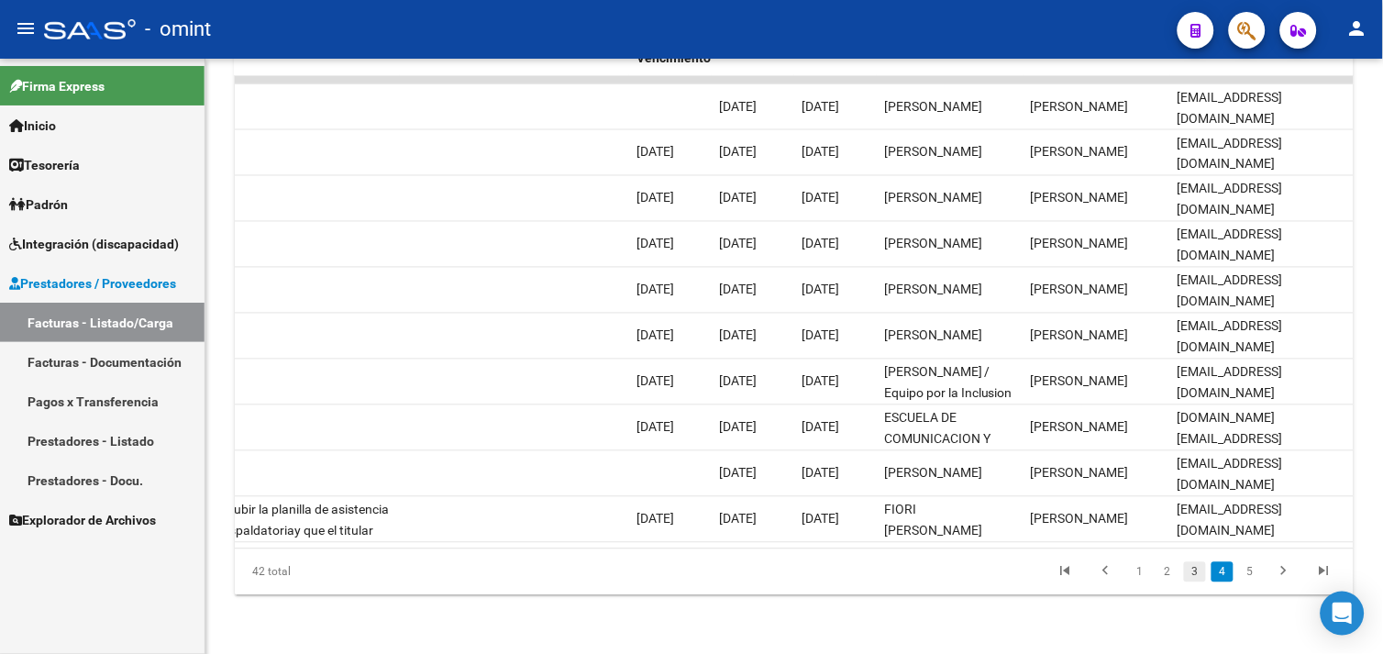
click at [1194, 576] on link "3" at bounding box center [1195, 572] width 22 height 20
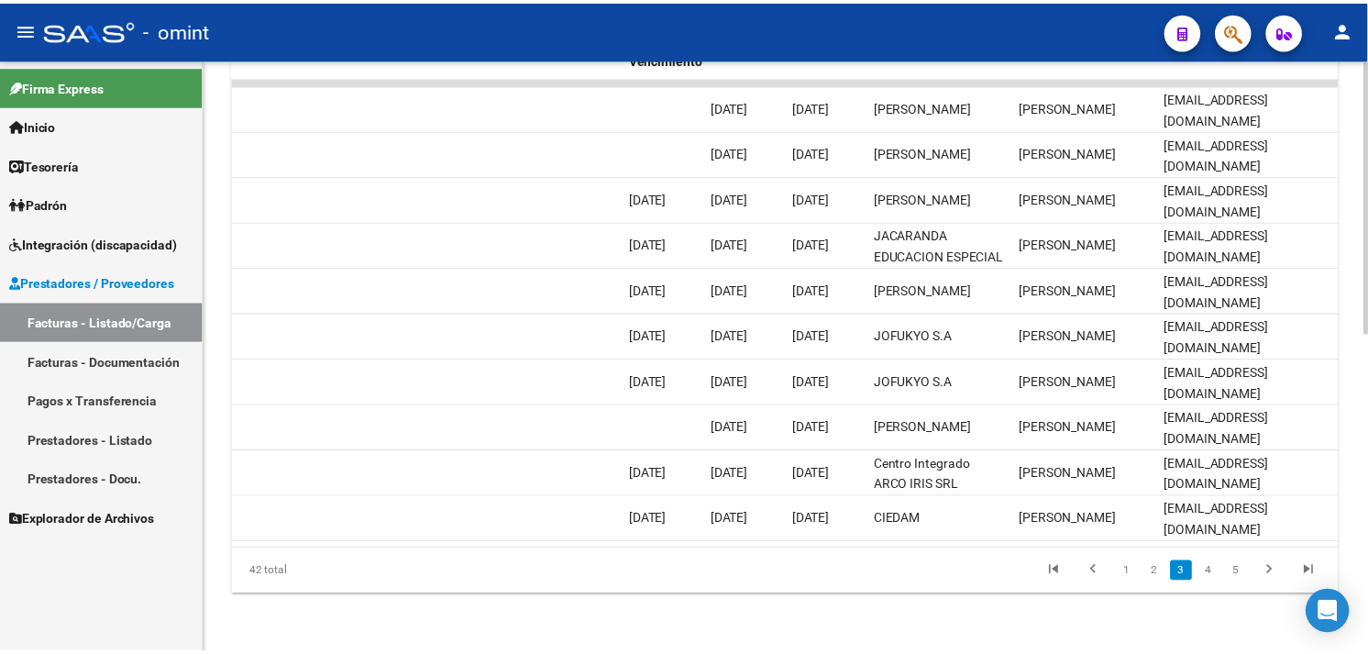
scroll to position [0, 0]
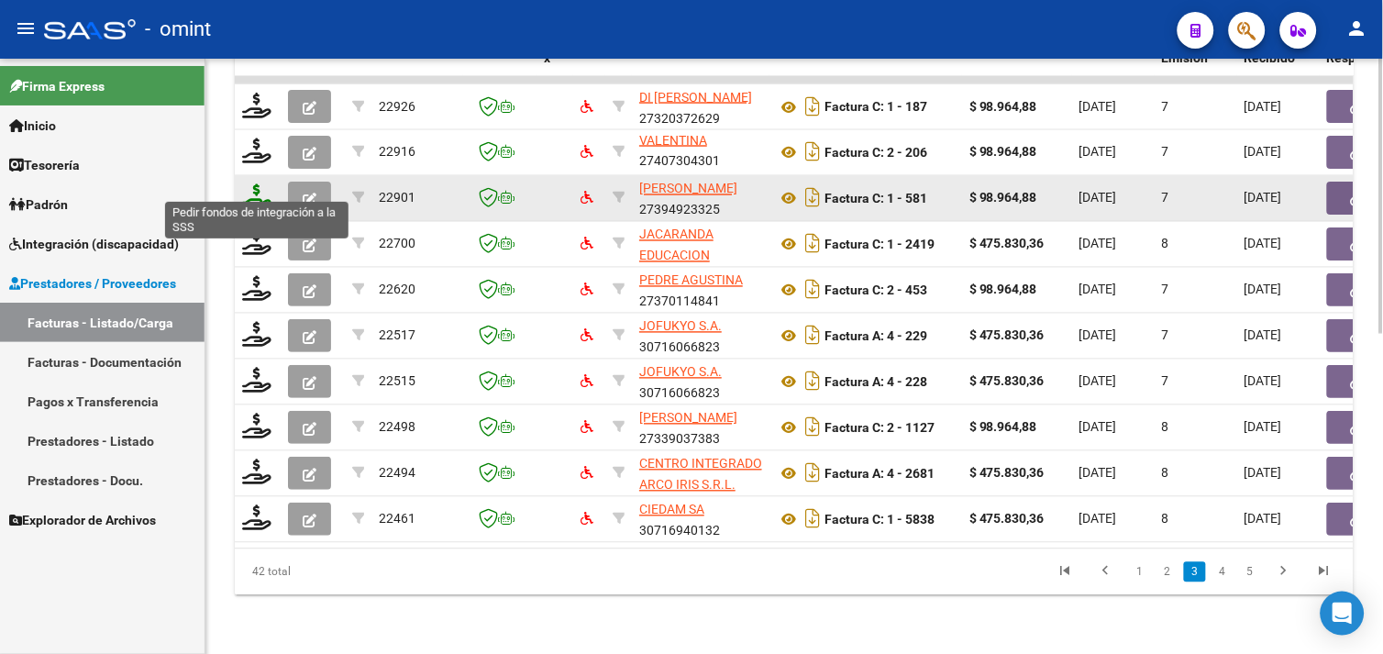
click at [260, 191] on icon at bounding box center [256, 197] width 29 height 26
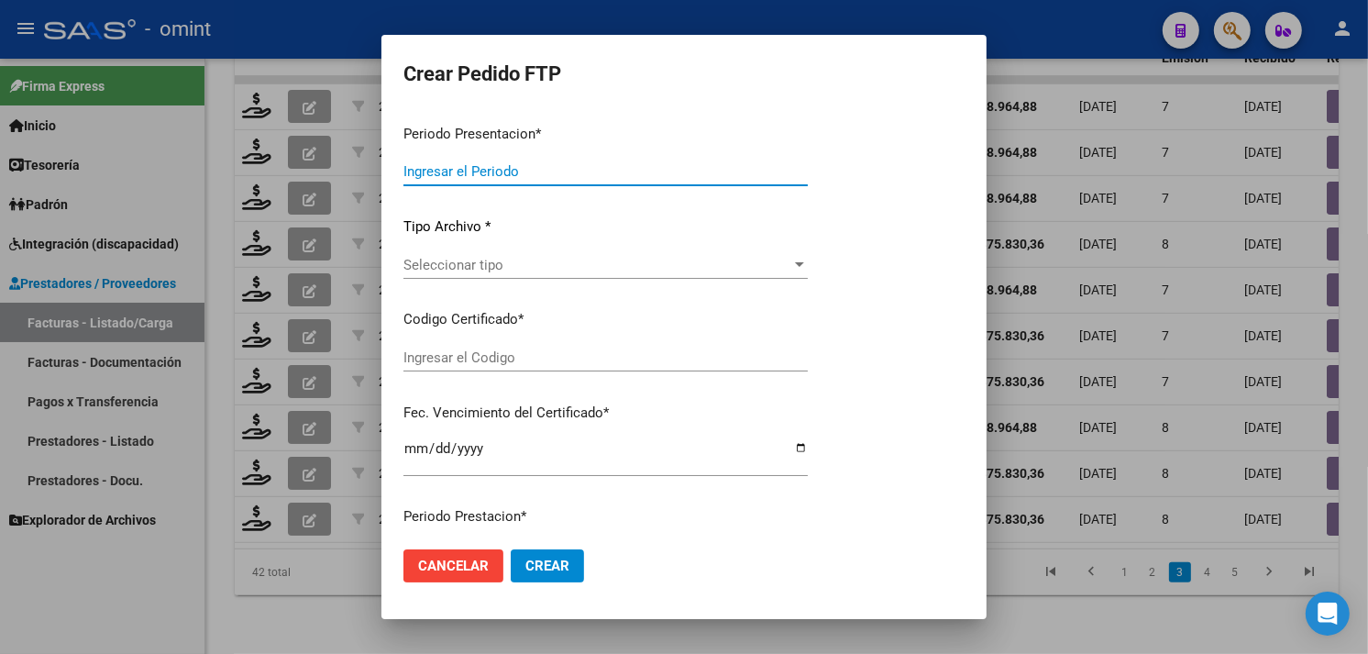
type input "202509"
type input "$ 98.964,88"
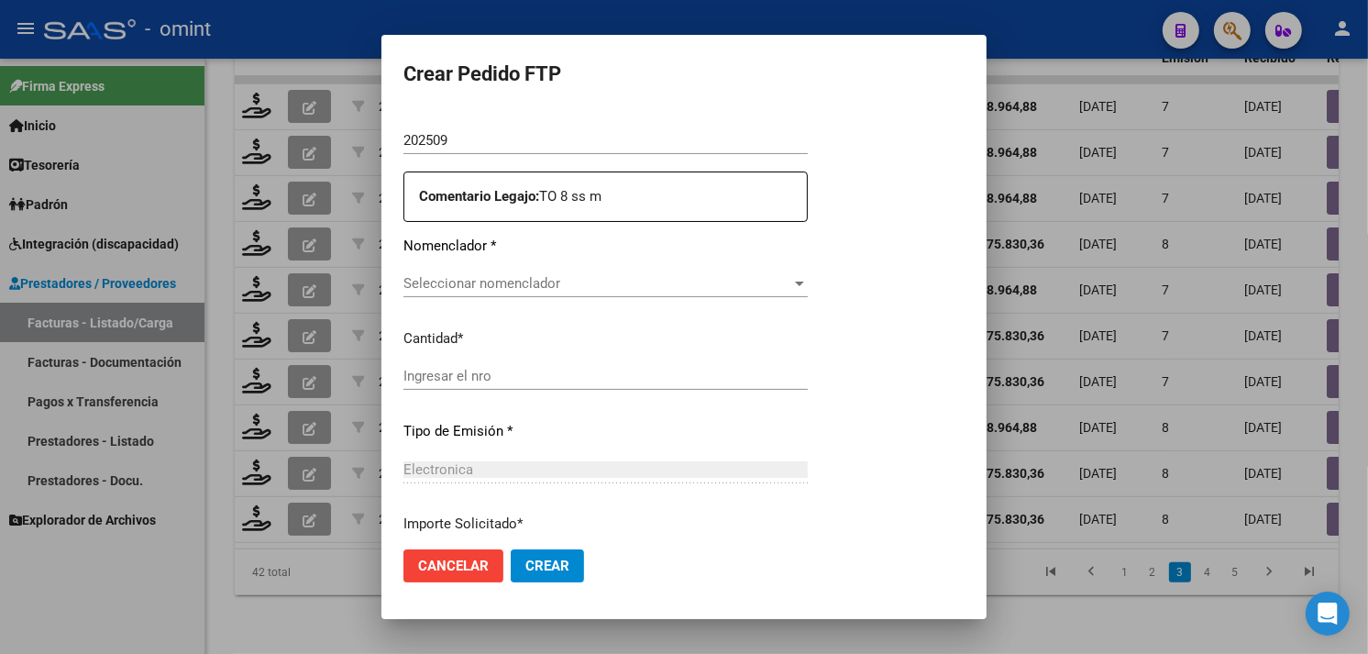
type input "9282776035"
type input "[DATE]"
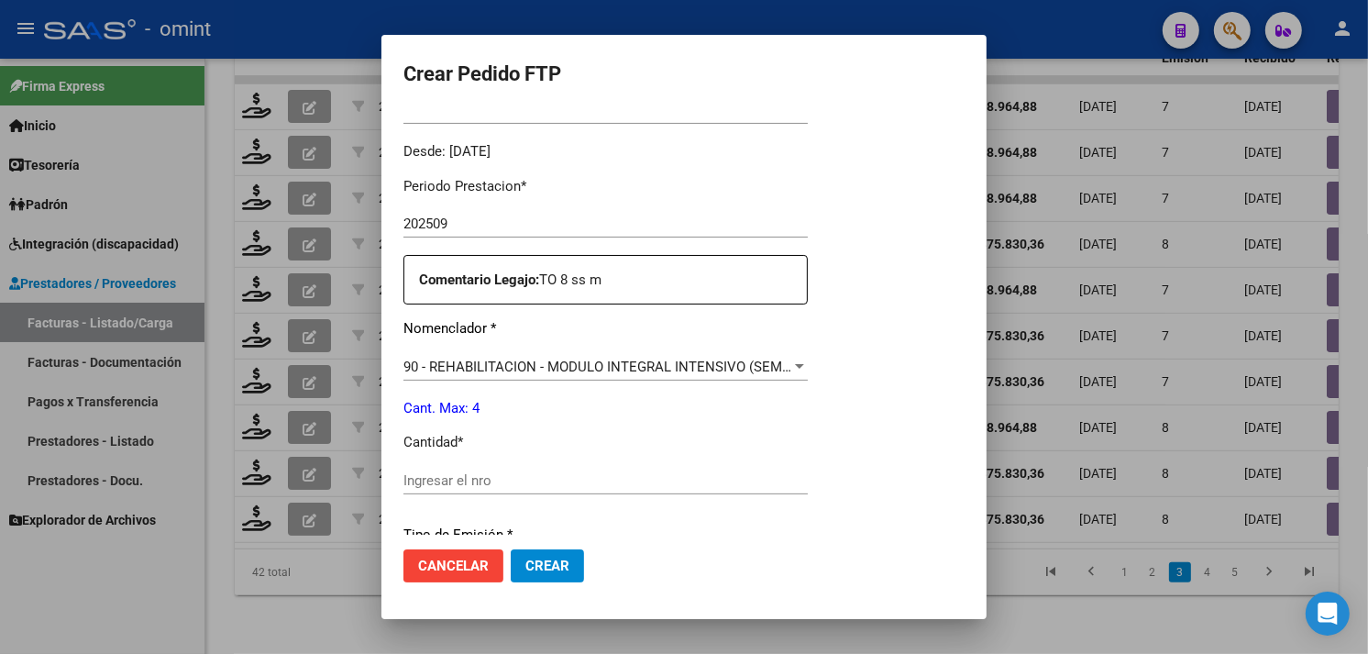
scroll to position [548, 0]
click at [438, 471] on input "Ingresar el nro" at bounding box center [645, 479] width 483 height 17
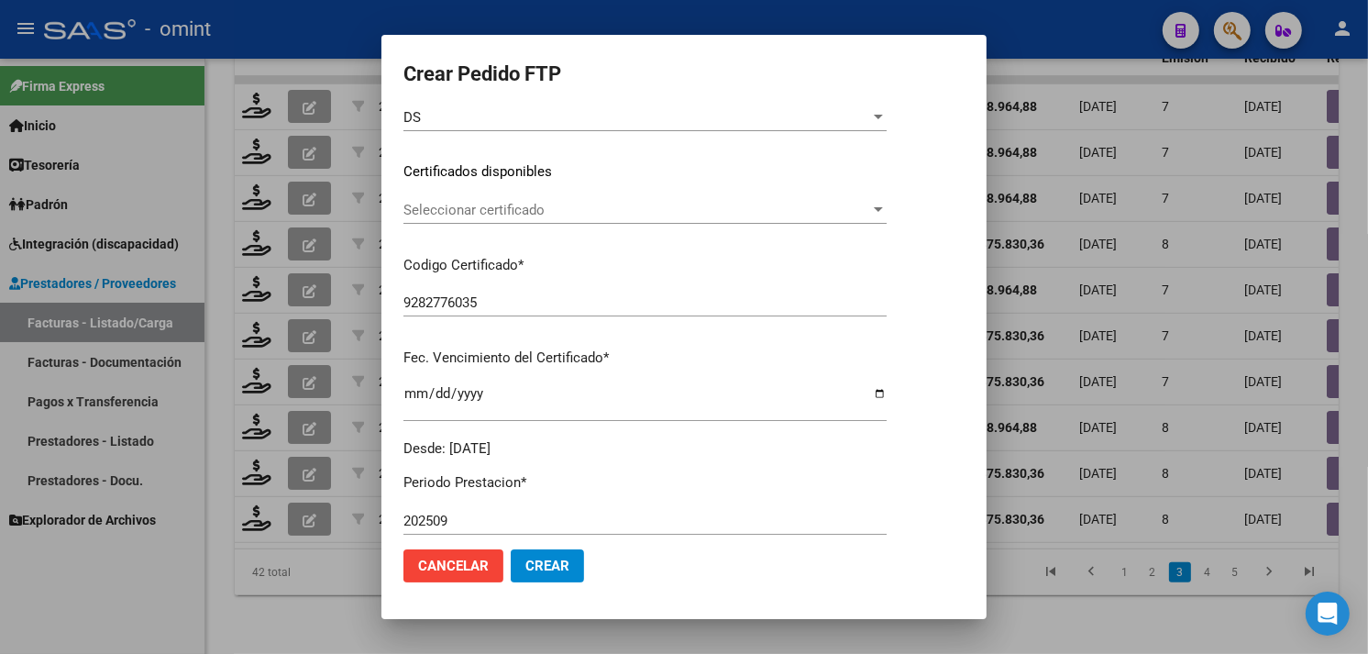
scroll to position [243, 0]
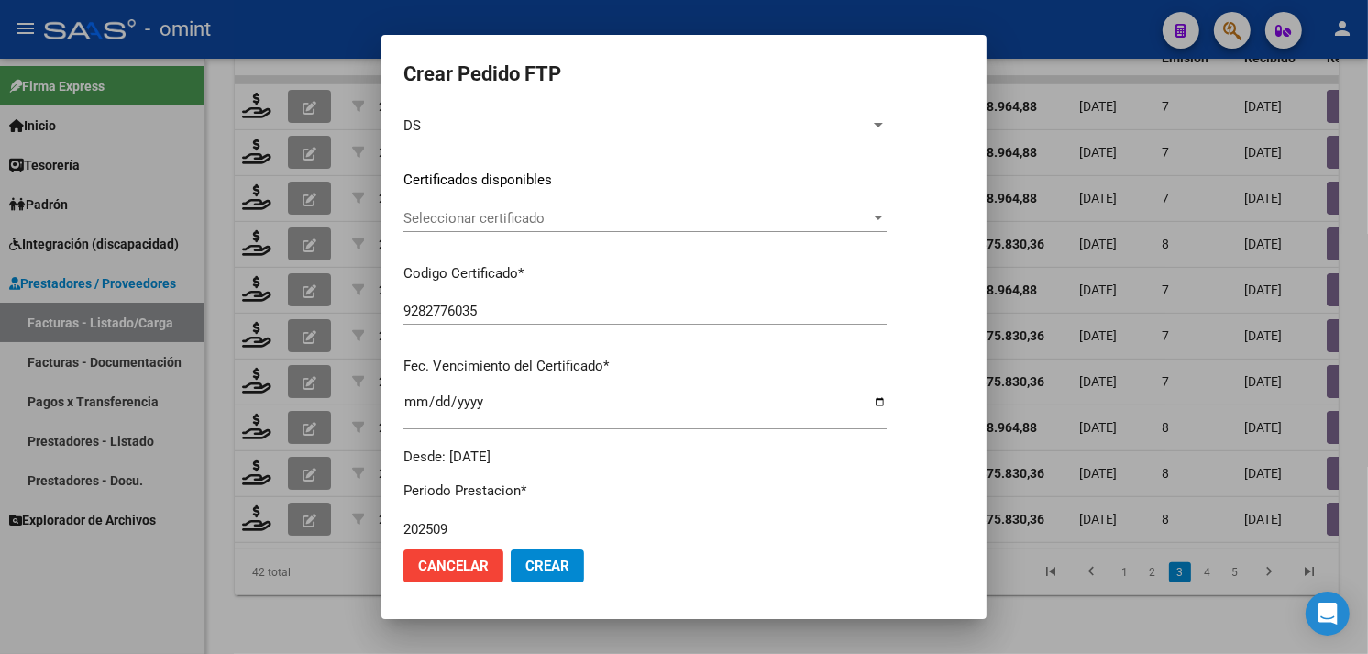
type input "4"
click at [466, 224] on span "Seleccionar certificado" at bounding box center [637, 218] width 467 height 17
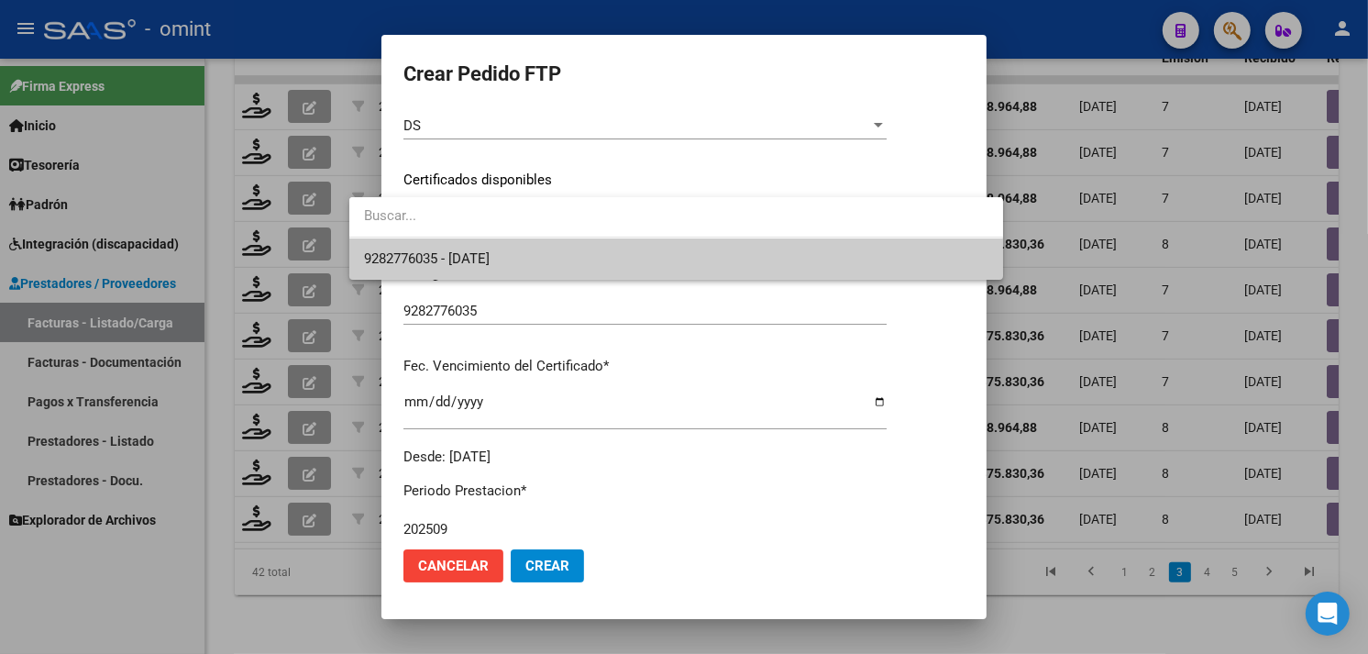
click at [465, 249] on span "9282776035 - [DATE]" at bounding box center [676, 258] width 625 height 41
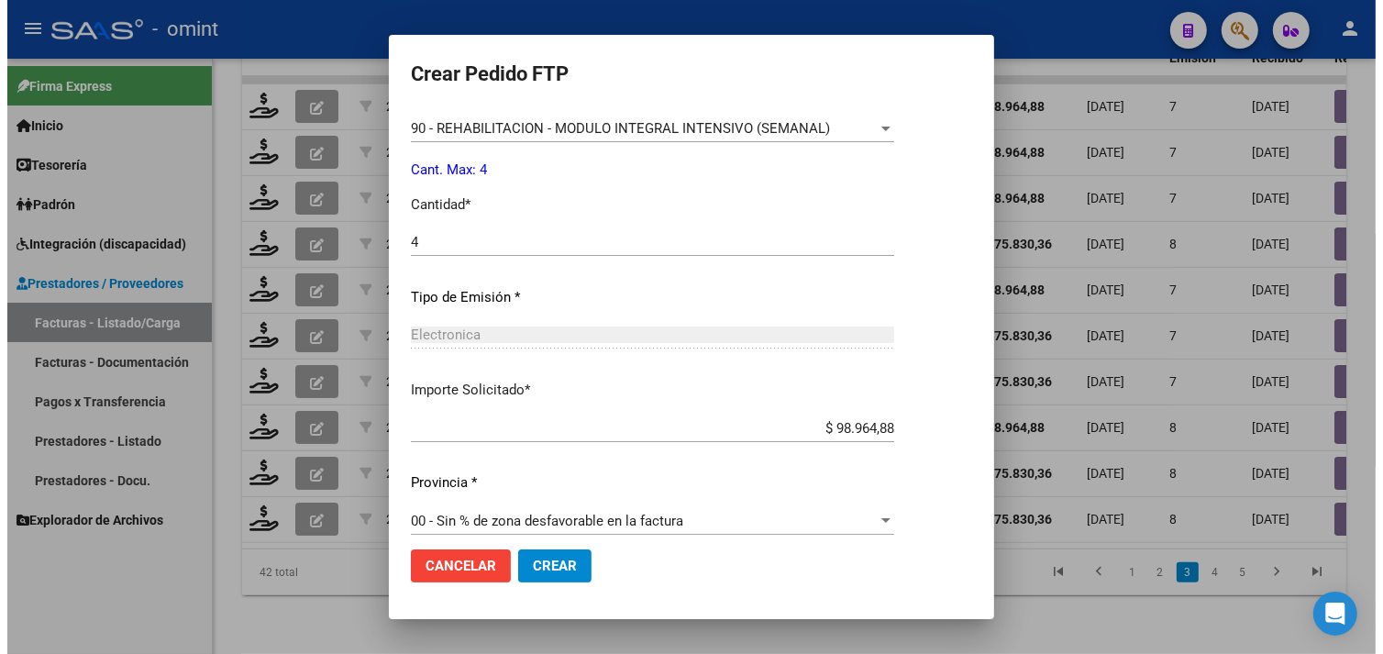
scroll to position [802, 0]
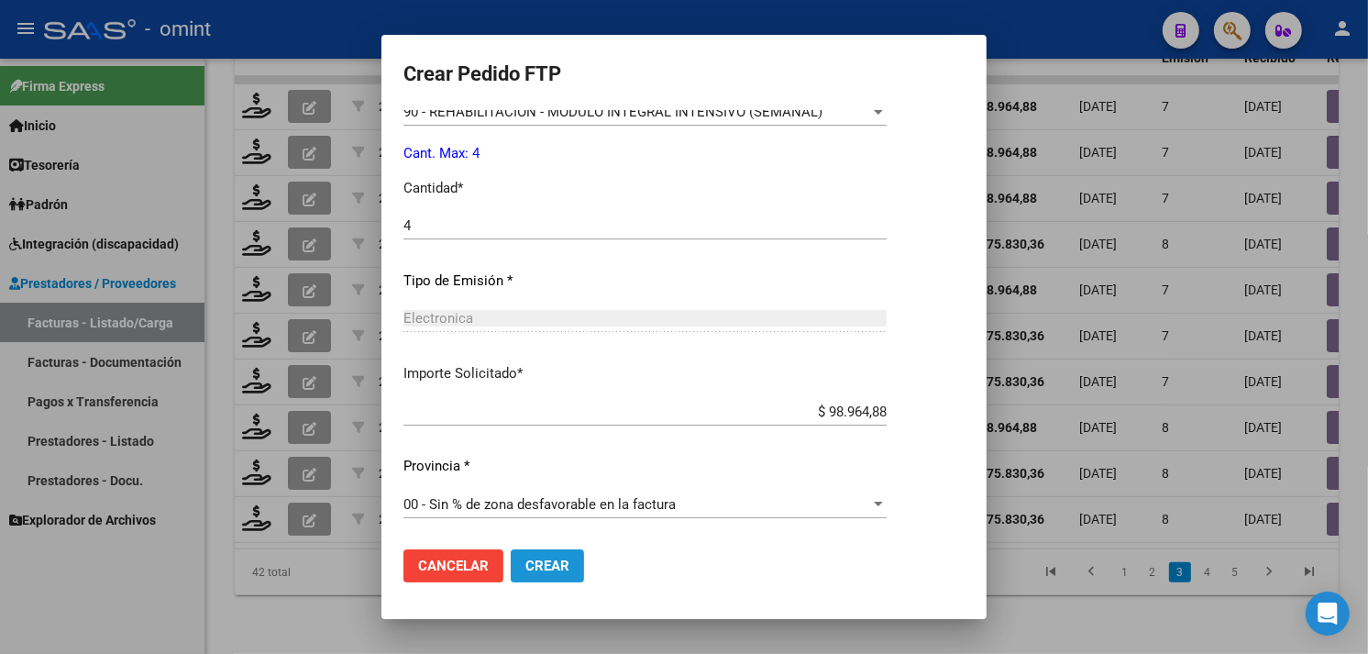
click at [527, 558] on span "Crear" at bounding box center [547, 566] width 44 height 17
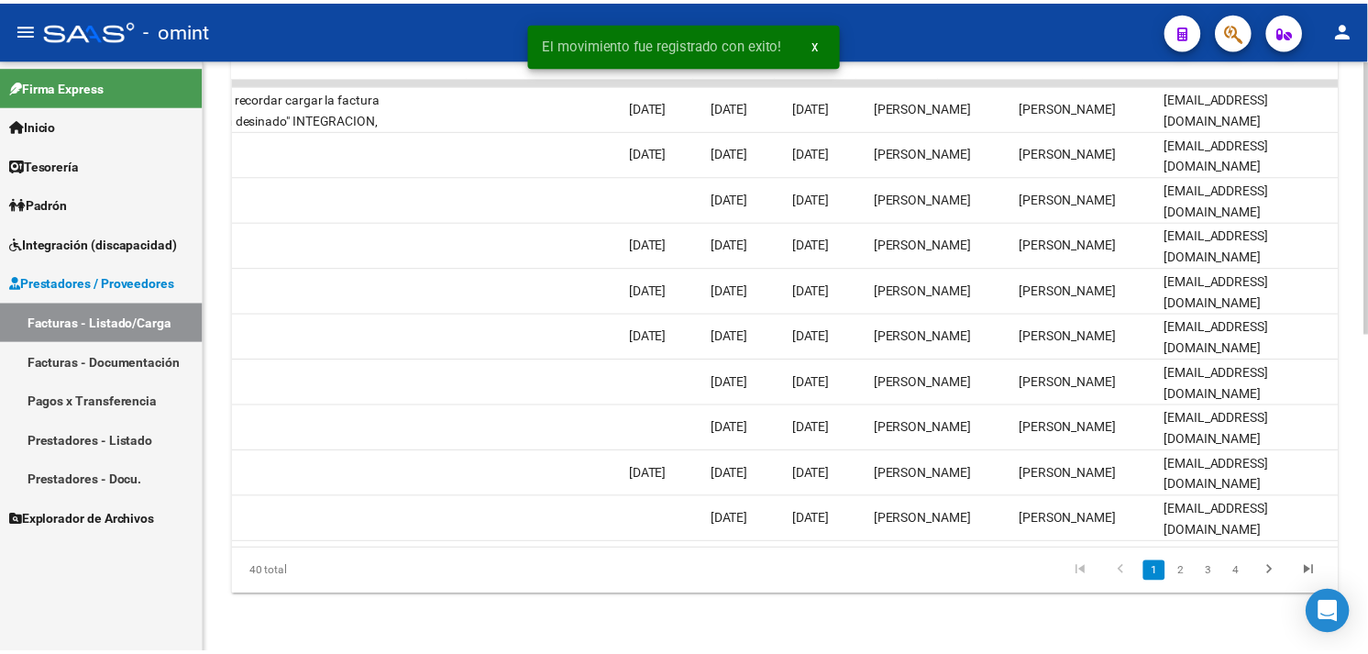
scroll to position [0, 0]
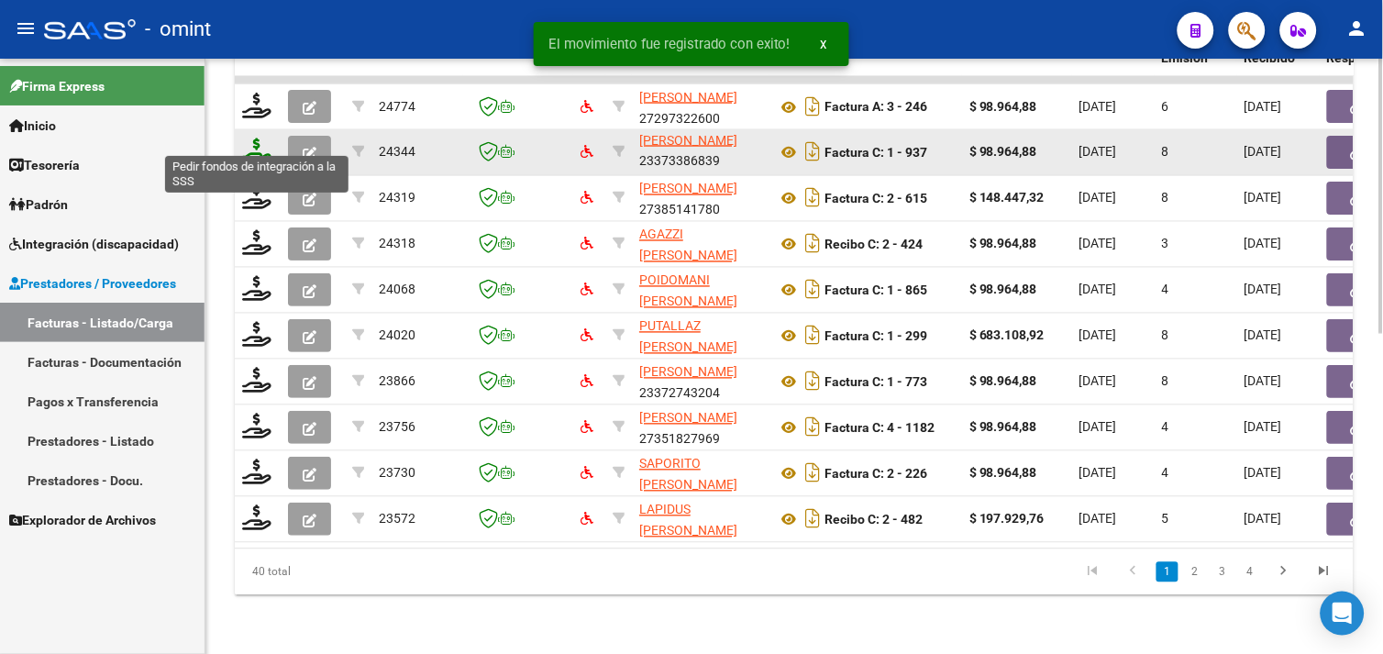
click at [248, 138] on icon at bounding box center [256, 151] width 29 height 26
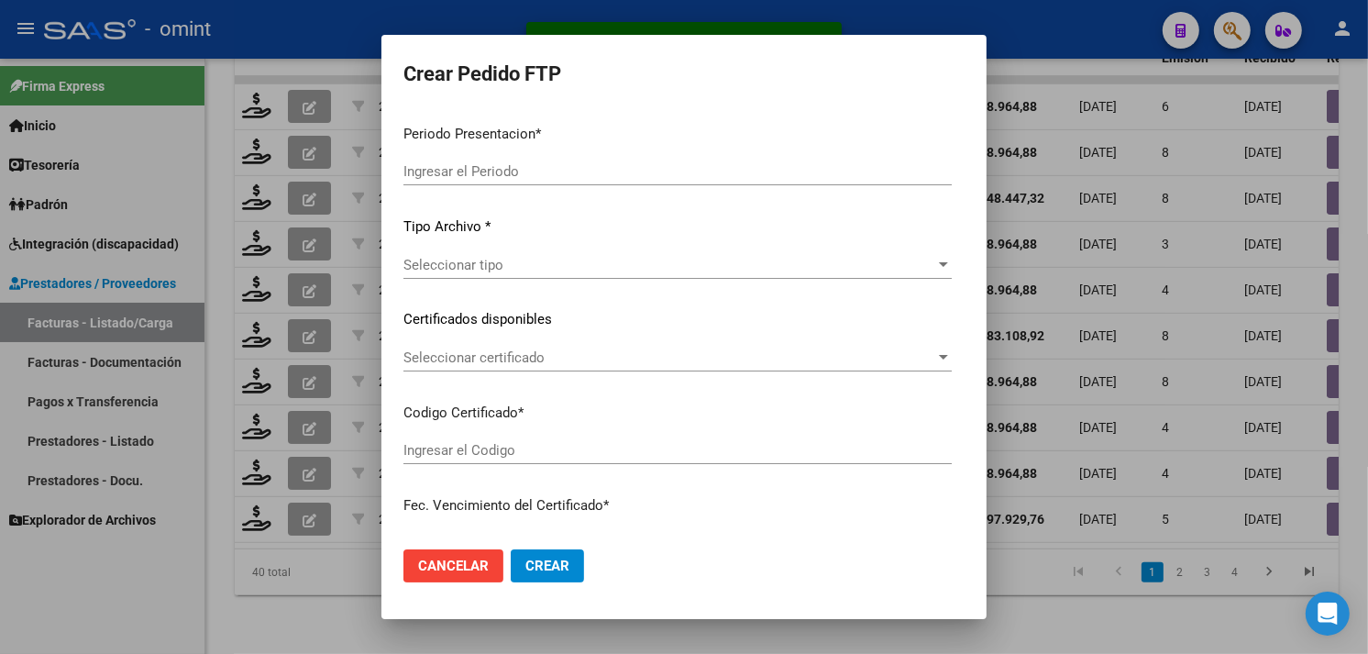
type input "202509"
type input "$ 98.964,88"
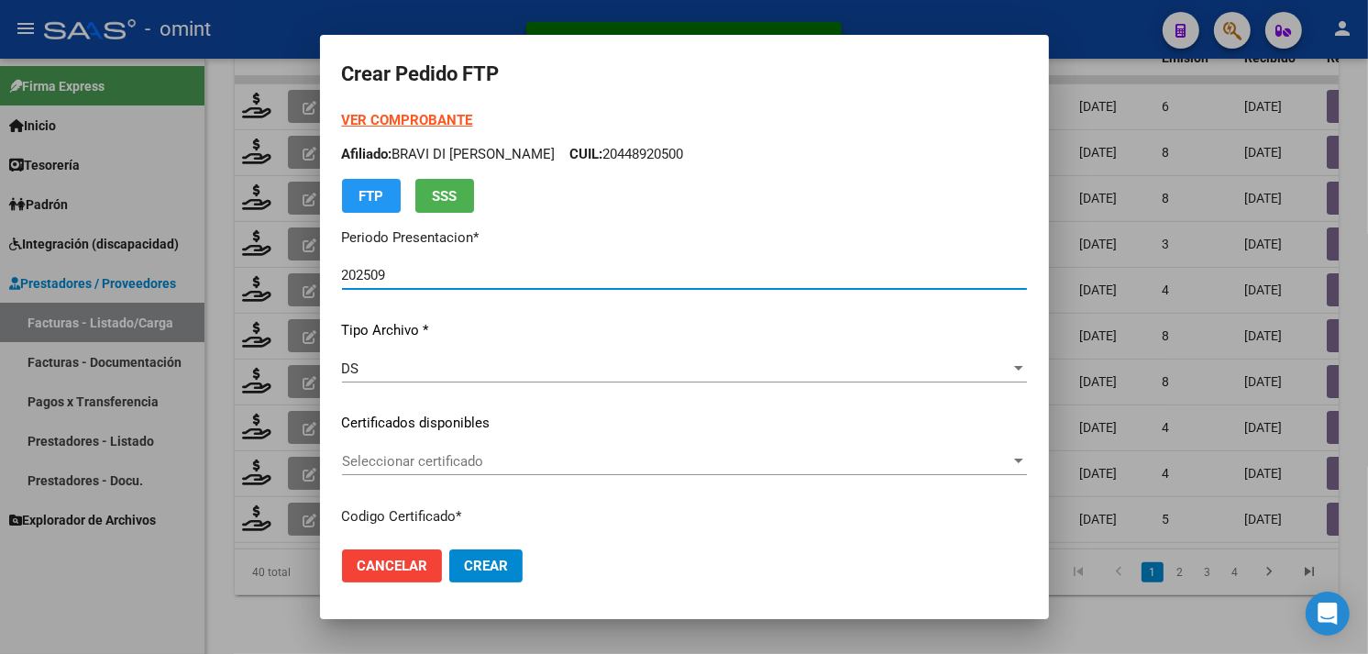
type input "7890743189"
type input "[DATE]"
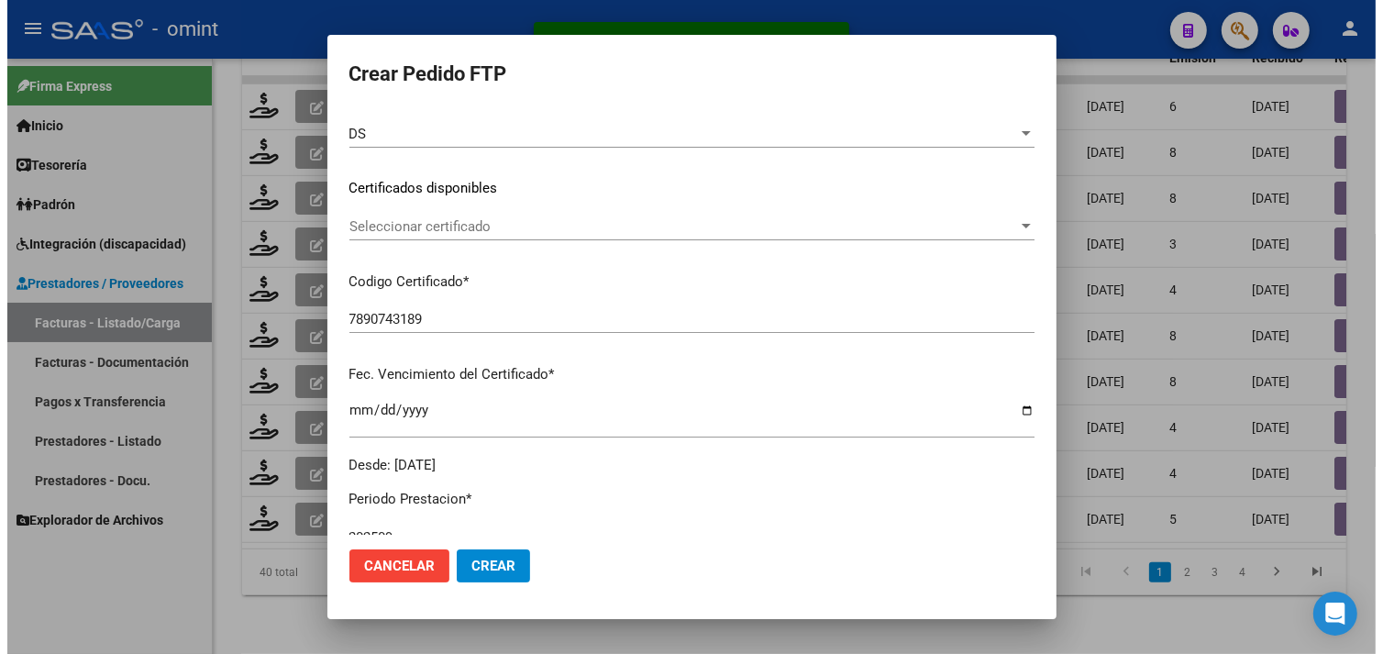
scroll to position [407, 0]
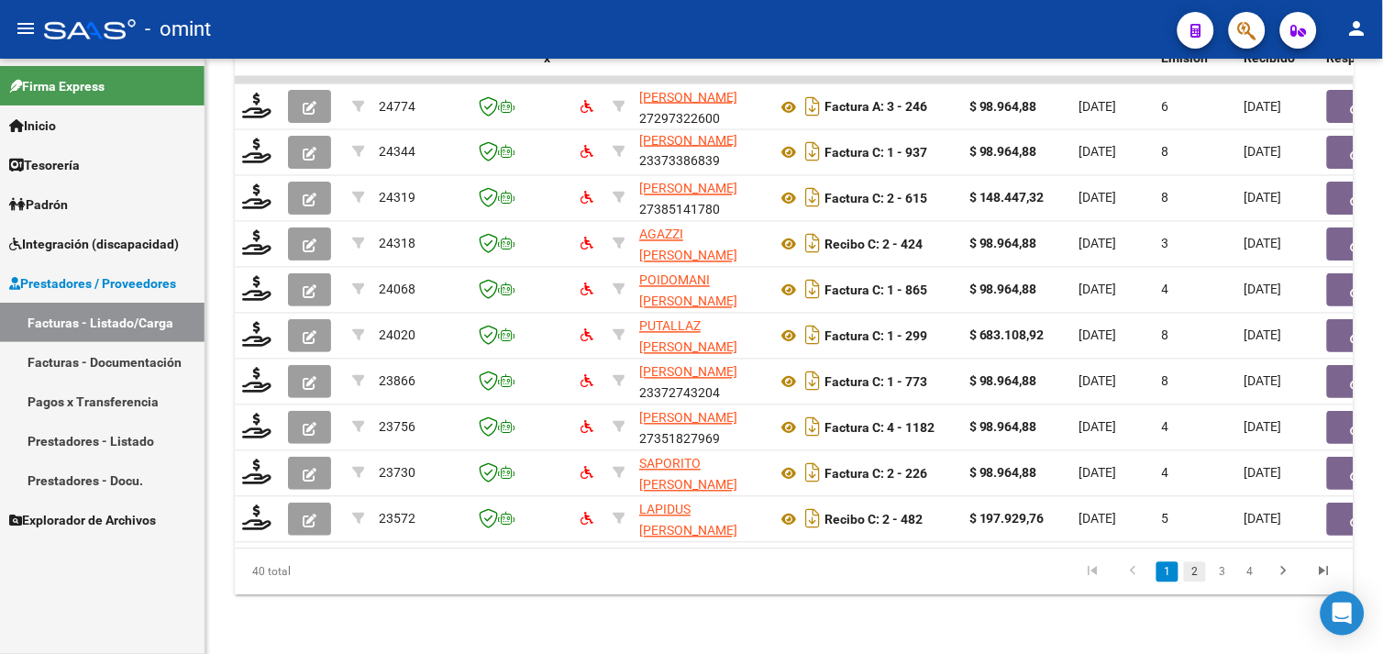
click at [1197, 569] on link "2" at bounding box center [1195, 572] width 22 height 20
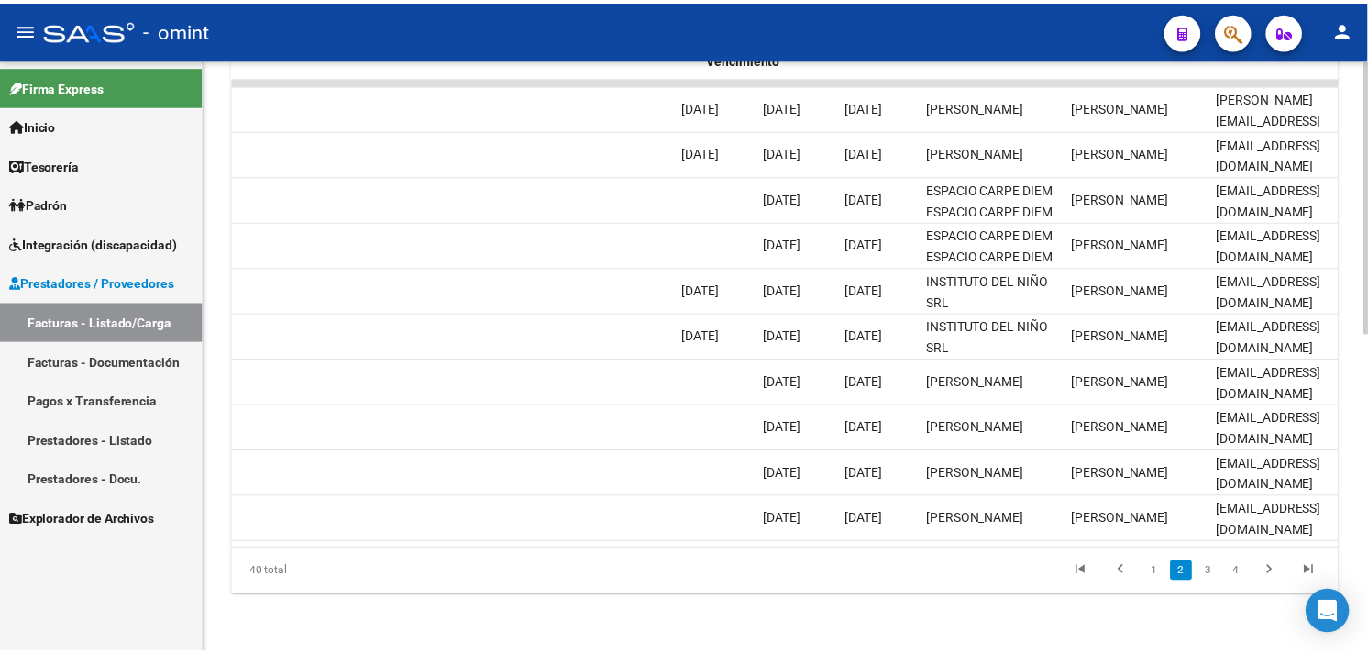
scroll to position [0, 0]
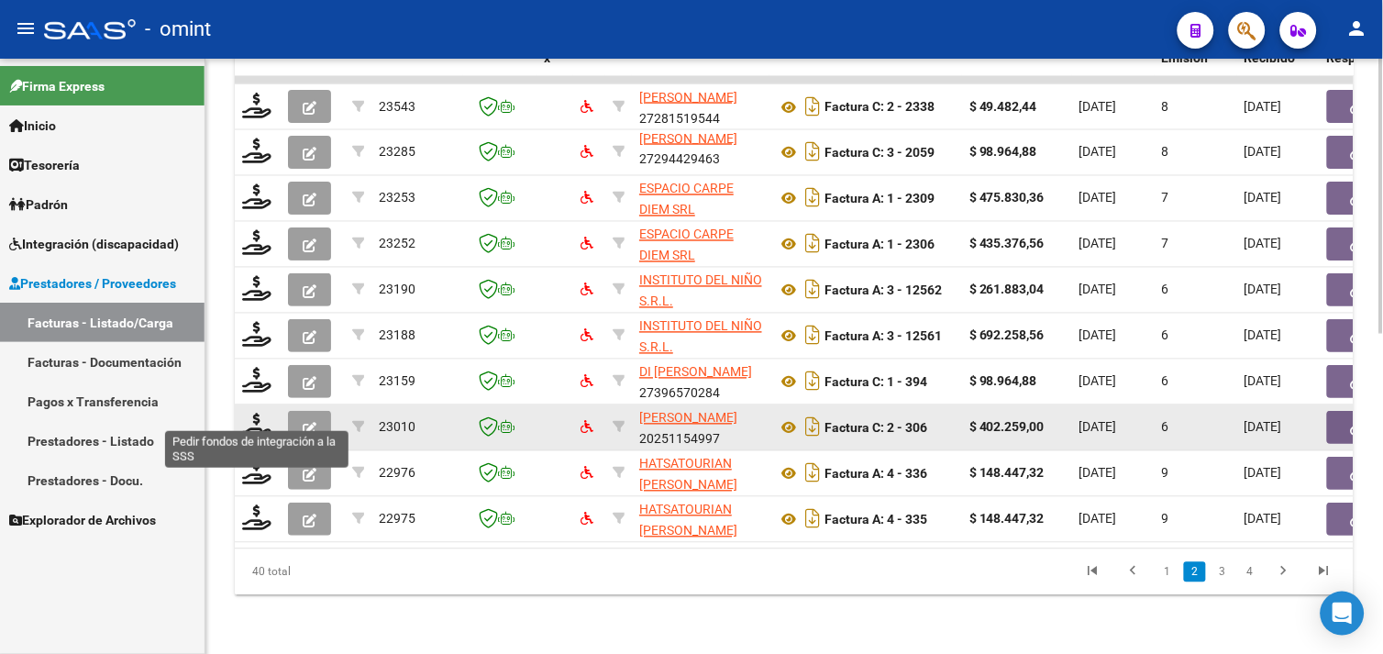
click at [240, 415] on datatable-body-cell at bounding box center [258, 427] width 46 height 45
click at [264, 414] on icon at bounding box center [256, 427] width 29 height 26
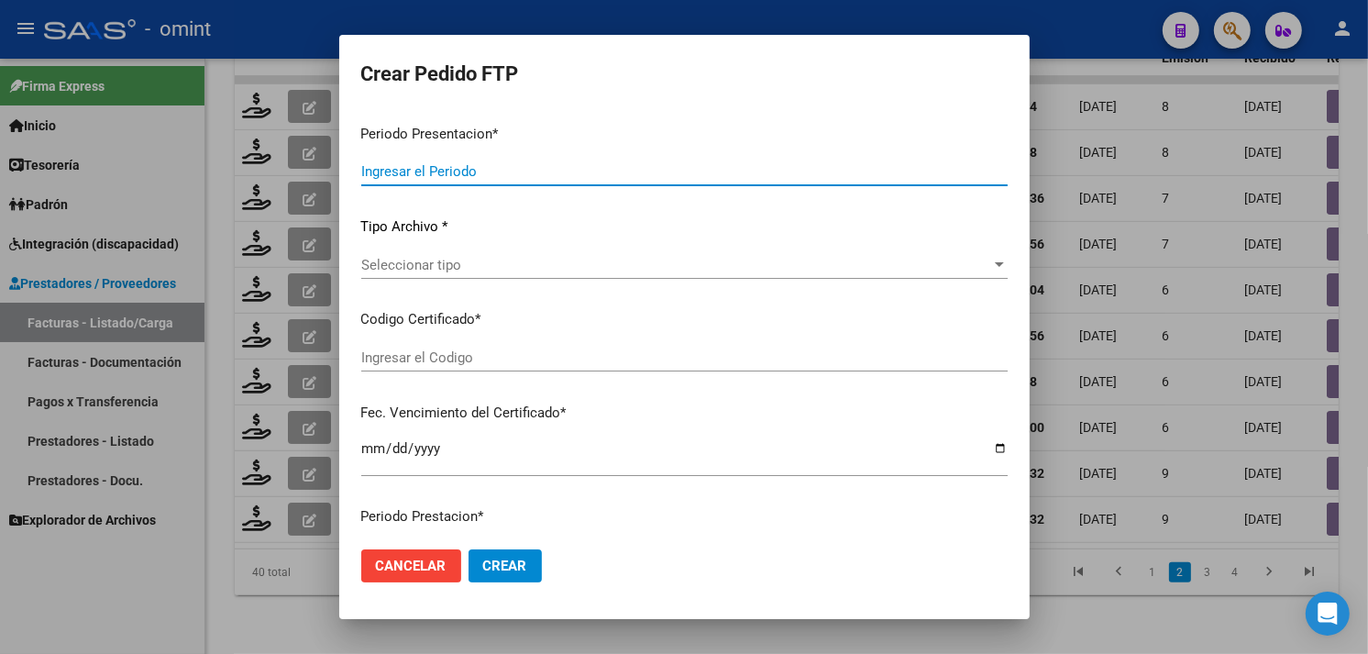
type input "202509"
type input "$ 402.259,00"
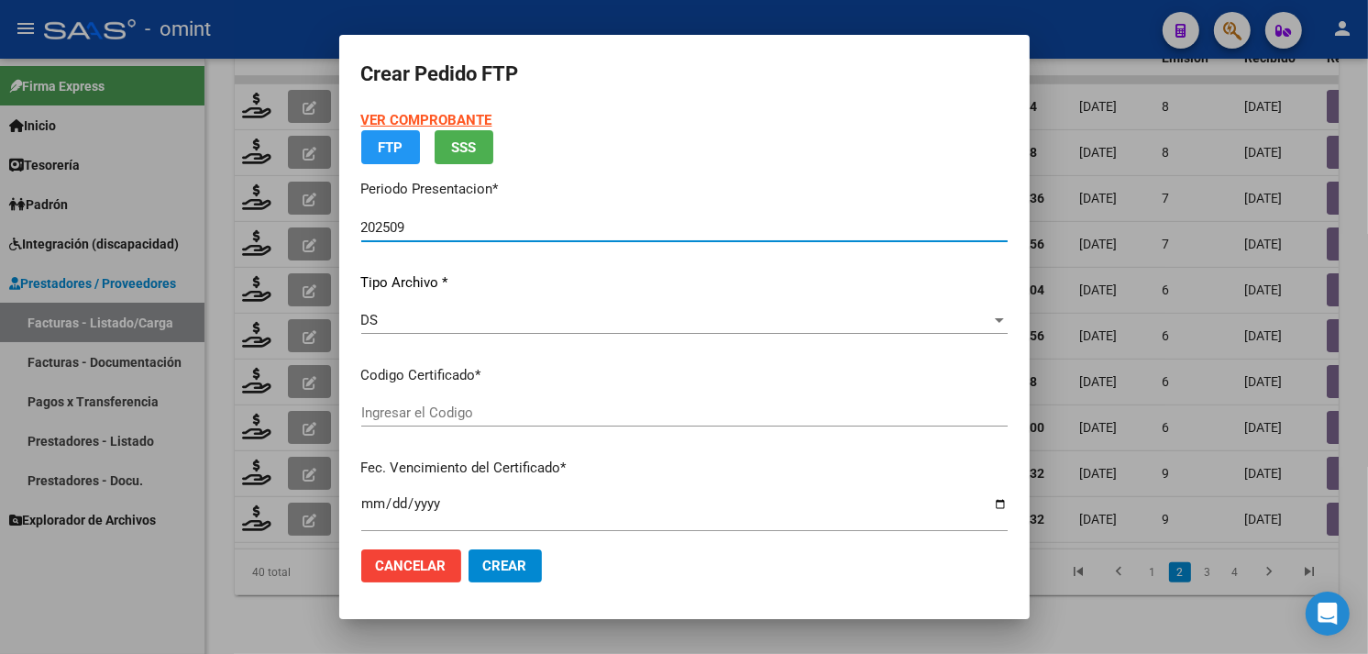
type input "5377193929"
type input "[DATE]"
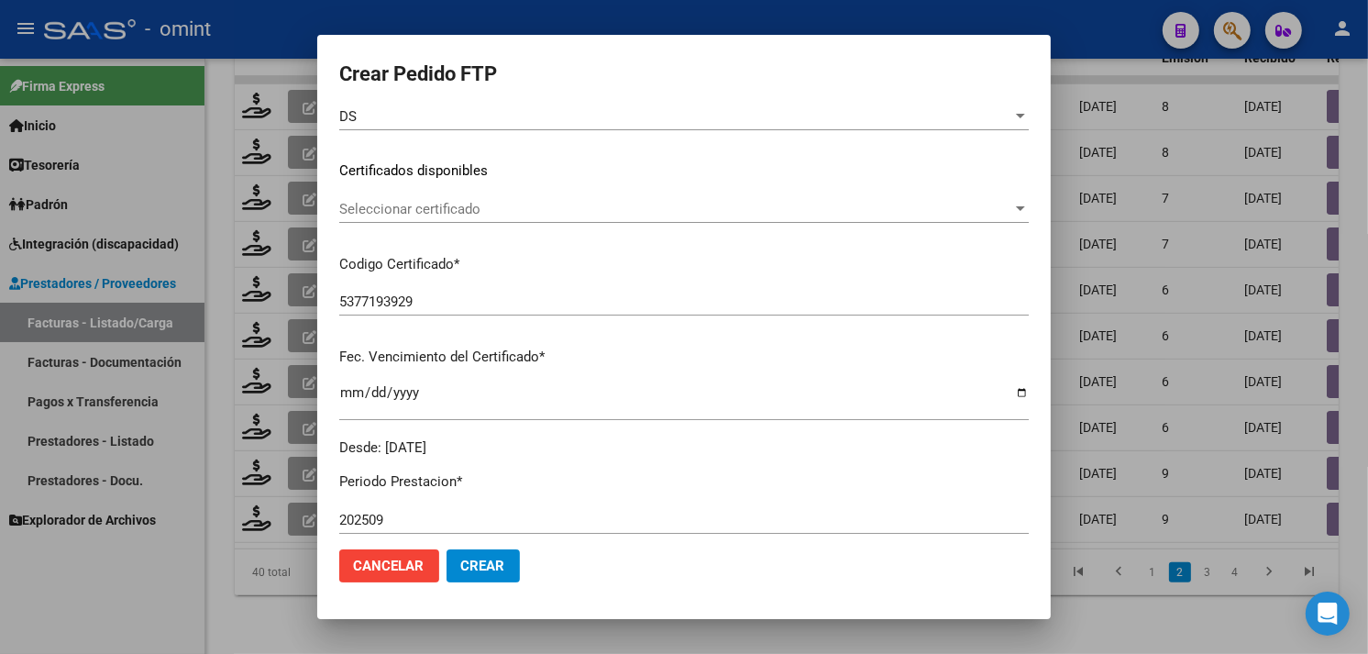
click at [471, 217] on div "Seleccionar certificado Seleccionar certificado" at bounding box center [684, 209] width 690 height 28
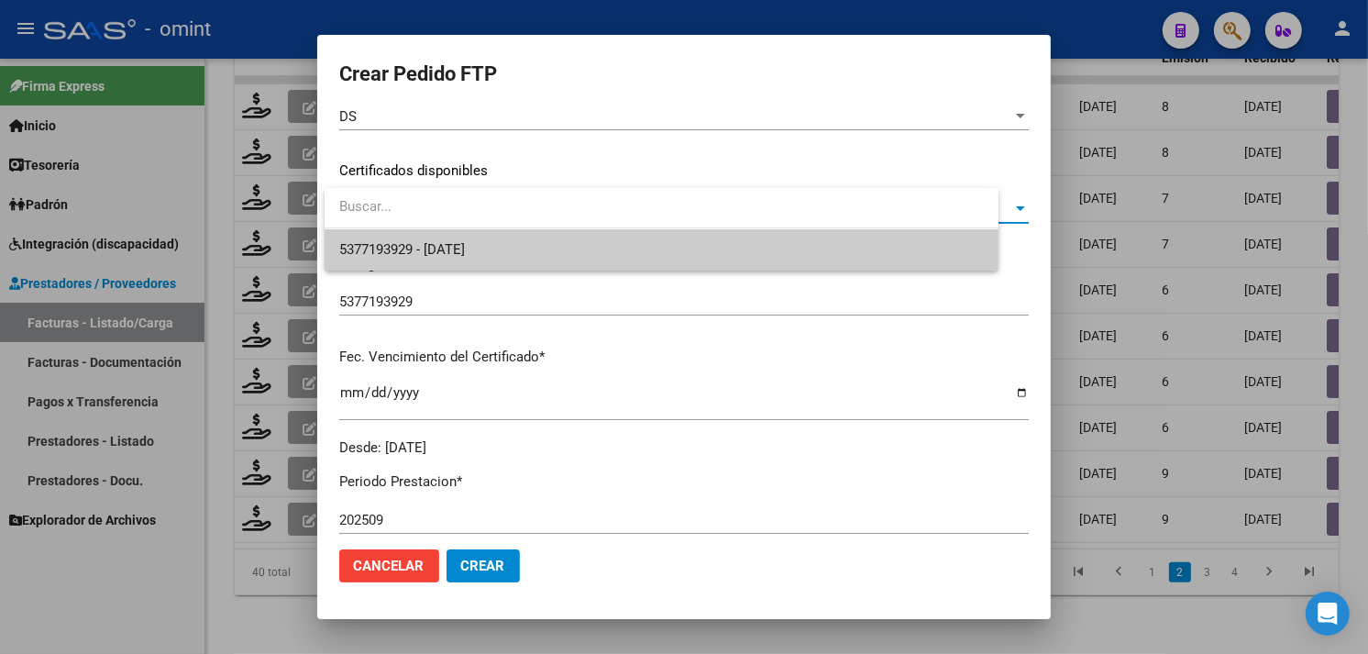
click at [465, 250] on span "5377193929 - [DATE]" at bounding box center [402, 249] width 126 height 17
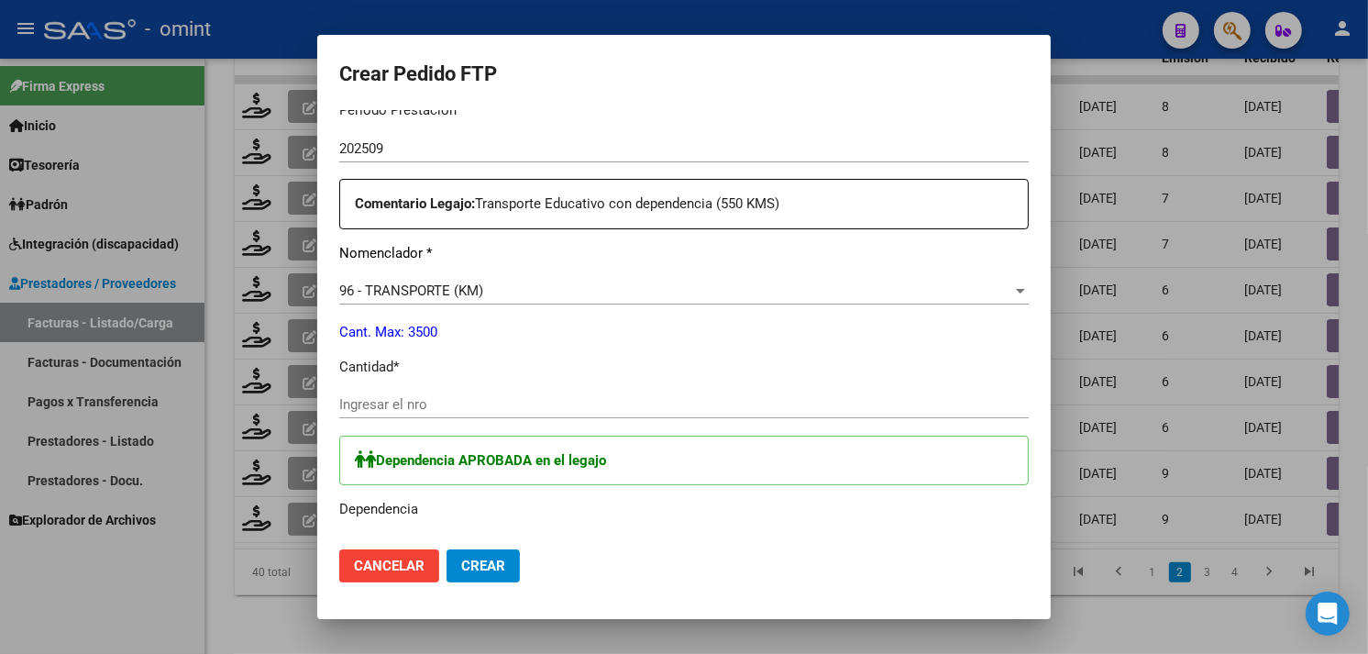
scroll to position [660, 0]
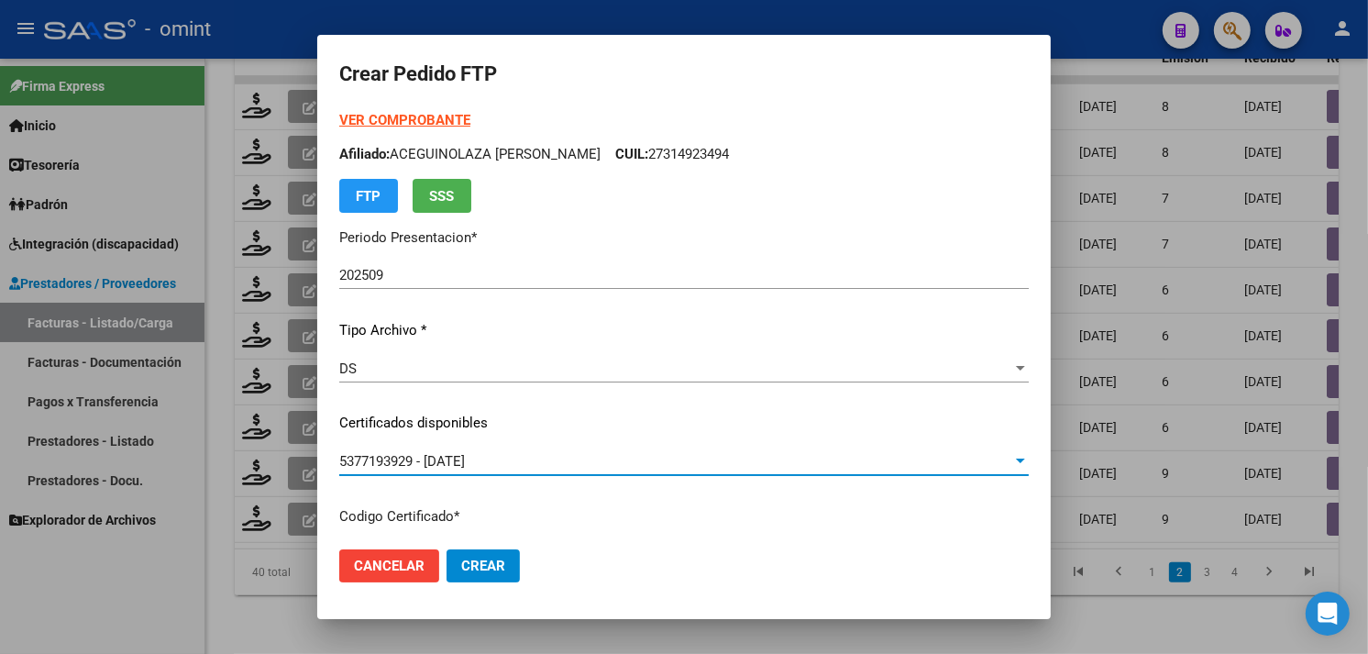
click at [379, 120] on strong "VER COMPROBANTE" at bounding box center [404, 120] width 131 height 17
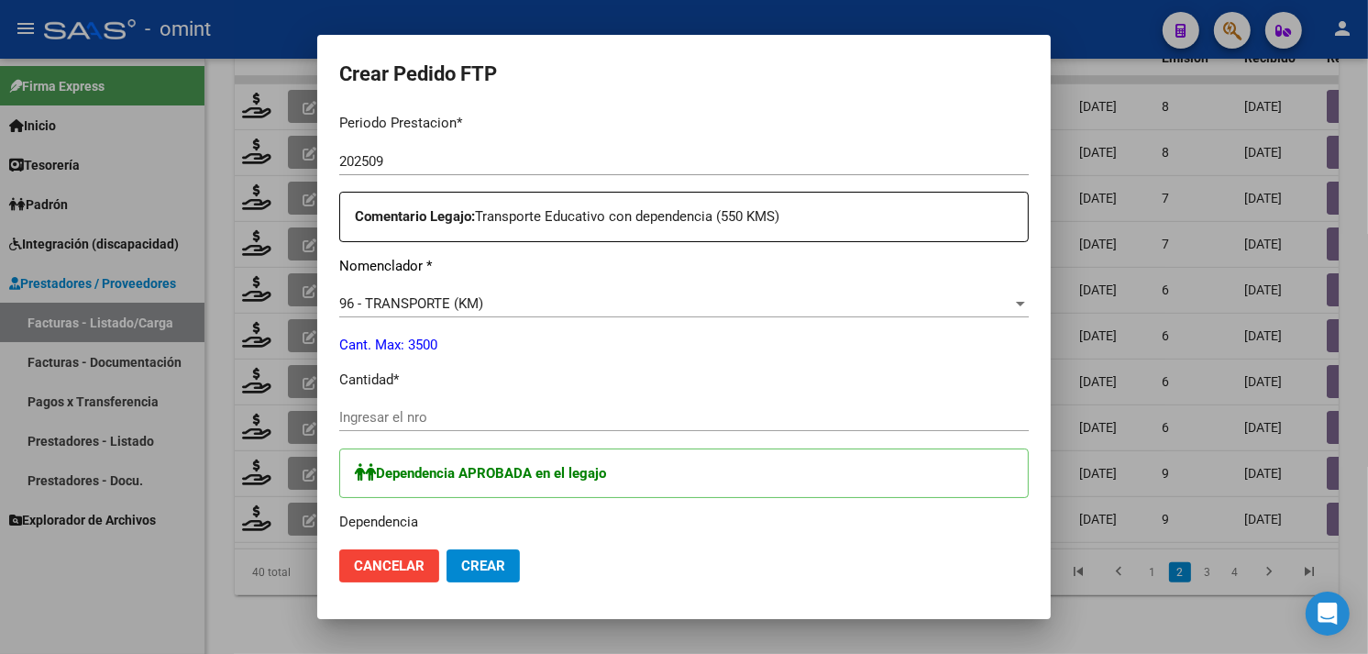
click at [437, 411] on input "Ingresar el nro" at bounding box center [684, 417] width 690 height 17
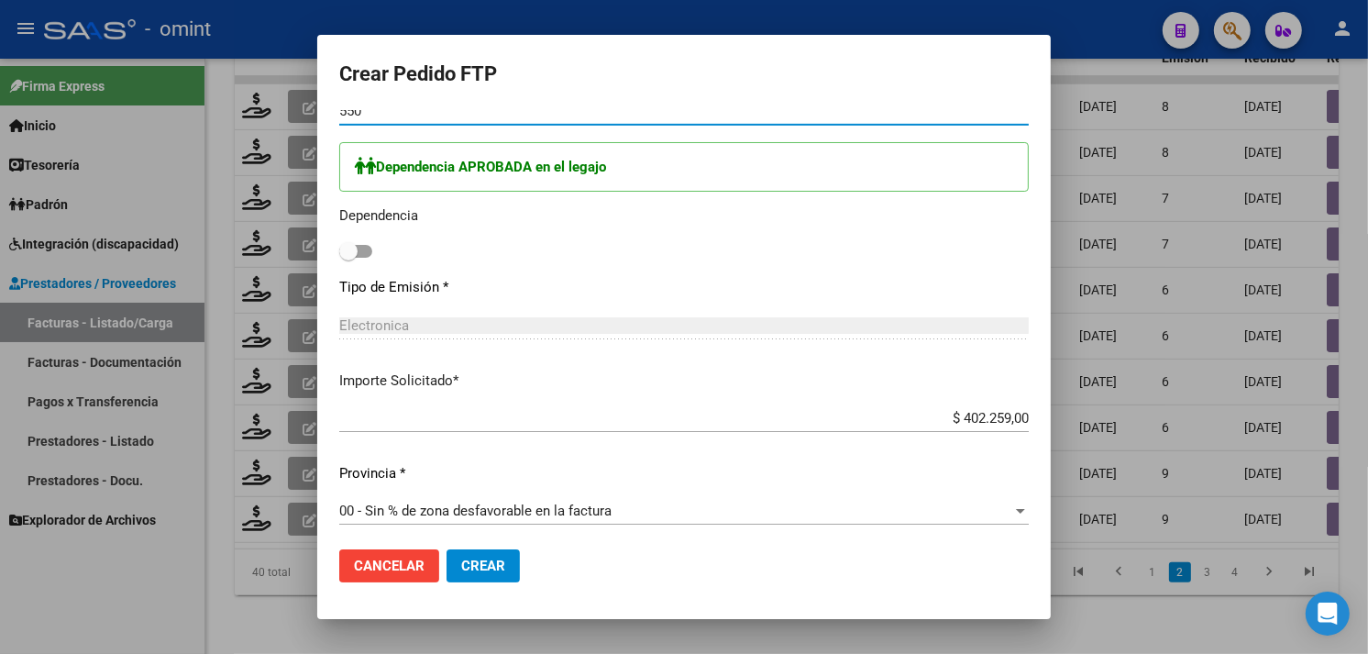
type input "550"
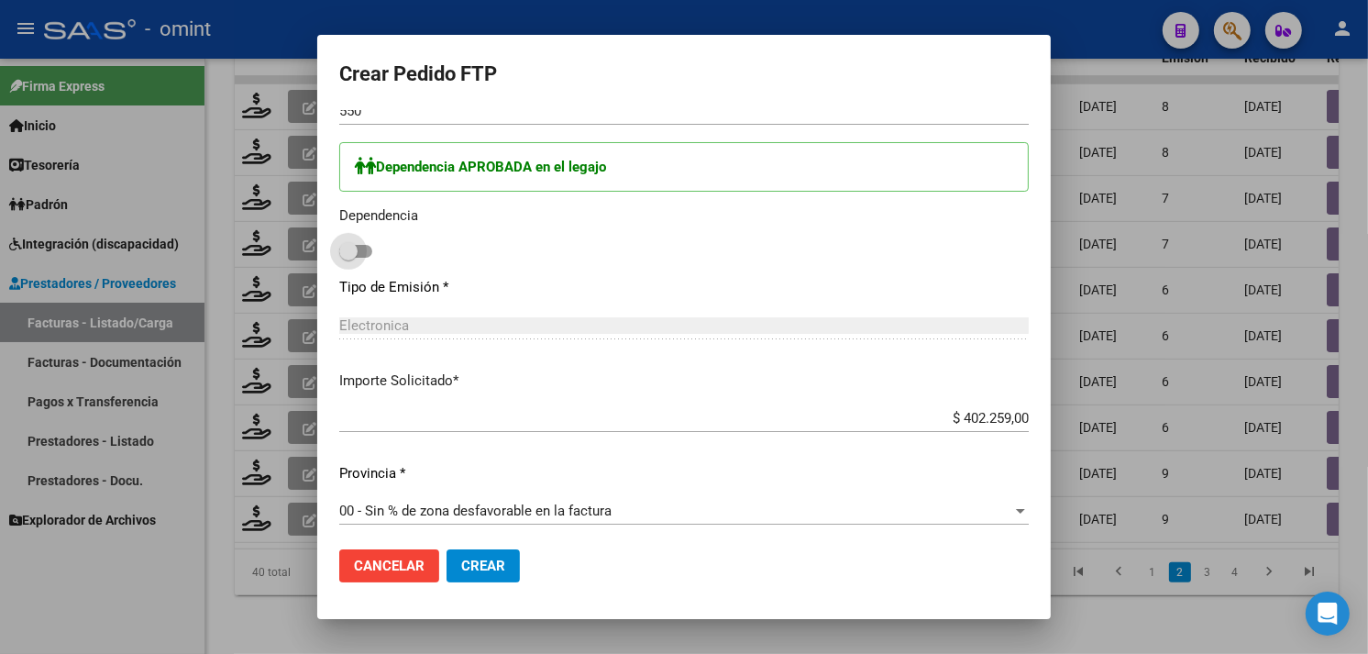
click at [354, 248] on span at bounding box center [348, 251] width 18 height 18
click at [348, 258] on input "checkbox" at bounding box center [348, 258] width 1 height 1
checkbox input "true"
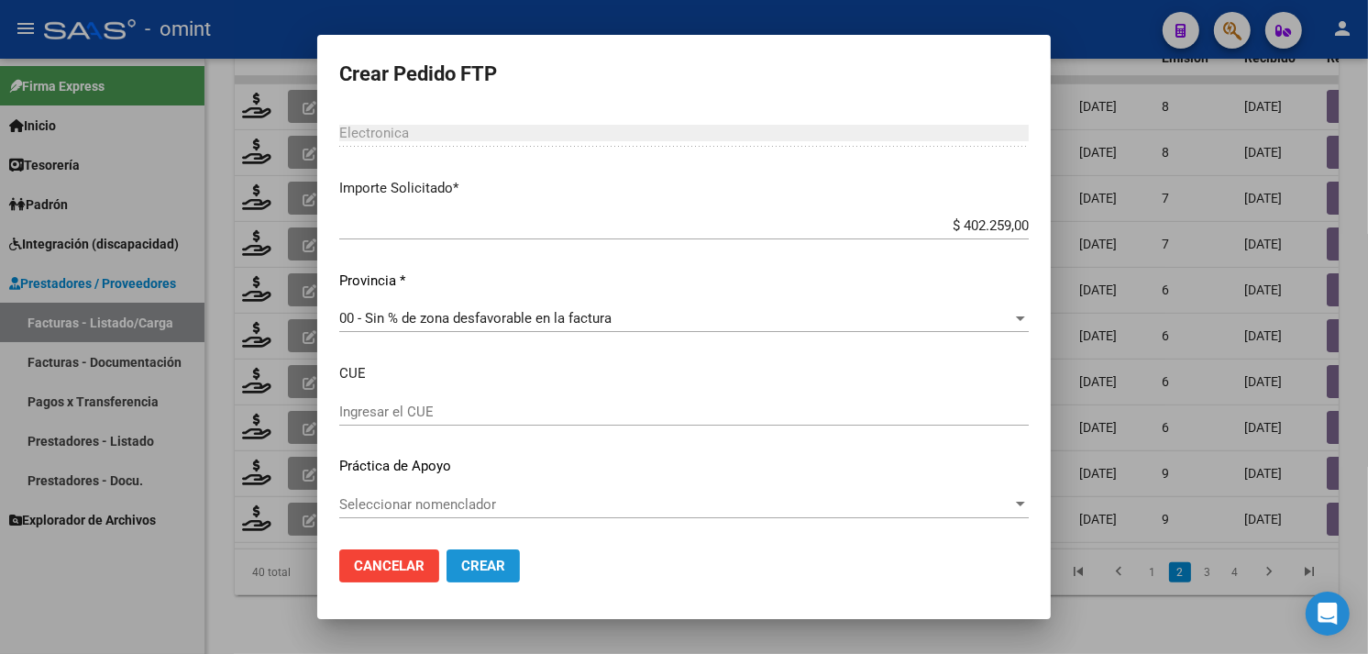
click at [498, 563] on span "Crear" at bounding box center [483, 566] width 44 height 17
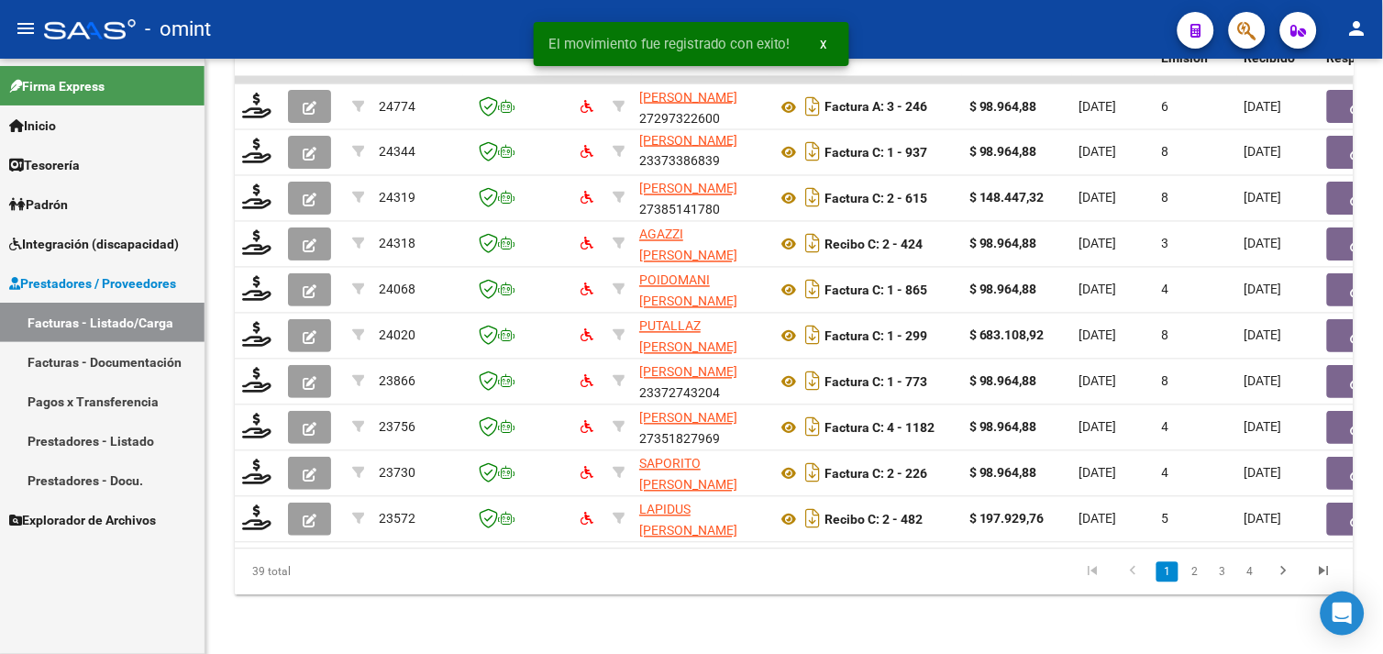
drag, startPoint x: 1190, startPoint y: 567, endPoint x: 1168, endPoint y: 570, distance: 22.3
click at [1190, 567] on link "2" at bounding box center [1195, 572] width 22 height 20
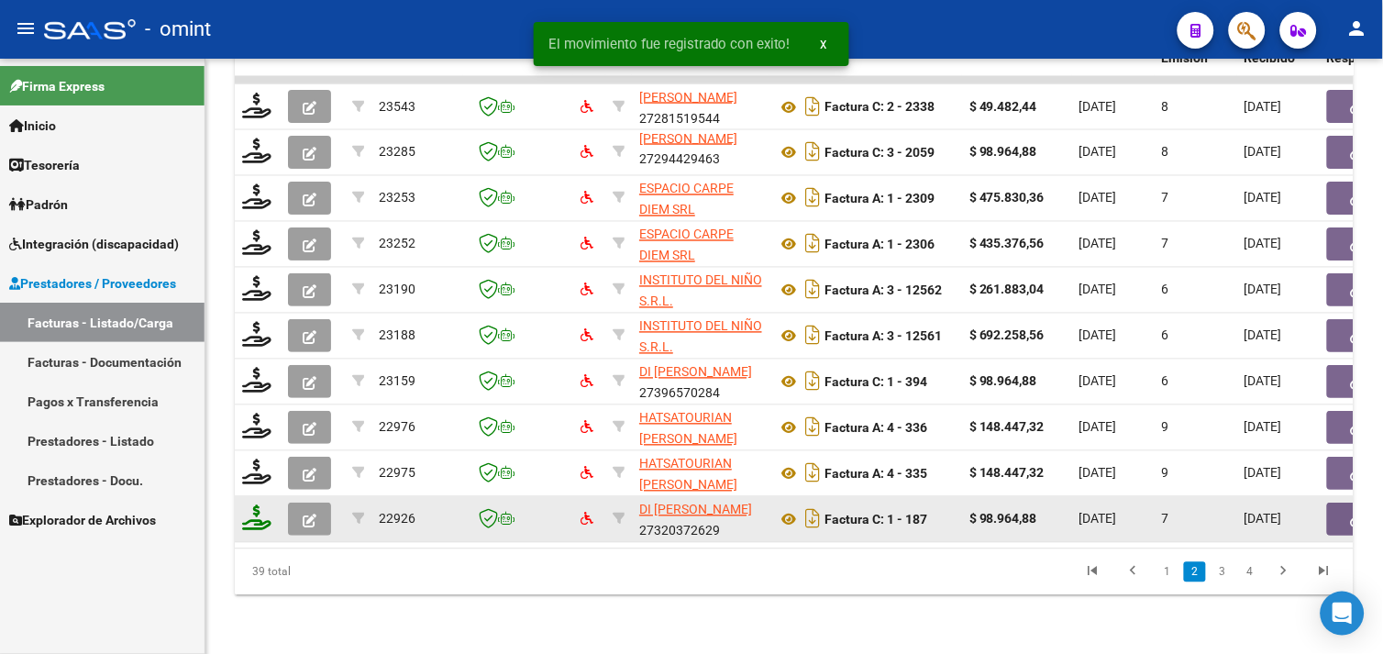
click at [258, 505] on icon at bounding box center [256, 518] width 29 height 26
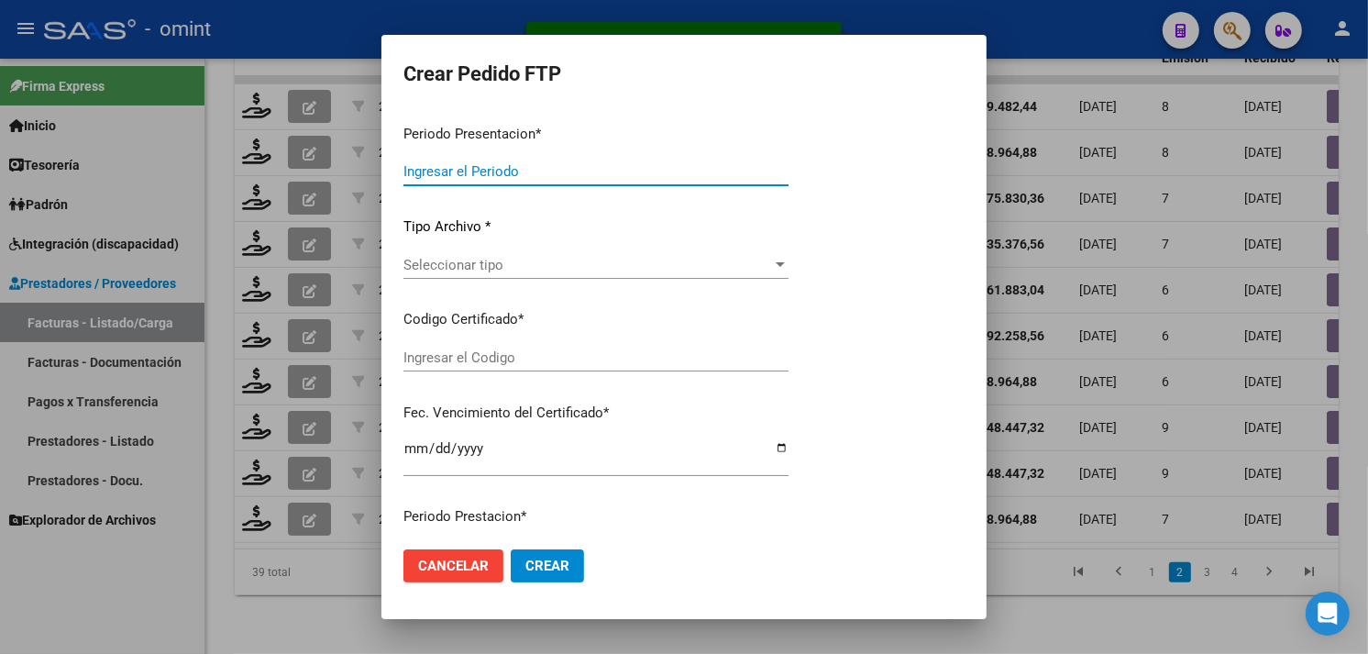
type input "202509"
type input "$ 98.964,88"
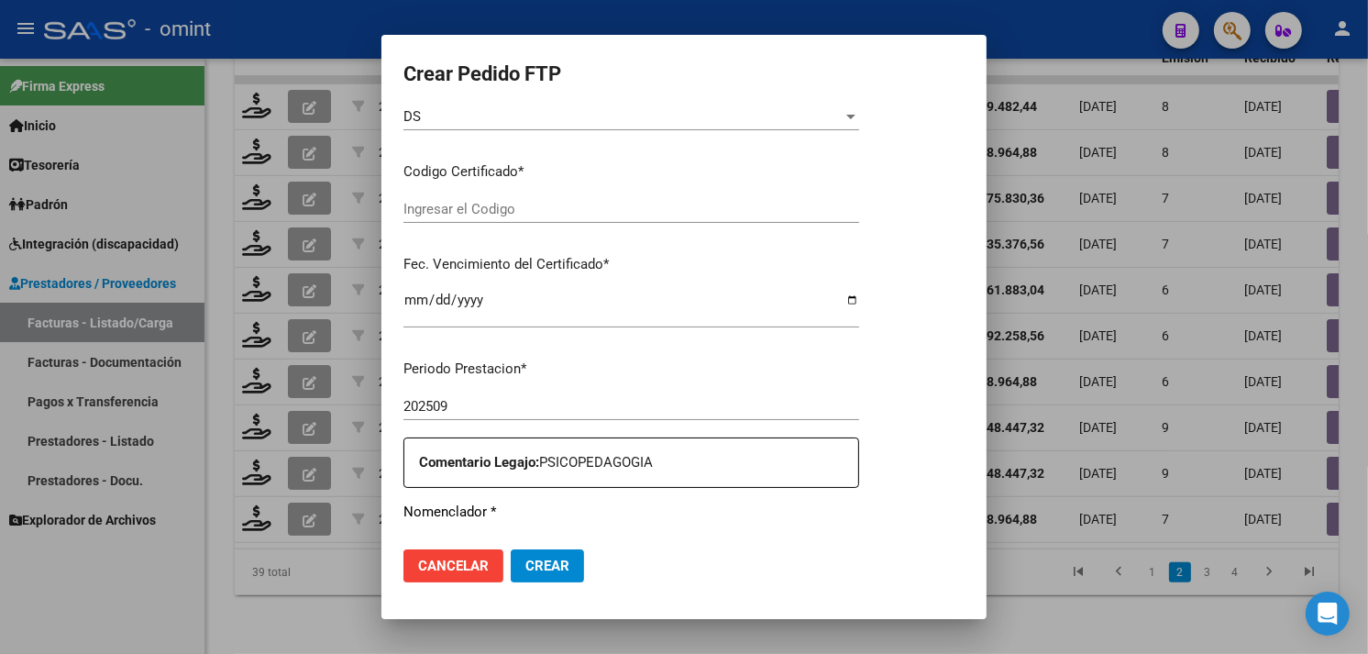
type input "4928809280"
type input "[DATE]"
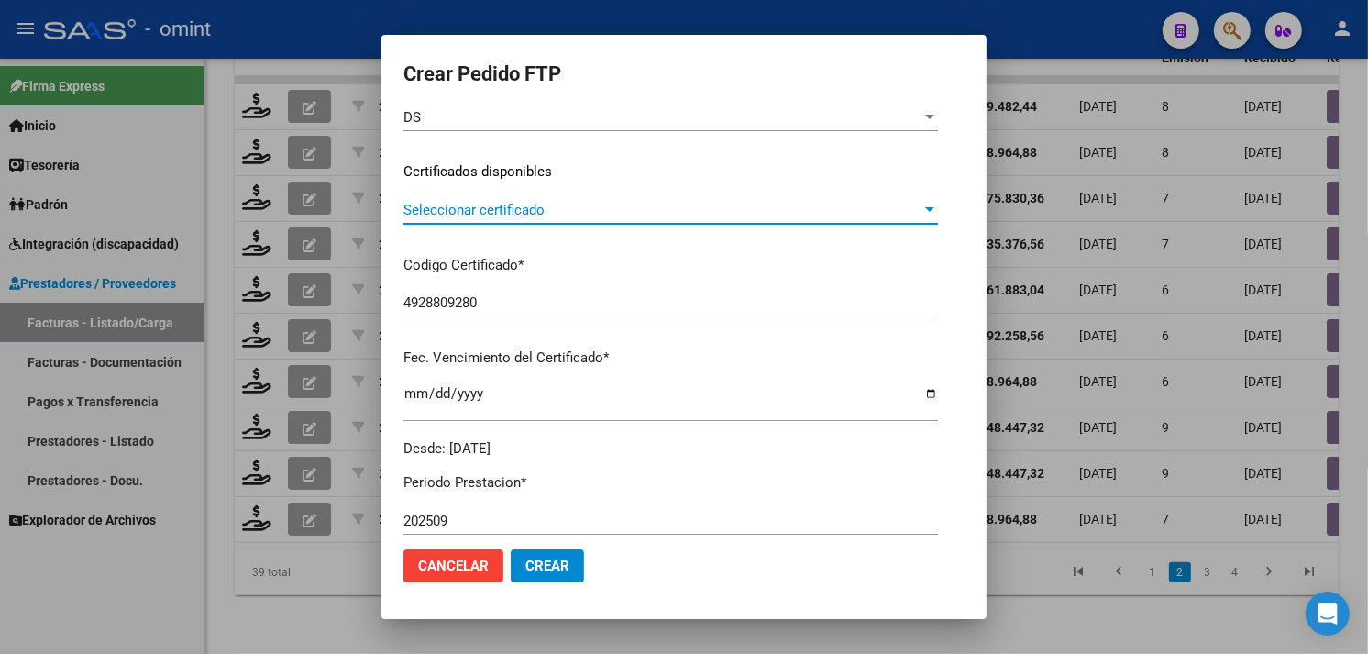
click at [508, 212] on span "Seleccionar certificado" at bounding box center [663, 210] width 518 height 17
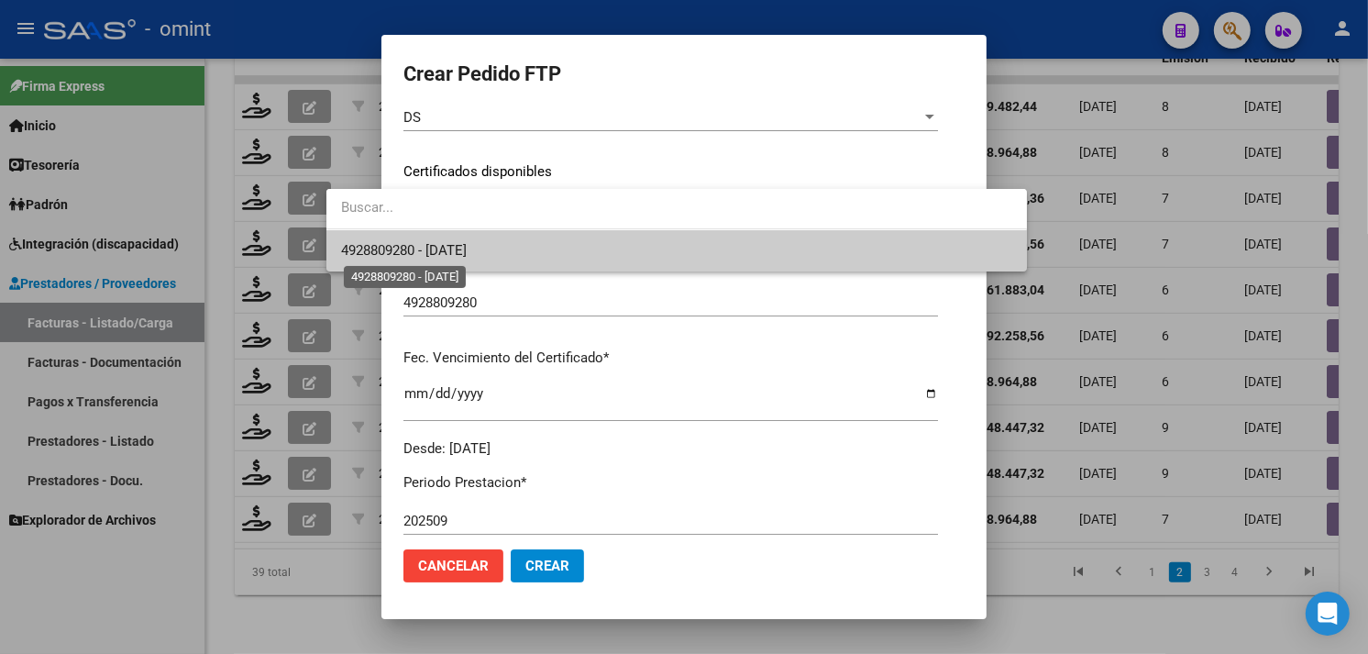
click at [467, 248] on span "4928809280 - [DATE]" at bounding box center [404, 250] width 126 height 17
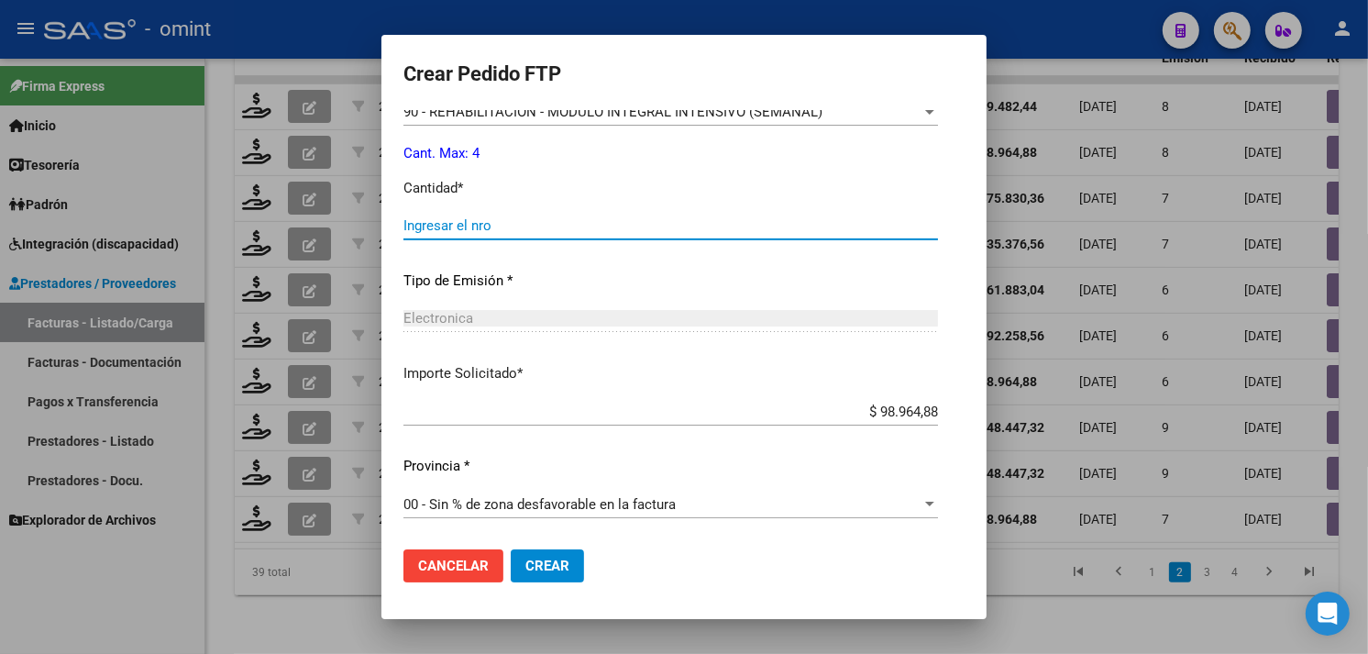
click at [455, 225] on input "Ingresar el nro" at bounding box center [671, 225] width 535 height 17
type input "4"
click at [525, 570] on span "Crear" at bounding box center [547, 566] width 44 height 17
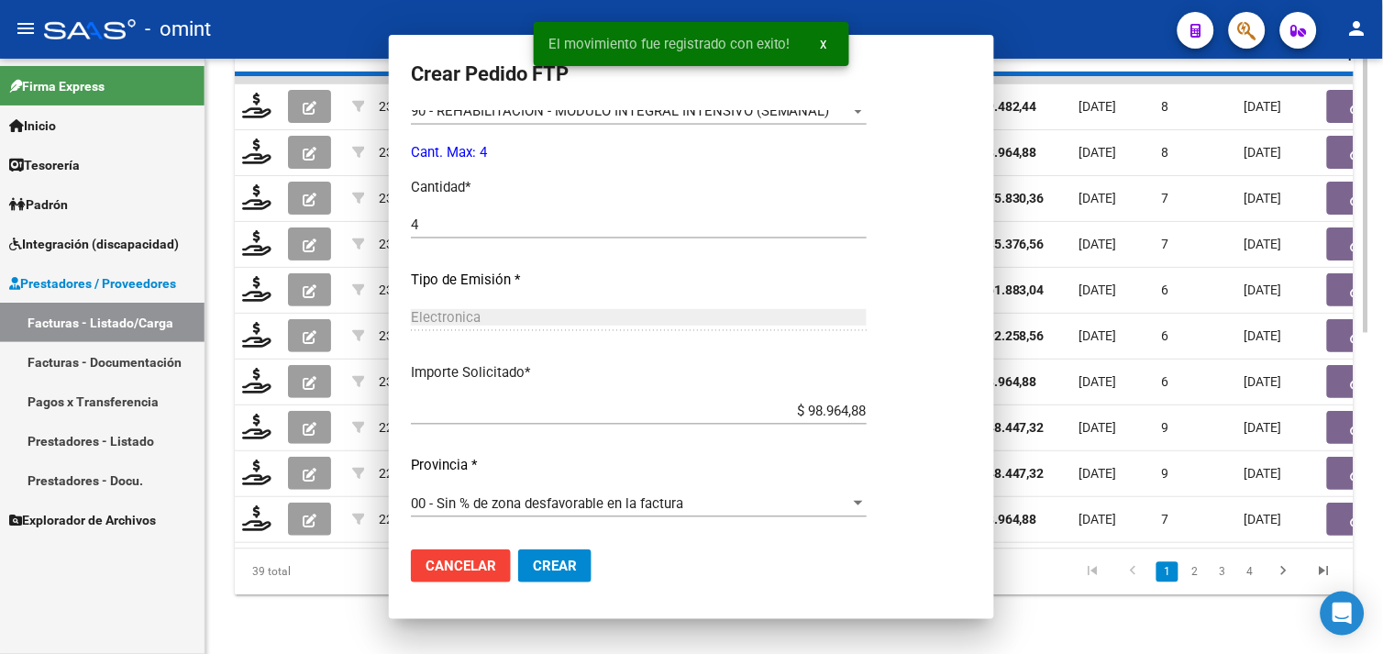
scroll to position [0, 0]
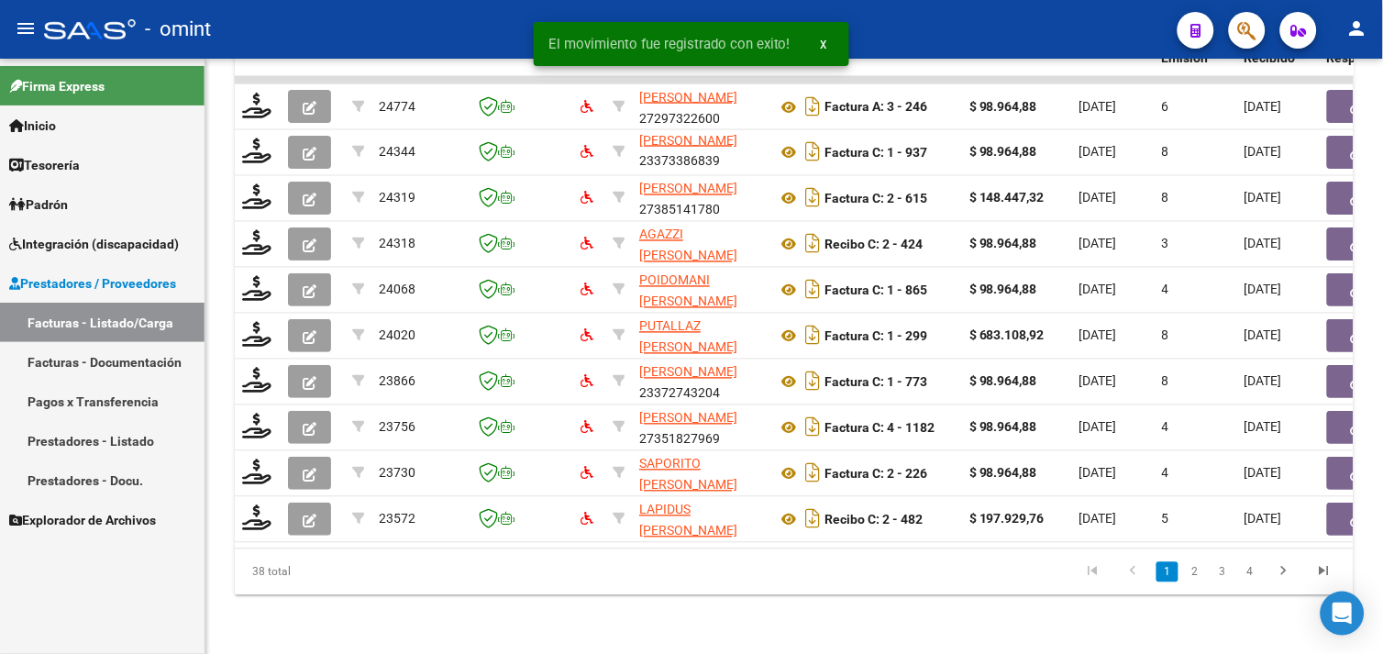
click at [1185, 578] on li "2" at bounding box center [1195, 572] width 28 height 31
click at [1195, 579] on link "2" at bounding box center [1195, 572] width 22 height 20
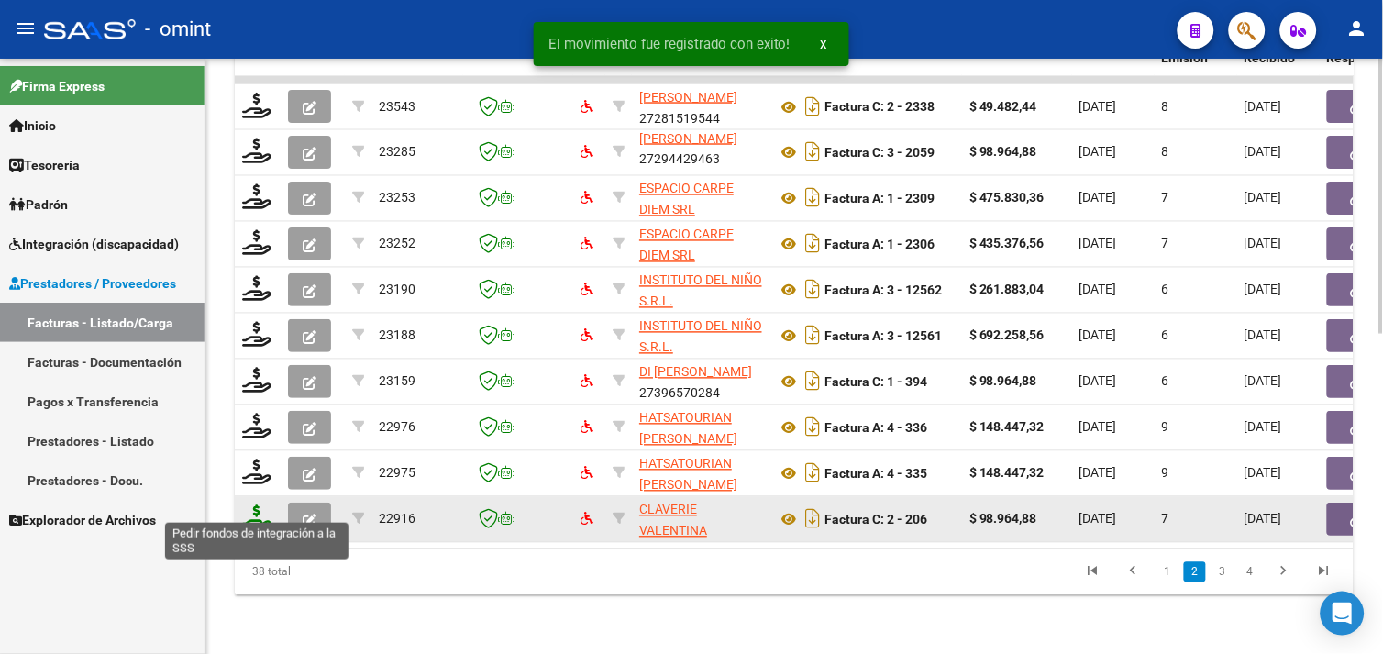
click at [262, 505] on icon at bounding box center [256, 518] width 29 height 26
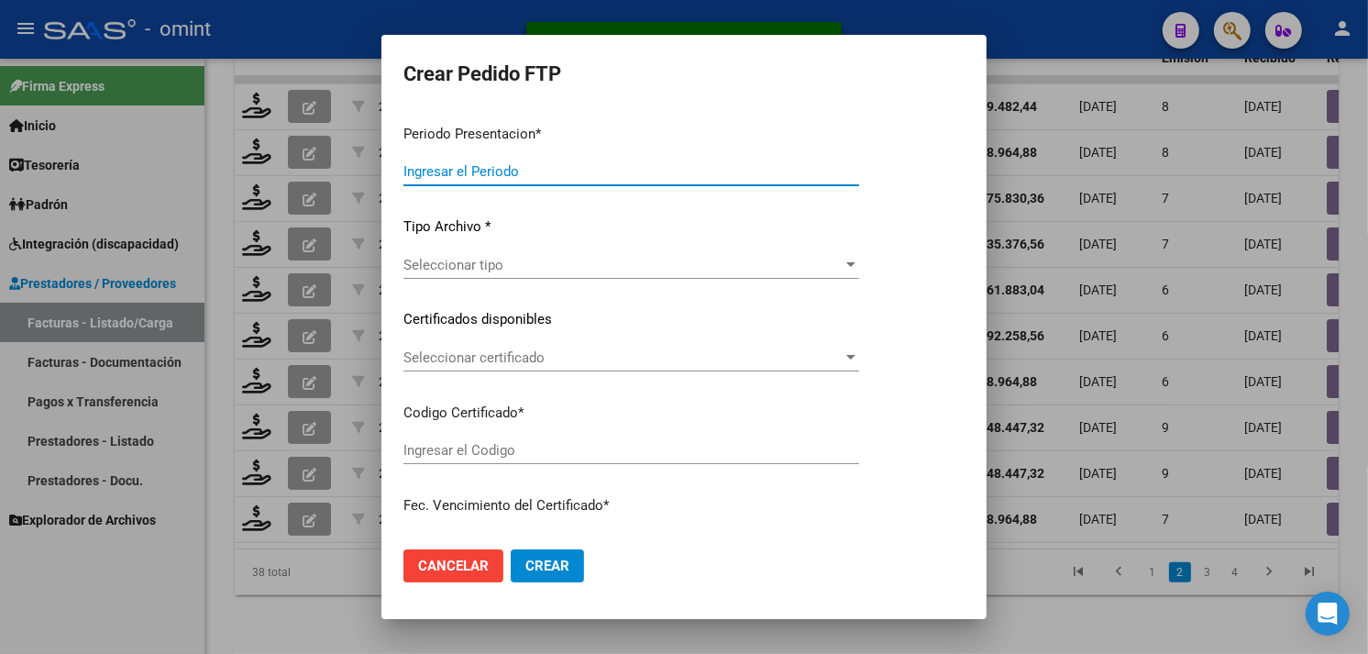
type input "202509"
type input "$ 98.964,88"
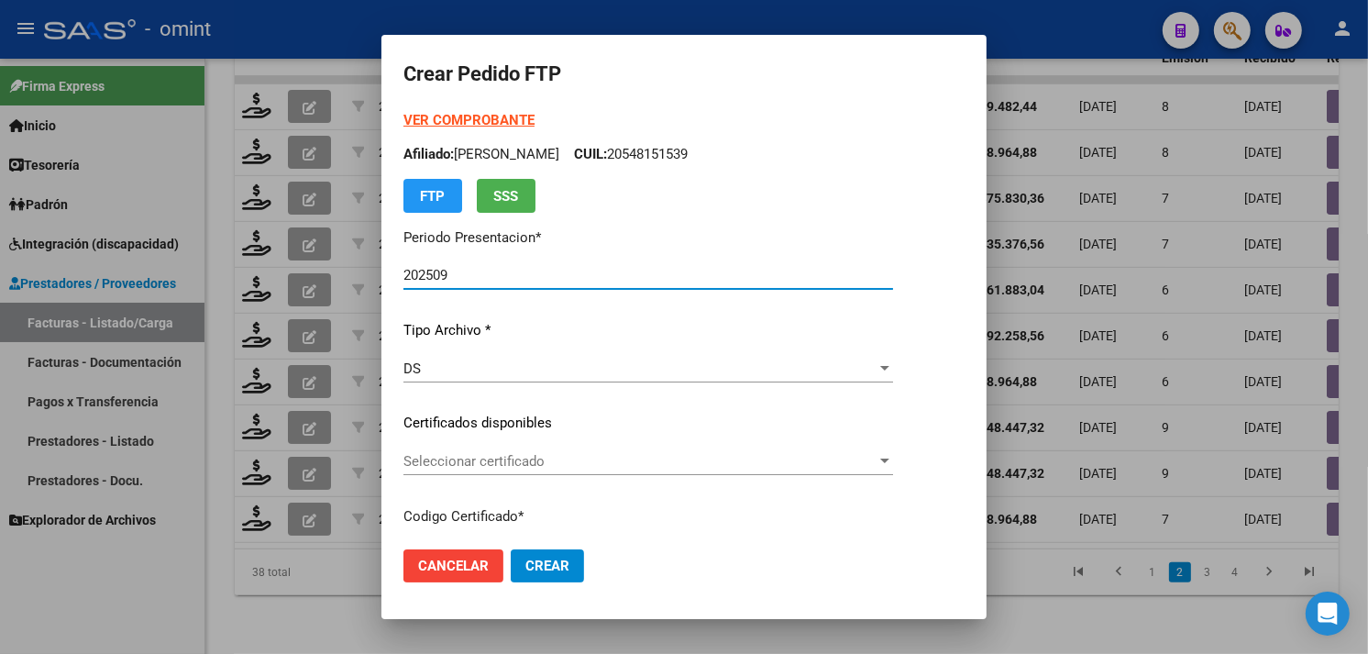
scroll to position [102, 0]
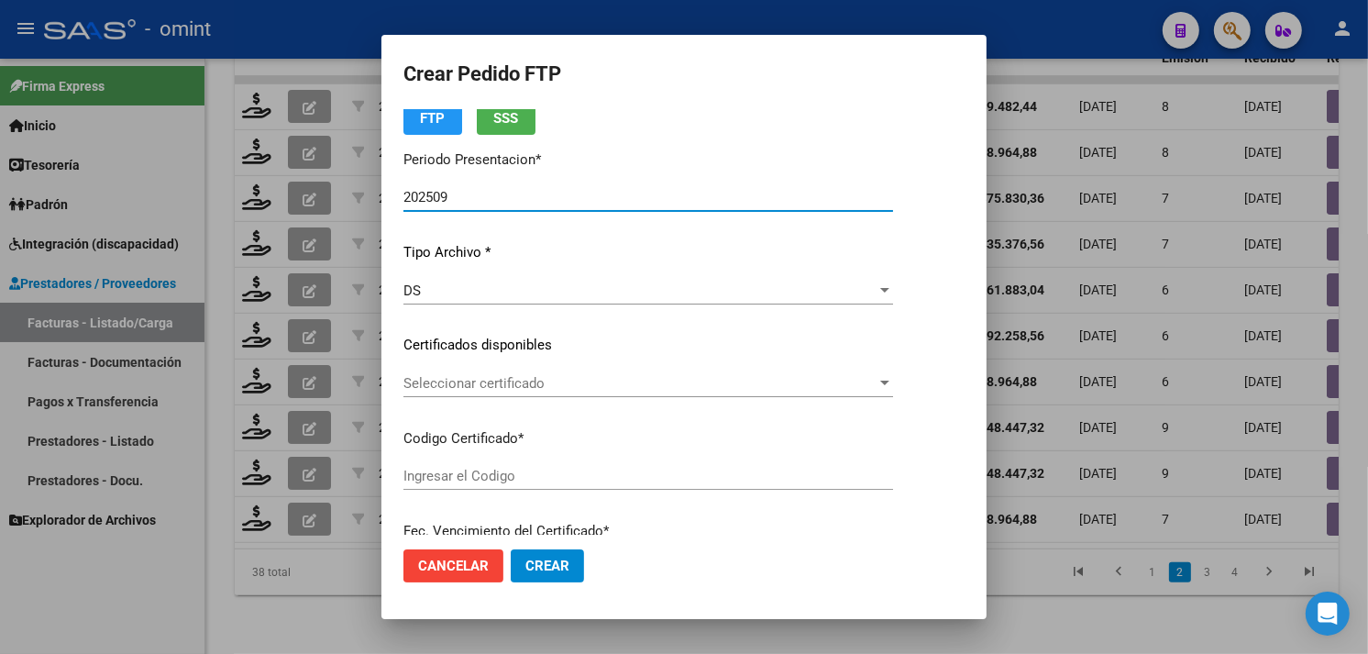
type input "9372199947"
type input "[DATE]"
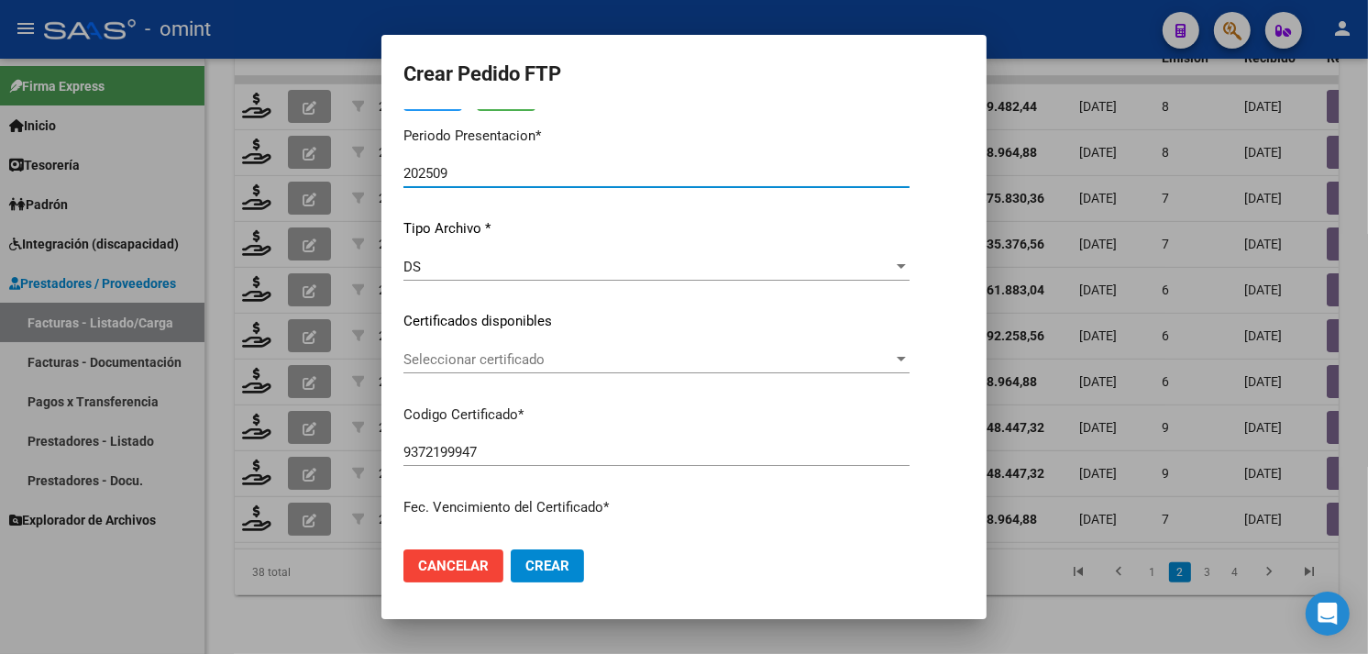
click at [516, 354] on span "Seleccionar certificado" at bounding box center [649, 359] width 490 height 17
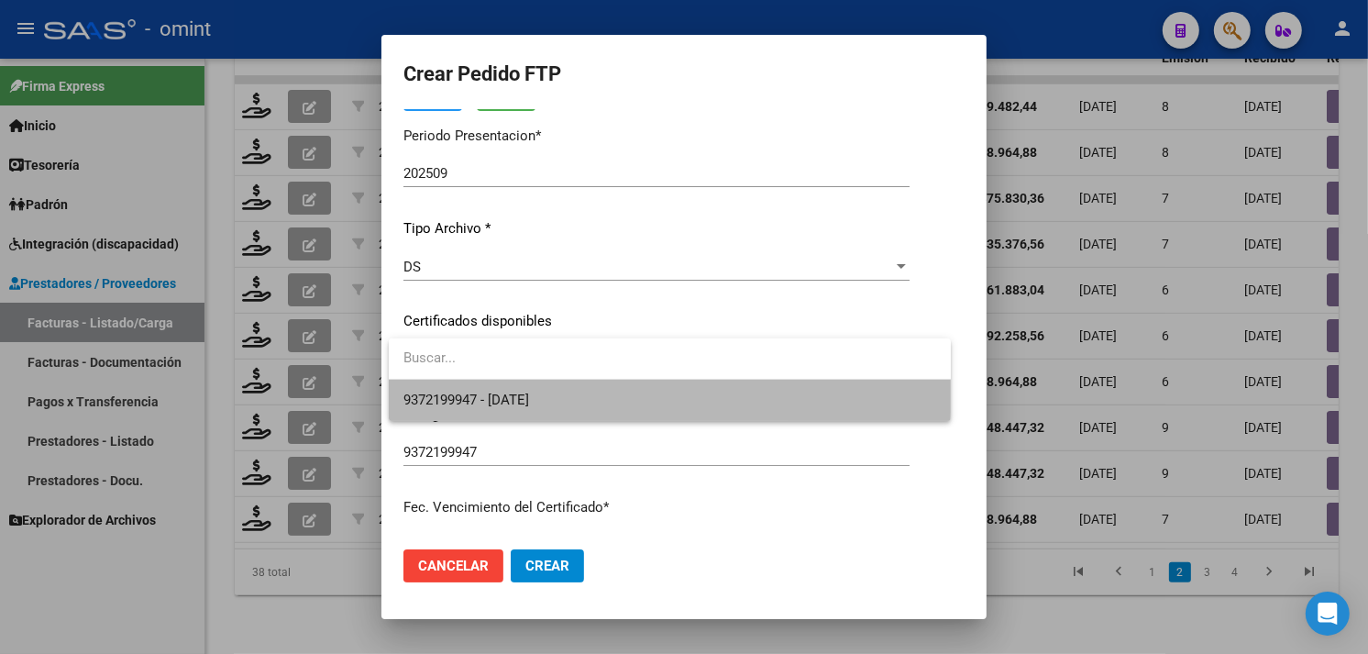
click at [520, 388] on span "9372199947 - [DATE]" at bounding box center [670, 400] width 533 height 41
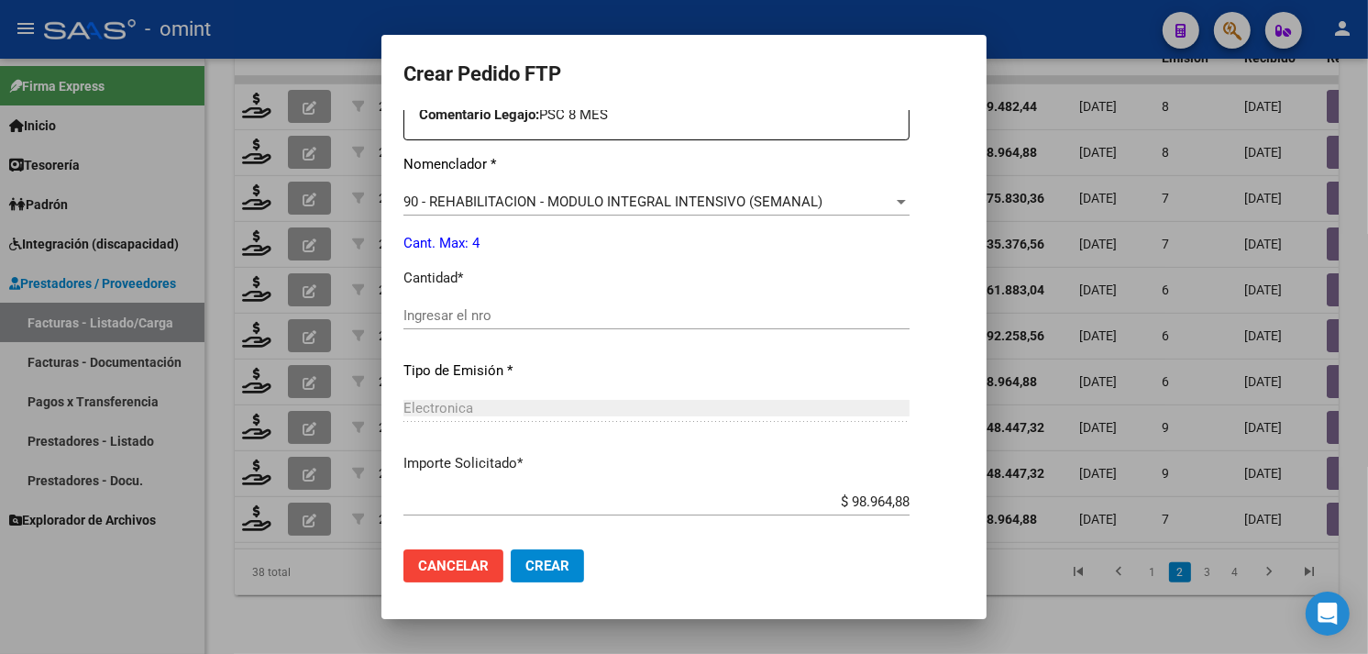
click at [470, 310] on input "Ingresar el nro" at bounding box center [657, 315] width 506 height 17
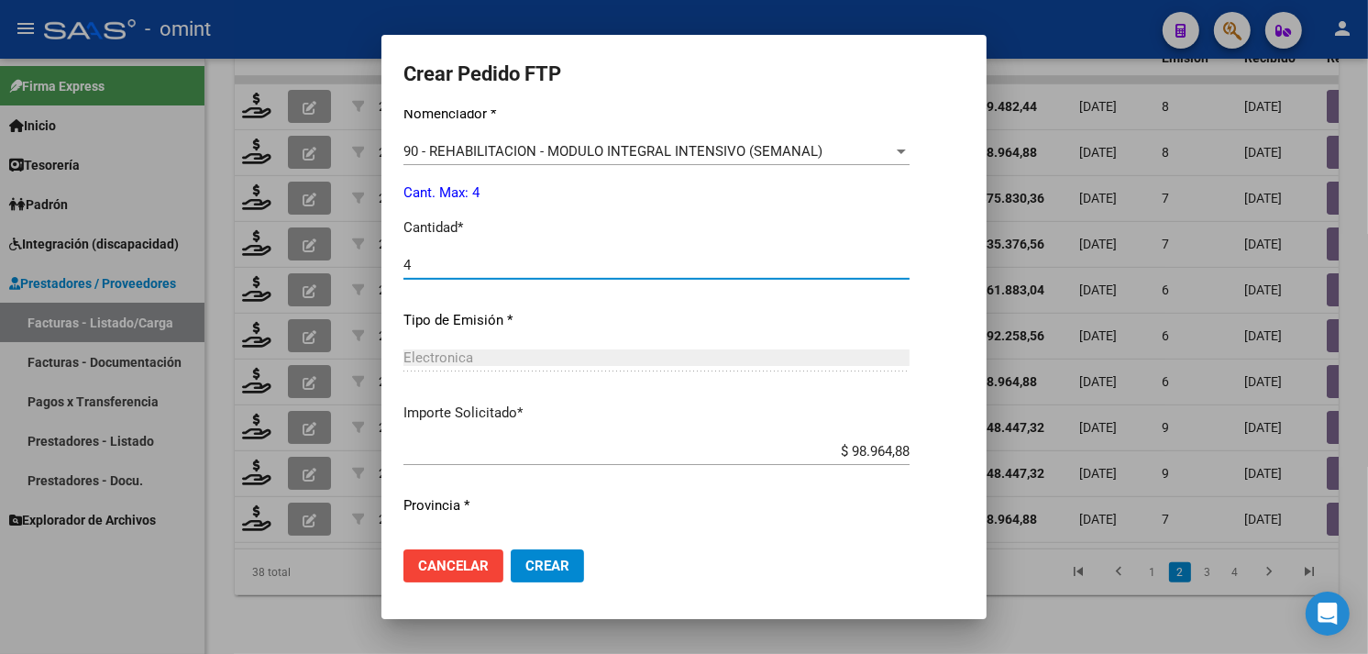
scroll to position [802, 0]
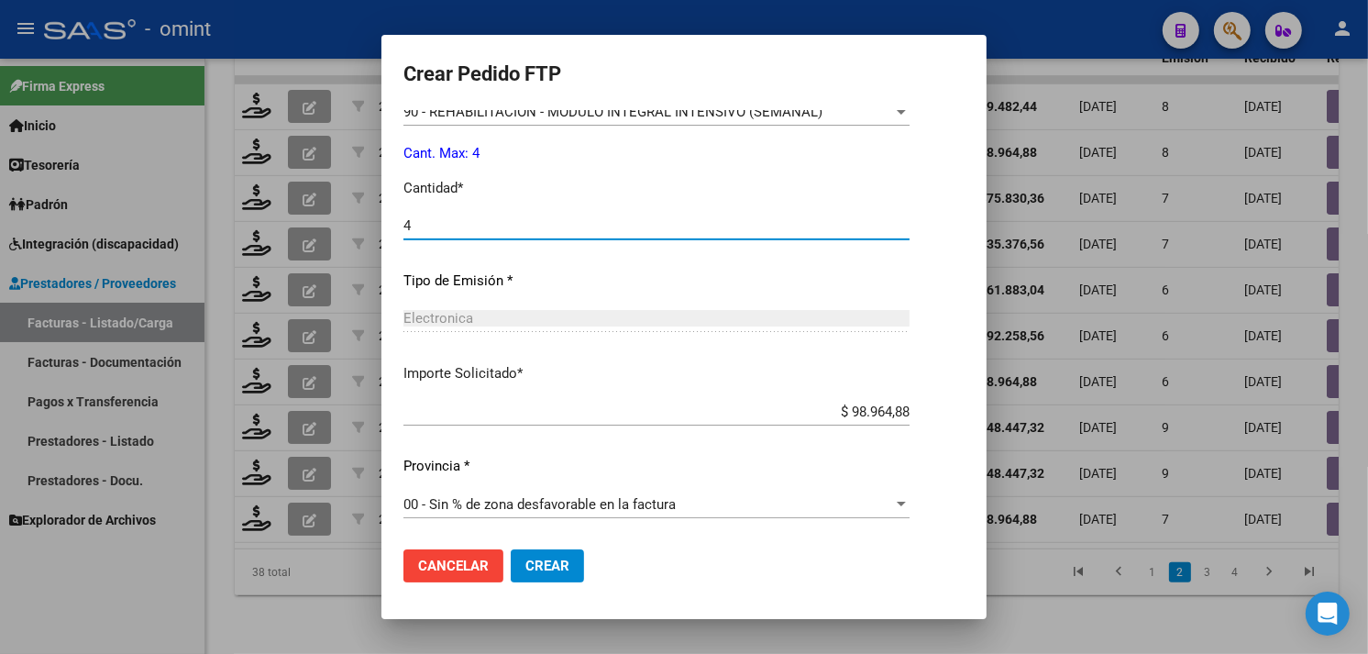
type input "4"
click at [554, 563] on span "Crear" at bounding box center [547, 566] width 44 height 17
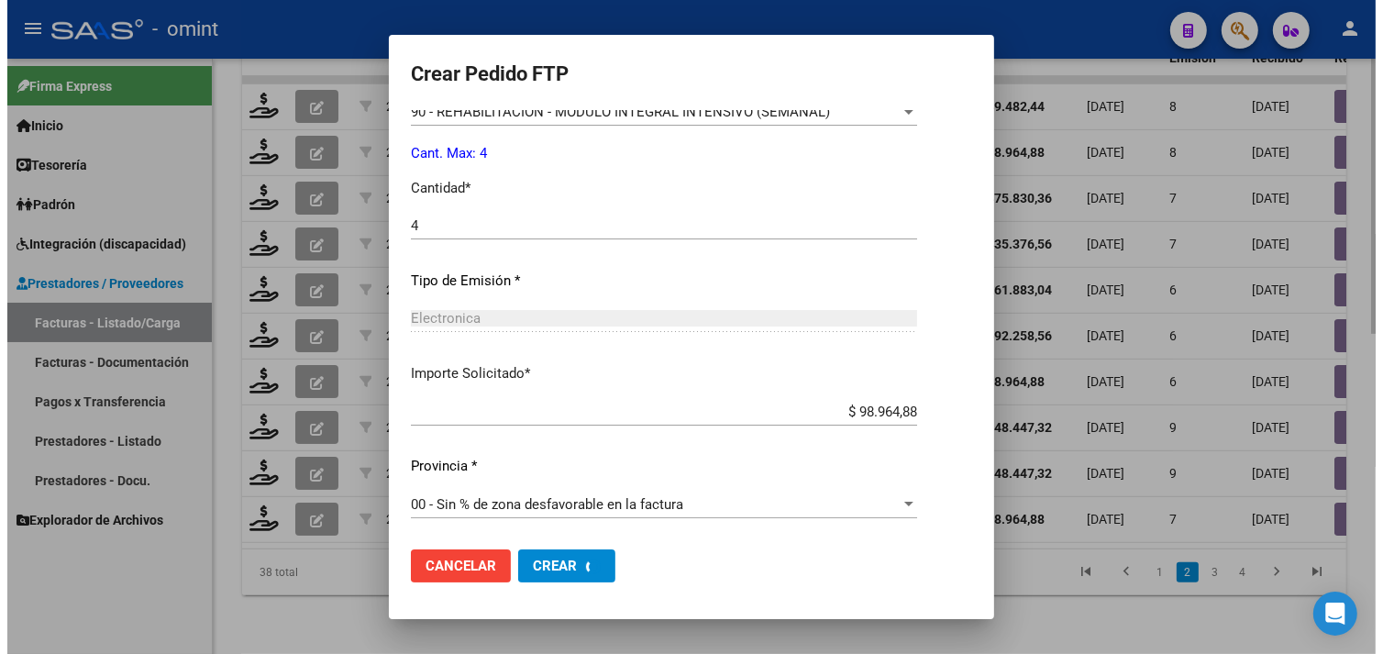
scroll to position [0, 0]
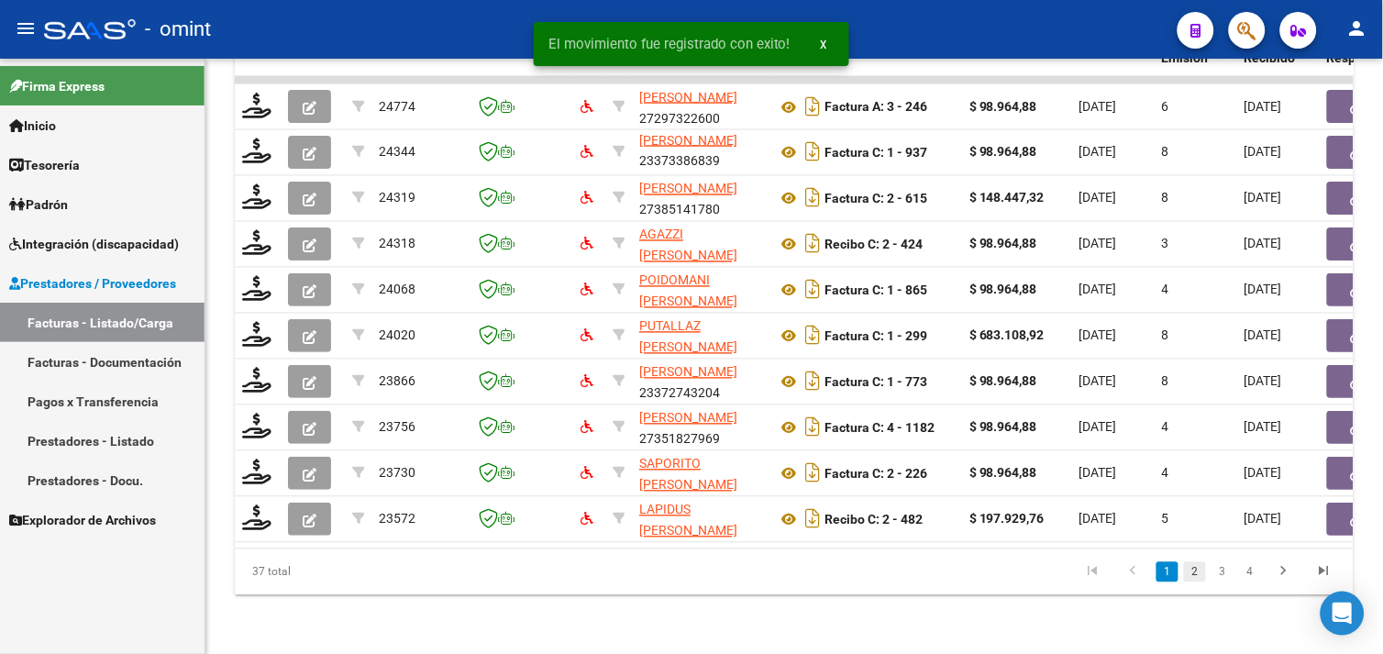
click at [1194, 575] on link "2" at bounding box center [1195, 572] width 22 height 20
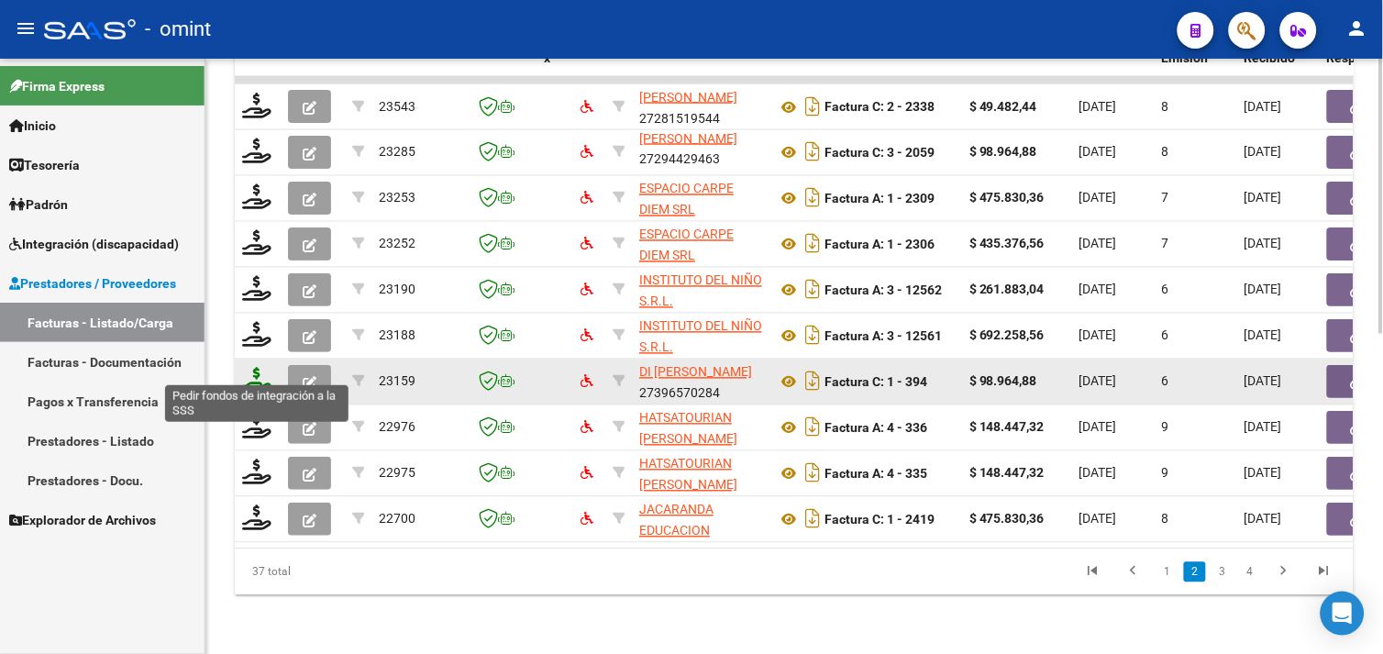
click at [260, 370] on icon at bounding box center [256, 381] width 29 height 26
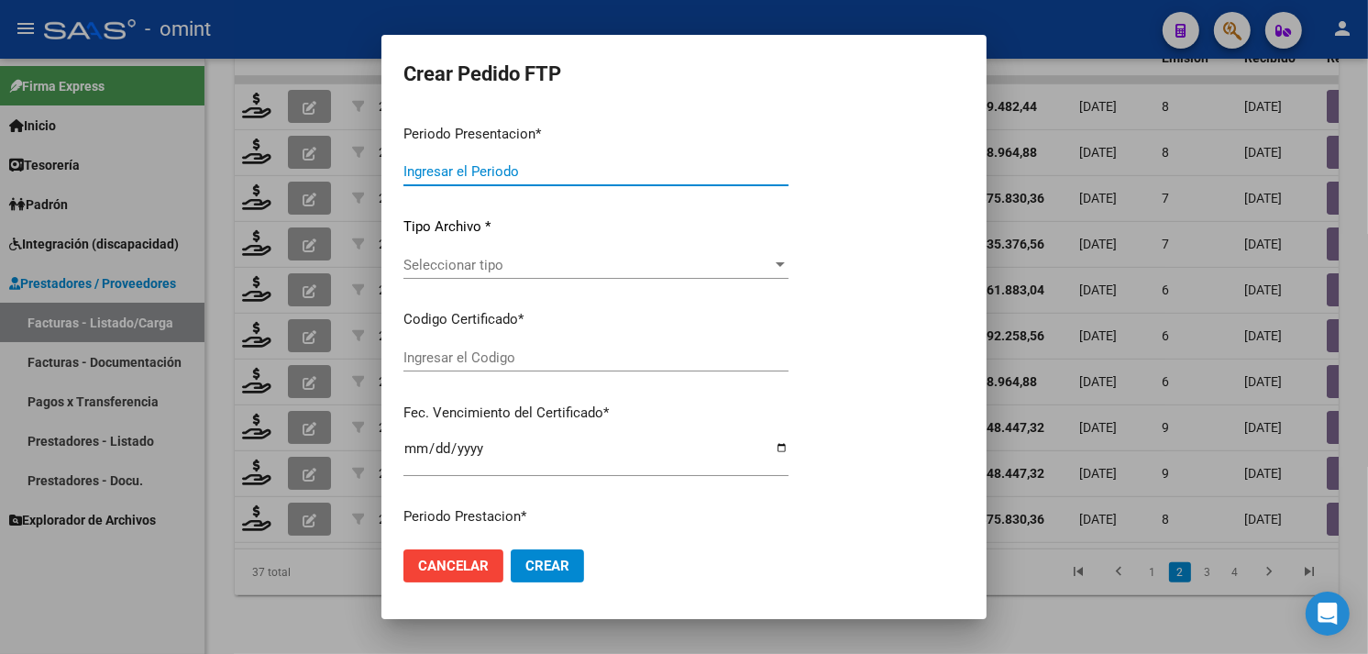
type input "202509"
type input "$ 98.964,88"
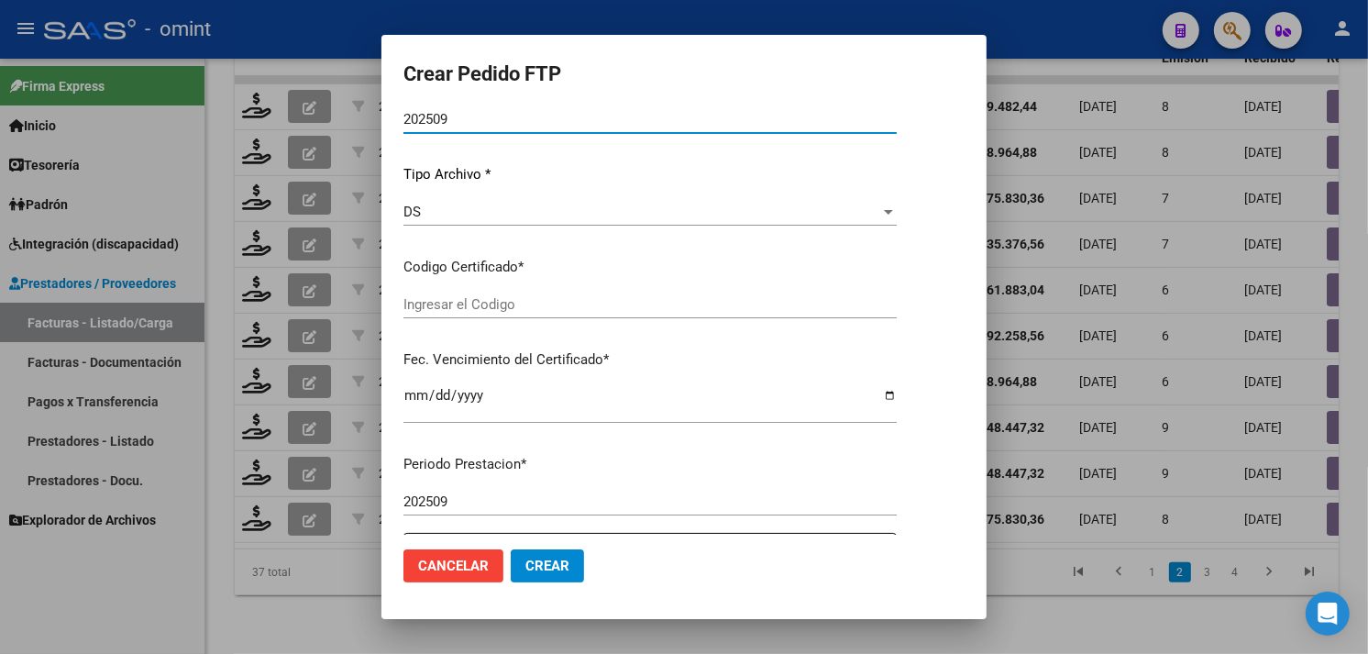
type input "5482543798"
type input "[DATE]"
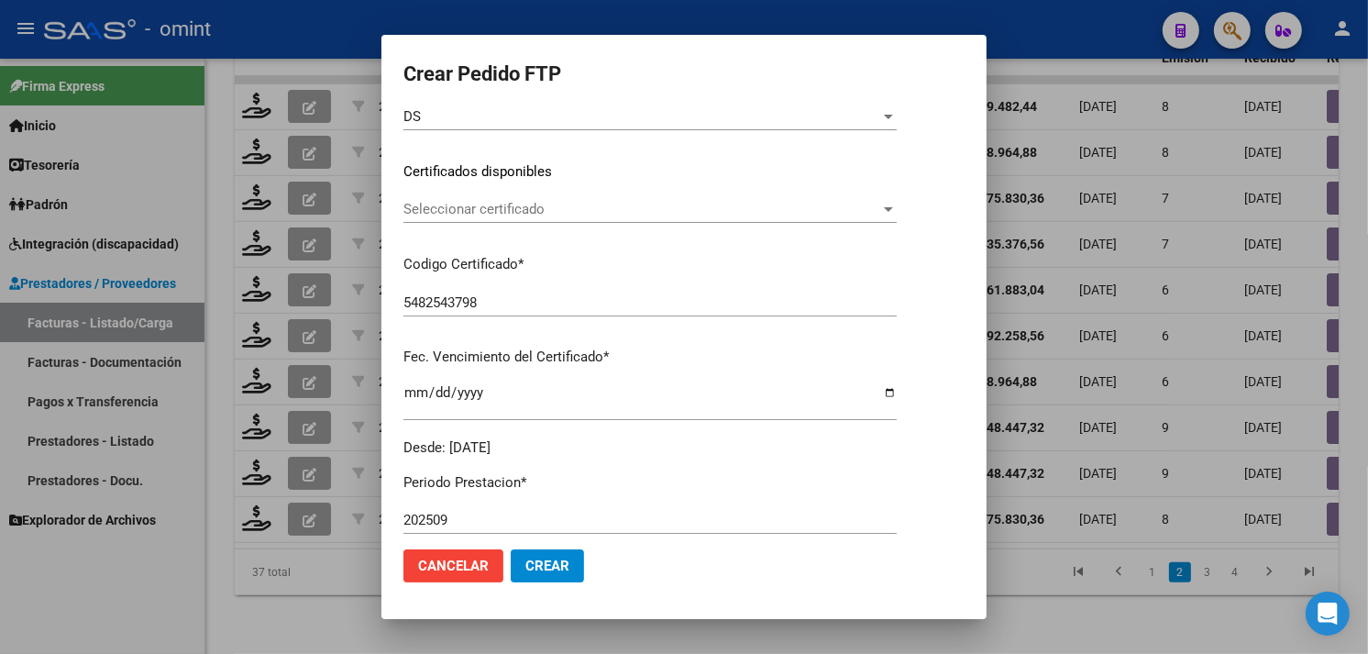
scroll to position [251, 0]
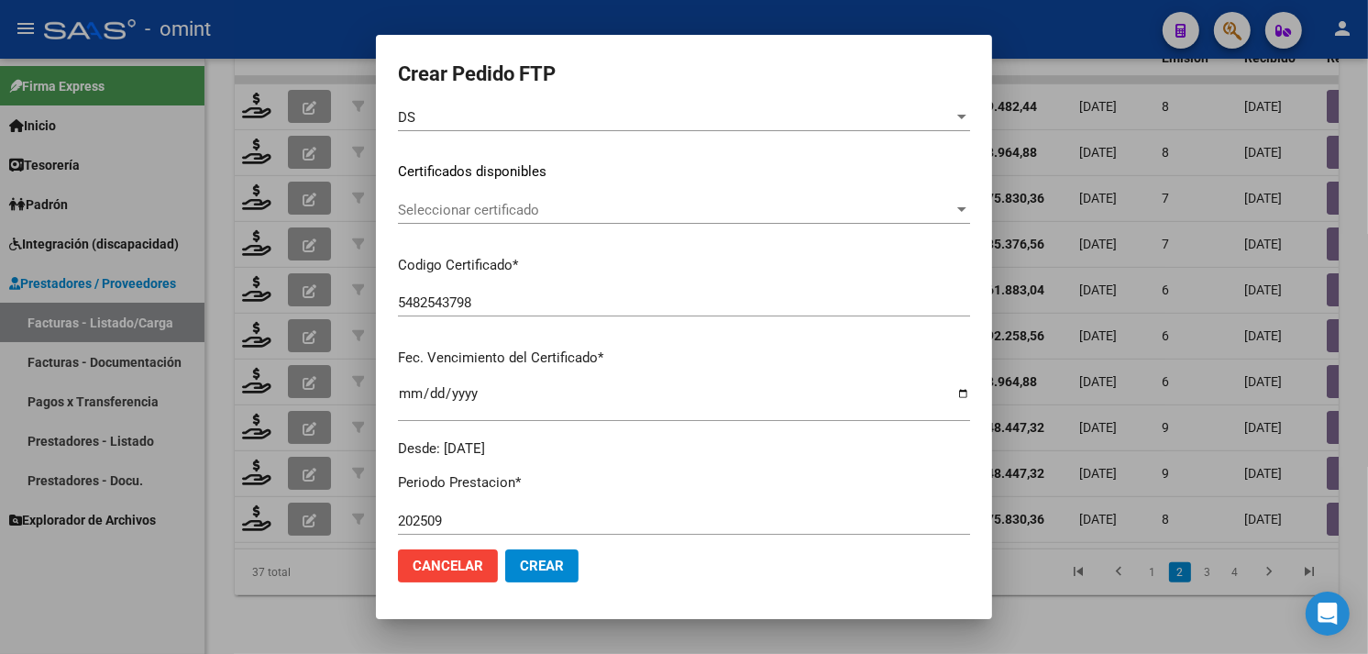
click at [479, 212] on span "Seleccionar certificado" at bounding box center [676, 210] width 556 height 17
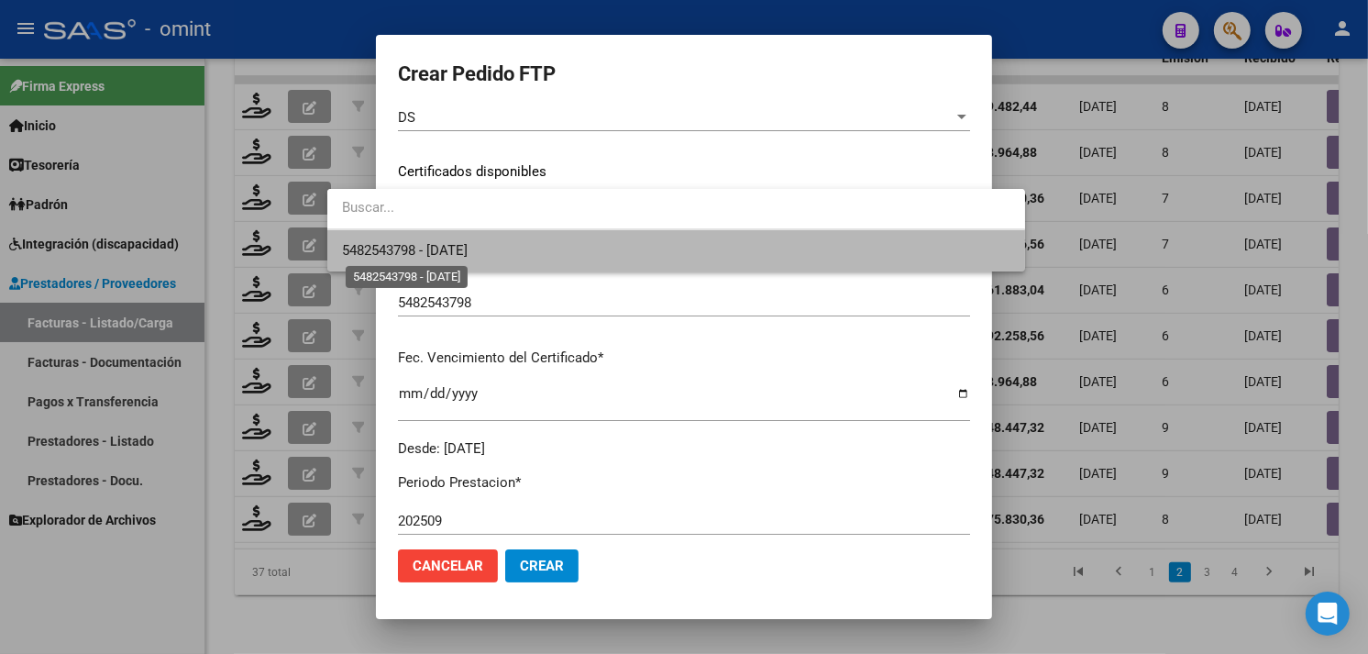
click at [468, 248] on span "5482543798 - [DATE]" at bounding box center [405, 250] width 126 height 17
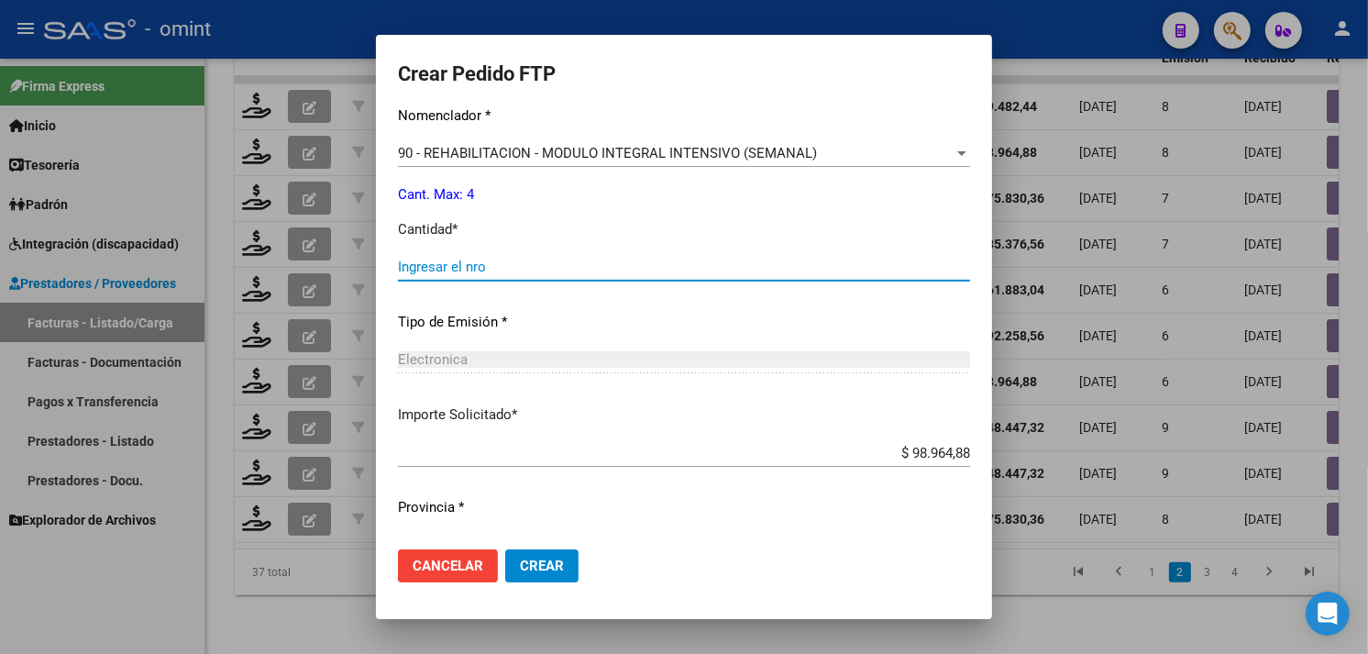
click at [465, 260] on input "Ingresar el nro" at bounding box center [684, 267] width 572 height 17
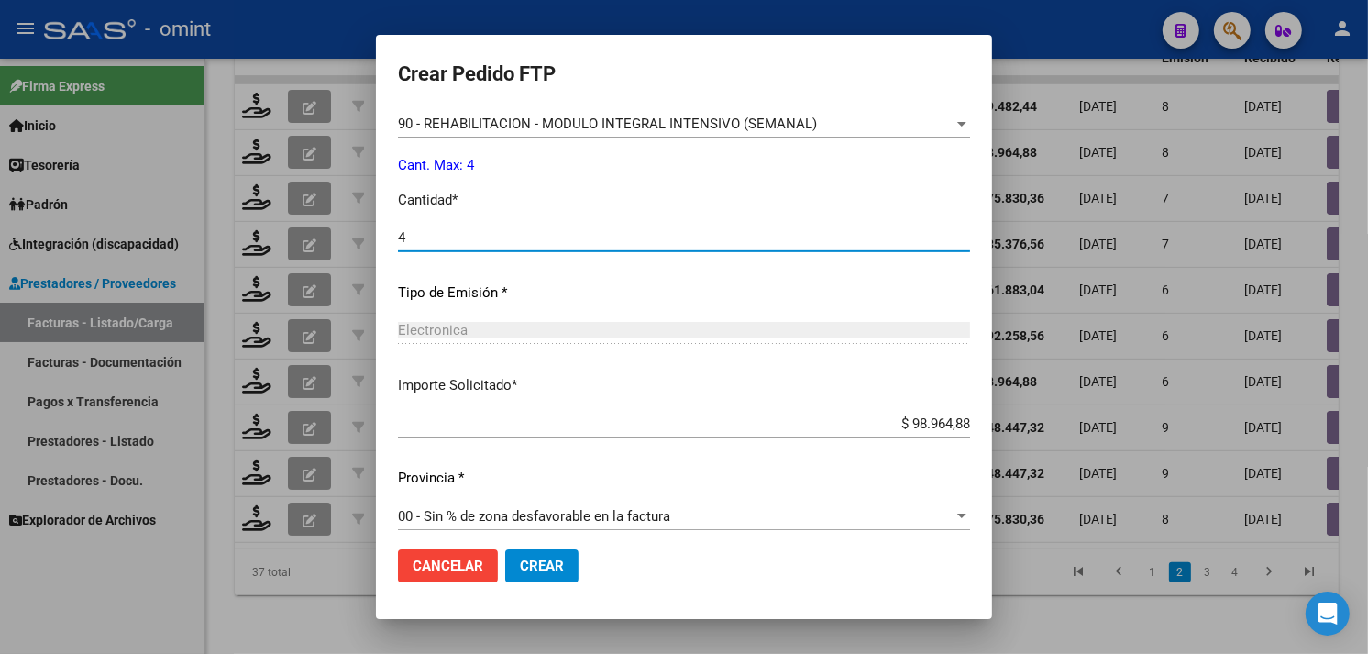
scroll to position [802, 0]
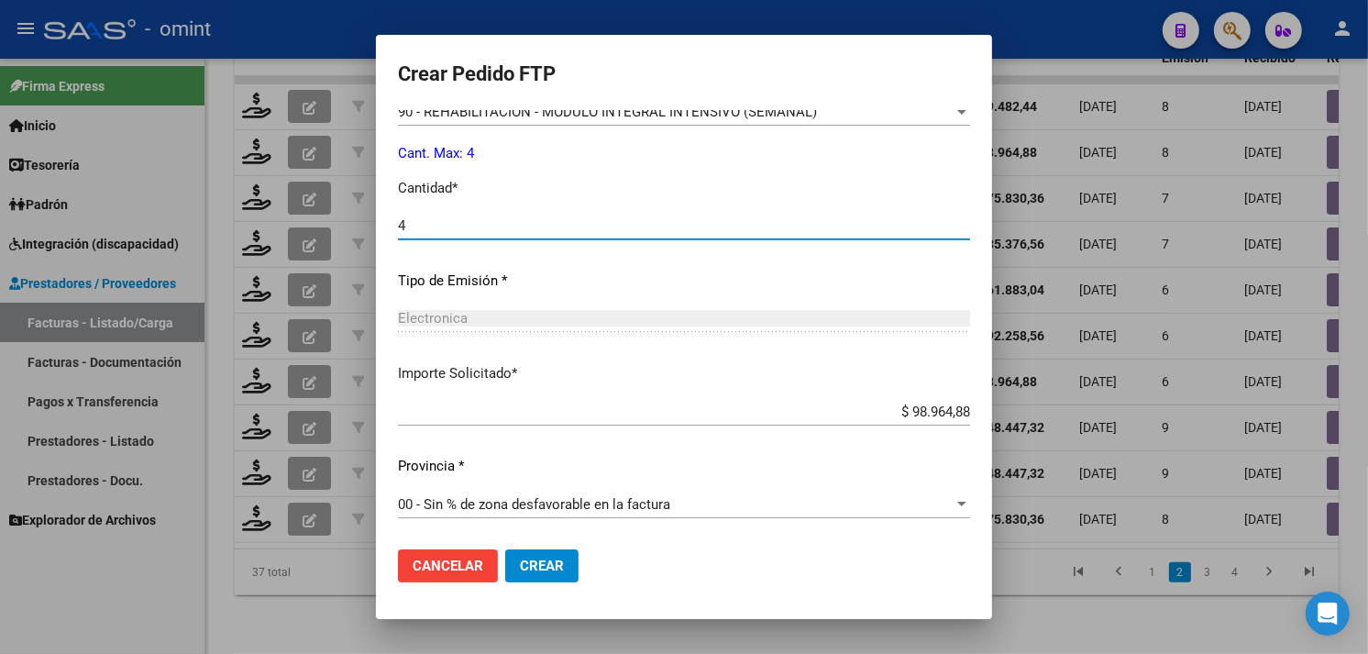
type input "4"
click at [511, 554] on button "Crear" at bounding box center [541, 565] width 73 height 33
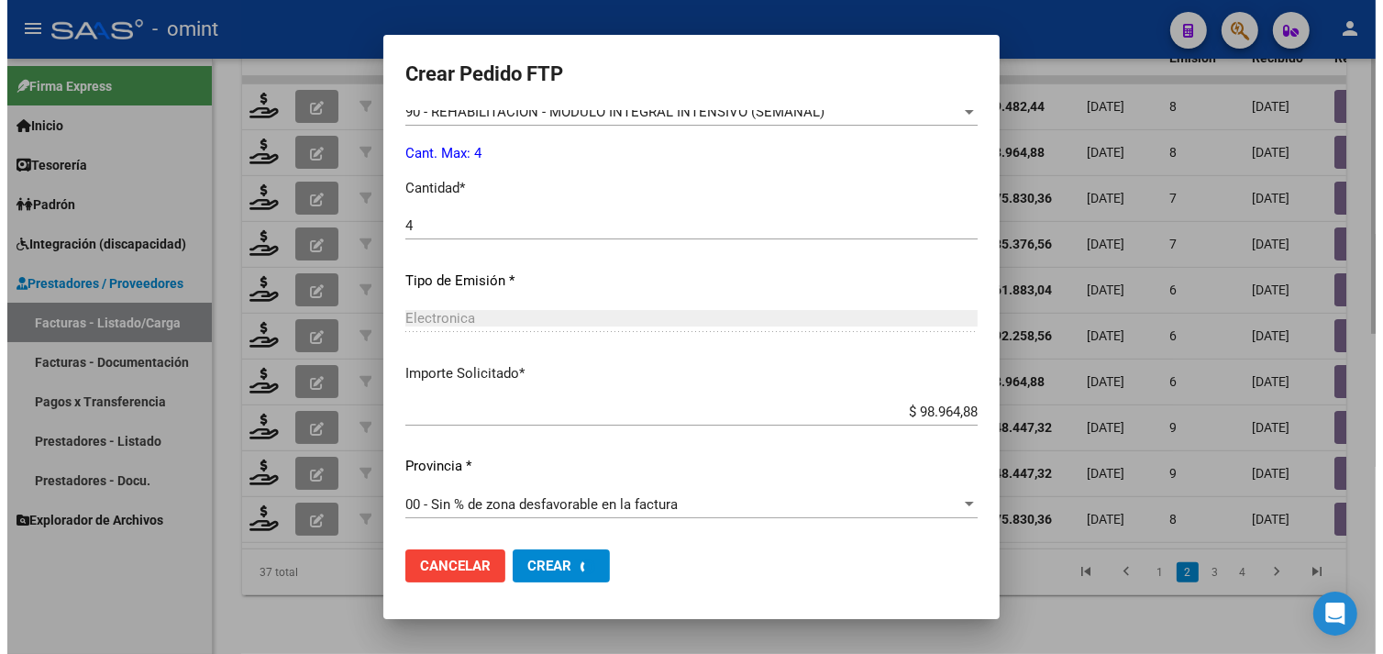
scroll to position [0, 0]
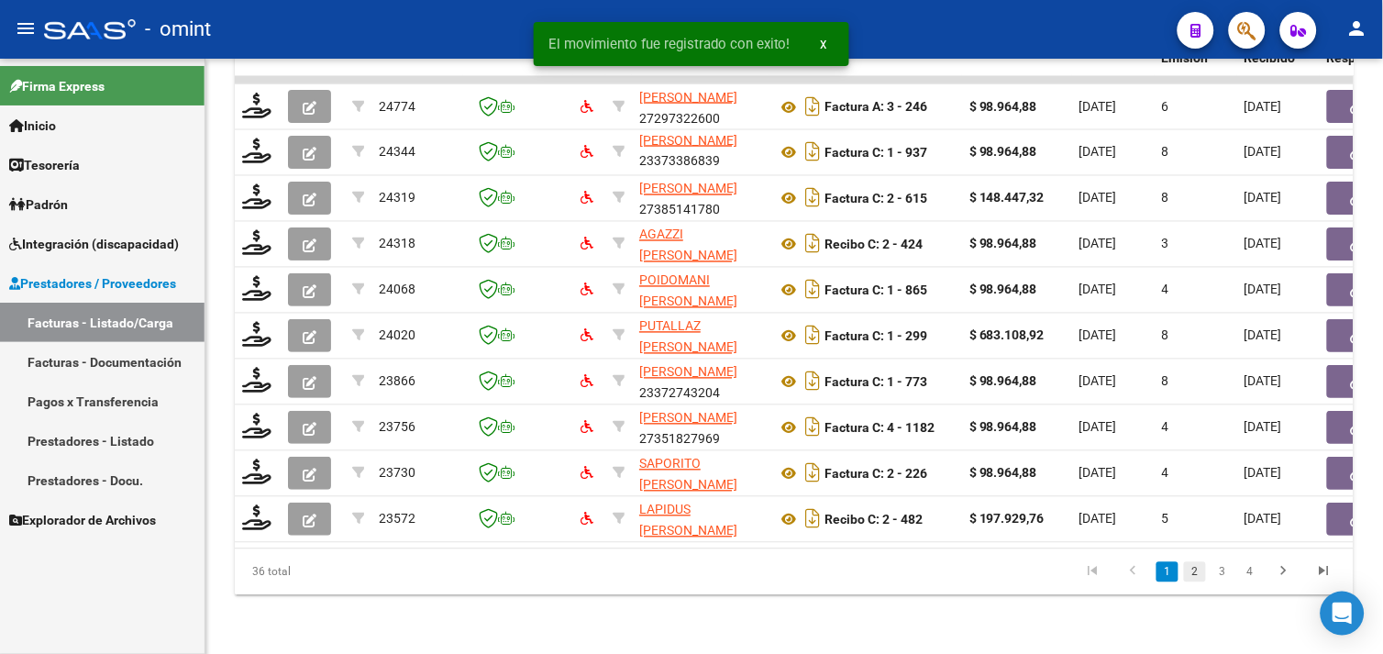
click at [1196, 572] on link "2" at bounding box center [1195, 572] width 22 height 20
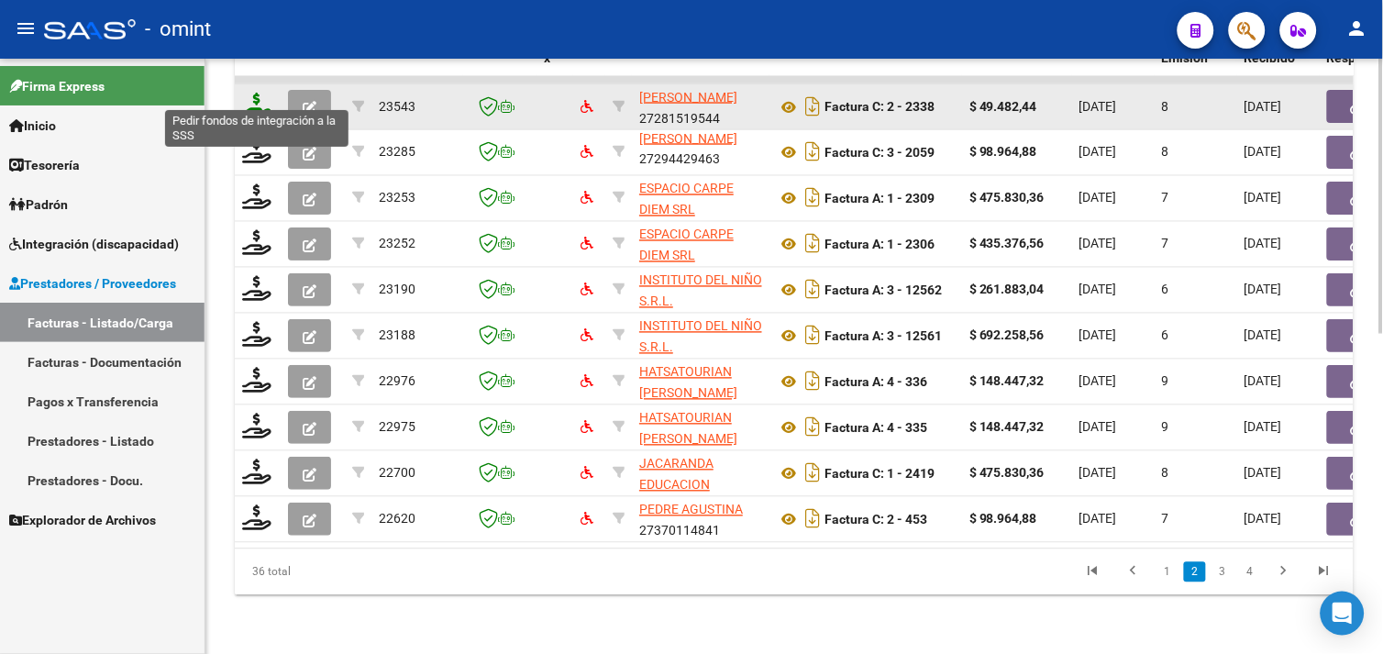
click at [261, 97] on icon at bounding box center [256, 106] width 29 height 26
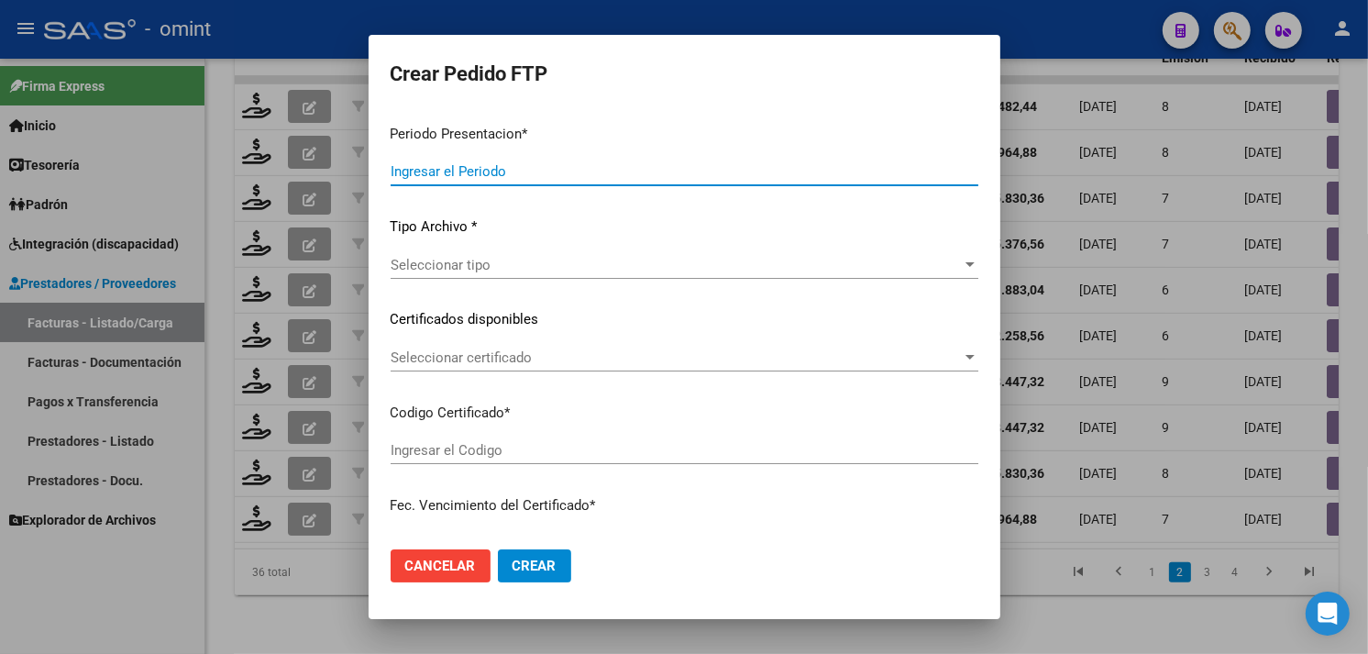
type input "202509"
type input "$ 49.482,44"
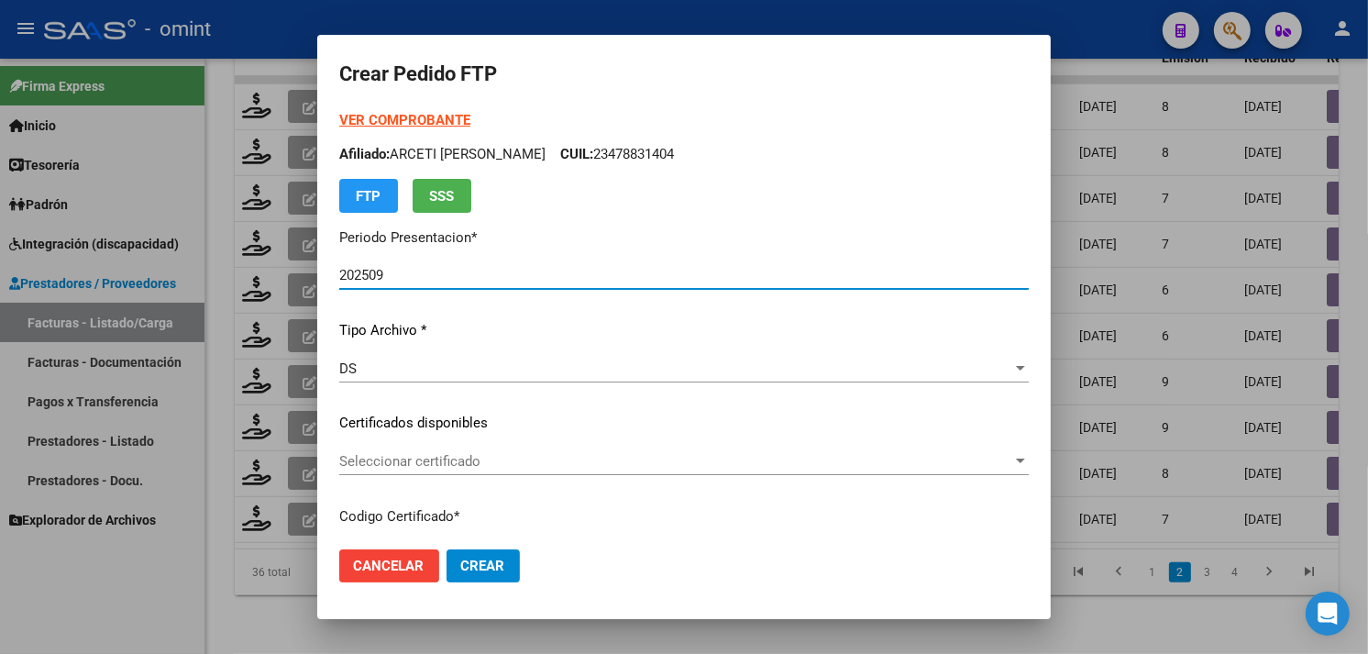
type input "6113651469"
type input "[DATE]"
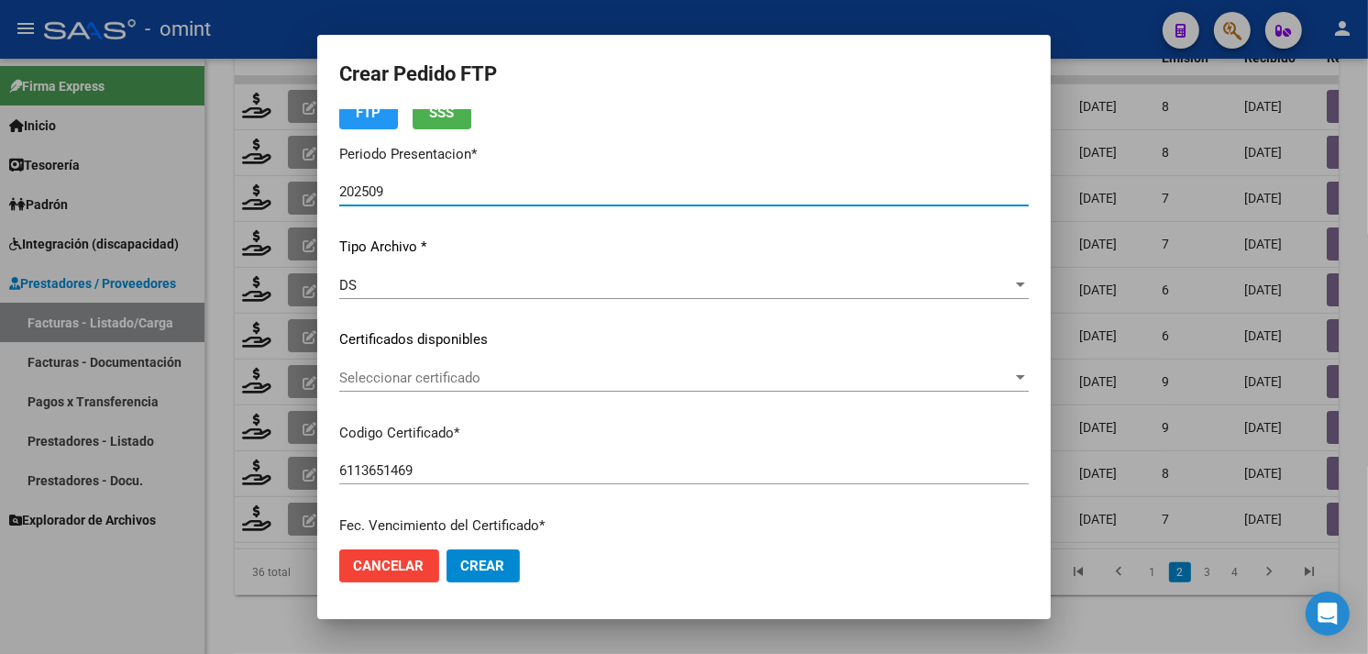
scroll to position [204, 0]
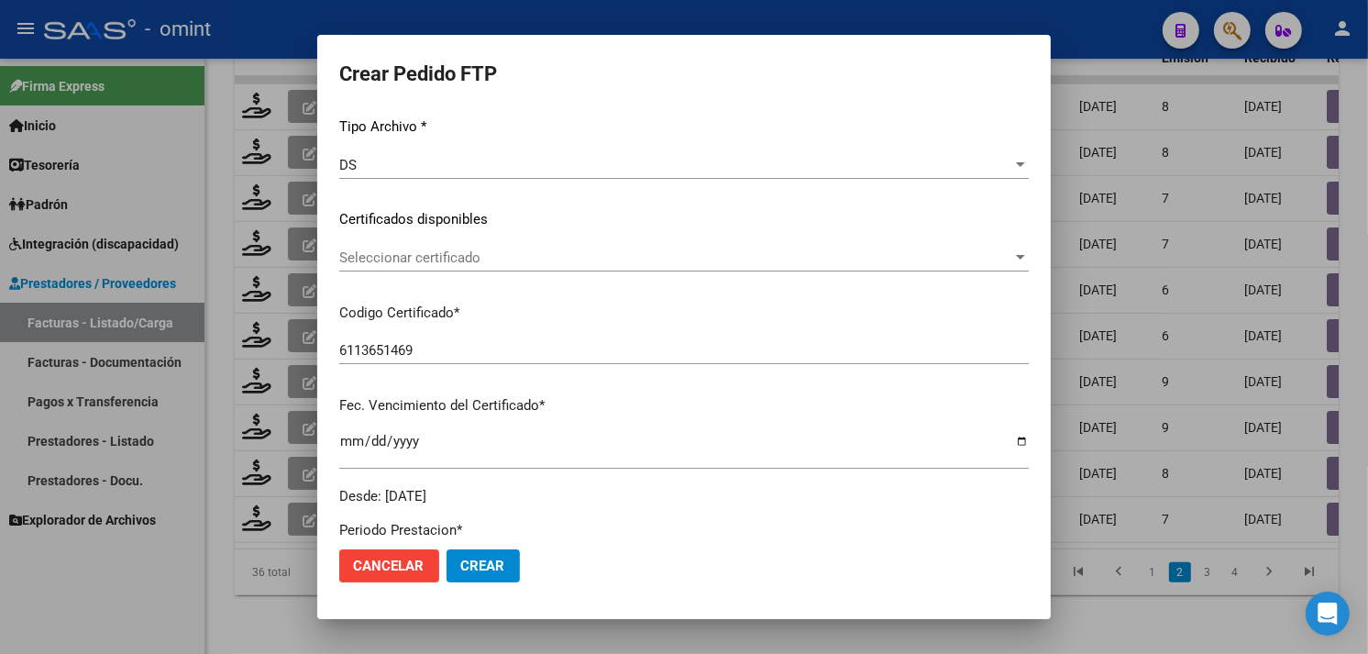
click at [500, 260] on span "Seleccionar certificado" at bounding box center [675, 257] width 673 height 17
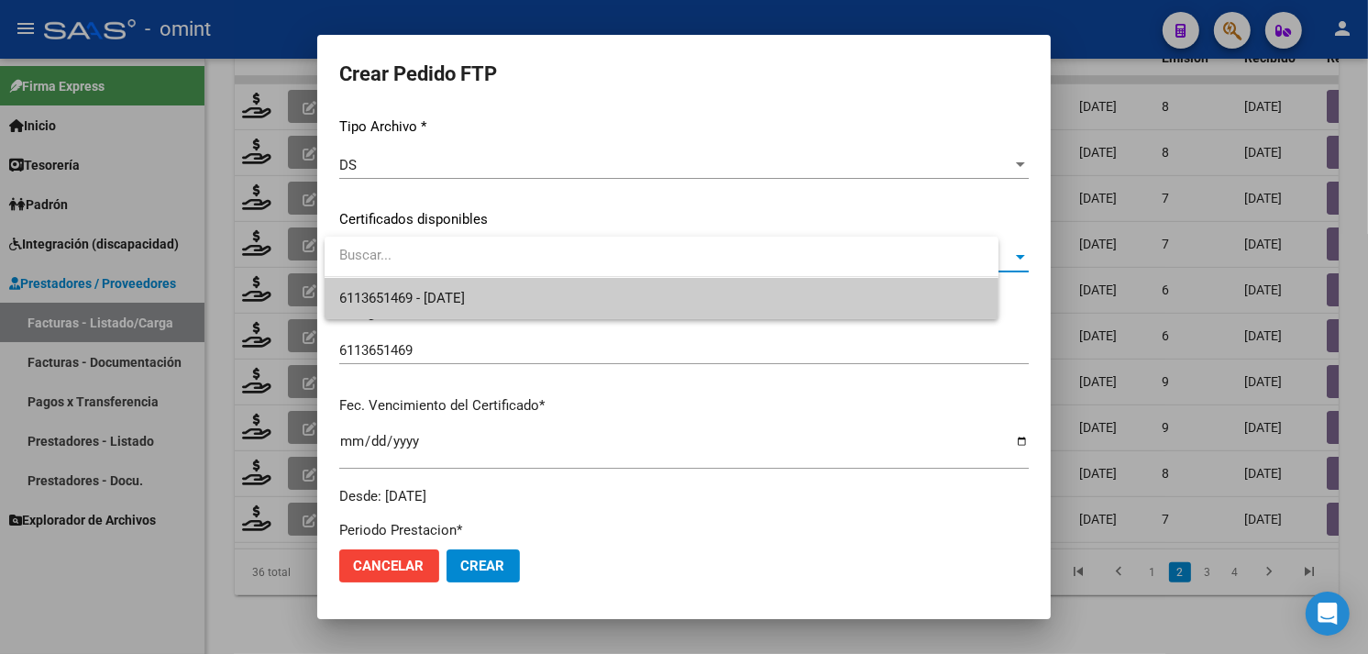
click at [465, 297] on span "6113651469 - [DATE]" at bounding box center [402, 298] width 126 height 17
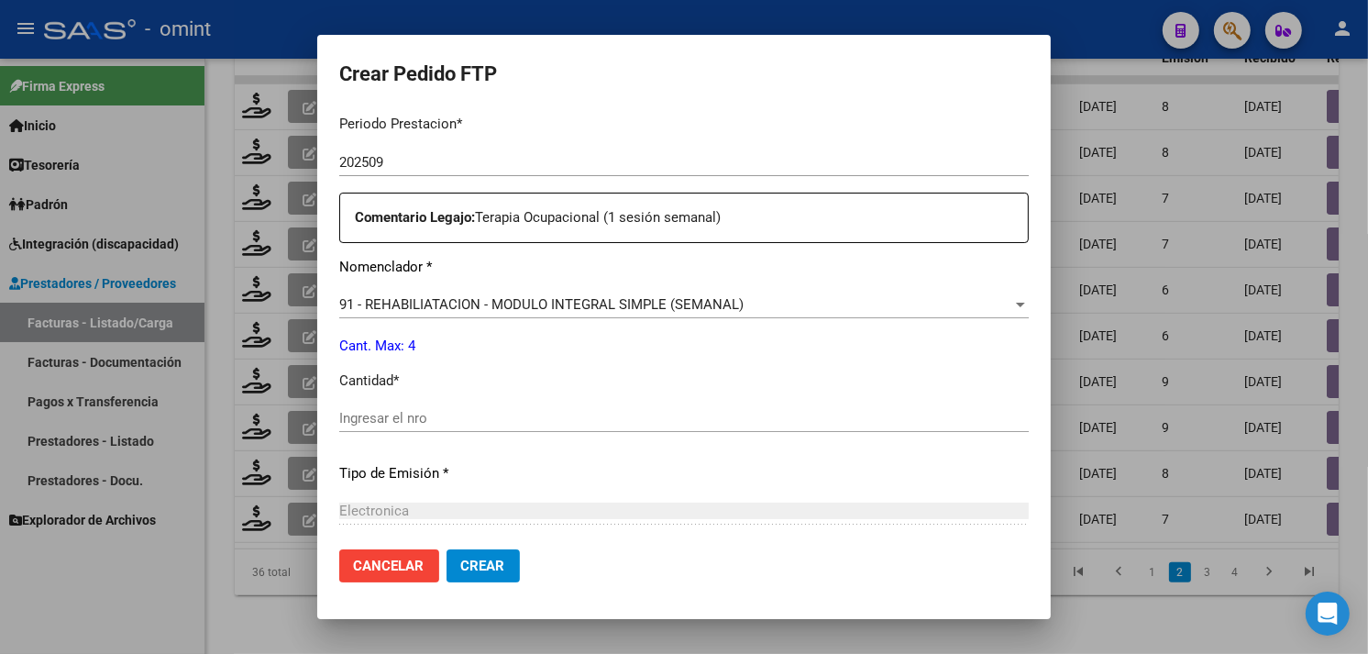
scroll to position [611, 0]
click at [419, 575] on button "Cancelar" at bounding box center [389, 565] width 100 height 33
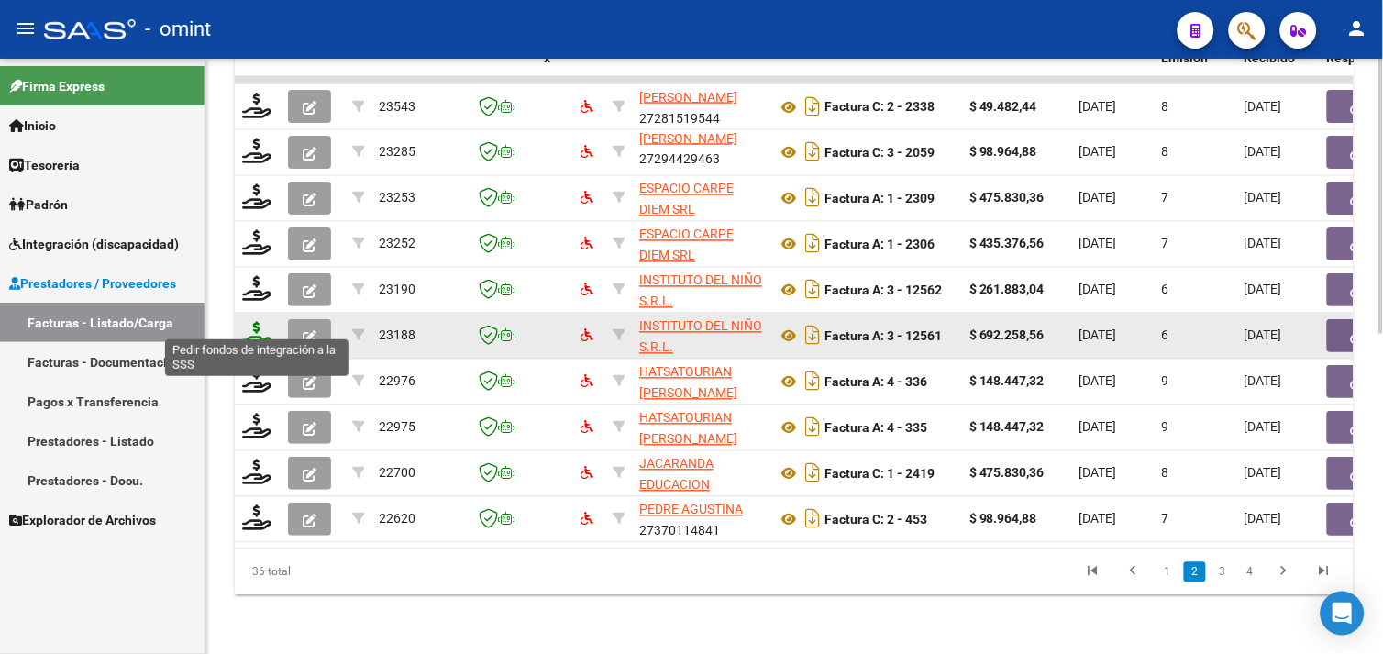
click at [260, 323] on icon at bounding box center [256, 335] width 29 height 26
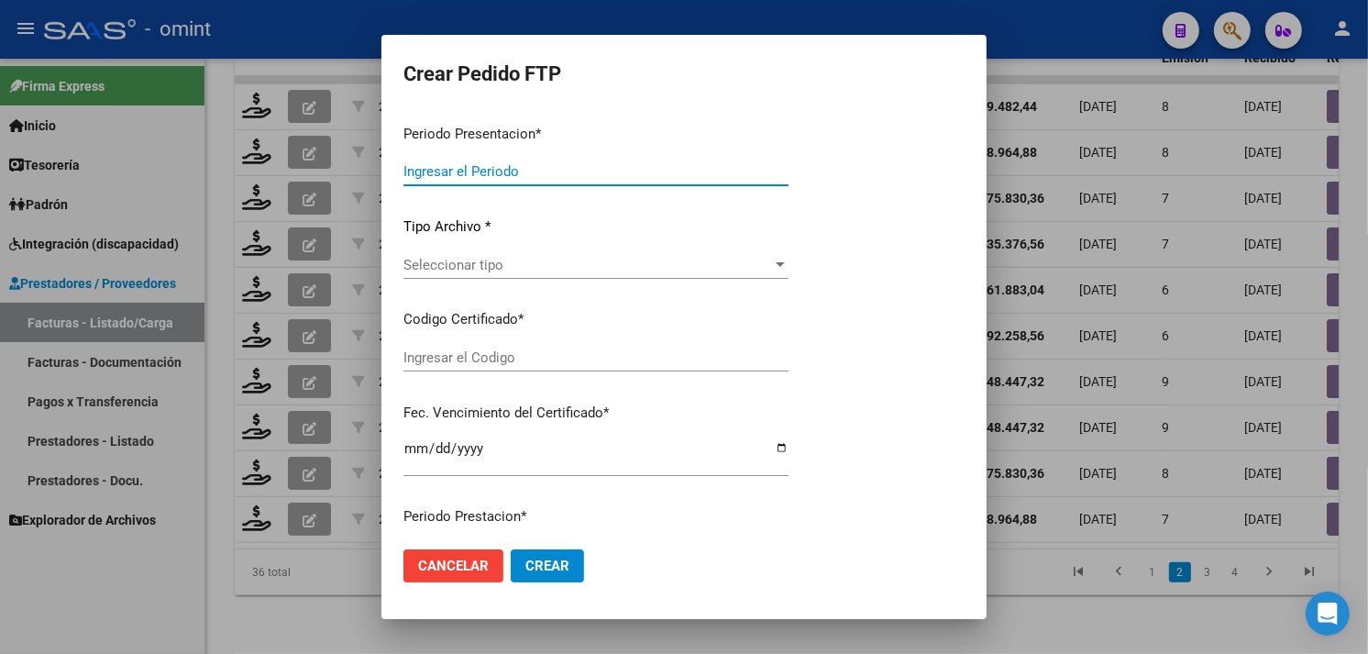
type input "202509"
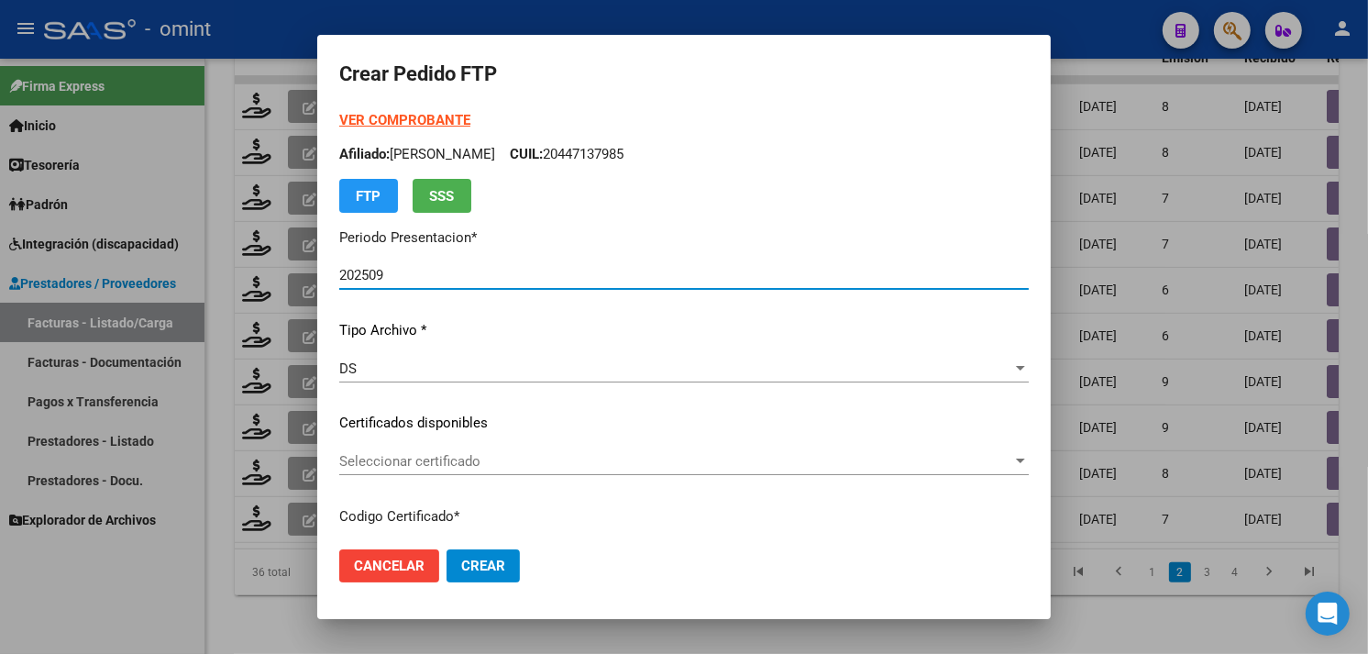
click at [381, 117] on strong "VER COMPROBANTE" at bounding box center [404, 120] width 131 height 17
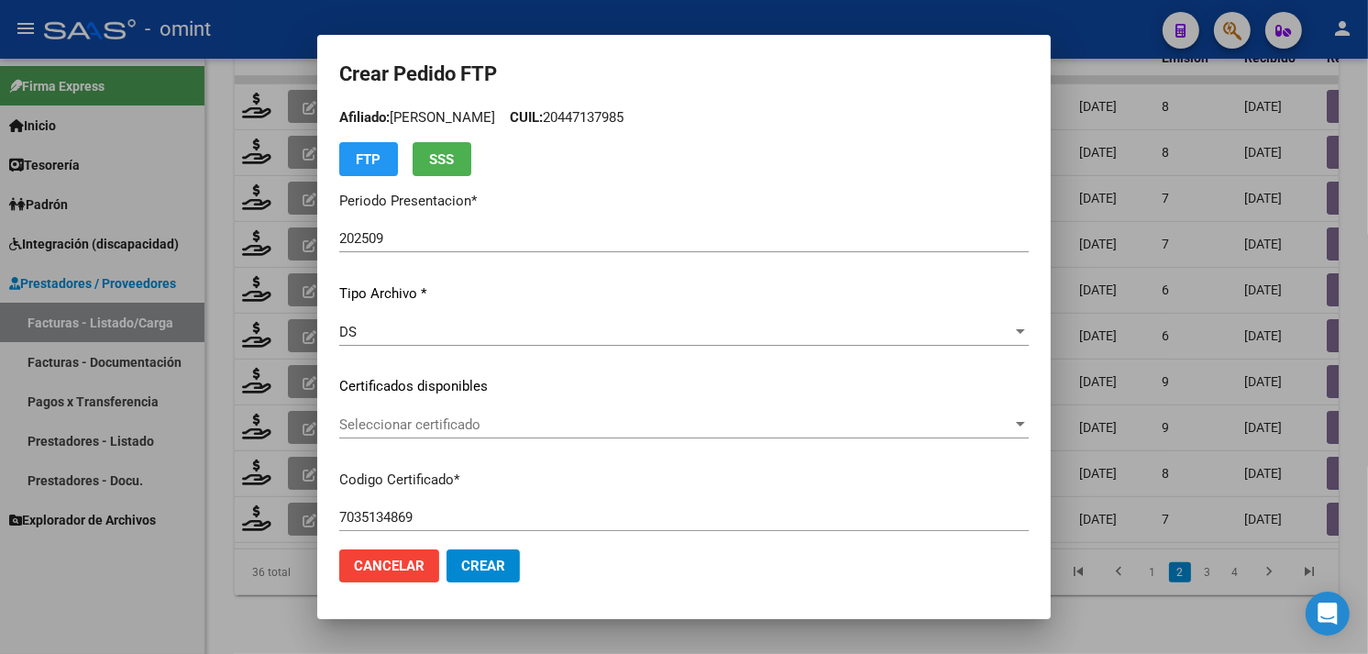
scroll to position [102, 0]
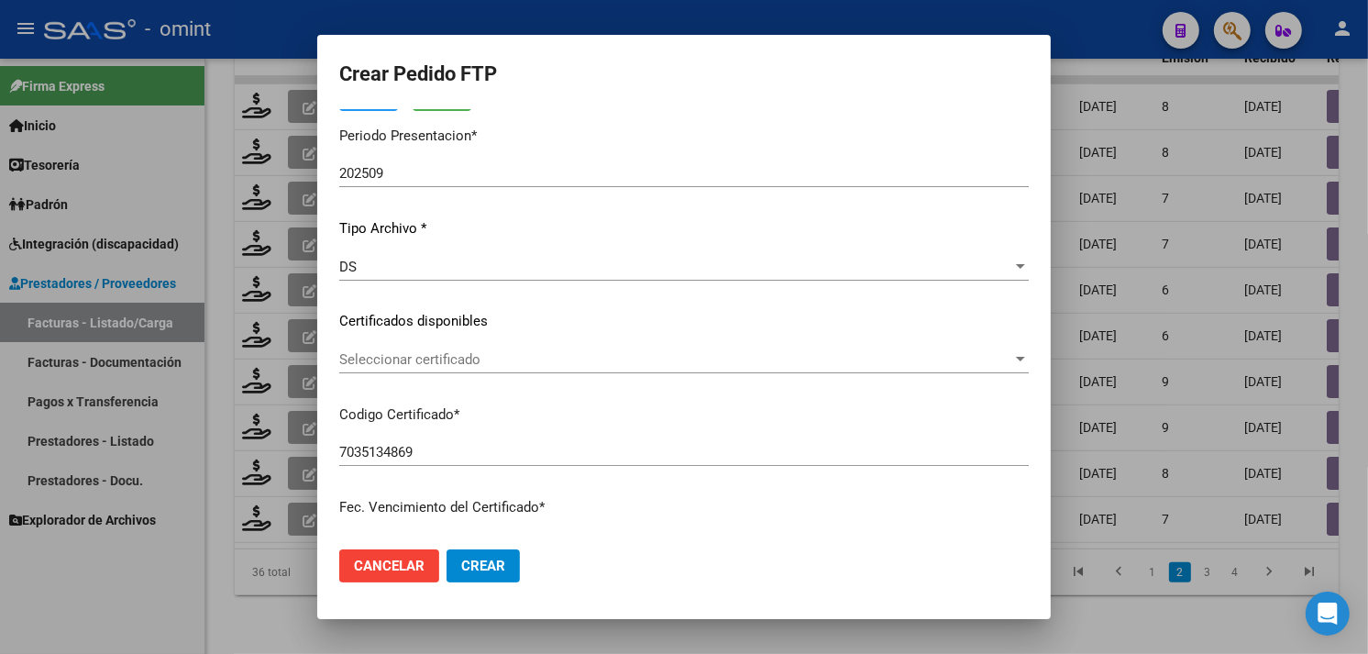
click at [514, 342] on div "VER COMPROBANTE ARCA Padrón Afiliado: [PERSON_NAME]: 20447137985 FTP SSS Period…" at bounding box center [684, 308] width 690 height 600
click at [506, 359] on span "Seleccionar certificado" at bounding box center [675, 359] width 673 height 17
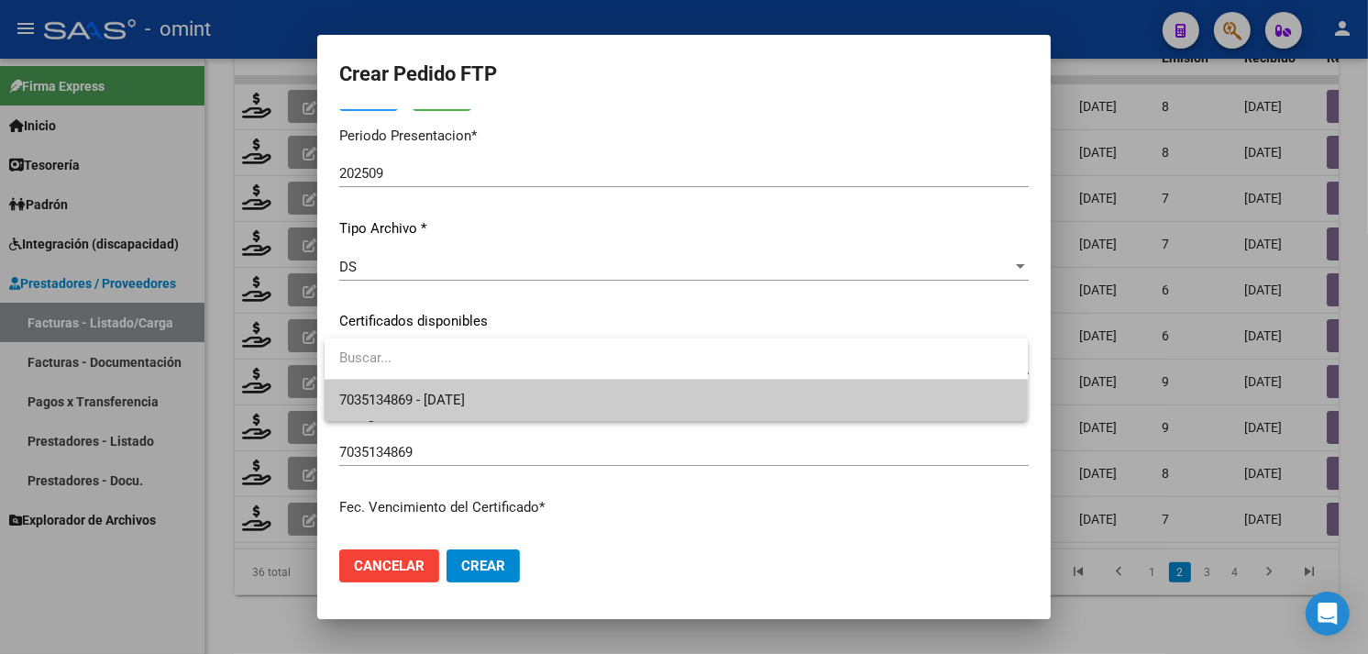
click at [498, 386] on span "7035134869 - [DATE]" at bounding box center [676, 400] width 674 height 41
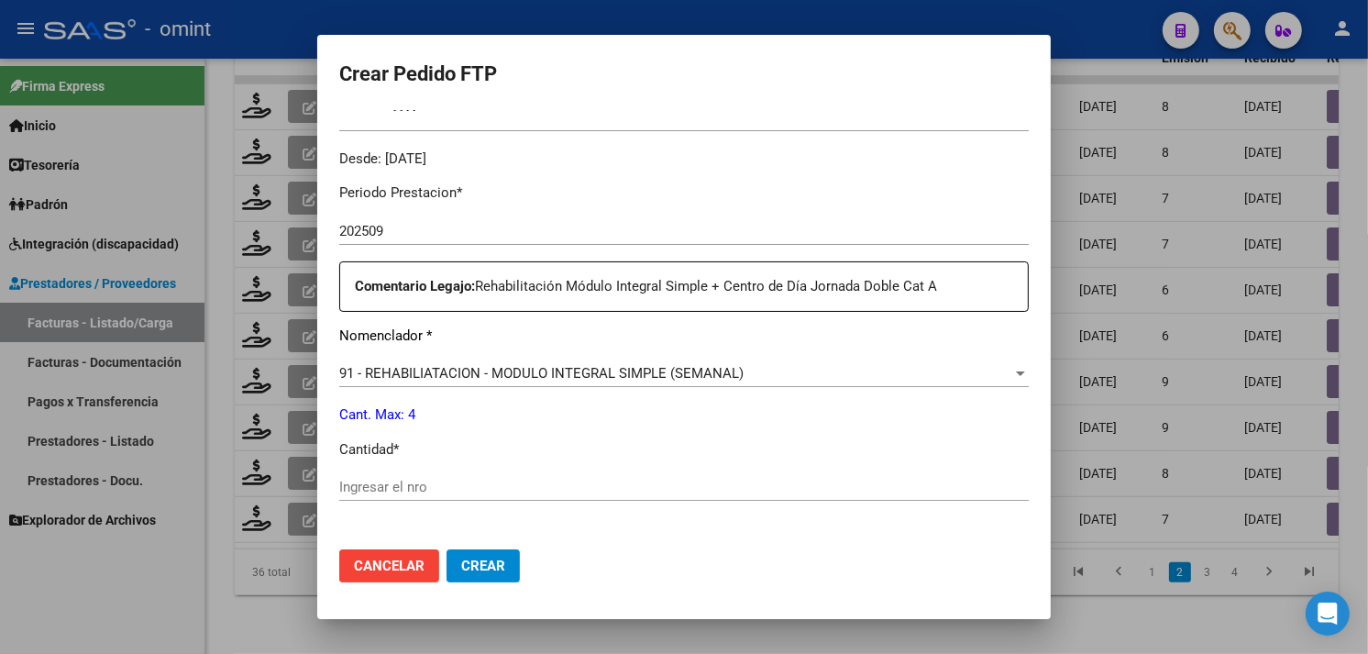
scroll to position [713, 0]
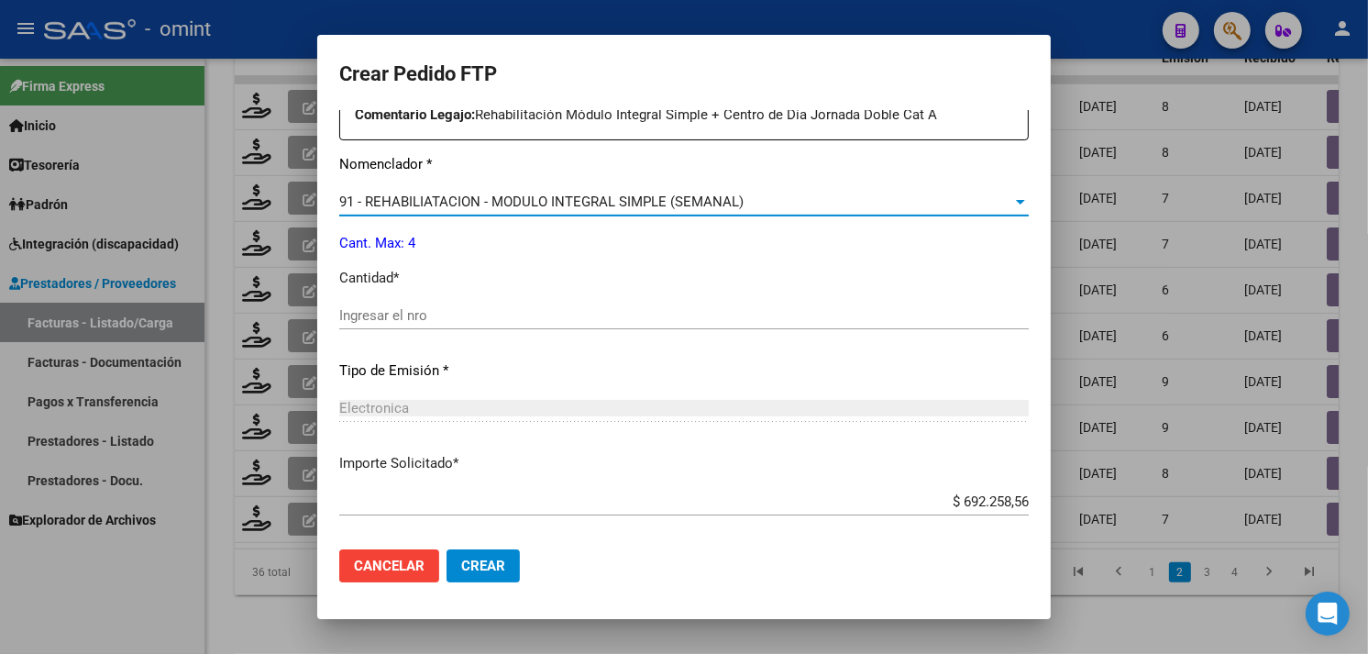
click at [552, 206] on span "91 - REHABILIATACION - MODULO INTEGRAL SIMPLE (SEMANAL)" at bounding box center [541, 201] width 404 height 17
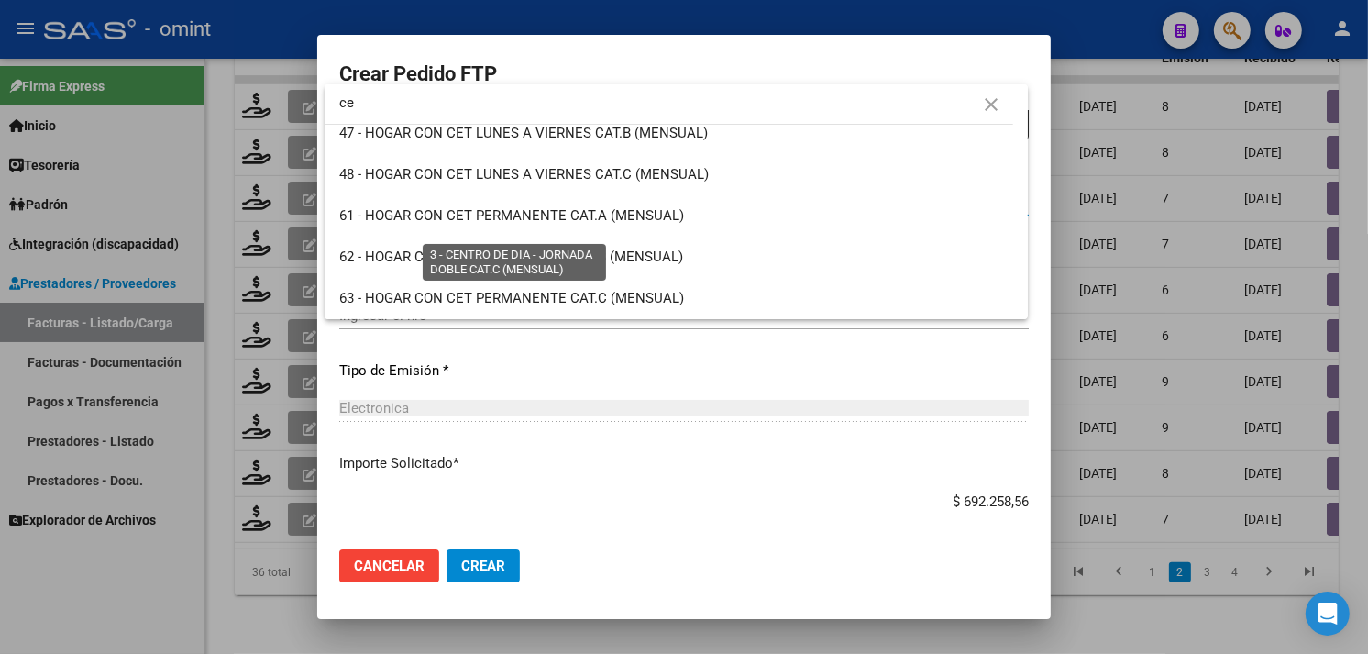
scroll to position [0, 0]
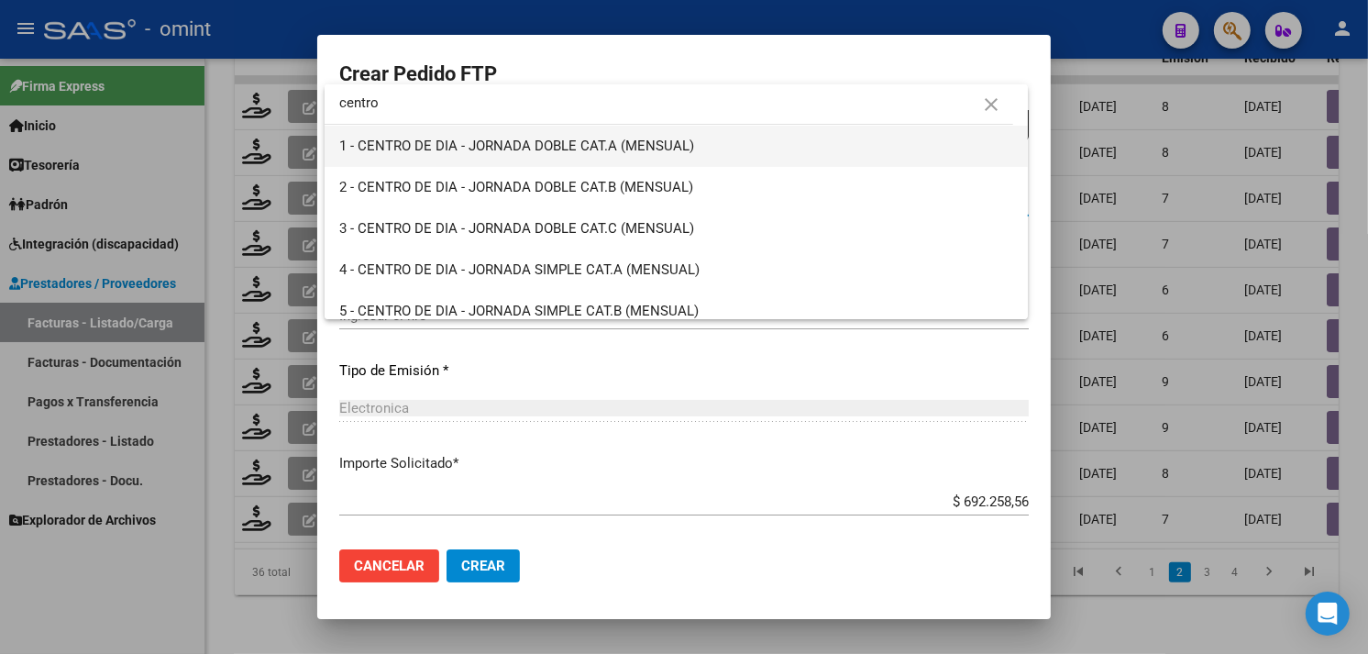
click at [722, 159] on span "1 - CENTRO DE DIA - JORNADA DOBLE CAT.A (MENSUAL)" at bounding box center [676, 146] width 674 height 41
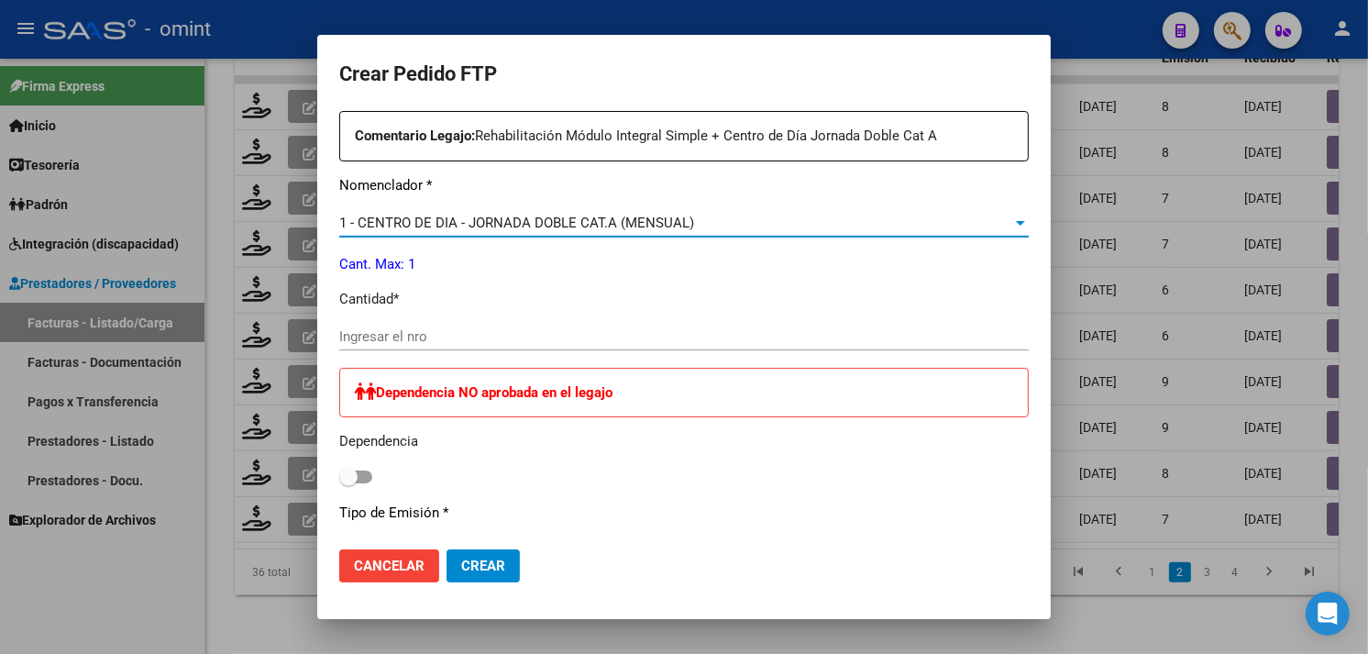
scroll to position [713, 0]
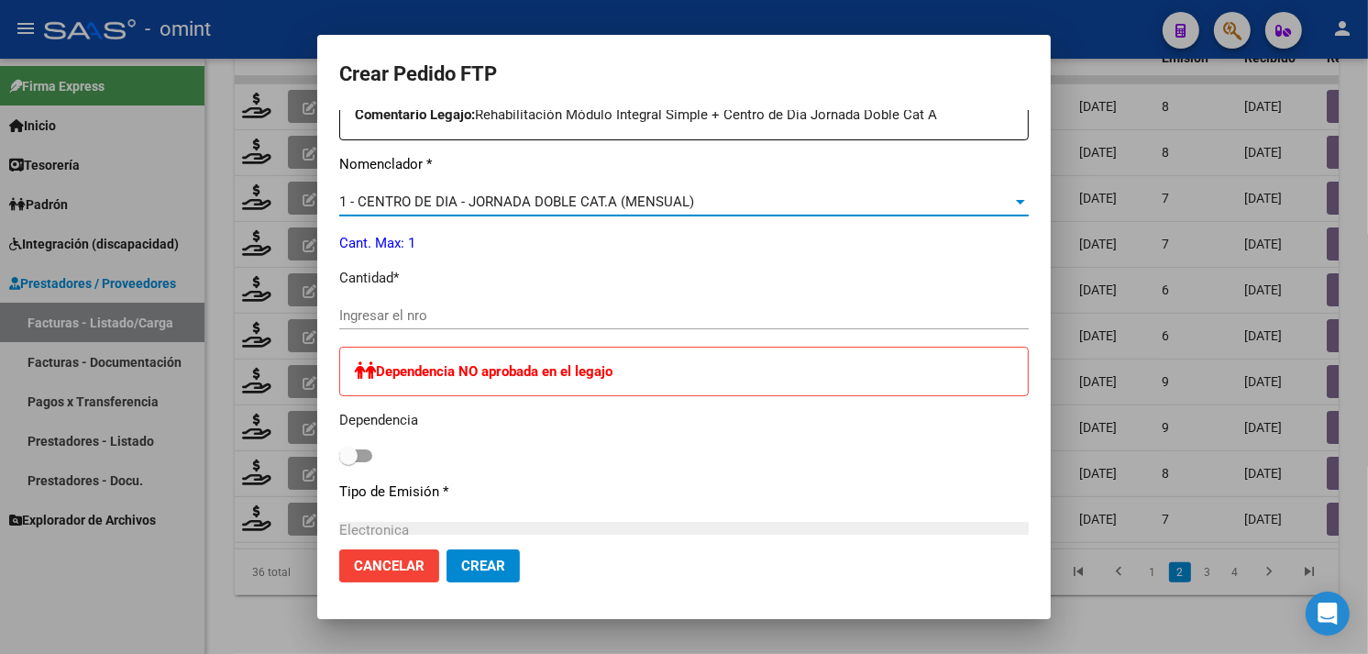
click at [442, 314] on input "Ingresar el nro" at bounding box center [684, 315] width 690 height 17
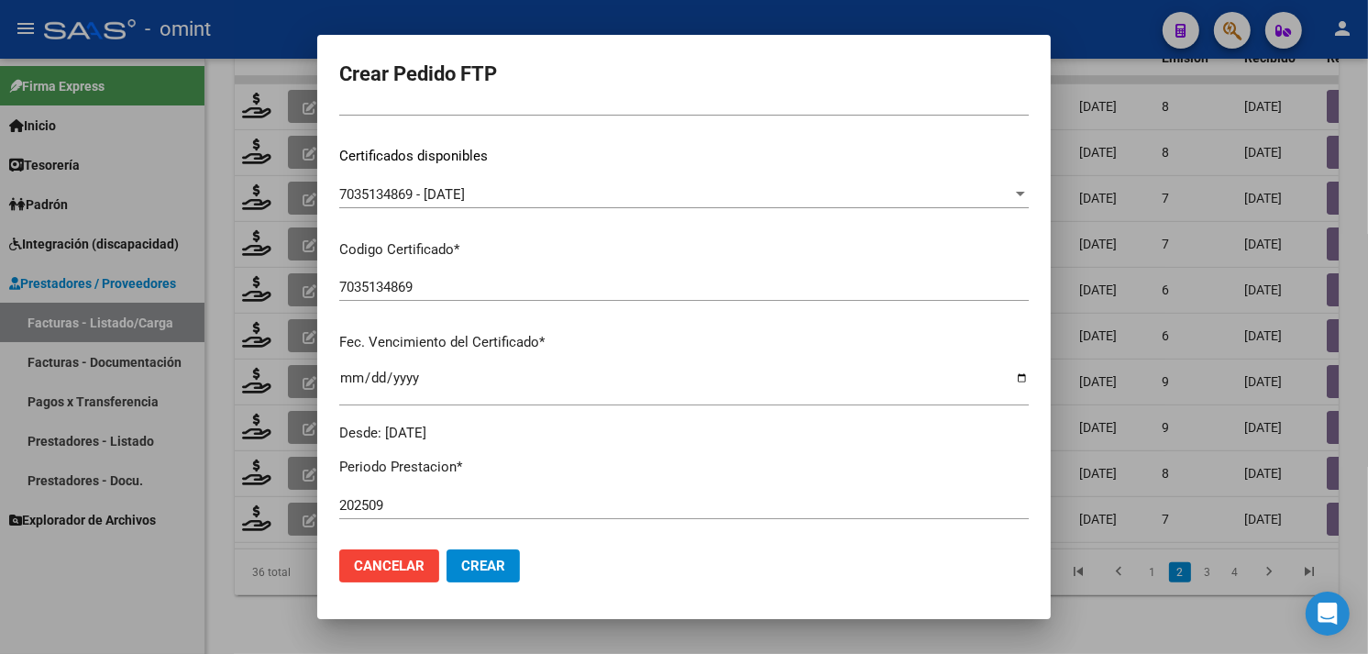
scroll to position [516, 0]
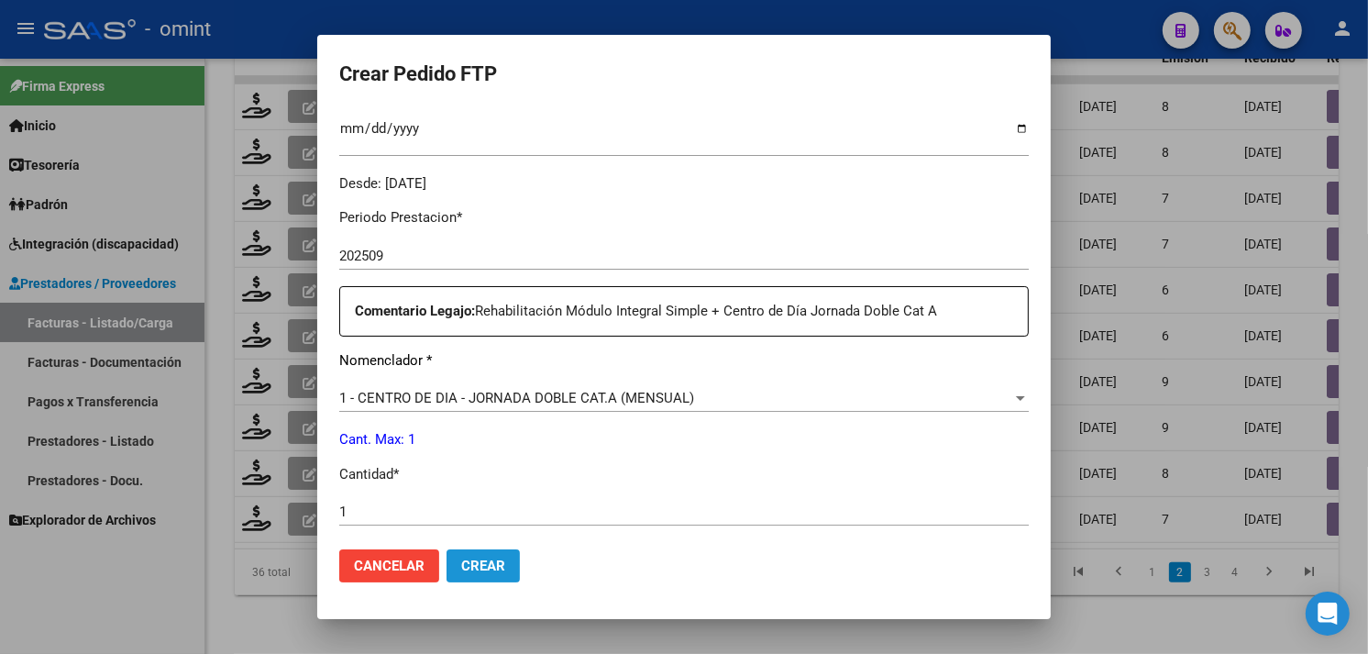
click at [499, 575] on button "Crear" at bounding box center [483, 565] width 73 height 33
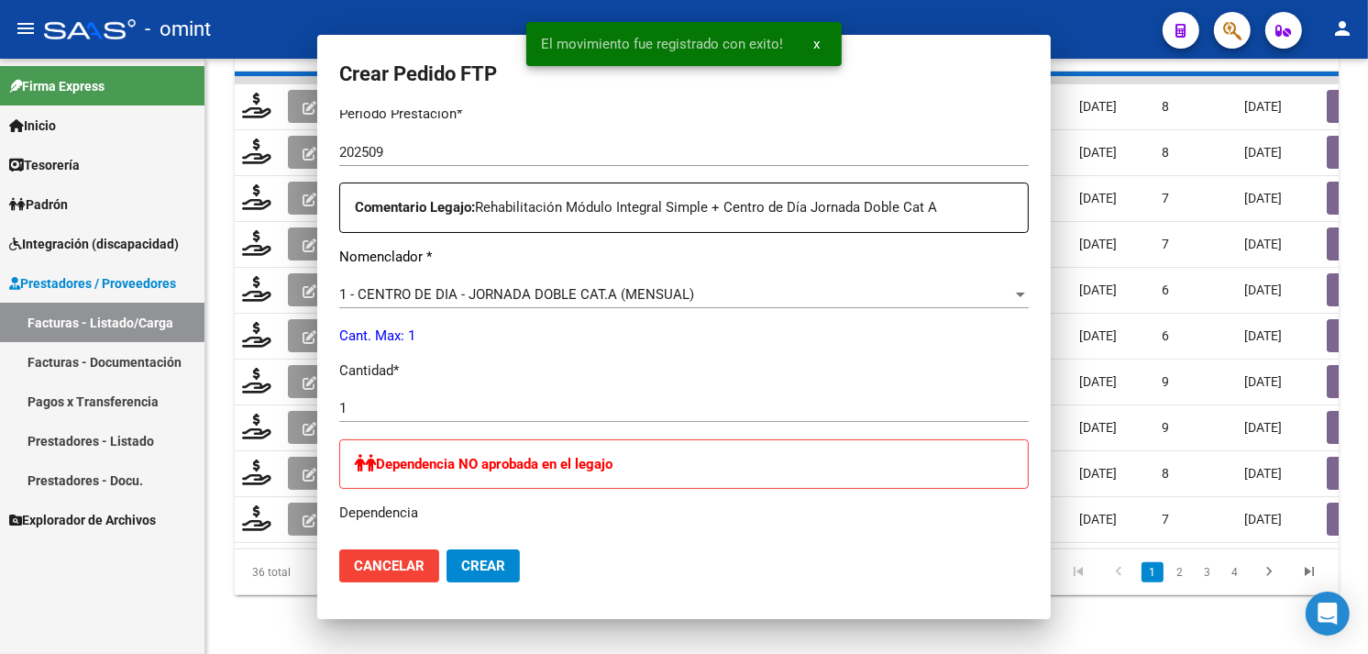
scroll to position [413, 0]
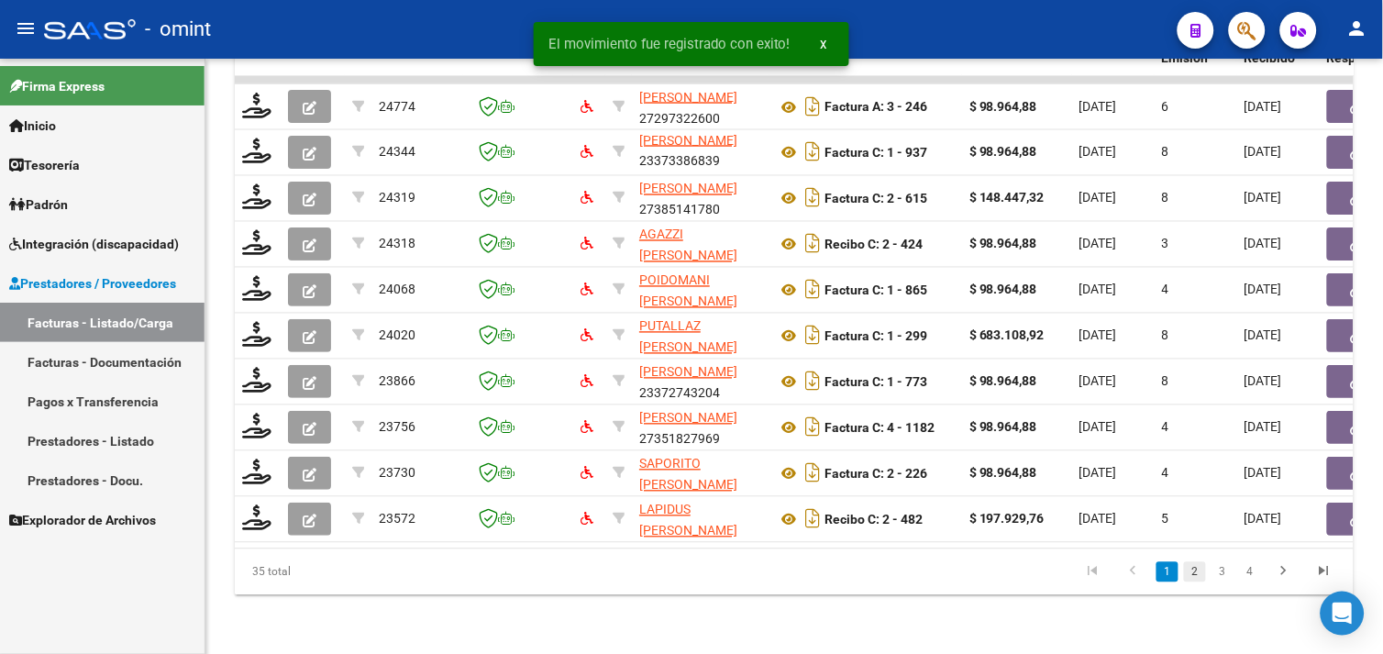
click at [1194, 574] on link "2" at bounding box center [1195, 572] width 22 height 20
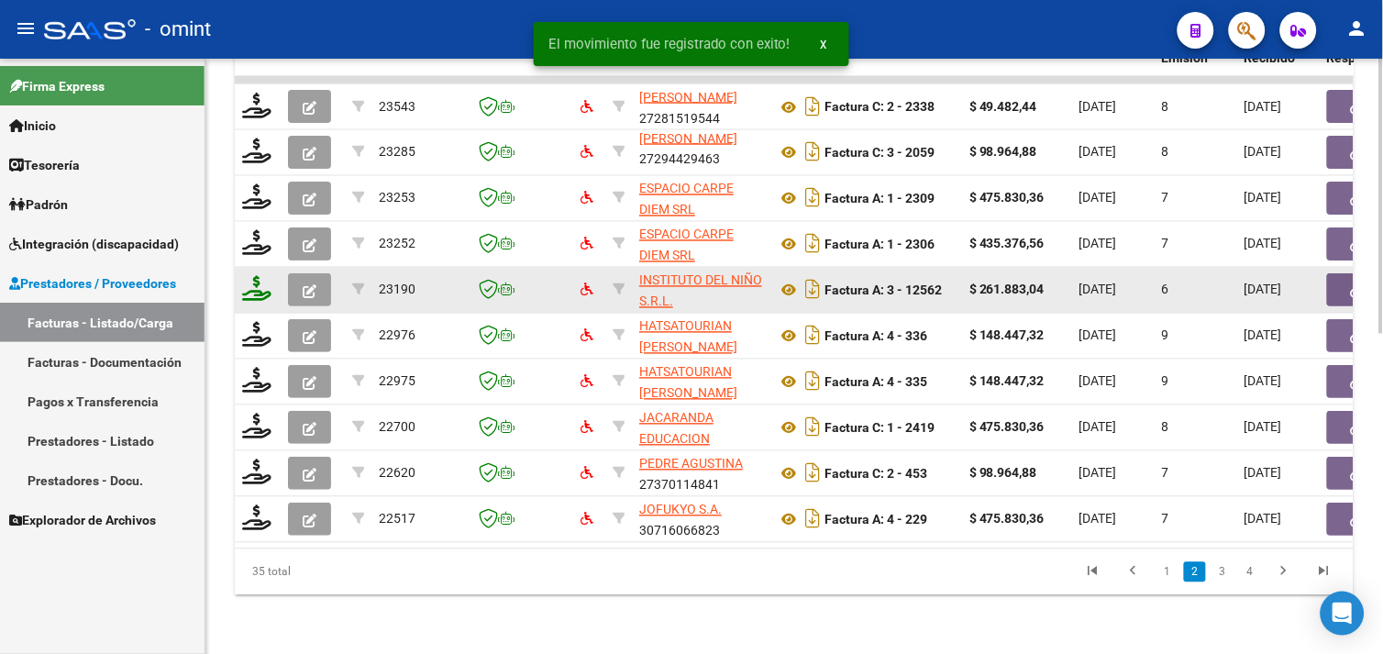
click at [271, 276] on icon at bounding box center [256, 289] width 29 height 26
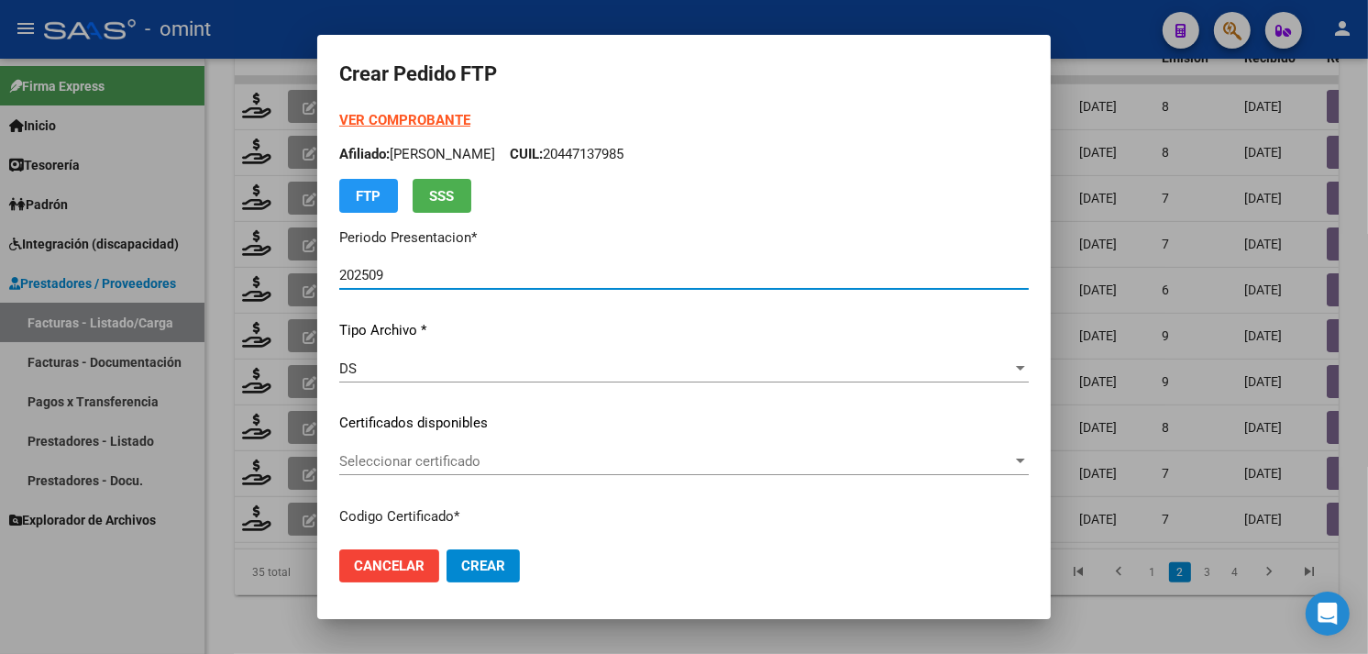
click at [379, 112] on strong "VER COMPROBANTE" at bounding box center [404, 120] width 131 height 17
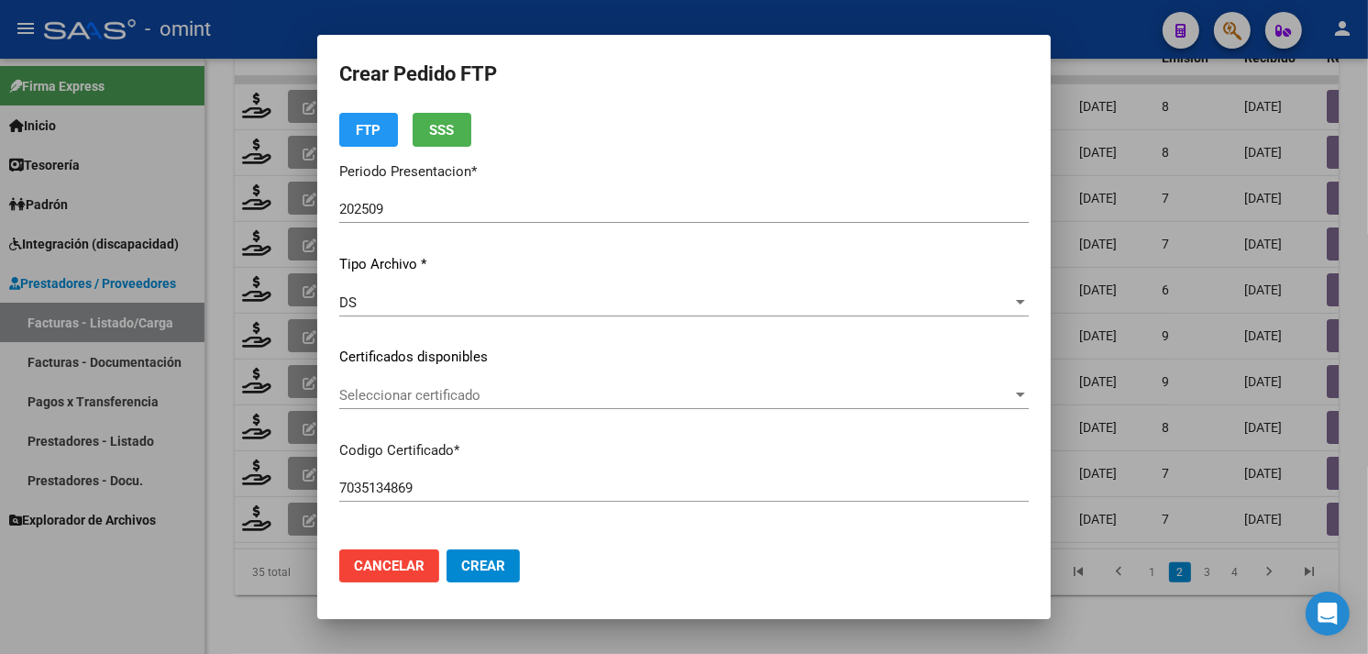
scroll to position [102, 0]
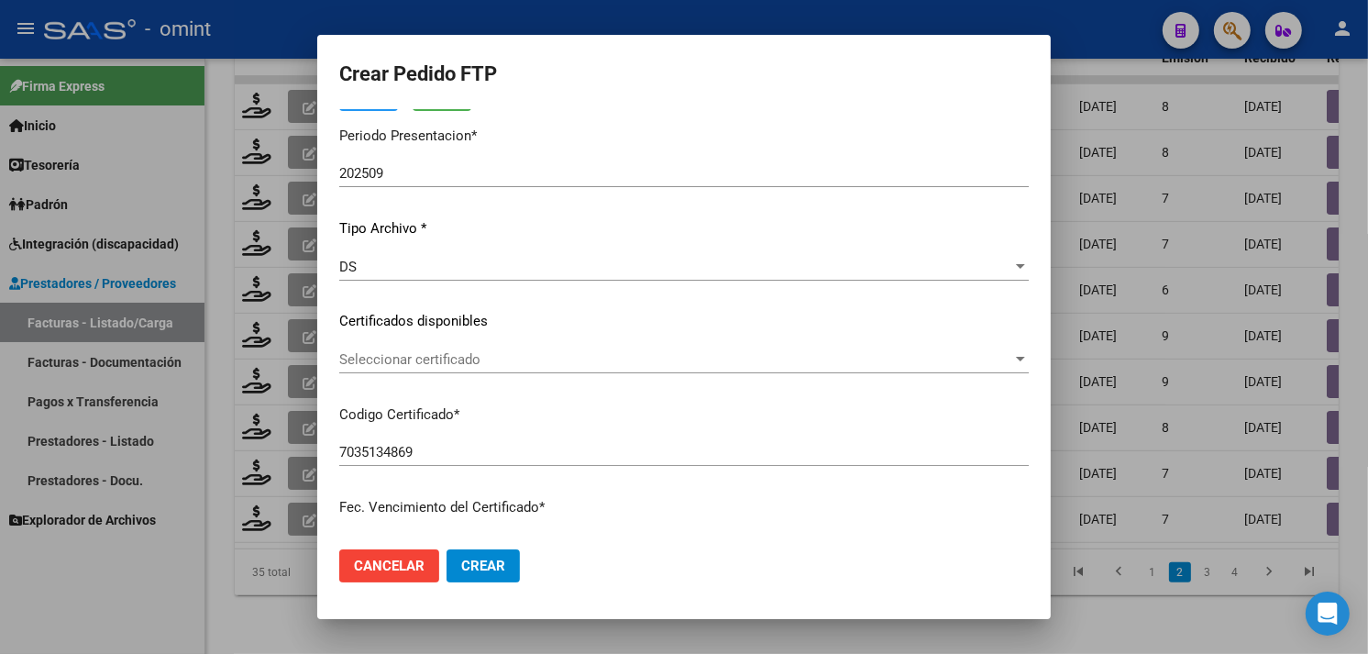
click at [535, 355] on span "Seleccionar certificado" at bounding box center [675, 359] width 673 height 17
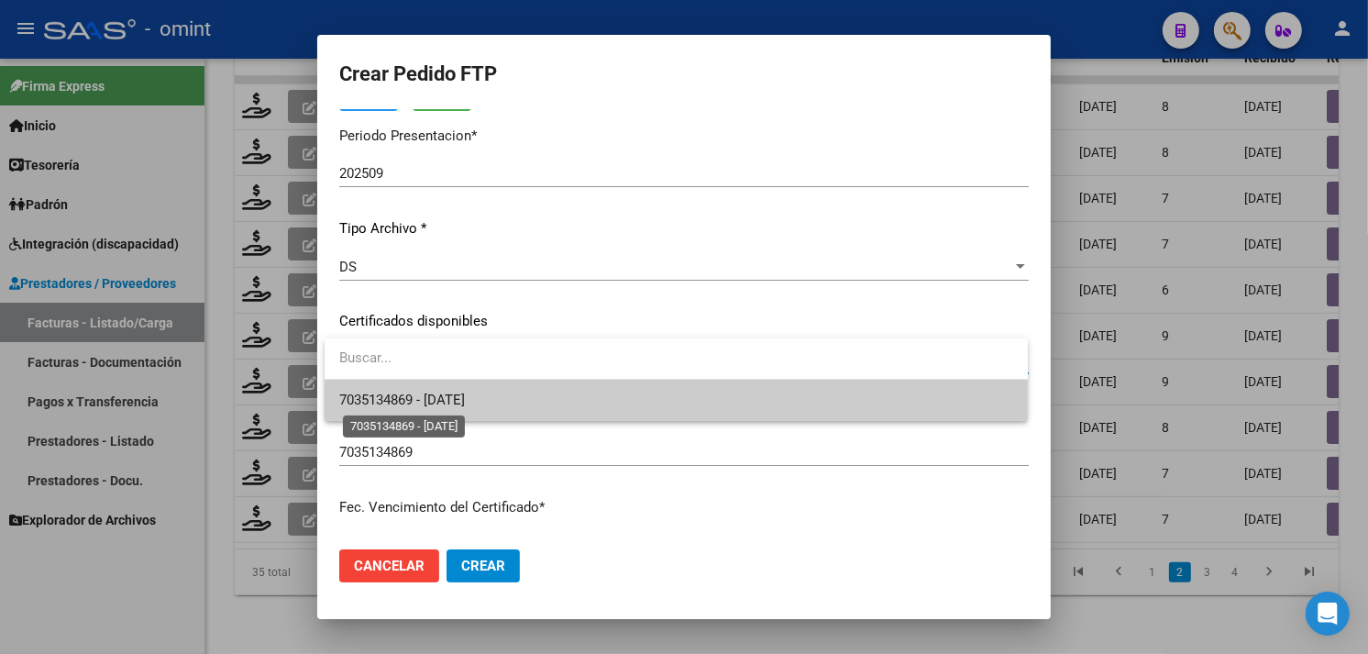
click at [465, 392] on span "7035134869 - [DATE]" at bounding box center [402, 400] width 126 height 17
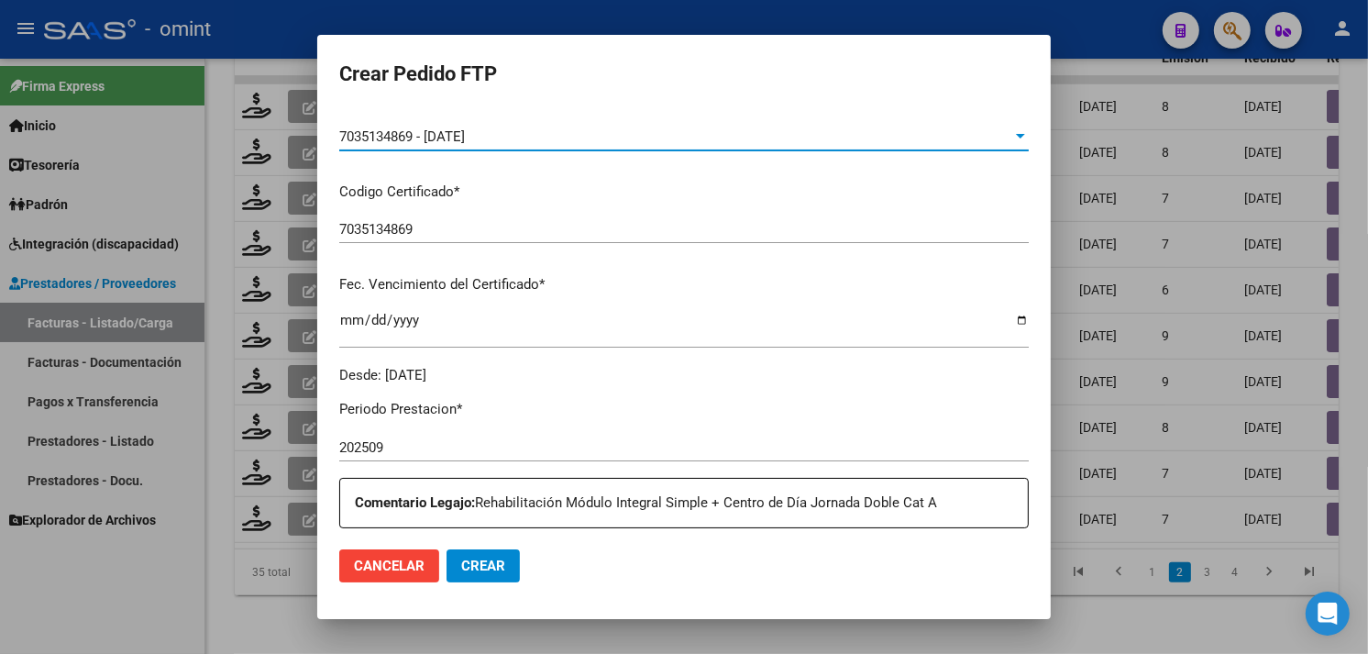
scroll to position [509, 0]
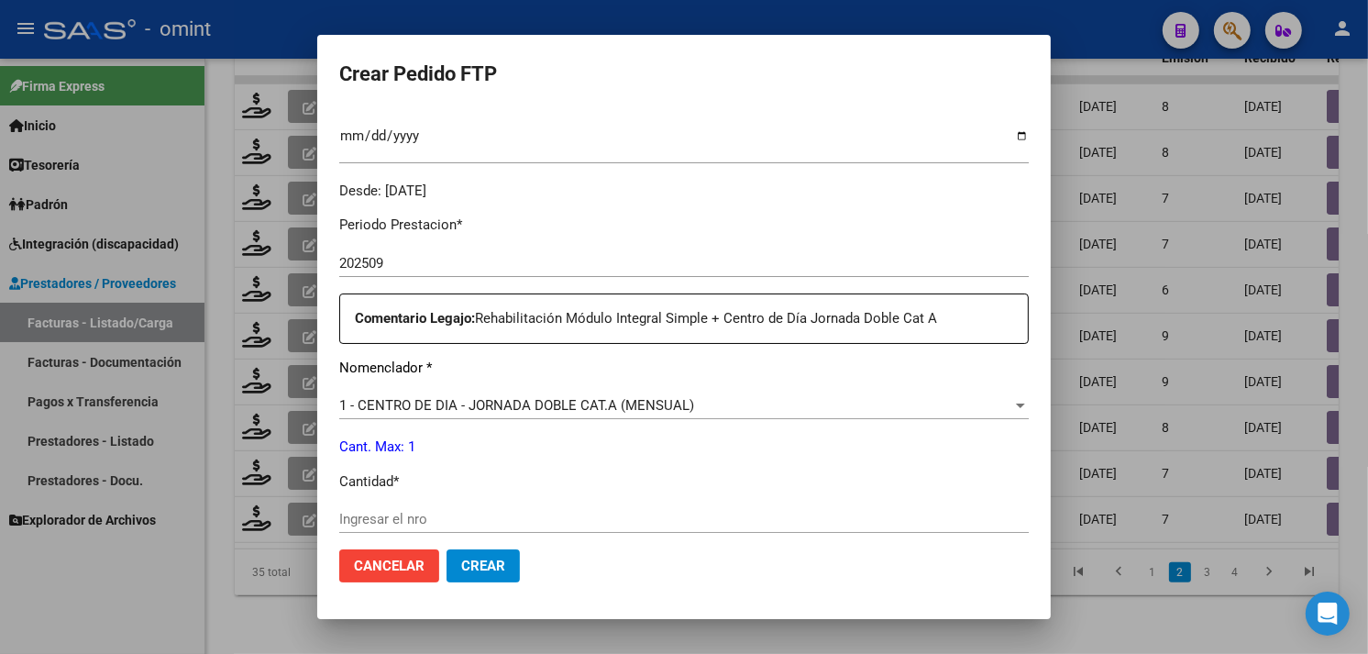
click at [569, 404] on span "1 - CENTRO DE DIA - JORNADA DOBLE CAT.A (MENSUAL)" at bounding box center [516, 405] width 355 height 17
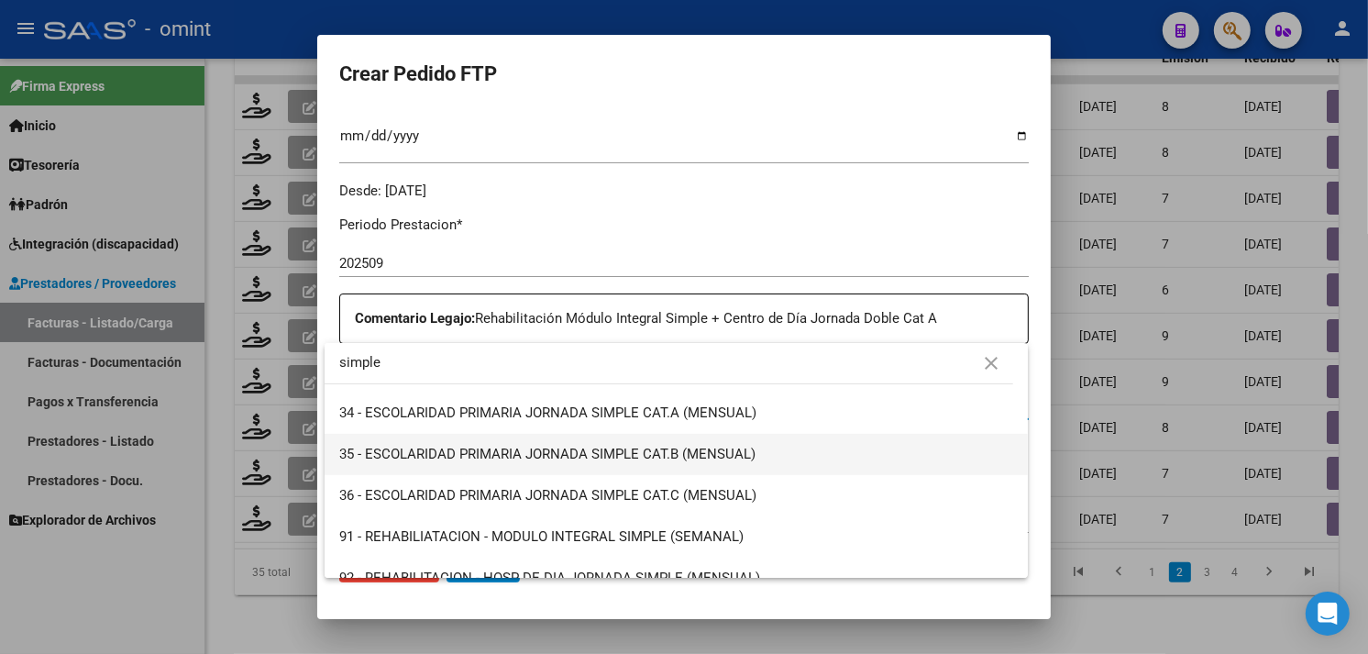
scroll to position [631, 0]
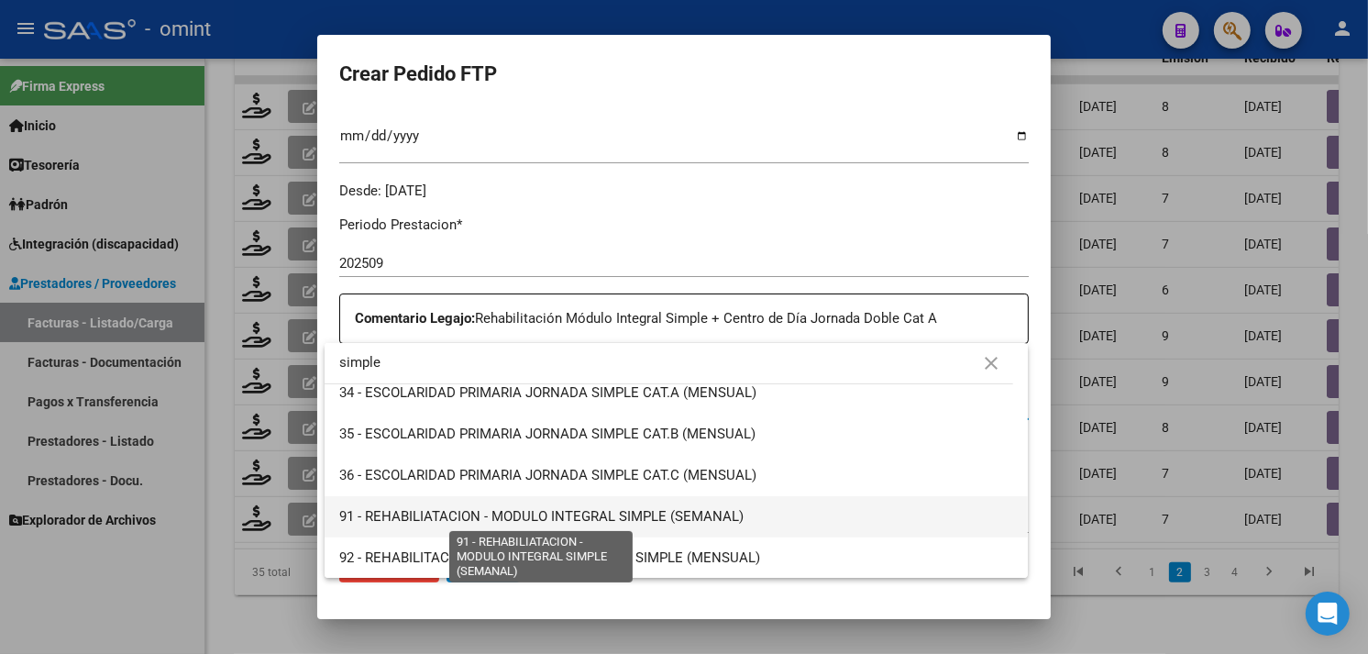
click at [625, 508] on span "91 - REHABILIATACION - MODULO INTEGRAL SIMPLE (SEMANAL)" at bounding box center [541, 516] width 404 height 17
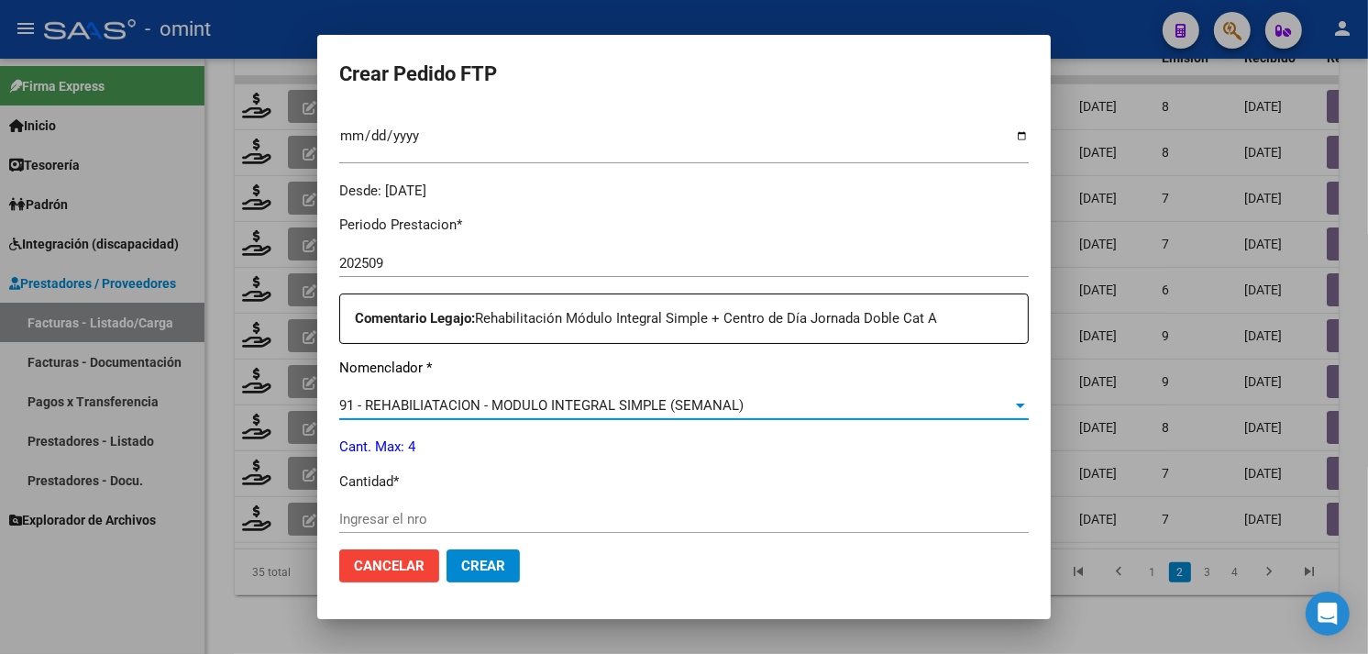
click at [474, 512] on input "Ingresar el nro" at bounding box center [684, 519] width 690 height 17
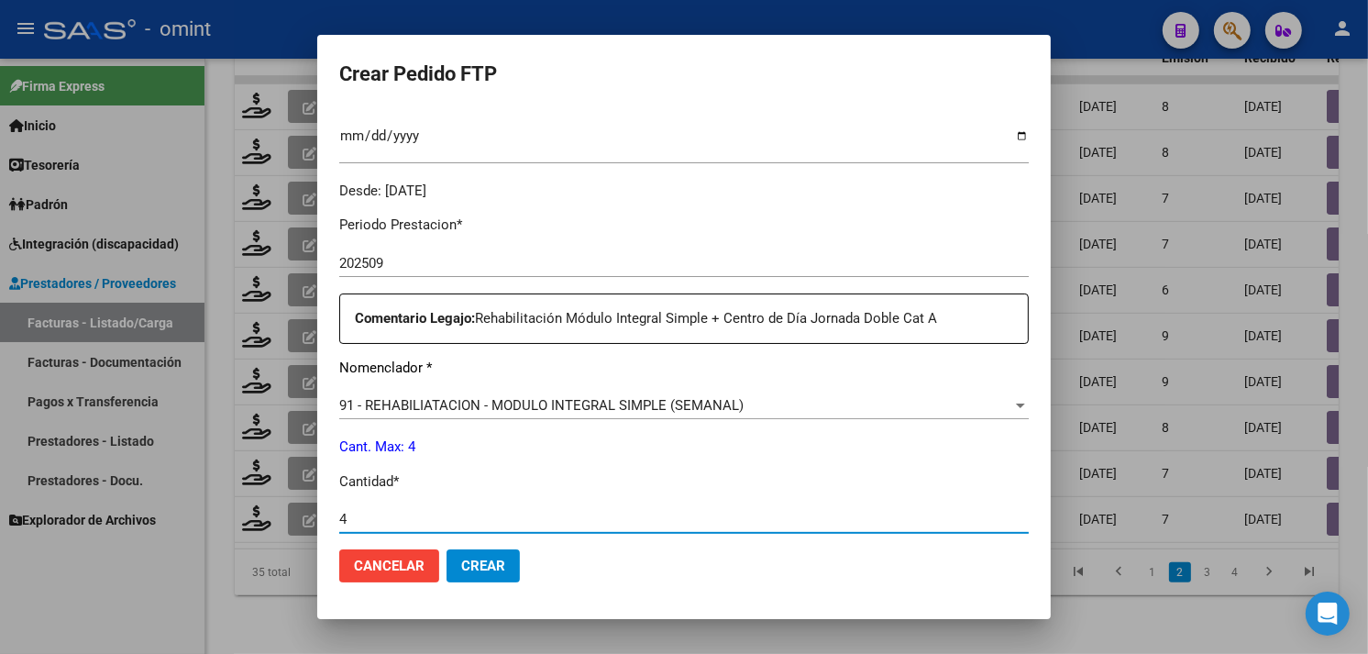
scroll to position [802, 0]
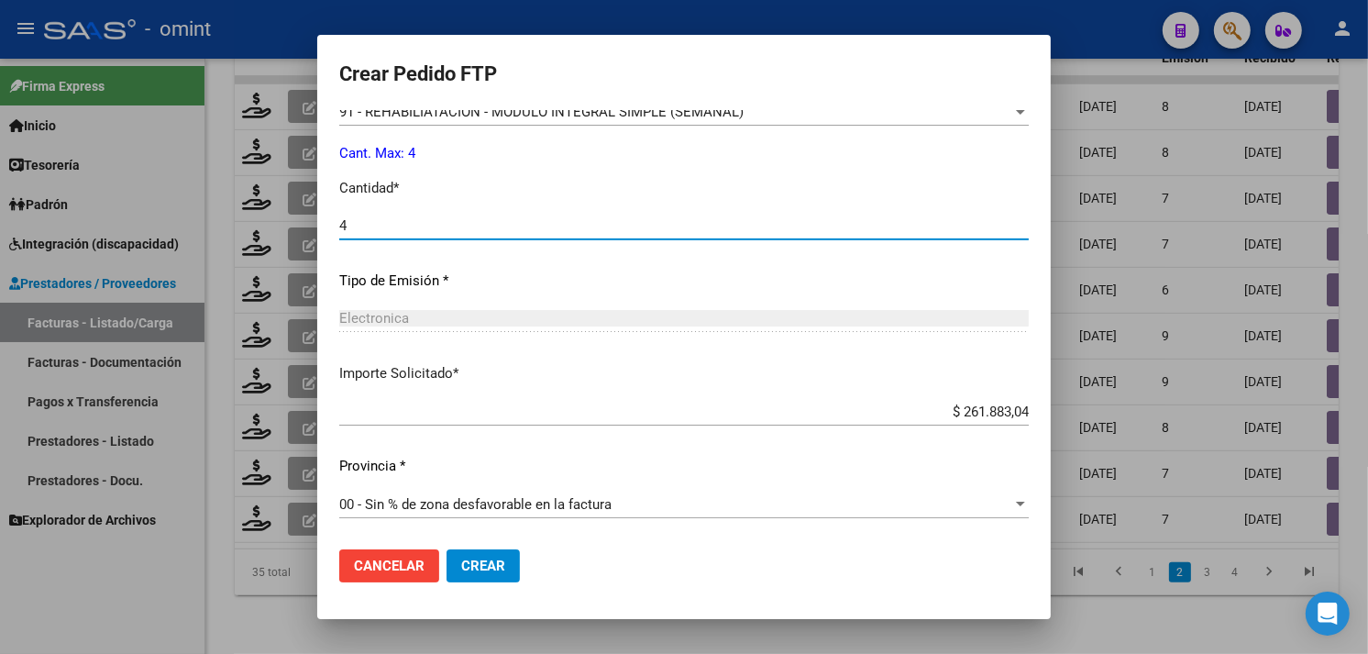
click at [500, 561] on span "Crear" at bounding box center [483, 566] width 44 height 17
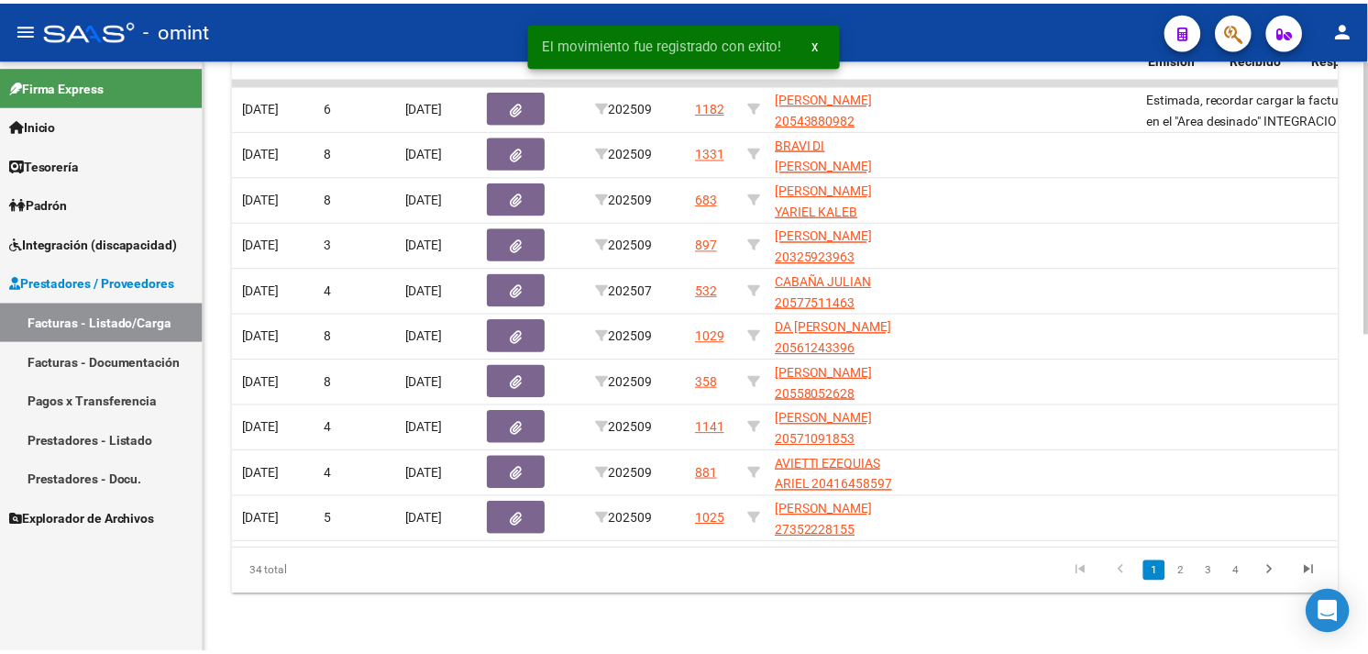
scroll to position [0, 0]
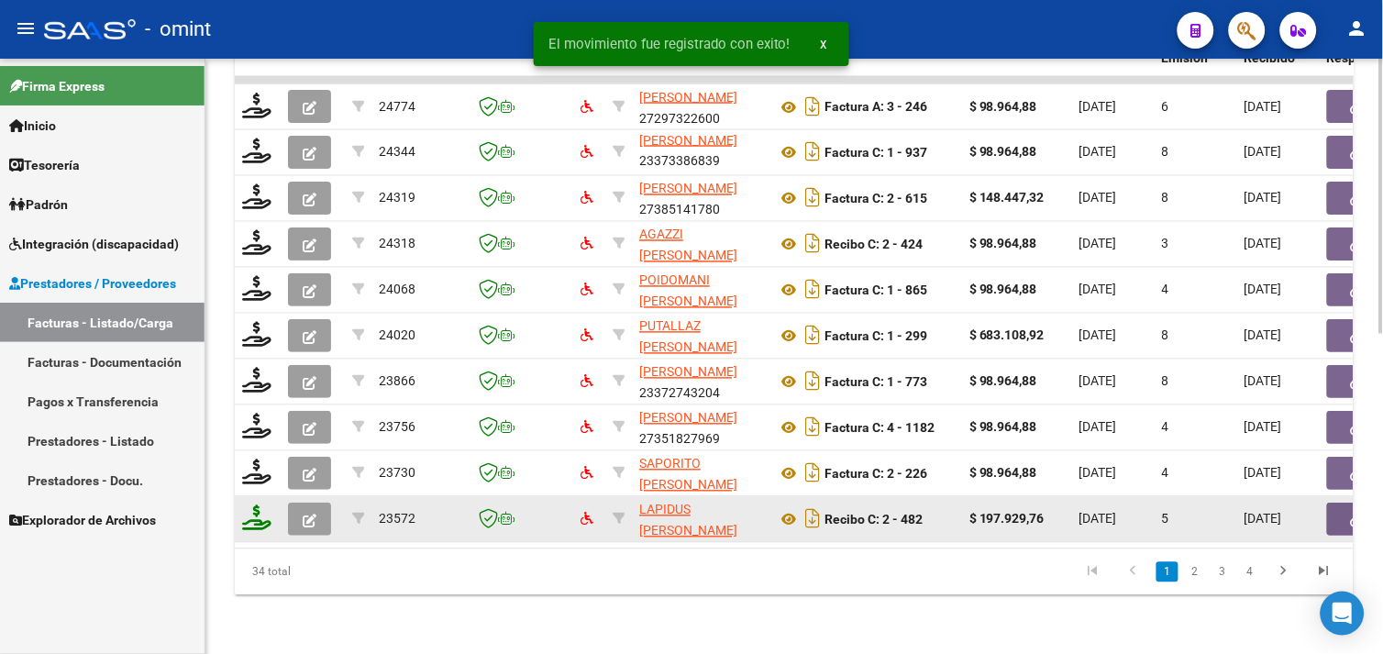
click at [263, 506] on icon at bounding box center [256, 518] width 29 height 26
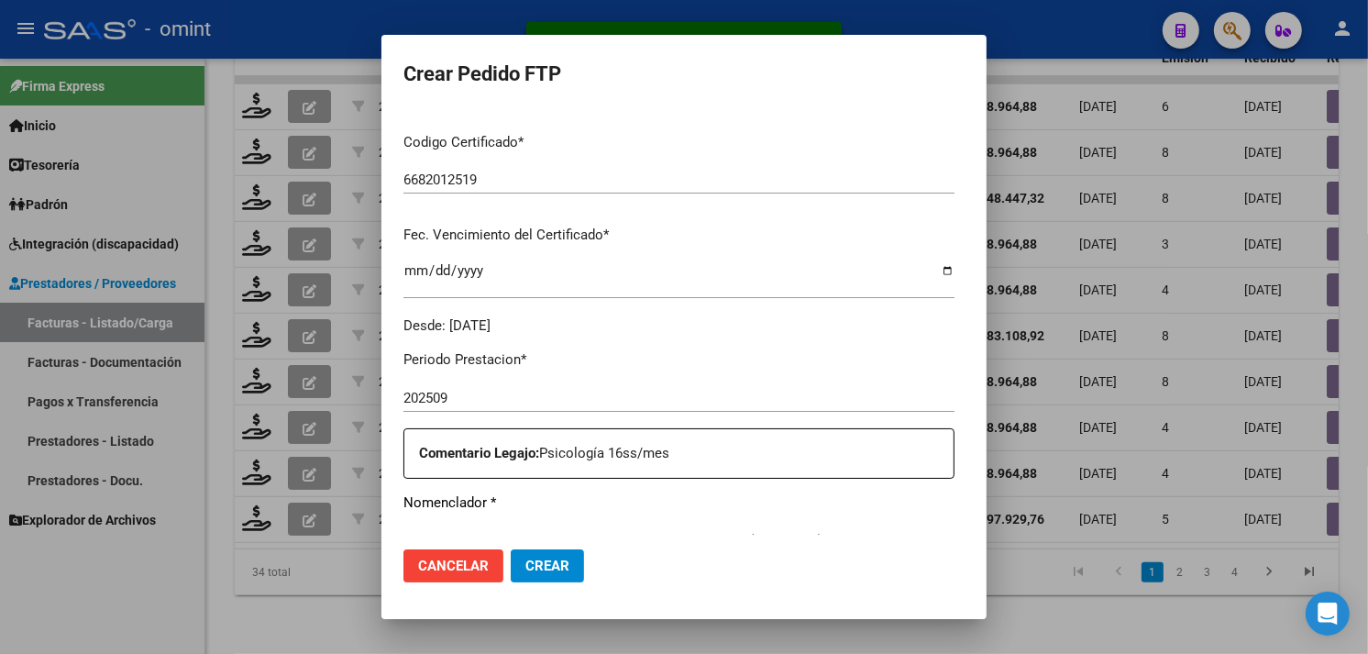
scroll to position [509, 0]
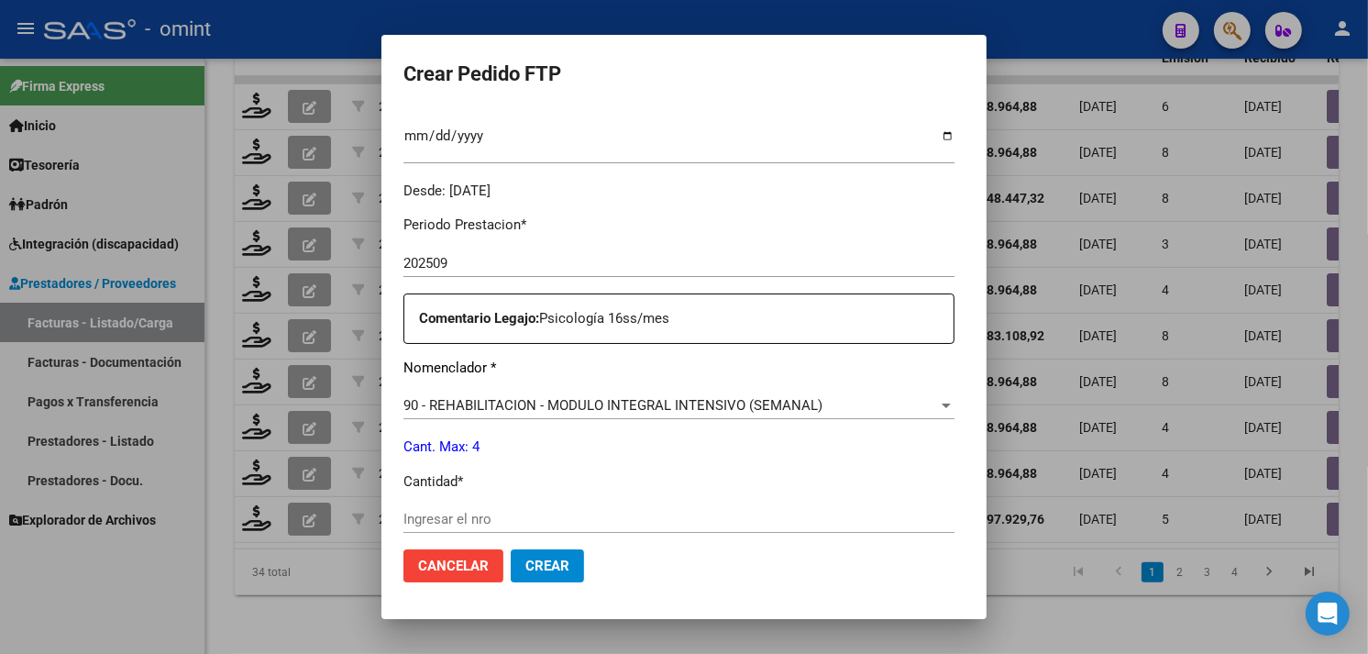
click at [455, 519] on input "Ingresar el nro" at bounding box center [679, 519] width 551 height 17
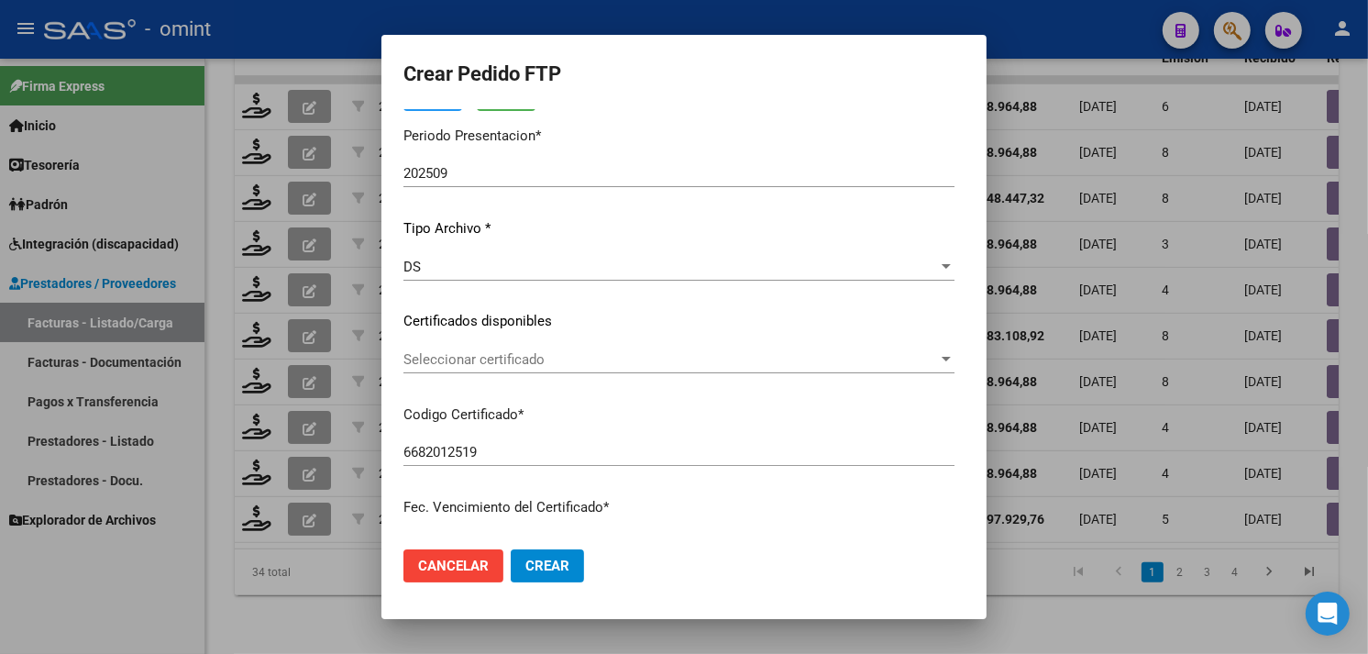
click at [514, 359] on span "Seleccionar certificado" at bounding box center [671, 359] width 535 height 17
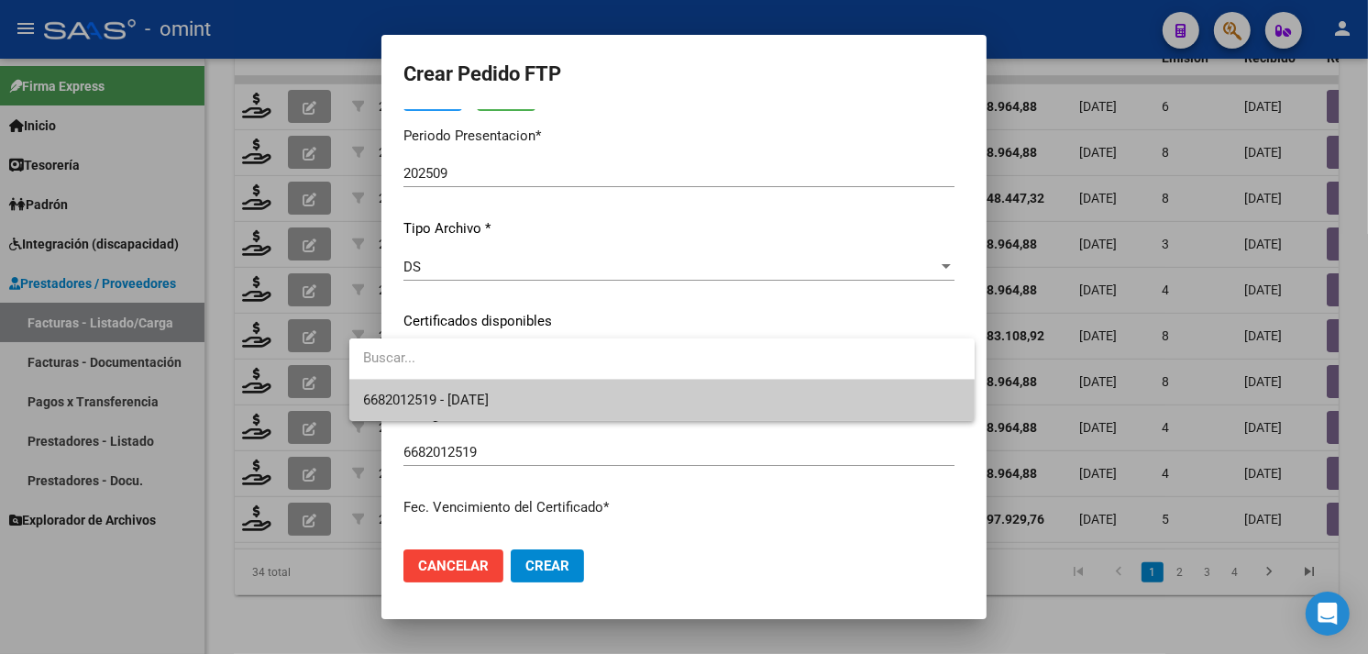
click at [517, 382] on span "6682012519 - [DATE]" at bounding box center [662, 400] width 596 height 41
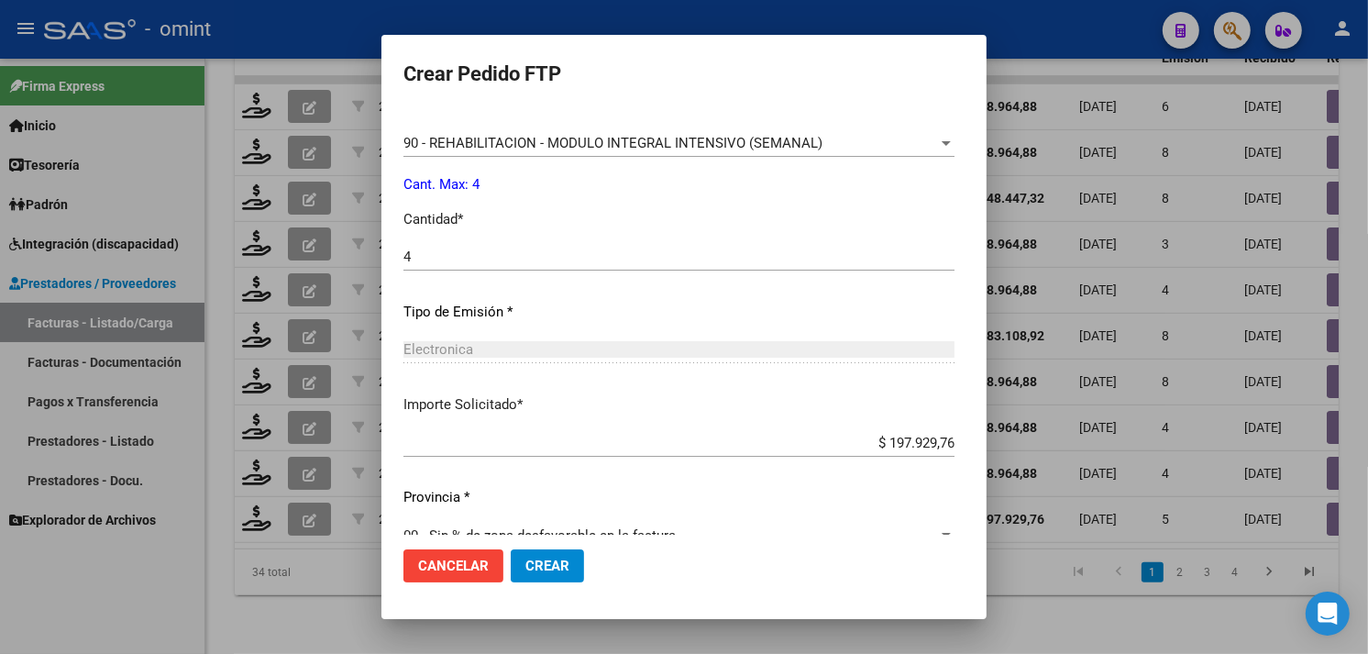
scroll to position [802, 0]
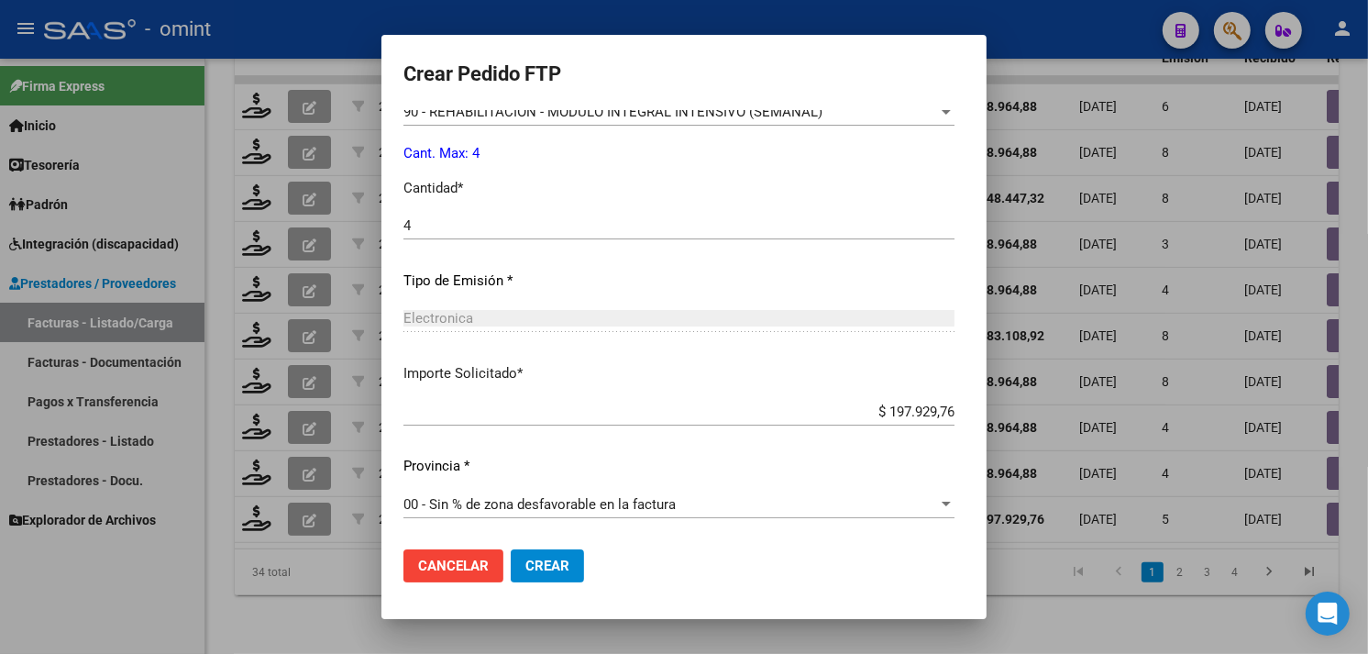
click at [528, 554] on button "Crear" at bounding box center [547, 565] width 73 height 33
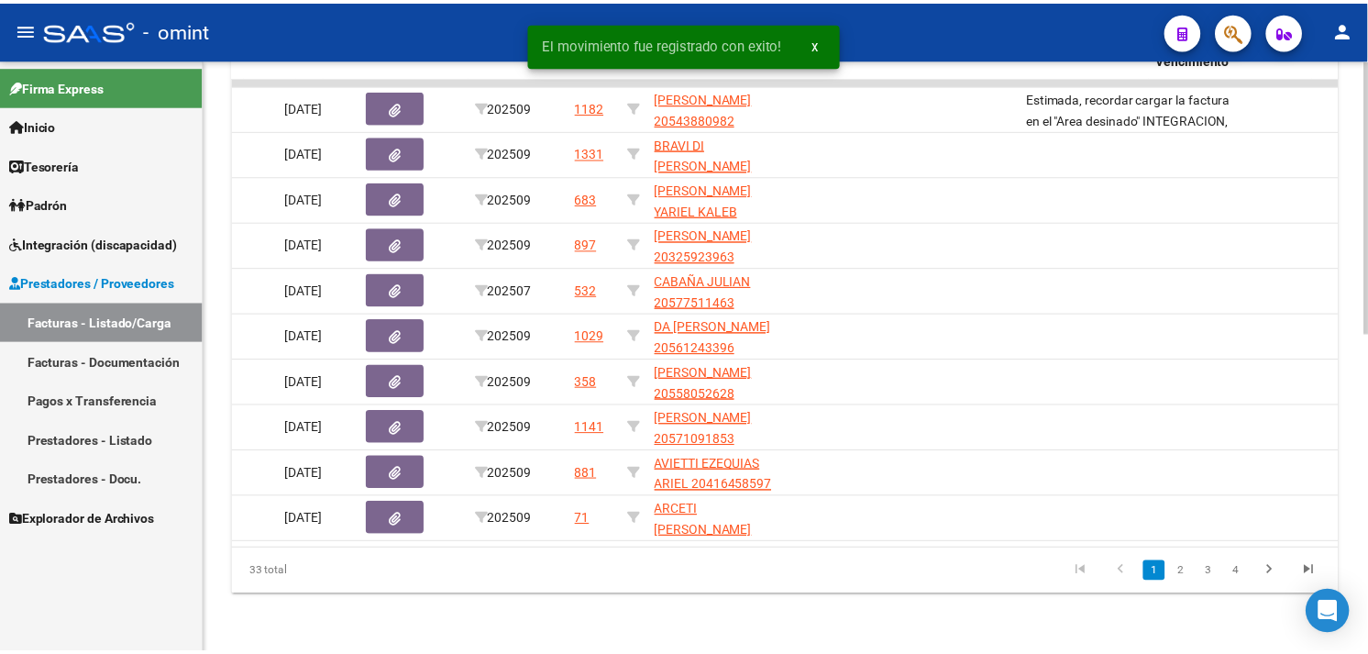
scroll to position [0, 0]
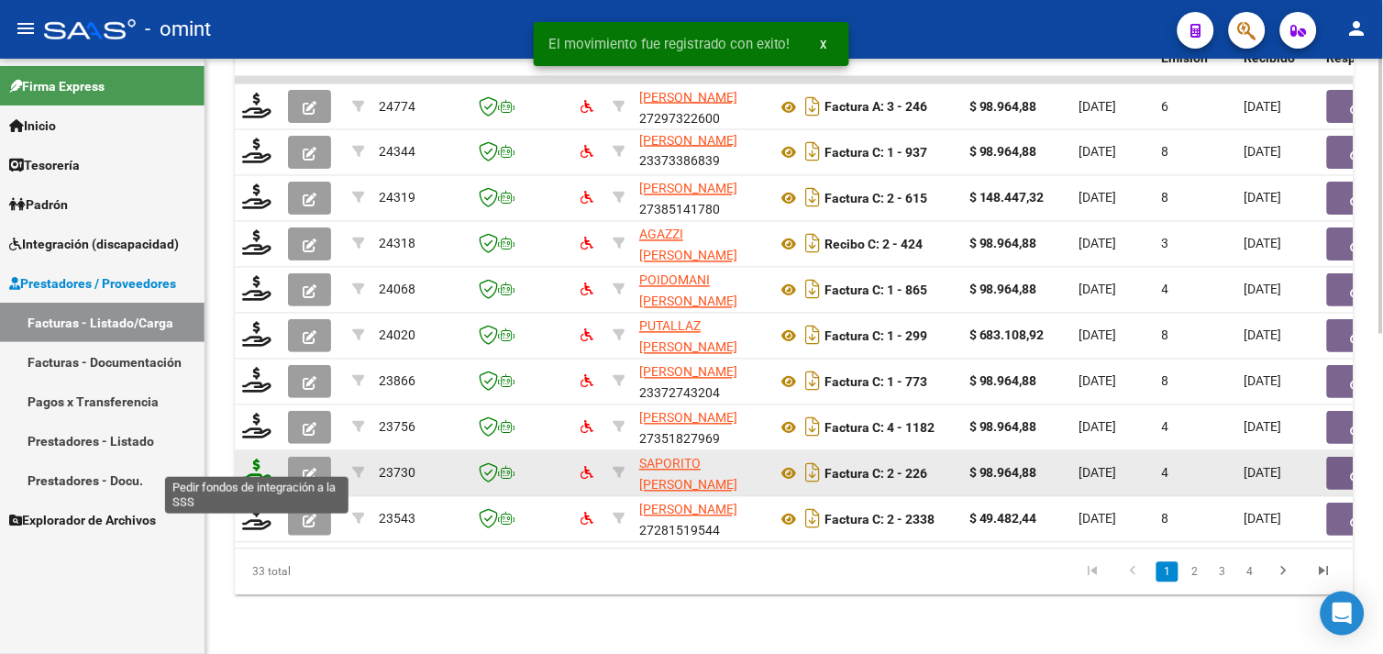
click at [260, 459] on icon at bounding box center [256, 472] width 29 height 26
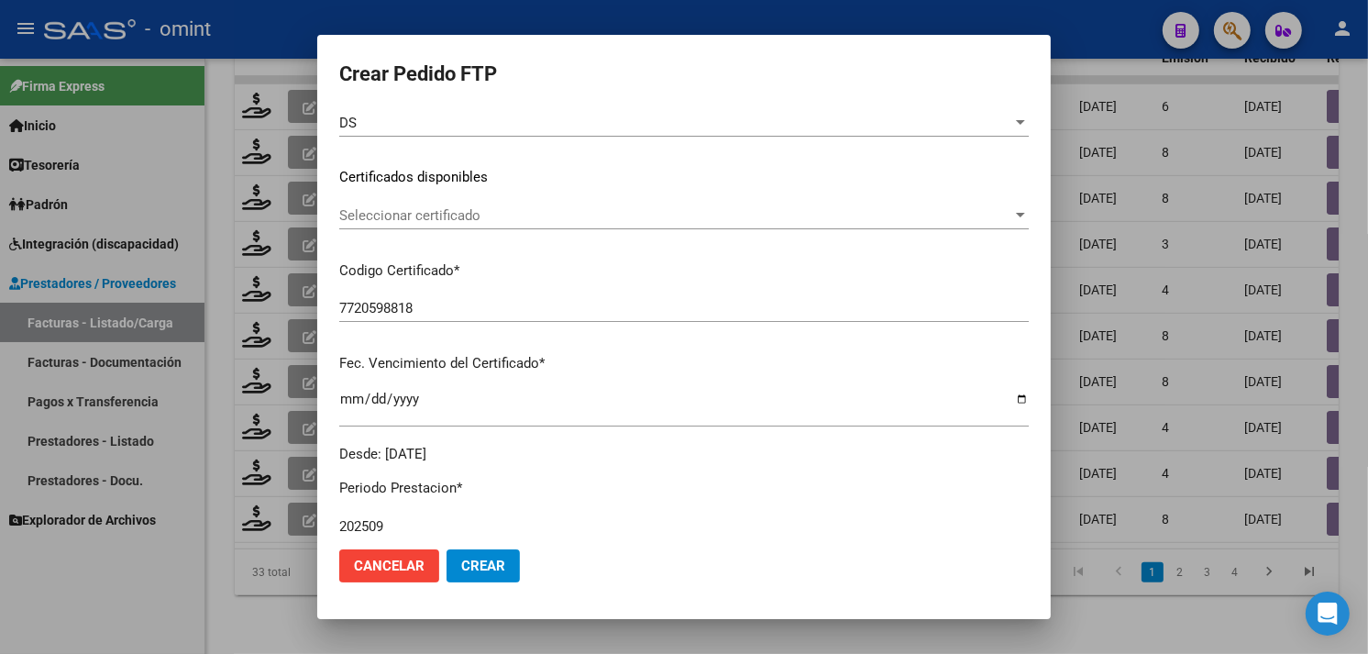
scroll to position [242, 0]
click at [499, 225] on span "Seleccionar certificado" at bounding box center [675, 219] width 673 height 17
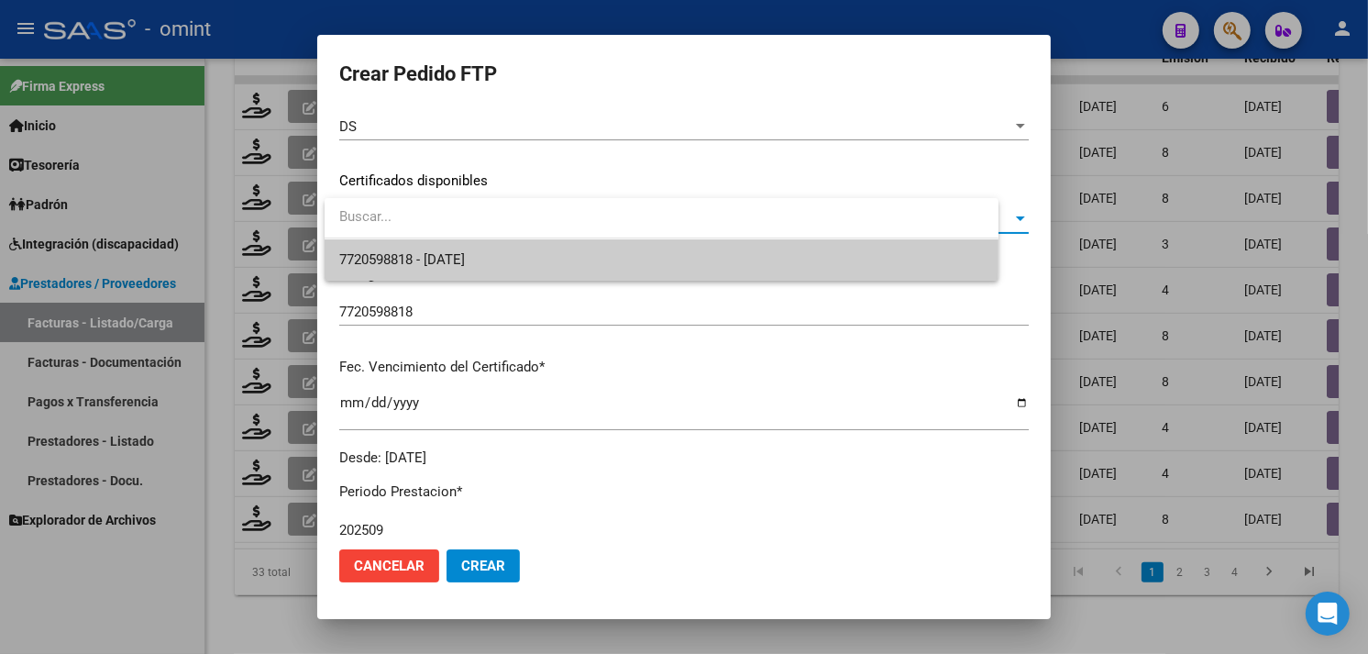
click at [498, 249] on span "7720598818 - [DATE]" at bounding box center [661, 259] width 645 height 41
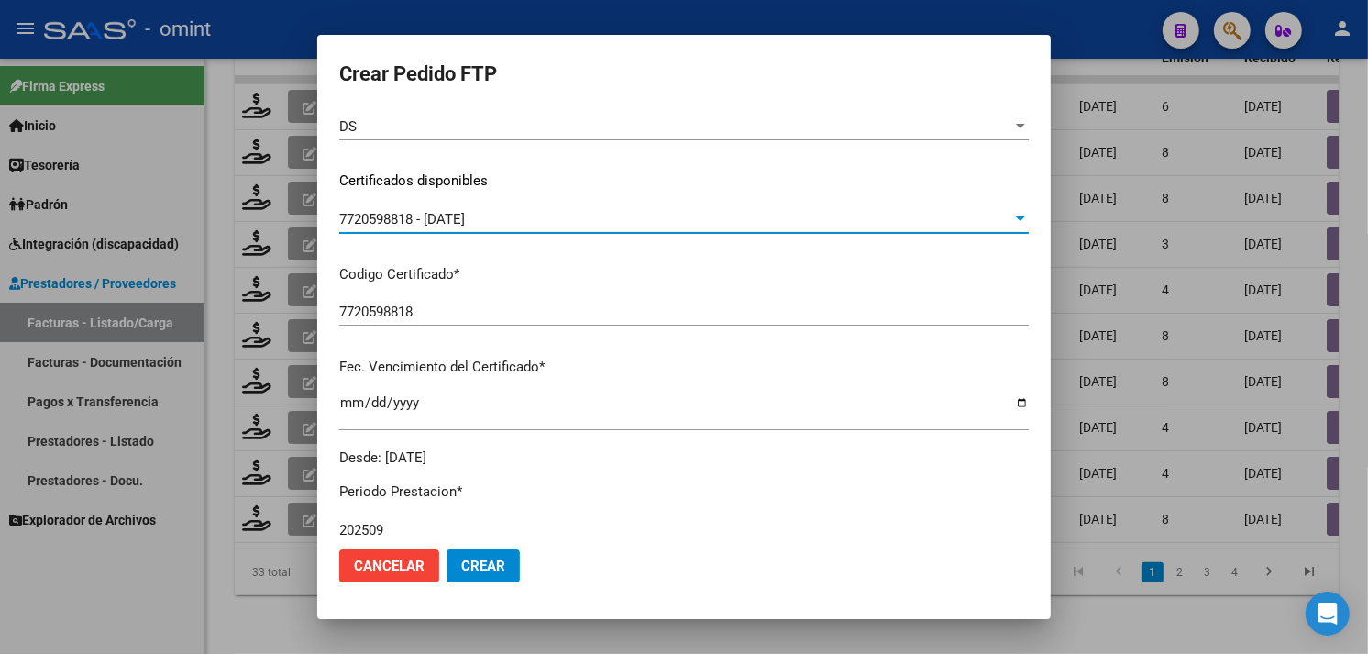
scroll to position [547, 0]
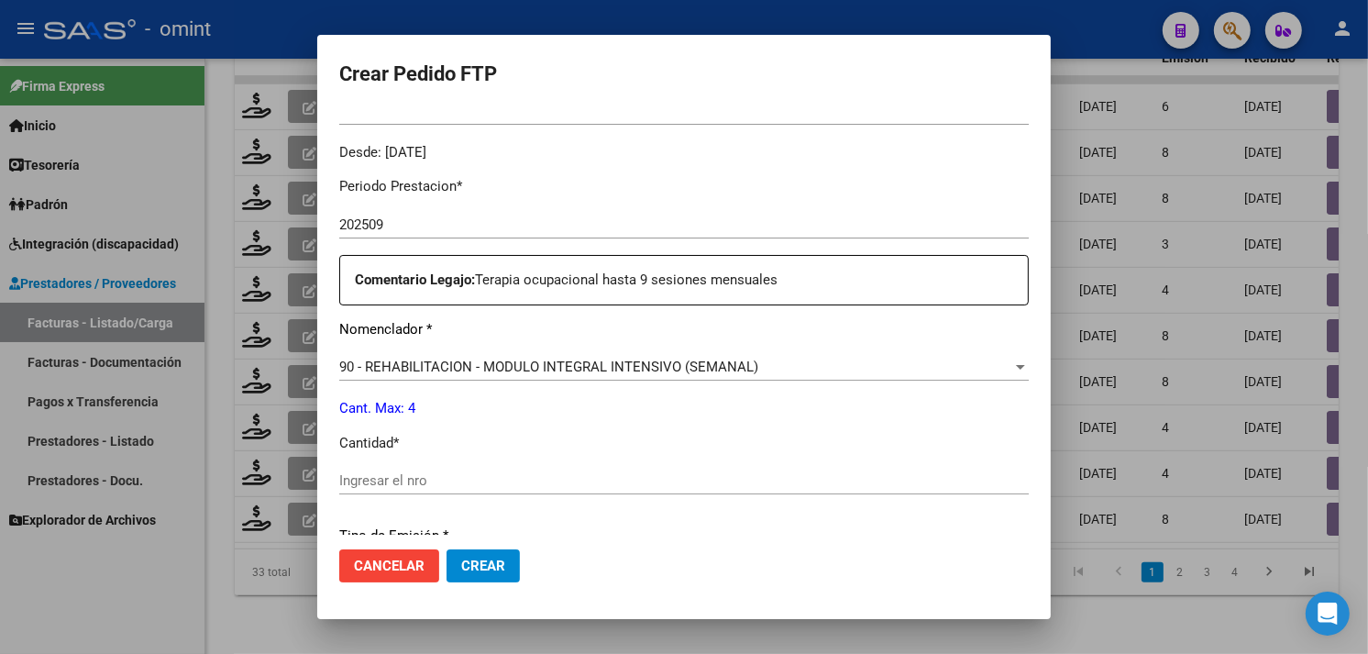
click at [442, 467] on div "Ingresar el nro" at bounding box center [684, 481] width 690 height 28
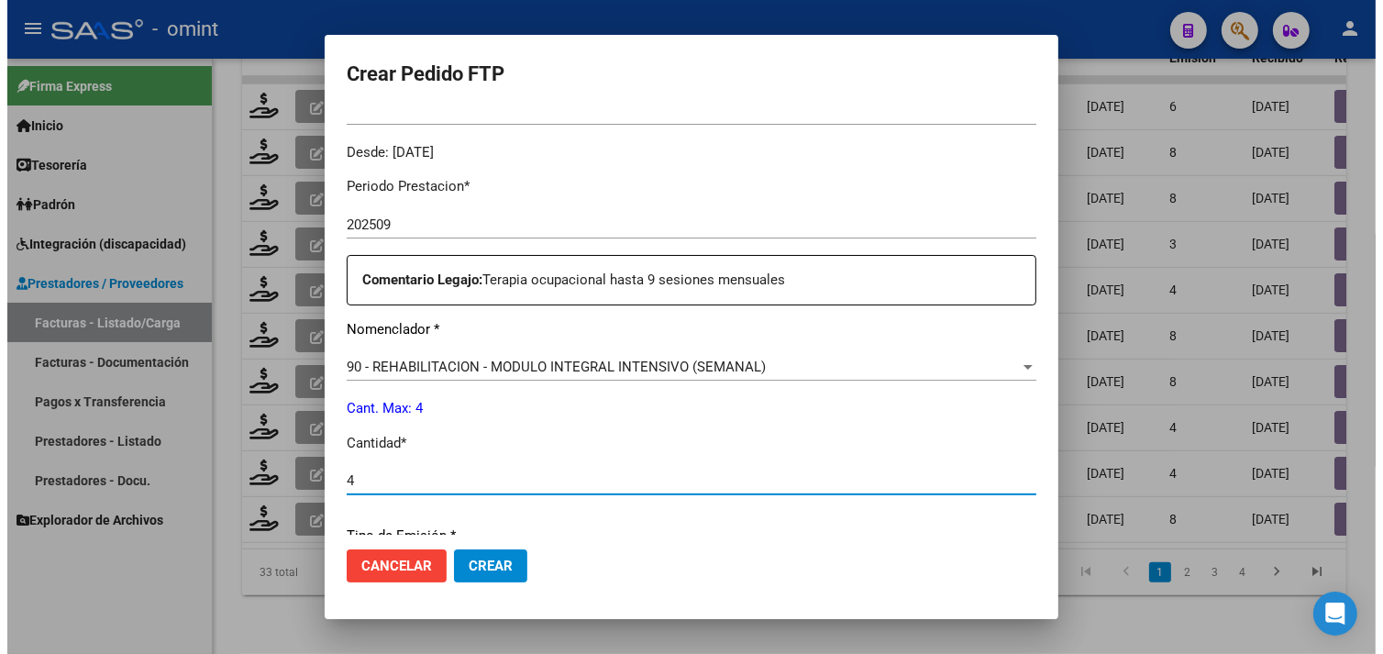
scroll to position [802, 0]
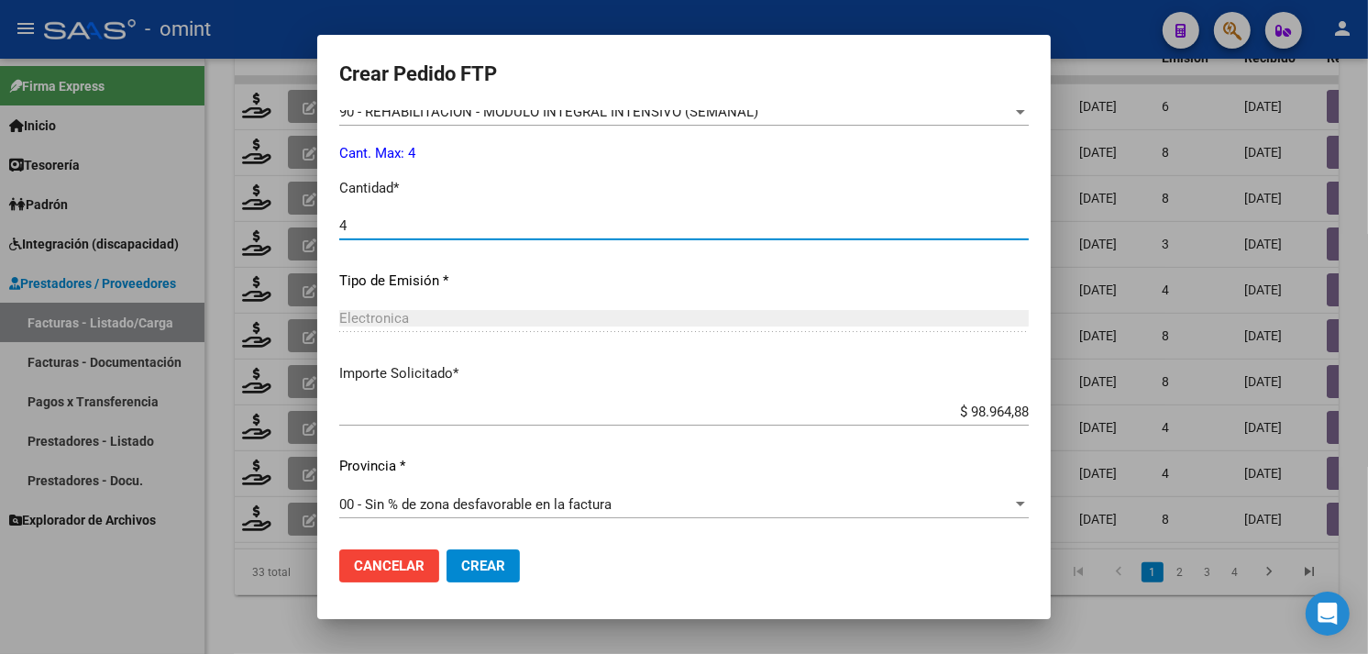
click at [498, 566] on span "Crear" at bounding box center [483, 566] width 44 height 17
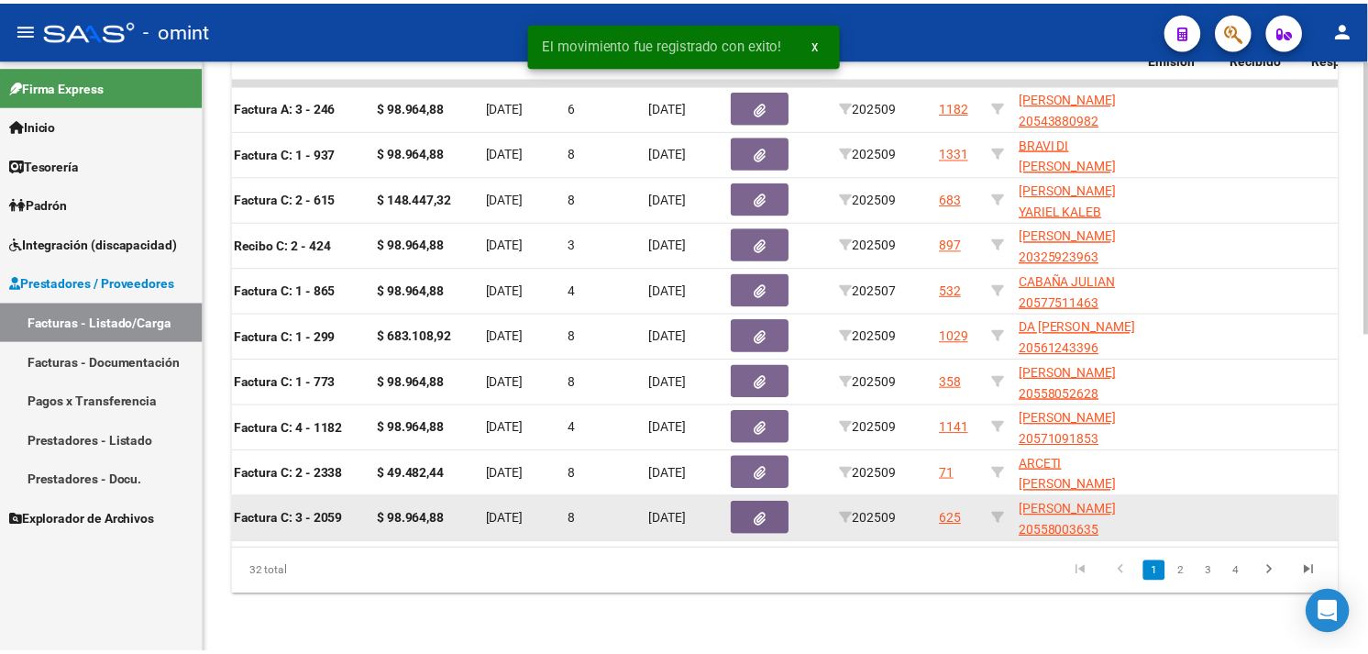
scroll to position [0, 0]
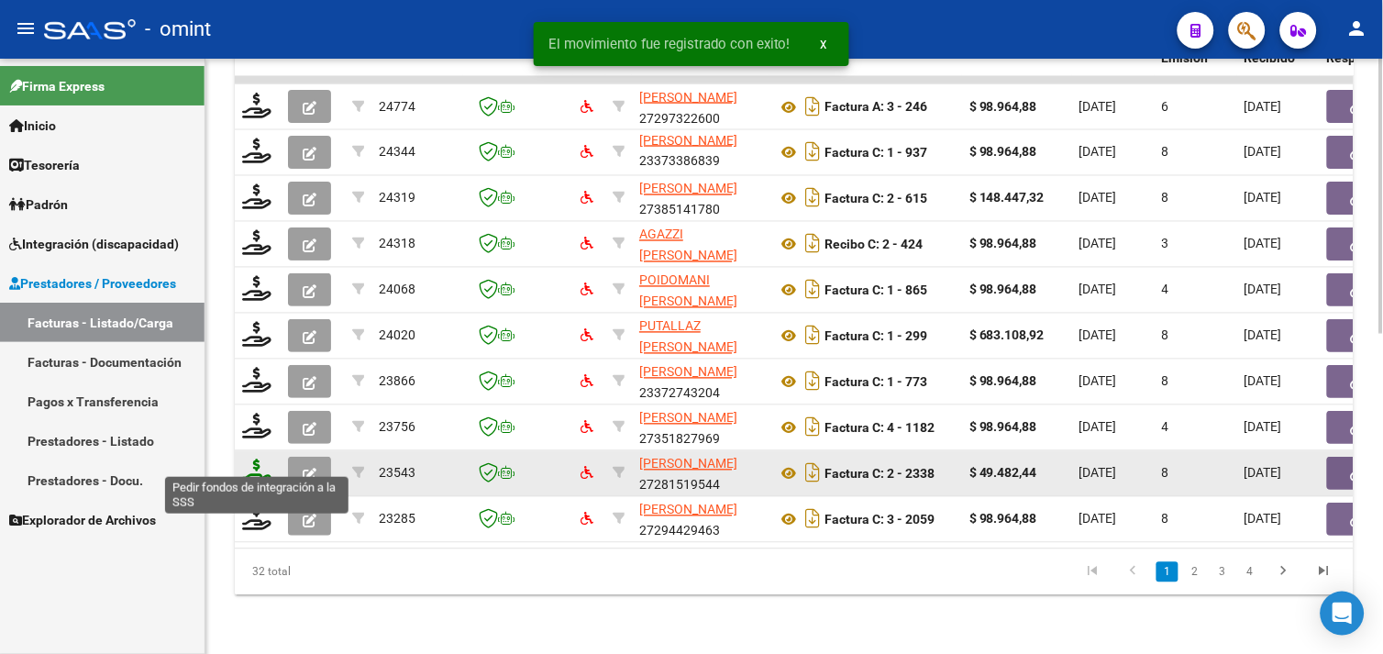
click at [260, 461] on icon at bounding box center [256, 472] width 29 height 26
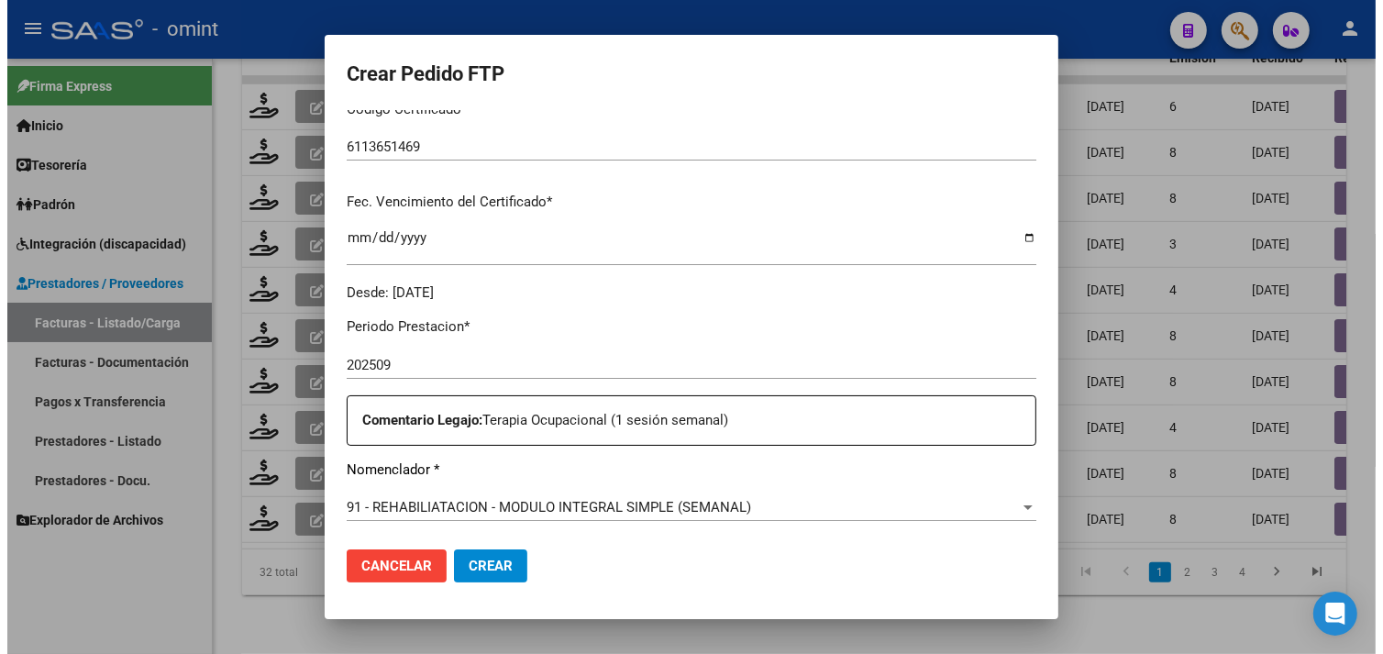
scroll to position [509, 0]
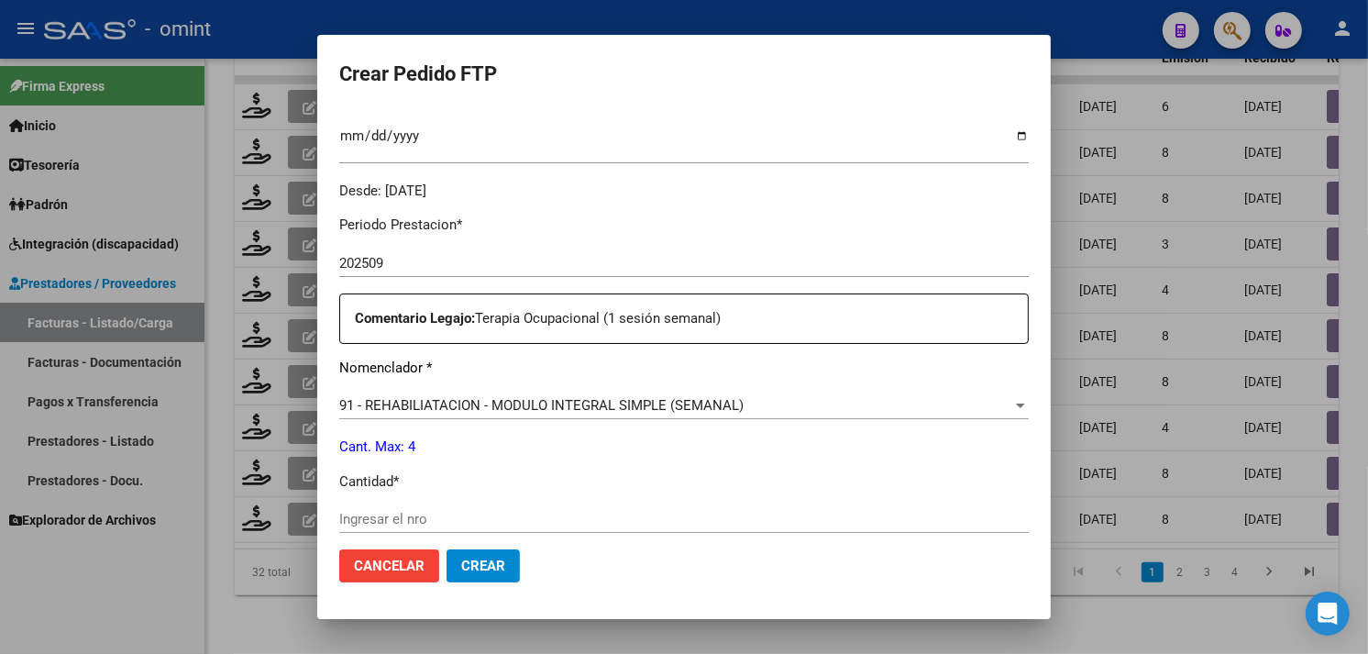
click at [394, 559] on span "Cancelar" at bounding box center [389, 566] width 71 height 17
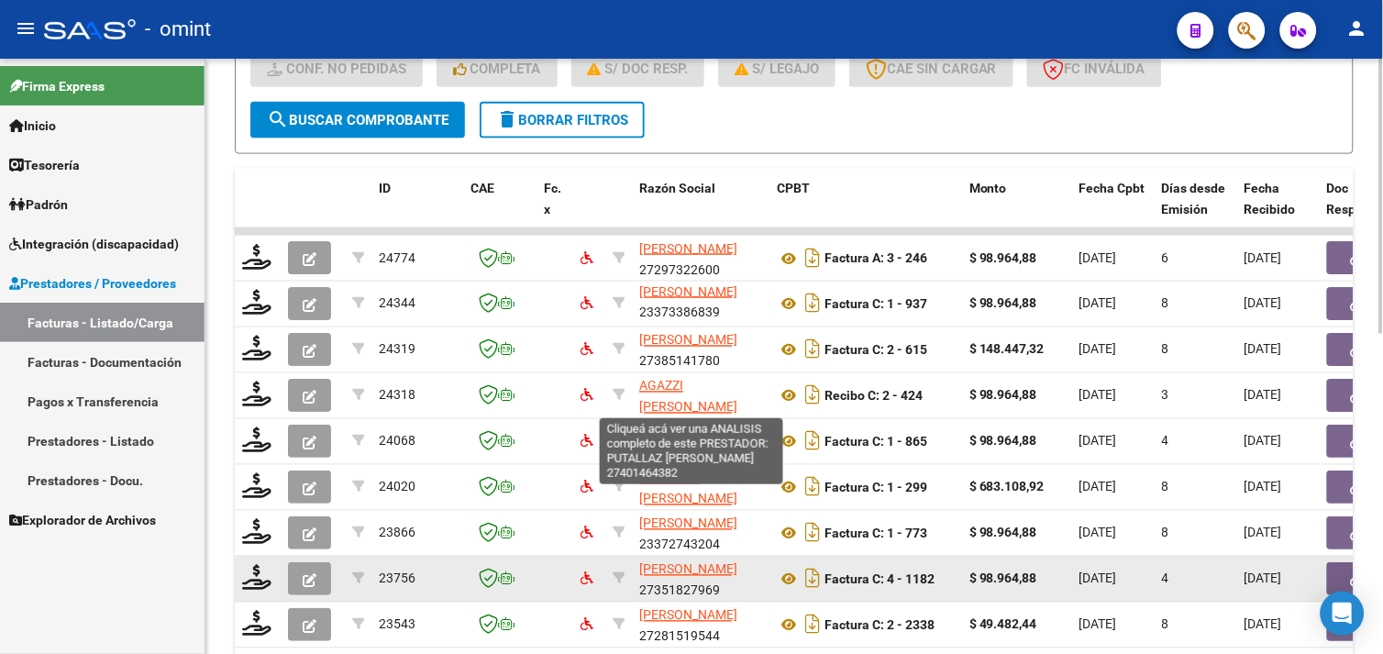
scroll to position [692, 0]
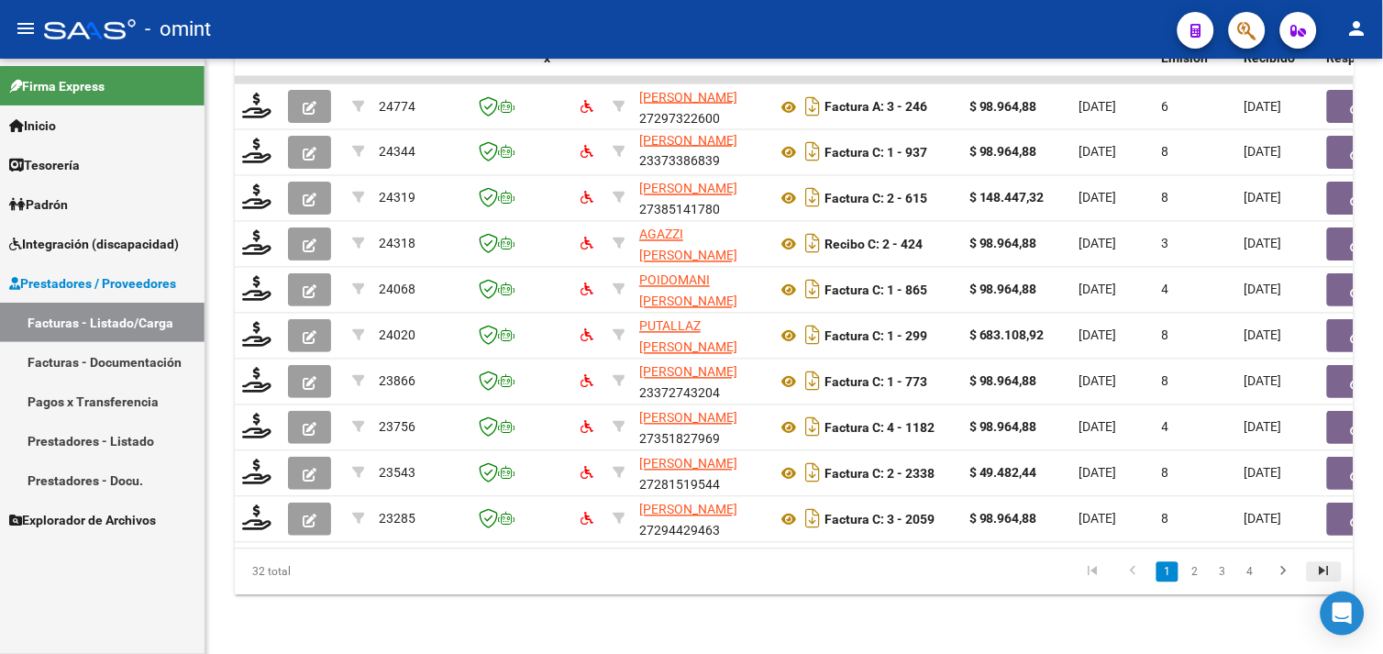
click at [1316, 574] on icon "go to last page" at bounding box center [1324, 574] width 24 height 22
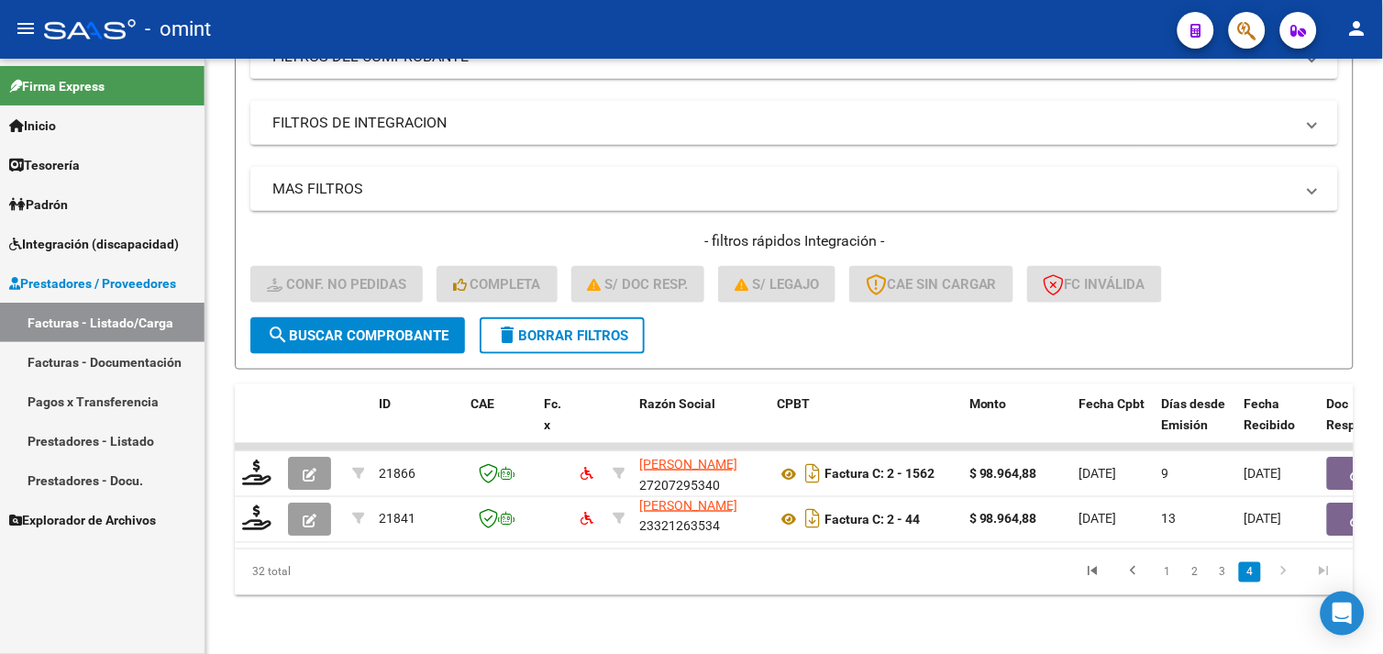
scroll to position [326, 0]
click at [1166, 570] on link "1" at bounding box center [1167, 572] width 22 height 20
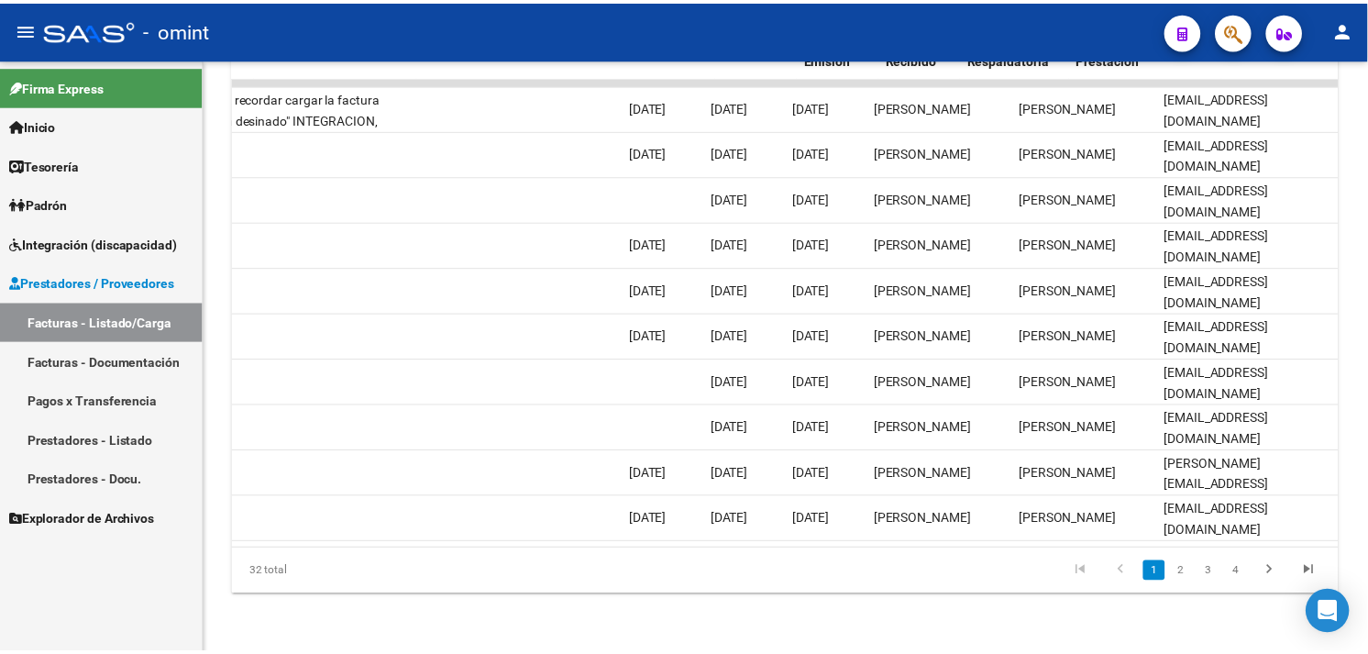
scroll to position [0, 0]
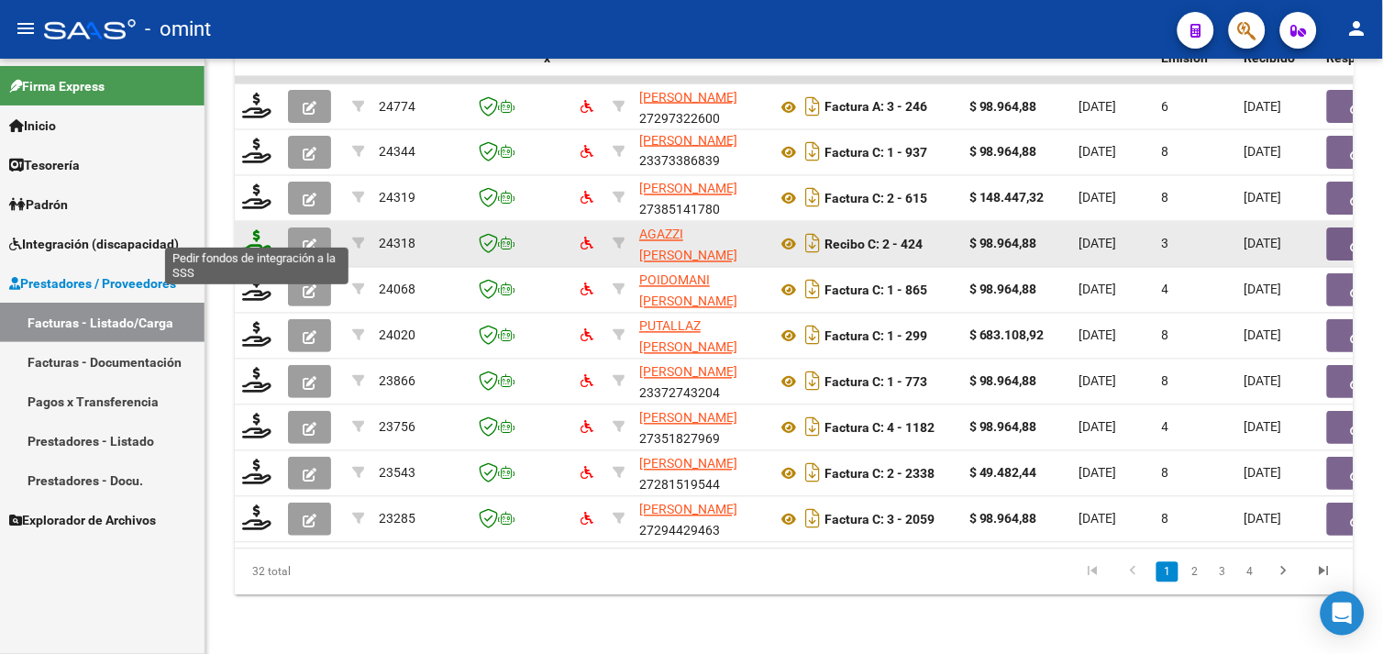
click at [262, 236] on icon at bounding box center [256, 243] width 29 height 26
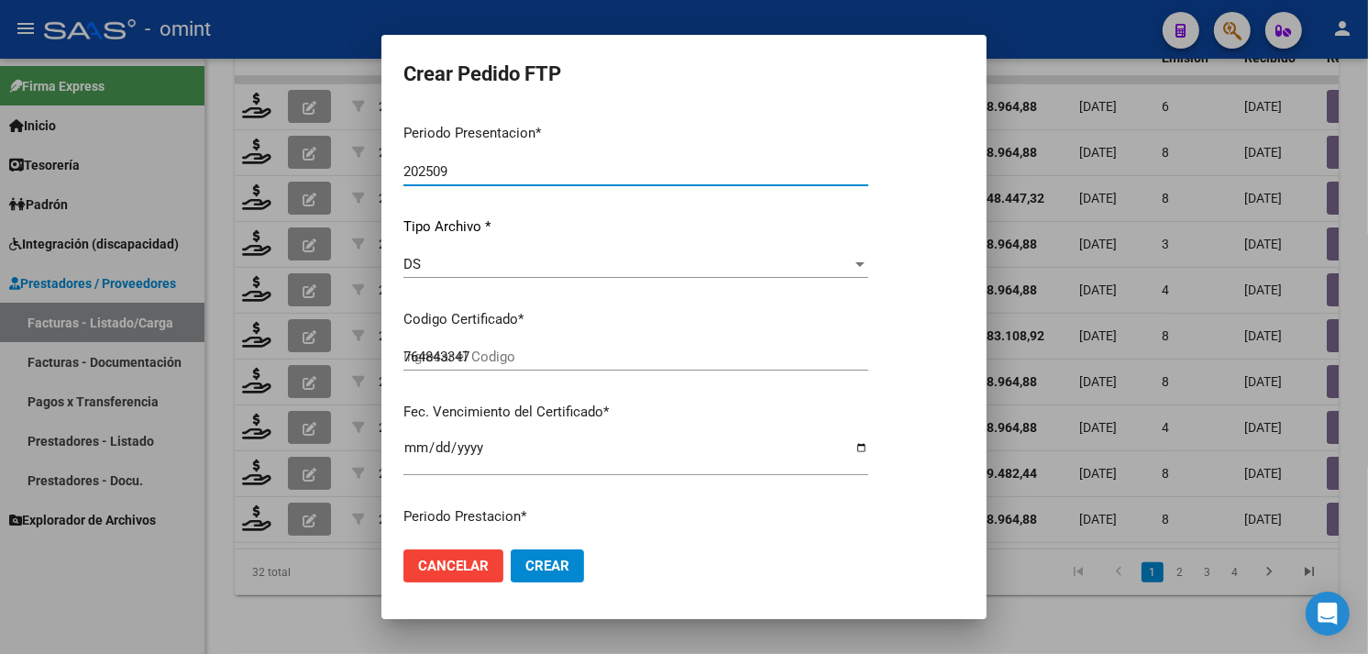
scroll to position [149, 0]
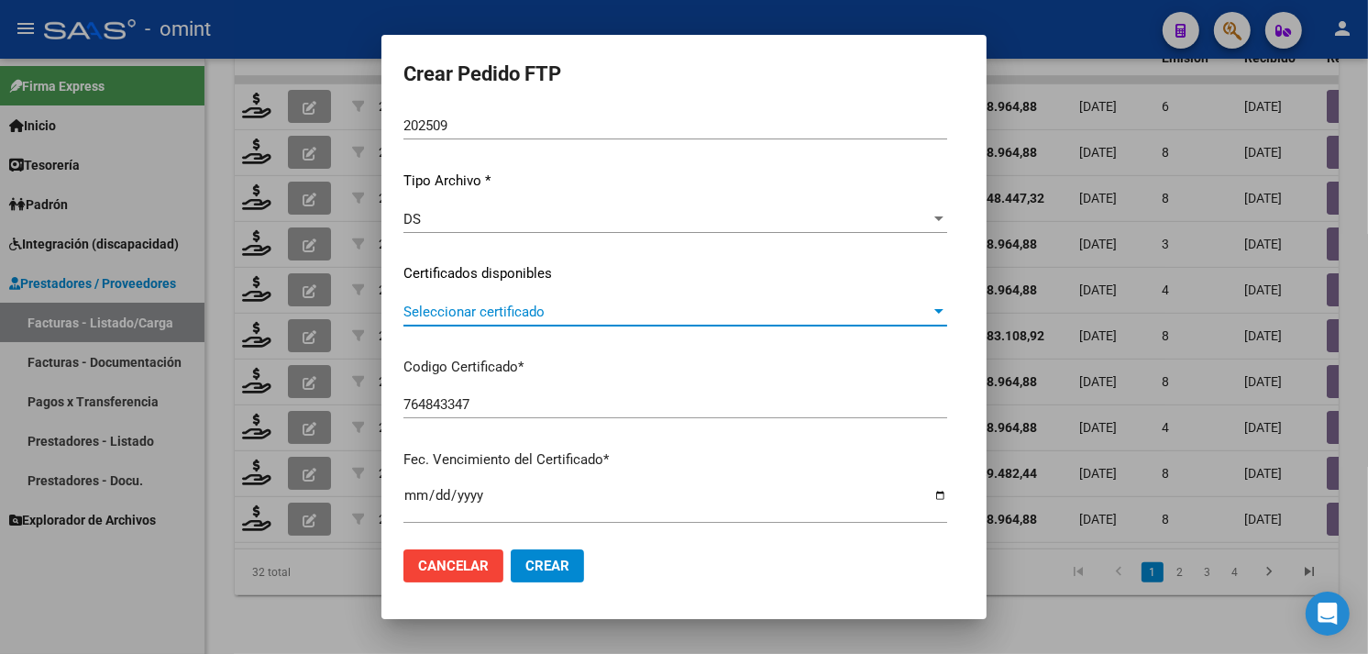
click at [503, 309] on span "Seleccionar certificado" at bounding box center [667, 312] width 527 height 17
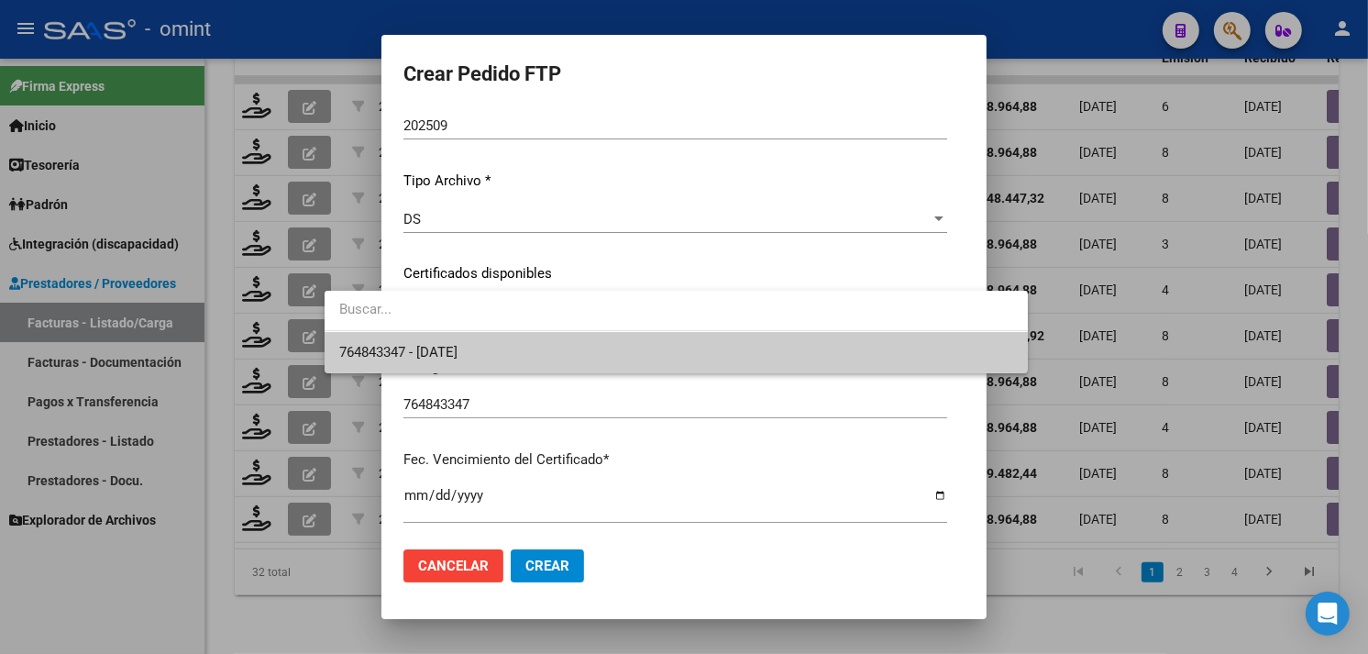
click at [499, 333] on span "764843347 - [DATE]" at bounding box center [676, 352] width 674 height 41
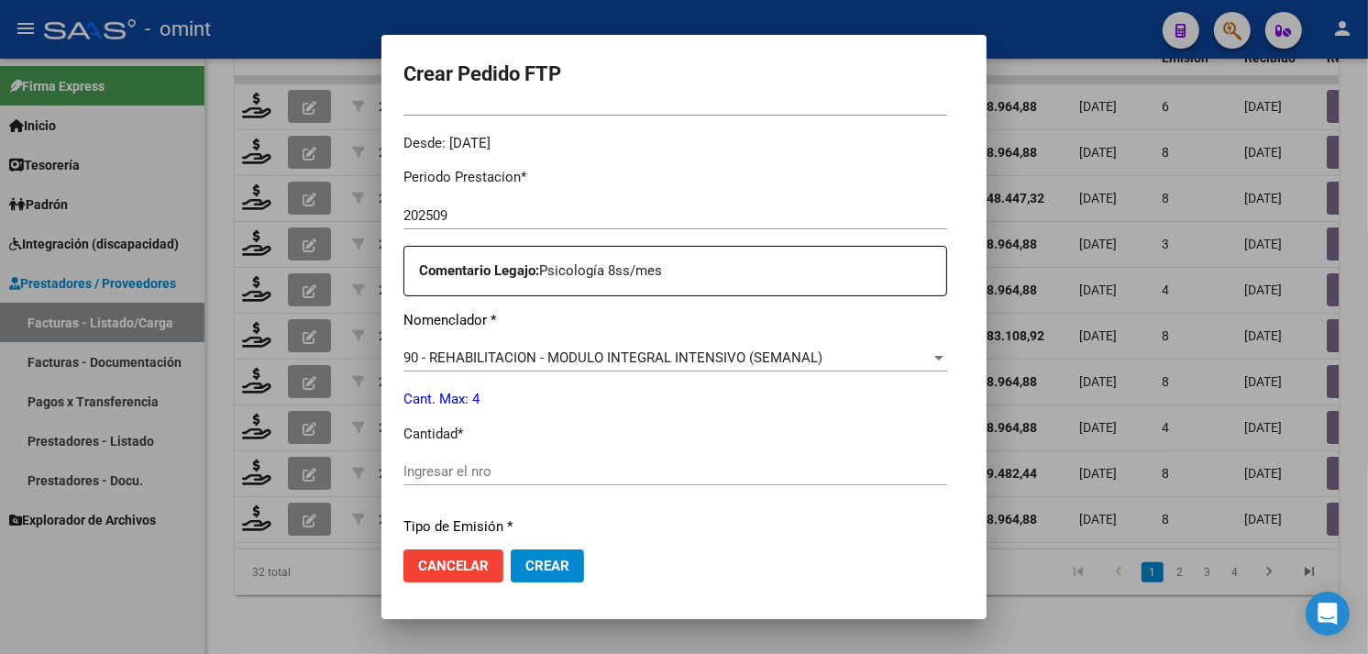
click at [475, 465] on input "Ingresar el nro" at bounding box center [676, 471] width 544 height 17
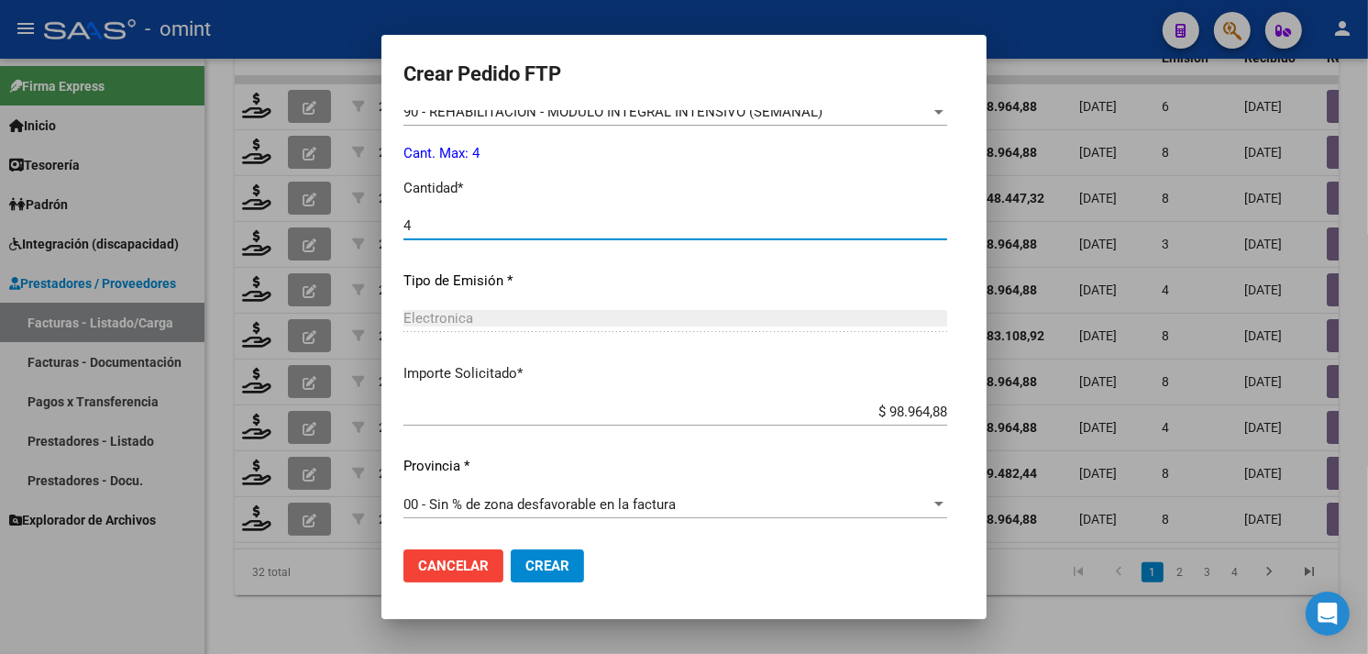
click at [525, 561] on span "Crear" at bounding box center [547, 566] width 44 height 17
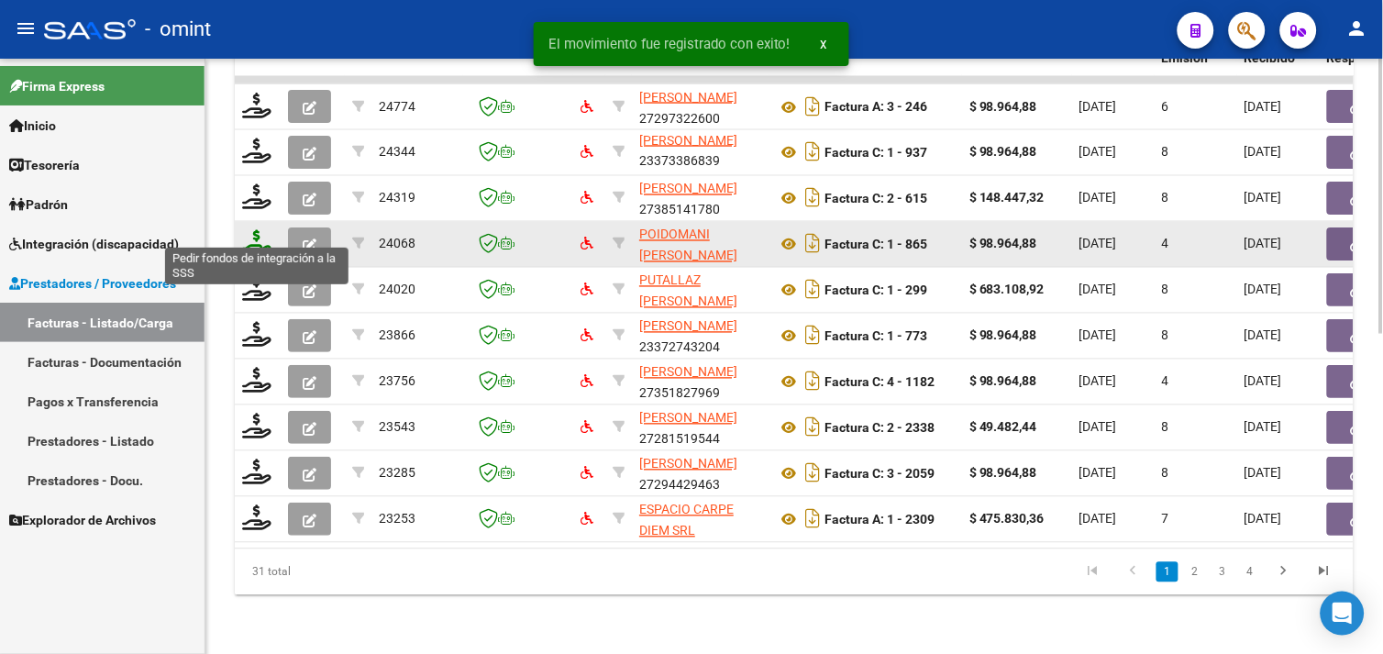
click at [259, 232] on icon at bounding box center [256, 243] width 29 height 26
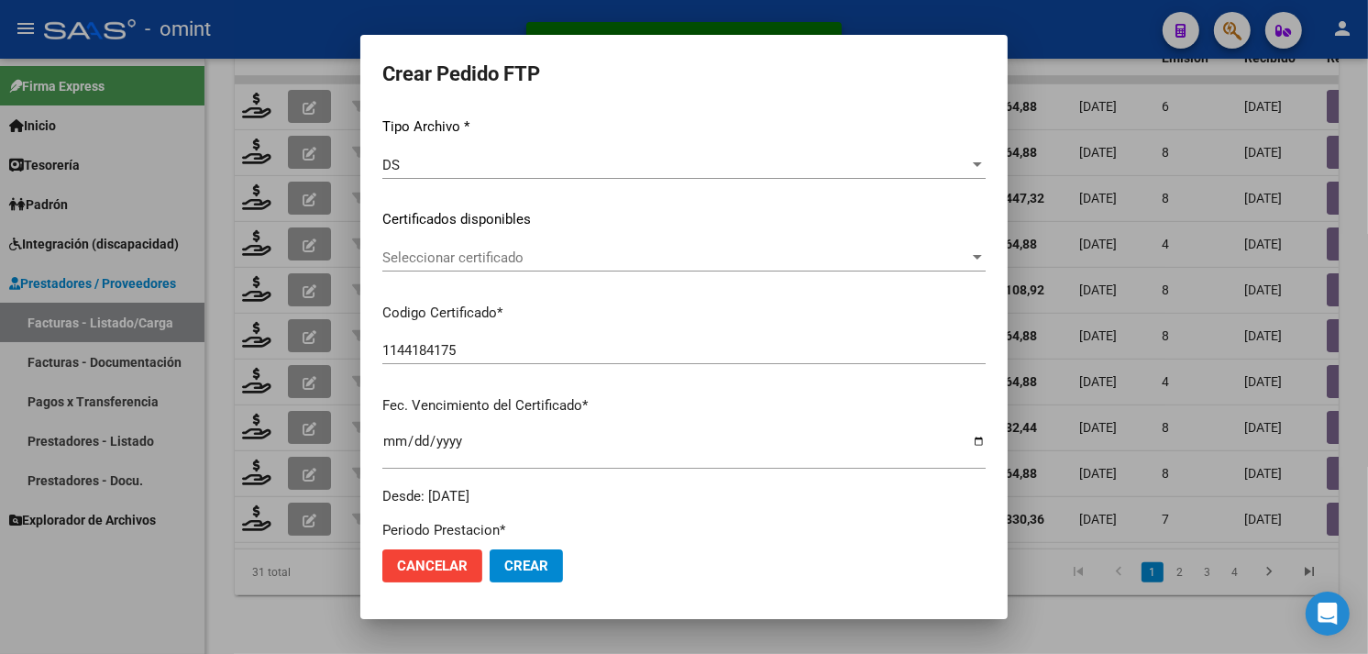
click at [499, 269] on div "Seleccionar certificado Seleccionar certificado" at bounding box center [683, 258] width 603 height 28
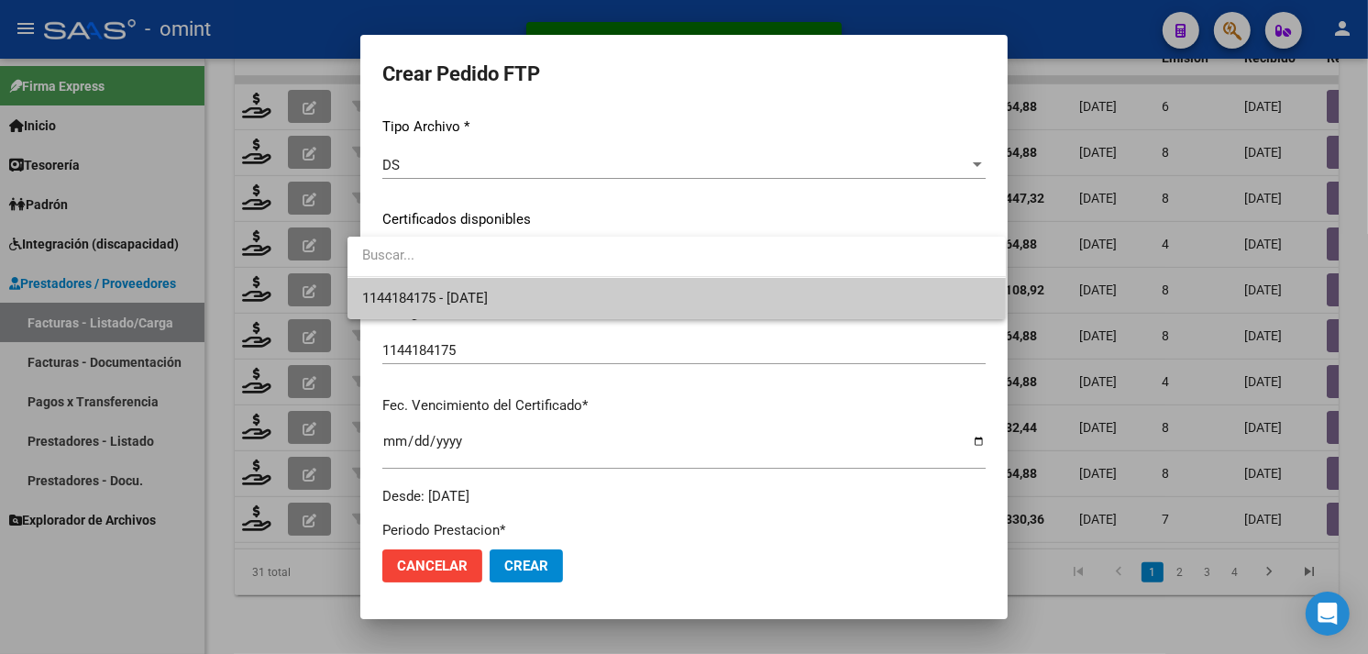
click at [488, 303] on span "1144184175 - [DATE]" at bounding box center [425, 298] width 126 height 17
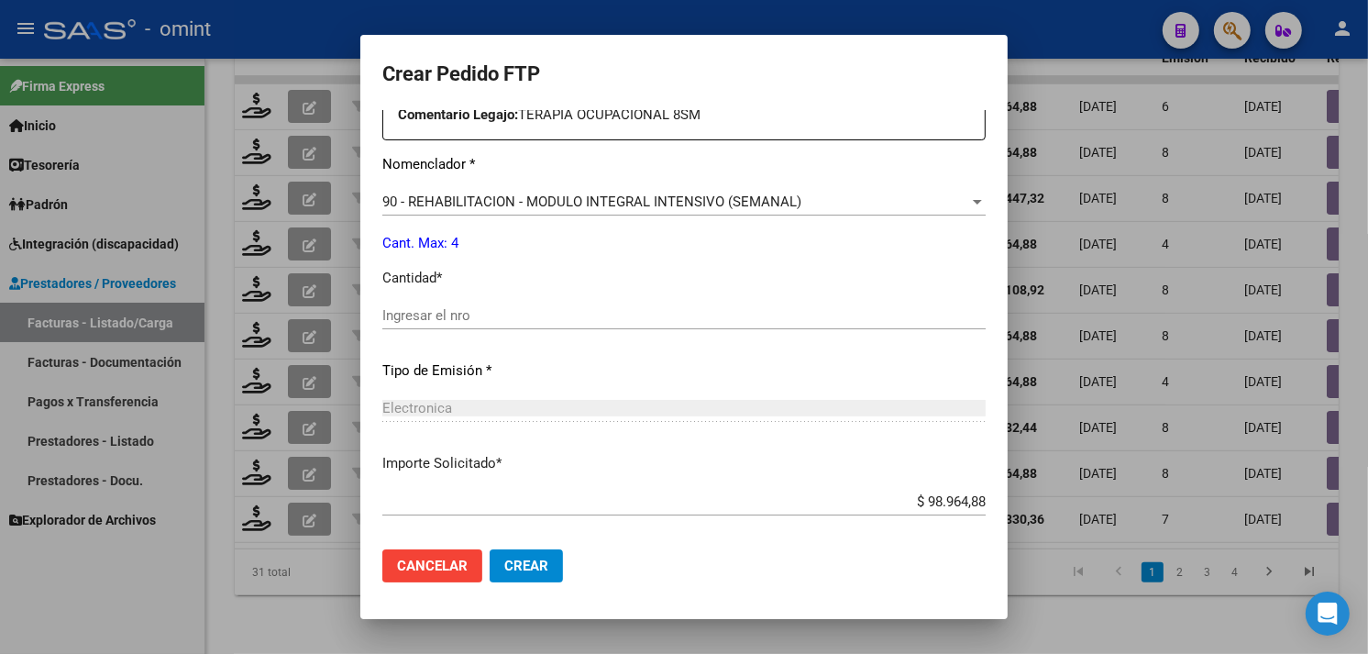
click at [451, 323] on input "Ingresar el nro" at bounding box center [683, 315] width 603 height 17
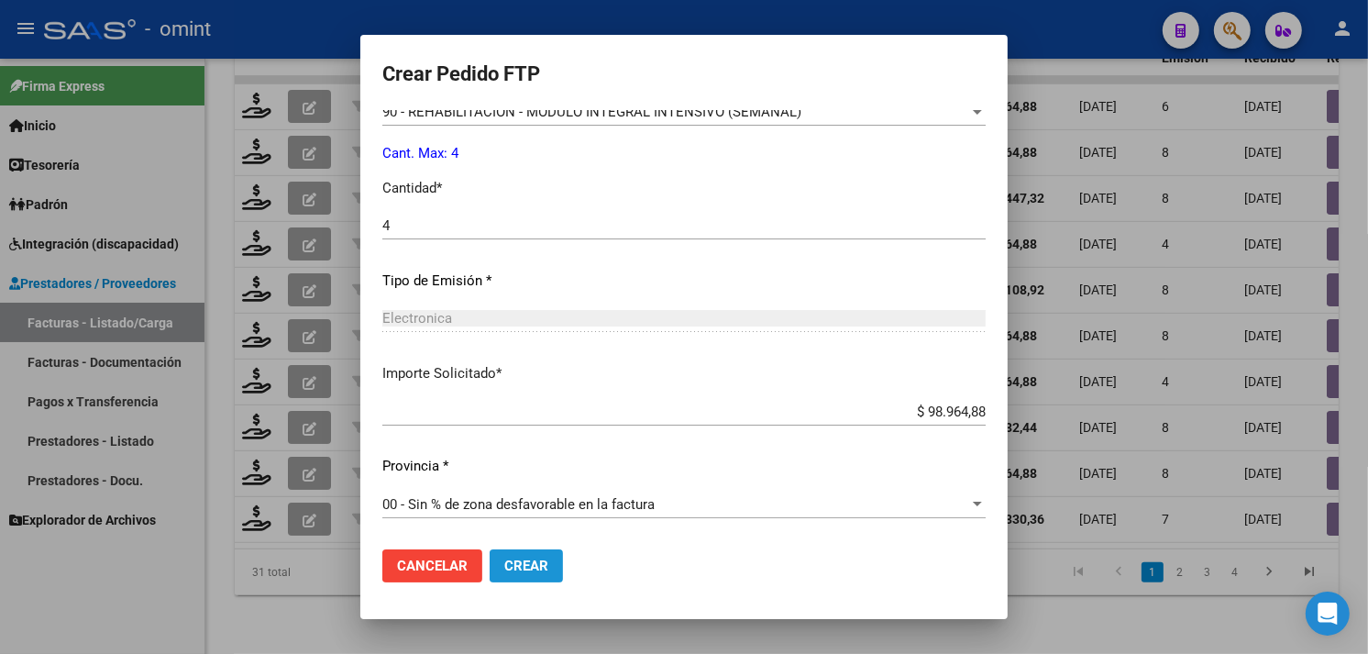
click at [504, 571] on span "Crear" at bounding box center [526, 566] width 44 height 17
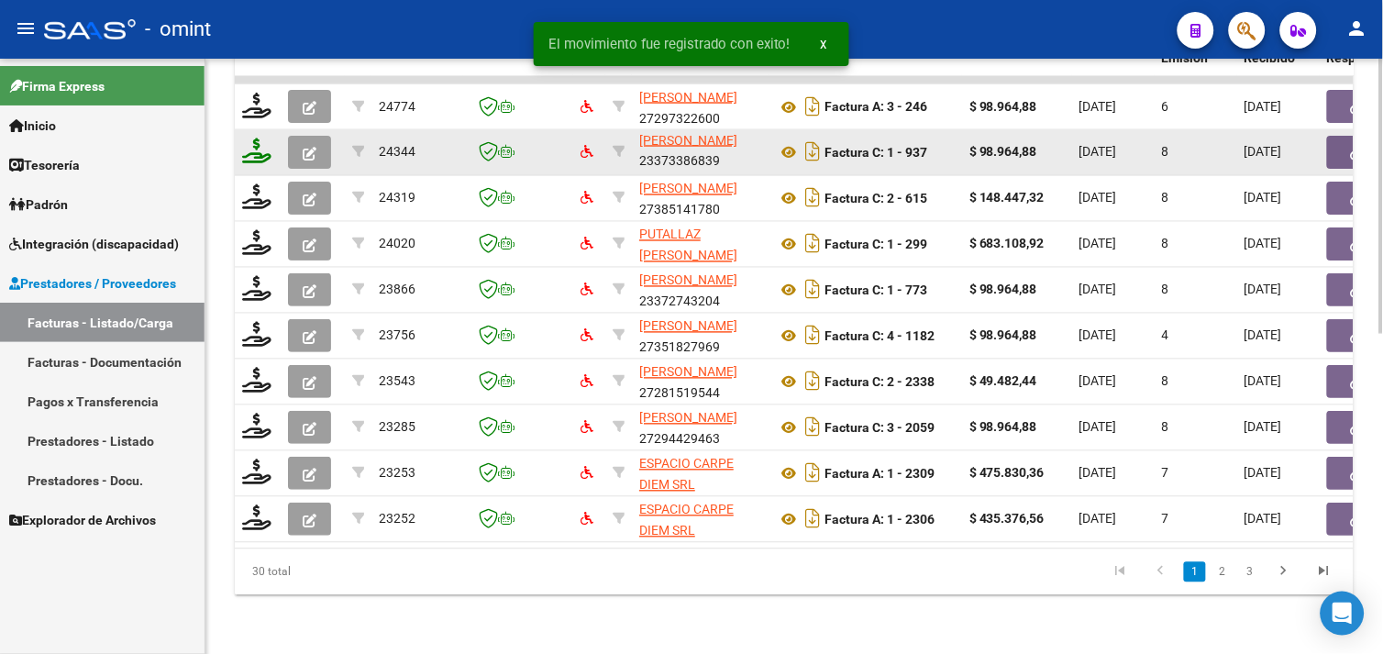
click at [257, 140] on icon at bounding box center [256, 151] width 29 height 26
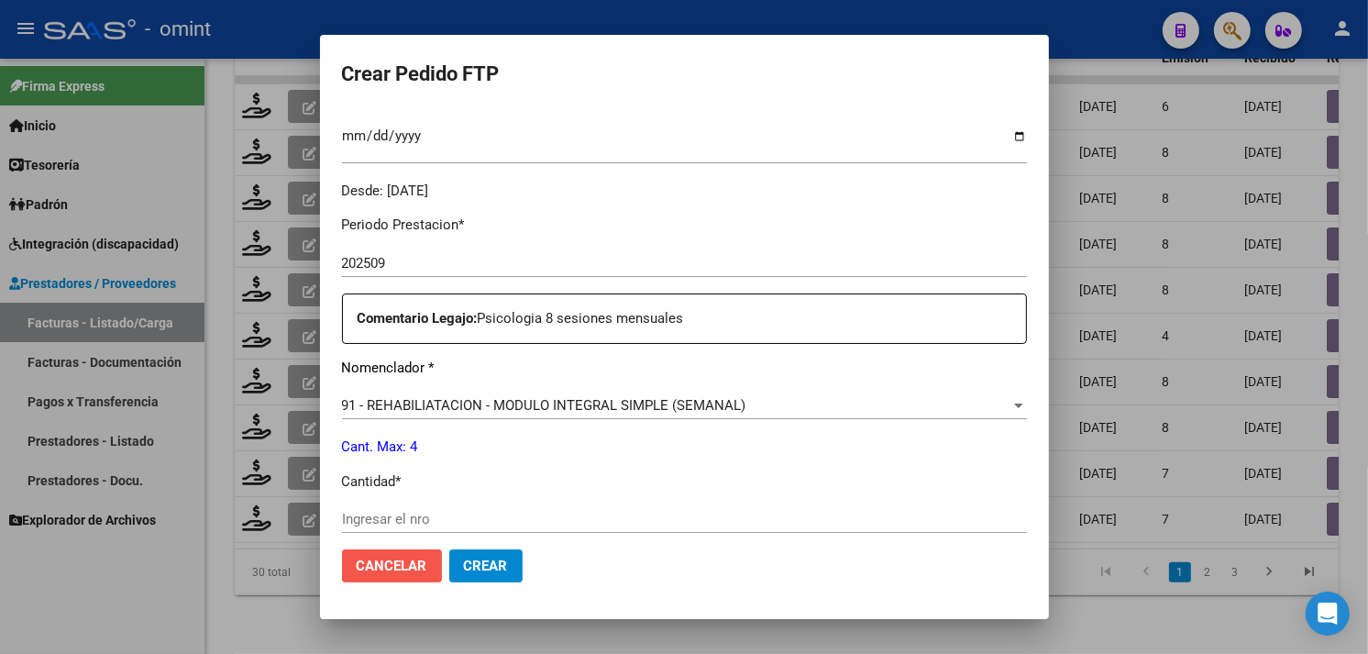
click at [404, 569] on span "Cancelar" at bounding box center [392, 566] width 71 height 17
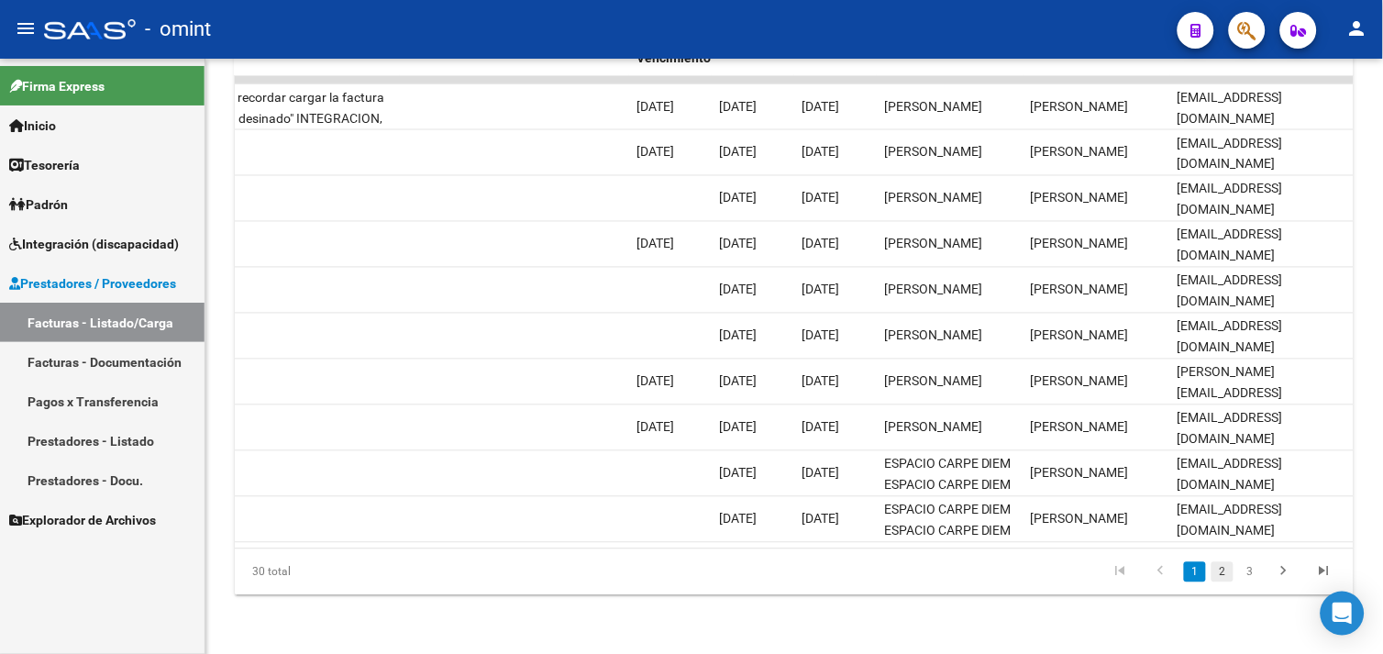
click at [1212, 580] on link "2" at bounding box center [1222, 572] width 22 height 20
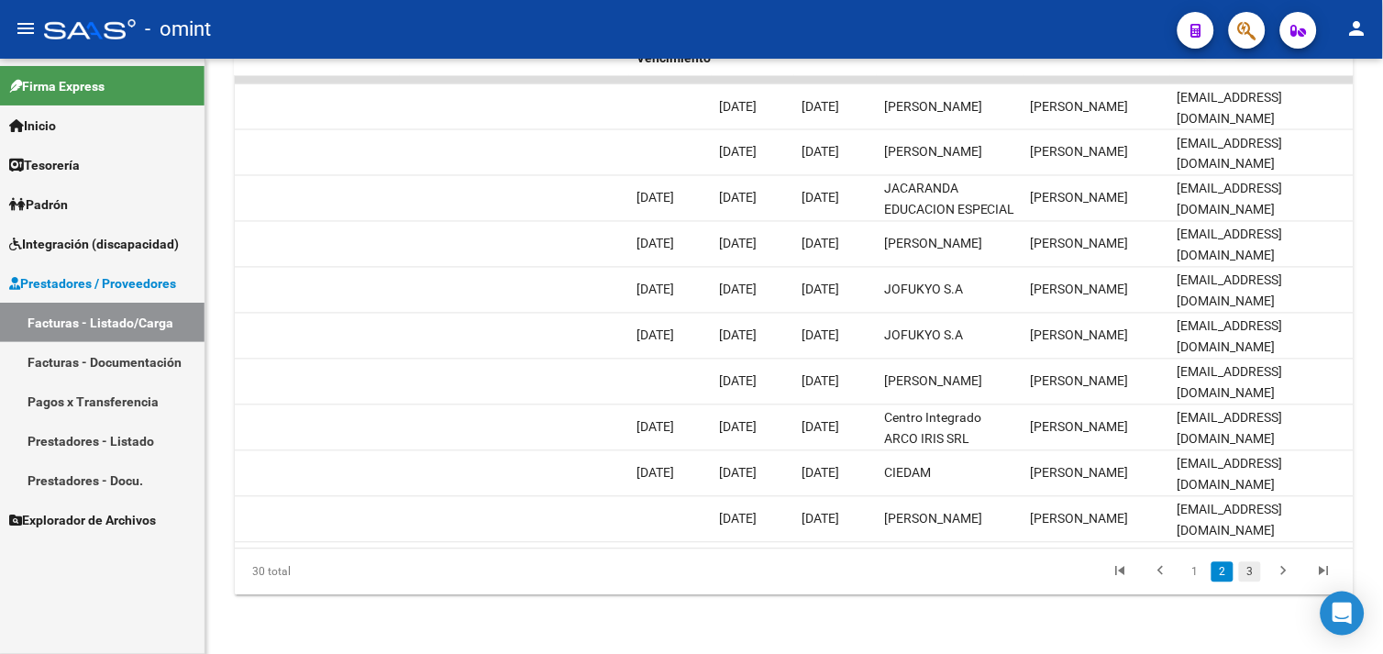
click at [1251, 573] on link "3" at bounding box center [1250, 572] width 22 height 20
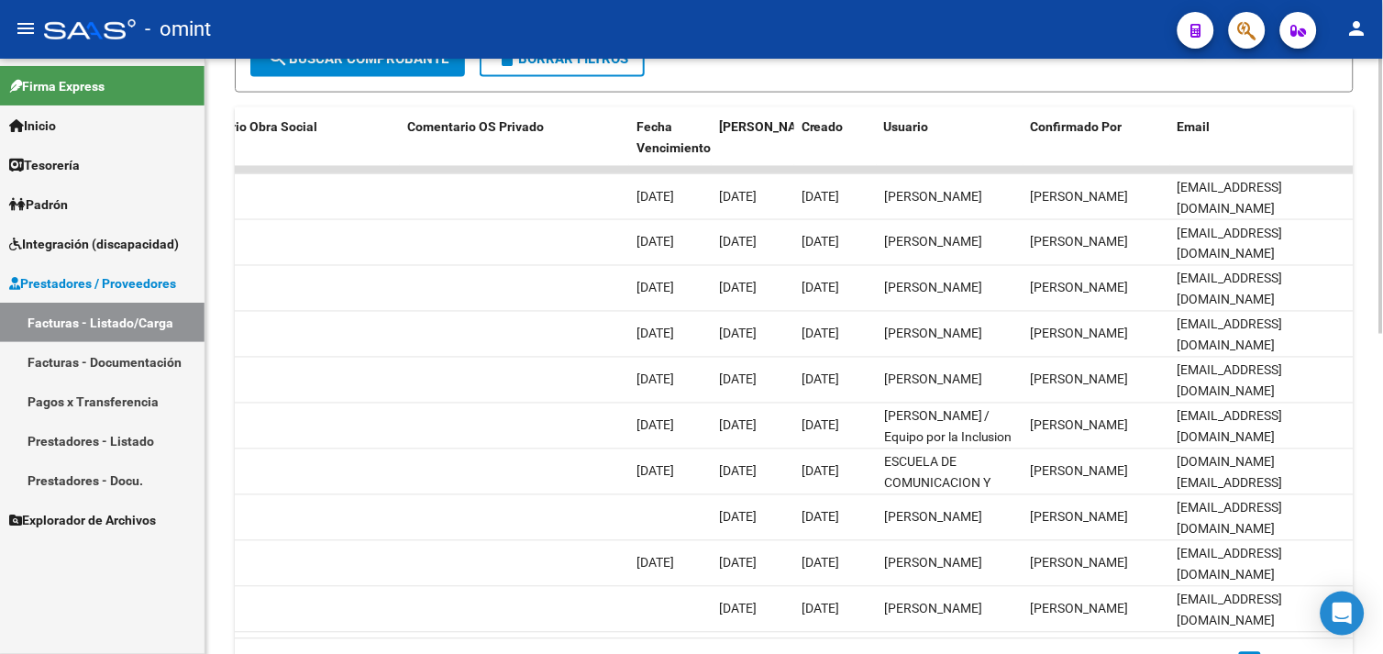
scroll to position [692, 0]
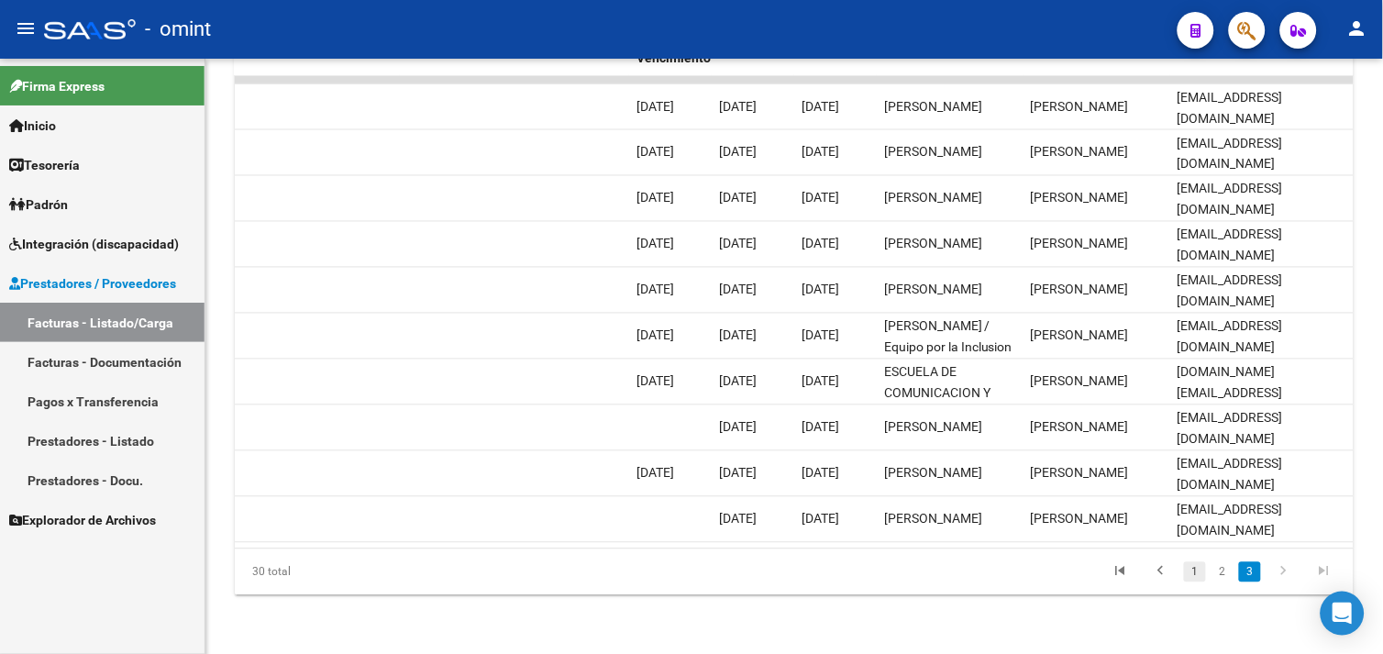
click at [1198, 573] on link "1" at bounding box center [1195, 572] width 22 height 20
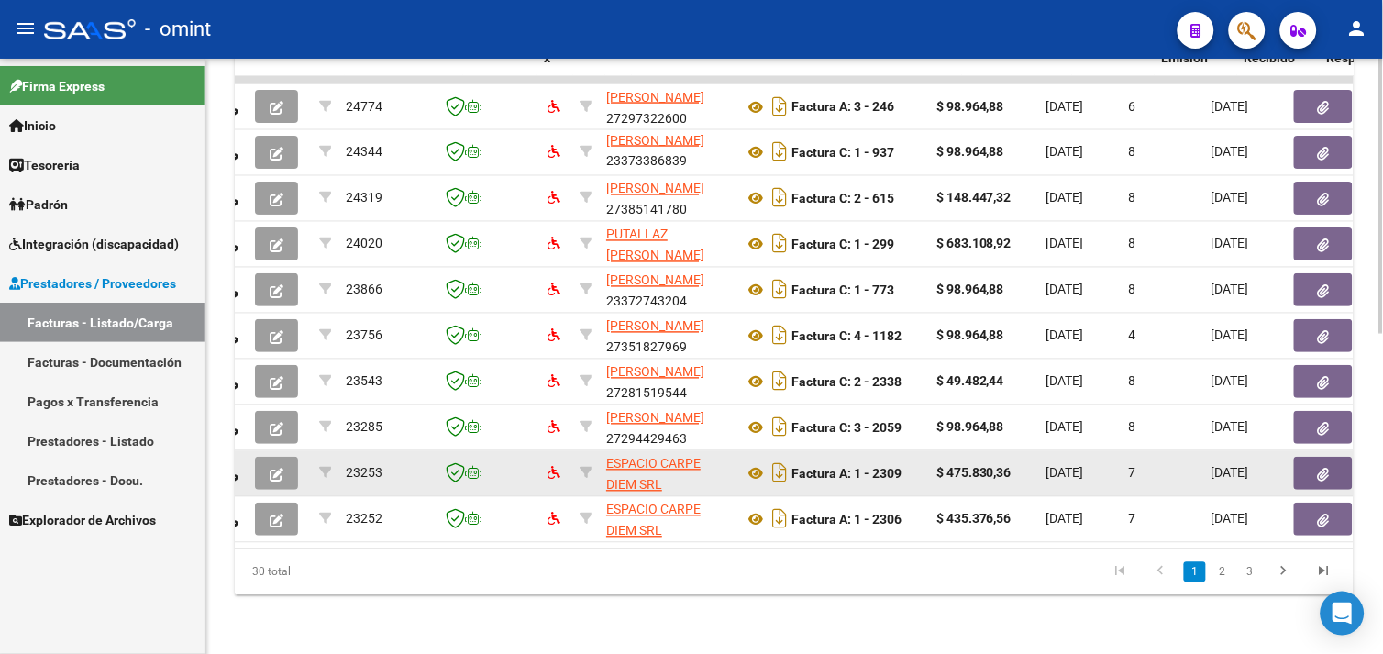
scroll to position [0, 0]
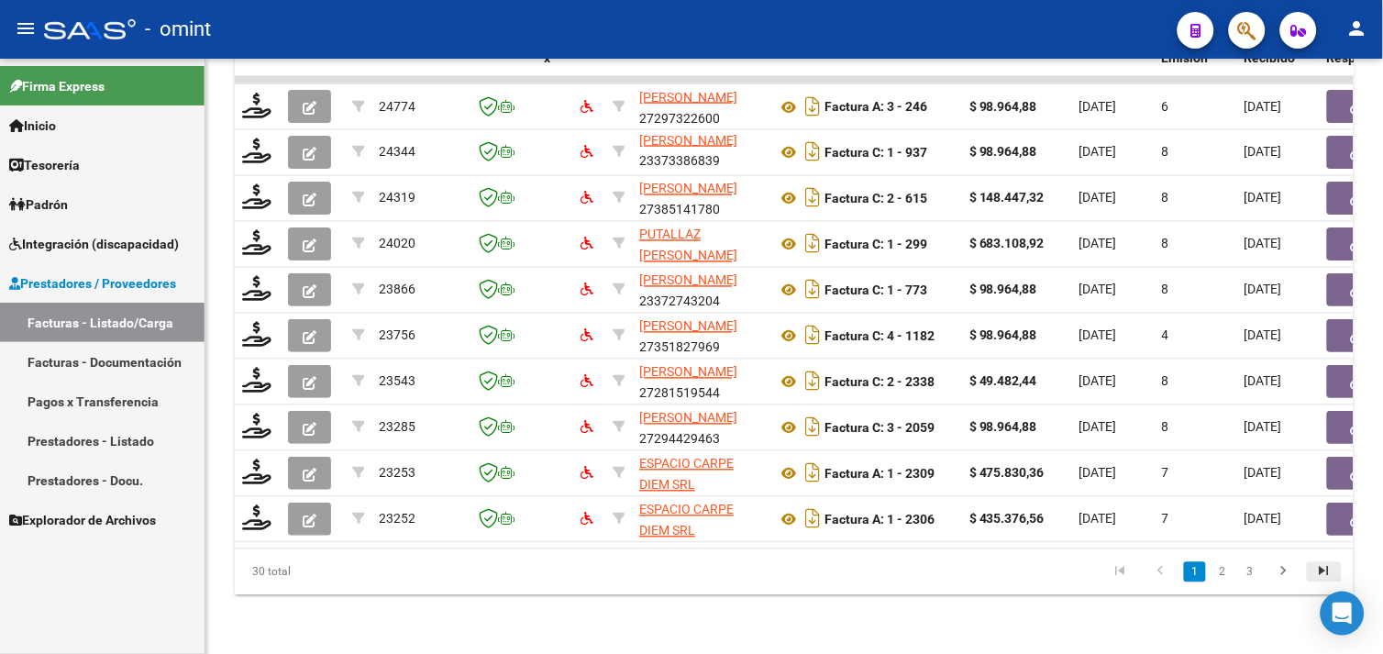
click at [1331, 574] on icon "go to last page" at bounding box center [1324, 574] width 24 height 22
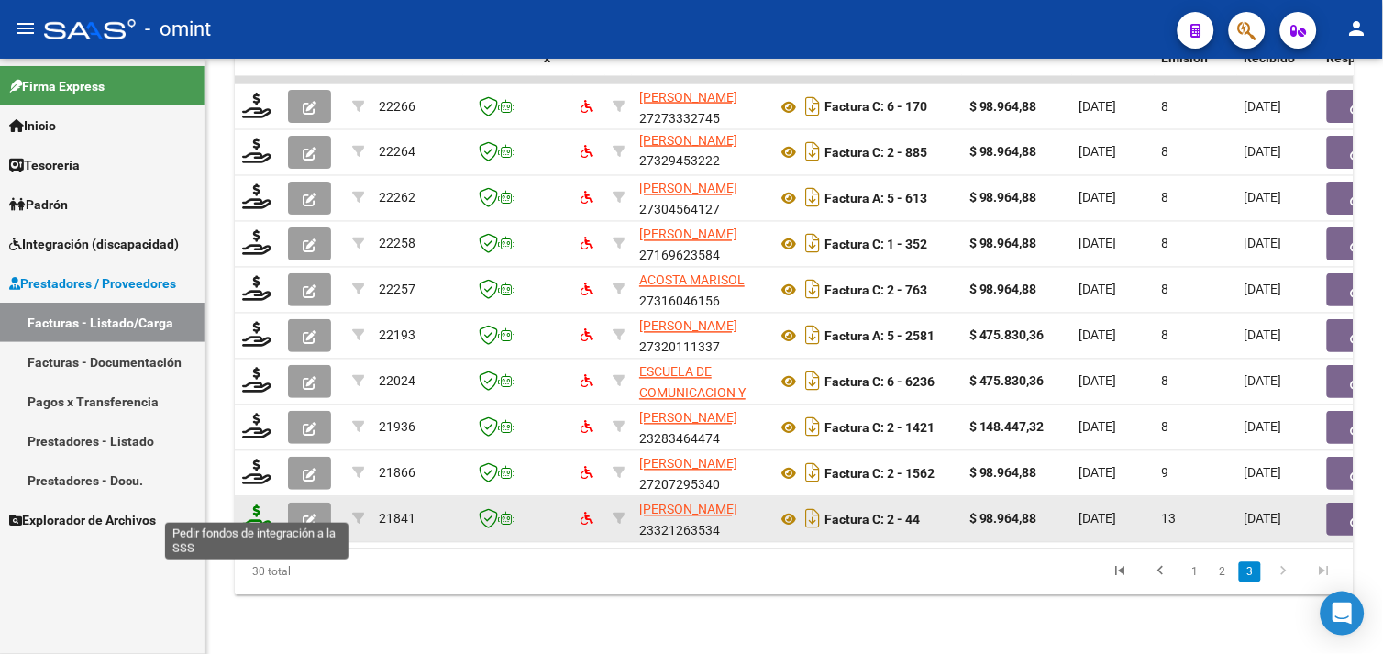
click at [250, 505] on icon at bounding box center [256, 518] width 29 height 26
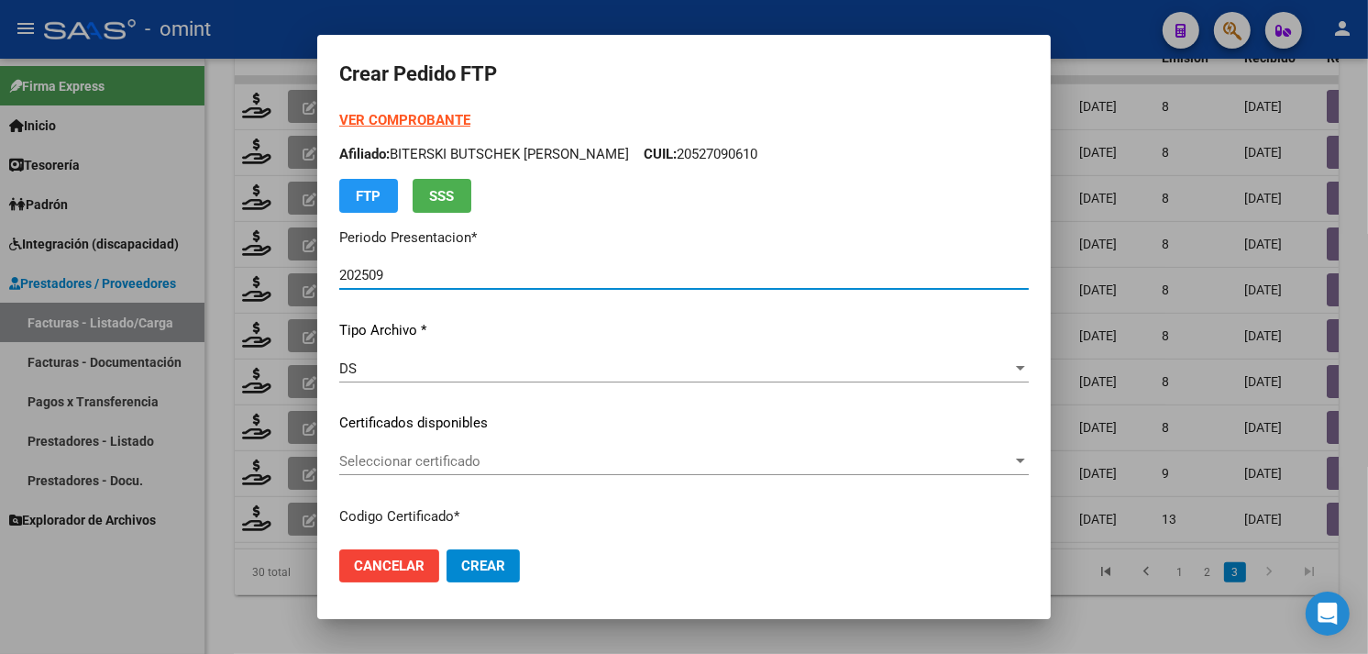
click at [426, 151] on p "Afiliado: BITERSKI BUTSCHEK [PERSON_NAME]: 20527090610" at bounding box center [684, 154] width 690 height 21
copy p "BITERSKI"
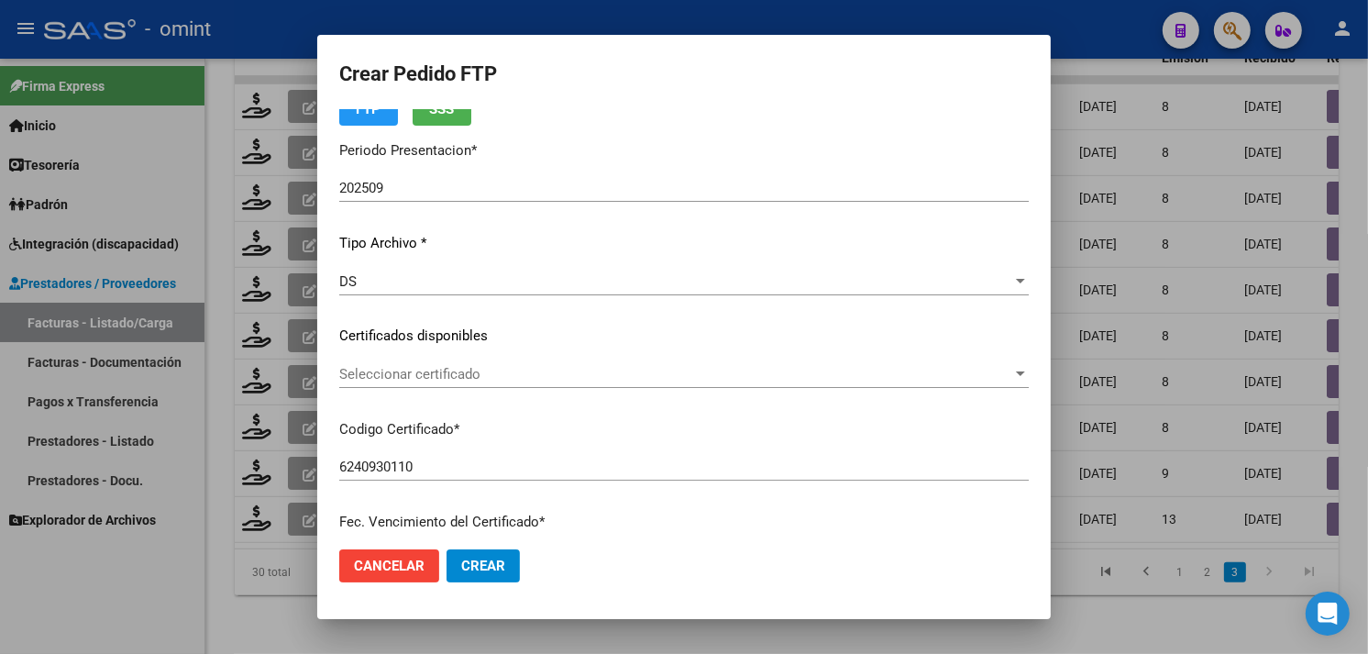
scroll to position [204, 0]
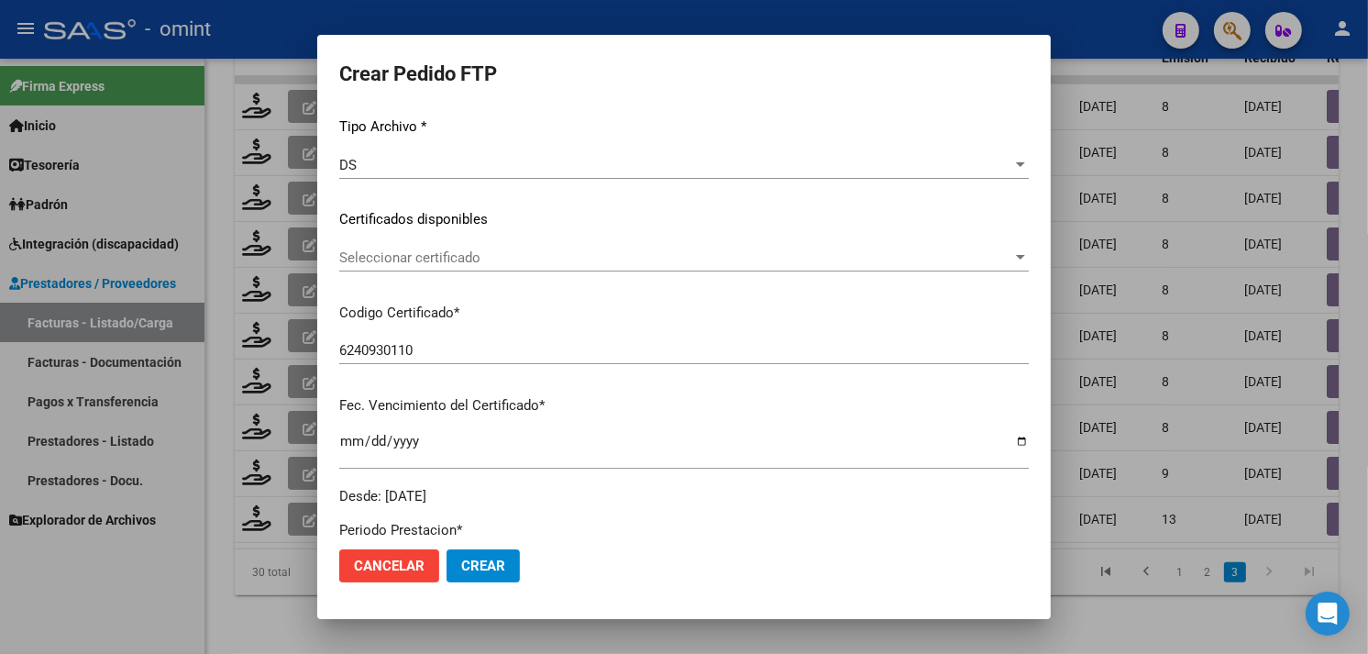
click at [484, 258] on span "Seleccionar certificado" at bounding box center [675, 257] width 673 height 17
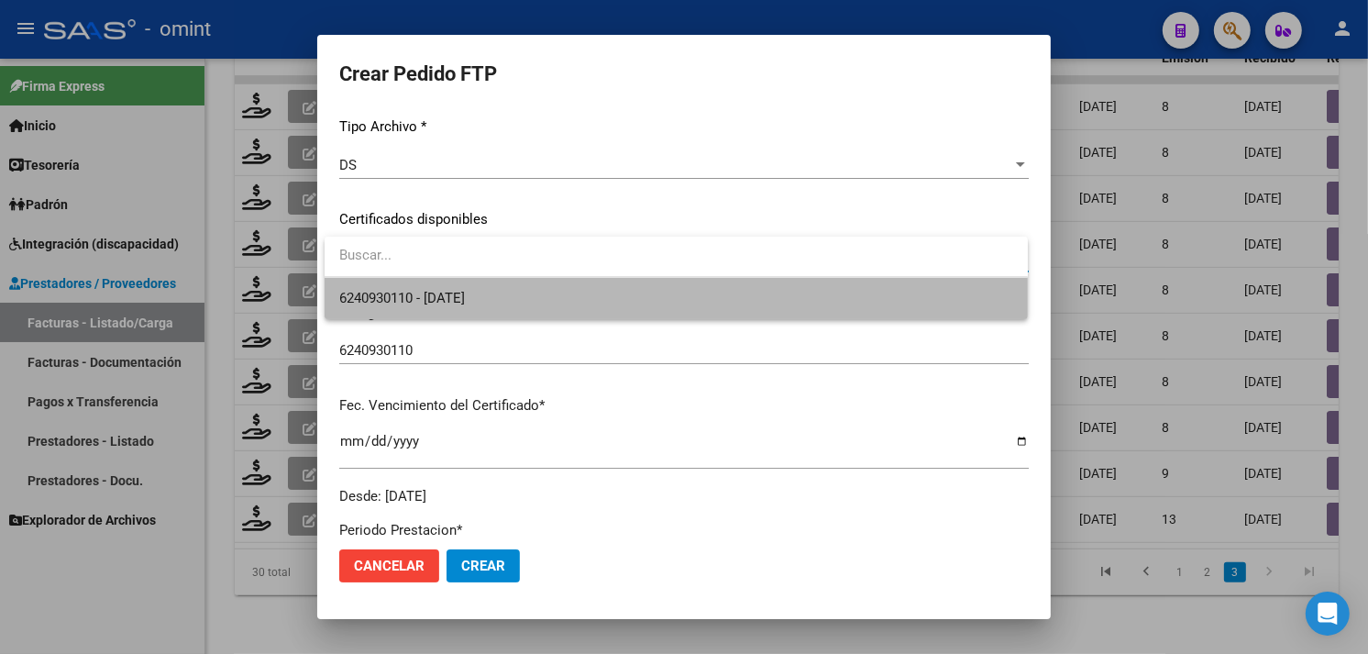
click at [492, 288] on span "6240930110 - [DATE]" at bounding box center [676, 298] width 674 height 41
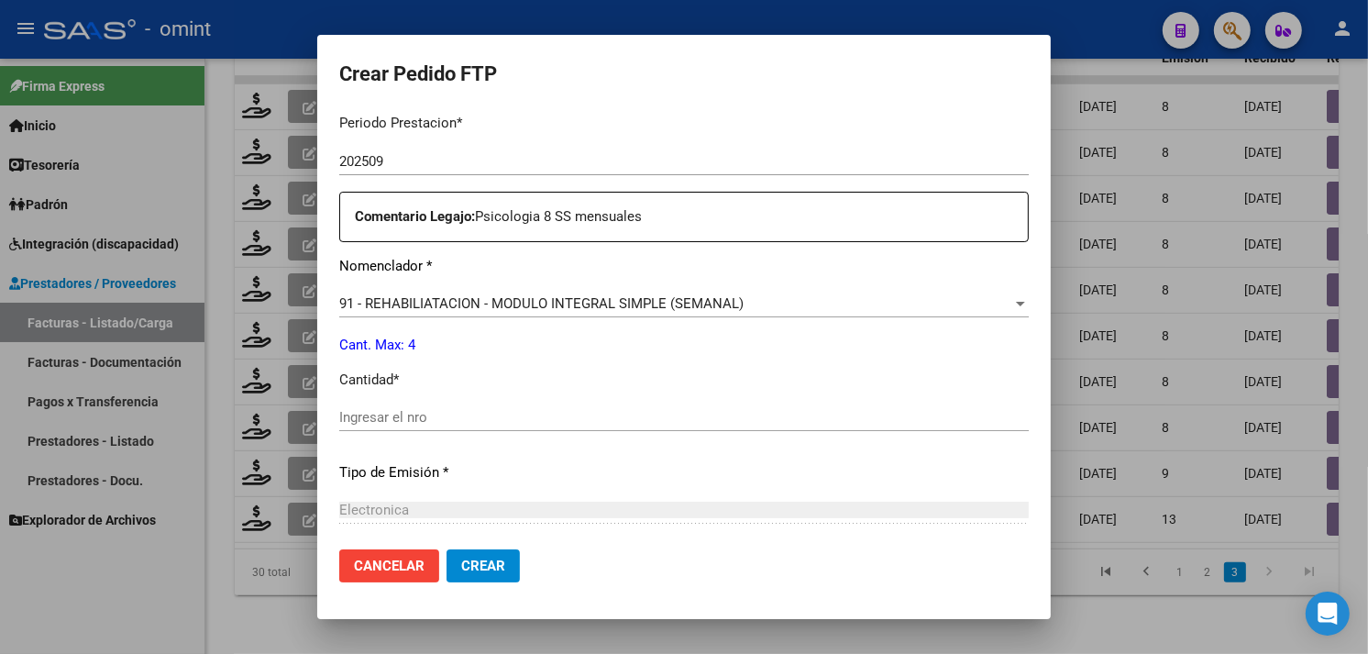
scroll to position [802, 0]
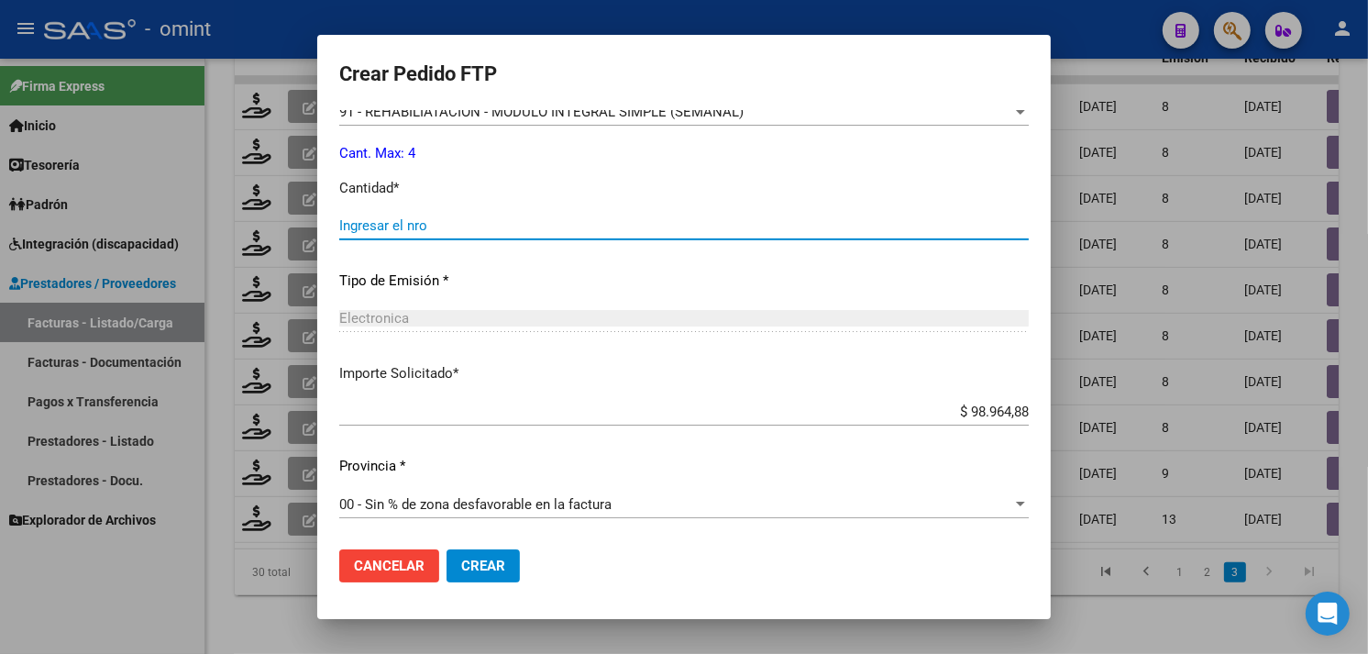
click at [466, 229] on input "Ingresar el nro" at bounding box center [684, 225] width 690 height 17
click at [502, 569] on span "Crear" at bounding box center [483, 566] width 44 height 17
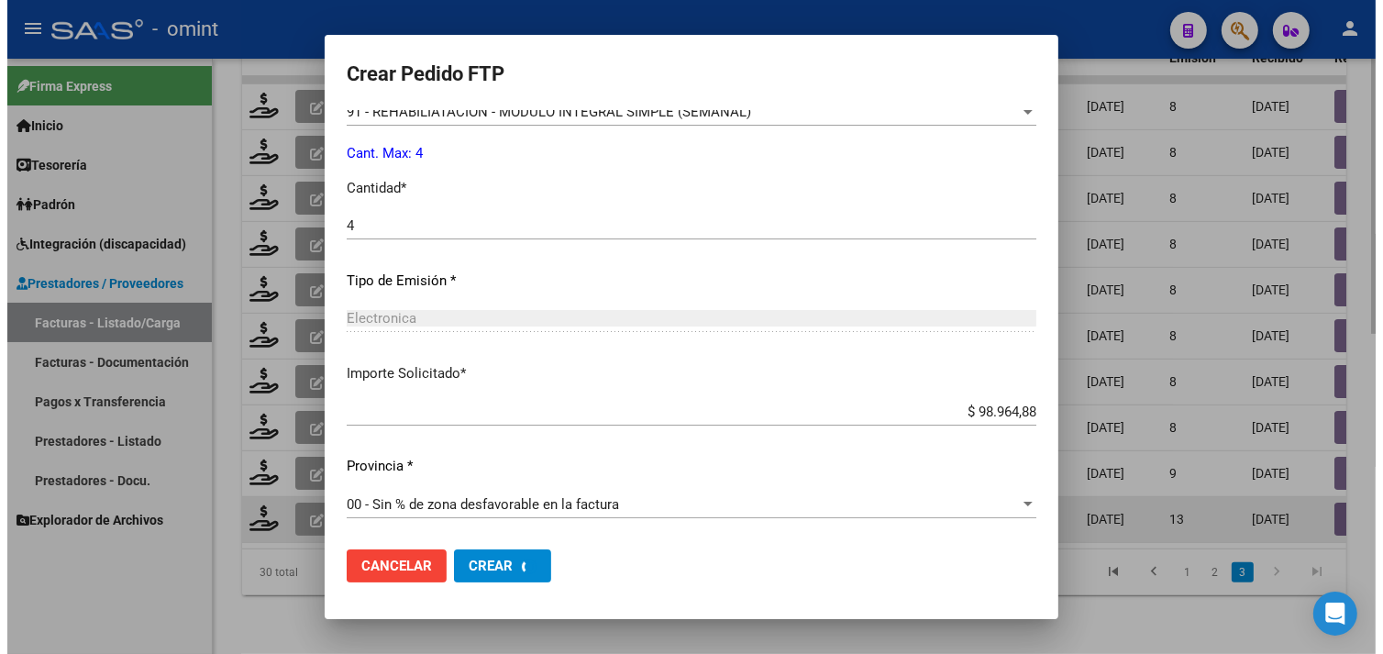
scroll to position [0, 0]
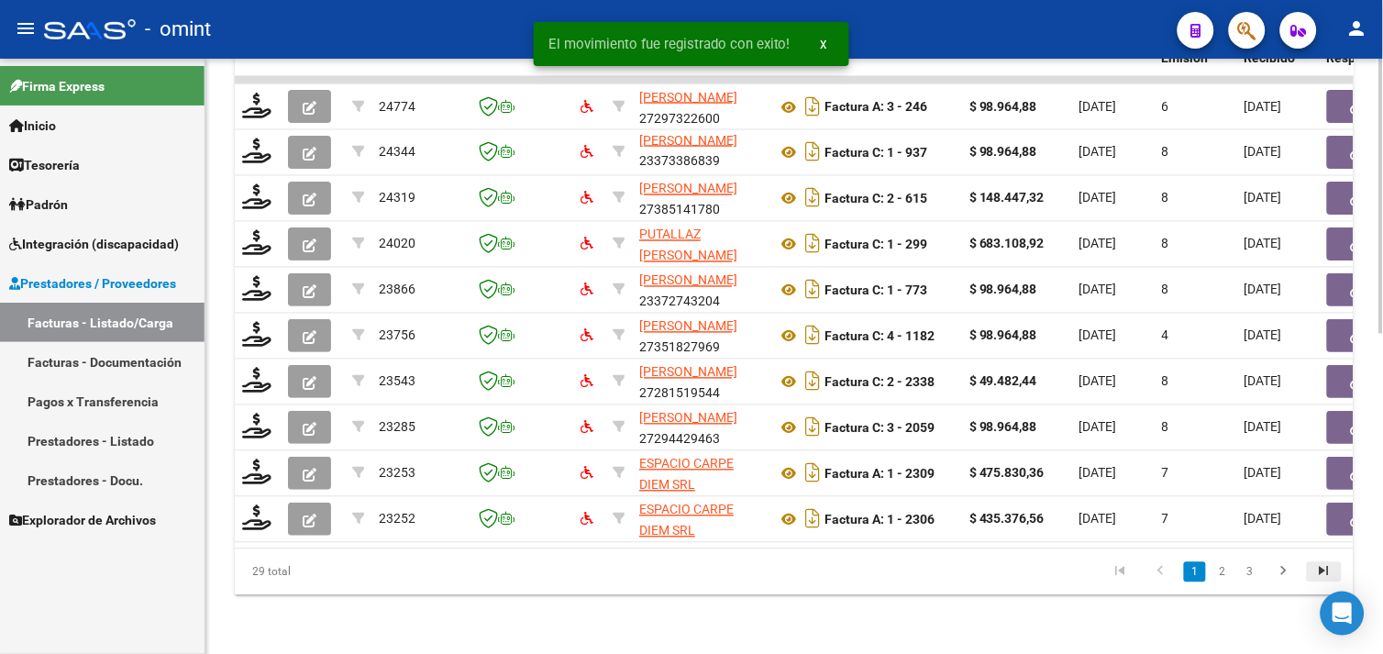
click at [1317, 578] on icon "go to last page" at bounding box center [1324, 574] width 24 height 22
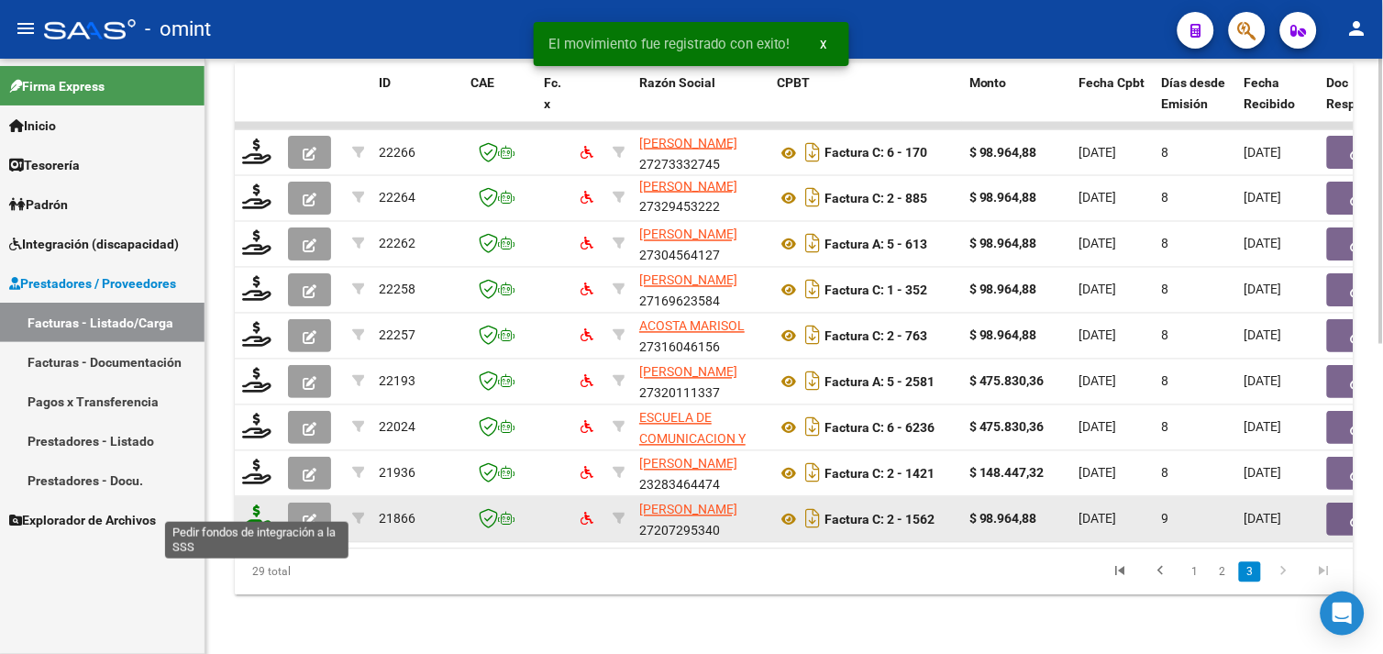
click at [242, 511] on icon at bounding box center [256, 518] width 29 height 26
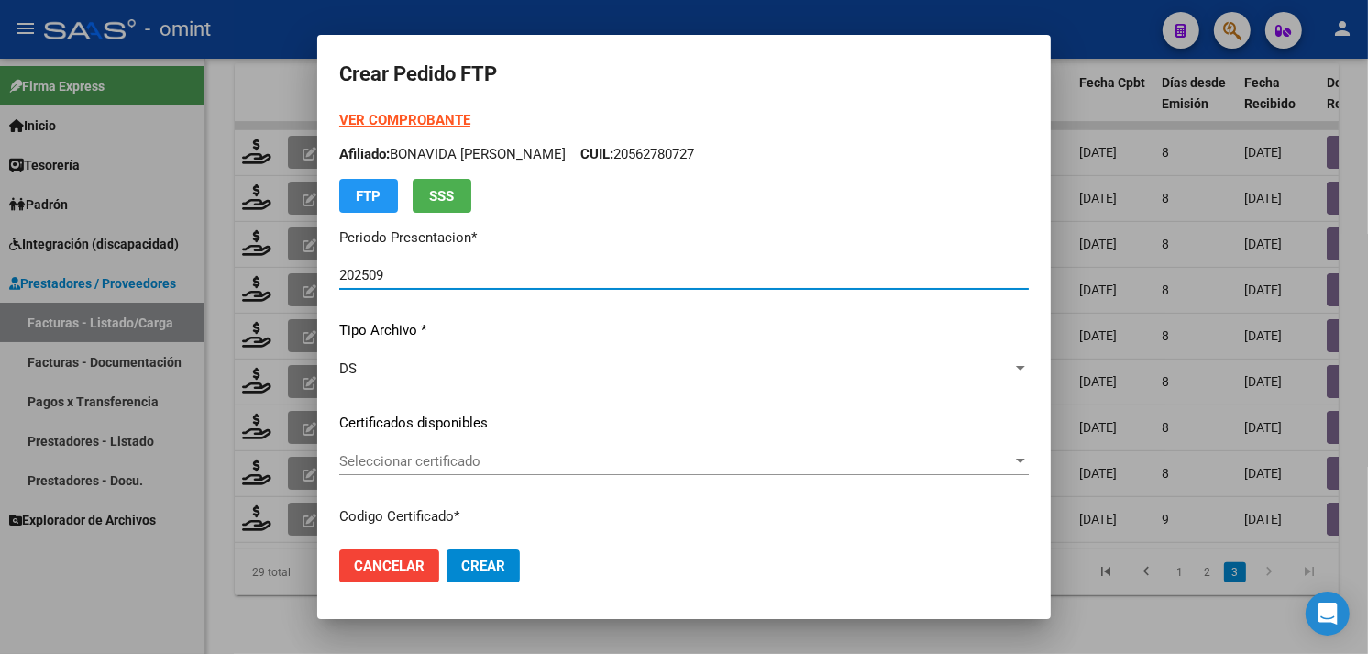
click at [440, 157] on p "Afiliado: BONAVIDA [PERSON_NAME]: 20562780727" at bounding box center [684, 154] width 690 height 21
copy p "BONAVIDA"
click at [466, 459] on span "Seleccionar certificado" at bounding box center [675, 461] width 673 height 17
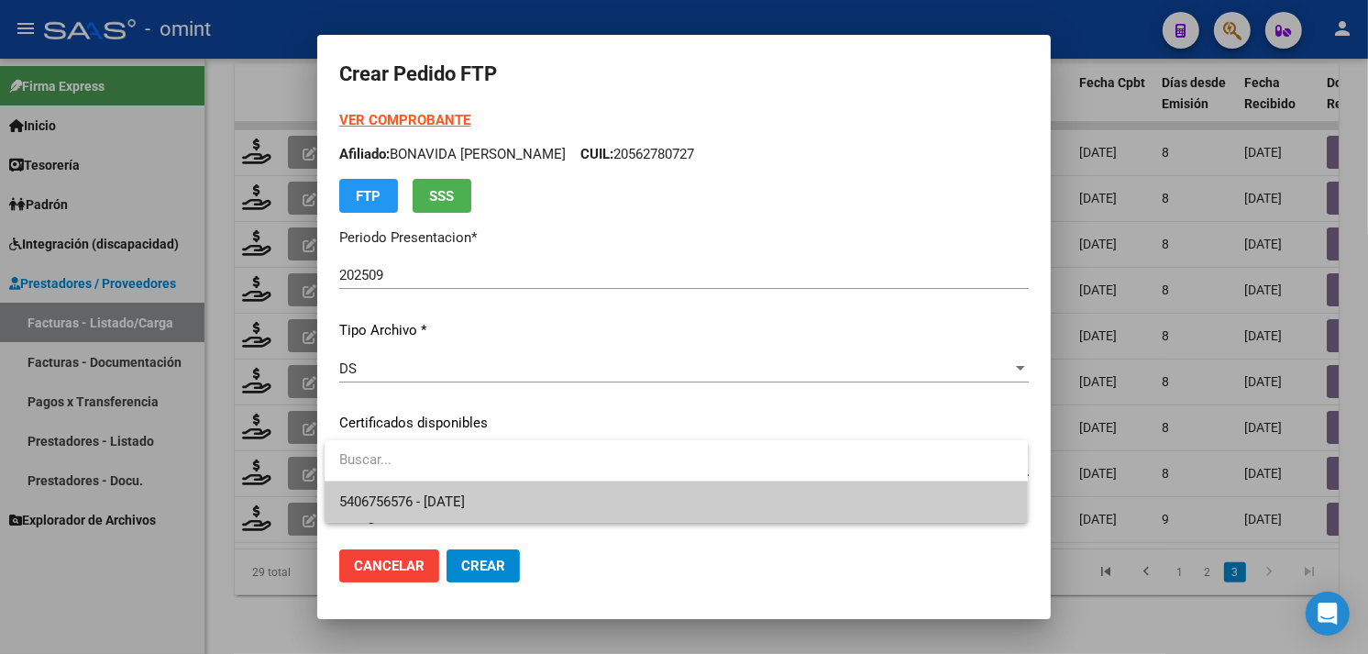
click at [488, 492] on span "5406756576 - [DATE]" at bounding box center [676, 501] width 674 height 41
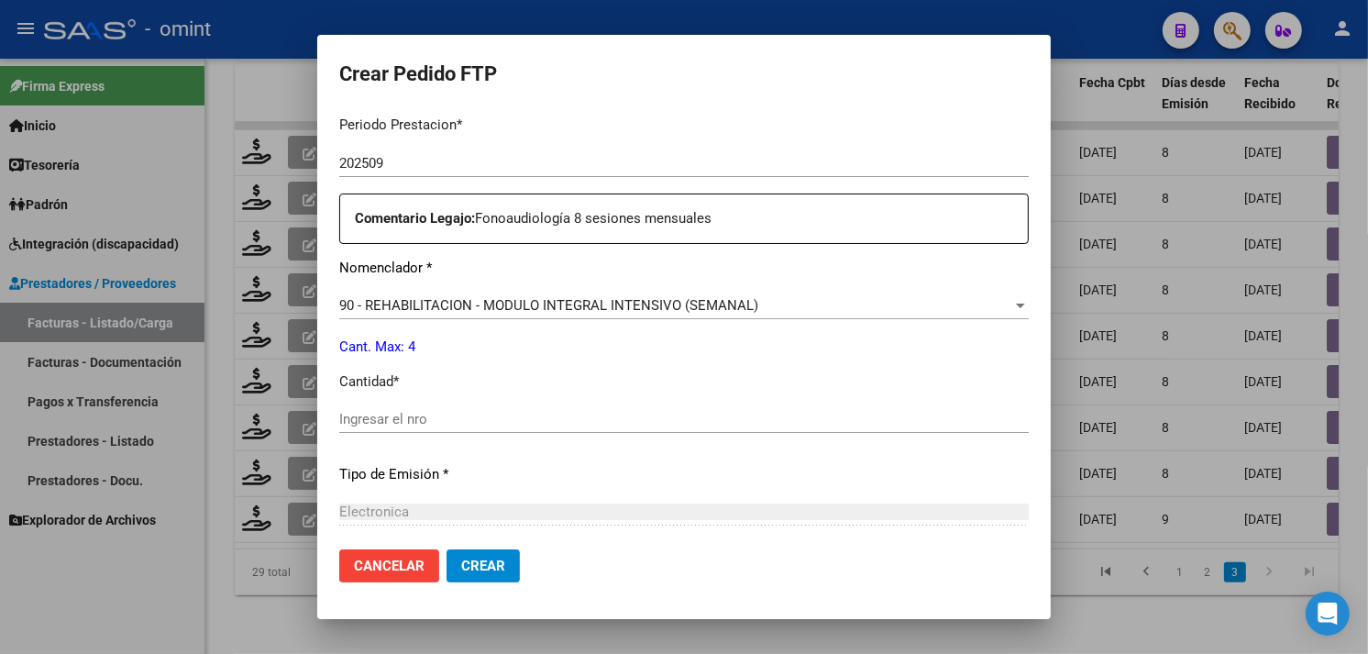
scroll to position [611, 0]
click at [491, 410] on input "Ingresar el nro" at bounding box center [684, 417] width 690 height 17
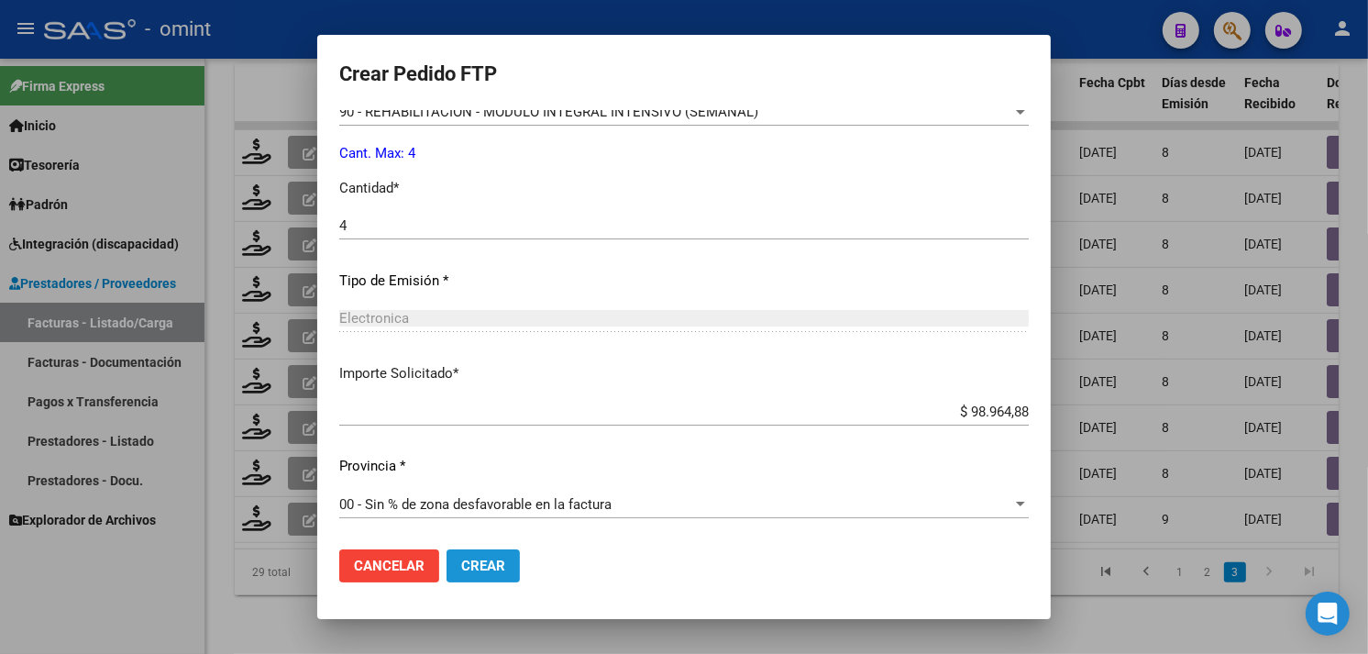
click at [518, 555] on button "Crear" at bounding box center [483, 565] width 73 height 33
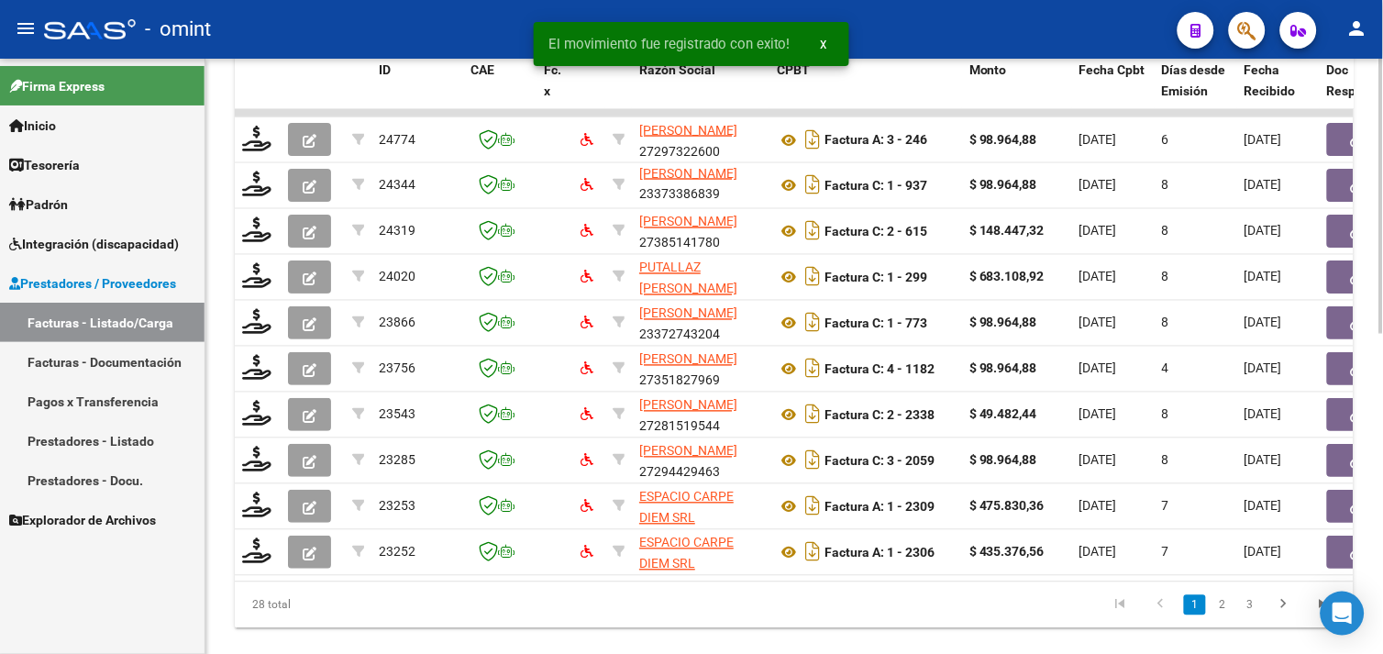
scroll to position [692, 0]
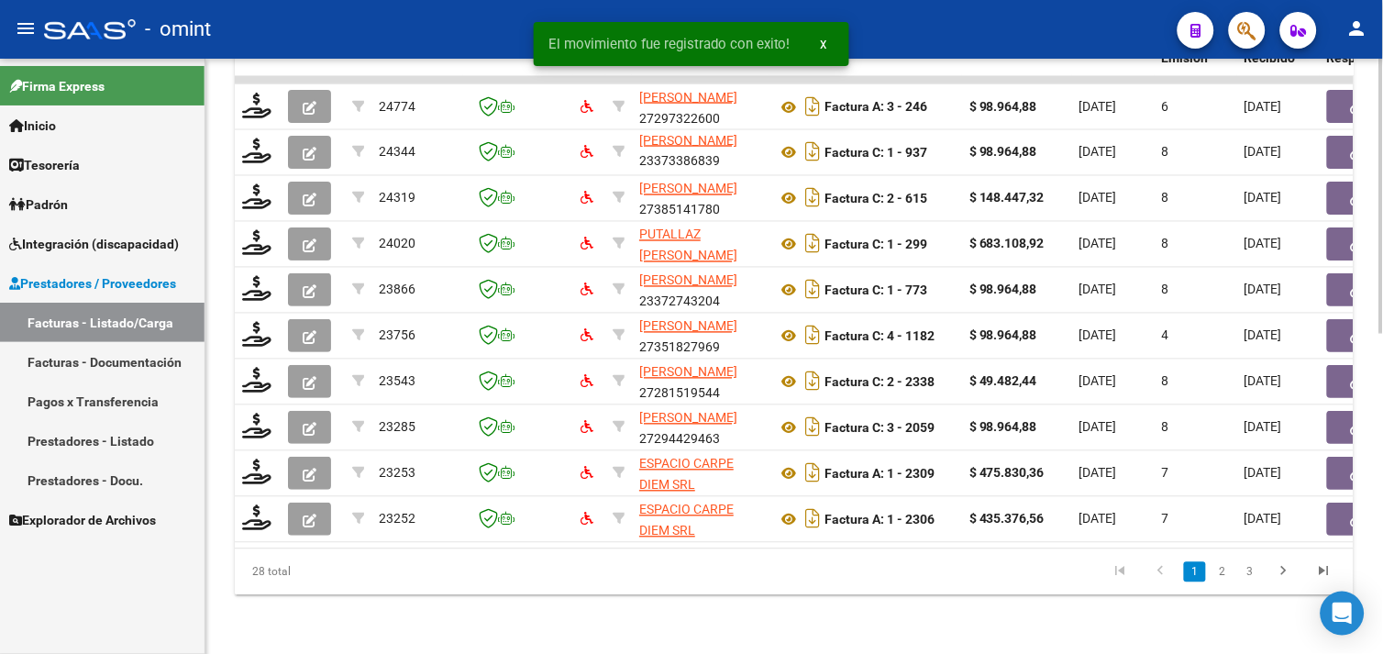
drag, startPoint x: 1321, startPoint y: 578, endPoint x: 1308, endPoint y: 579, distance: 12.9
click at [1321, 578] on icon "go to last page" at bounding box center [1324, 574] width 24 height 22
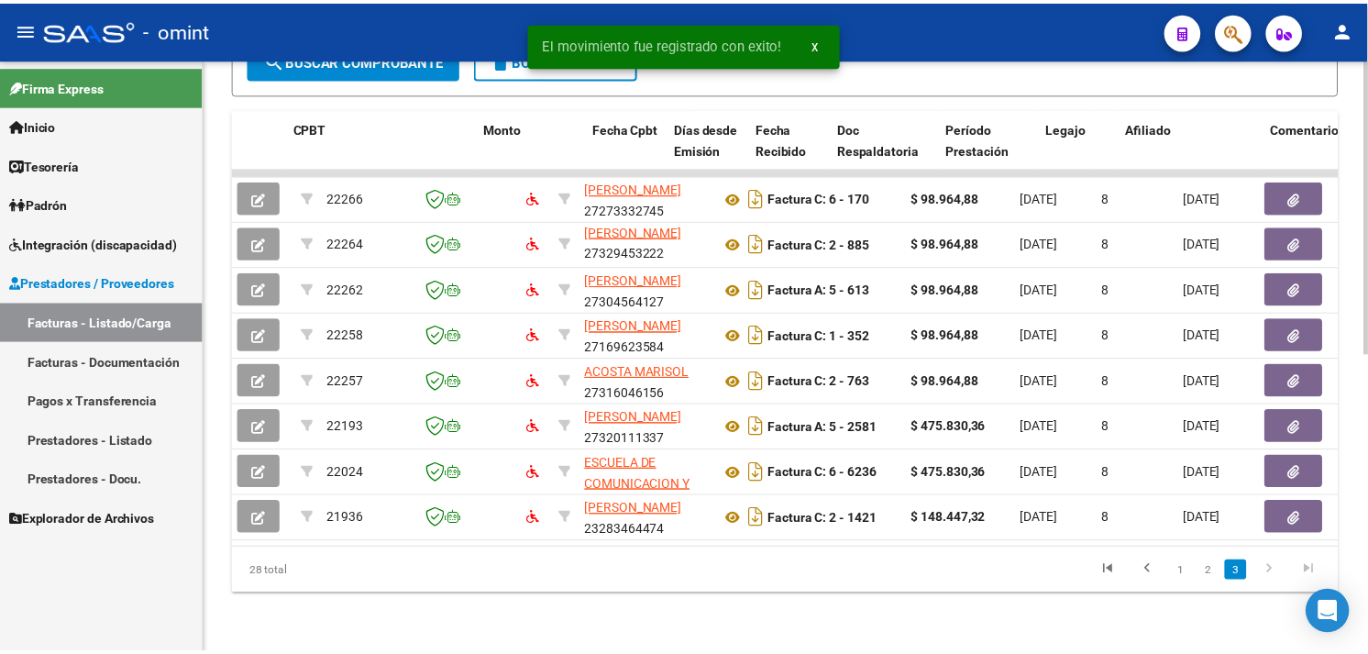
scroll to position [0, 0]
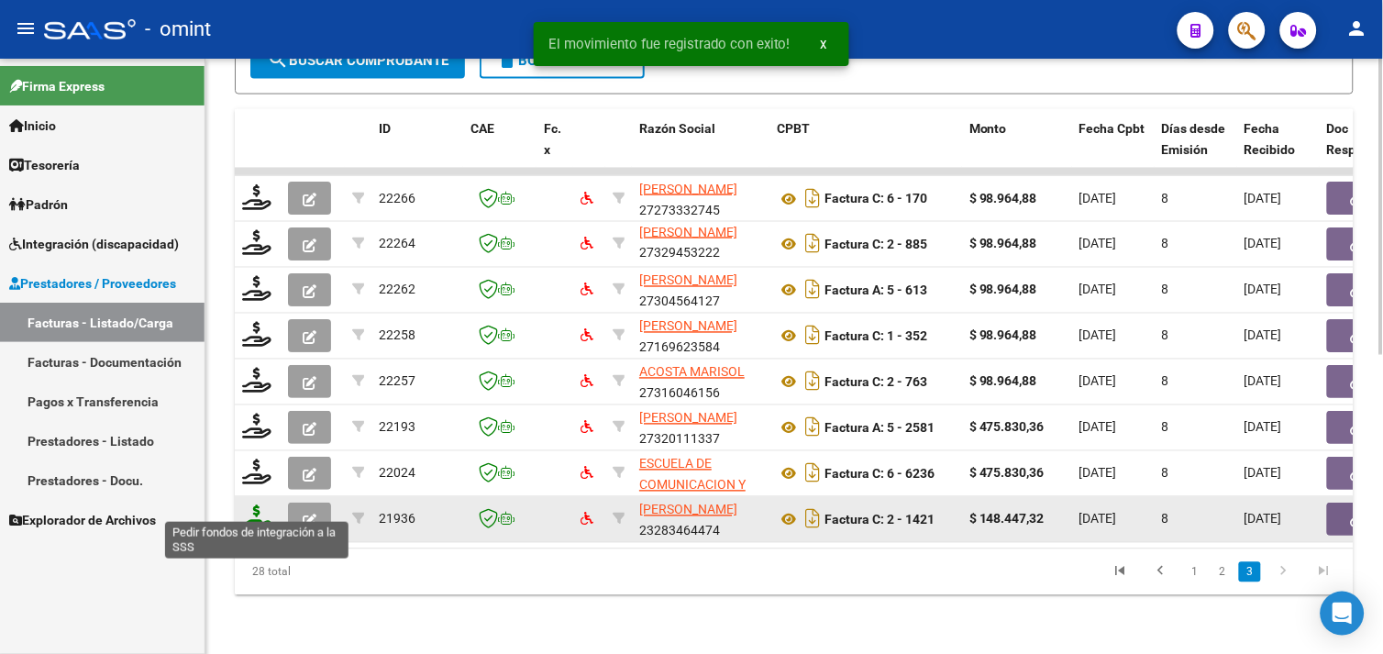
click at [254, 508] on icon at bounding box center [256, 518] width 29 height 26
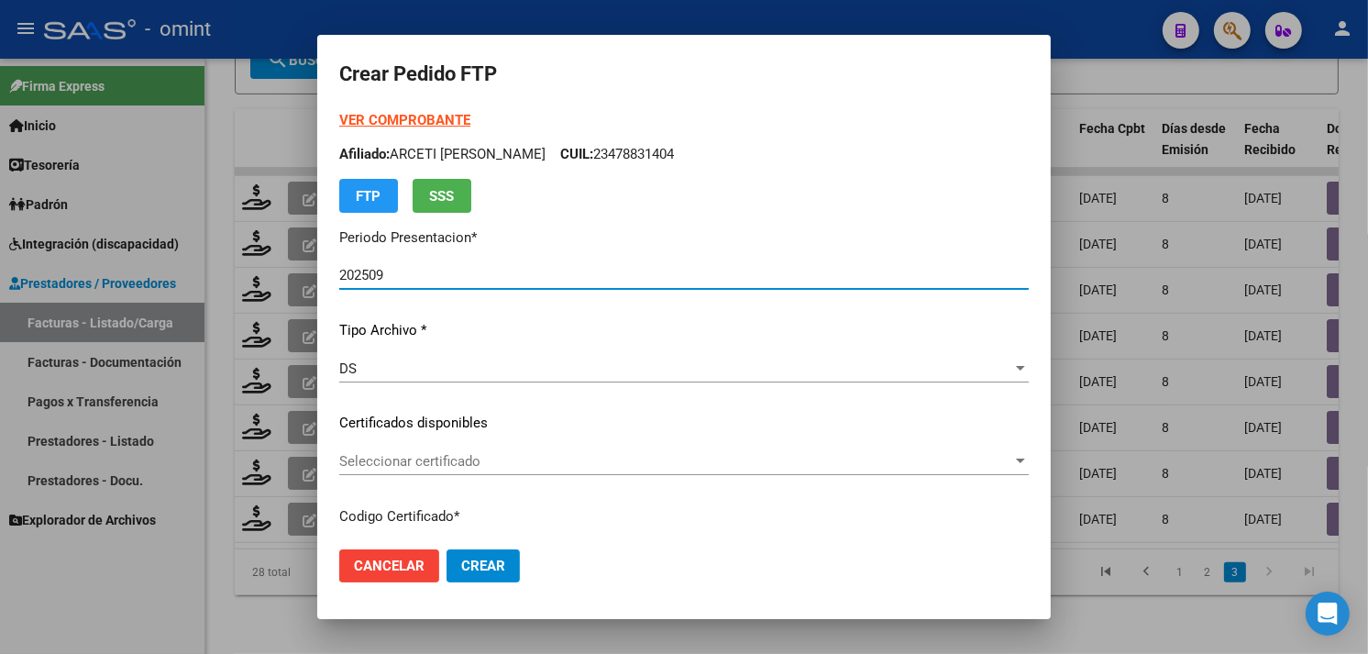
click at [405, 150] on p "Afiliado: ARCETI [PERSON_NAME]: 23478831404" at bounding box center [684, 154] width 690 height 21
copy p "ARCETI"
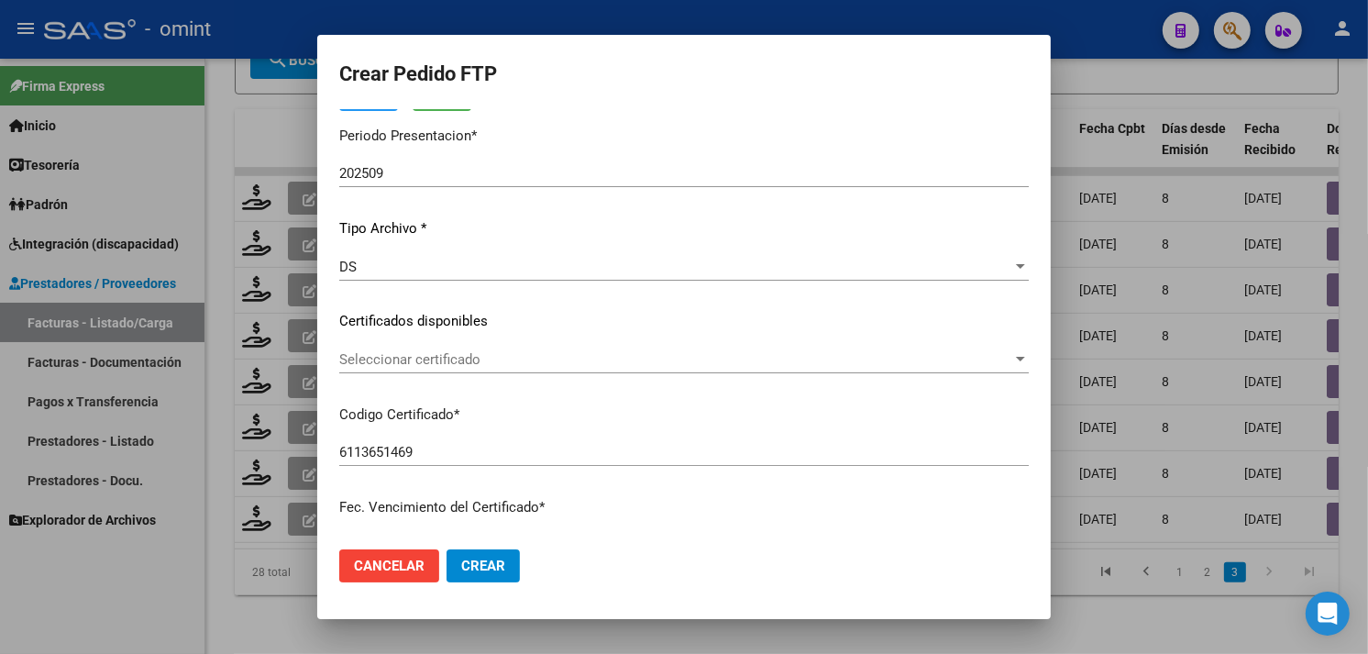
click at [490, 361] on span "Seleccionar certificado" at bounding box center [675, 359] width 673 height 17
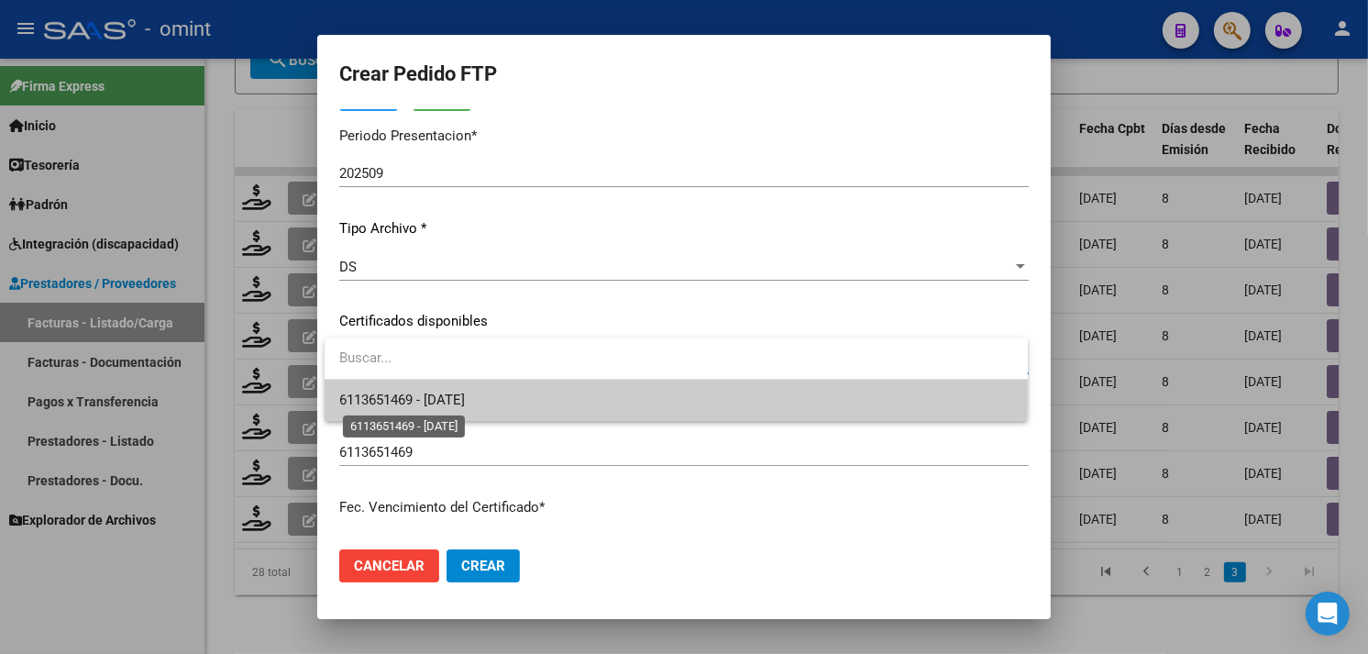
click at [465, 397] on span "6113651469 - [DATE]" at bounding box center [402, 400] width 126 height 17
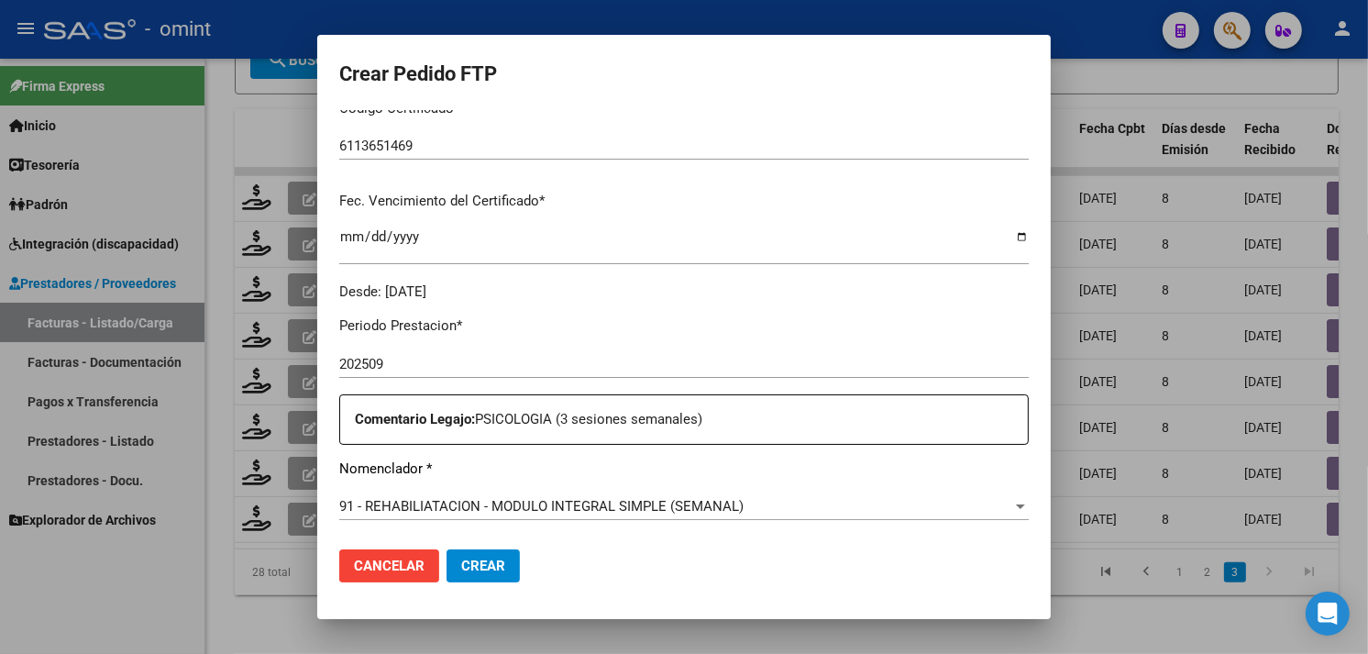
scroll to position [509, 0]
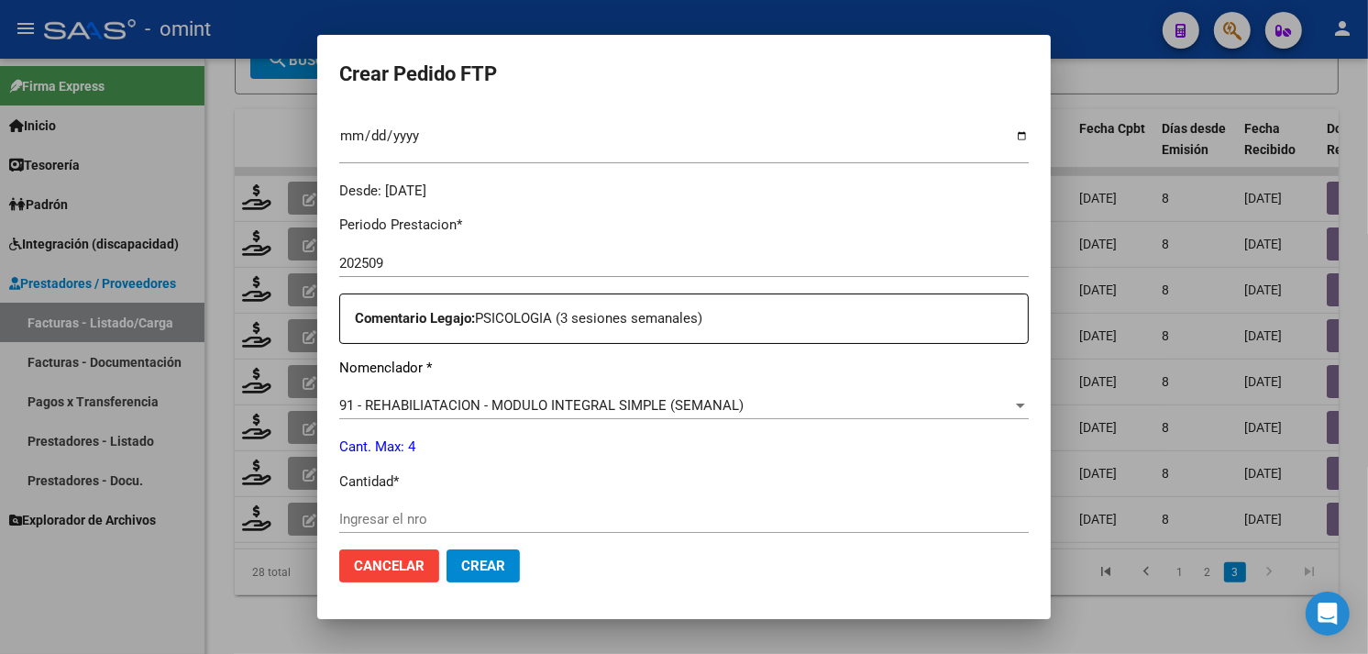
click at [474, 505] on div "Ingresar el nro" at bounding box center [684, 519] width 690 height 28
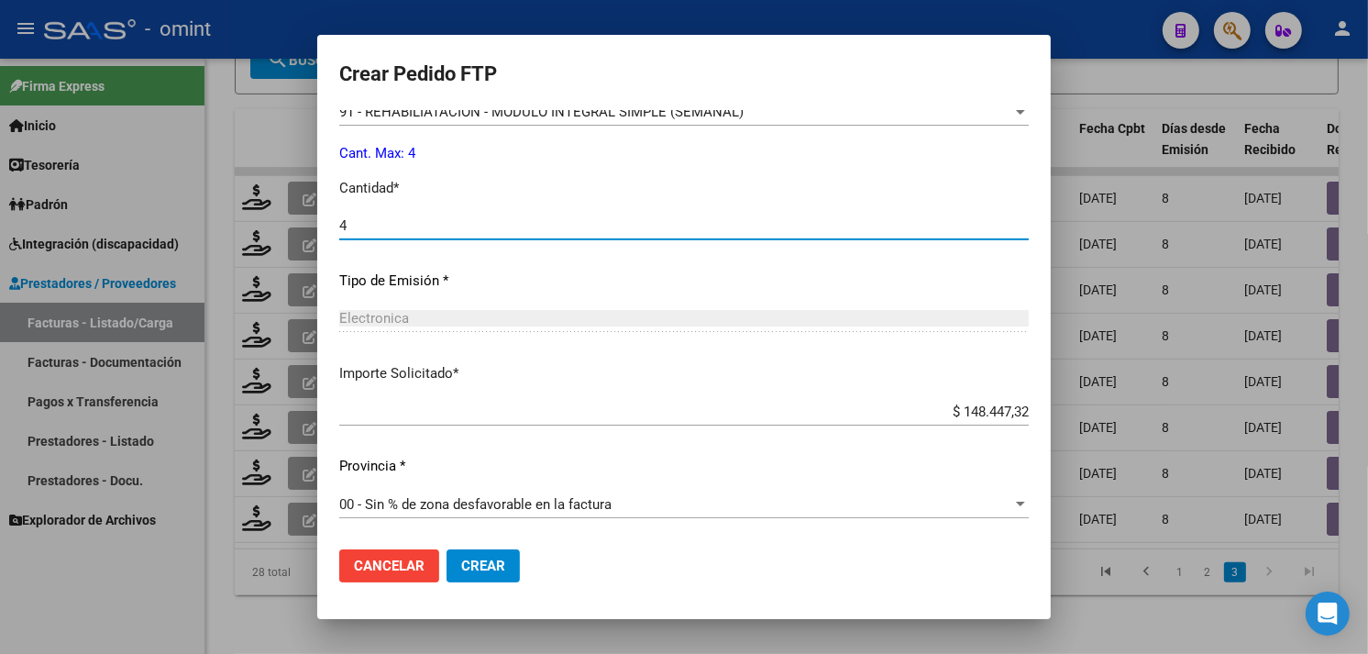
click at [486, 570] on span "Crear" at bounding box center [483, 566] width 44 height 17
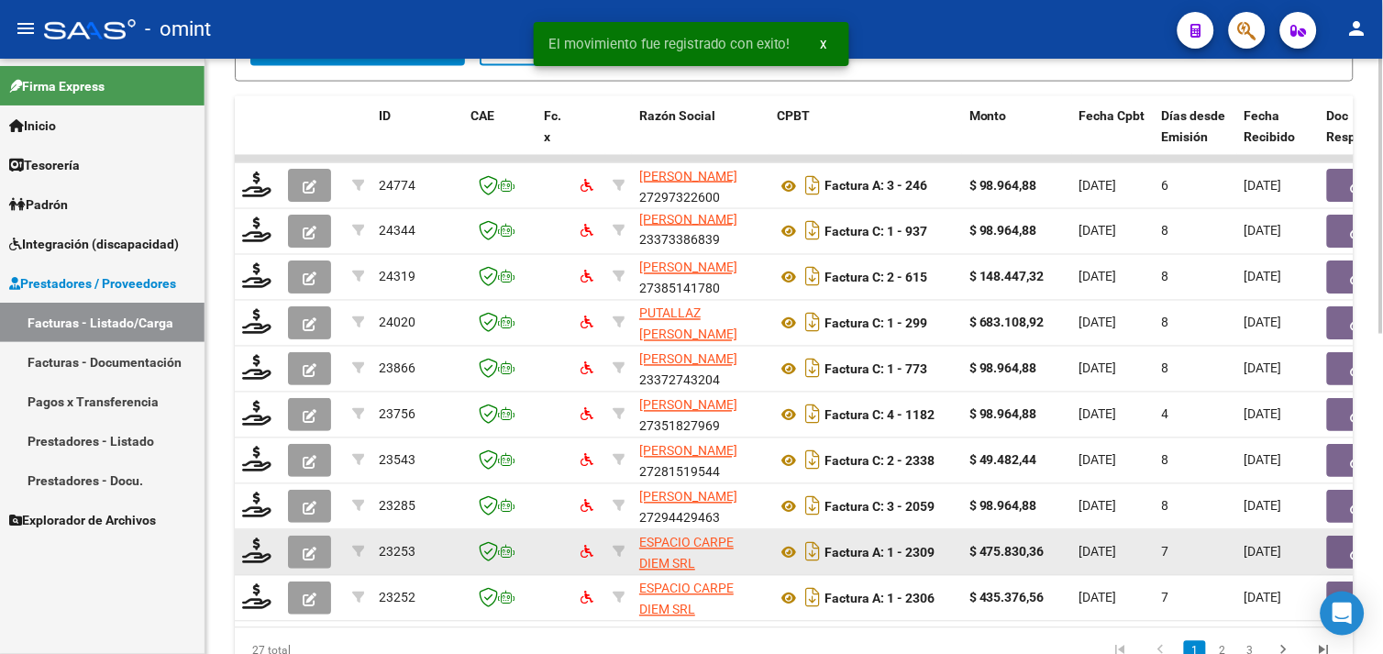
scroll to position [692, 0]
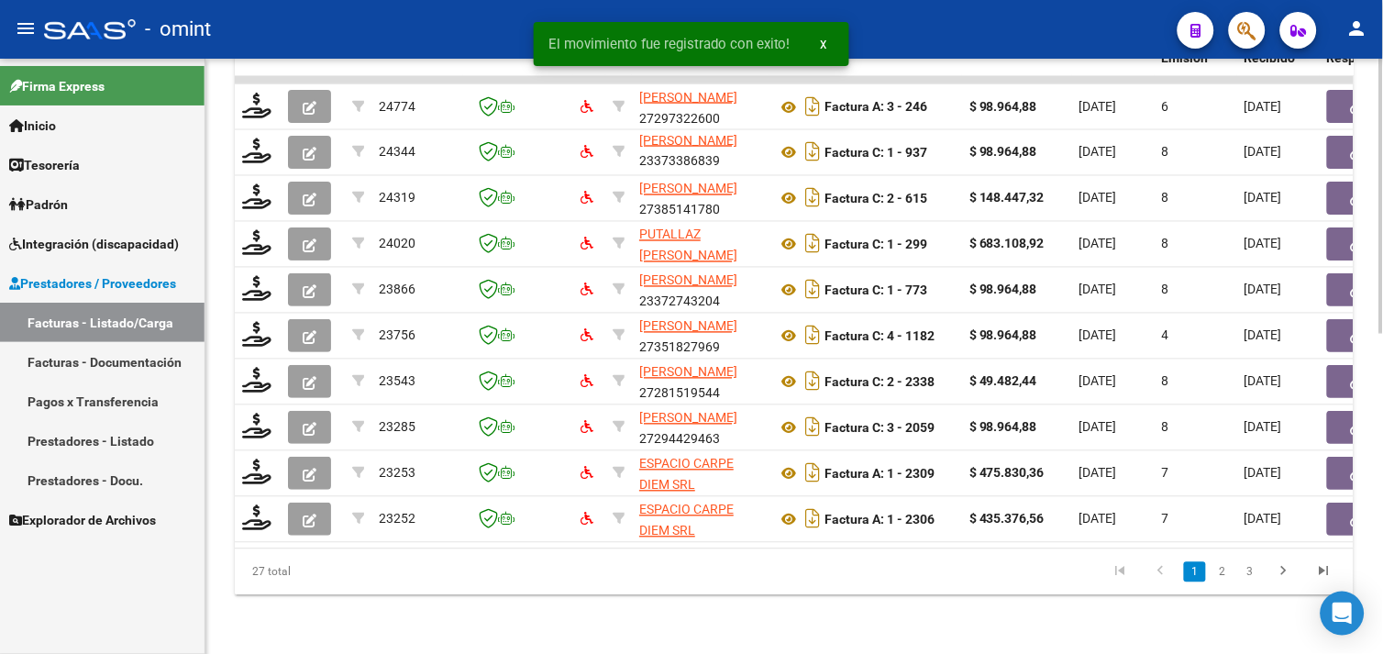
drag, startPoint x: 1317, startPoint y: 573, endPoint x: 1278, endPoint y: 574, distance: 38.5
click at [1317, 573] on icon "go to last page" at bounding box center [1324, 574] width 24 height 22
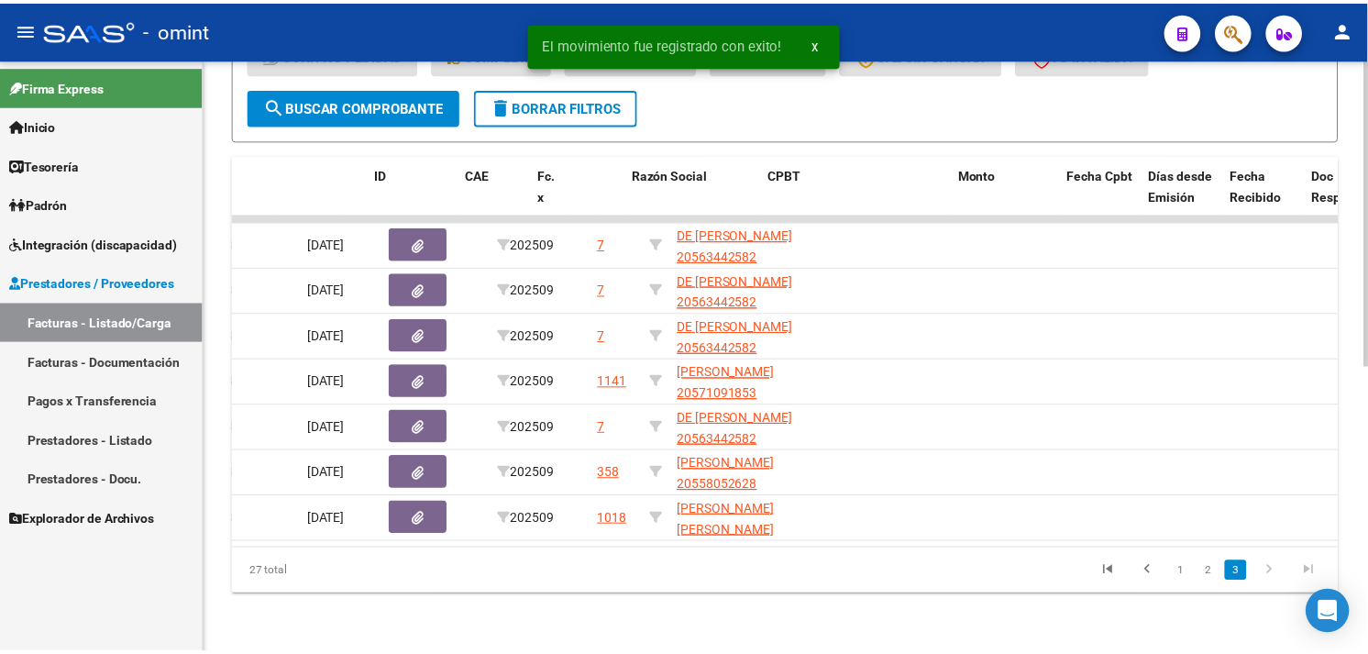
scroll to position [0, 0]
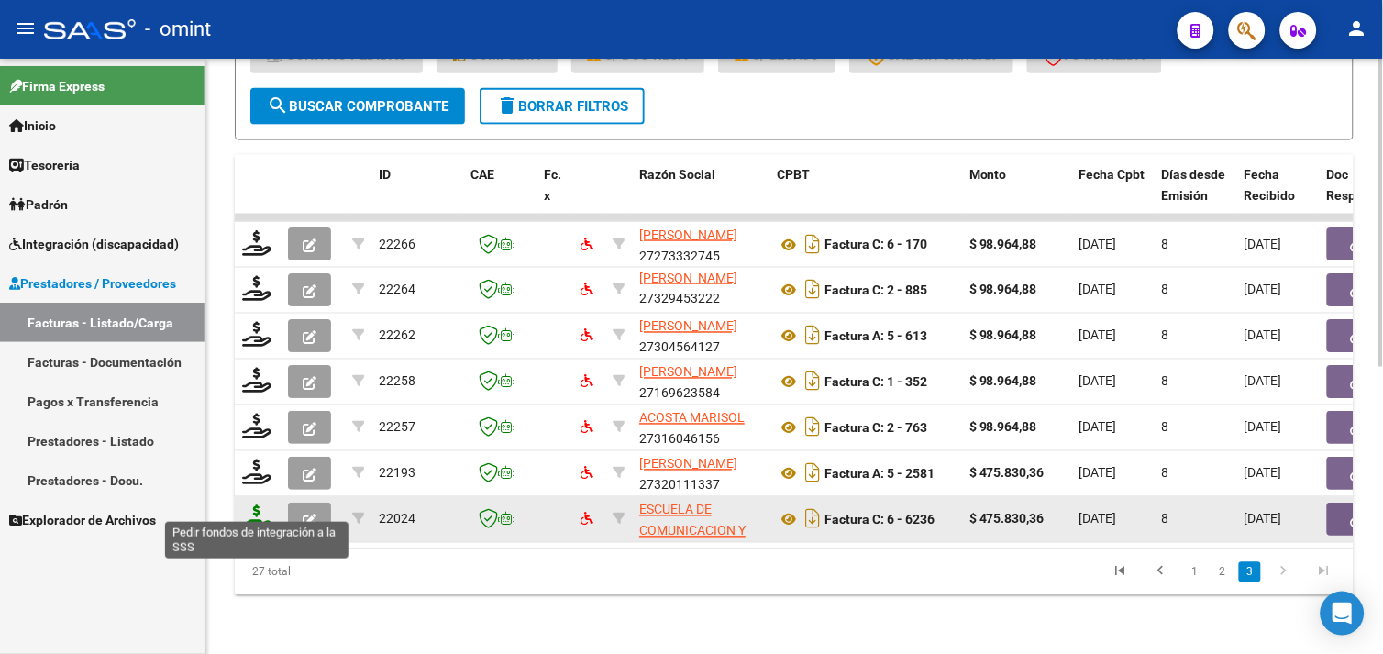
click at [257, 505] on icon at bounding box center [256, 518] width 29 height 26
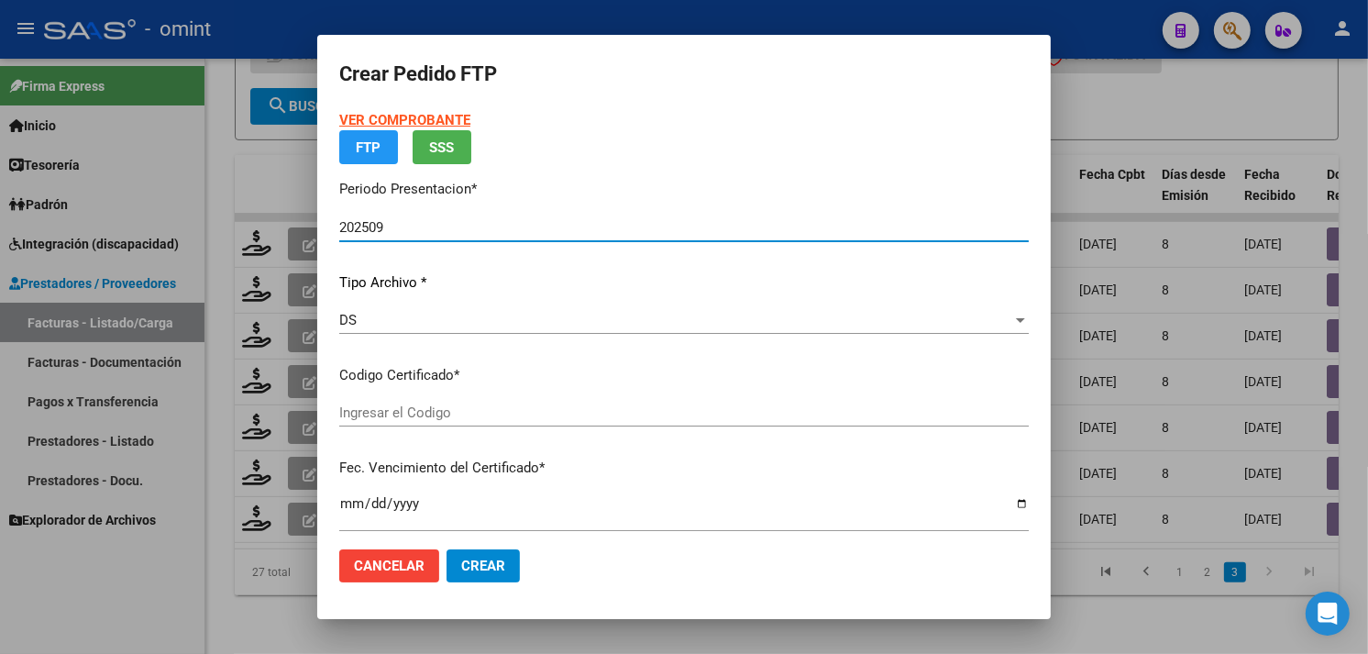
scroll to position [651, 0]
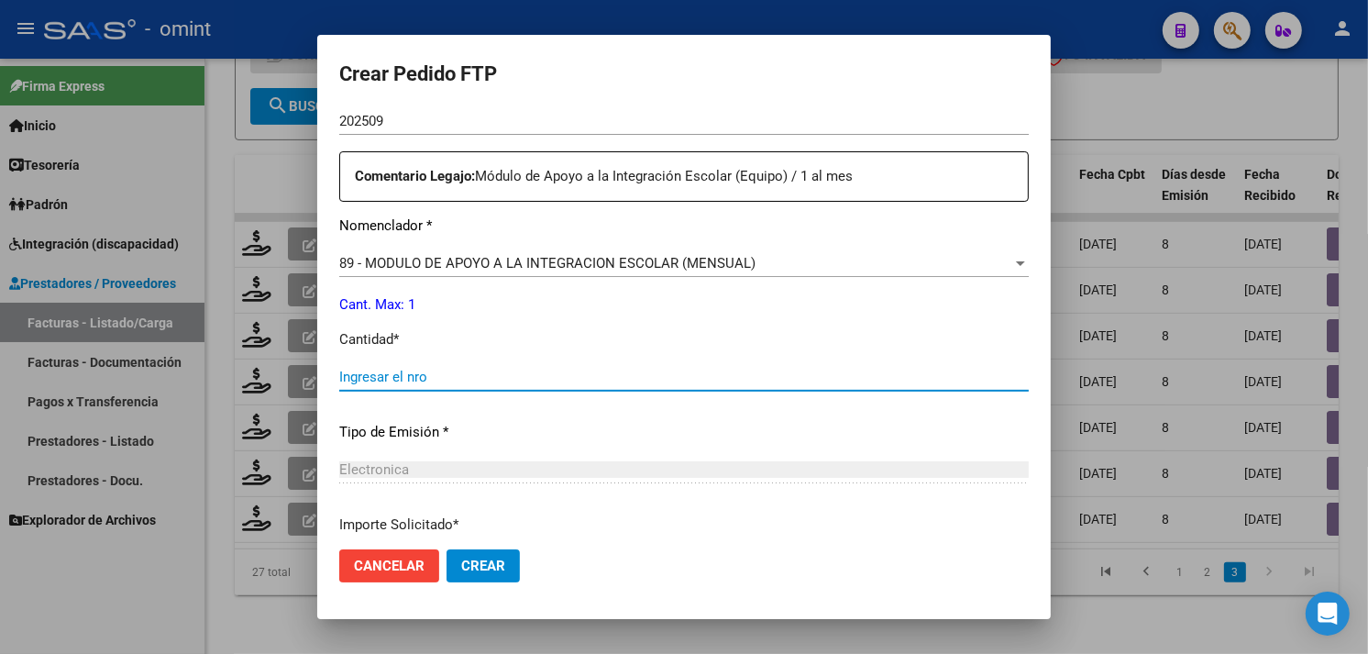
click at [664, 378] on input "Ingresar el nro" at bounding box center [684, 377] width 690 height 17
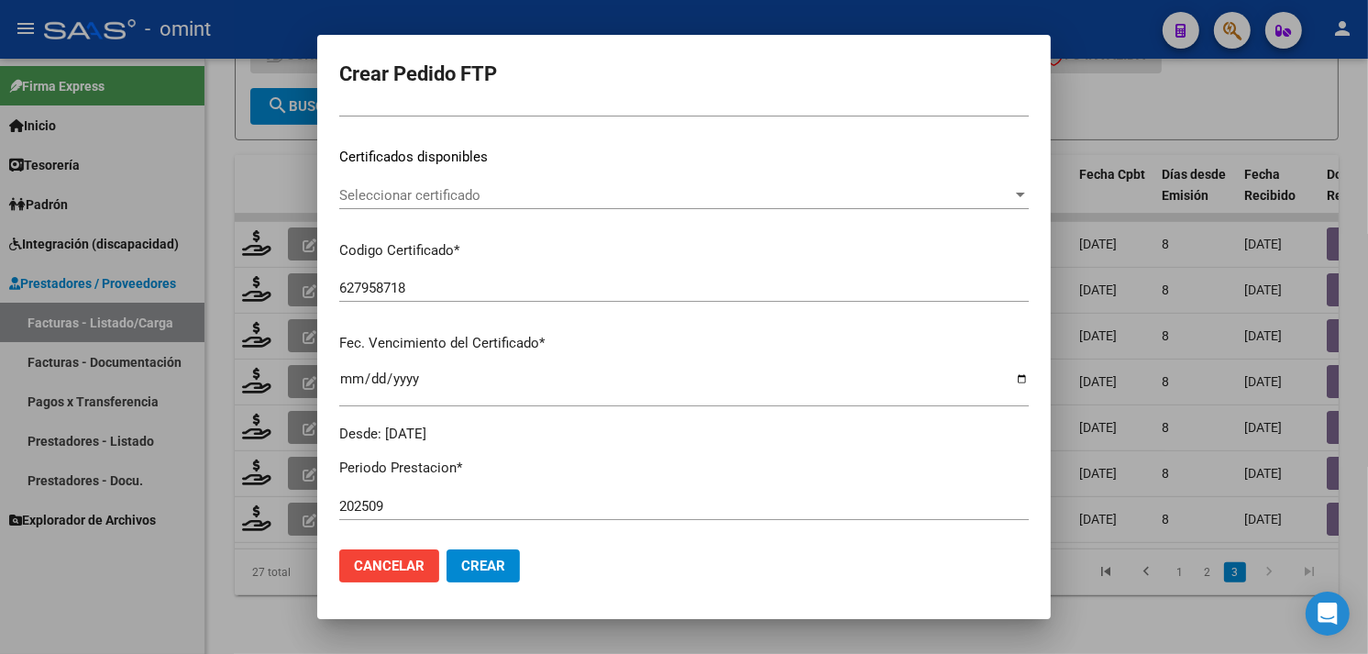
scroll to position [243, 0]
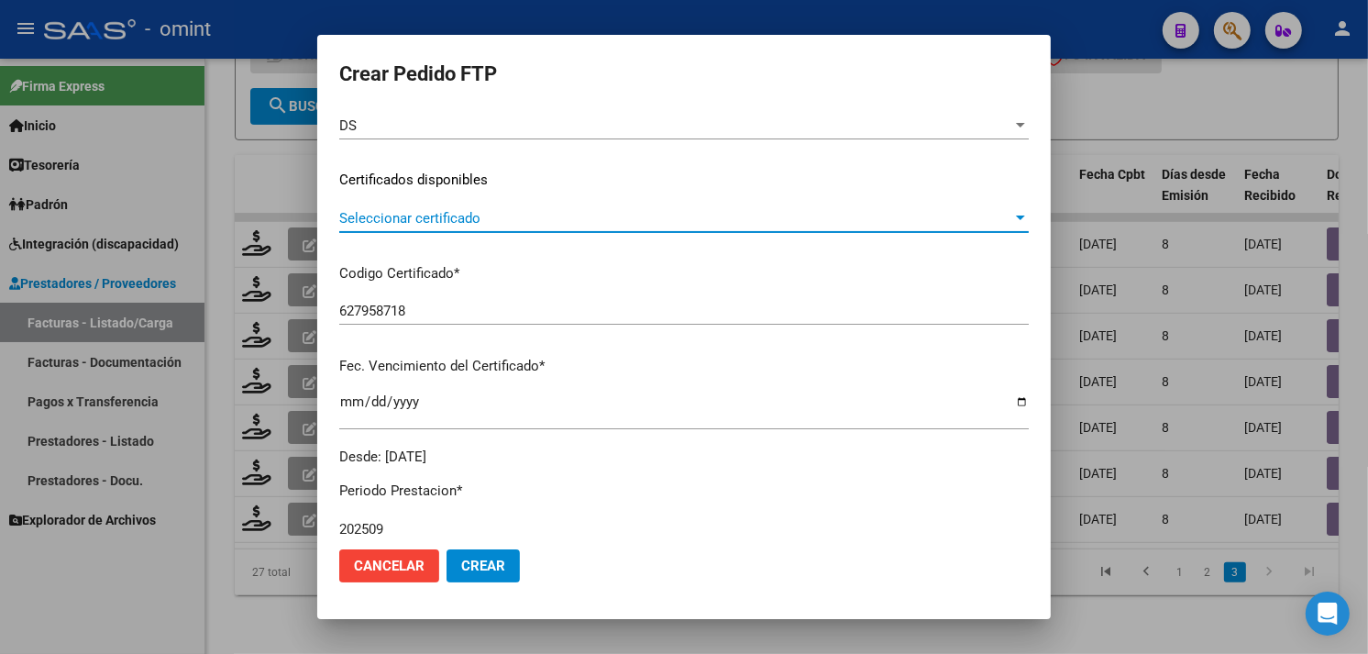
click at [470, 216] on span "Seleccionar certificado" at bounding box center [675, 218] width 673 height 17
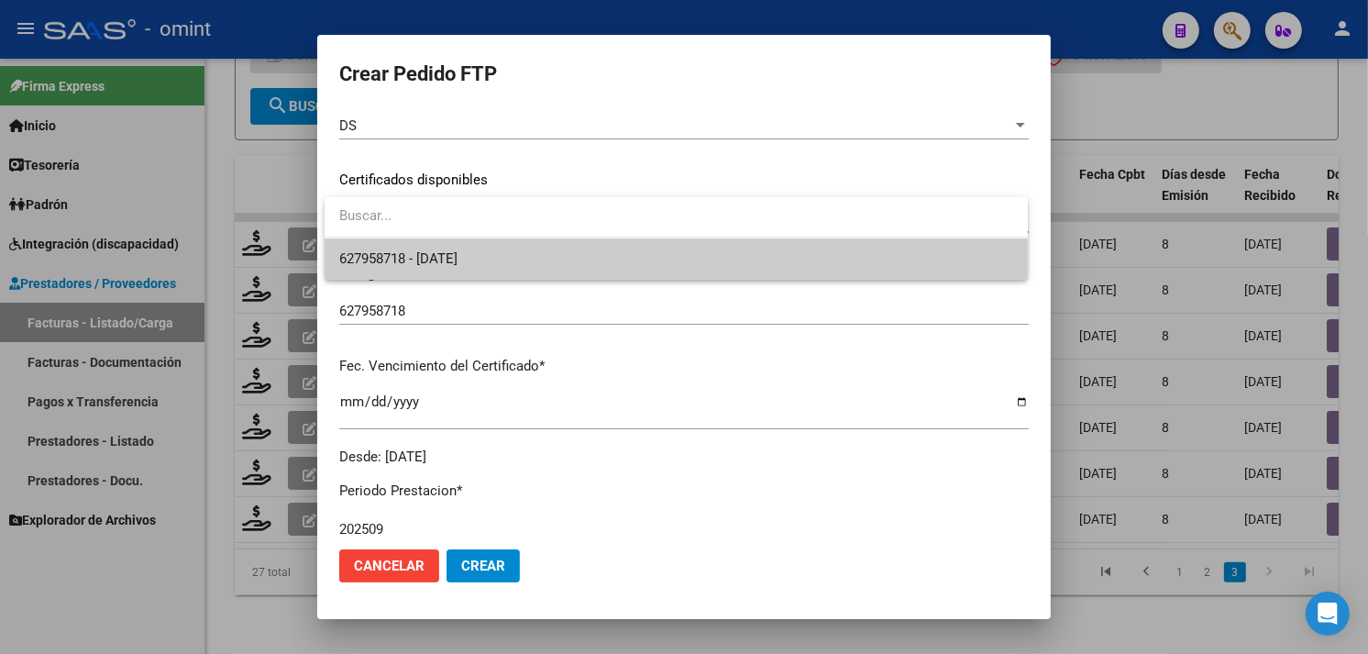
click at [475, 244] on span "627958718 - [DATE]" at bounding box center [676, 258] width 674 height 41
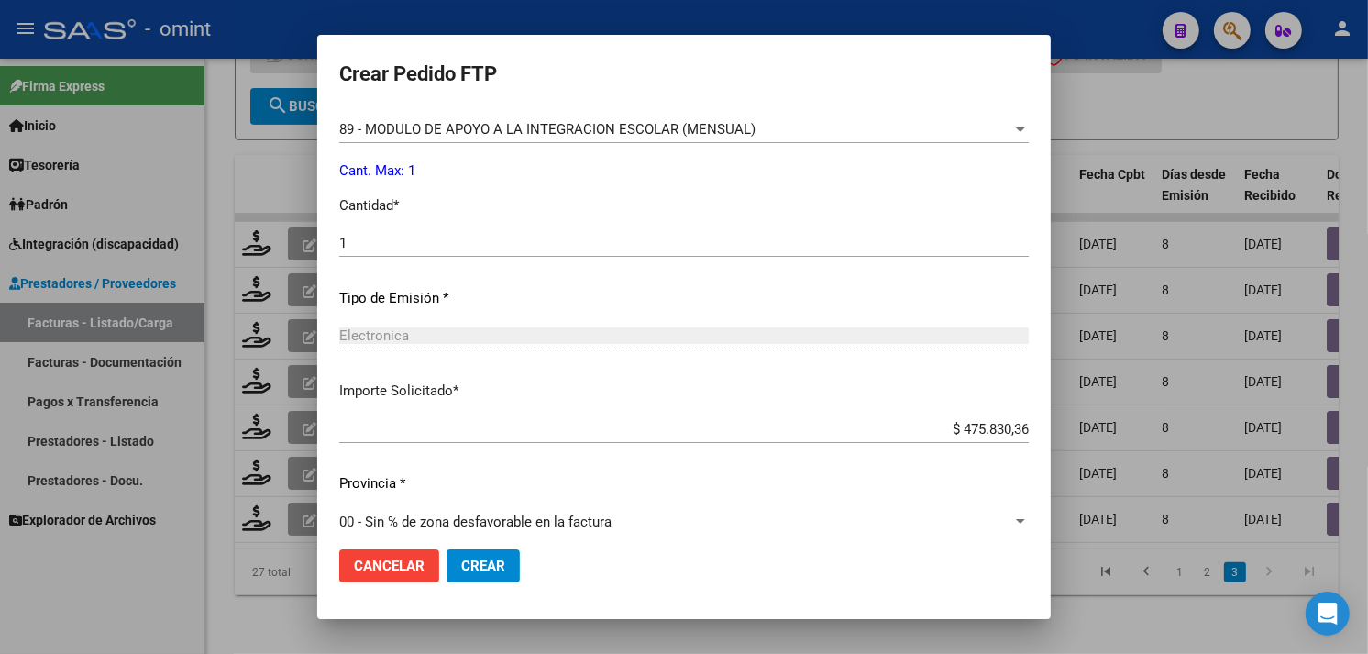
scroll to position [802, 0]
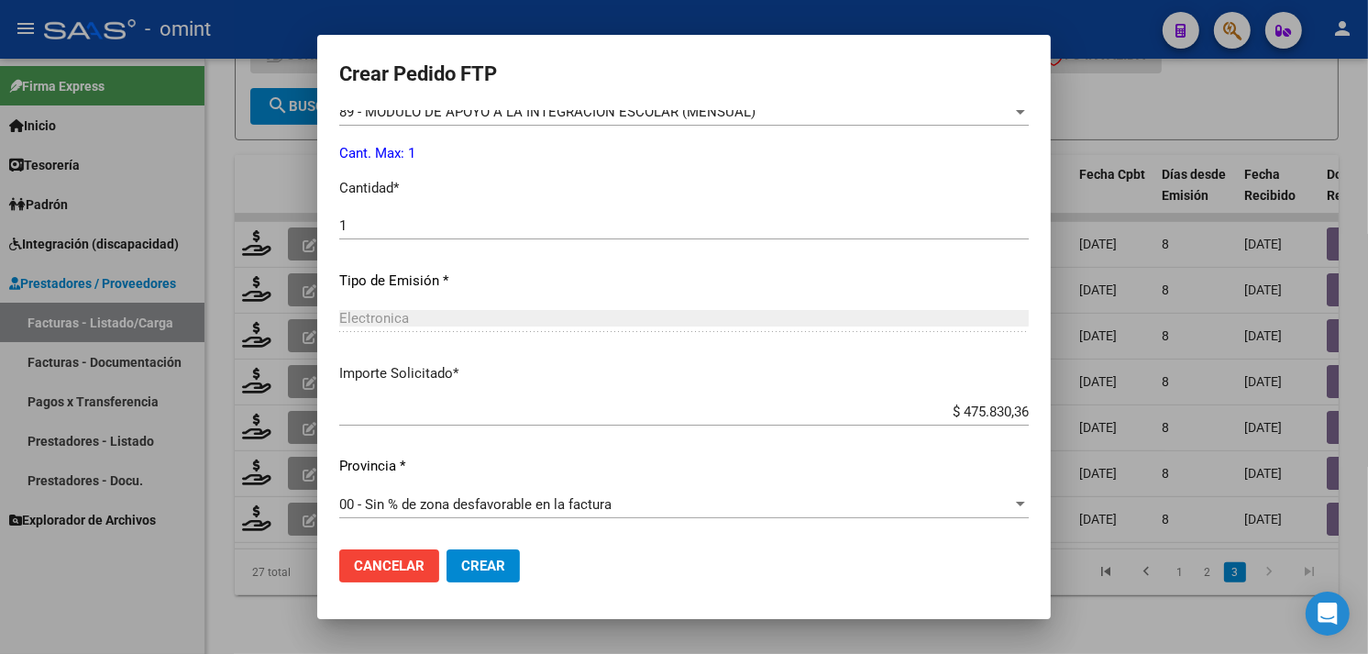
click at [500, 562] on span "Crear" at bounding box center [483, 566] width 44 height 17
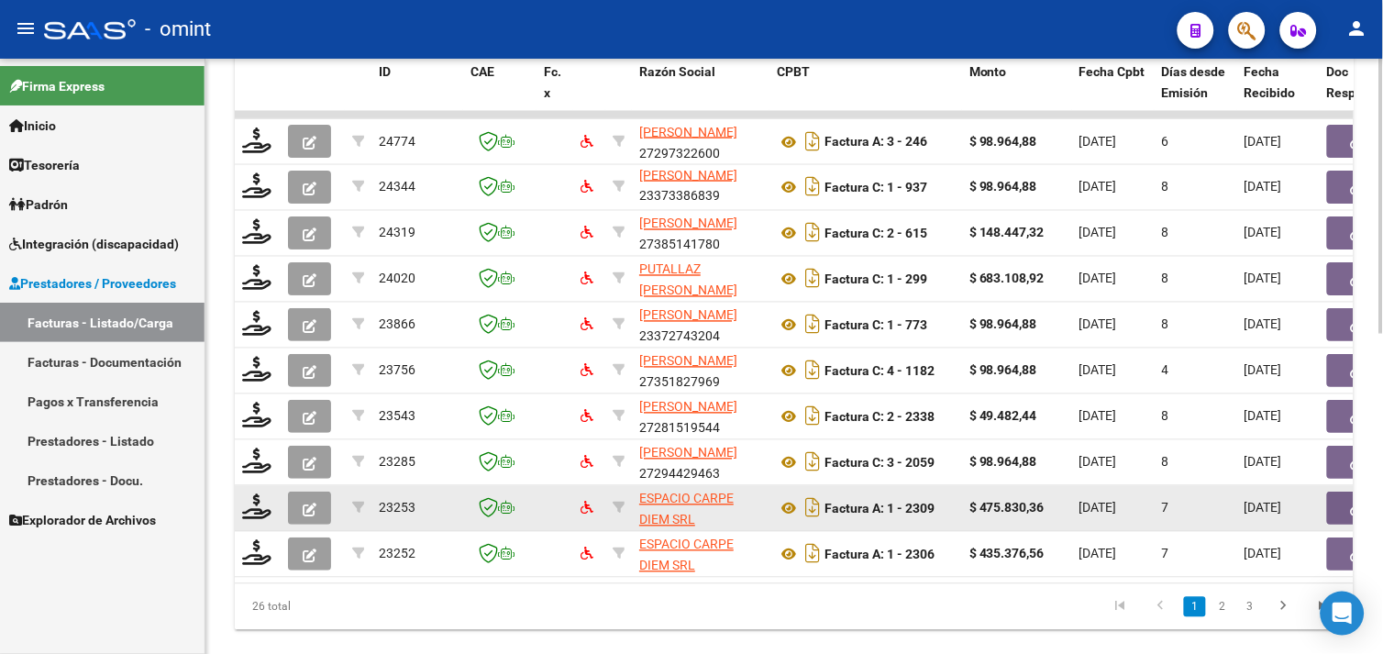
scroll to position [692, 0]
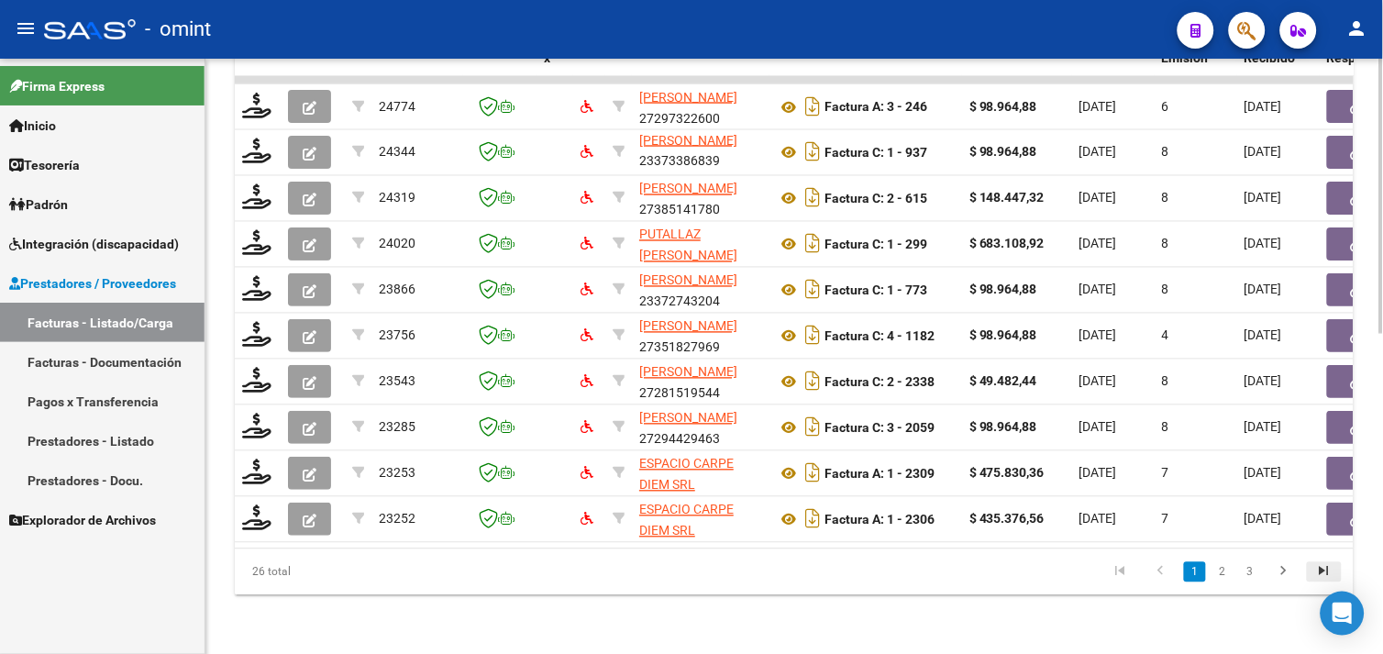
click at [1326, 579] on icon "go to last page" at bounding box center [1324, 574] width 24 height 22
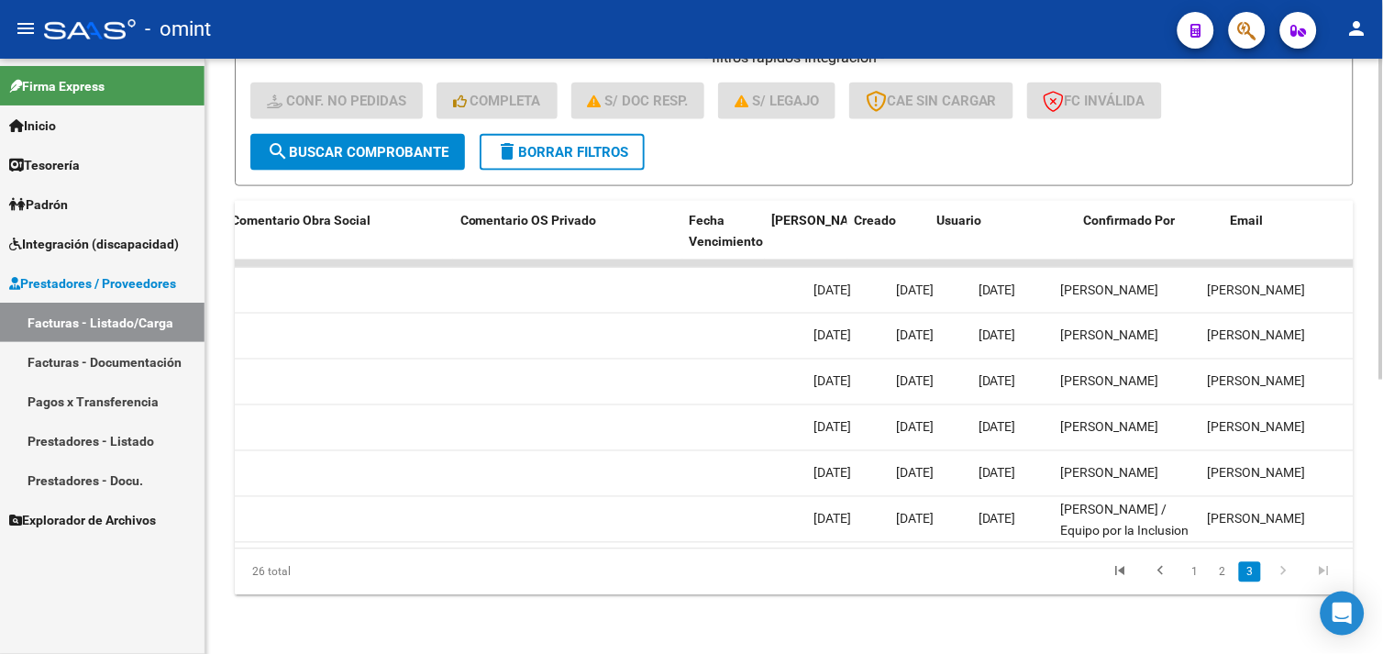
scroll to position [0, 1783]
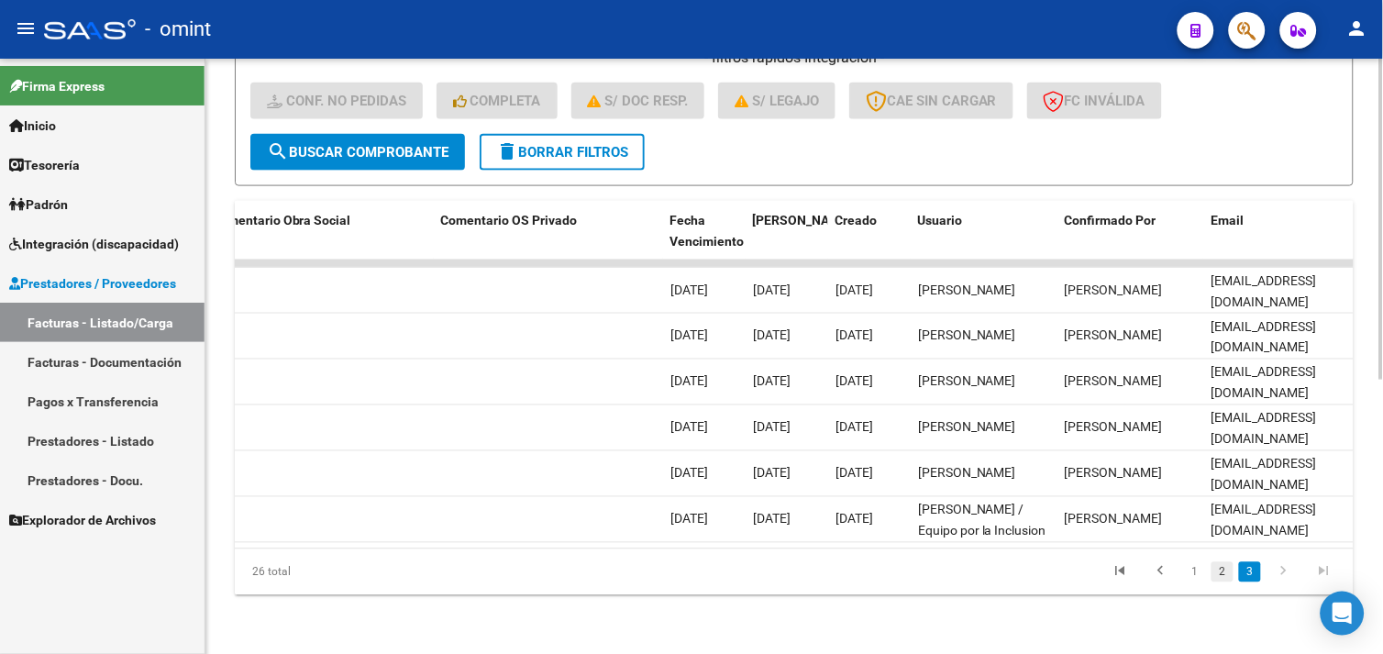
click at [1225, 571] on link "2" at bounding box center [1222, 572] width 22 height 20
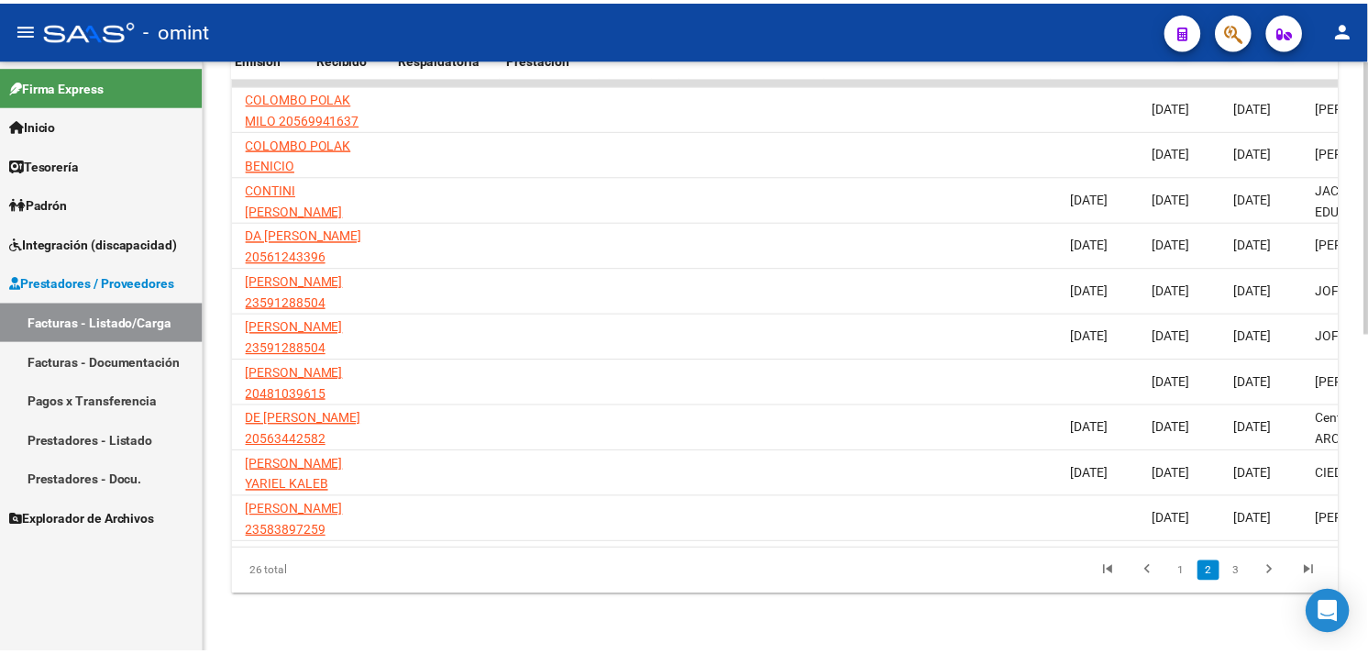
scroll to position [0, 0]
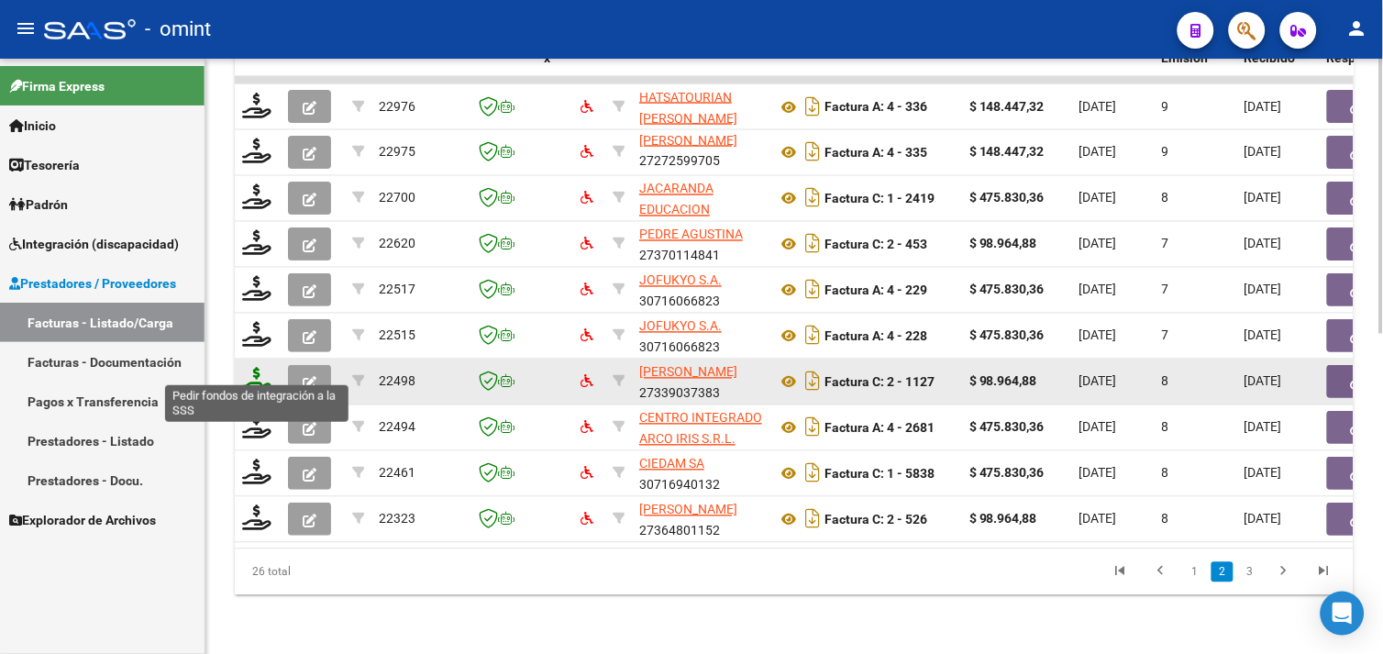
click at [249, 369] on icon at bounding box center [256, 381] width 29 height 26
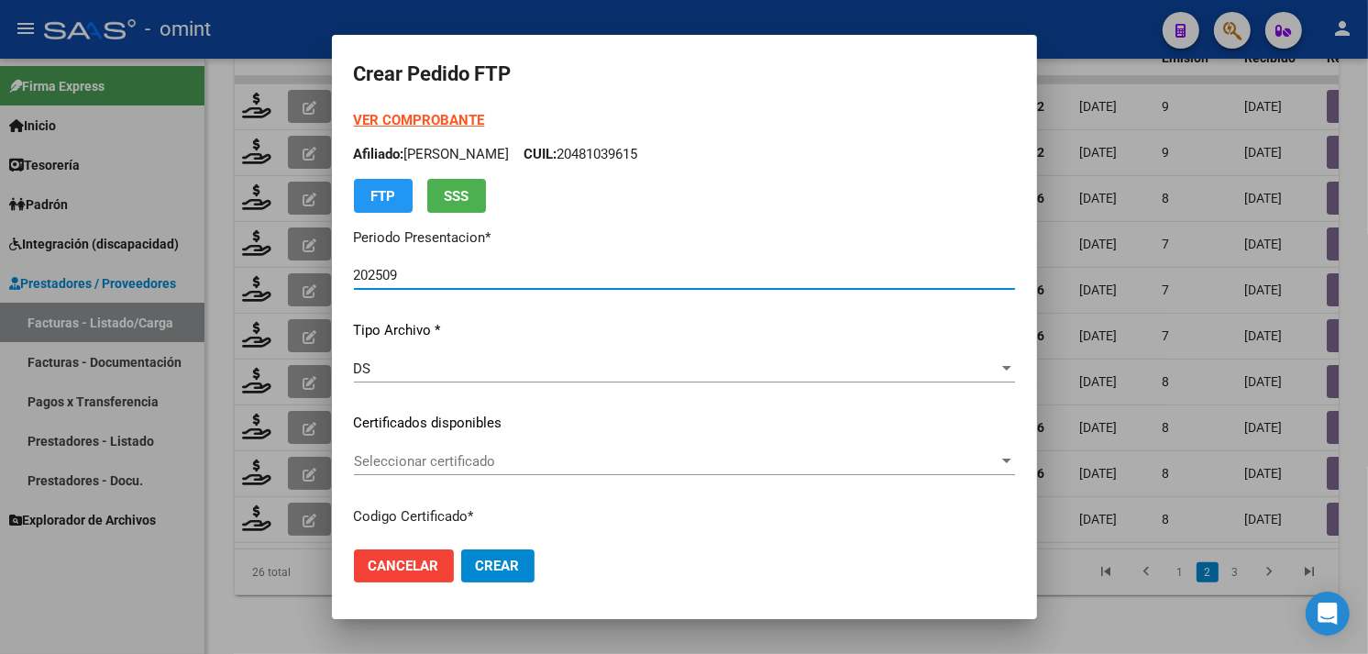
click at [558, 463] on span "Seleccionar certificado" at bounding box center [676, 461] width 645 height 17
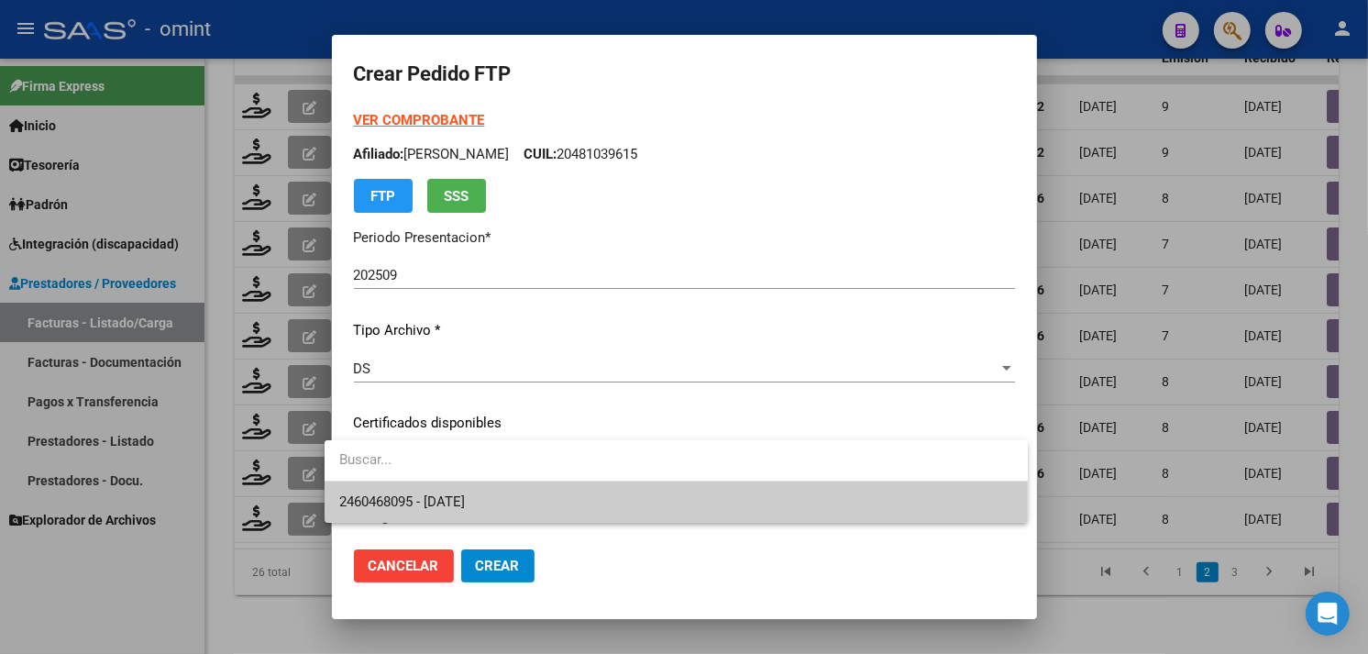
click at [520, 491] on span "2460468095 - [DATE]" at bounding box center [676, 501] width 674 height 41
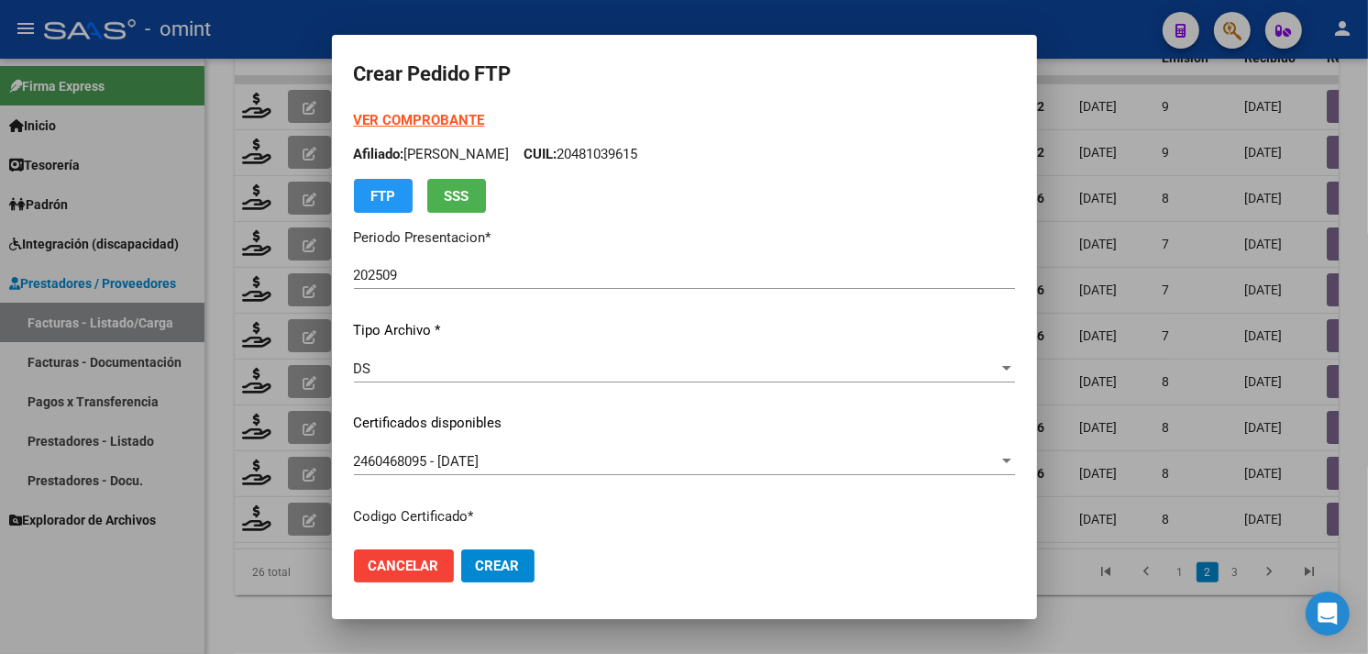
click at [431, 149] on p "Afiliado: [PERSON_NAME]: 20481039615" at bounding box center [684, 154] width 661 height 21
copy p "BARRIENTOS"
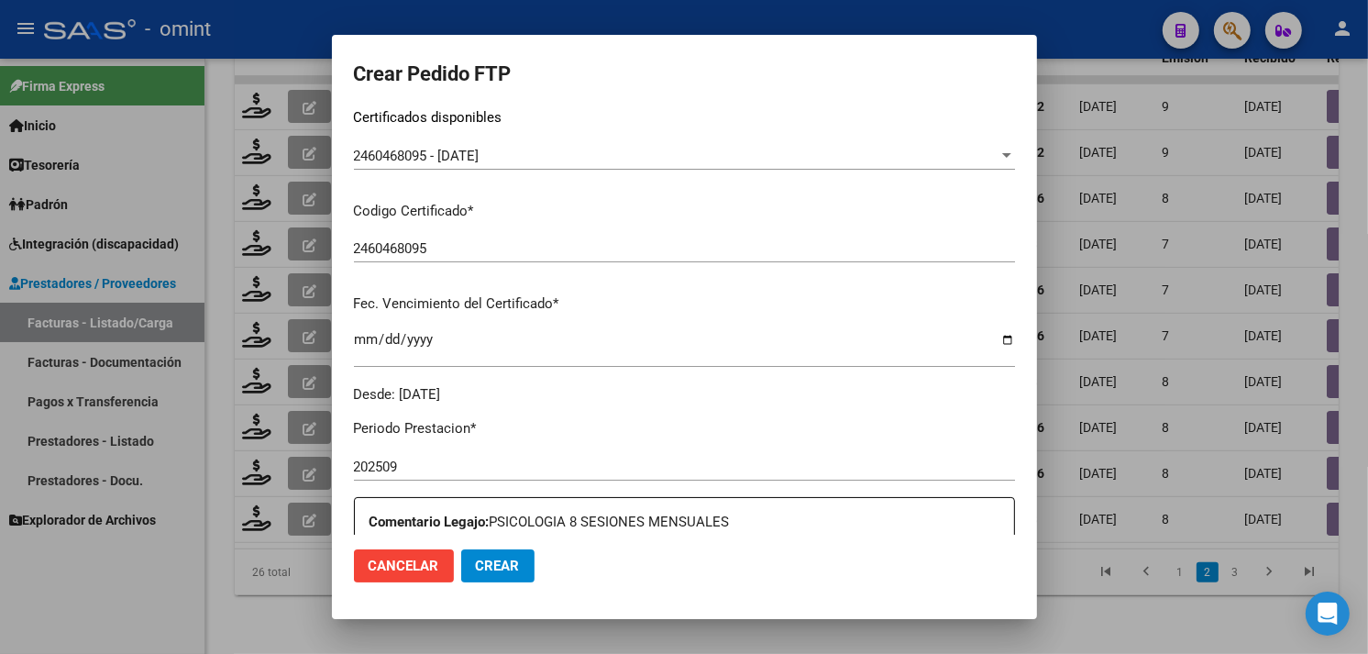
scroll to position [509, 0]
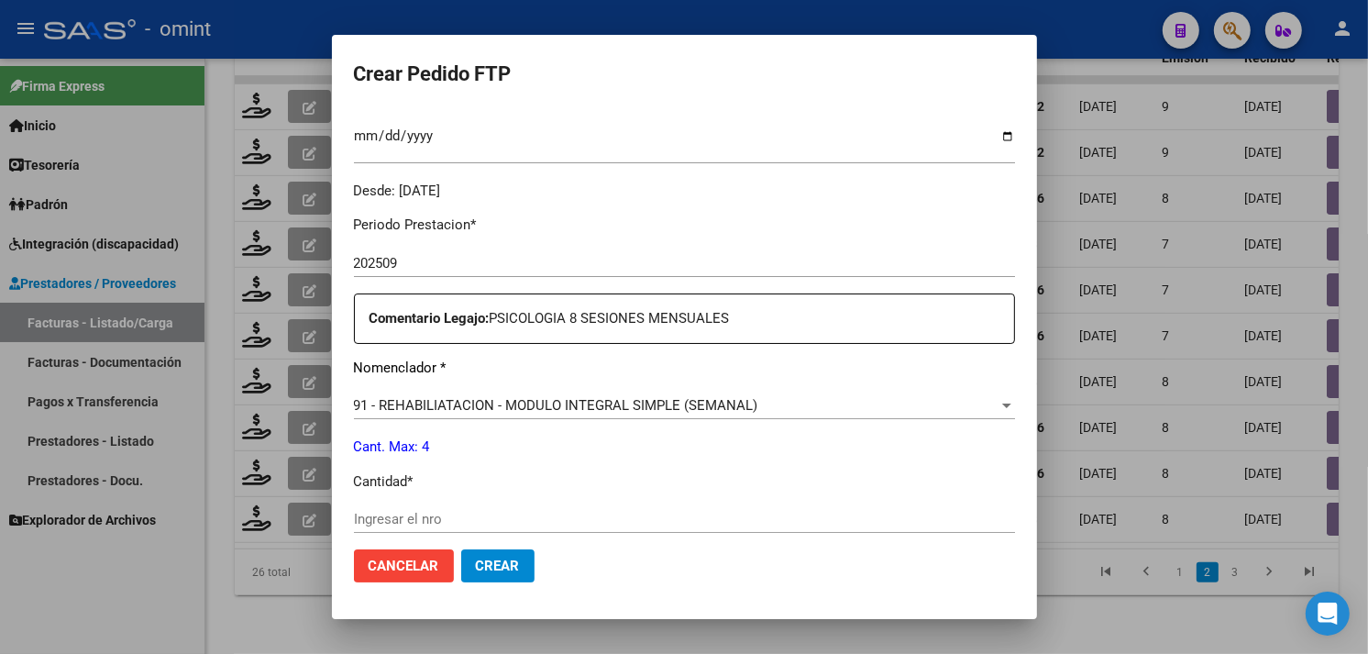
click at [459, 514] on input "Ingresar el nro" at bounding box center [684, 519] width 661 height 17
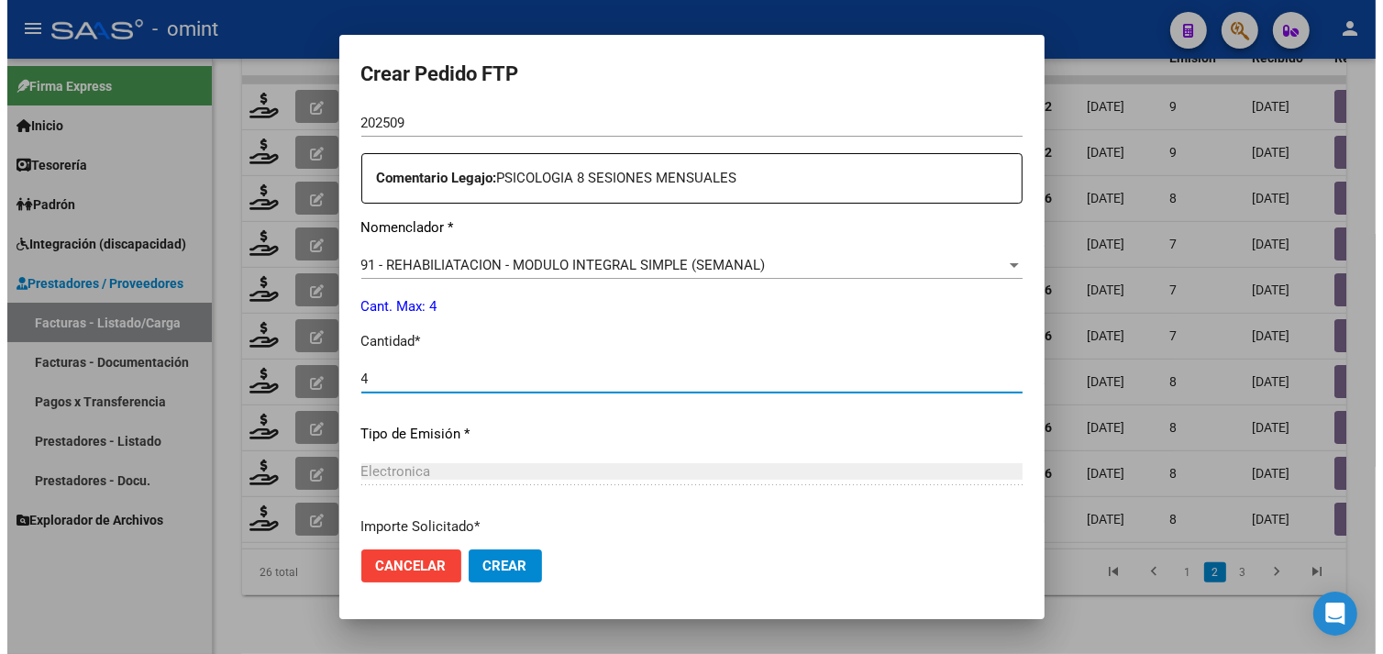
scroll to position [802, 0]
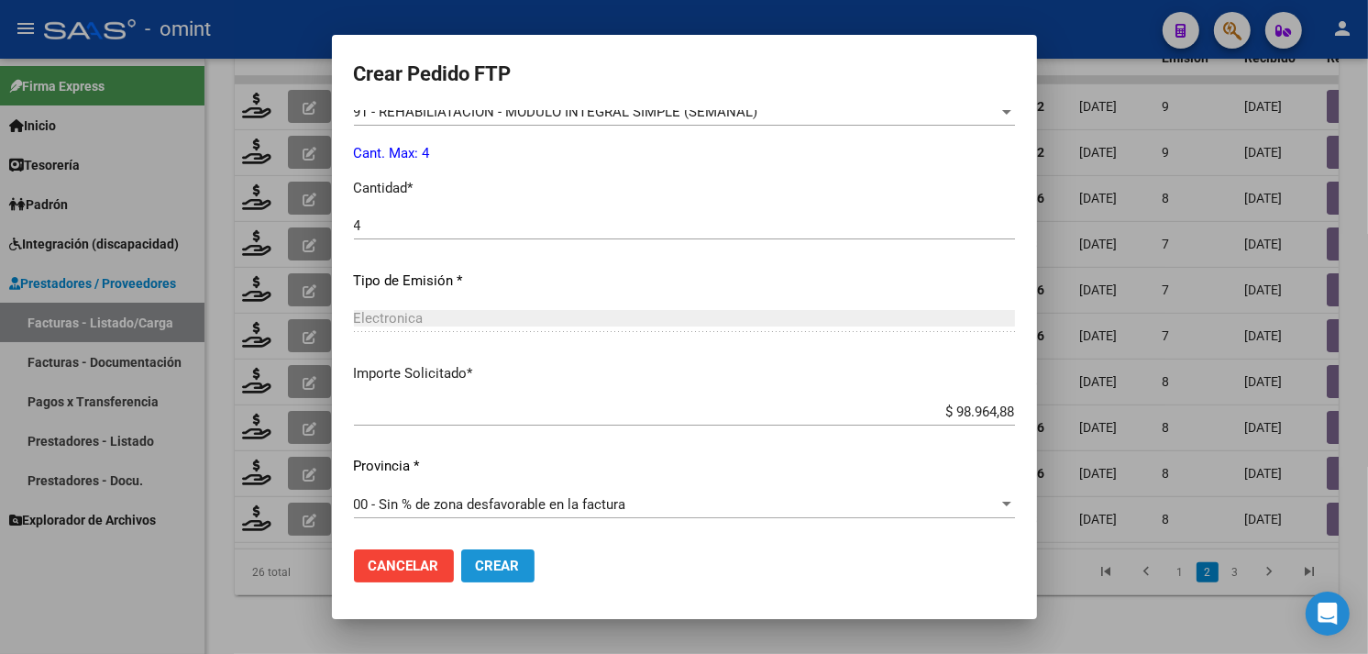
click at [502, 563] on span "Crear" at bounding box center [498, 566] width 44 height 17
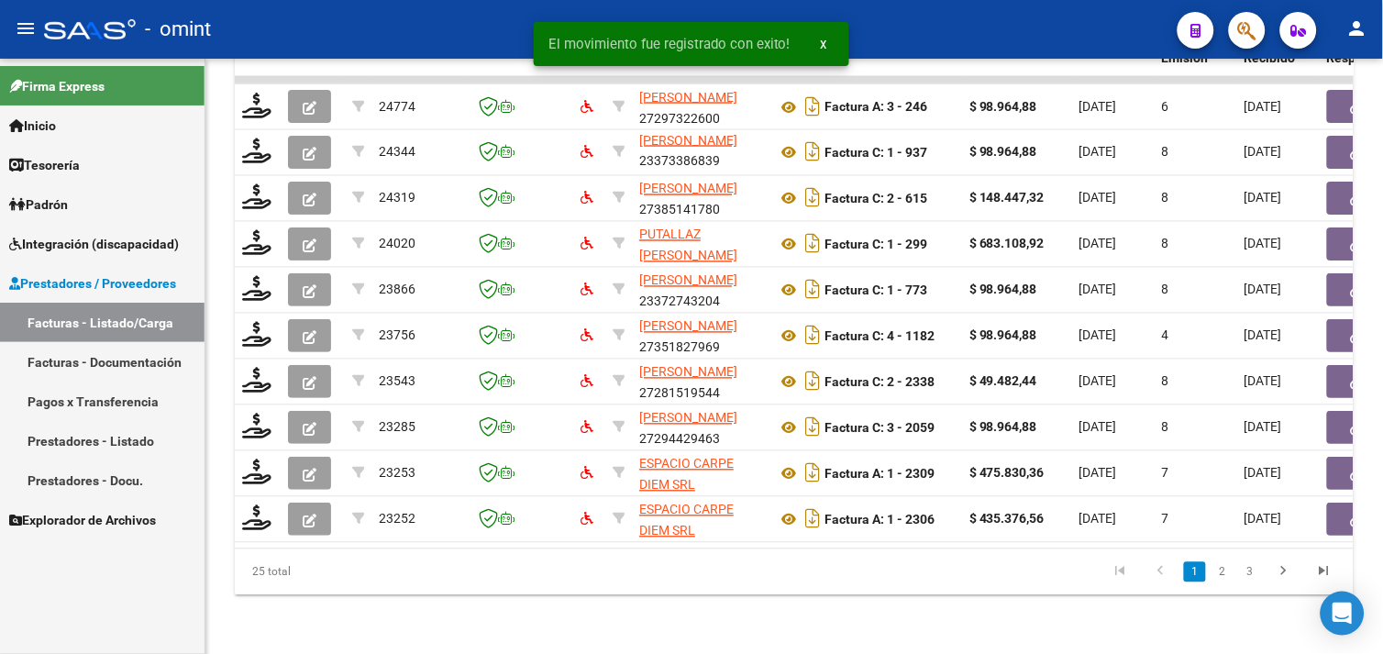
click at [1319, 578] on icon "go to last page" at bounding box center [1324, 574] width 24 height 22
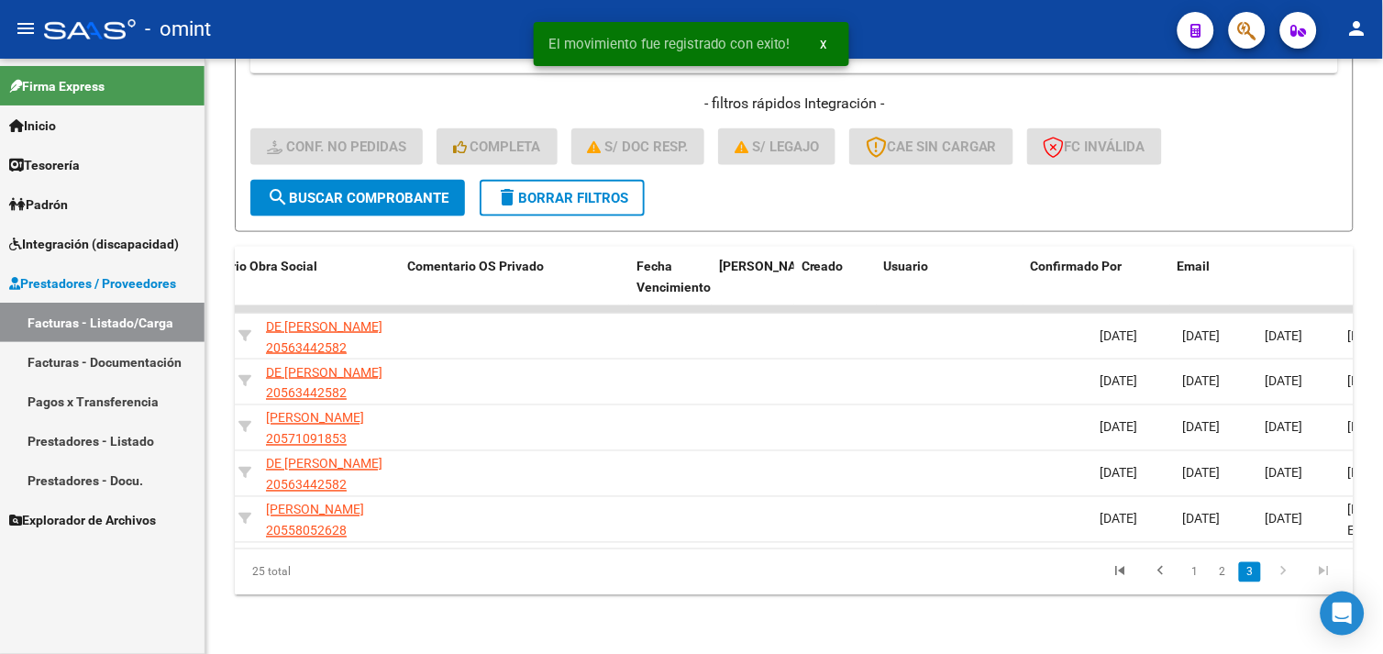
scroll to position [0, 1817]
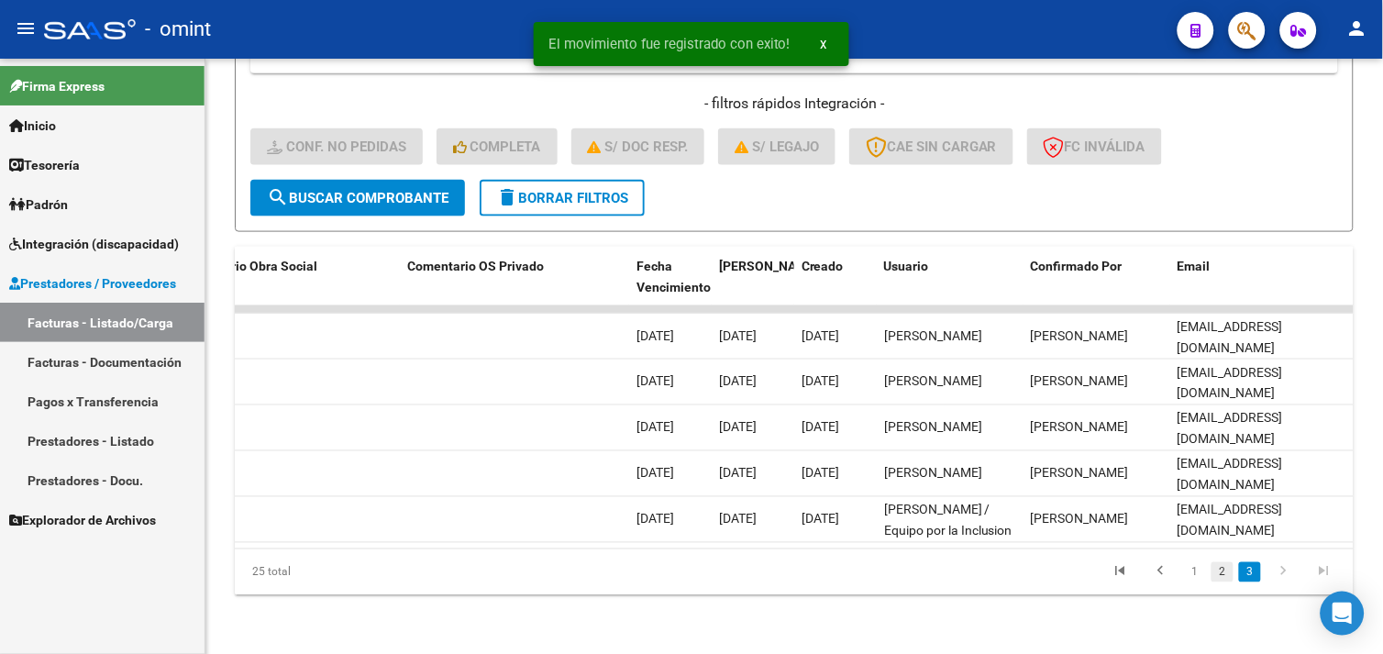
click at [1212, 575] on link "2" at bounding box center [1222, 572] width 22 height 20
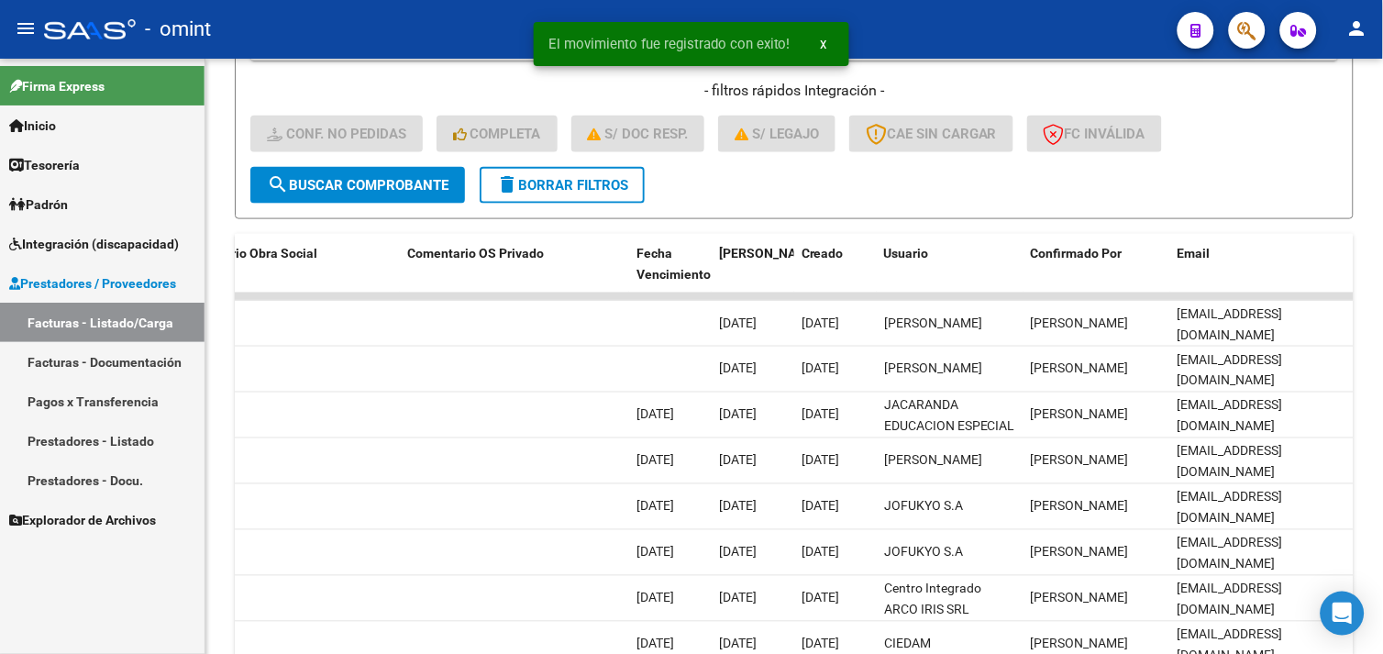
scroll to position [668, 0]
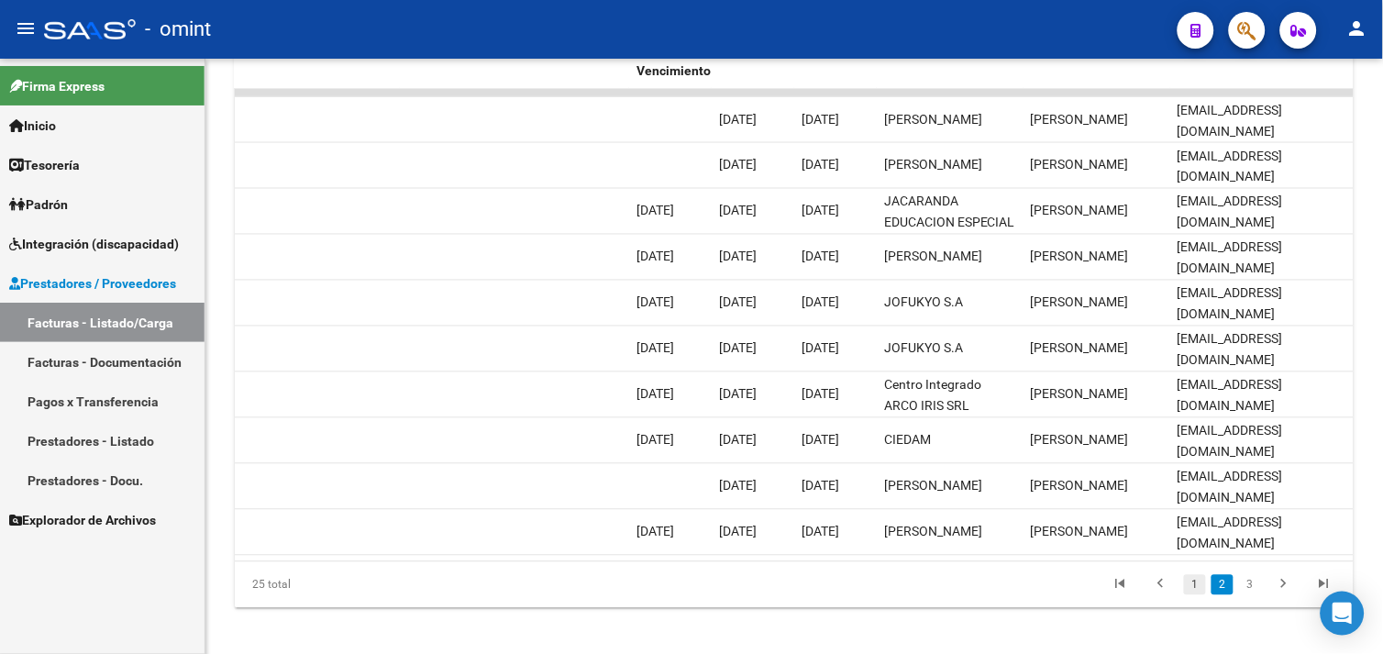
click at [1197, 595] on link "1" at bounding box center [1195, 585] width 22 height 20
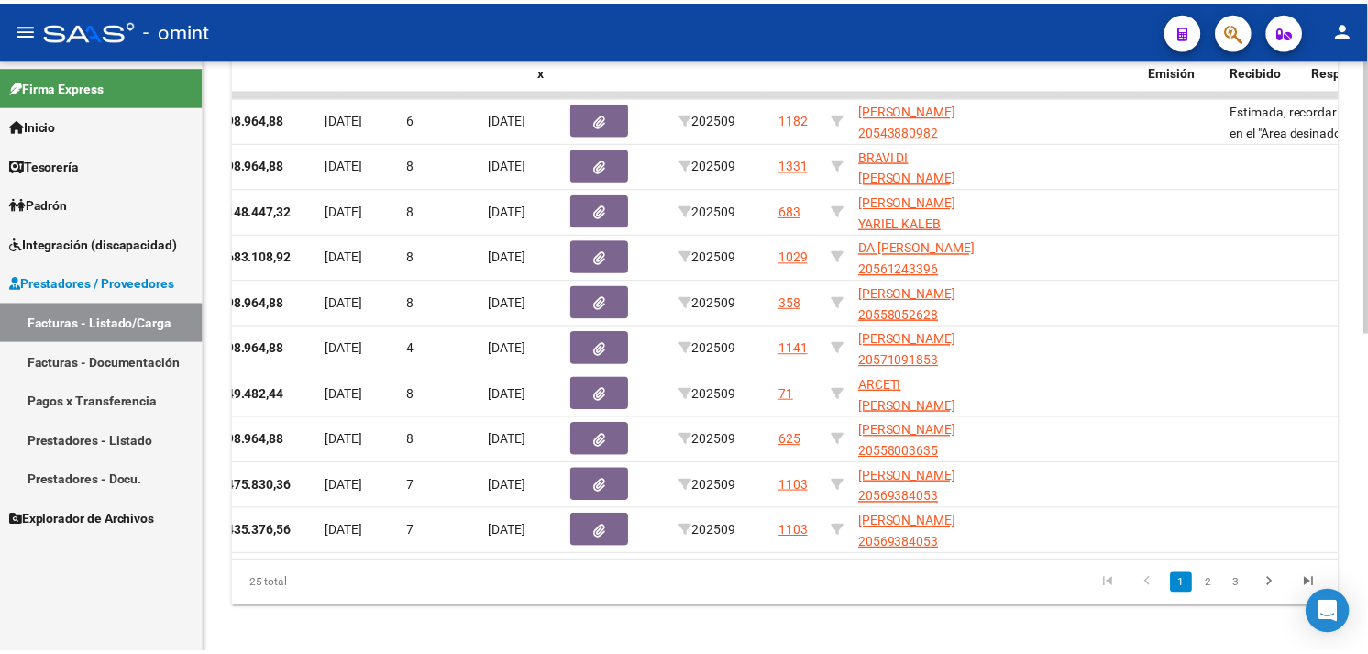
scroll to position [0, 0]
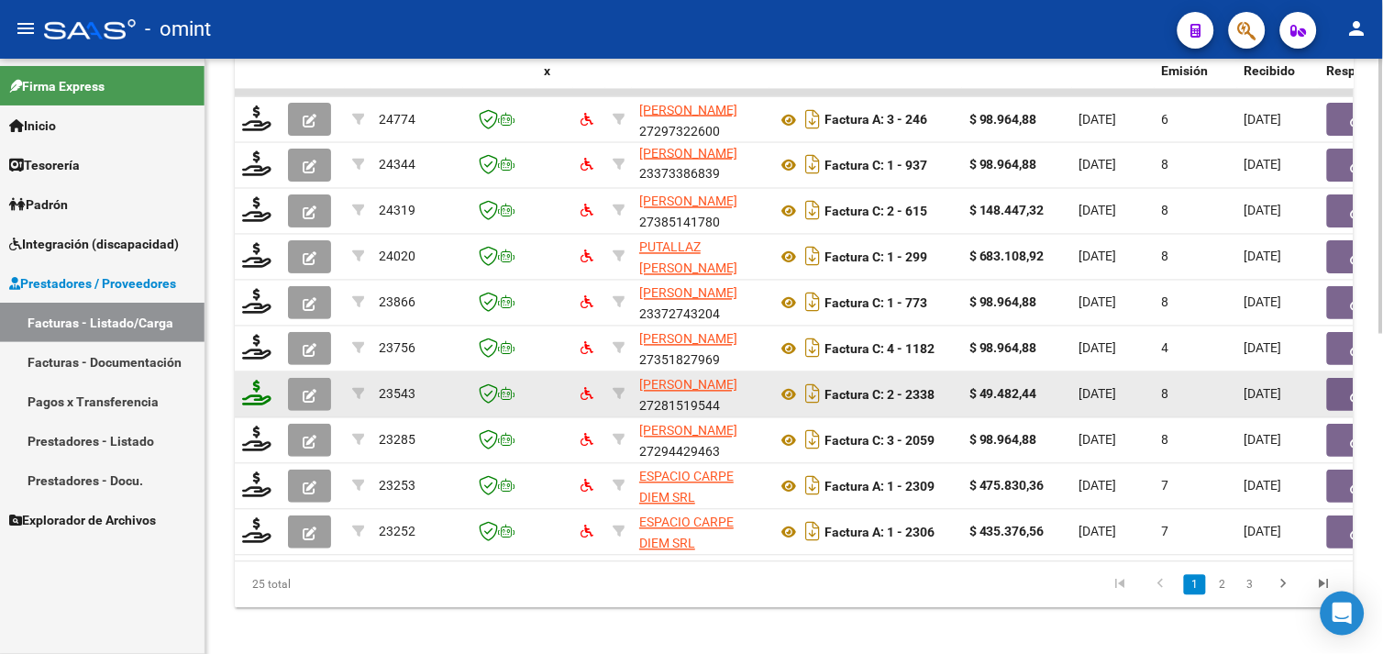
click at [261, 387] on icon at bounding box center [256, 394] width 29 height 26
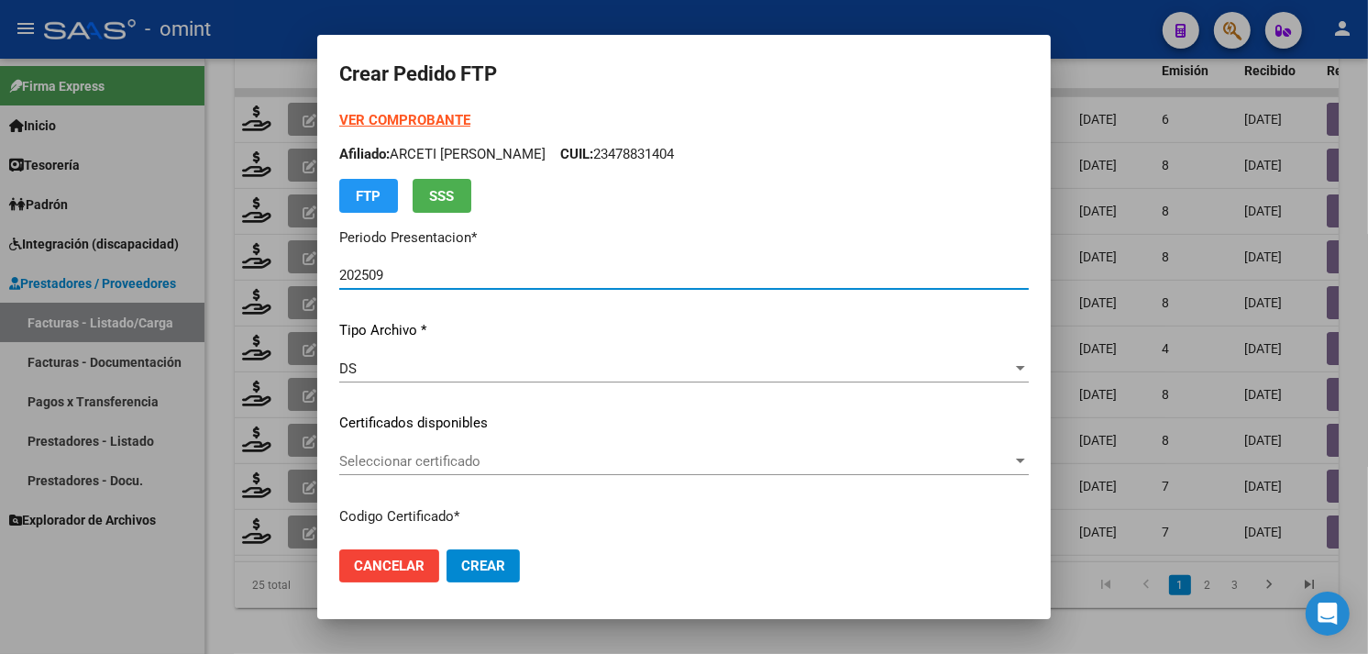
click at [418, 147] on p "Afiliado: ARCETI [PERSON_NAME]: 23478831404" at bounding box center [684, 154] width 690 height 21
copy p "ARCETI"
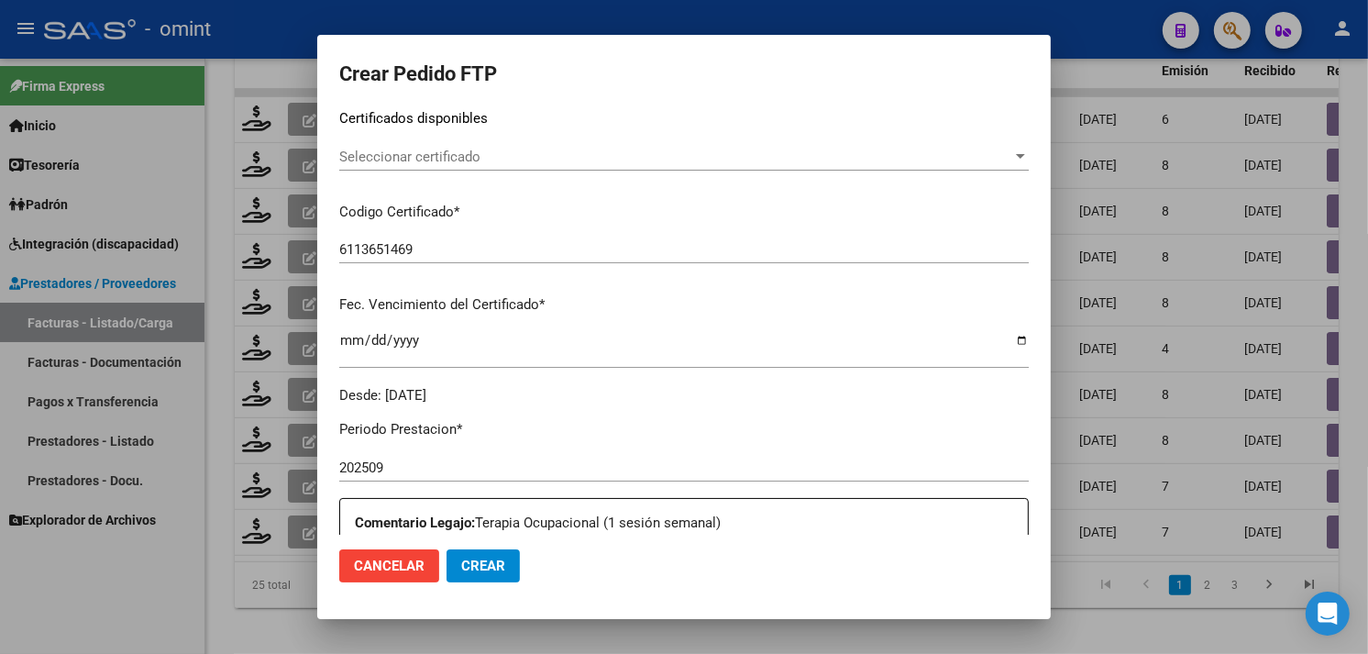
scroll to position [305, 0]
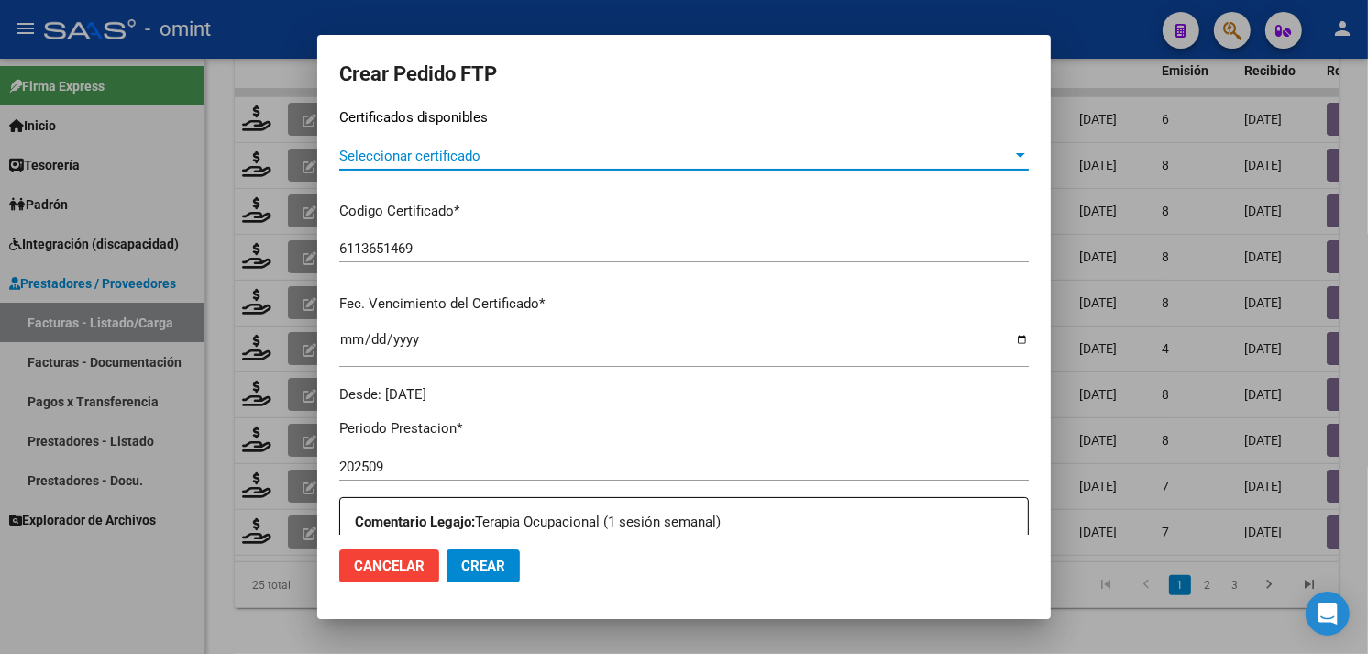
click at [477, 152] on span "Seleccionar certificado" at bounding box center [675, 156] width 673 height 17
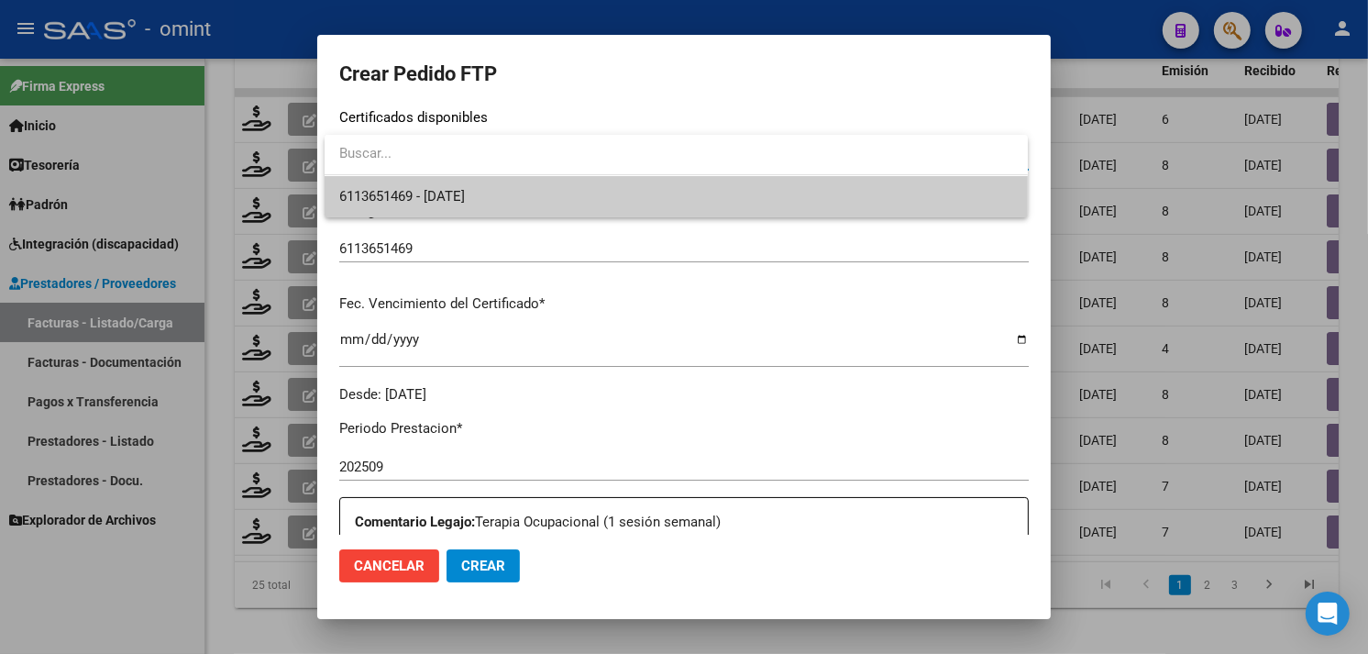
click at [481, 181] on span "6113651469 - [DATE]" at bounding box center [676, 196] width 674 height 41
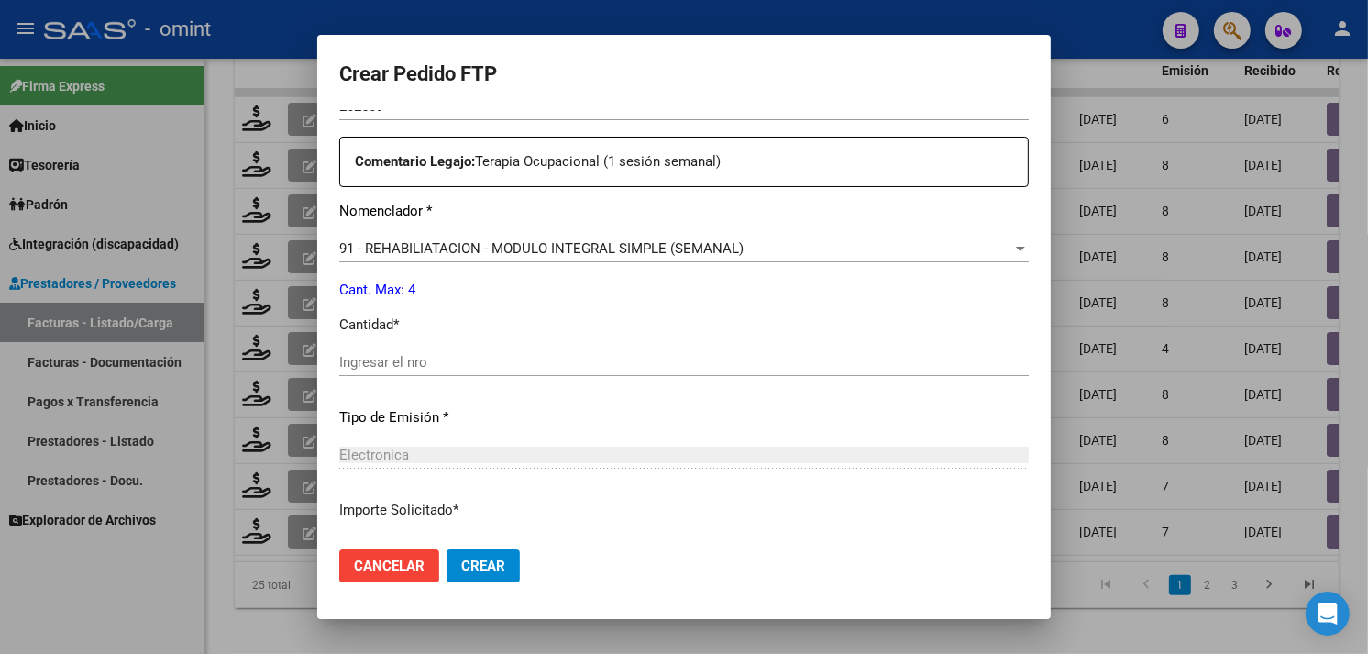
scroll to position [713, 0]
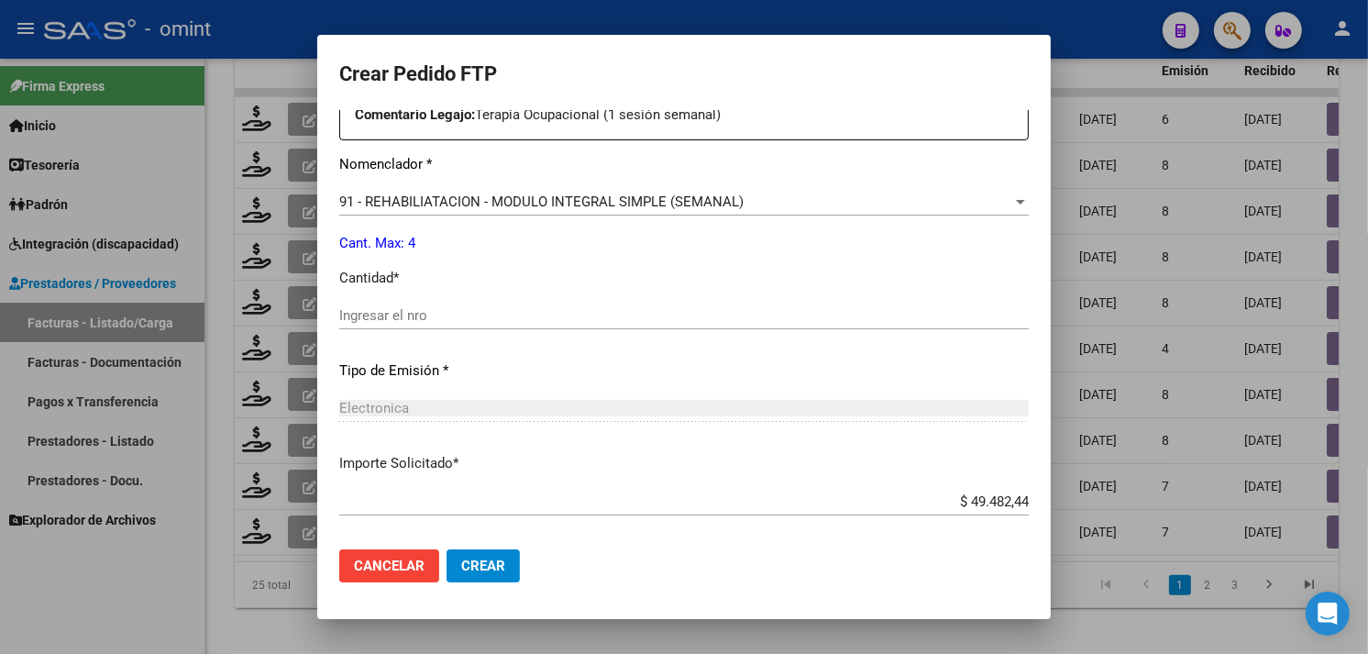
click at [455, 304] on div "Ingresar el nro" at bounding box center [684, 316] width 690 height 28
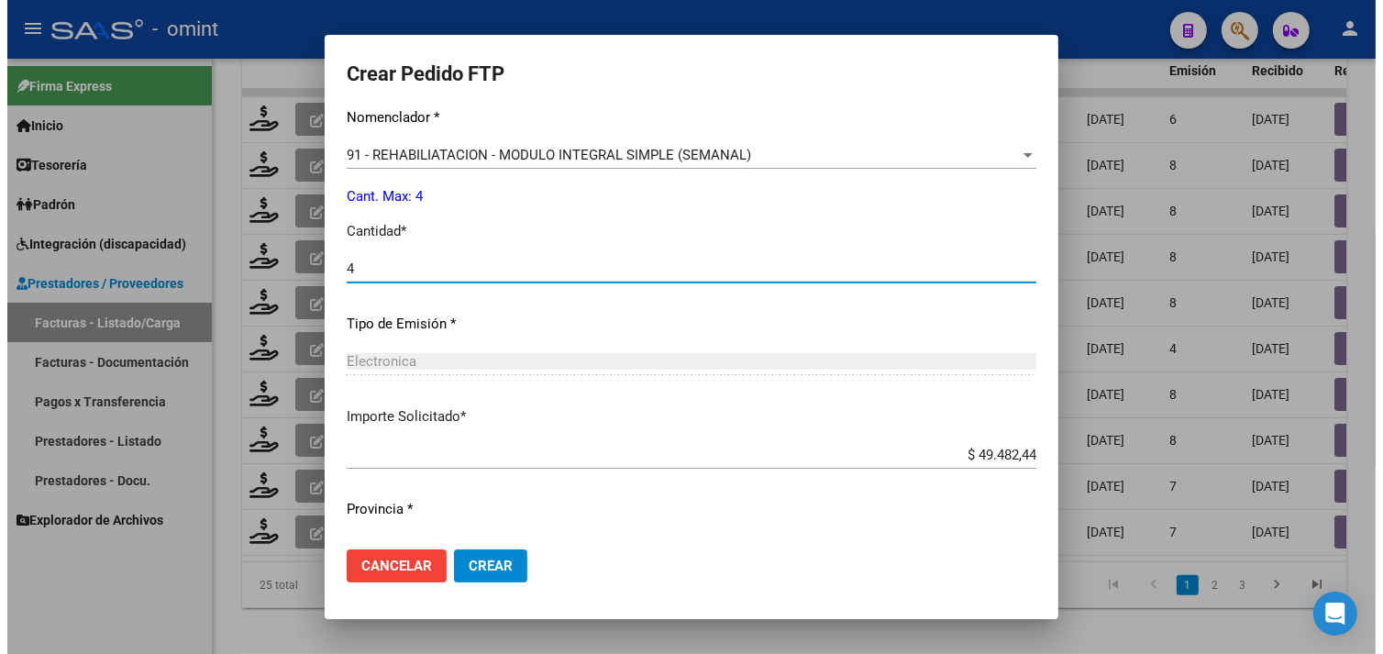
scroll to position [802, 0]
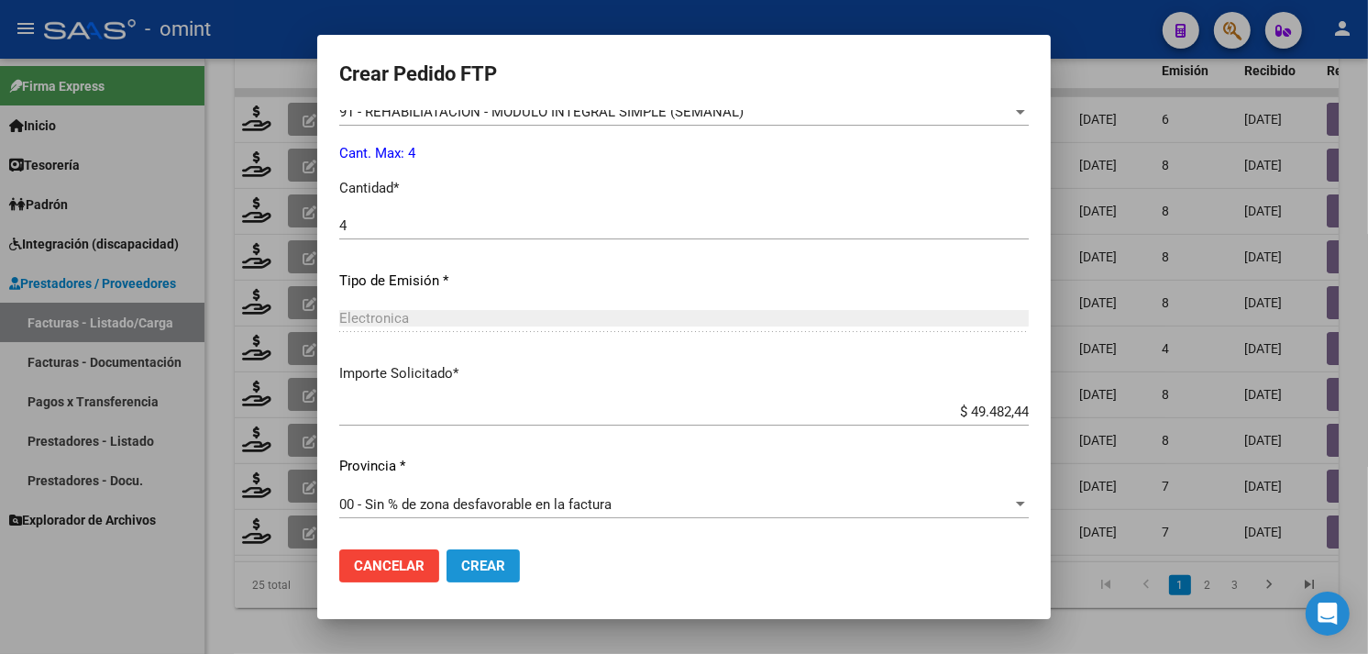
click at [504, 558] on span "Crear" at bounding box center [483, 566] width 44 height 17
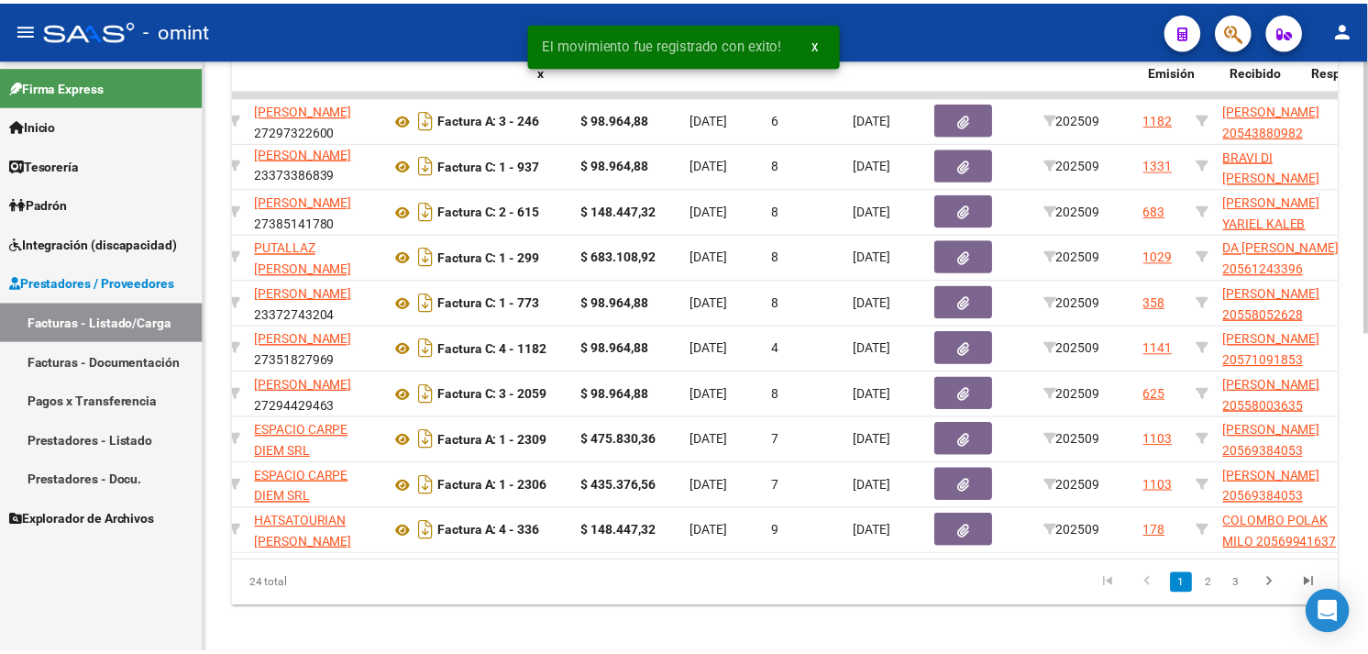
scroll to position [0, 0]
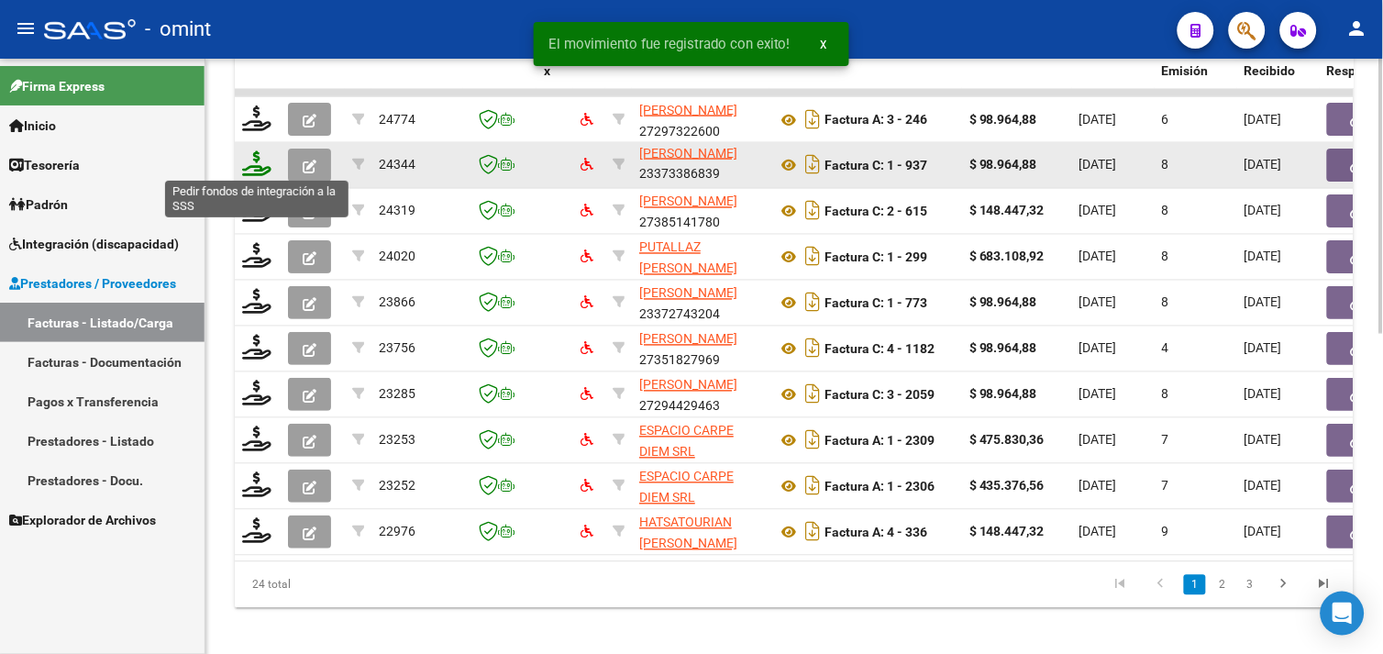
click at [253, 159] on icon at bounding box center [256, 164] width 29 height 26
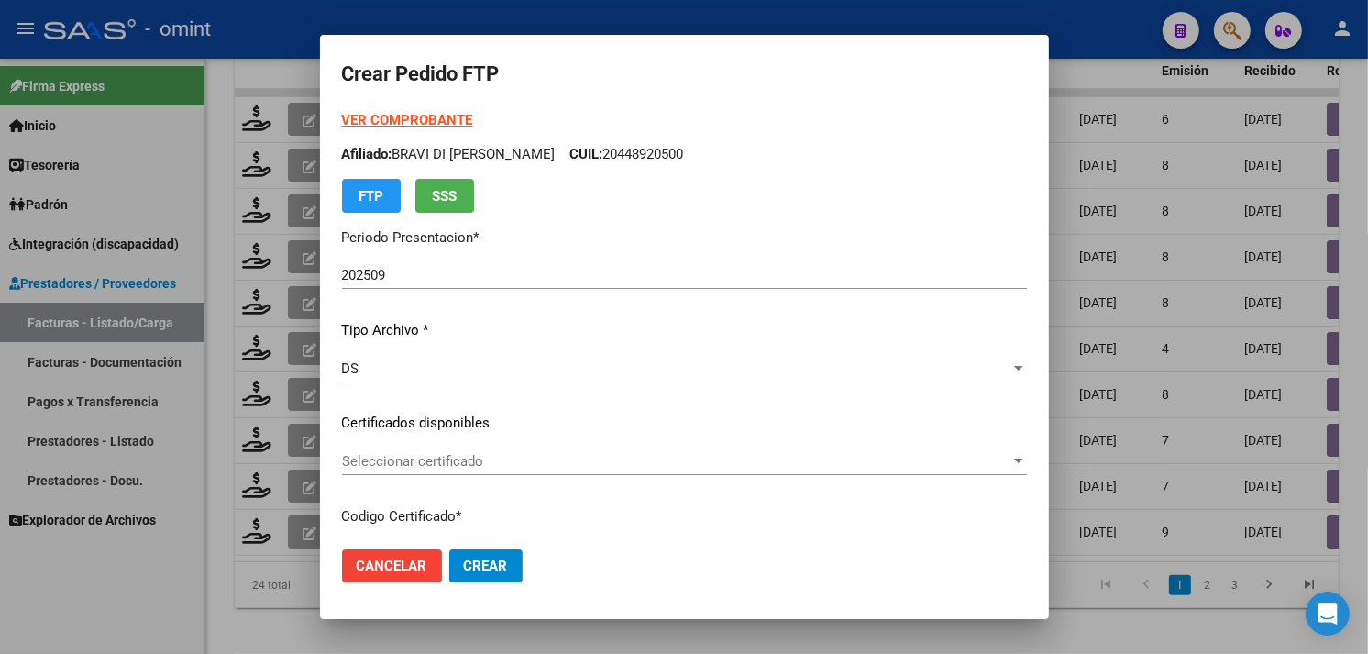
click at [419, 153] on p "Afiliado: BRAVI DI [PERSON_NAME]: 20448920500" at bounding box center [684, 154] width 685 height 21
copy p "BRAVI"
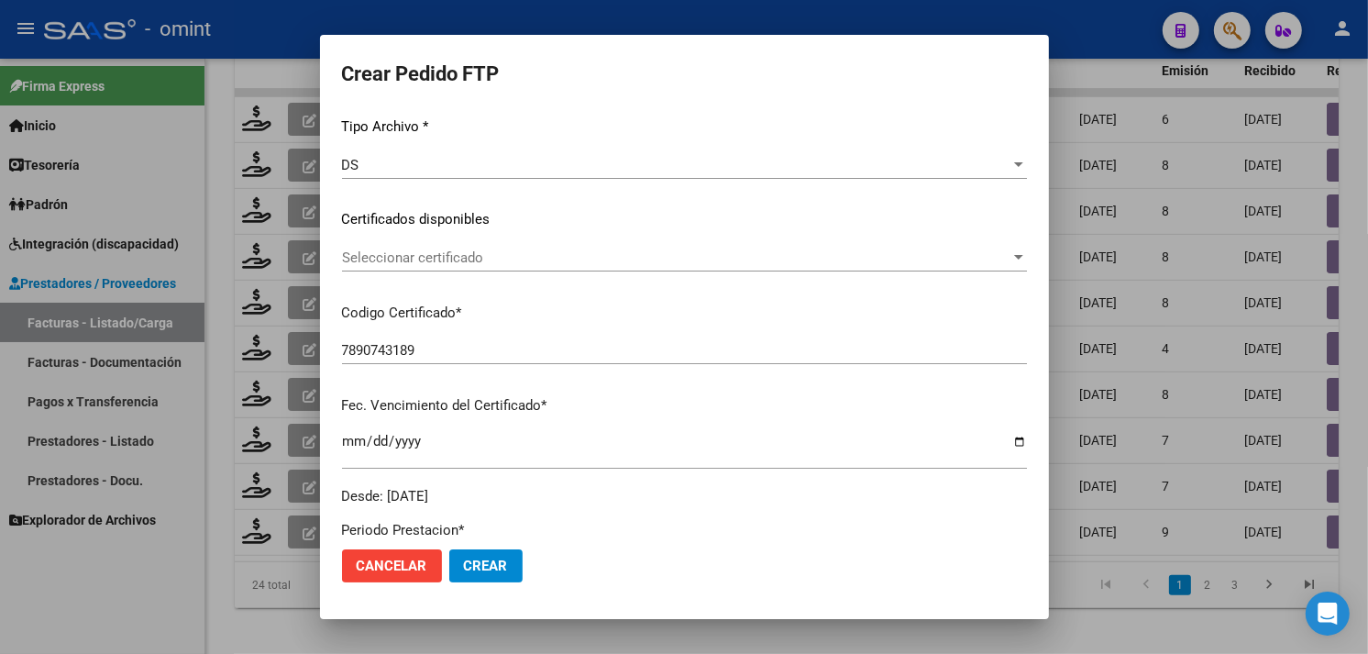
click at [481, 246] on div "Seleccionar certificado Seleccionar certificado" at bounding box center [684, 258] width 685 height 28
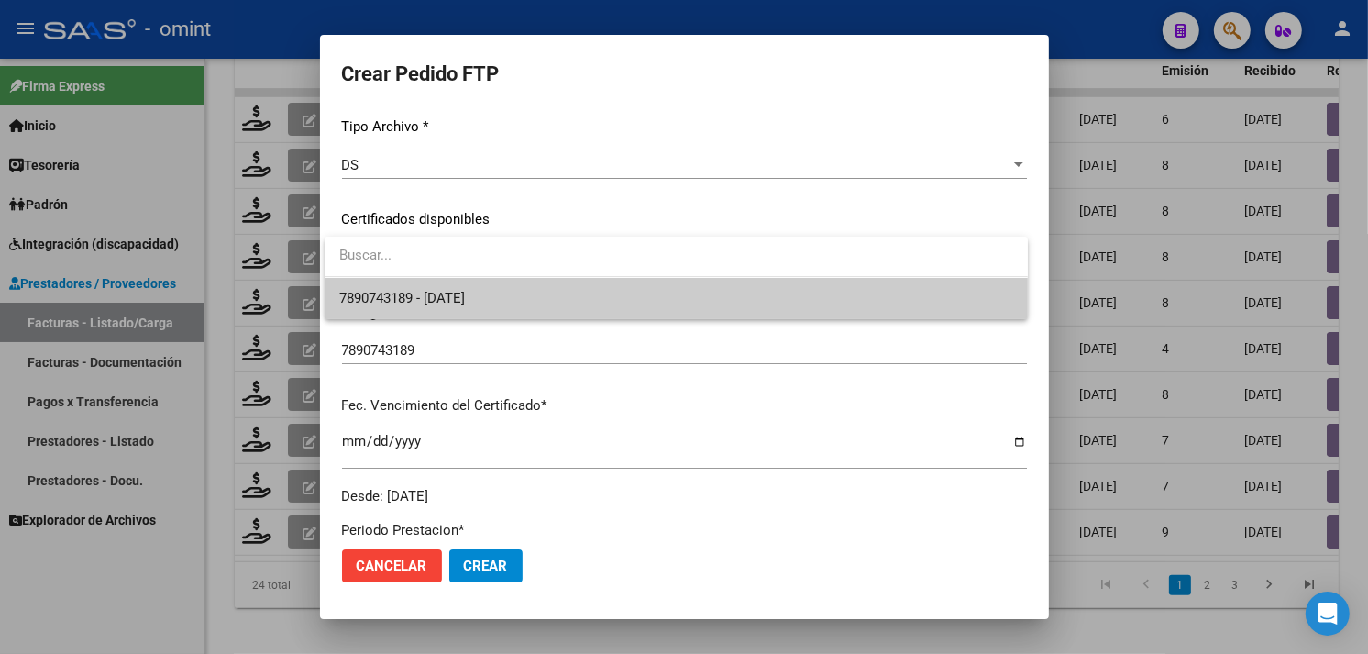
click at [487, 273] on input "dropdown search" at bounding box center [676, 255] width 703 height 41
click at [488, 282] on span "7890743189 - [DATE]" at bounding box center [676, 298] width 674 height 41
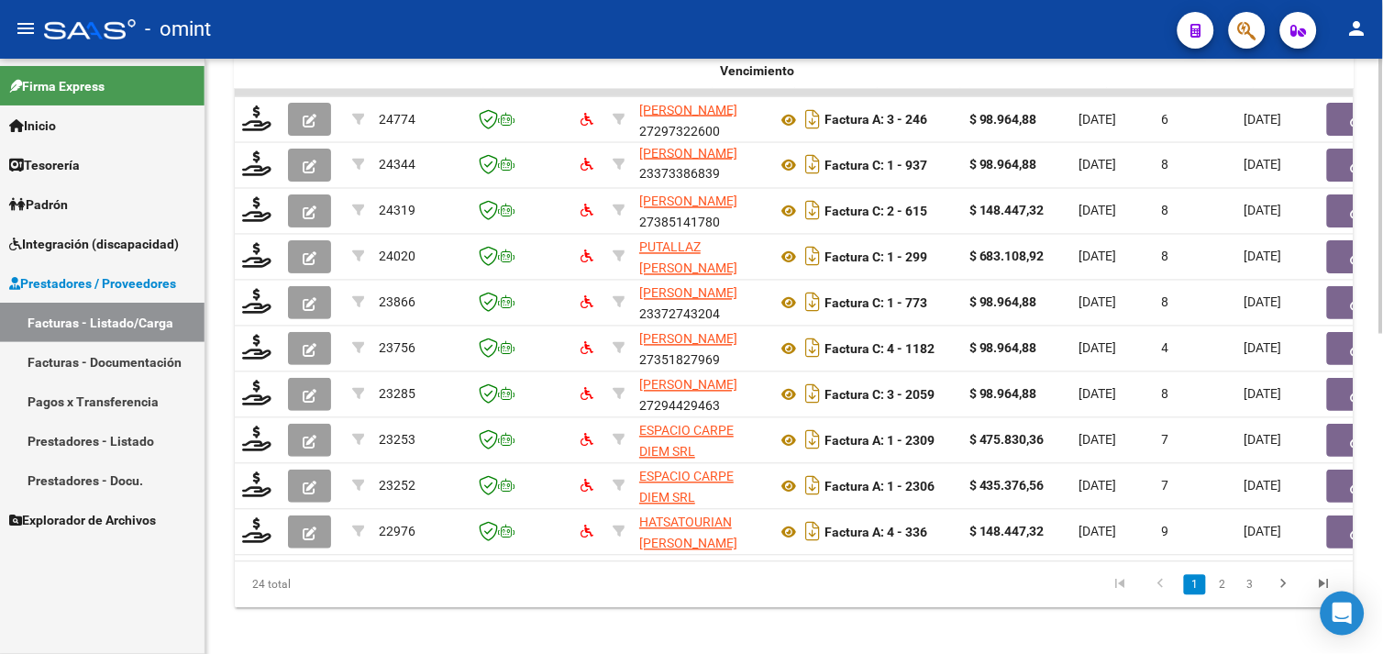
scroll to position [0, 1780]
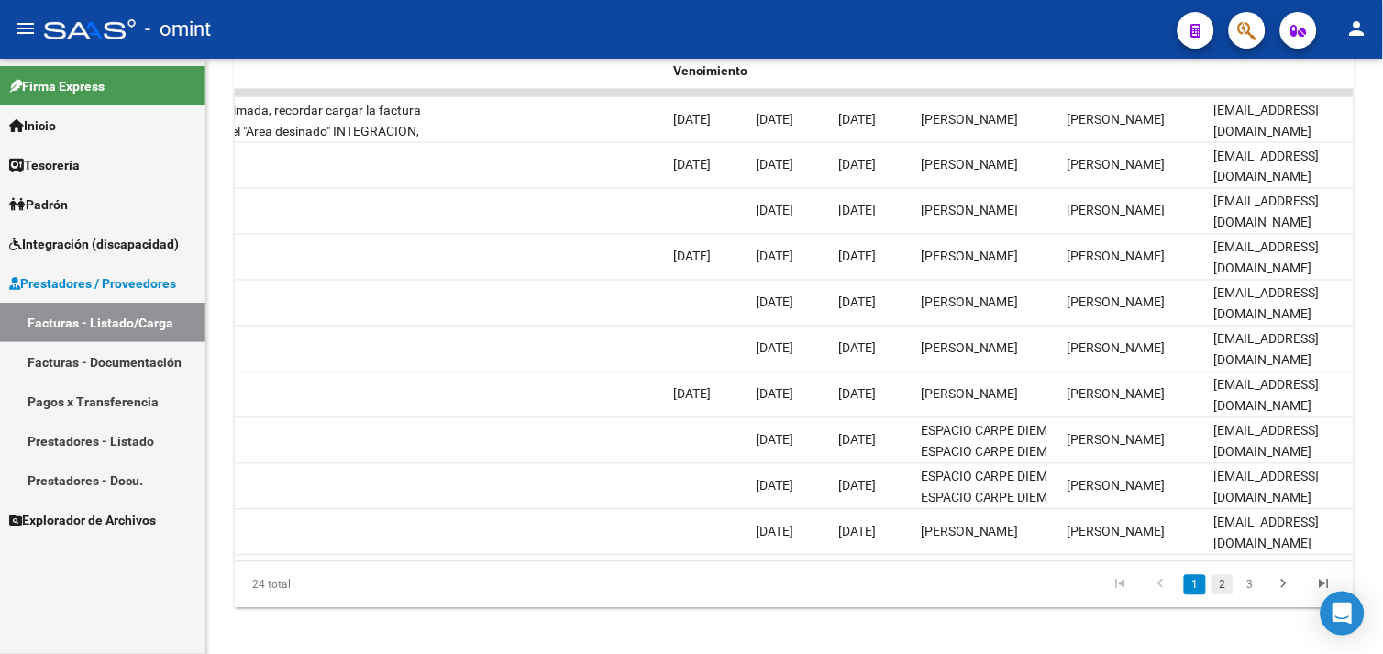
click at [1227, 595] on link "2" at bounding box center [1222, 585] width 22 height 20
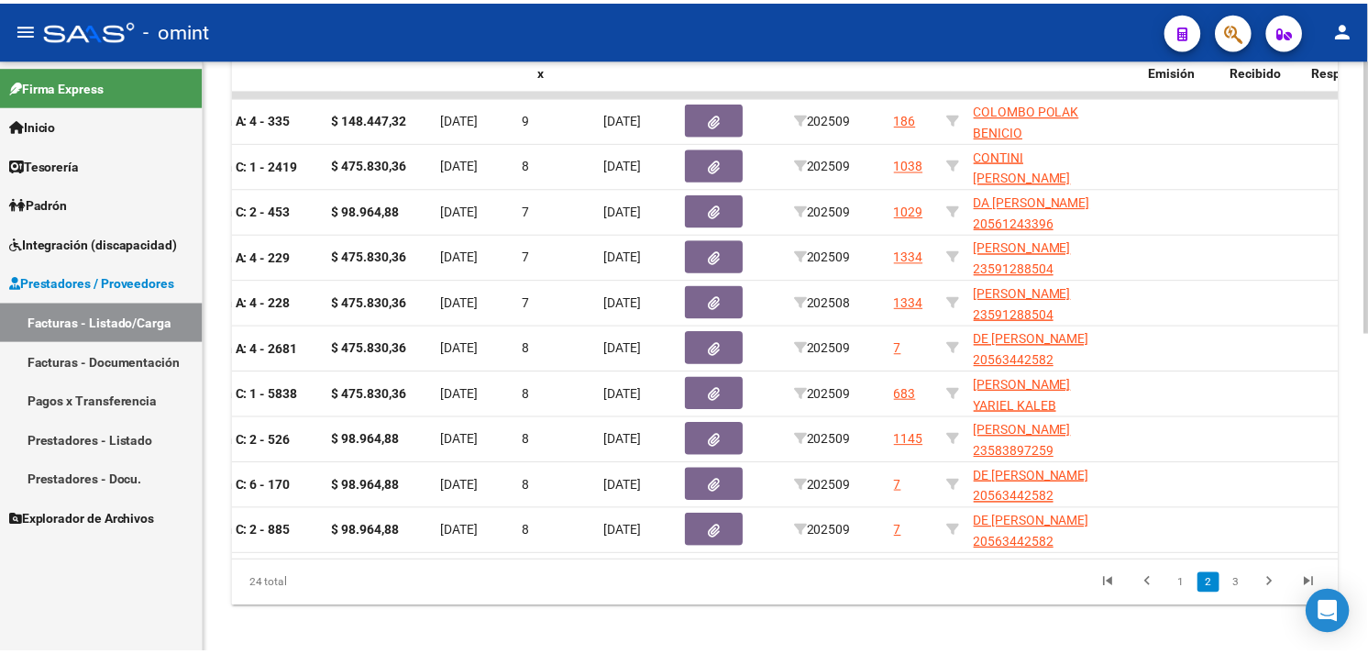
scroll to position [0, 0]
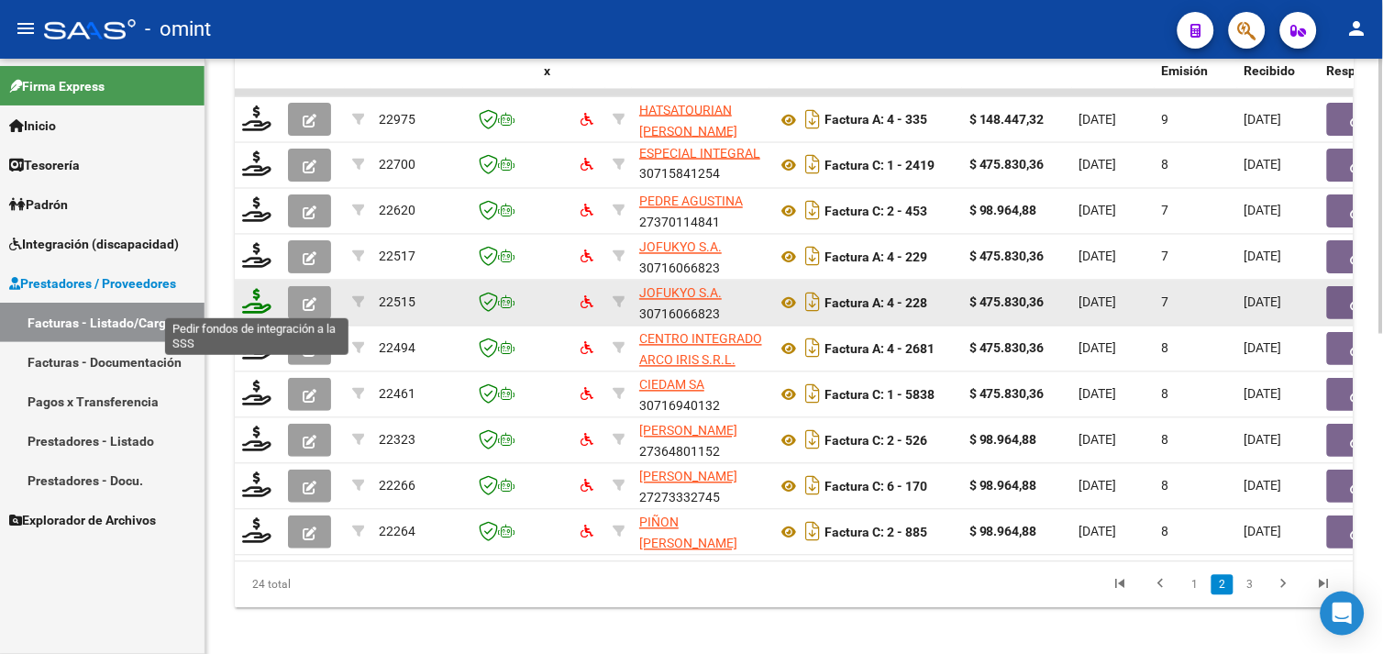
click at [264, 299] on icon at bounding box center [256, 302] width 29 height 26
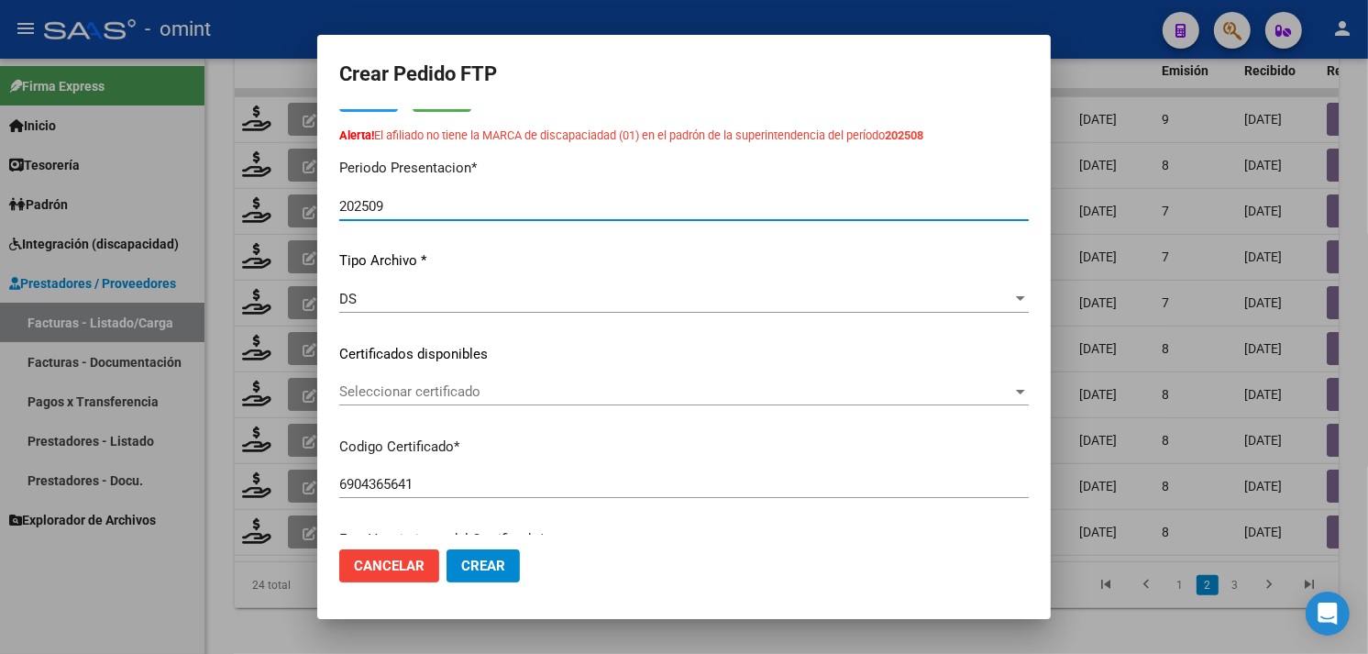
scroll to position [150, 0]
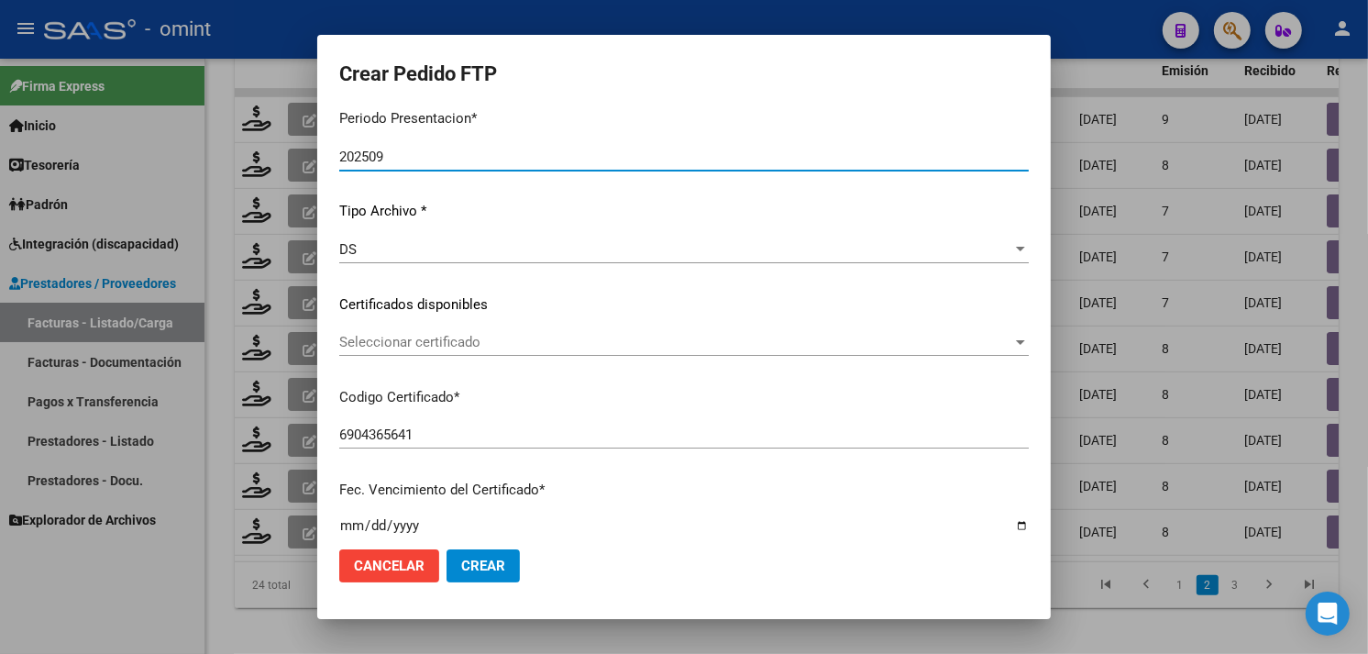
click at [486, 332] on div "Seleccionar certificado Seleccionar certificado" at bounding box center [684, 342] width 690 height 28
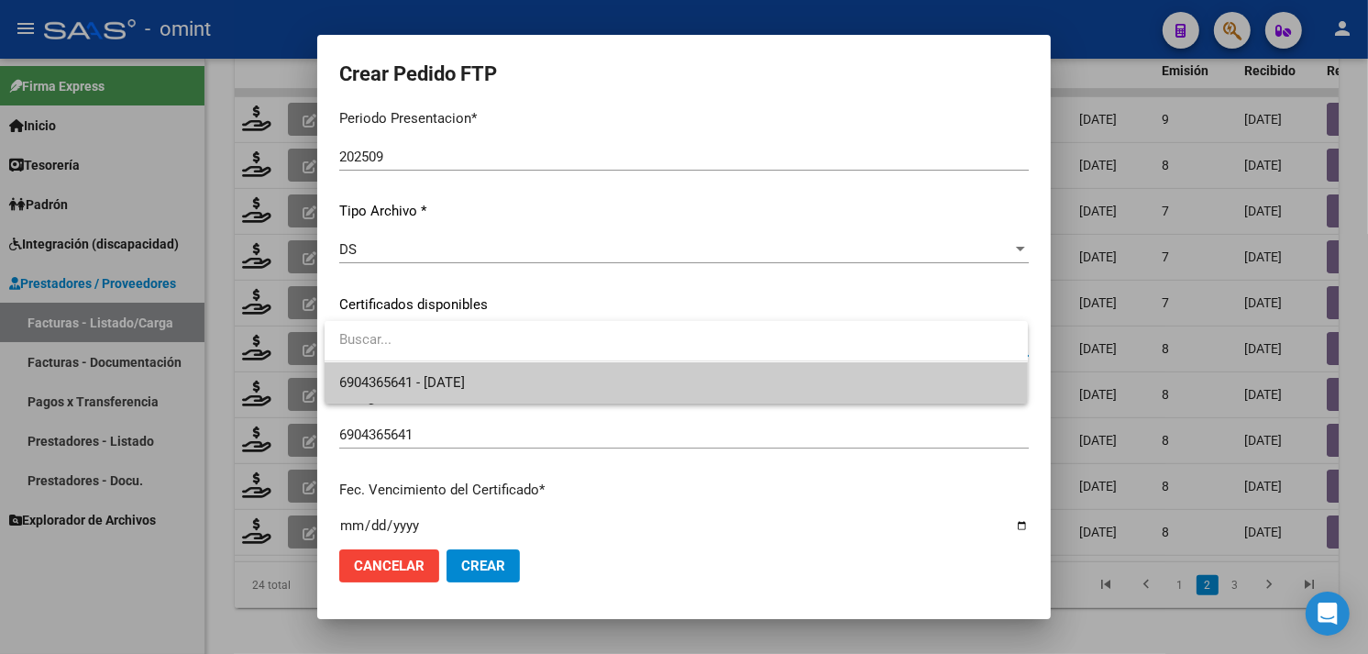
click at [465, 374] on span "6904365641 - [DATE]" at bounding box center [402, 382] width 126 height 17
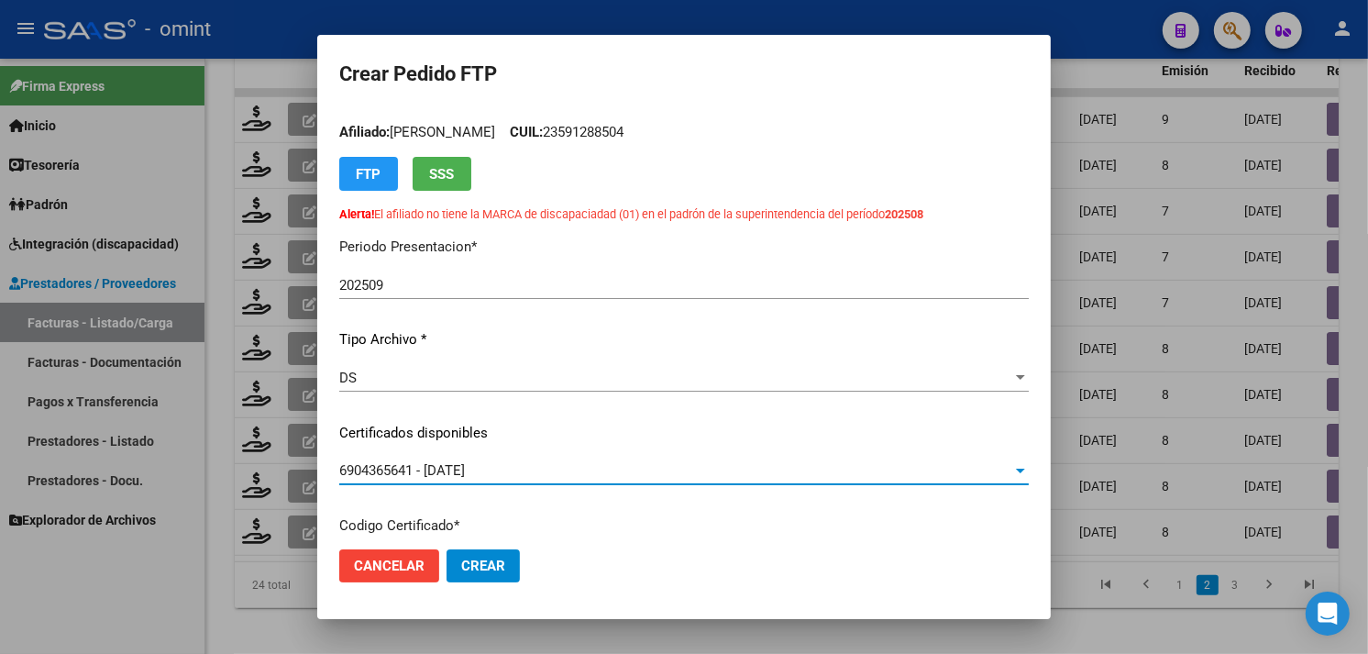
scroll to position [0, 0]
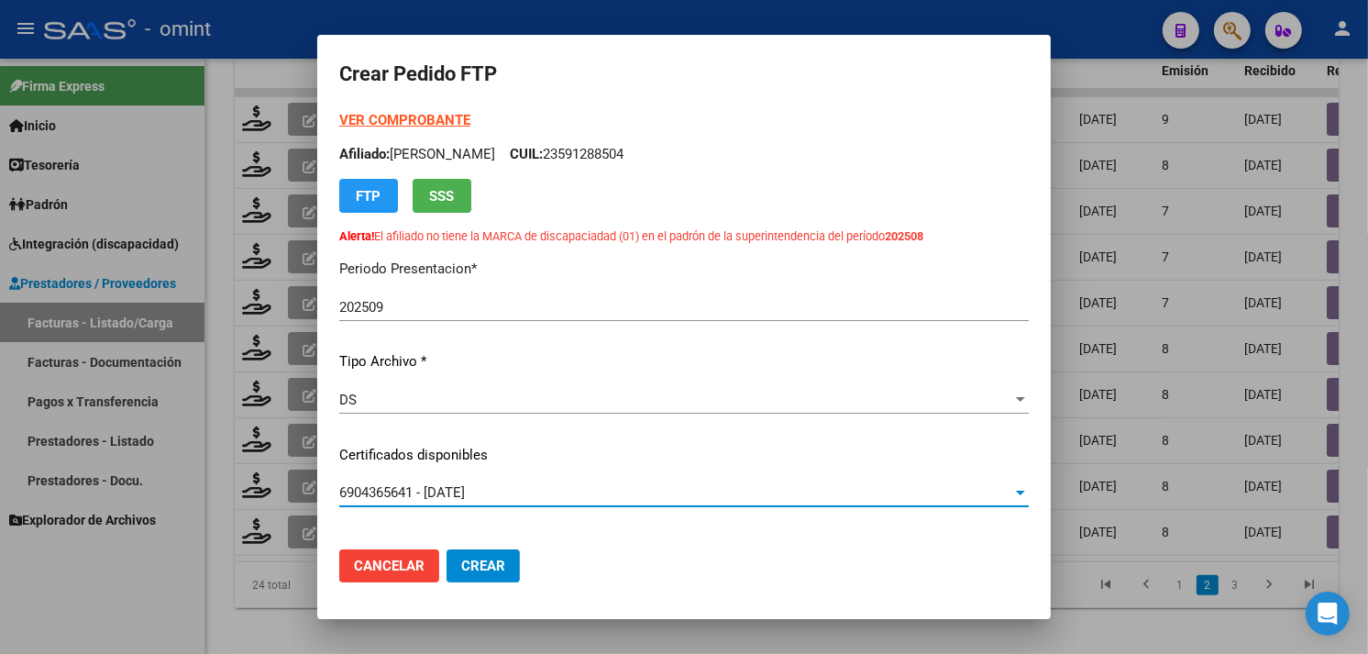
click at [392, 116] on strong "VER COMPROBANTE" at bounding box center [404, 120] width 131 height 17
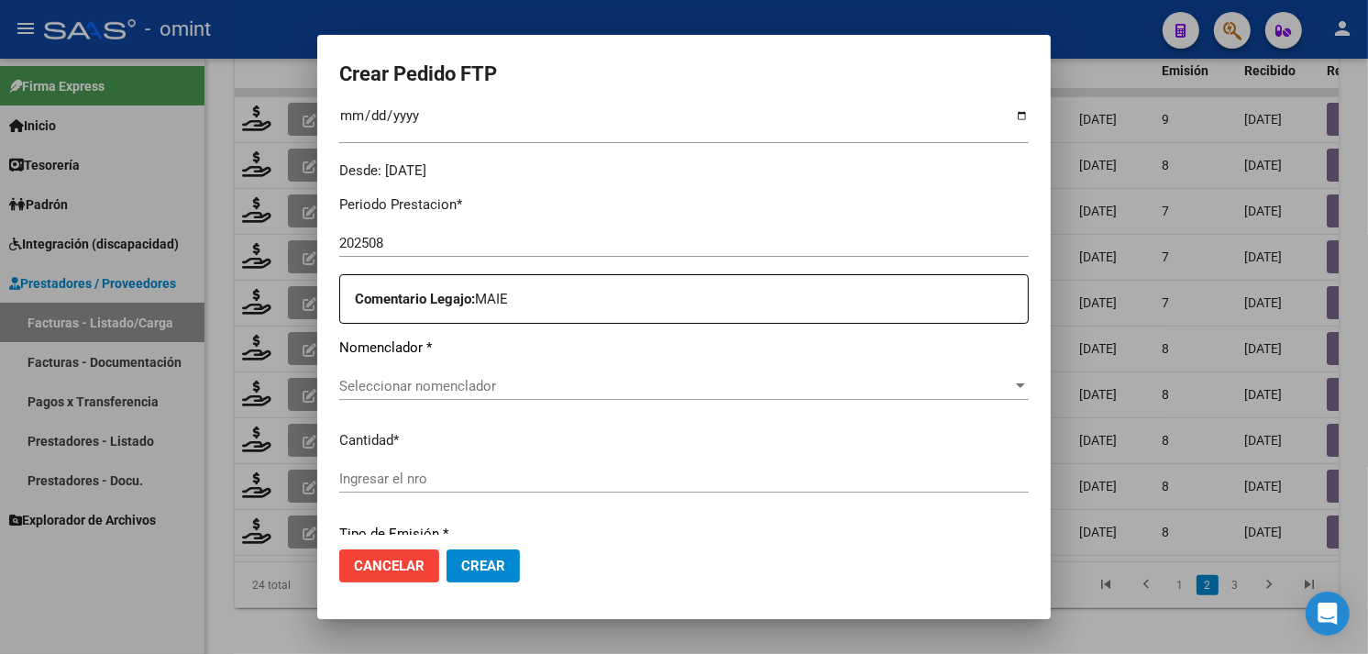
scroll to position [611, 0]
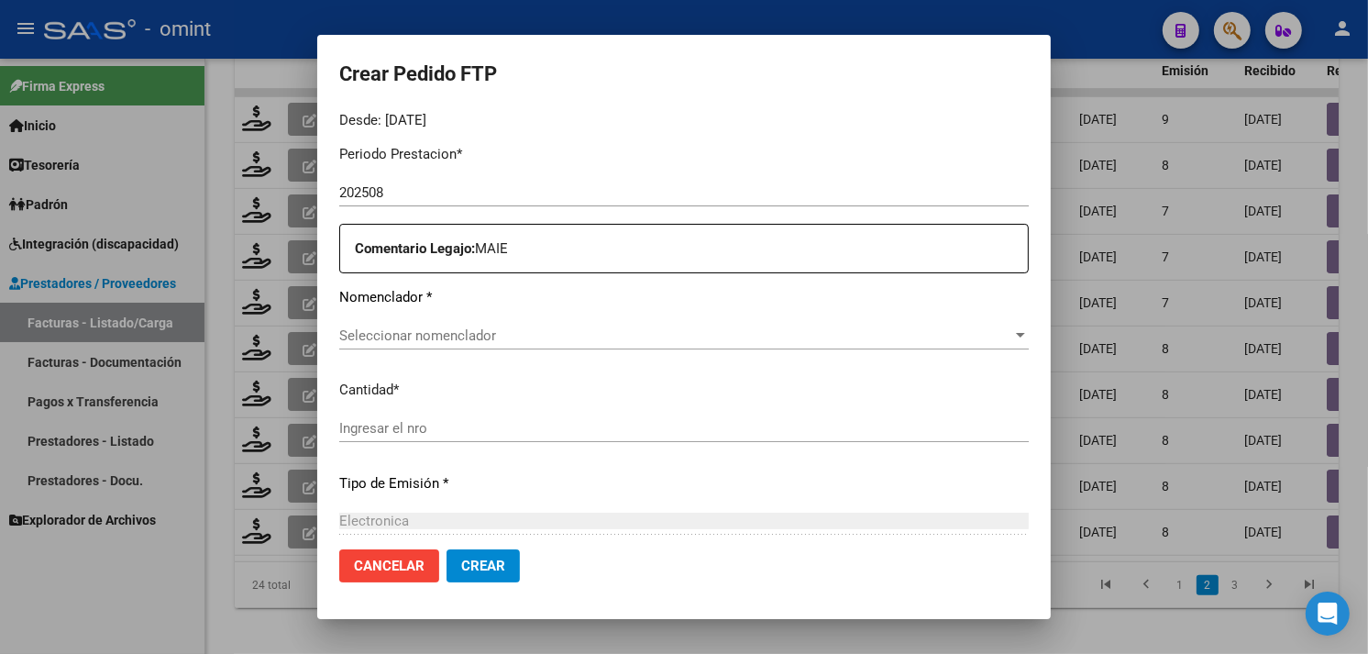
click at [459, 346] on div "Seleccionar nomenclador Seleccionar nomenclador" at bounding box center [684, 336] width 690 height 28
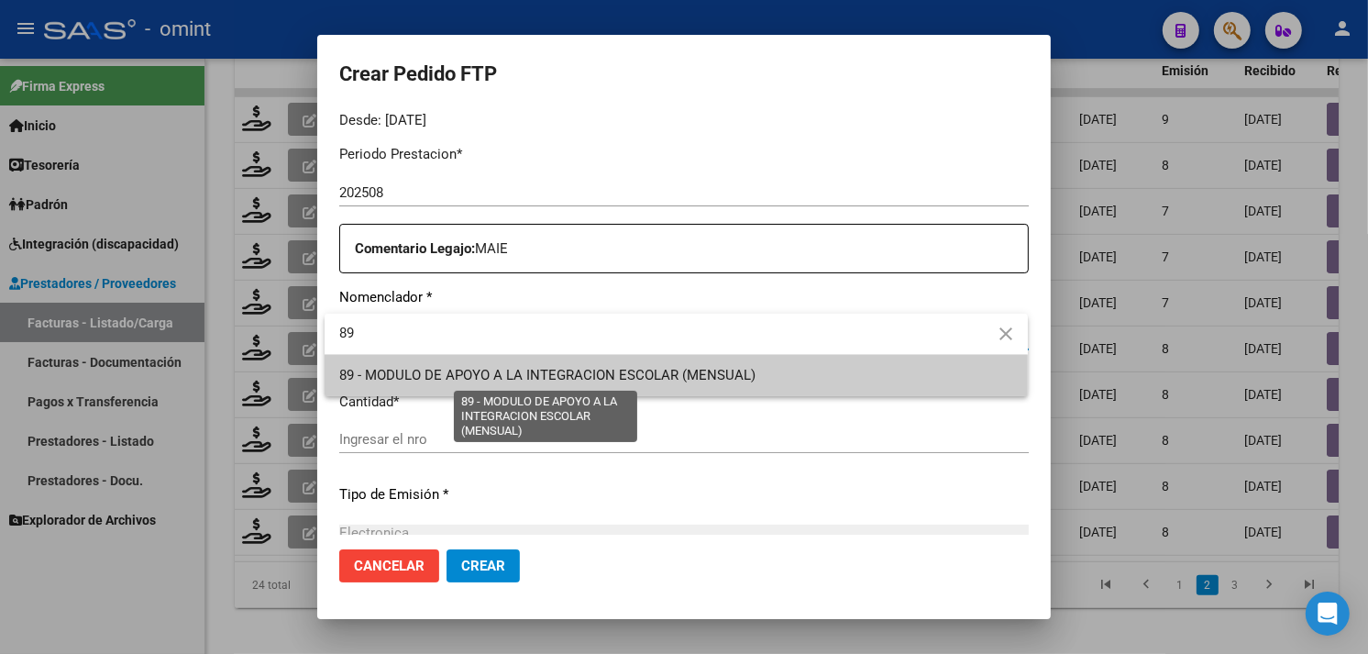
click at [470, 376] on span "89 - MODULO DE APOYO A LA INTEGRACION ESCOLAR (MENSUAL)" at bounding box center [547, 375] width 416 height 17
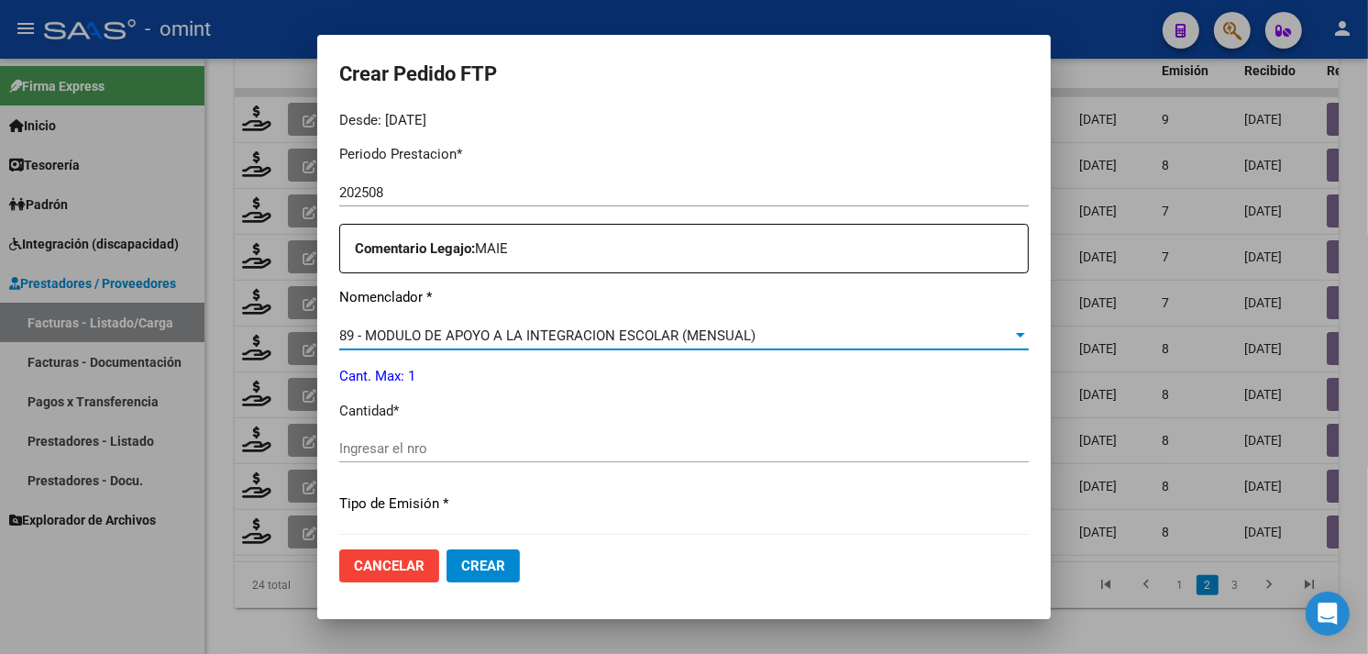
click at [426, 448] on input "Ingresar el nro" at bounding box center [684, 448] width 690 height 17
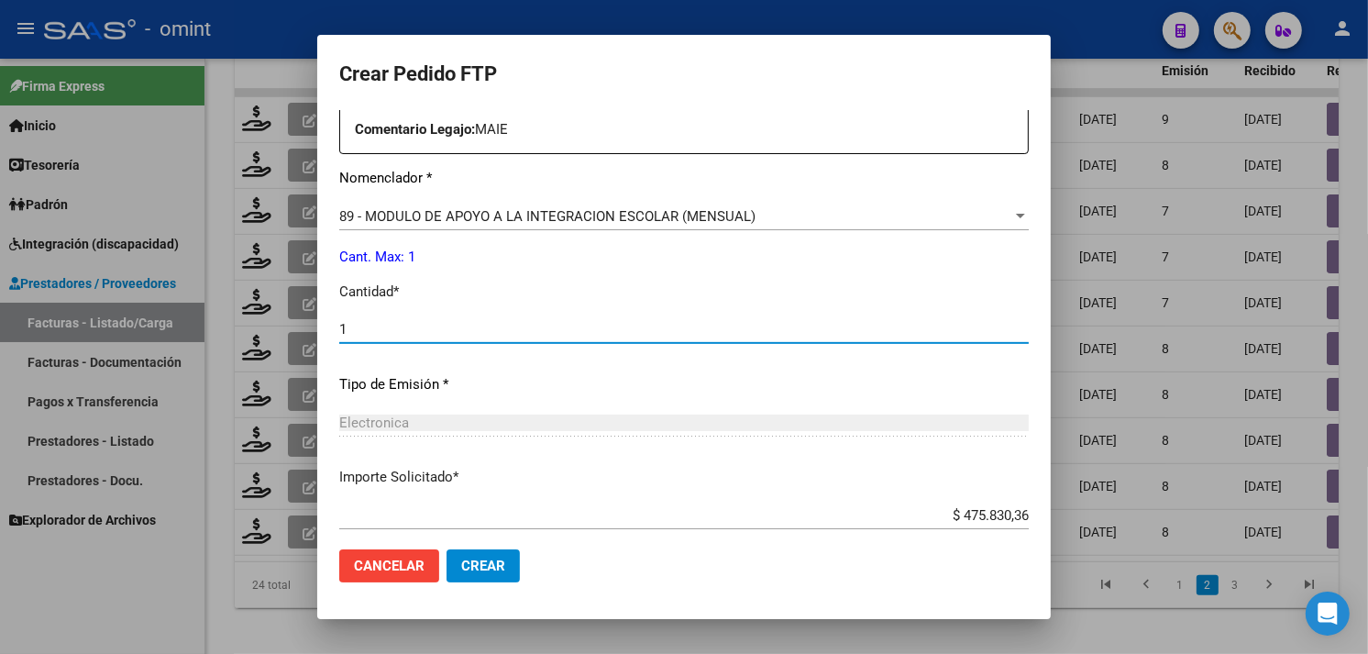
scroll to position [835, 0]
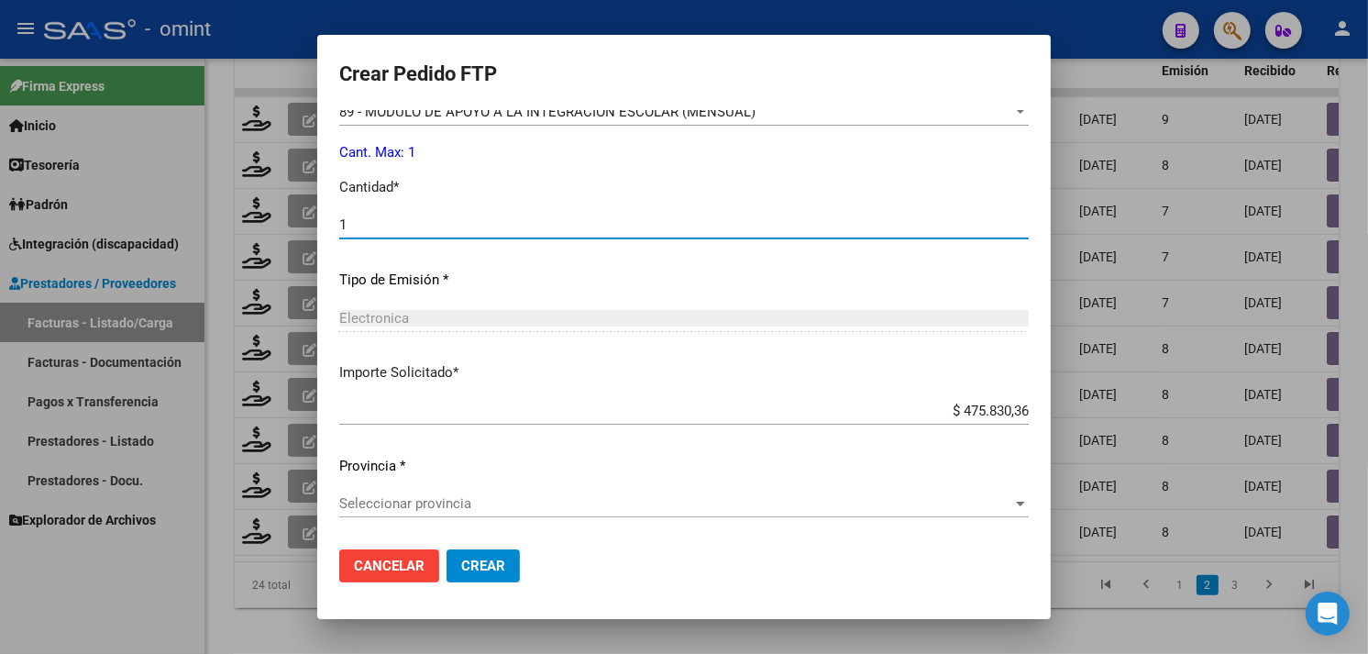
click at [526, 507] on span "Seleccionar provincia" at bounding box center [675, 503] width 673 height 17
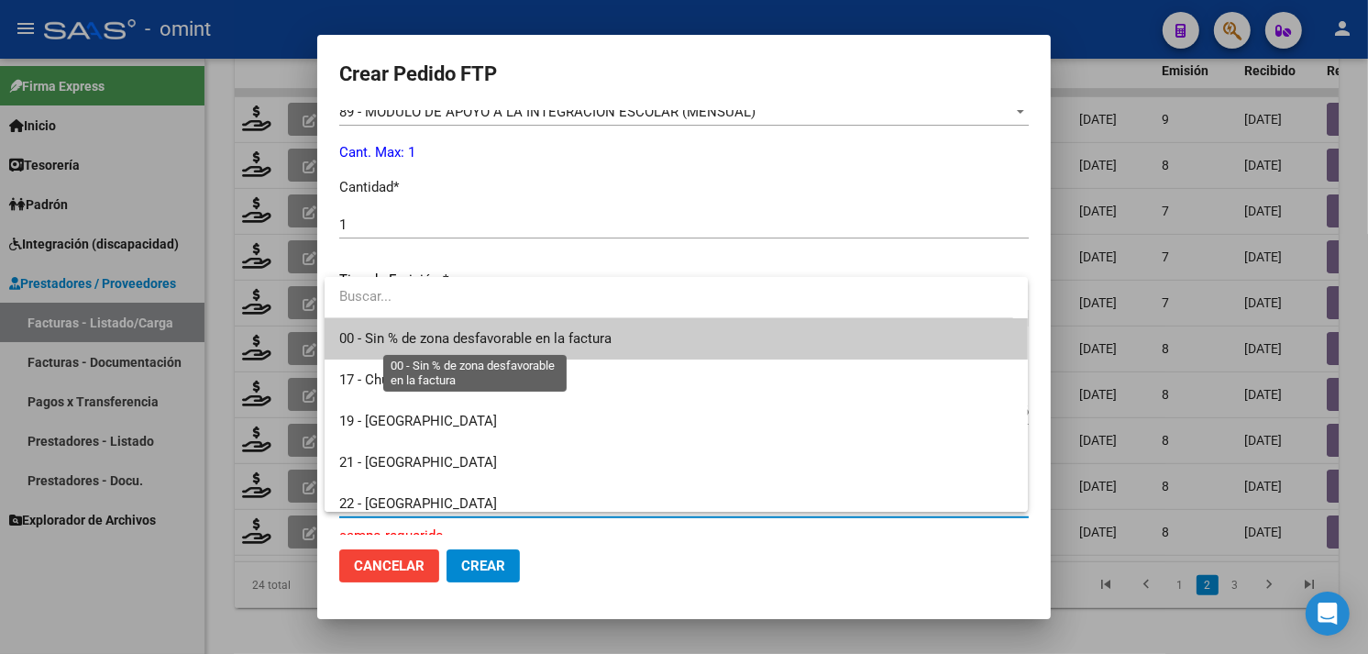
click at [450, 334] on span "00 - Sin % de zona desfavorable en la factura" at bounding box center [475, 338] width 272 height 17
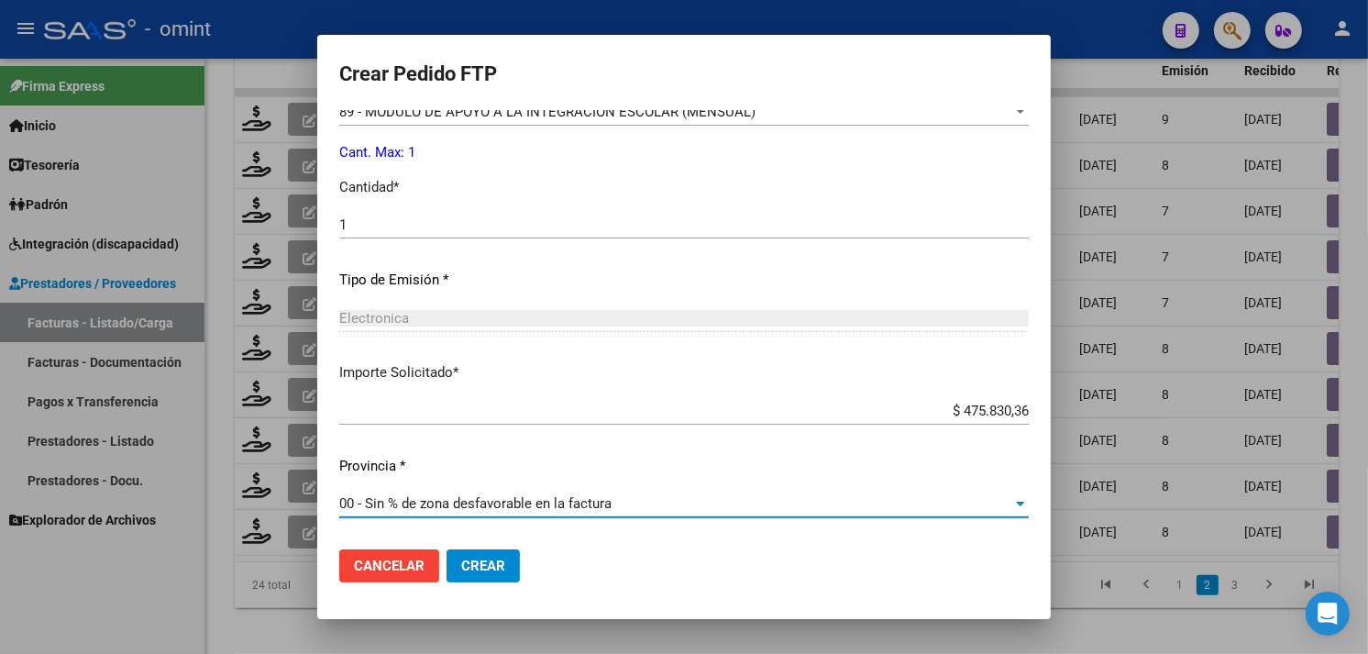
click at [489, 560] on span "Crear" at bounding box center [483, 566] width 44 height 17
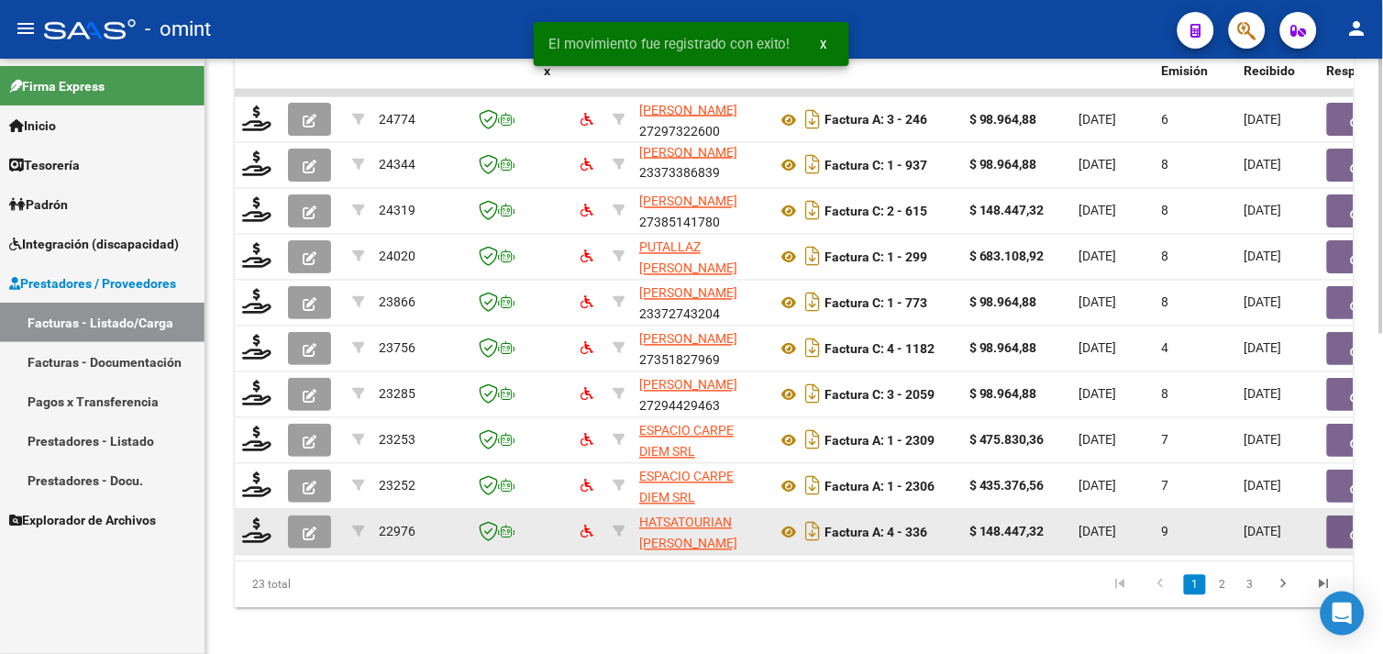
scroll to position [23, 0]
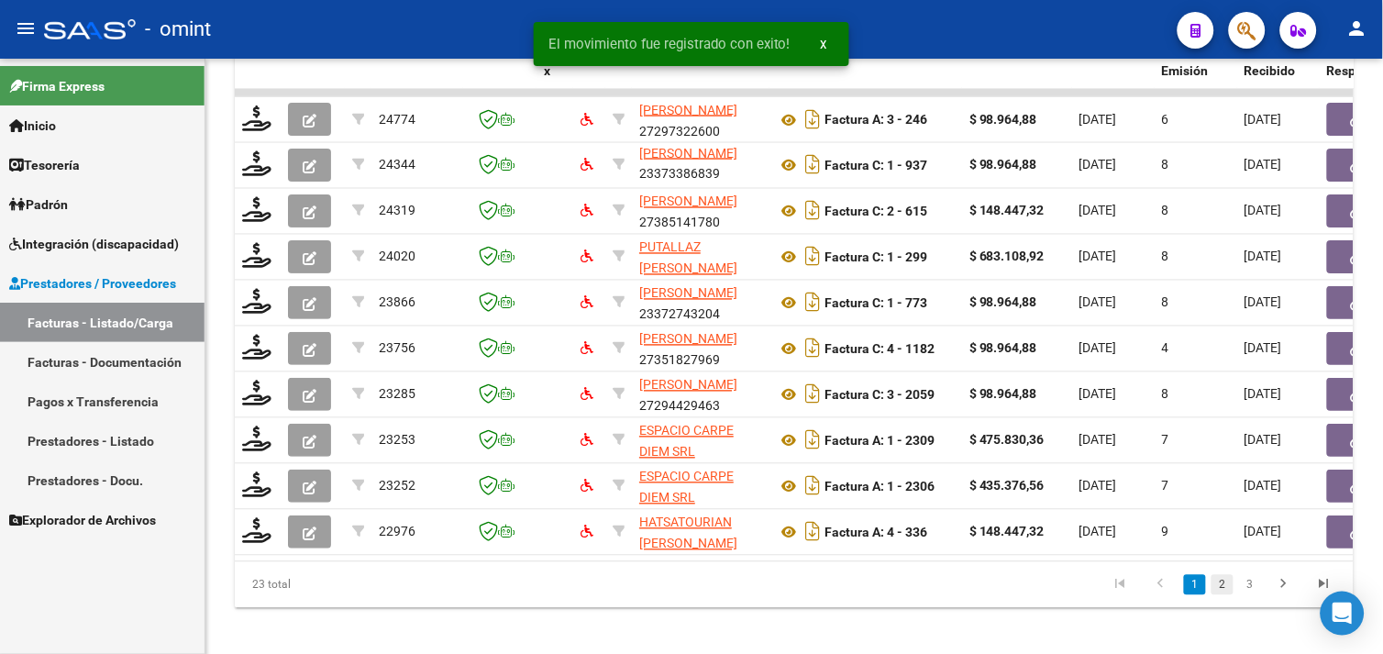
click at [1226, 595] on link "2" at bounding box center [1222, 585] width 22 height 20
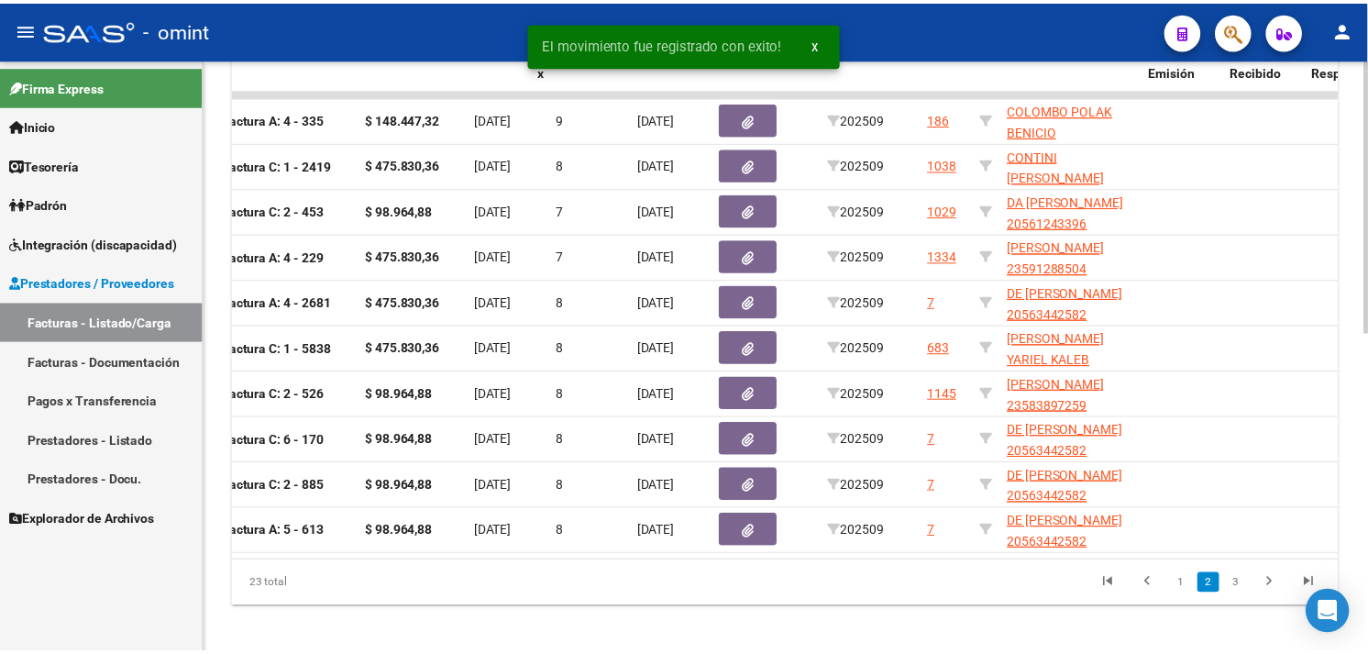
scroll to position [0, 0]
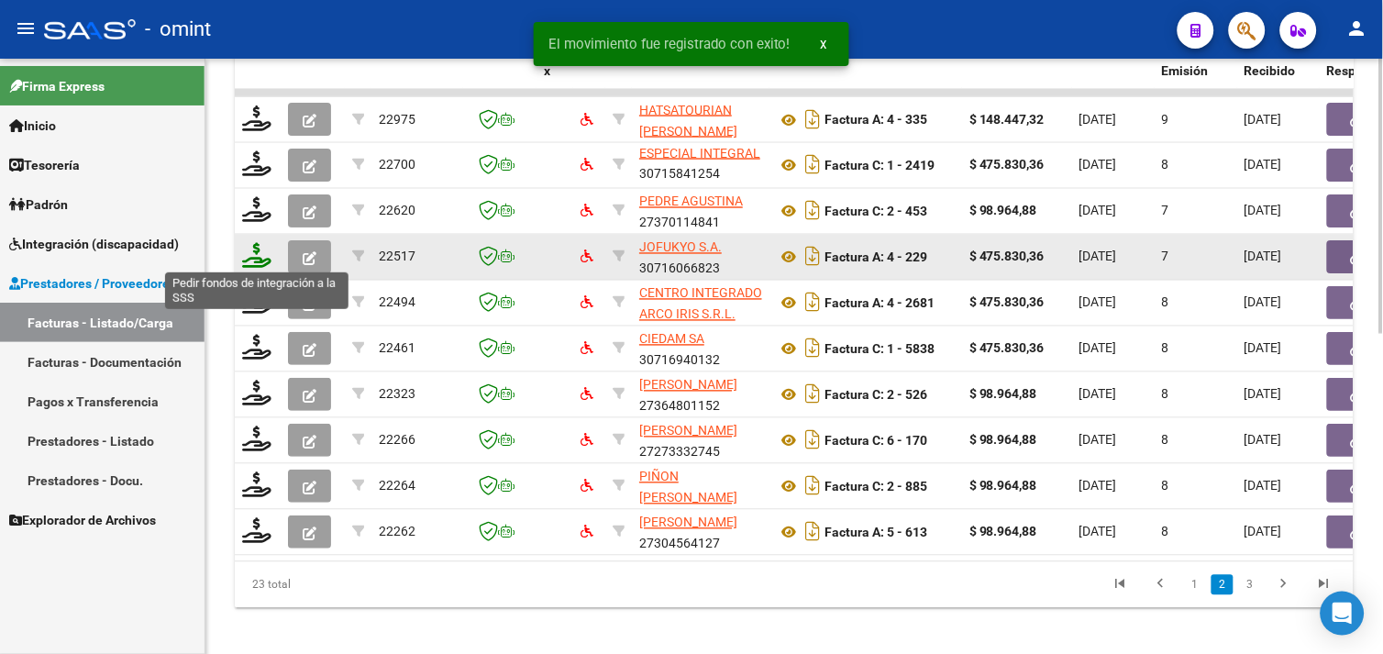
click at [257, 252] on icon at bounding box center [256, 256] width 29 height 26
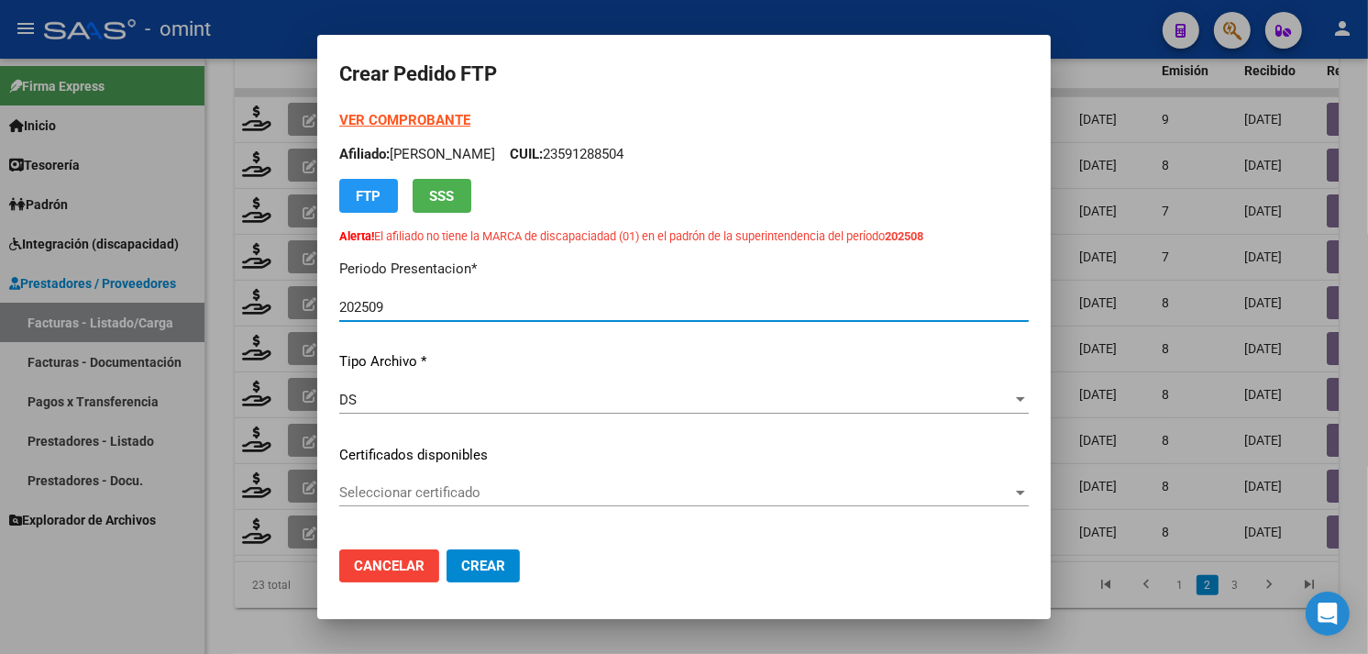
click at [482, 484] on span "Seleccionar certificado" at bounding box center [675, 492] width 673 height 17
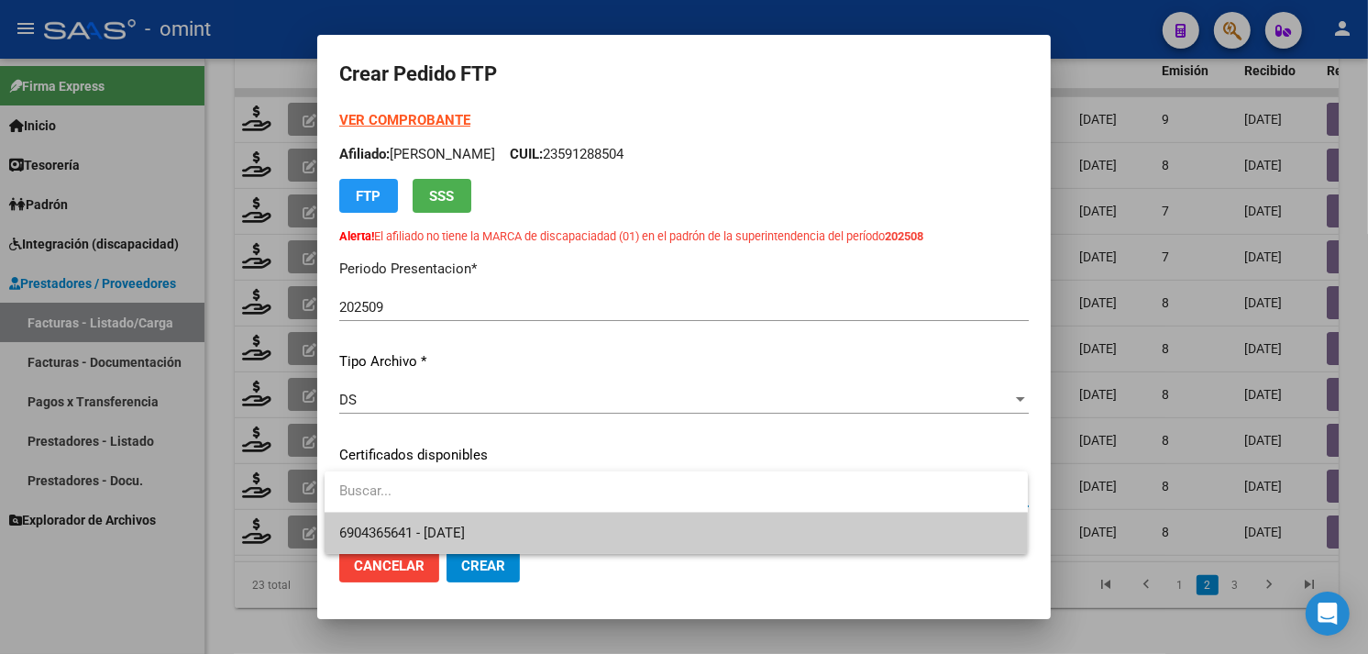
click at [509, 523] on span "6904365641 - [DATE]" at bounding box center [676, 533] width 674 height 41
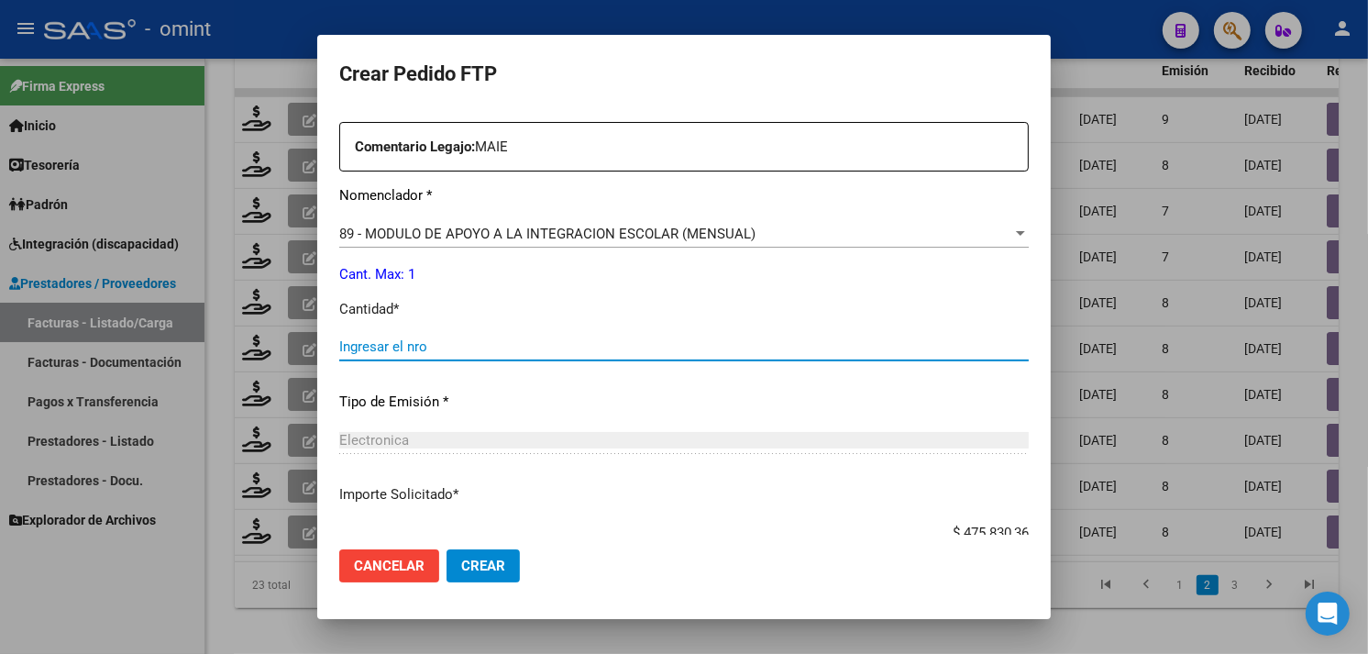
click at [410, 348] on input "Ingresar el nro" at bounding box center [684, 346] width 690 height 17
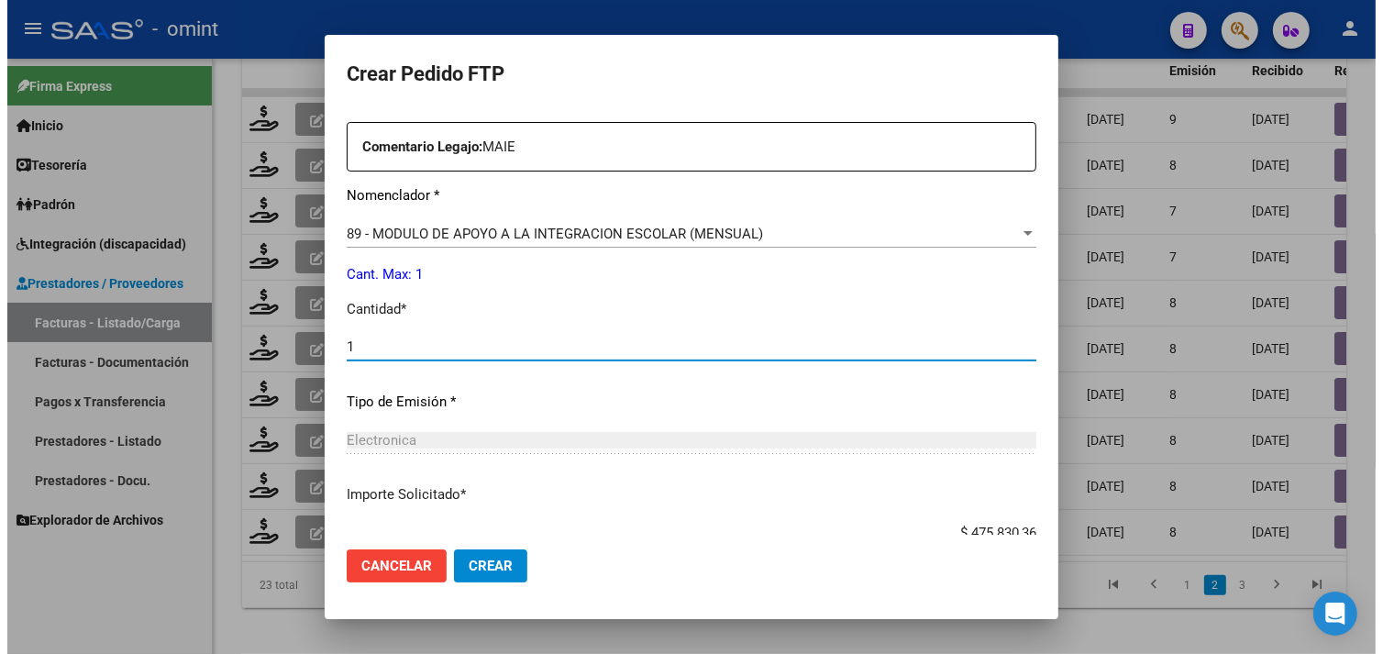
scroll to position [835, 0]
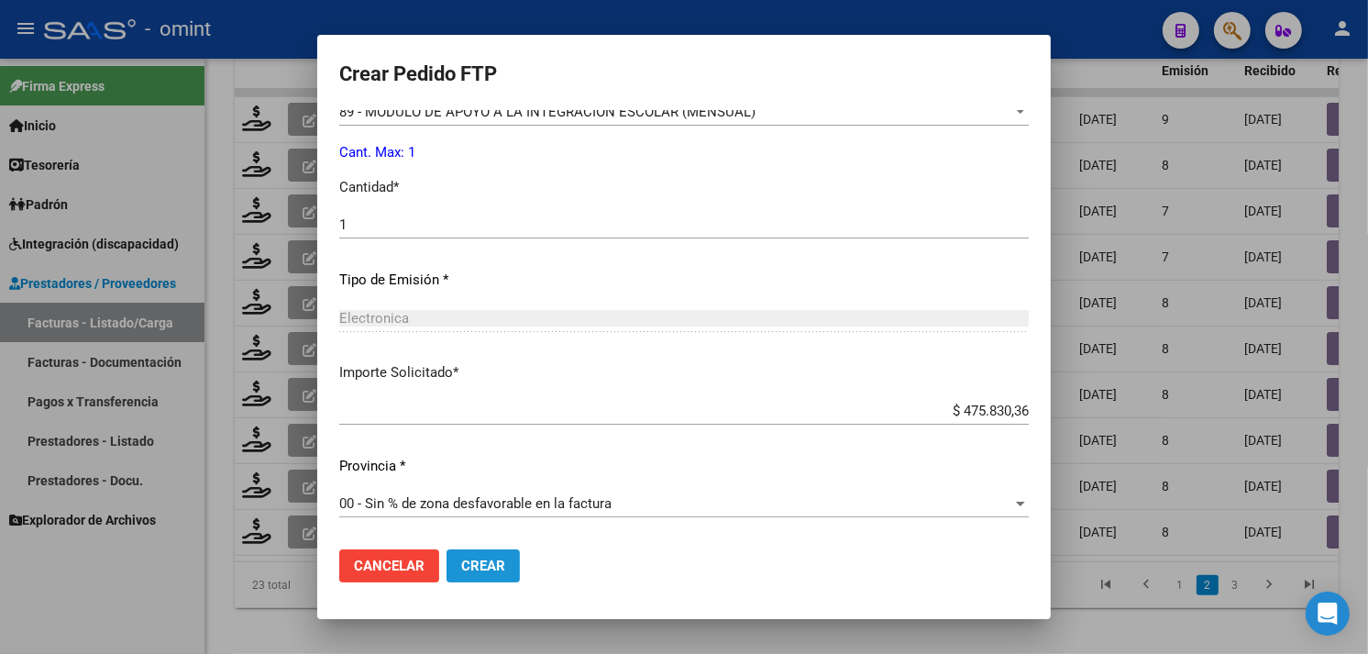
click at [502, 570] on span "Crear" at bounding box center [483, 566] width 44 height 17
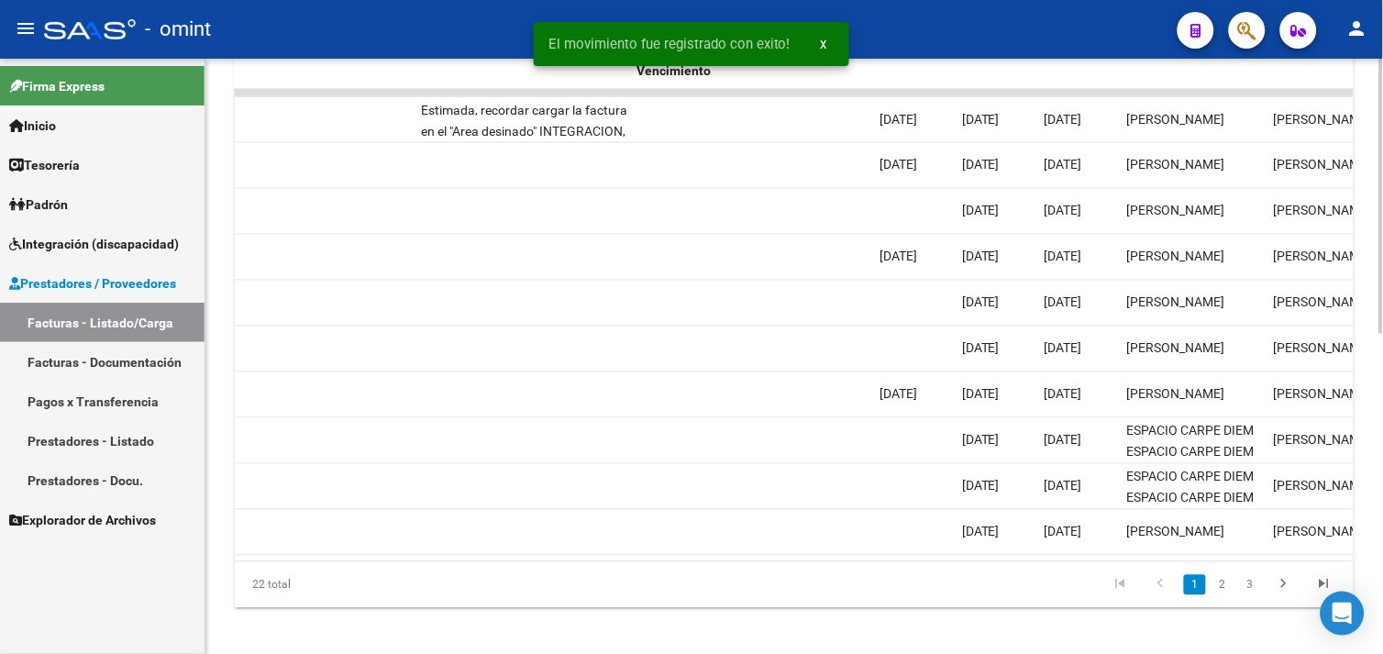
scroll to position [0, 1817]
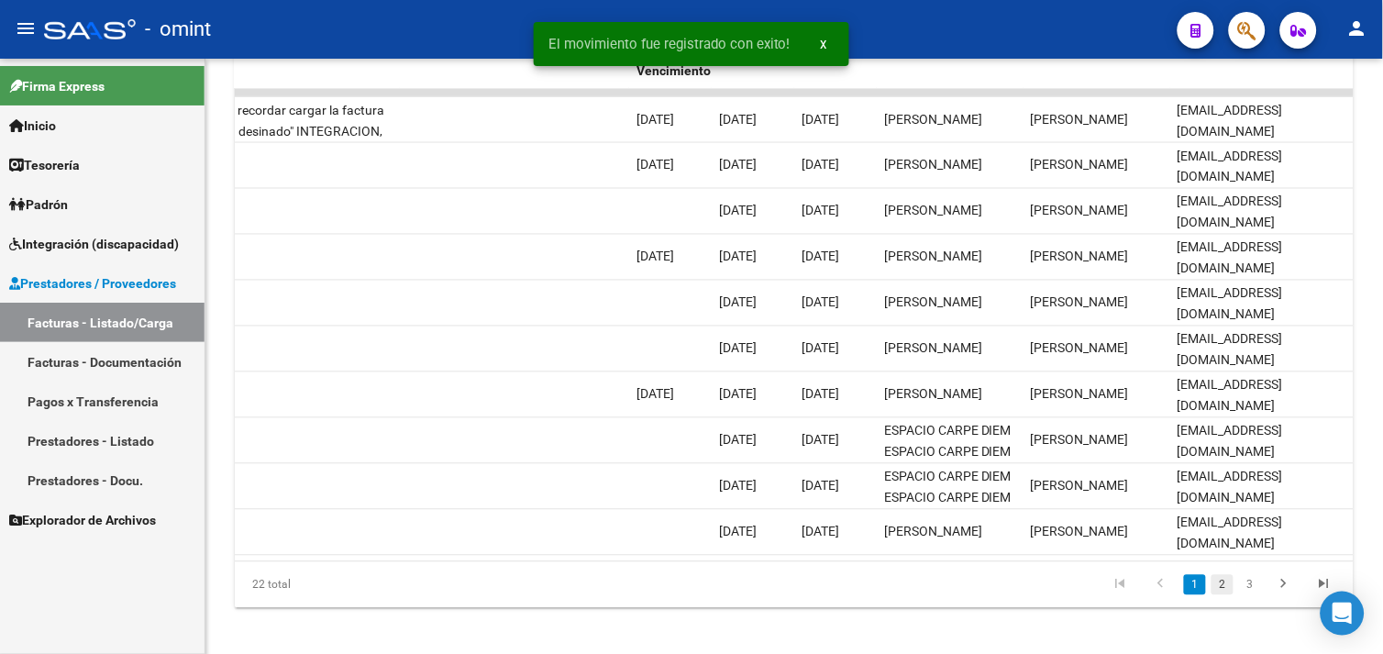
click at [1227, 595] on link "2" at bounding box center [1222, 585] width 22 height 20
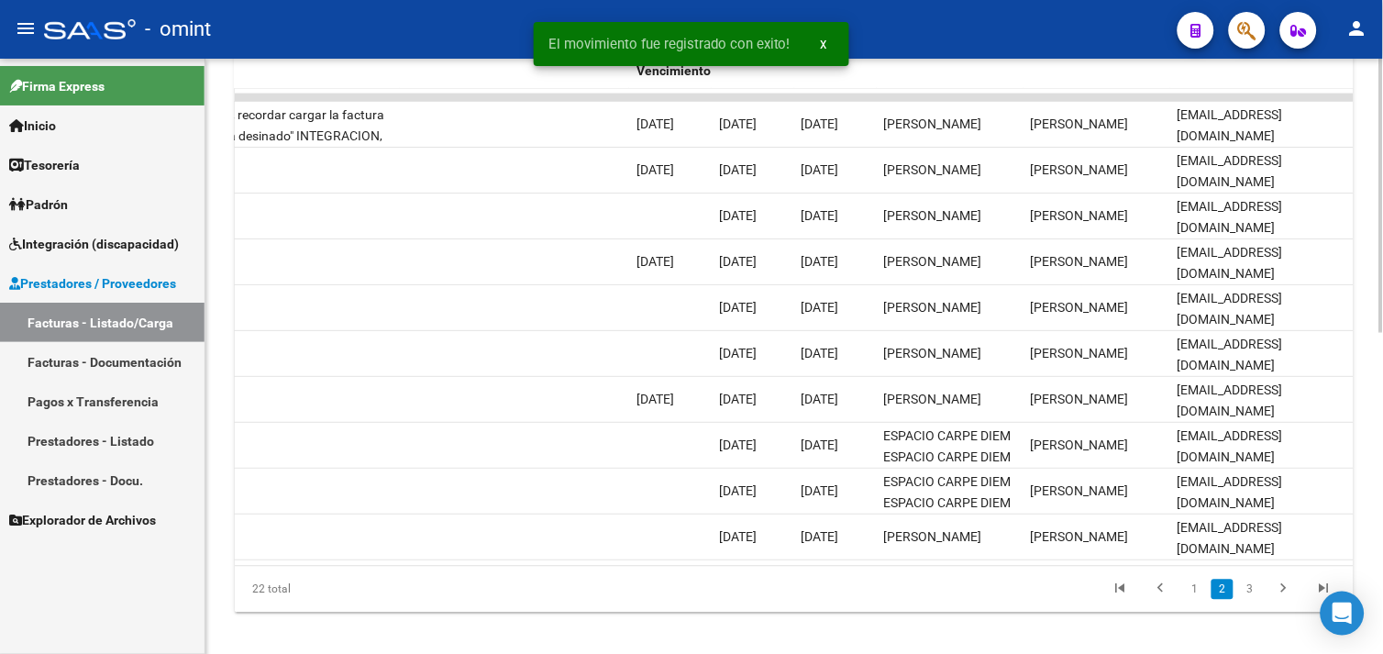
scroll to position [44, 0]
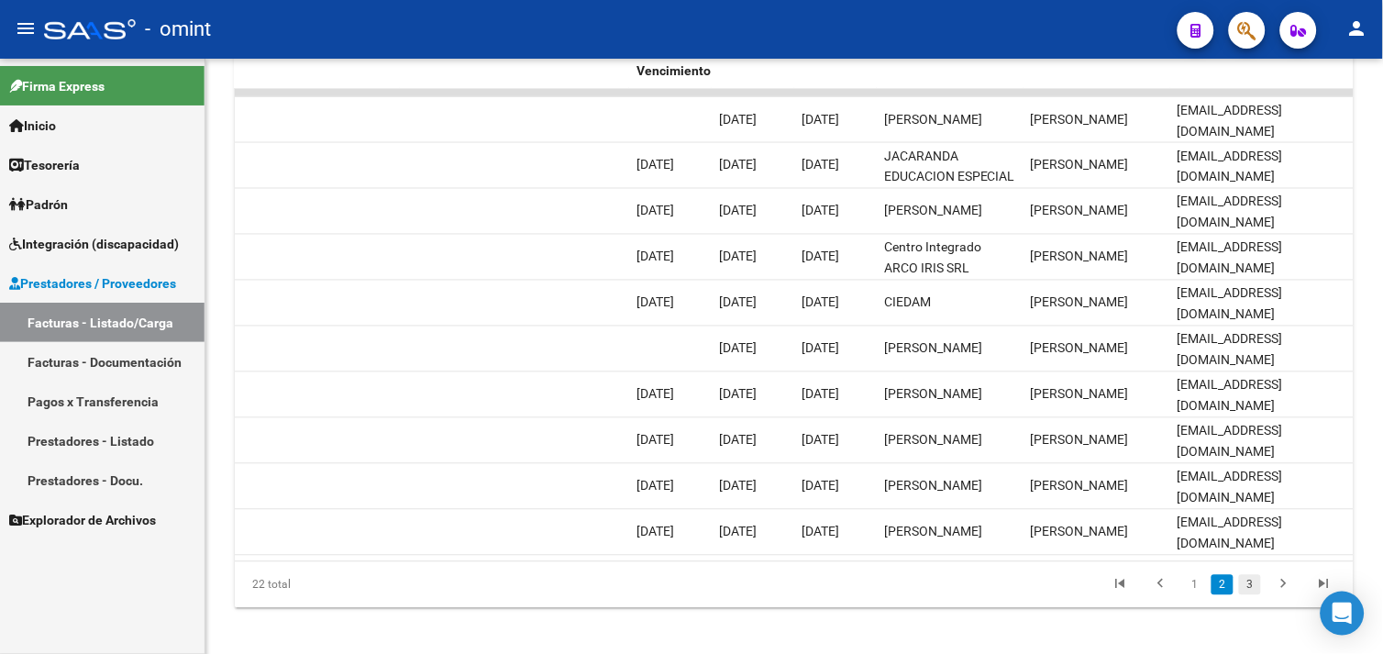
click at [1244, 595] on link "3" at bounding box center [1250, 585] width 22 height 20
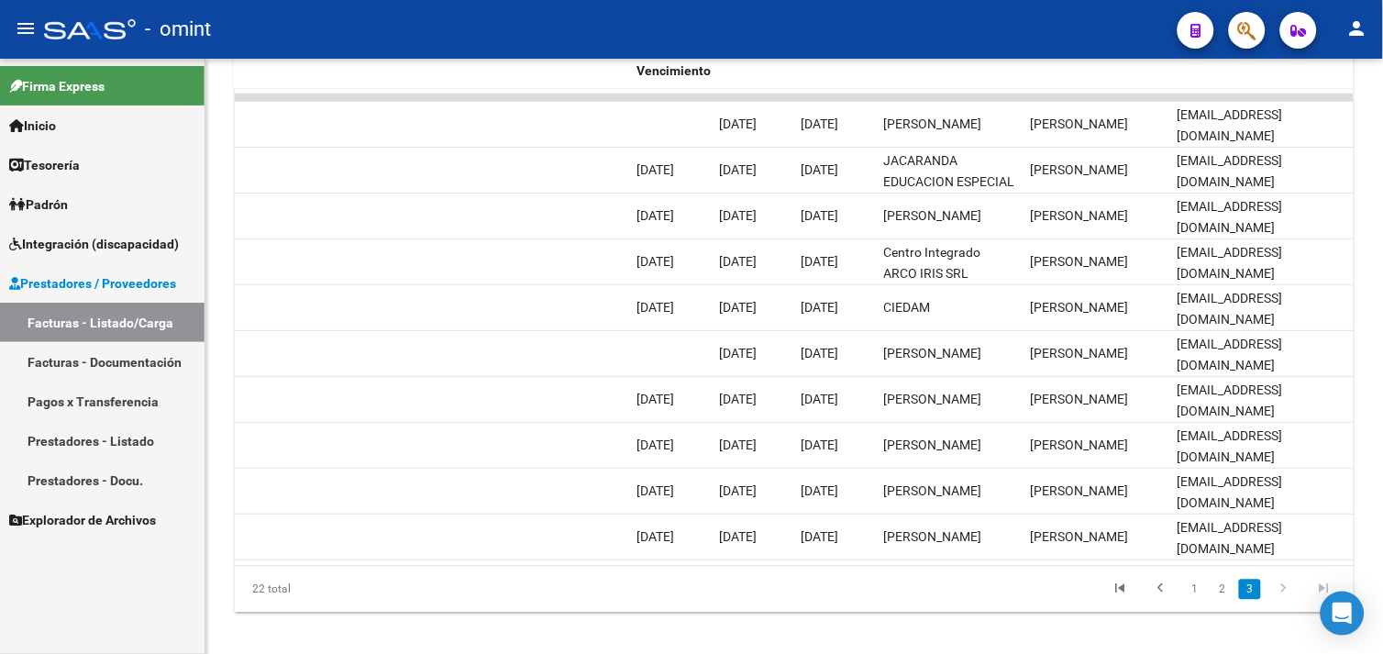
scroll to position [326, 0]
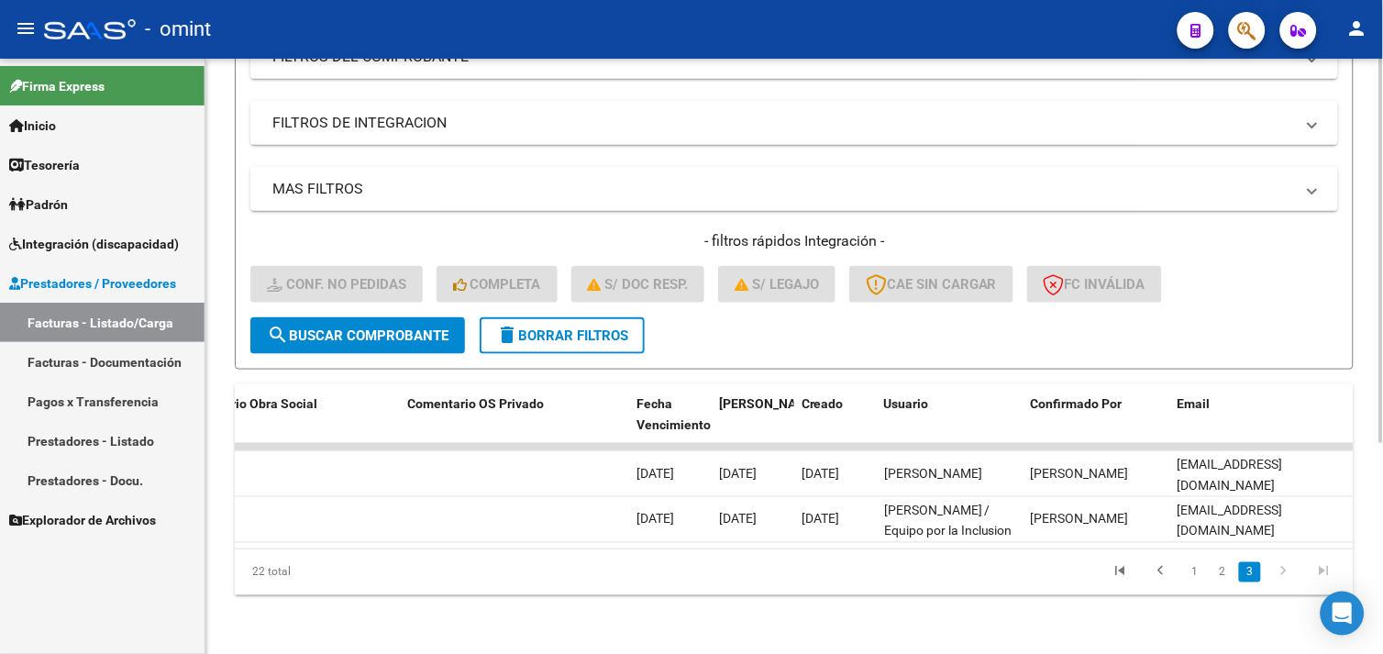
click at [515, 326] on mat-icon "delete" at bounding box center [507, 335] width 22 height 22
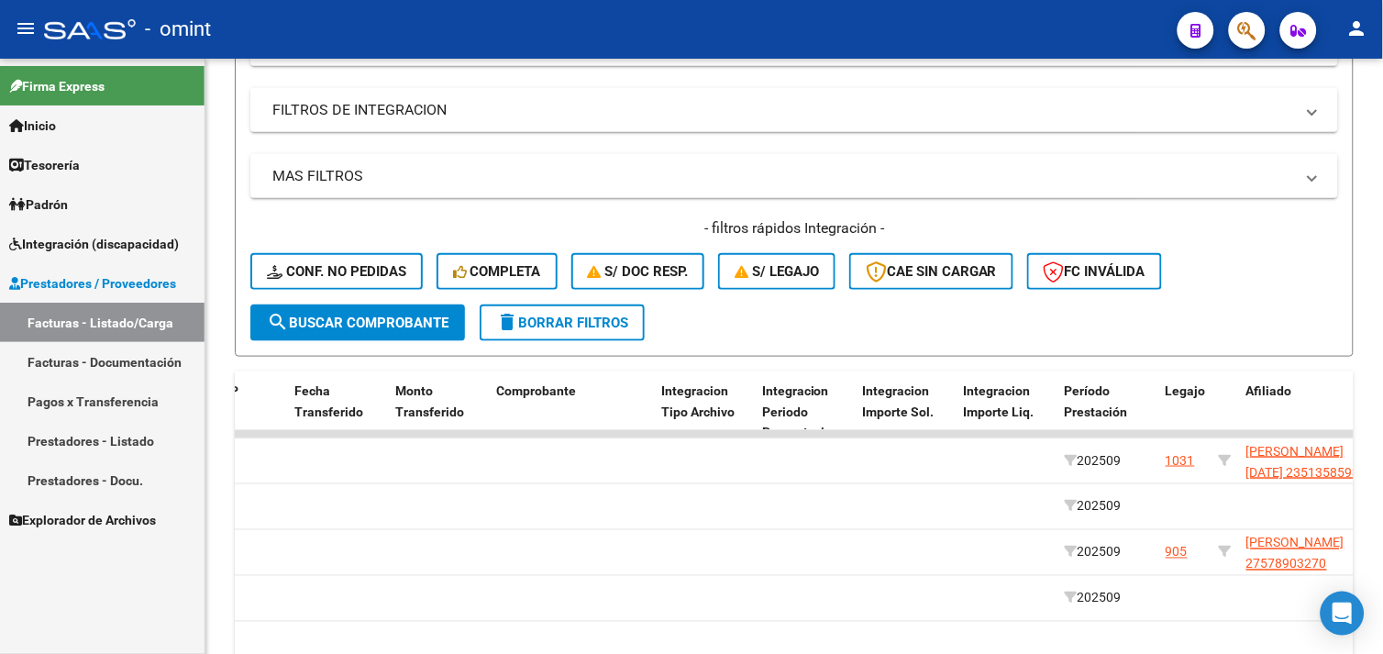
click at [102, 232] on link "Integración (discapacidad)" at bounding box center [102, 243] width 205 height 39
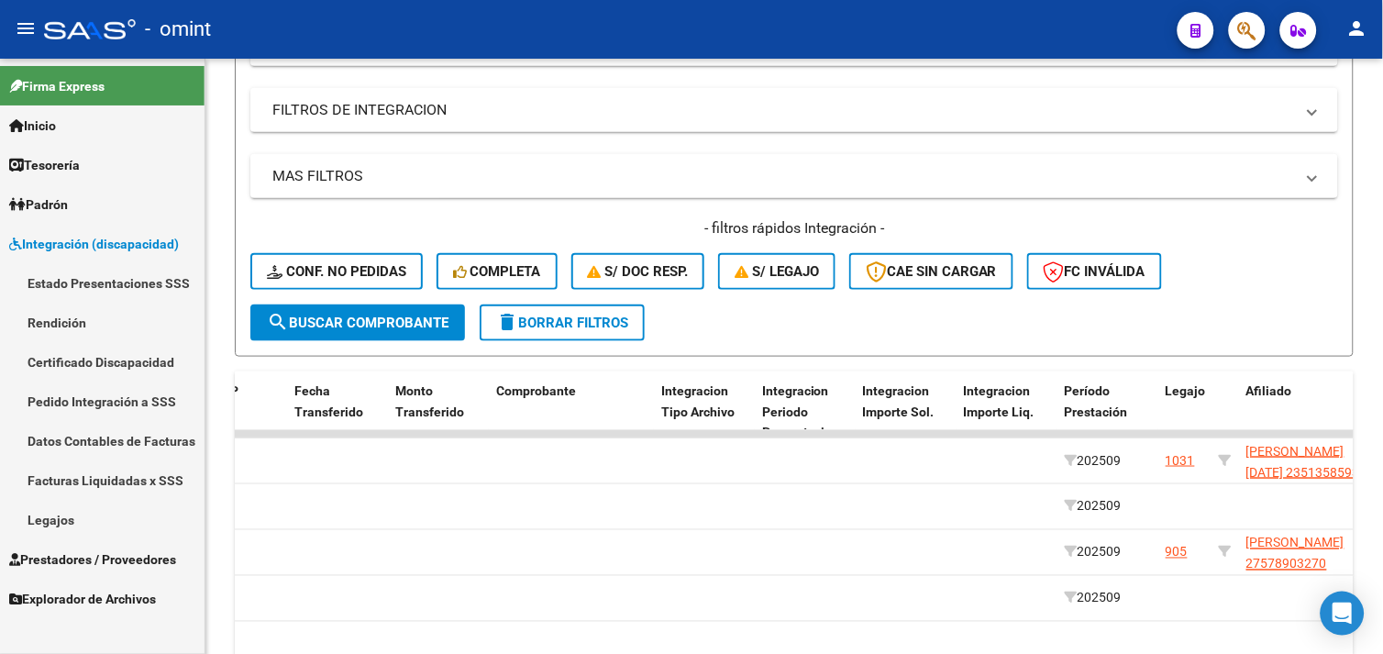
click at [98, 407] on link "Pedido Integración a SSS" at bounding box center [102, 400] width 205 height 39
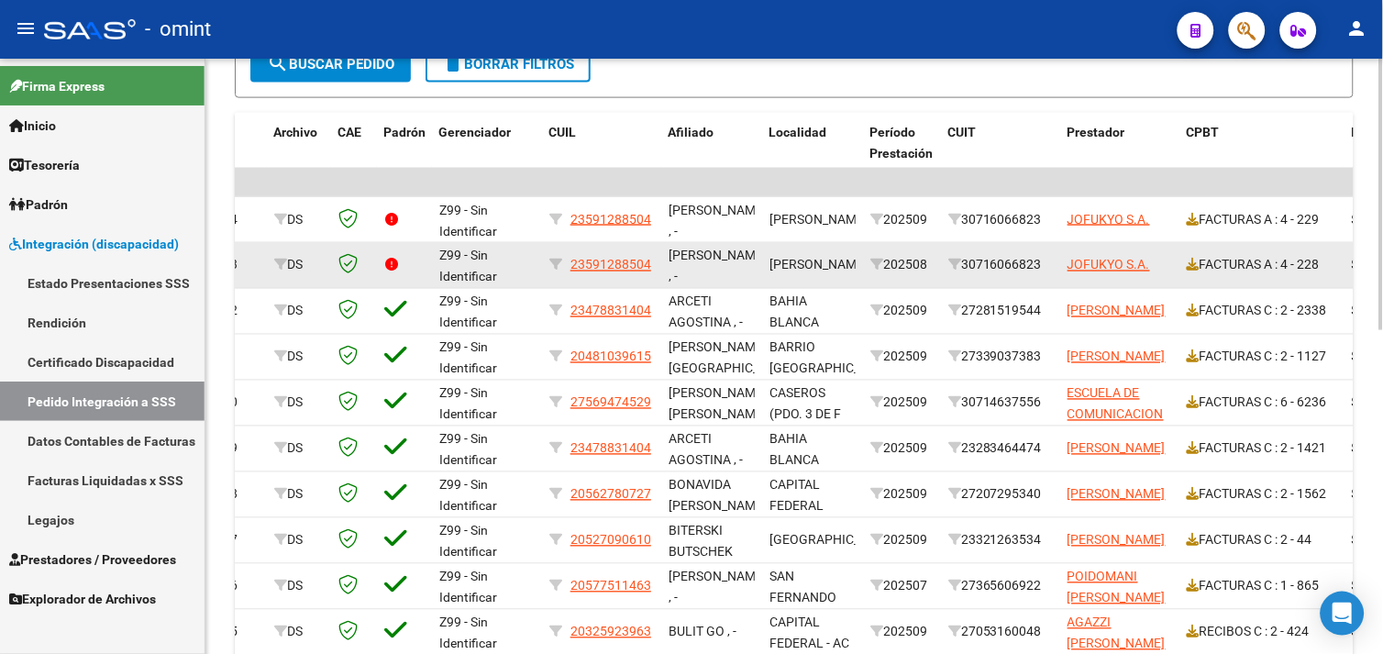
scroll to position [605, 0]
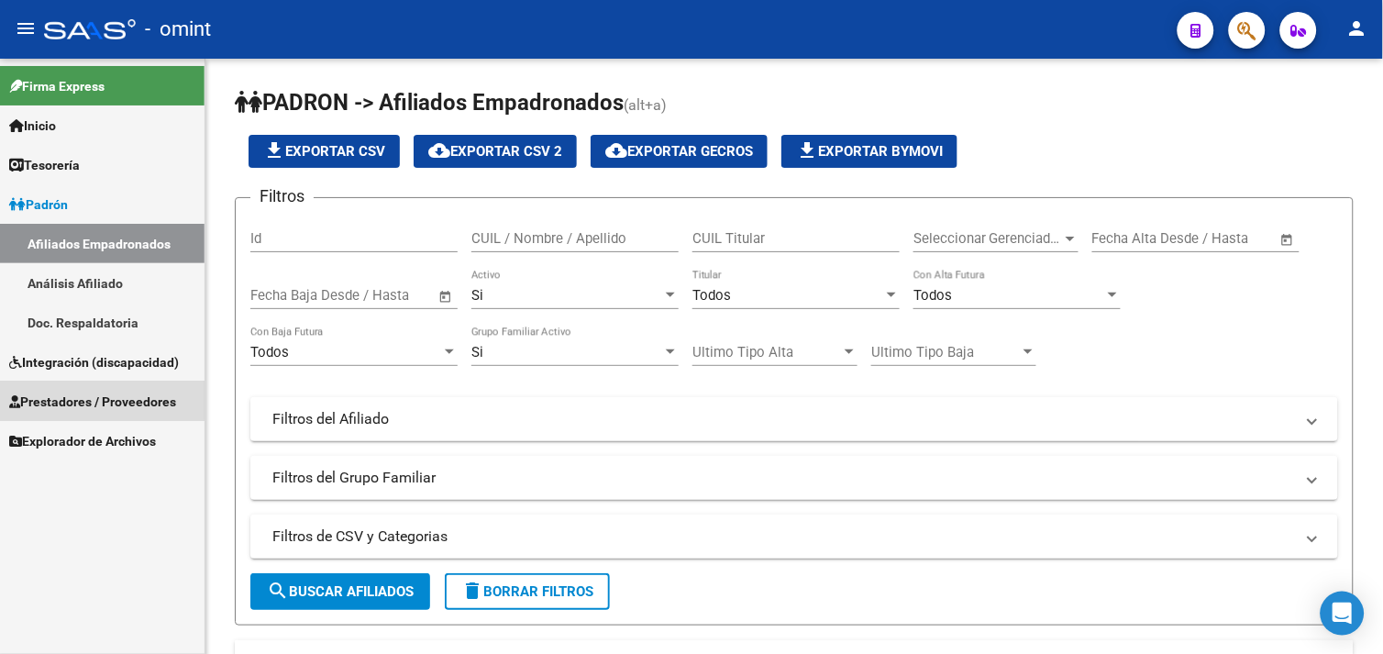
click at [85, 388] on link "Prestadores / Proveedores" at bounding box center [102, 400] width 205 height 39
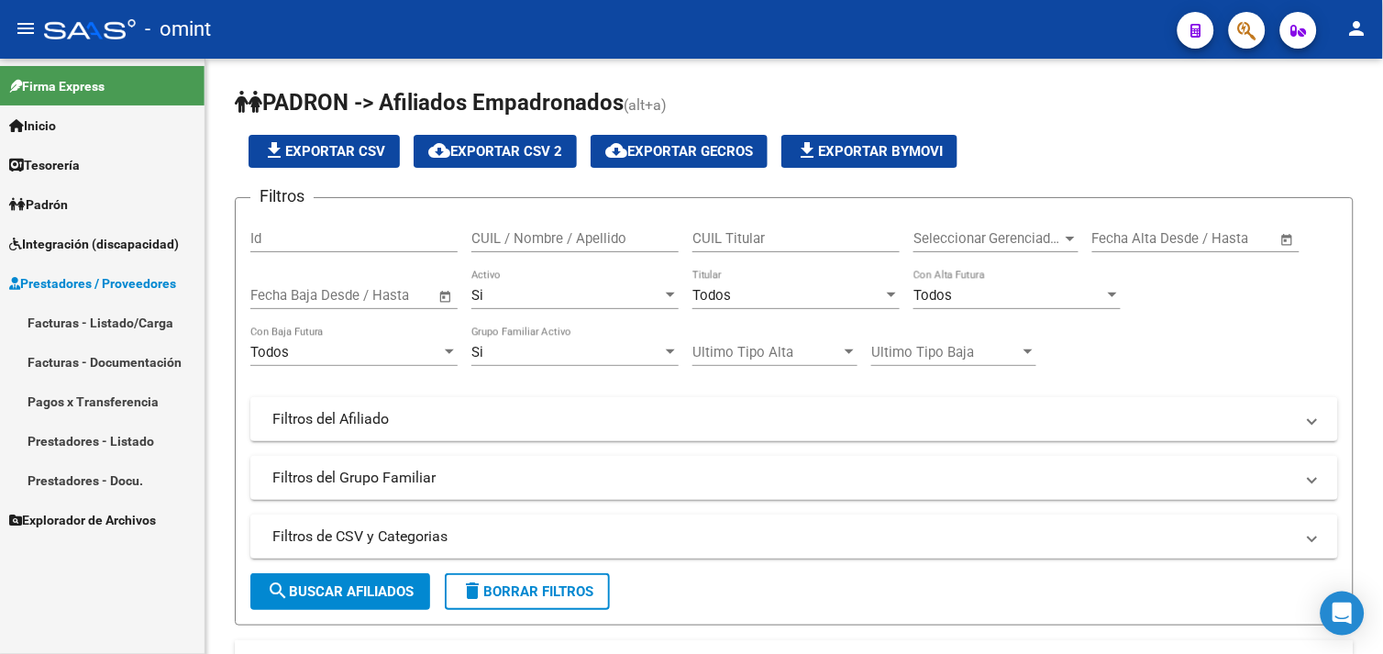
click at [115, 246] on span "Integración (discapacidad)" at bounding box center [94, 244] width 170 height 20
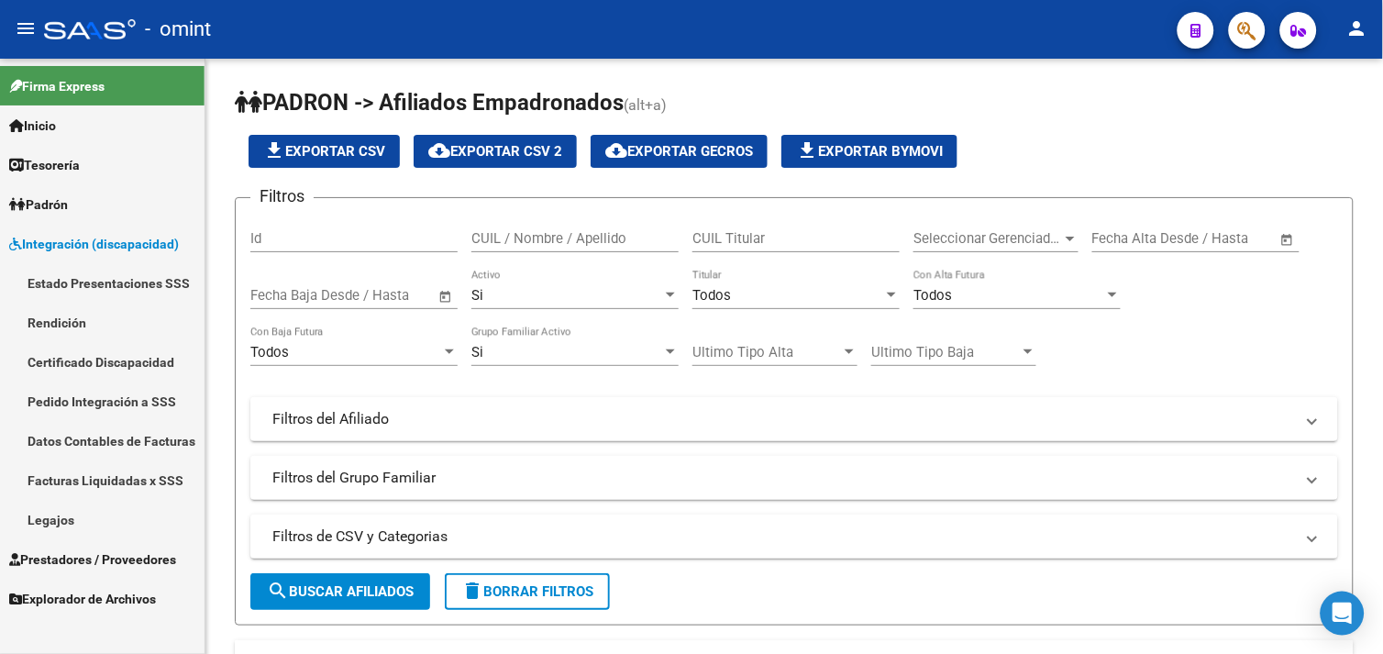
click at [59, 508] on link "Legajos" at bounding box center [102, 519] width 205 height 39
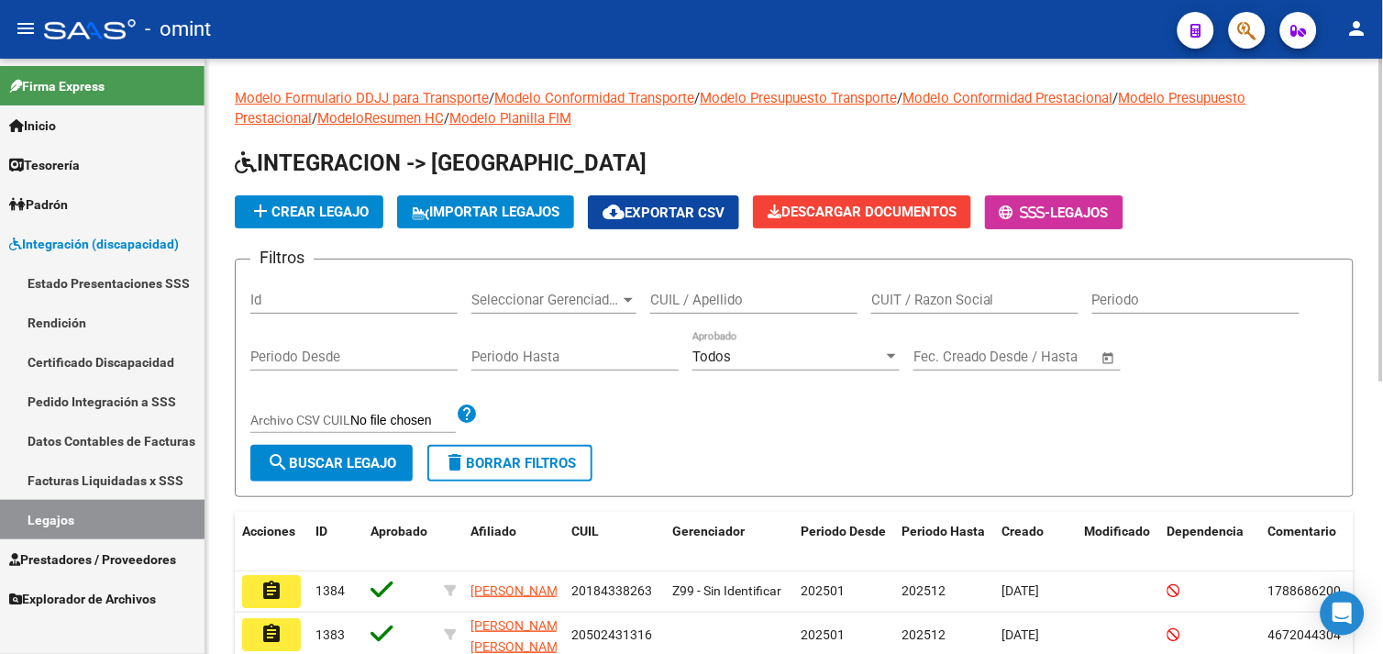
click at [673, 310] on div "CUIL / Apellido" at bounding box center [753, 293] width 207 height 39
paste input "BITERSKI"
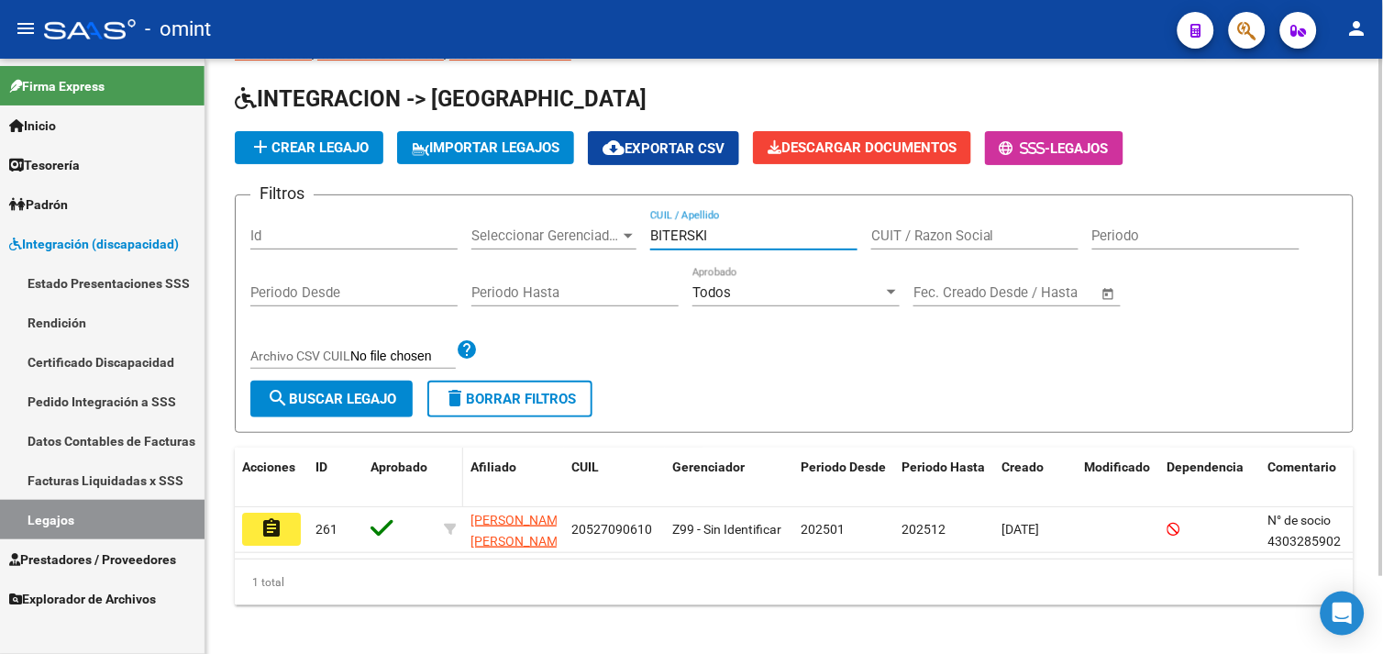
scroll to position [89, 0]
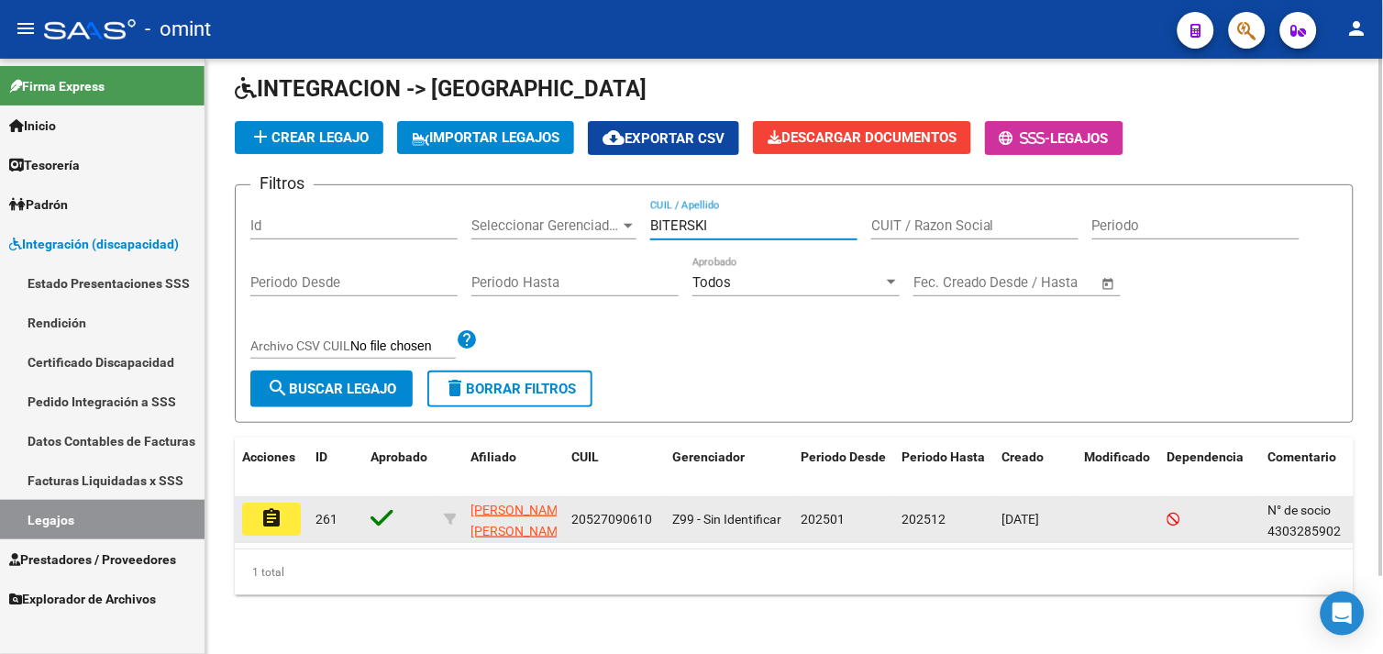
type input "BITERSKI"
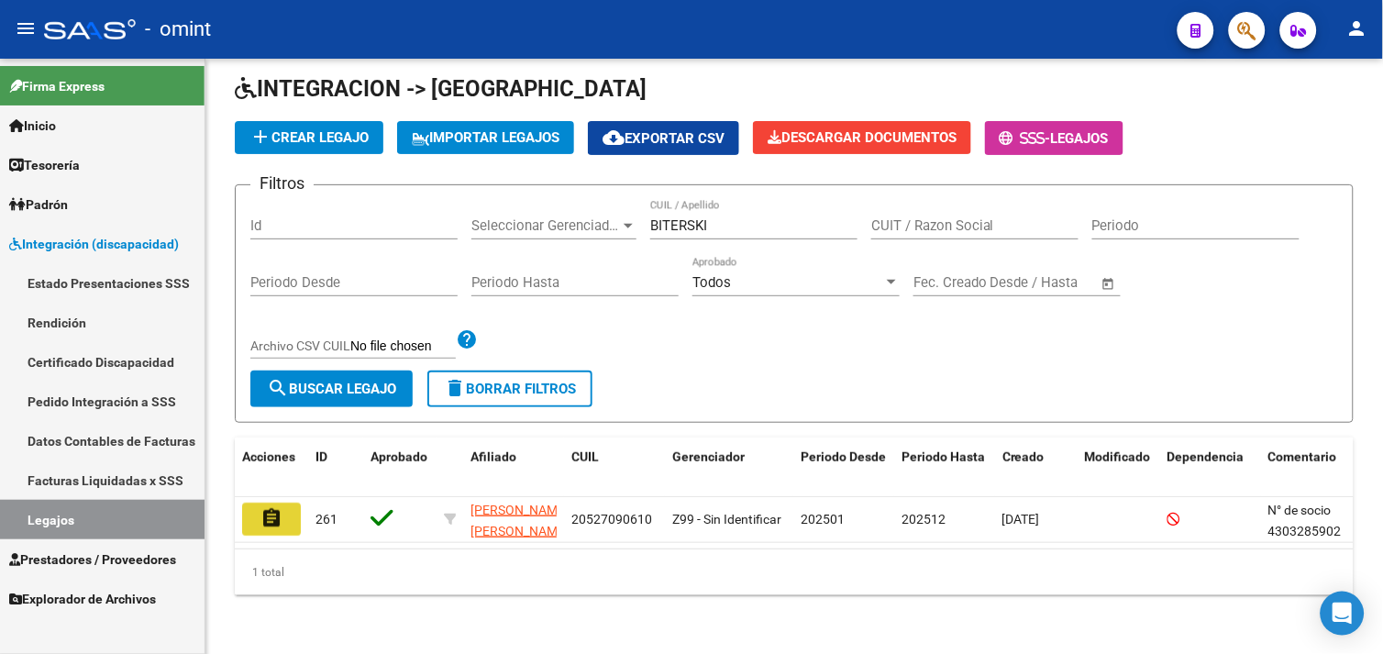
click at [296, 504] on button "assignment" at bounding box center [271, 519] width 59 height 33
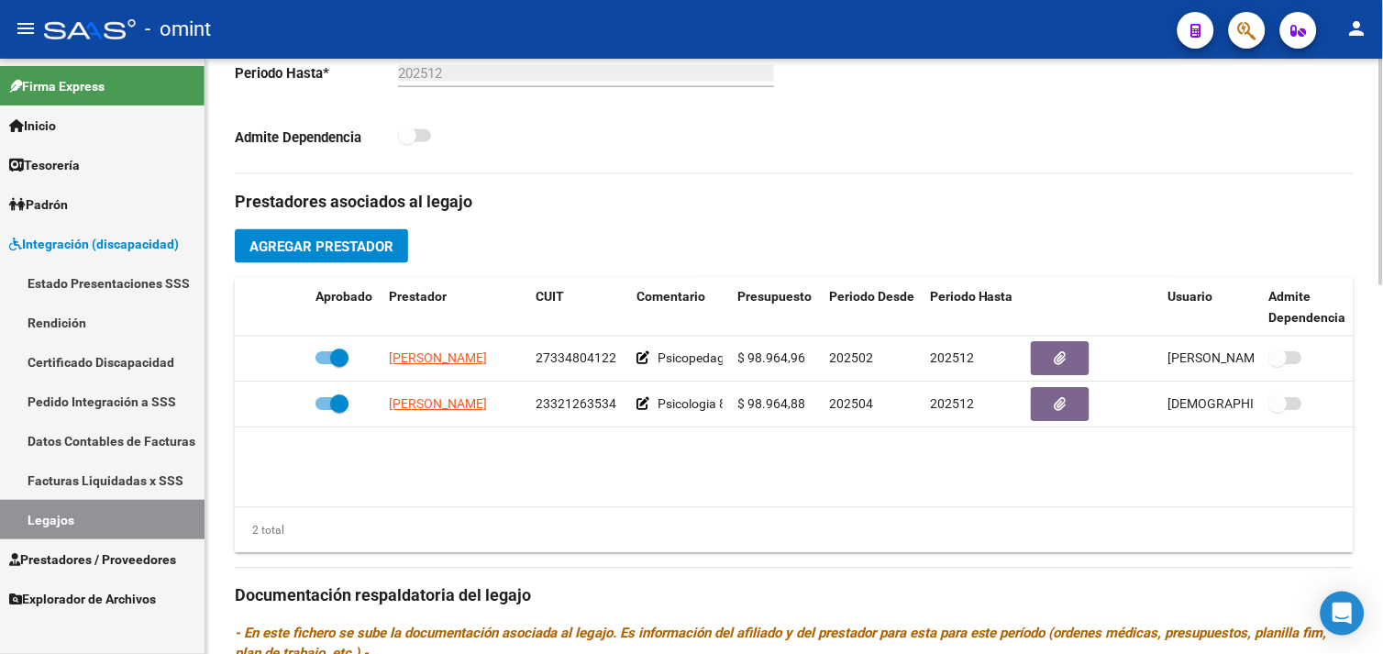
scroll to position [713, 0]
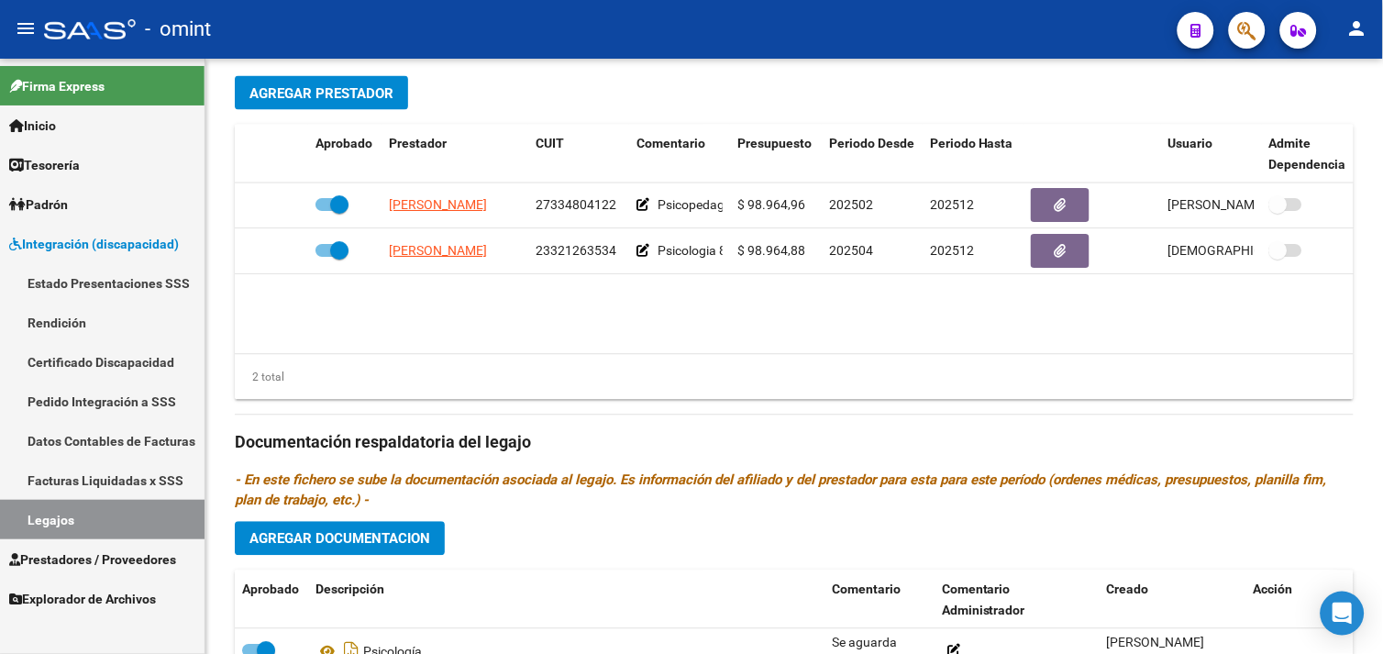
drag, startPoint x: 125, startPoint y: 526, endPoint x: 177, endPoint y: 511, distance: 54.5
click at [125, 526] on link "Legajos" at bounding box center [102, 519] width 205 height 39
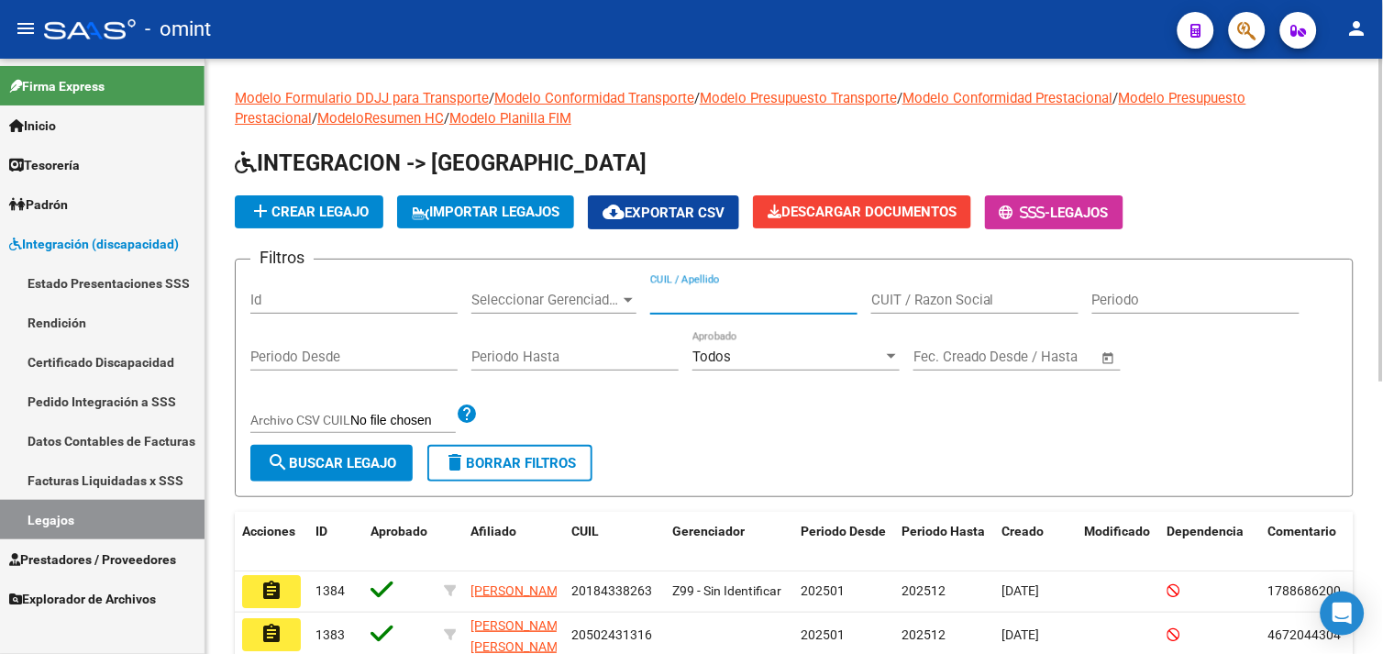
click at [711, 304] on input "CUIL / Apellido" at bounding box center [753, 300] width 207 height 17
paste input "BONAVIDA"
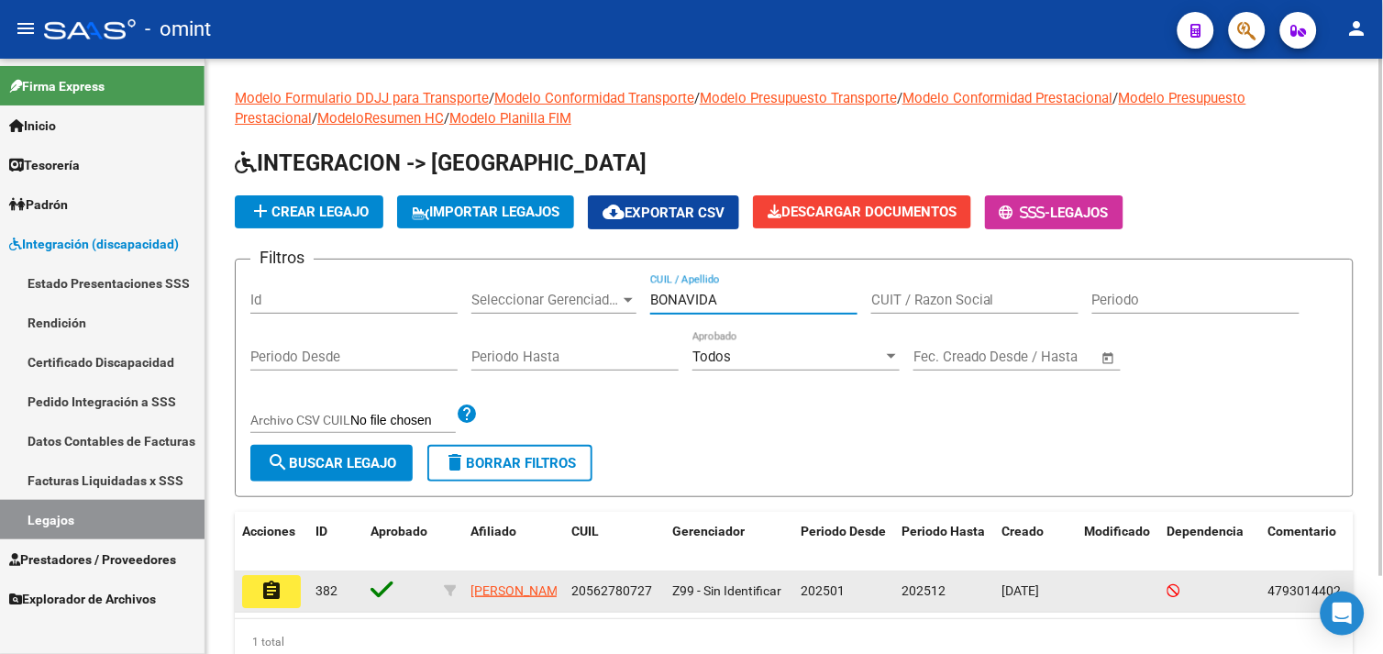
type input "BONAVIDA"
click at [296, 592] on button "assignment" at bounding box center [271, 591] width 59 height 33
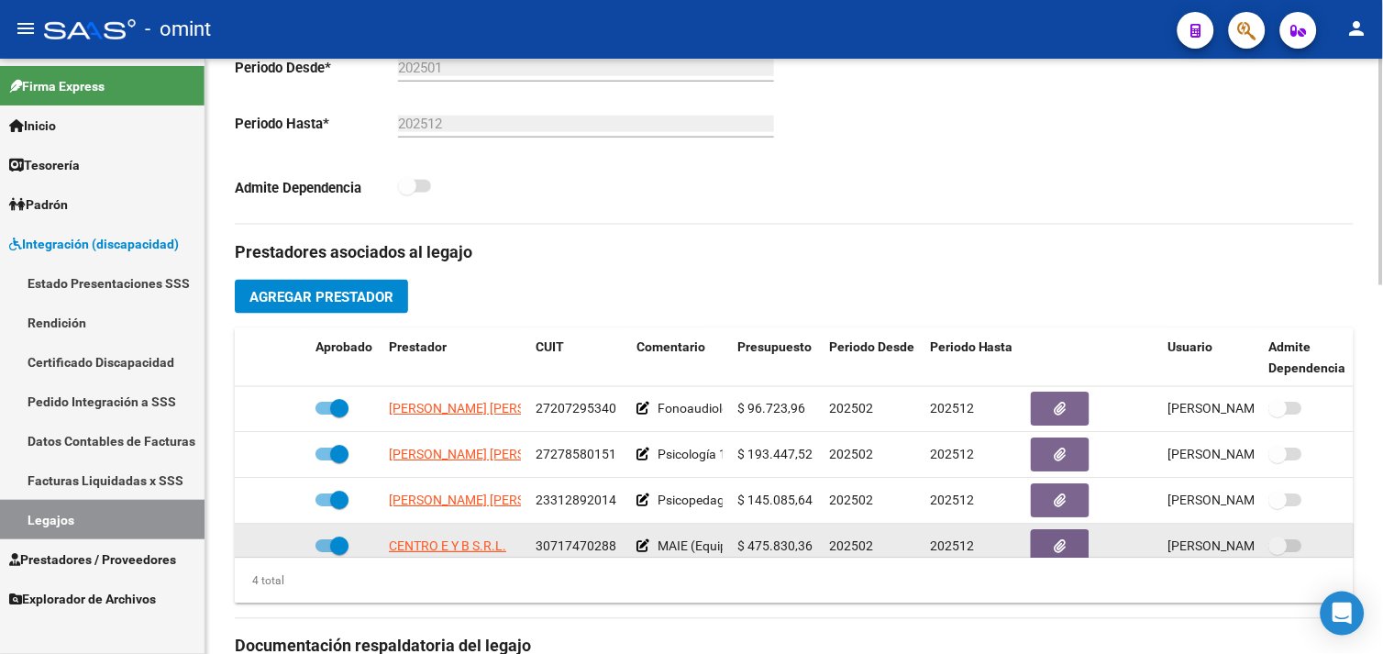
scroll to position [33, 0]
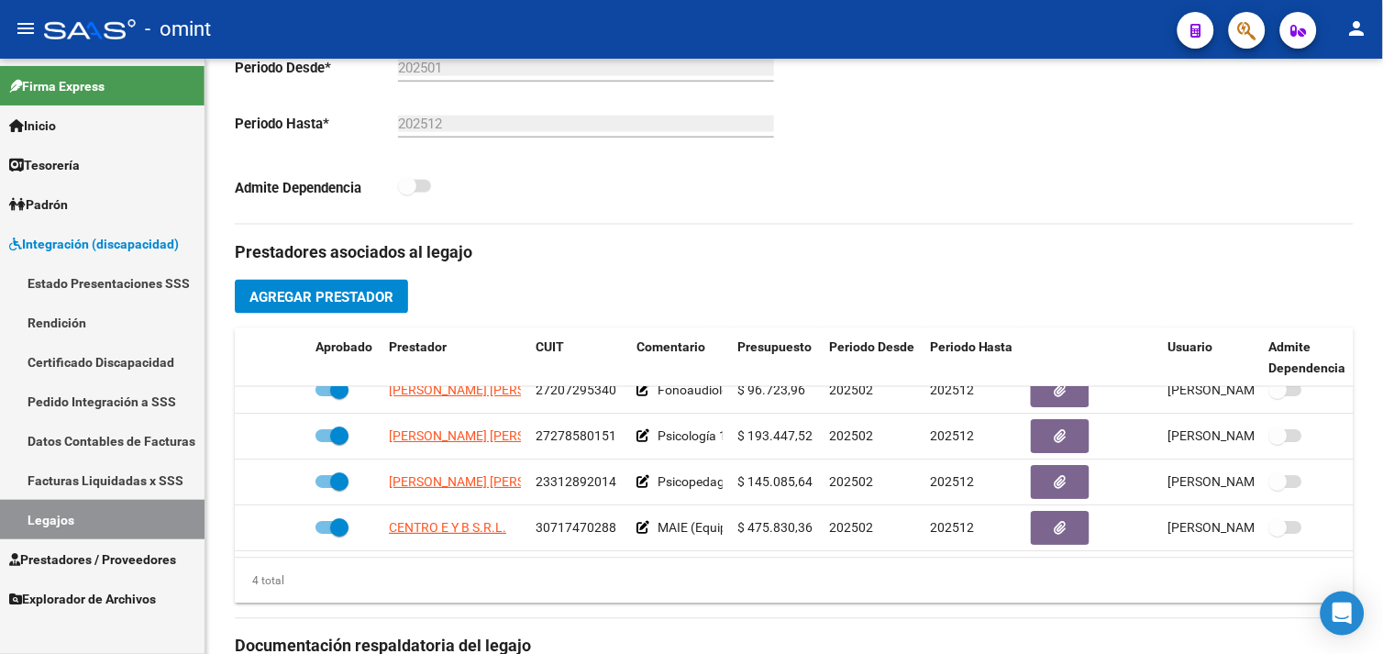
click at [121, 519] on link "Legajos" at bounding box center [102, 519] width 205 height 39
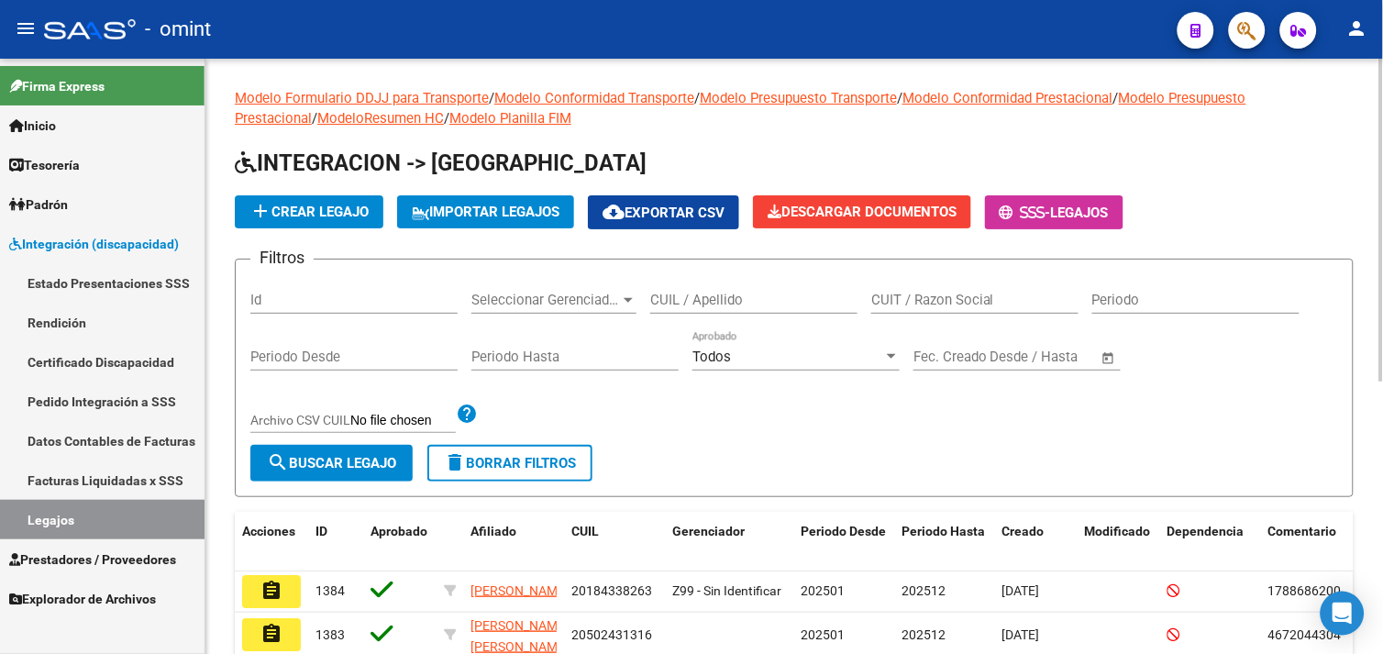
click at [720, 294] on input "CUIL / Apellido" at bounding box center [753, 300] width 207 height 17
paste input "ARCETI"
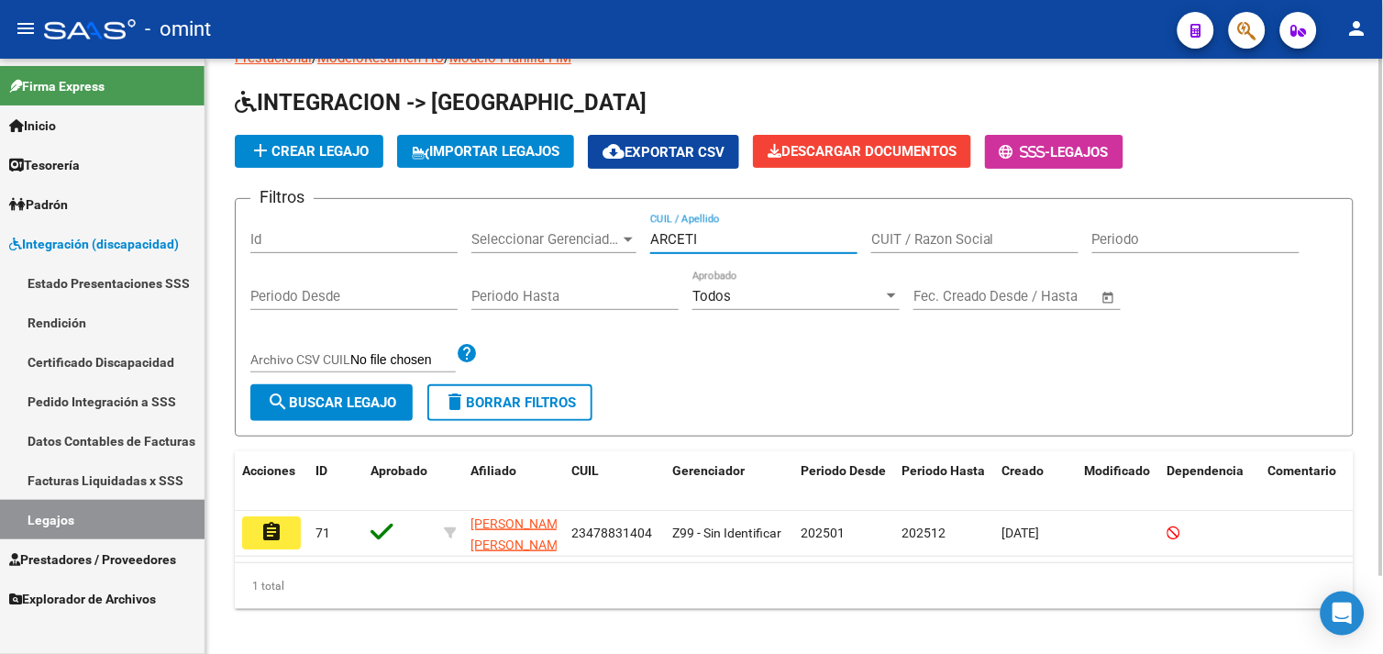
scroll to position [89, 0]
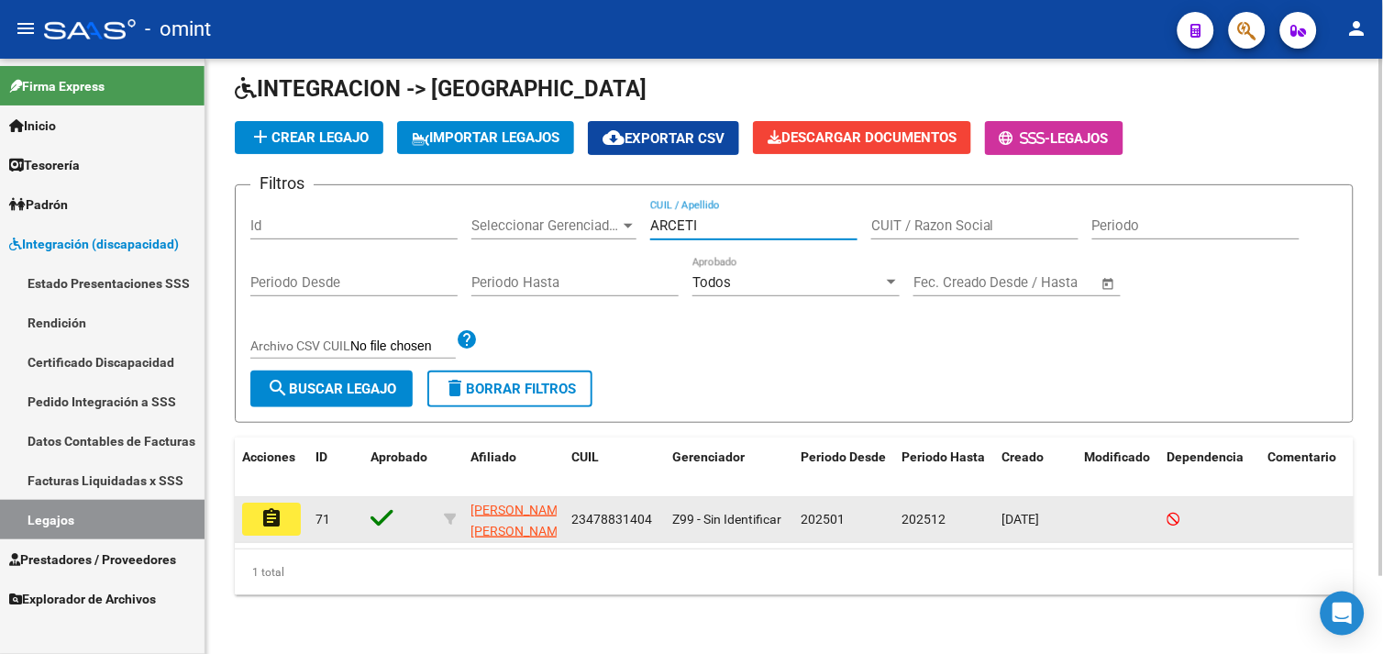
type input "ARCETI"
click at [271, 510] on mat-icon "assignment" at bounding box center [271, 518] width 22 height 22
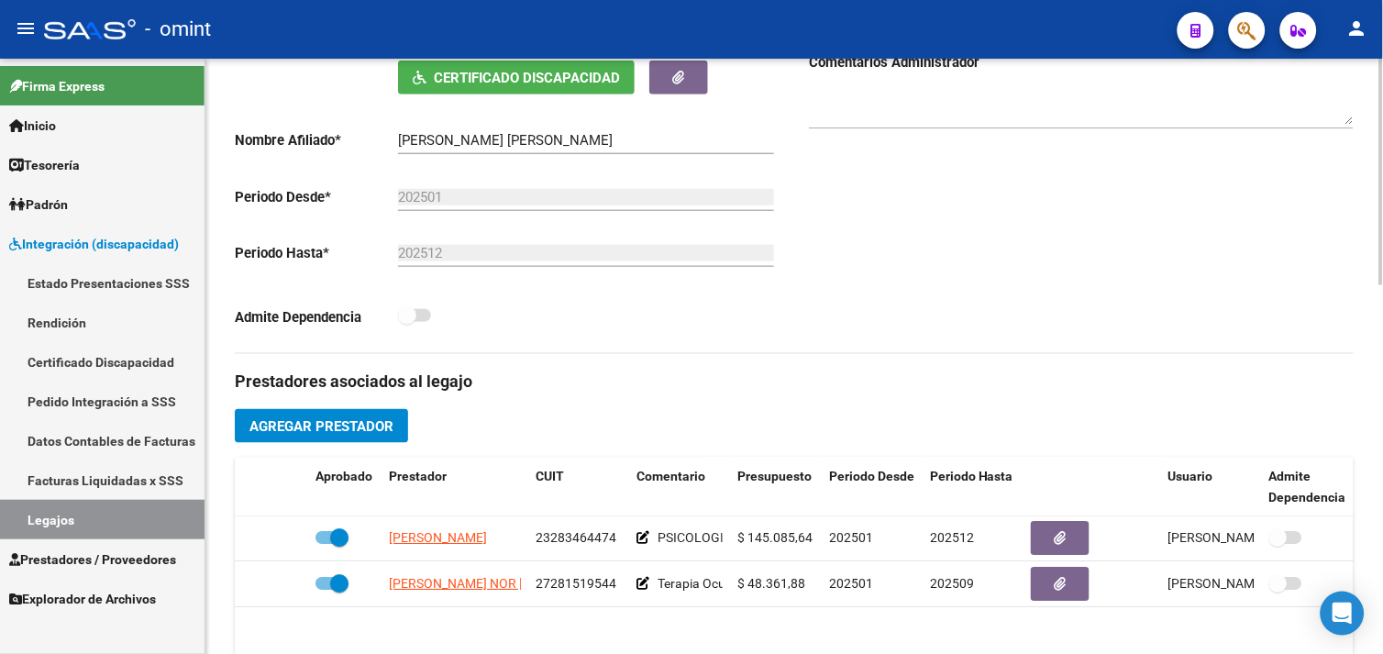
scroll to position [407, 0]
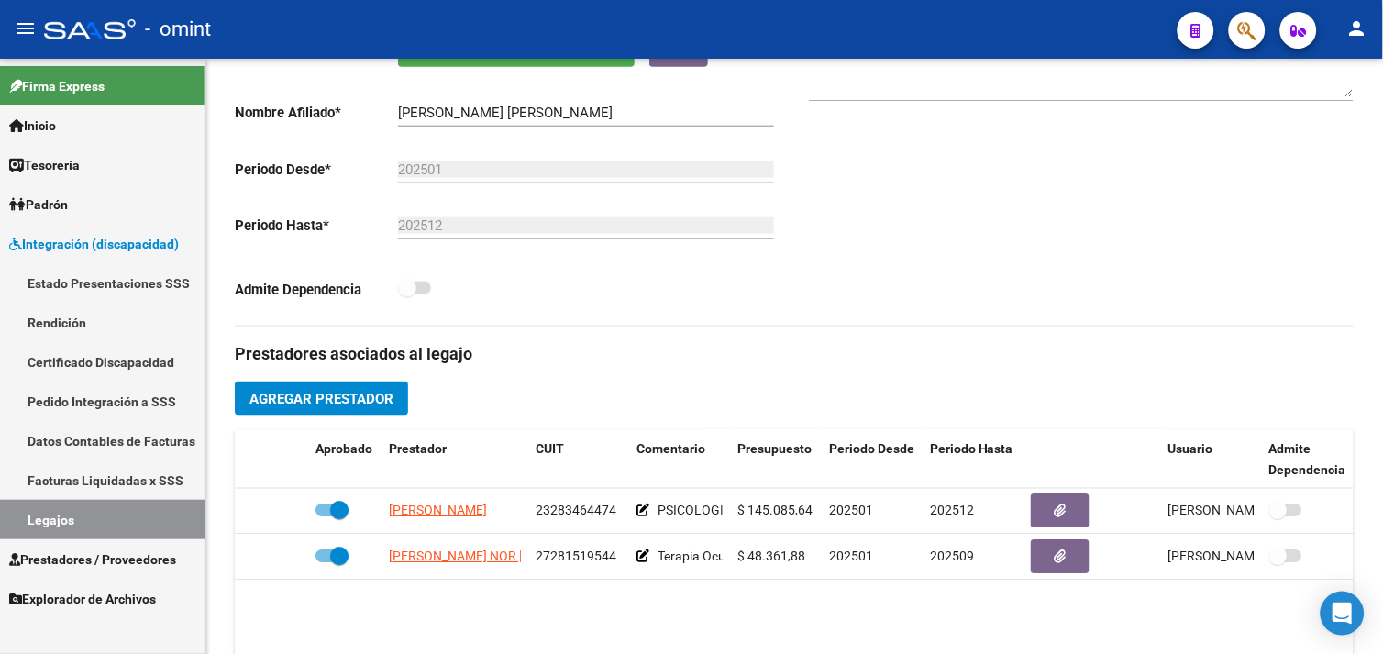
click at [77, 514] on link "Legajos" at bounding box center [102, 519] width 205 height 39
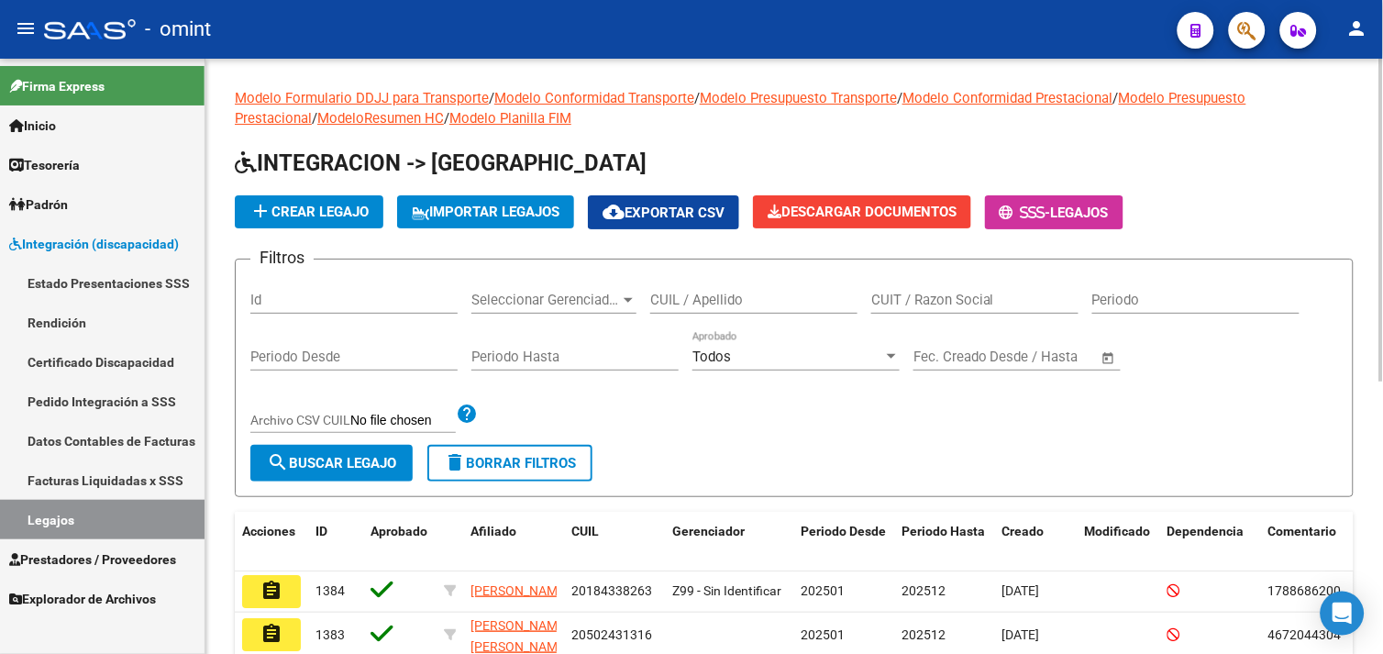
click at [757, 298] on input "CUIL / Apellido" at bounding box center [753, 300] width 207 height 17
paste input "BARRIENTOS"
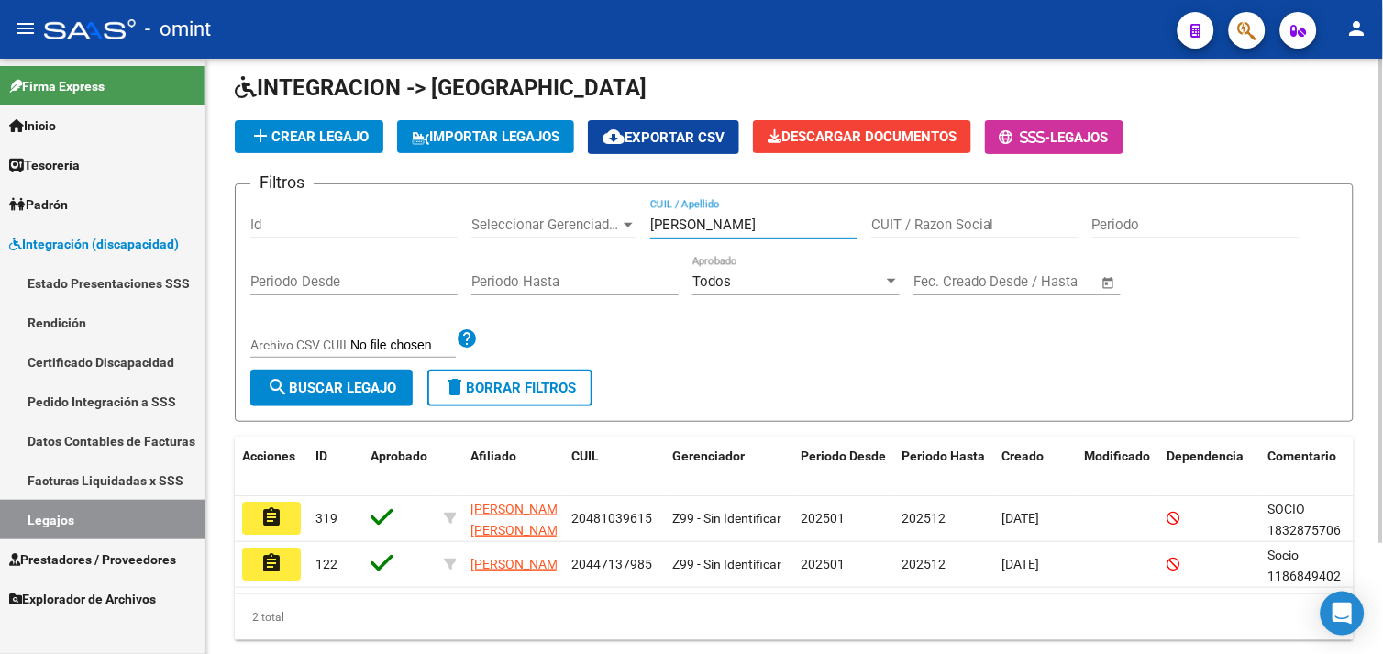
scroll to position [135, 0]
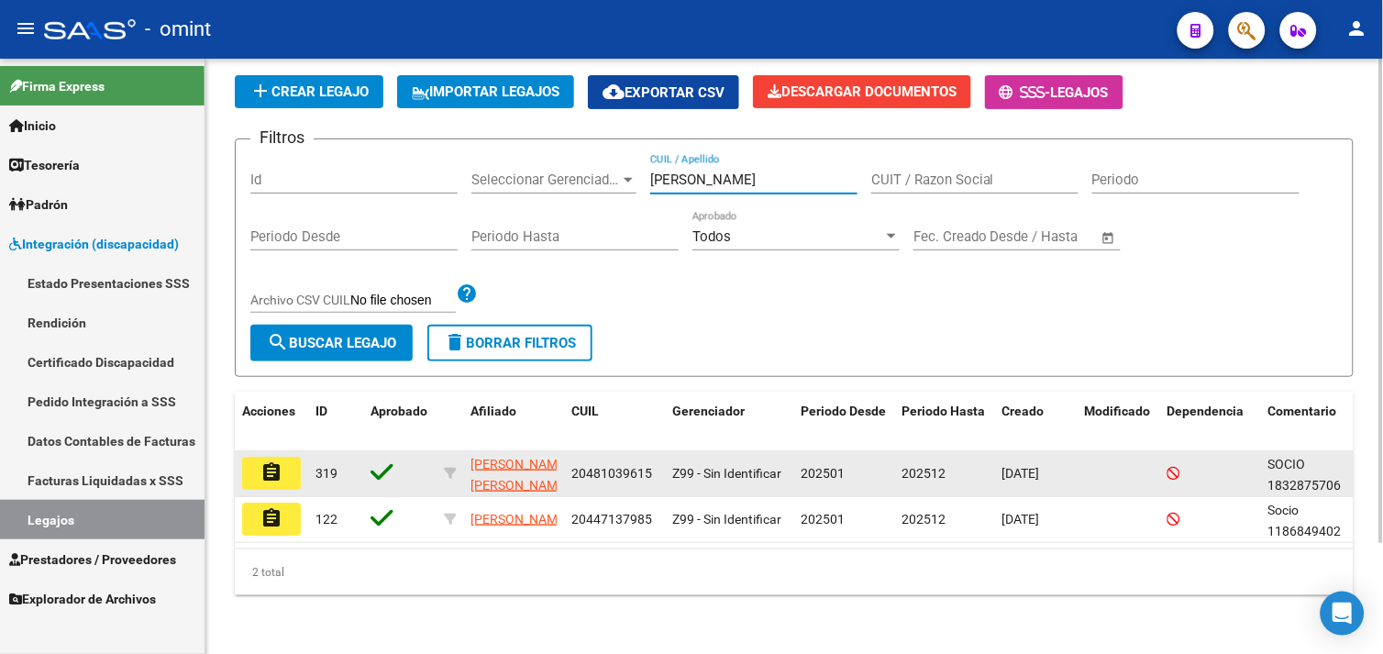
type input "BARRIENTOS"
click at [267, 461] on mat-icon "assignment" at bounding box center [271, 472] width 22 height 22
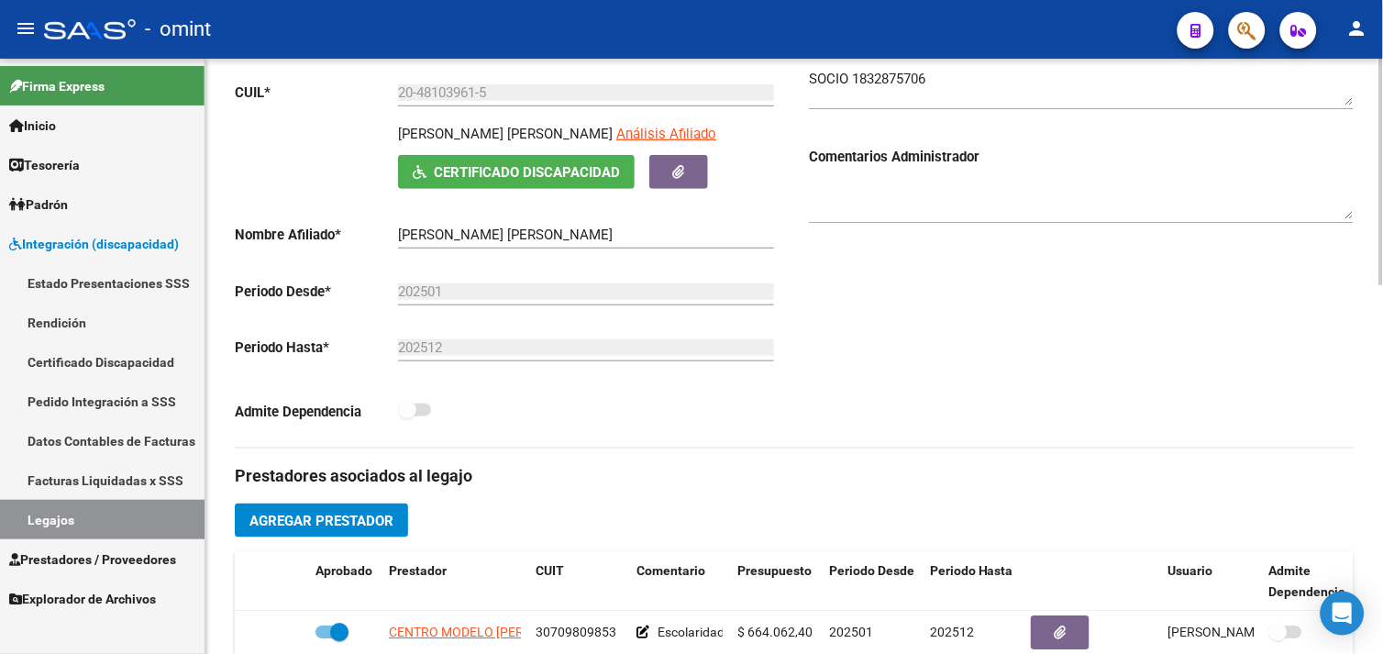
scroll to position [509, 0]
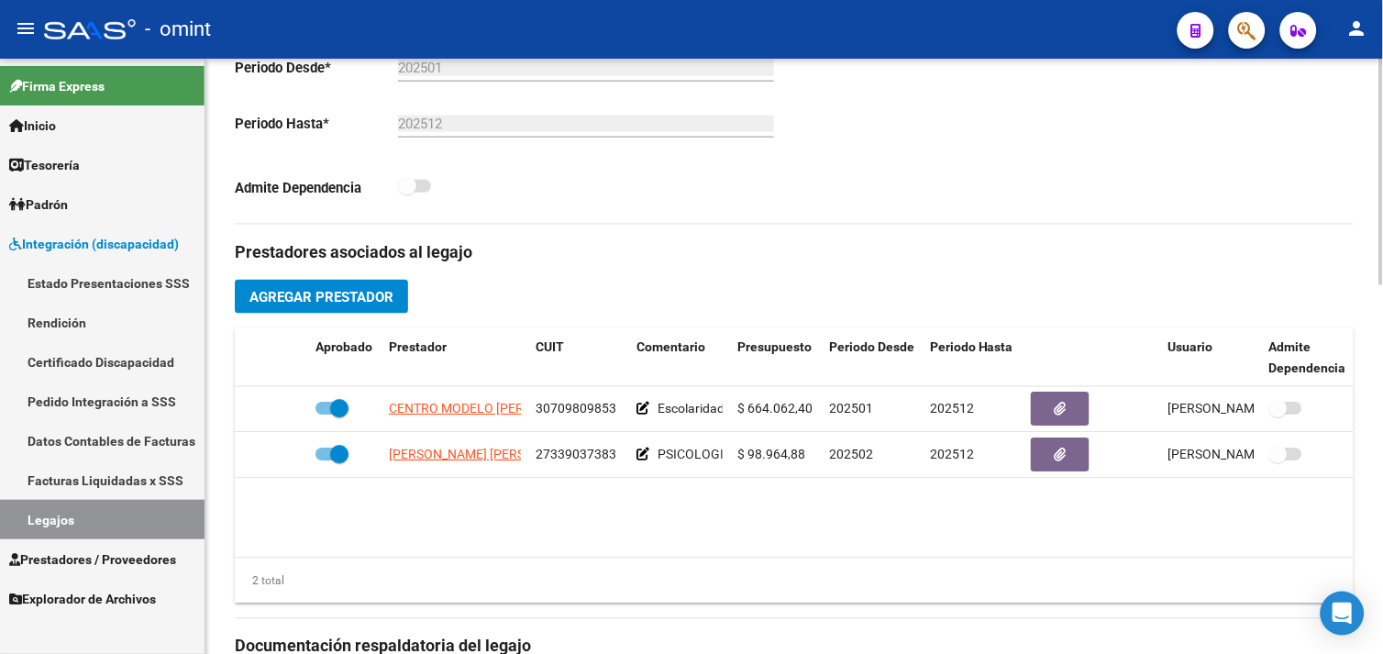
click at [108, 527] on link "Legajos" at bounding box center [102, 519] width 205 height 39
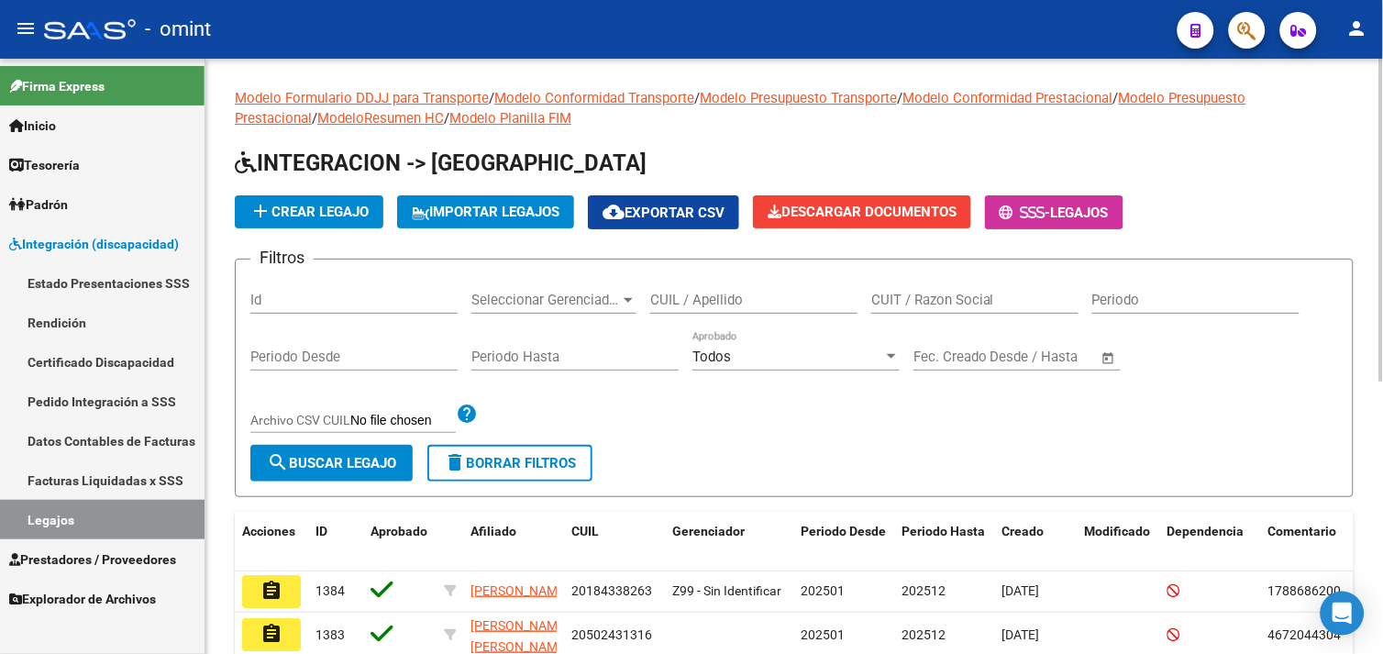
click at [708, 292] on input "CUIL / Apellido" at bounding box center [753, 300] width 207 height 17
paste input "BRAVI"
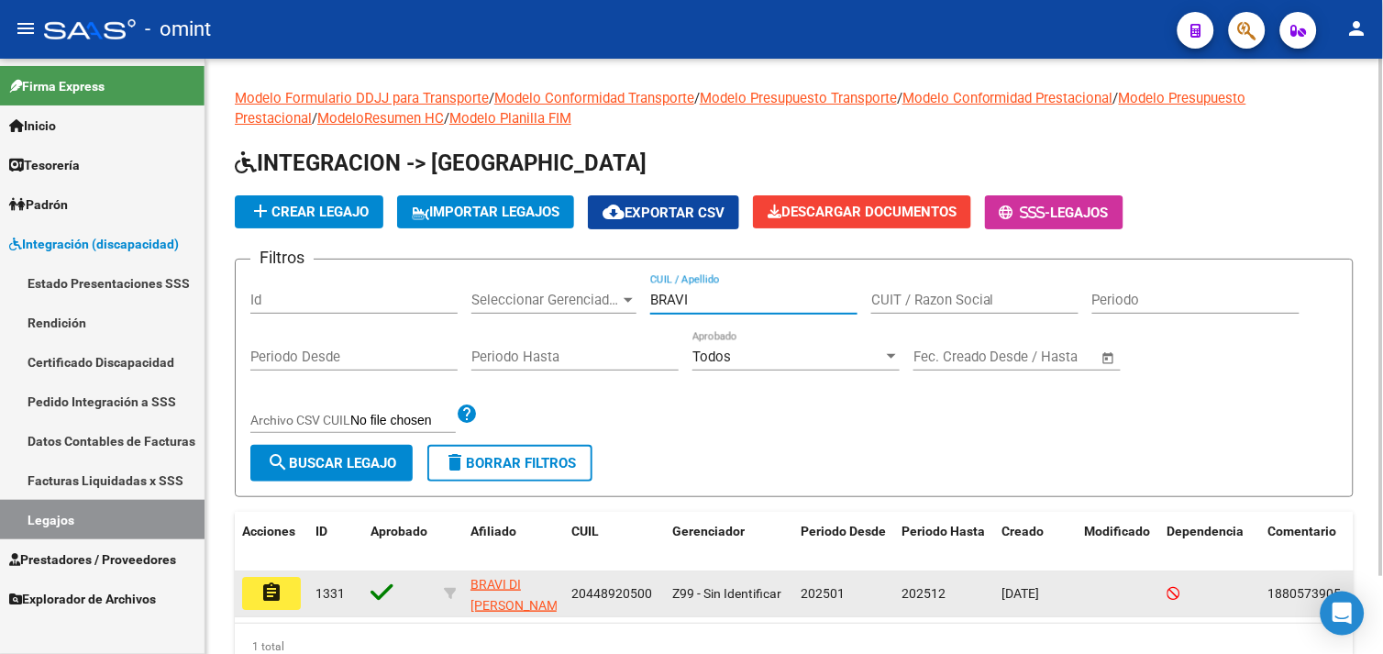
type input "BRAVI"
click at [282, 592] on mat-icon "assignment" at bounding box center [271, 592] width 22 height 22
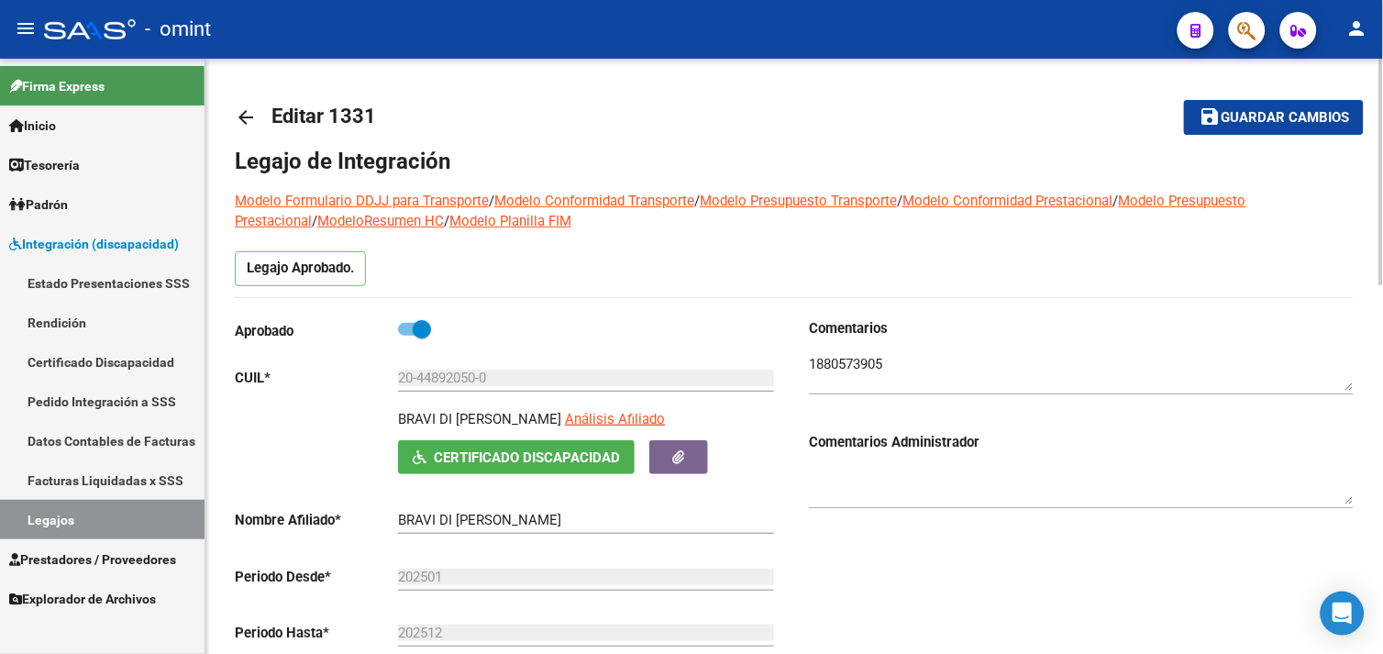
click at [454, 389] on div "20-44892050-0 Ingresar CUIL" at bounding box center [586, 371] width 376 height 39
click at [454, 382] on input "20-44892050-0" at bounding box center [586, 378] width 376 height 17
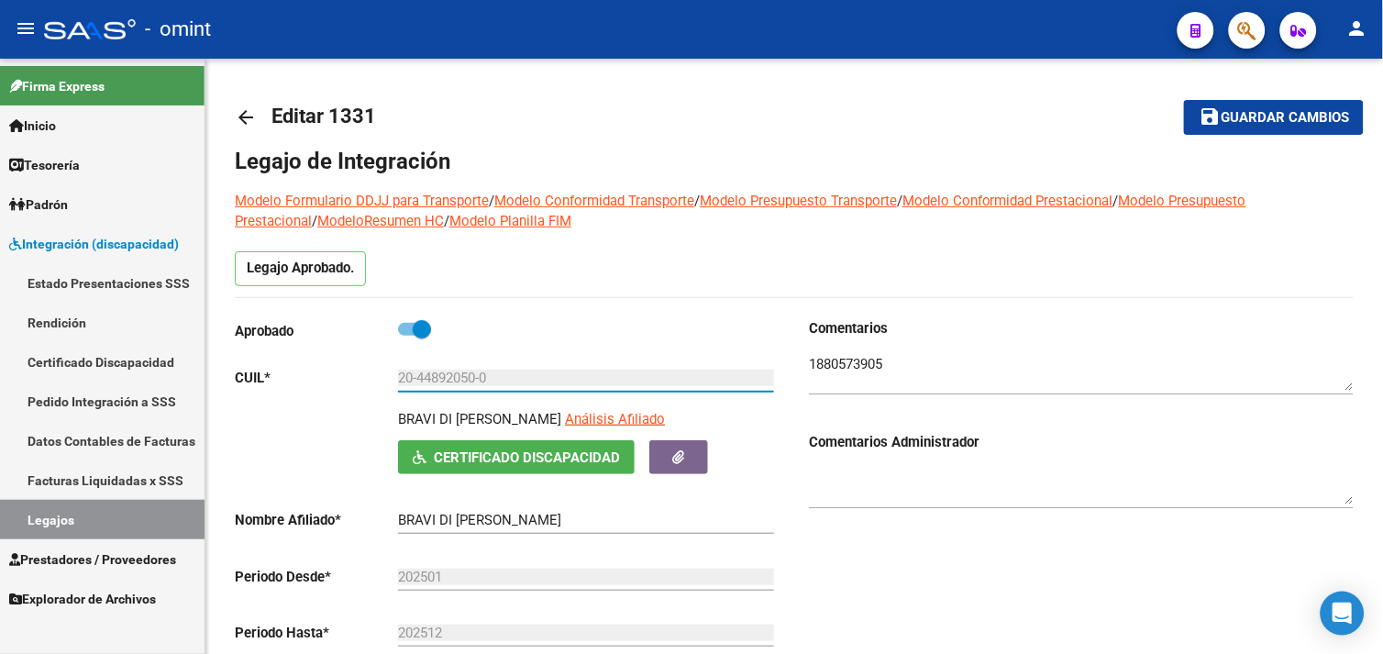
drag, startPoint x: 105, startPoint y: 481, endPoint x: 135, endPoint y: 480, distance: 29.4
click at [105, 481] on link "Facturas Liquidadas x SSS" at bounding box center [102, 479] width 205 height 39
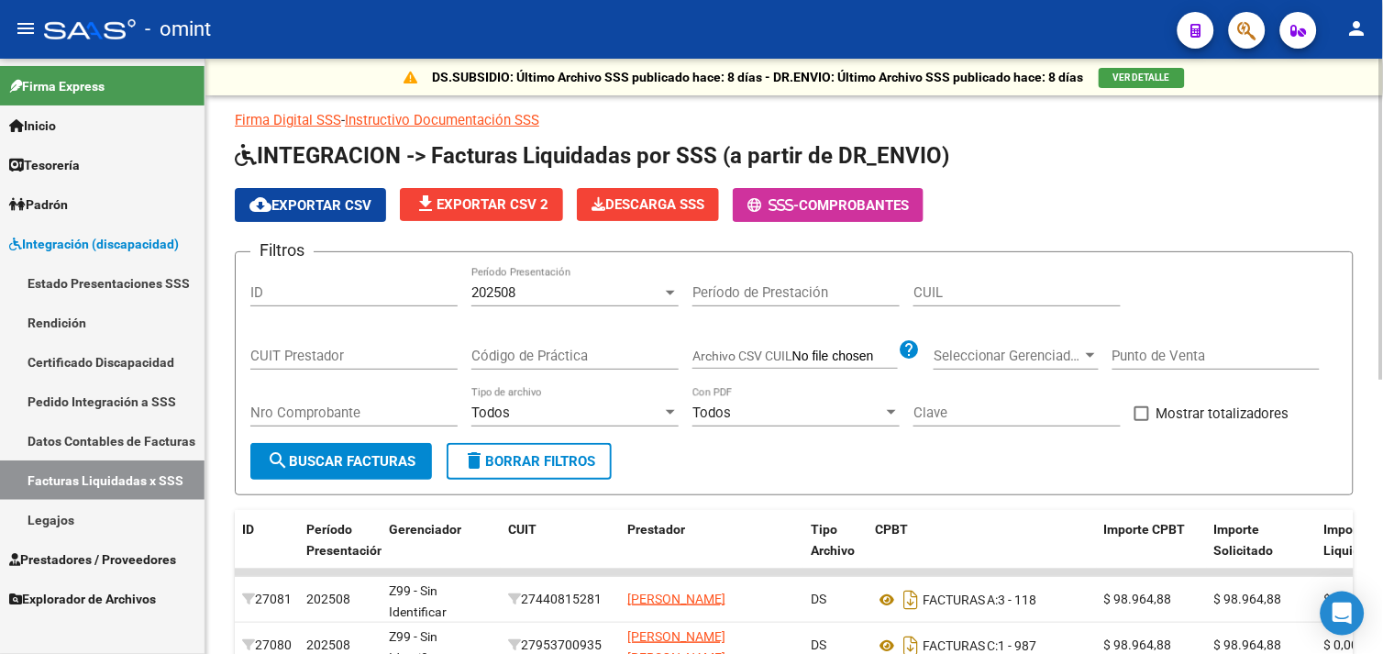
click at [950, 289] on input "CUIL" at bounding box center [1016, 292] width 207 height 17
paste input "20-44892050-0"
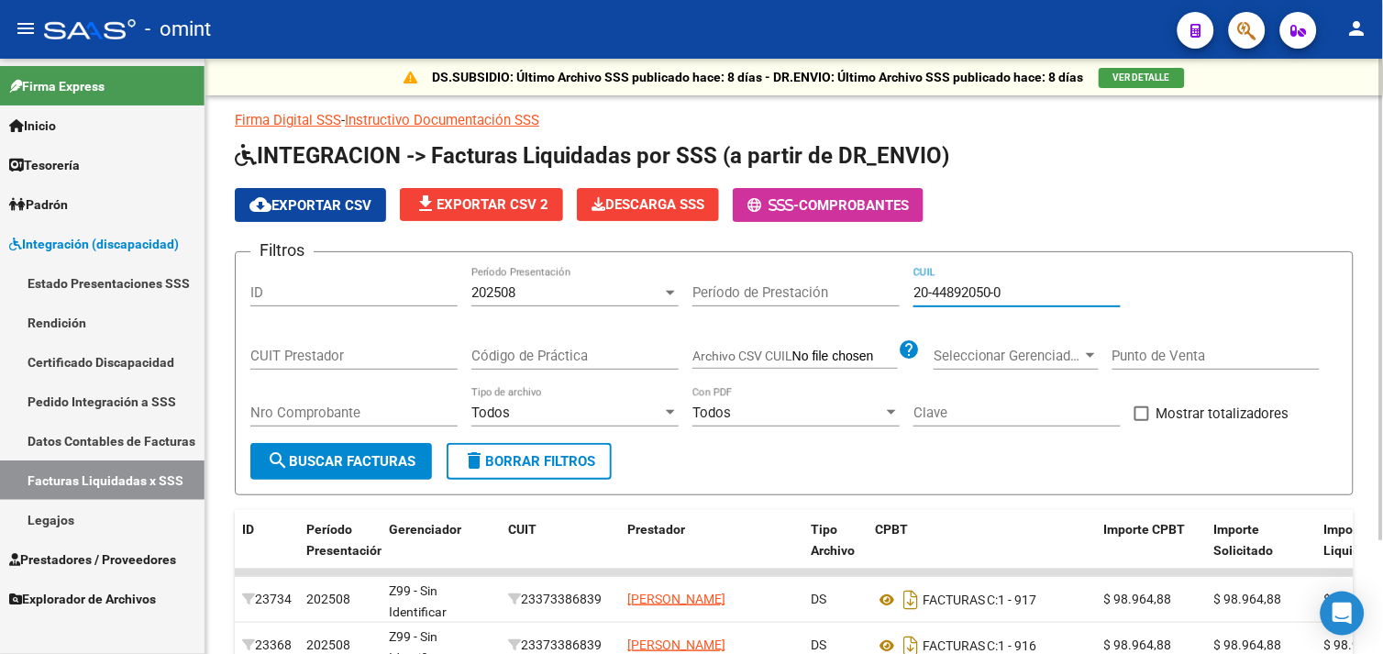
type input "20-44892050-0"
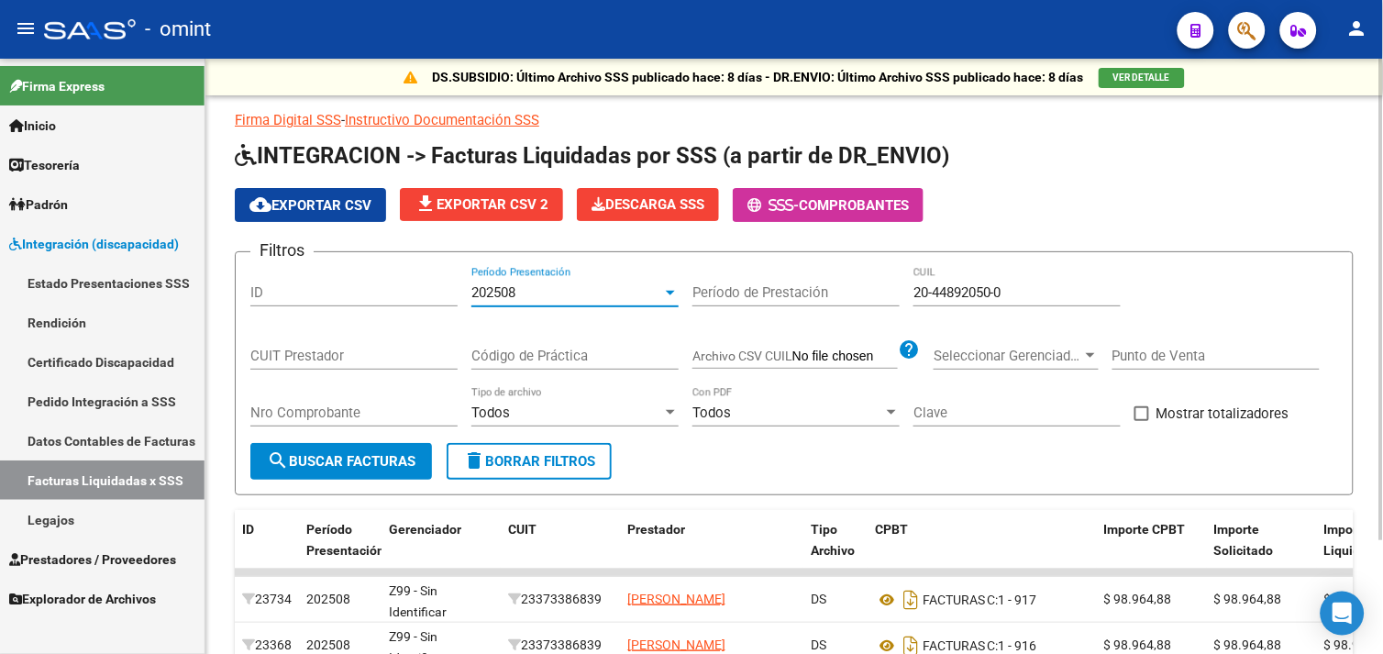
click at [538, 285] on div "202508" at bounding box center [566, 292] width 191 height 17
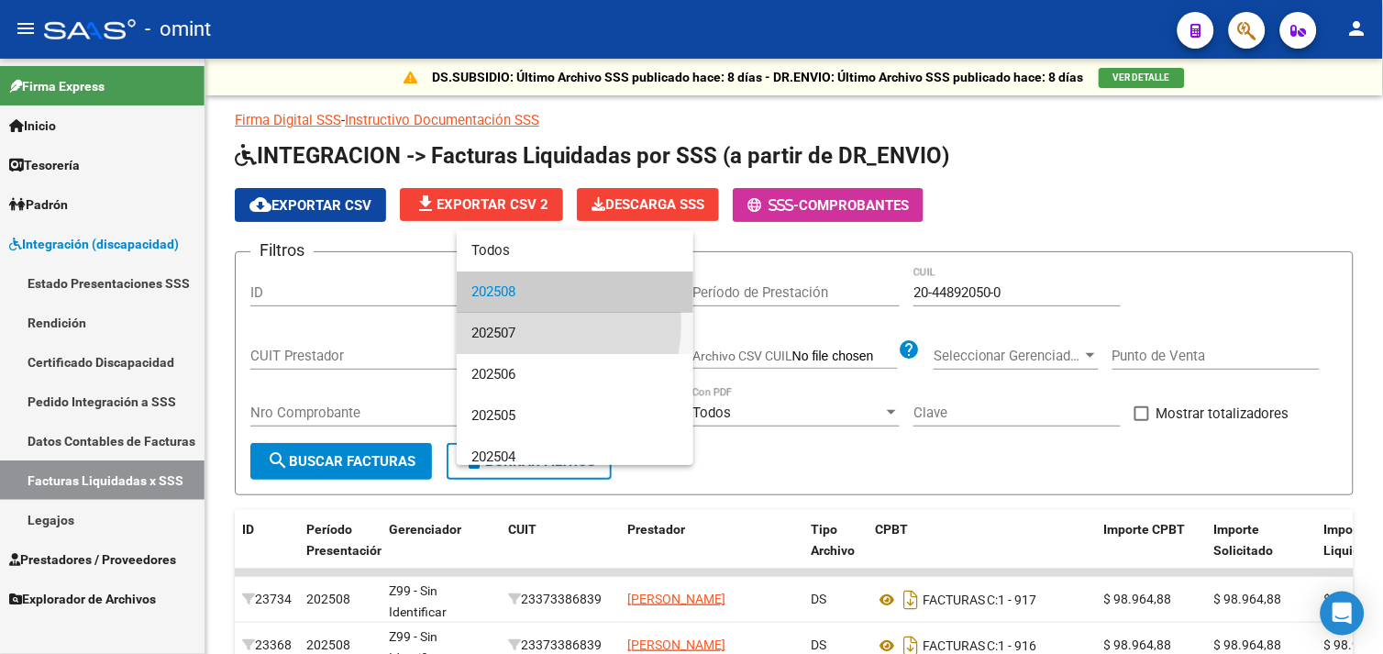
click at [520, 323] on span "202507" at bounding box center [574, 333] width 207 height 41
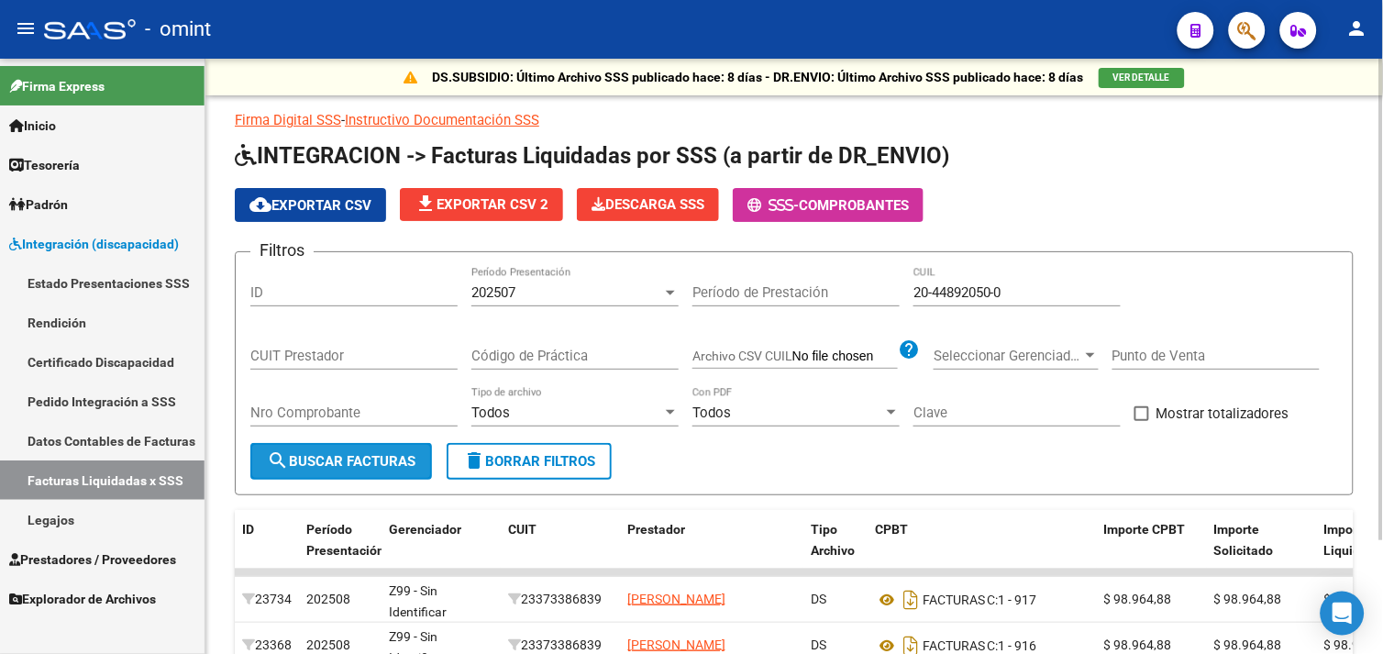
click at [359, 449] on button "search Buscar Facturas" at bounding box center [341, 461] width 182 height 37
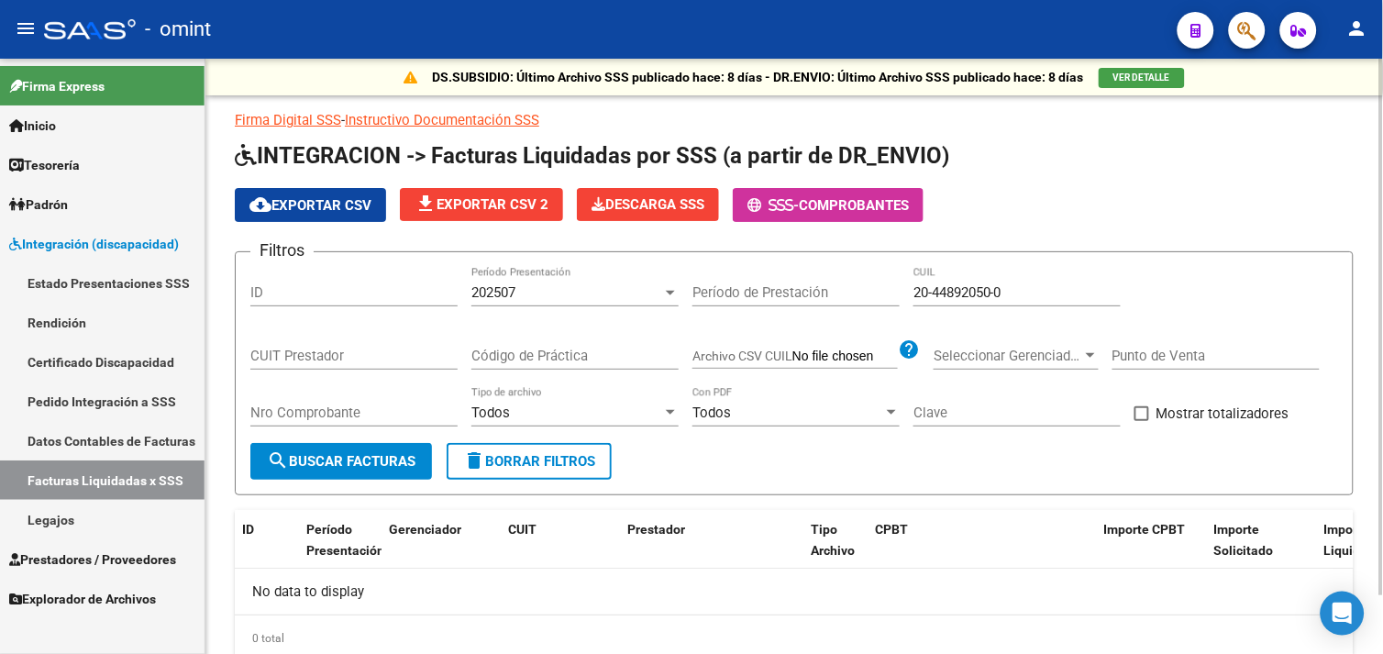
scroll to position [64, 0]
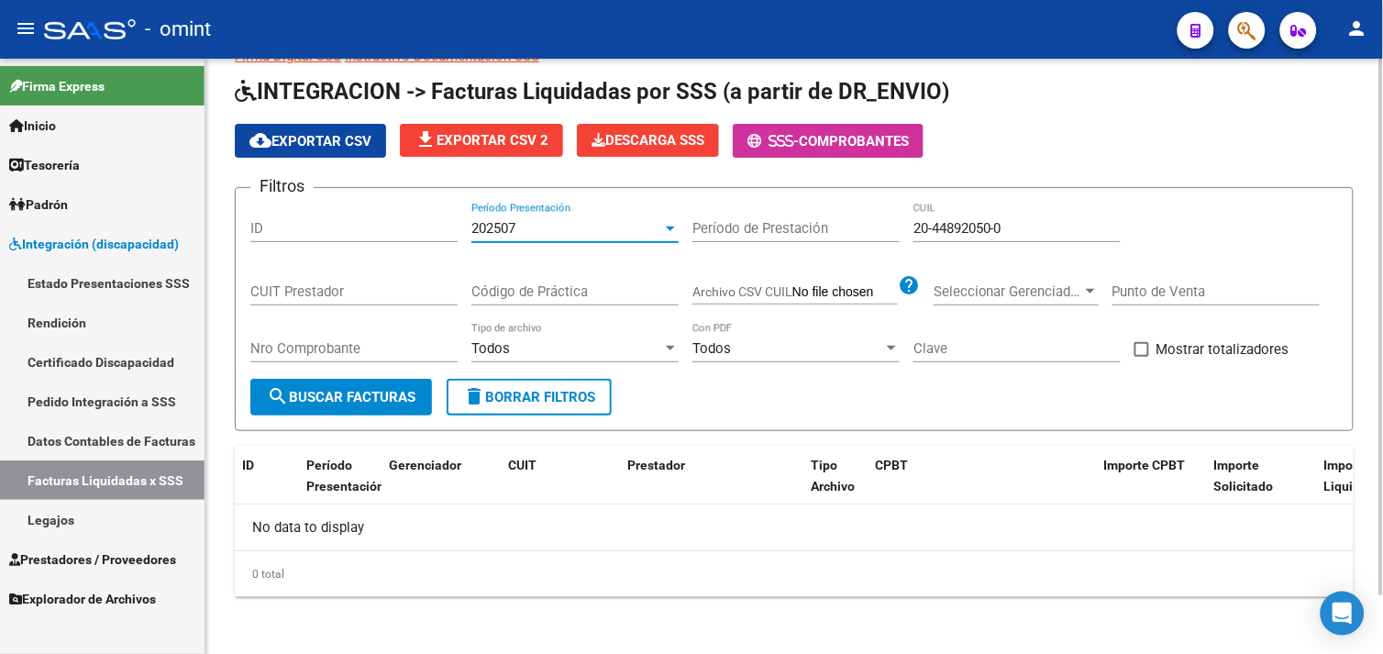
click at [584, 231] on div "202507" at bounding box center [566, 228] width 191 height 17
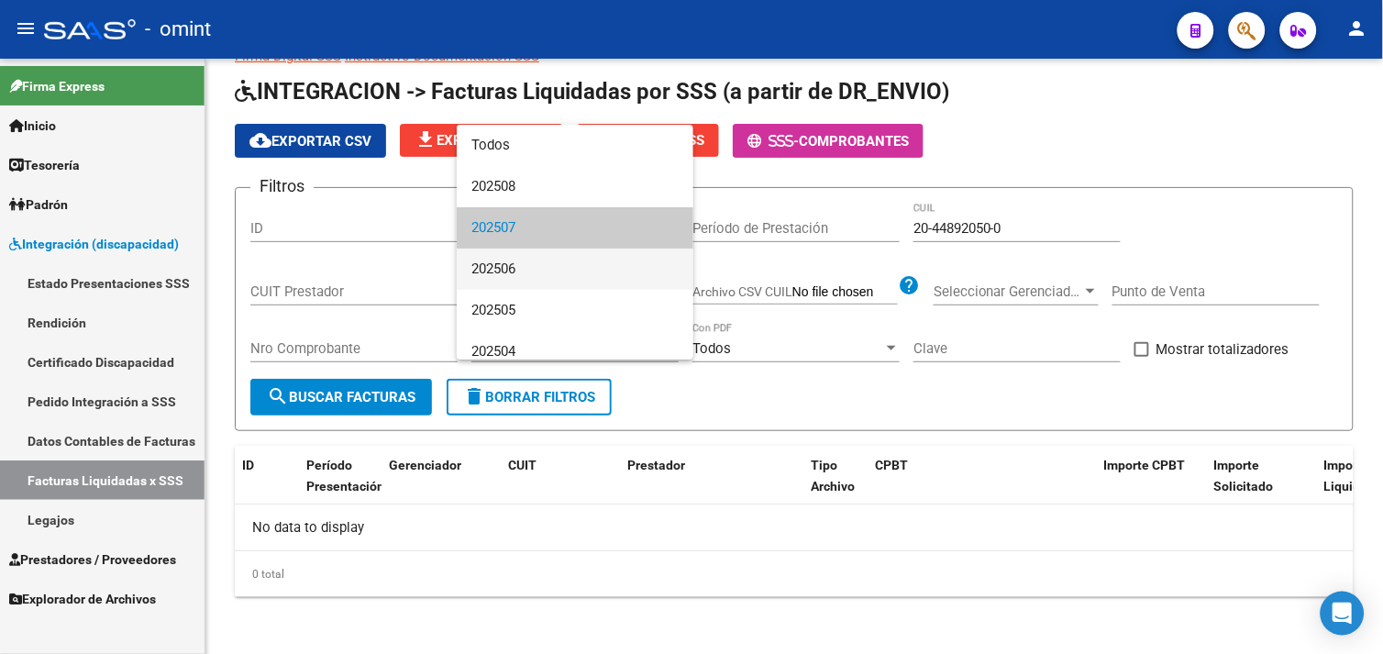
click at [546, 279] on span "202506" at bounding box center [574, 269] width 207 height 41
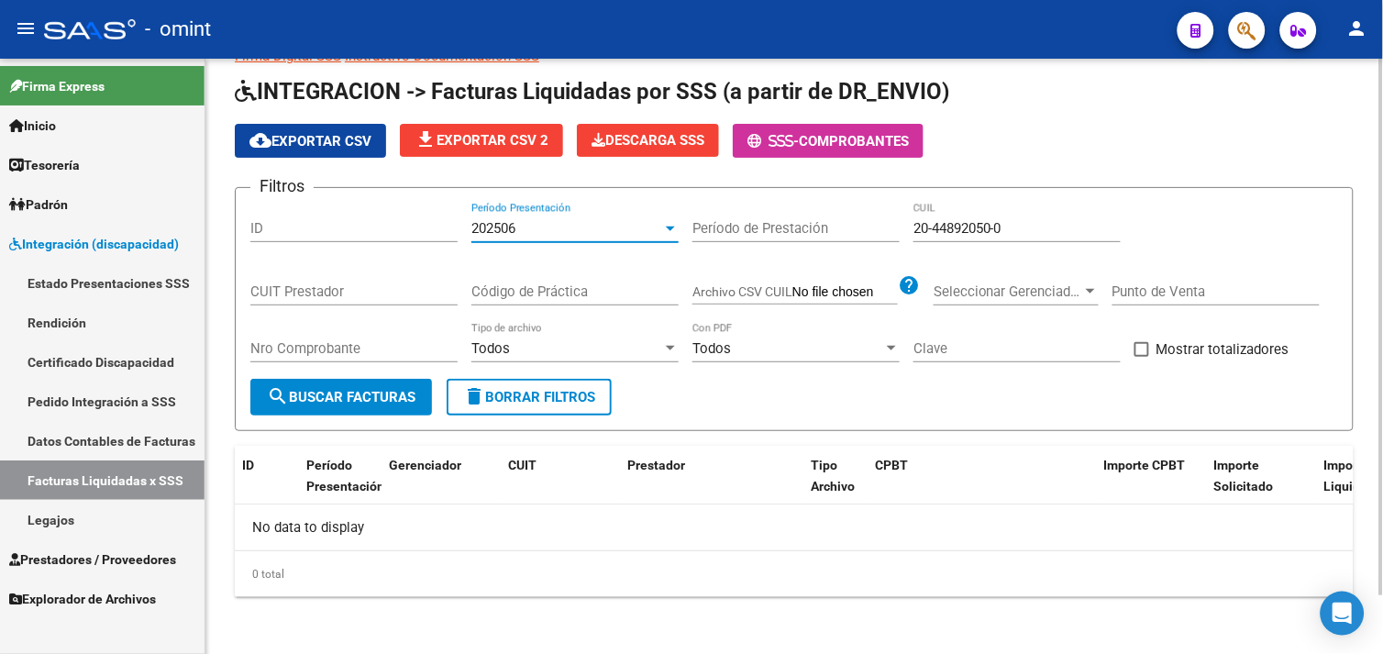
click at [376, 386] on button "search Buscar Facturas" at bounding box center [341, 397] width 182 height 37
